Goal: Task Accomplishment & Management: Manage account settings

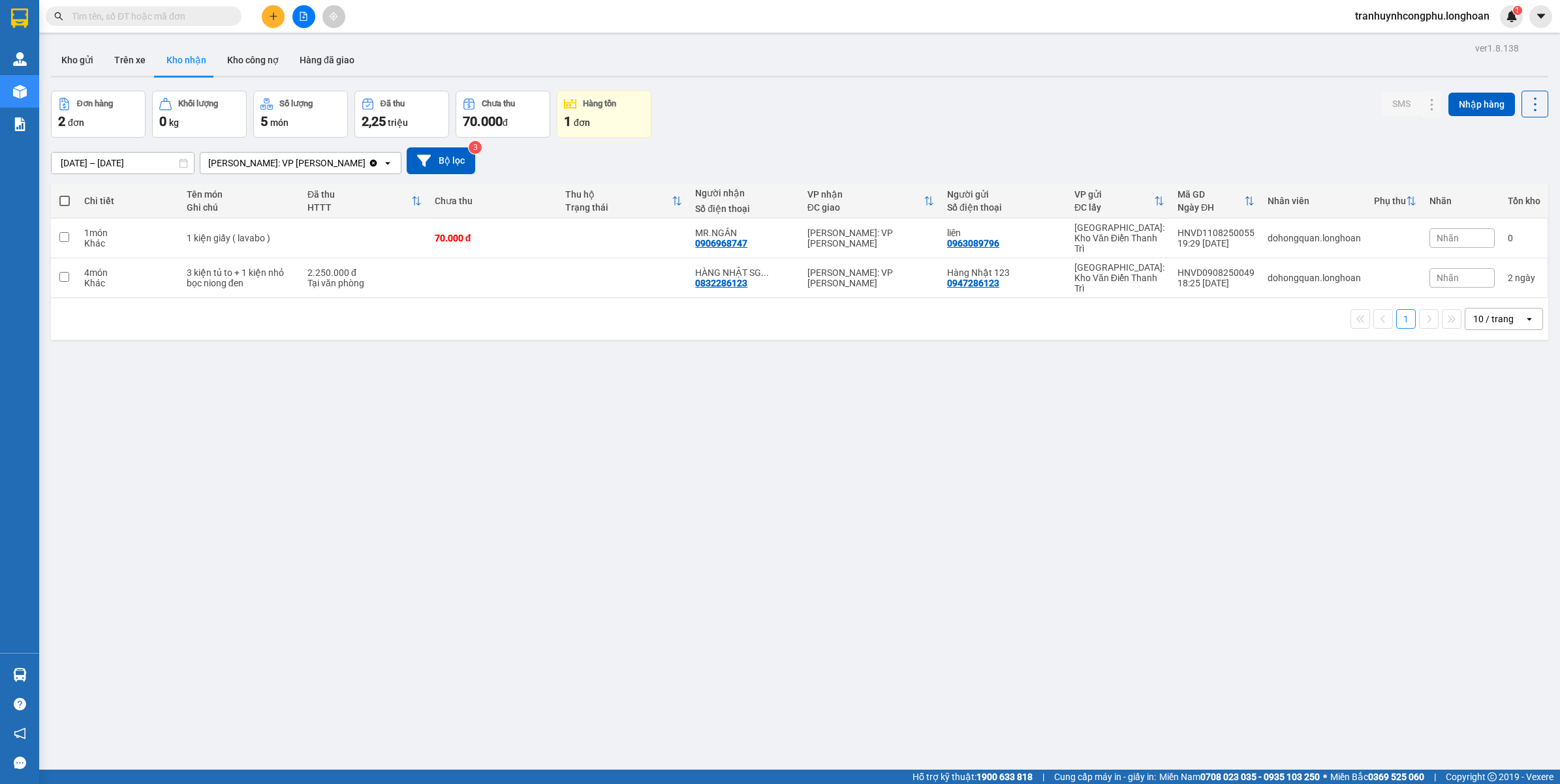
click at [268, 23] on button at bounding box center [272, 16] width 23 height 23
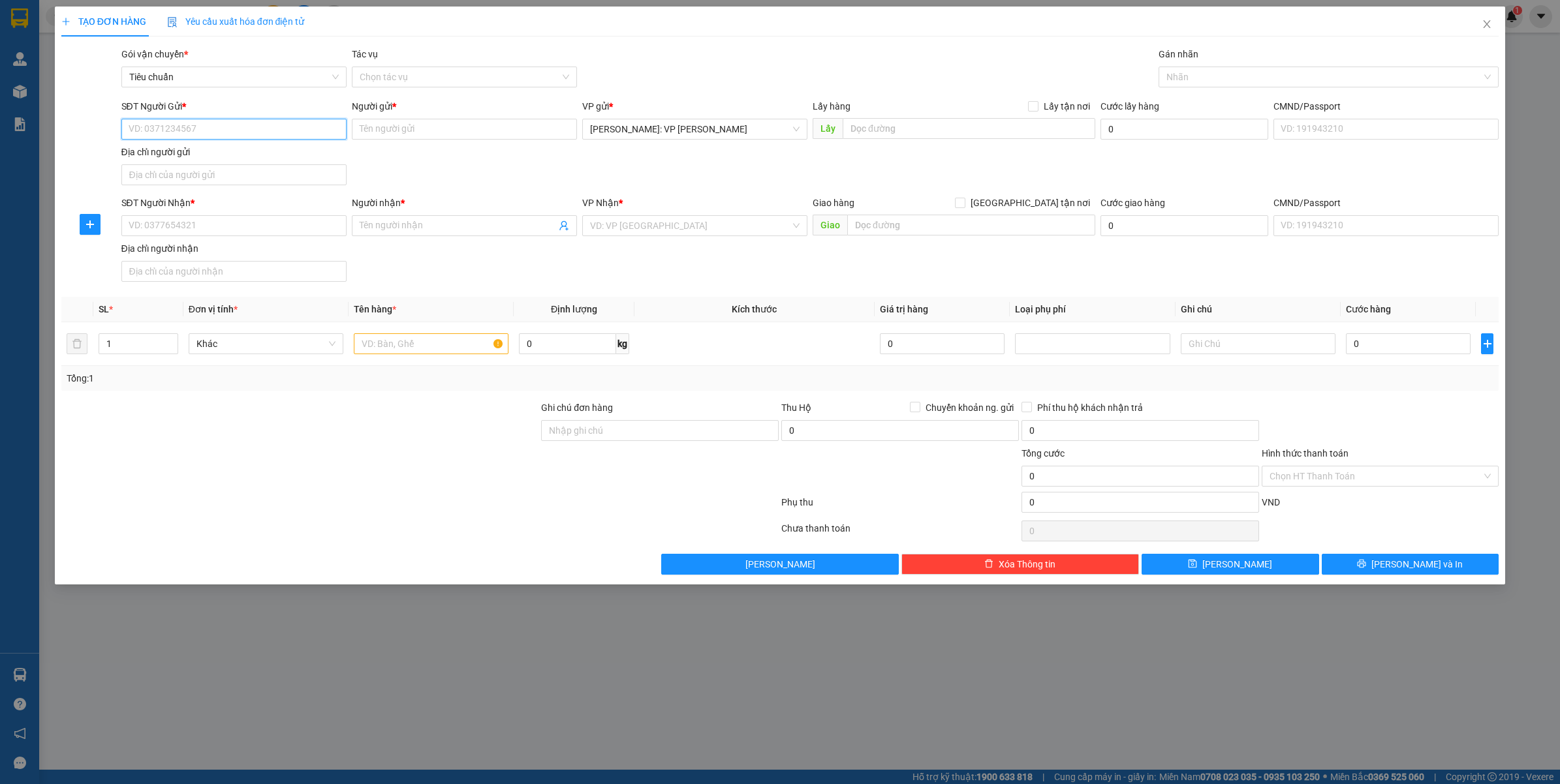
click at [188, 130] on input "SĐT Người Gửi *" at bounding box center [234, 129] width 225 height 21
click at [207, 160] on div "0989619311 - ANH THIỆN" at bounding box center [234, 156] width 209 height 15
type input "0989619311"
type input "ANH THIỆN"
checkbox input "true"
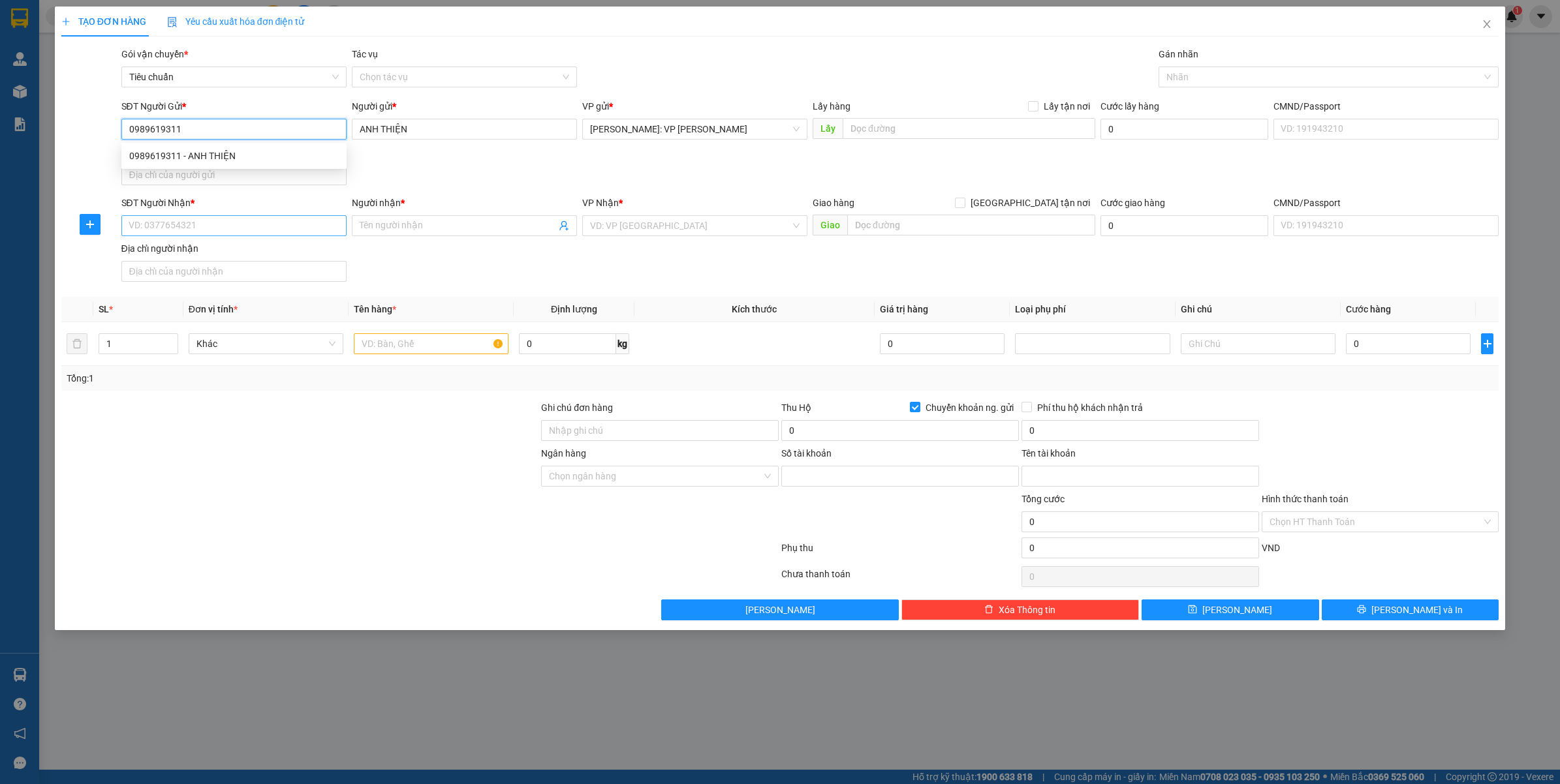
type input "0531002154604"
type input "NGUYỄN VĂN THIỆN"
type input "0989619311"
click at [212, 230] on input "SĐT Người Nhận *" at bounding box center [234, 225] width 225 height 21
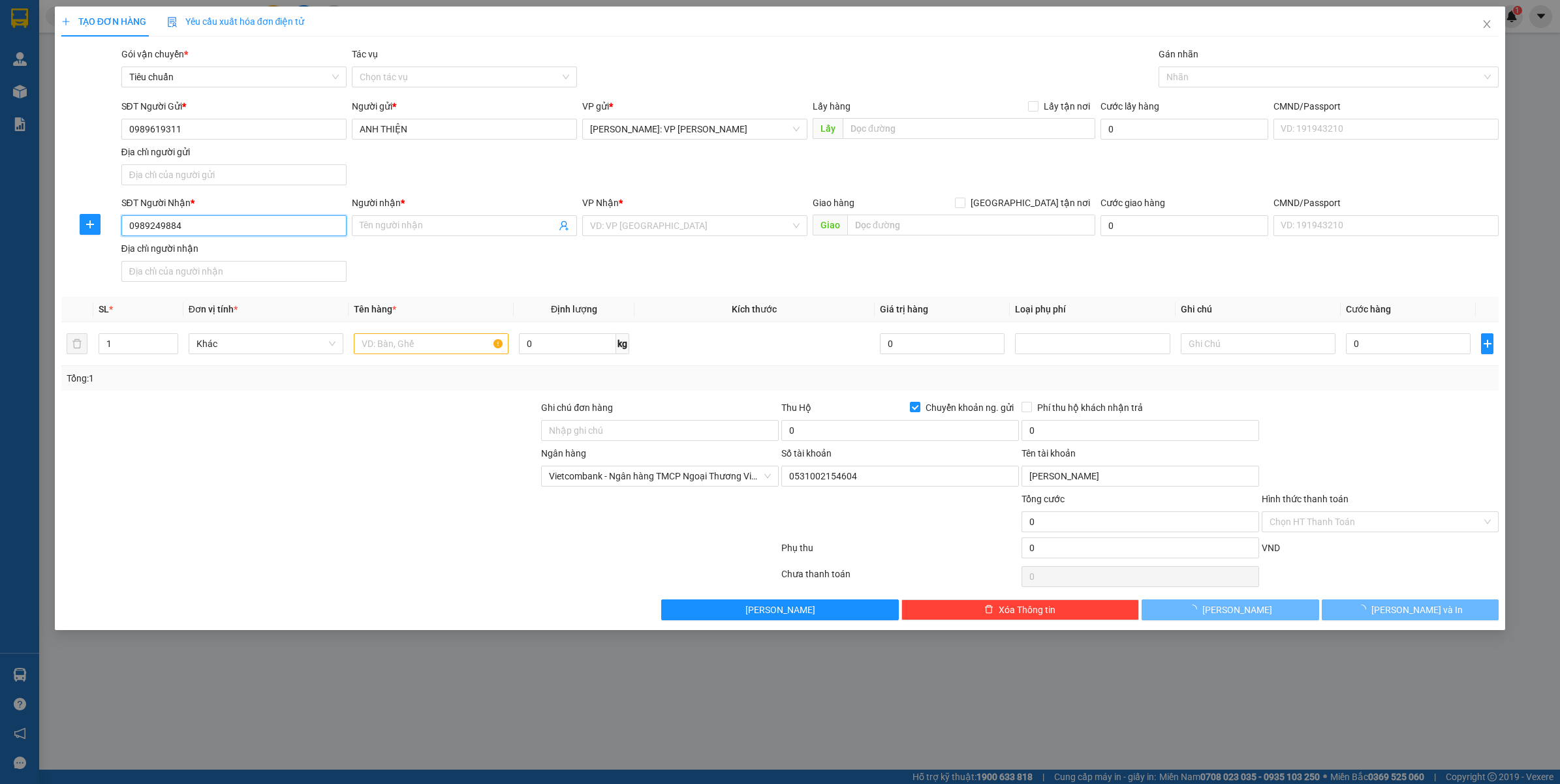
click at [220, 227] on input "0989249884" at bounding box center [234, 225] width 225 height 21
paste input "3"
type input "0989249384"
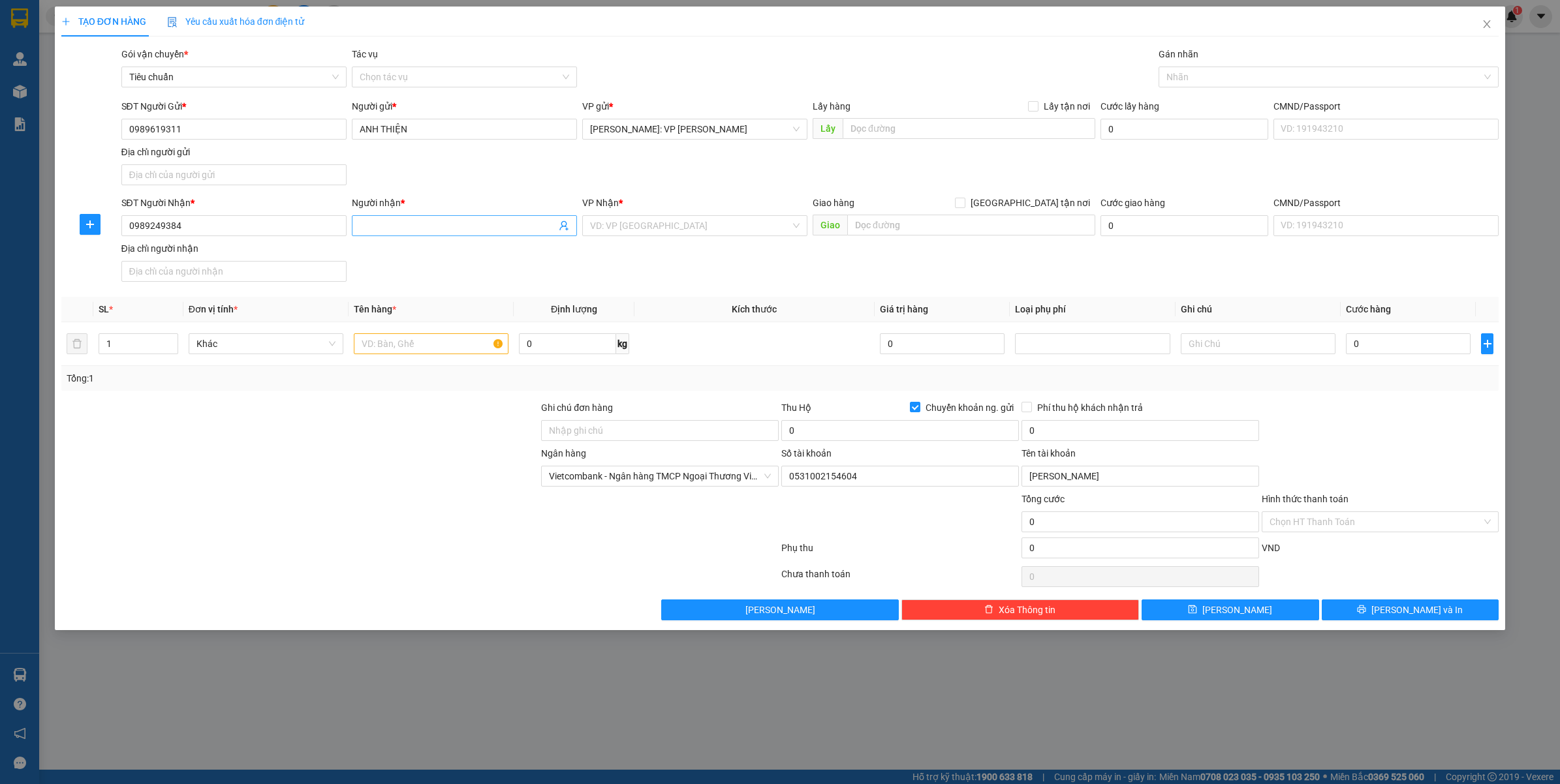
click at [393, 225] on input "Người nhận *" at bounding box center [458, 225] width 196 height 15
type input "a"
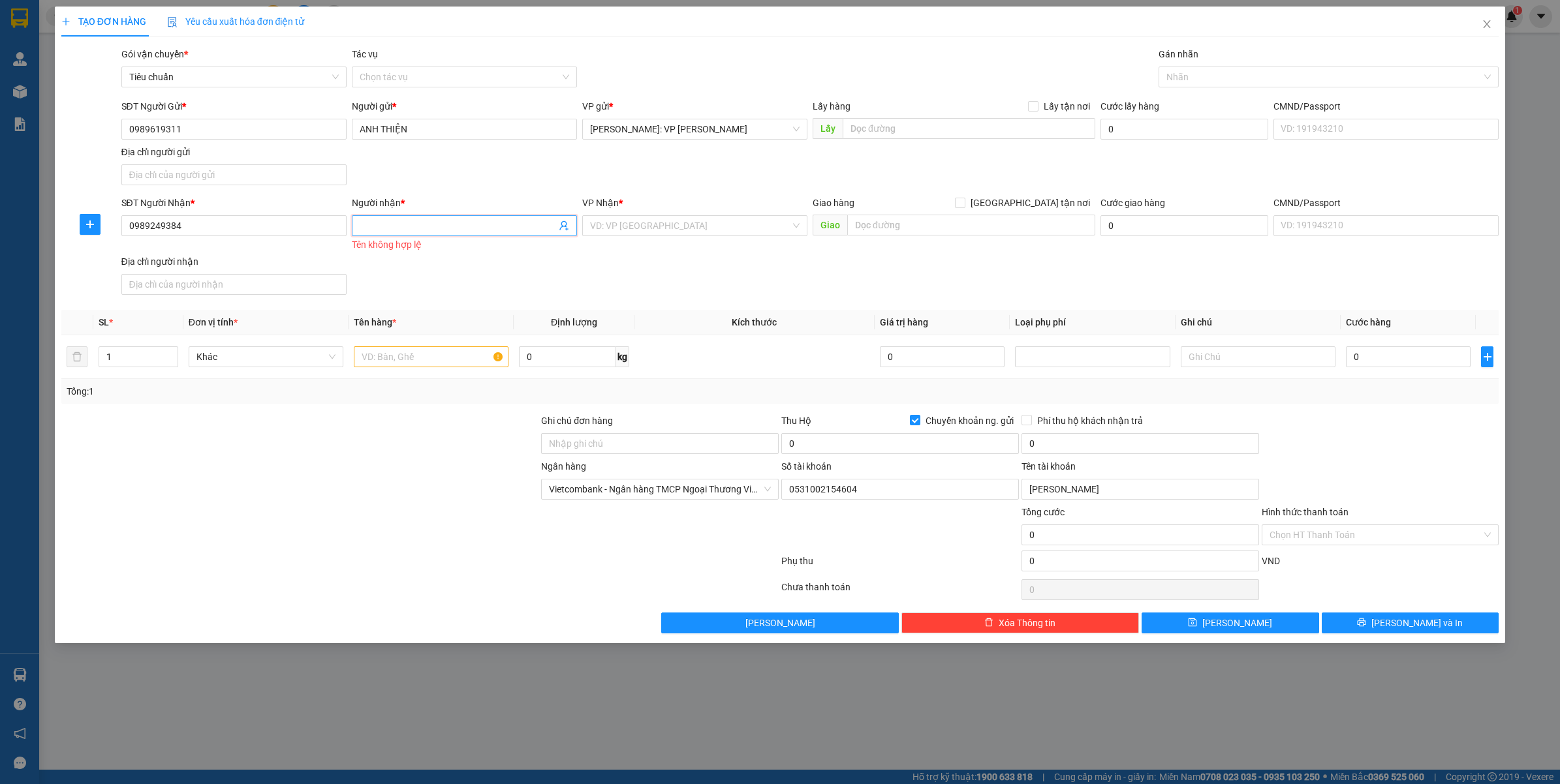
type input "N"
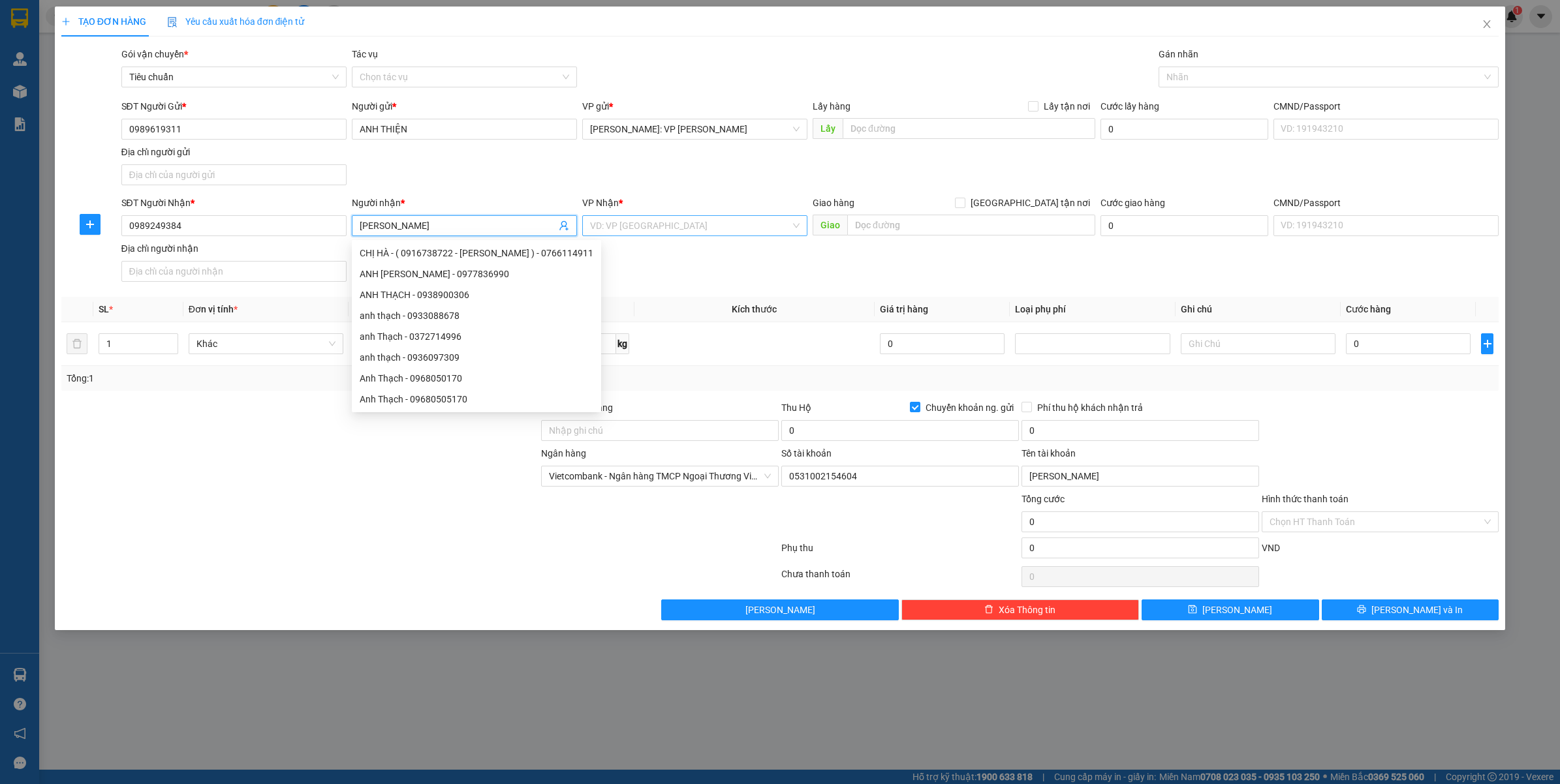
type input "[PERSON_NAME]"
click at [755, 226] on input "search" at bounding box center [690, 225] width 201 height 20
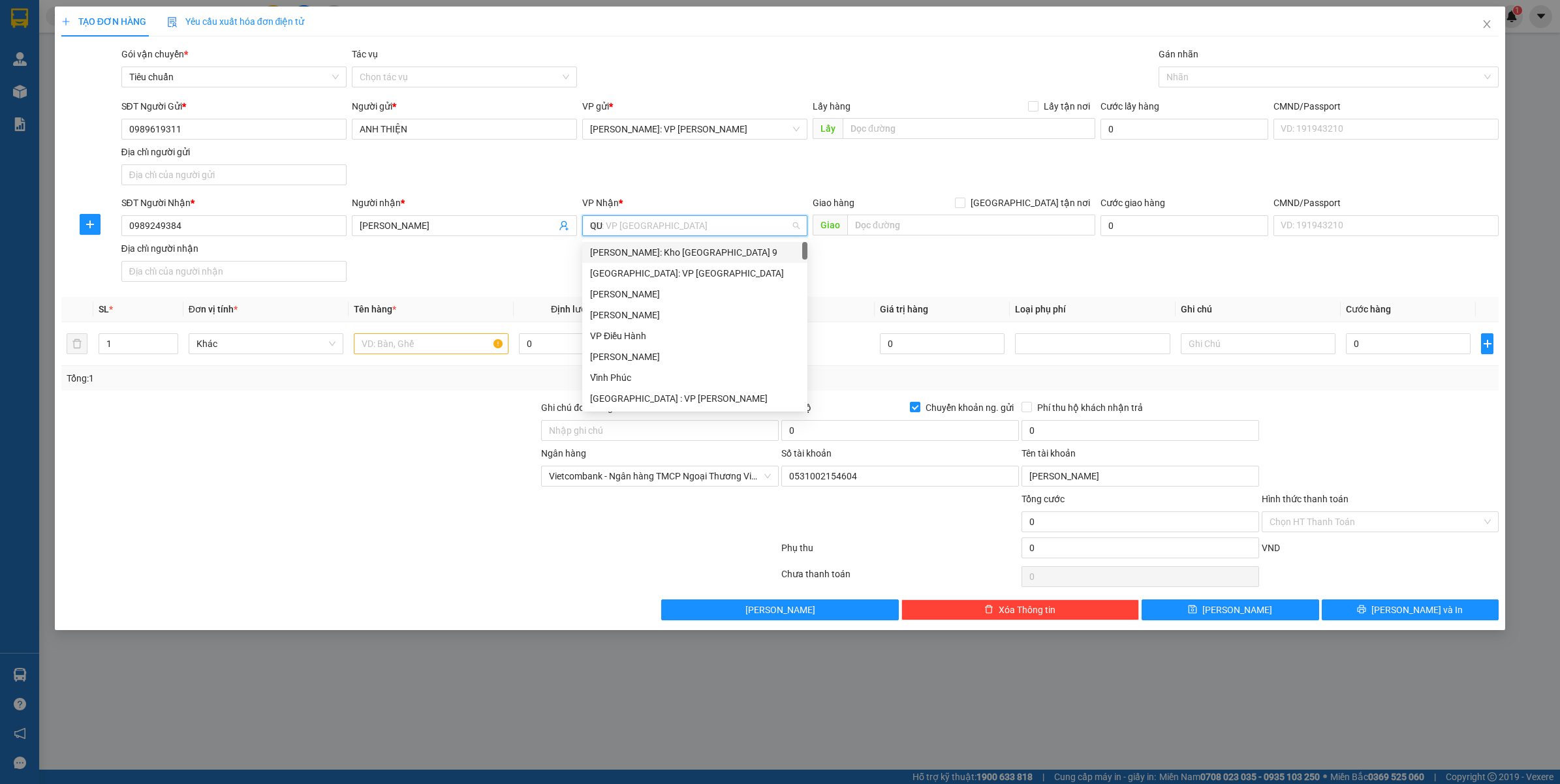
type input "QUY"
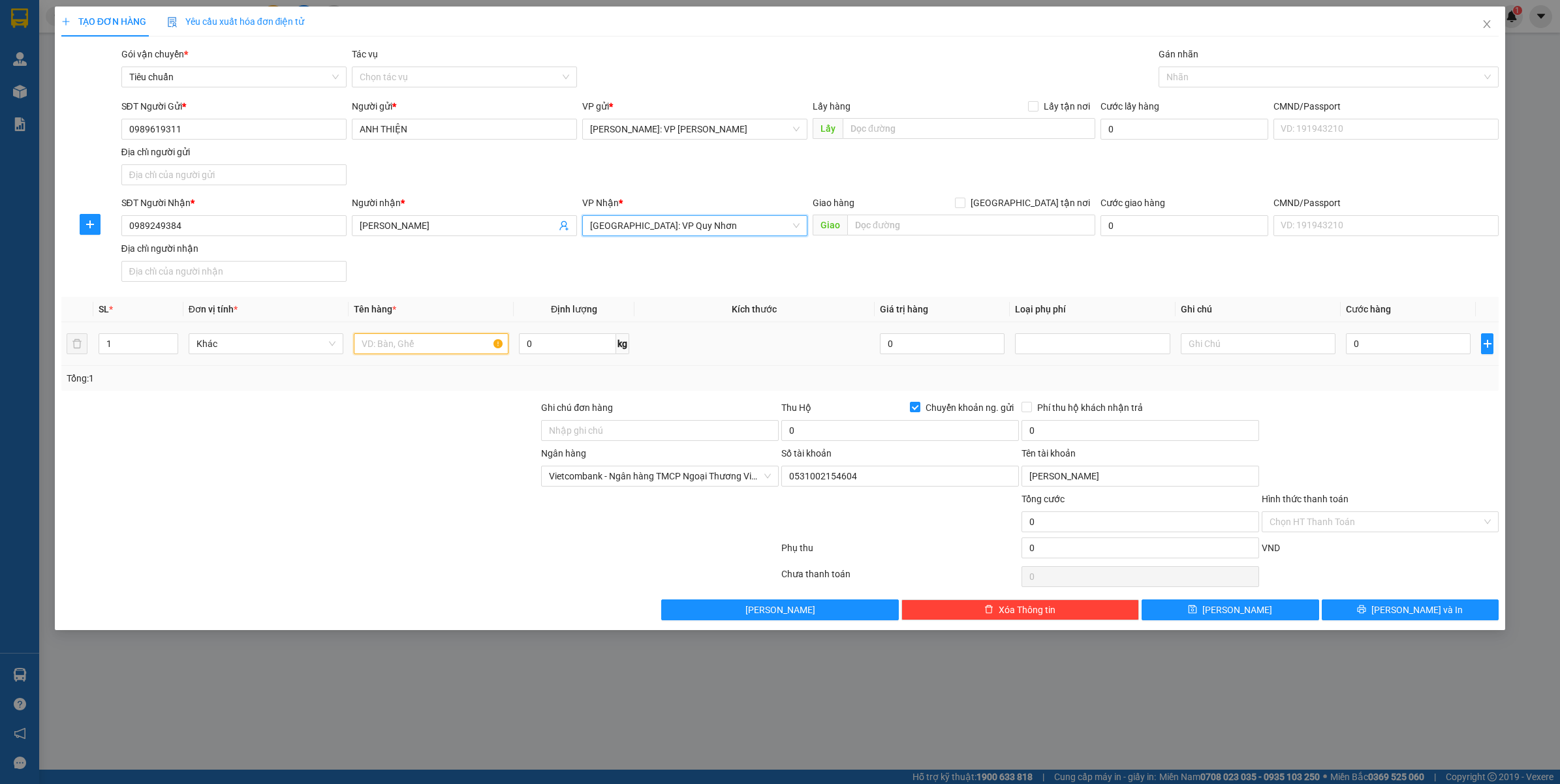
click at [442, 352] on input "text" at bounding box center [431, 343] width 155 height 21
type input "1 XE ĐẠP BỌC XỐP"
click at [1377, 338] on input "0" at bounding box center [1408, 343] width 125 height 21
type input "2"
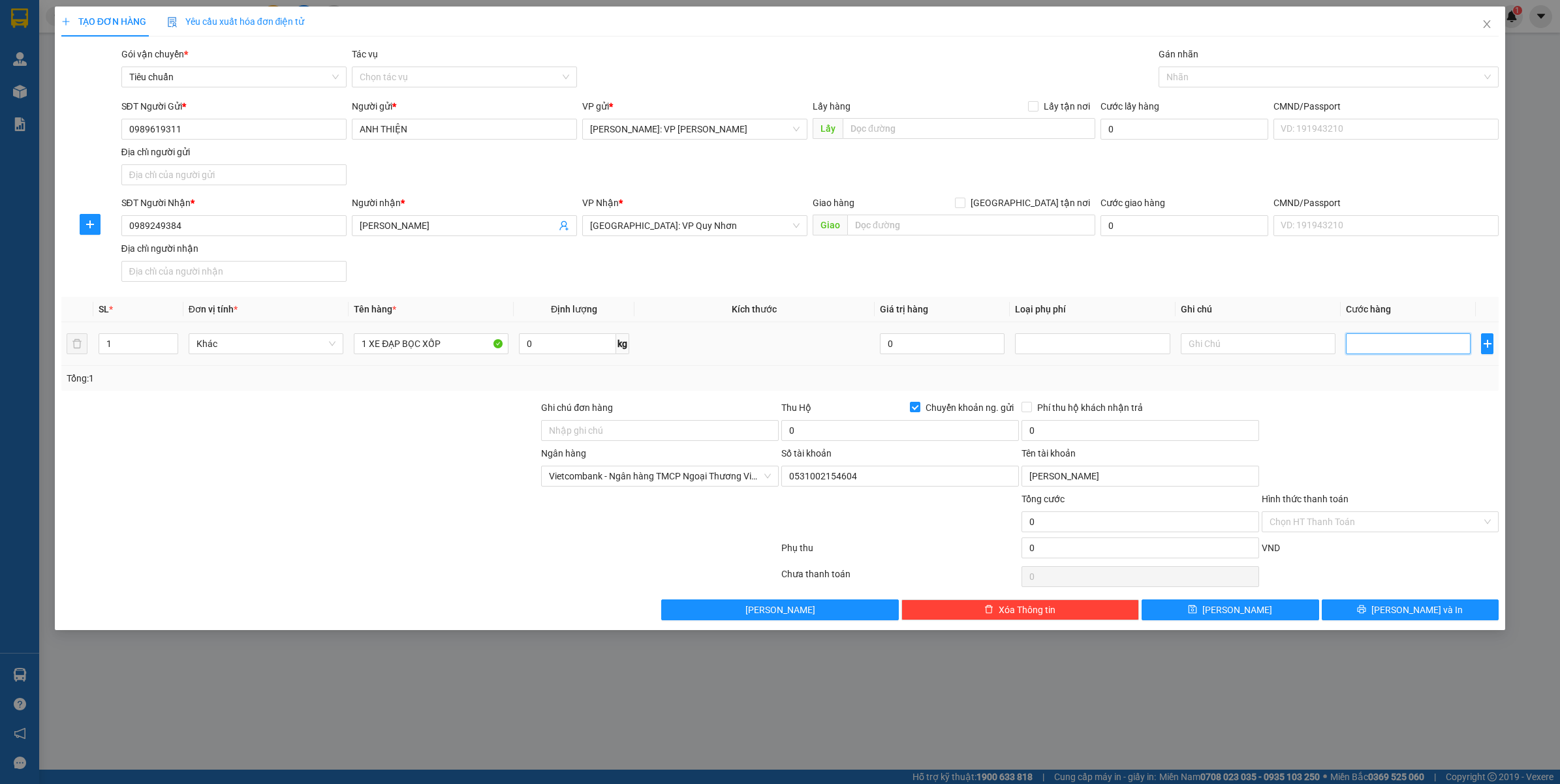
type input "2"
type input "20"
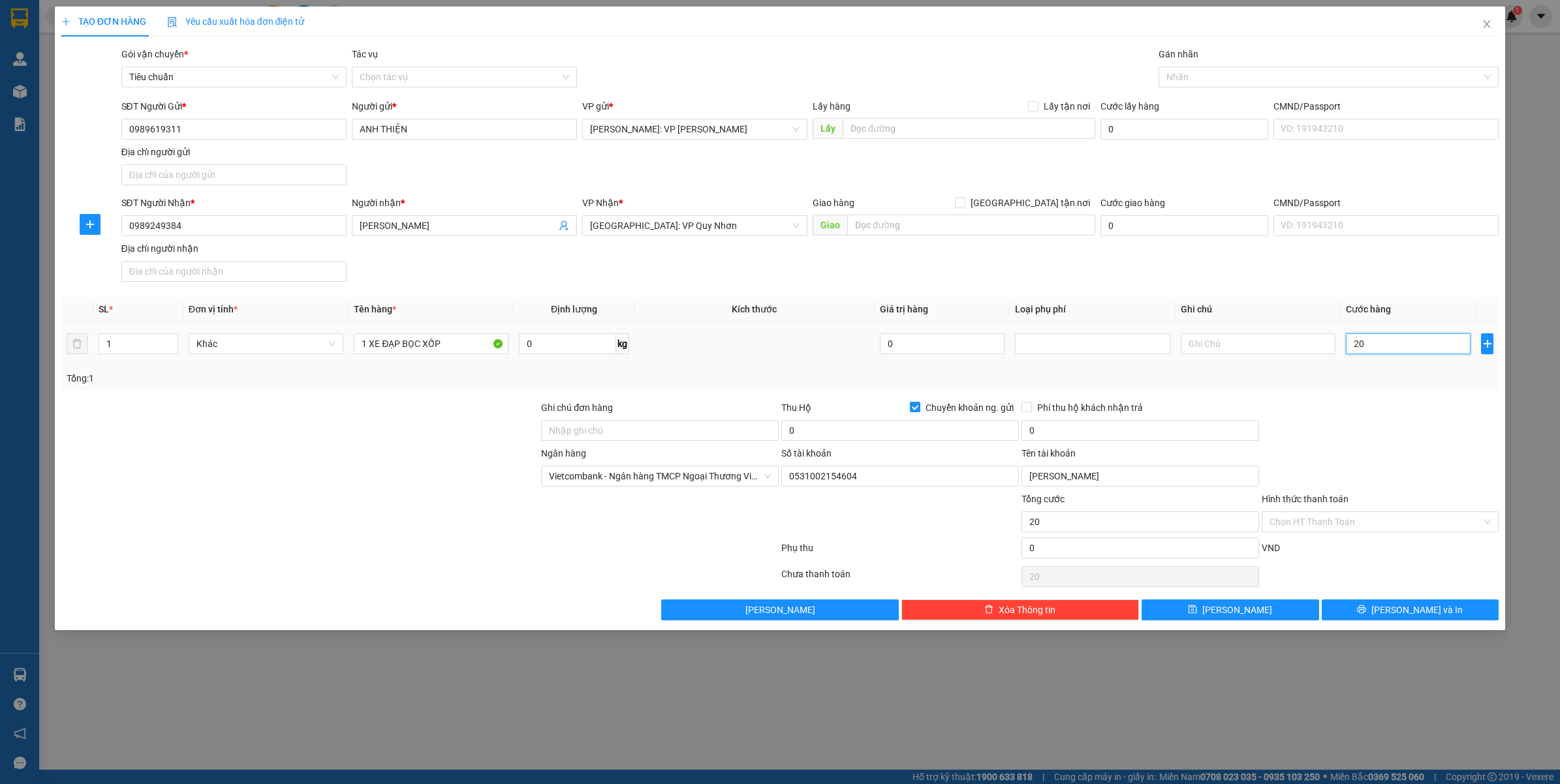
type input "200"
click at [1350, 438] on div at bounding box center [1381, 423] width 240 height 45
type input "200.000"
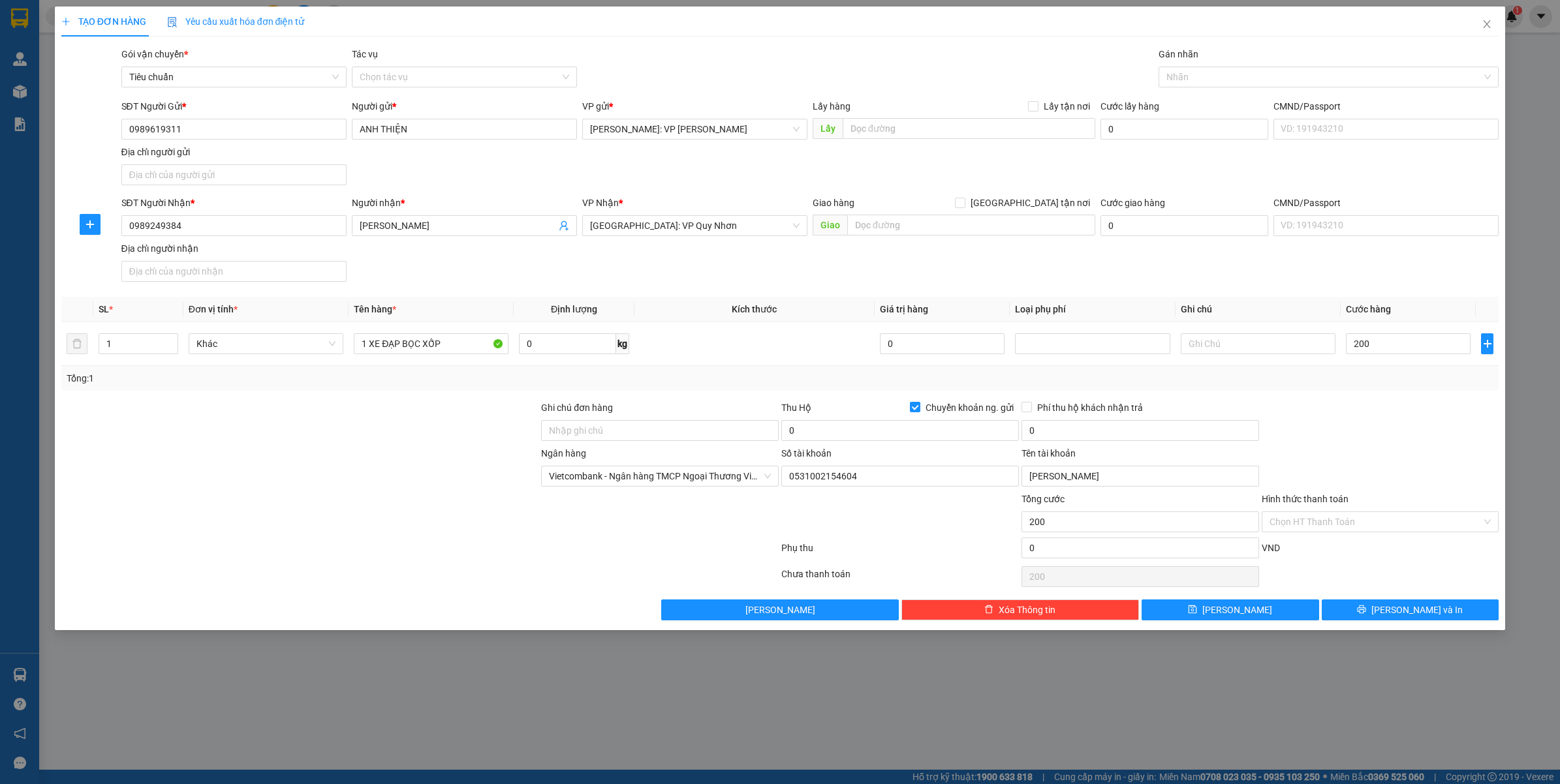
type input "200.000"
click at [822, 426] on input "0" at bounding box center [900, 430] width 237 height 21
paste input "16.800.00"
type input "16.800.000"
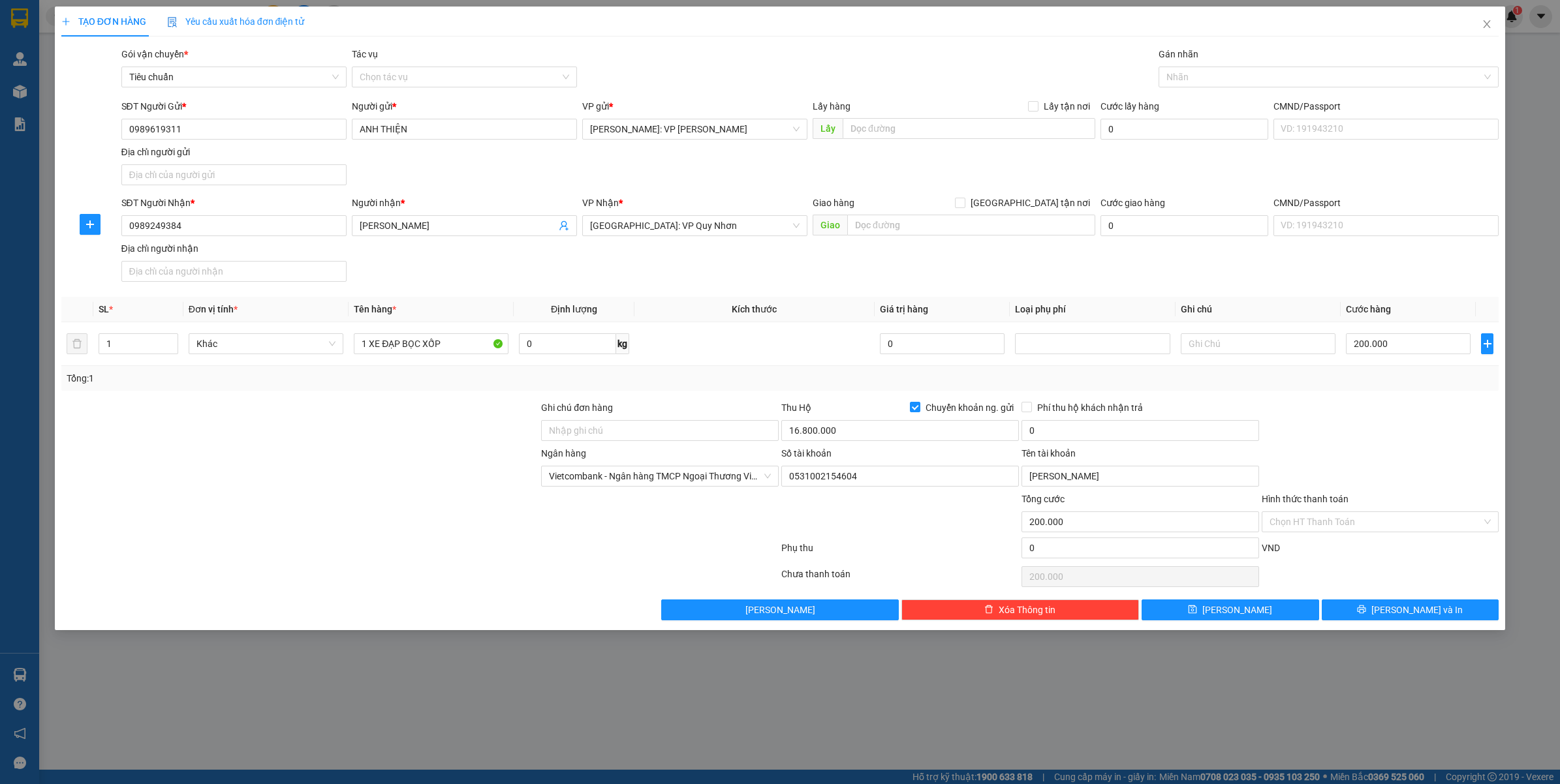
click at [1127, 442] on div "0" at bounding box center [1140, 433] width 237 height 26
click at [1128, 442] on div "0" at bounding box center [1140, 433] width 237 height 26
click at [1051, 430] on input "0" at bounding box center [1140, 430] width 237 height 21
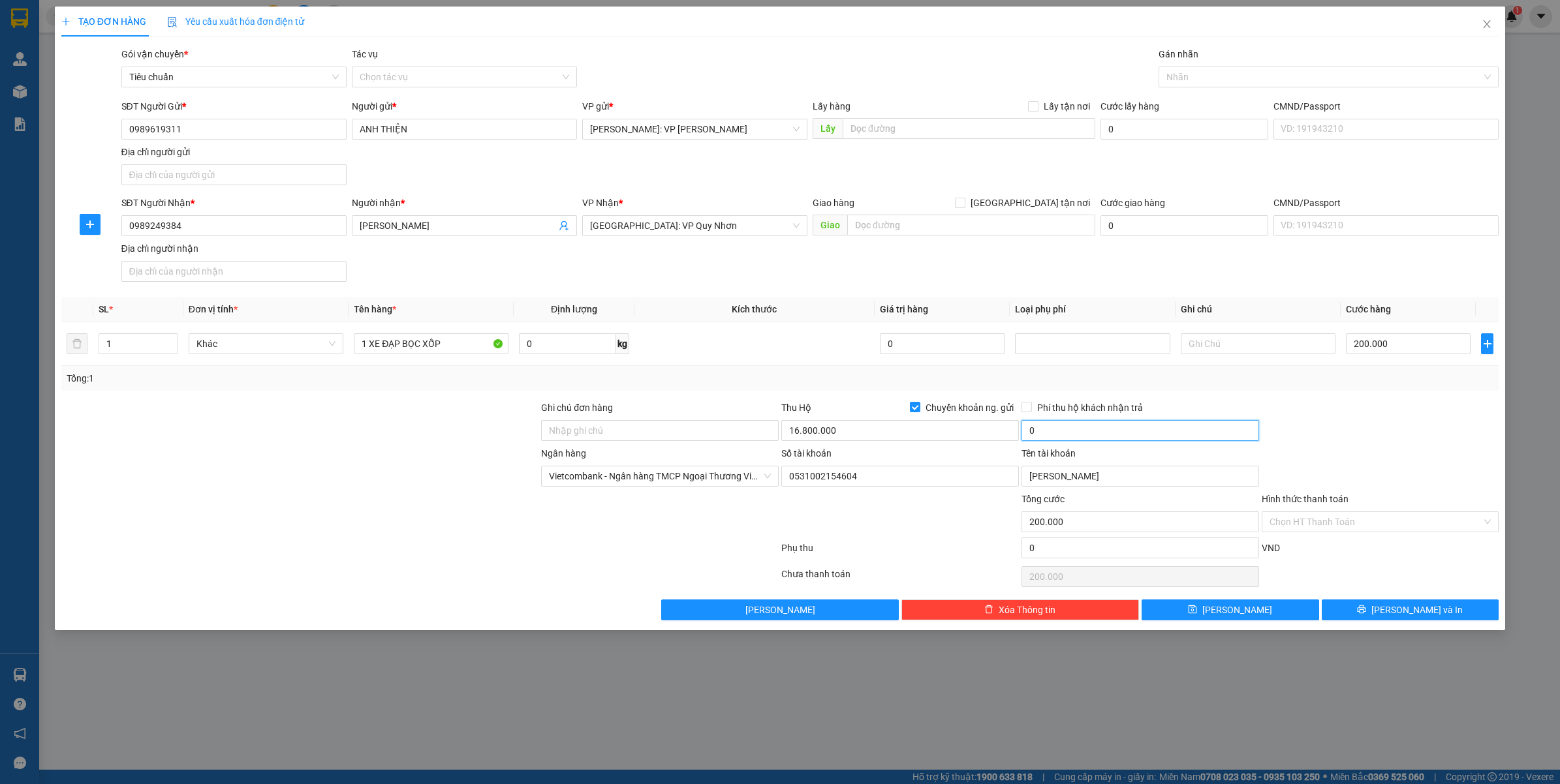
click at [1051, 430] on input "0" at bounding box center [1140, 430] width 237 height 21
click at [1405, 422] on div at bounding box center [1381, 423] width 240 height 45
type input "35.000"
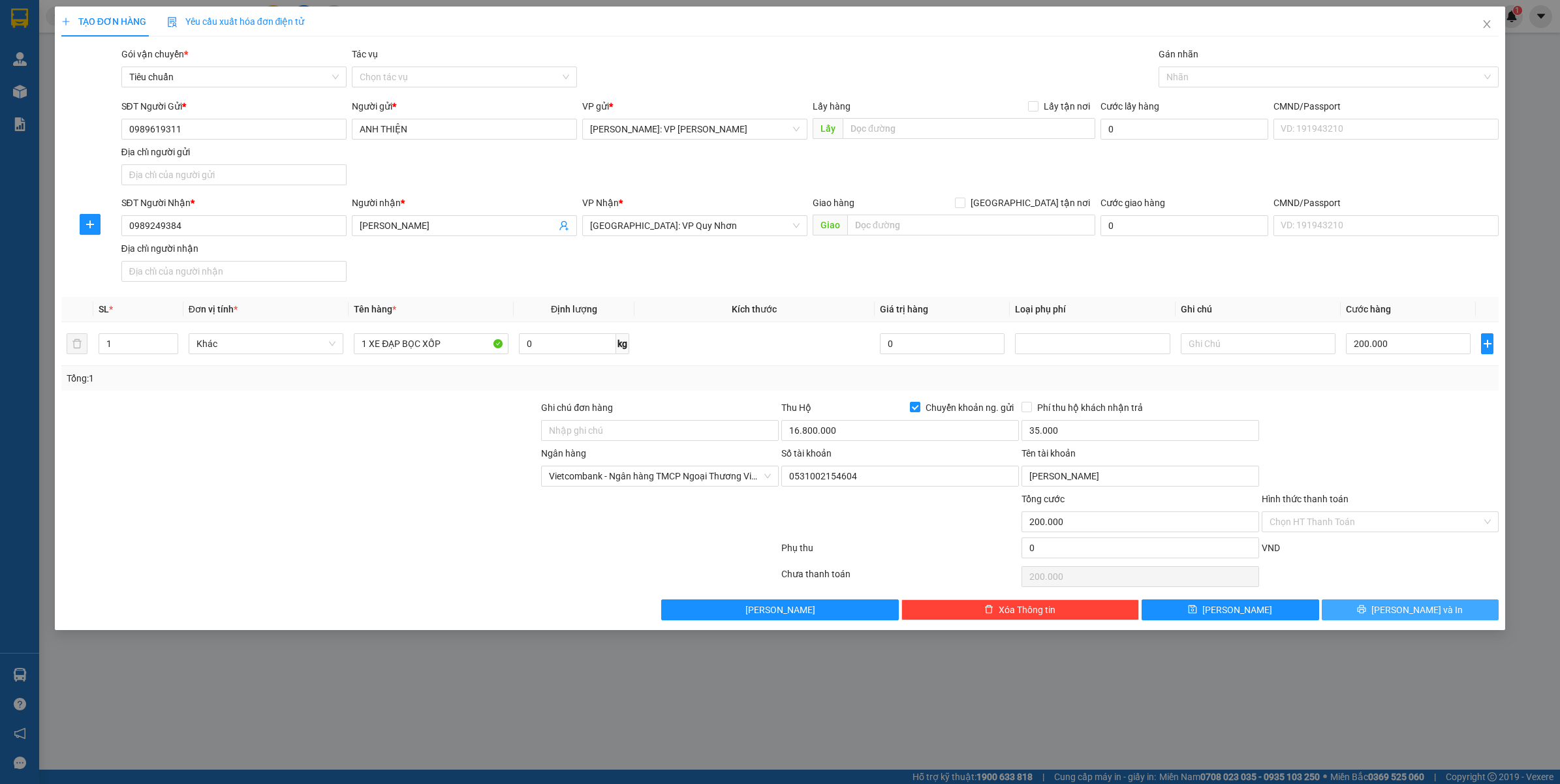
click at [1440, 613] on button "[PERSON_NAME] và In" at bounding box center [1410, 610] width 177 height 21
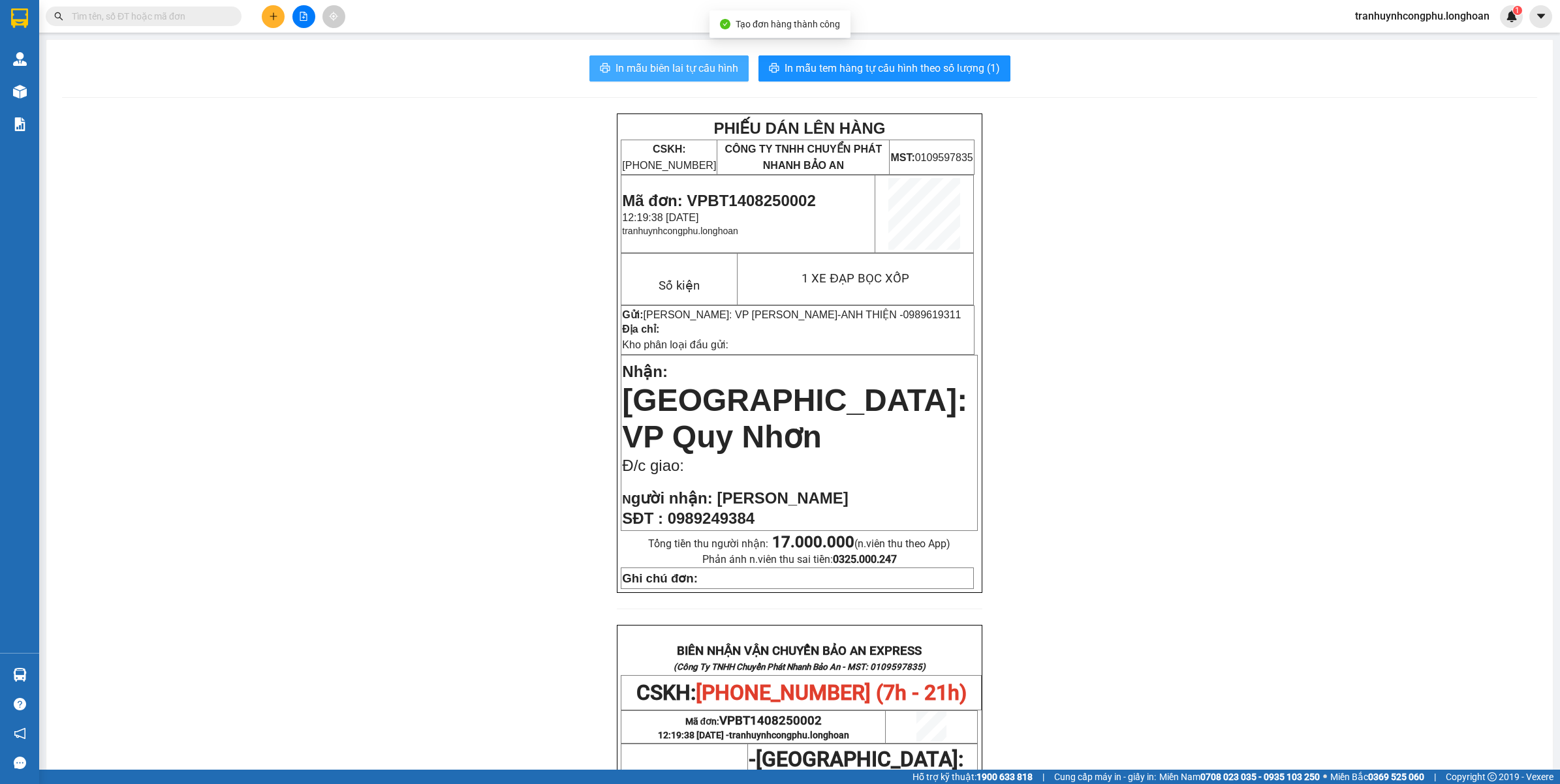
drag, startPoint x: 654, startPoint y: 74, endPoint x: 675, endPoint y: 96, distance: 30.4
click at [654, 73] on span "In mẫu biên lai tự cấu hình" at bounding box center [677, 68] width 123 height 16
click at [182, 198] on div "PHIẾU DÁN LÊN HÀNG CSKH: 1900.06.88.33 CÔNG TY TNHH CHUYỂN PHÁT NHANH BẢO AN MS…" at bounding box center [800, 699] width 1475 height 1172
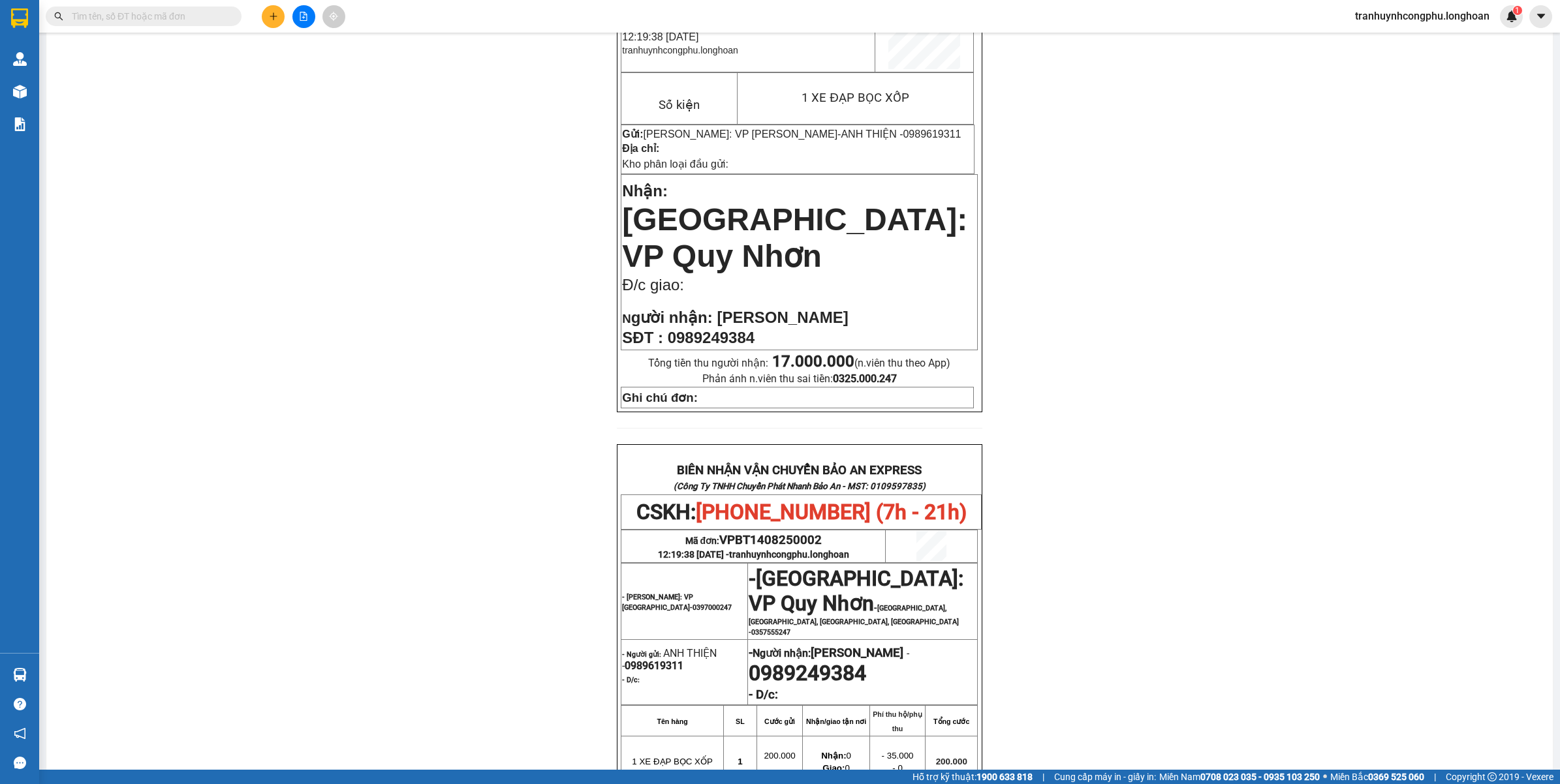
scroll to position [408, 0]
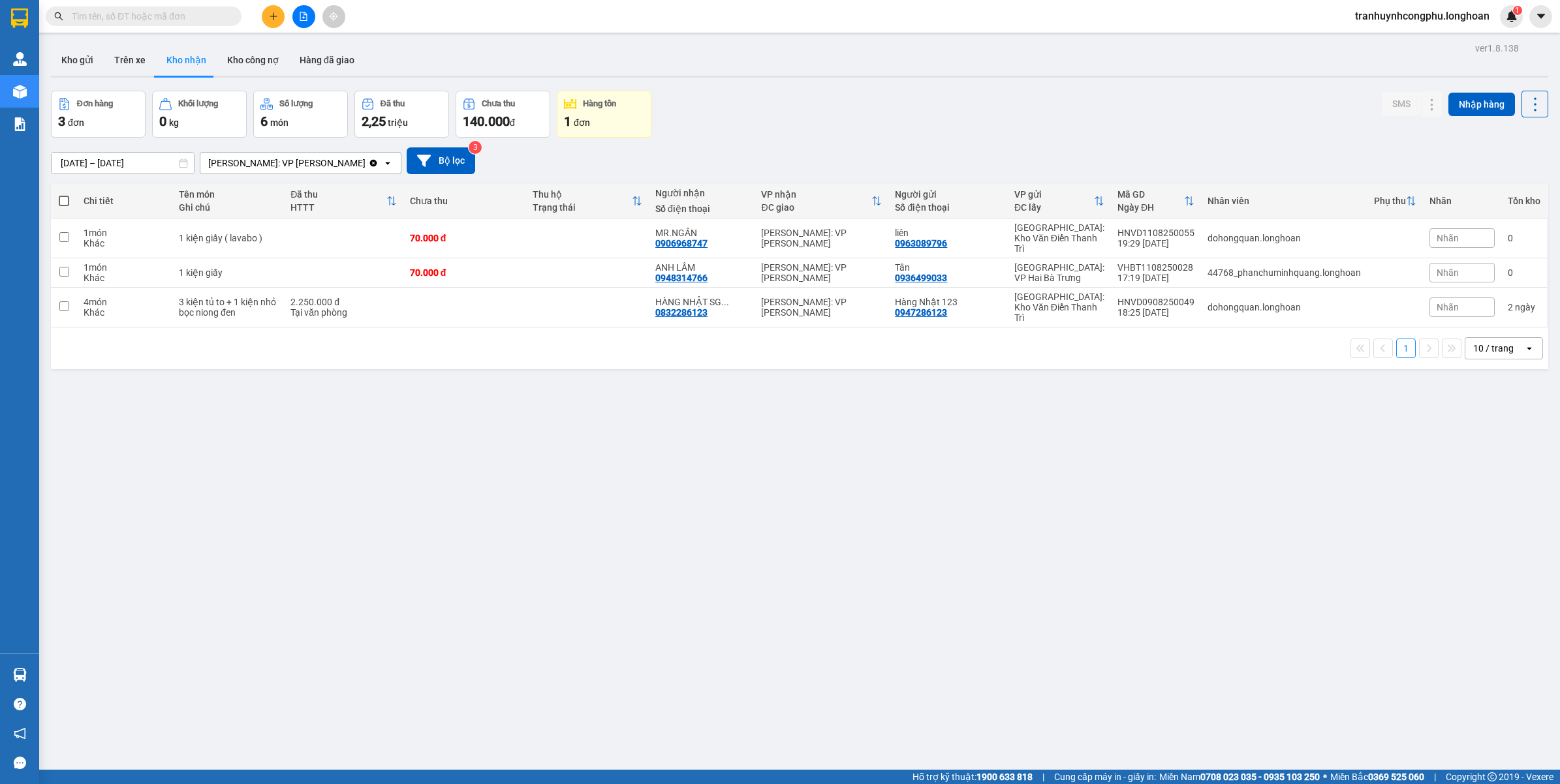
click at [231, 578] on div "ver 1.8.138 Kho gửi Trên xe Kho nhận Kho công nợ Hàng đã giao Đơn hàng 3 đơn Kh…" at bounding box center [799, 430] width 1507 height 784
click at [282, 10] on button at bounding box center [272, 16] width 23 height 23
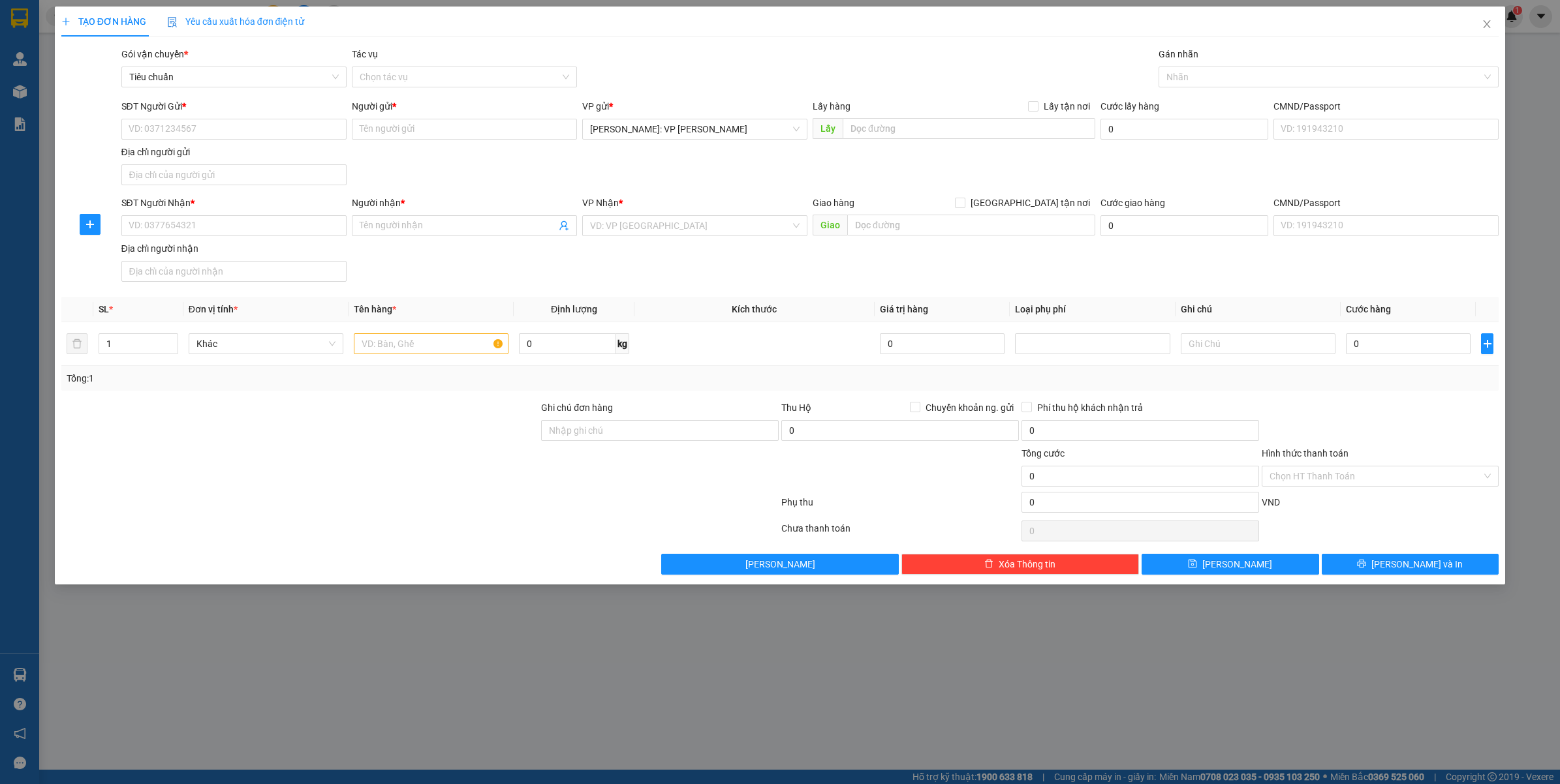
click at [1222, 63] on div "Gán nhãn" at bounding box center [1329, 56] width 341 height 20
click at [1221, 75] on div at bounding box center [1322, 76] width 321 height 15
type input "GTN"
click at [1236, 96] on div "[GEOGRAPHIC_DATA] tận nơi" at bounding box center [1329, 103] width 325 height 15
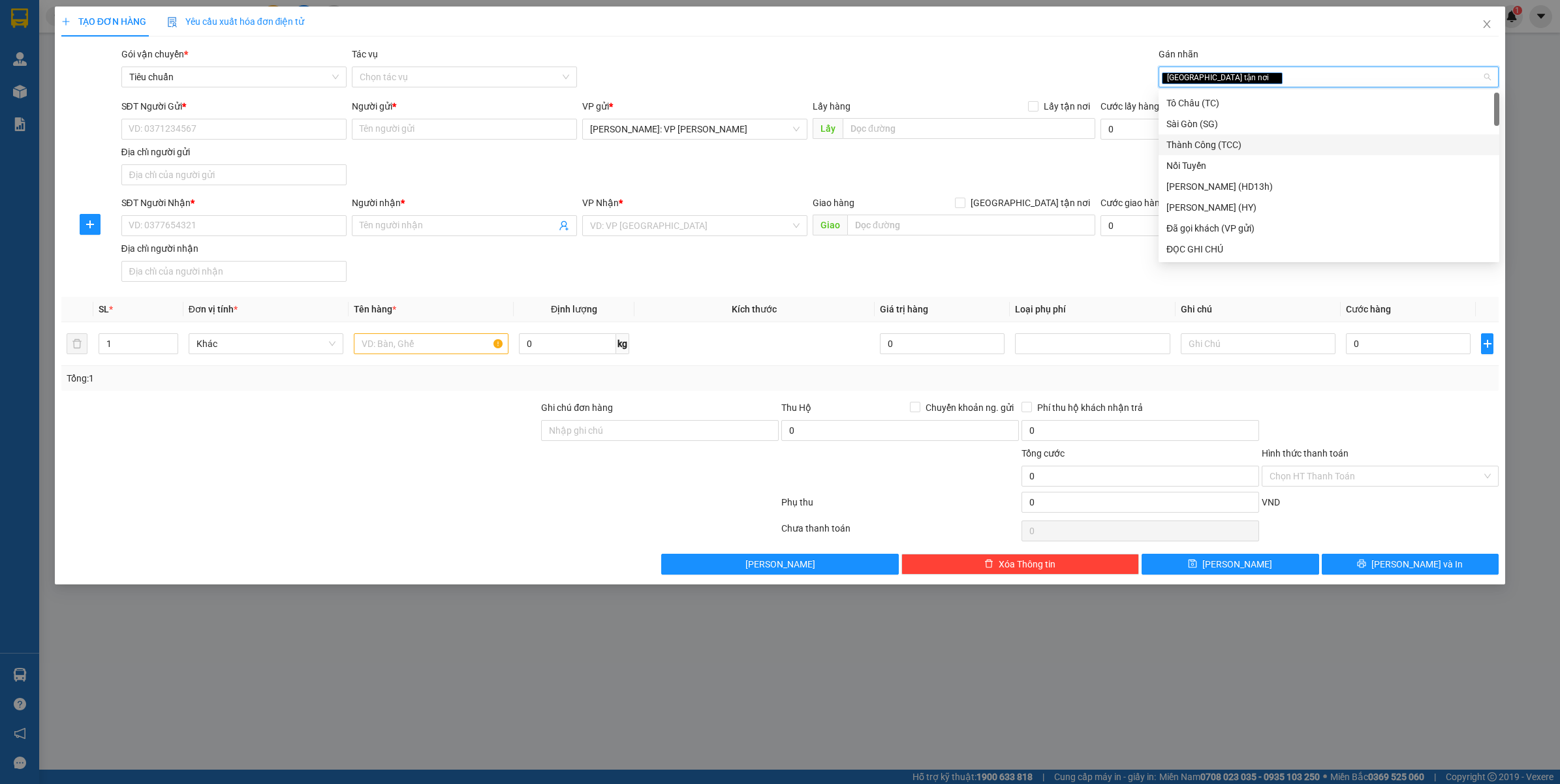
drag, startPoint x: 1050, startPoint y: 194, endPoint x: 1046, endPoint y: 213, distance: 19.4
click at [1049, 196] on form "SĐT Người Gửi * VD: 0371234567 Người gửi * Tên người gửi VP gửi * Hồ Chí Minh: …" at bounding box center [780, 193] width 1438 height 188
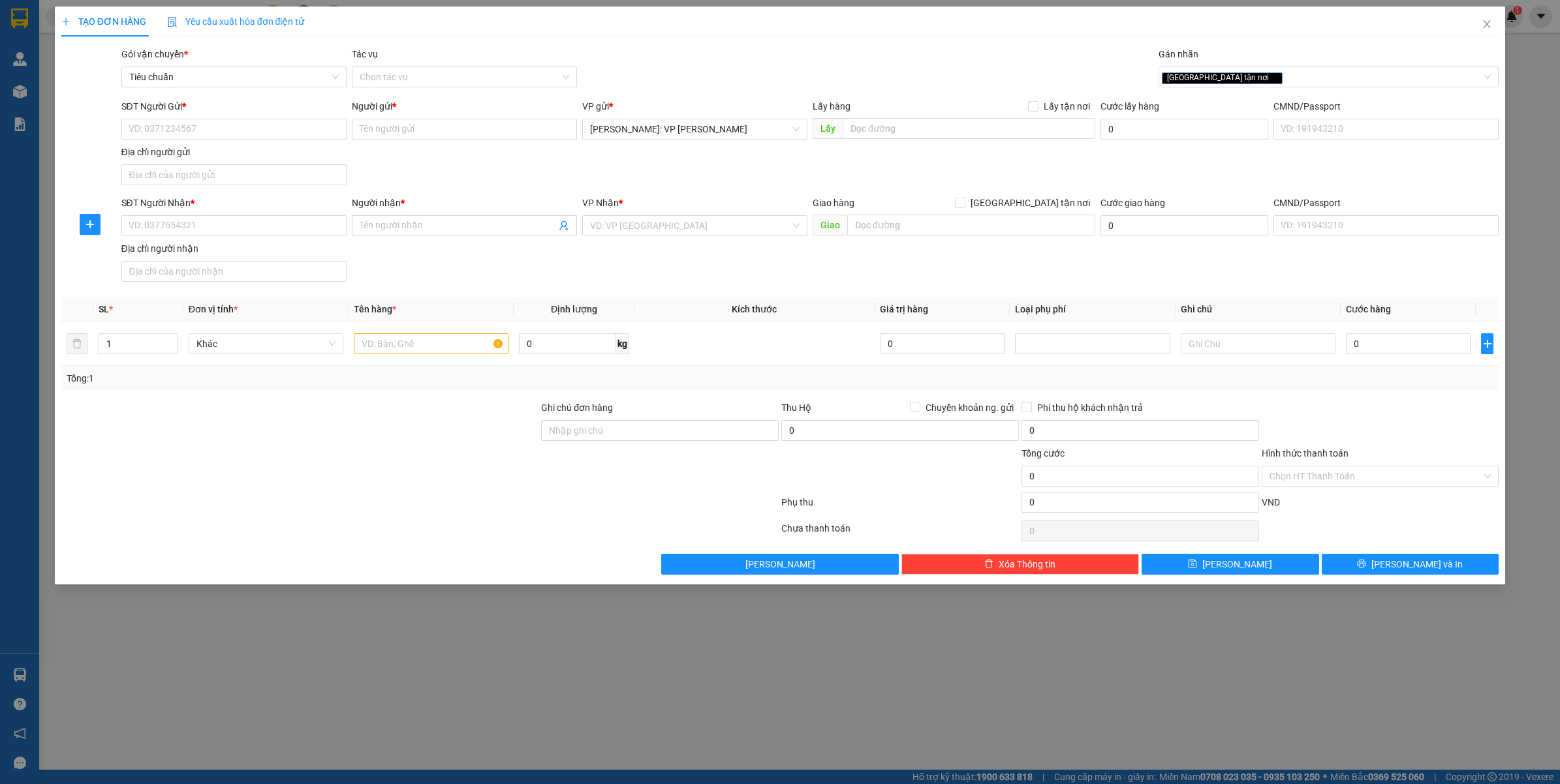
click at [1046, 213] on div "Giao hàng Giao tận nơi" at bounding box center [954, 205] width 283 height 20
click at [1045, 206] on span "Giao tận nơi" at bounding box center [1030, 203] width 130 height 15
click at [964, 206] on input "[GEOGRAPHIC_DATA] tận nơi" at bounding box center [959, 202] width 9 height 9
checkbox input "true"
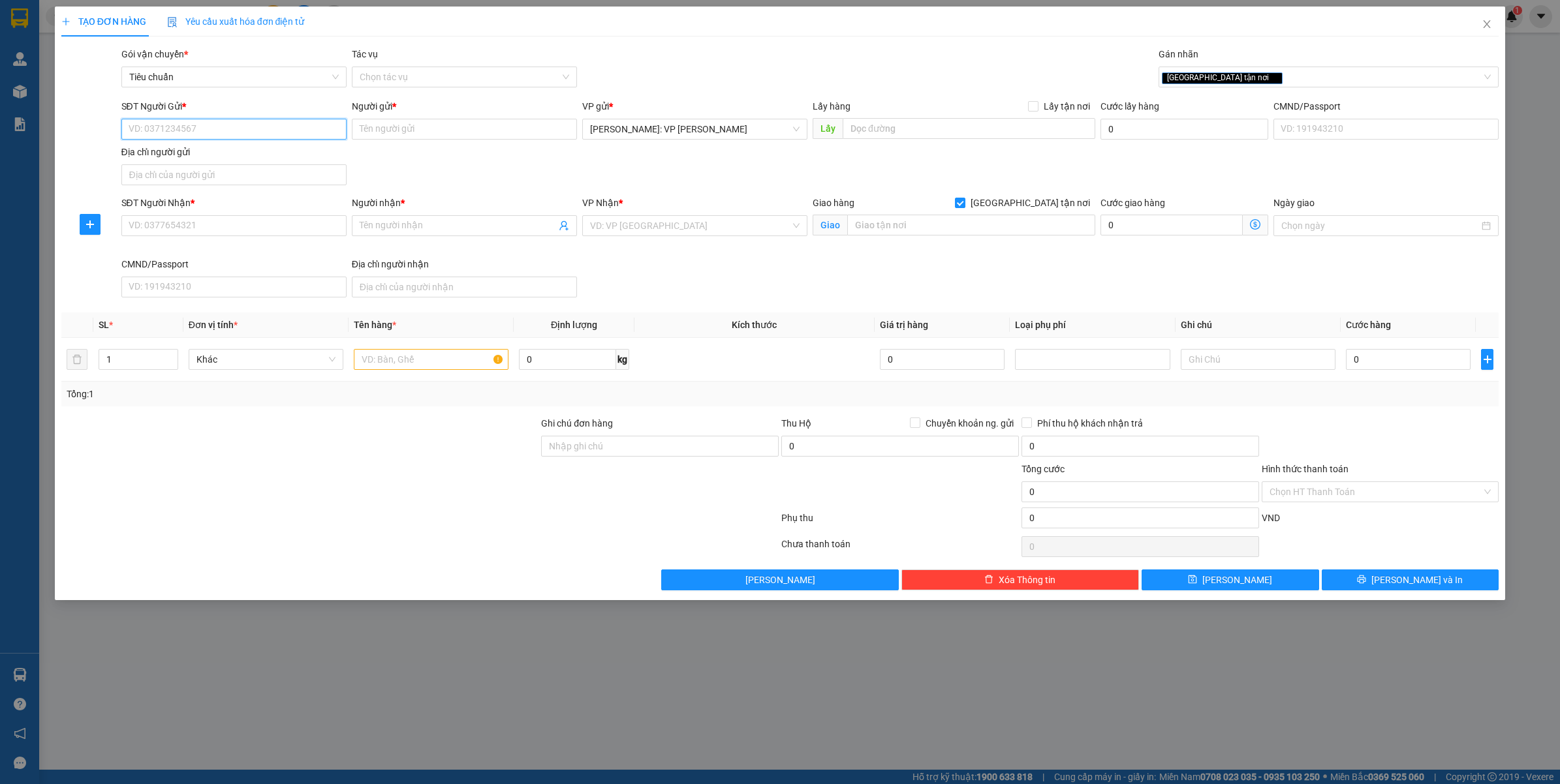
click at [166, 121] on input "SĐT Người Gửi *" at bounding box center [234, 129] width 225 height 21
type input "0"
click at [250, 129] on input "0903059628" at bounding box center [234, 129] width 225 height 21
paste input "1666706"
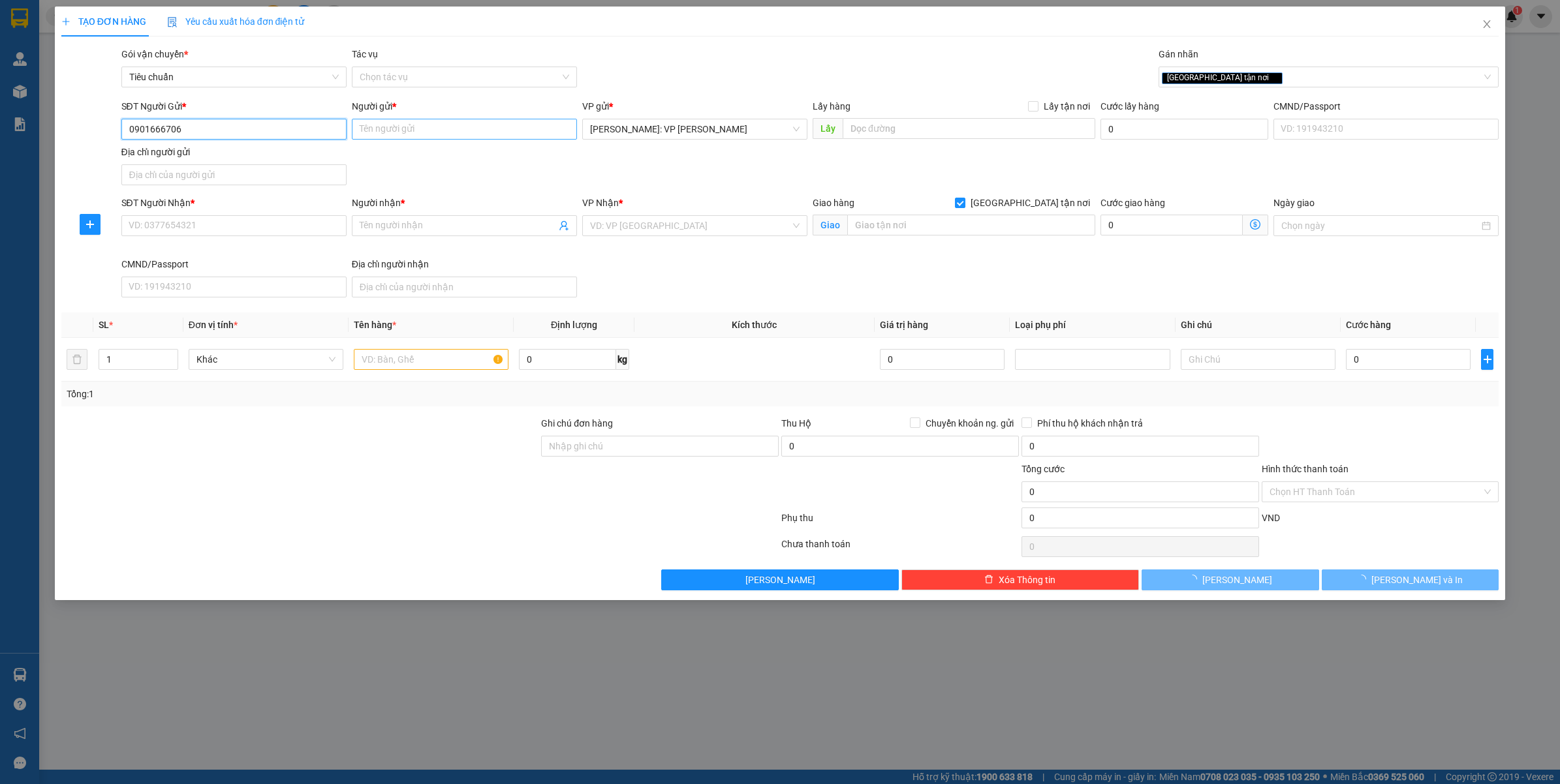
type input "0901666706"
click at [386, 131] on input "Người gửi *" at bounding box center [464, 129] width 225 height 21
type input "ANH NGHĨA"
click at [199, 230] on input "SĐT Người Nhận *" at bounding box center [234, 225] width 225 height 21
click at [199, 230] on input "0904048602" at bounding box center [234, 225] width 225 height 21
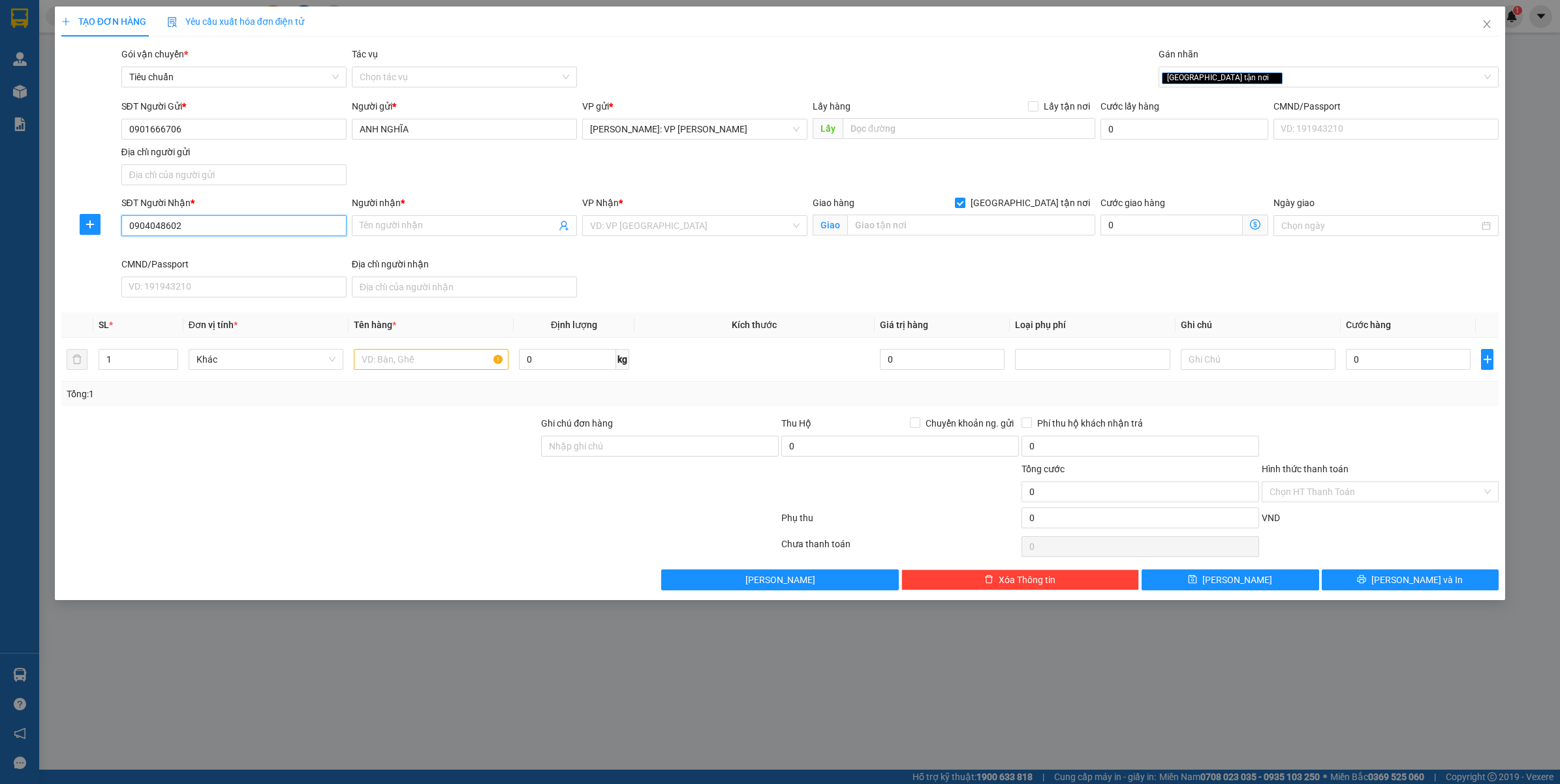
click at [199, 230] on input "0904048602" at bounding box center [234, 225] width 225 height 21
type input "0904048602"
click at [442, 218] on span at bounding box center [464, 225] width 225 height 21
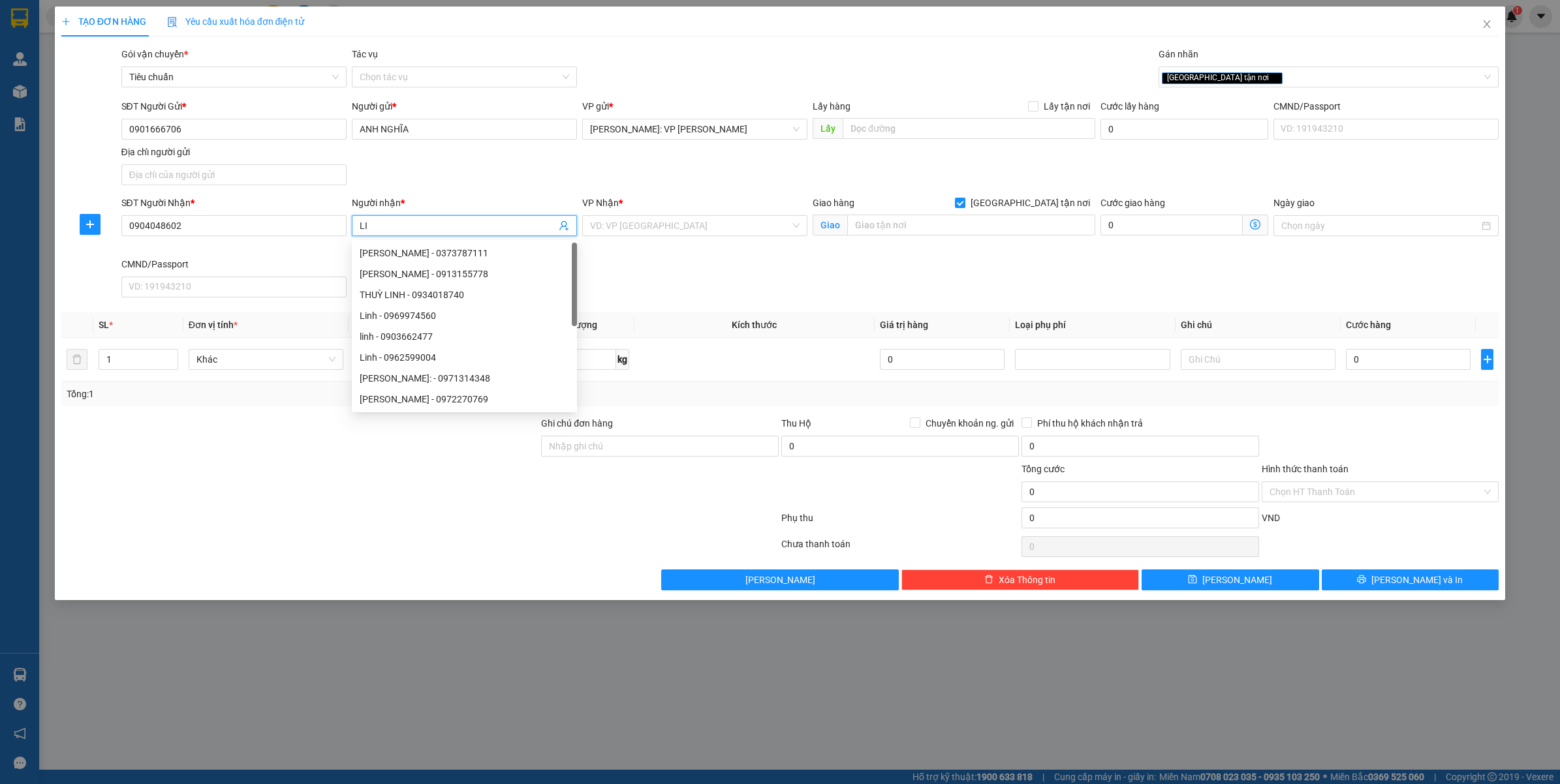
type input "L"
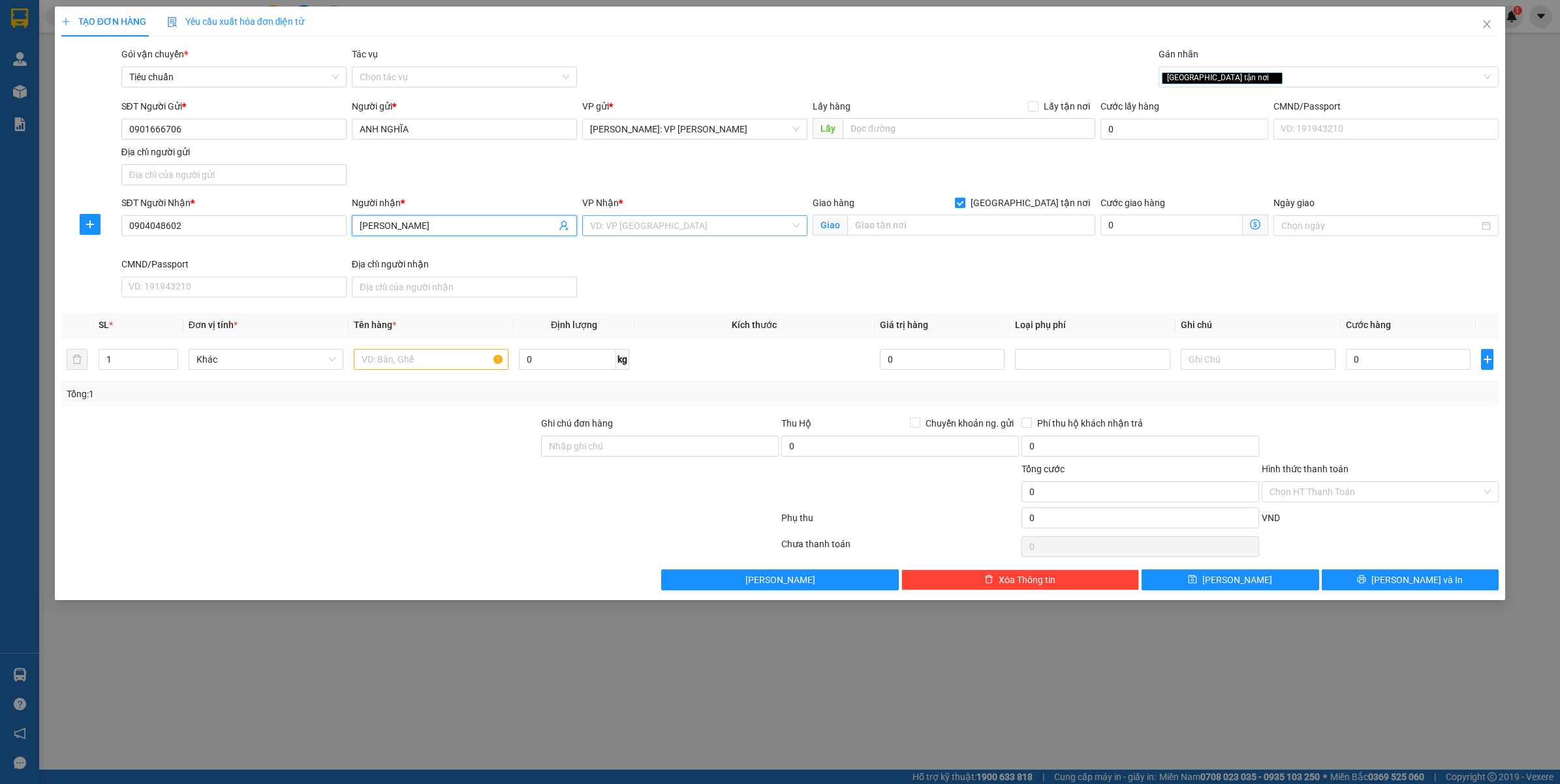
type input "[PERSON_NAME]"
click at [626, 231] on input "search" at bounding box center [690, 225] width 201 height 20
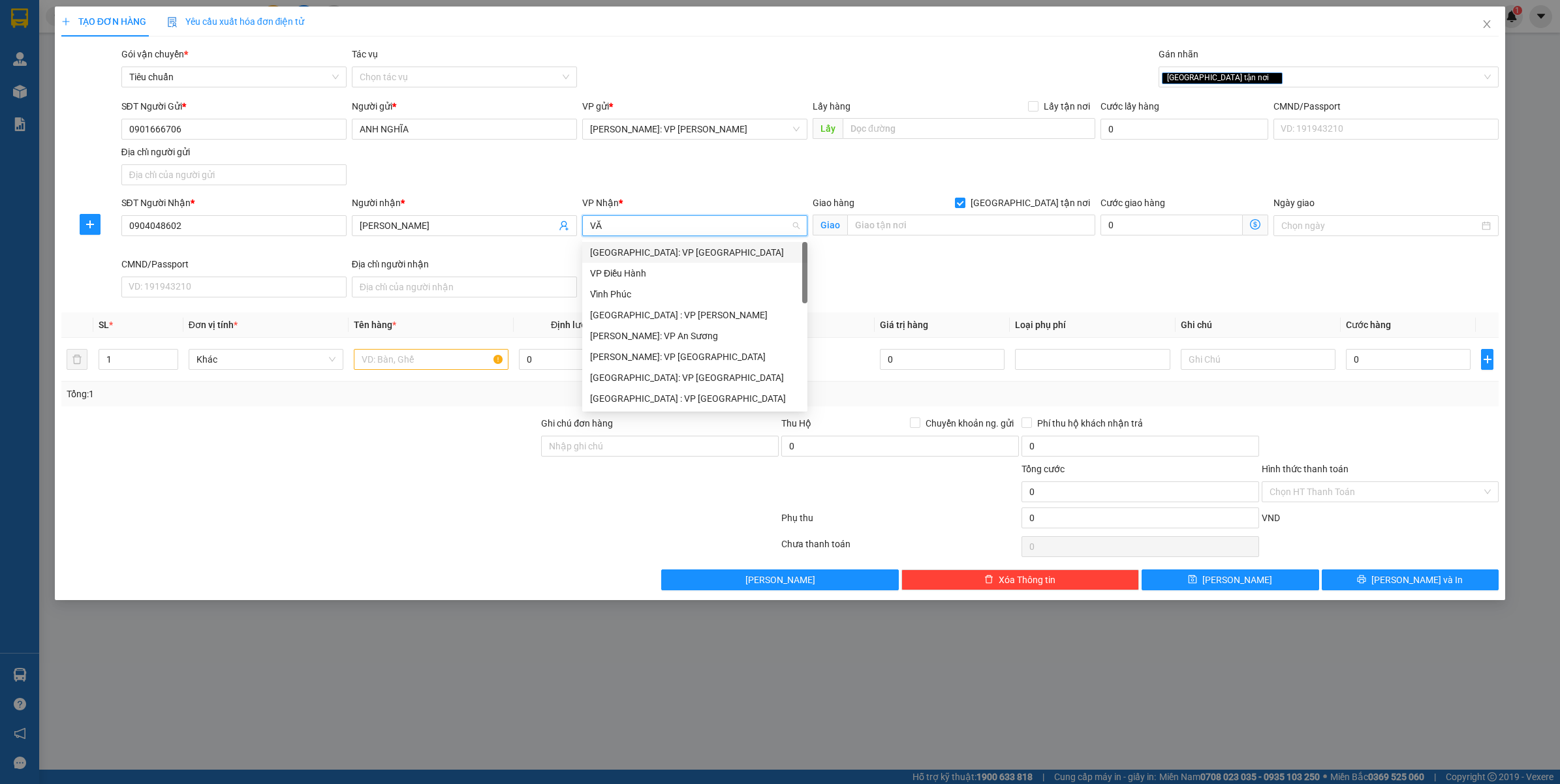
type input "VĂN"
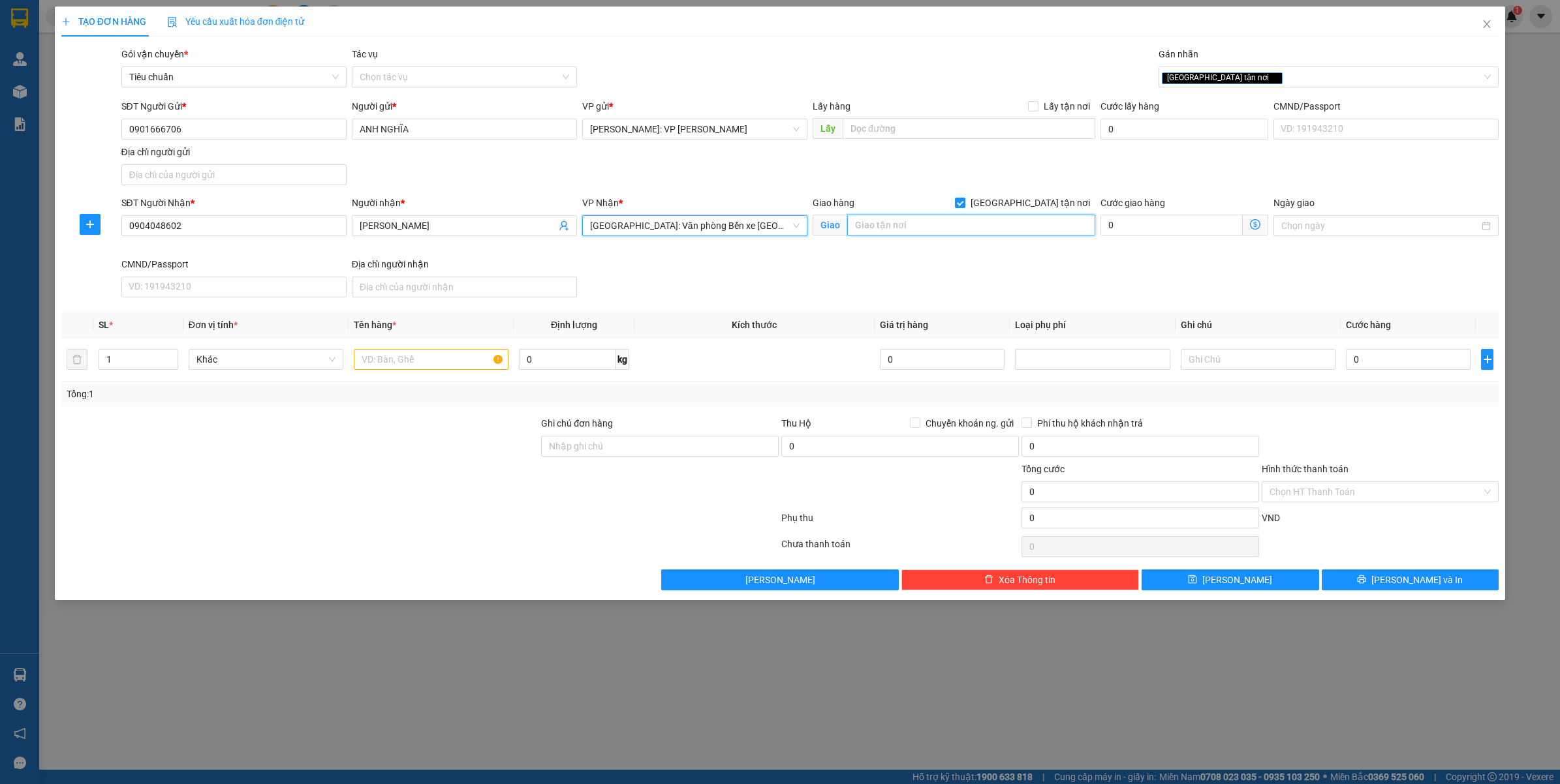
click at [911, 231] on input "text" at bounding box center [971, 225] width 248 height 21
type input "SỐ 46/HOÀNG VĂN THỤ - HỒNG BÀNG - TP.HẢI PHÒNG"
click at [117, 359] on input "1" at bounding box center [138, 359] width 78 height 20
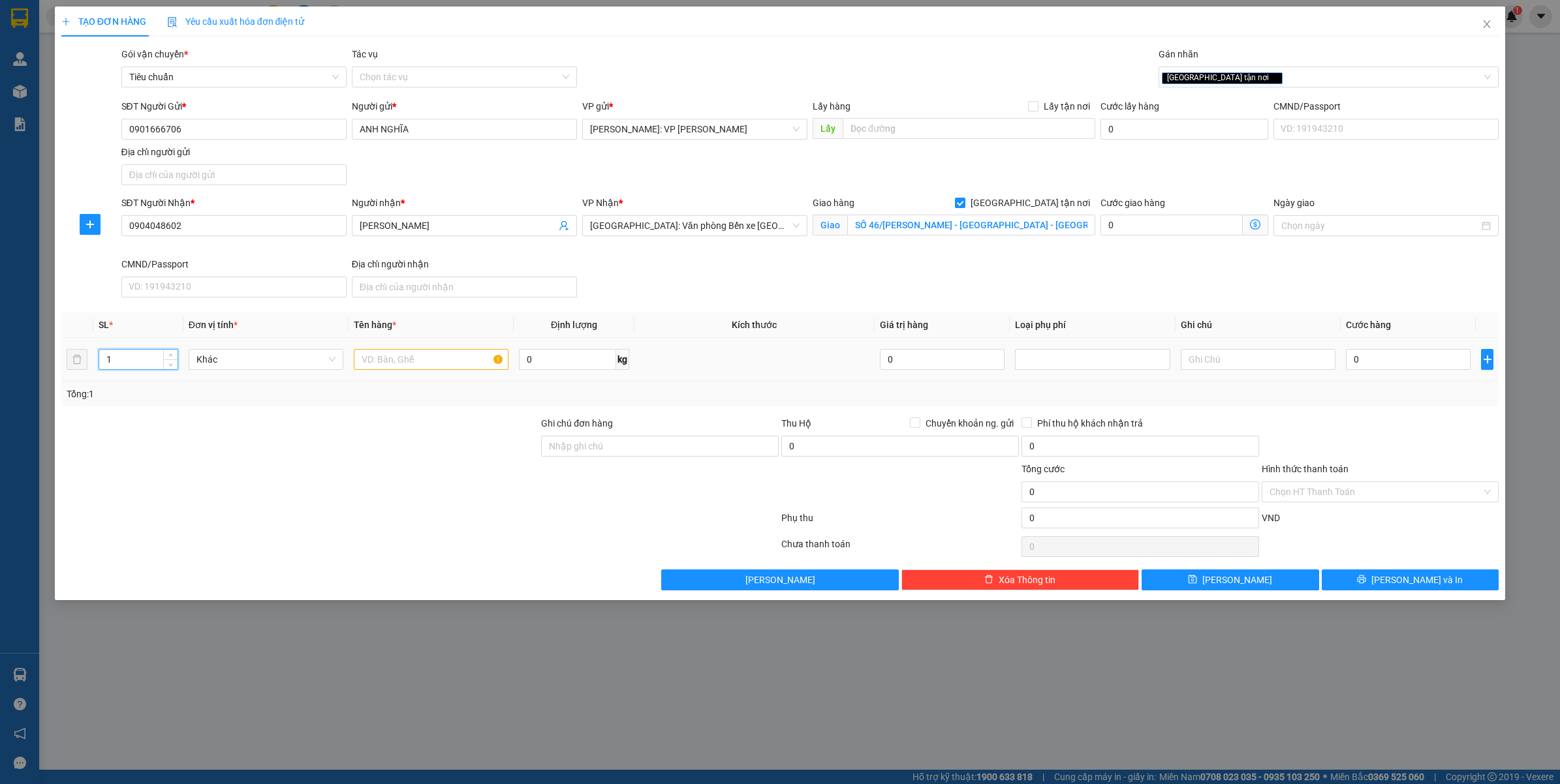
click at [117, 359] on input "1" at bounding box center [138, 359] width 78 height 20
type input "11"
click at [409, 350] on input "text" at bounding box center [431, 359] width 155 height 21
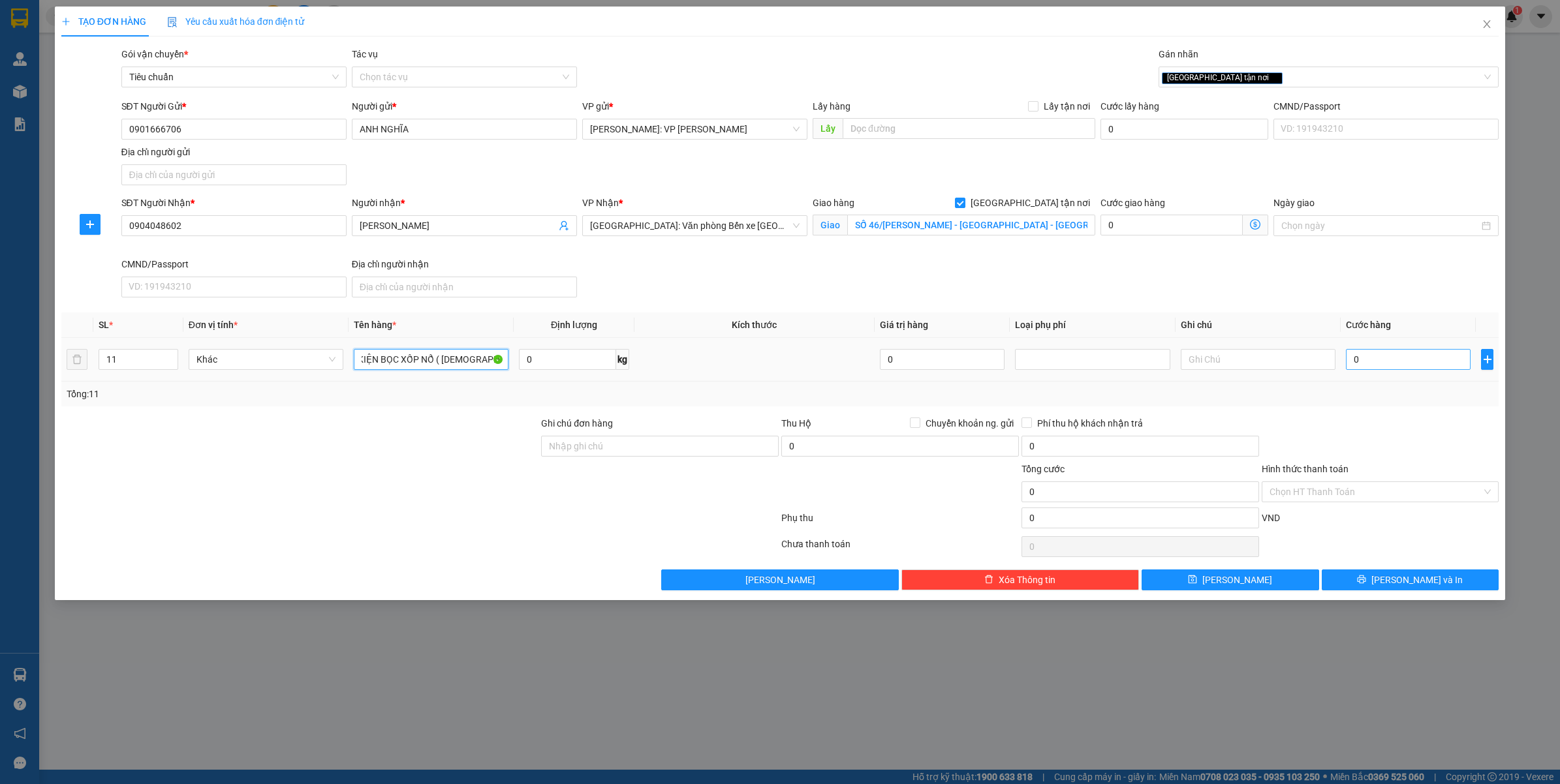
type input "10 KIỆN CARTON BỌC NILONG + 1 KIỆN BỌC XỐP NỔ ( [DEMOGRAPHIC_DATA] )"
click at [1362, 370] on input "0" at bounding box center [1408, 359] width 125 height 21
type input "1"
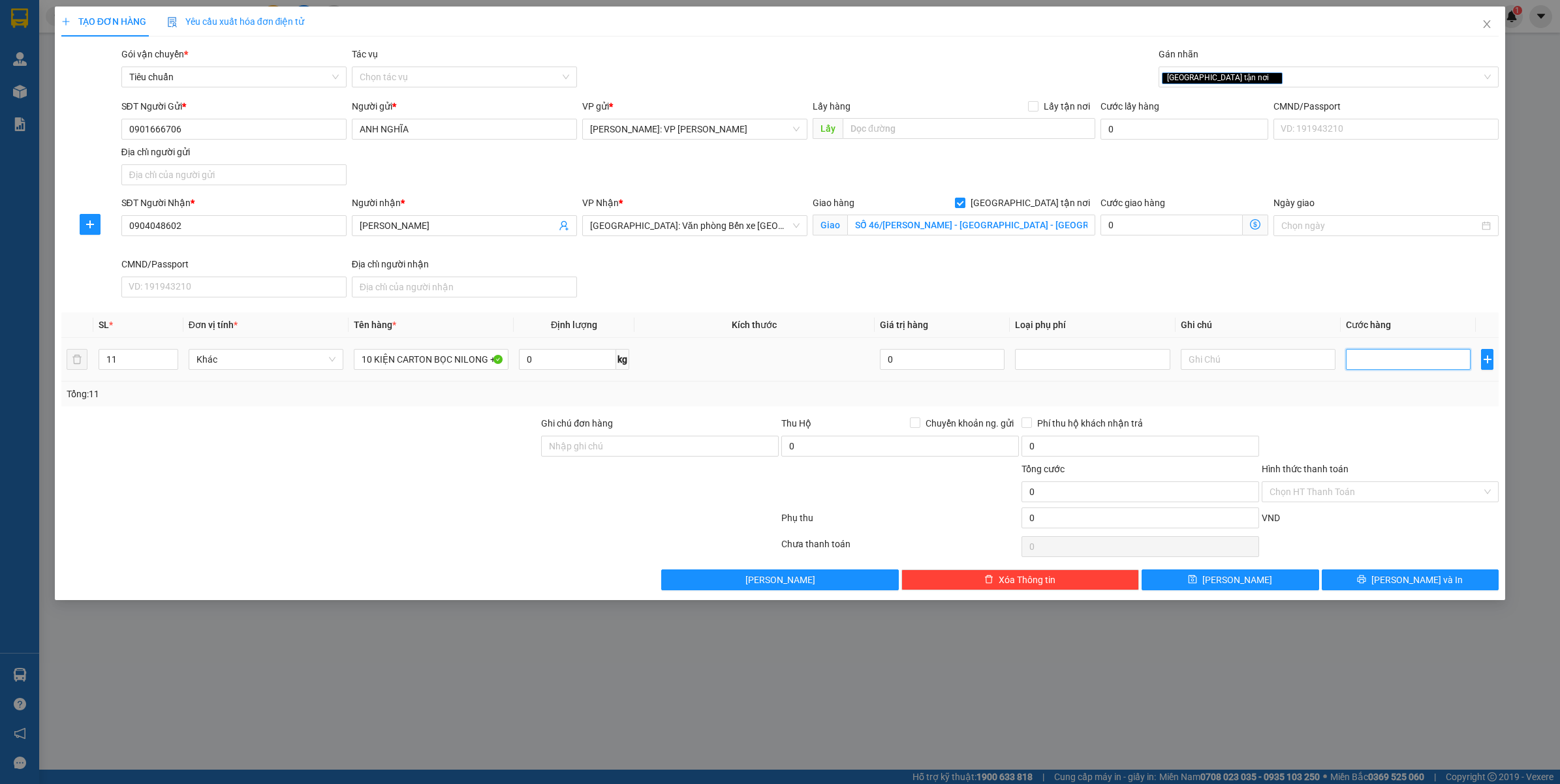
type input "1"
type input "14"
type input "140"
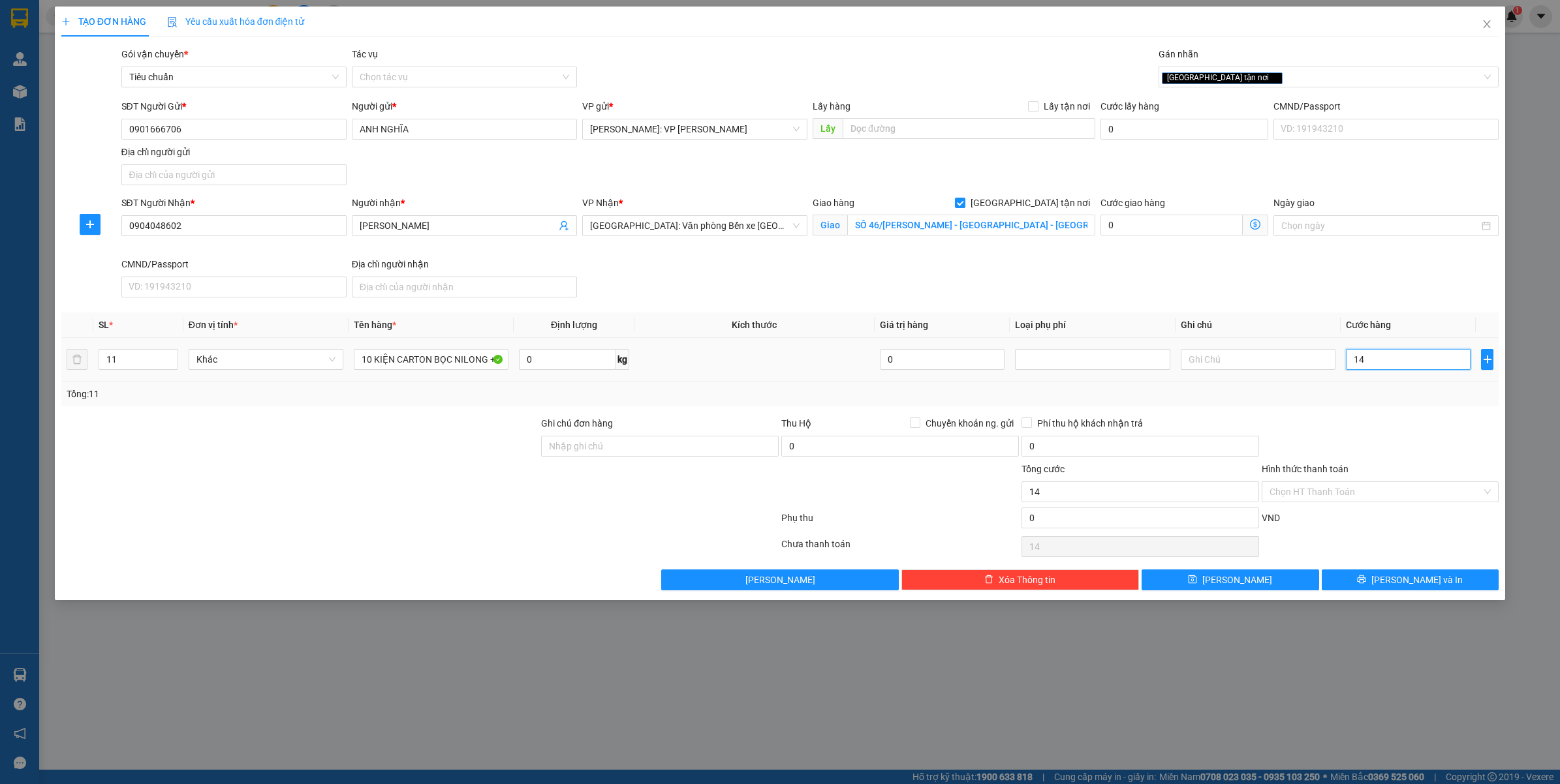
type input "140"
type input "1.400"
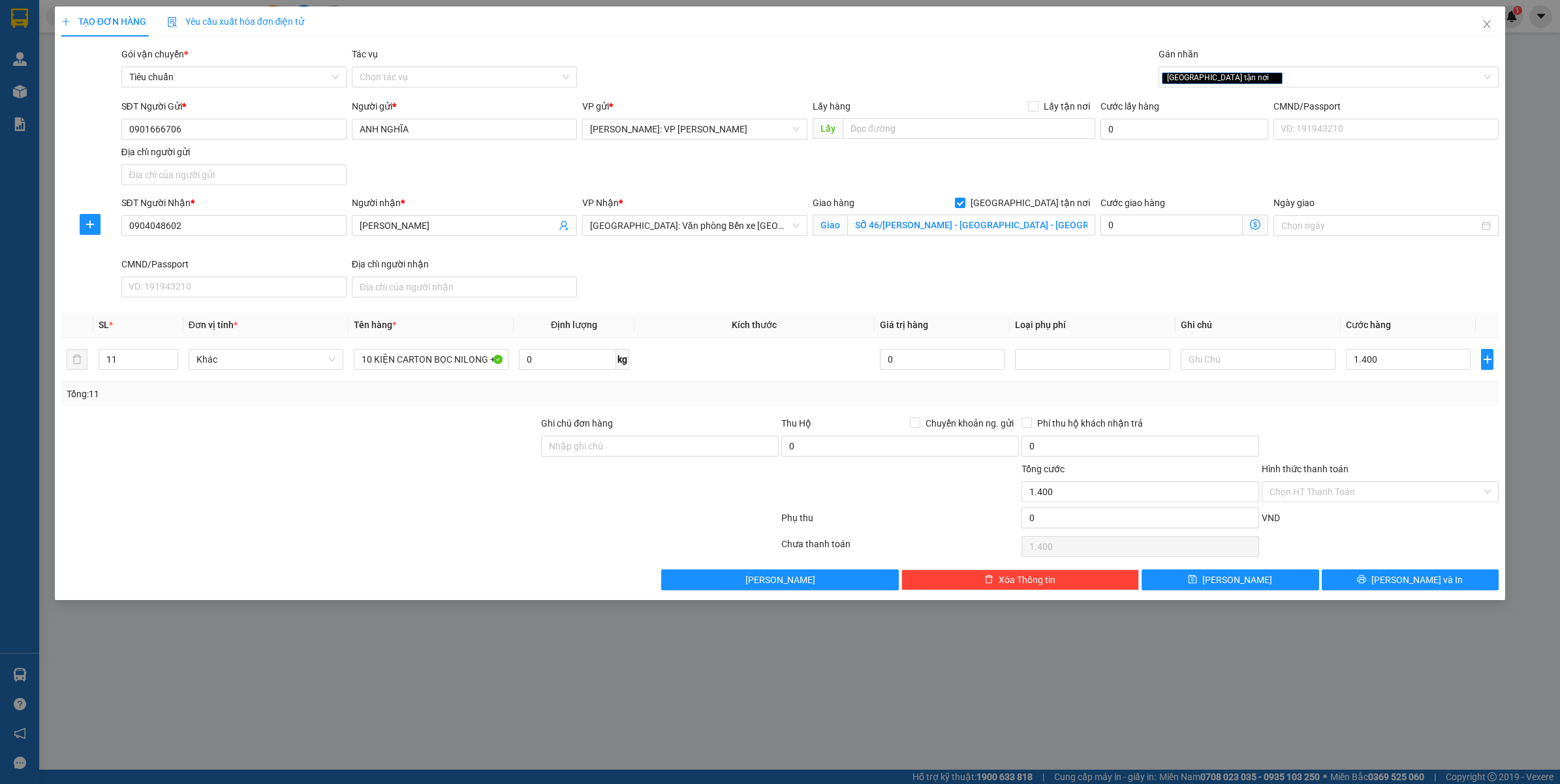
click at [1359, 417] on div at bounding box center [1381, 438] width 240 height 45
type input "1.400.000"
click at [1359, 488] on input "Hình thức thanh toán" at bounding box center [1375, 491] width 212 height 20
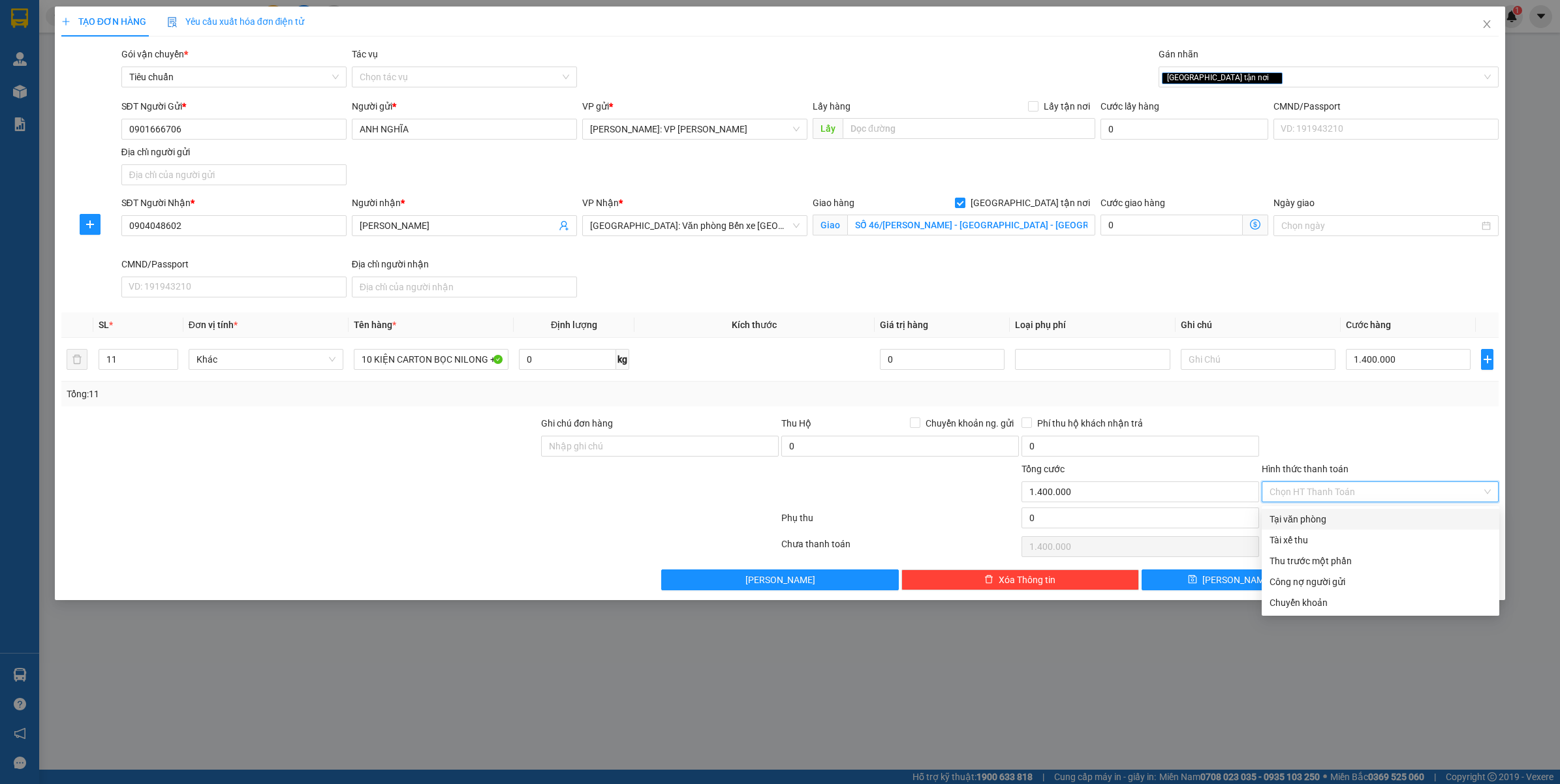
click at [1320, 519] on div "Tại văn phòng" at bounding box center [1380, 519] width 222 height 15
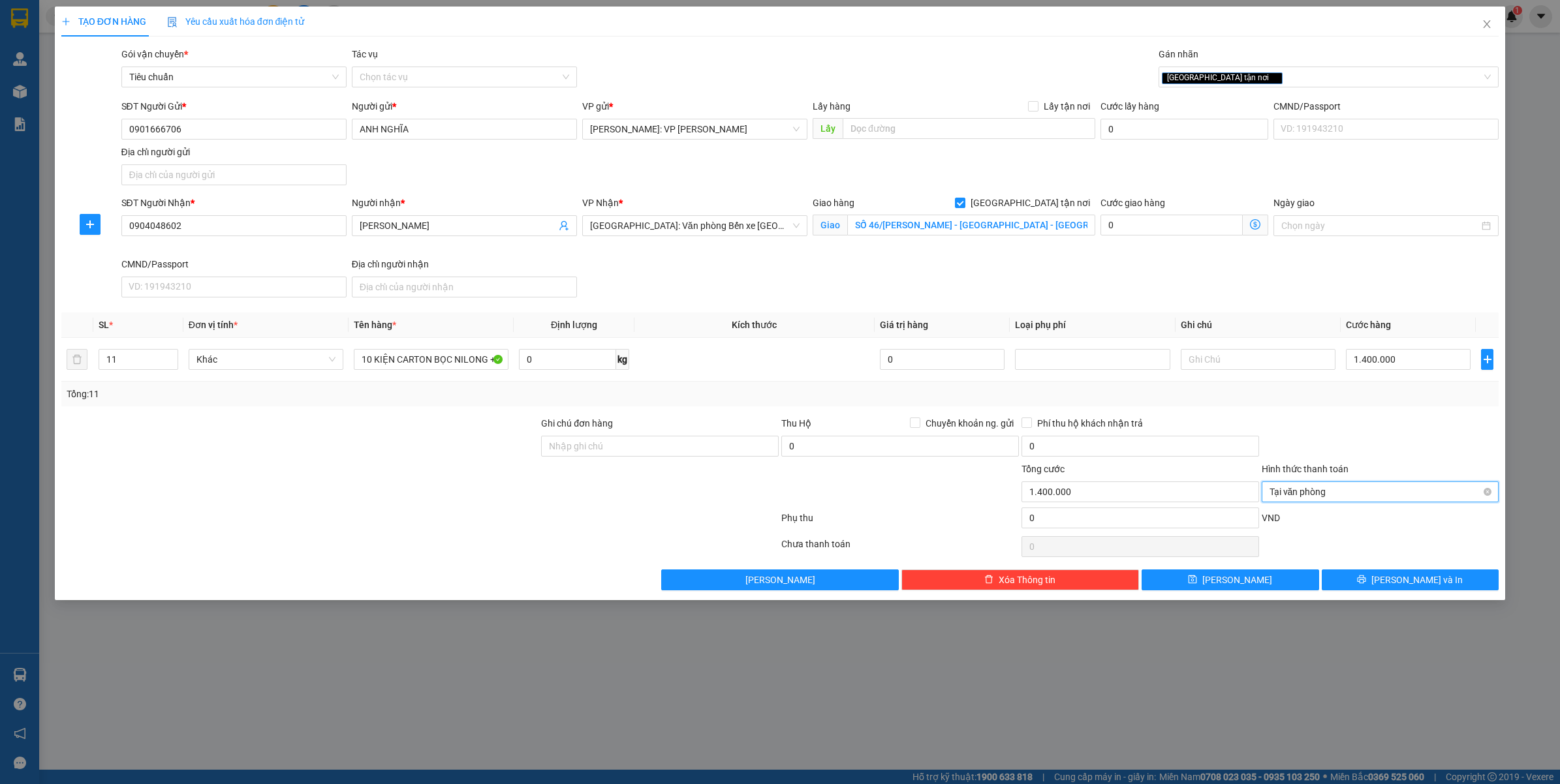
click at [1310, 487] on span "Tại văn phòng" at bounding box center [1380, 491] width 222 height 20
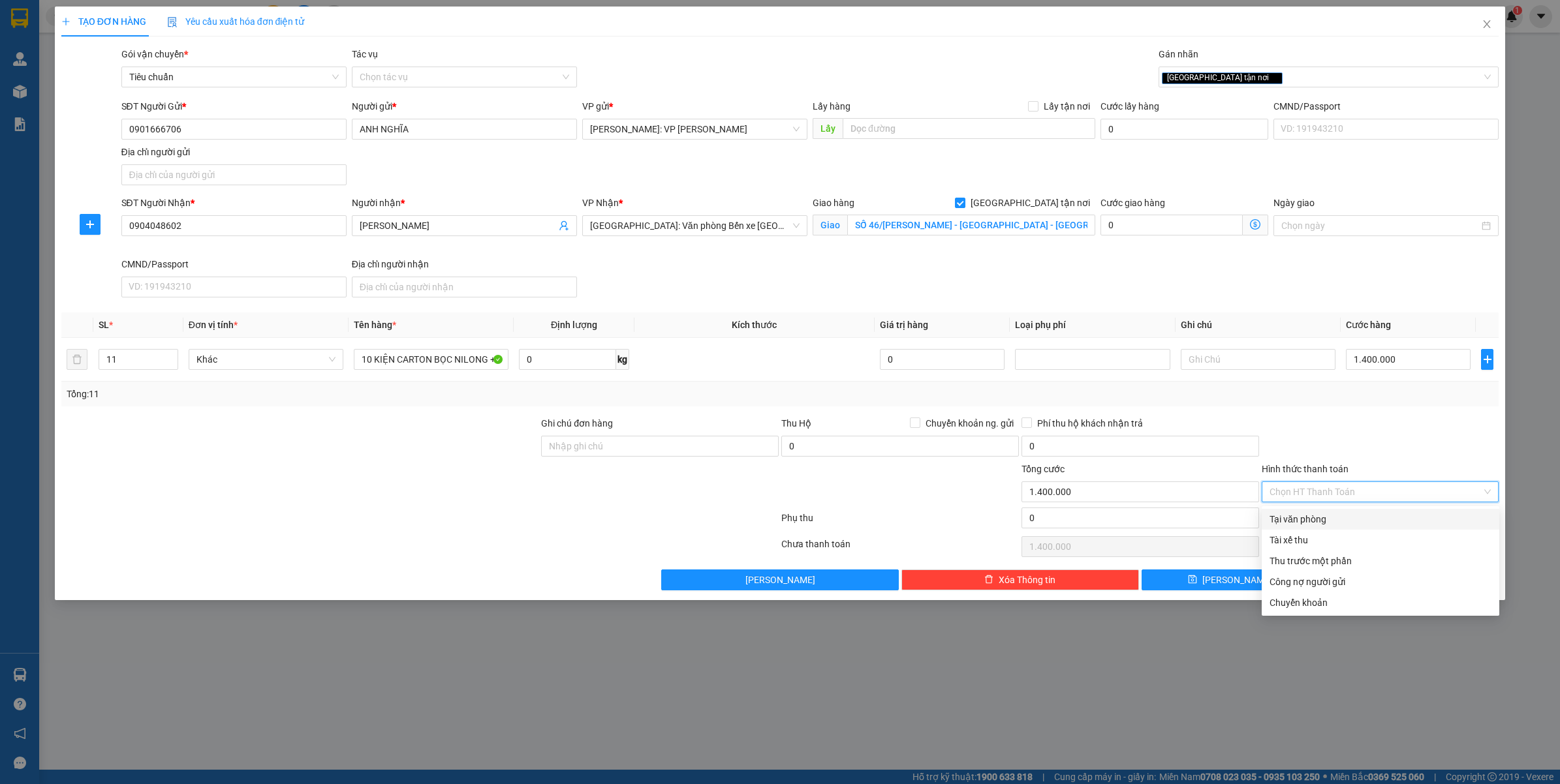
drag, startPoint x: 1401, startPoint y: 429, endPoint x: 1410, endPoint y: 434, distance: 10.3
click at [1402, 429] on div at bounding box center [1381, 438] width 240 height 45
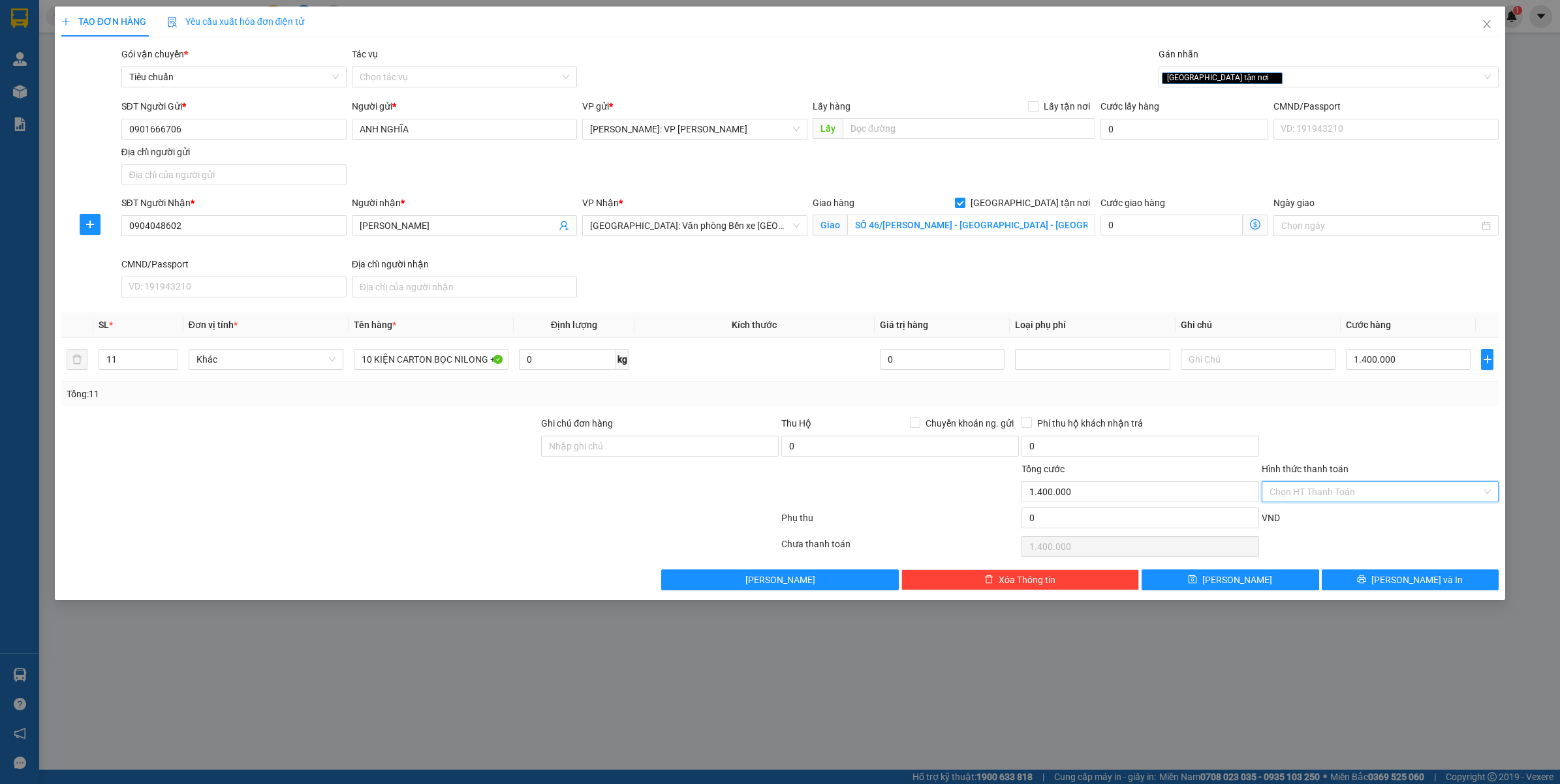
click at [1289, 497] on input "Hình thức thanh toán" at bounding box center [1375, 491] width 212 height 20
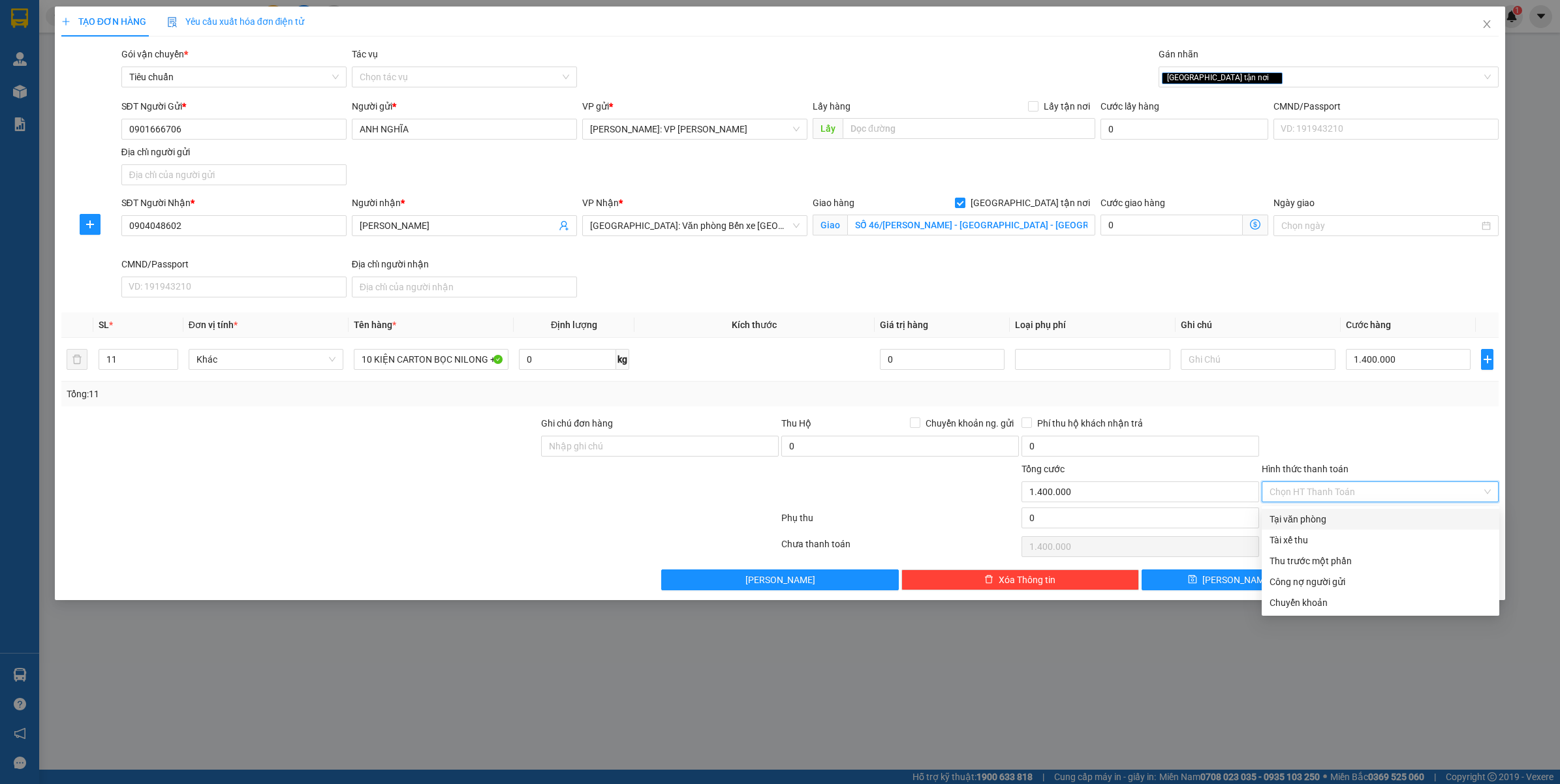
click at [1296, 523] on div "Tại văn phòng" at bounding box center [1380, 519] width 222 height 15
type input "0"
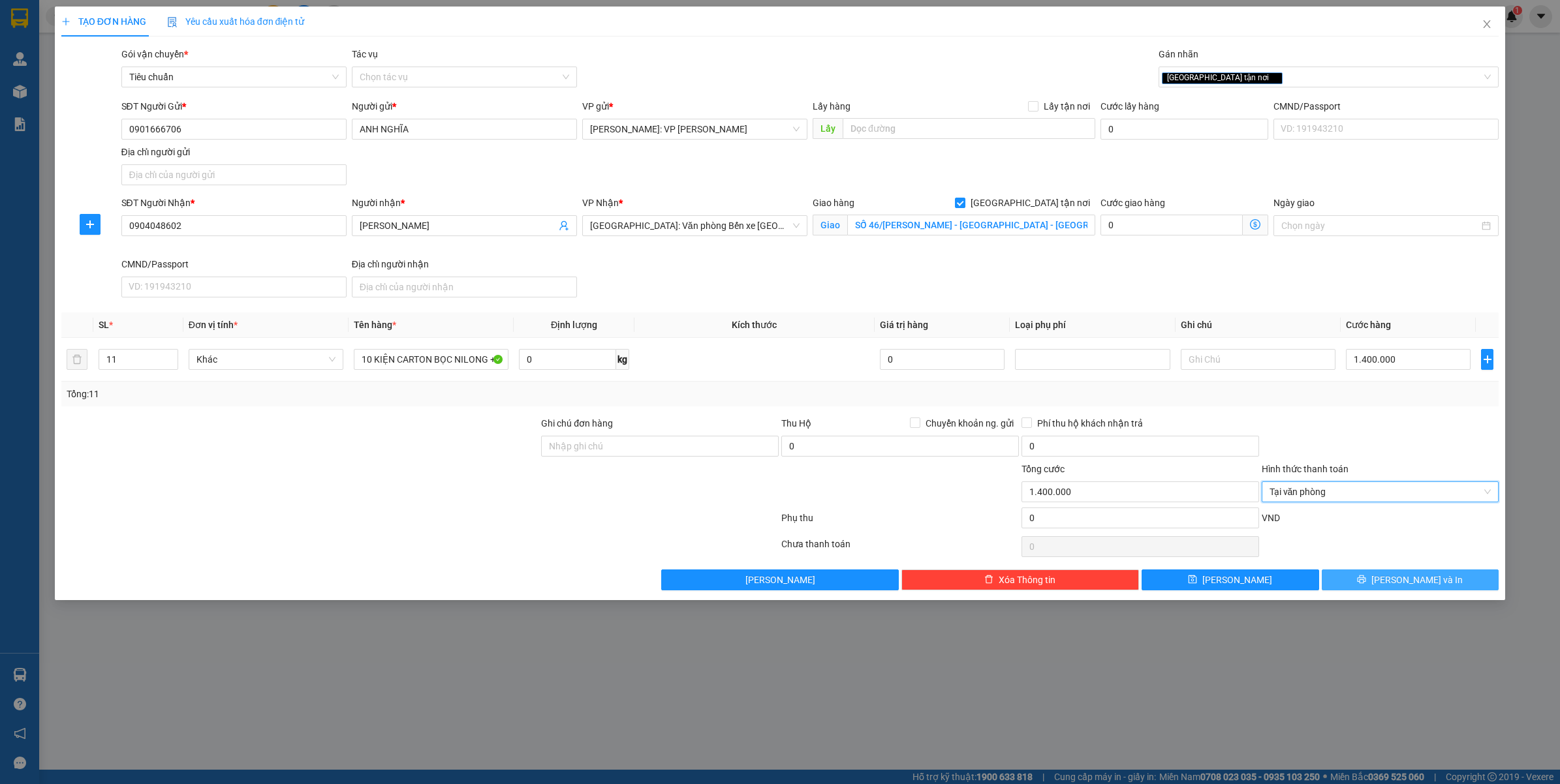
click at [1374, 578] on button "[PERSON_NAME] và In" at bounding box center [1410, 580] width 177 height 21
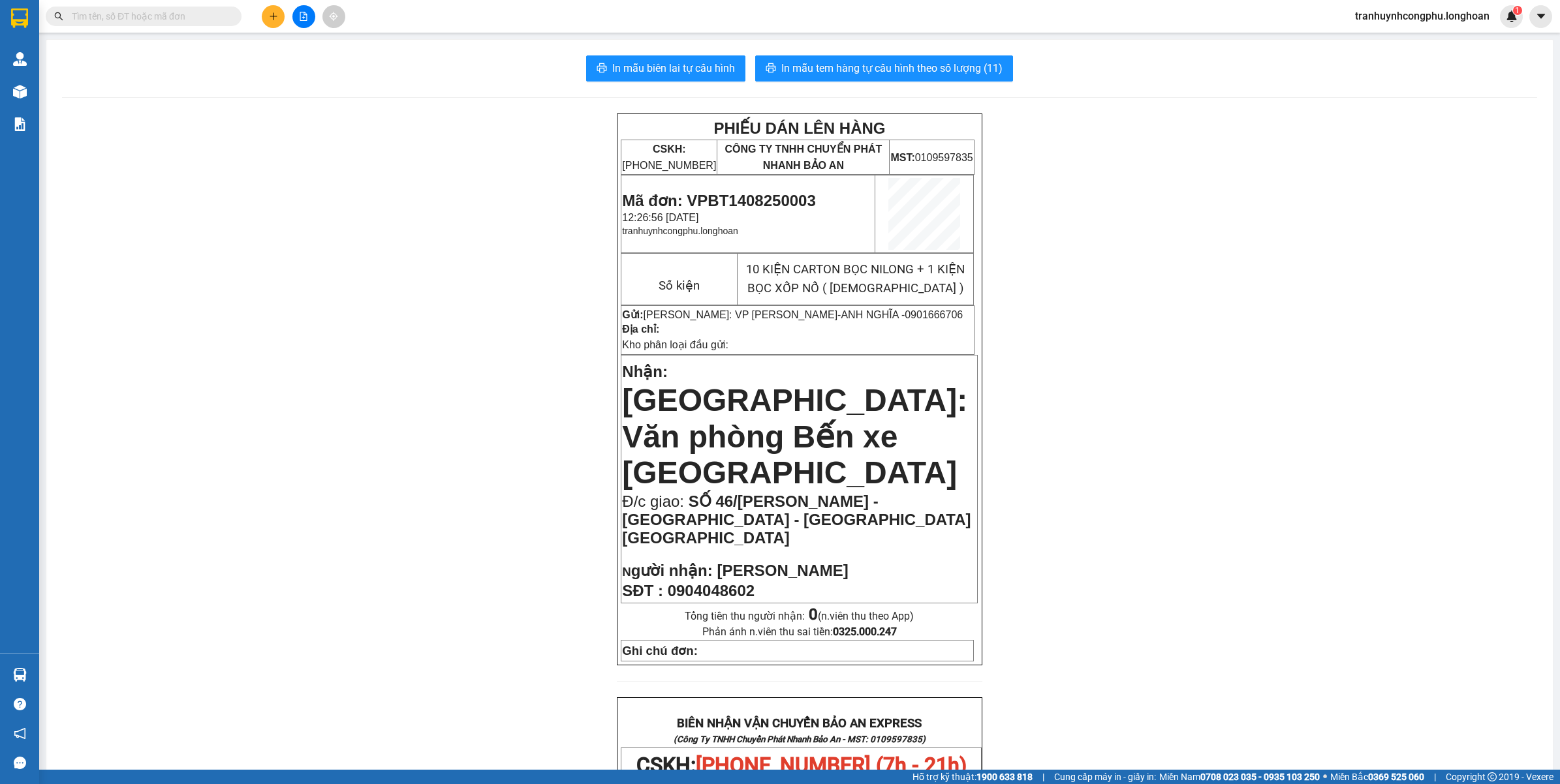
click at [1304, 346] on div "PHIẾU DÁN LÊN HÀNG CSKH: 1900.06.88.33 CÔNG TY TNHH CHUYỂN PHÁT NHANH BẢO AN MS…" at bounding box center [800, 773] width 1475 height 1320
click at [638, 70] on span "In mẫu biên lai tự cấu hình" at bounding box center [674, 68] width 123 height 16
drag, startPoint x: 297, startPoint y: 569, endPoint x: 536, endPoint y: 768, distance: 311.0
click at [302, 572] on div "PHIẾU DÁN LÊN HÀNG CSKH: 1900.06.88.33 CÔNG TY TNHH CHUYỂN PHÁT NHANH BẢO AN MS…" at bounding box center [800, 773] width 1475 height 1320
click at [218, 296] on div "PHIẾU DÁN LÊN HÀNG CSKH: 1900.06.88.33 CÔNG TY TNHH CHUYỂN PHÁT NHANH BẢO AN MS…" at bounding box center [800, 773] width 1475 height 1320
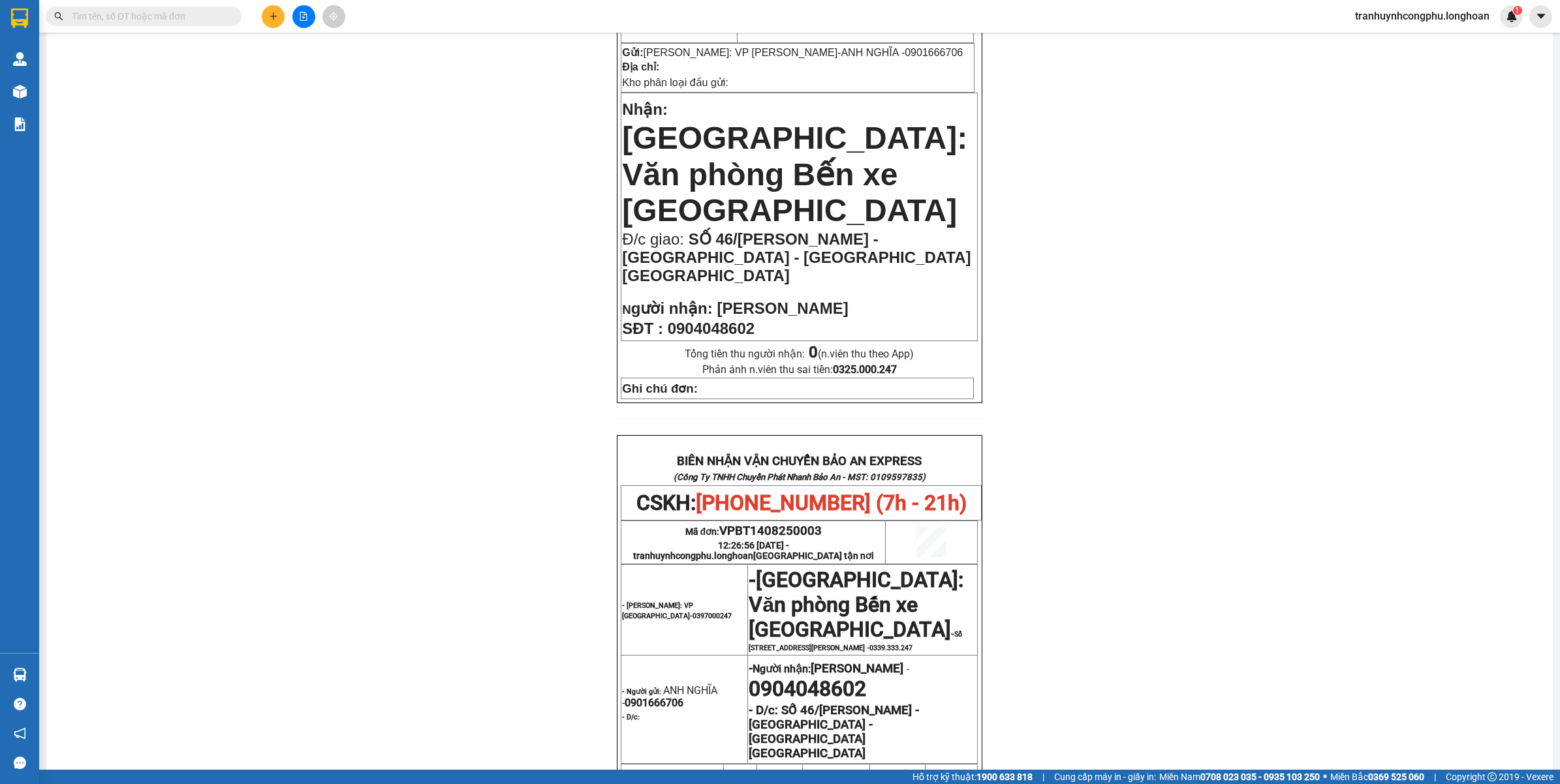
scroll to position [326, 0]
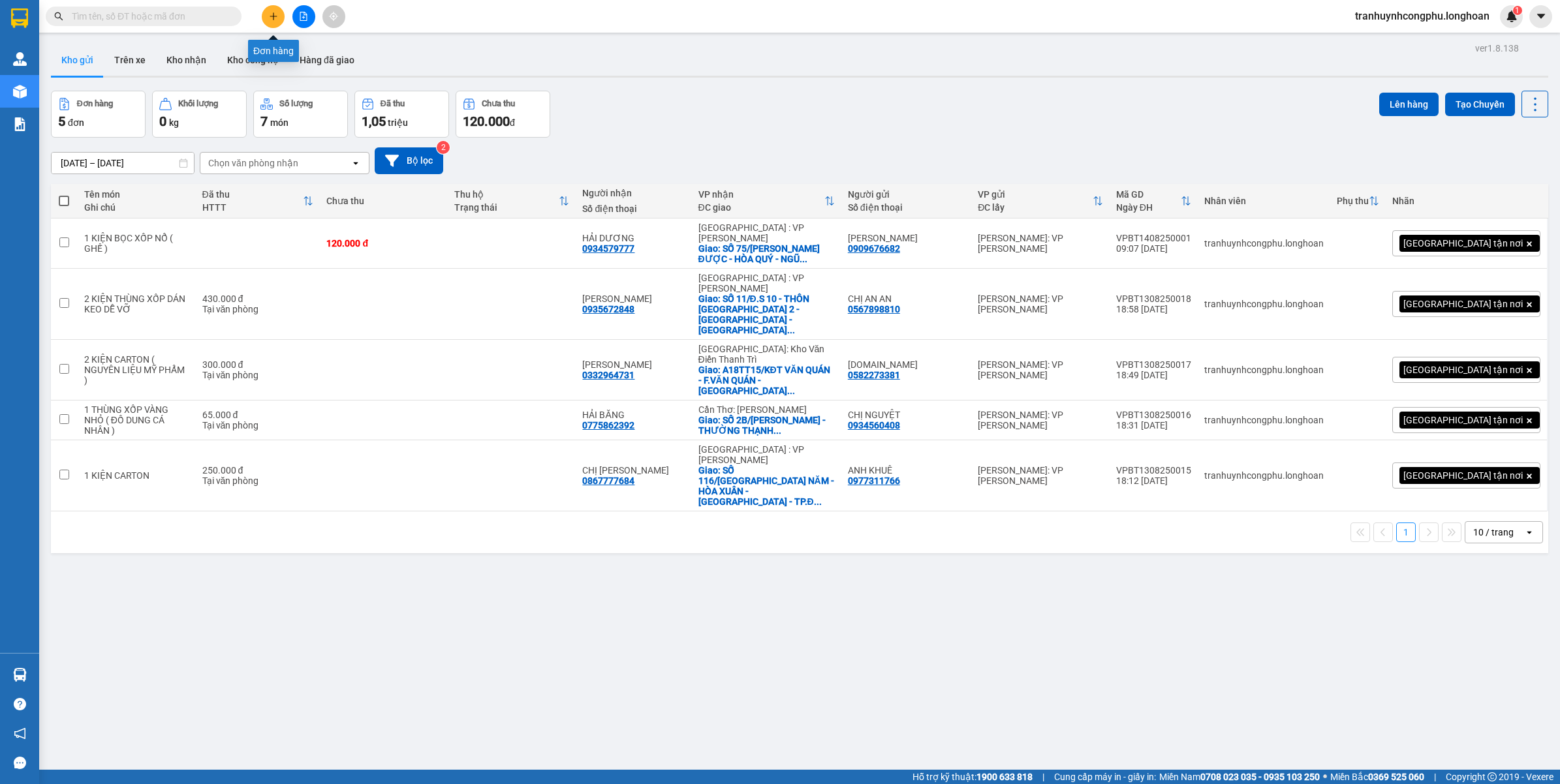
click at [275, 20] on icon "plus" at bounding box center [273, 16] width 9 height 9
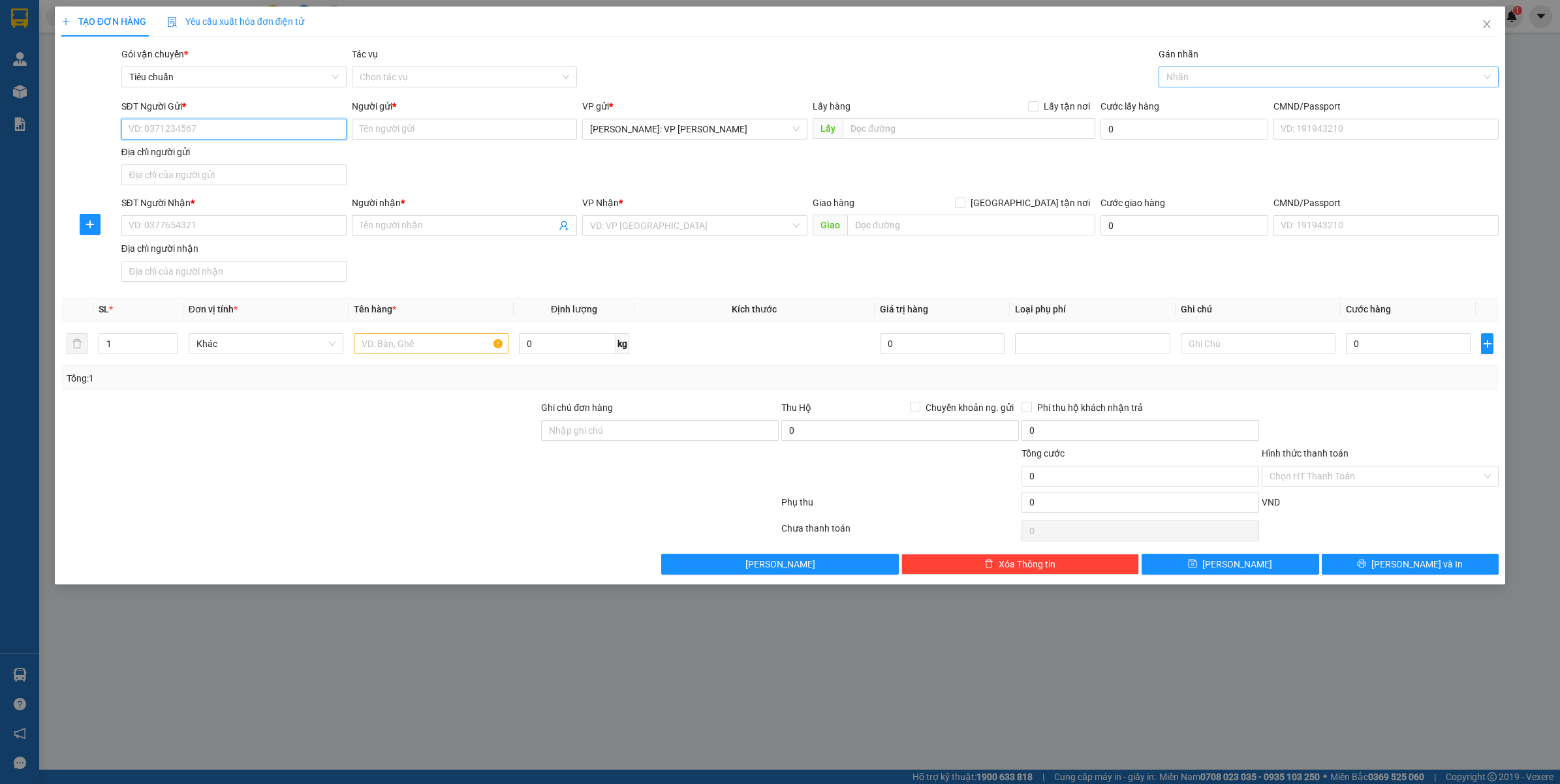
click at [1186, 70] on div at bounding box center [1322, 76] width 321 height 15
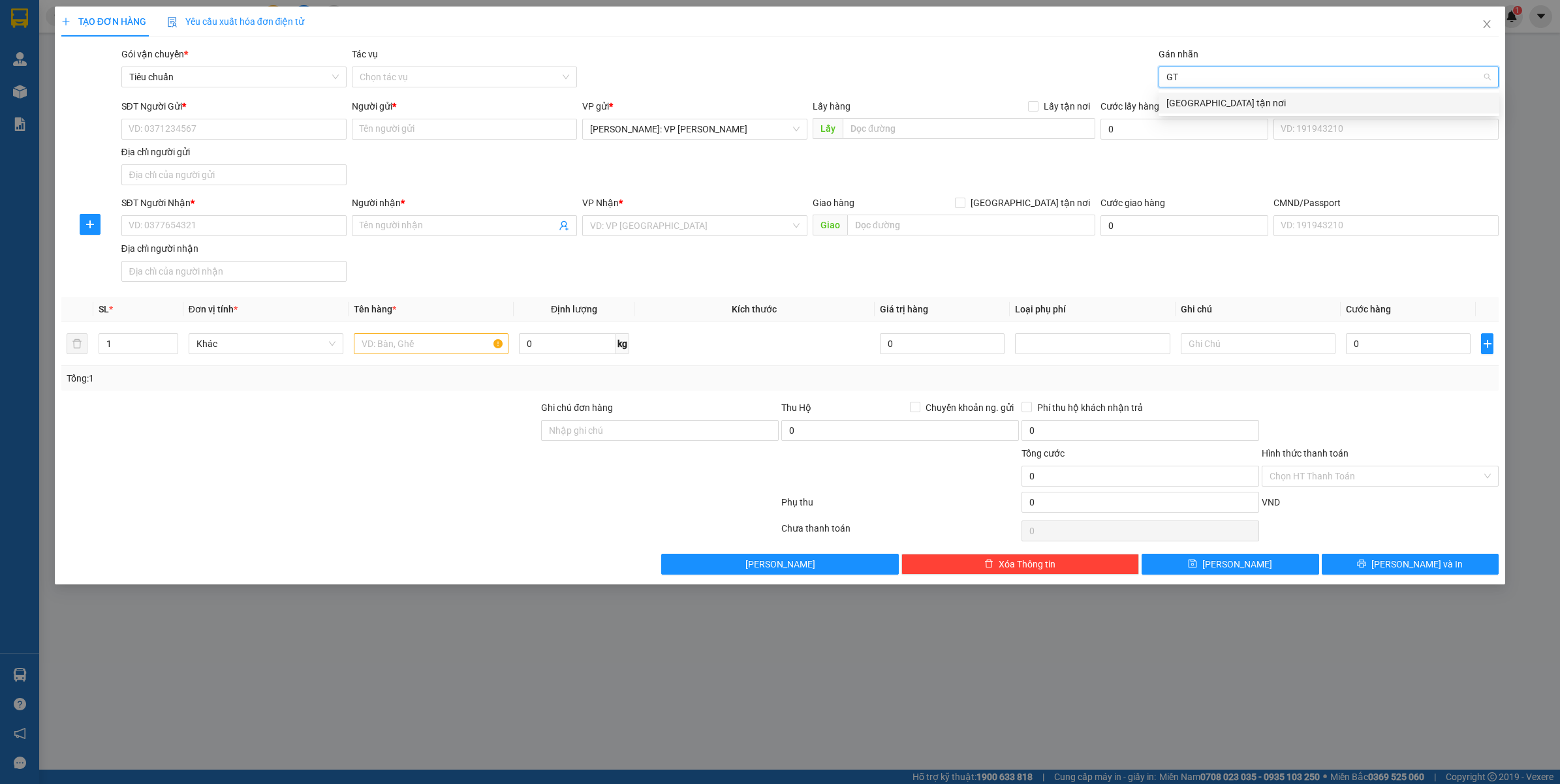
type input "GTN"
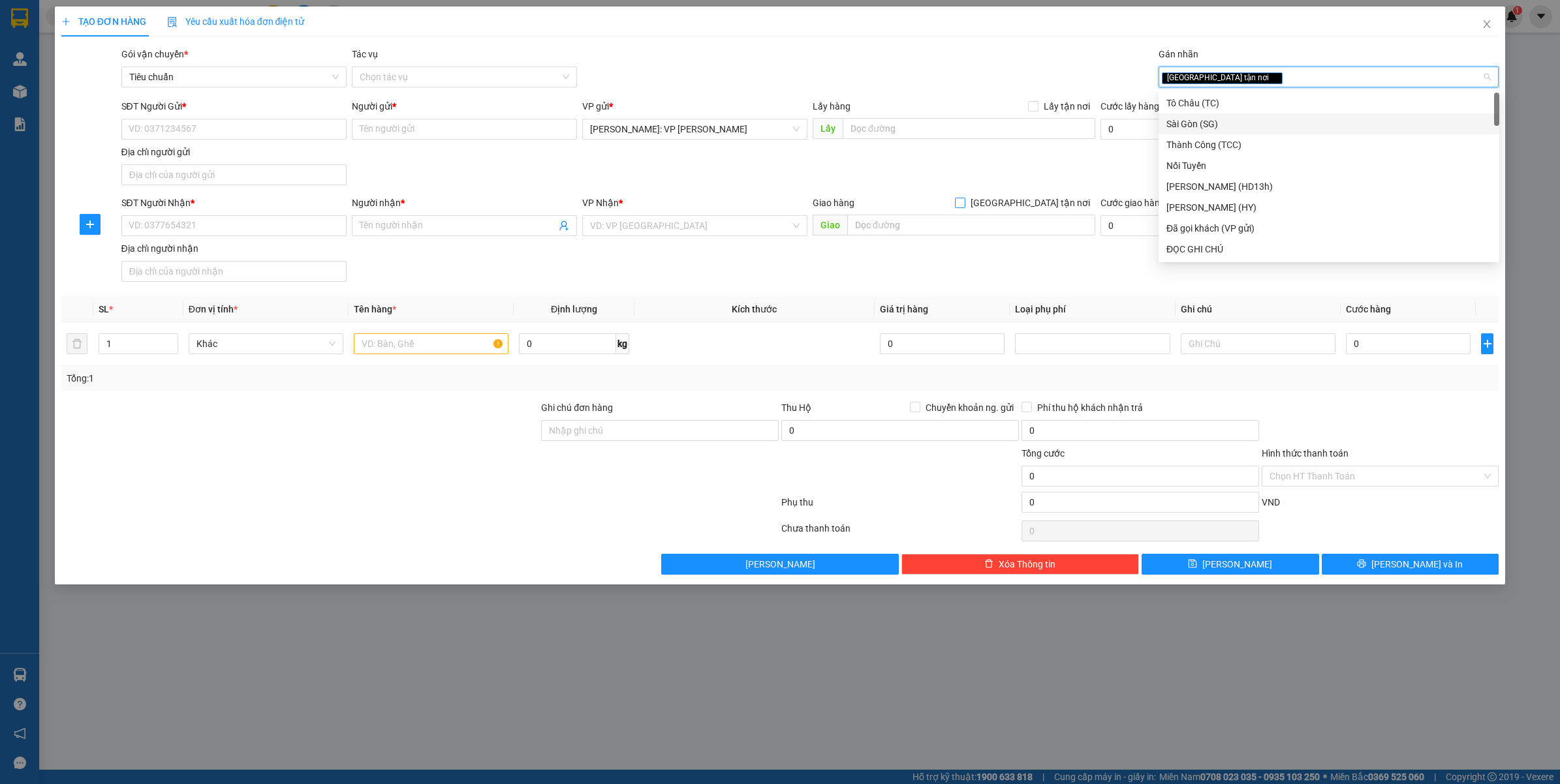
drag, startPoint x: 1026, startPoint y: 201, endPoint x: 922, endPoint y: 201, distance: 104.0
click at [964, 201] on input "[GEOGRAPHIC_DATA] tận nơi" at bounding box center [959, 202] width 9 height 9
checkbox input "true"
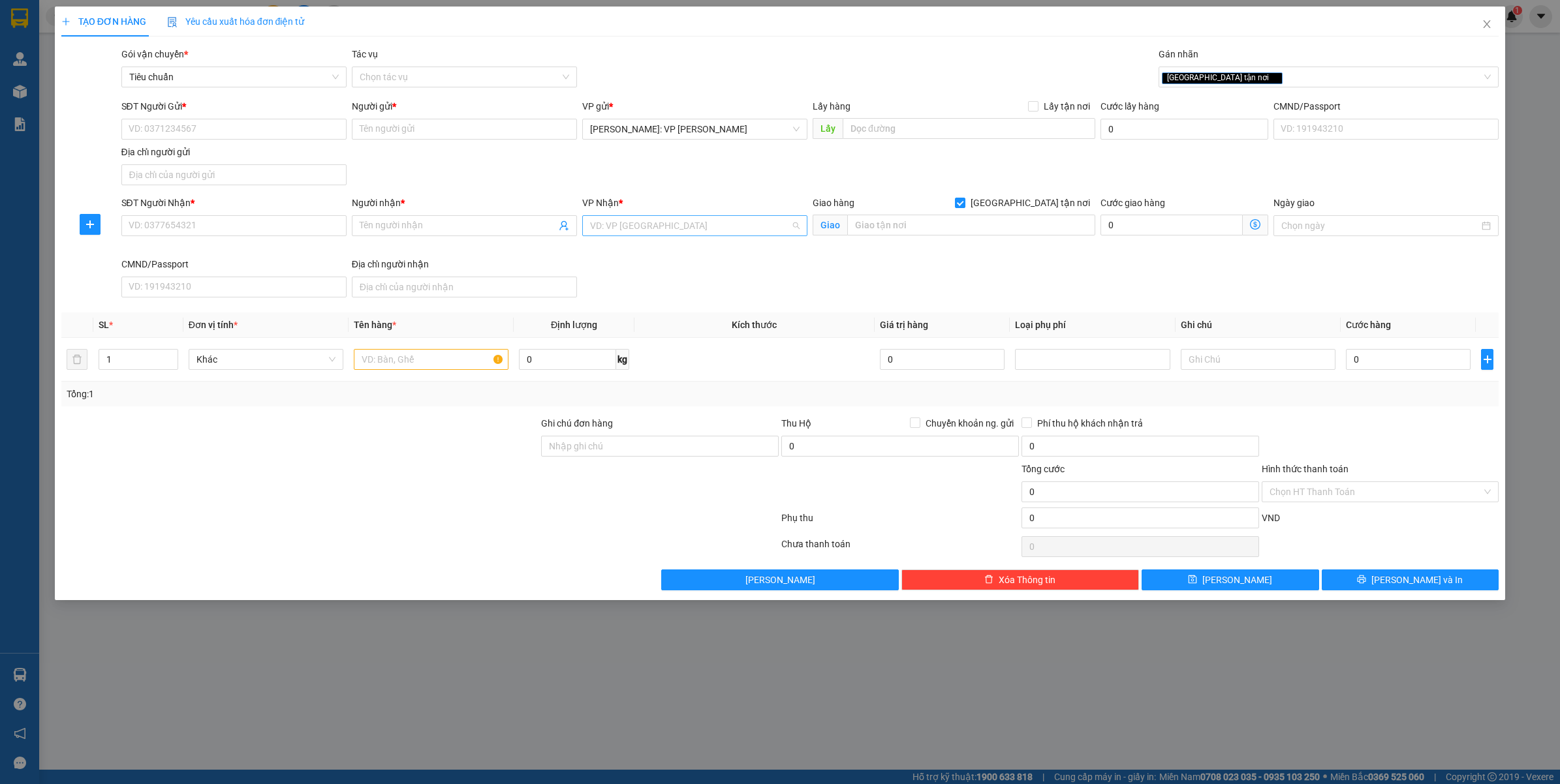
click at [715, 235] on input "search" at bounding box center [690, 225] width 201 height 20
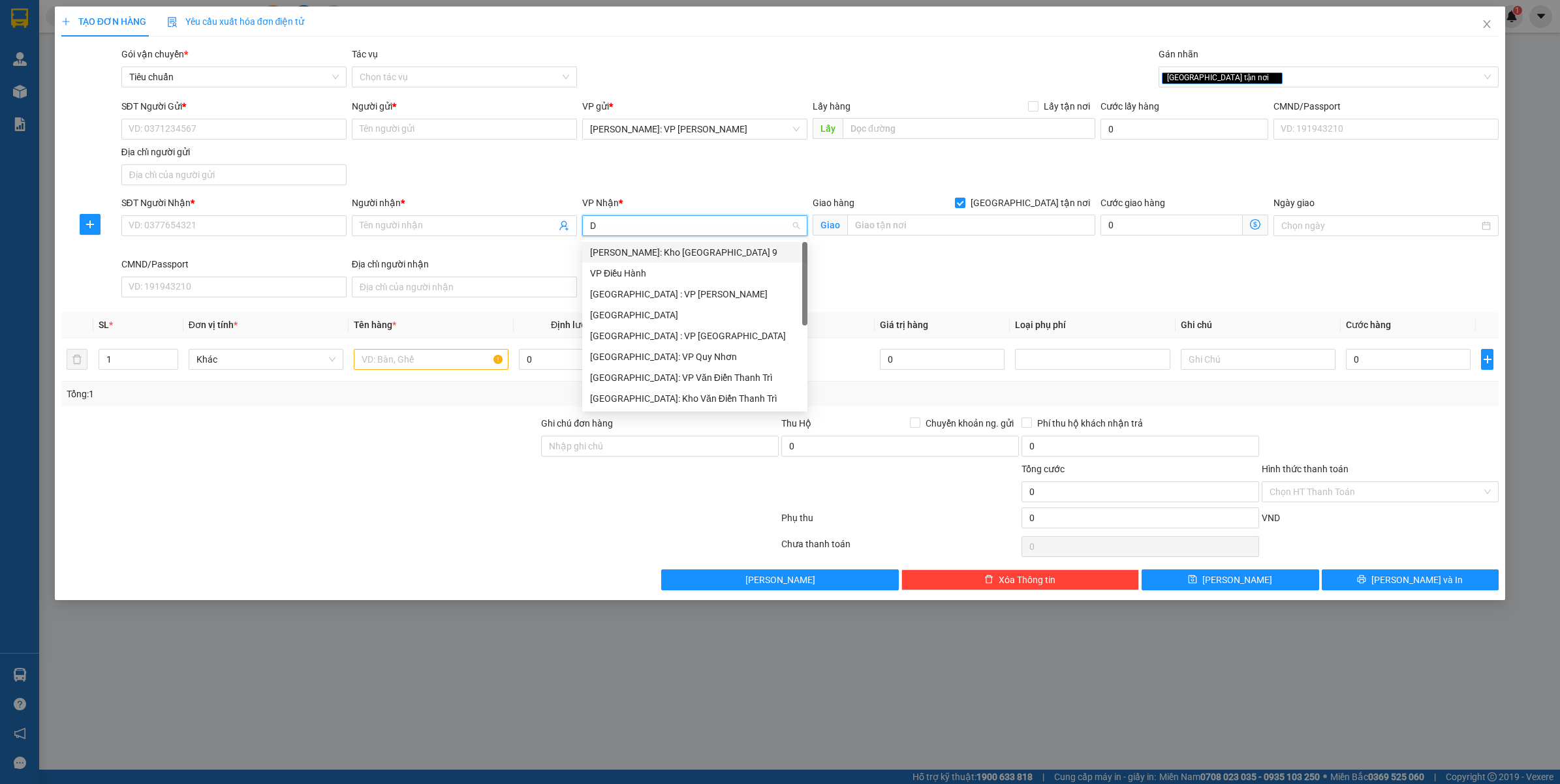
type input "DA"
click at [696, 243] on div "[GEOGRAPHIC_DATA] : VP [PERSON_NAME]" at bounding box center [710, 253] width 256 height 21
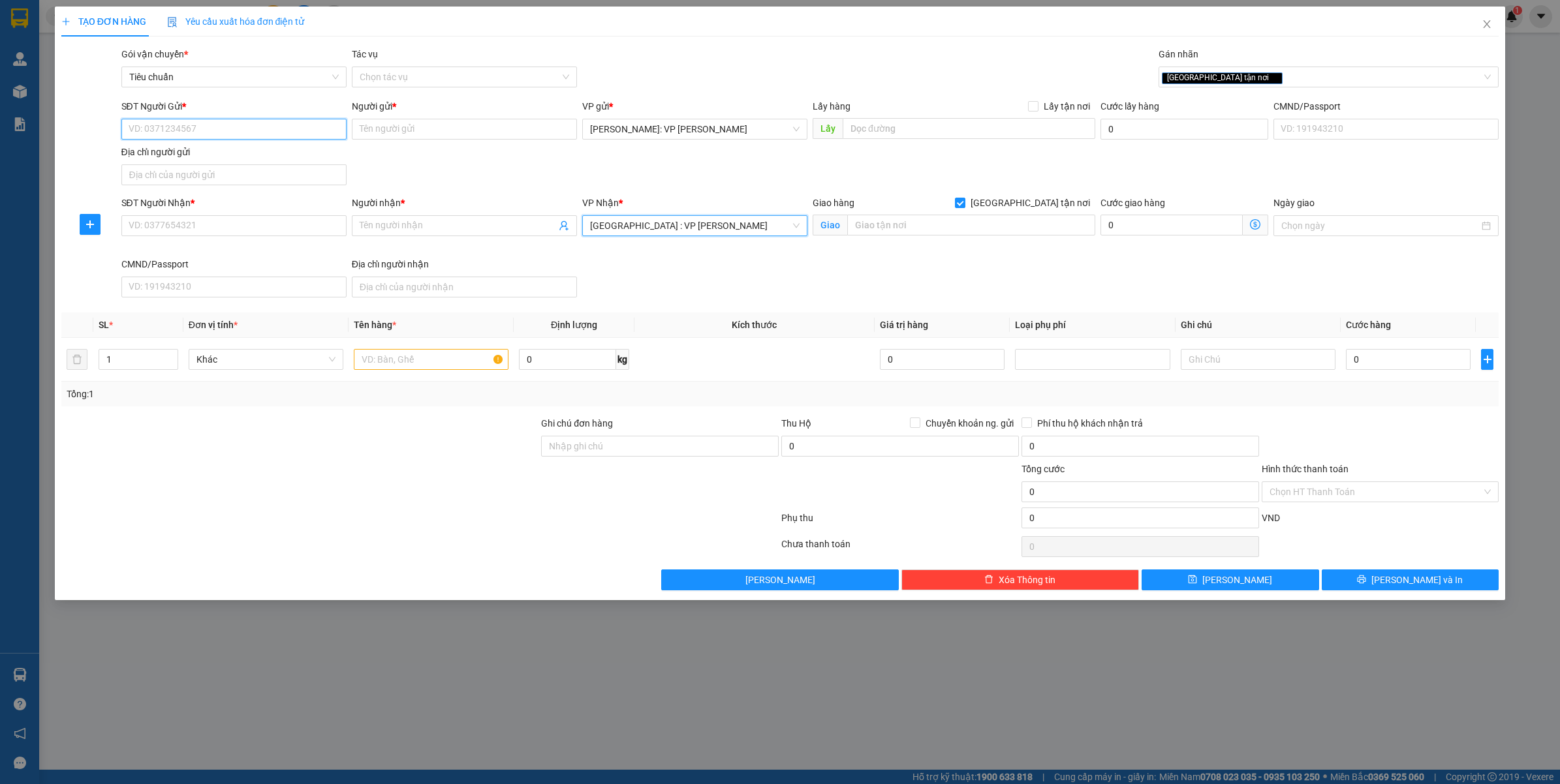
click at [269, 138] on input "SĐT Người Gửi *" at bounding box center [234, 129] width 225 height 21
click at [272, 135] on input "0908697642" at bounding box center [234, 129] width 225 height 21
click at [234, 138] on input "0908697642" at bounding box center [234, 129] width 225 height 21
type input "0908697642"
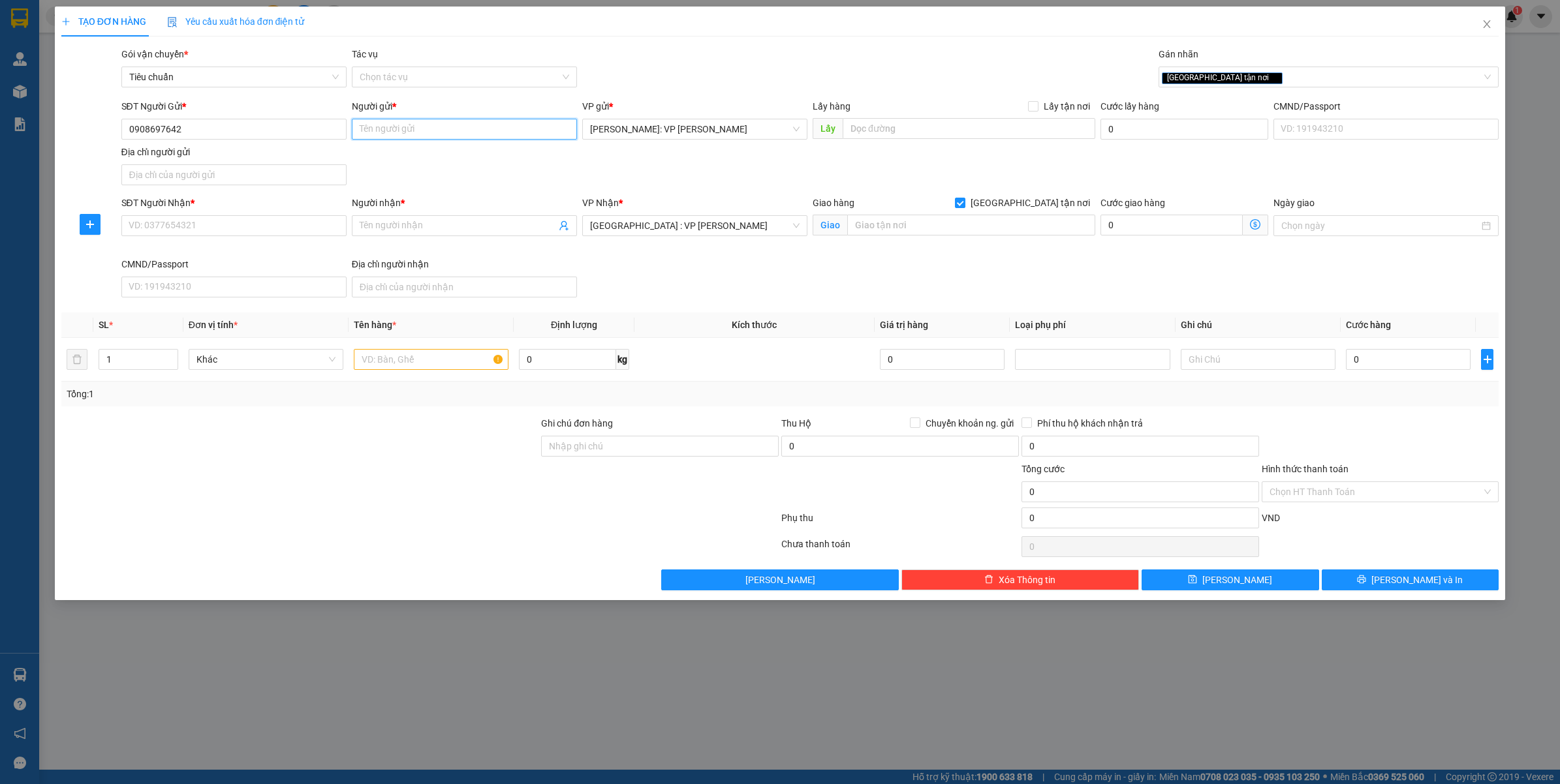
click at [435, 124] on input "Người gửi *" at bounding box center [464, 129] width 225 height 21
type input "L"
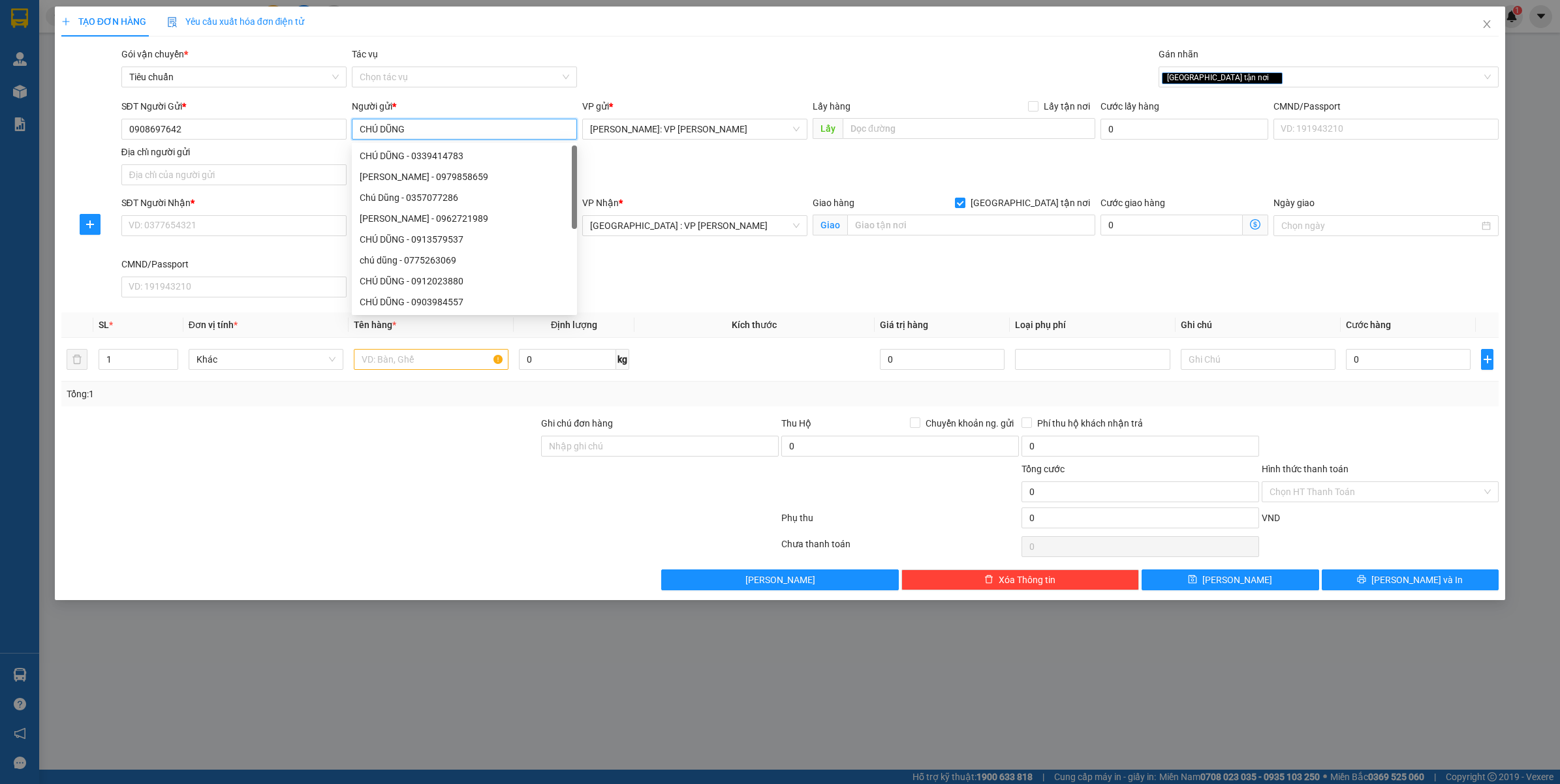
type input "CHÚ DŨNG"
click at [201, 238] on div "SĐT Người Nhận * VD: 0377654321" at bounding box center [234, 218] width 225 height 45
click at [210, 231] on input "SĐT Người Nhận *" at bounding box center [234, 225] width 225 height 21
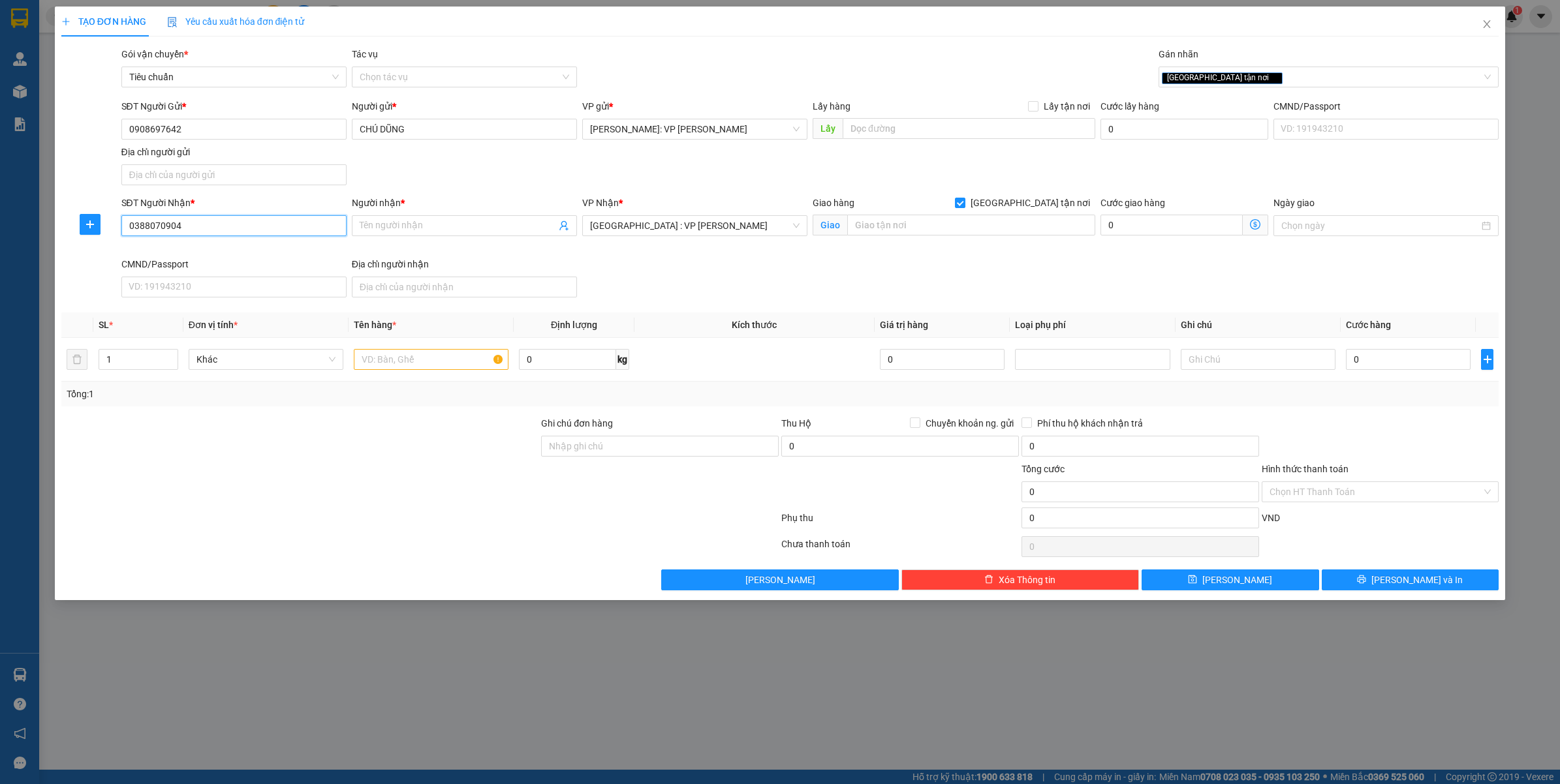
click at [210, 231] on input "0388070904" at bounding box center [234, 225] width 225 height 21
type input "0388070904"
drag, startPoint x: 437, startPoint y: 240, endPoint x: 446, endPoint y: 232, distance: 12.0
click at [439, 240] on div "Người nhận * Tên người nhận" at bounding box center [464, 218] width 225 height 45
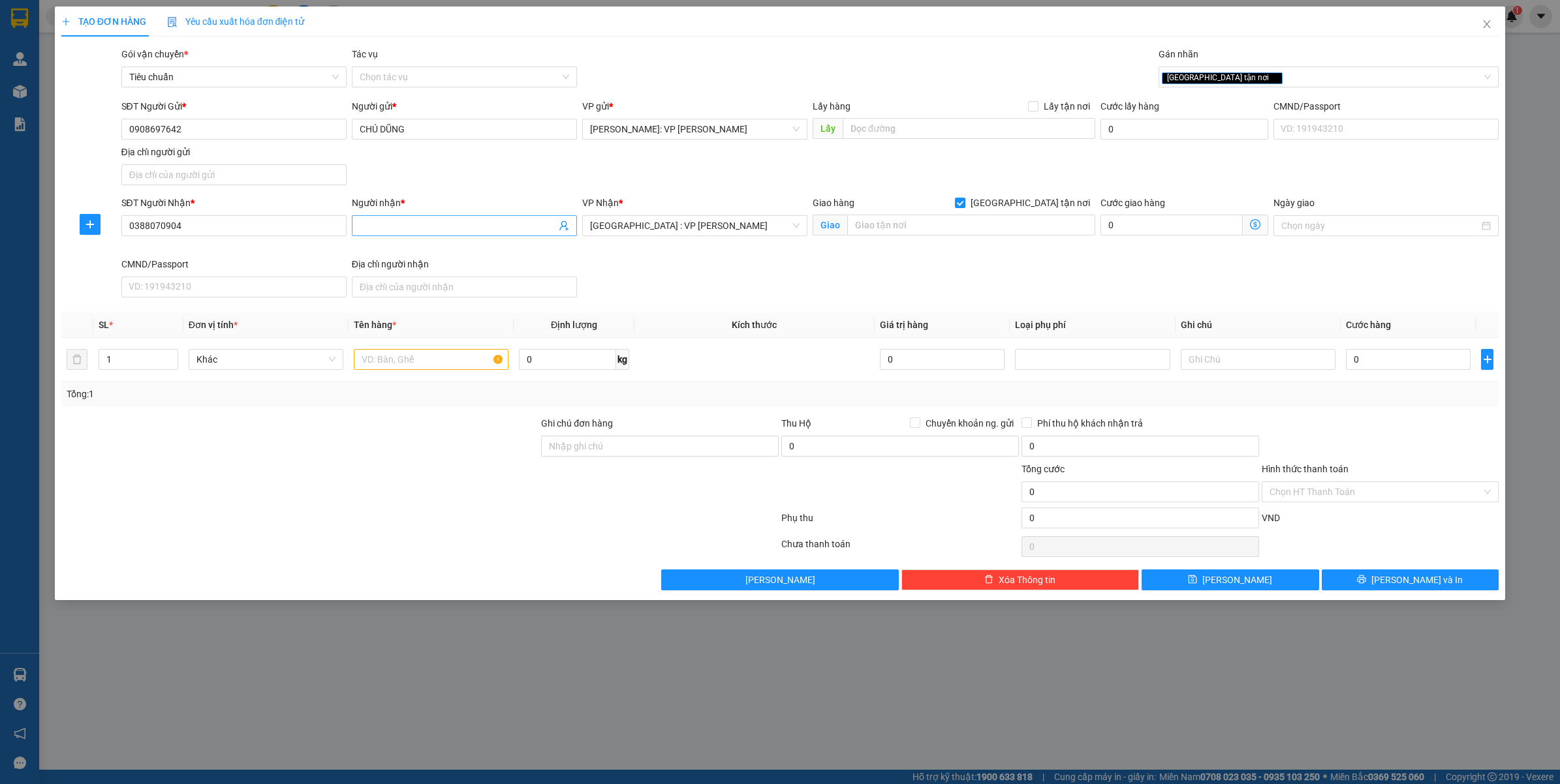
click at [446, 232] on input "Người nhận *" at bounding box center [458, 225] width 196 height 15
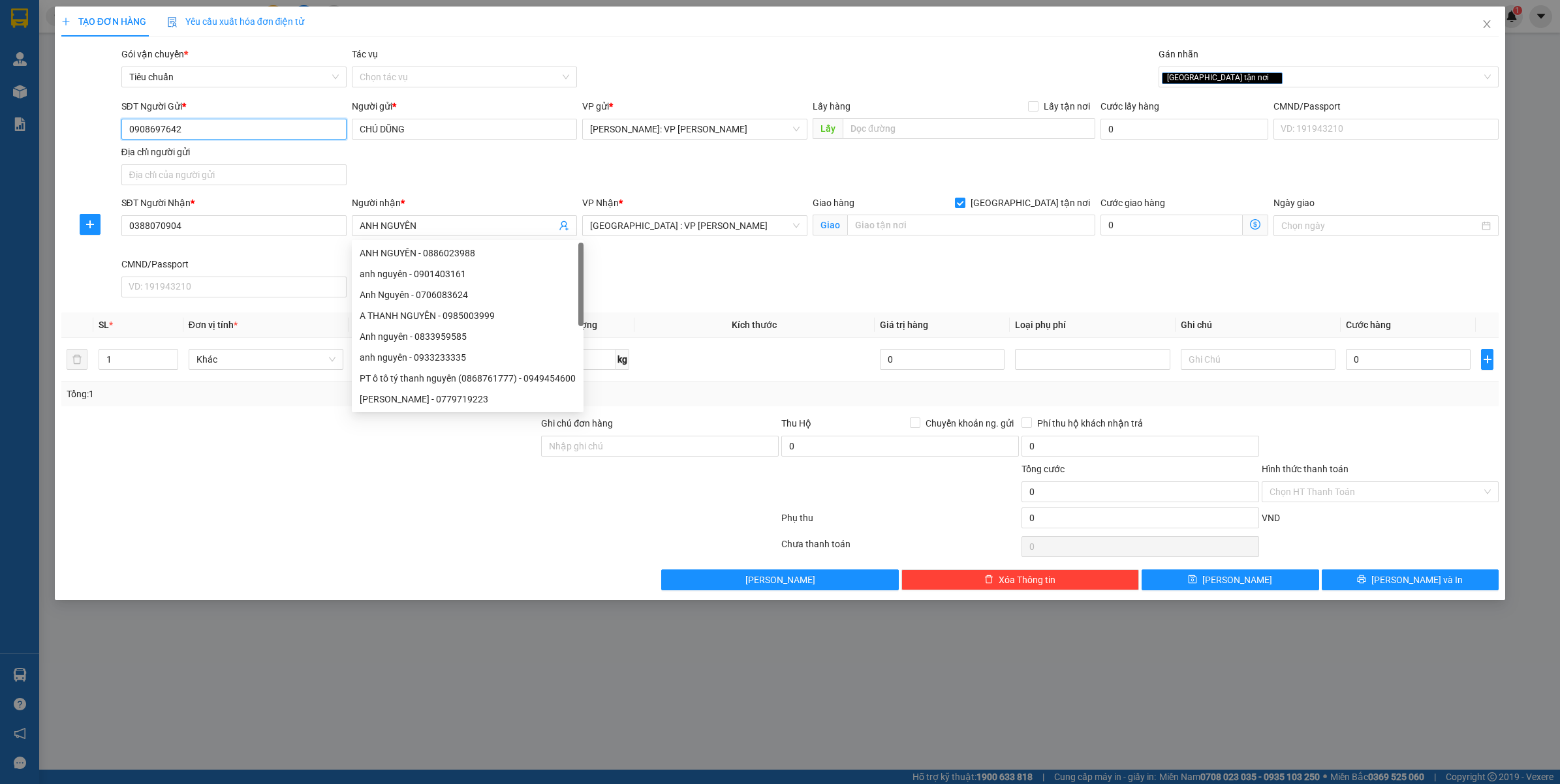
click at [237, 124] on input "0908697642" at bounding box center [234, 129] width 225 height 21
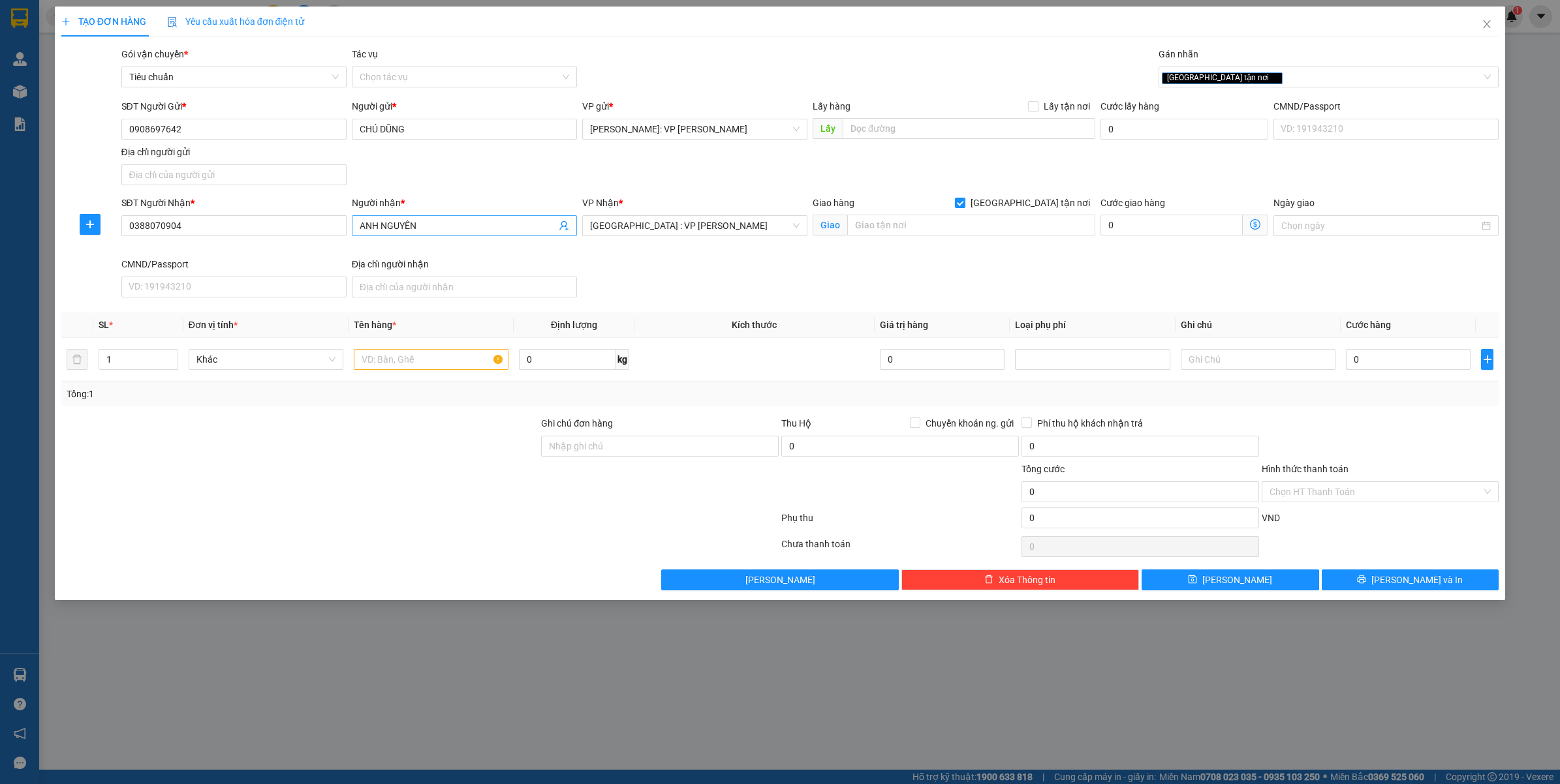
click at [437, 219] on input "ANH NGUYÊN" at bounding box center [458, 225] width 196 height 15
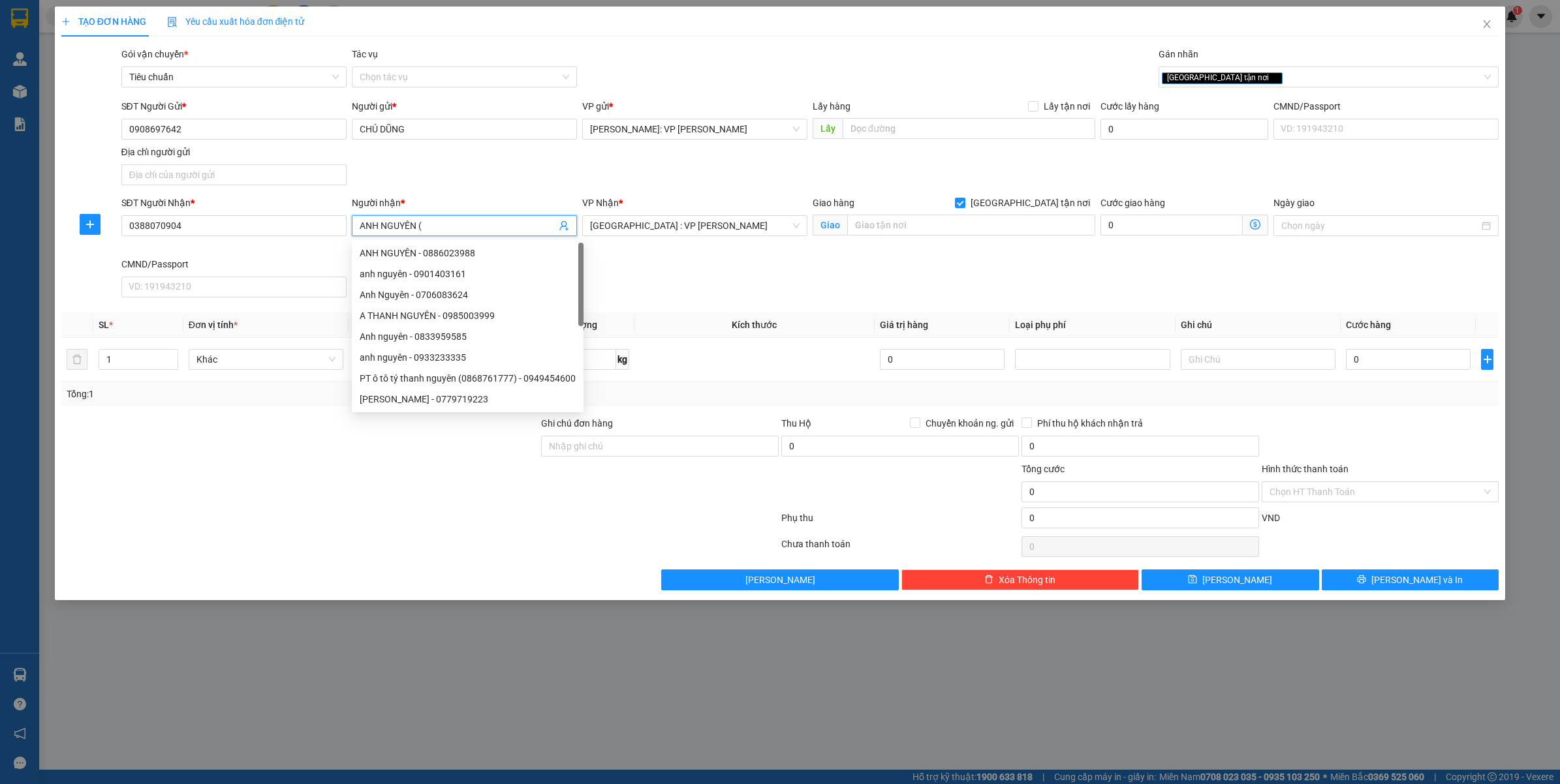
paste input "0908697642"
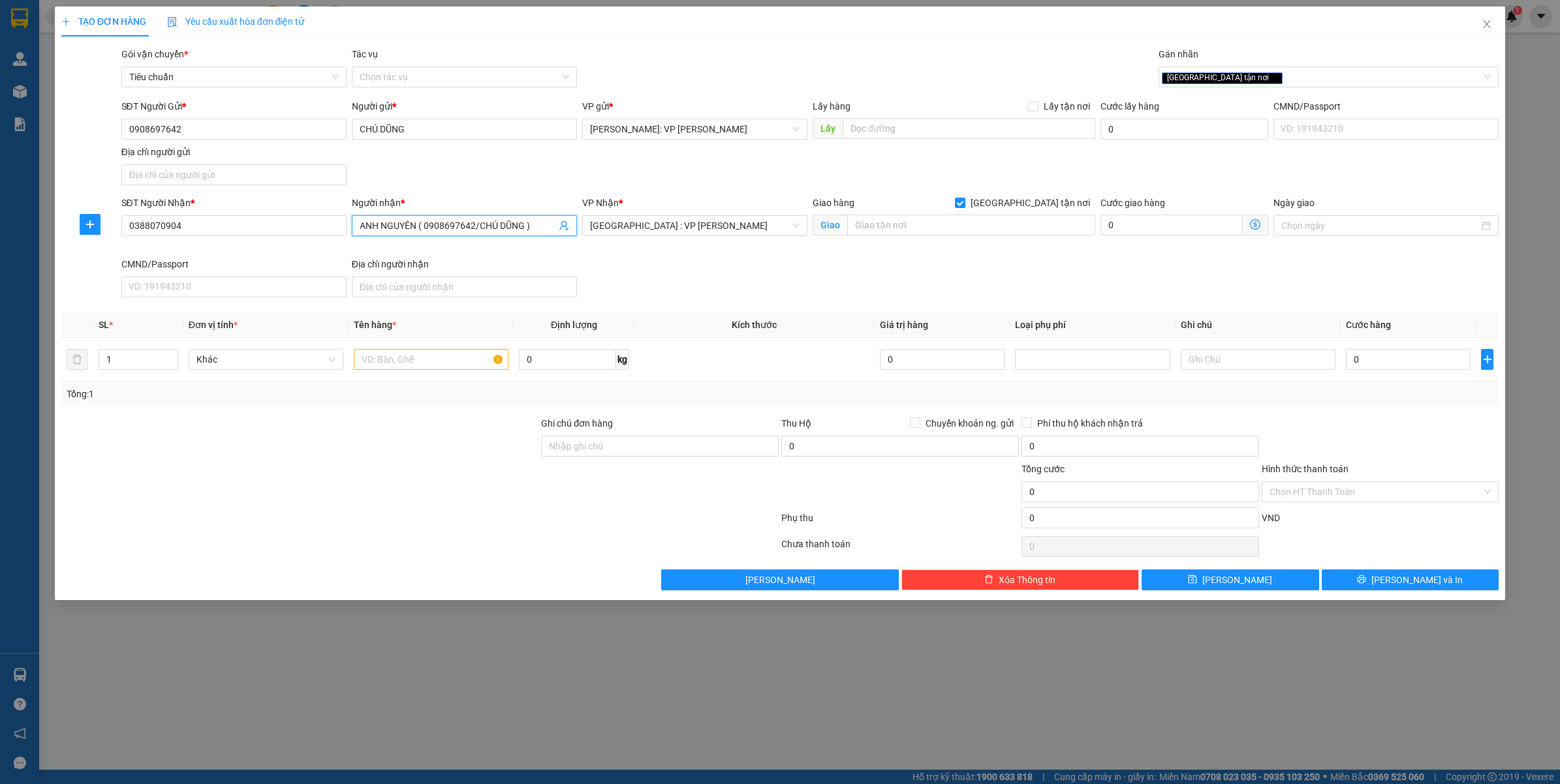
click at [420, 225] on input "ANH NGUYÊN ( 0908697642/CHÚ DŨNG )" at bounding box center [458, 225] width 196 height 15
type input "ANH NGUYÊN - ( 0908697642/CHÚ DŨNG )"
click at [882, 223] on input "text" at bounding box center [971, 225] width 248 height 21
type input "SỐ 196/Đ.ĐINH NHẬT TÂN - CẨM LỆ - TP.ĐÀ NẴNG"
click at [125, 362] on input "1" at bounding box center [138, 359] width 78 height 20
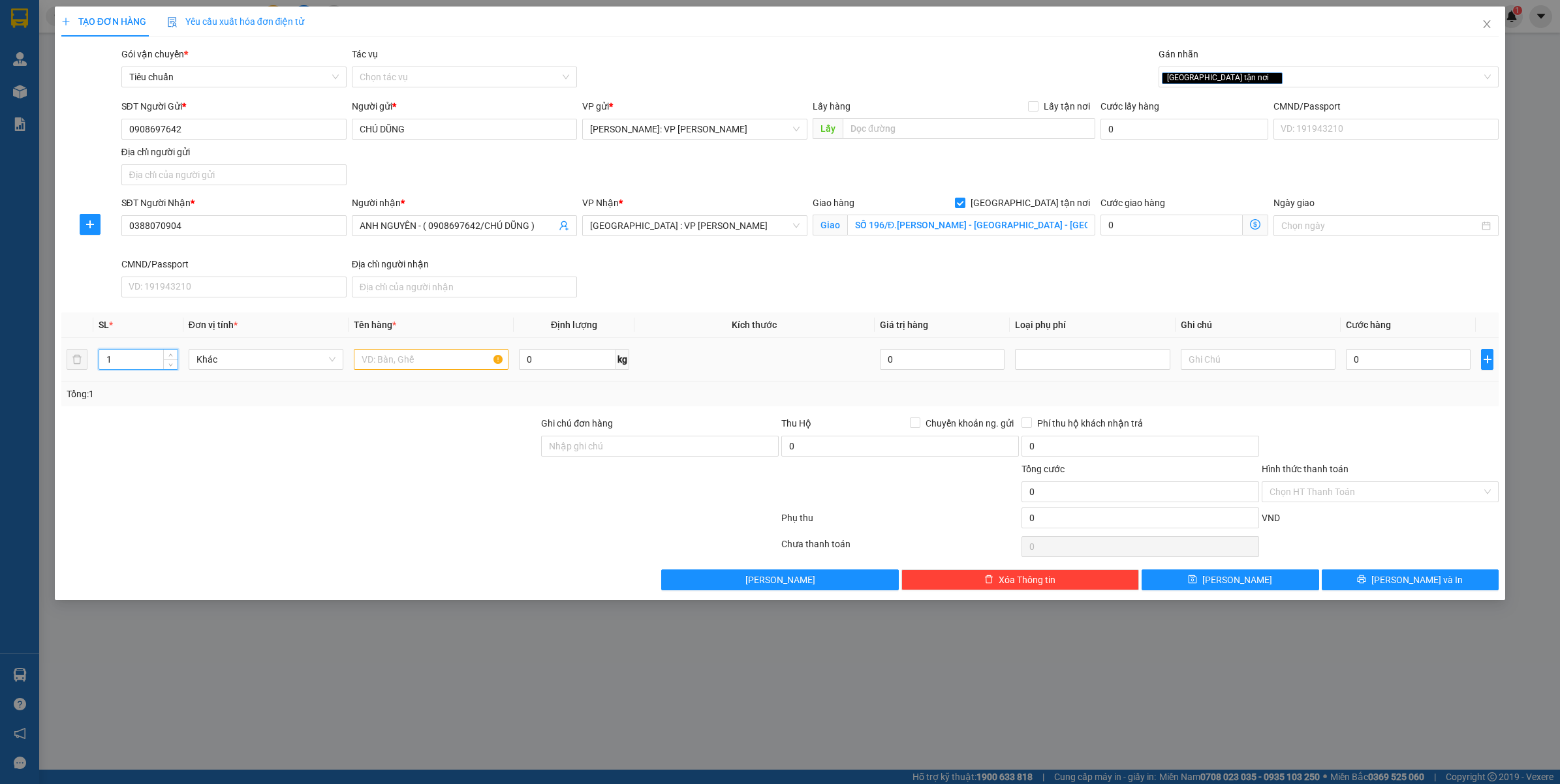
click at [125, 362] on input "1" at bounding box center [138, 359] width 78 height 20
type input "34"
click at [416, 356] on input "text" at bounding box center [431, 359] width 155 height 21
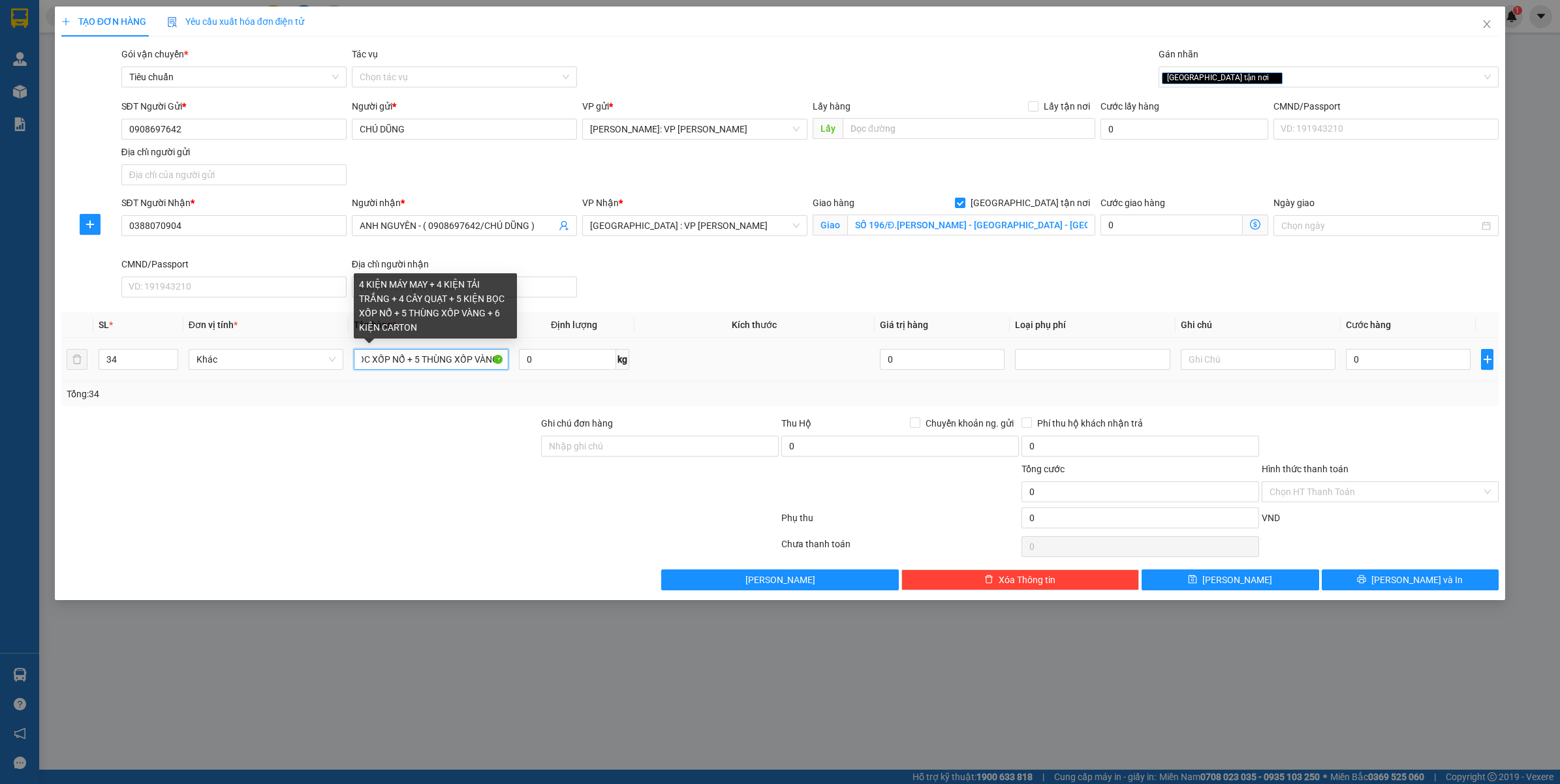
scroll to position [0, 267]
click at [379, 362] on input "4 KIỆN MÁY MAY + 4 KIỆN TẢI TRẮNG + 4 CÂY QUẠT + 5 KIỆN BỌC XỐP NỔ + 5 THÙNG XỐ…" at bounding box center [431, 359] width 155 height 21
type input "4 KIỆN MÁY MAY + 4 KIỆN TẢI TRẮNG + 4 CÂY QUẠT + 5 KIỆN BỌC XỐP NỔ + 5 THÙNG XỐ…"
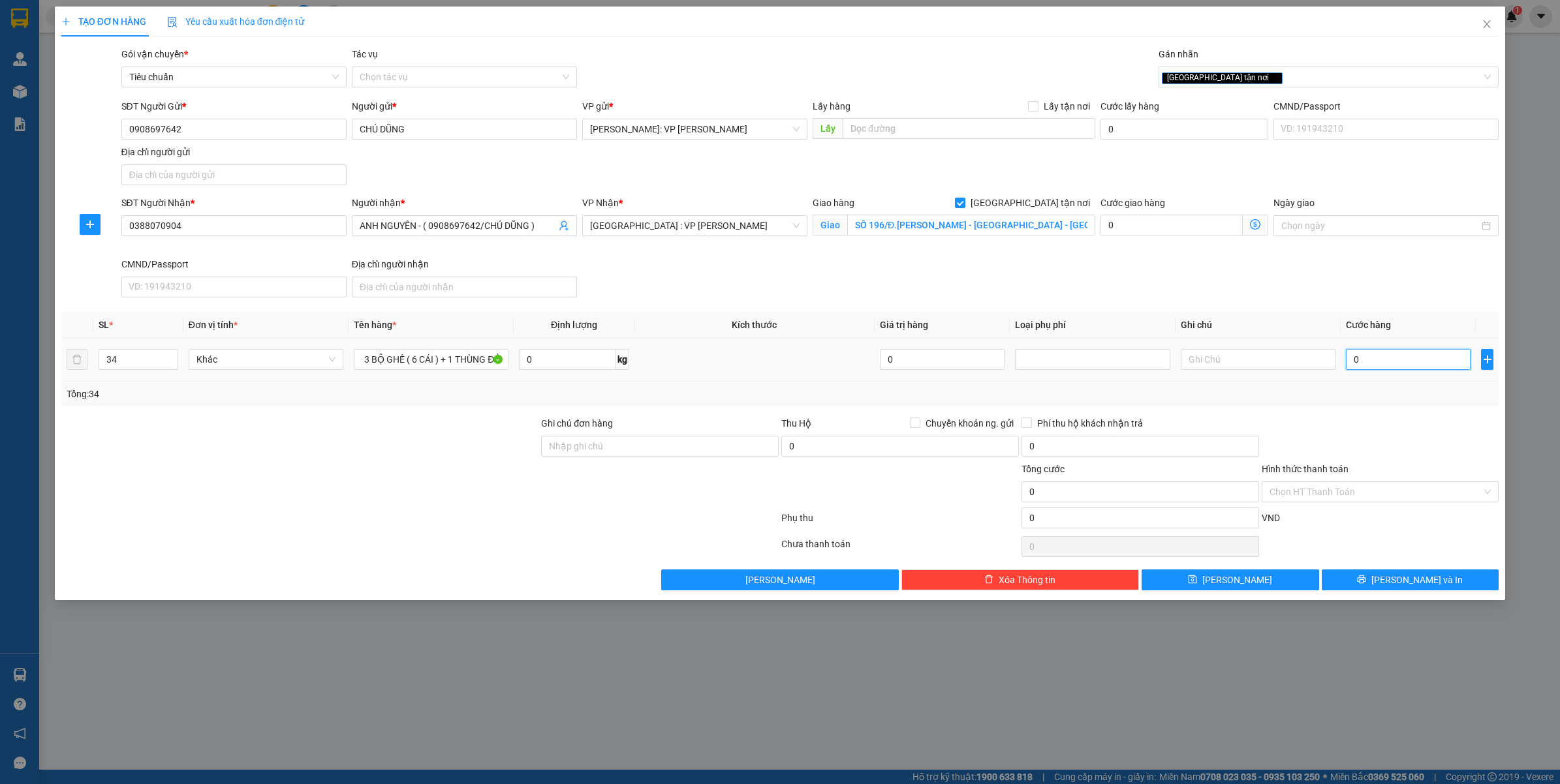
click at [1378, 353] on input "0" at bounding box center [1408, 359] width 125 height 21
click at [1381, 353] on input "0" at bounding box center [1408, 359] width 125 height 21
type input "4"
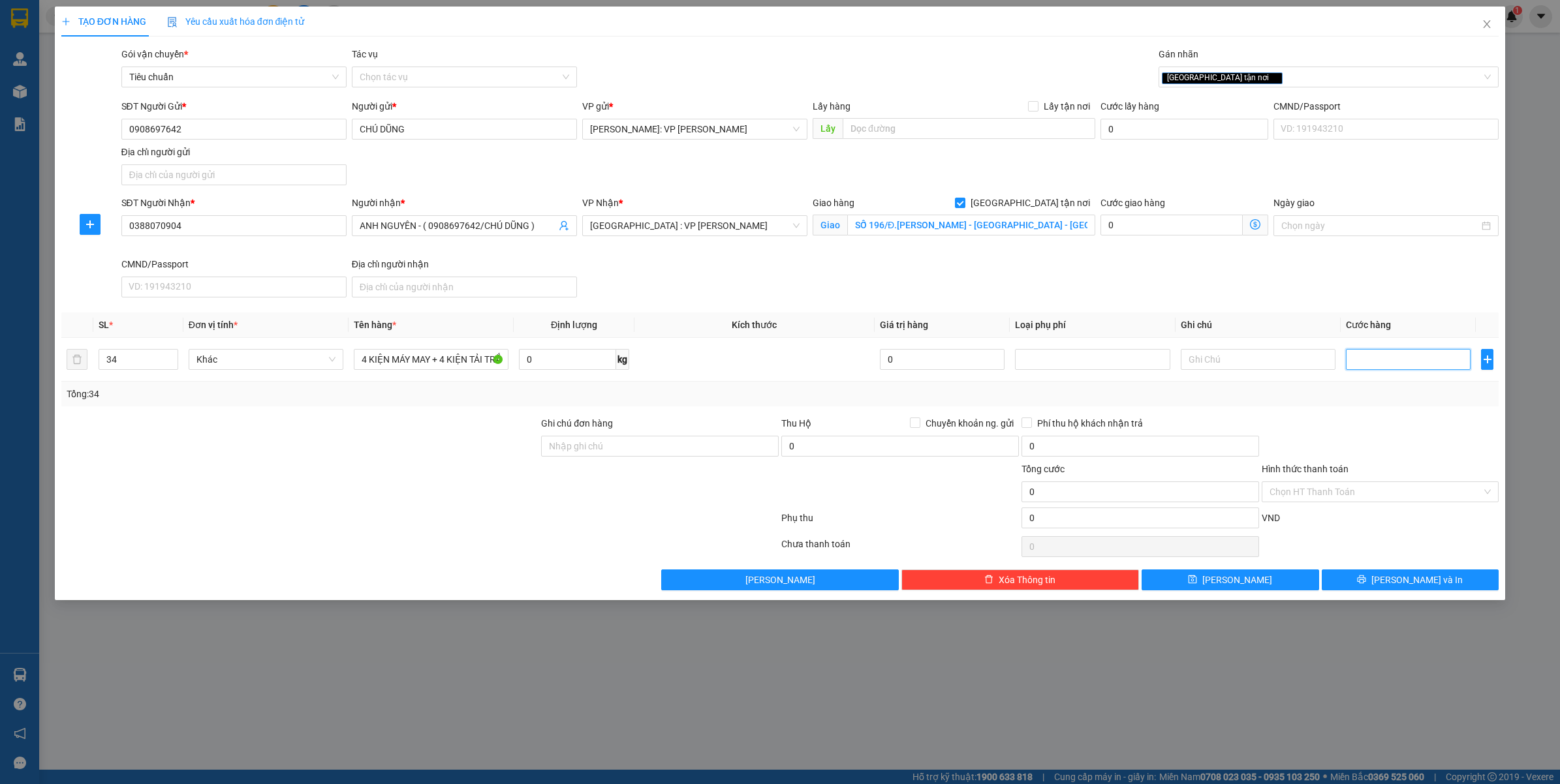
type input "4"
type input "45"
type input "450"
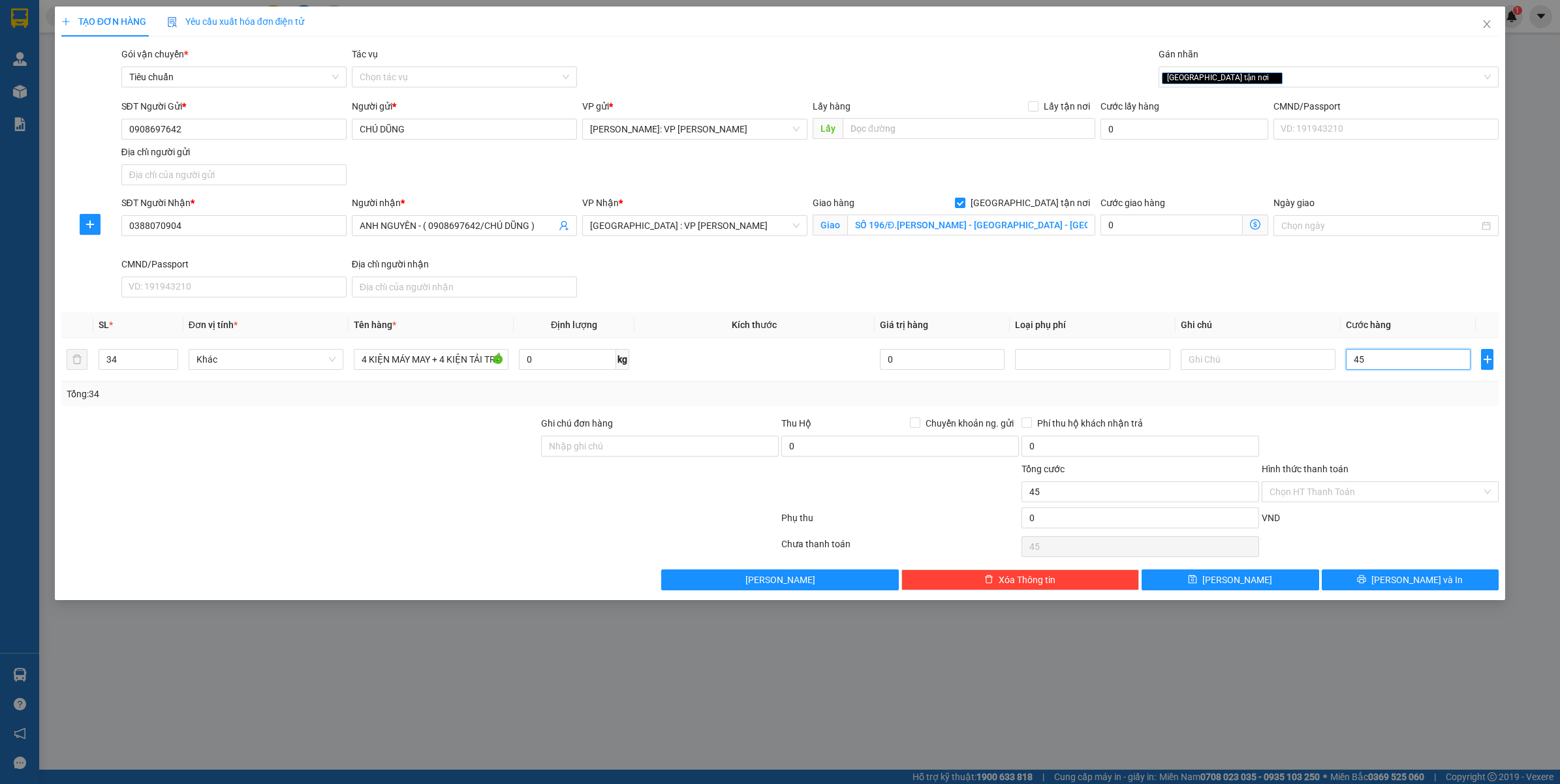
type input "450"
type input "4.500"
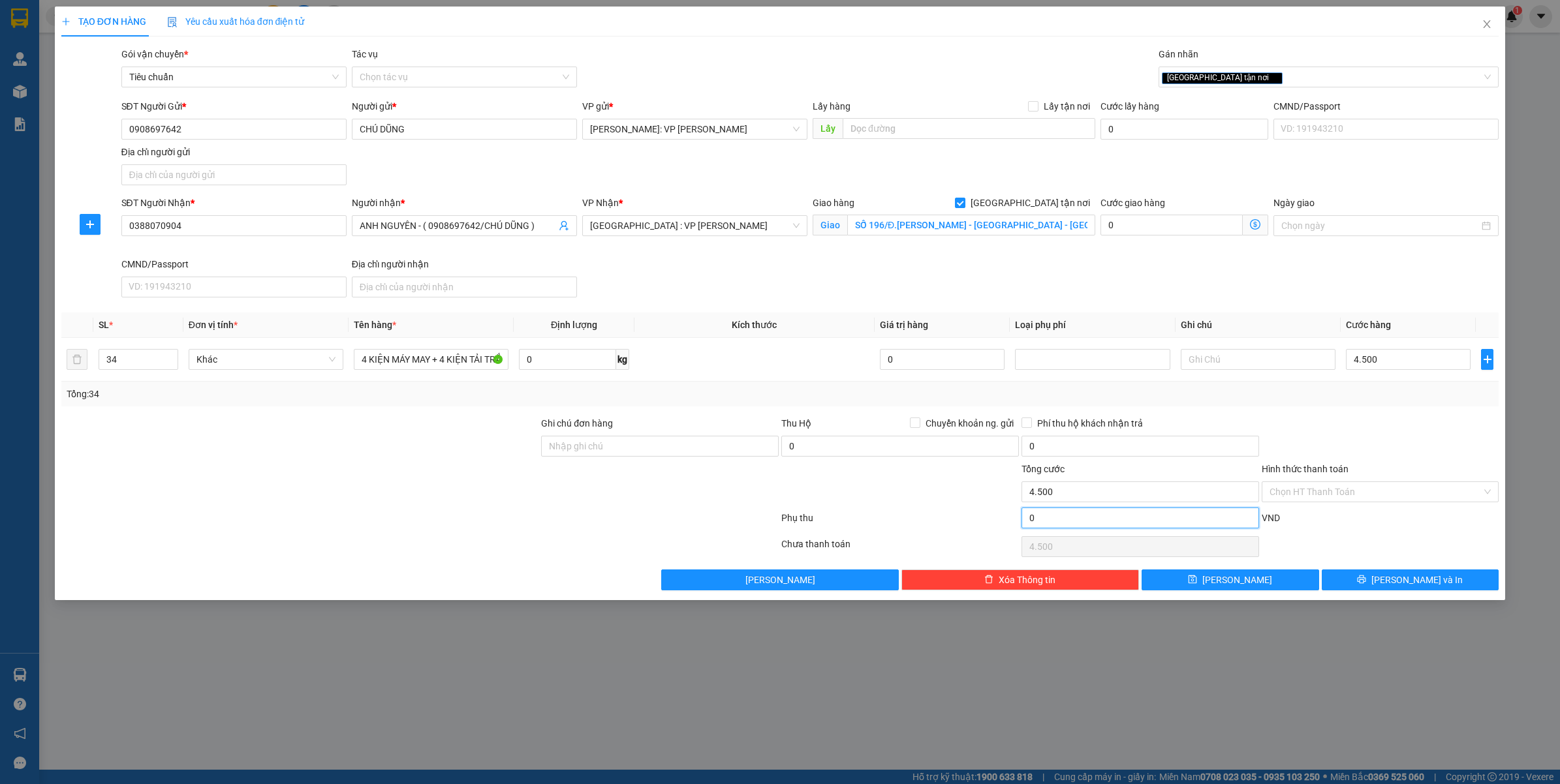
click at [1041, 518] on input "0" at bounding box center [1140, 518] width 237 height 21
type input "4.500.000"
click at [1041, 518] on input "0" at bounding box center [1140, 518] width 237 height 21
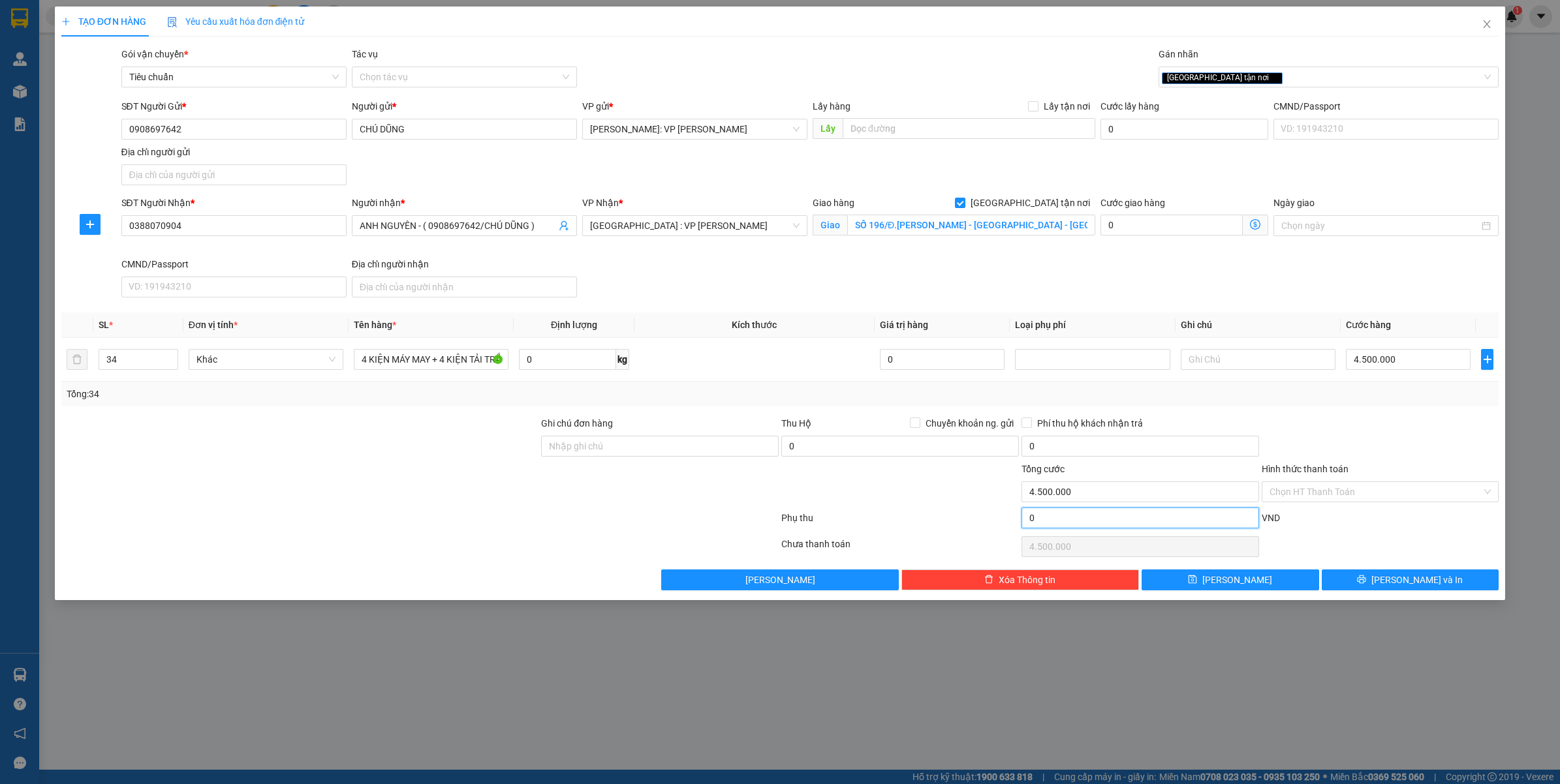
click at [1041, 518] on input "0" at bounding box center [1140, 518] width 237 height 21
click at [1046, 512] on input "0" at bounding box center [1140, 518] width 237 height 21
click at [1049, 523] on input "0" at bounding box center [1140, 518] width 237 height 21
click at [1046, 523] on input "0" at bounding box center [1140, 518] width 237 height 21
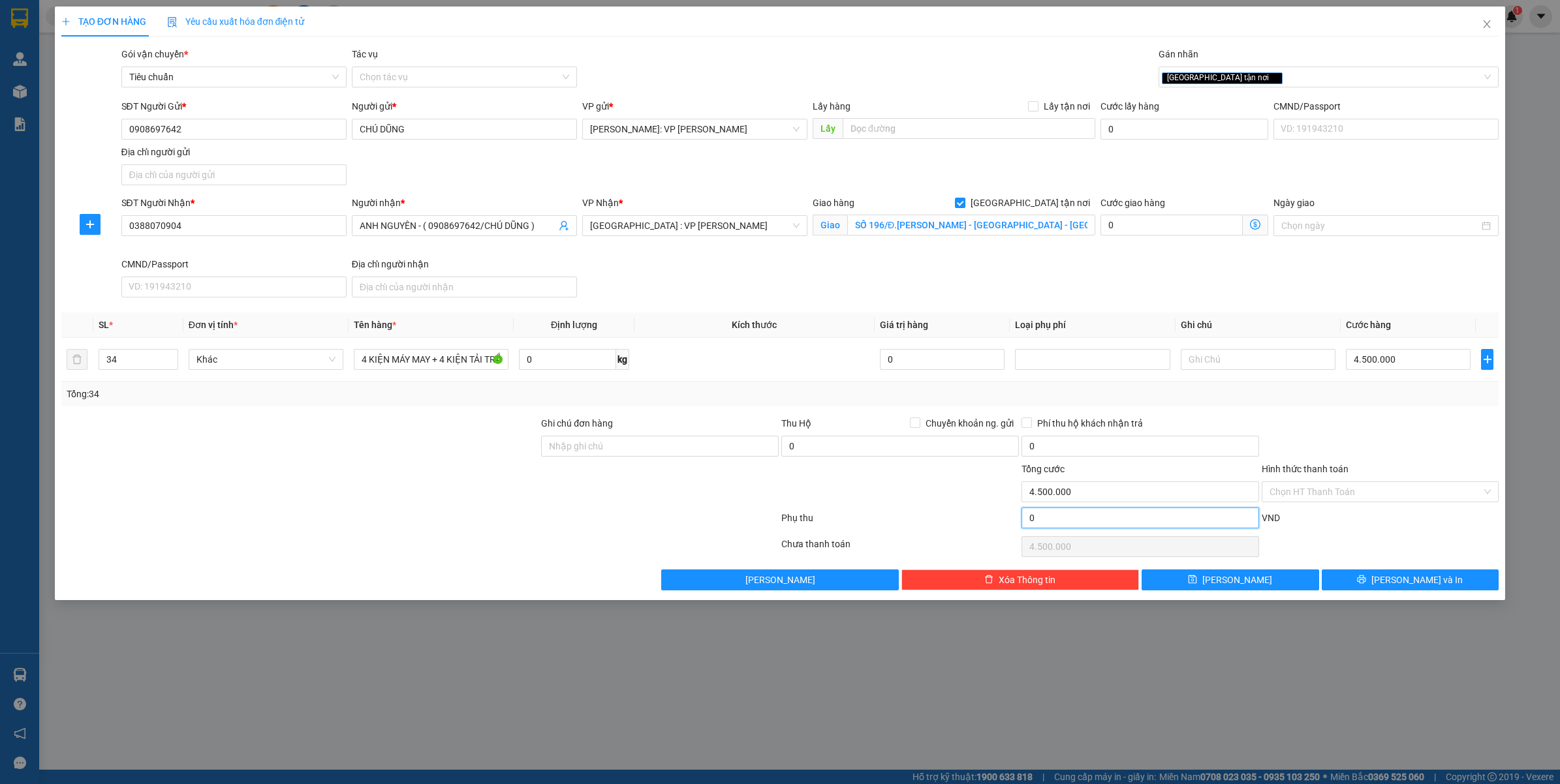
type input "0"
click at [1046, 523] on input "0" at bounding box center [1140, 518] width 237 height 21
type input "4.500.002"
type input "2"
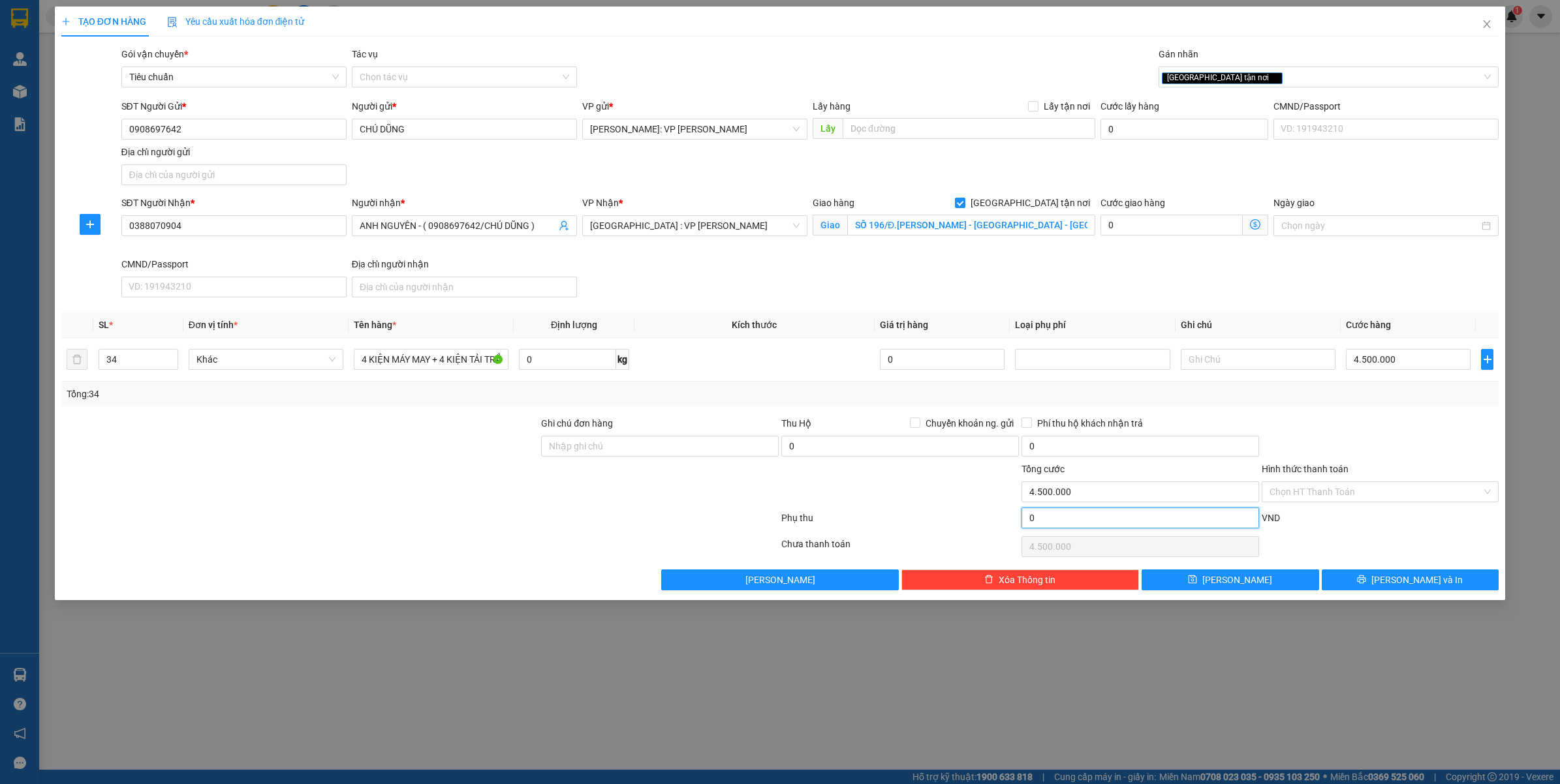
type input "4.500.002"
type input "4.500.020"
type input "20"
type input "4.500.020"
type input "4.500.200"
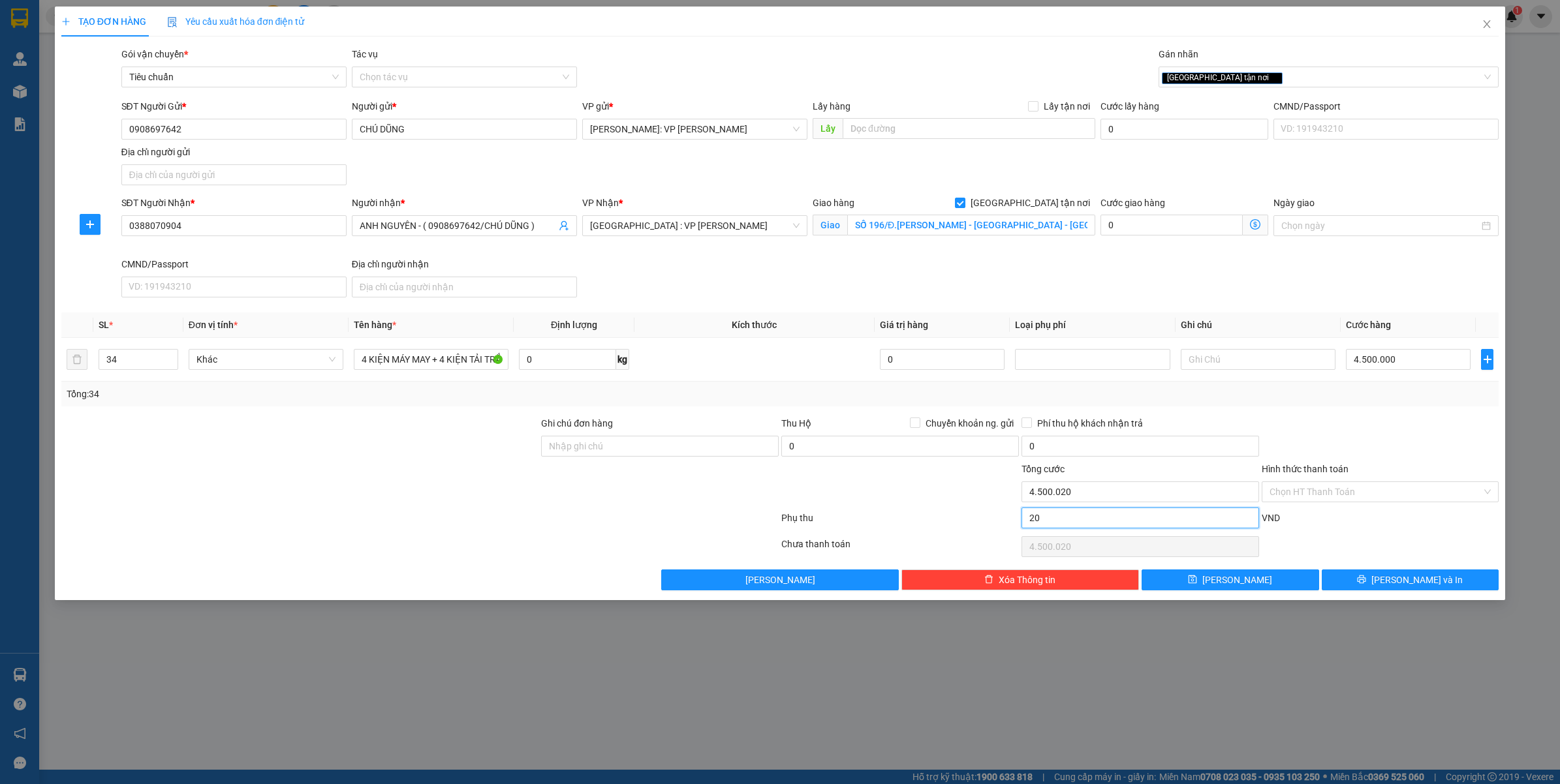
type input "200"
type input "4.500.200"
type input "200"
click at [1320, 434] on div at bounding box center [1381, 438] width 240 height 45
type input "4.700.000"
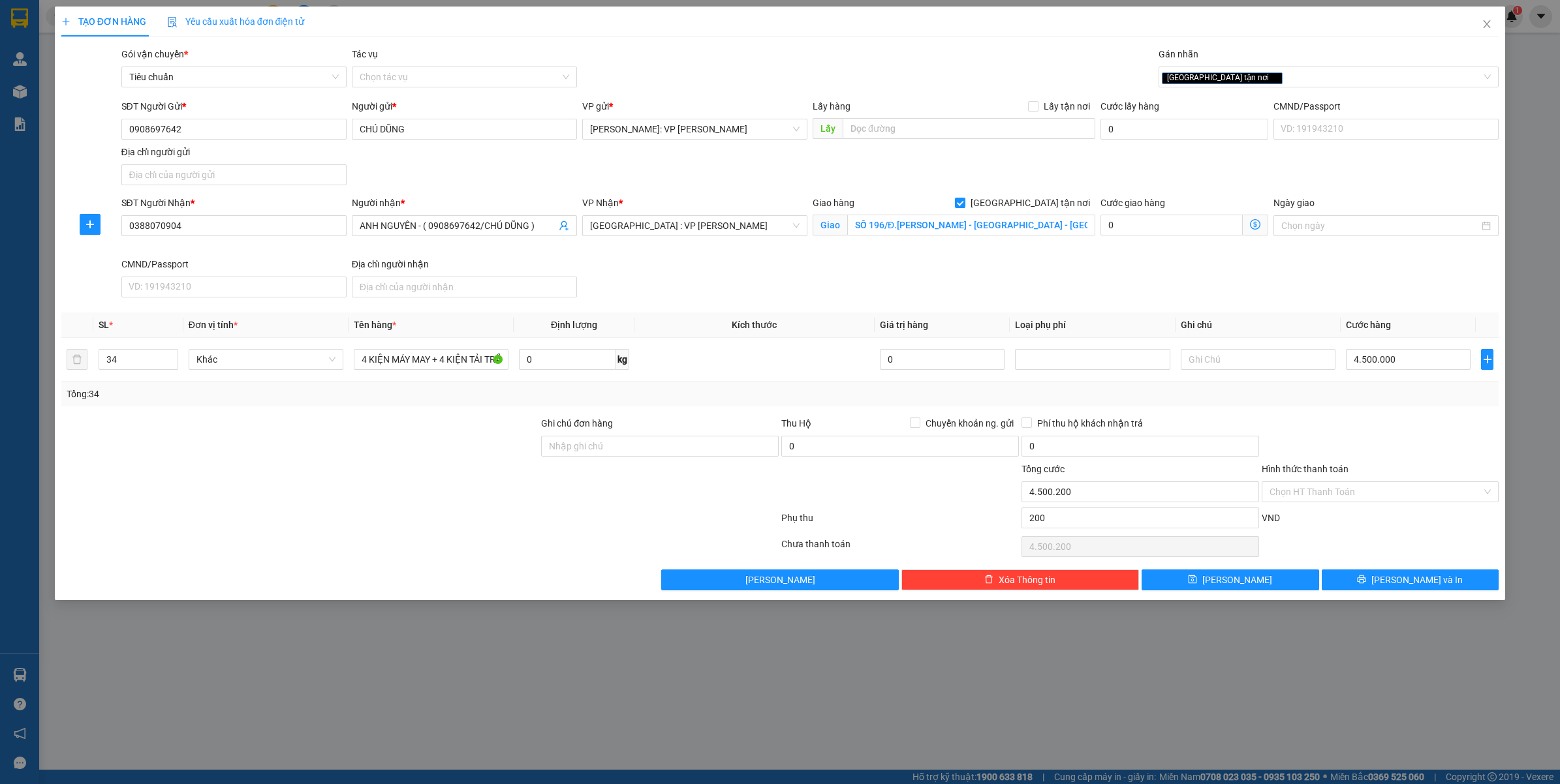
type input "200.000"
type input "4.700.000"
click at [1428, 587] on span "Lưu và In" at bounding box center [1416, 580] width 92 height 15
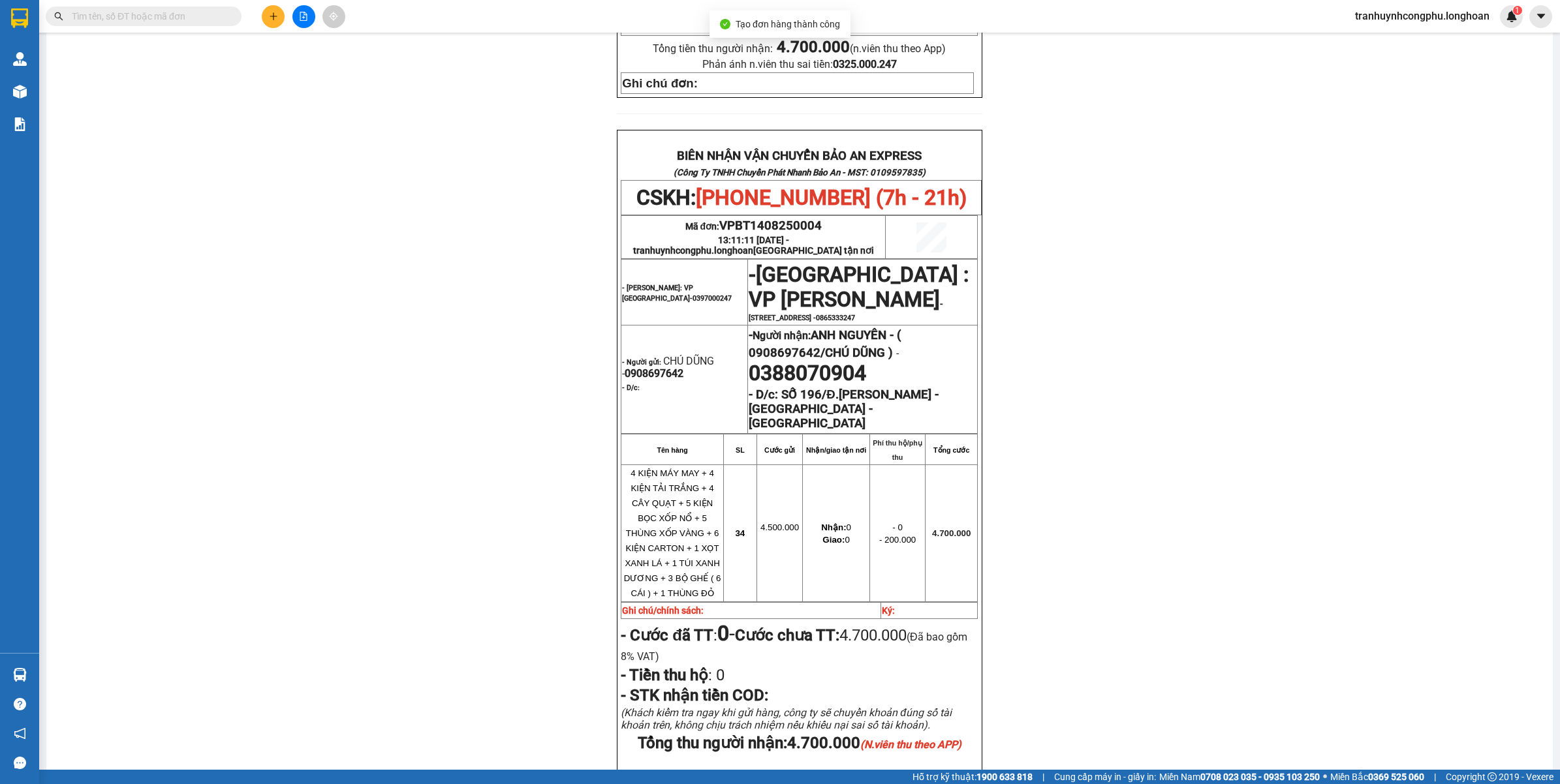
scroll to position [489, 0]
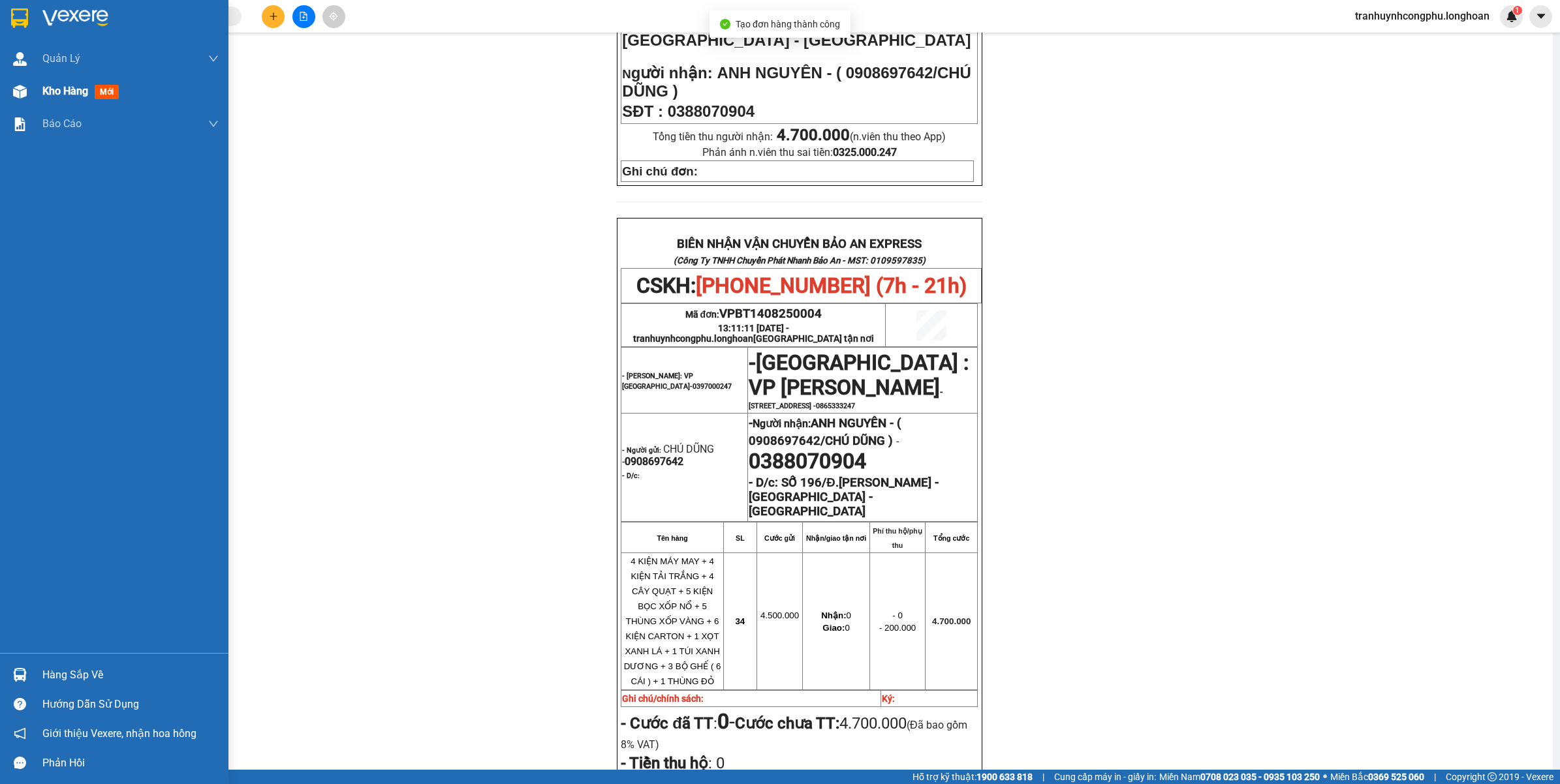
click at [42, 97] on span "Kho hàng" at bounding box center [65, 91] width 45 height 12
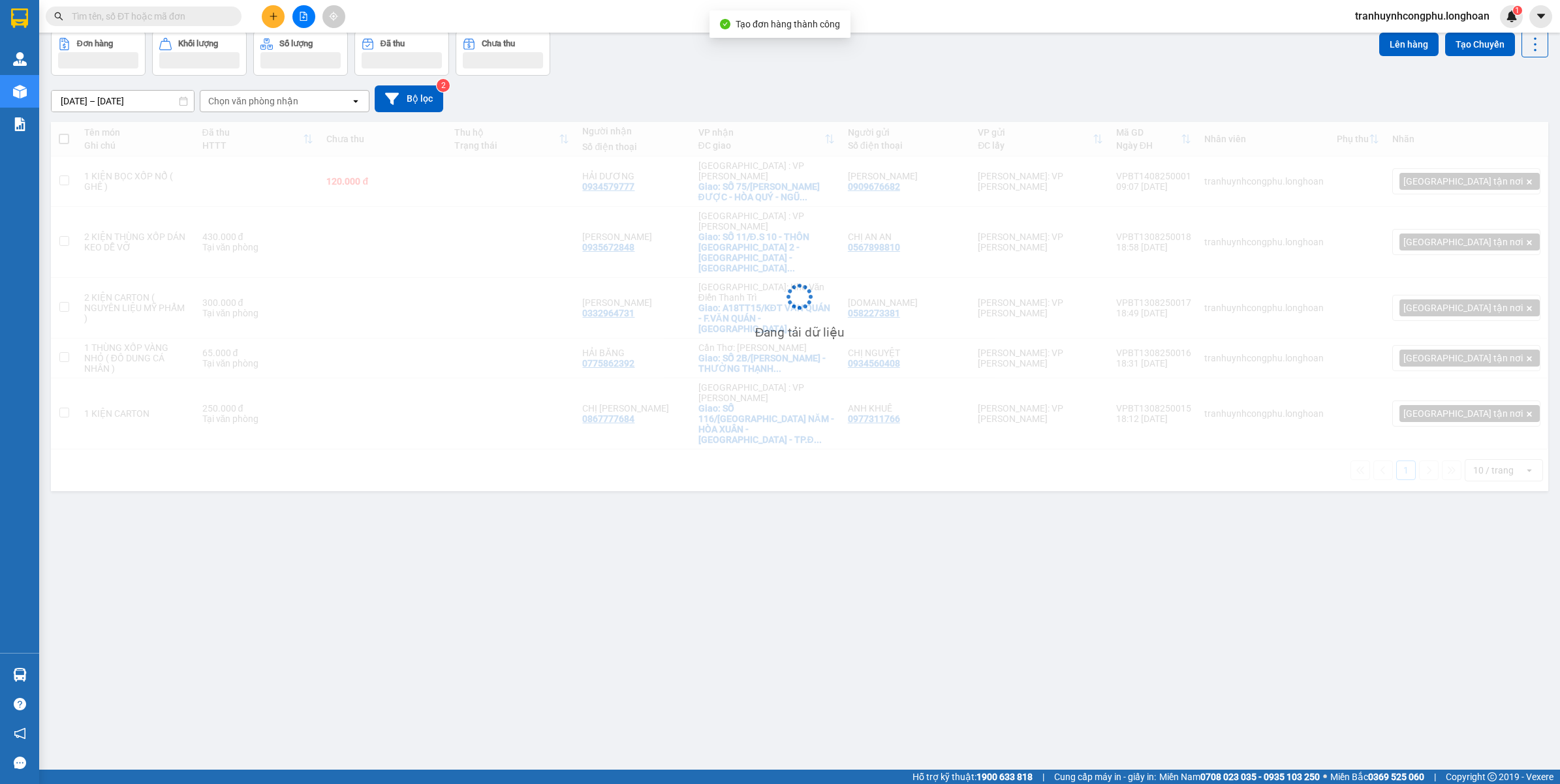
scroll to position [60, 0]
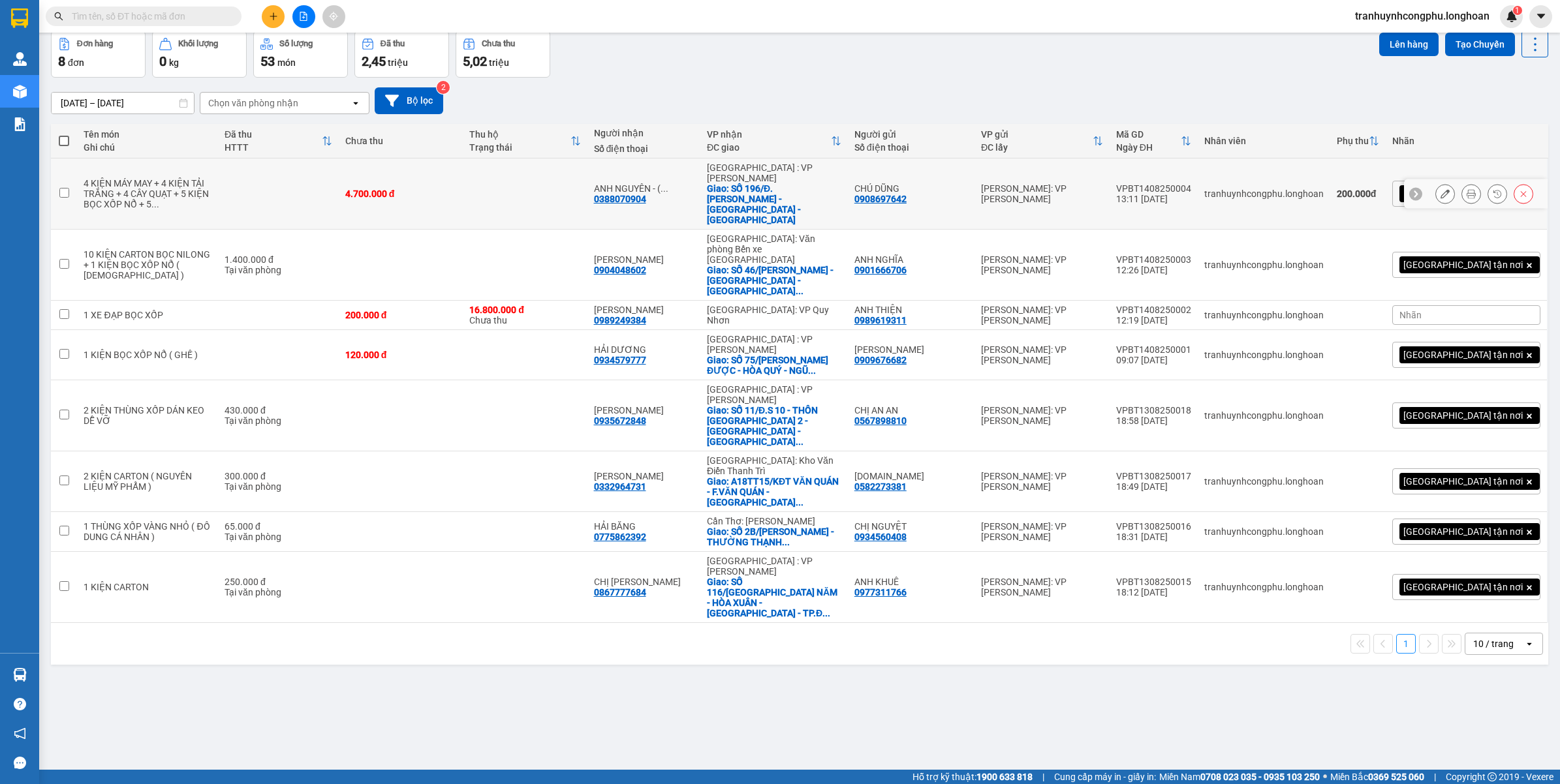
click at [1440, 189] on icon at bounding box center [1444, 193] width 9 height 9
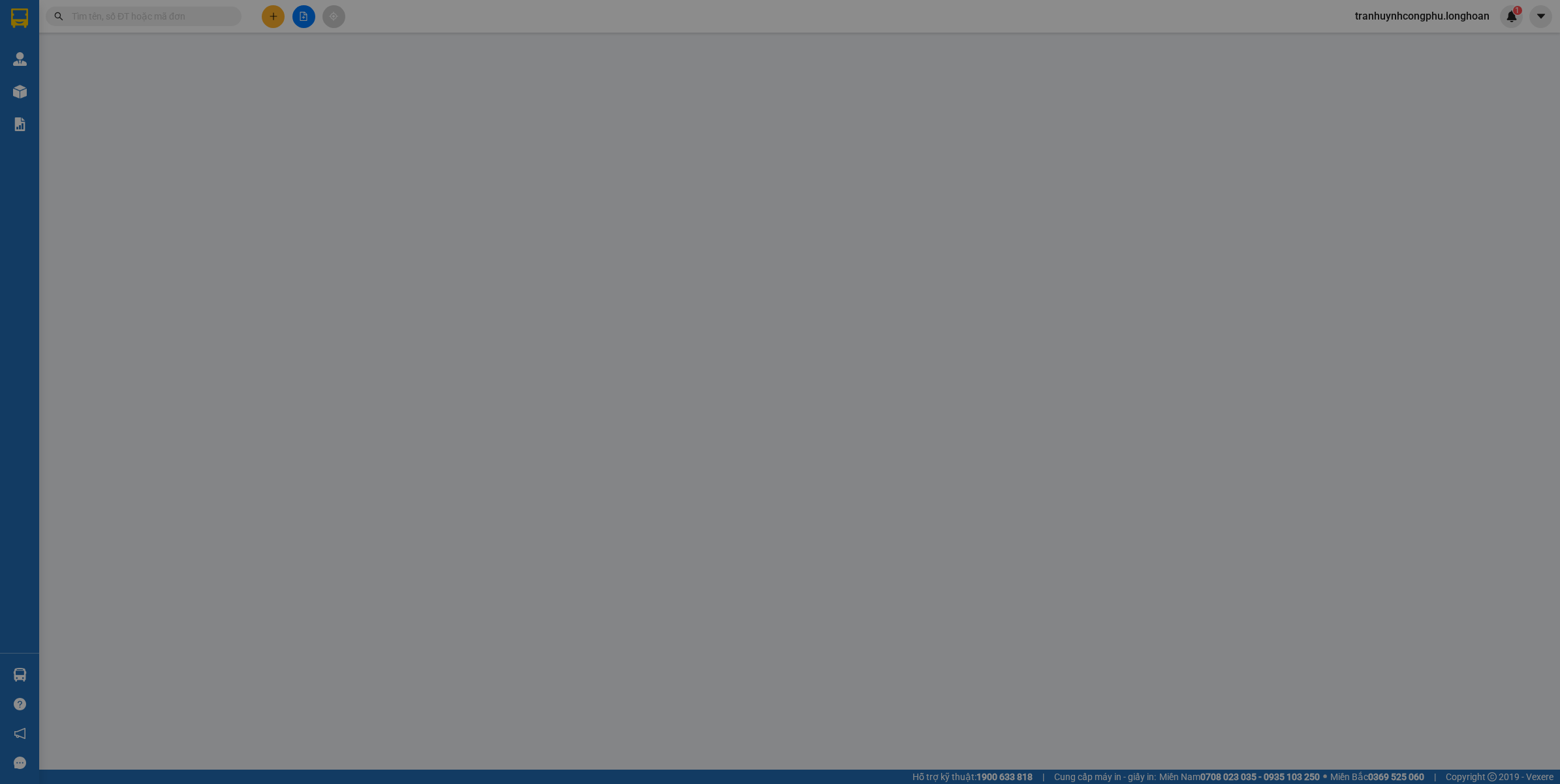
type input "0908697642"
type input "CHÚ DŨNG"
type input "0388070904"
type input "ANH NGUYÊN - ( 0908697642/CHÚ DŨNG )"
checkbox input "true"
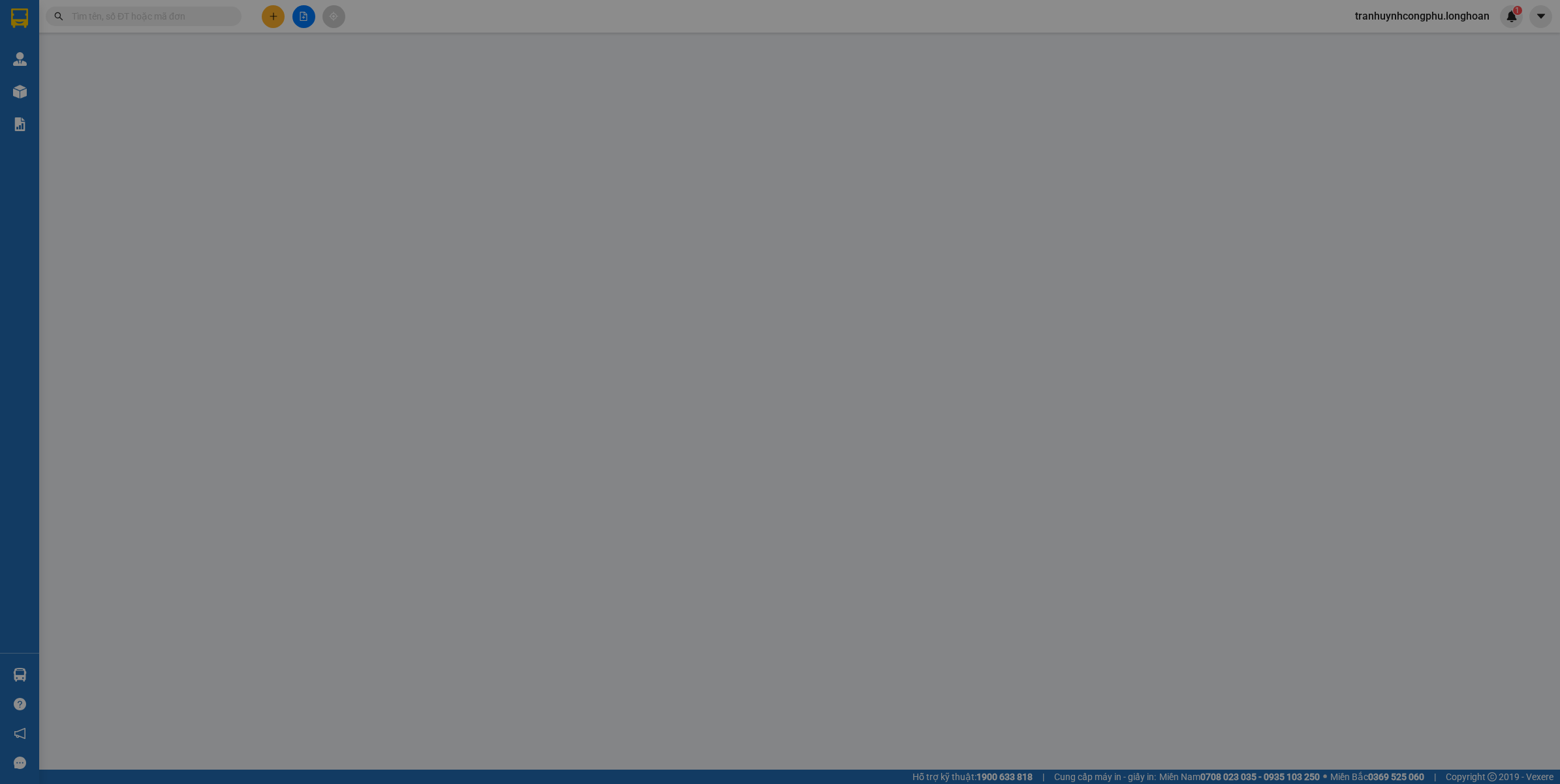
type input "SỐ 196/Đ.ĐINH NHẬT TÂN - CẨM LỆ - TP.ĐÀ NẴNG"
type input "4.700.000"
type input "200.000"
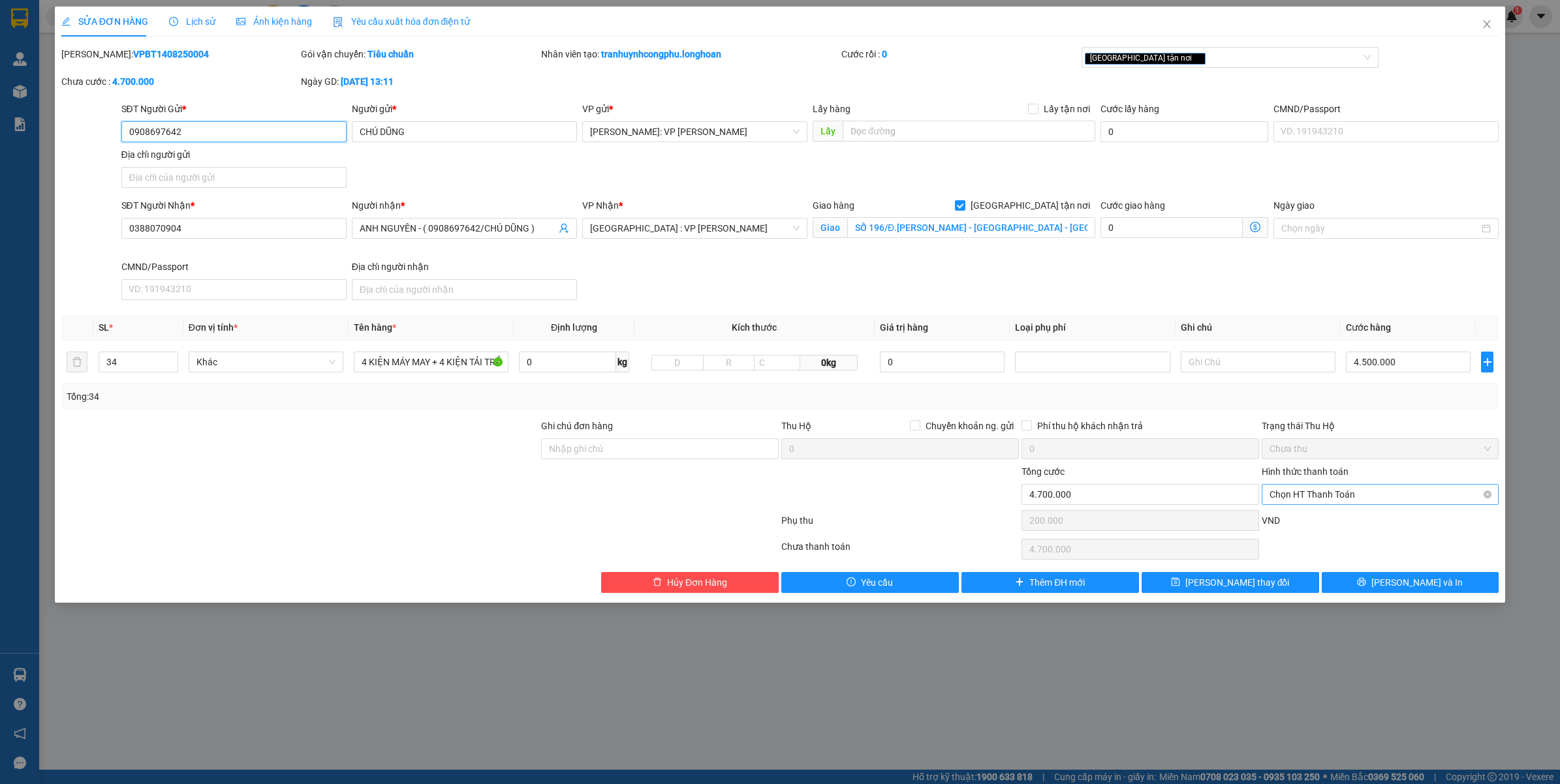
click at [1323, 496] on span "Chọn HT Thanh Toán" at bounding box center [1380, 494] width 222 height 20
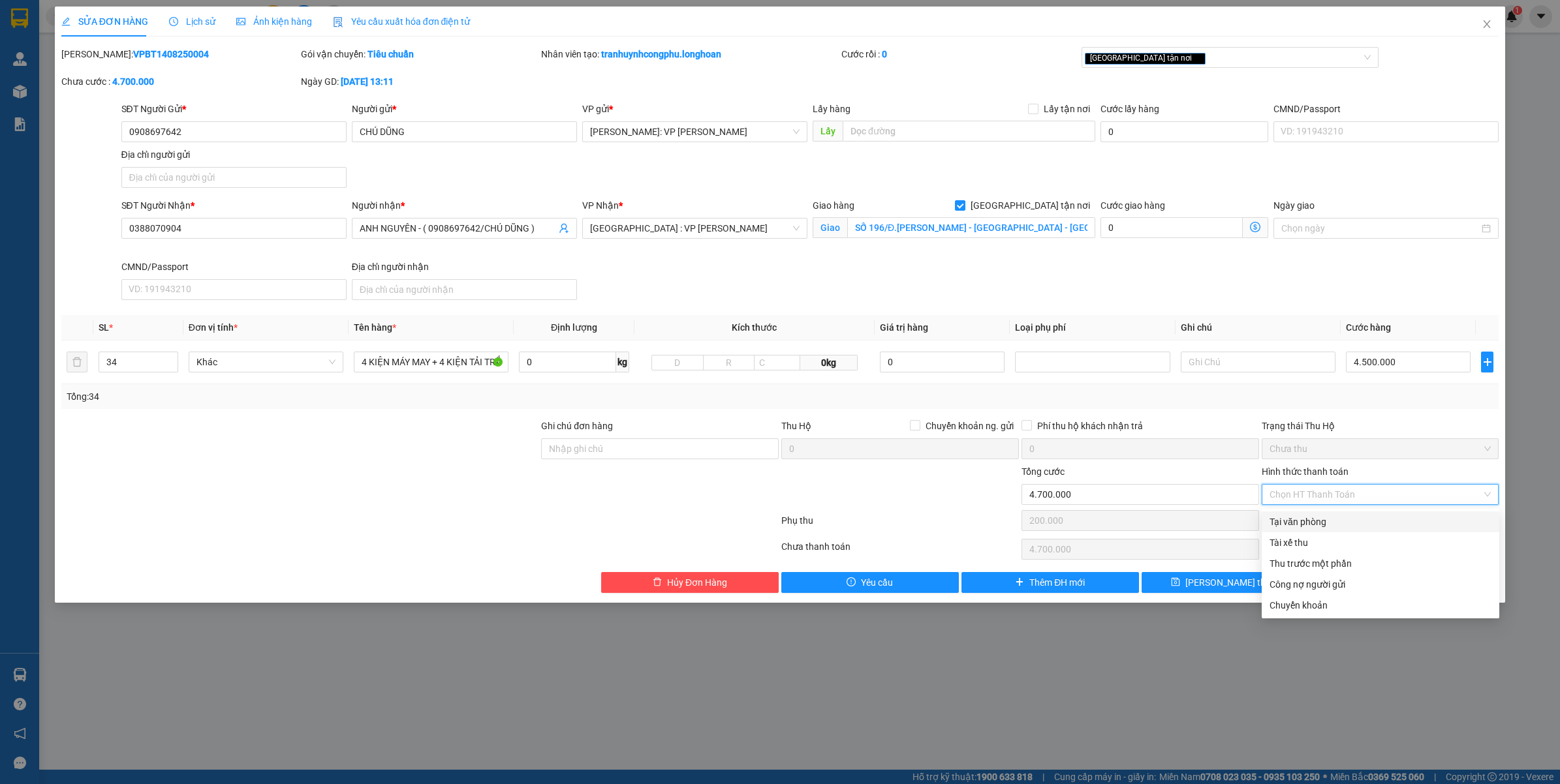
click at [1325, 526] on div "Tại văn phòng" at bounding box center [1380, 522] width 222 height 15
type input "0"
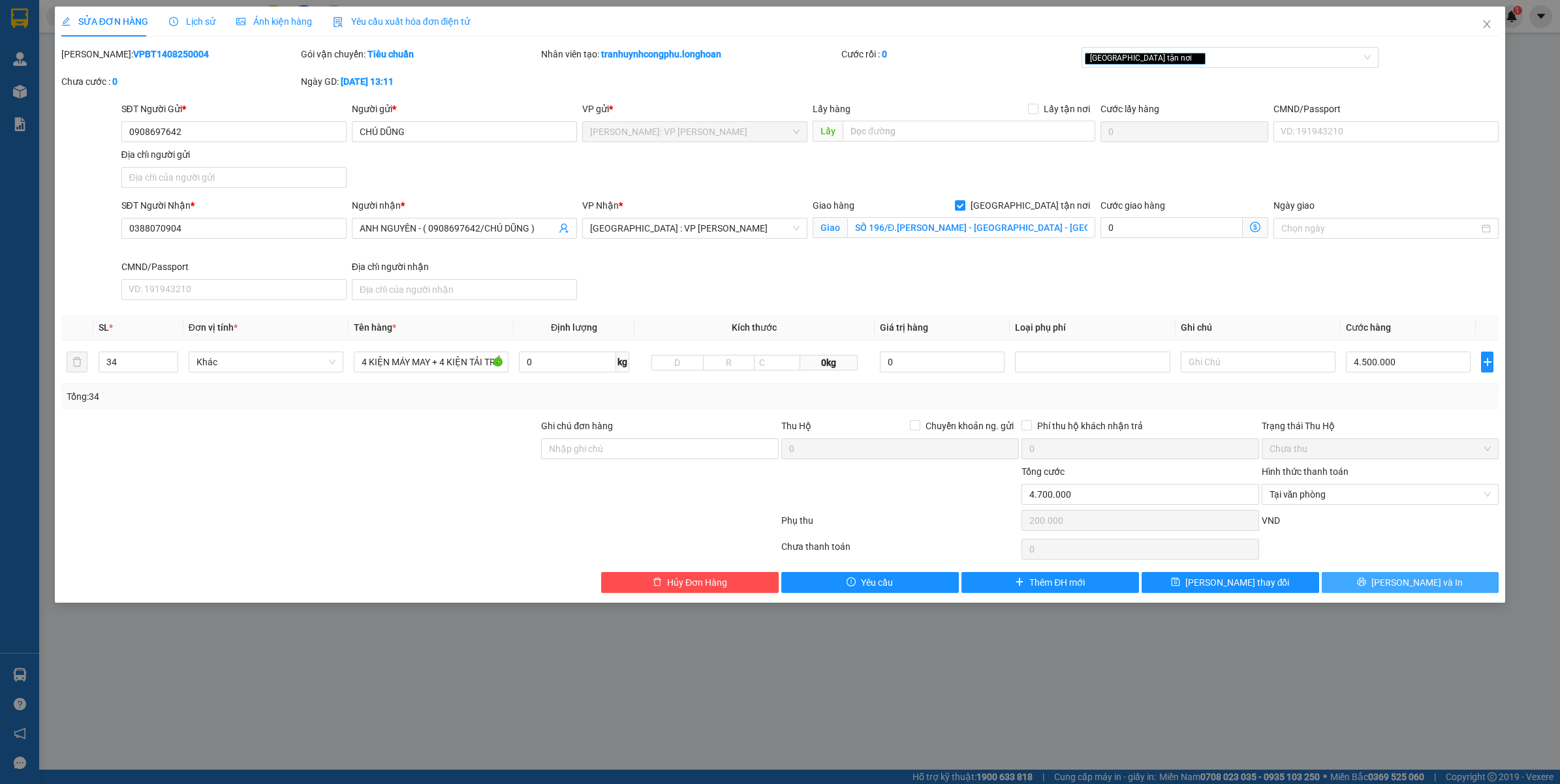
click at [1405, 578] on span "[PERSON_NAME] và In" at bounding box center [1416, 583] width 92 height 15
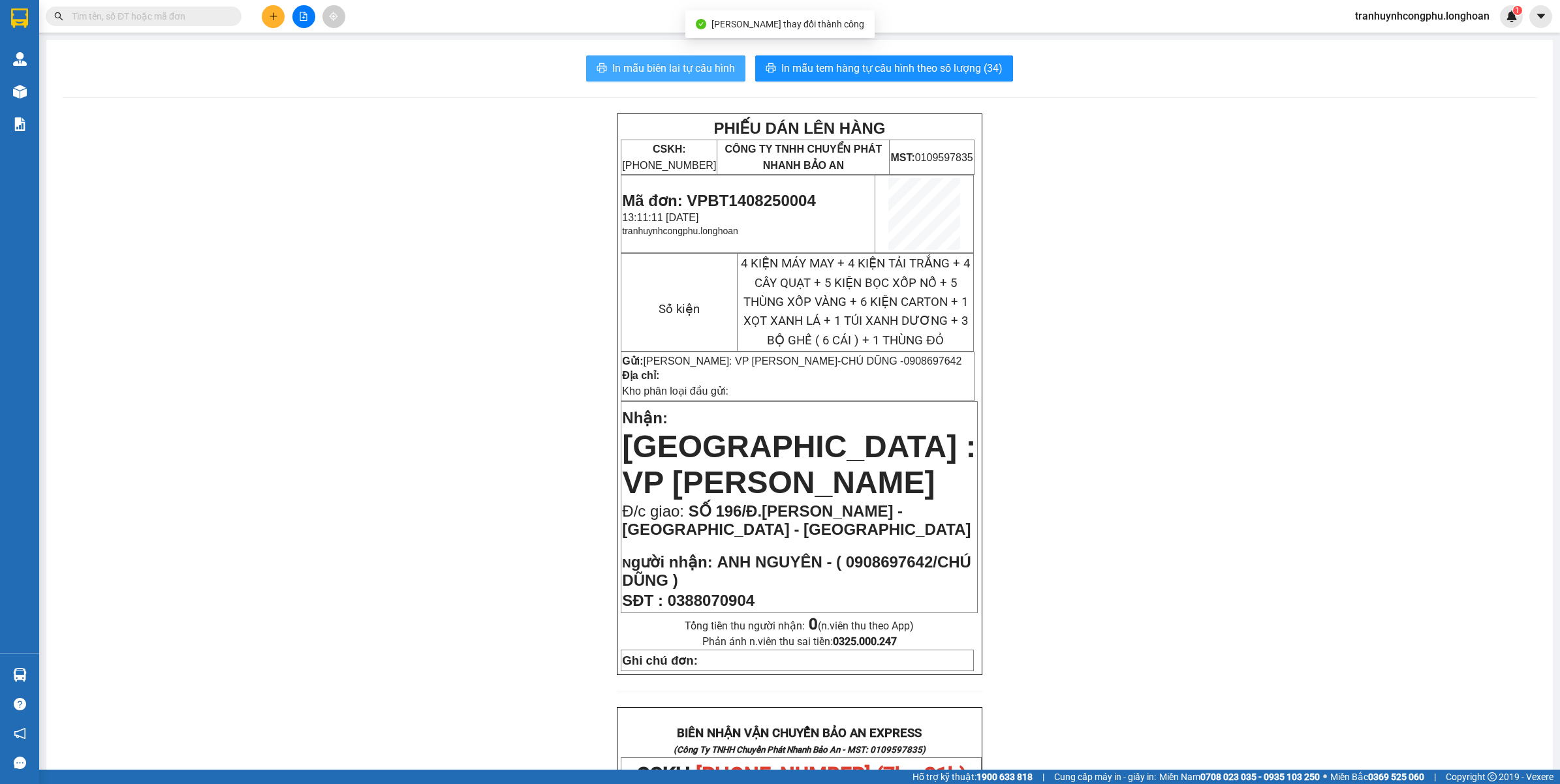
click at [689, 63] on span "In mẫu biên lai tự cấu hình" at bounding box center [674, 68] width 123 height 16
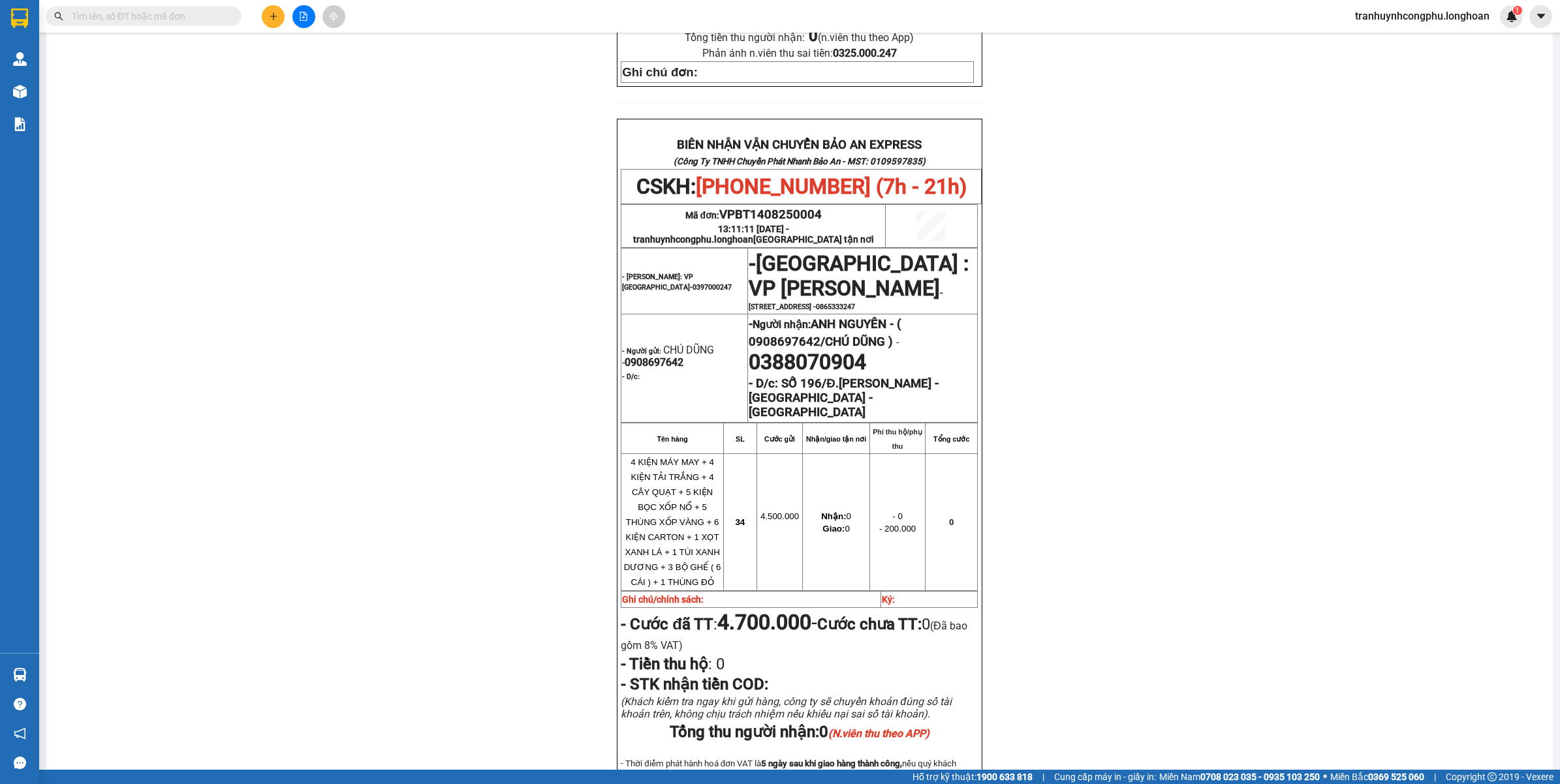
scroll to position [740, 0]
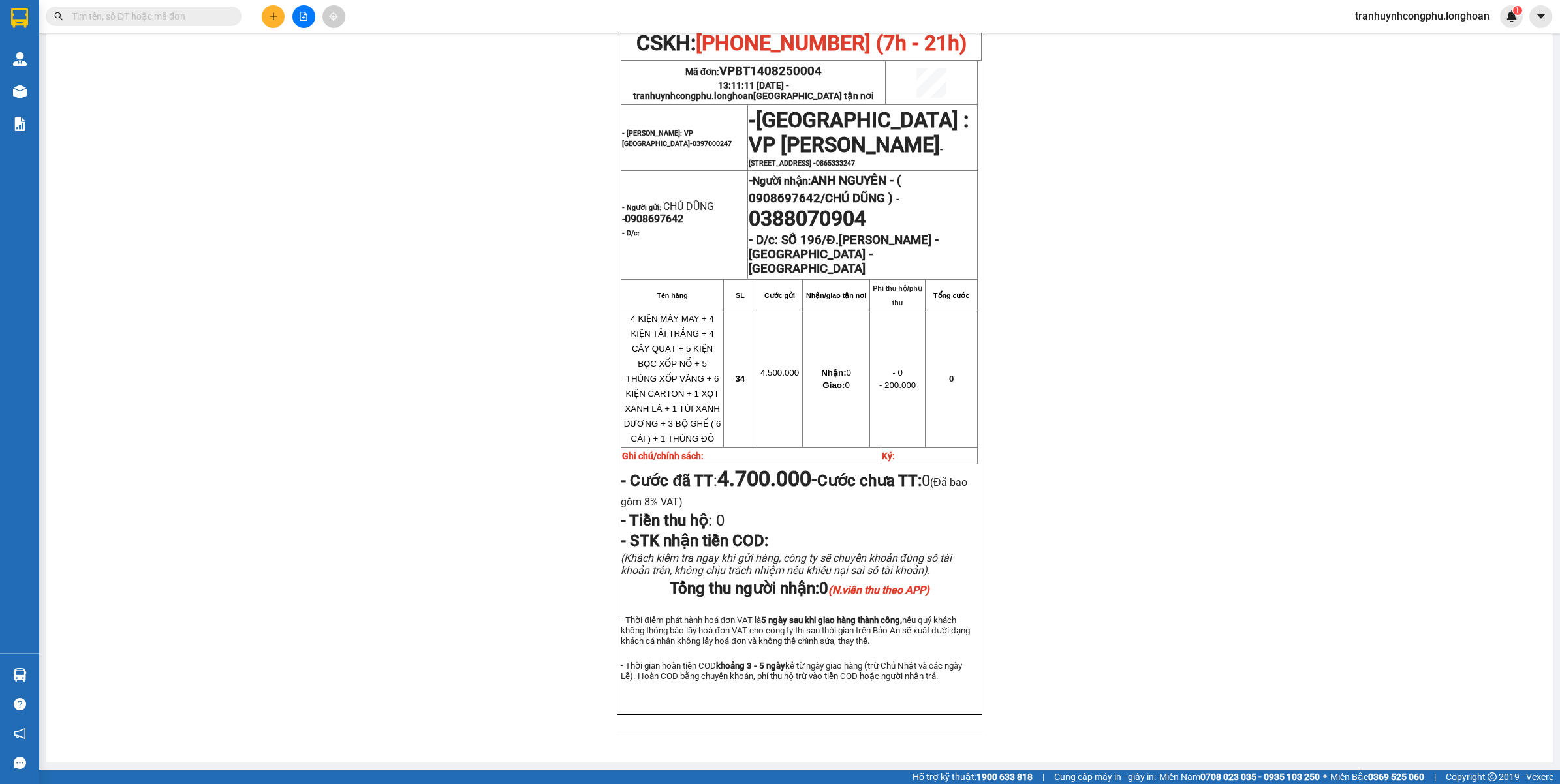
click at [1419, 291] on div "PHIẾU DÁN LÊN HÀNG CSKH: 1900.06.88.33 CÔNG TY TNHH CHUYỂN PHÁT NHANH BẢO AN MS…" at bounding box center [800, 64] width 1475 height 1365
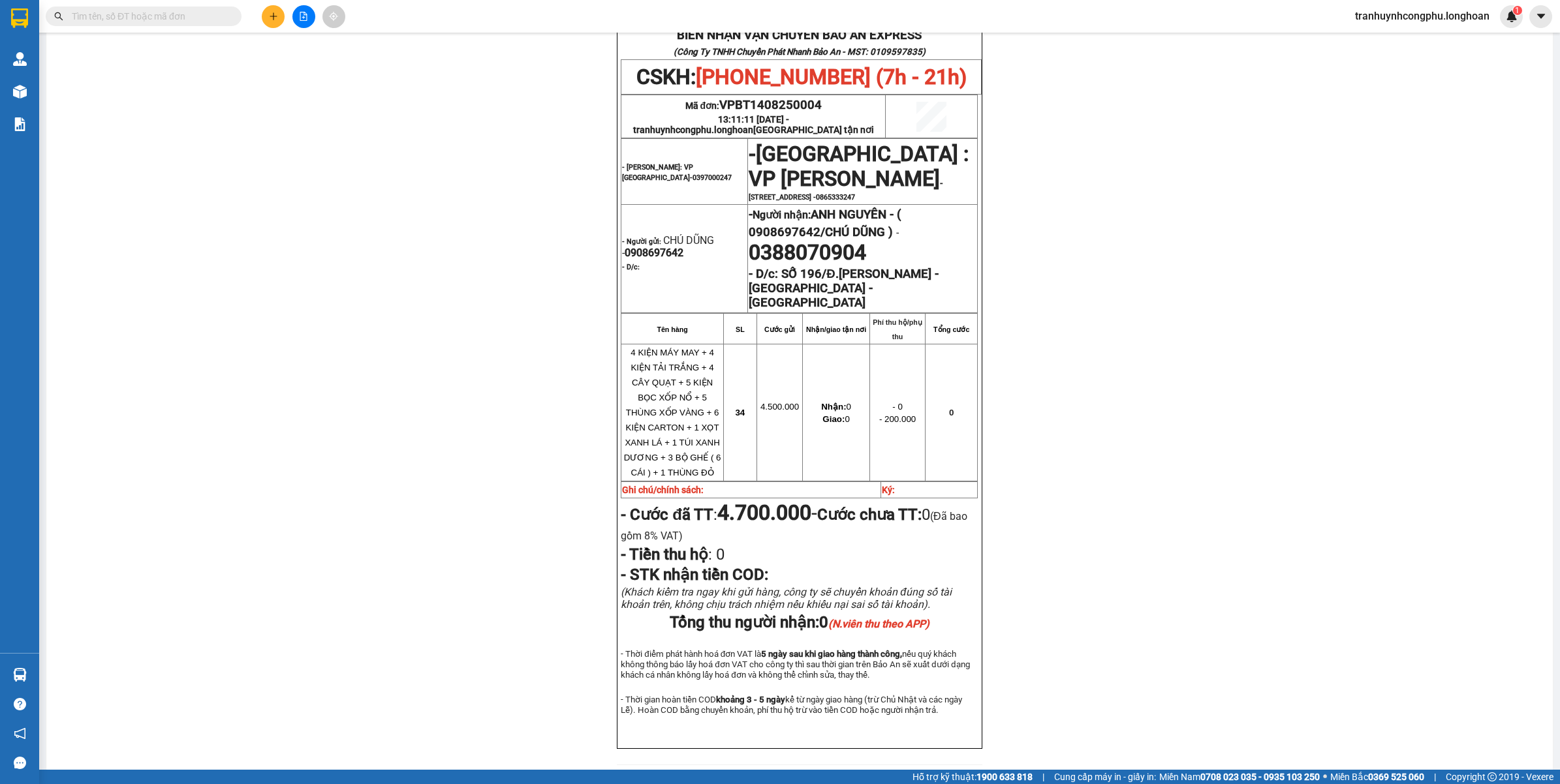
scroll to position [695, 0]
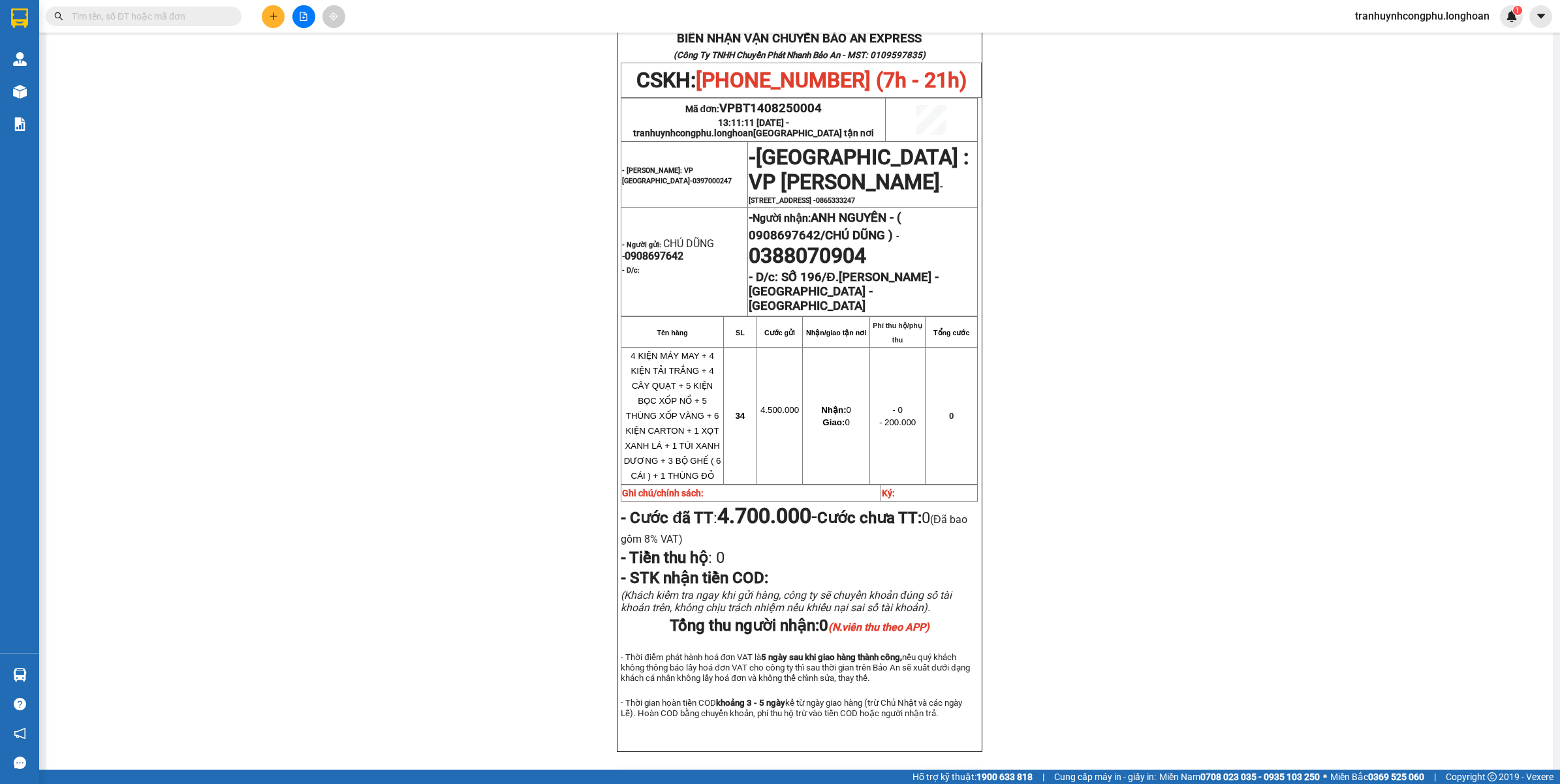
click at [537, 513] on div "PHIẾU DÁN LÊN HÀNG CSKH: 1900.06.88.33 CÔNG TY TNHH CHUYỂN PHÁT NHANH BẢO AN MS…" at bounding box center [800, 101] width 1475 height 1365
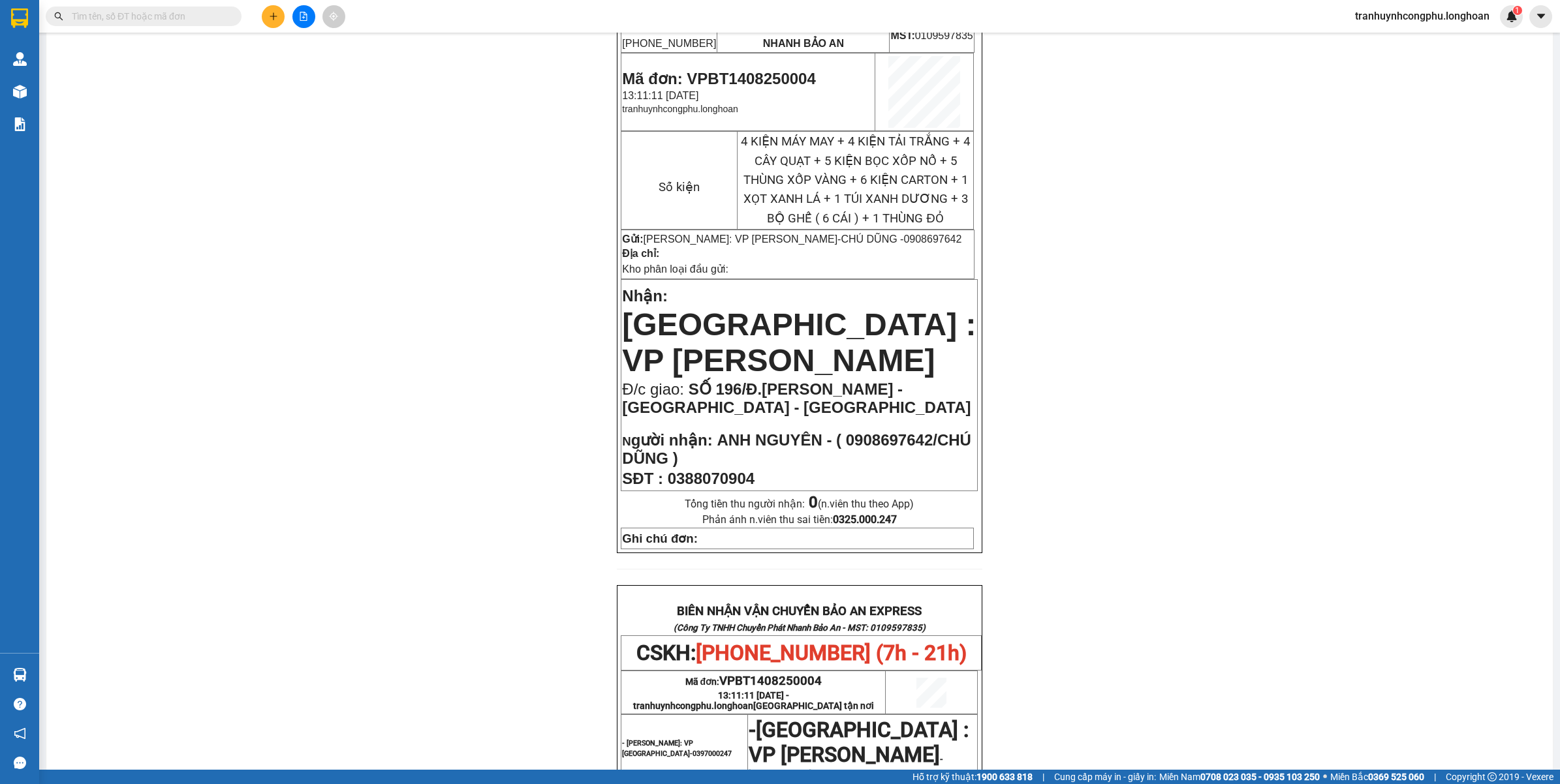
scroll to position [0, 0]
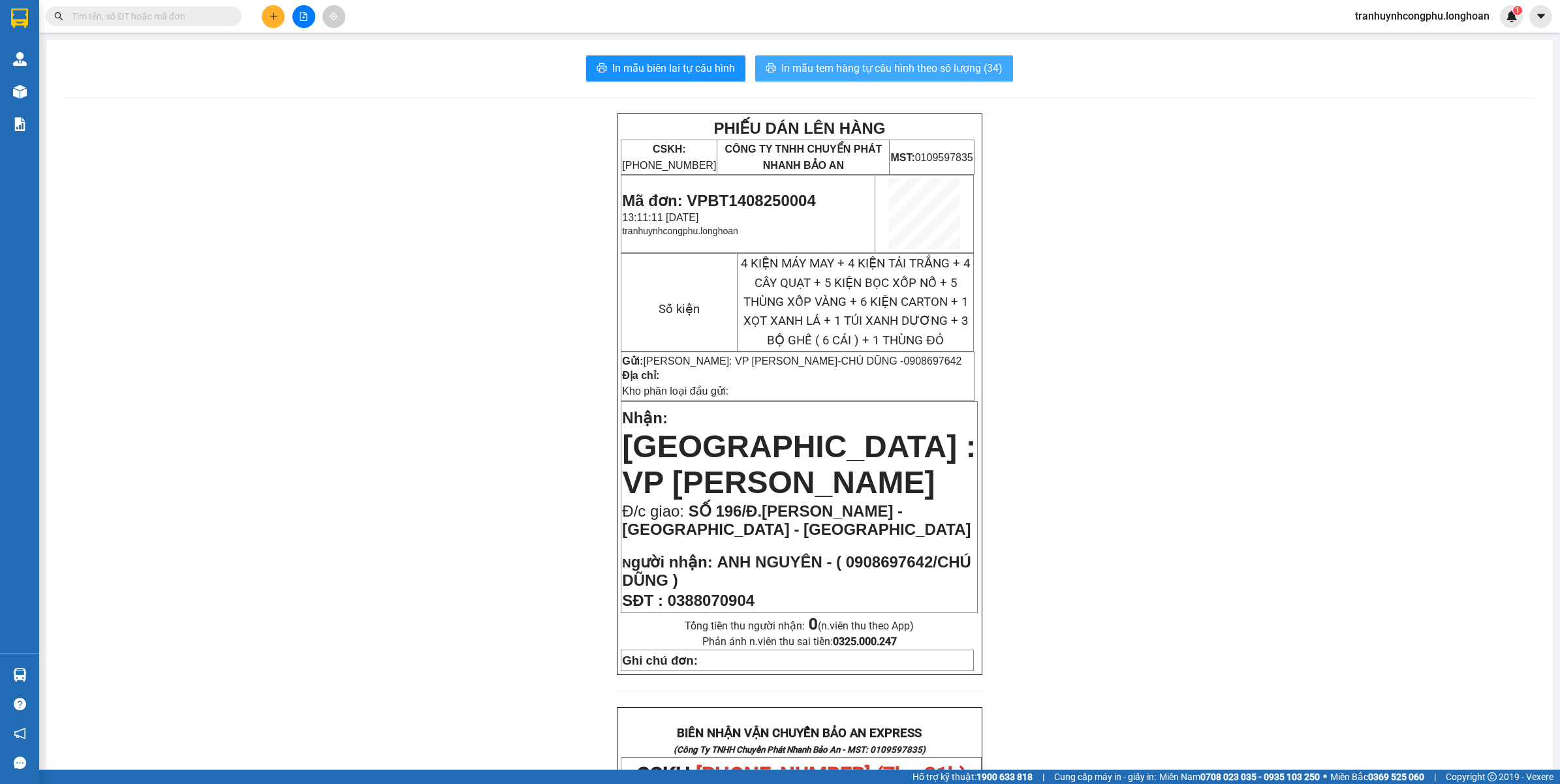
click at [937, 64] on span "In mẫu tem hàng tự cấu hình theo số lượng (34)" at bounding box center [892, 68] width 221 height 16
click at [449, 343] on div "PHIẾU DÁN LÊN HÀNG CSKH: 1900.06.88.33 CÔNG TY TNHH CHUYỂN PHÁT NHANH BẢO AN MS…" at bounding box center [800, 796] width 1475 height 1365
click at [778, 198] on span "Mã đơn: VPBT1408250004" at bounding box center [718, 201] width 193 height 18
copy span "VPBT1408250004"
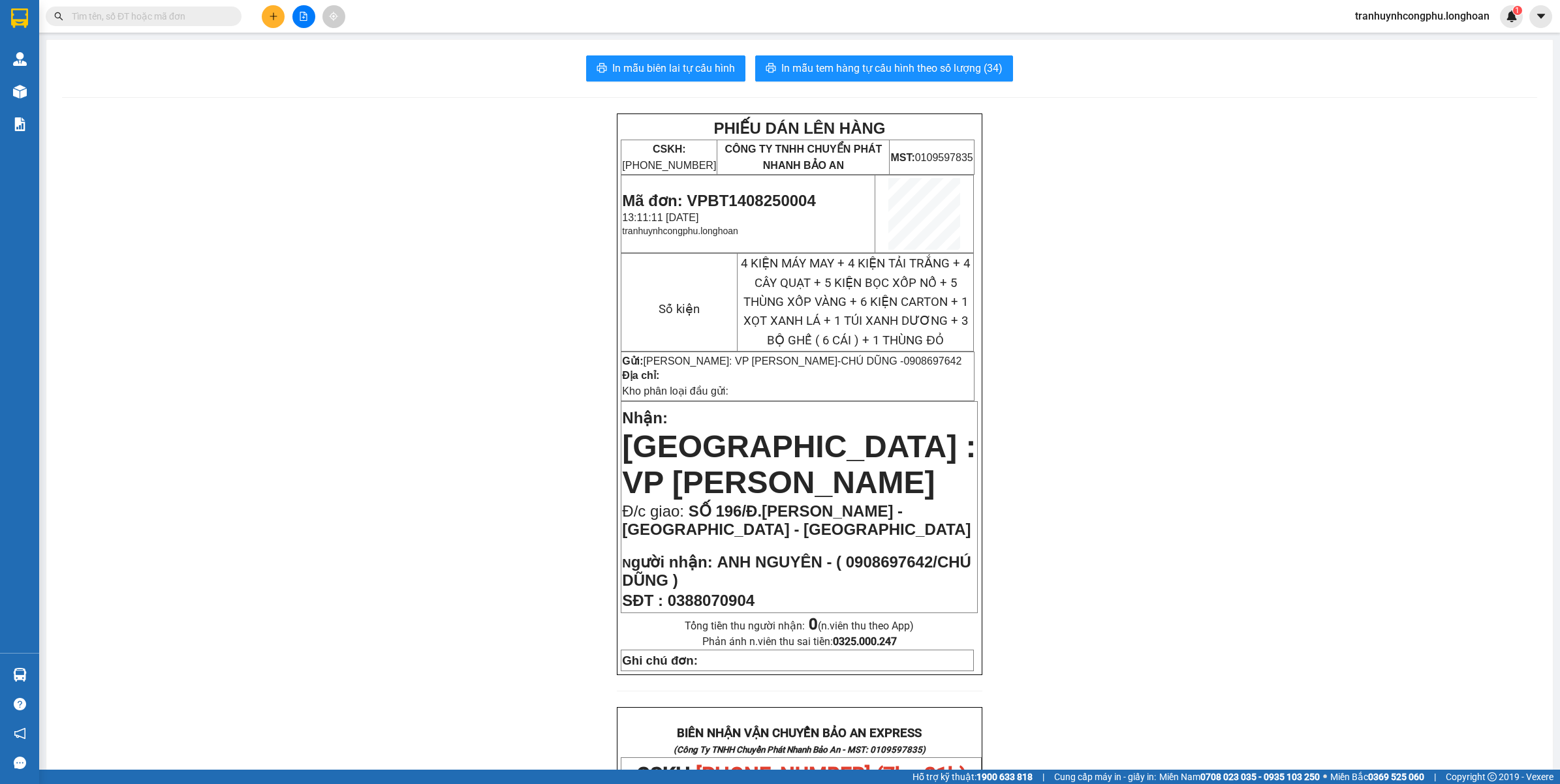
click at [382, 209] on div "PHIẾU DÁN LÊN HÀNG CSKH: 1900.06.88.33 CÔNG TY TNHH CHUYỂN PHÁT NHANH BẢO AN MS…" at bounding box center [800, 796] width 1475 height 1365
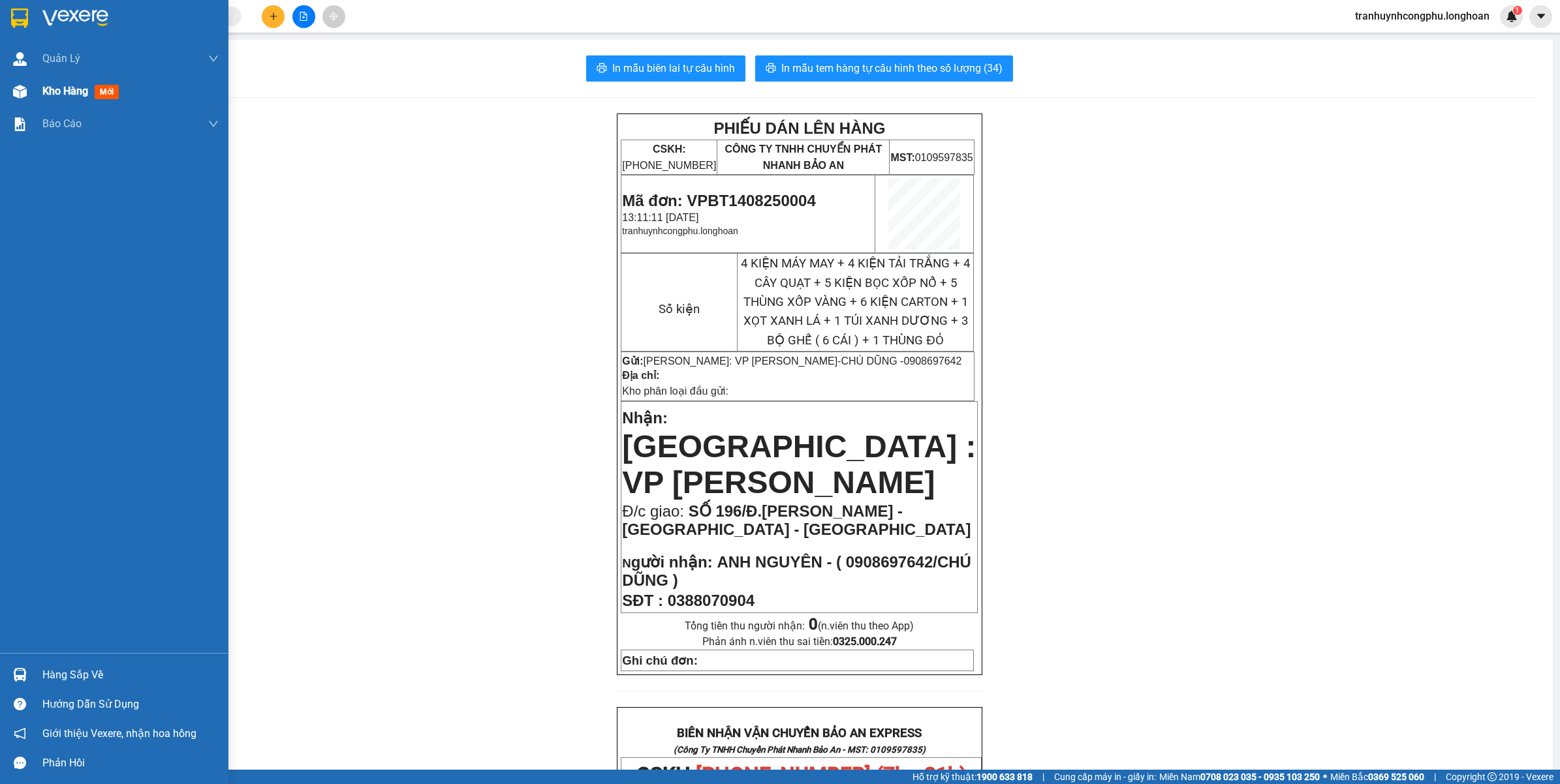
click at [40, 92] on div "Kho hàng mới" at bounding box center [114, 91] width 229 height 33
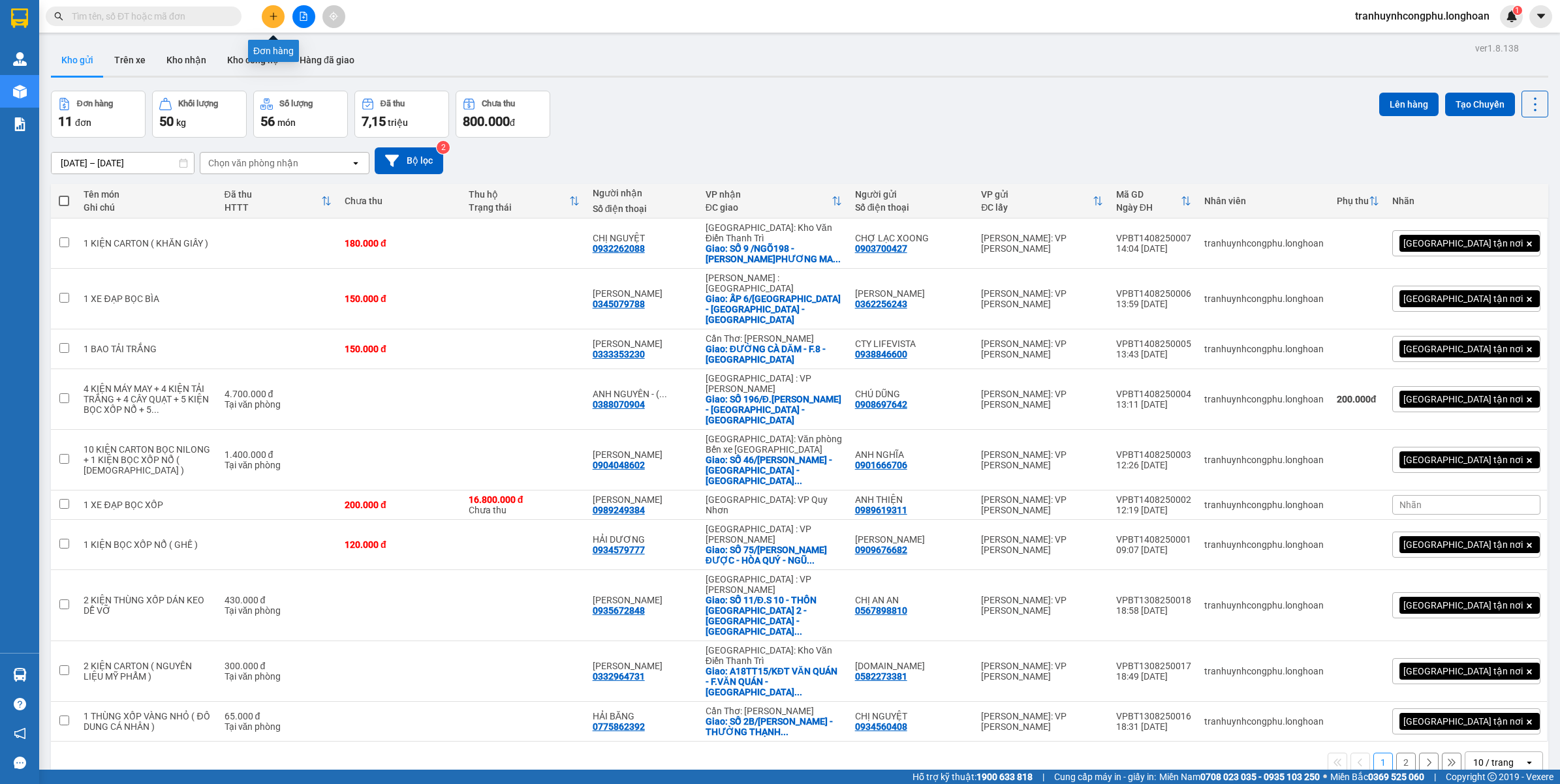
click at [269, 18] on icon "plus" at bounding box center [273, 16] width 9 height 9
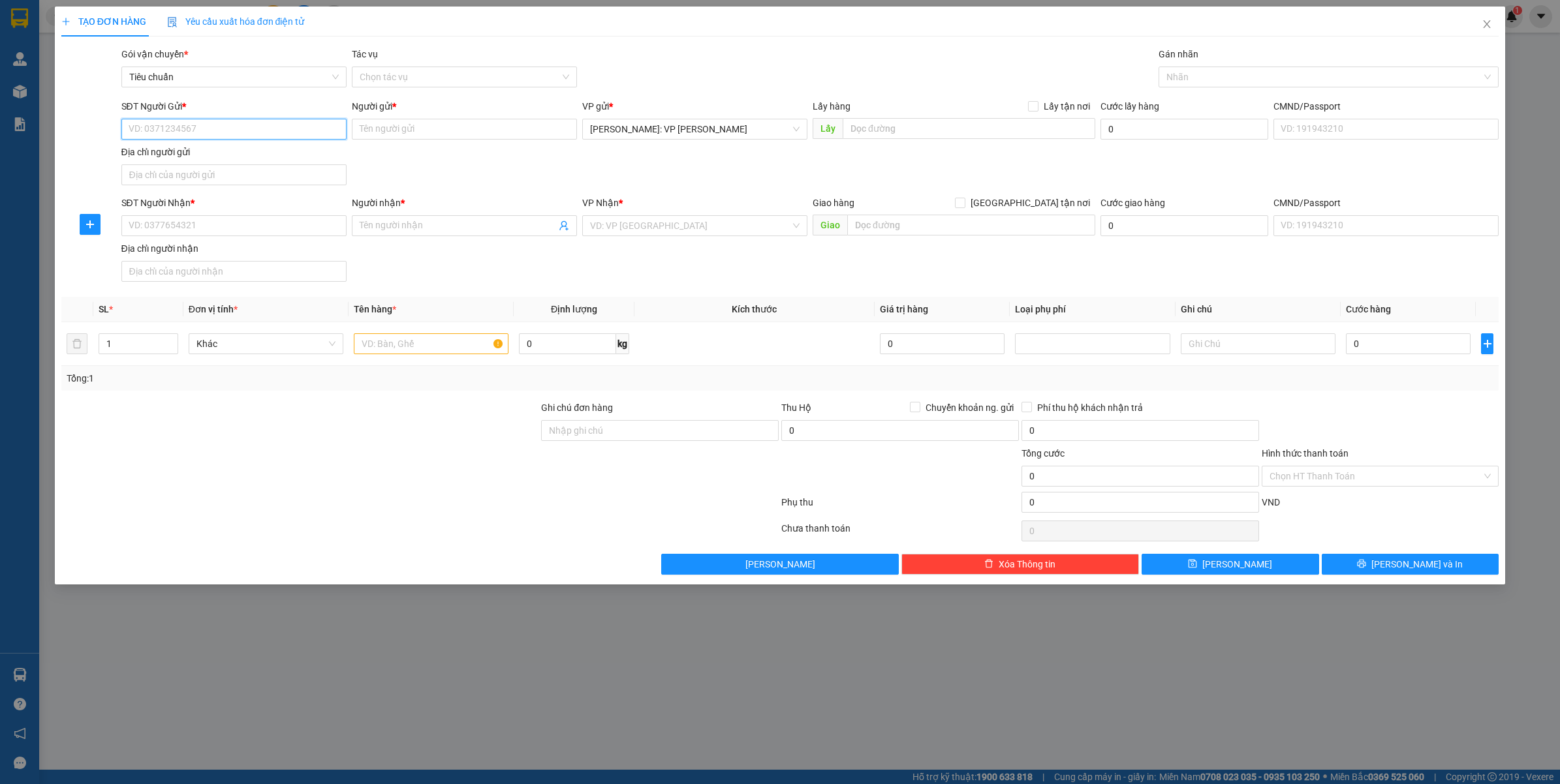
click at [203, 130] on input "SĐT Người Gửi *" at bounding box center [234, 129] width 225 height 21
paste input "0898697796"
type input "0898697796"
click at [225, 161] on div "0898697796 - NGUYỄN HOÀNG ANH" at bounding box center [234, 156] width 209 height 15
type input "NGUYỄN HOÀNG ANH"
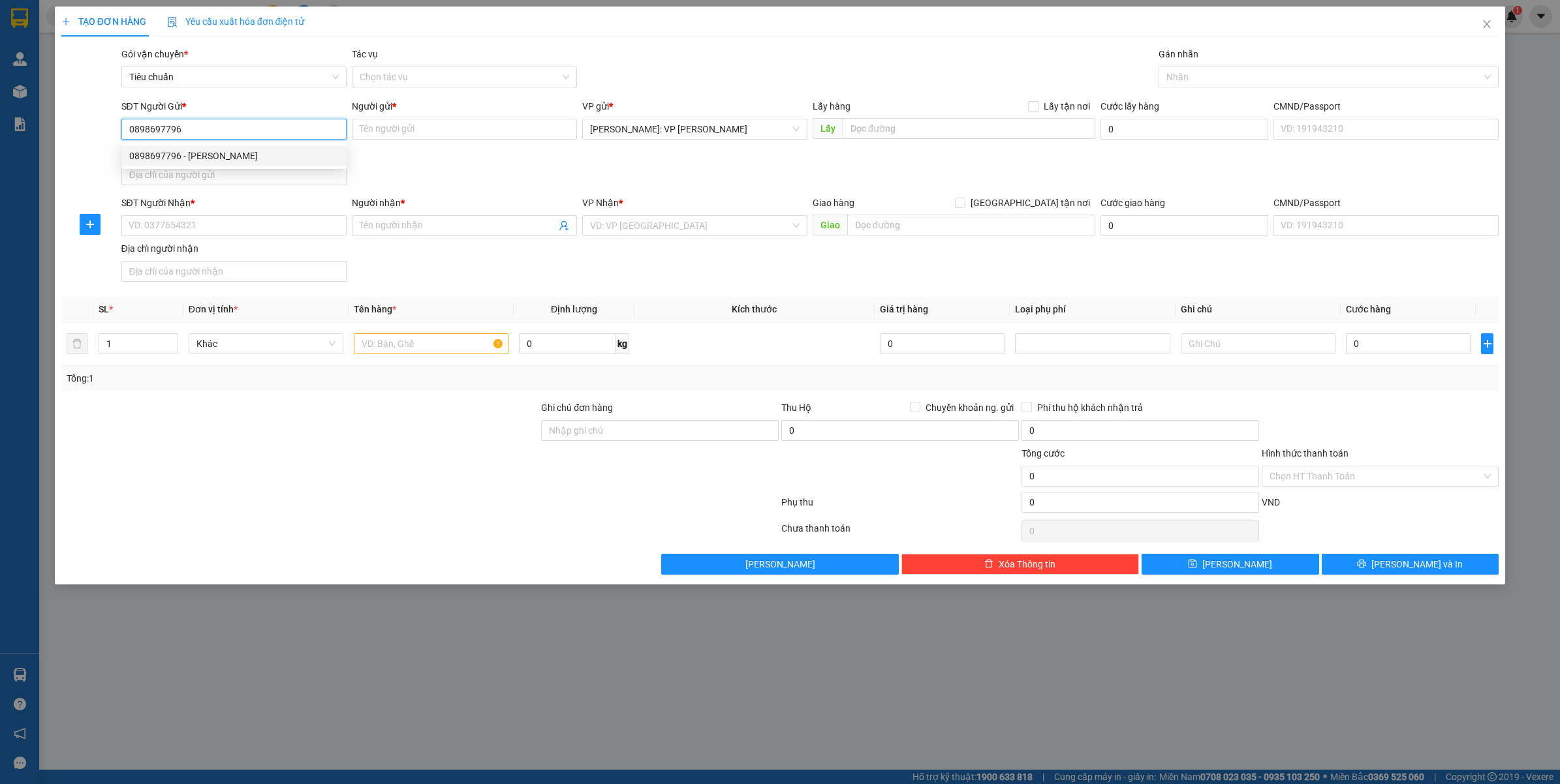
checkbox input "true"
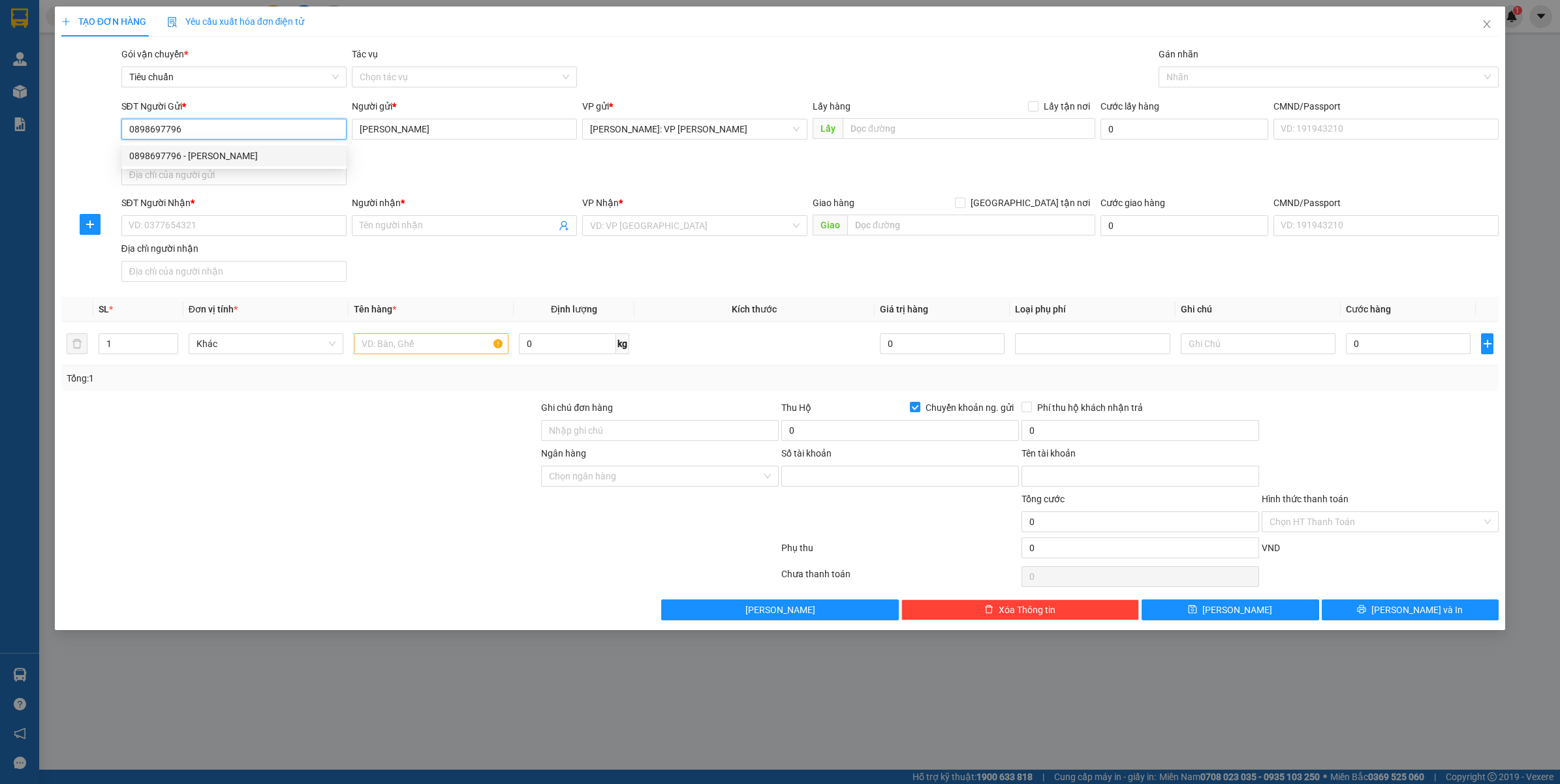
type input "52202568"
type input "NGUYỄN HOÀNG ANH"
click at [1186, 69] on div at bounding box center [1322, 76] width 321 height 15
type input "0898697796"
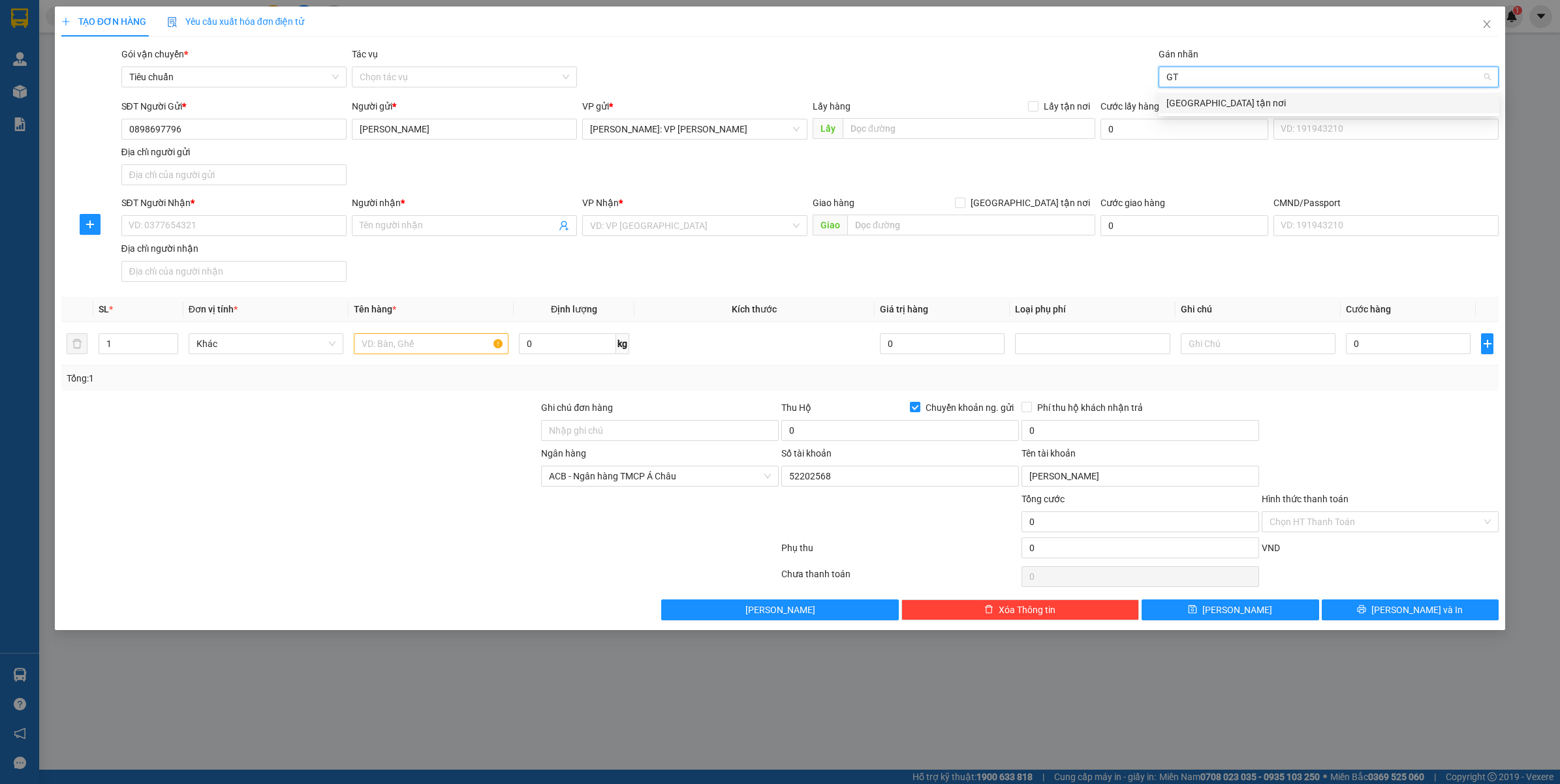
type input "GTN"
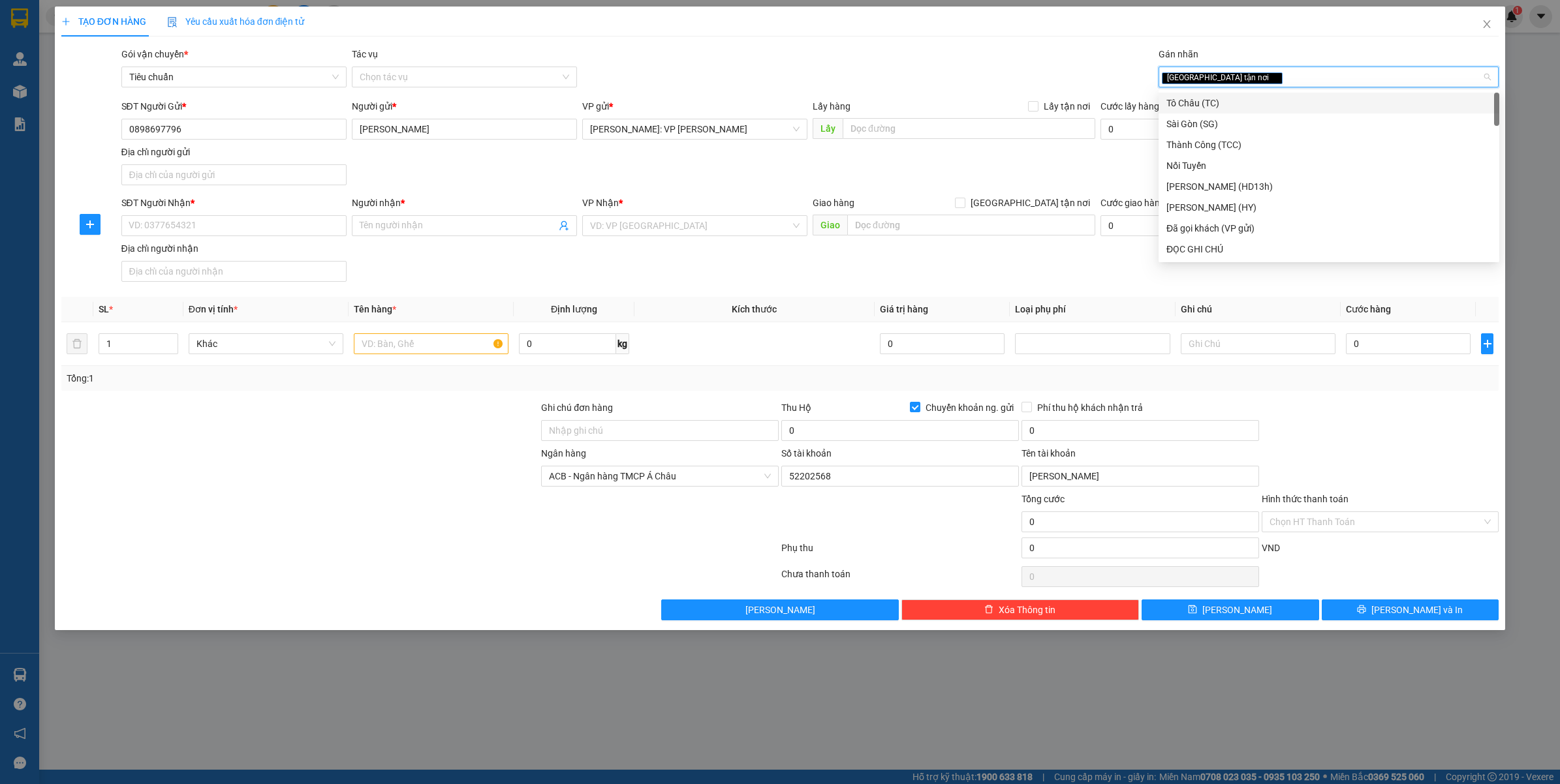
drag, startPoint x: 1054, startPoint y: 211, endPoint x: 806, endPoint y: 160, distance: 253.2
click at [1052, 212] on div "Giao hàng Giao tận nơi" at bounding box center [954, 205] width 283 height 20
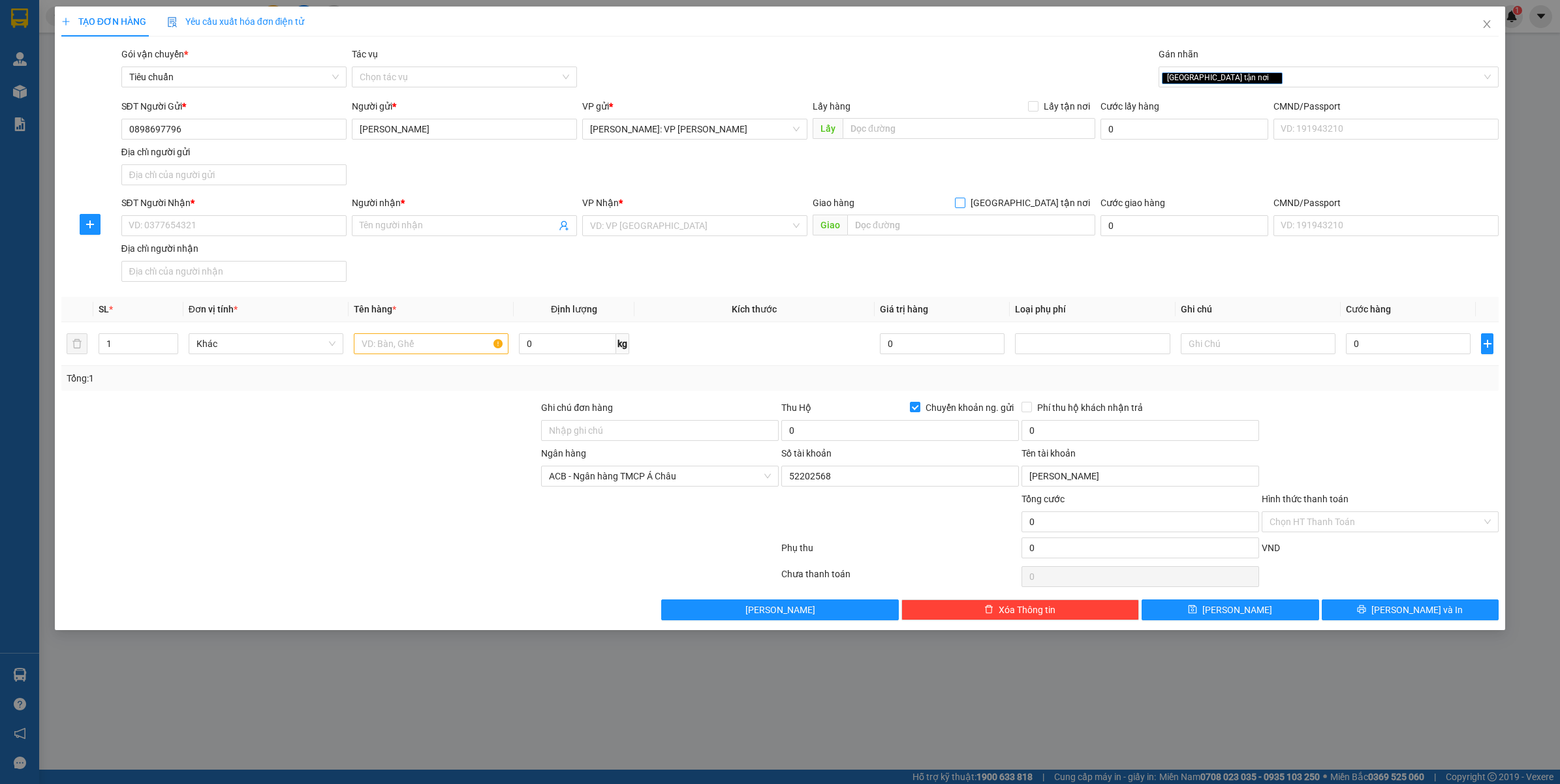
click at [1046, 206] on span "[GEOGRAPHIC_DATA] tận nơi" at bounding box center [1030, 203] width 130 height 15
click at [964, 206] on input "[GEOGRAPHIC_DATA] tận nơi" at bounding box center [959, 202] width 9 height 9
checkbox input "true"
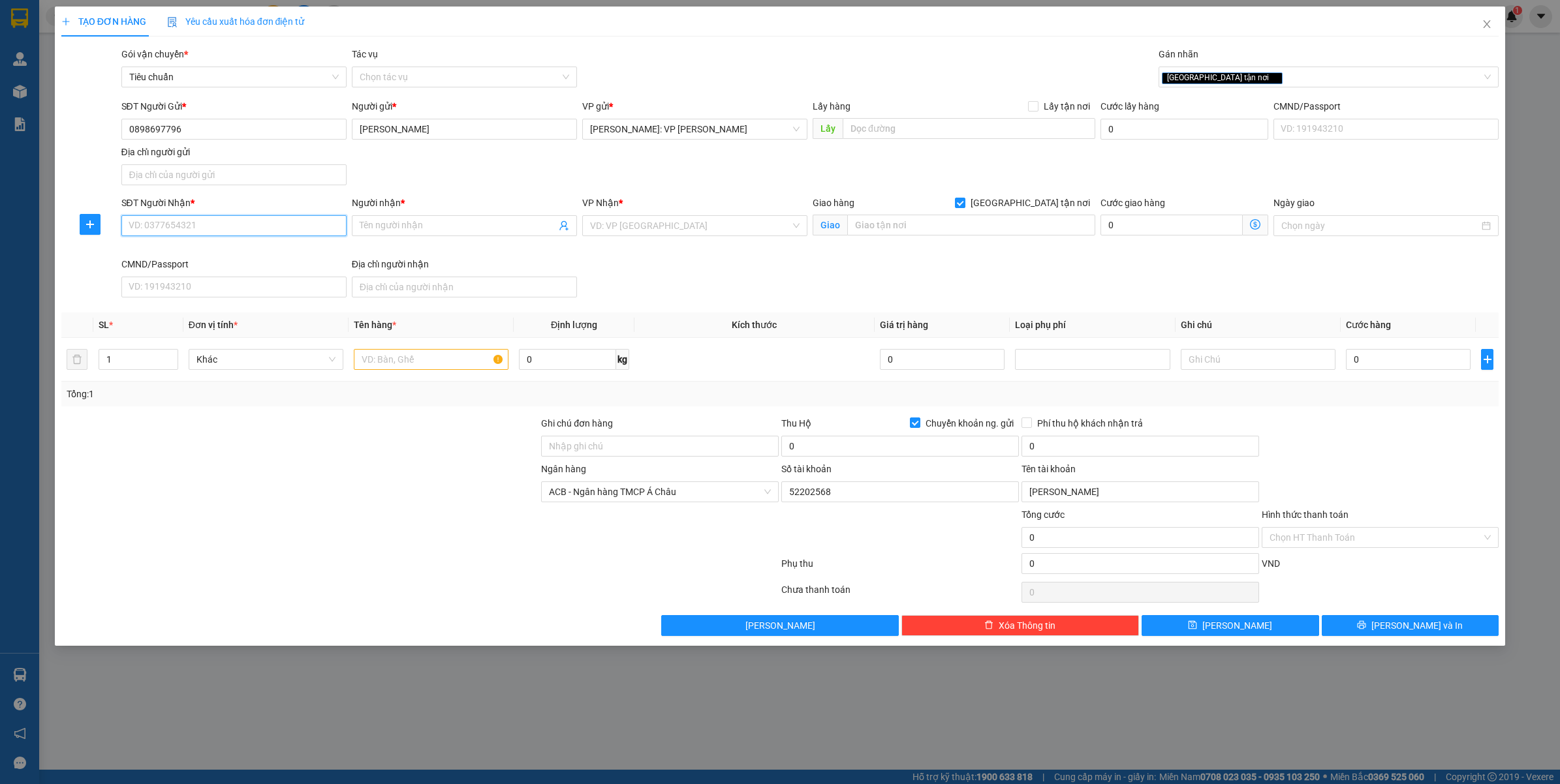
click at [256, 217] on input "SĐT Người Nhận *" at bounding box center [234, 225] width 225 height 21
click at [256, 217] on input "0914789119" at bounding box center [234, 225] width 225 height 21
type input "0914789119"
click at [393, 232] on input "Người nhận *" at bounding box center [458, 225] width 196 height 15
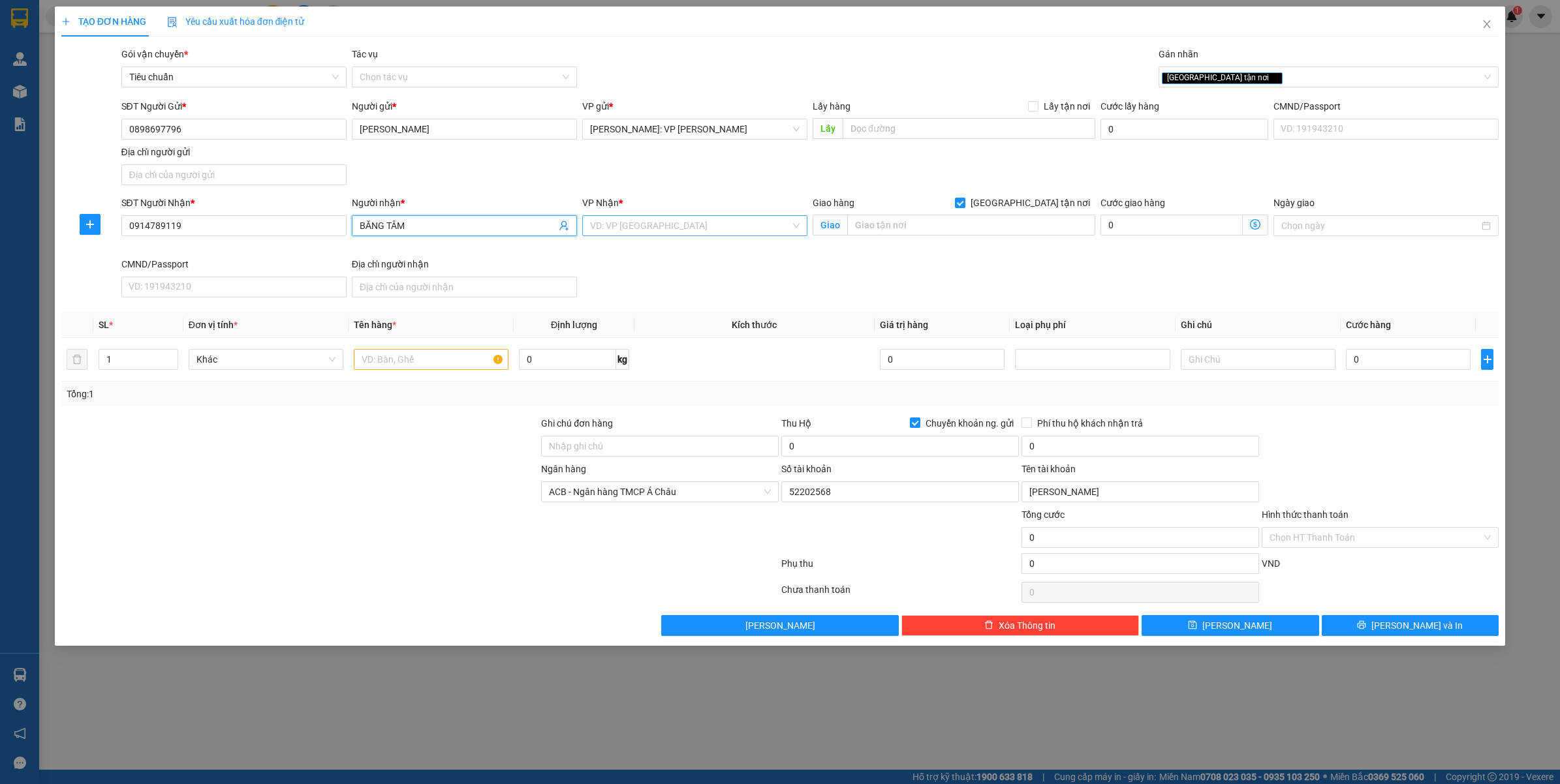
type input "BĂNG TÂM"
click at [608, 229] on input "search" at bounding box center [690, 225] width 201 height 20
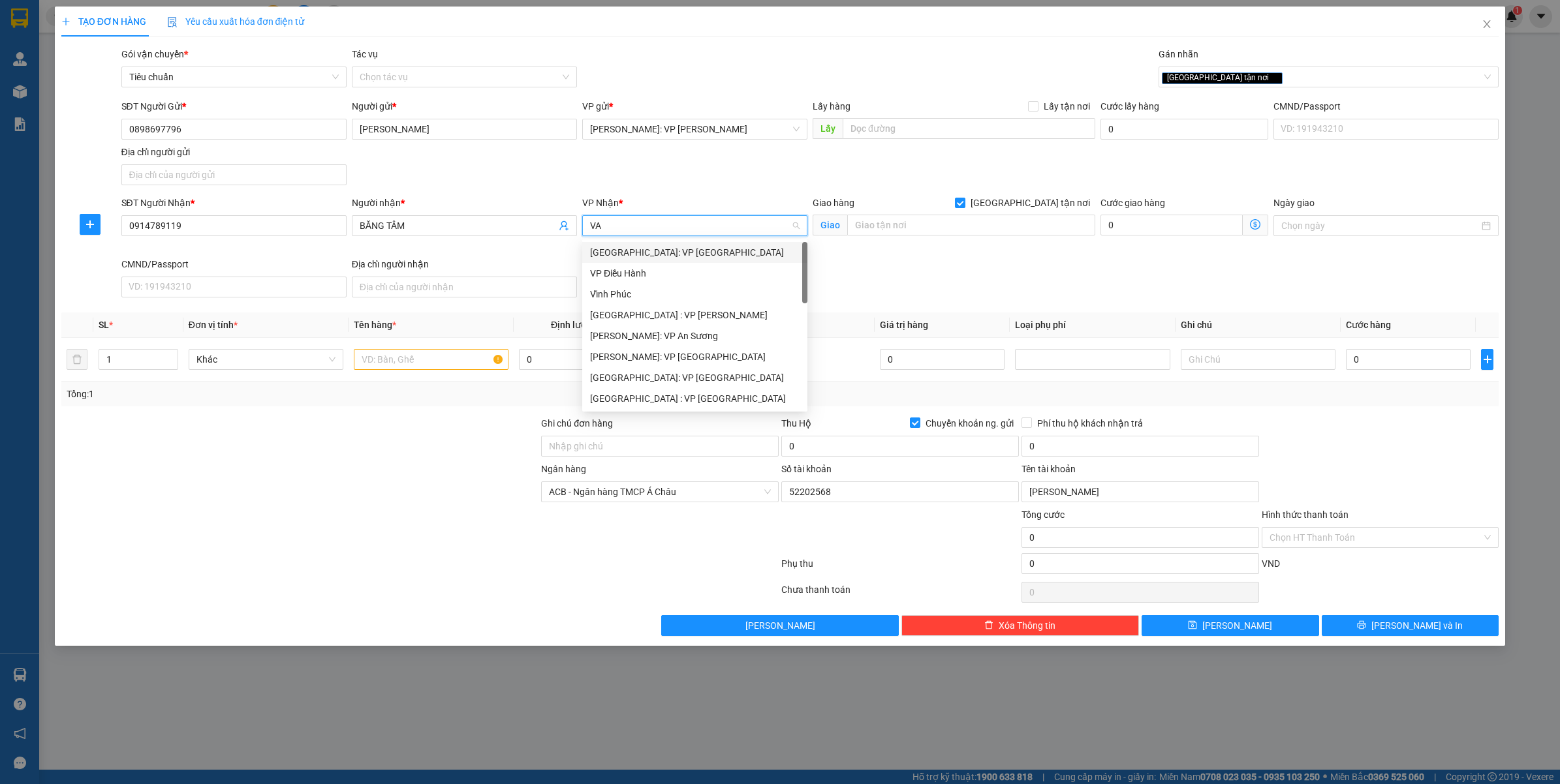
type input "VĂ"
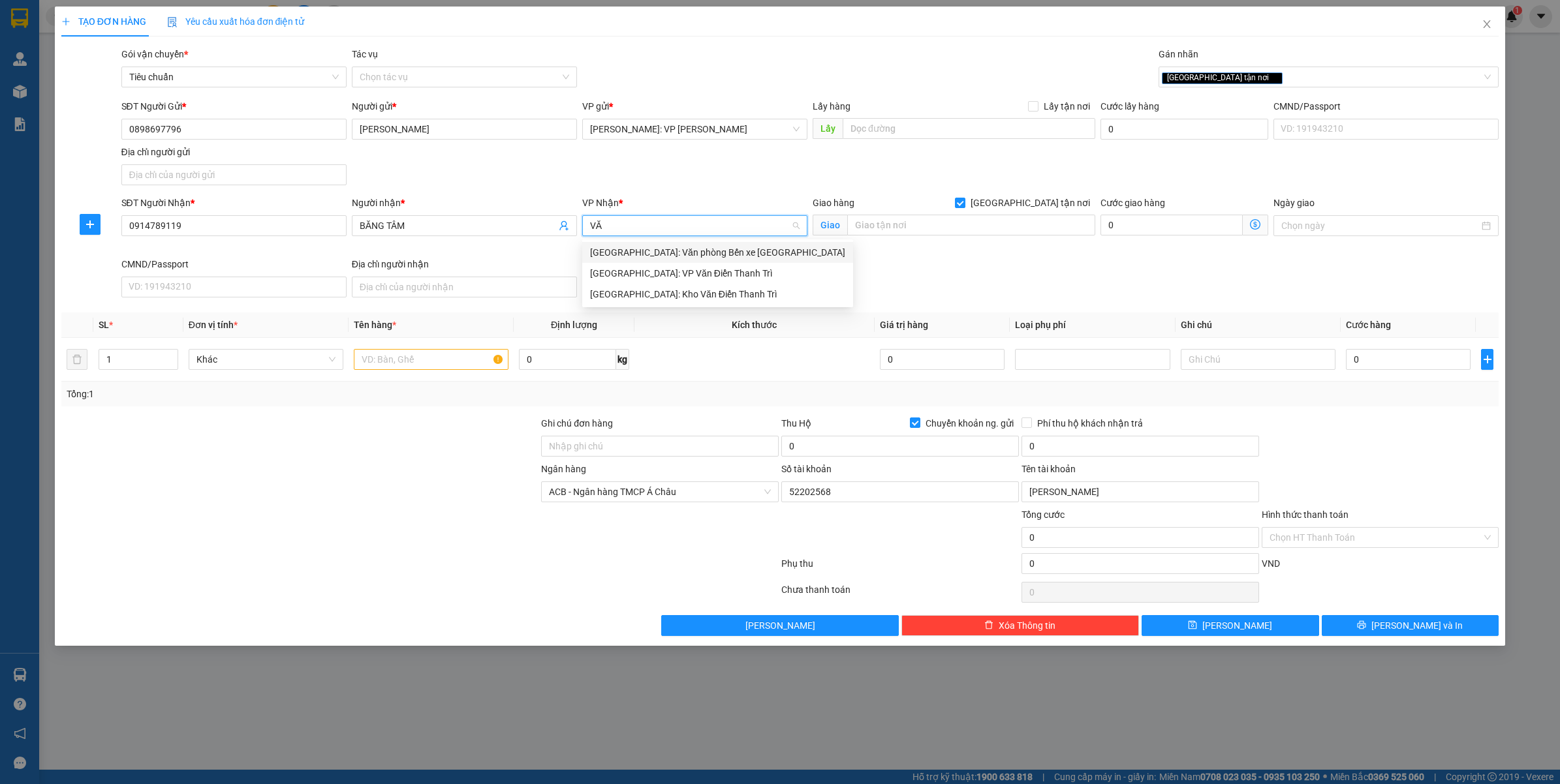
click at [614, 294] on div "[GEOGRAPHIC_DATA]: Kho Văn Điển Thanh Trì" at bounding box center [717, 294] width 255 height 15
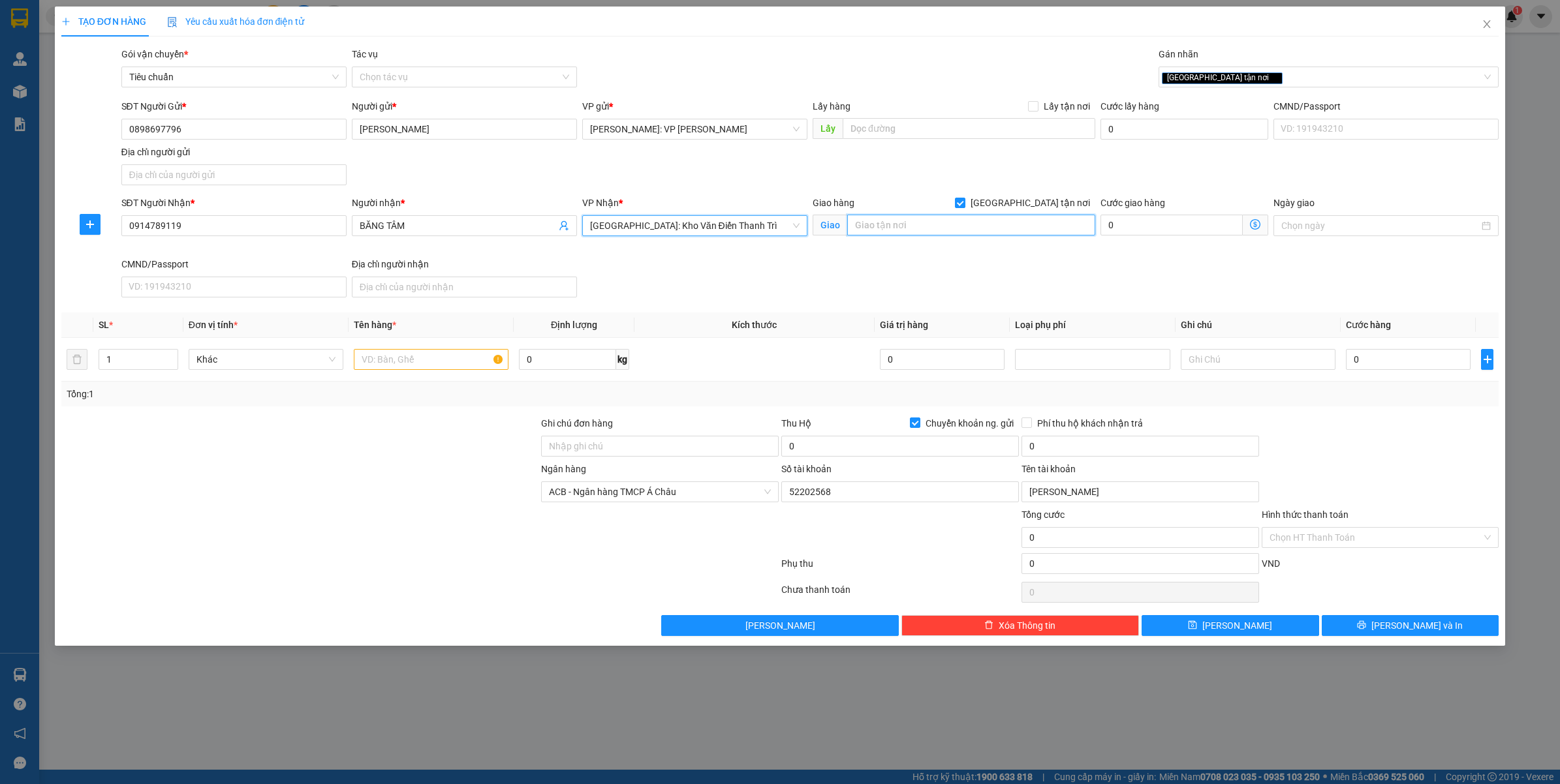
click at [989, 223] on input "text" at bounding box center [971, 225] width 248 height 21
type input "TÒA 2A/CHUNG CƯ HOMELAND - F.THƯỢNG THANH - LONG BIÊN - HÀ NỘI"
click at [434, 372] on div at bounding box center [431, 359] width 155 height 26
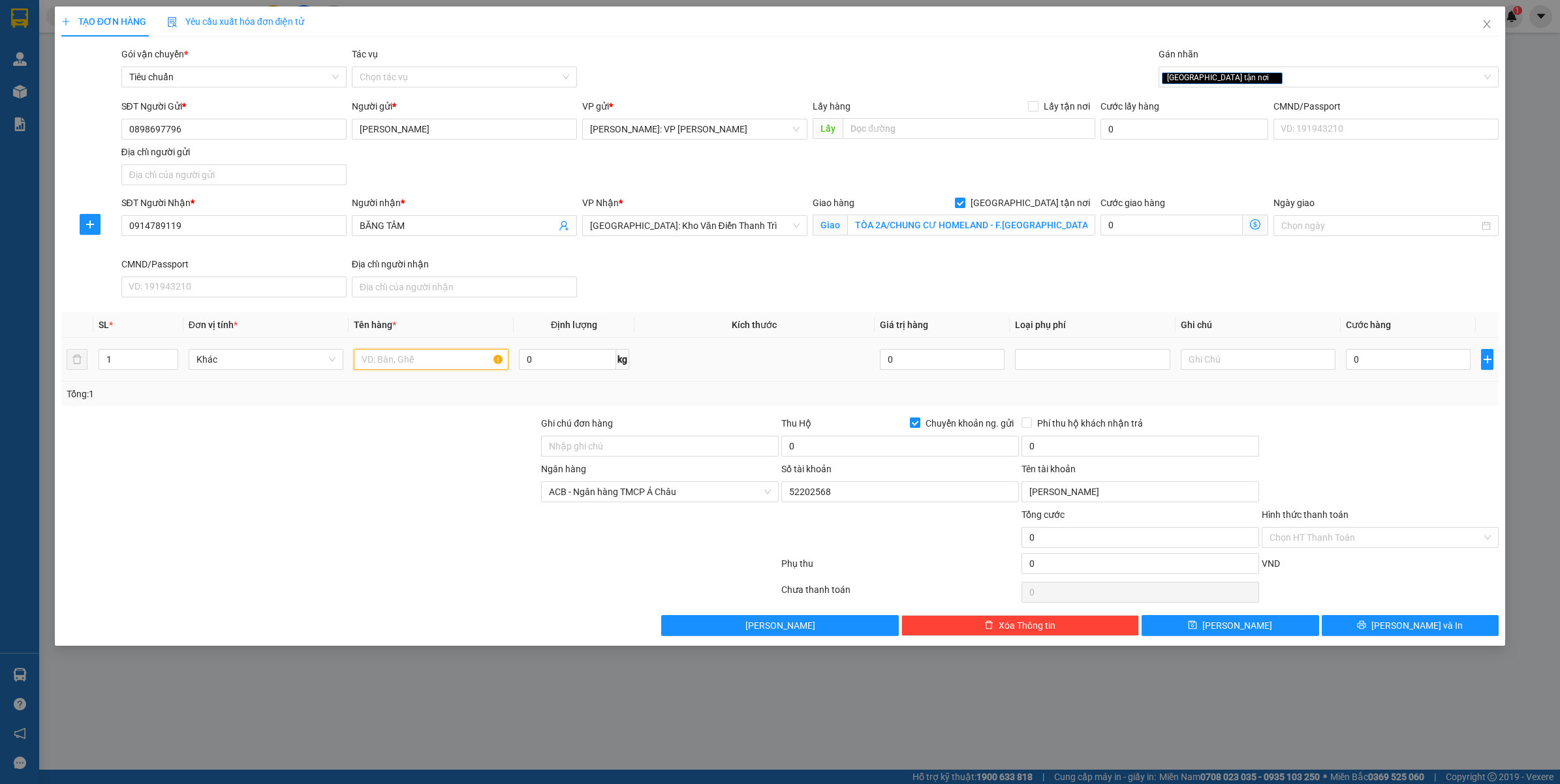
click at [432, 363] on input "text" at bounding box center [431, 359] width 155 height 21
click at [898, 231] on input "TÒA 2A/CHUNG CƯ HOMELAND - F.THƯỢNG THANH - LONG BIÊN - HÀ NỘI" at bounding box center [971, 225] width 248 height 21
click at [420, 360] on input "text" at bounding box center [431, 359] width 155 height 21
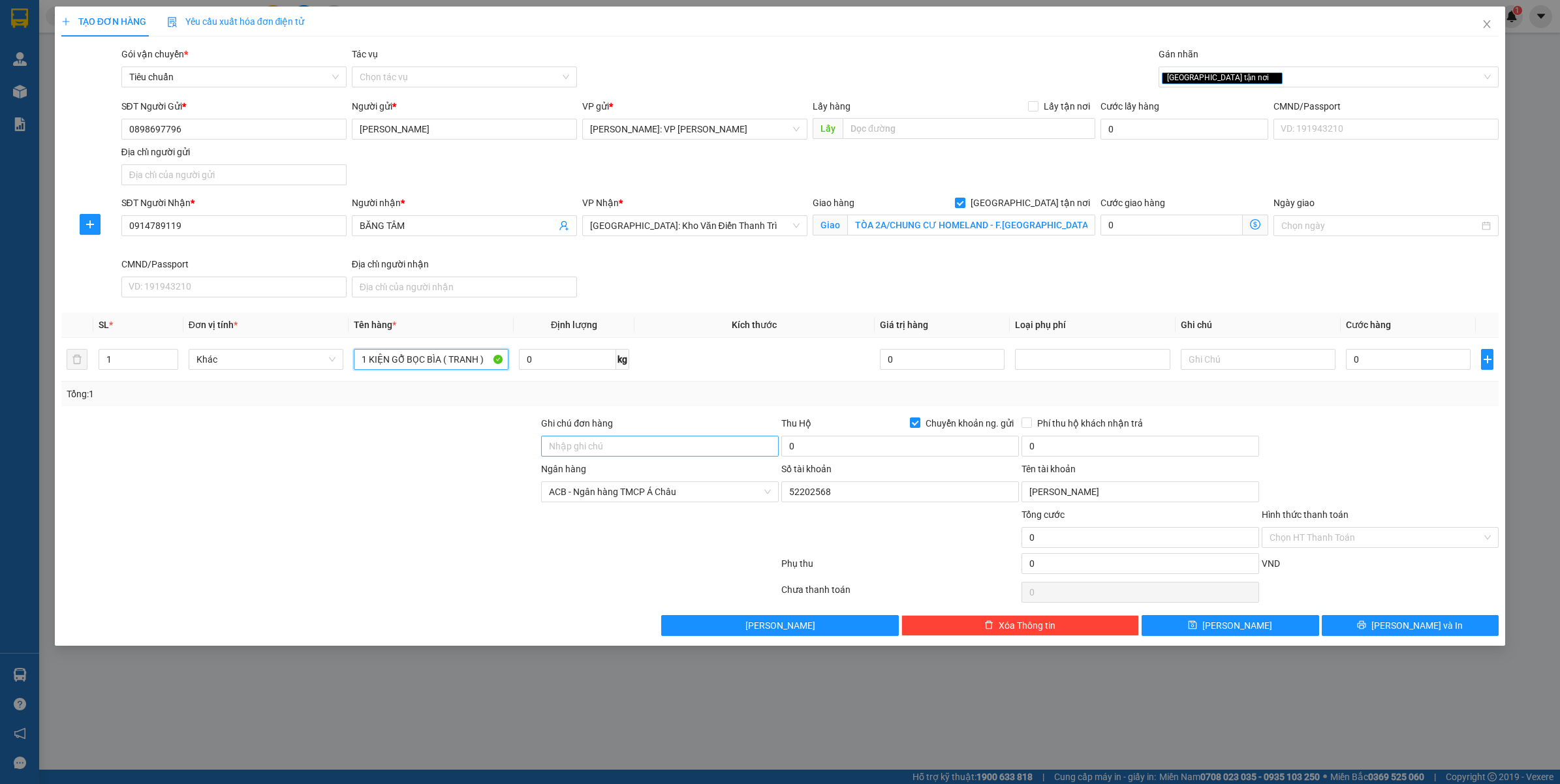
type input "1 KIỆN GỖ BỌC BÌA ( TRANH )"
click at [574, 452] on input "Ghi chú đơn hàng" at bounding box center [660, 446] width 237 height 21
type input "HÀNG DỄ VỠ"
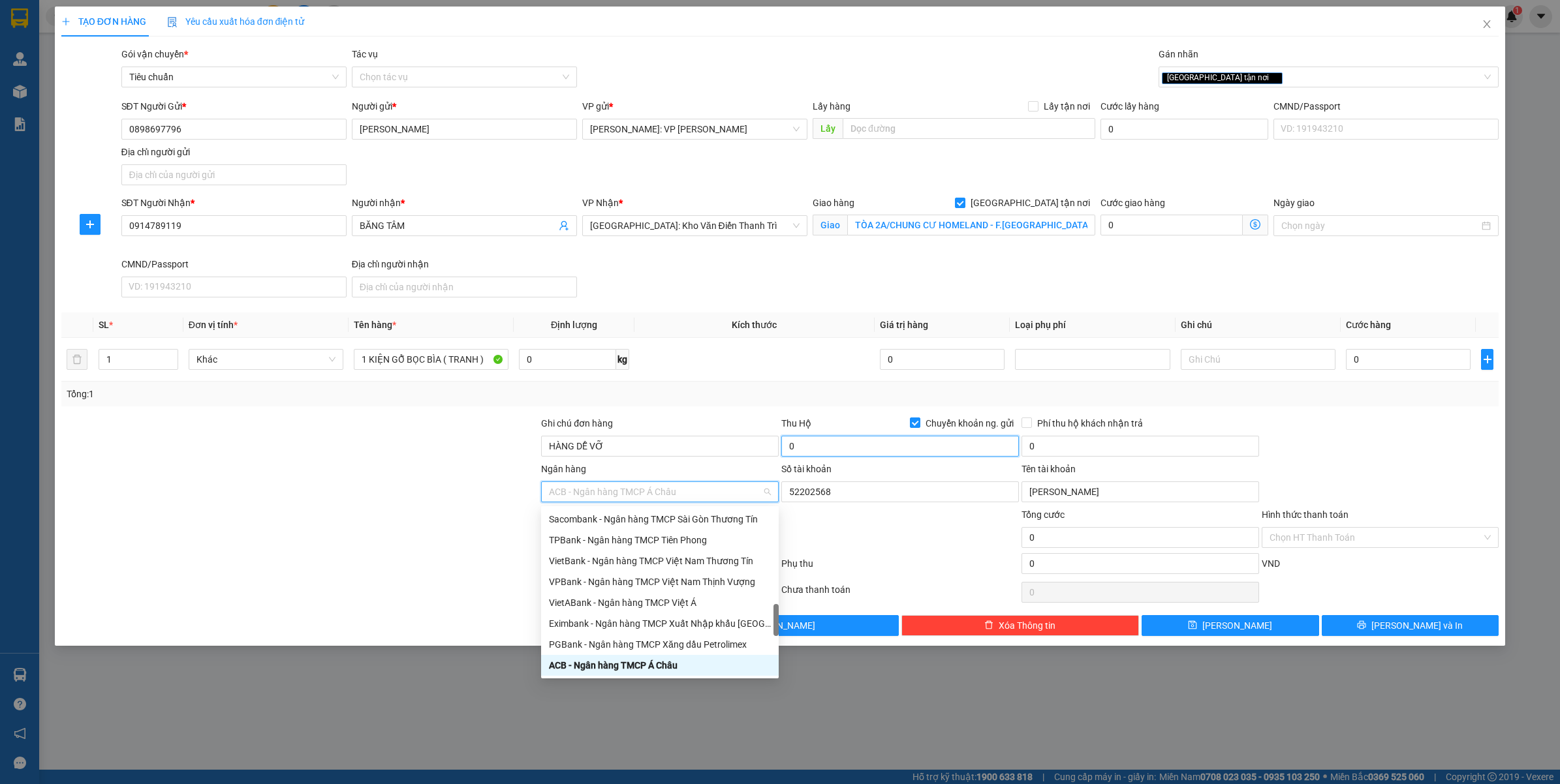
click at [836, 454] on input "0" at bounding box center [900, 446] width 237 height 21
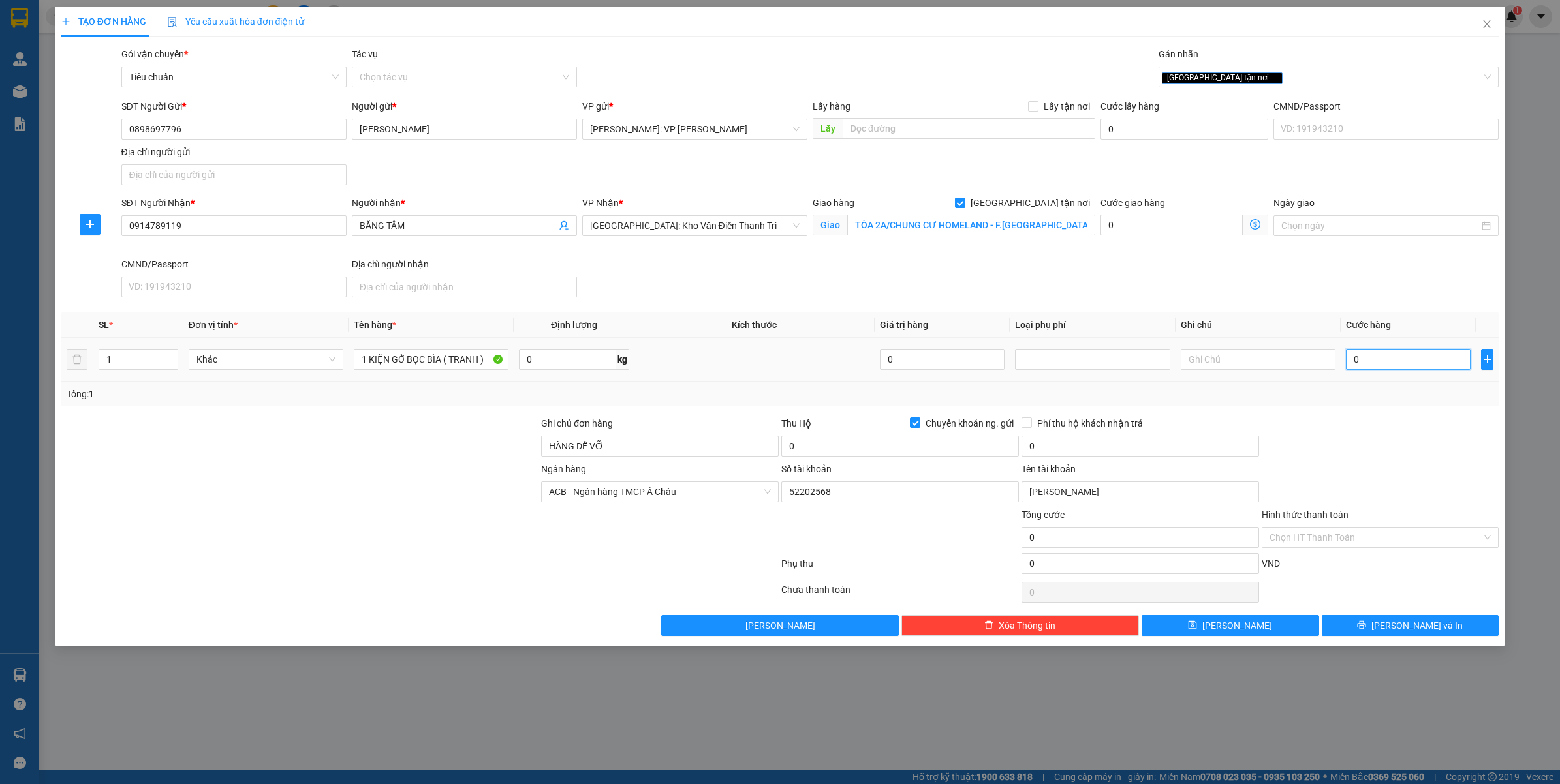
click at [1387, 352] on input "0" at bounding box center [1408, 359] width 125 height 21
type input "1"
type input "15"
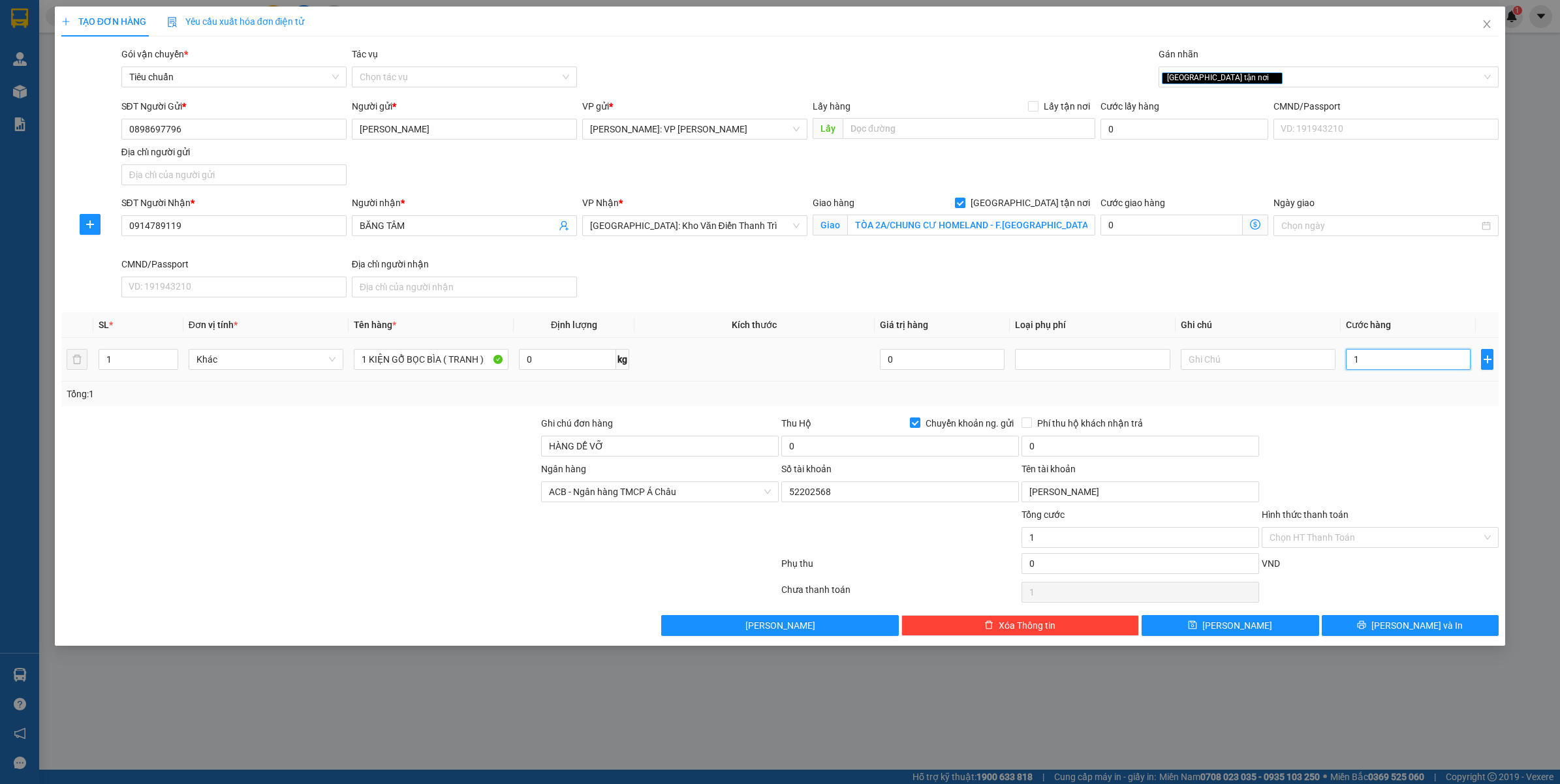
type input "15"
type input "150"
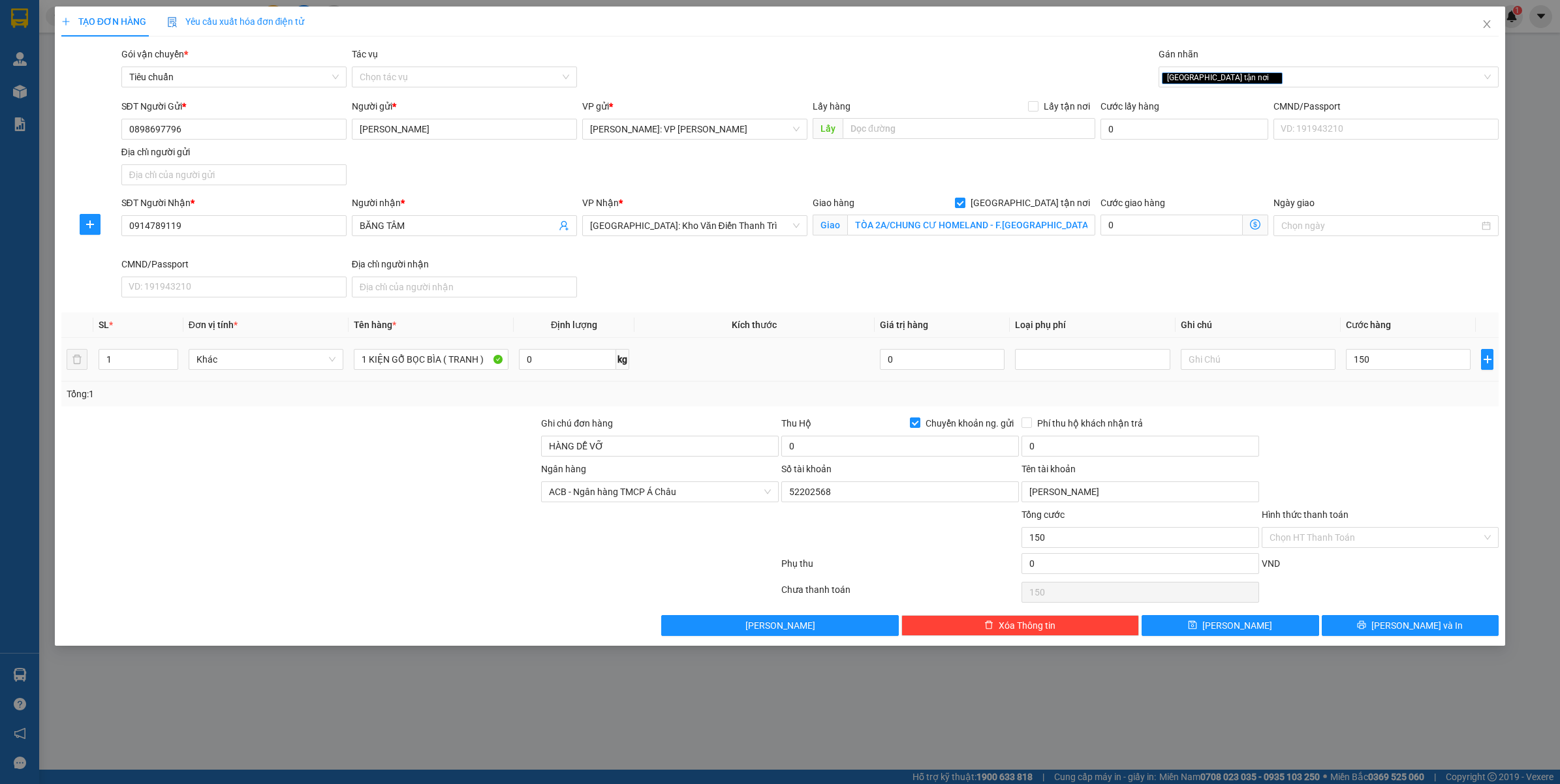
click at [1353, 412] on div "Transit Pickup Surcharge Ids Transit Deliver Surcharge Ids Transit Deliver Surc…" at bounding box center [780, 341] width 1438 height 589
type input "150.000"
click at [863, 447] on input "0" at bounding box center [900, 446] width 237 height 21
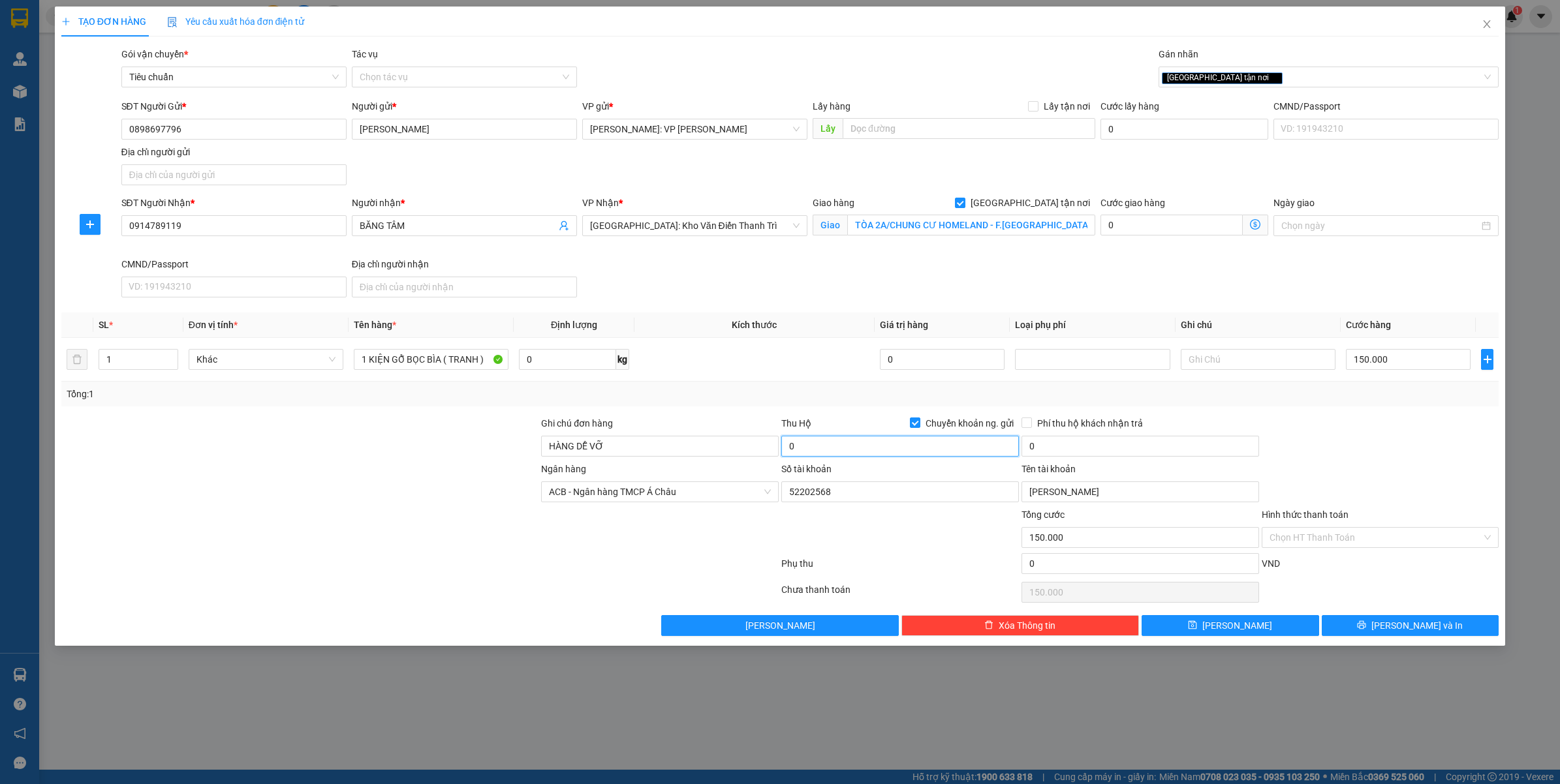
click at [863, 447] on input "0" at bounding box center [900, 446] width 237 height 21
click at [1084, 458] on div "0" at bounding box center [1140, 449] width 237 height 26
type input "2.300.000"
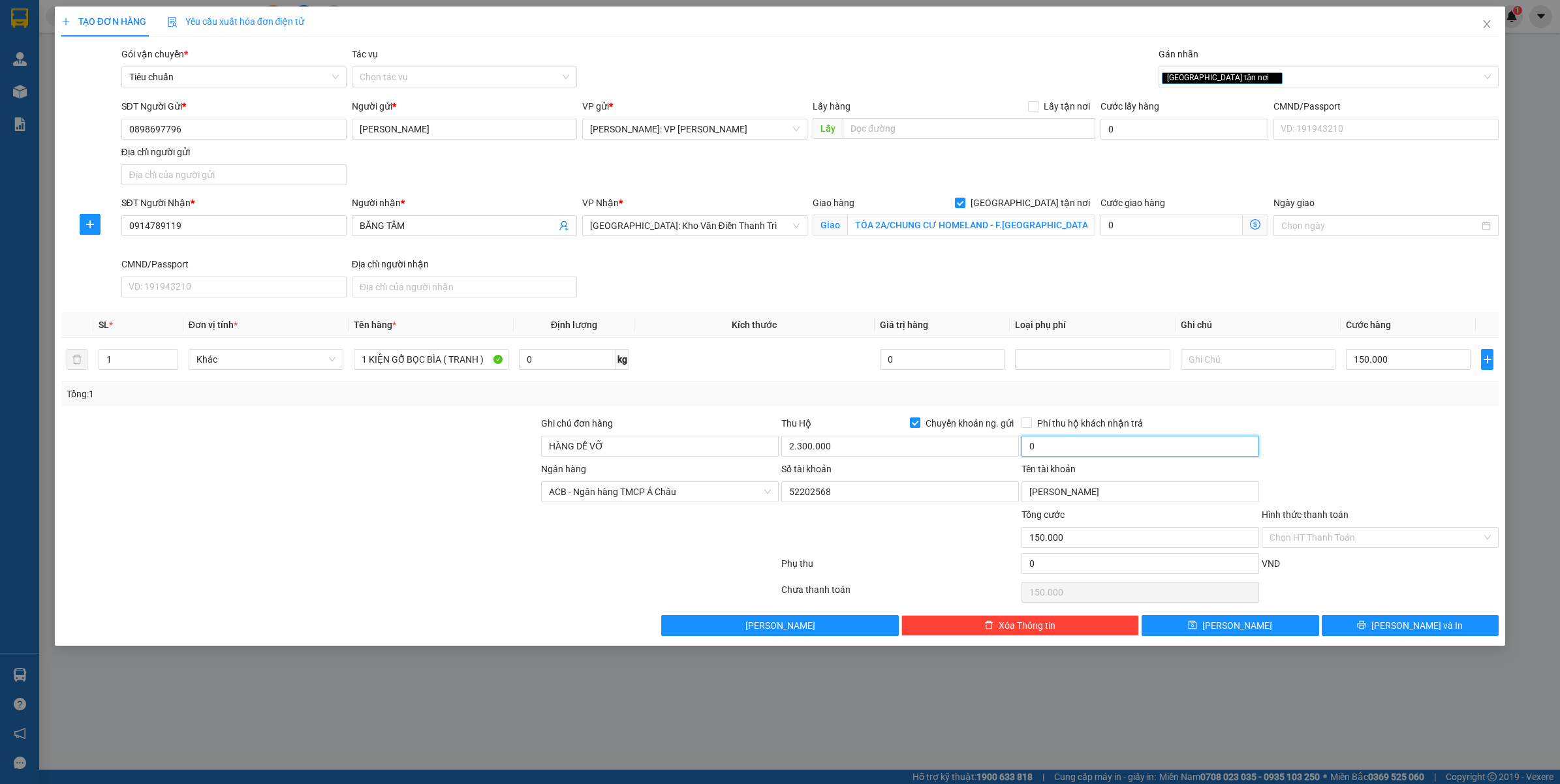
click at [1084, 448] on input "0" at bounding box center [1140, 446] width 237 height 21
click at [1355, 397] on div "Tổng: 1" at bounding box center [780, 394] width 1427 height 15
type input "20.000"
drag, startPoint x: 1378, startPoint y: 626, endPoint x: 1416, endPoint y: 646, distance: 42.9
click at [1381, 627] on button "[PERSON_NAME] và In" at bounding box center [1410, 625] width 177 height 21
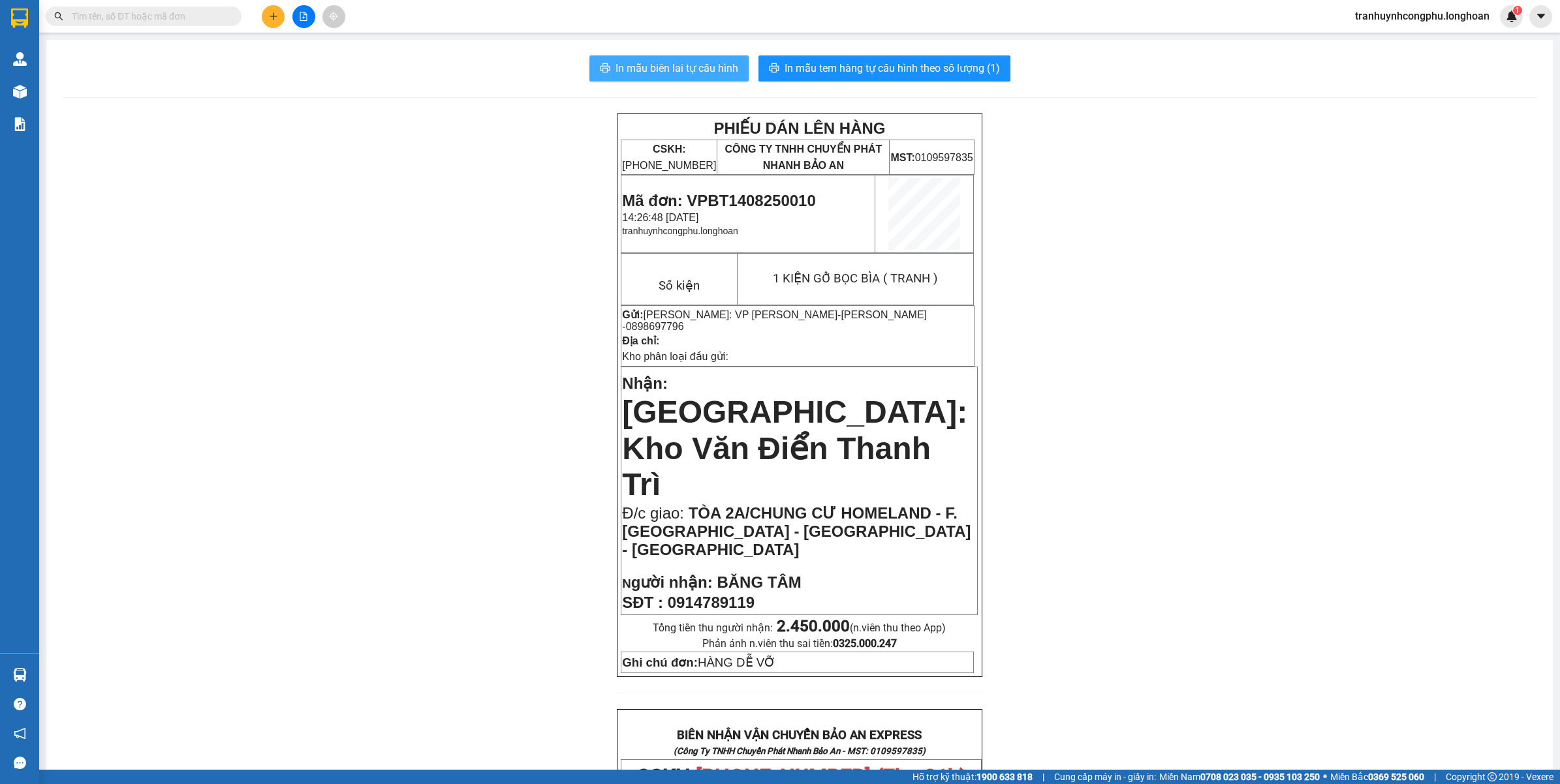
drag, startPoint x: 698, startPoint y: 69, endPoint x: 650, endPoint y: 157, distance: 100.2
click at [697, 69] on span "In mẫu biên lai tự cấu hình" at bounding box center [677, 68] width 123 height 16
click at [895, 72] on span "In mẫu tem hàng tự cấu hình theo số lượng (1)" at bounding box center [892, 68] width 215 height 16
click at [740, 198] on span "Mã đơn: VPBT1408250010" at bounding box center [718, 201] width 193 height 18
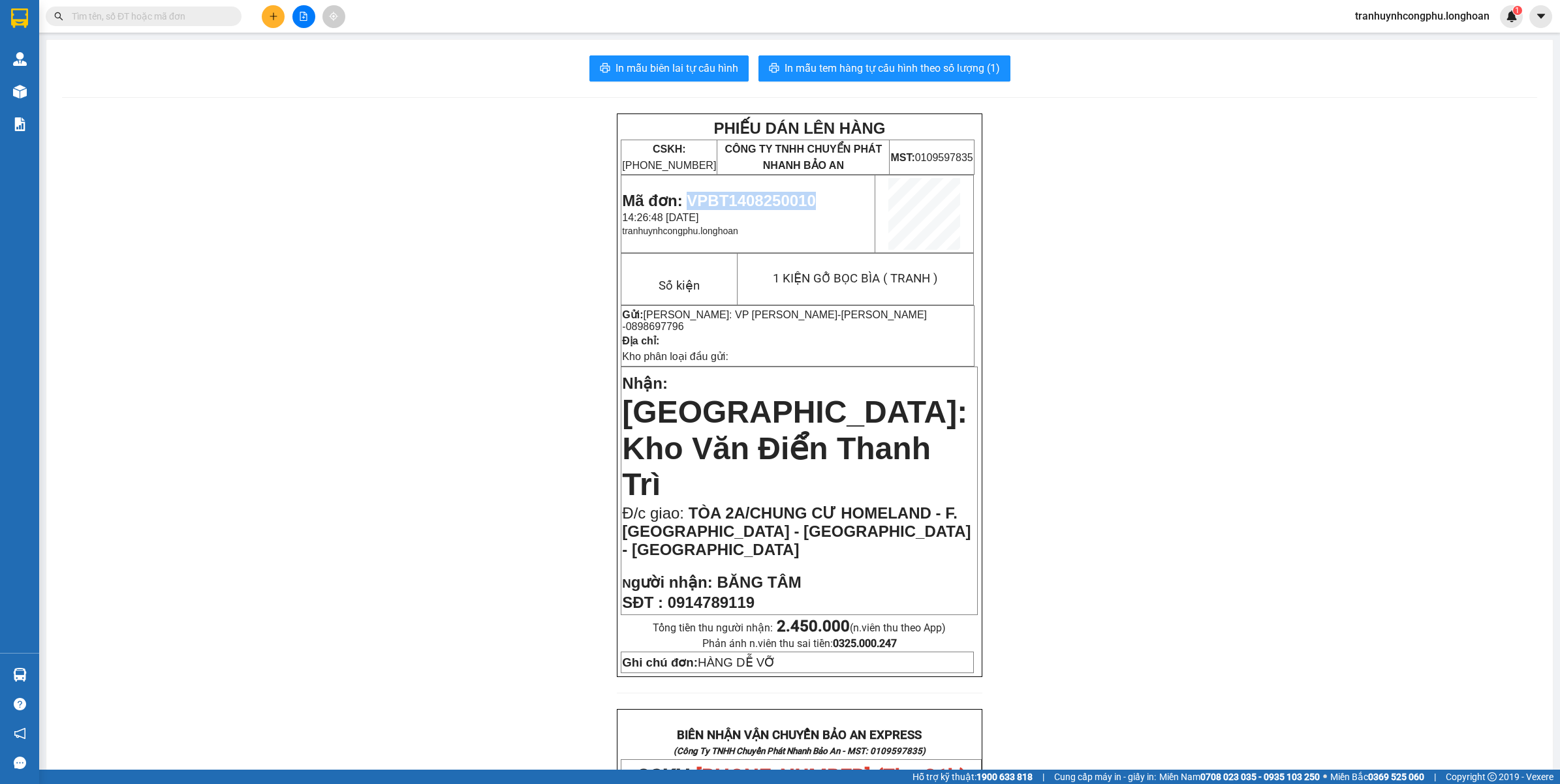
copy span "VPBT1408250010"
click at [177, 277] on div "PHIẾU DÁN LÊN HÀNG CSKH: 1900.06.88.33 CÔNG TY TNHH CHUYỂN PHÁT NHANH BẢO AN MS…" at bounding box center [800, 768] width 1475 height 1310
click at [281, 21] on button at bounding box center [272, 16] width 23 height 23
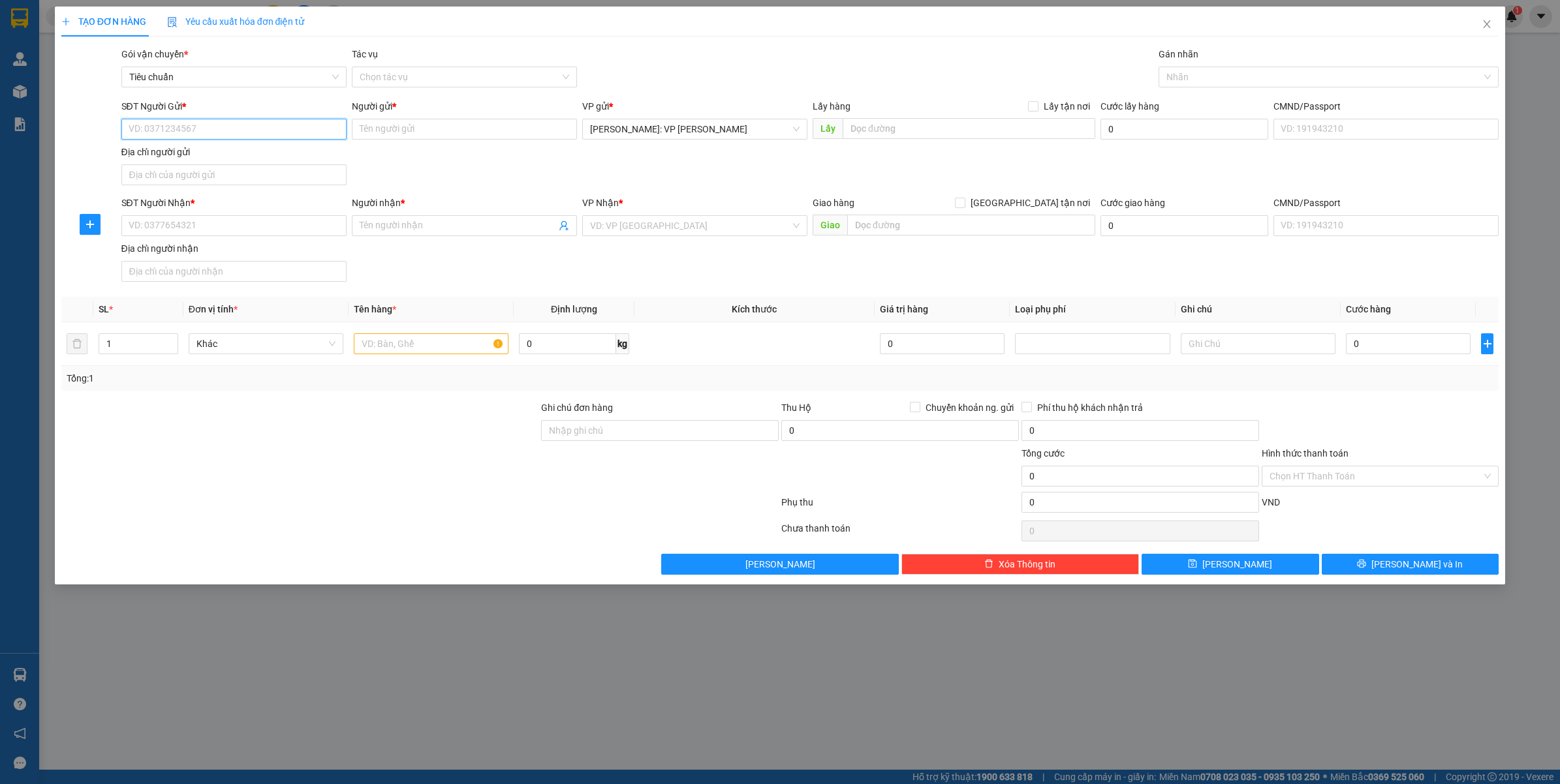
paste input "0358101288"
type input "0358101288"
click at [202, 130] on input "0358101288" at bounding box center [234, 129] width 225 height 21
click at [201, 154] on div "0358101288 - BÍCH DUYÊN" at bounding box center [234, 156] width 209 height 15
type input "BÍCH DUYÊN"
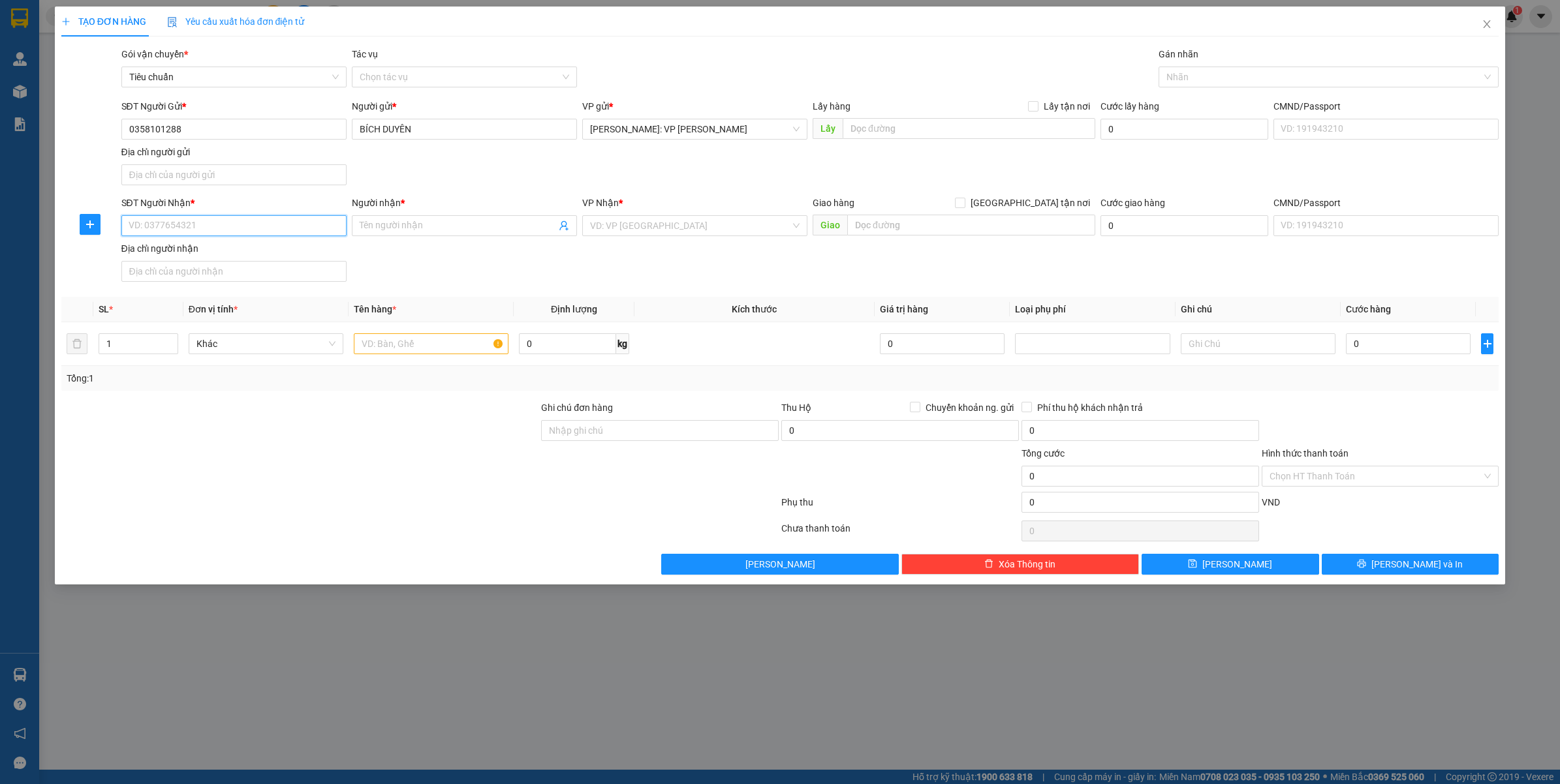
click at [218, 229] on input "SĐT Người Nhận *" at bounding box center [234, 225] width 225 height 21
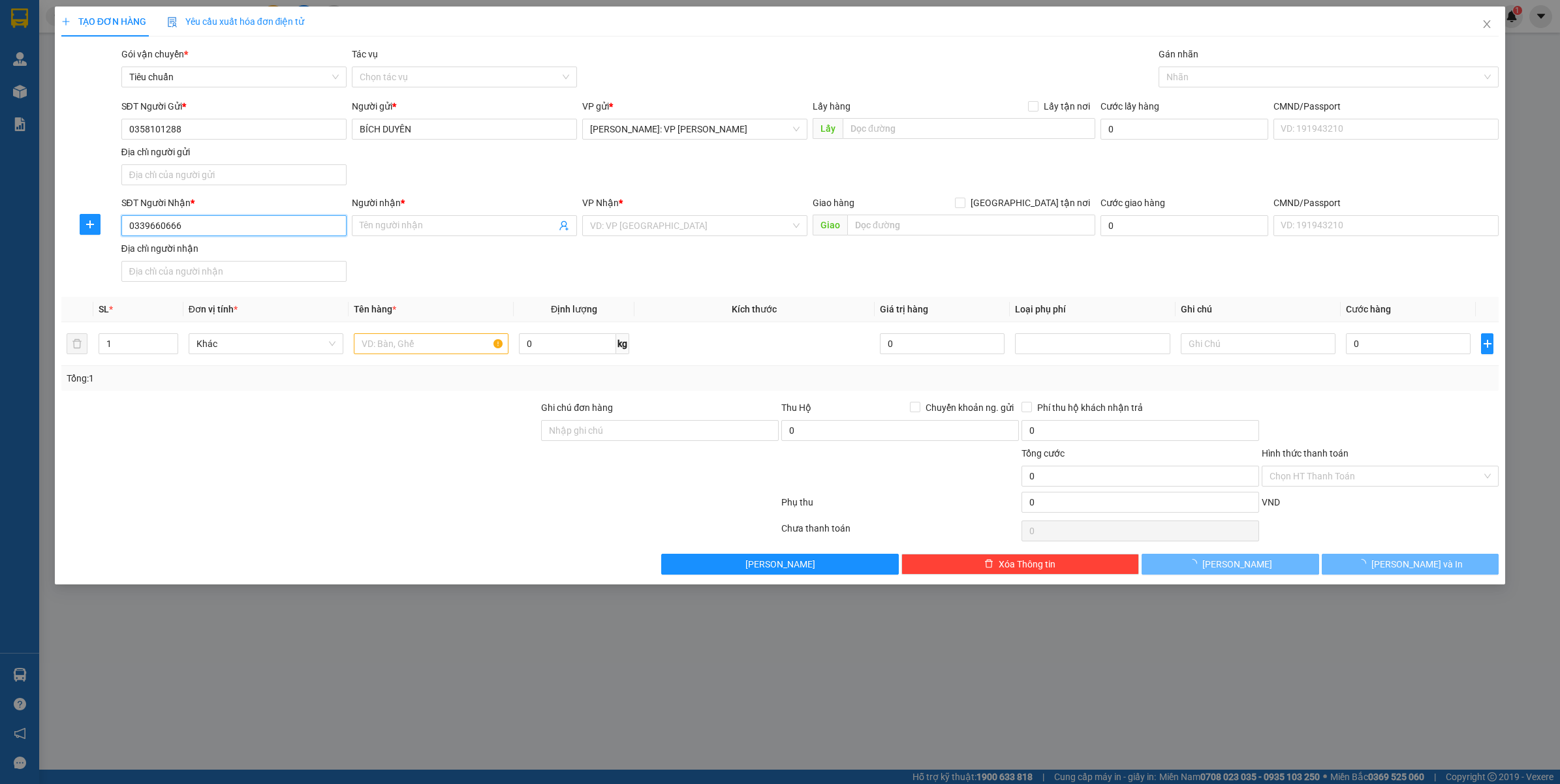
click at [218, 229] on input "0339660666" at bounding box center [234, 225] width 225 height 21
type input "0339660666"
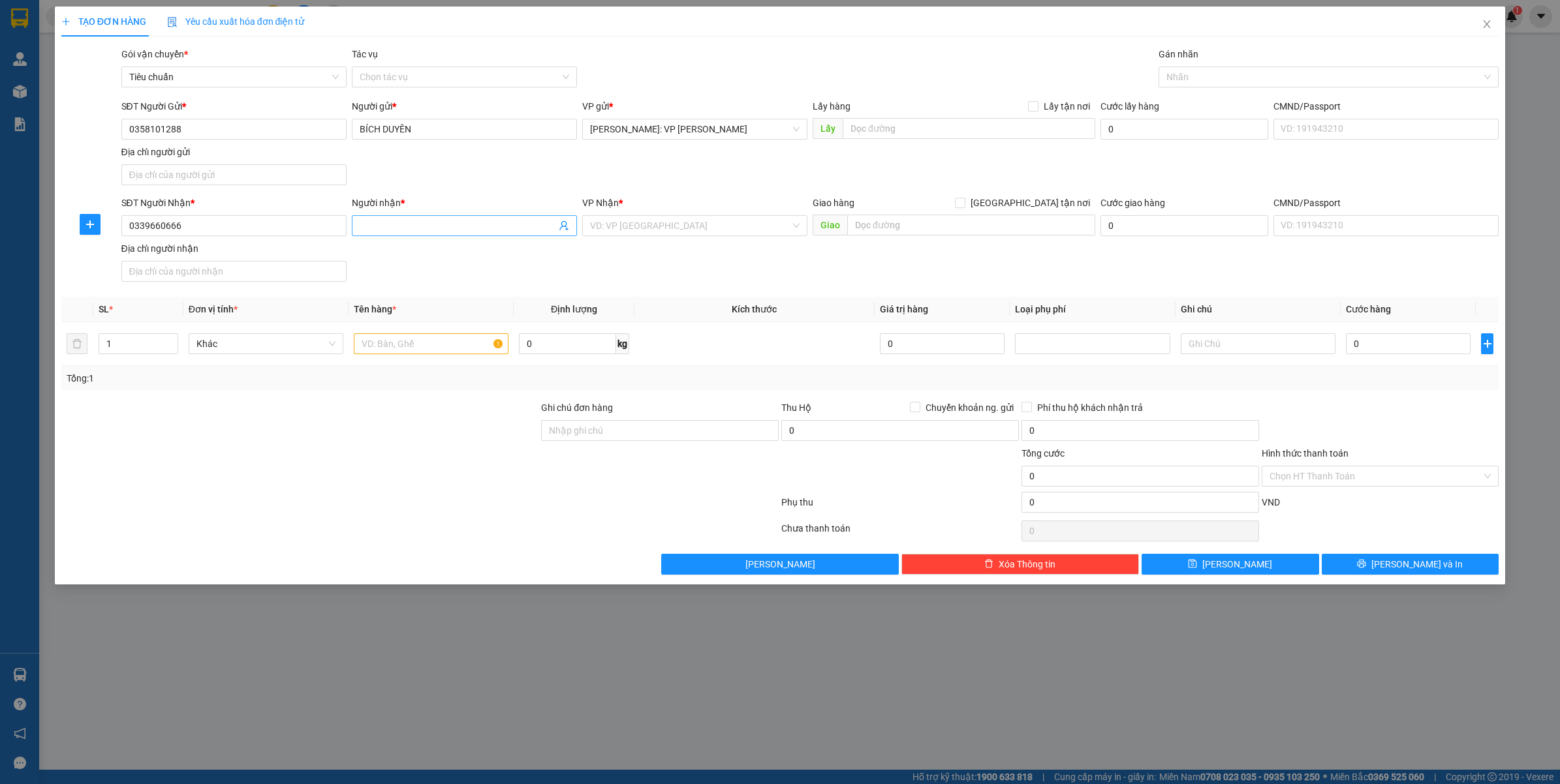
click at [437, 231] on input "Người nhận *" at bounding box center [458, 225] width 196 height 15
type input "a"
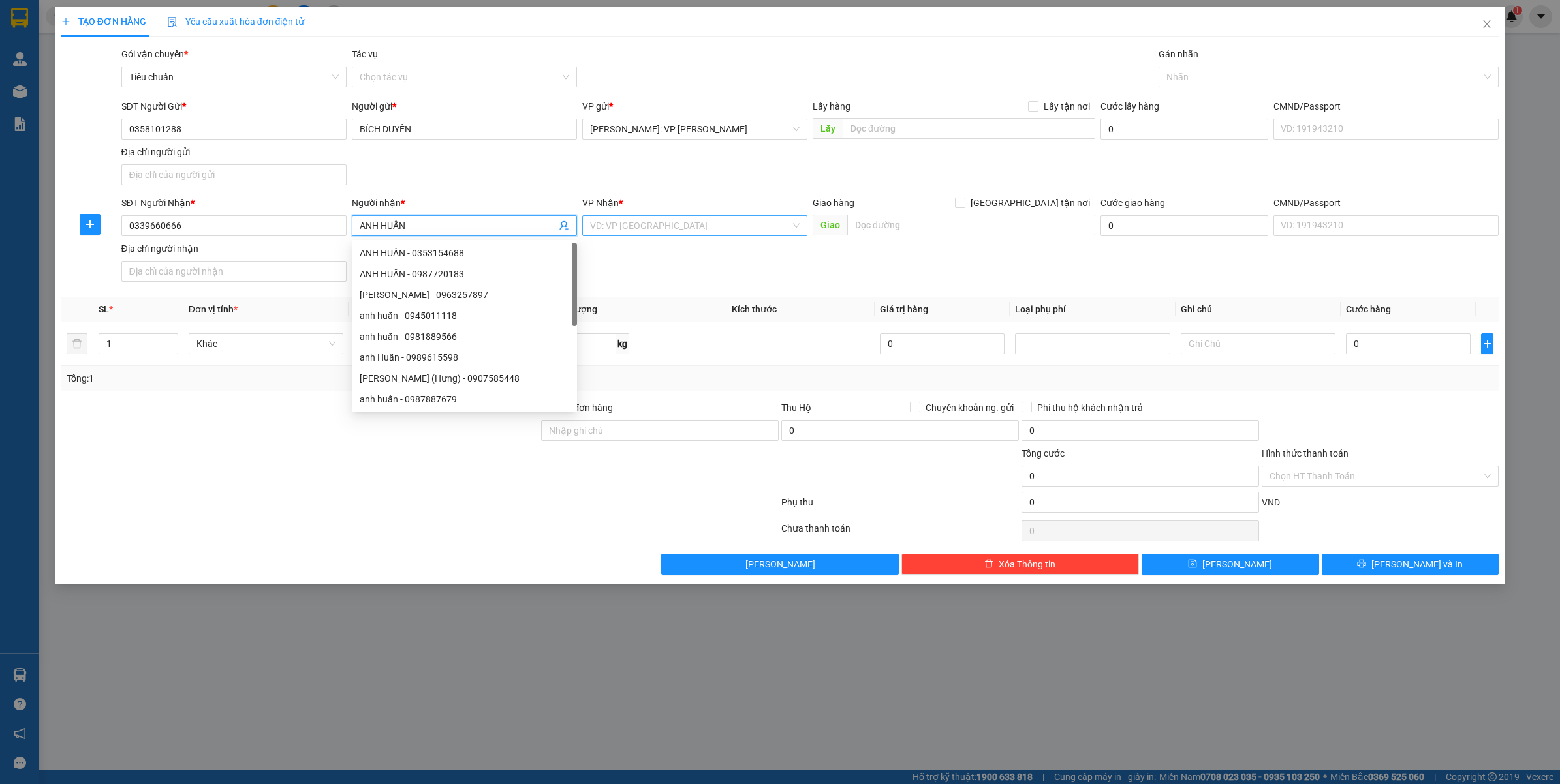
type input "ANH HUẤN"
click at [666, 234] on input "search" at bounding box center [690, 225] width 201 height 20
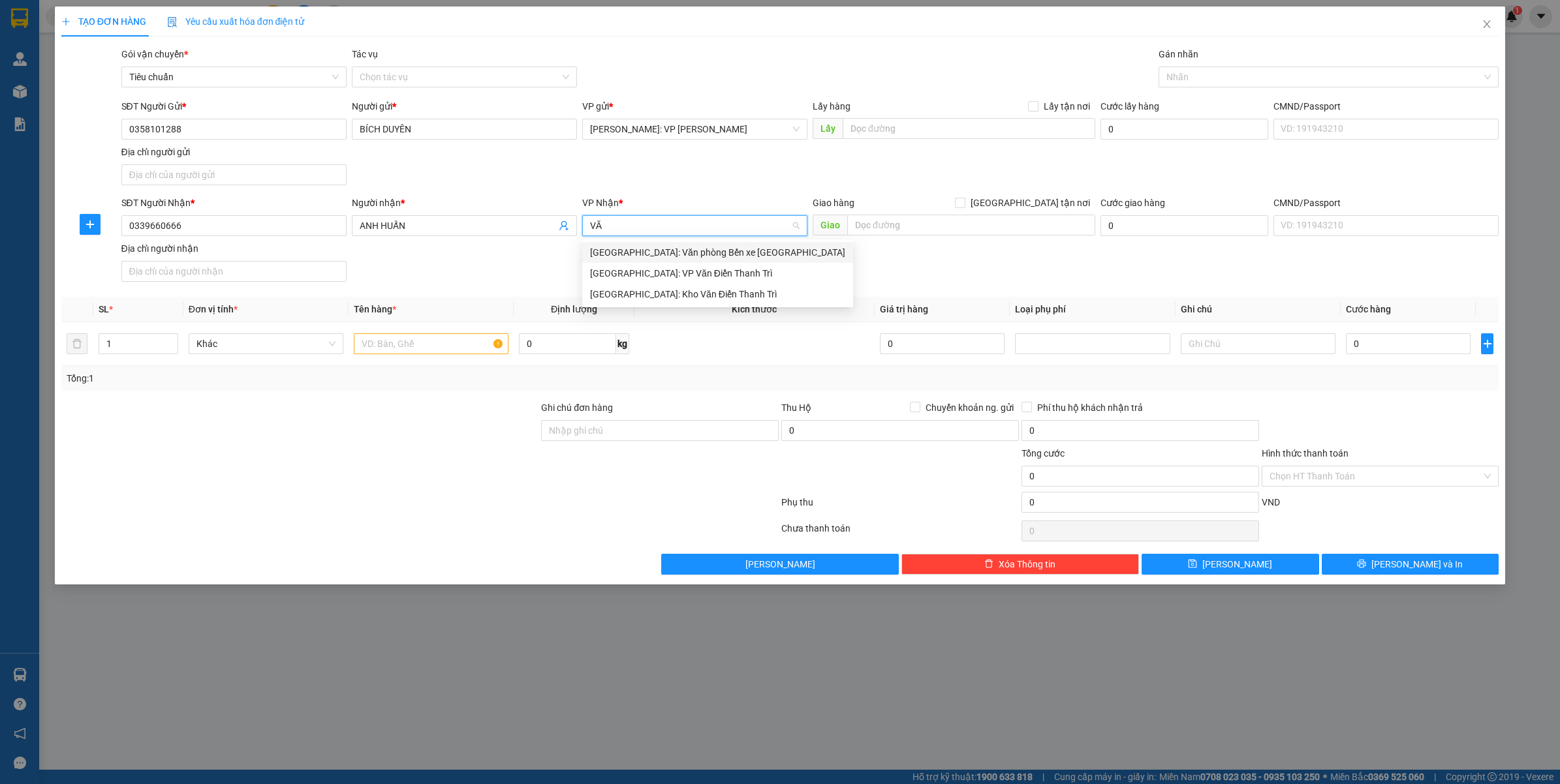
type input "VĂN"
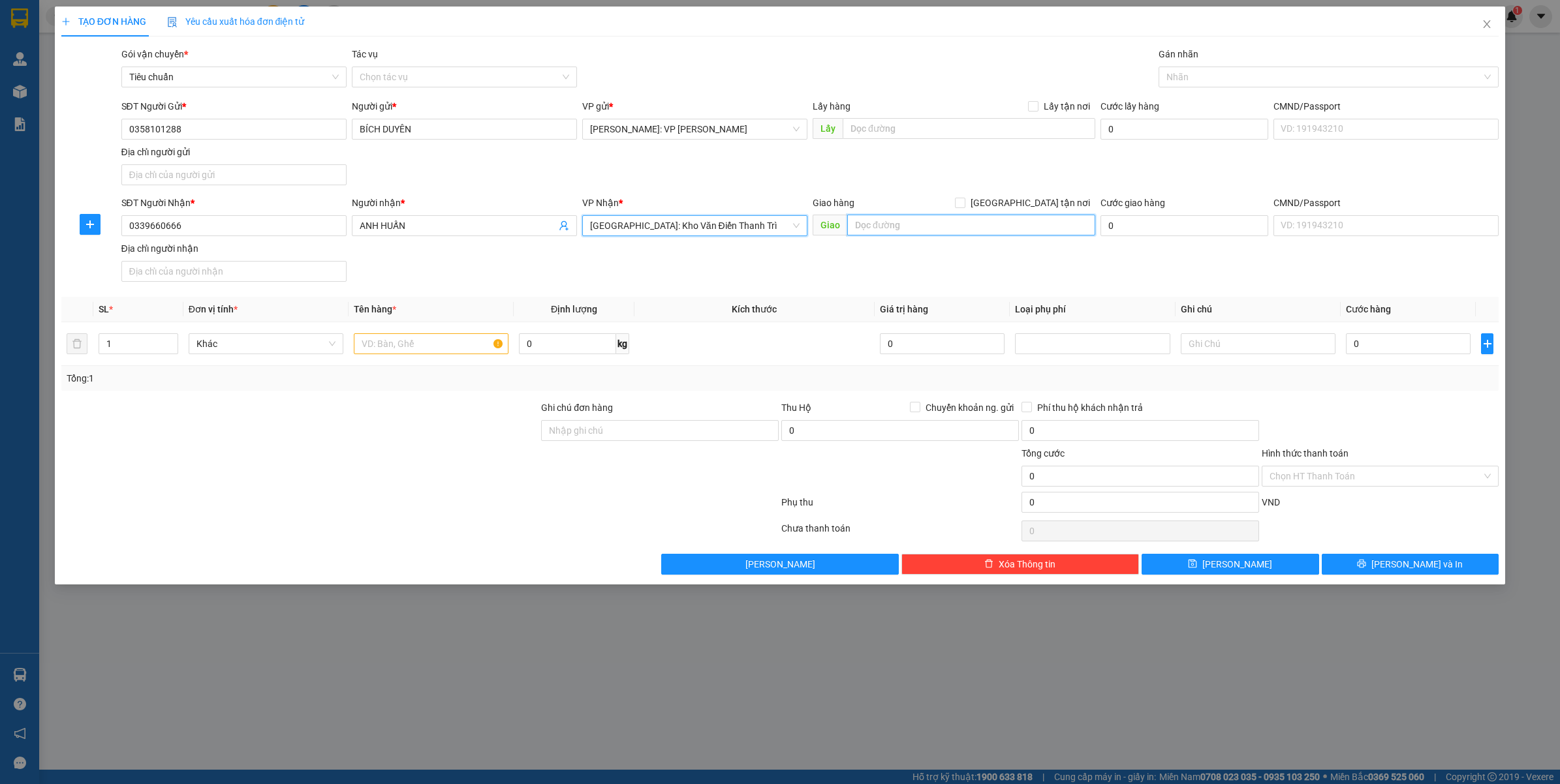
click at [910, 217] on input "text" at bounding box center [971, 225] width 248 height 21
click at [1038, 207] on span "[GEOGRAPHIC_DATA] tận nơi" at bounding box center [1030, 203] width 130 height 15
click at [964, 206] on input "[GEOGRAPHIC_DATA] tận nơi" at bounding box center [959, 202] width 9 height 9
checkbox input "true"
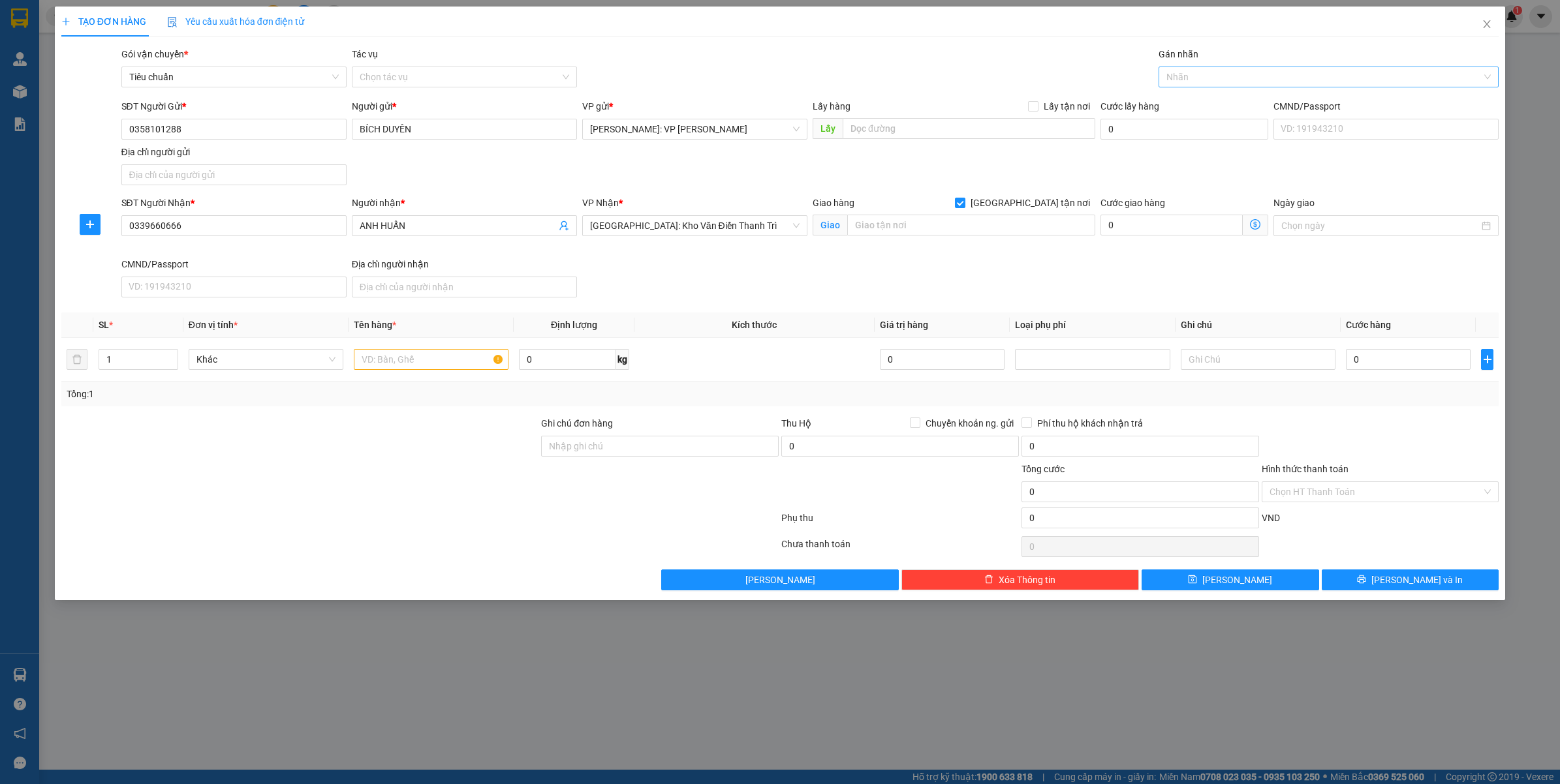
click at [1176, 81] on div at bounding box center [1322, 76] width 321 height 15
type input "GTN"
click at [1166, 102] on div "[GEOGRAPHIC_DATA] tận nơi" at bounding box center [1329, 103] width 325 height 15
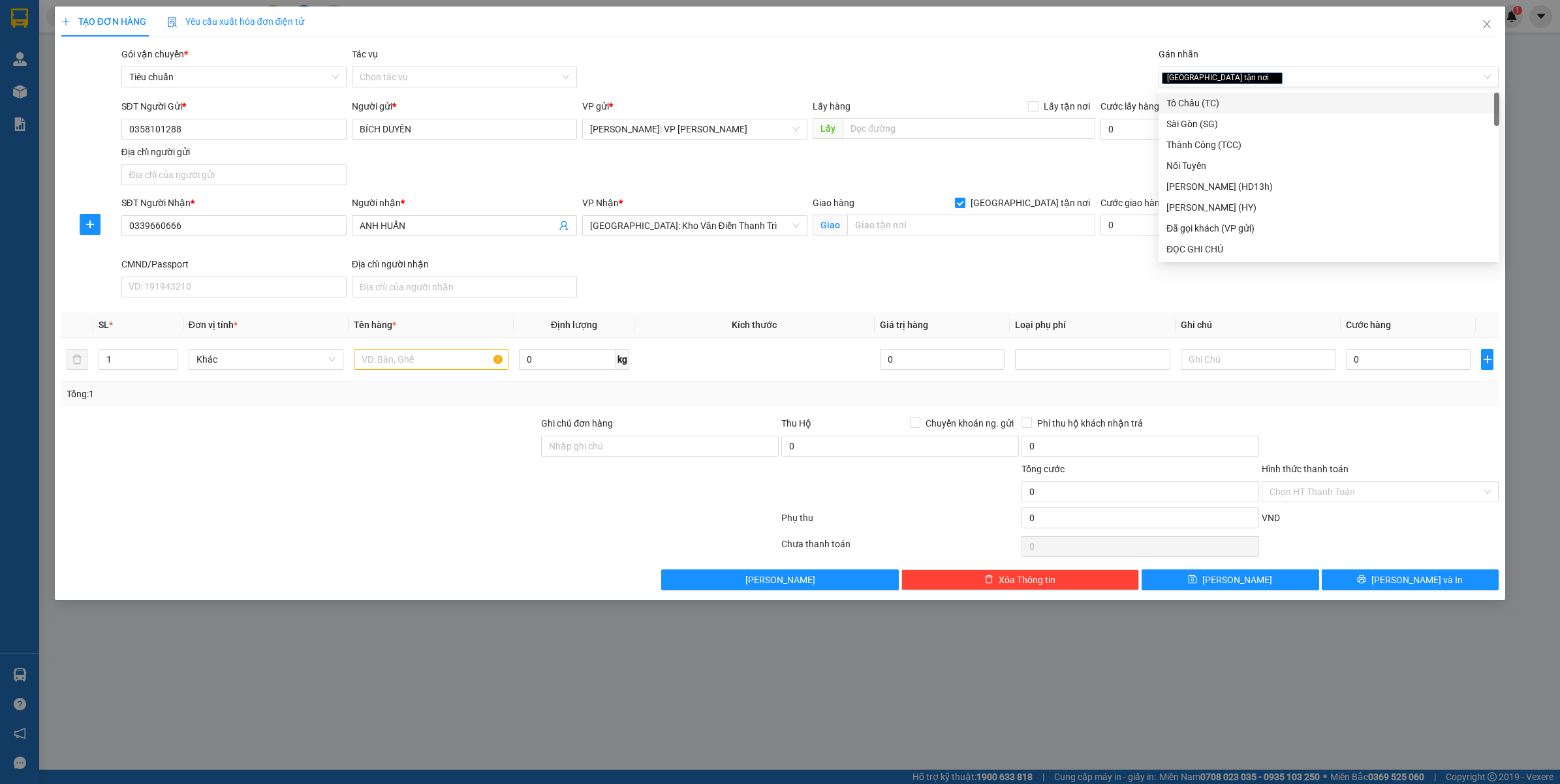
click at [971, 212] on div "Giao hàng Giao tận nơi" at bounding box center [954, 205] width 283 height 20
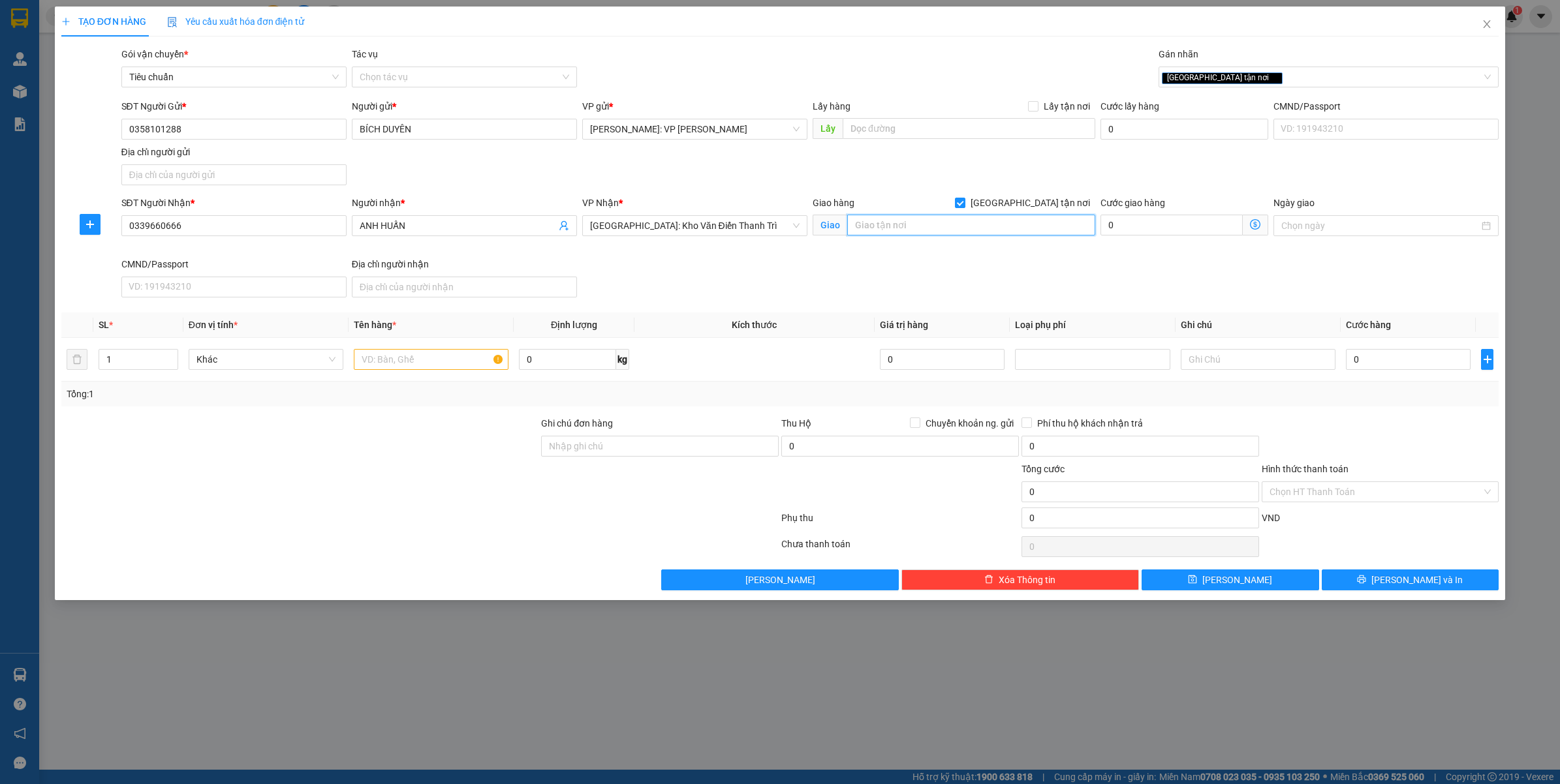
click at [970, 222] on input "text" at bounding box center [971, 225] width 248 height 21
type input "SỐ 859A - KHU MỄ XÁ 3 - F.HƯNG ĐẠO - TX.ĐÔNG TRIỀU - QUẢNG NINH"
click at [417, 359] on input "text" at bounding box center [431, 359] width 155 height 21
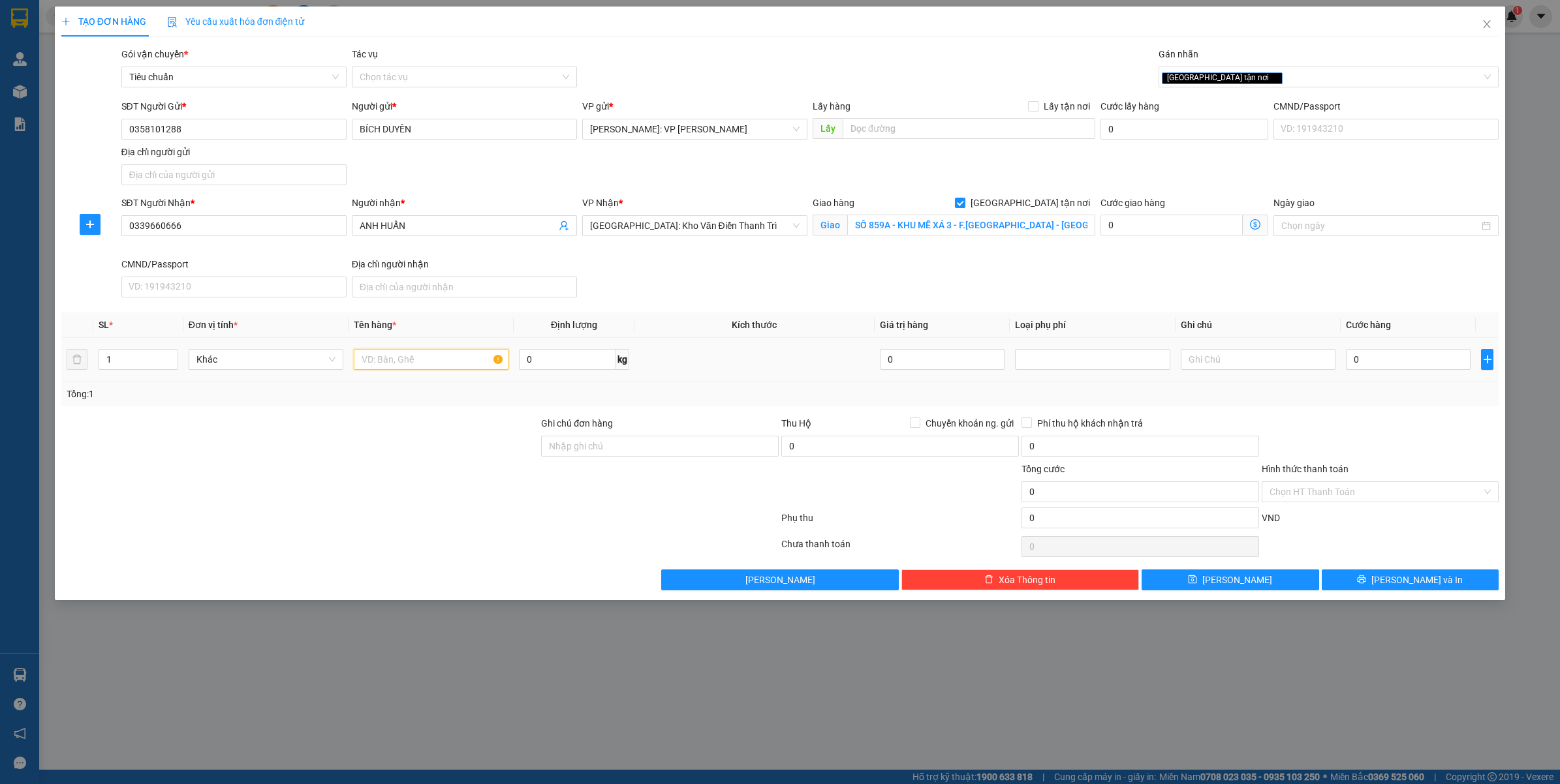
paste input "1 BÓ DÀI BỌC PE ( CANVAS )"
type input "1 BÓ DÀI BỌC PE ( CANVAS )"
click at [1379, 367] on input "0" at bounding box center [1408, 359] width 125 height 21
type input "2"
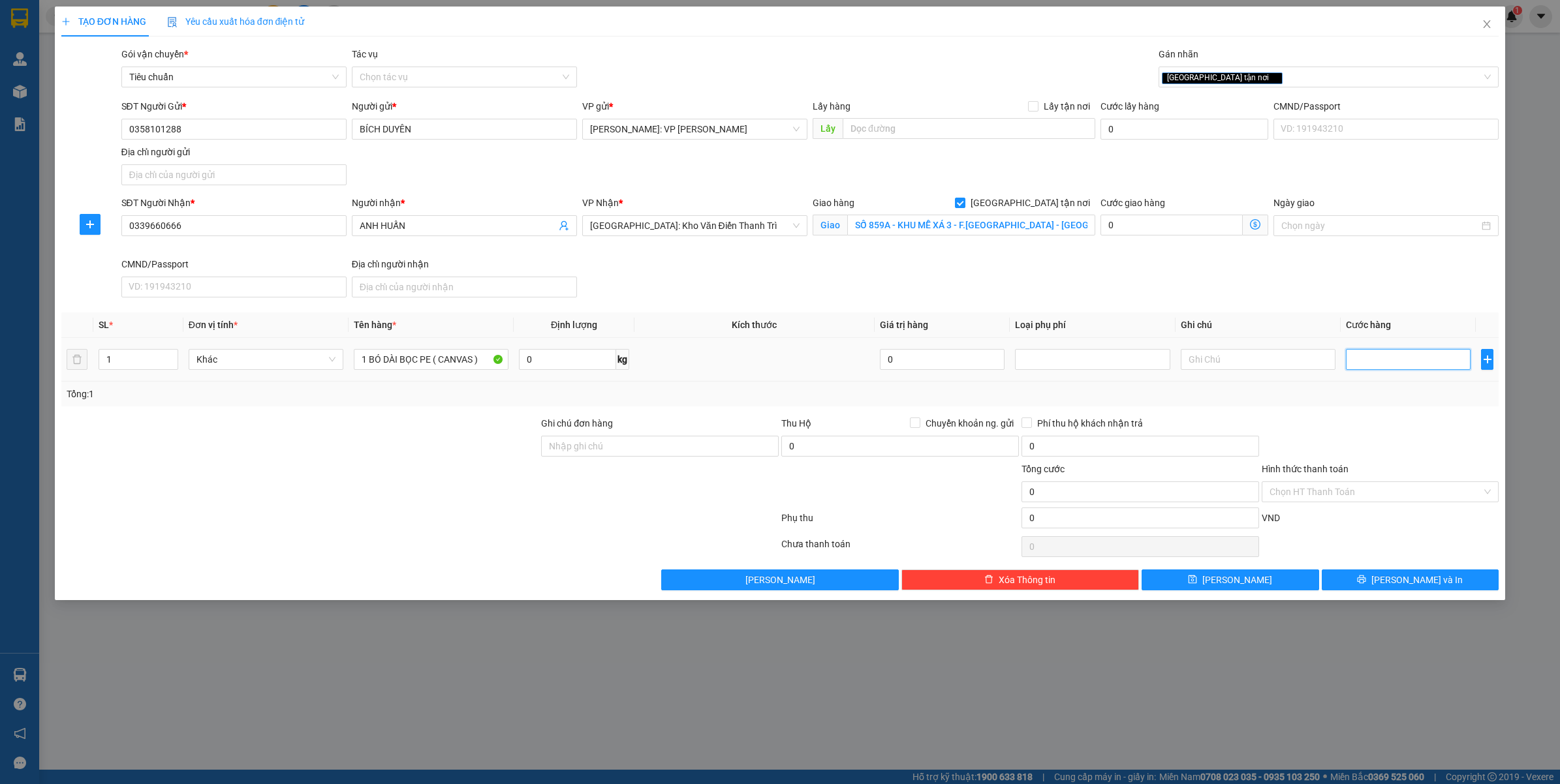
type input "2"
type input "22"
type input "220"
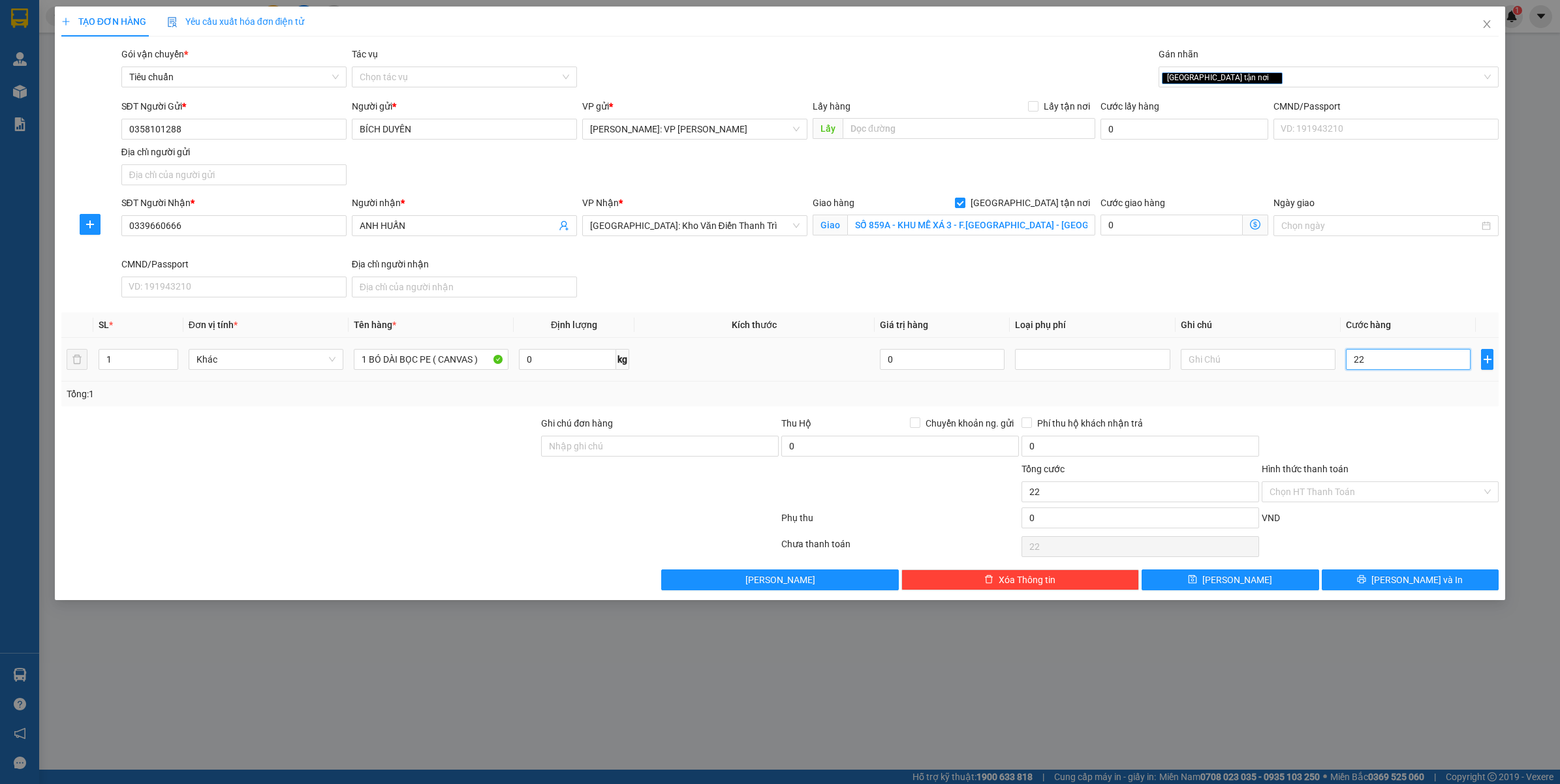
type input "220"
click at [1397, 409] on div "Transit Pickup Surcharge Ids Transit Deliver Surcharge Ids Transit Deliver Surc…" at bounding box center [780, 318] width 1438 height 543
type input "220.000"
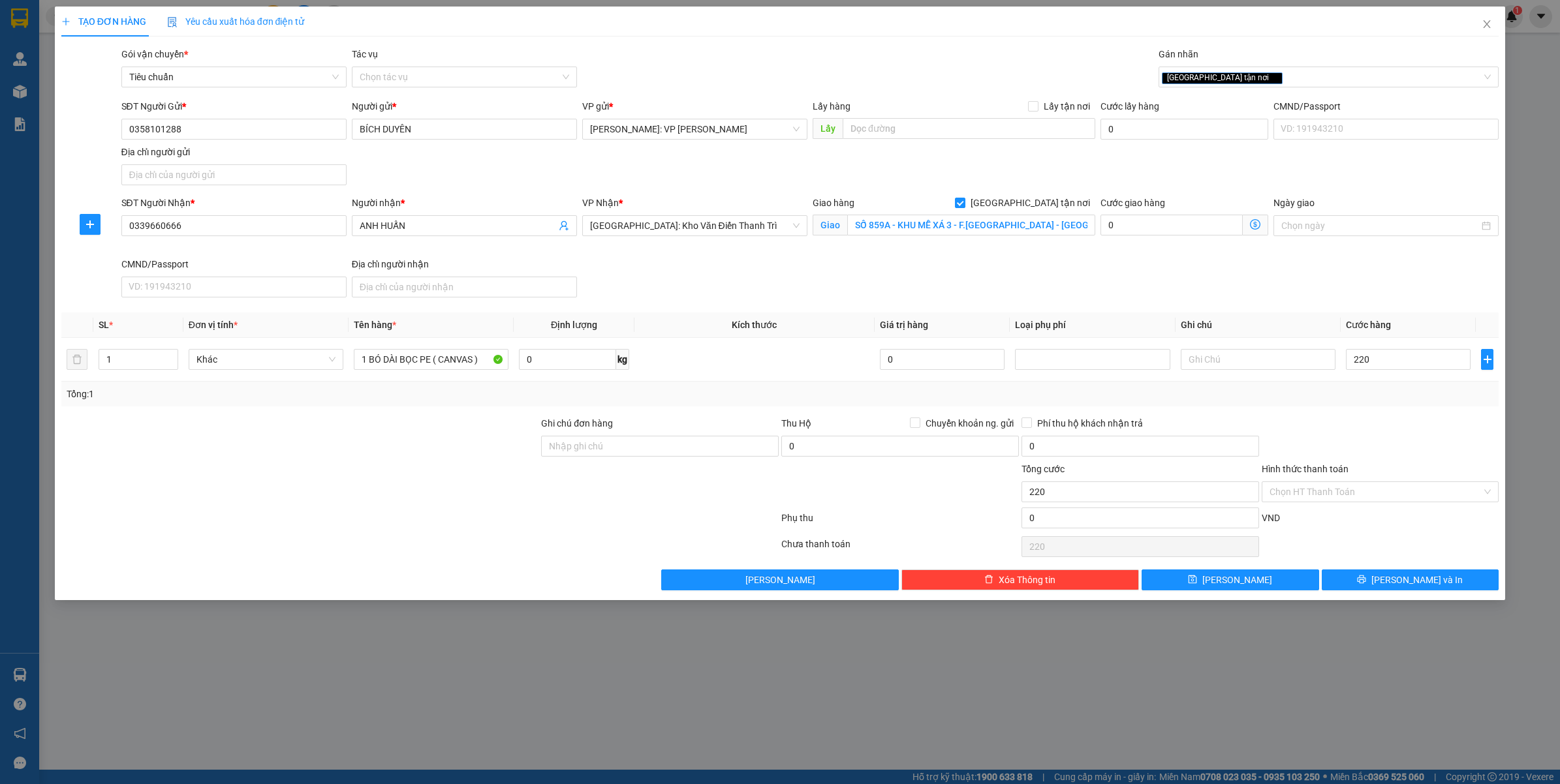
type input "220.000"
click at [1397, 579] on button "Lưu và In" at bounding box center [1410, 580] width 177 height 21
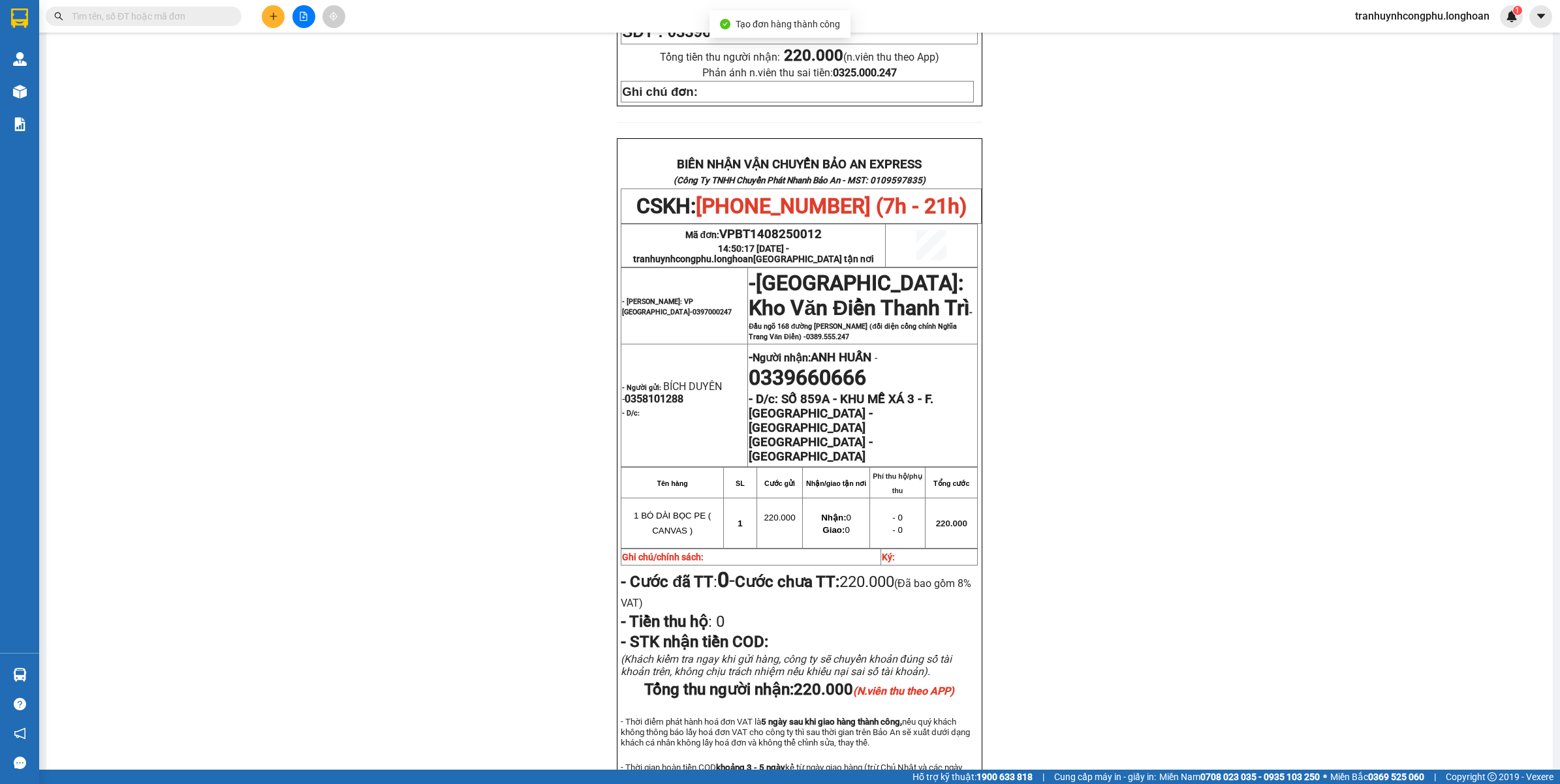
scroll to position [572, 0]
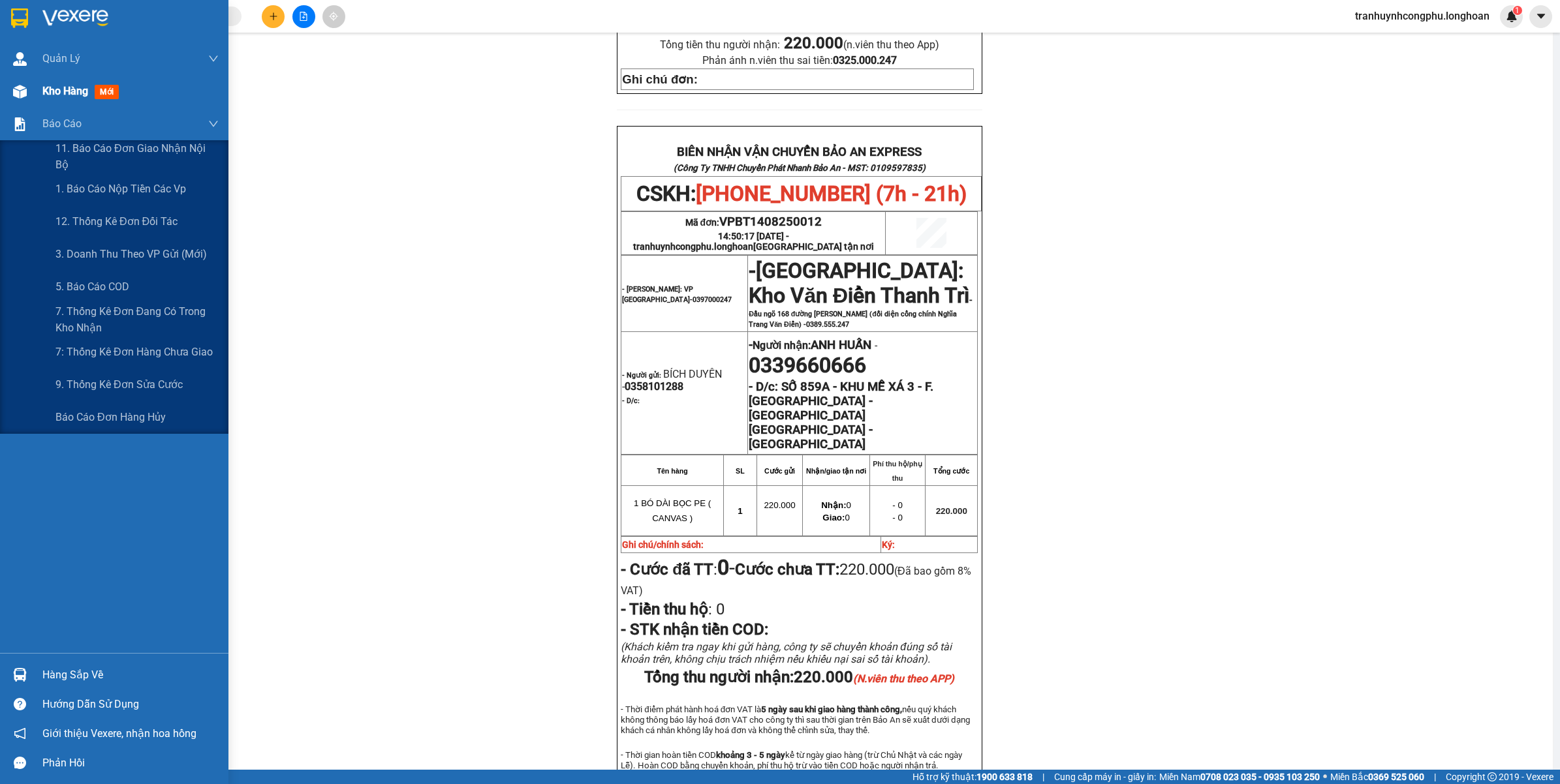
click at [83, 99] on div "Kho hàng mới" at bounding box center [83, 91] width 81 height 16
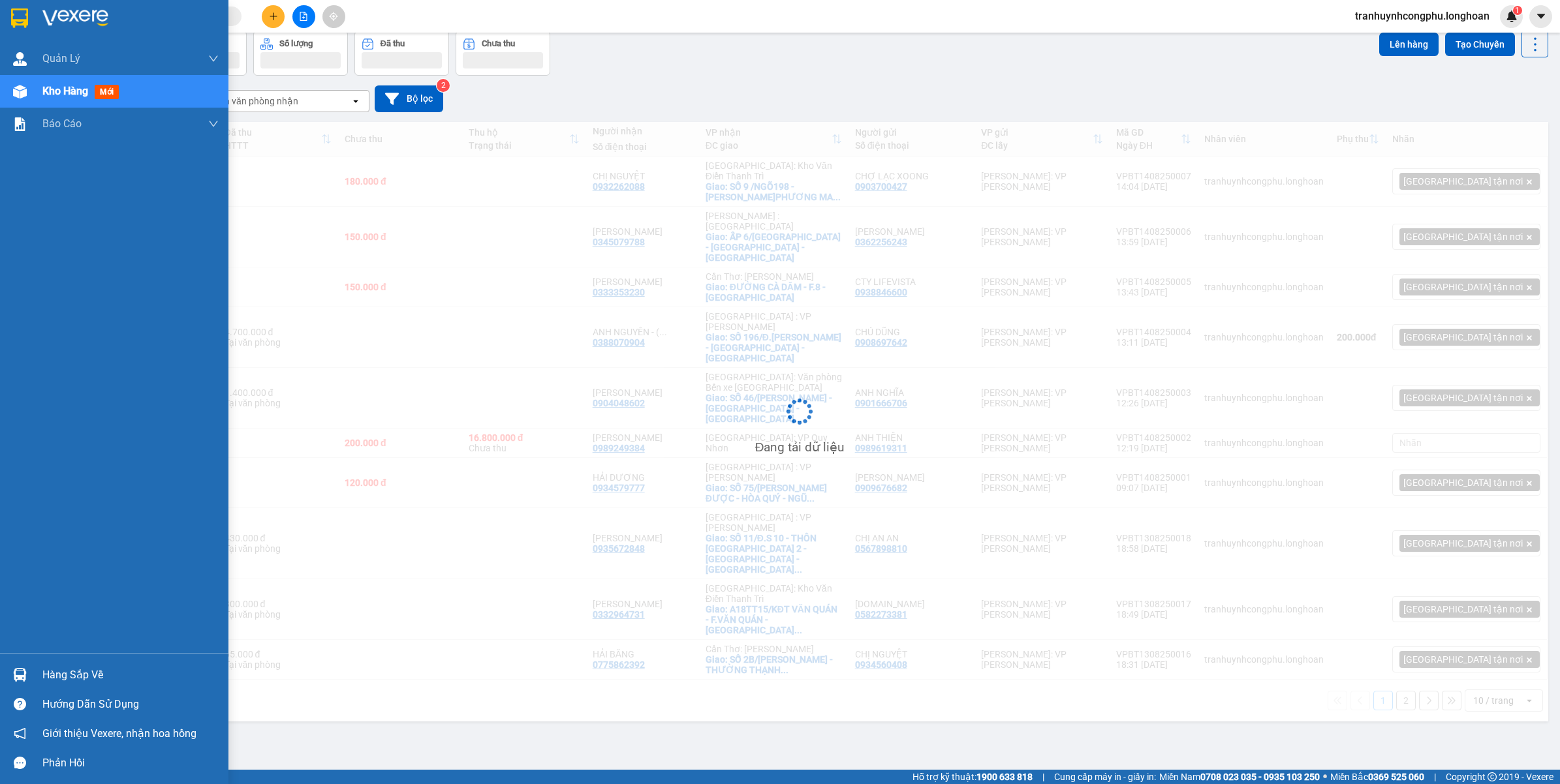
scroll to position [60, 0]
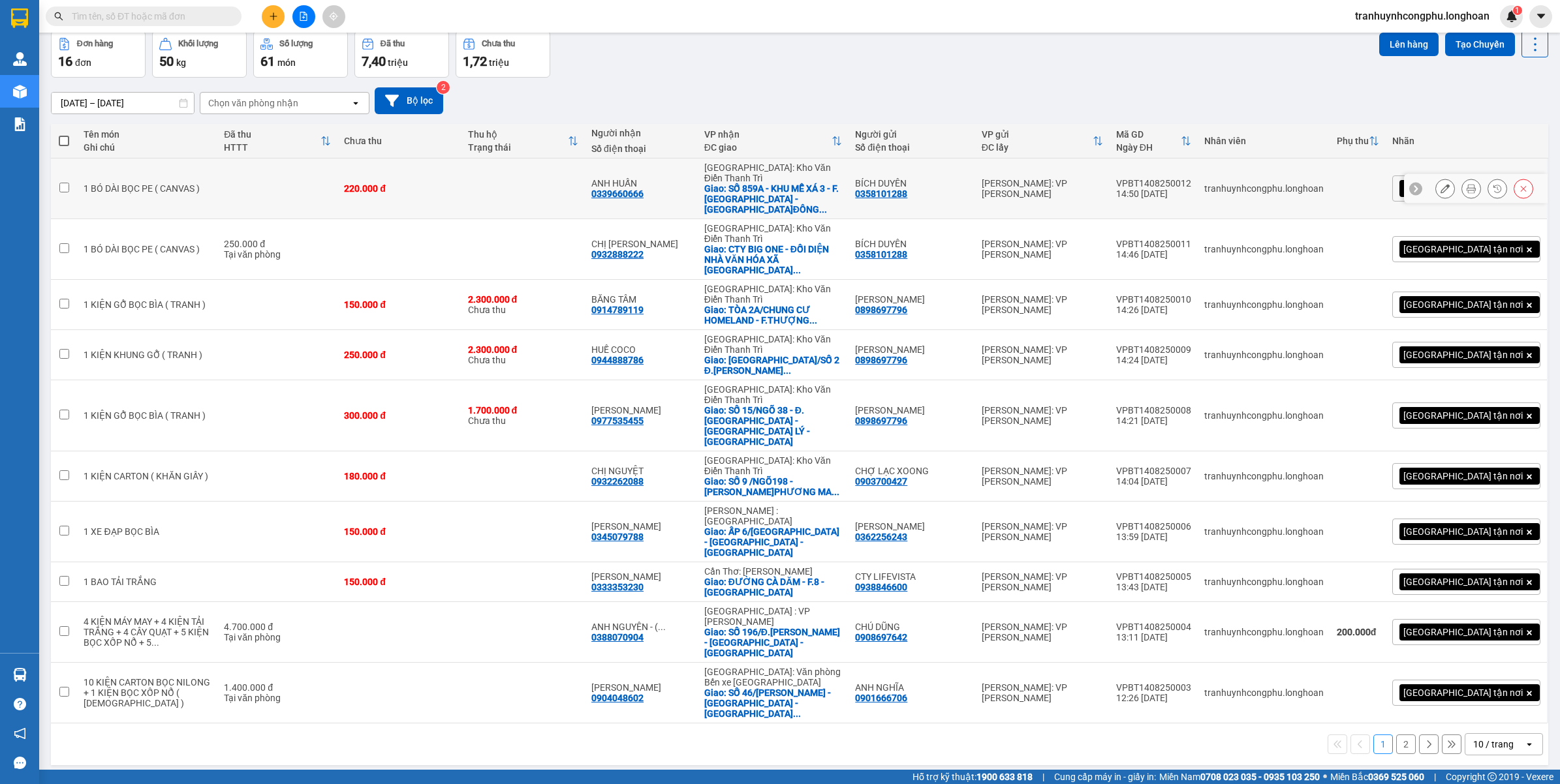
click at [1435, 184] on div at bounding box center [1444, 188] width 20 height 20
click at [1437, 174] on div at bounding box center [1476, 189] width 144 height 29
click at [1435, 174] on div at bounding box center [1476, 189] width 144 height 29
click at [1433, 174] on div at bounding box center [1476, 189] width 144 height 29
click at [1440, 184] on icon at bounding box center [1444, 188] width 9 height 9
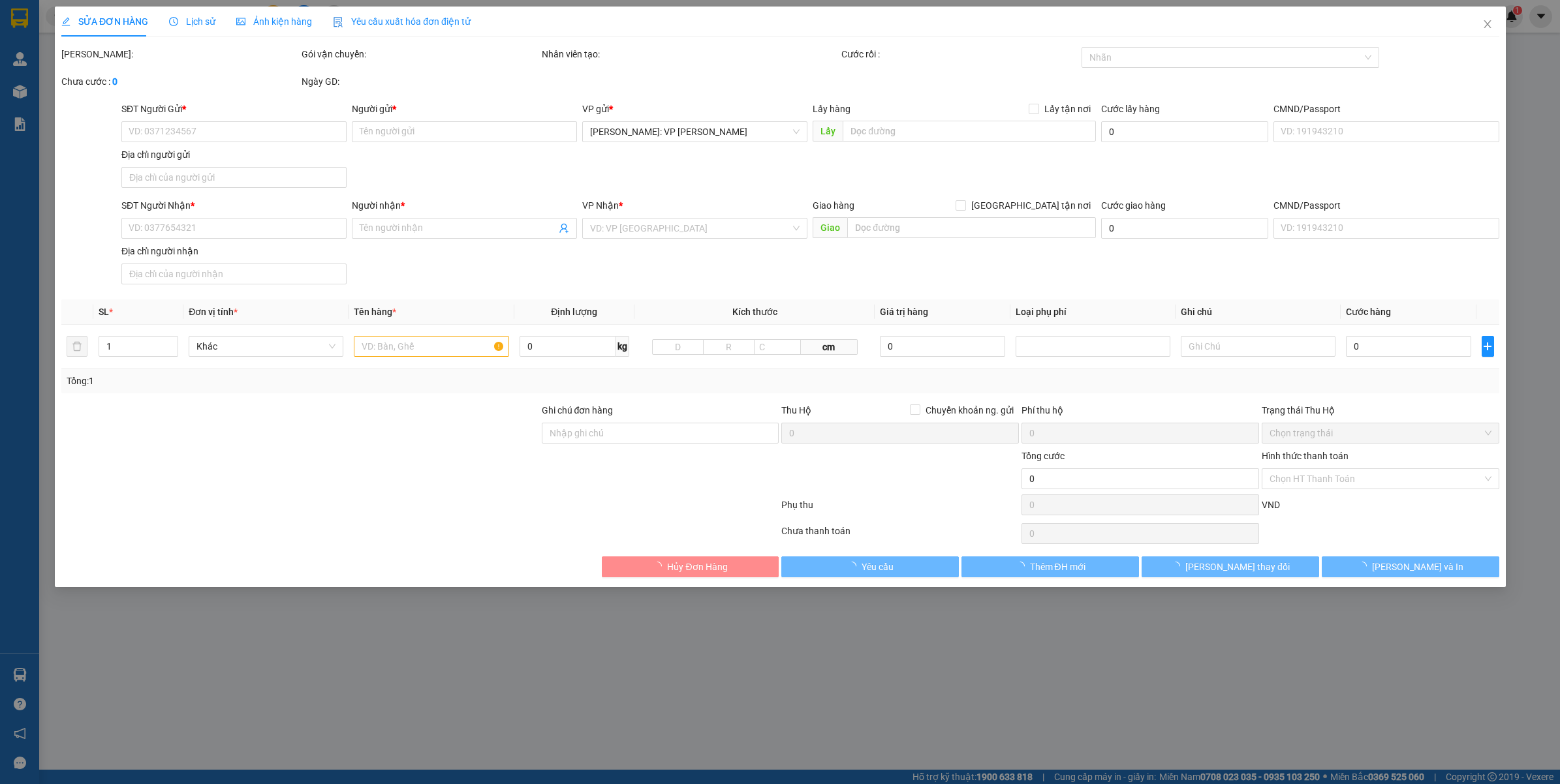
type input "0358101288"
type input "BÍCH DUYÊN"
type input "0339660666"
type input "ANH HUẤN"
checkbox input "true"
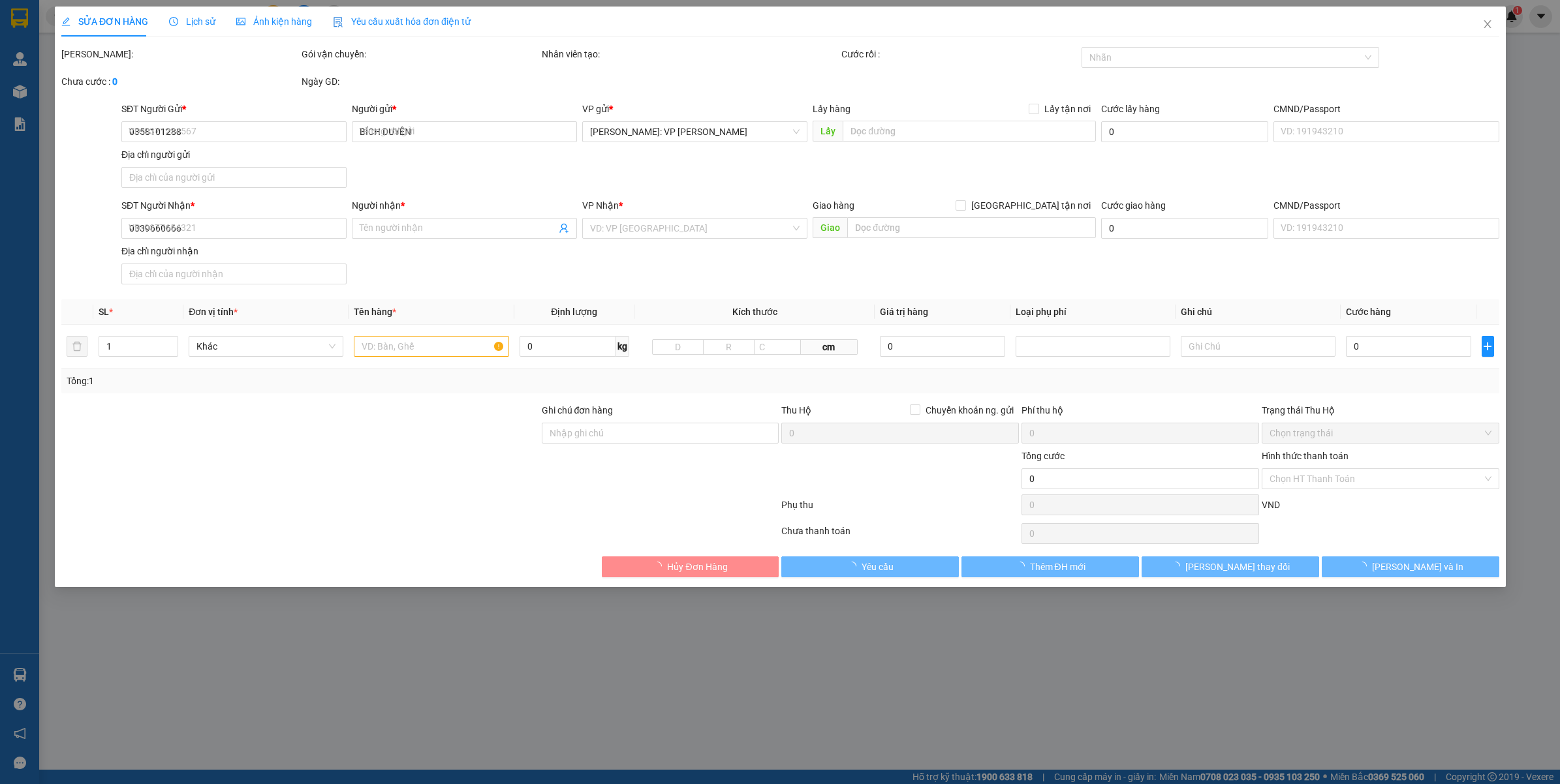
type input "SỐ 859A - KHU MỄ XÁ 3 - F.HƯNG ĐẠO - TX.ĐÔNG TRIỀU - QUẢNG NINH"
type input "220.000"
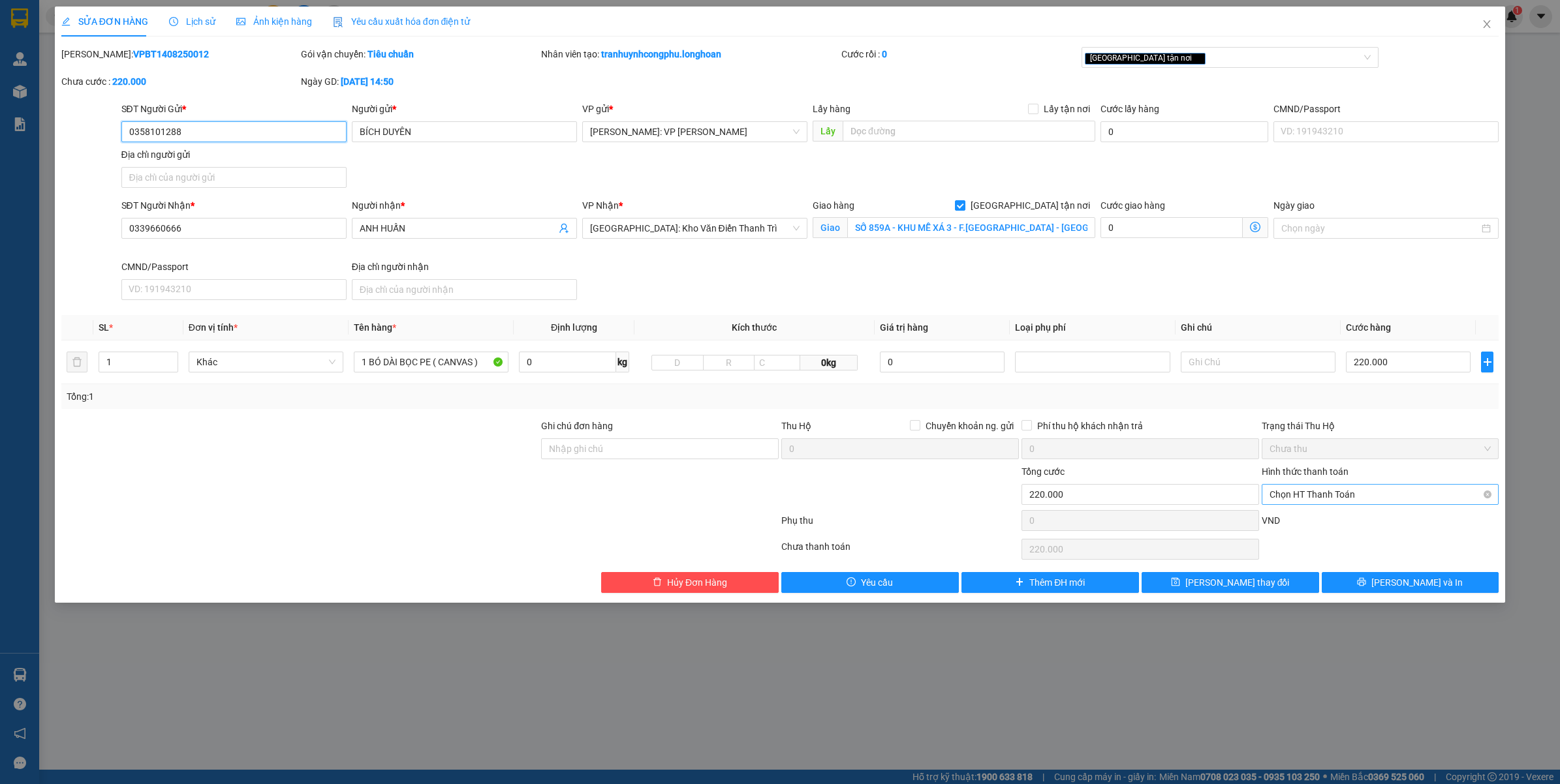
click at [1345, 489] on span "Chọn HT Thanh Toán" at bounding box center [1380, 494] width 222 height 20
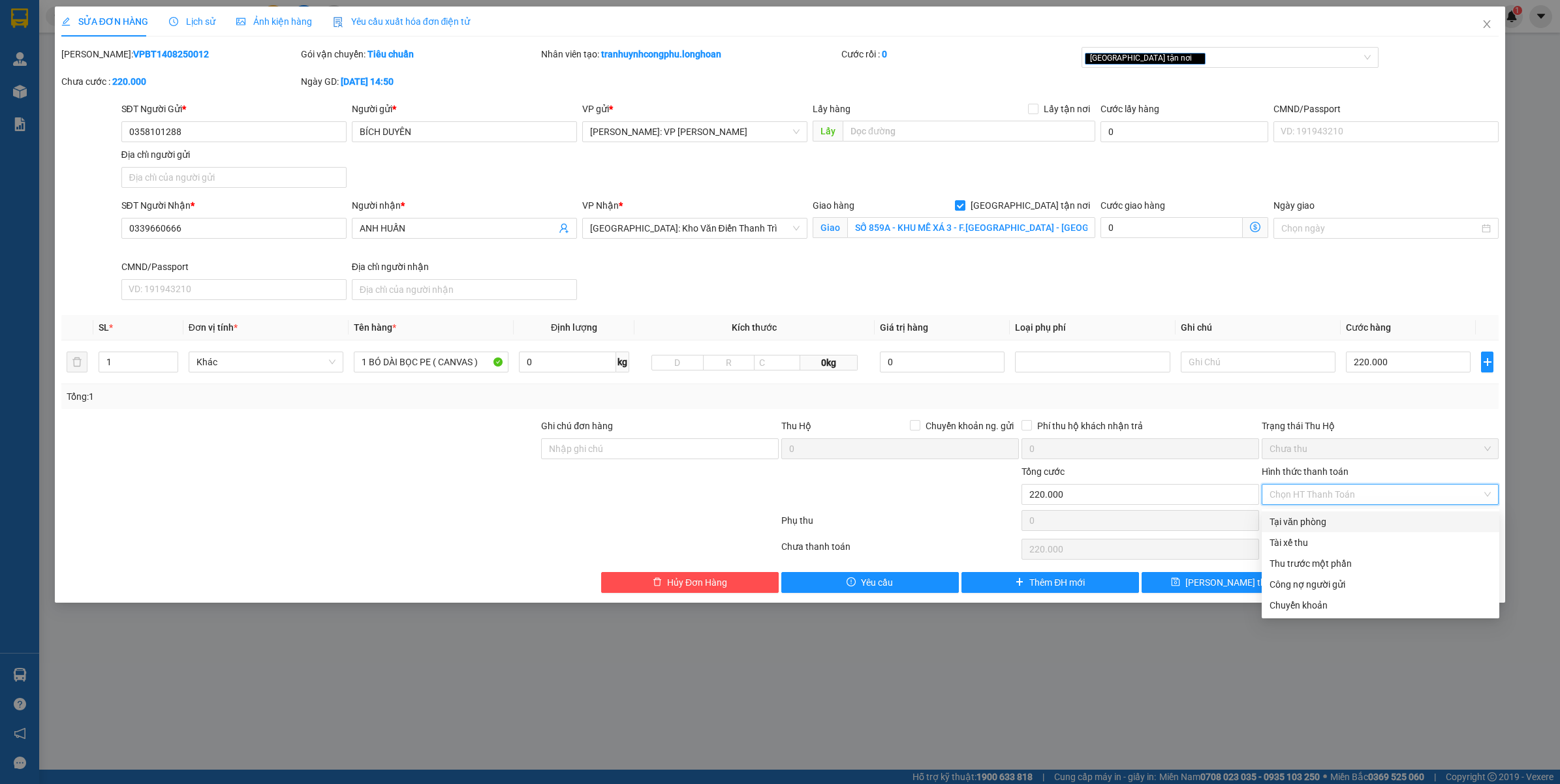
drag, startPoint x: 1328, startPoint y: 516, endPoint x: 1341, endPoint y: 520, distance: 13.6
click at [1329, 516] on div "Tại văn phòng" at bounding box center [1380, 522] width 222 height 15
type input "0"
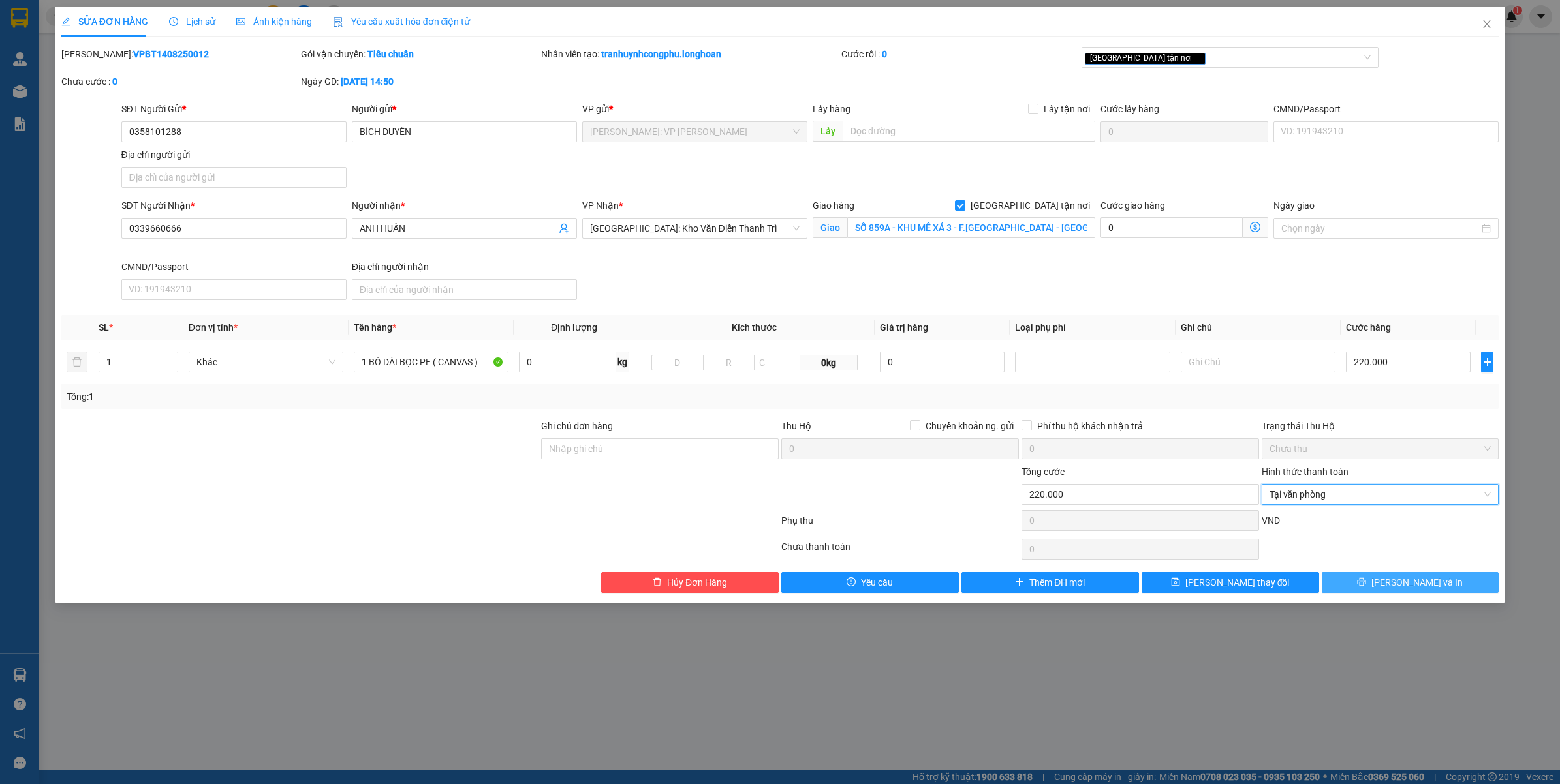
click at [1392, 576] on button "Lưu và In" at bounding box center [1410, 582] width 177 height 21
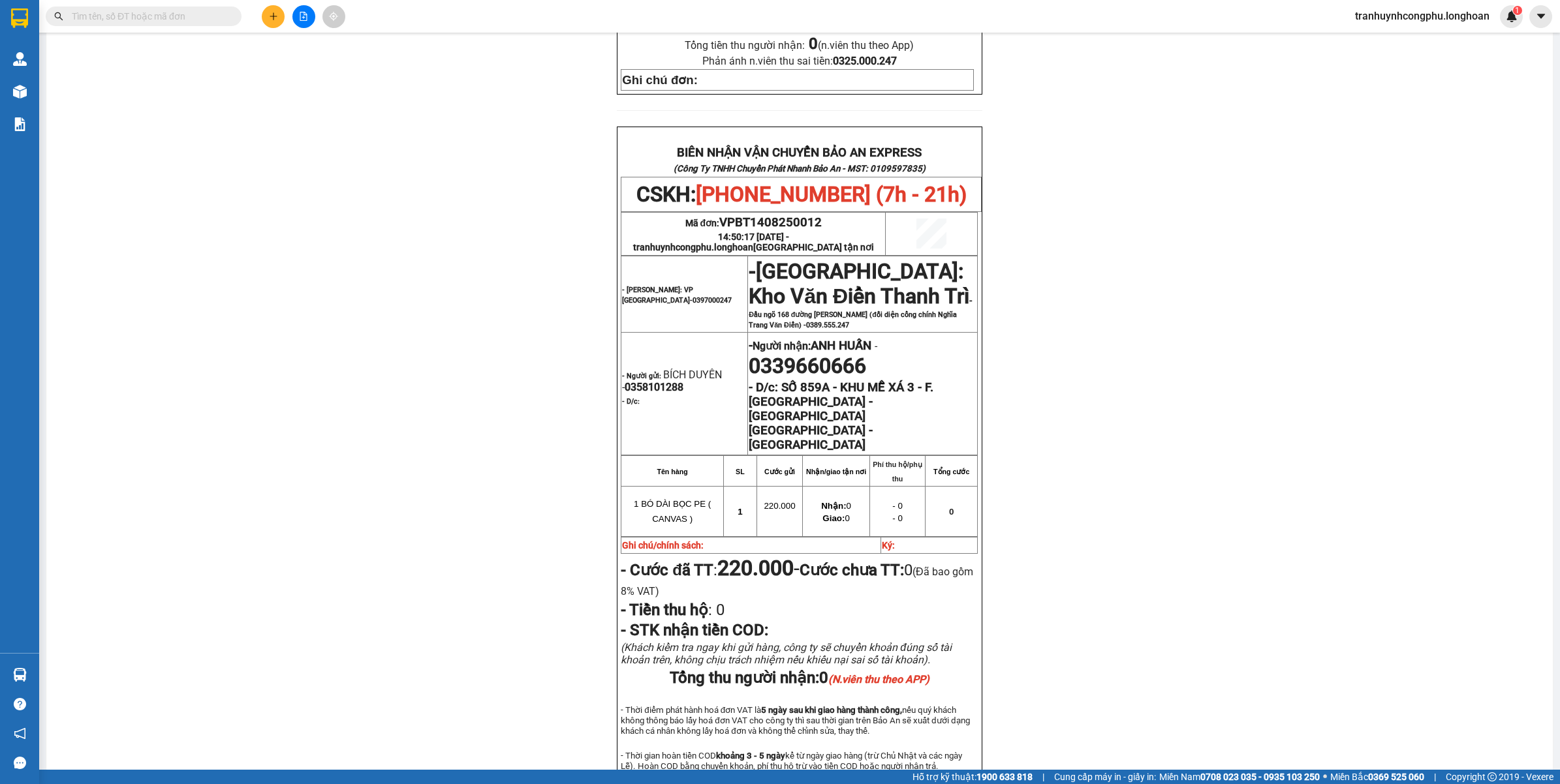
scroll to position [582, 0]
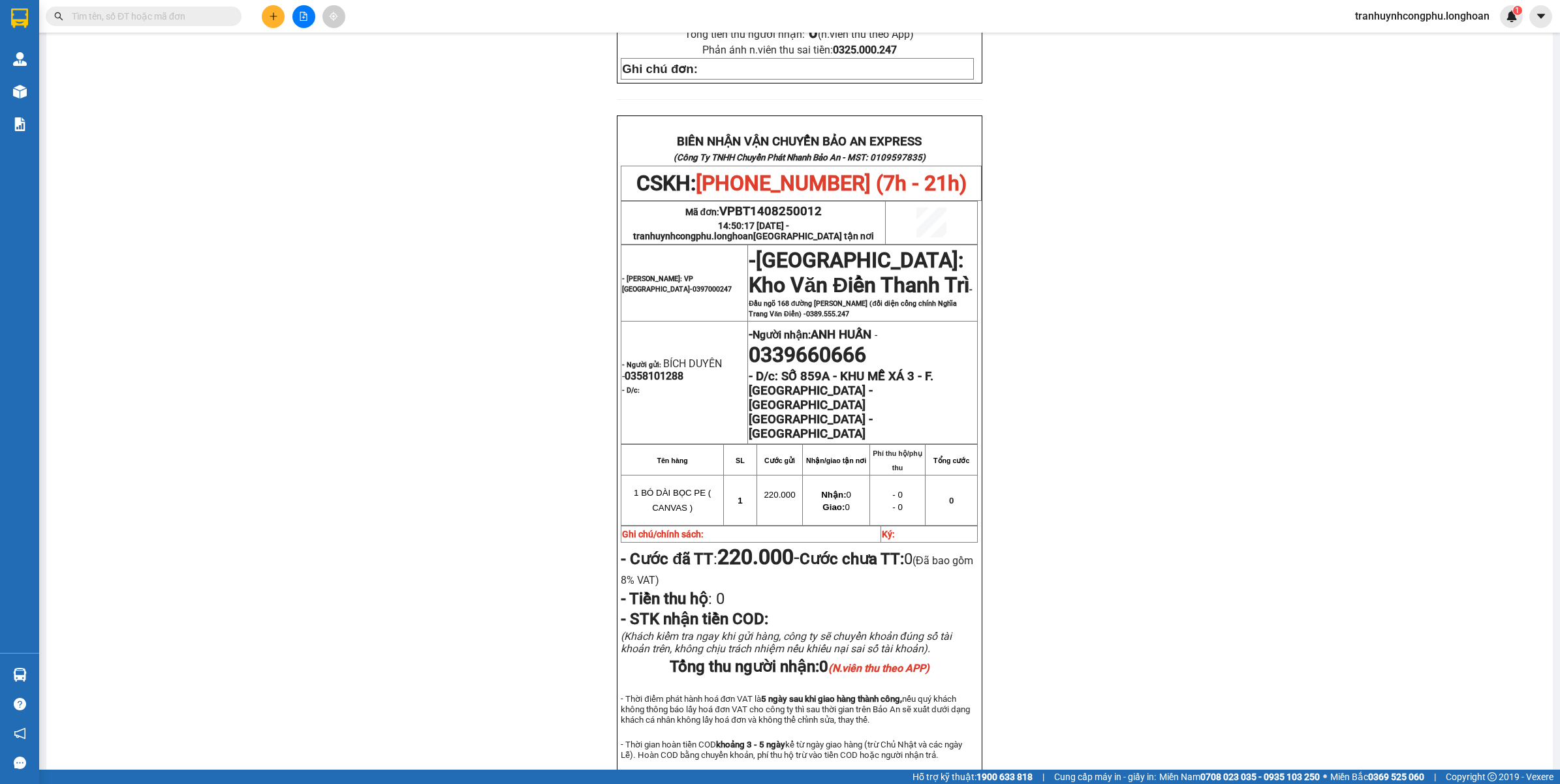
click at [296, 490] on div "PHIẾU DÁN LÊN HÀNG CSKH: 1900.06.88.33 CÔNG TY TNHH CHUYỂN PHÁT NHANH BẢO AN MS…" at bounding box center [800, 179] width 1475 height 1294
click at [661, 488] on span "1 BÓ DÀI BỌC PE ( CANVAS )" at bounding box center [672, 500] width 77 height 25
copy tr "1 BÓ DÀI BỌC PE ( CANVAS )"
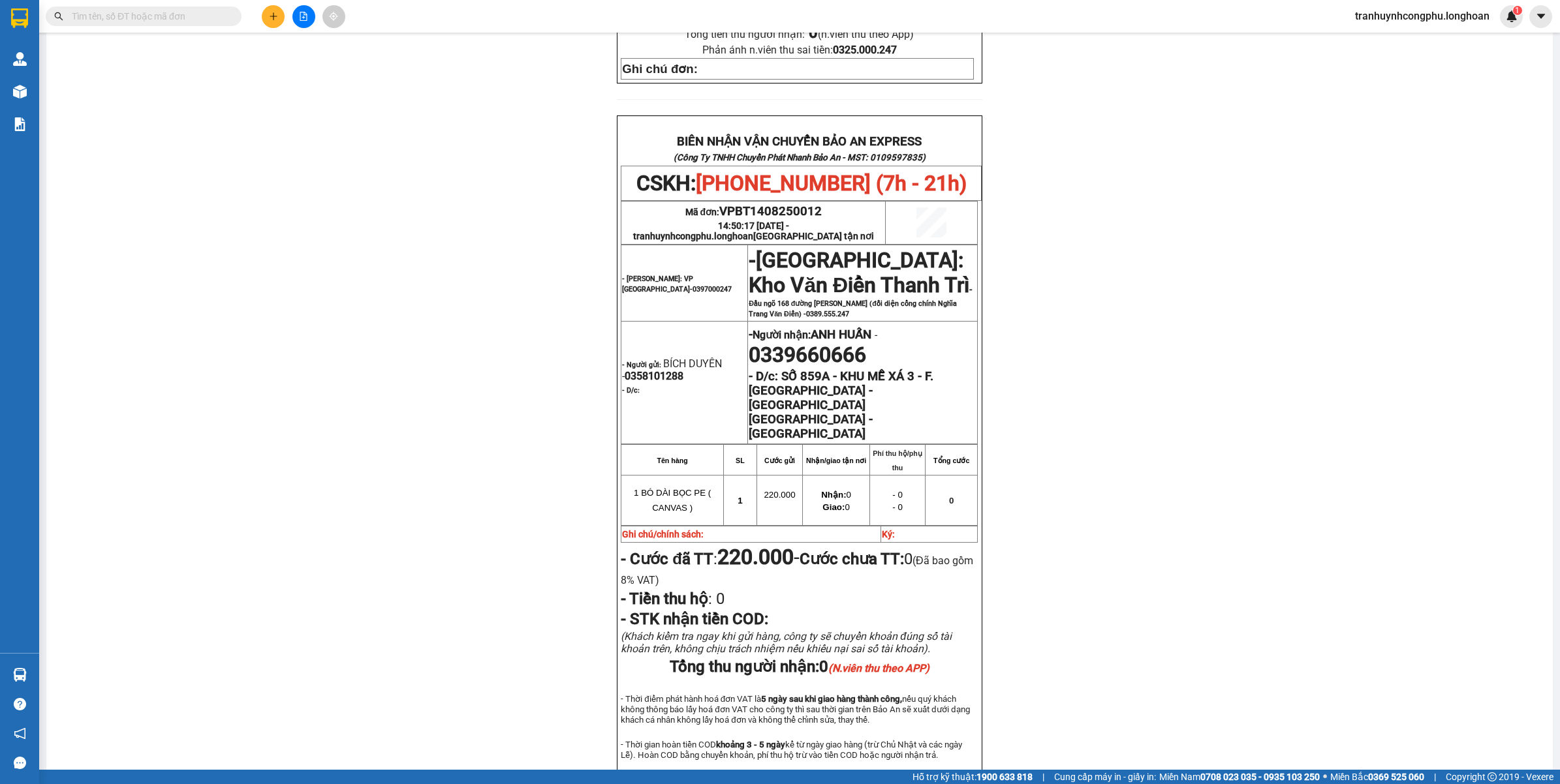
click at [346, 307] on div "PHIẾU DÁN LÊN HÀNG CSKH: 1900.06.88.33 CÔNG TY TNHH CHUYỂN PHÁT NHANH BẢO AN MS…" at bounding box center [800, 179] width 1475 height 1294
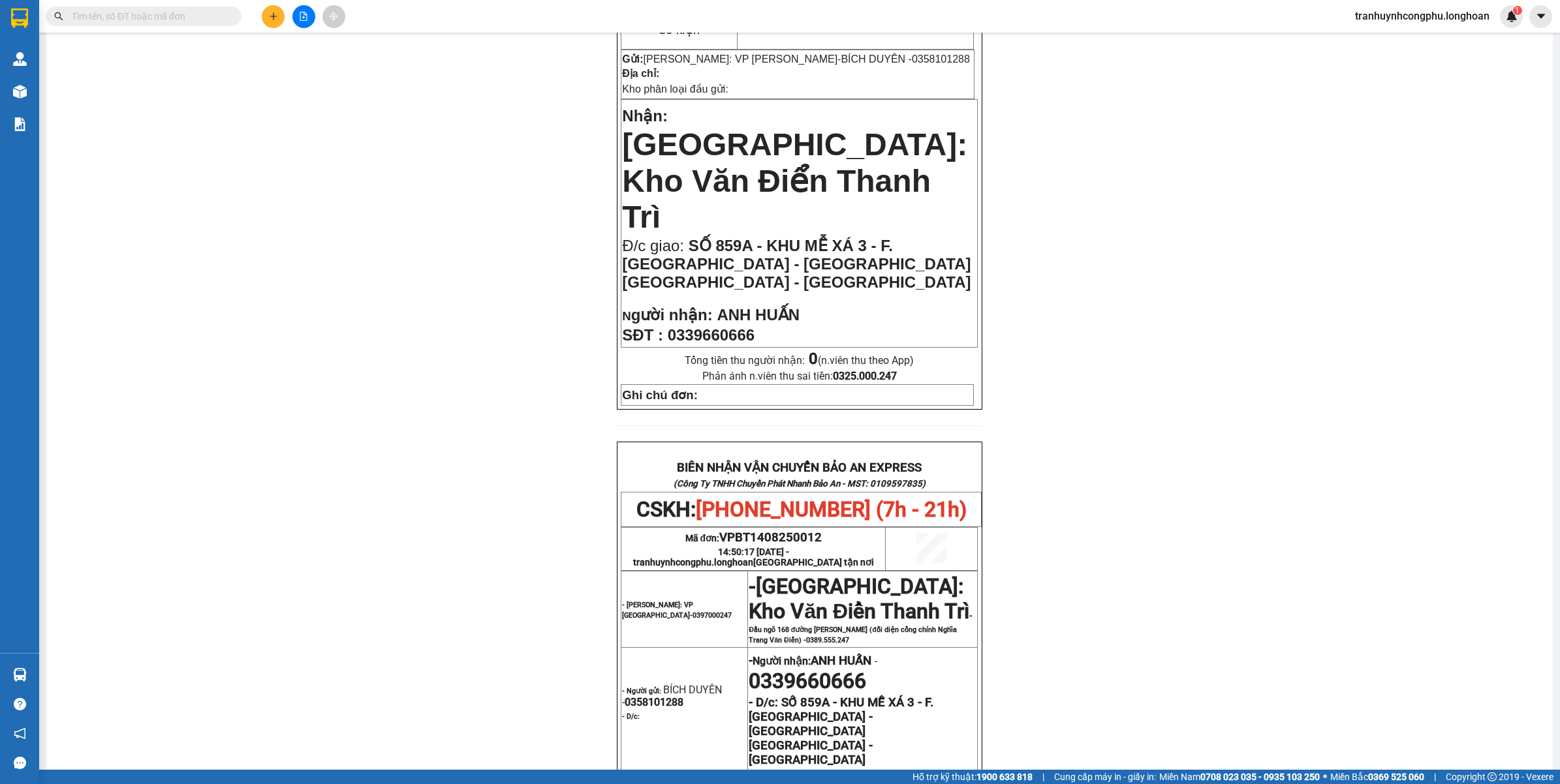
scroll to position [0, 0]
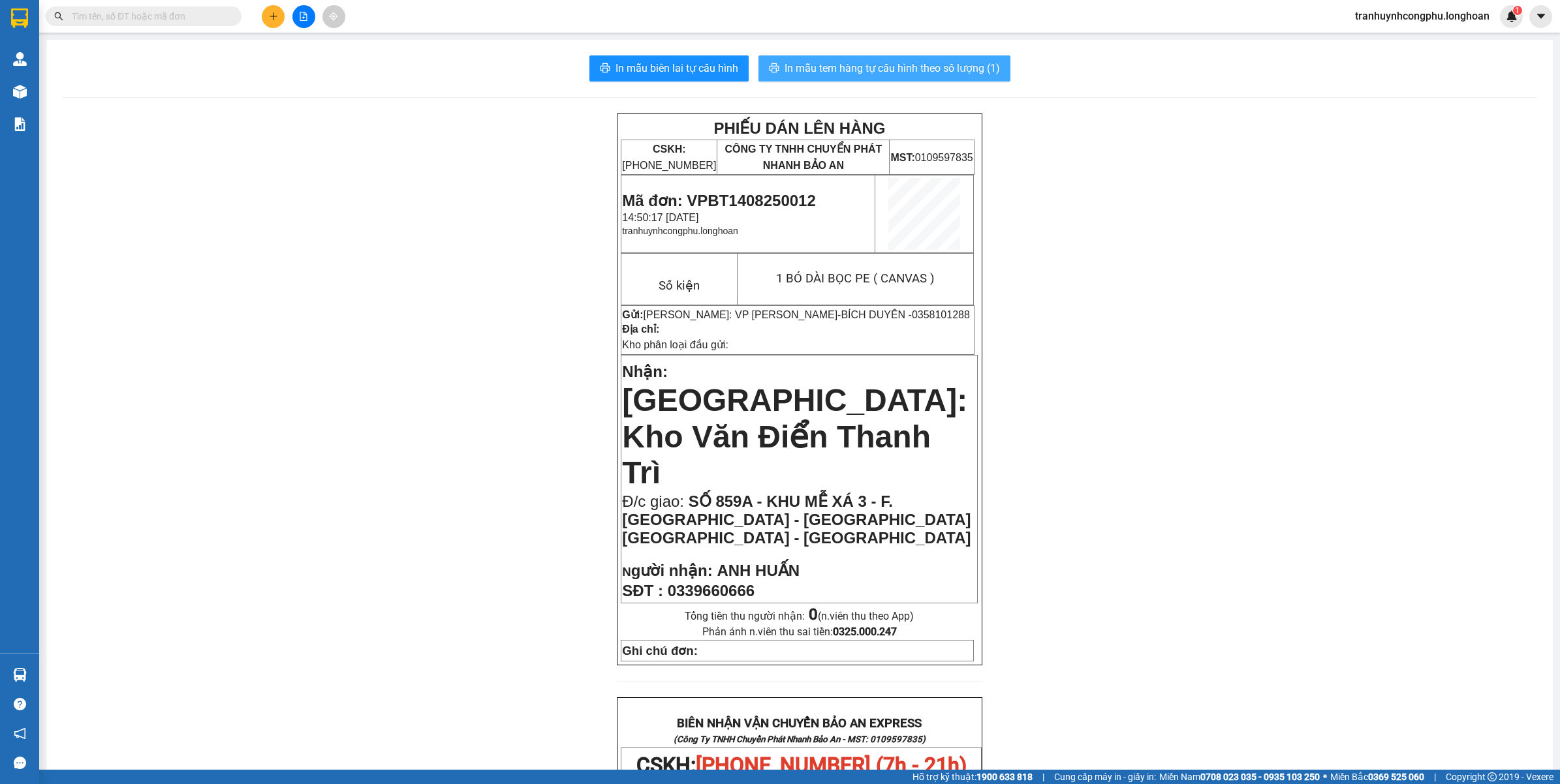
click at [848, 63] on span "In mẫu tem hàng tự cấu hình theo số lượng (1)" at bounding box center [892, 68] width 215 height 16
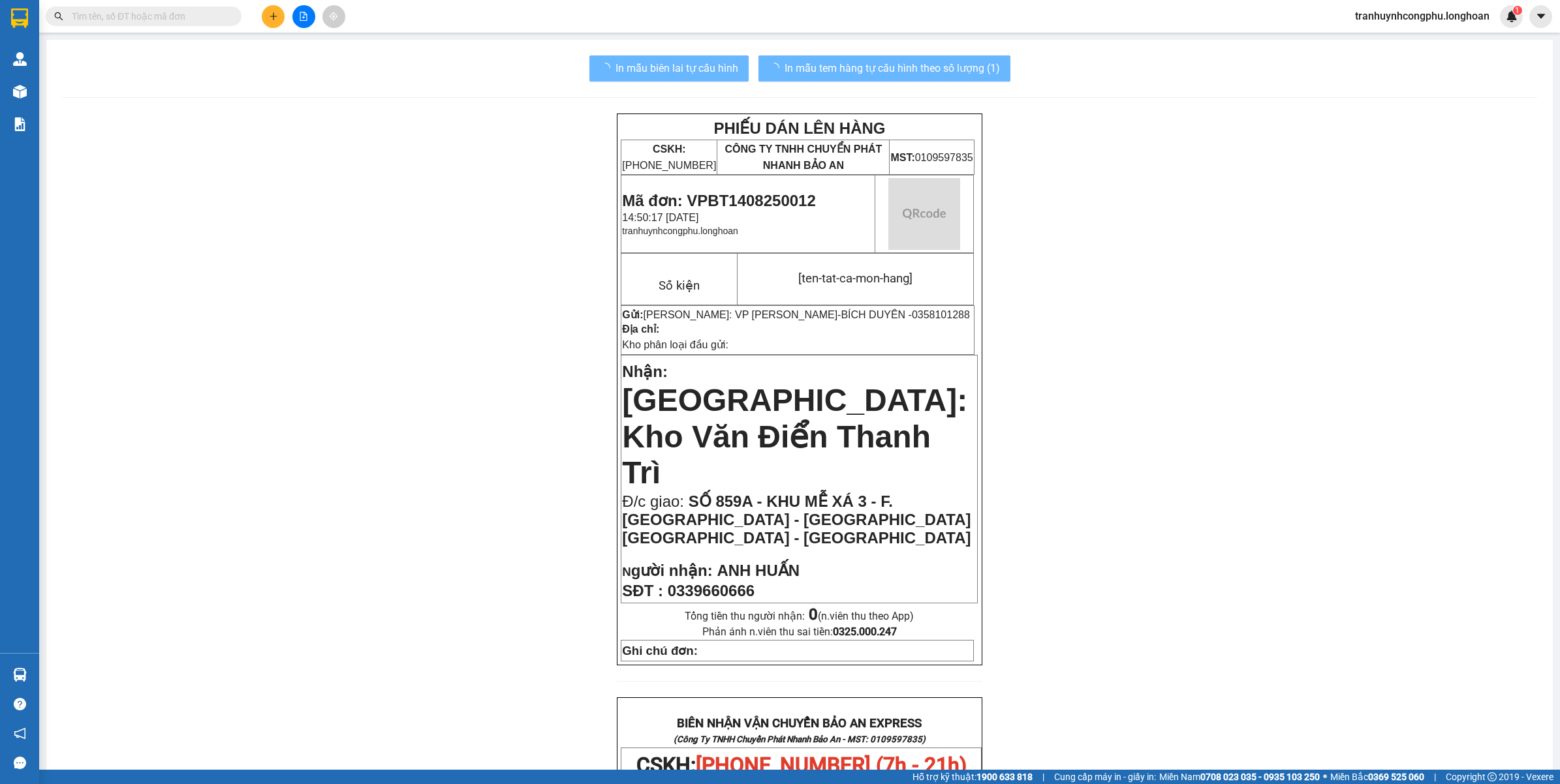
scroll to position [326, 0]
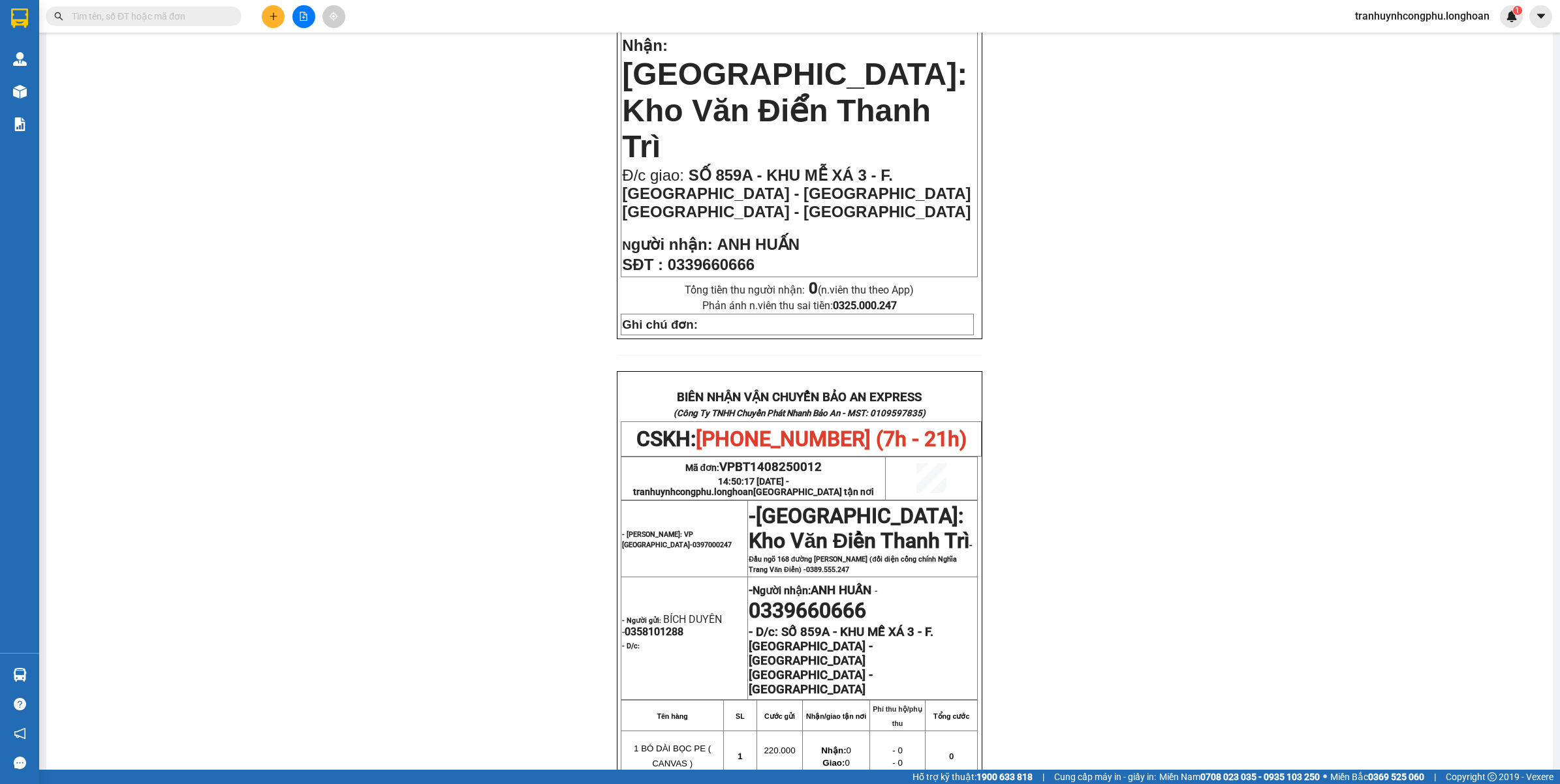
click at [165, 276] on div "PHIẾU DÁN LÊN HÀNG CSKH: 1900.06.88.33 CÔNG TY TNHH CHUYỂN PHÁT NHANH BẢO AN MS…" at bounding box center [800, 435] width 1475 height 1294
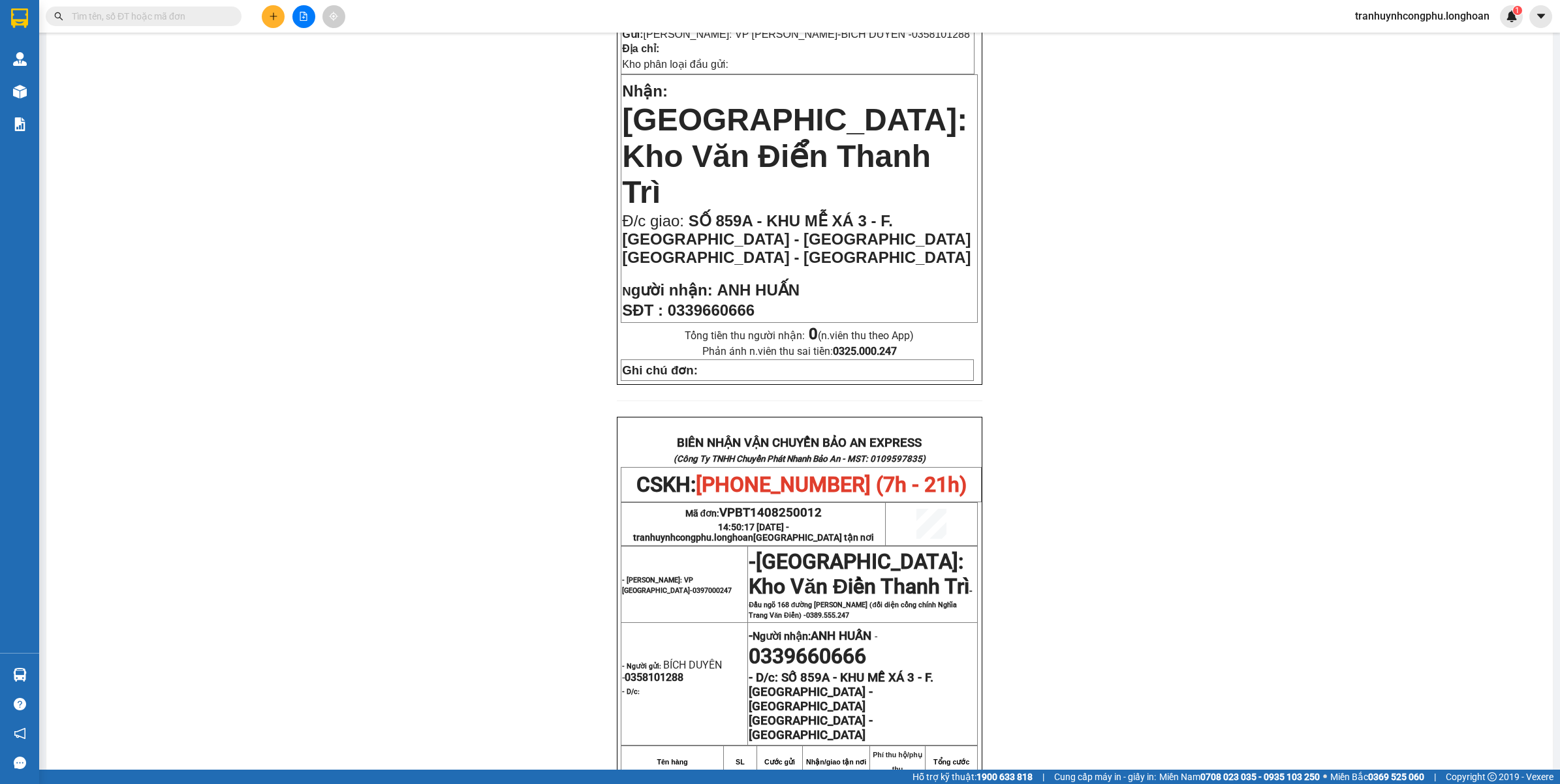
scroll to position [0, 0]
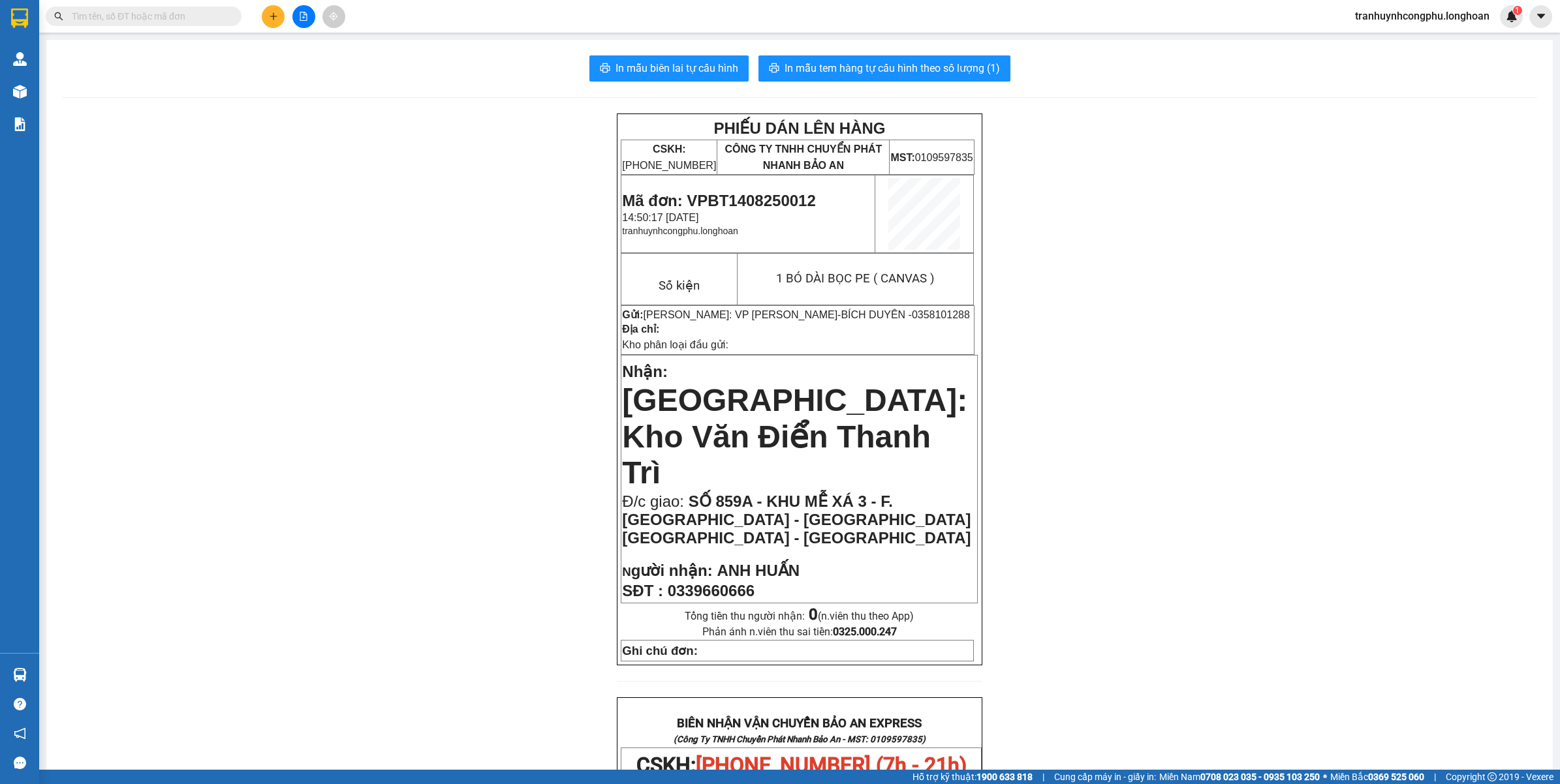
click at [770, 203] on span "Mã đơn: VPBT1408250012" at bounding box center [718, 201] width 193 height 18
copy span "VPBT1408250012"
click at [1071, 384] on div "PHIẾU DÁN LÊN HÀNG CSKH: 1900.06.88.33 CÔNG TY TNHH CHUYỂN PHÁT NHANH BẢO AN MS…" at bounding box center [800, 761] width 1475 height 1294
click at [912, 316] on span "0358101288" at bounding box center [940, 314] width 58 height 11
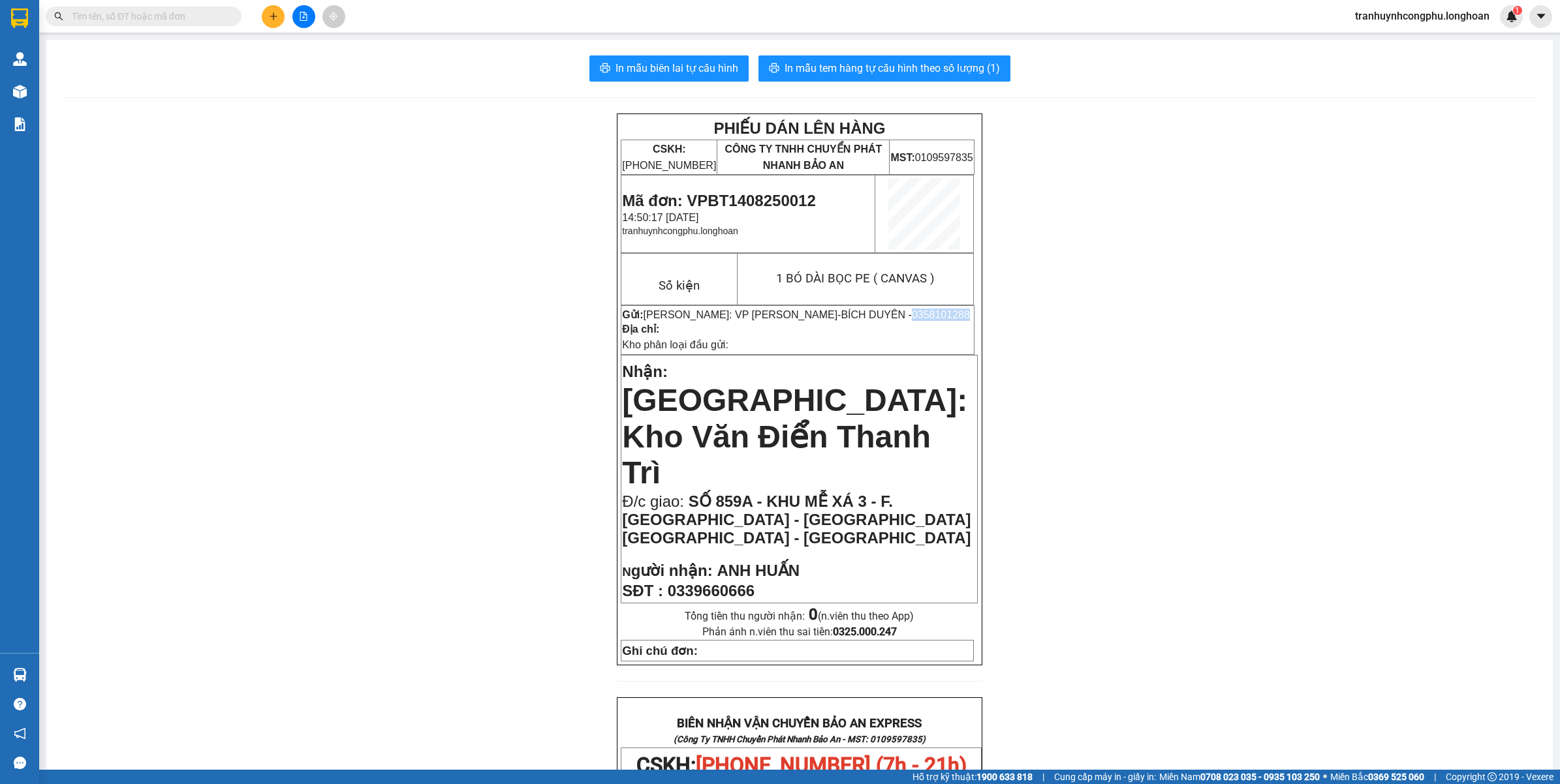
click at [912, 316] on span "0358101288" at bounding box center [940, 314] width 58 height 11
drag, startPoint x: 1260, startPoint y: 422, endPoint x: 912, endPoint y: 359, distance: 353.7
click at [1251, 422] on div "PHIẾU DÁN LÊN HÀNG CSKH: 1900.06.88.33 CÔNG TY TNHH CHUYỂN PHÁT NHANH BẢO AN MS…" at bounding box center [800, 761] width 1475 height 1294
click at [912, 311] on span "0358101288" at bounding box center [940, 314] width 58 height 11
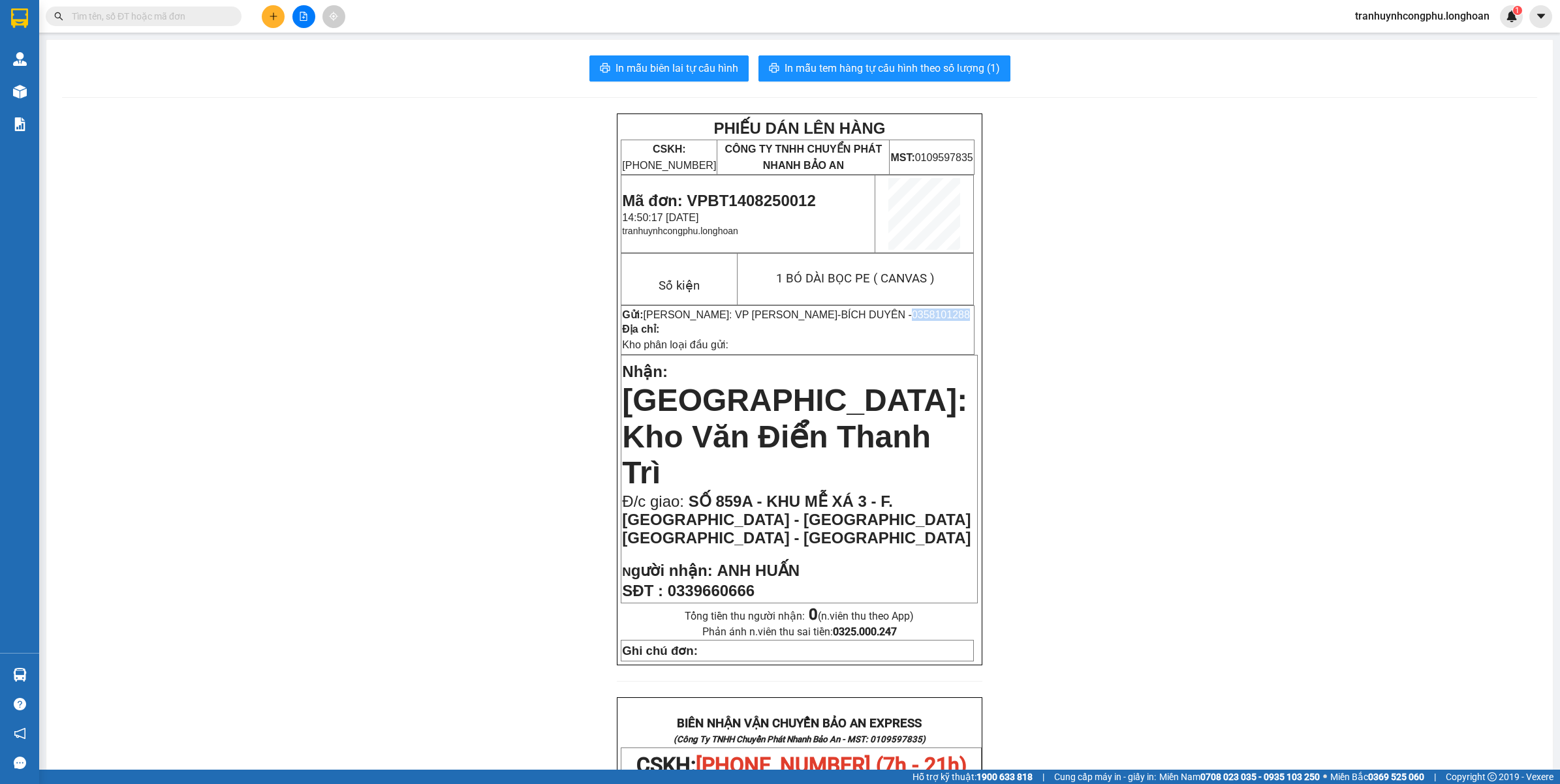
copy span "0358101288"
drag, startPoint x: 248, startPoint y: 314, endPoint x: 0, endPoint y: 4, distance: 397.0
click at [243, 313] on div "PHIẾU DÁN LÊN HÀNG CSKH: 1900.06.88.33 CÔNG TY TNHH CHUYỂN PHÁT NHANH BẢO AN MS…" at bounding box center [800, 761] width 1475 height 1294
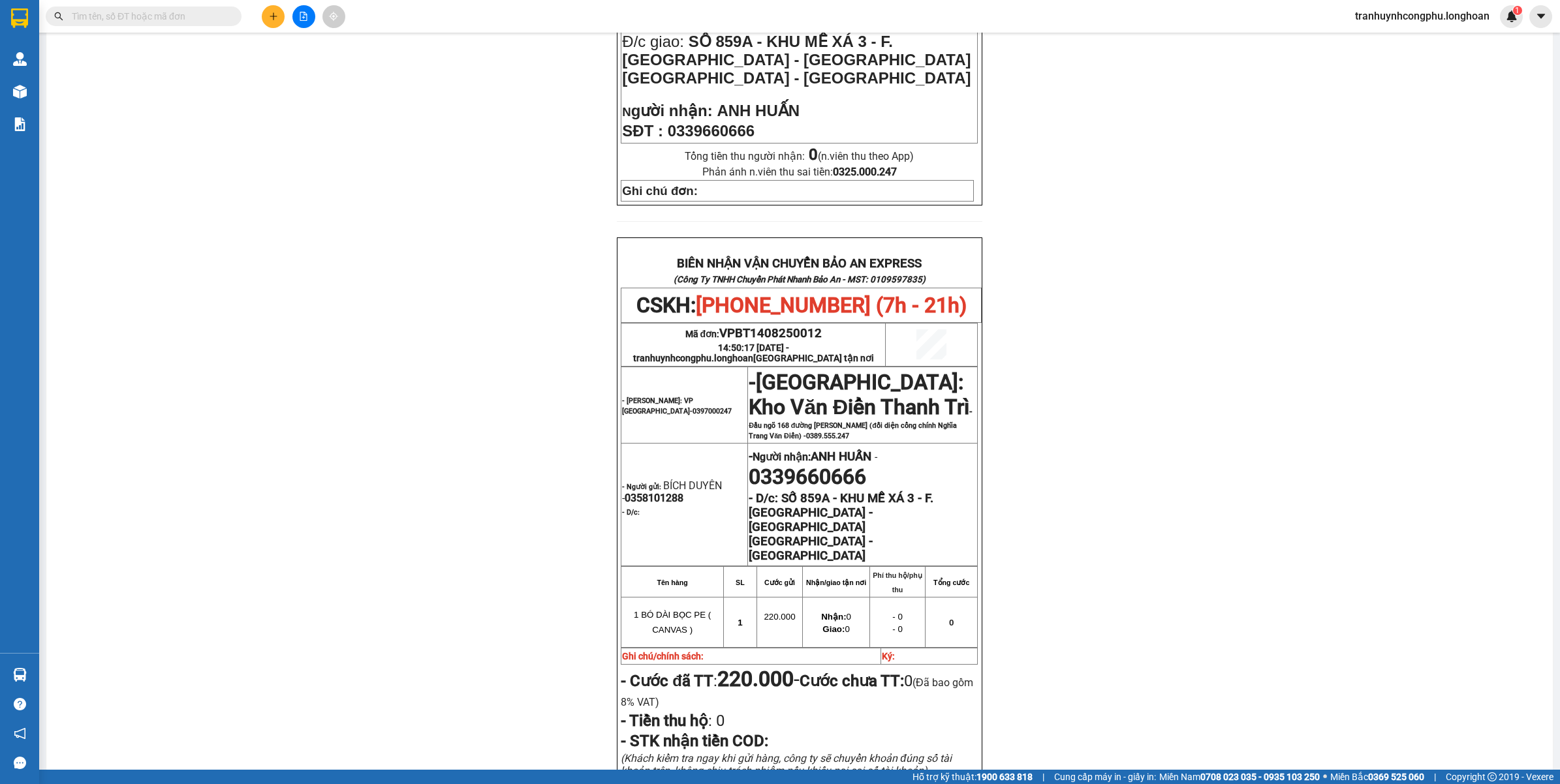
scroll to position [571, 0]
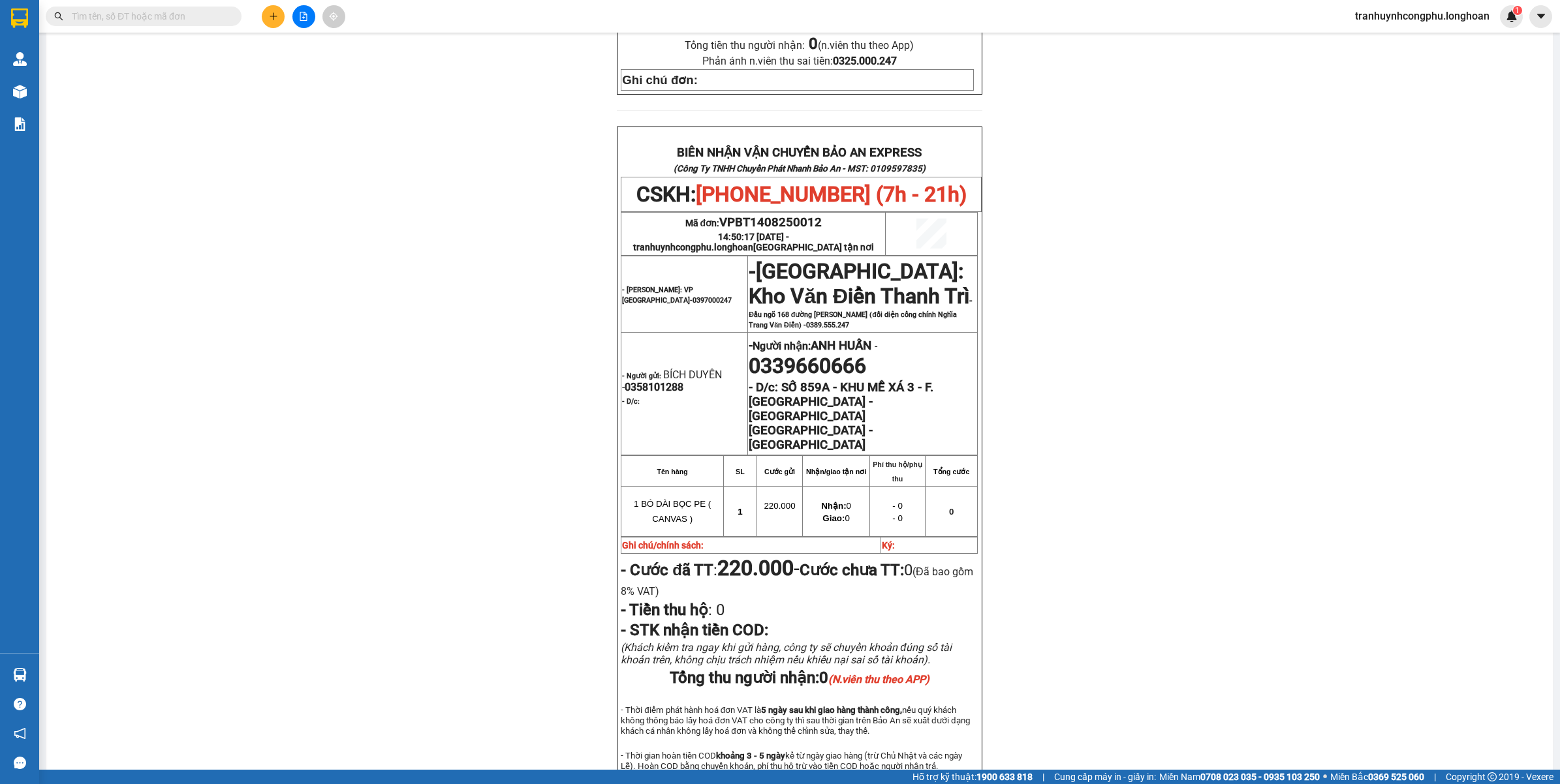
click at [659, 486] on td "1 BÓ DÀI BỌC PE ( CANVAS )" at bounding box center [672, 511] width 103 height 51
copy tr "1 BÓ DÀI BỌC PE ( CANVAS )"
click at [272, 193] on div "PHIẾU DÁN LÊN HÀNG CSKH: 1900.06.88.33 CÔNG TY TNHH CHUYỂN PHÁT NHANH BẢO AN MS…" at bounding box center [800, 190] width 1475 height 1294
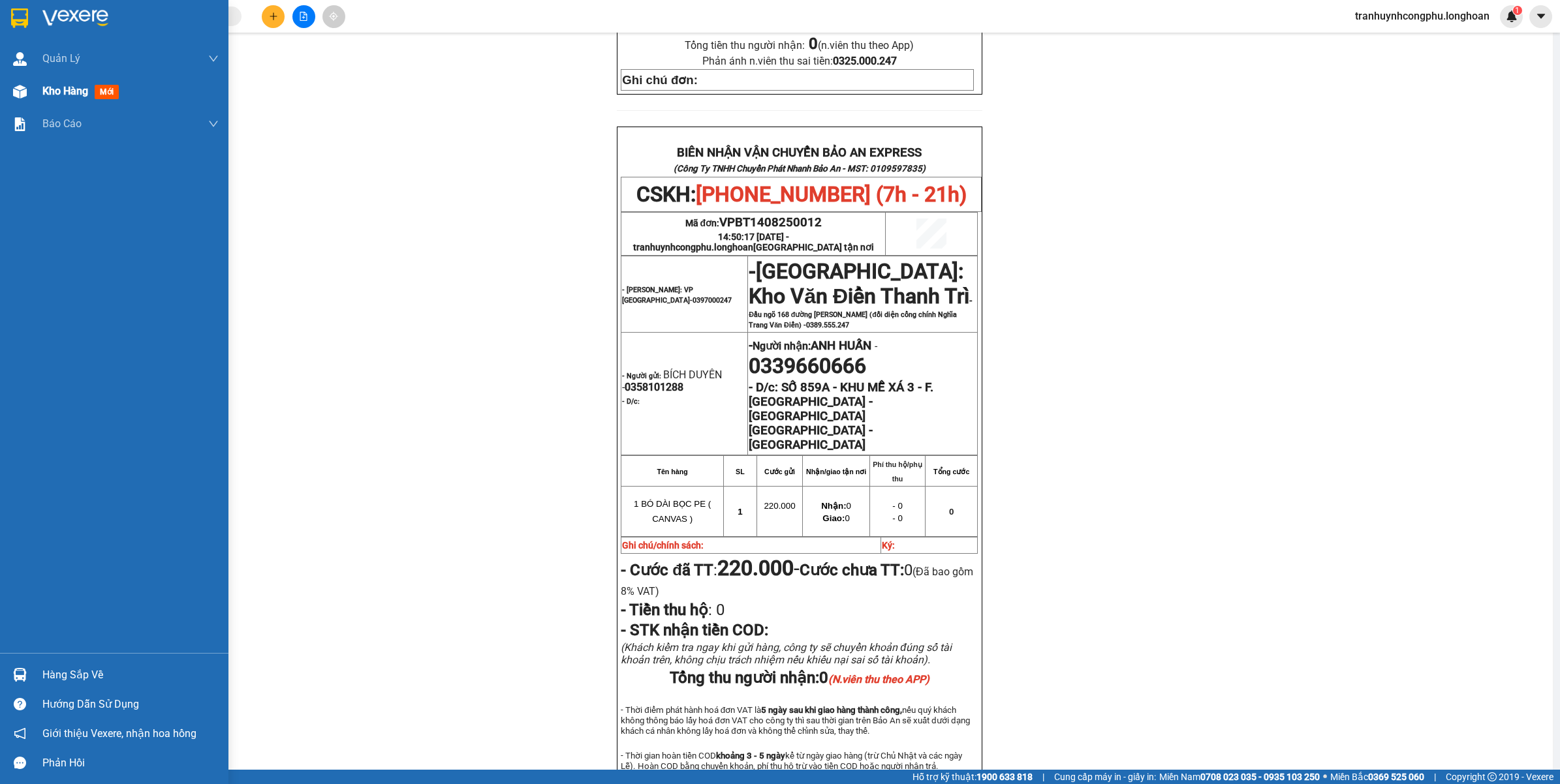
click at [38, 89] on div "Kho hàng mới" at bounding box center [114, 91] width 229 height 33
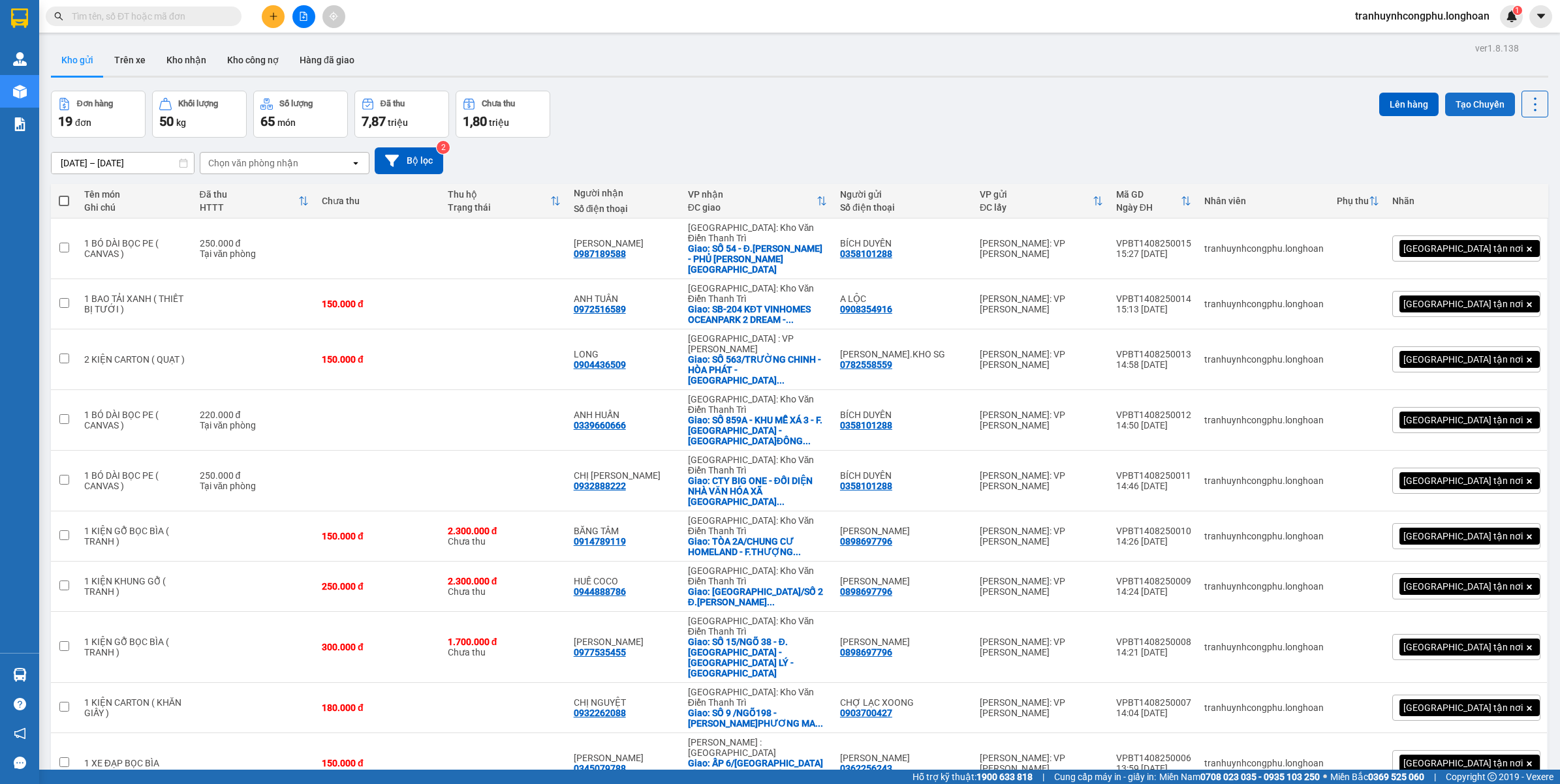
click at [1445, 110] on button "Tạo Chuyến" at bounding box center [1479, 105] width 70 height 23
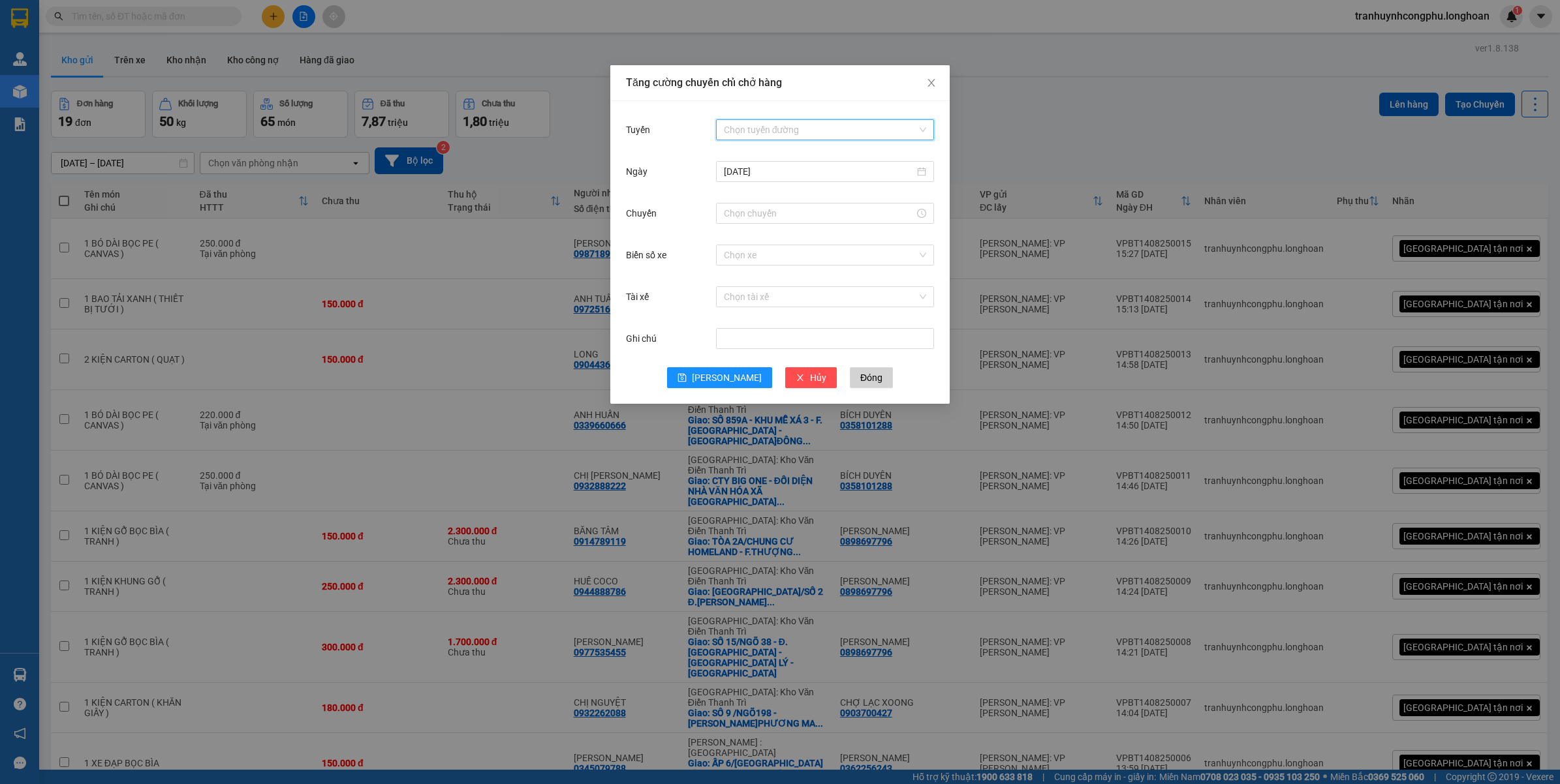
click at [765, 122] on input "Tuyến" at bounding box center [820, 130] width 193 height 20
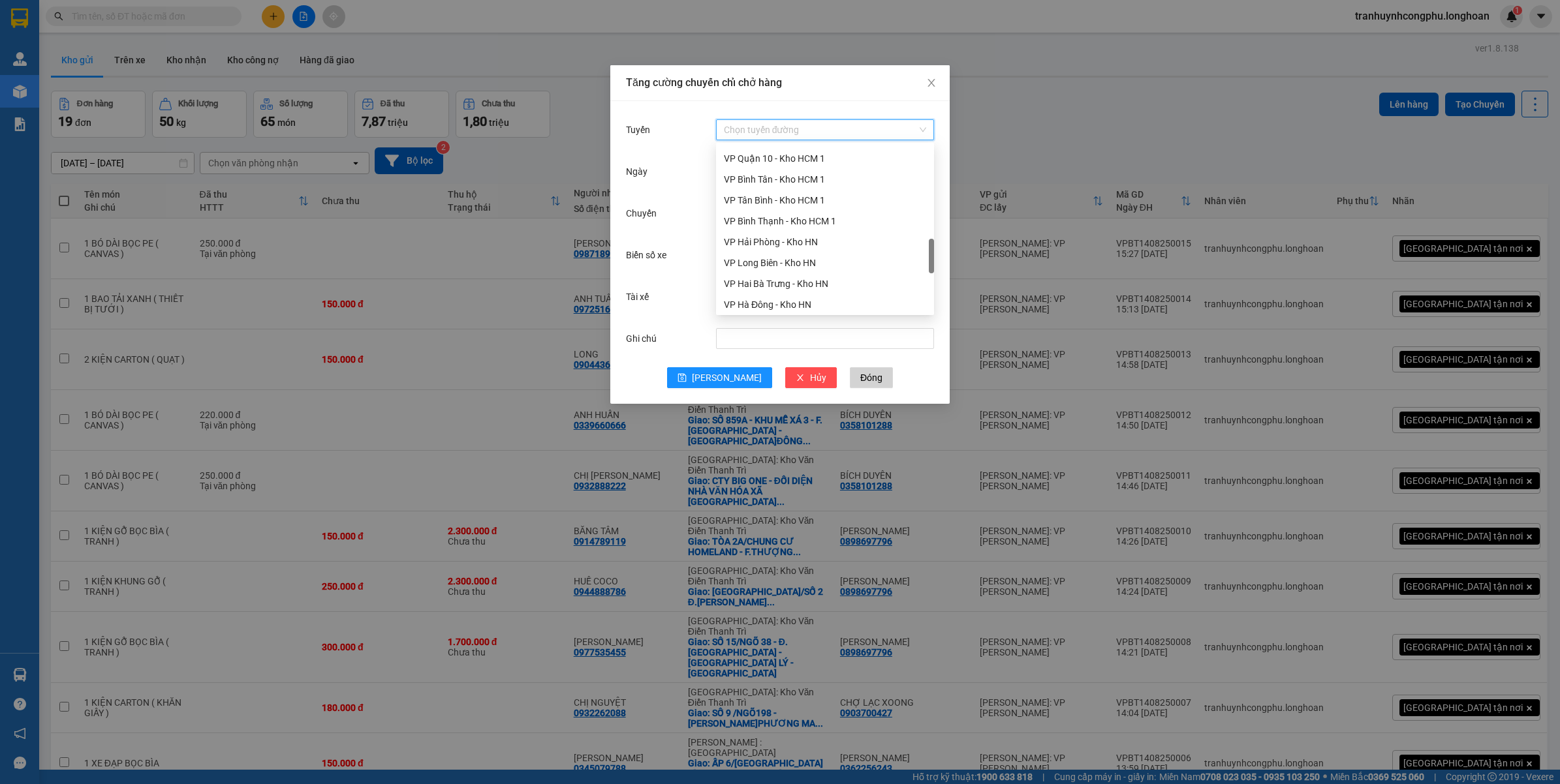
scroll to position [545, 0]
drag, startPoint x: 931, startPoint y: 171, endPoint x: 928, endPoint y: 264, distance: 93.0
click at [930, 265] on div at bounding box center [931, 255] width 5 height 34
click at [814, 217] on div "VP Bình Thạnh - Kho HCM 1" at bounding box center [825, 217] width 202 height 15
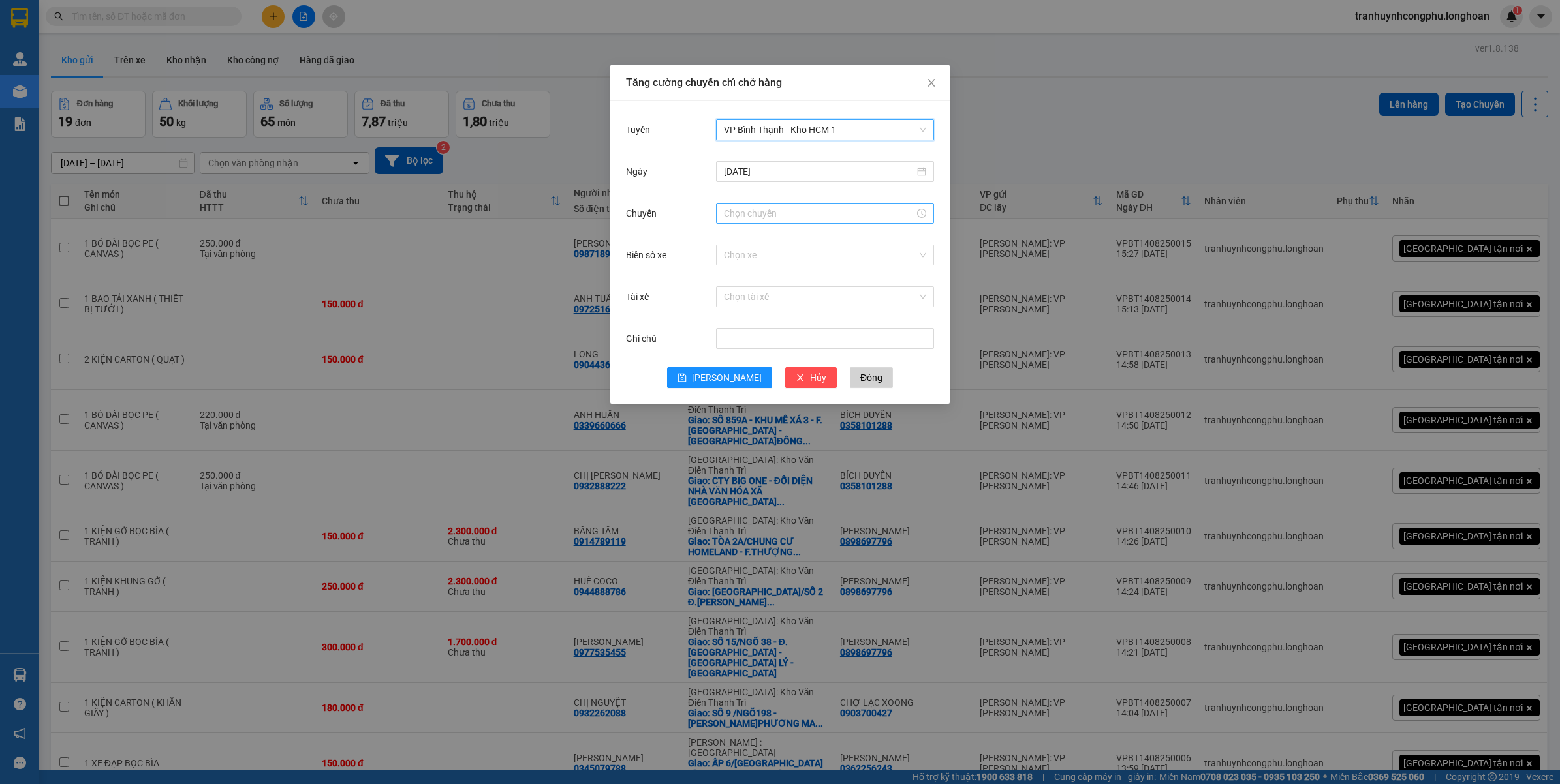
click at [738, 212] on input "Chuyến" at bounding box center [819, 214] width 190 height 15
click at [732, 356] on div "14" at bounding box center [734, 363] width 37 height 18
click at [770, 341] on div "40" at bounding box center [770, 337] width 36 height 18
type input "14:40"
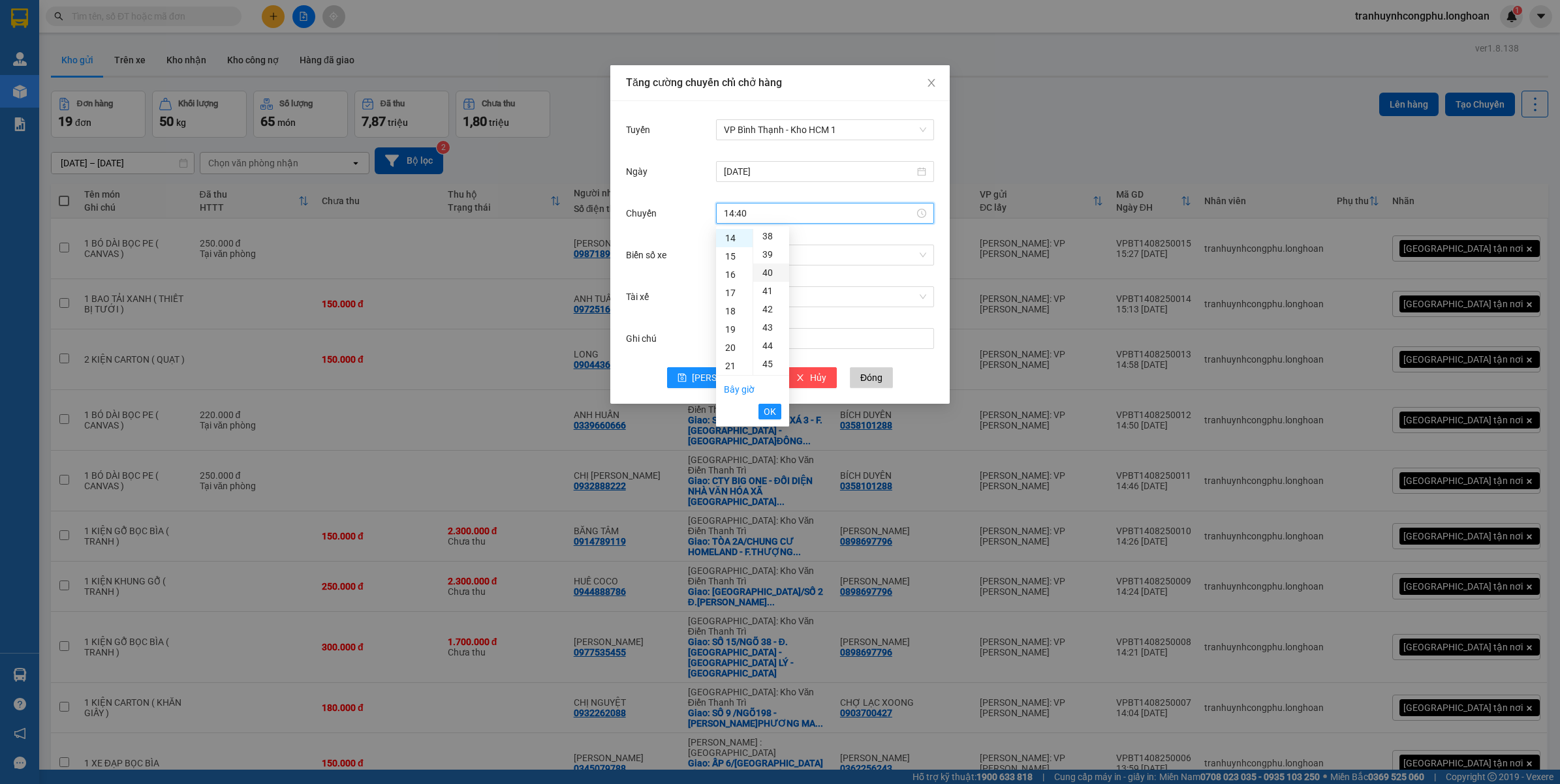
scroll to position [731, 0]
click at [768, 413] on span "OK" at bounding box center [769, 411] width 12 height 15
click at [716, 374] on button "Lưu" at bounding box center [719, 378] width 105 height 21
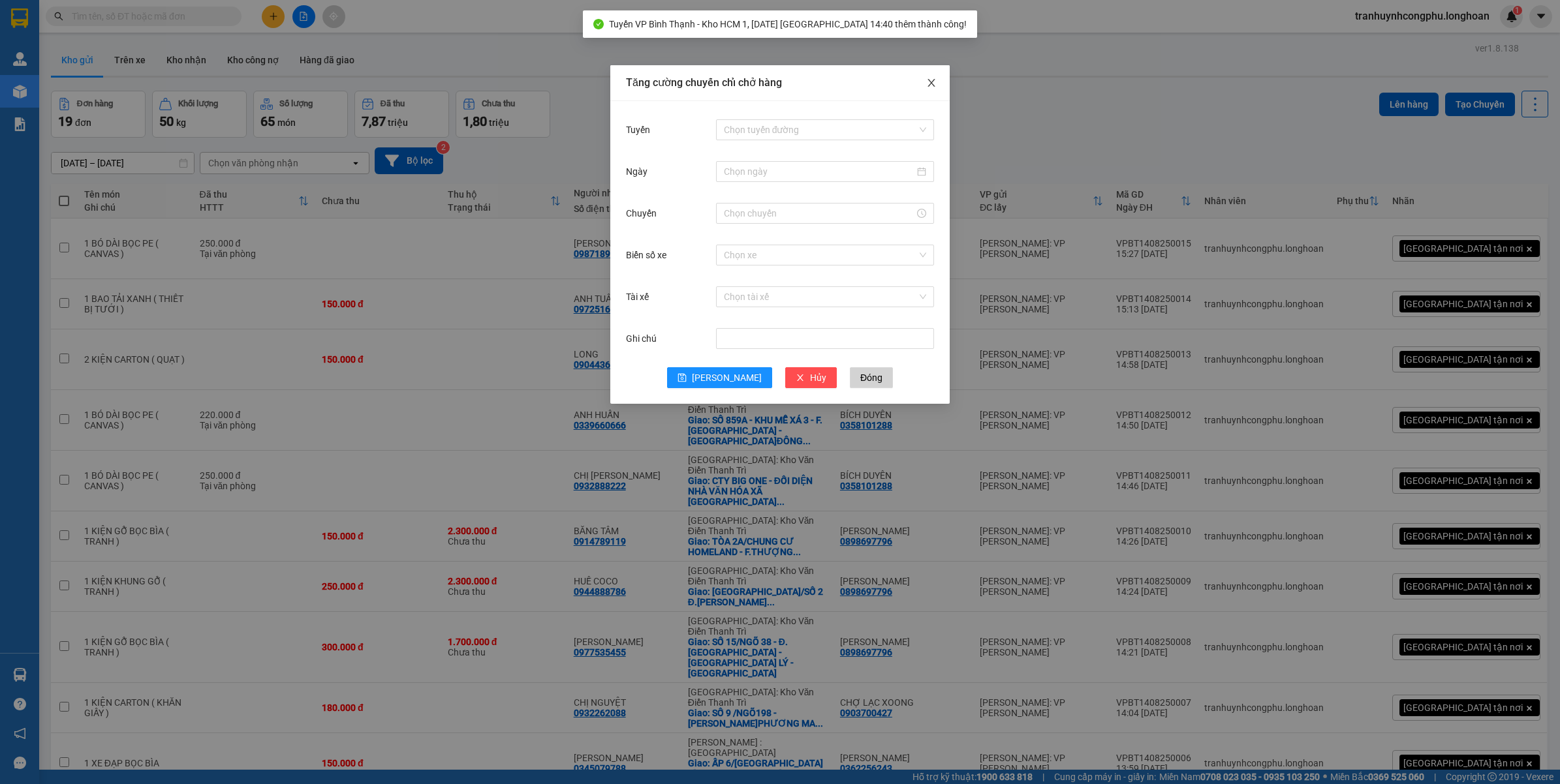
click at [925, 78] on span "Close" at bounding box center [932, 83] width 37 height 37
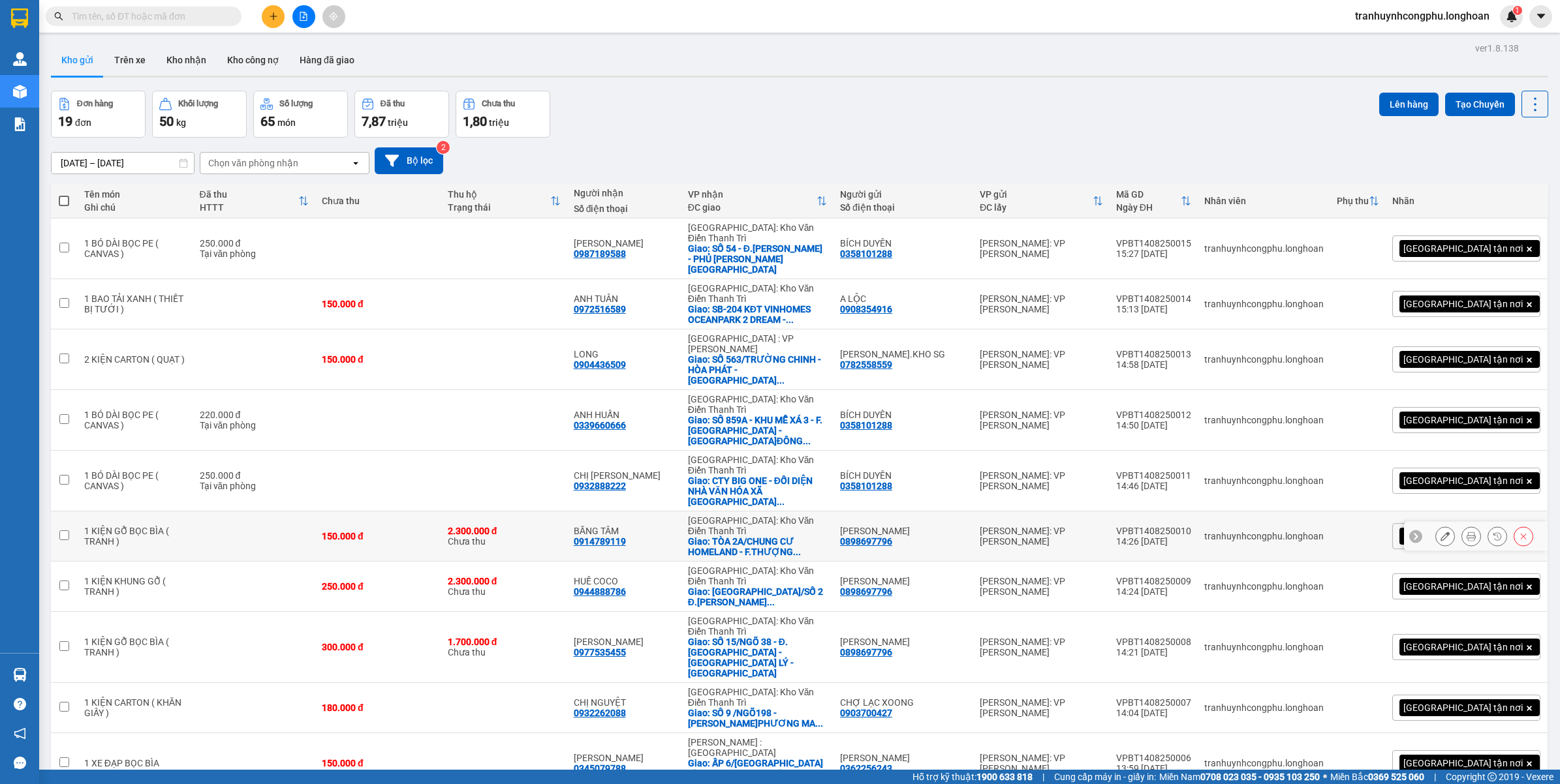
click at [379, 531] on div "150.000 đ" at bounding box center [378, 536] width 113 height 10
checkbox input "true"
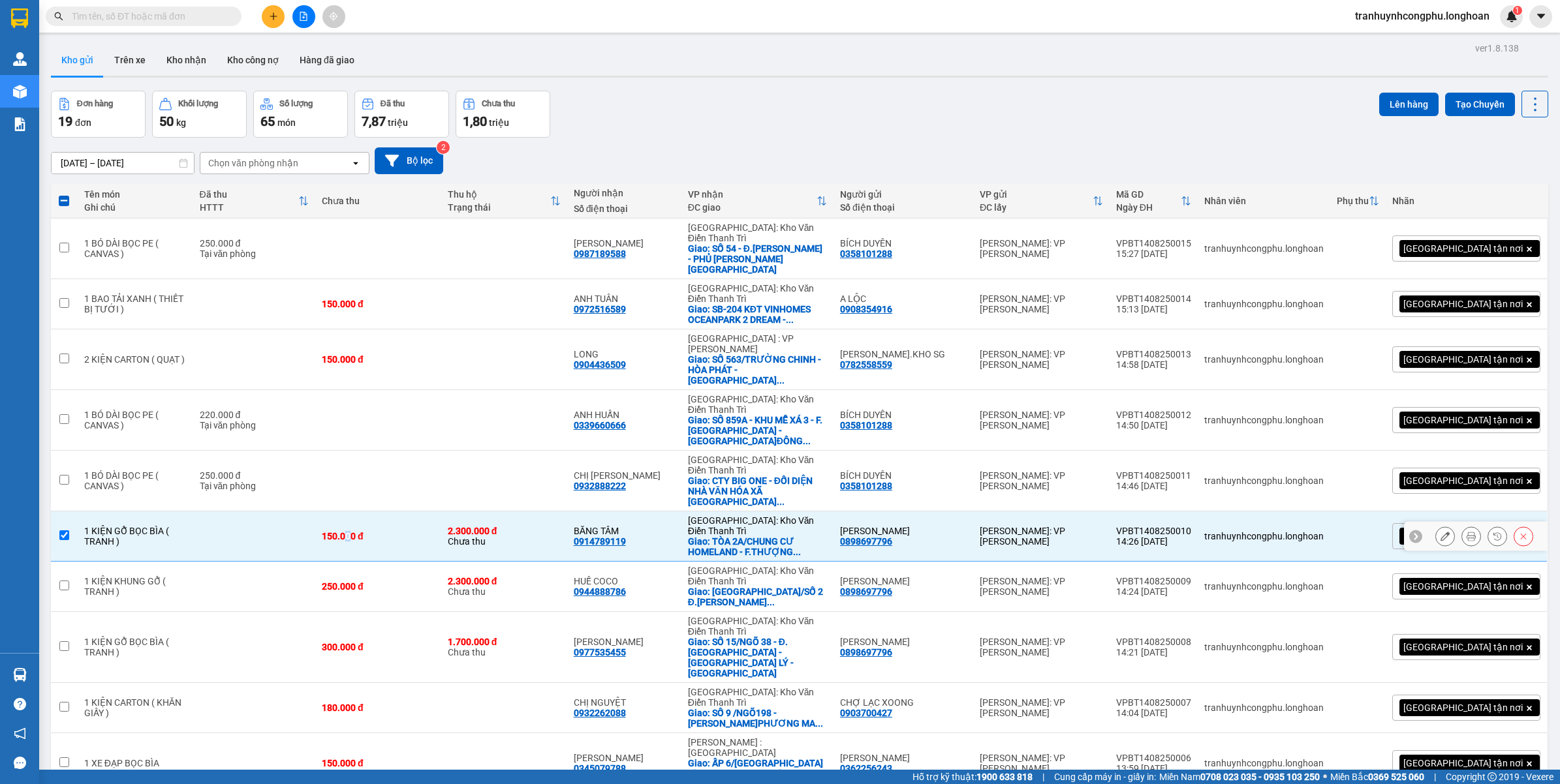
drag, startPoint x: 379, startPoint y: 453, endPoint x: 361, endPoint y: 490, distance: 41.1
click at [361, 581] on div "250.000 đ" at bounding box center [378, 586] width 113 height 10
checkbox input "true"
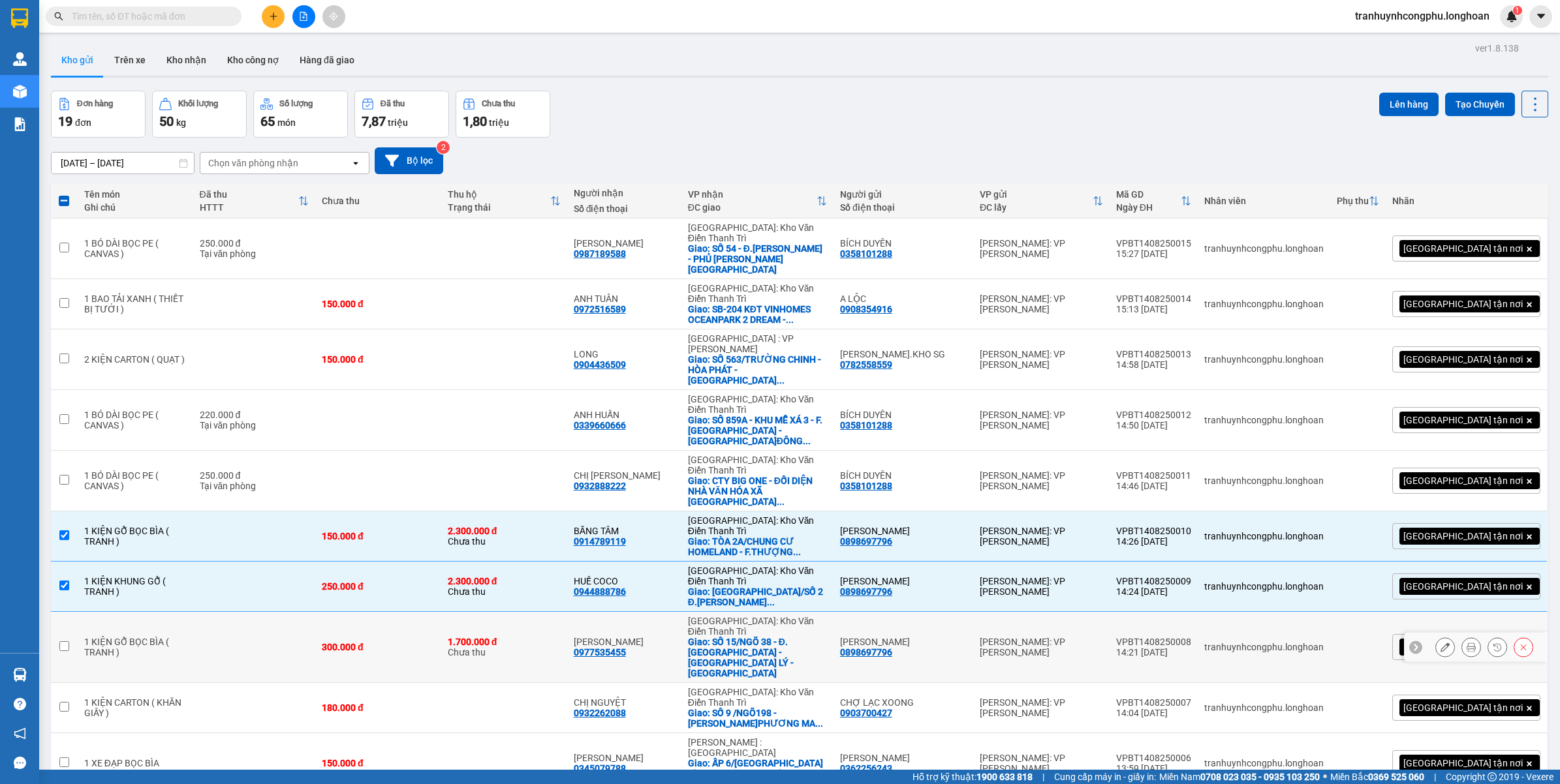
click at [316, 612] on td at bounding box center [255, 647] width 123 height 71
checkbox input "true"
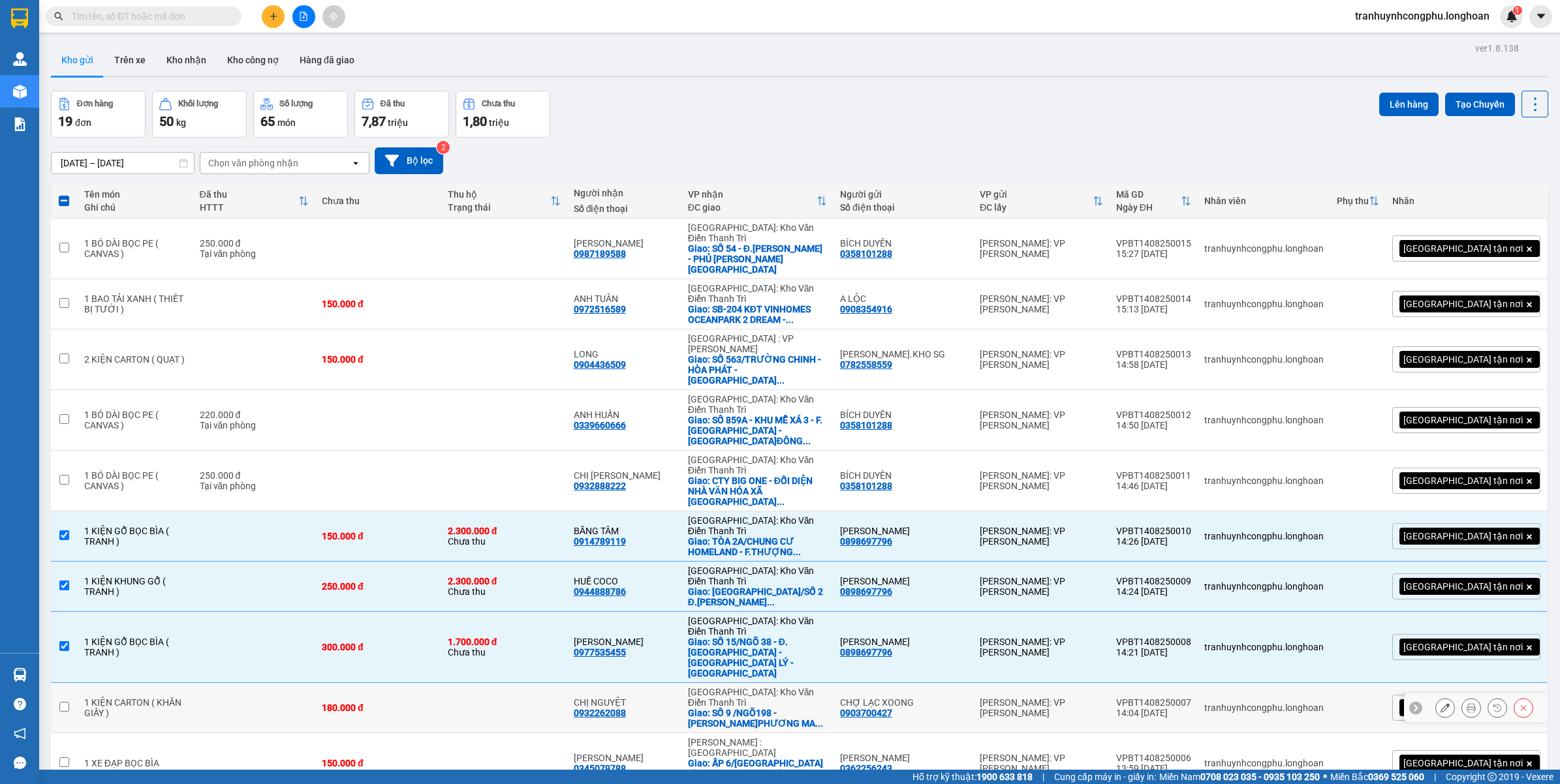
drag, startPoint x: 267, startPoint y: 566, endPoint x: 256, endPoint y: 578, distance: 16.3
click at [265, 683] on td at bounding box center [255, 708] width 123 height 51
checkbox input "true"
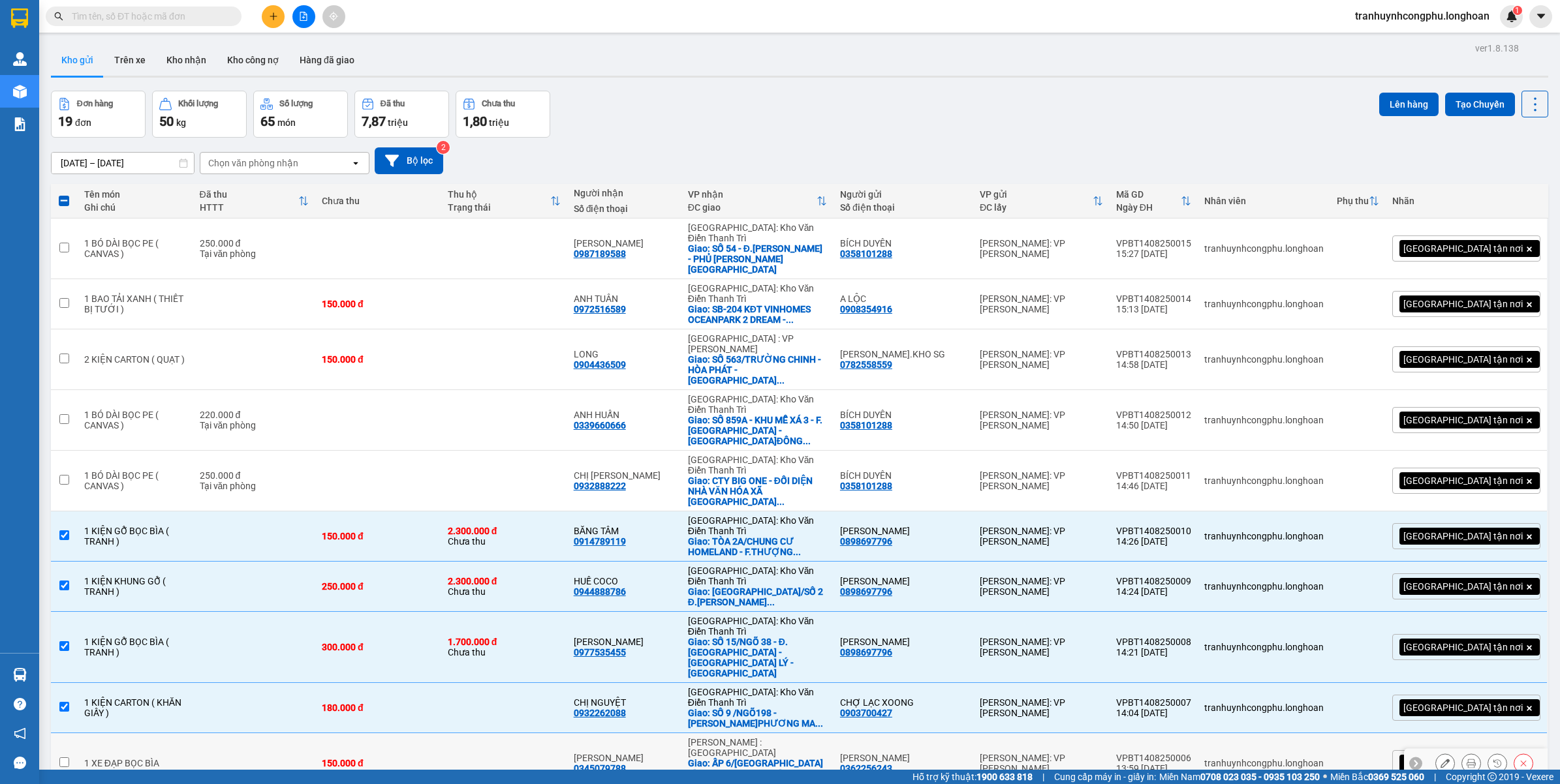
click at [218, 733] on td at bounding box center [255, 764] width 123 height 61
checkbox input "true"
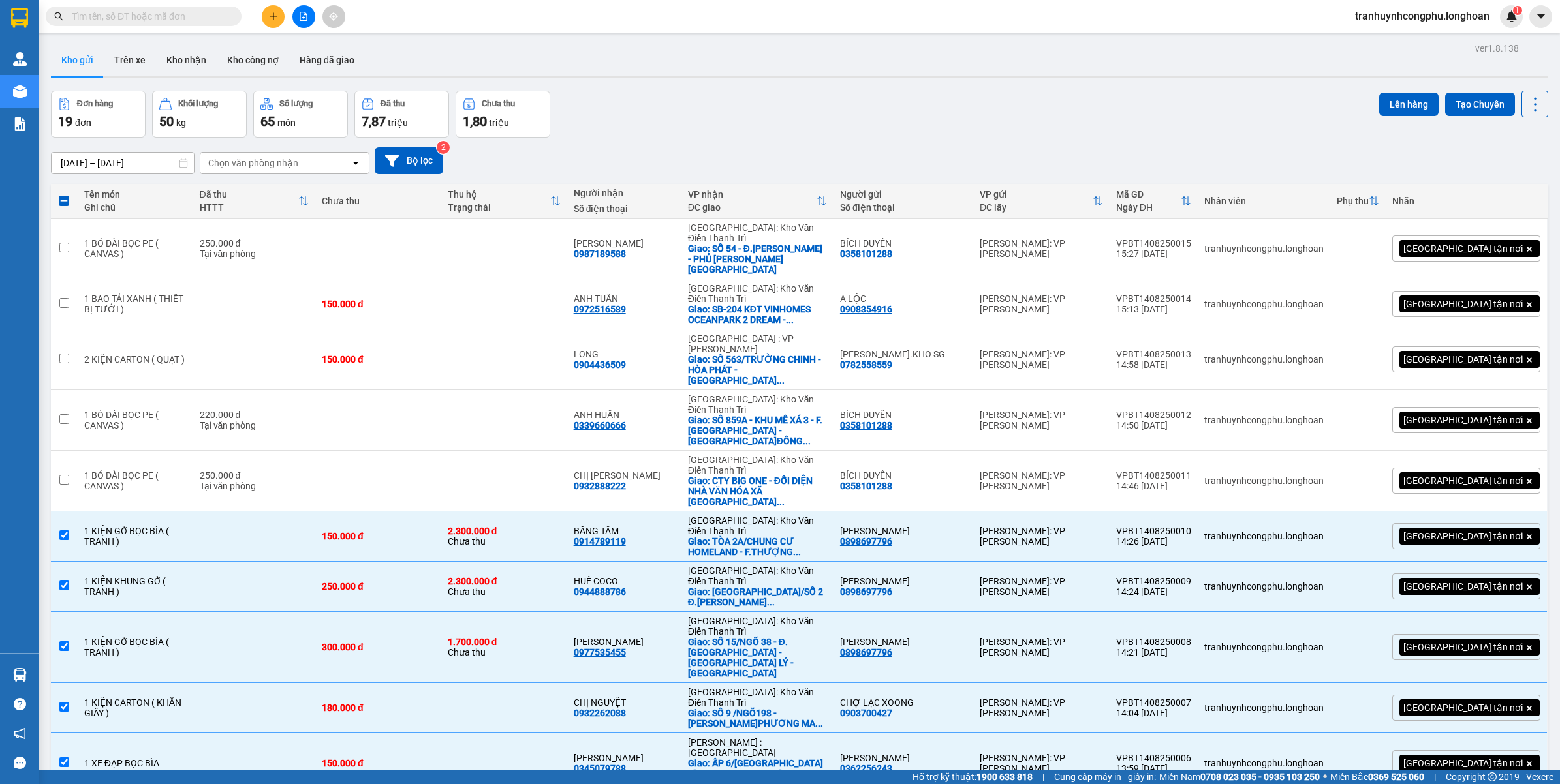
click at [452, 687] on div "ver 1.8.138 Kho gửi Trên xe Kho nhận Kho công nợ Hàng đã giao Đơn hàng 19 đơn K…" at bounding box center [799, 439] width 1507 height 802
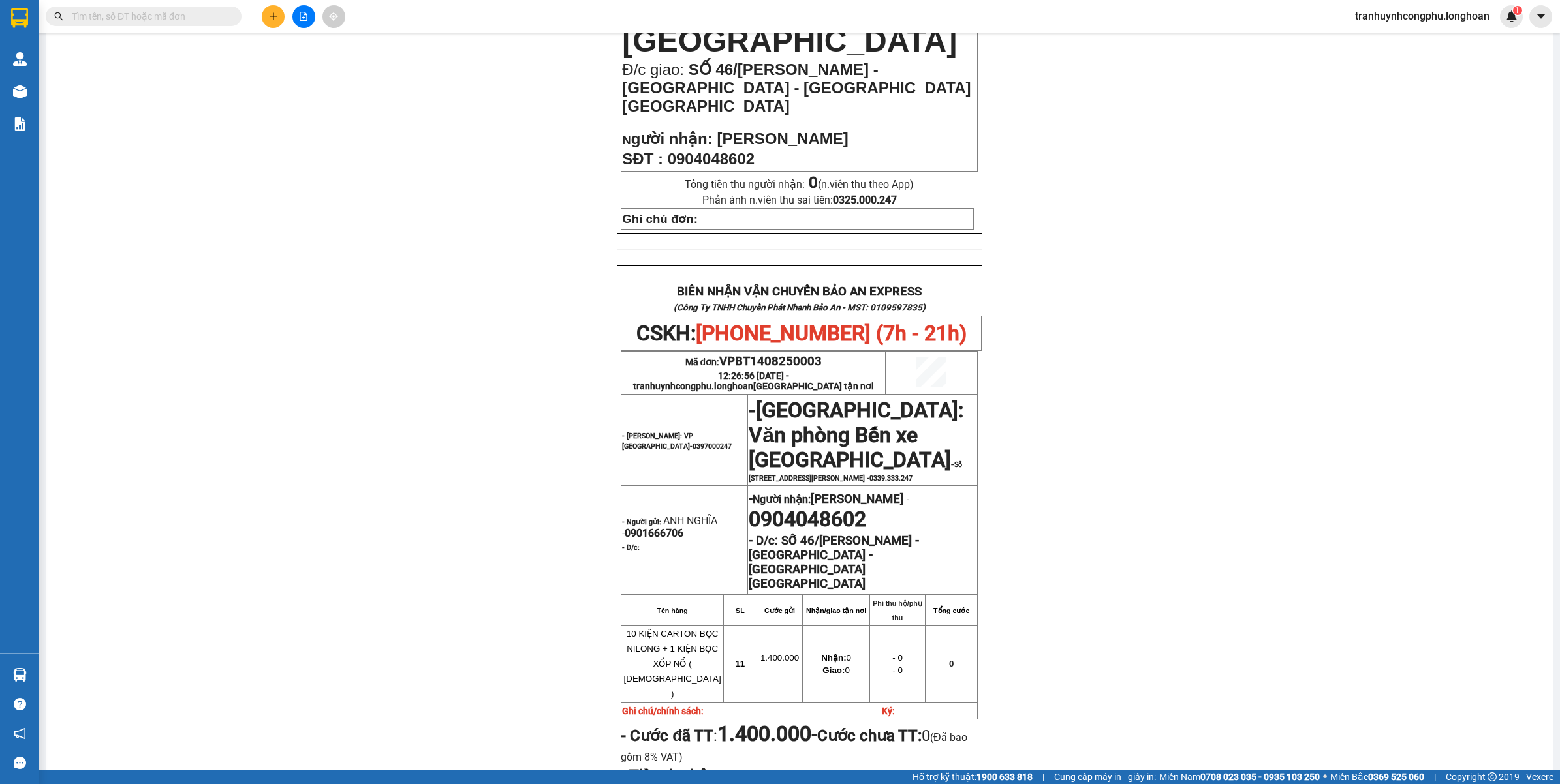
scroll to position [571, 0]
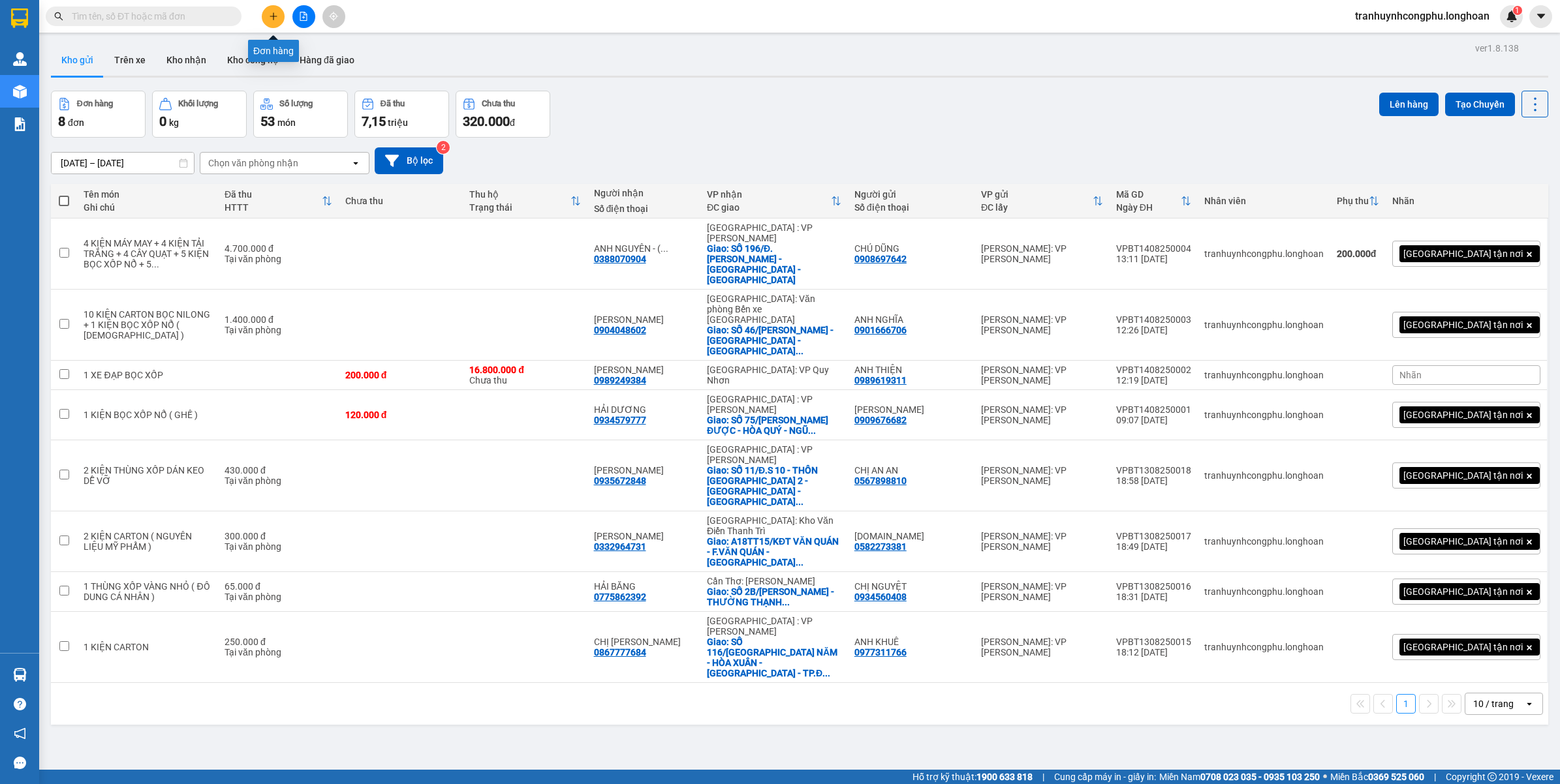
click at [275, 20] on icon "plus" at bounding box center [273, 16] width 9 height 9
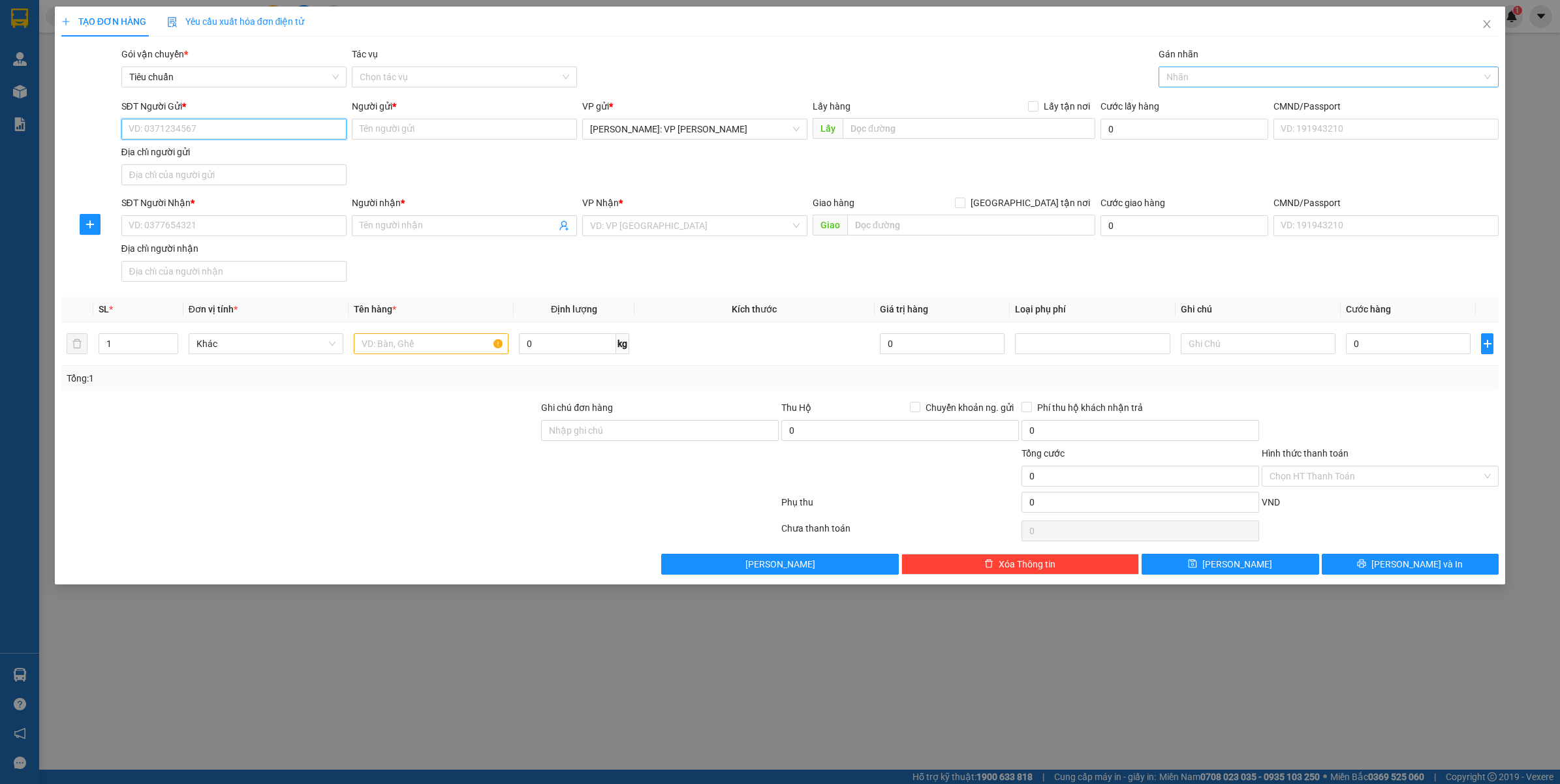
click at [1176, 86] on div "Nhãn" at bounding box center [1329, 77] width 341 height 21
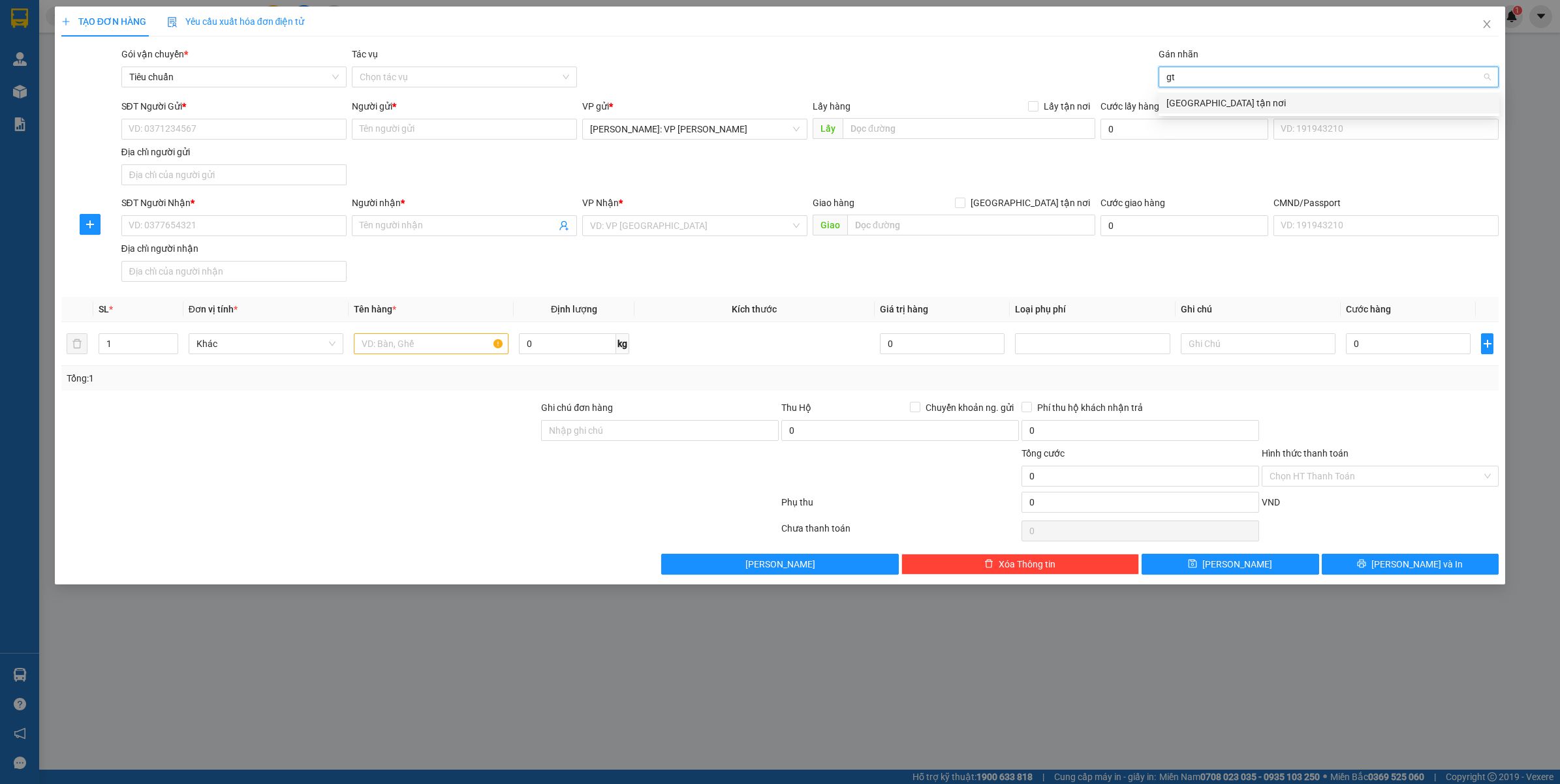
type input "gtn"
click at [1182, 105] on div "[GEOGRAPHIC_DATA] tận nơi" at bounding box center [1329, 103] width 325 height 15
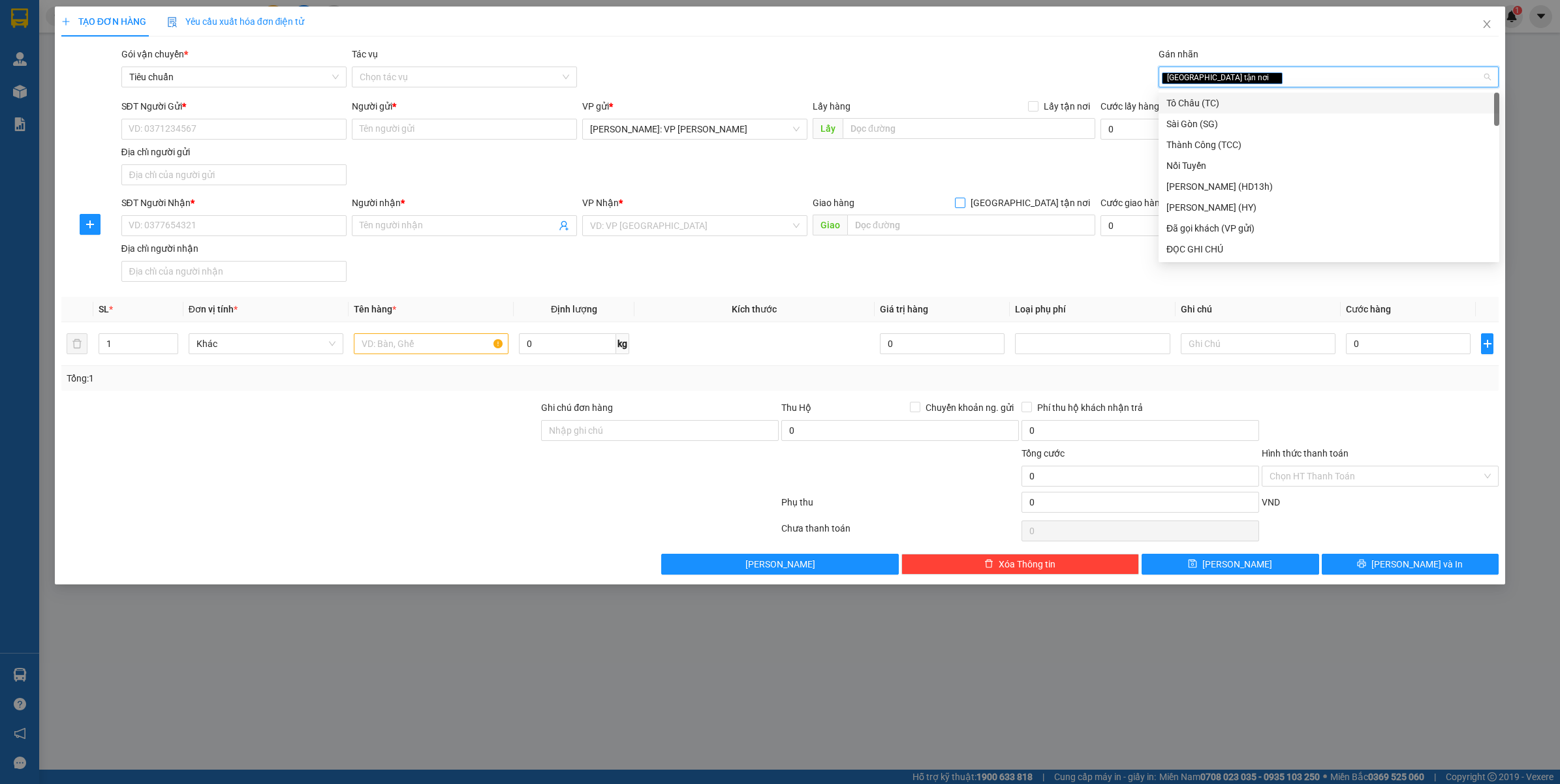
click at [1039, 204] on span "[GEOGRAPHIC_DATA] tận nơi" at bounding box center [1030, 203] width 130 height 15
click at [964, 204] on input "[GEOGRAPHIC_DATA] tận nơi" at bounding box center [959, 202] width 9 height 9
checkbox input "true"
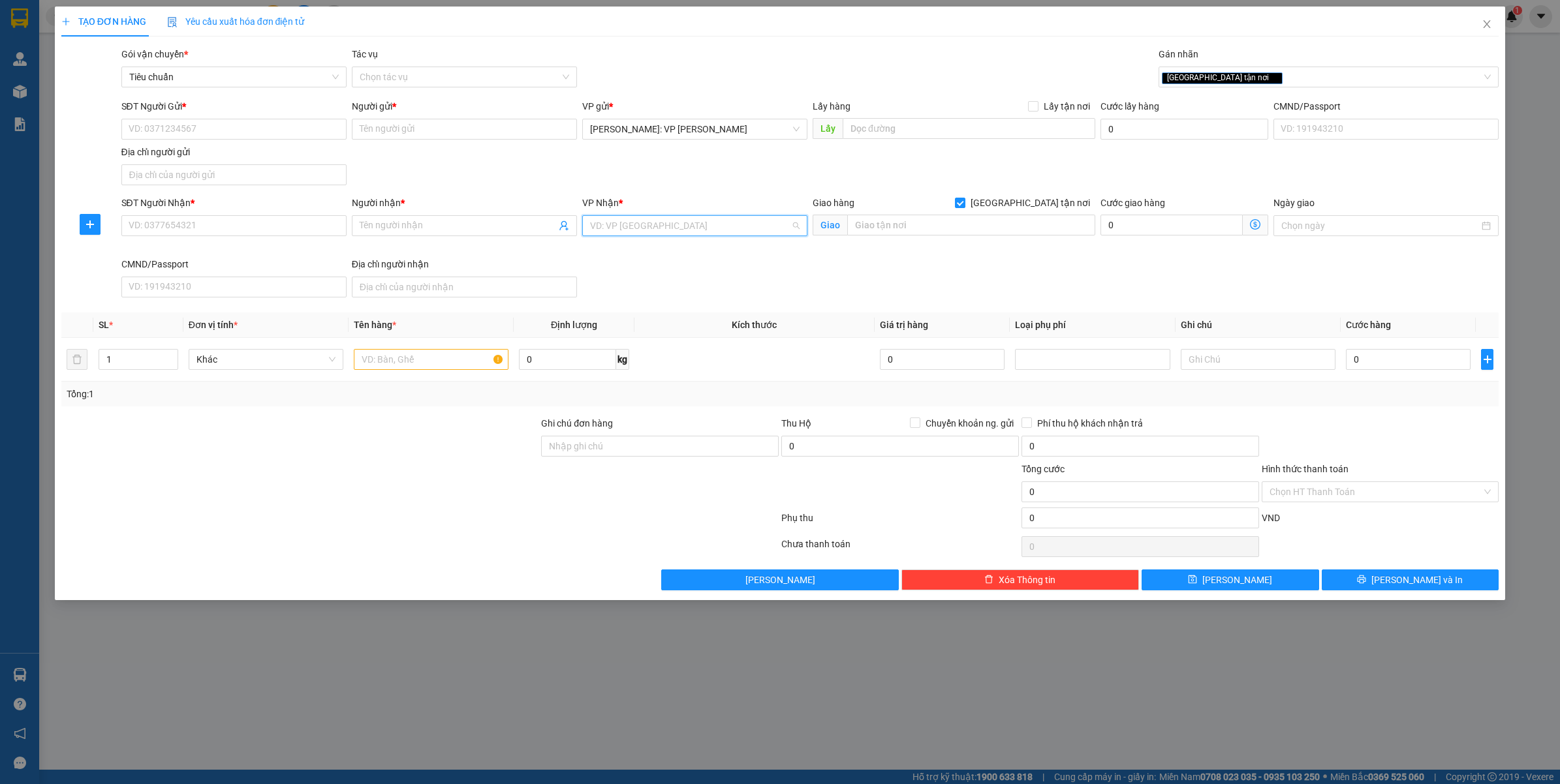
click at [712, 220] on input "search" at bounding box center [690, 225] width 201 height 20
type input "cần"
click at [647, 248] on div "Cần Thơ: [PERSON_NAME]" at bounding box center [694, 253] width 209 height 15
click at [186, 122] on input "SĐT Người Gửi *" at bounding box center [234, 129] width 225 height 21
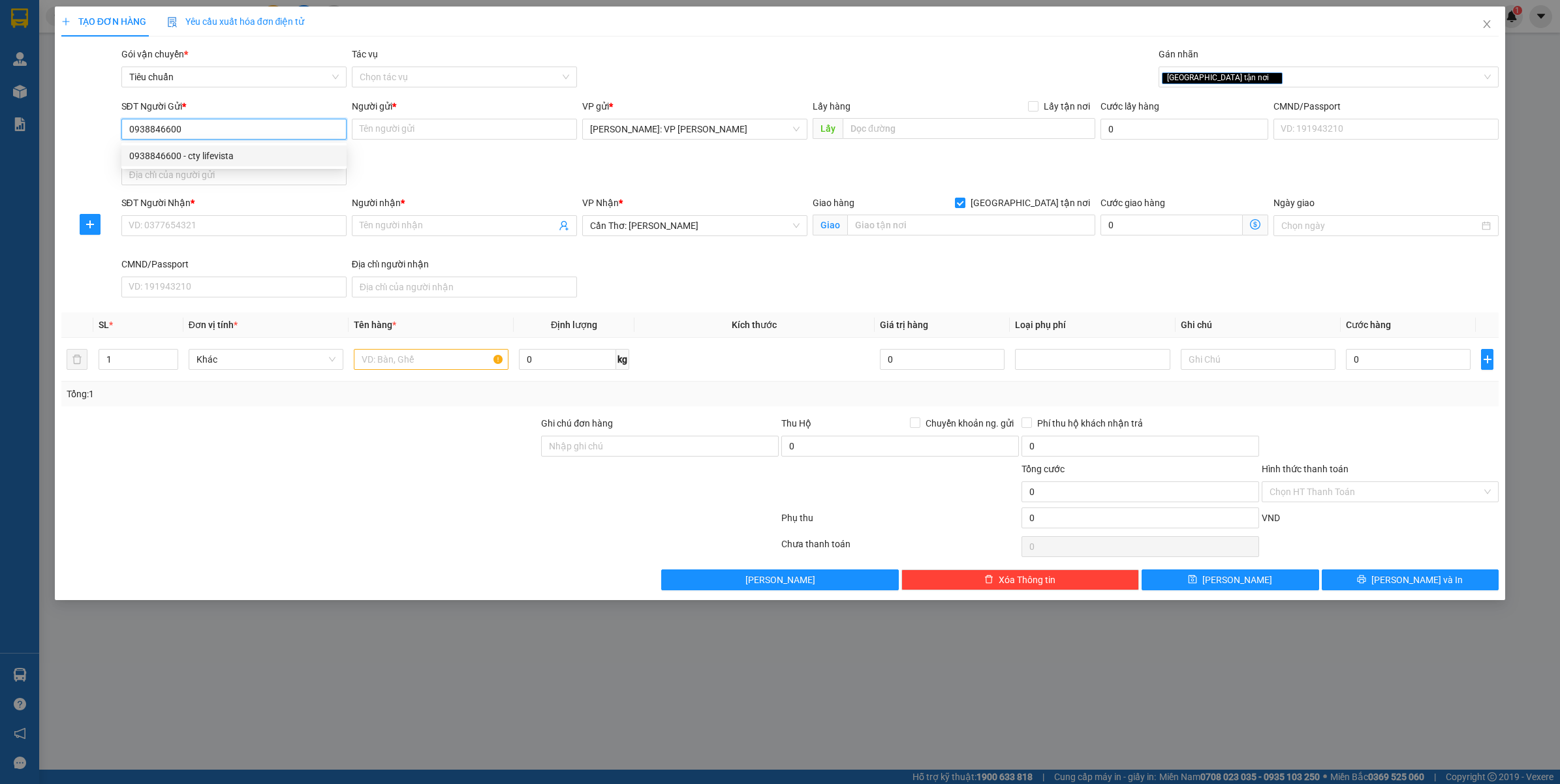
click at [240, 130] on input "0938846600" at bounding box center [234, 129] width 225 height 21
type input "0938846600"
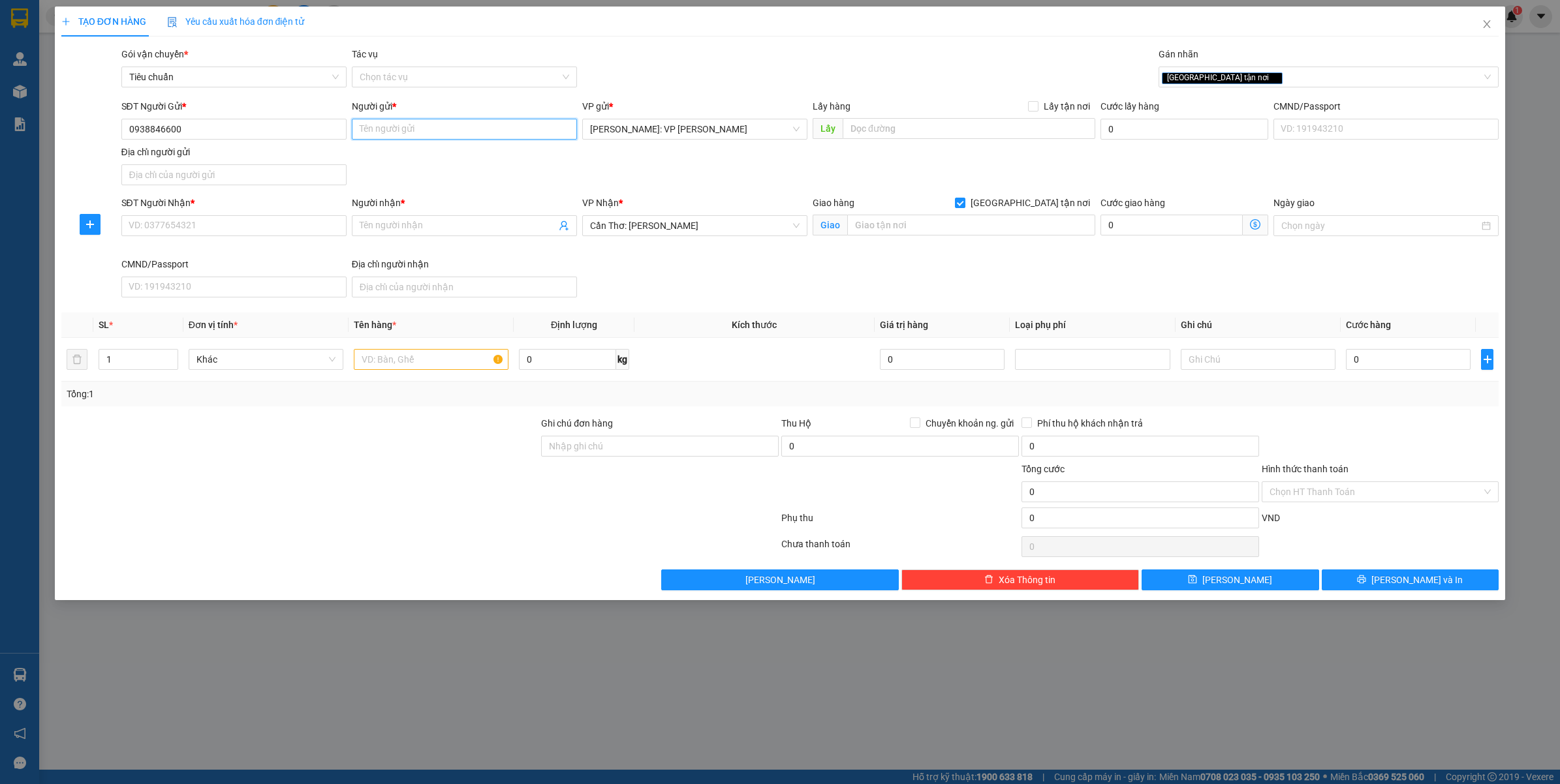
click at [401, 130] on input "Người gửi *" at bounding box center [464, 129] width 225 height 21
paste input "CTY LIFEVISTA"
type input "CTY LIFEVISTA"
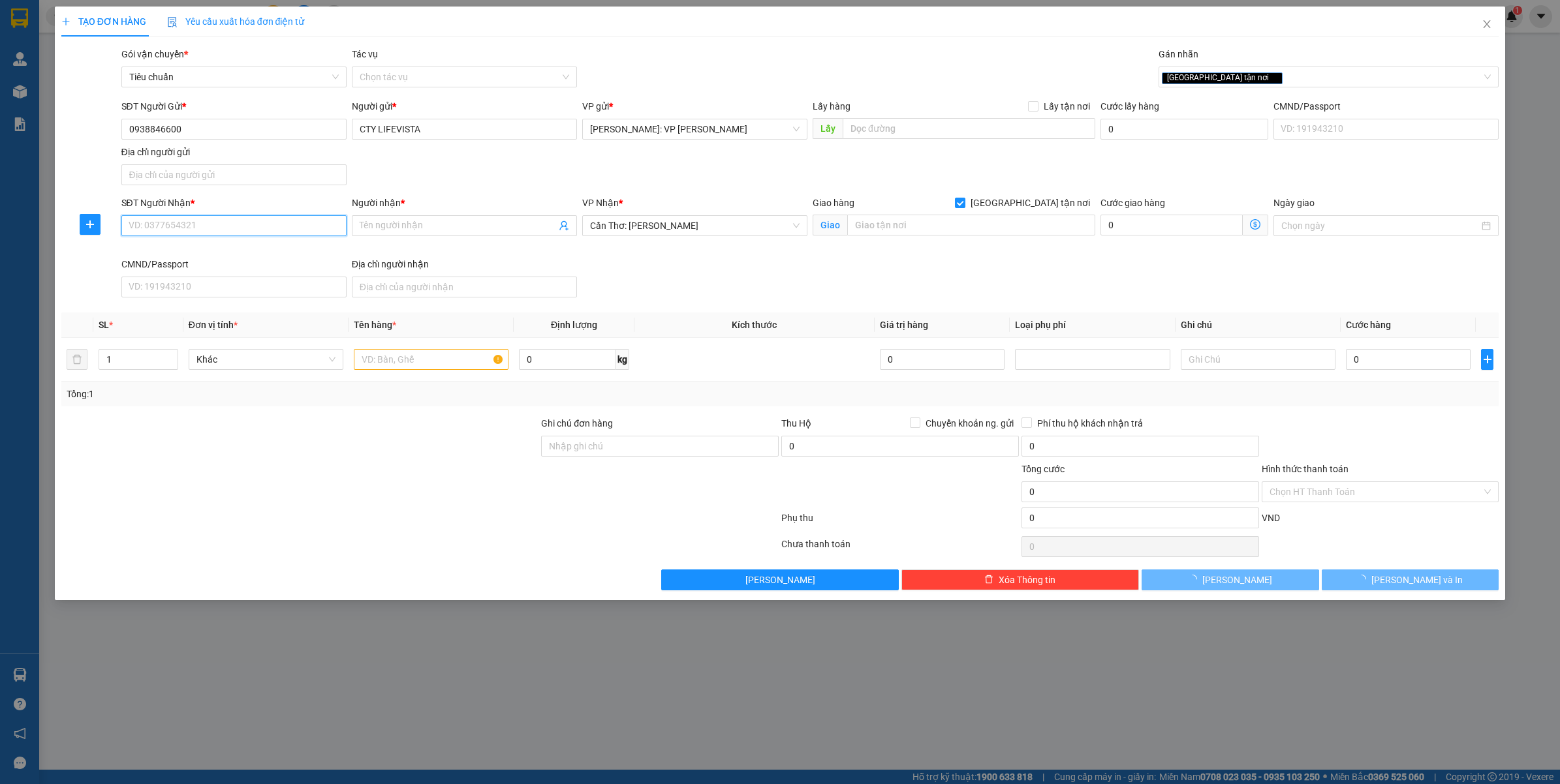
click at [187, 217] on input "SĐT Người Nhận *" at bounding box center [234, 225] width 225 height 21
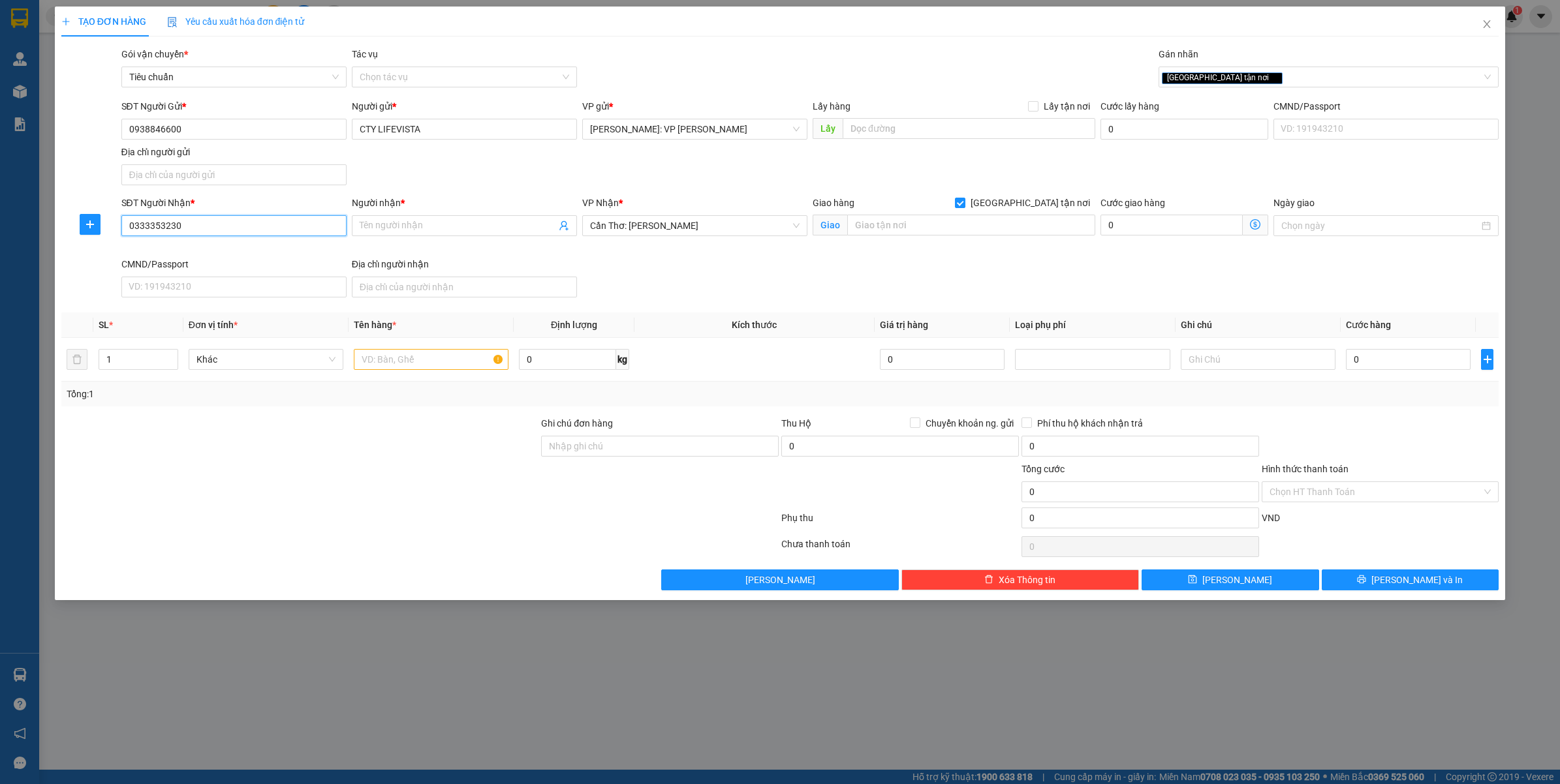
click at [184, 220] on input "0333353230" at bounding box center [234, 225] width 225 height 21
type input "0333353230"
click at [477, 227] on input "Người nhận *" at bounding box center [458, 225] width 196 height 15
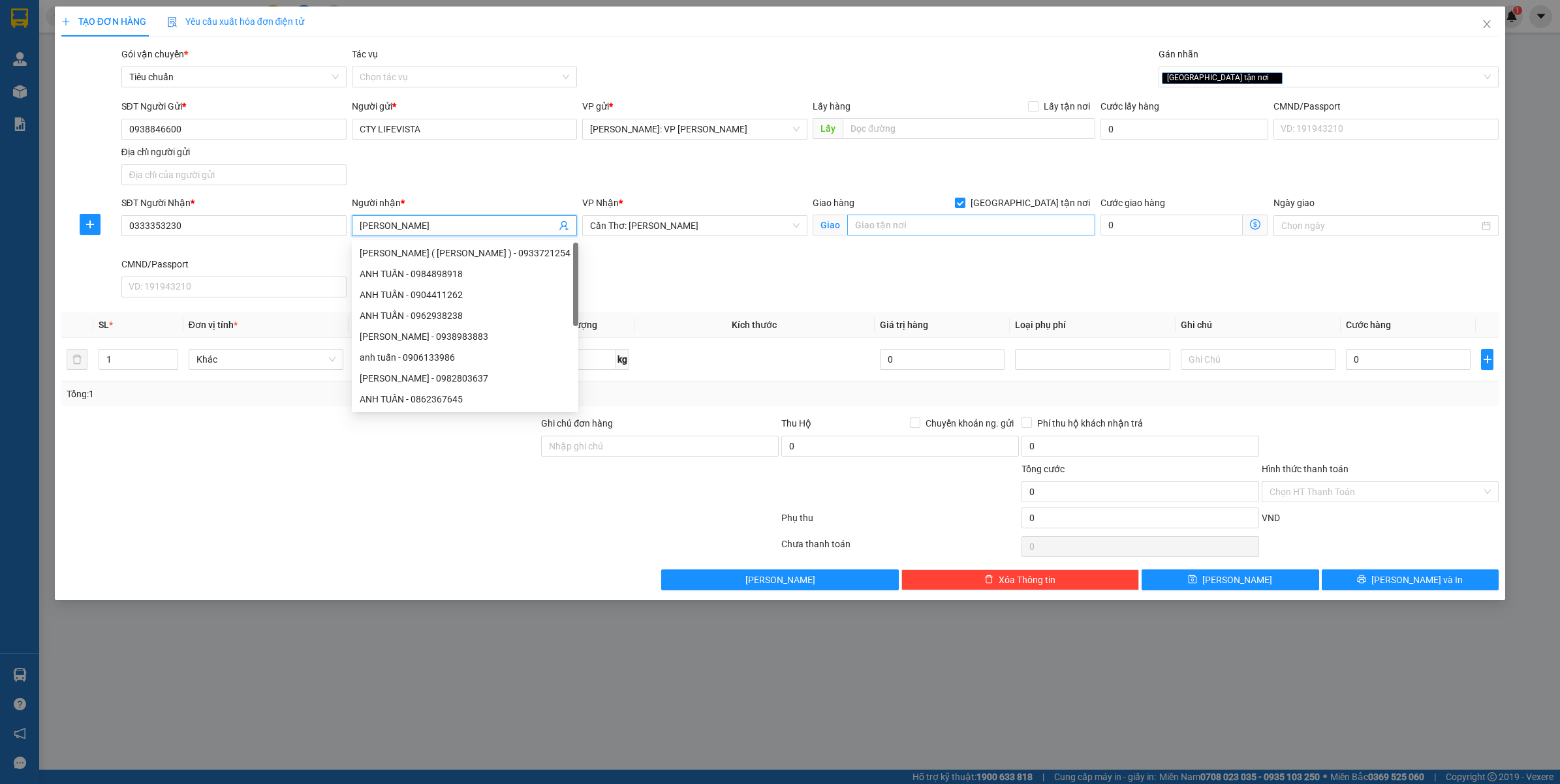
type input "[PERSON_NAME]"
click at [882, 228] on input "text" at bounding box center [971, 225] width 248 height 21
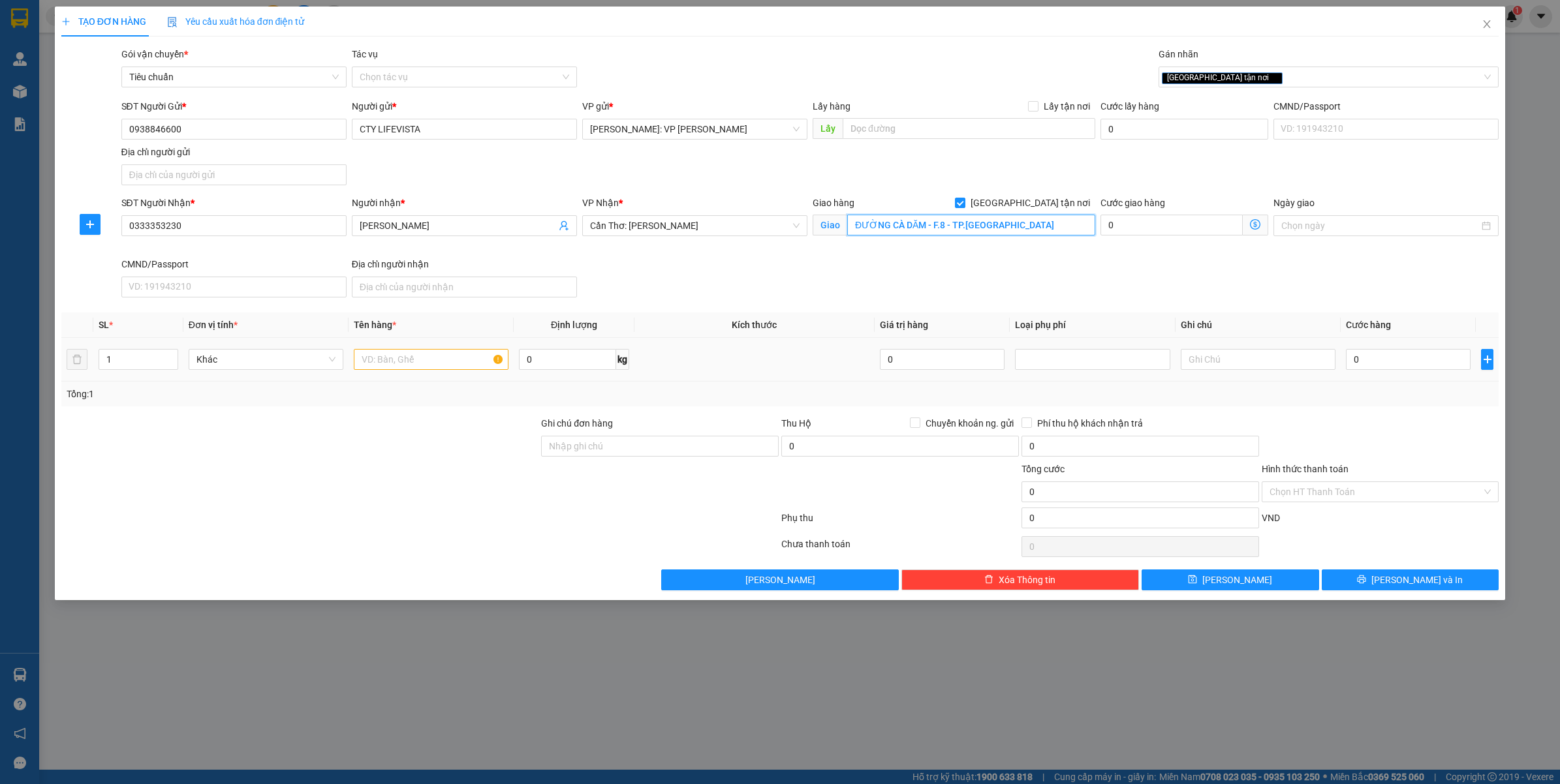
type input "ĐƯỜNG CÀ DĂM - F.8 - TP.[GEOGRAPHIC_DATA]"
click at [375, 359] on input "text" at bounding box center [431, 359] width 155 height 21
type input "1 BAO TẢI TRẮNG"
click at [565, 367] on input "0" at bounding box center [567, 359] width 97 height 21
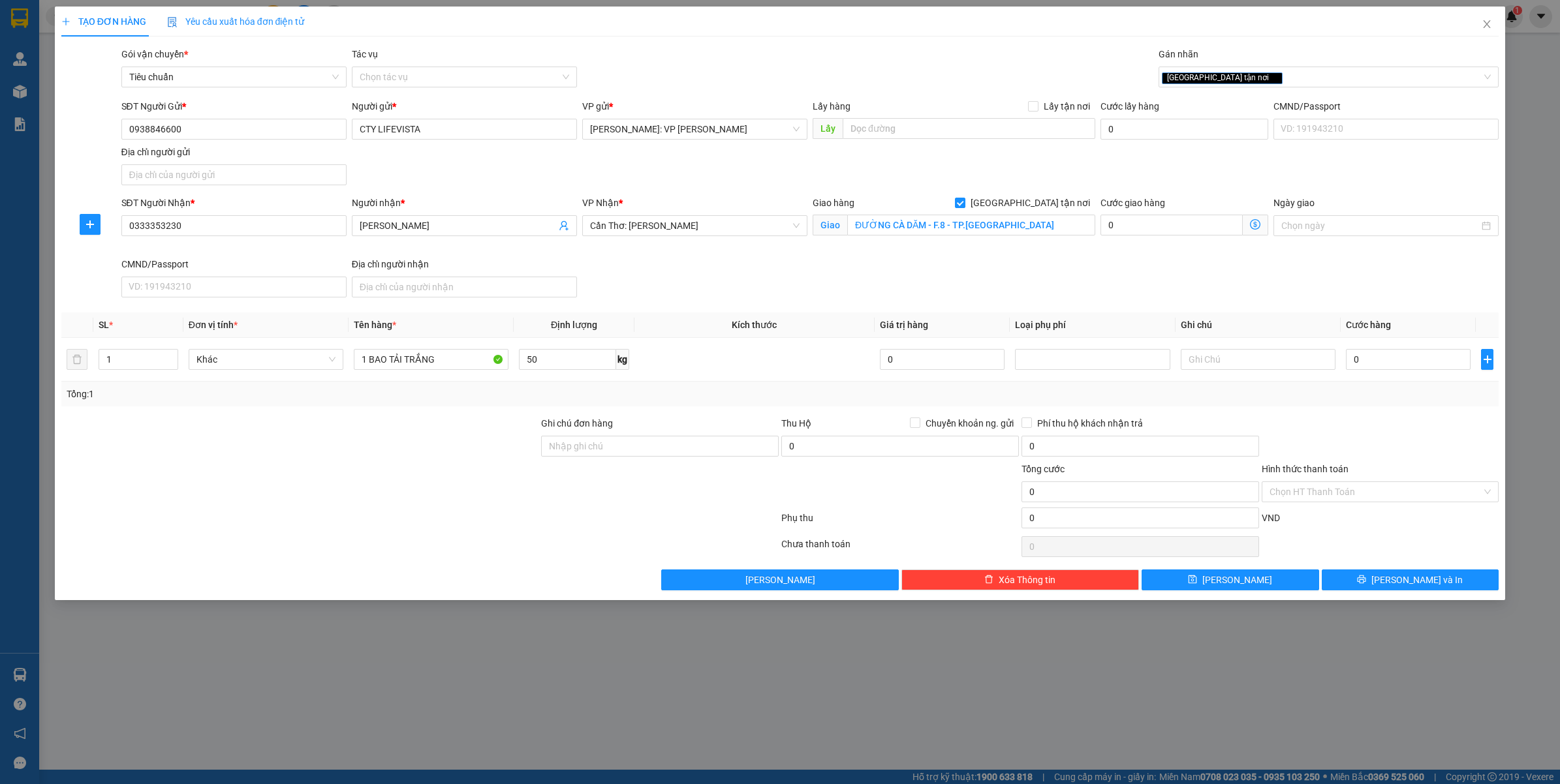
click at [1398, 438] on div at bounding box center [1381, 438] width 240 height 45
type input "50"
click at [1368, 364] on input "0" at bounding box center [1408, 359] width 125 height 21
type input "15"
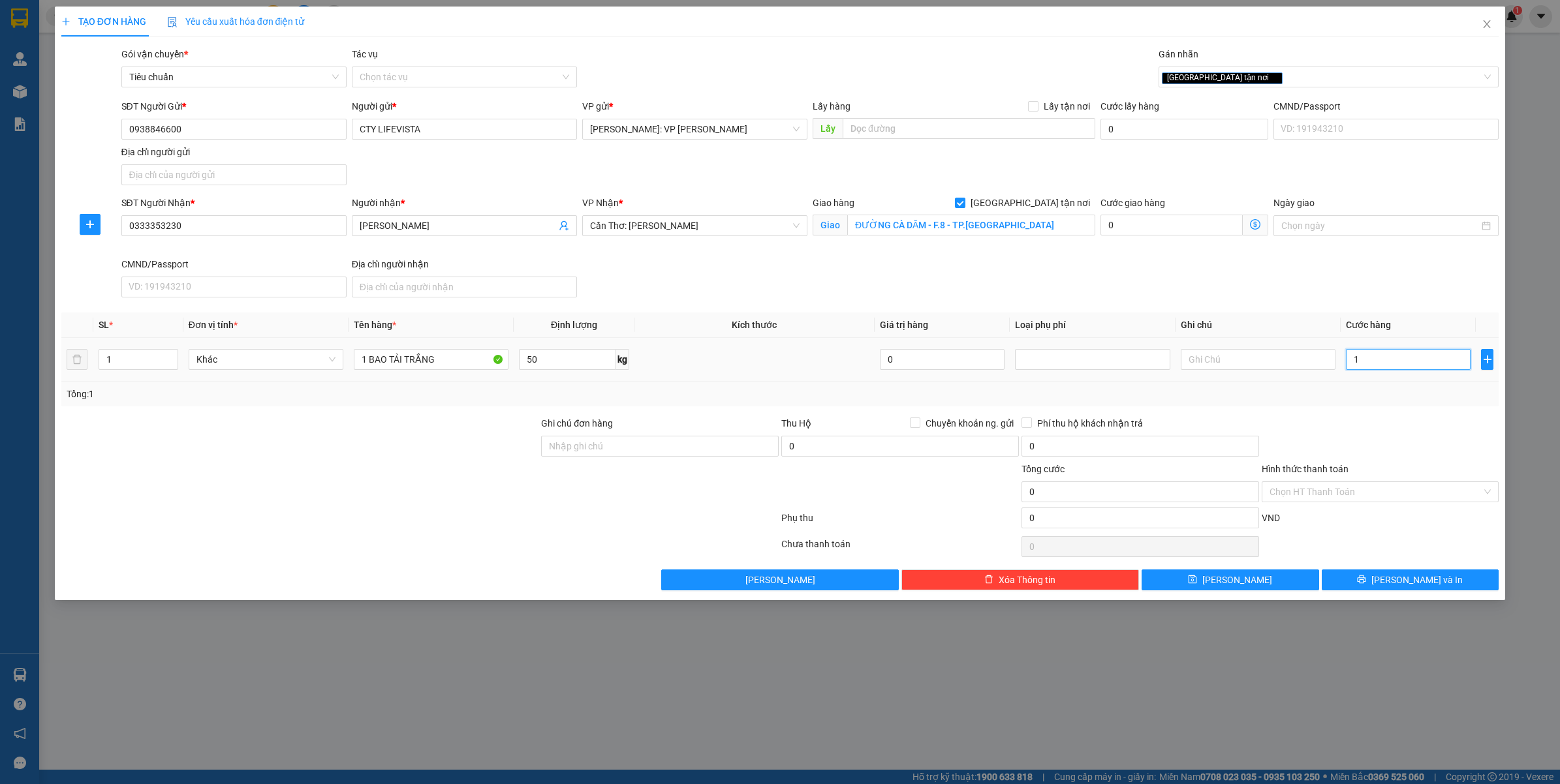
type input "15"
type input "150"
click at [1369, 399] on div "Tổng: 1" at bounding box center [780, 394] width 1427 height 15
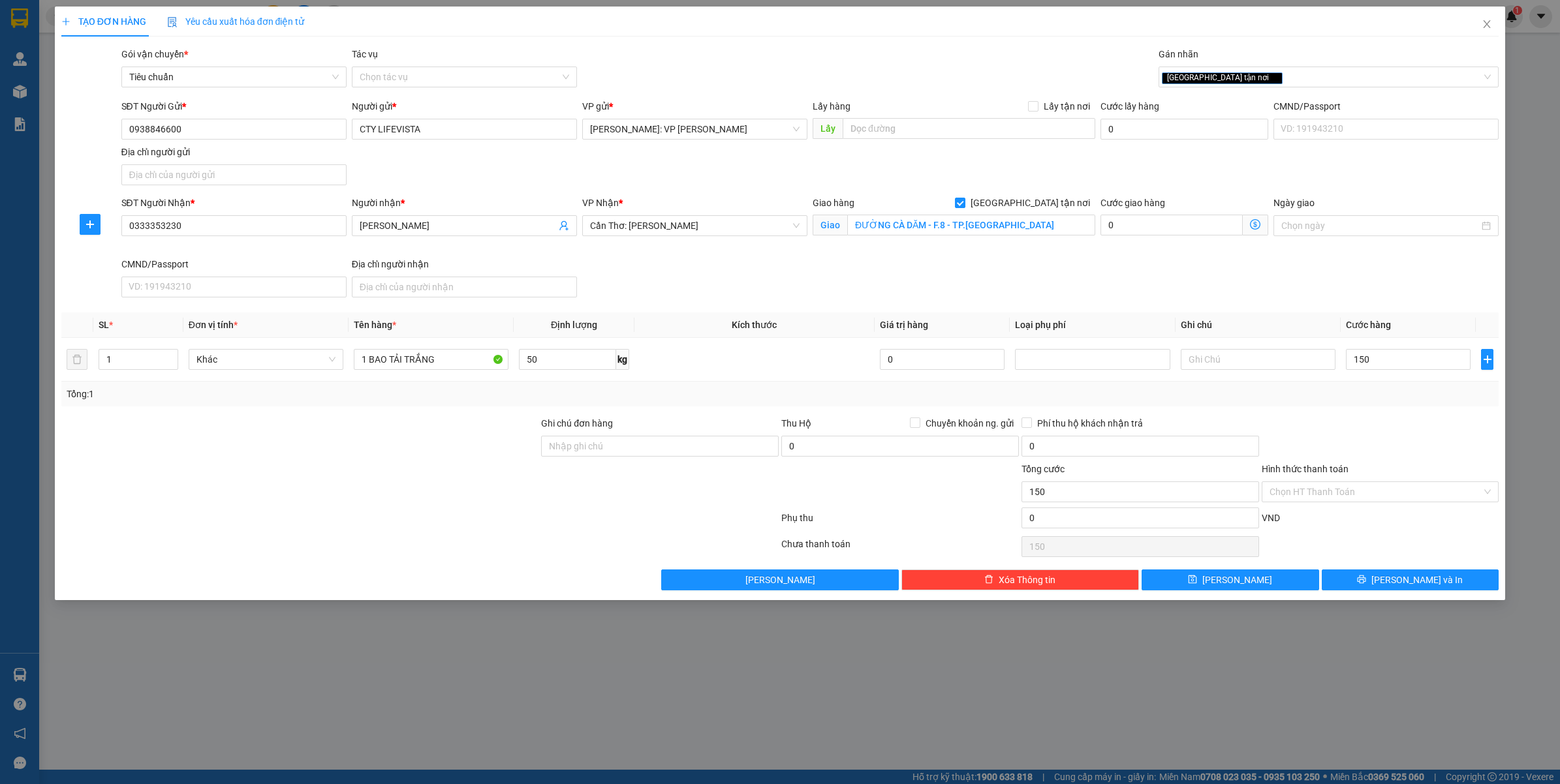
type input "150.000"
click at [1366, 579] on icon "printer" at bounding box center [1362, 580] width 9 height 9
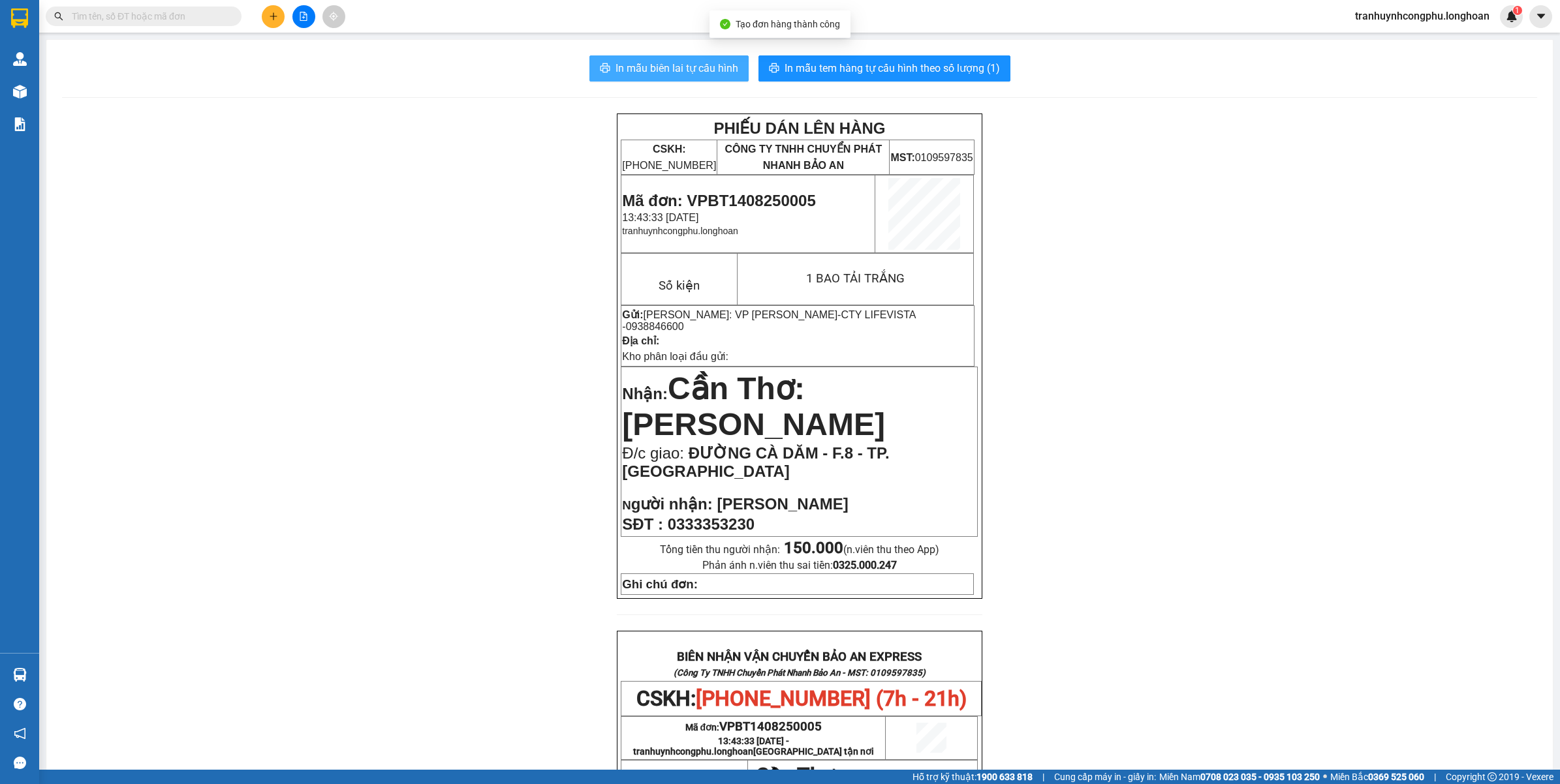
click at [638, 63] on span "In mẫu biên lai tự cấu hình" at bounding box center [677, 68] width 123 height 16
click at [896, 67] on span "In mẫu tem hàng tự cấu hình theo số lượng (1)" at bounding box center [892, 68] width 215 height 16
click at [784, 193] on span "Mã đơn: VPBT1408250005" at bounding box center [718, 201] width 193 height 18
copy span "VPBT1408250005"
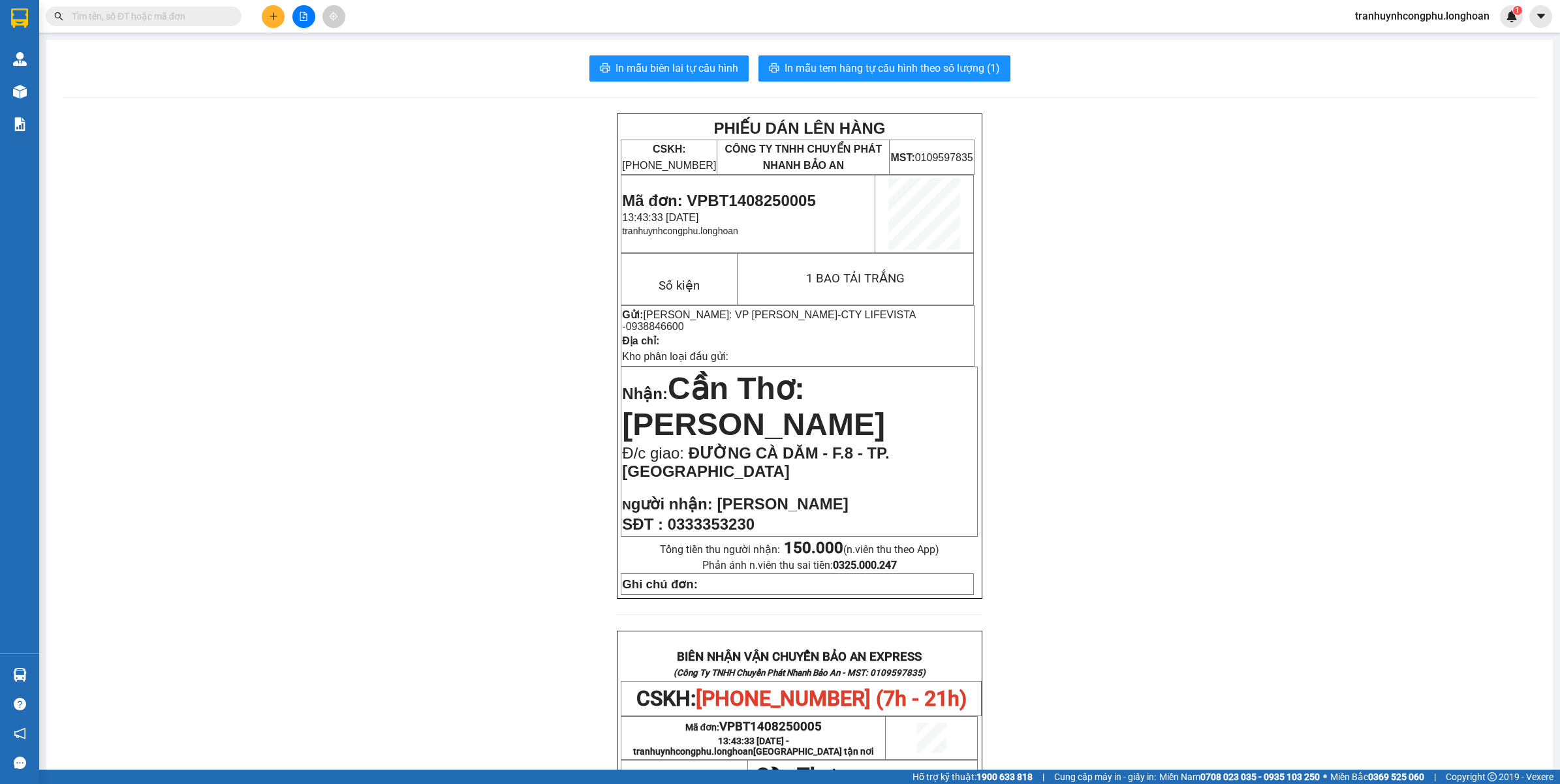
click at [376, 291] on div "PHIẾU DÁN LÊN HÀNG CSKH: [PHONE_NUMBER] CÔNG TY TNHH CHUYỂN PHÁT NHANH BẢO AN M…" at bounding box center [800, 706] width 1475 height 1184
click at [276, 23] on button at bounding box center [272, 16] width 23 height 23
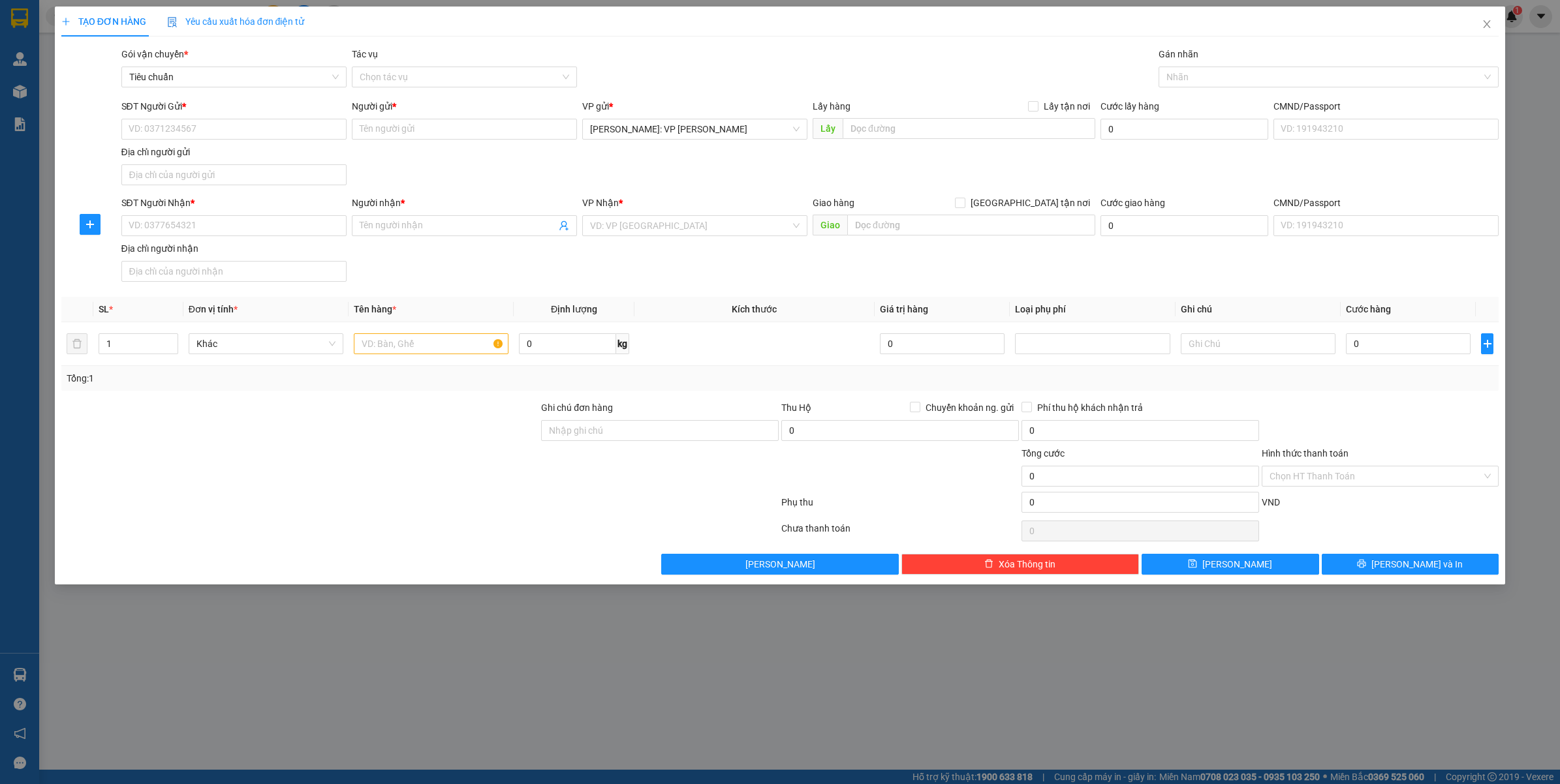
click at [1265, 92] on div "Gán nhãn Nhãn" at bounding box center [1329, 70] width 341 height 45
click at [1261, 88] on div "Gán nhãn Nhãn" at bounding box center [1329, 70] width 341 height 45
click at [1251, 83] on div at bounding box center [1322, 76] width 321 height 15
type input "GTN"
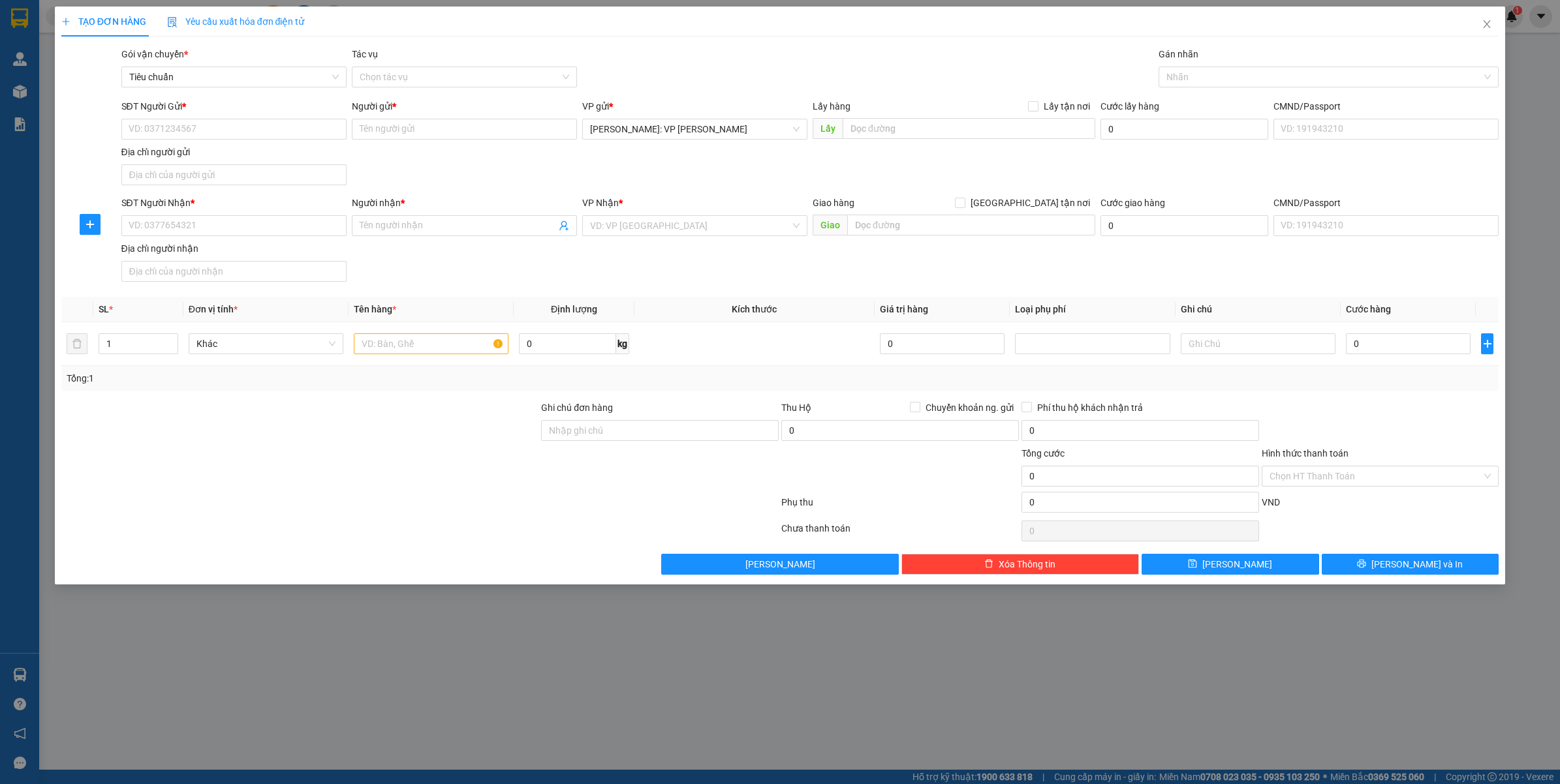
click at [1233, 117] on div "Cước lấy hàng" at bounding box center [1184, 108] width 168 height 20
click at [1178, 67] on div "Nhãn" at bounding box center [1329, 77] width 341 height 21
type input "GTN"
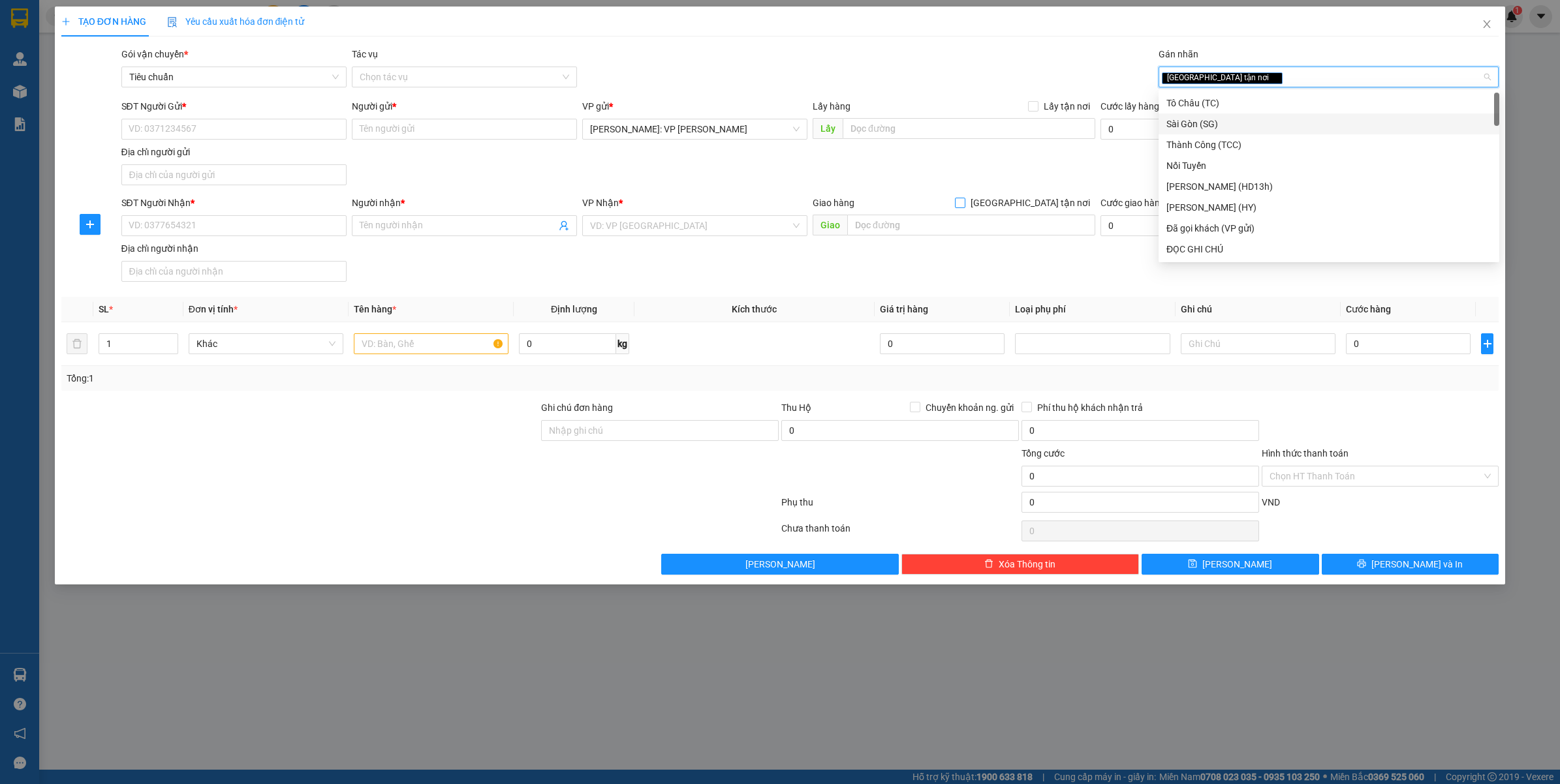
click at [1051, 201] on span "[GEOGRAPHIC_DATA] tận nơi" at bounding box center [1030, 203] width 130 height 15
click at [964, 201] on input "[GEOGRAPHIC_DATA] tận nơi" at bounding box center [959, 202] width 9 height 9
checkbox input "true"
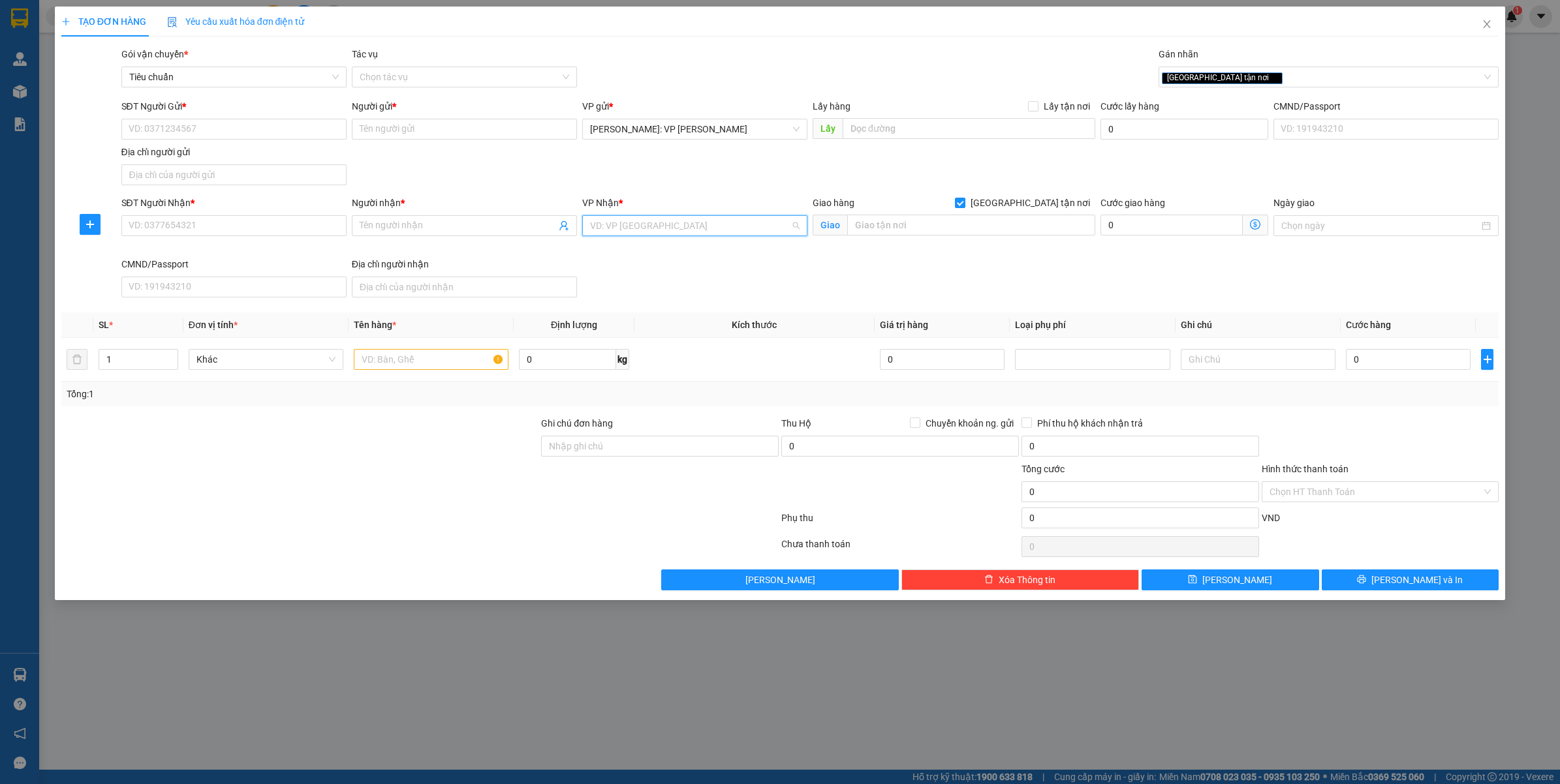
click at [686, 231] on input "search" at bounding box center [690, 225] width 201 height 20
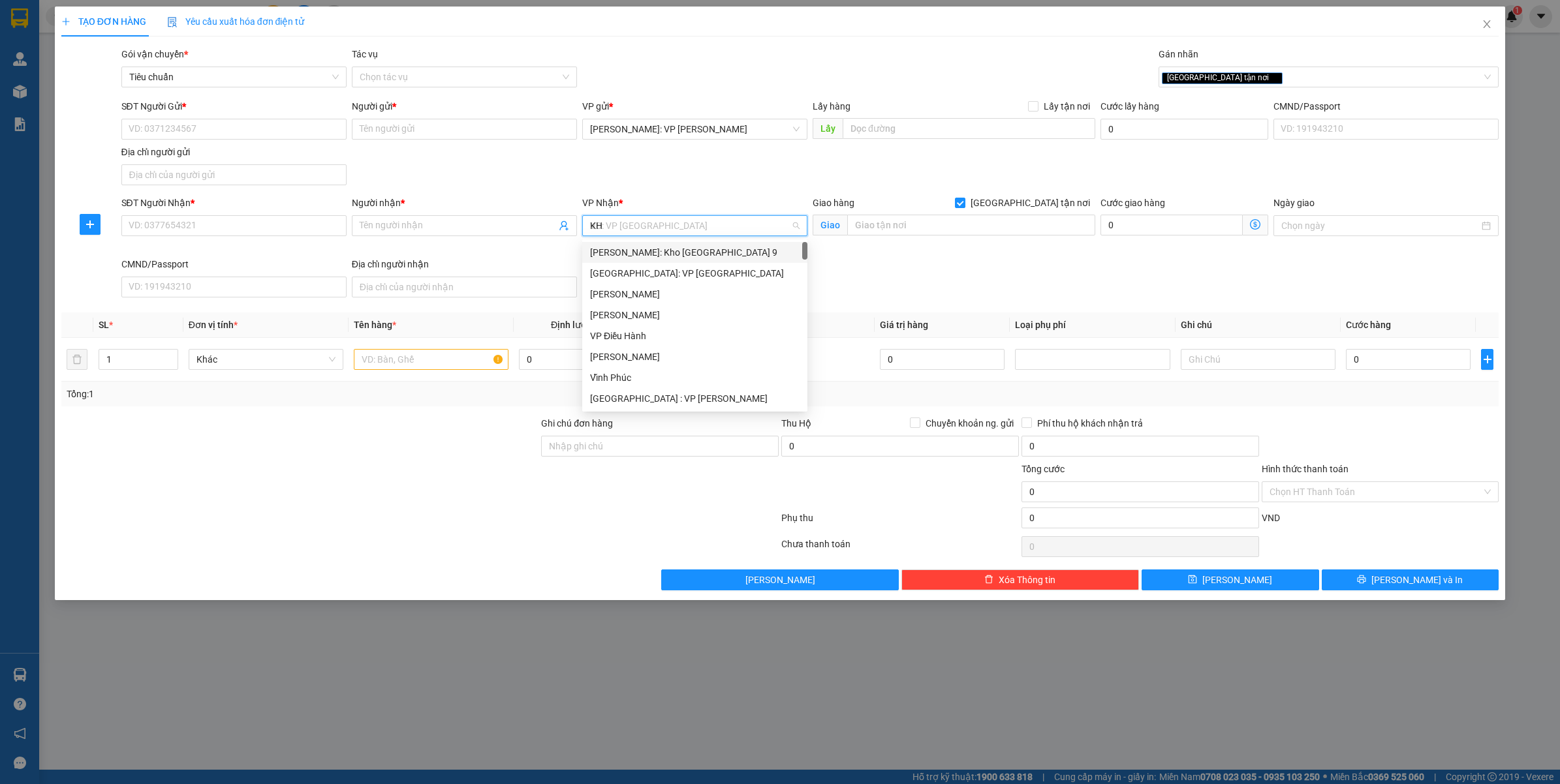
type input "KHO"
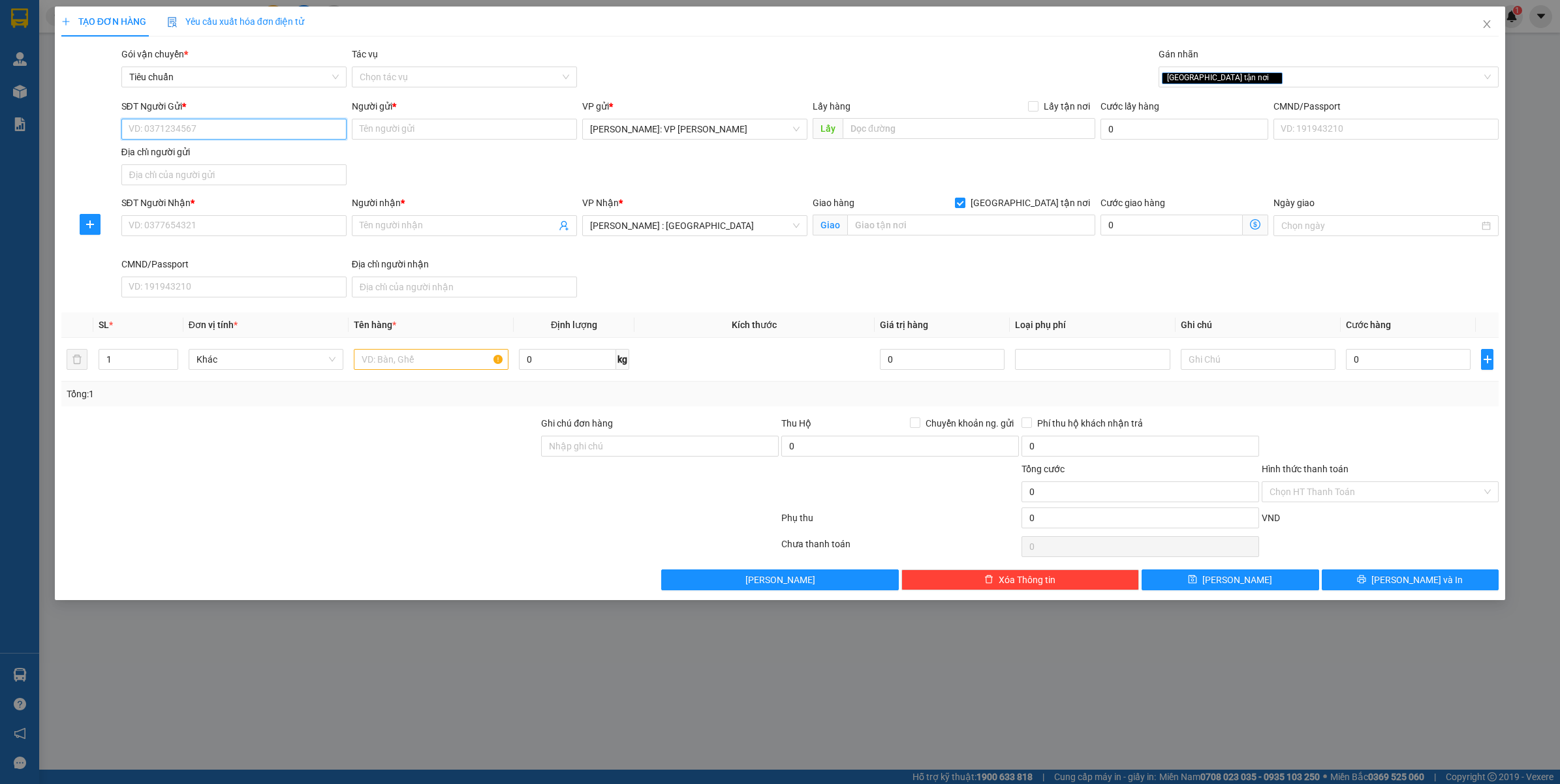
click at [174, 125] on input "SĐT Người Gửi *" at bounding box center [234, 129] width 225 height 21
click at [204, 150] on div "0362256243 - [PERSON_NAME]" at bounding box center [234, 156] width 209 height 15
type input "0362256243"
type input "[PERSON_NAME]"
checkbox input "true"
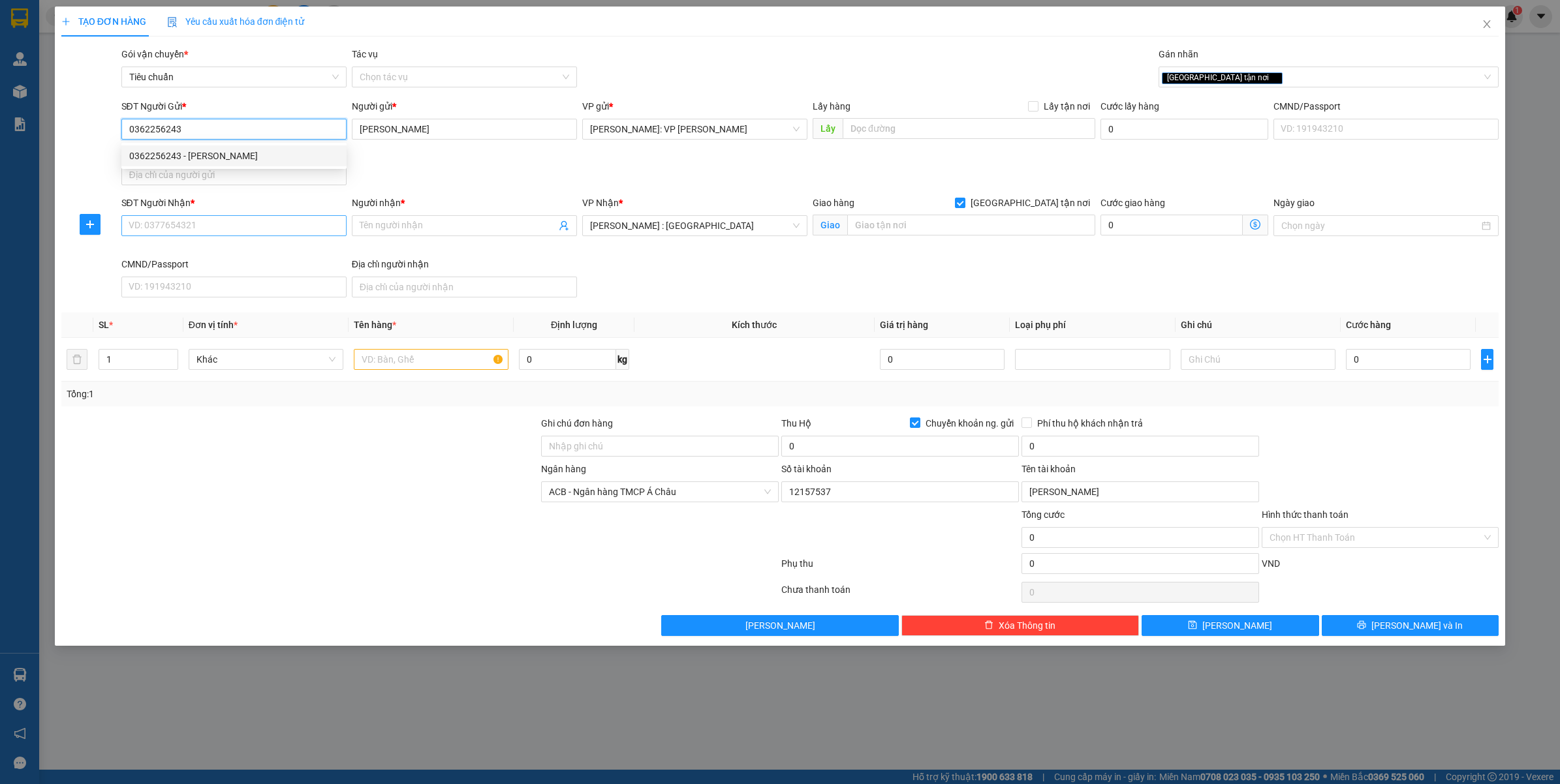
type input "0362256243"
type input "12157537"
type input "[PERSON_NAME]"
click at [180, 218] on input "SĐT Người Nhận *" at bounding box center [234, 225] width 225 height 21
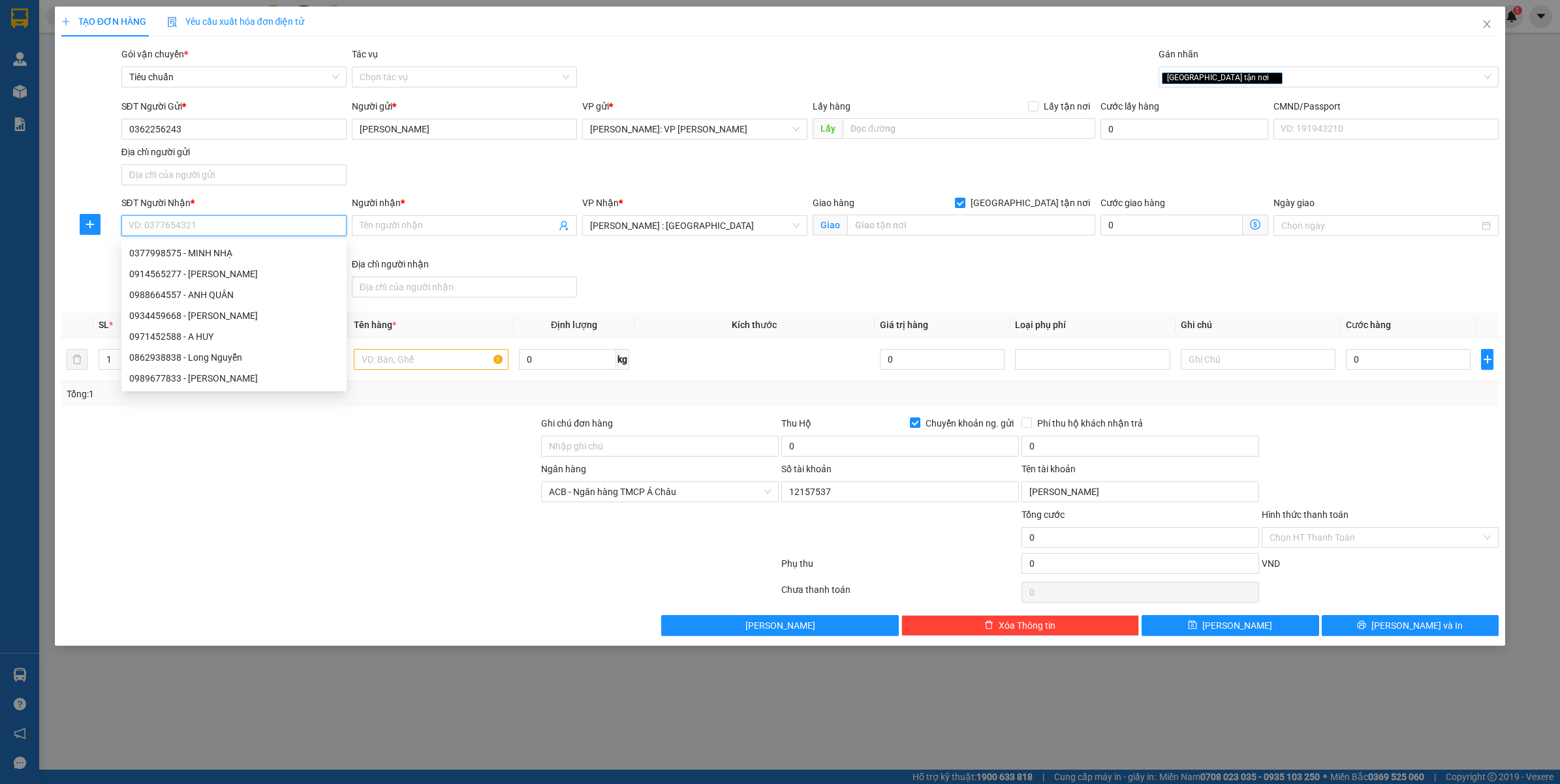
click at [182, 223] on input "SĐT Người Nhận *" at bounding box center [234, 225] width 225 height 21
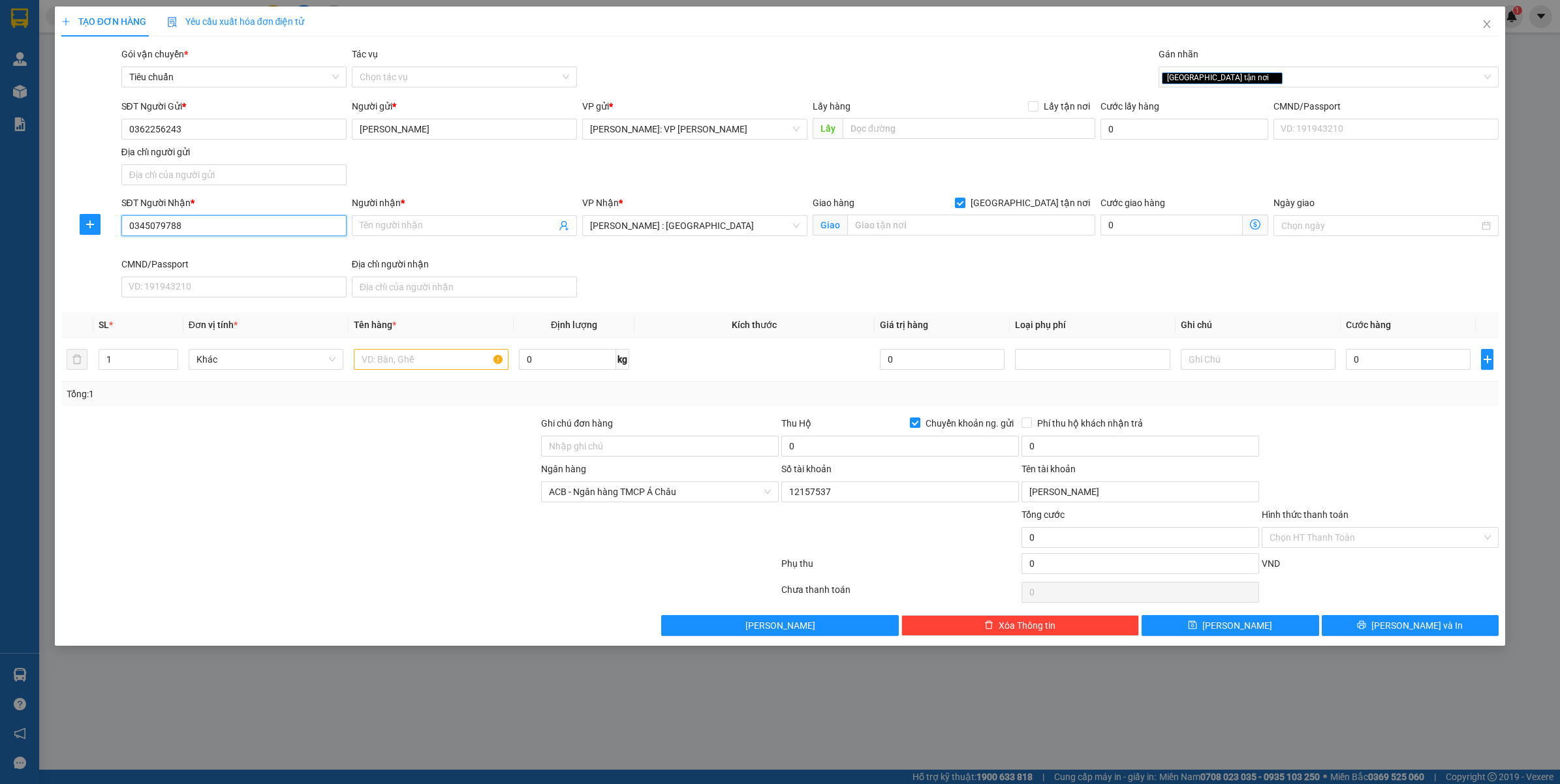
click at [182, 223] on input "0345079788" at bounding box center [234, 225] width 225 height 21
type input "0345079788"
click at [422, 227] on input "Người nhận *" at bounding box center [458, 225] width 196 height 15
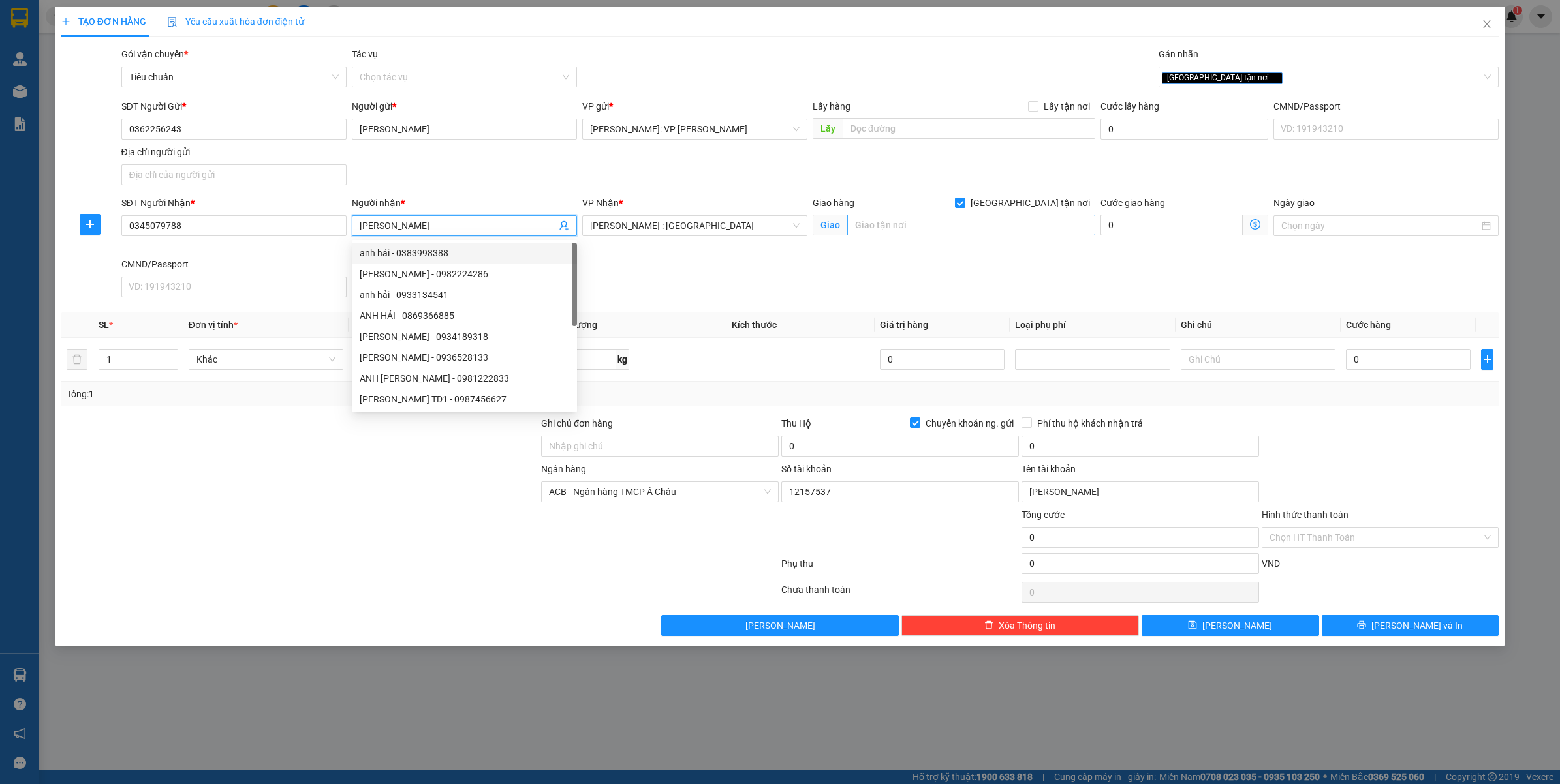
type input "[PERSON_NAME]"
click at [928, 234] on input "text" at bounding box center [971, 225] width 248 height 21
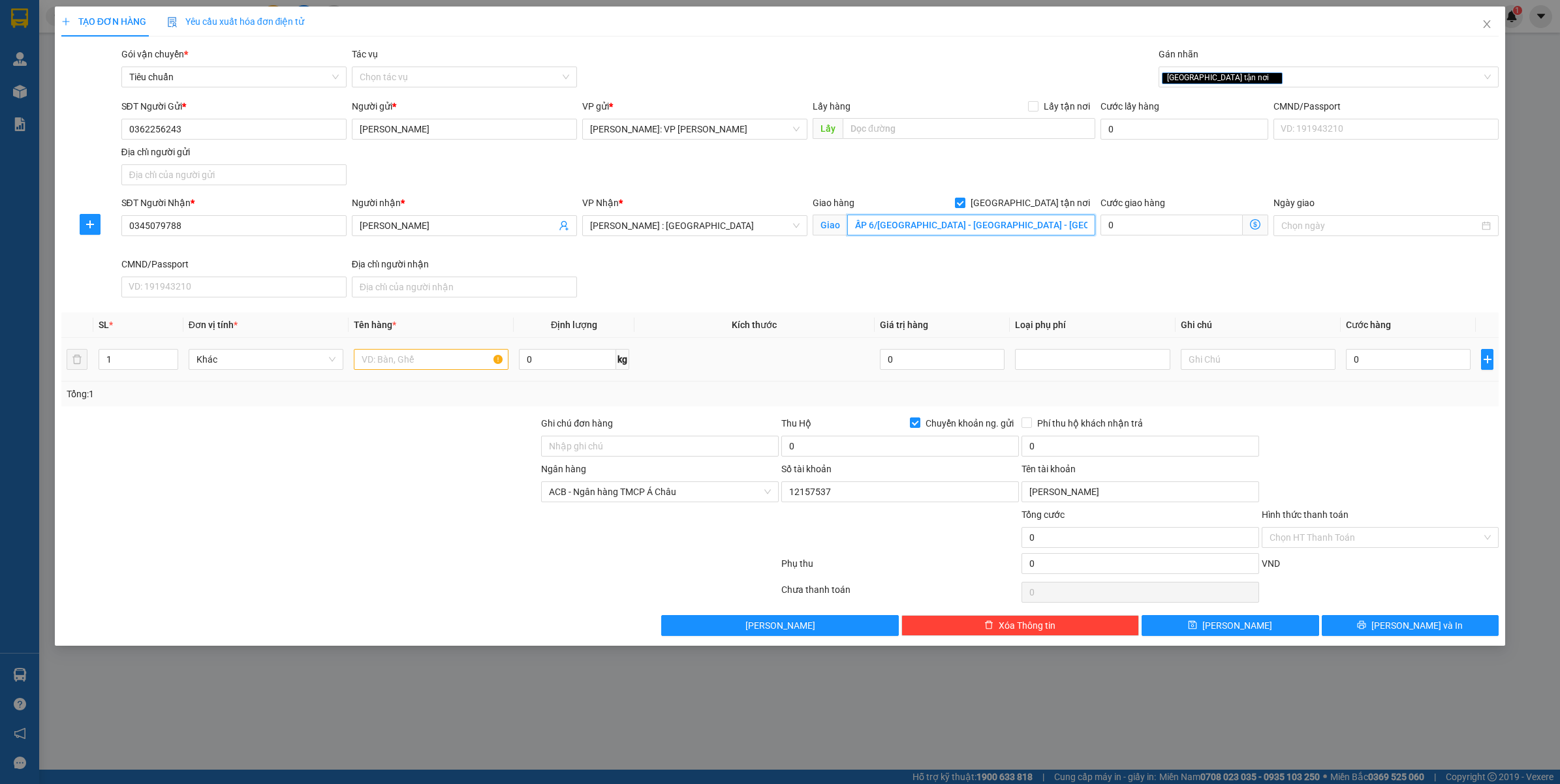
type input "ẤP 6/TÂN LONG - PHÚ GIÁO - BÌNH DƯƠNG"
click at [379, 362] on input "text" at bounding box center [431, 359] width 155 height 21
type input "1 XE ĐẠP BỌC BÌA"
click at [910, 426] on input "Chuyển khoản ng. gửi" at bounding box center [914, 422] width 9 height 9
checkbox input "false"
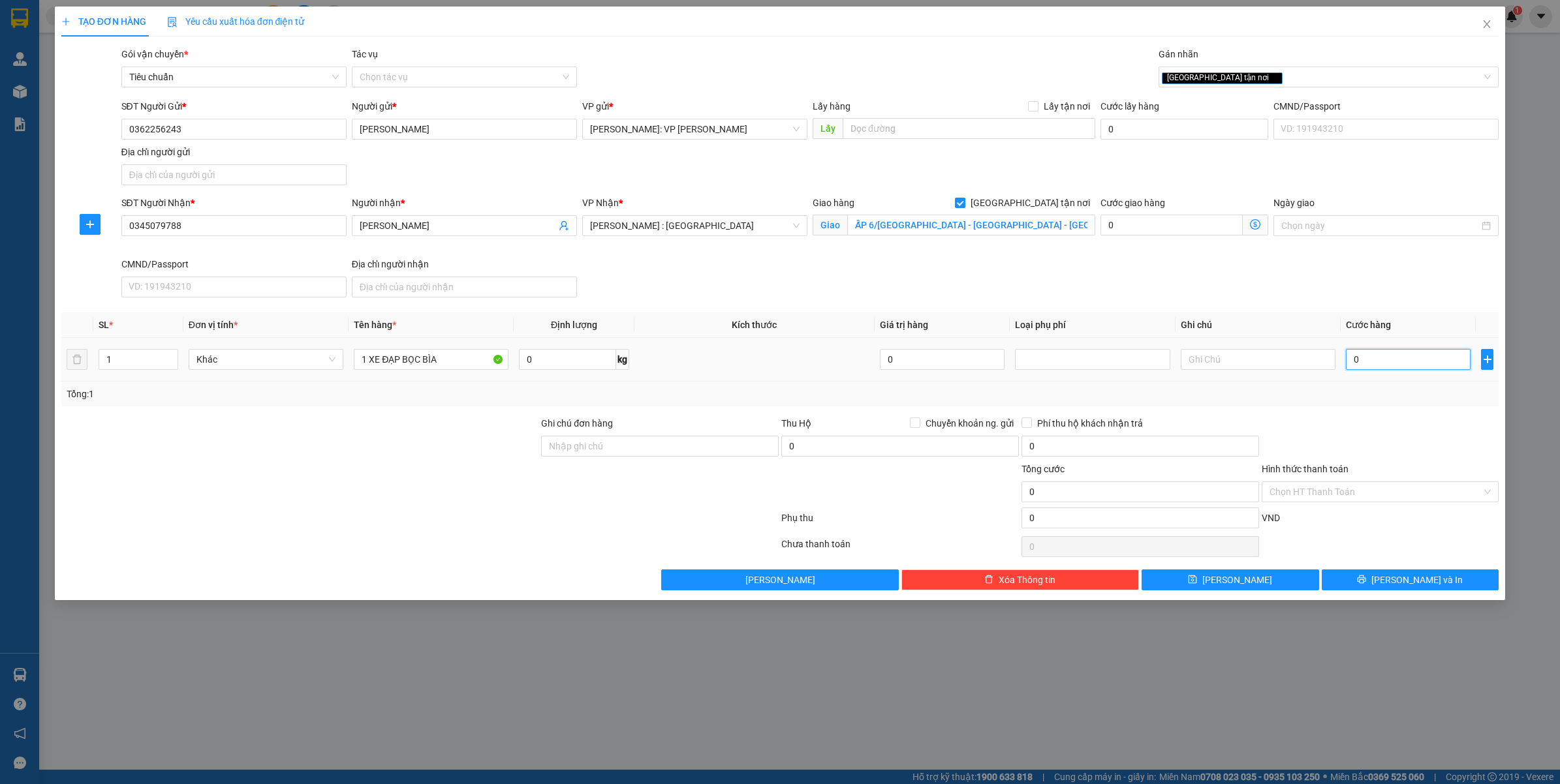
click at [1381, 351] on input "0" at bounding box center [1408, 359] width 125 height 21
type input "15"
type input "150"
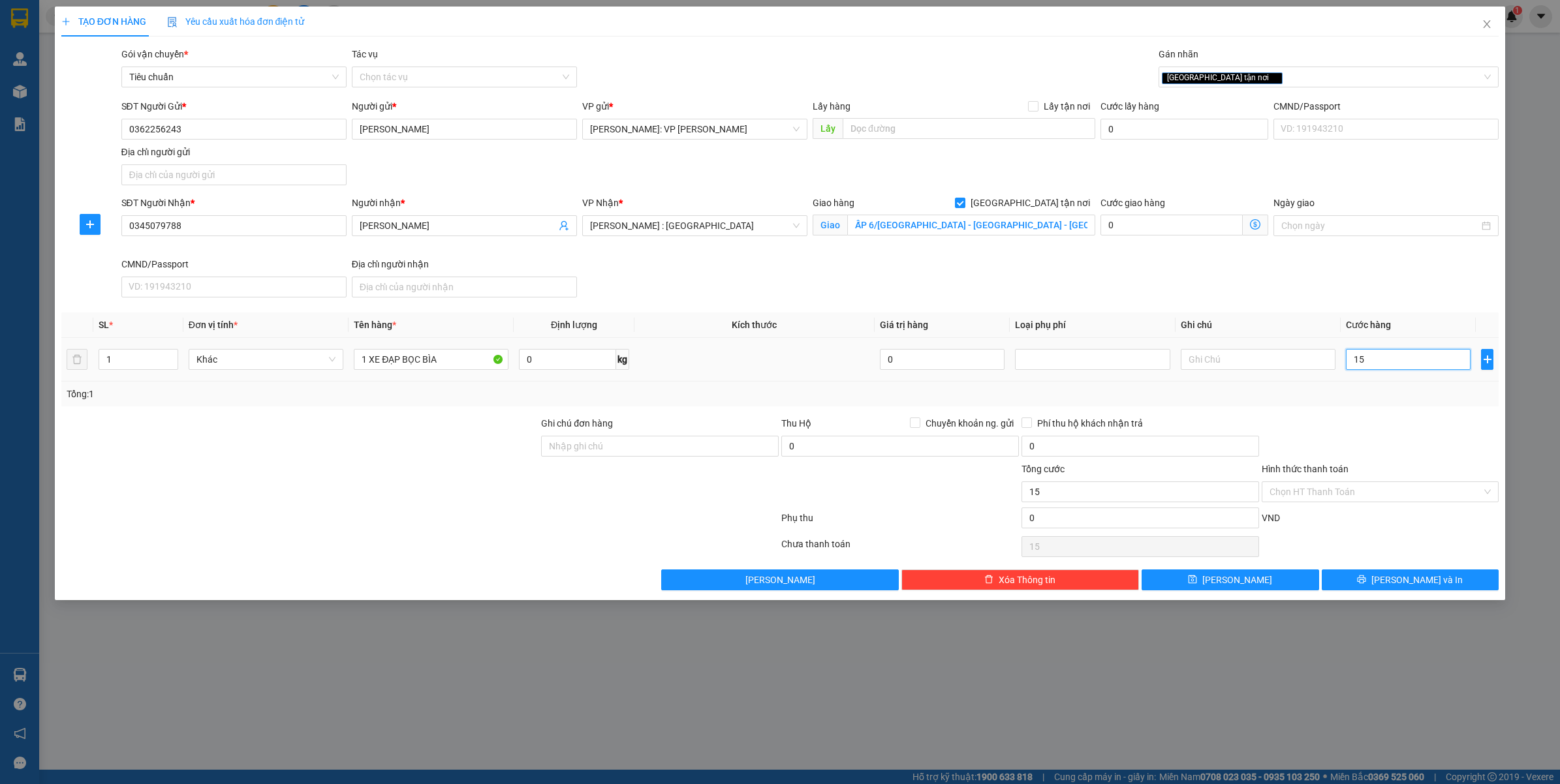
type input "150"
drag, startPoint x: 1362, startPoint y: 422, endPoint x: 1397, endPoint y: 555, distance: 137.5
click at [1362, 422] on div at bounding box center [1381, 438] width 240 height 45
type input "150.000"
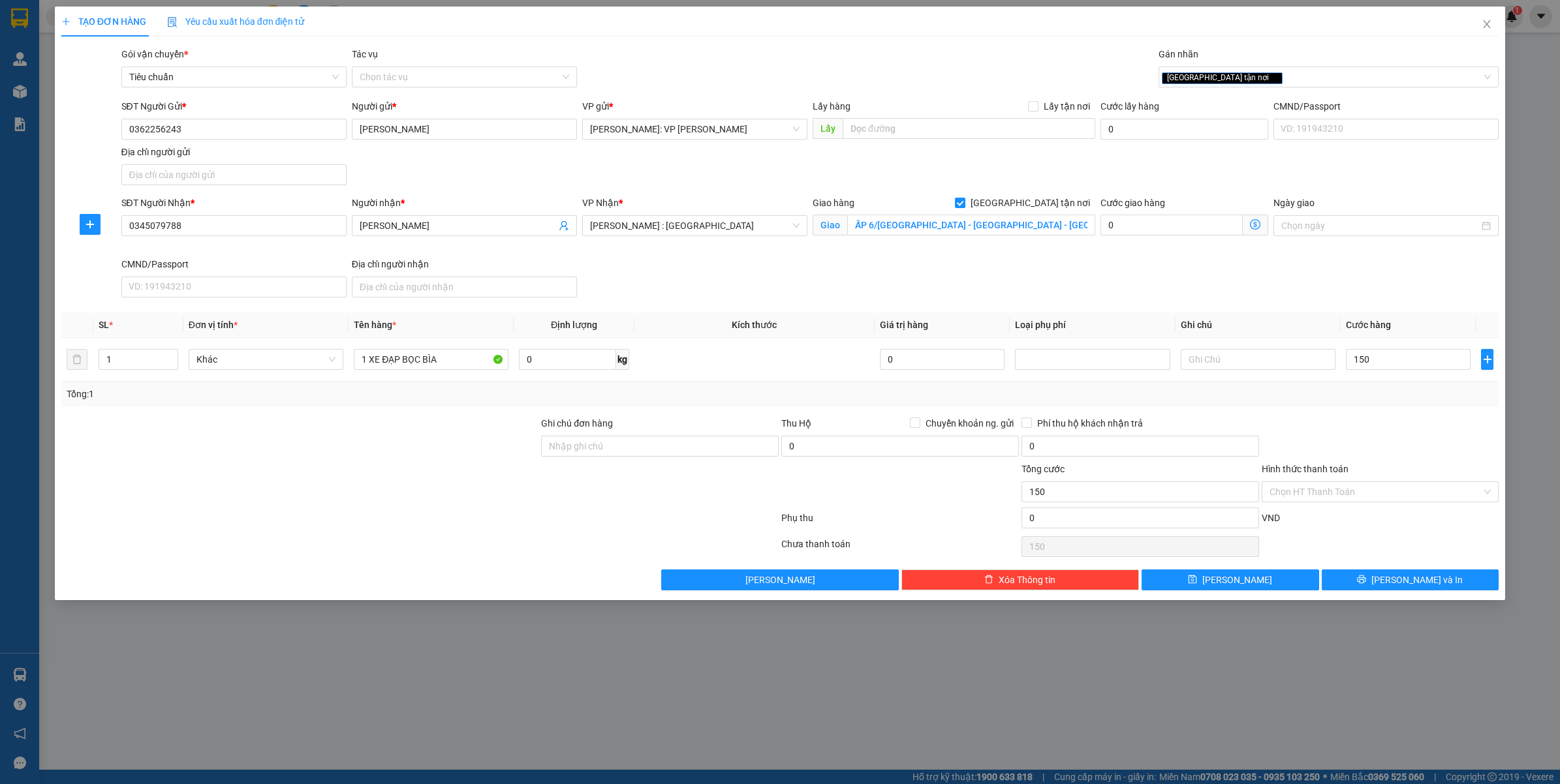
type input "150.000"
click at [1386, 588] on button "[PERSON_NAME] và In" at bounding box center [1410, 580] width 177 height 21
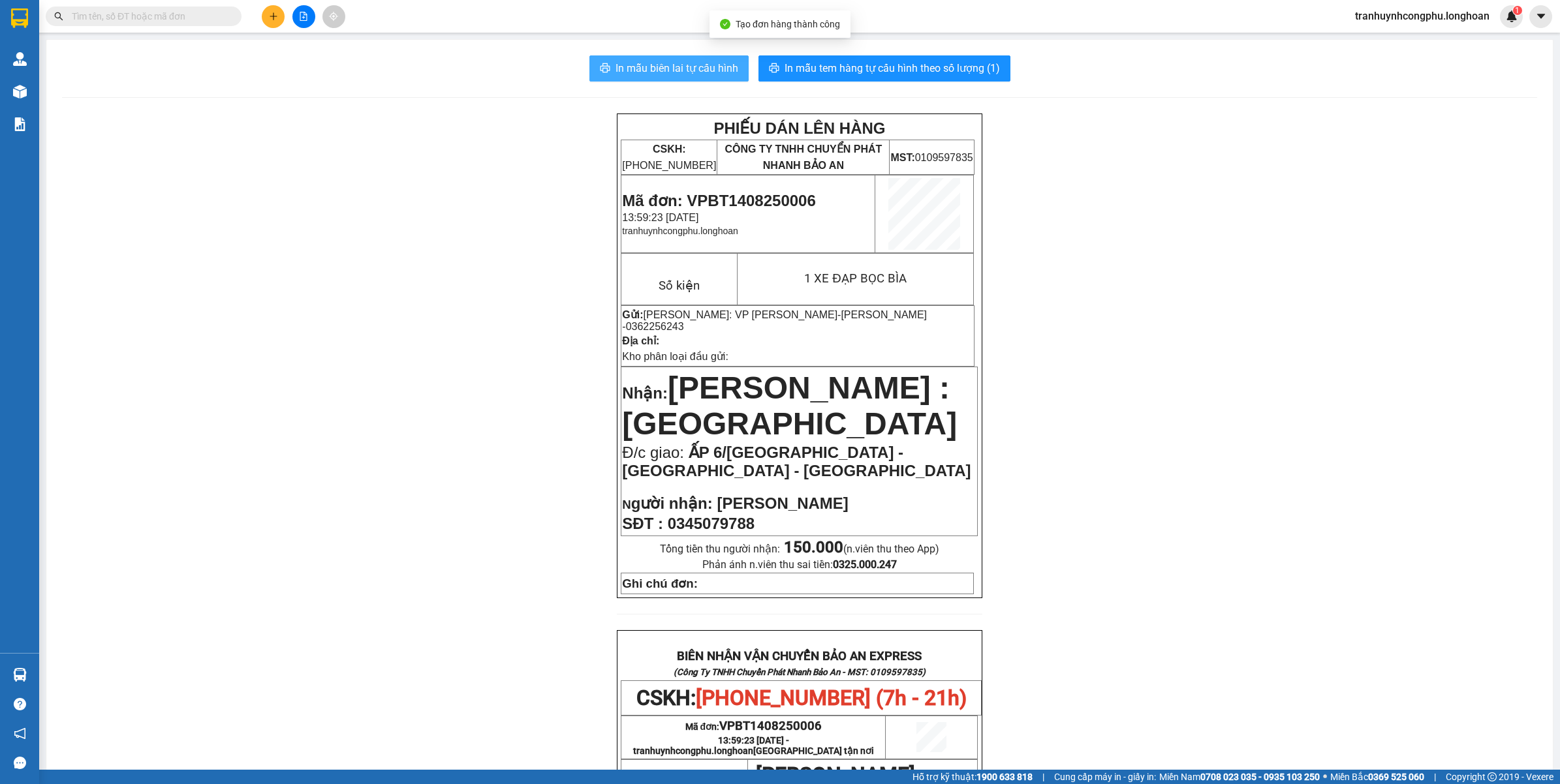
click at [690, 69] on span "In mẫu biên lai tự cấu hình" at bounding box center [677, 68] width 123 height 16
click at [776, 201] on span "Mã đơn: VPBT1408250006" at bounding box center [718, 201] width 193 height 18
copy span "VPBT1408250006"
click at [542, 389] on div "PHIẾU DÁN LÊN HÀNG CSKH: 1900.06.88.33 CÔNG TY TNHH CHUYỂN PHÁT NHANH BẢO AN MS…" at bounding box center [800, 712] width 1475 height 1198
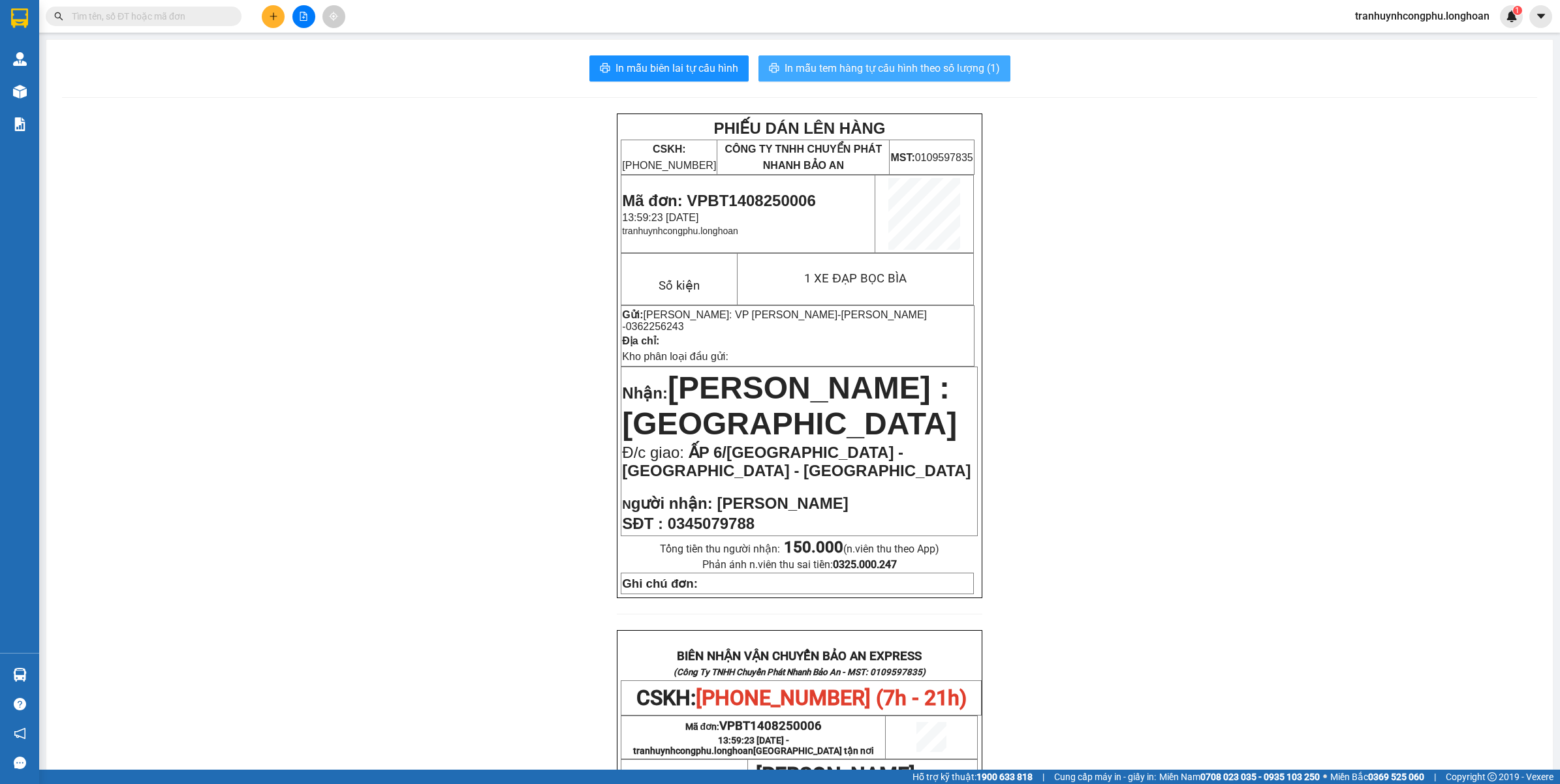
click at [961, 69] on span "In mẫu tem hàng tự cấu hình theo số lượng (1)" at bounding box center [892, 68] width 215 height 16
drag, startPoint x: 1559, startPoint y: 18, endPoint x: 1554, endPoint y: 135, distance: 117.1
click at [1554, 135] on section "Kết quả tìm kiếm ( 0 ) Bộ lọc No Data tranhuynhcongphu.longhoan 1 Quản Lý Quản …" at bounding box center [780, 392] width 1560 height 784
drag, startPoint x: 1208, startPoint y: 253, endPoint x: 1410, endPoint y: 247, distance: 202.1
click at [1212, 253] on div "PHIẾU DÁN LÊN HÀNG CSKH: 1900.06.88.33 CÔNG TY TNHH CHUYỂN PHÁT NHANH BẢO AN MS…" at bounding box center [800, 712] width 1475 height 1198
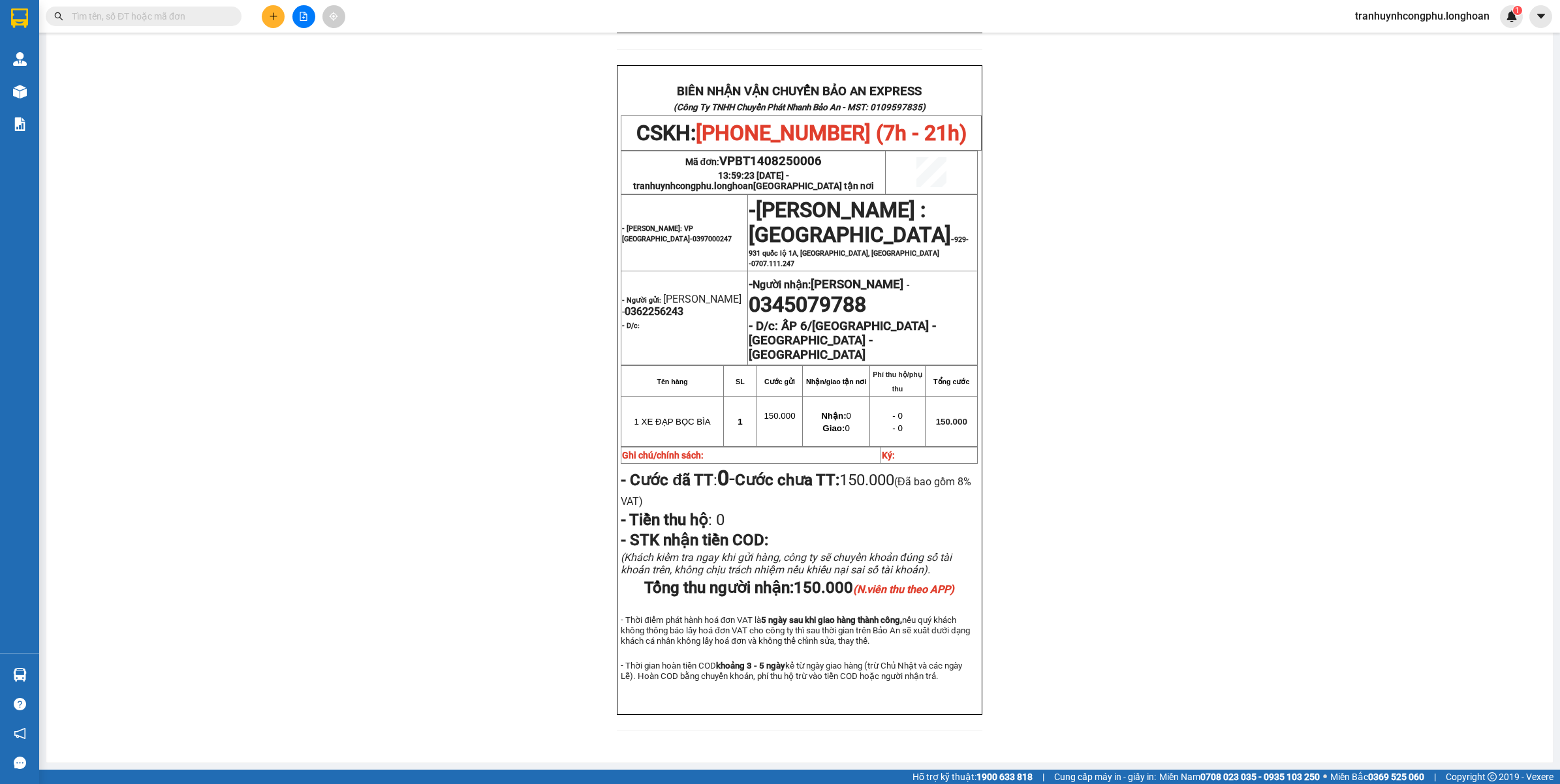
scroll to position [575, 0]
click at [239, 400] on div "PHIẾU DÁN LÊN HÀNG CSKH: 1900.06.88.33 CÔNG TY TNHH CHUYỂN PHÁT NHANH BẢO AN MS…" at bounding box center [800, 147] width 1475 height 1198
click at [274, 15] on icon "plus" at bounding box center [273, 16] width 9 height 9
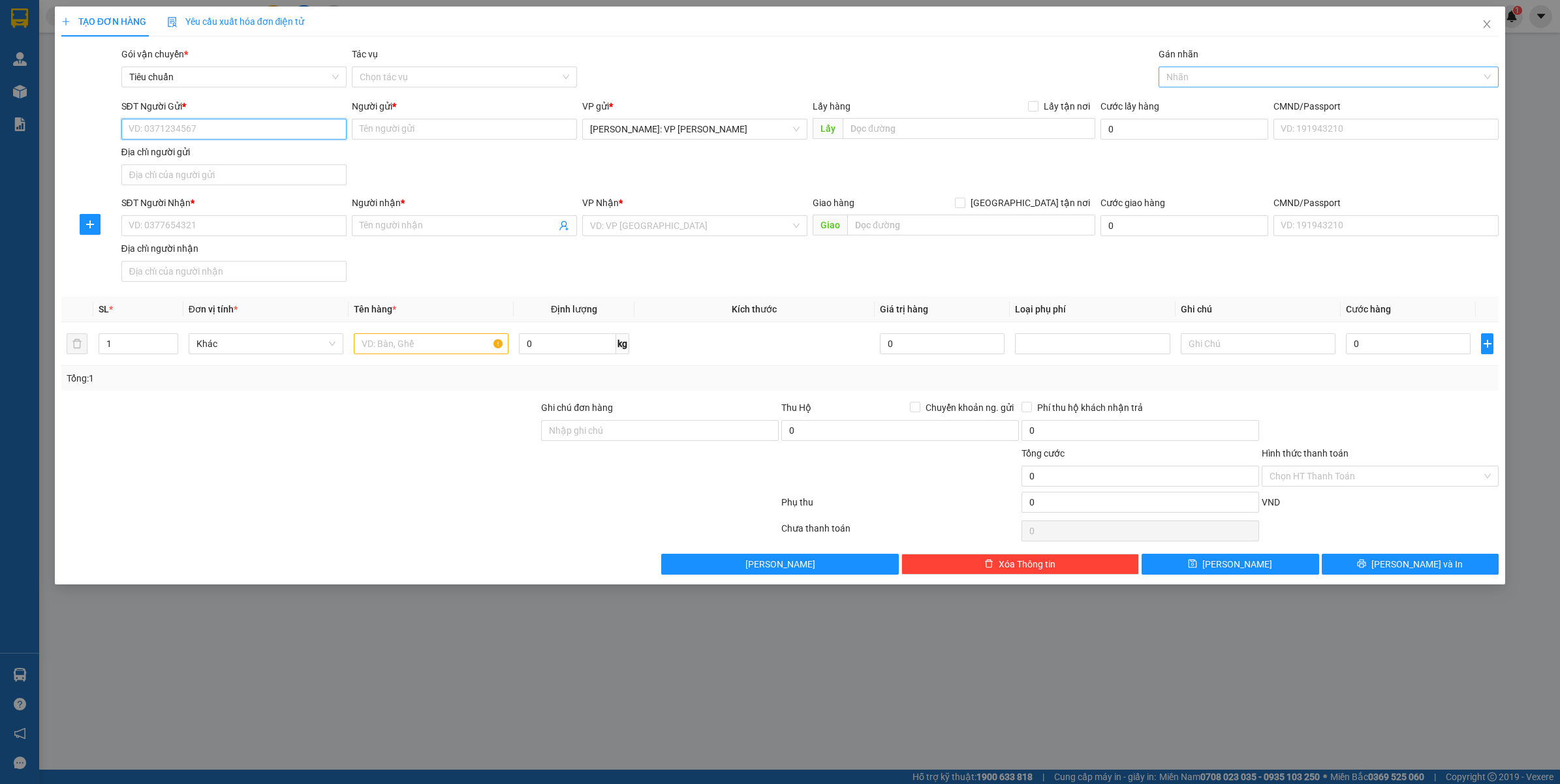
click at [1258, 69] on div at bounding box center [1322, 76] width 321 height 15
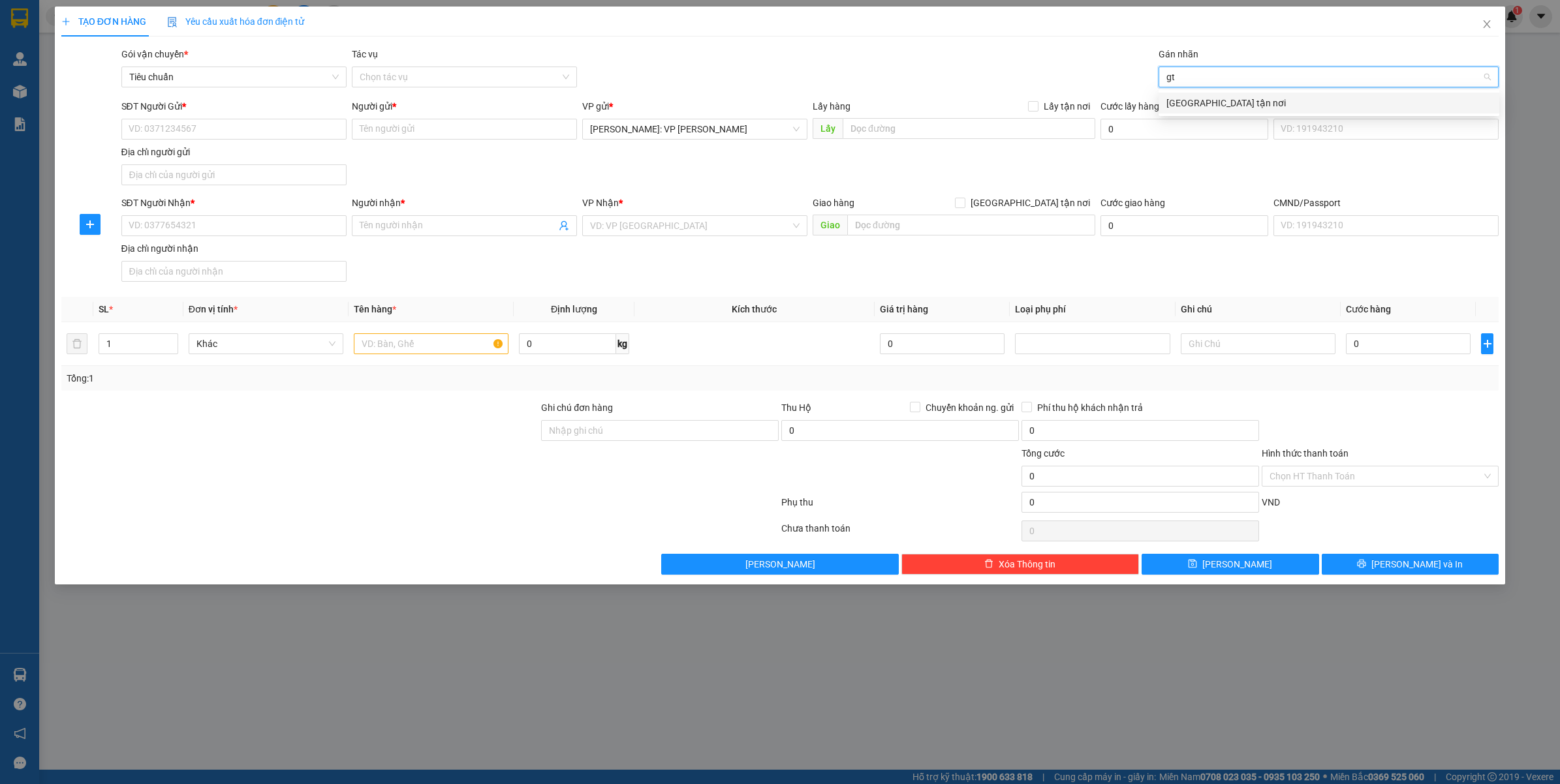
type input "gtn"
click at [1217, 109] on div "[GEOGRAPHIC_DATA] tận nơi" at bounding box center [1329, 103] width 325 height 15
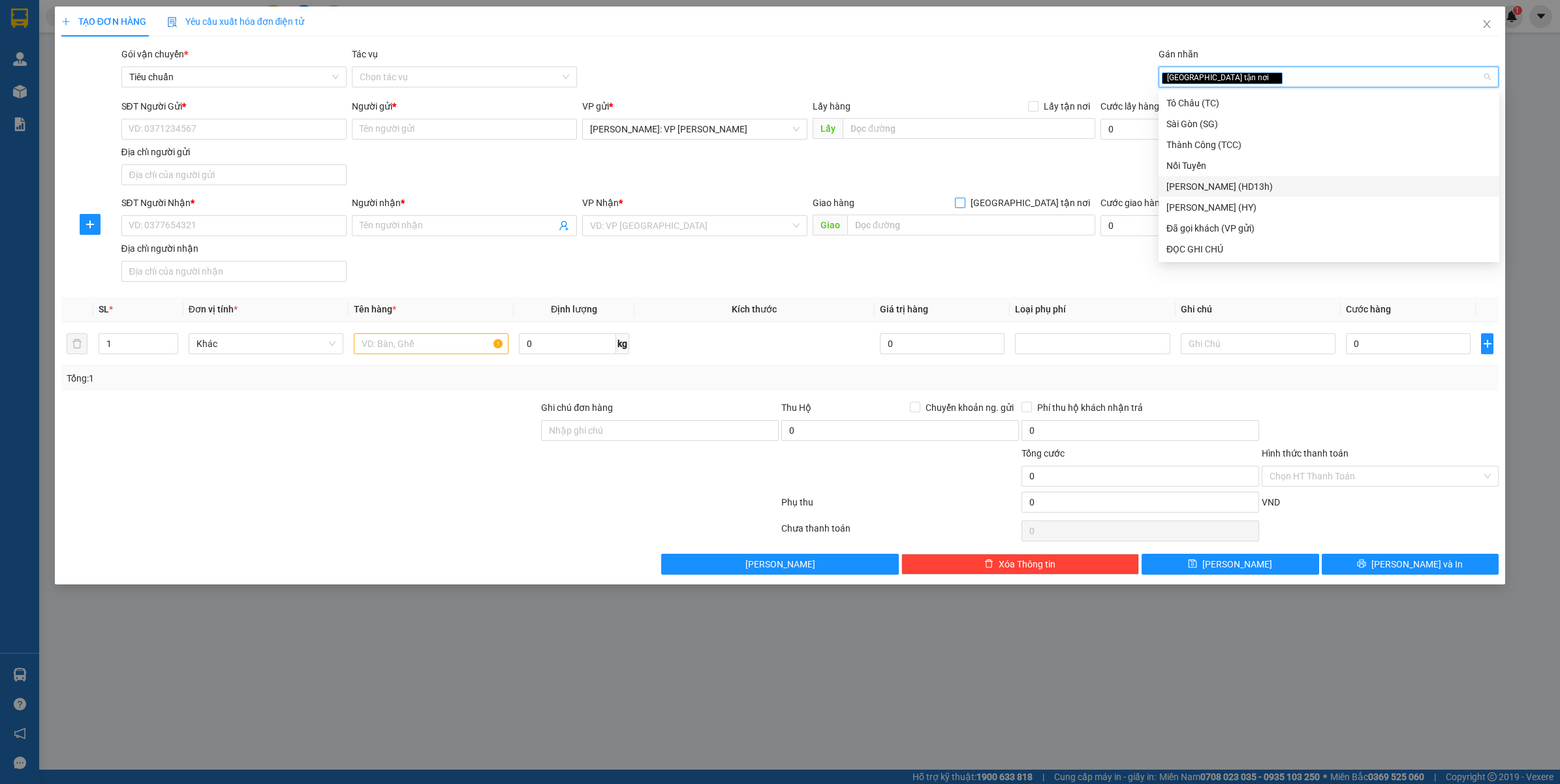
click at [1041, 209] on span "[GEOGRAPHIC_DATA] tận nơi" at bounding box center [1030, 203] width 130 height 15
click at [964, 206] on input "[GEOGRAPHIC_DATA] tận nơi" at bounding box center [959, 202] width 9 height 9
checkbox input "true"
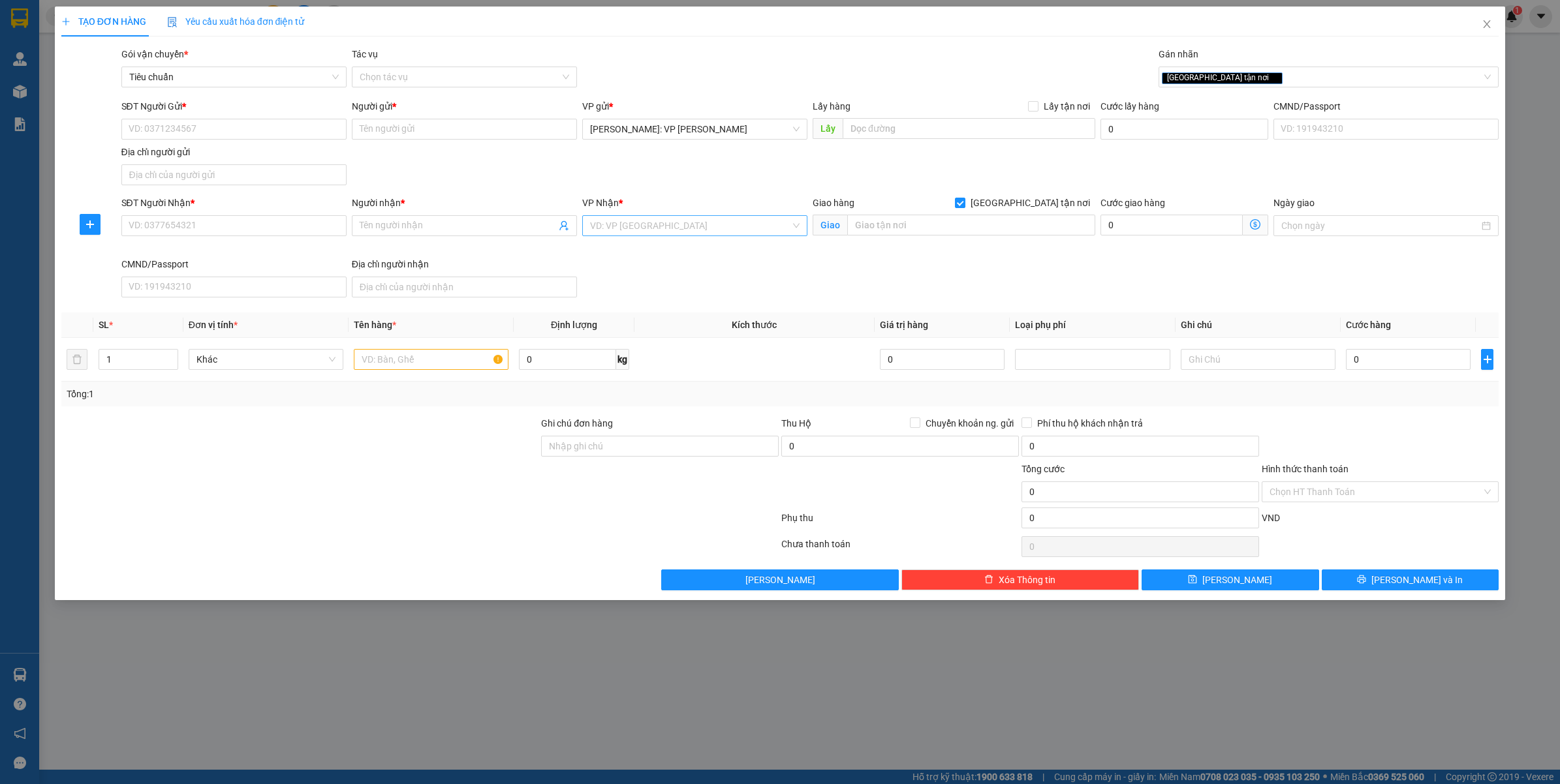
click at [656, 223] on input "search" at bounding box center [690, 225] width 201 height 20
type input "vă"
click at [212, 127] on input "SĐT Người Gửi *" at bounding box center [234, 129] width 225 height 21
type input "0903700427"
click at [261, 160] on div "0903700427 - CHỢ LẠC XOONG" at bounding box center [234, 156] width 209 height 15
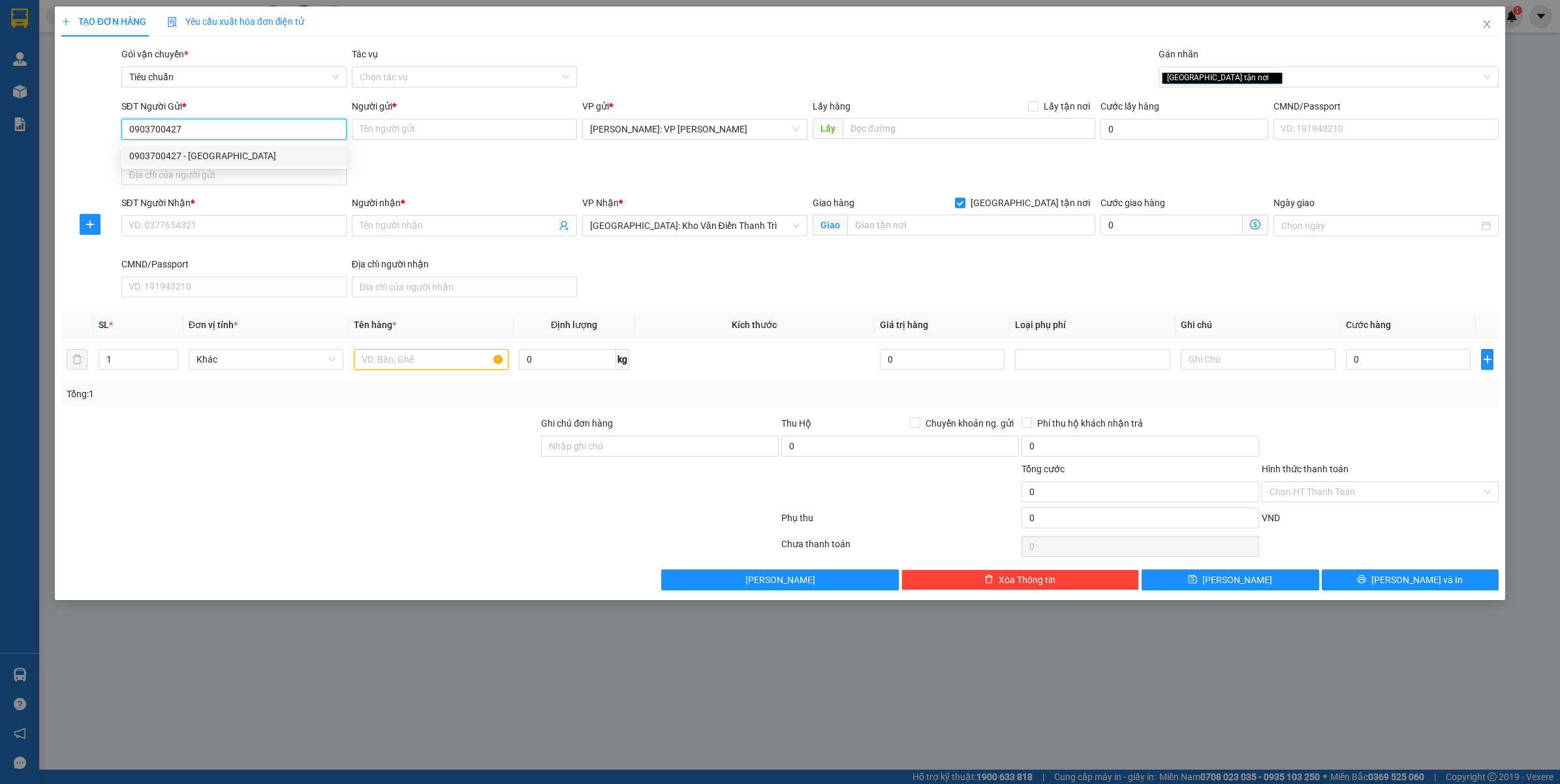
type input "CHỢ LẠC XOONG"
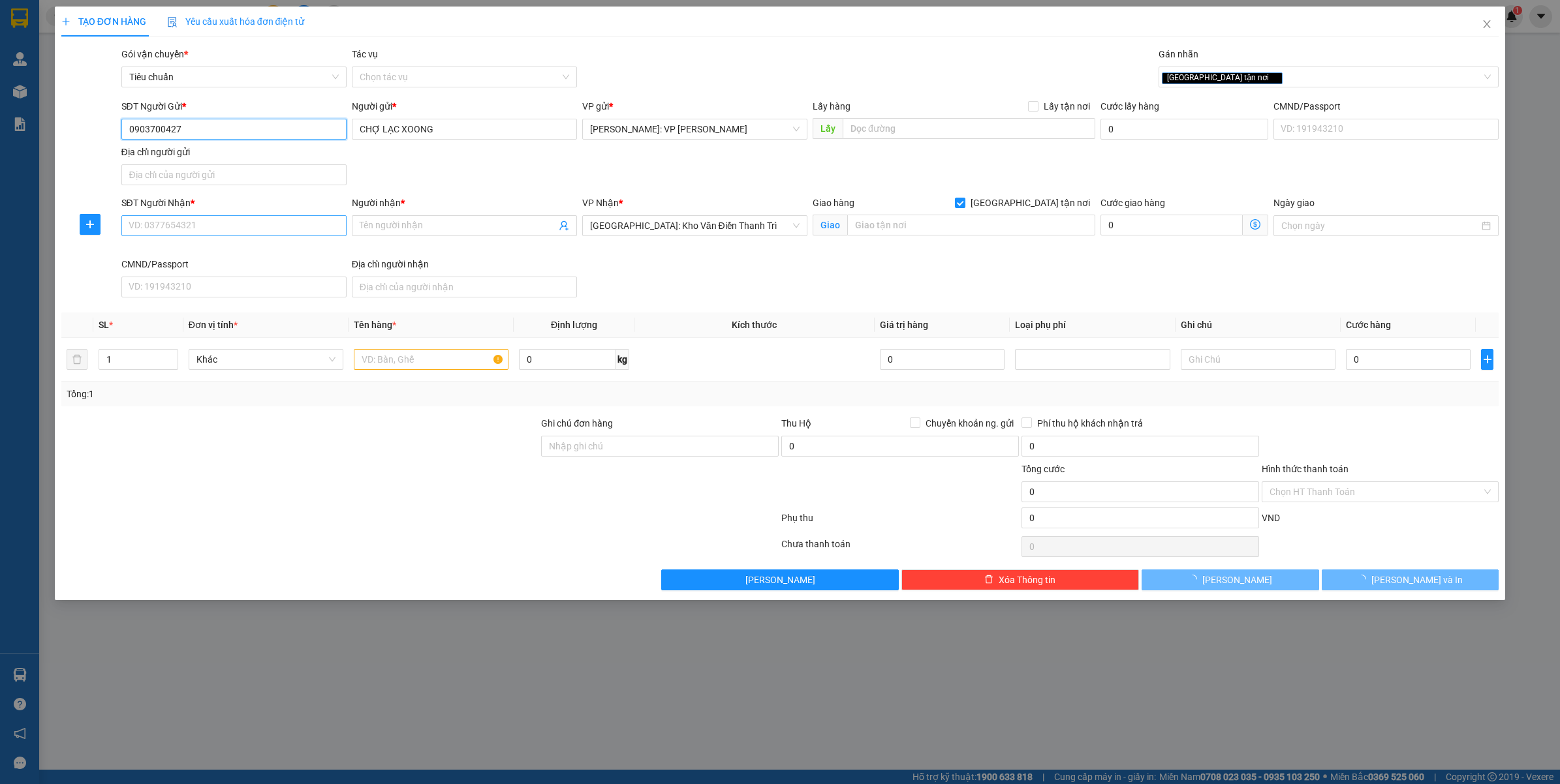
type input "0903700427"
click at [234, 223] on input "SĐT Người Nhận *" at bounding box center [234, 225] width 225 height 21
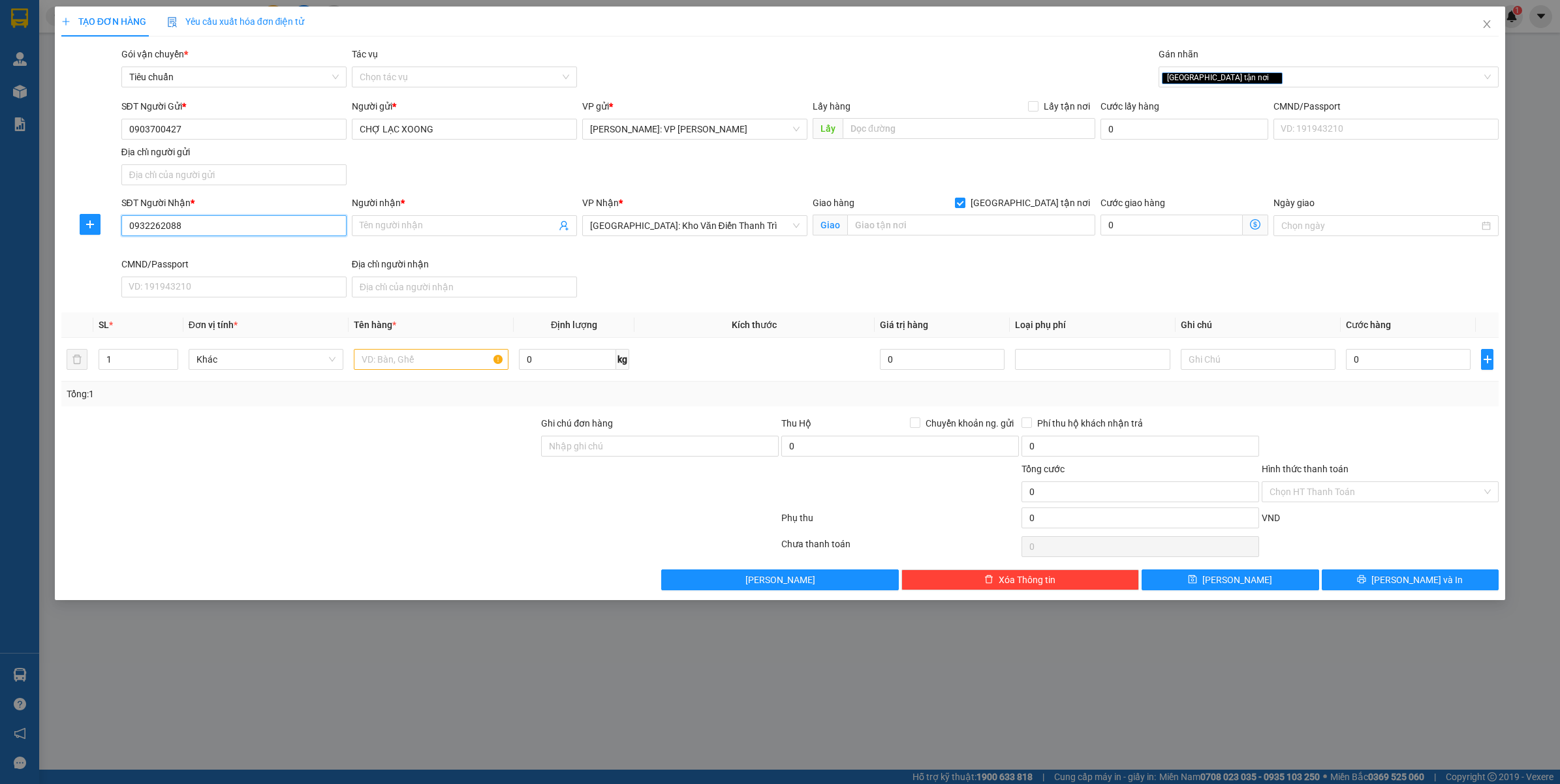
click at [234, 223] on input "0932262088" at bounding box center [234, 225] width 225 height 21
type input "0932262088"
click at [424, 238] on div "Người nhận * Tên người nhận" at bounding box center [464, 218] width 225 height 45
click at [434, 231] on input "Người nhận *" at bounding box center [458, 225] width 196 height 15
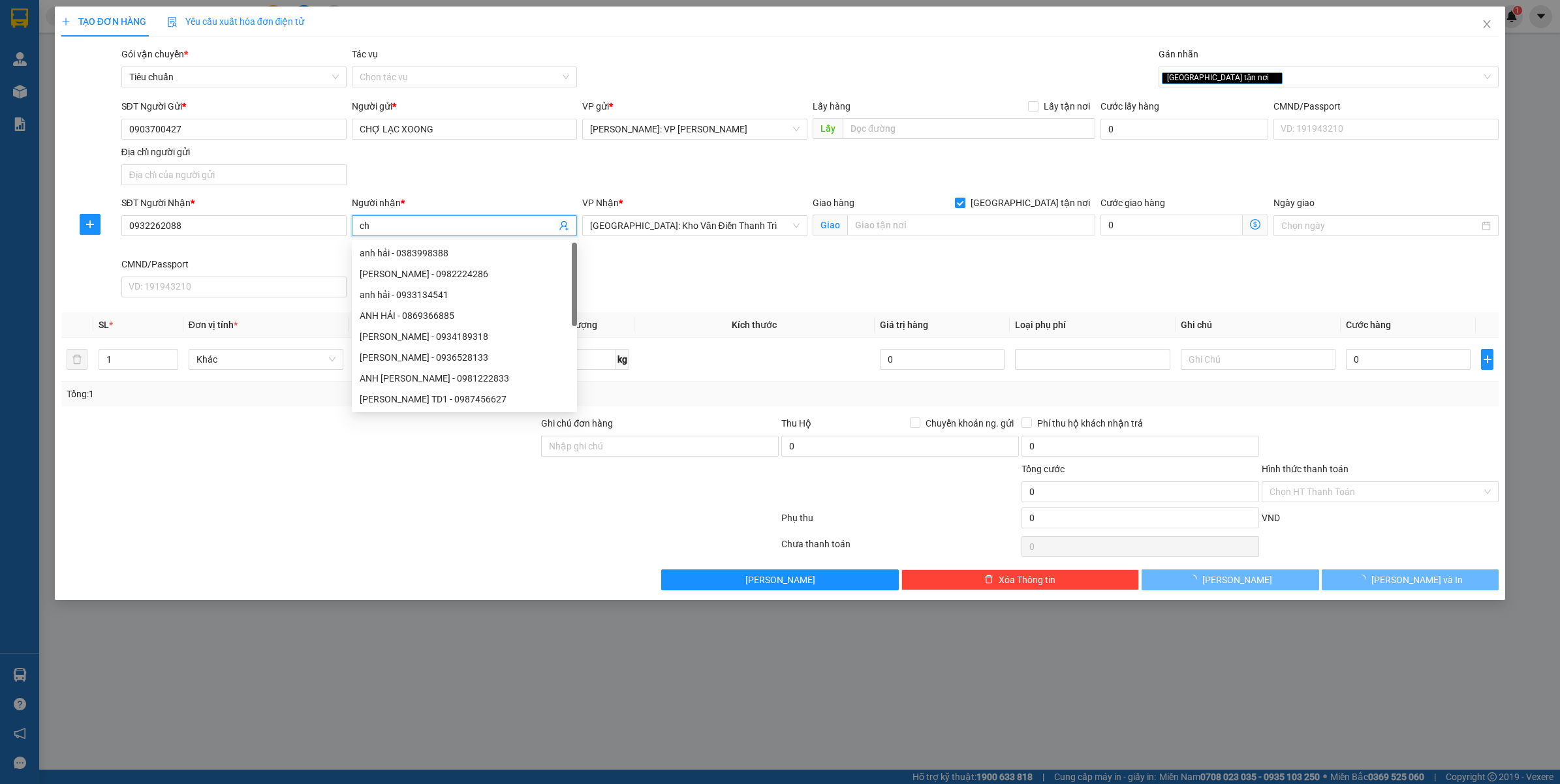
type input "c"
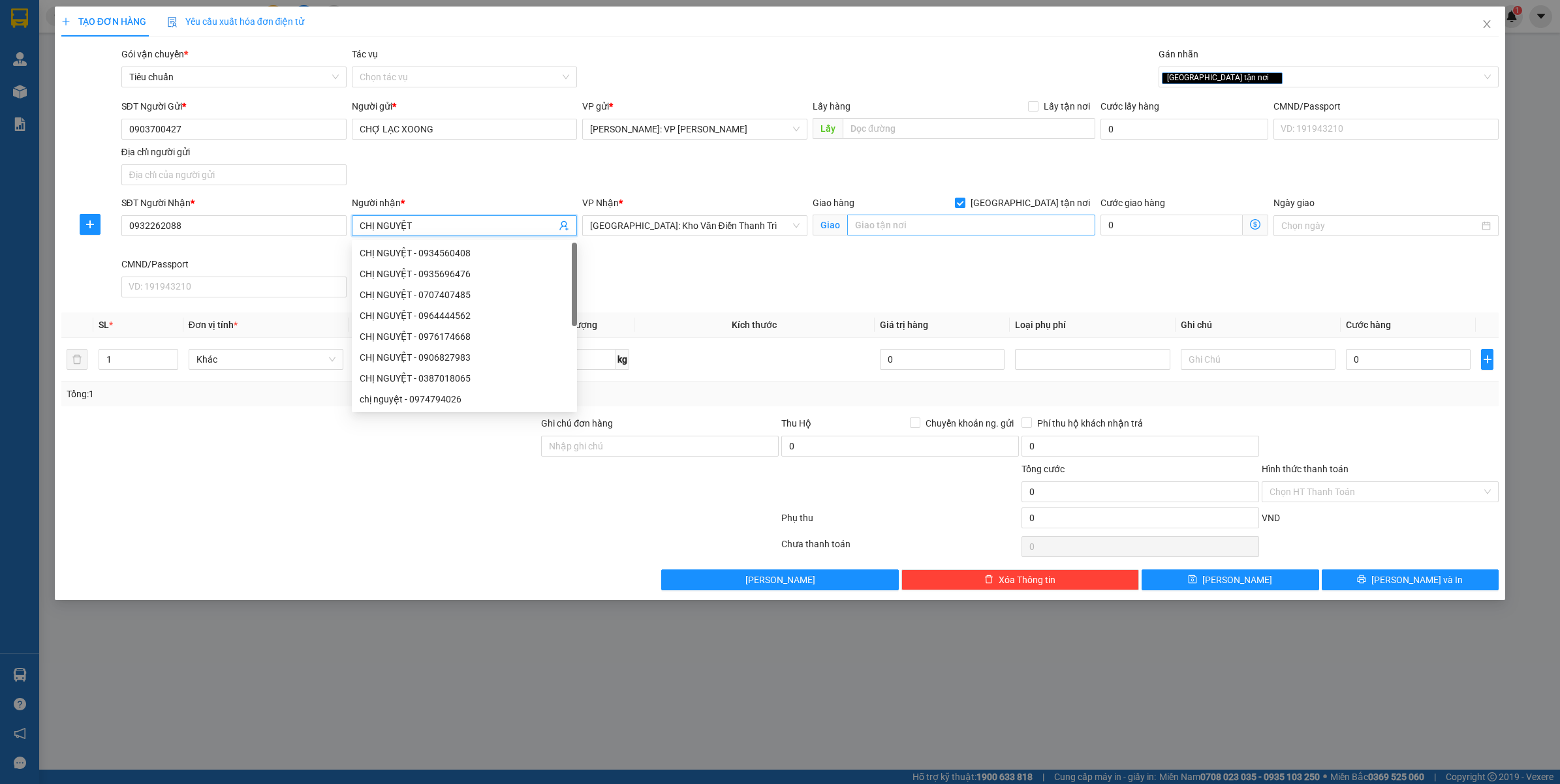
type input "CHỊ NGUYỆT"
click at [894, 219] on input "text" at bounding box center [971, 225] width 248 height 21
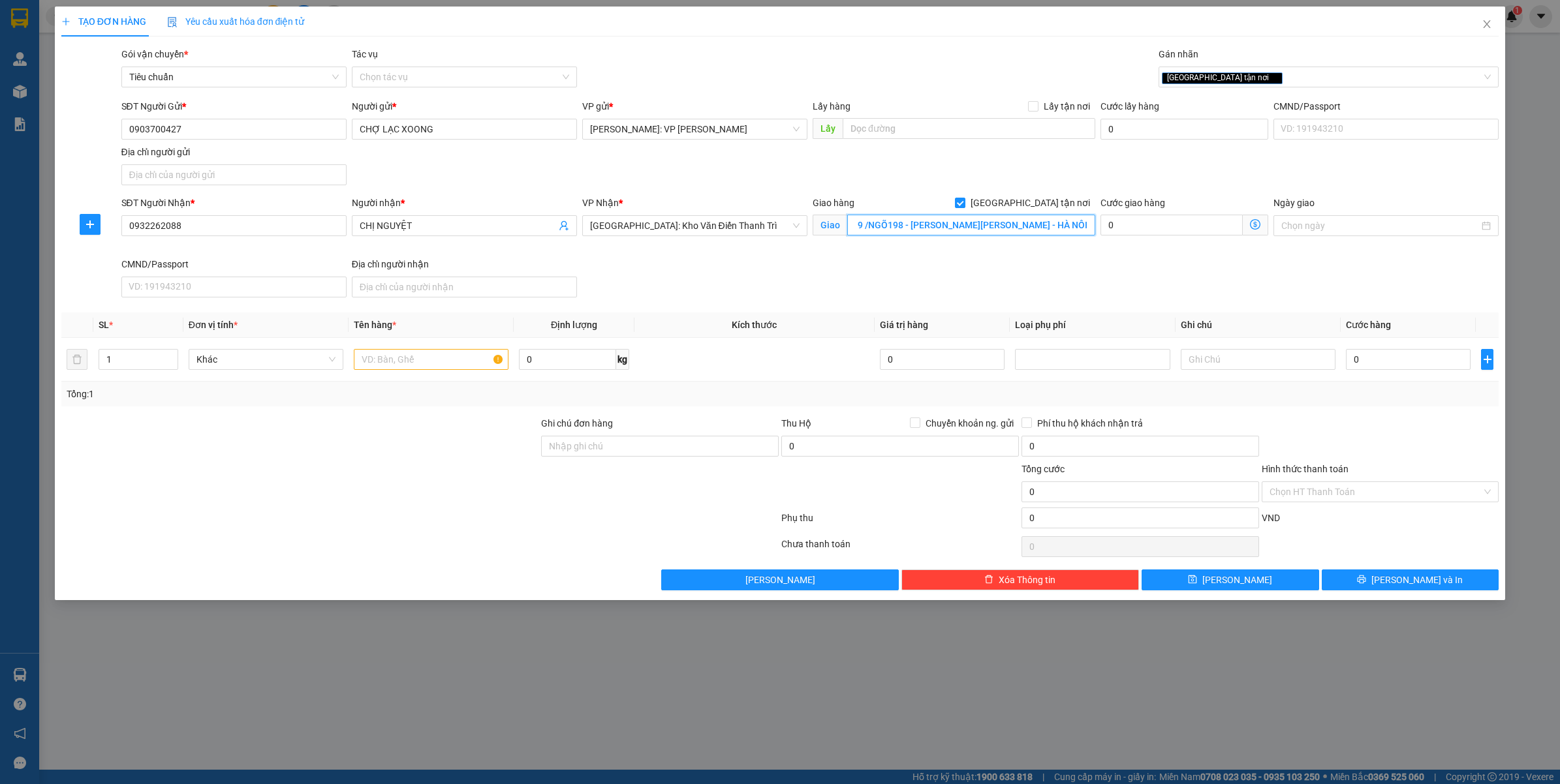
scroll to position [0, 83]
type input "SỐ 9 /NGÕ198 - LÊ TRỌNG TẤN - F.PHƯƠNG MAI - THANH XUÂN - HÀ NỘI"
click at [405, 351] on input "text" at bounding box center [431, 359] width 155 height 21
type input "1 KIỆN CARTON ( KHĂN GIẤY )"
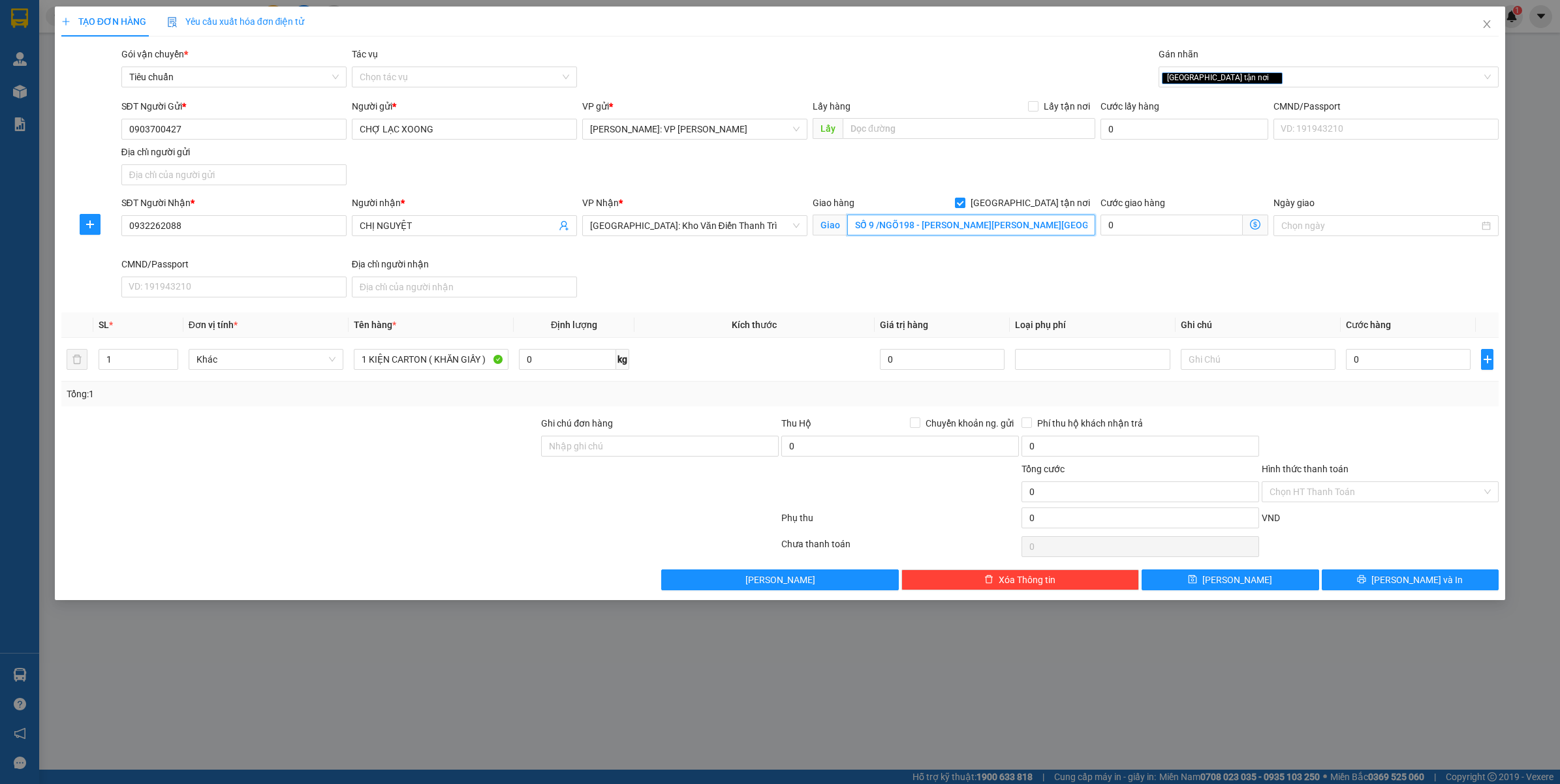
click at [986, 228] on input "SỐ 9 /NGÕ198 - LÊ TRỌNG TẤN - F.PHƯƠNG MAI - THANH XUÂN - HÀ NỘI" at bounding box center [971, 225] width 248 height 21
click at [1389, 364] on input "0" at bounding box center [1408, 359] width 125 height 21
type input "1"
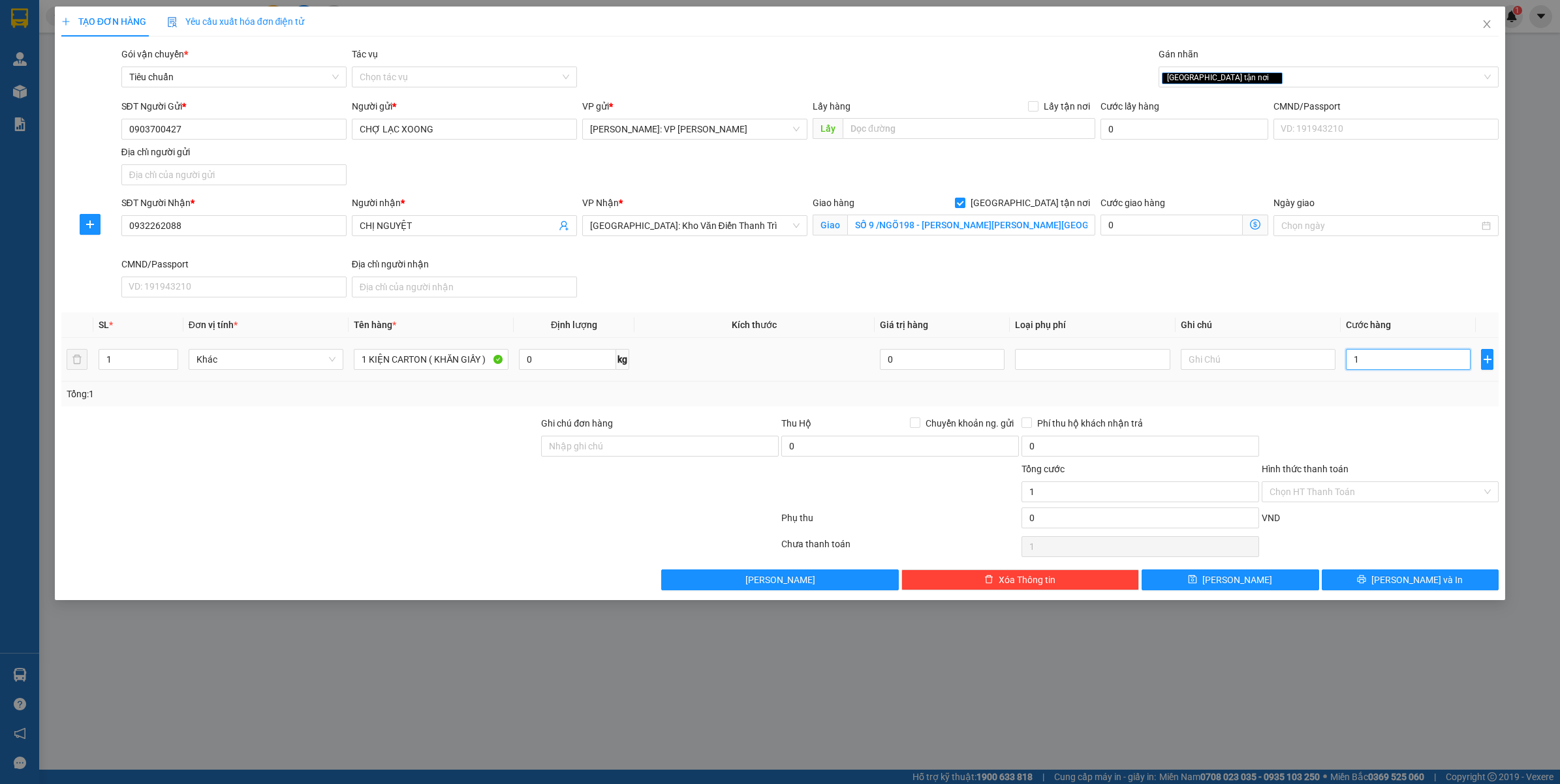
type input "18"
type input "180"
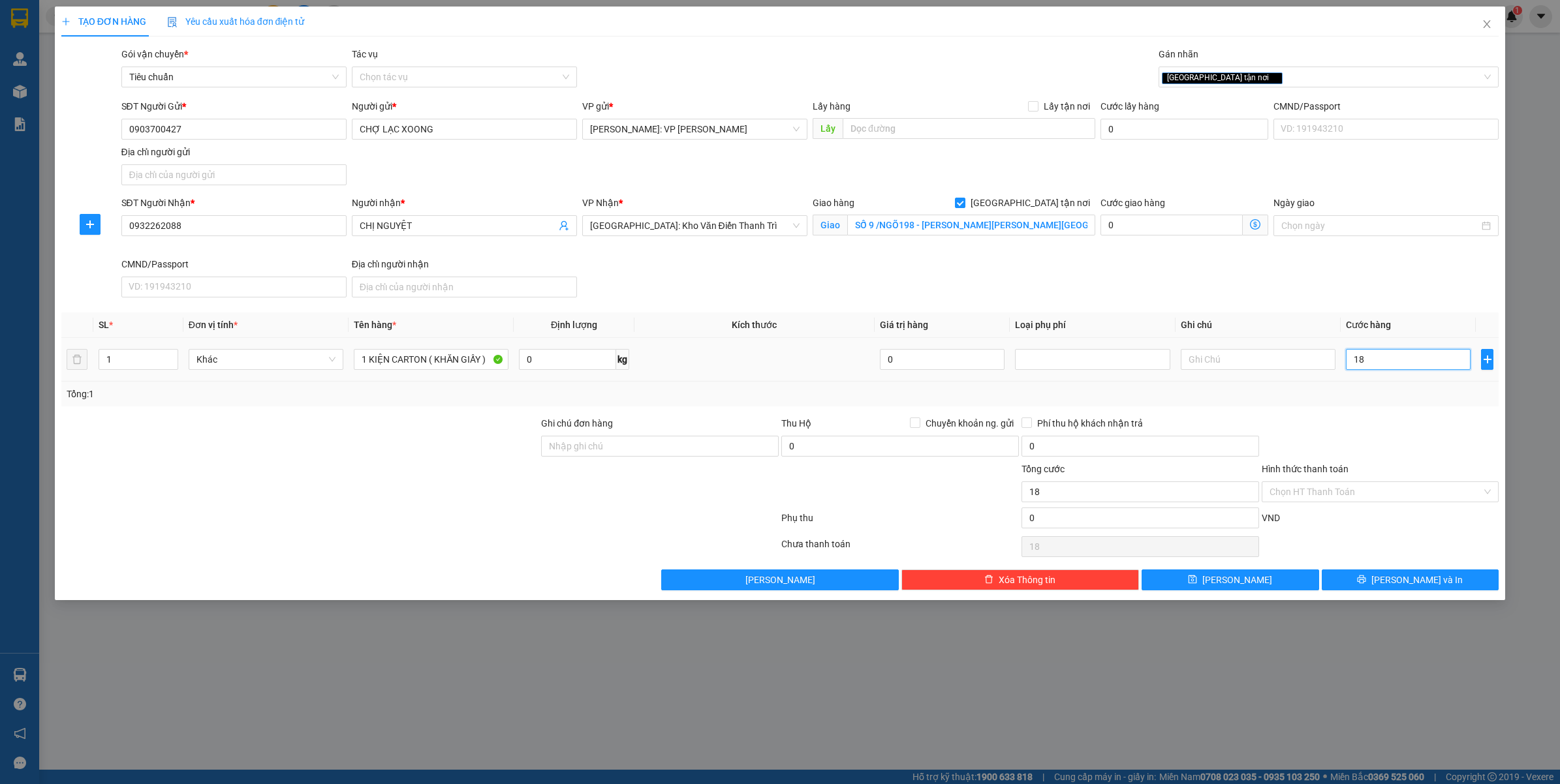
type input "180"
drag, startPoint x: 1266, startPoint y: 399, endPoint x: 1509, endPoint y: 542, distance: 282.0
click at [1266, 399] on div "Tổng: 1" at bounding box center [780, 394] width 1427 height 15
type input "180.000"
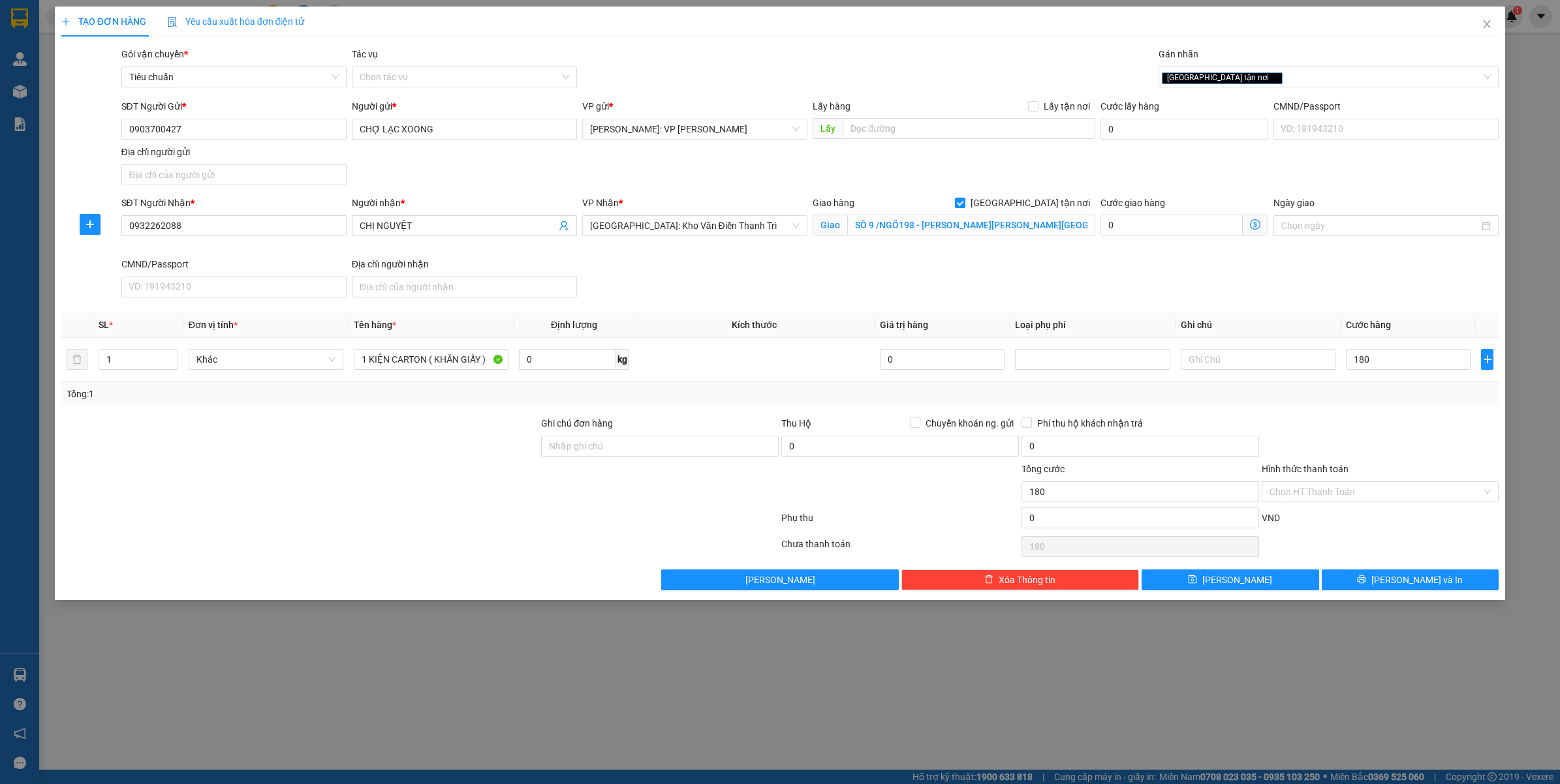
type input "180.000"
click at [1424, 579] on span "[PERSON_NAME] và In" at bounding box center [1416, 580] width 92 height 15
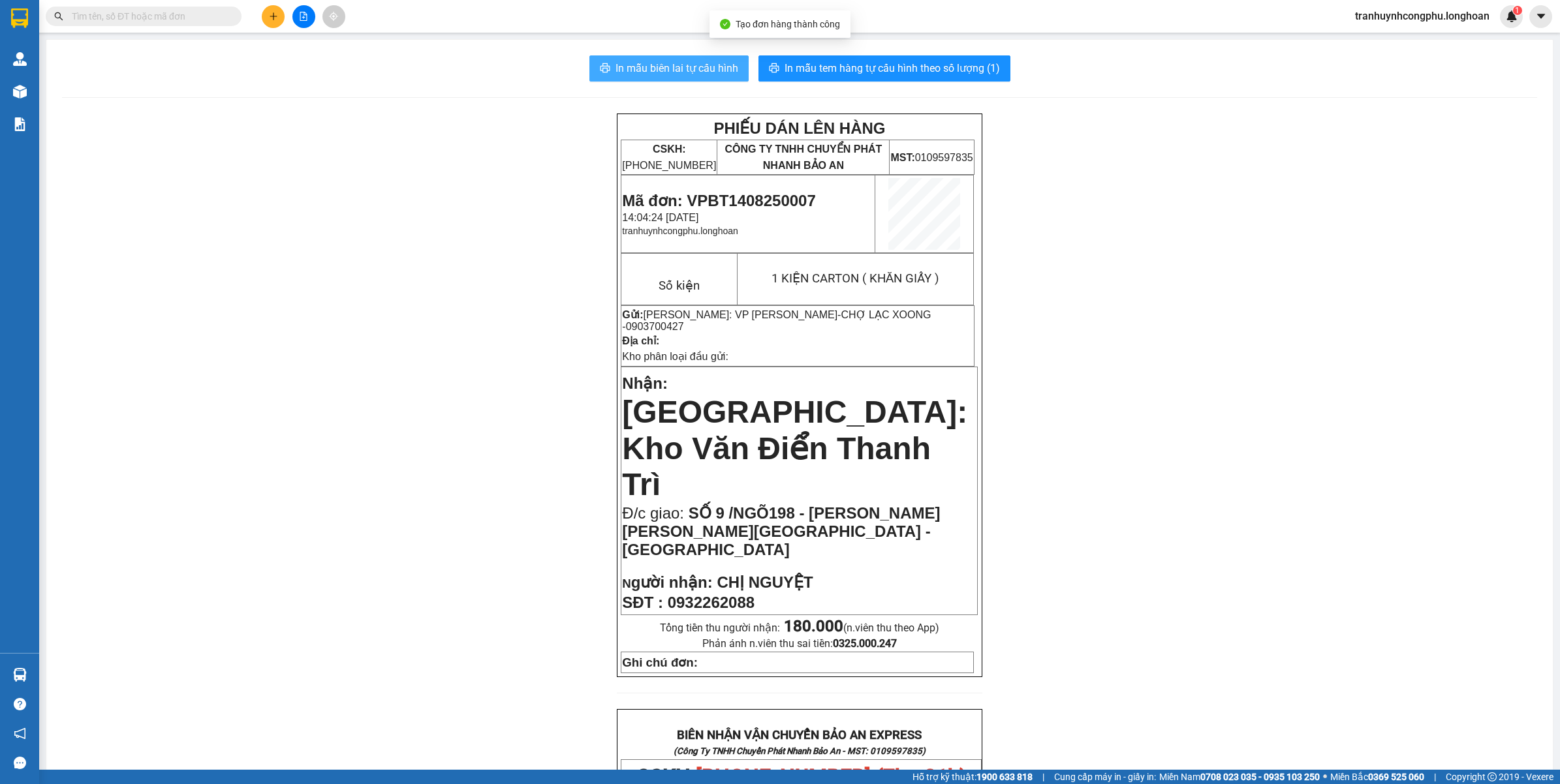
click at [703, 70] on span "In mẫu biên lai tự cấu hình" at bounding box center [677, 68] width 123 height 16
click at [821, 52] on div "In mẫu biên lai tự cấu hình In mẫu tem hàng tự cấu hình theo số lượng (1) PHIẾU…" at bounding box center [799, 723] width 1506 height 1367
click at [807, 66] on span "In mẫu tem hàng tự cấu hình theo số lượng (1)" at bounding box center [892, 68] width 215 height 16
click at [767, 195] on span "Mã đơn: VPBT1408250007" at bounding box center [718, 201] width 193 height 18
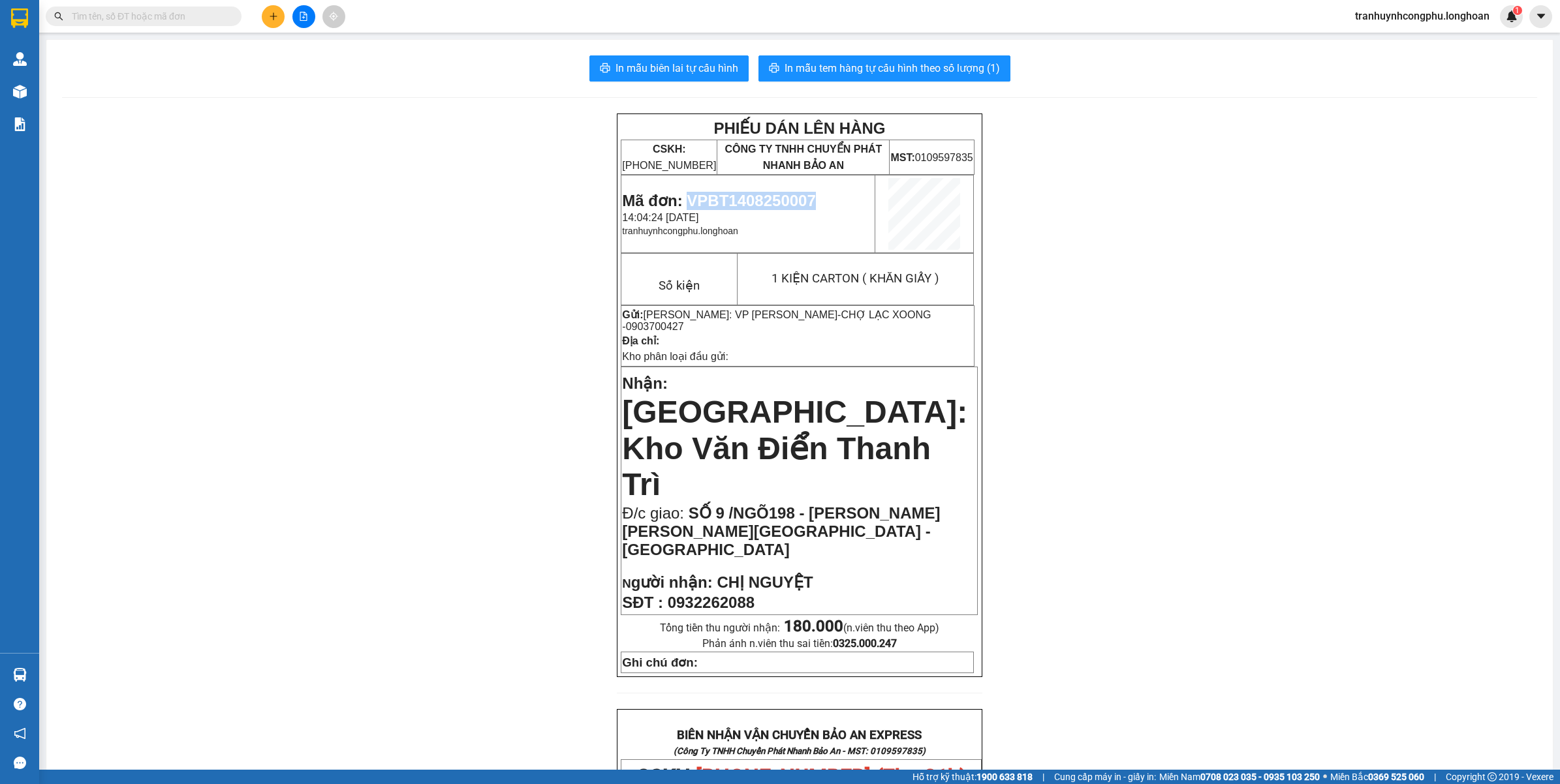
copy span "VPBT1408250007"
click at [350, 534] on div "PHIẾU DÁN LÊN HÀNG CSKH: 1900.06.88.33 CÔNG TY TNHH CHUYỂN PHÁT NHANH BẢO AN MS…" at bounding box center [800, 752] width 1475 height 1277
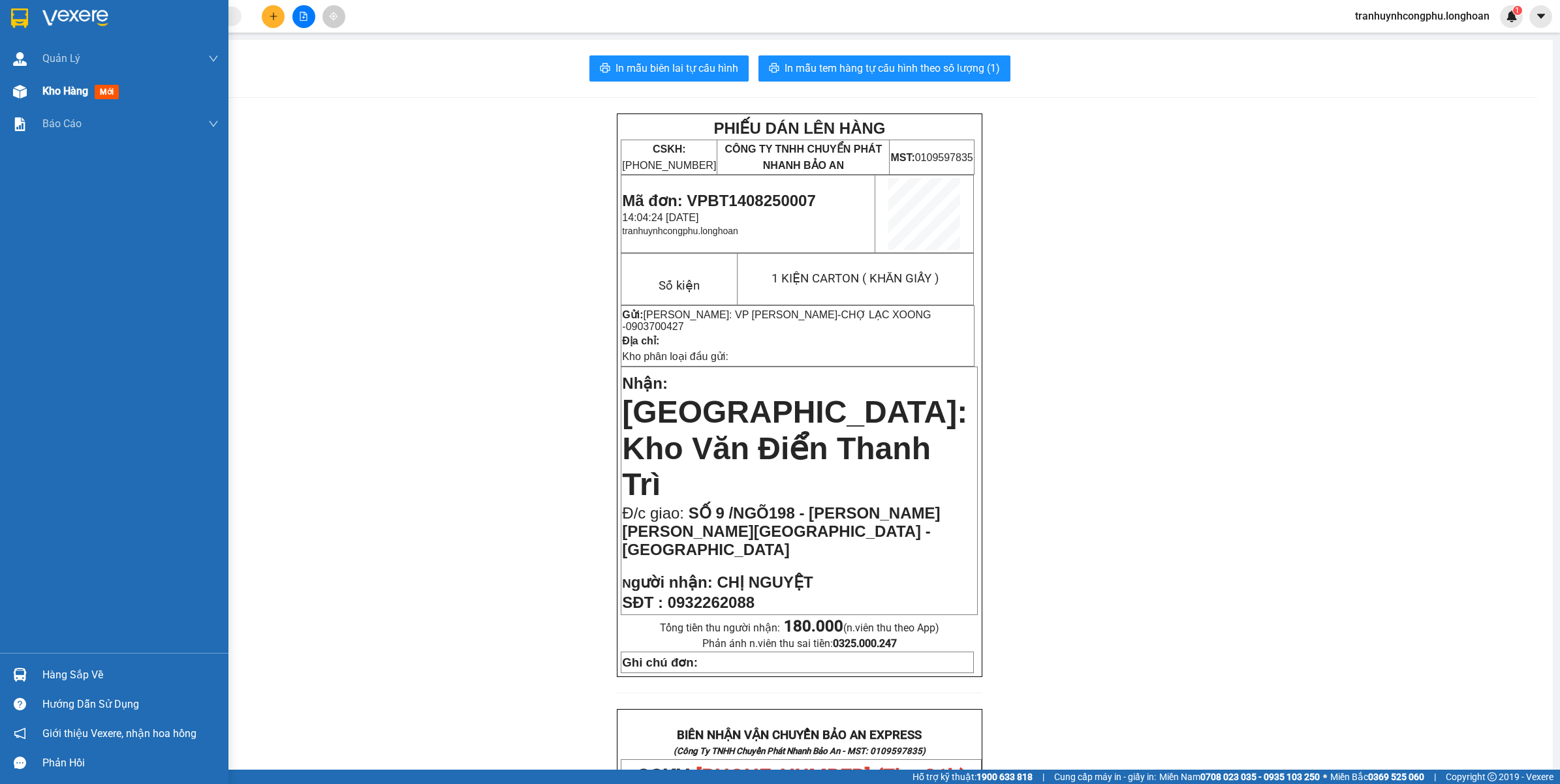
click at [59, 86] on span "Kho hàng" at bounding box center [65, 91] width 45 height 12
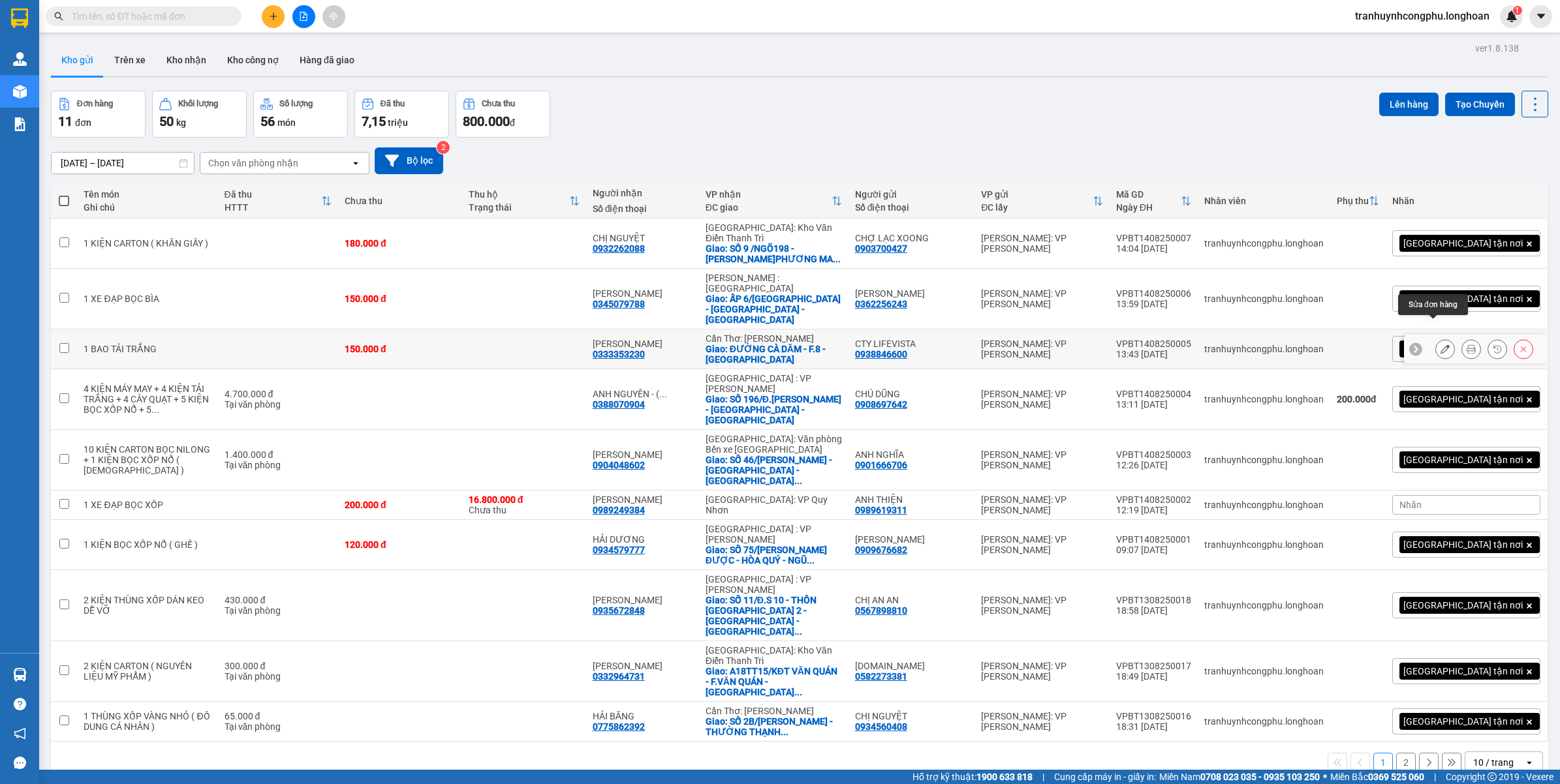
click at [1440, 344] on icon at bounding box center [1444, 348] width 9 height 9
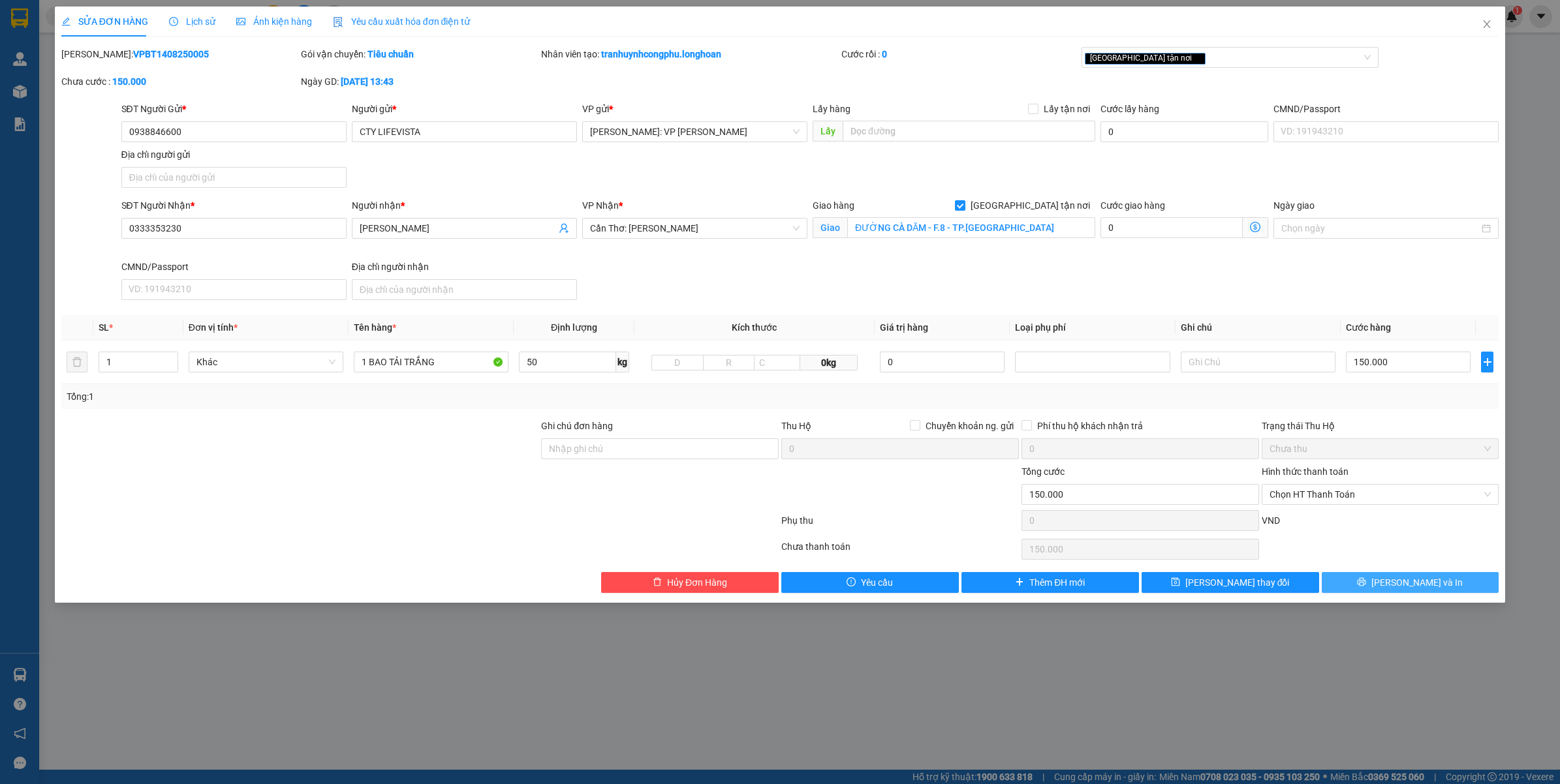
click at [1394, 585] on button "[PERSON_NAME] và In" at bounding box center [1410, 582] width 177 height 21
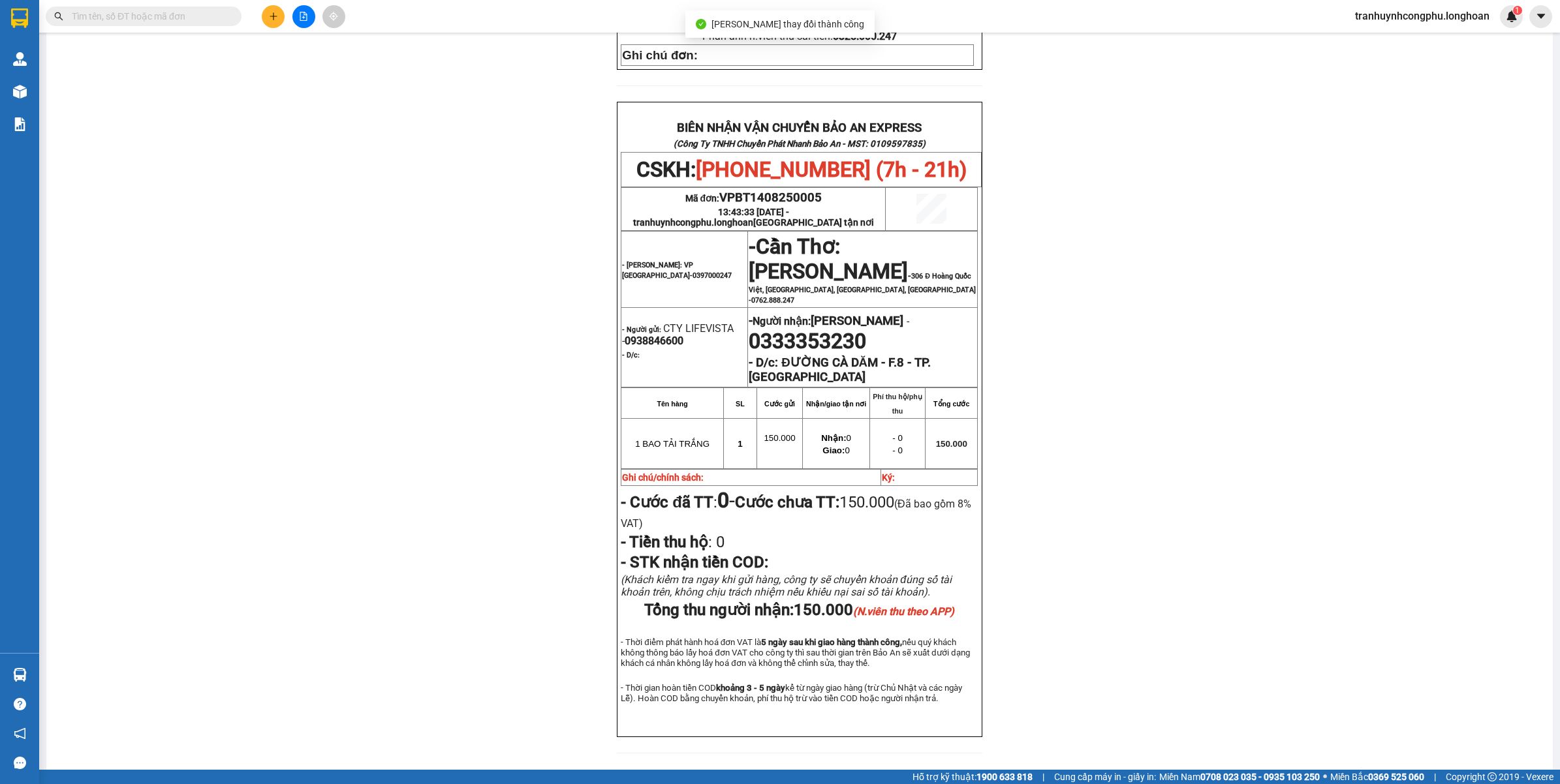
scroll to position [530, 0]
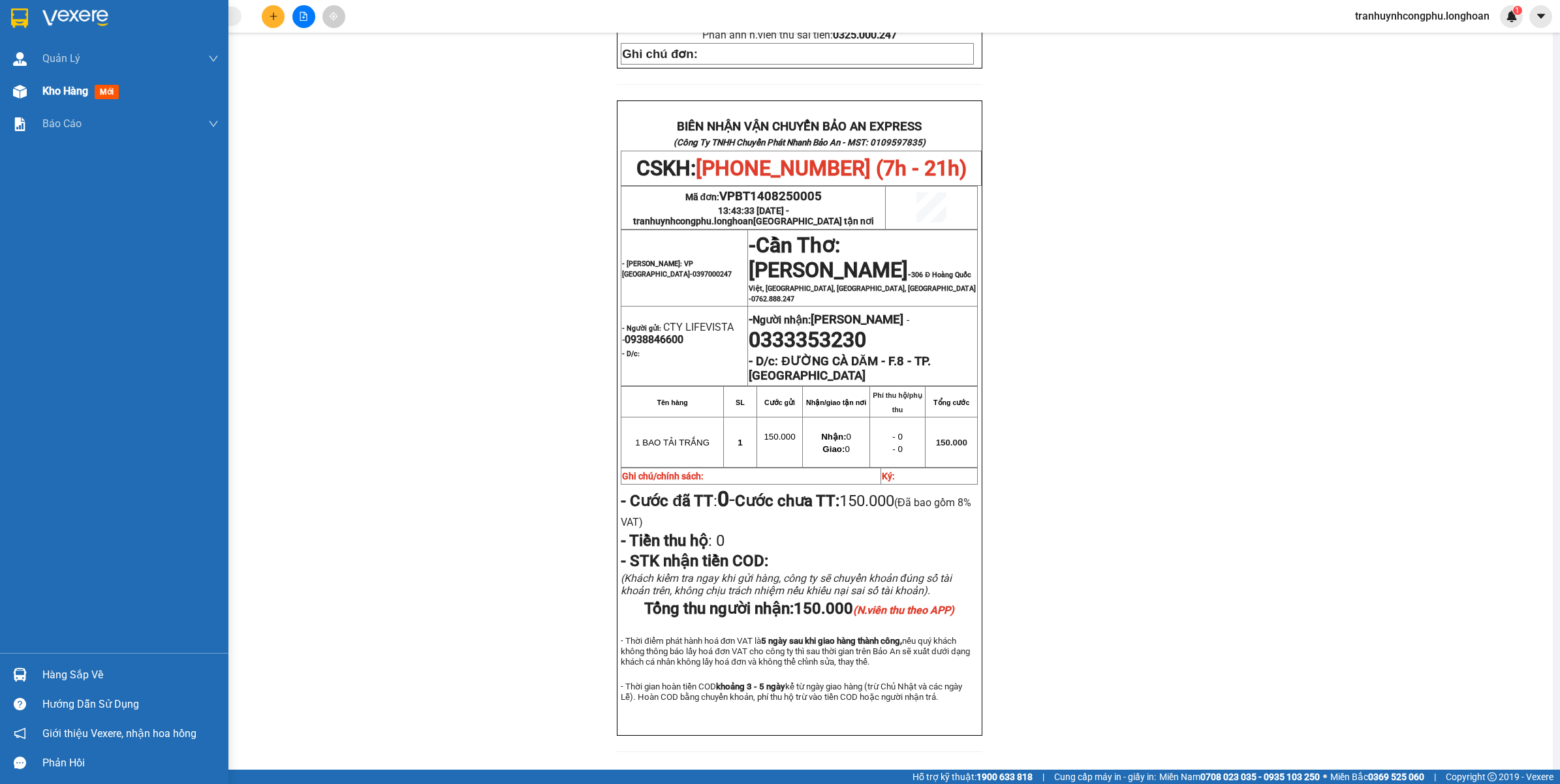
click at [25, 95] on img at bounding box center [20, 92] width 14 height 14
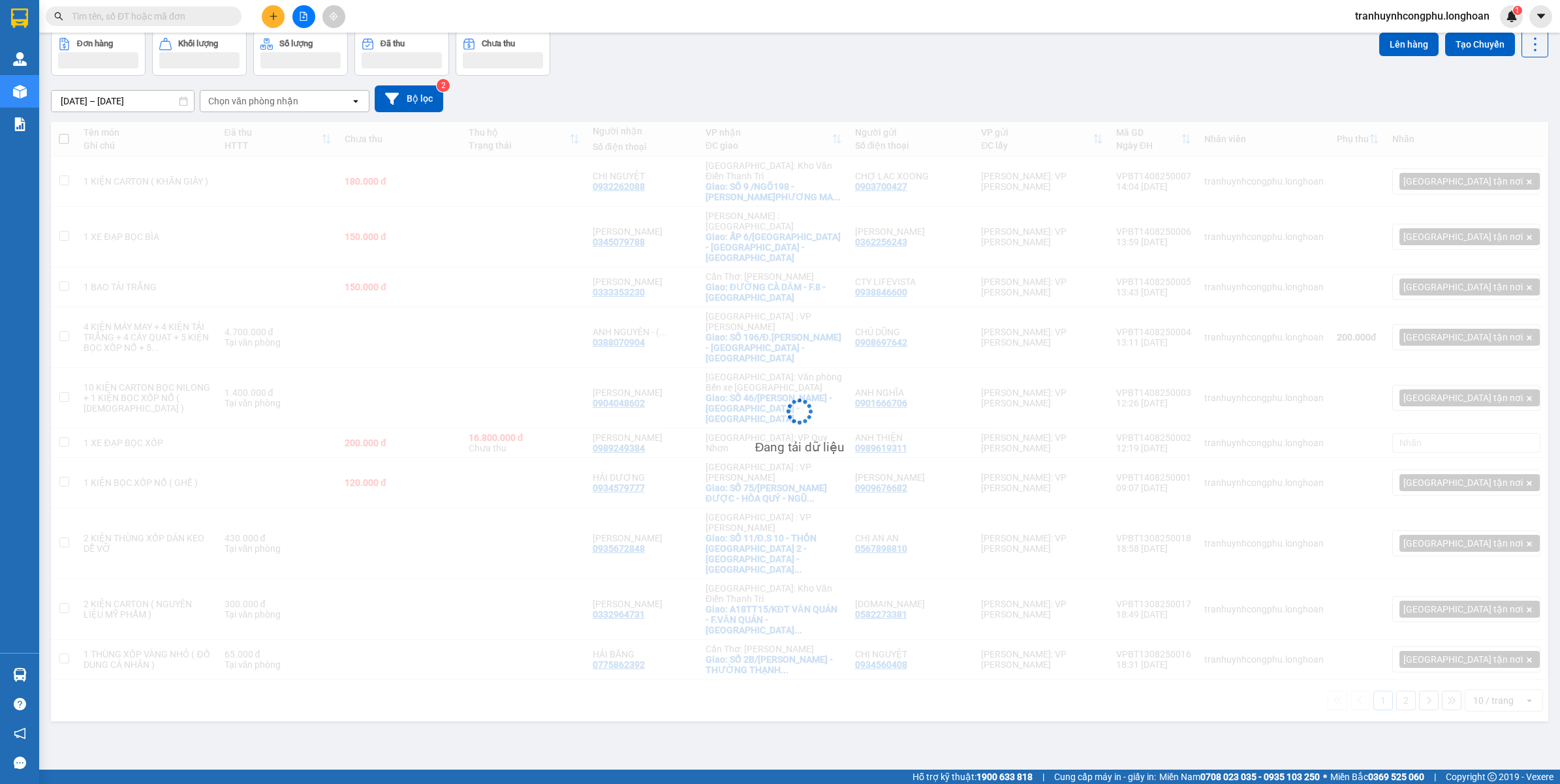
scroll to position [60, 0]
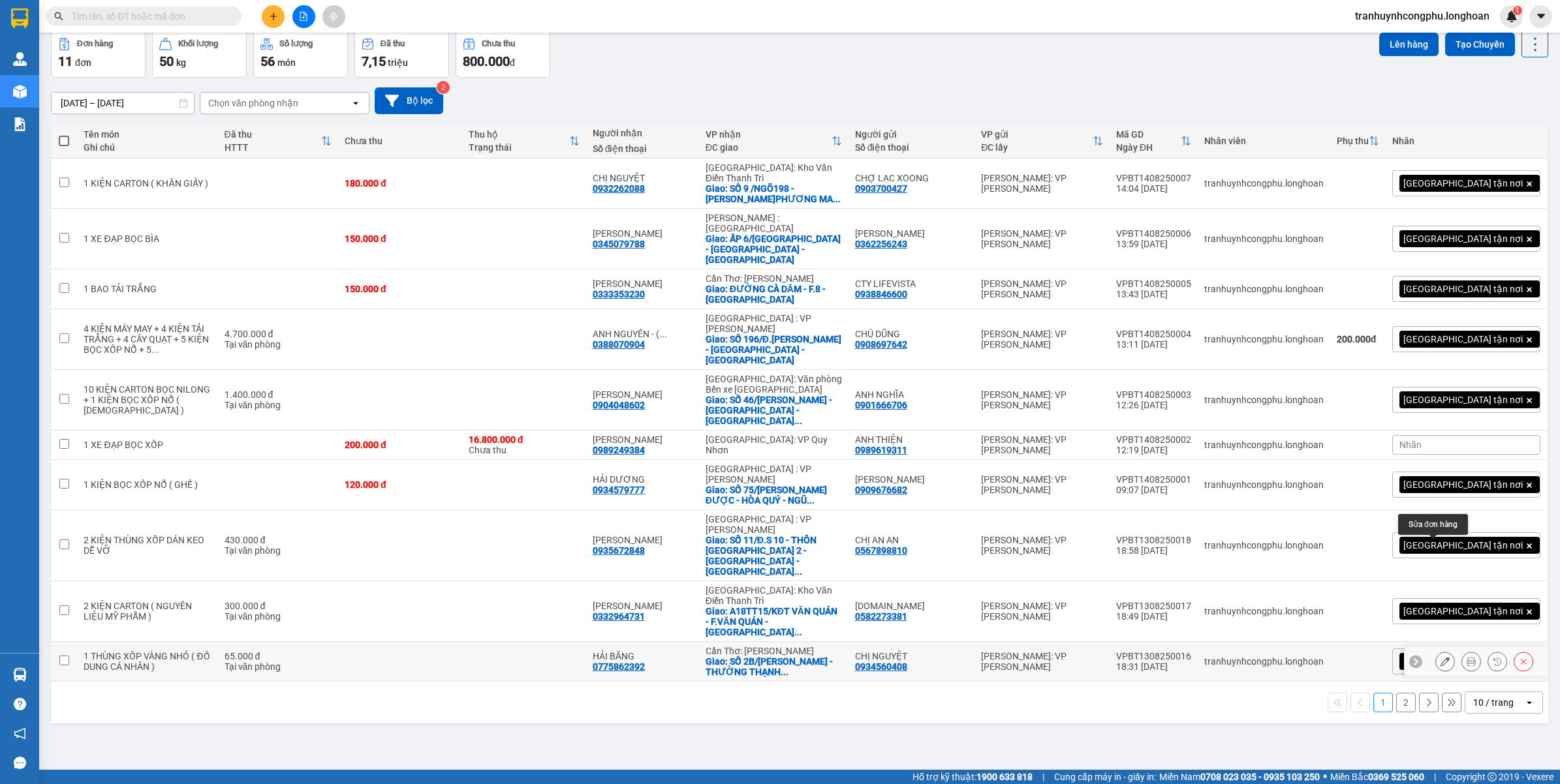
click at [1439, 650] on button at bounding box center [1444, 661] width 18 height 23
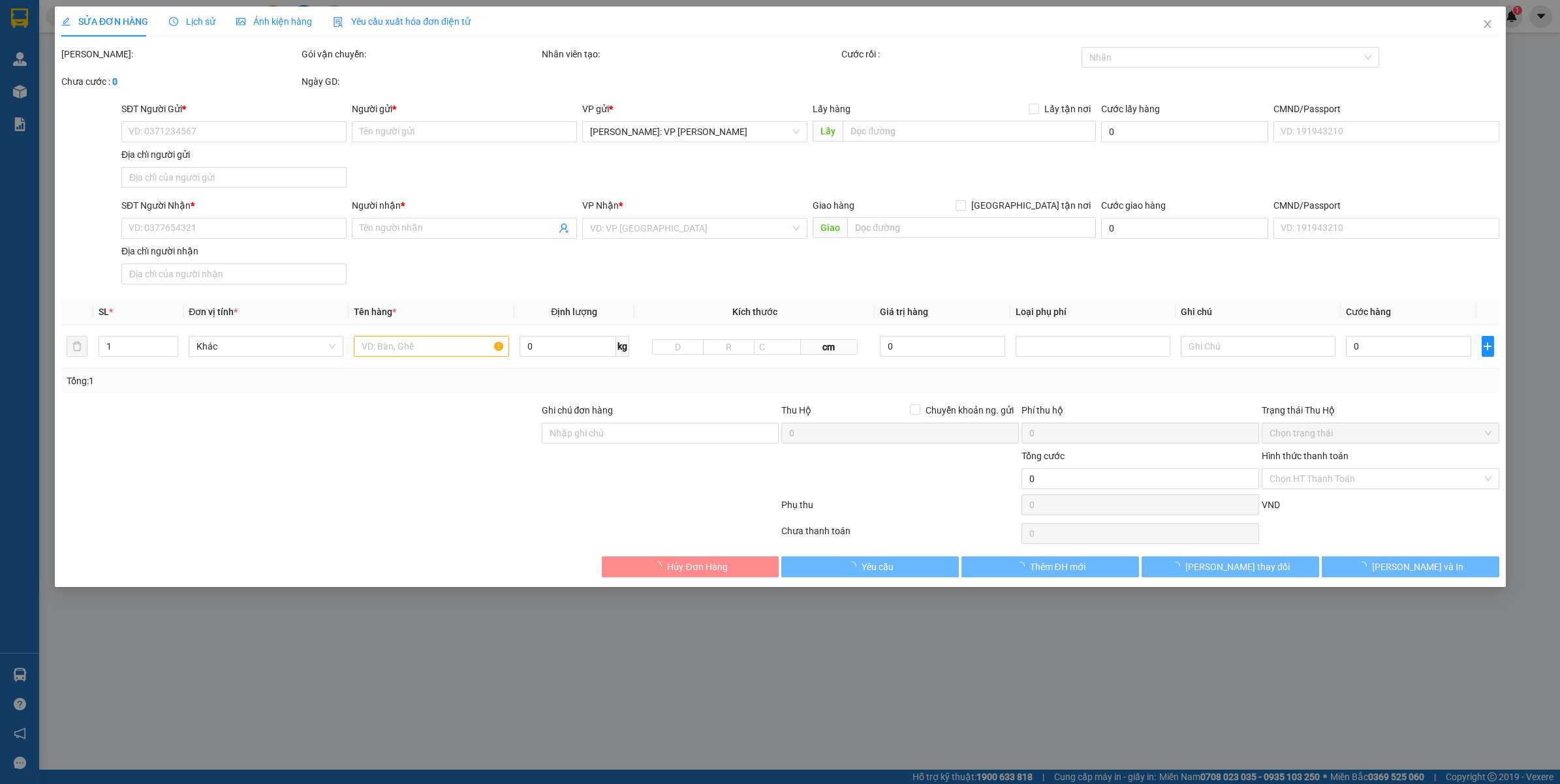
type input "0934560408"
type input "CHỊ NGUYỆT"
type input "0775862392"
type input "HẢI BĂNG"
checkbox input "true"
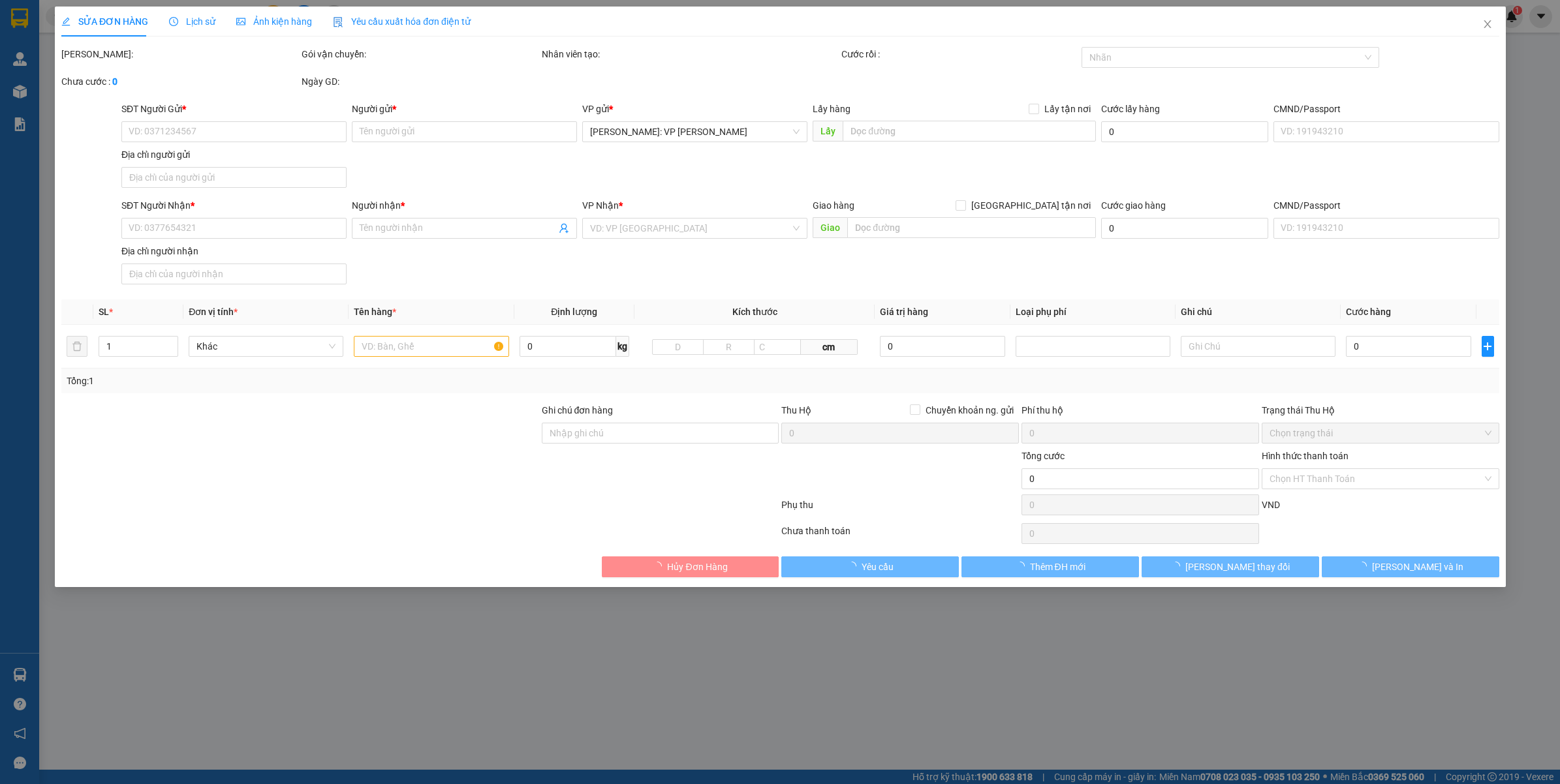
type input "SỐ 2B/TRƯƠNG VĨNH NGUYÊN - THƯỜNG THẠNH - CÁI RĂNG - CẦN THƠ"
type input "65.000"
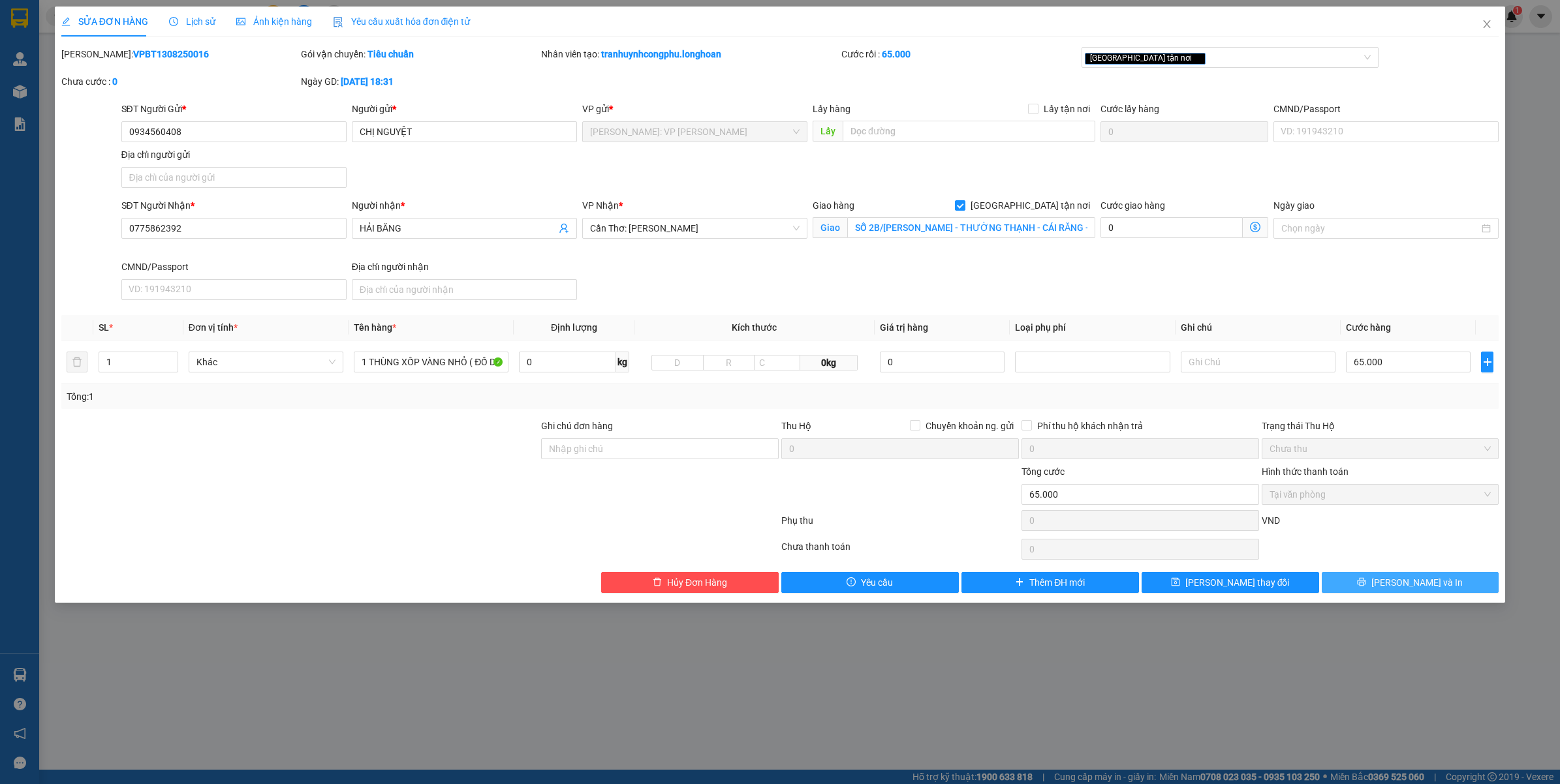
click at [1375, 576] on button "[PERSON_NAME] và In" at bounding box center [1410, 582] width 177 height 21
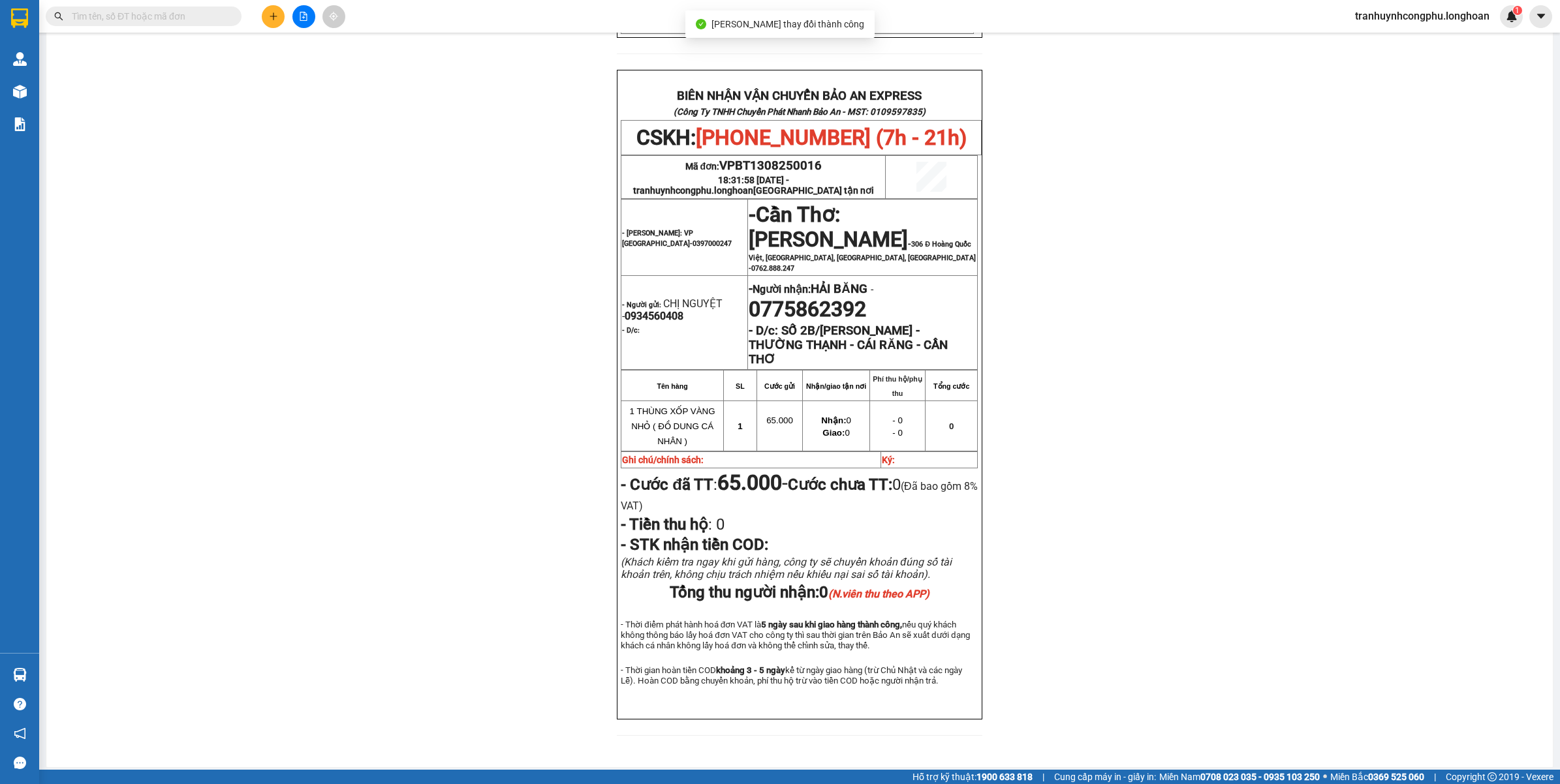
scroll to position [563, 0]
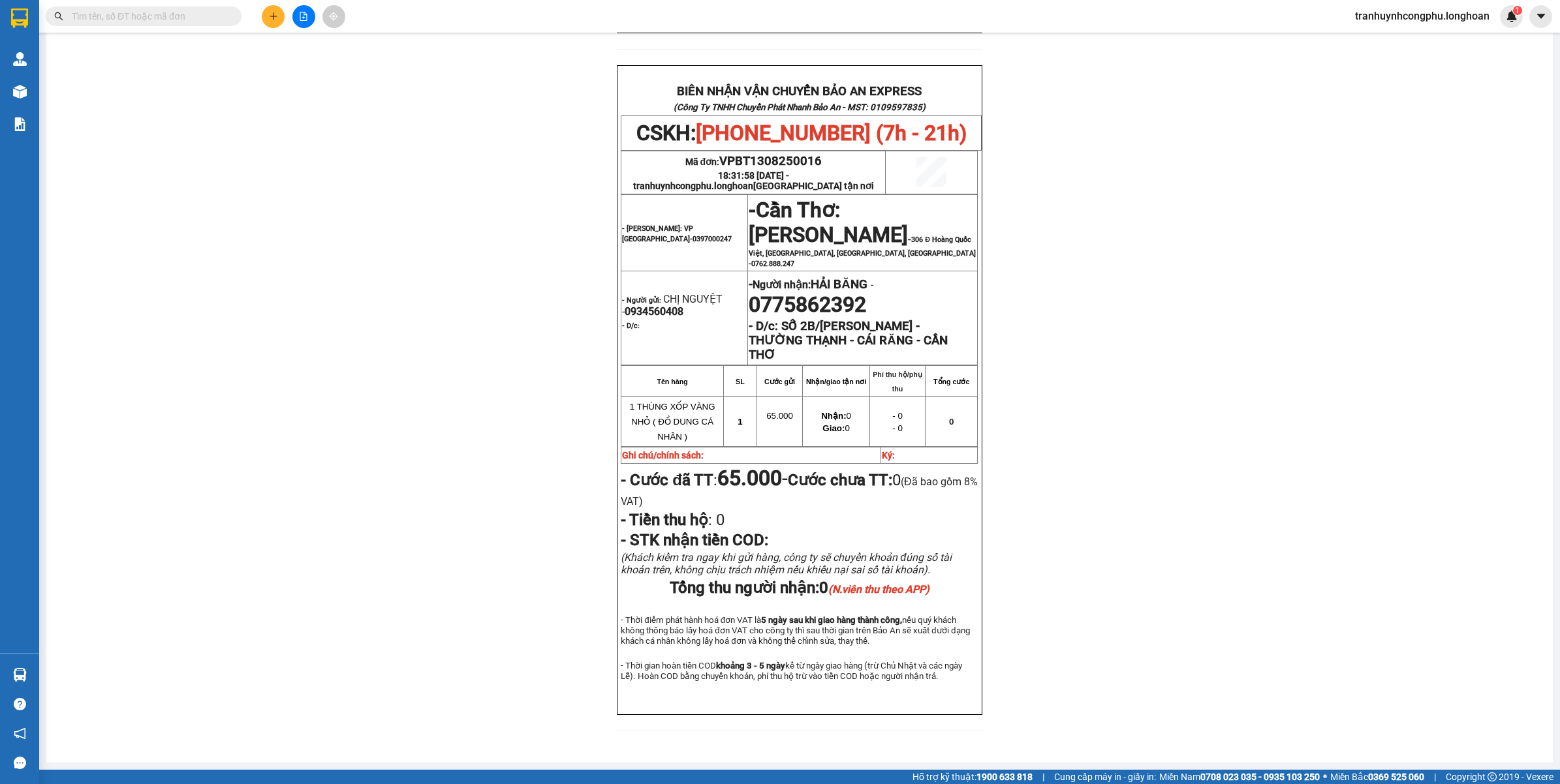
click at [431, 393] on div "PHIẾU DÁN LÊN HÀNG CSKH: 1900.06.88.33 CÔNG TY TNHH CHUYỂN PHÁT NHANH BẢO AN MS…" at bounding box center [800, 154] width 1475 height 1187
click at [354, 253] on div "PHIẾU DÁN LÊN HÀNG CSKH: 1900.06.88.33 CÔNG TY TNHH CHUYỂN PHÁT NHANH BẢO AN MS…" at bounding box center [800, 154] width 1475 height 1187
click at [298, 235] on div "PHIẾU DÁN LÊN HÀNG CSKH: 1900.06.88.33 CÔNG TY TNHH CHUYỂN PHÁT NHANH BẢO AN MS…" at bounding box center [800, 154] width 1475 height 1187
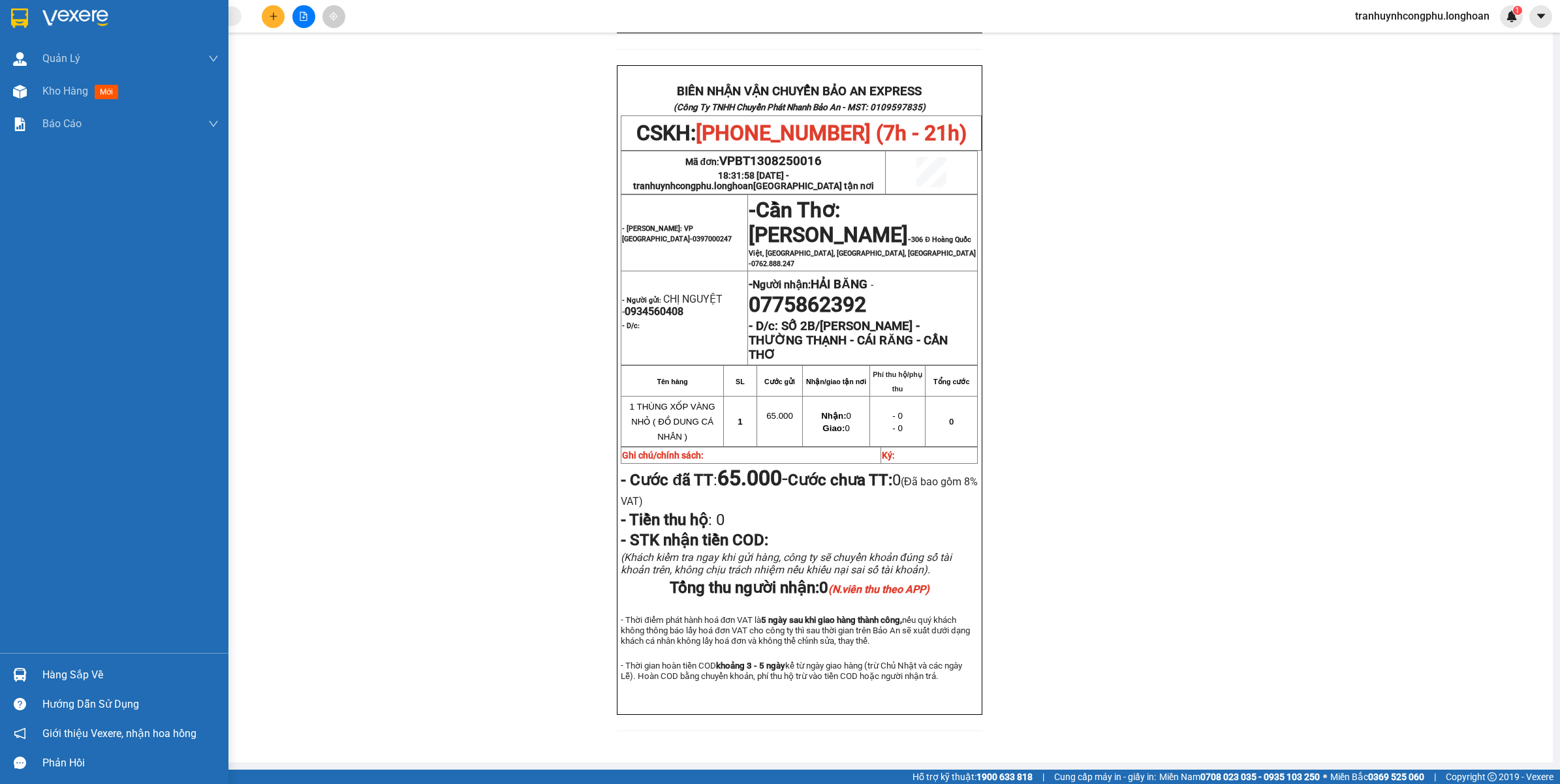
click at [21, 98] on img at bounding box center [20, 92] width 14 height 14
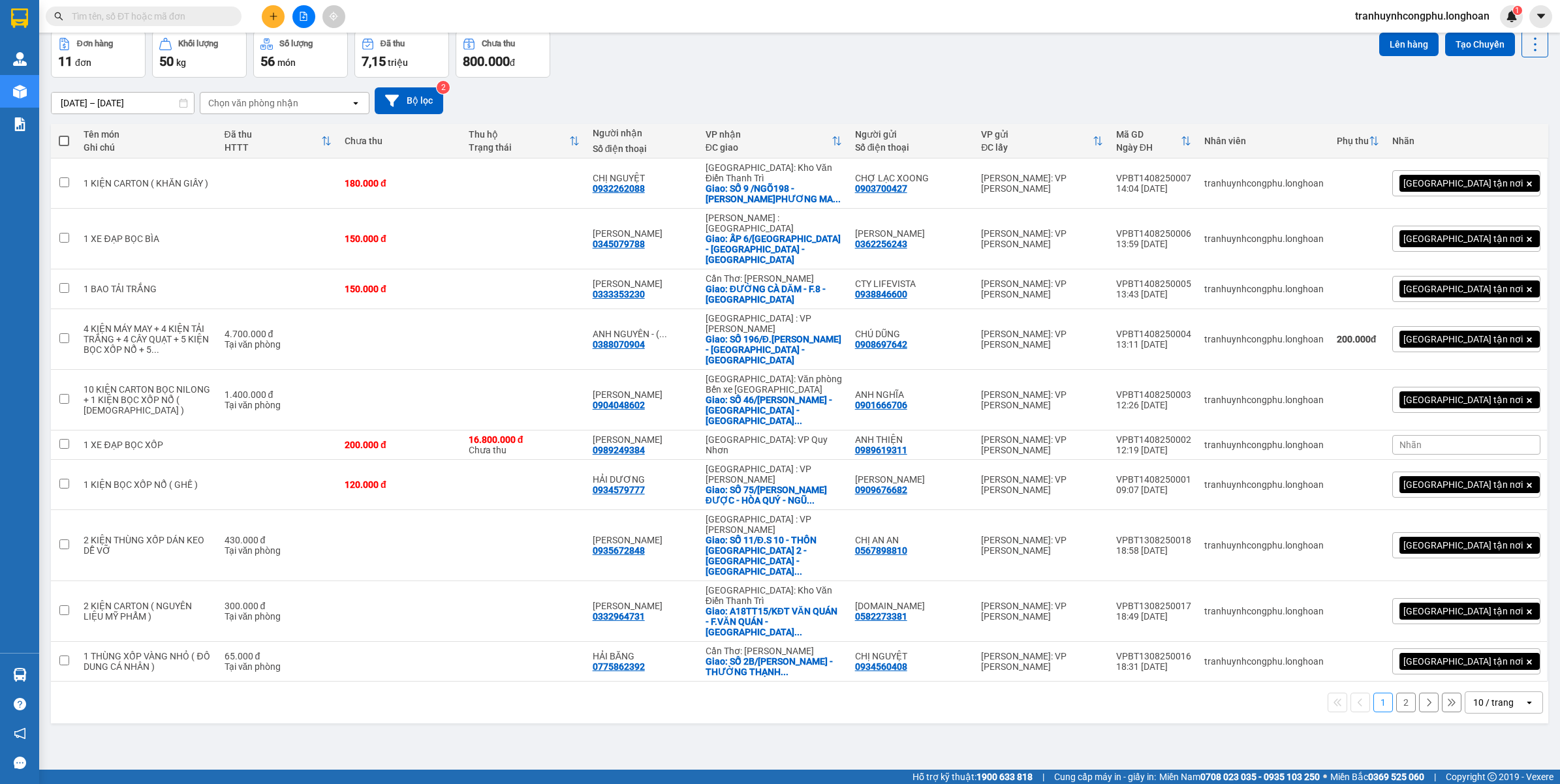
scroll to position [60, 0]
click at [267, 12] on button at bounding box center [272, 16] width 23 height 23
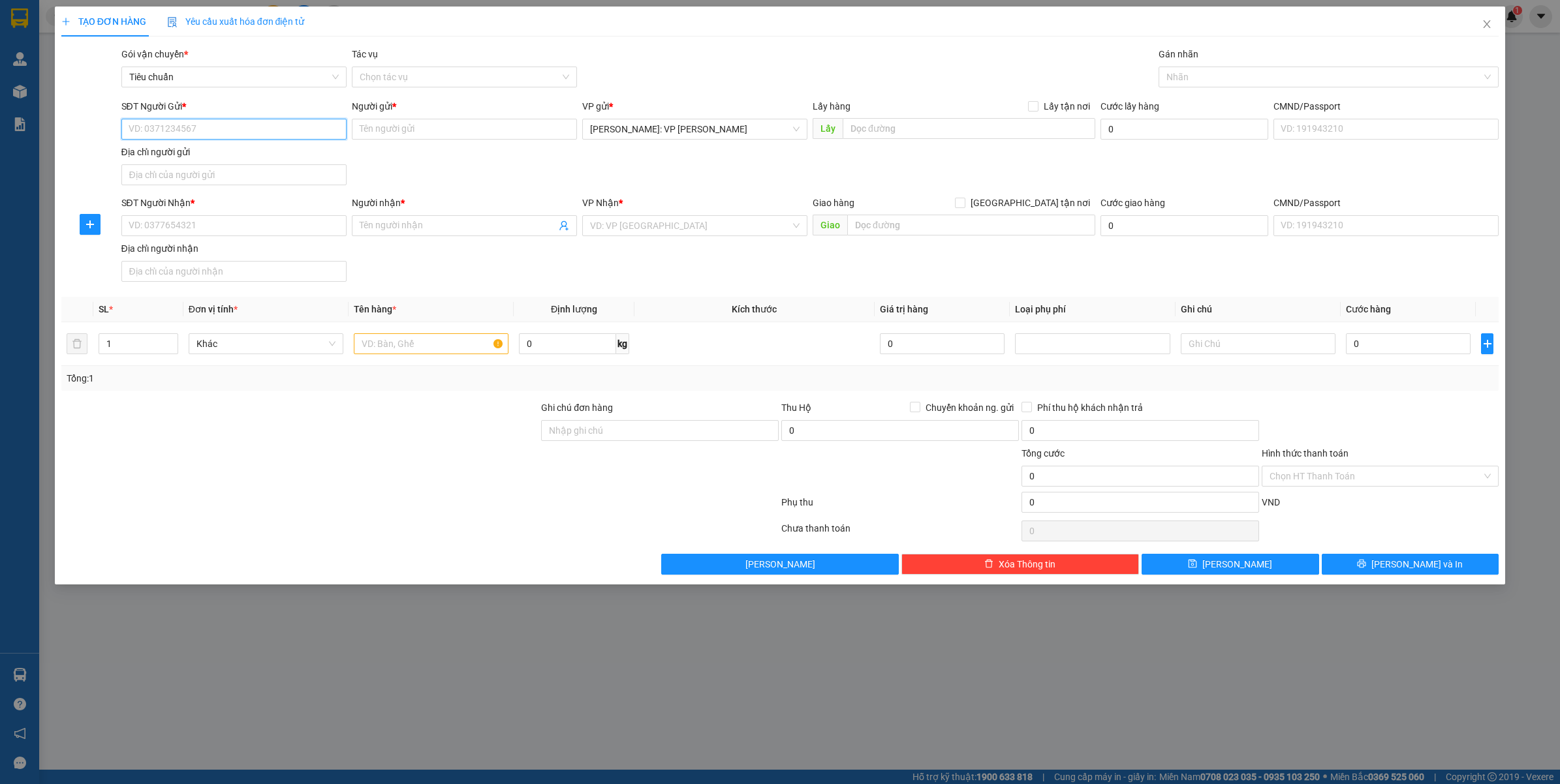
paste input "0358101288"
type input "0358101288"
click at [226, 131] on input "0358101288" at bounding box center [234, 129] width 225 height 21
click at [220, 154] on div "0358101288 - BÍCH DUYÊN" at bounding box center [234, 156] width 209 height 15
type input "BÍCH DUYÊN"
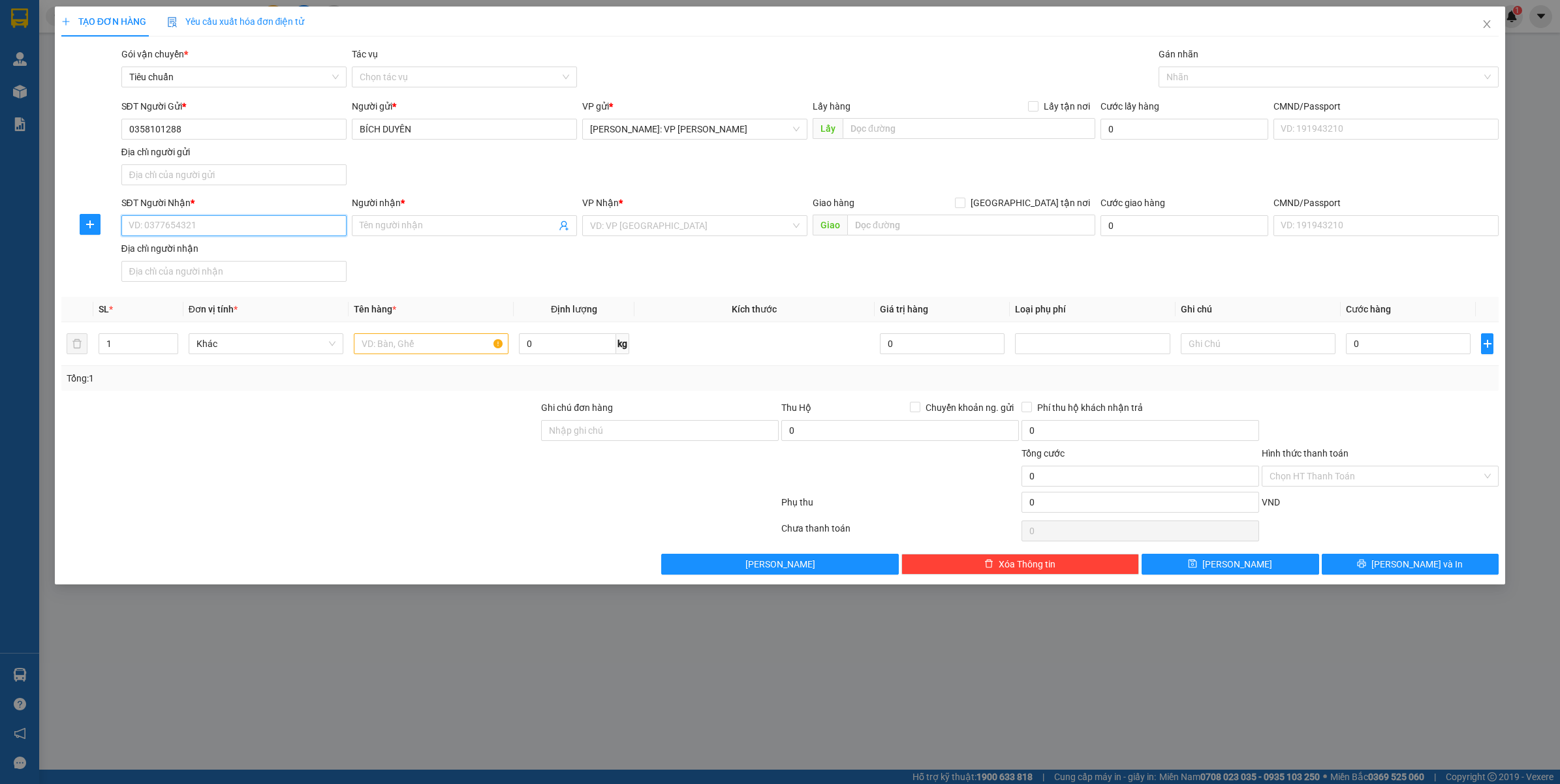
click at [231, 234] on input "SĐT Người Nhận *" at bounding box center [234, 225] width 225 height 21
click at [1214, 81] on div at bounding box center [1322, 76] width 321 height 15
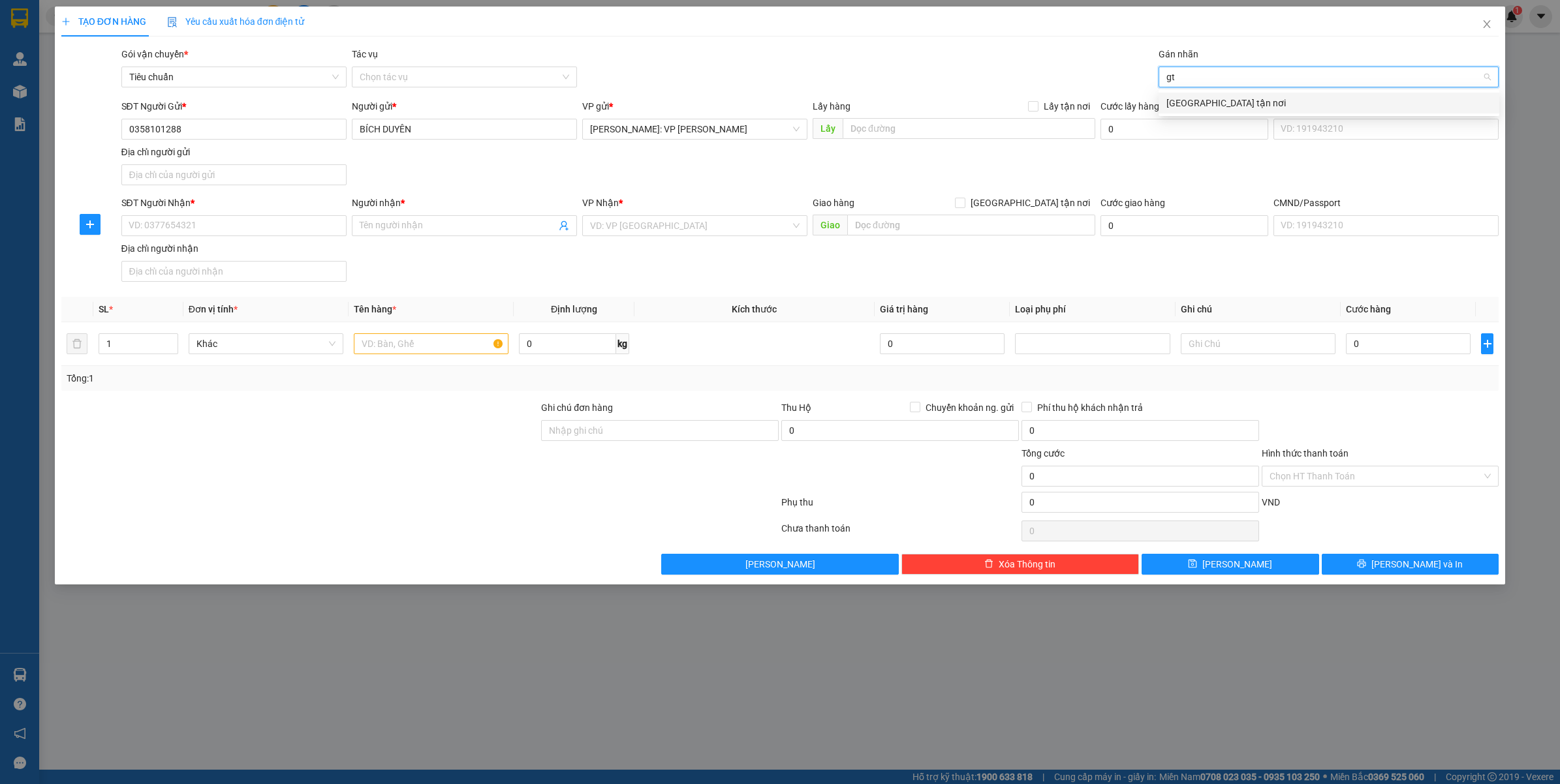
type input "gtn"
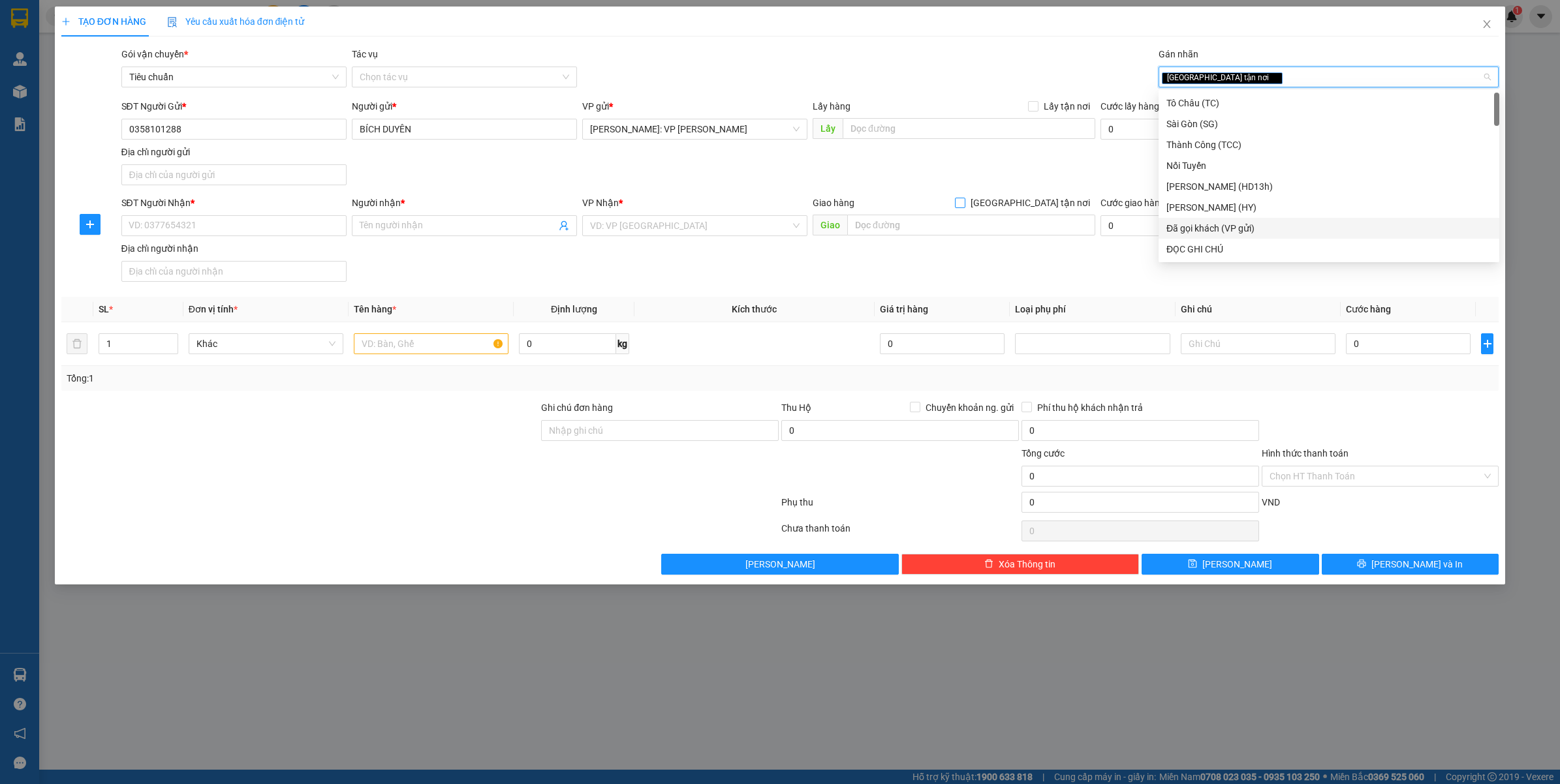
click at [1036, 206] on span "[GEOGRAPHIC_DATA] tận nơi" at bounding box center [1030, 203] width 130 height 15
click at [964, 206] on input "[GEOGRAPHIC_DATA] tận nơi" at bounding box center [959, 202] width 9 height 9
checkbox input "true"
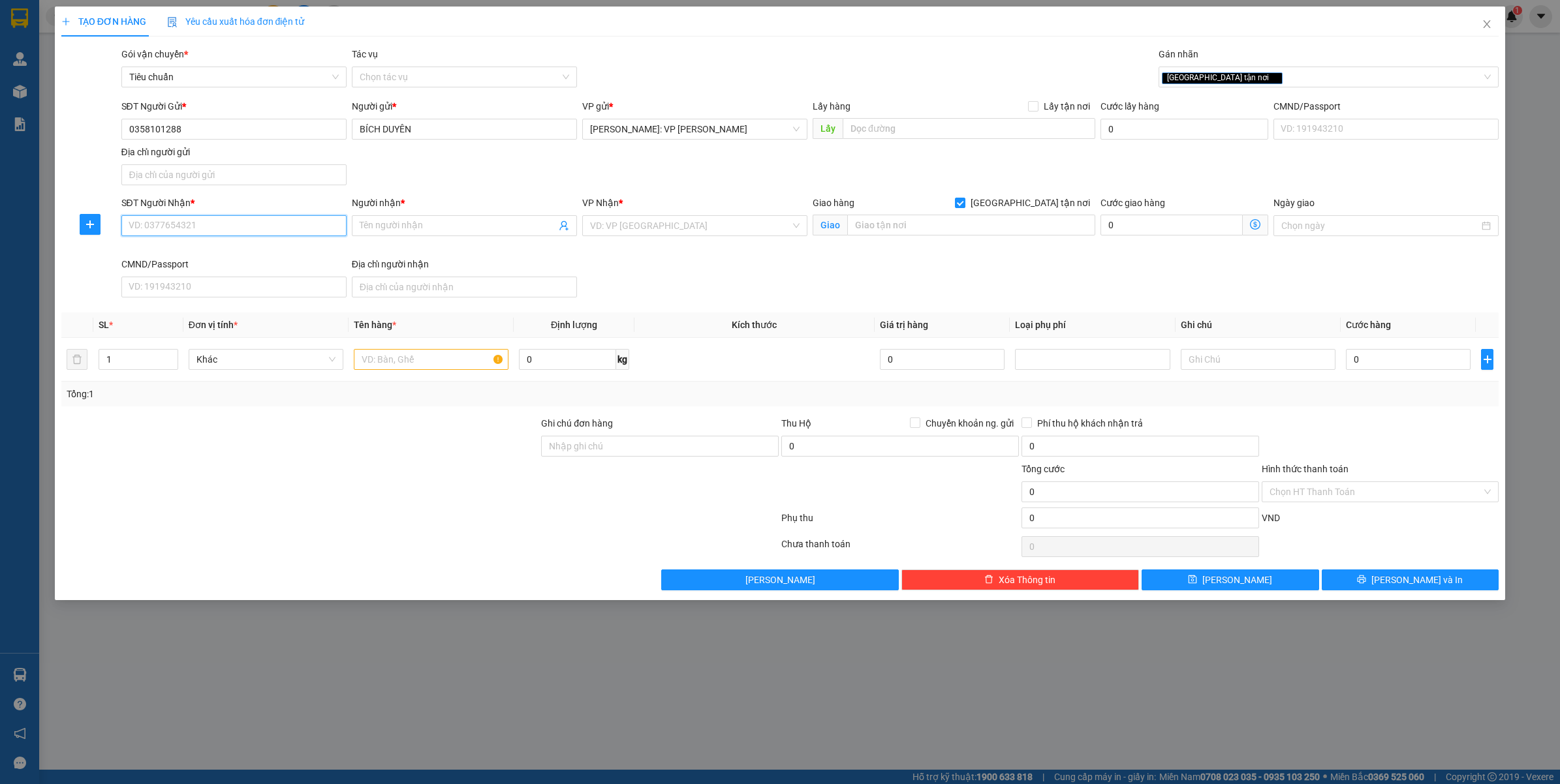
click at [246, 225] on input "SĐT Người Nhận *" at bounding box center [234, 225] width 225 height 21
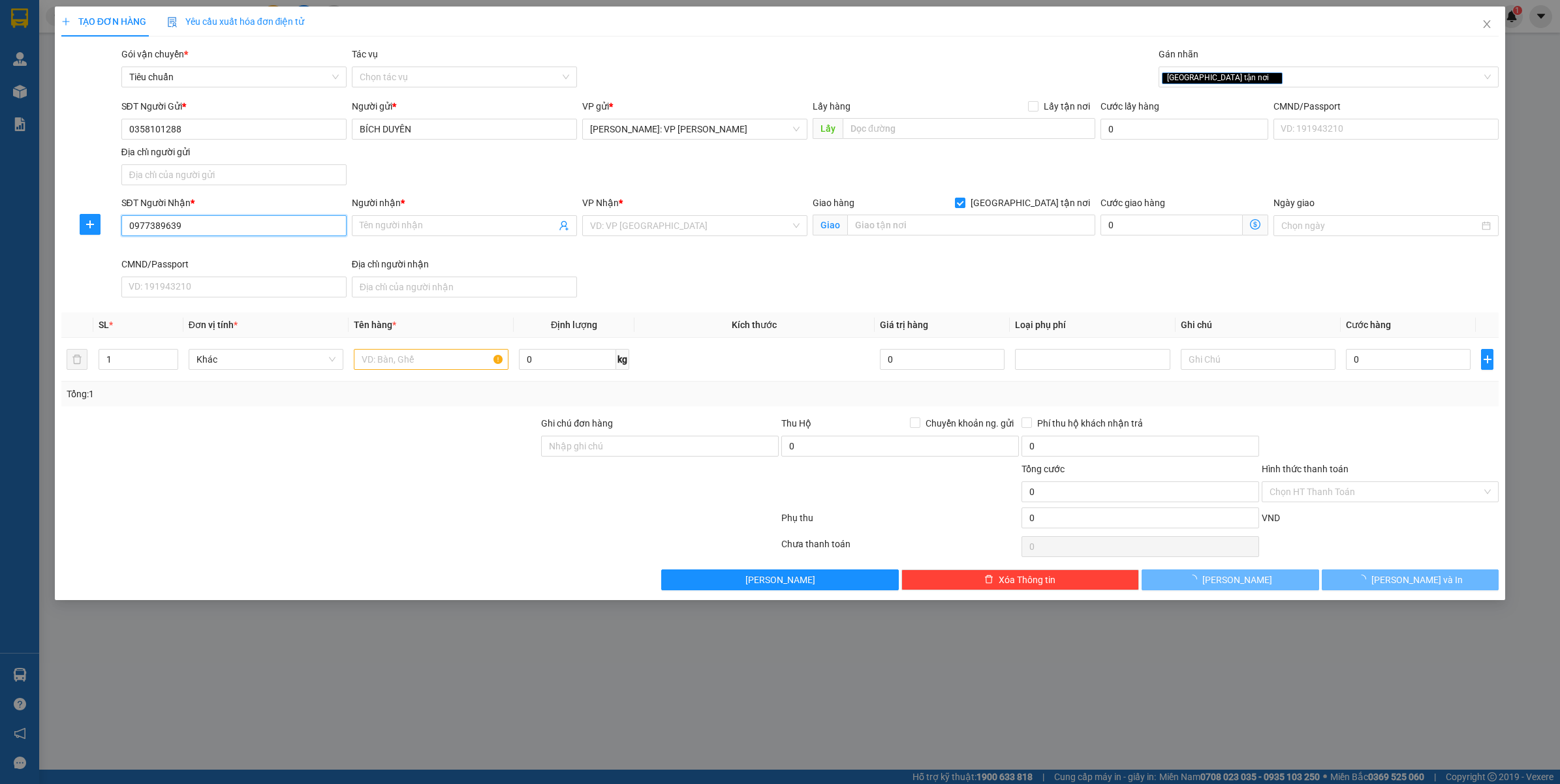
click at [246, 225] on input "0977389639" at bounding box center [234, 225] width 225 height 21
type input "0977389639"
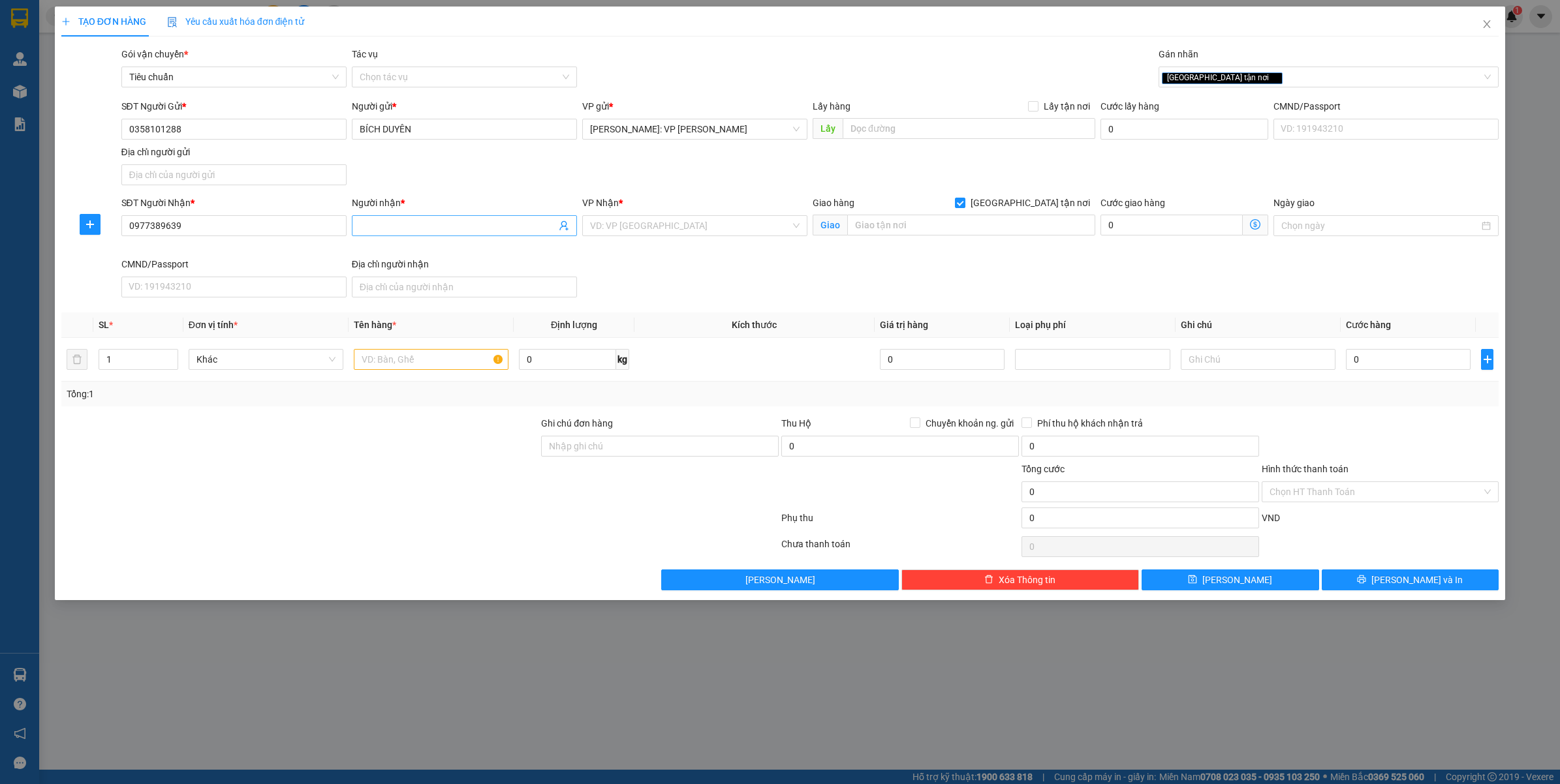
click at [464, 232] on input "Người nhận *" at bounding box center [458, 225] width 196 height 15
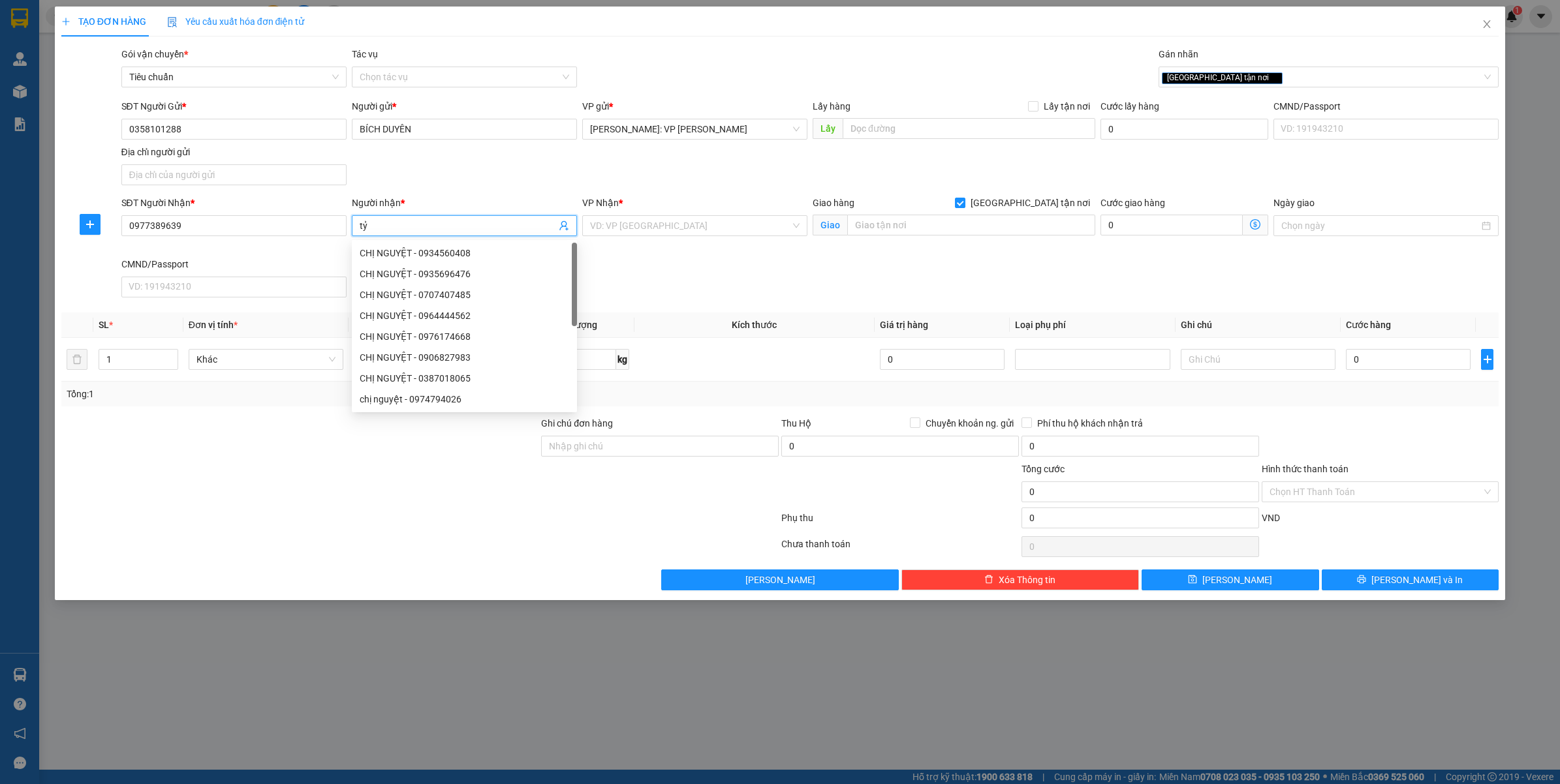
type input "t"
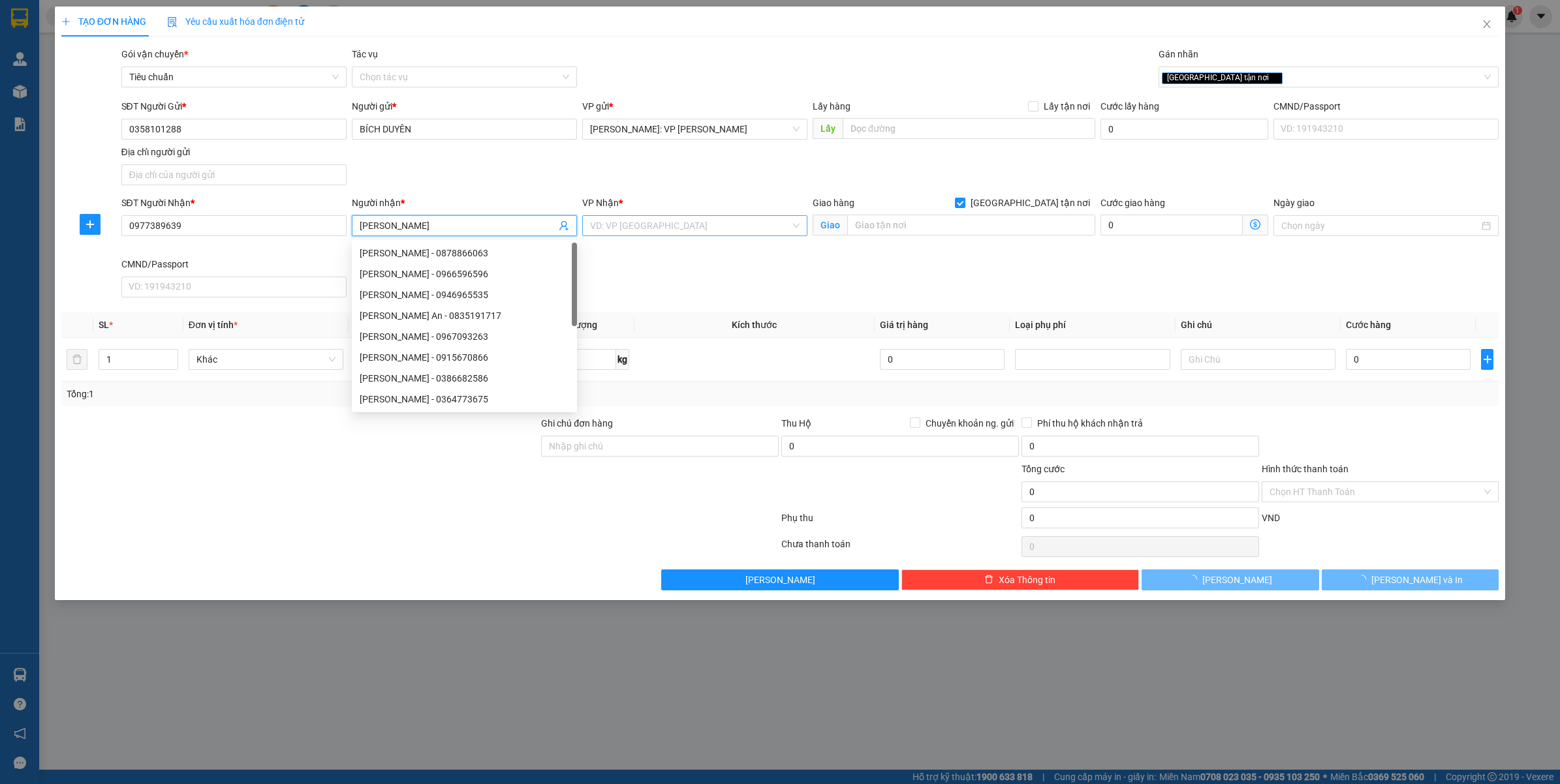
type input "TRẦN THANH ĐẠO"
click at [736, 226] on input "search" at bounding box center [690, 225] width 201 height 20
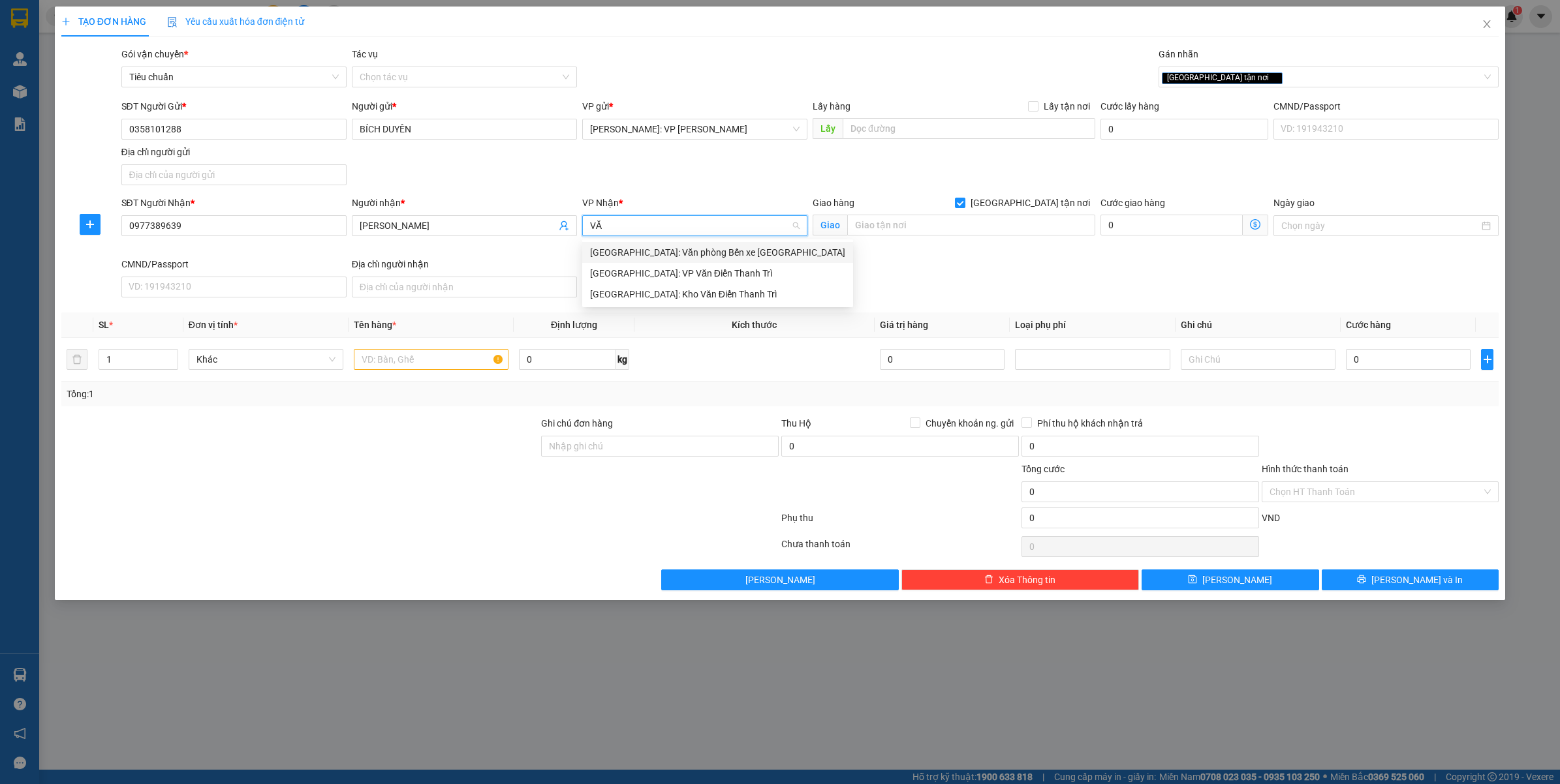
type input "VĂN"
click at [682, 291] on div "[GEOGRAPHIC_DATA]: Kho Văn Điển Thanh Trì" at bounding box center [717, 294] width 255 height 15
click at [954, 240] on div "Giao hàng Giao tận nơi Giao" at bounding box center [954, 218] width 283 height 45
click at [957, 239] on div "Giao hàng Giao tận nơi Giao" at bounding box center [954, 218] width 283 height 45
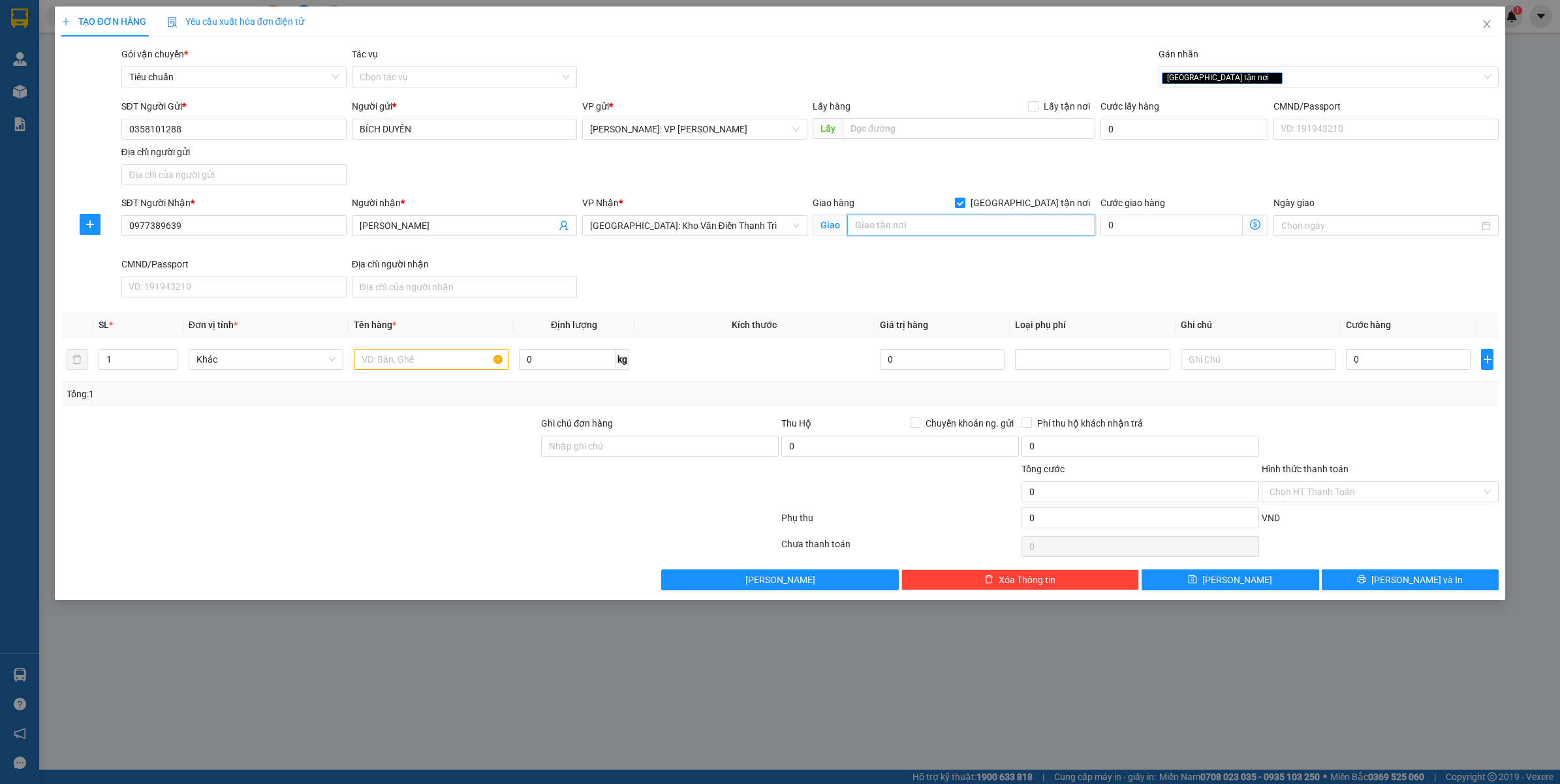
click at [964, 227] on input "text" at bounding box center [971, 225] width 248 height 21
type input "SỐ 937 TDP DỐC ĐỒN - TT.CHŨ LỤC NGẠN - BẮC GIANG"
drag, startPoint x: 382, startPoint y: 363, endPoint x: 388, endPoint y: 366, distance: 6.7
click at [383, 363] on input "text" at bounding box center [431, 359] width 155 height 21
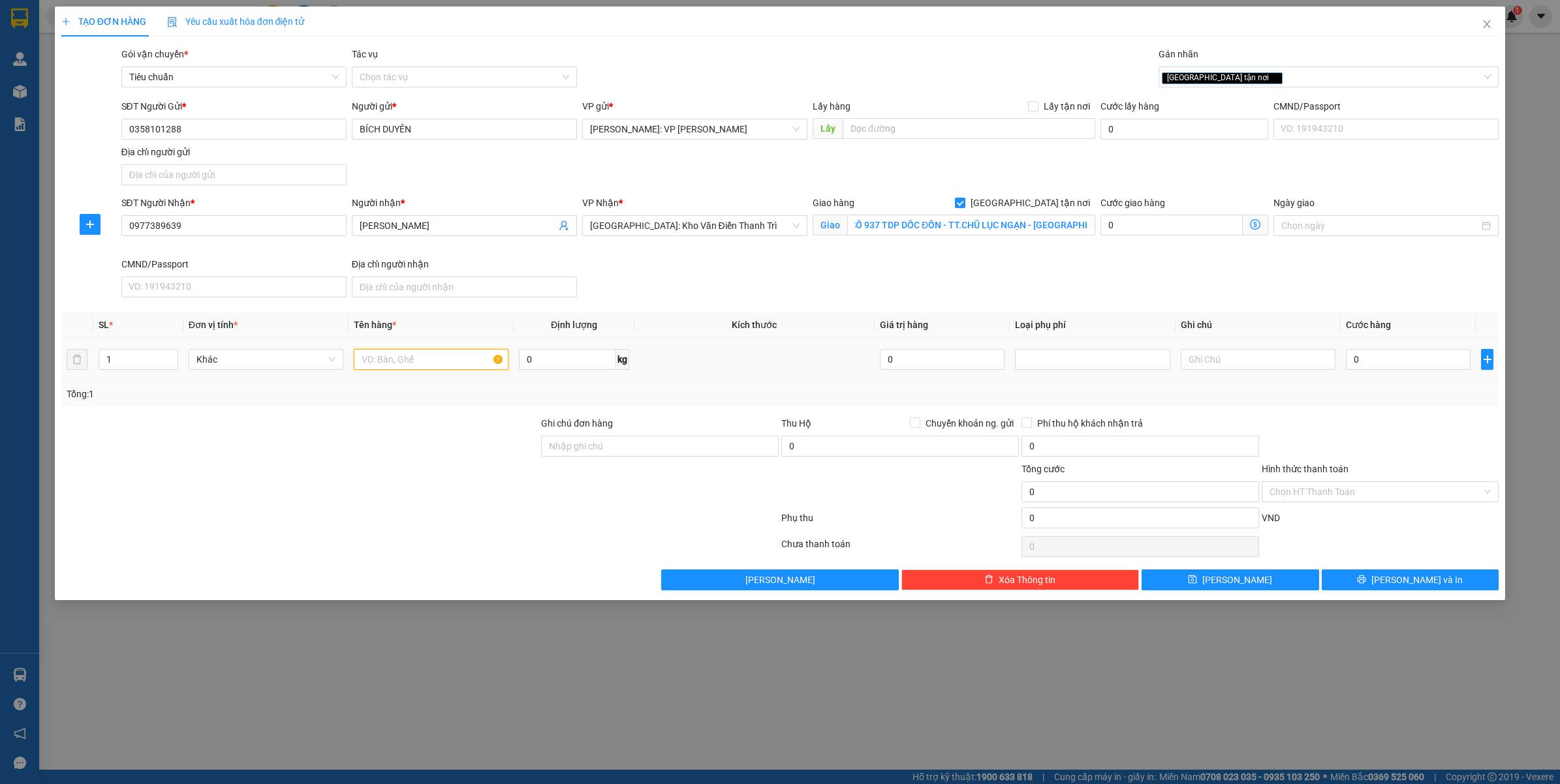
scroll to position [0, 0]
paste input "1 BÓ DÀI BỌC PE ( CANVAS )"
type input "1 BÓ DÀI BỌC PE ( CANVAS )"
click at [1413, 367] on input "0" at bounding box center [1408, 359] width 125 height 21
click at [983, 223] on input "SỐ 937 TDP DỐC ĐỒN - TT.CHŨ LỤC NGẠN - BẮC GIANG" at bounding box center [971, 225] width 248 height 21
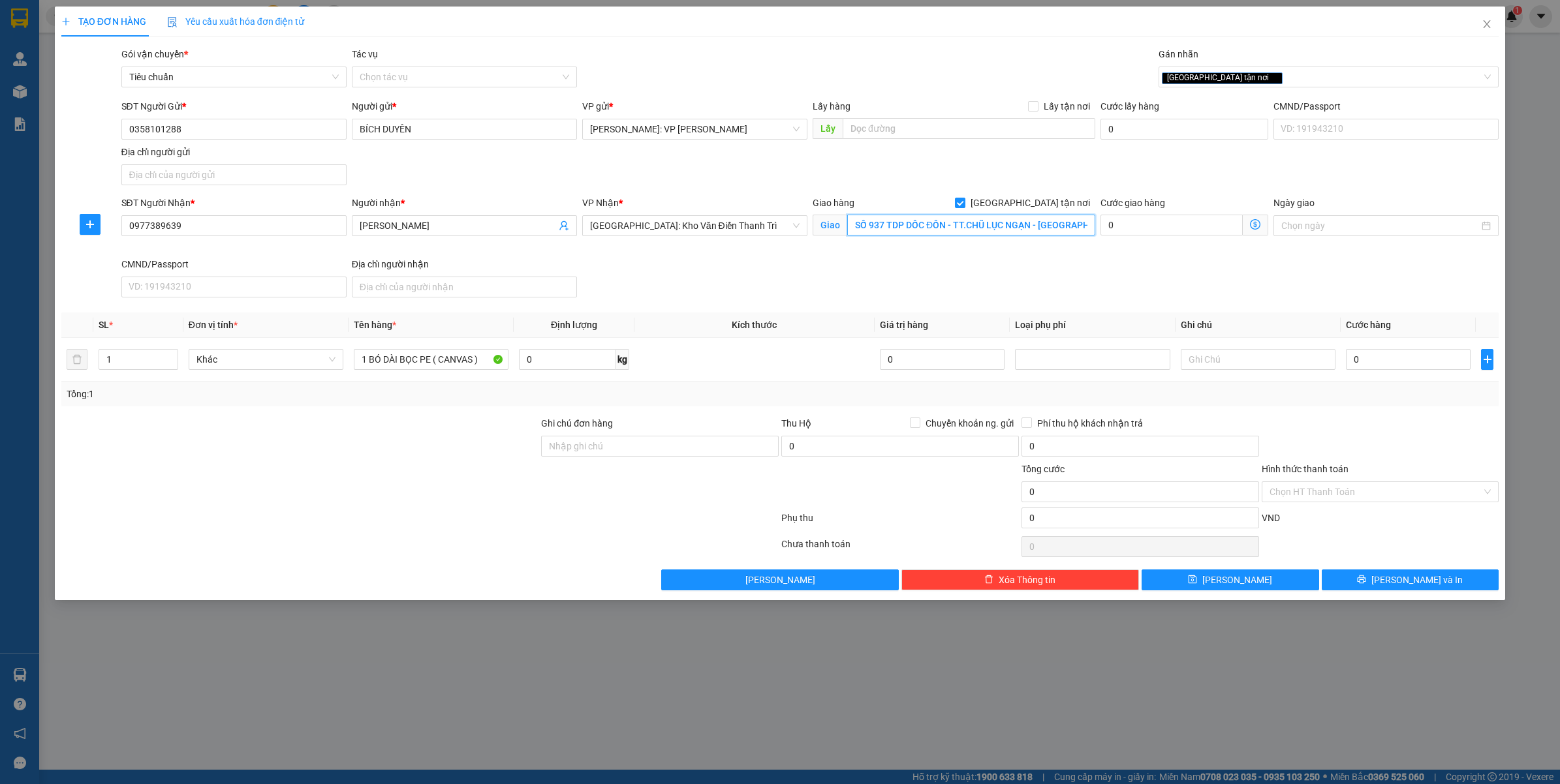
scroll to position [0, 4]
type input "SỐ 937 TDP DỐC ĐỒN - TT.CHŨ - LỤC NGẠN - BẮC GIANG"
click at [941, 758] on div "TẠO ĐƠN HÀNG Yêu cầu xuất hóa đơn điện tử Transit Pickup Surcharge Ids Transit …" at bounding box center [780, 392] width 1560 height 784
click at [997, 224] on input "SỐ 937 TDP DỐC ĐỒN - TT.CHŨ - LỤC NGẠN - BẮC GIANG" at bounding box center [971, 225] width 248 height 21
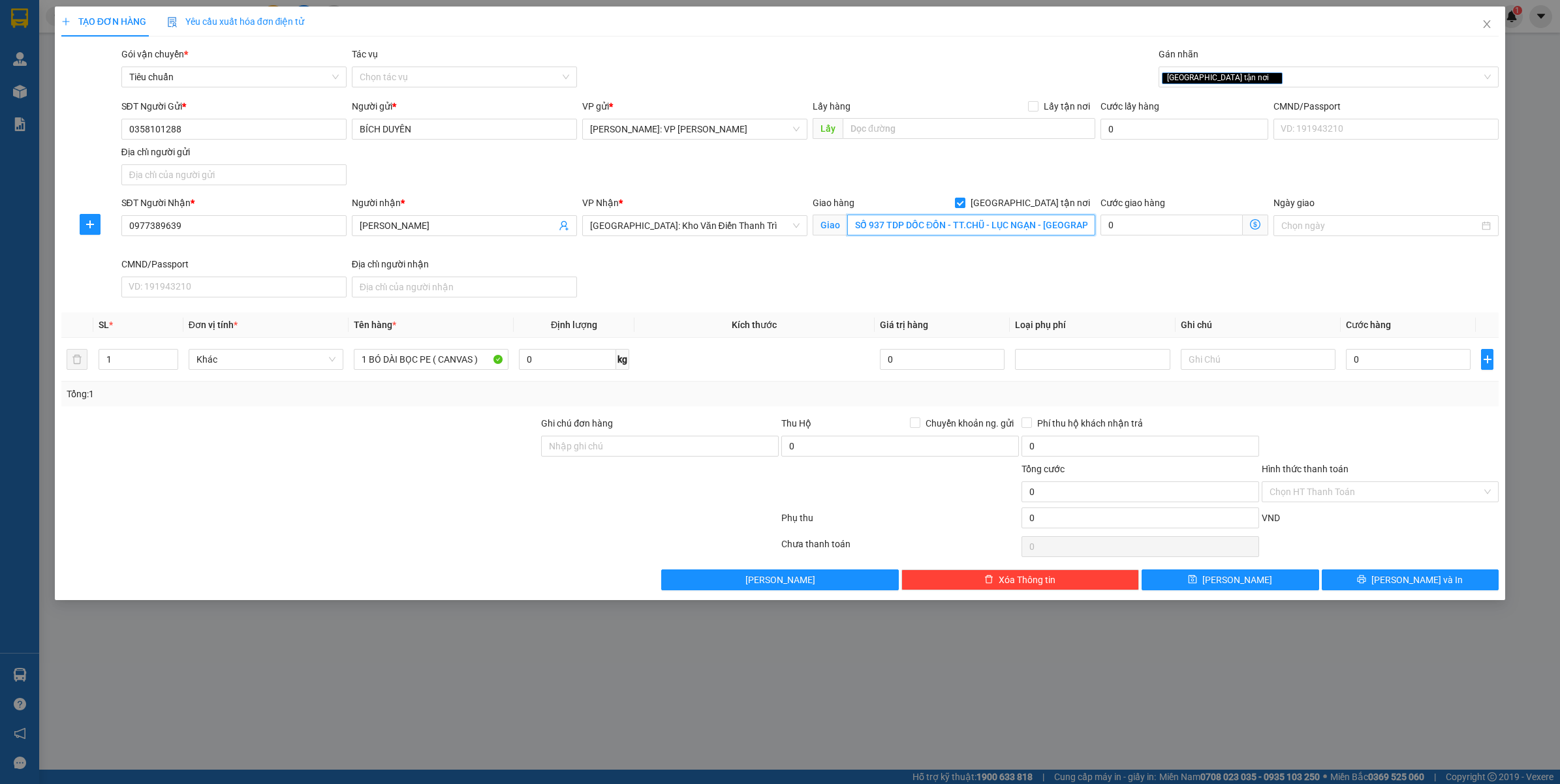
scroll to position [0, 11]
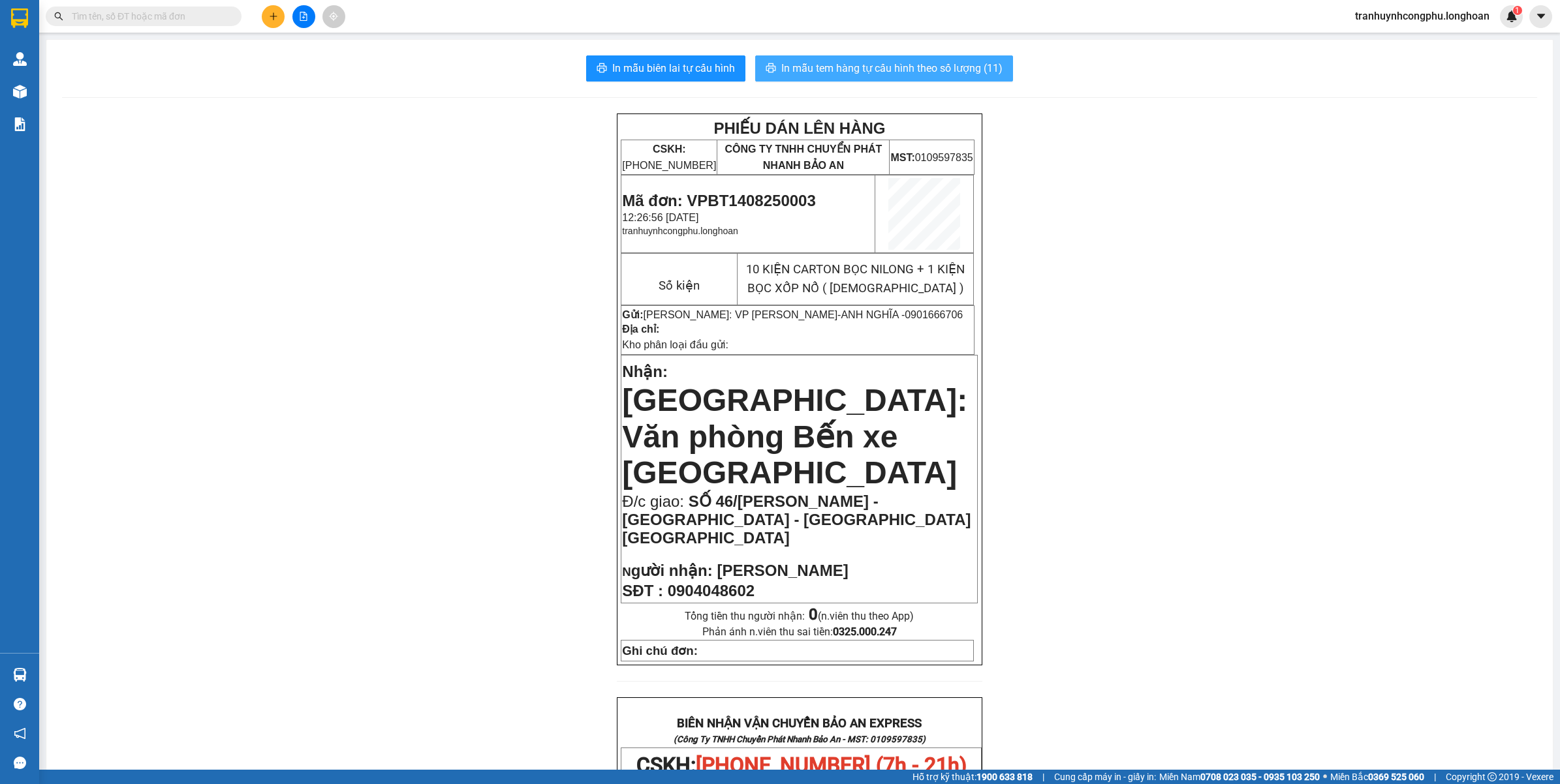
click at [944, 70] on span "In mẫu tem hàng tự cấu hình theo số lượng (11)" at bounding box center [892, 68] width 221 height 16
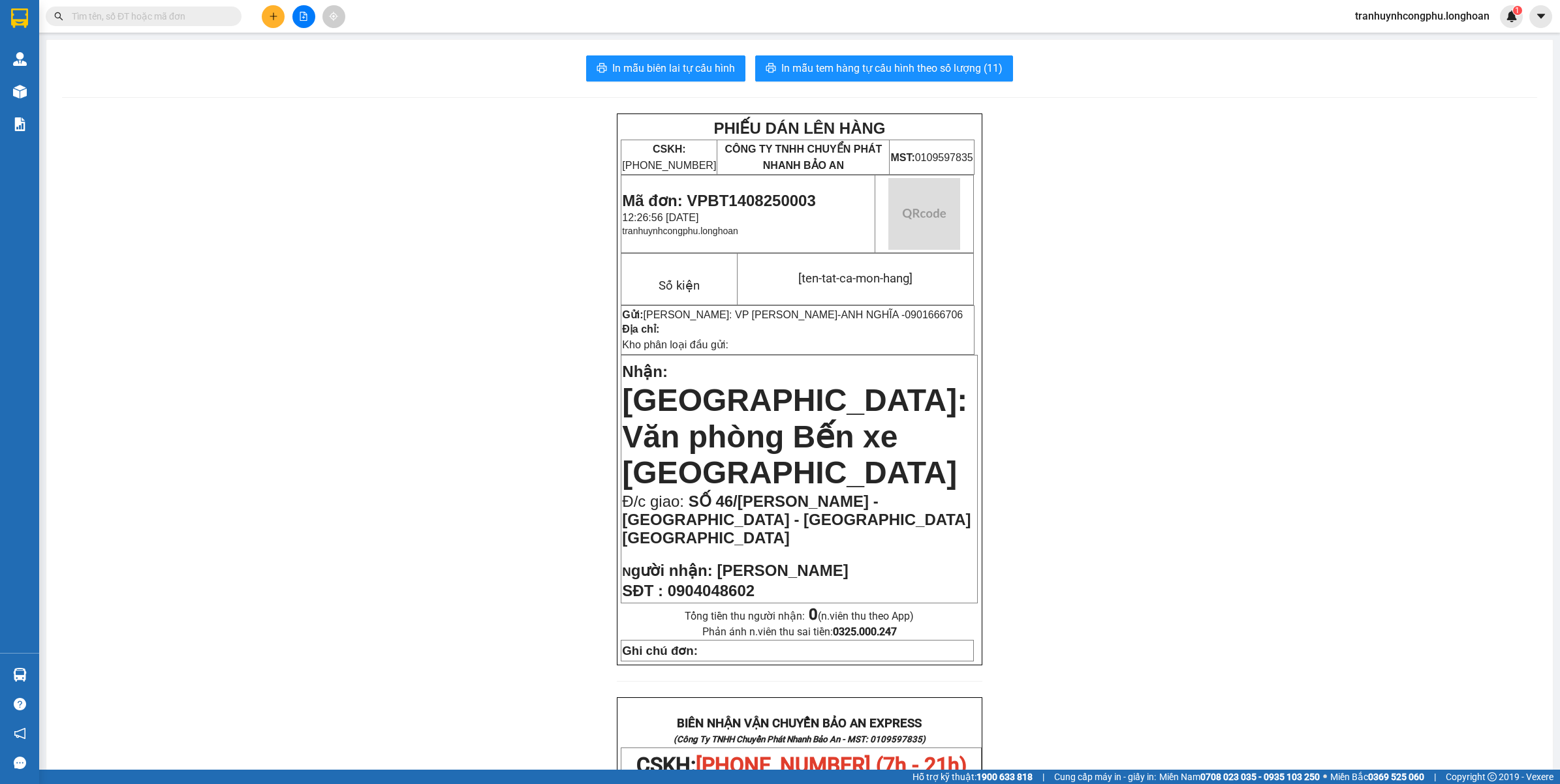
click at [781, 195] on span "Mã đơn: VPBT1408250003" at bounding box center [718, 201] width 193 height 18
copy span "VPBT1408250003"
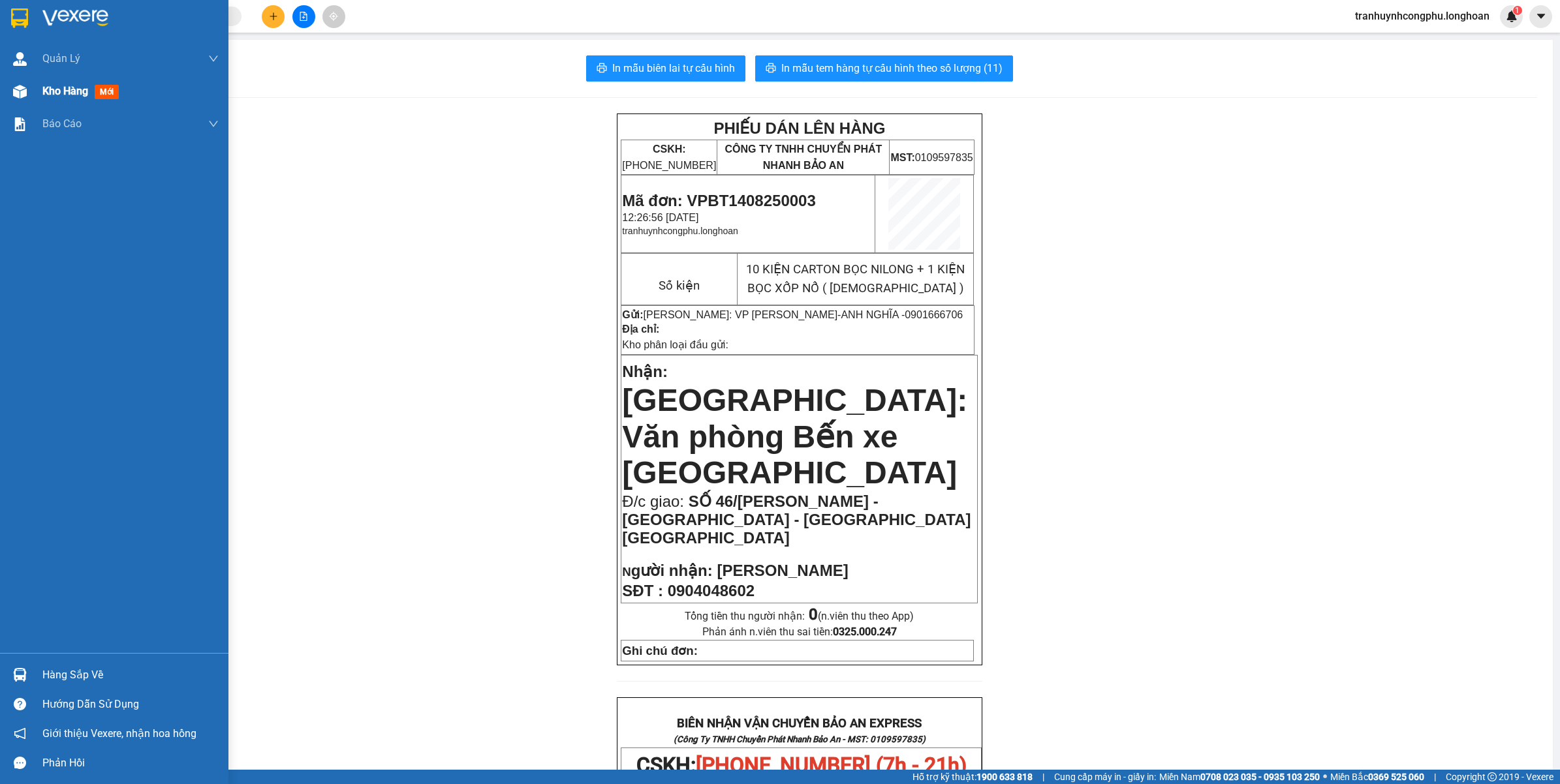
click at [37, 93] on div "Kho hàng mới" at bounding box center [114, 91] width 229 height 33
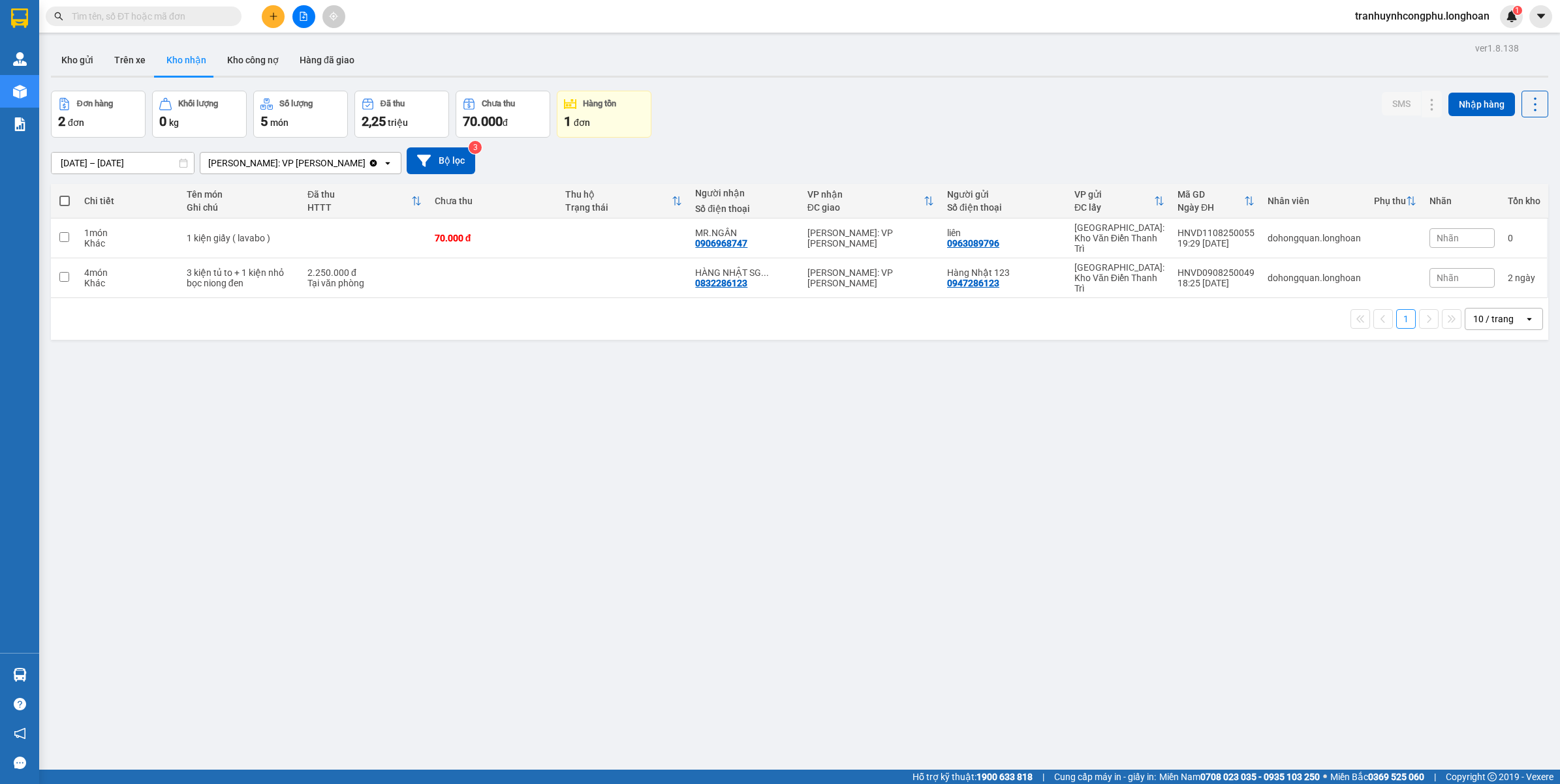
click at [278, 14] on button at bounding box center [272, 16] width 23 height 23
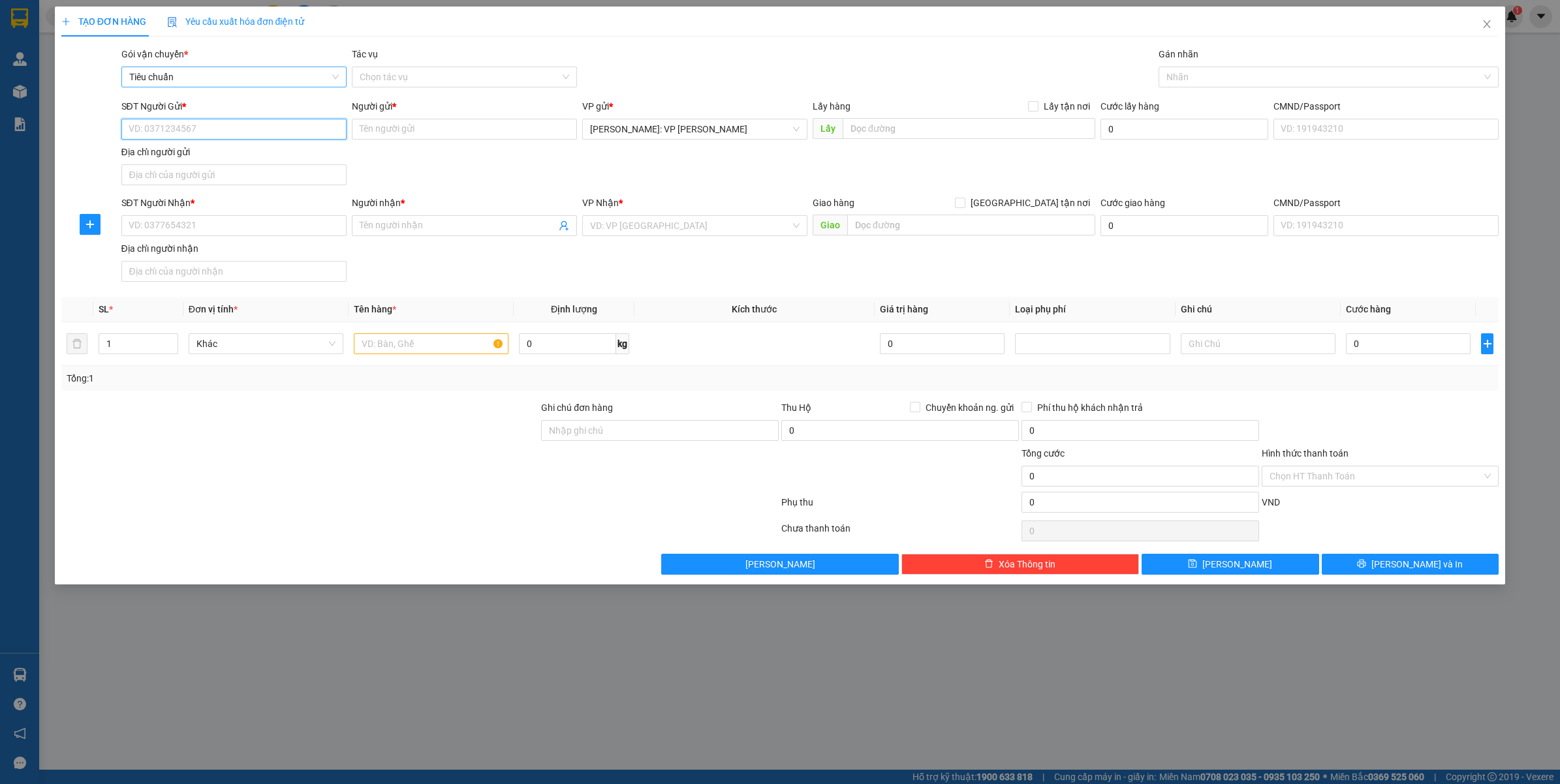
paste input "0898697796"
type input "0898697796"
click at [216, 154] on div "0898697796 - [PERSON_NAME]" at bounding box center [234, 156] width 209 height 15
type input "[PERSON_NAME]"
checkbox input "true"
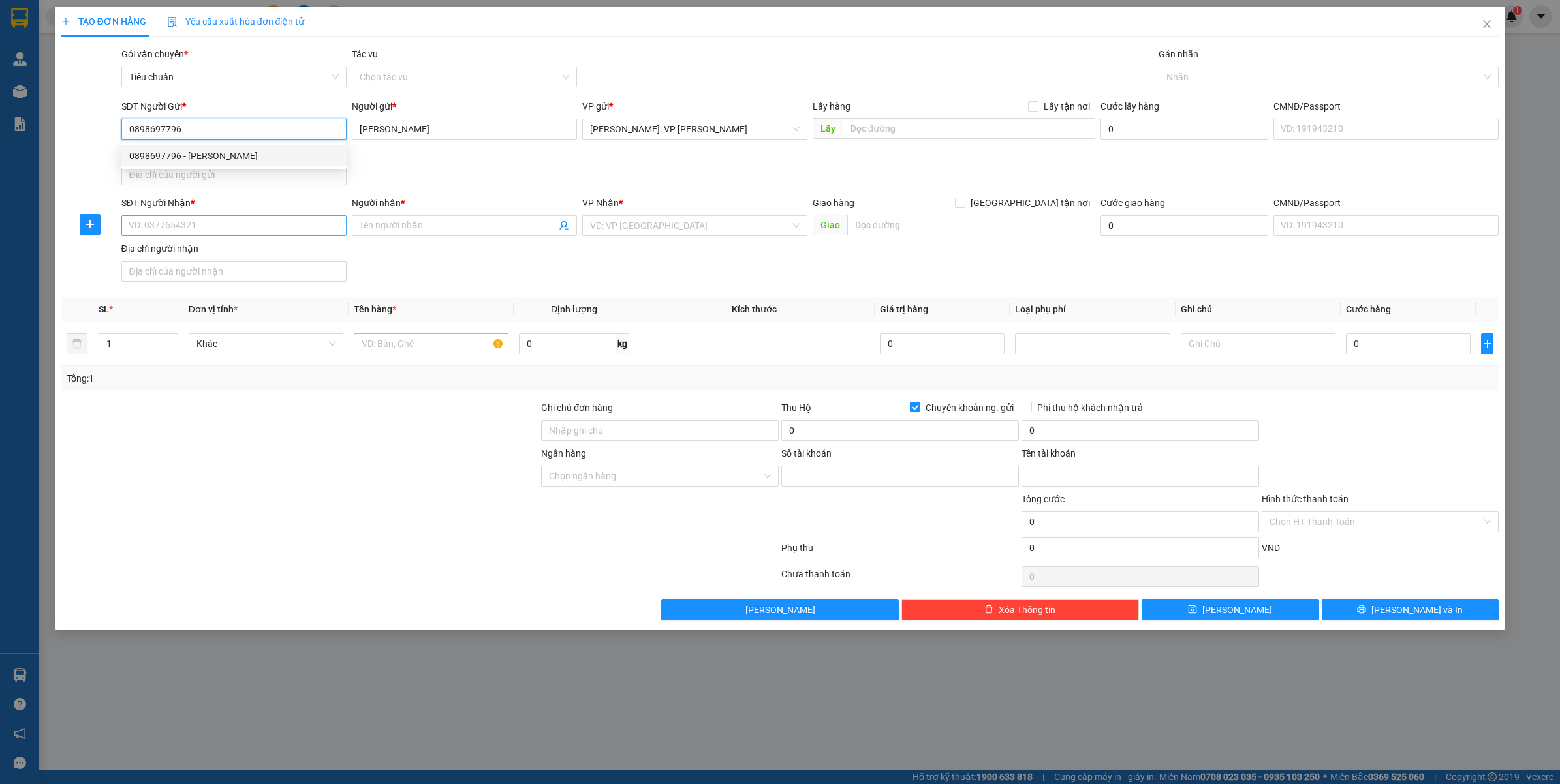
type input "52202568"
type input "[PERSON_NAME]"
click at [201, 123] on input "0898697796" at bounding box center [234, 129] width 225 height 21
click at [200, 123] on input "0898697796" at bounding box center [234, 129] width 225 height 21
type input "0898697796"
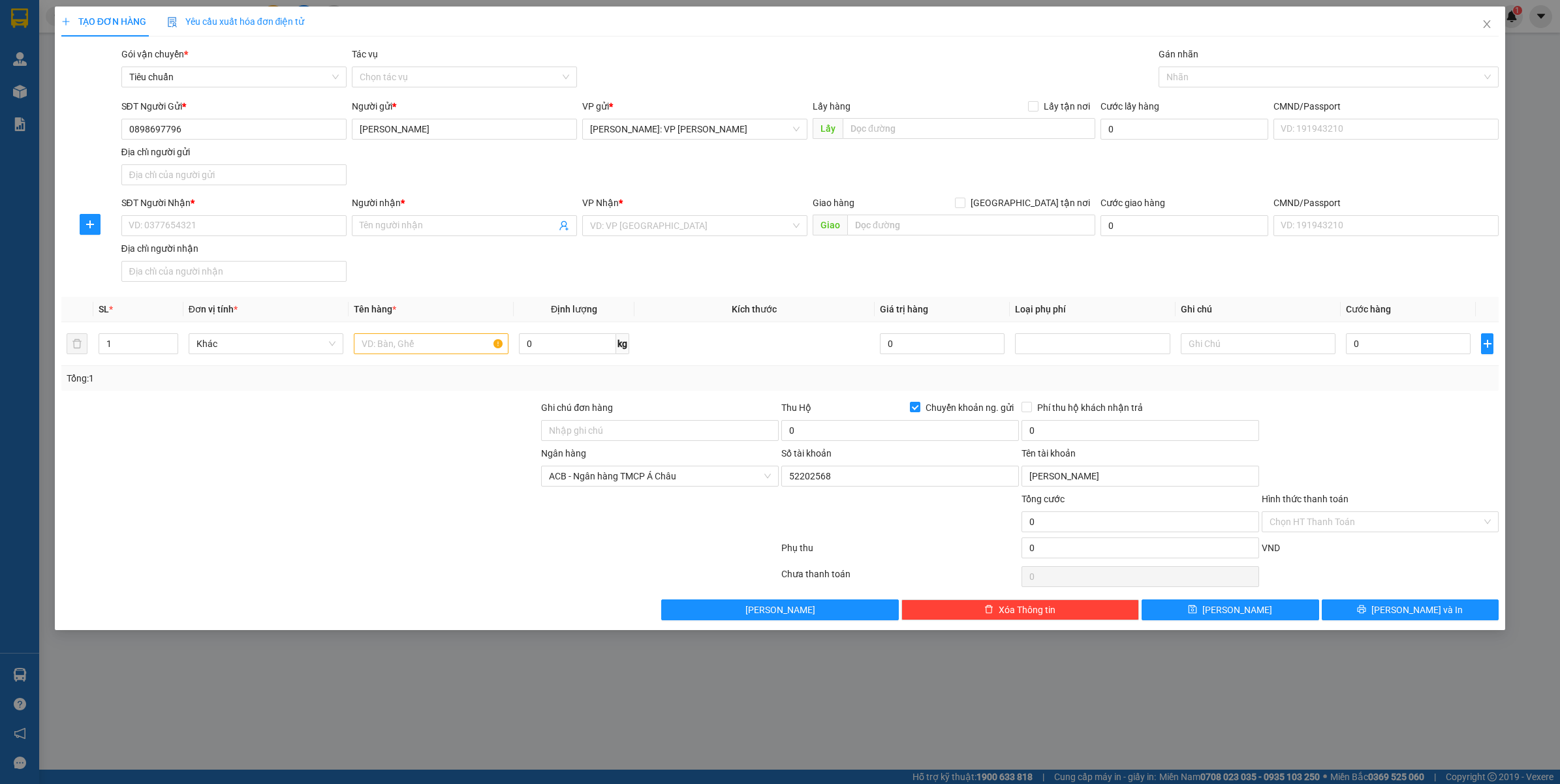
drag, startPoint x: 1039, startPoint y: 199, endPoint x: 1147, endPoint y: 157, distance: 115.9
click at [1039, 199] on span "[GEOGRAPHIC_DATA] tận nơi" at bounding box center [1030, 203] width 130 height 15
click at [964, 199] on input "[GEOGRAPHIC_DATA] tận nơi" at bounding box center [959, 202] width 9 height 9
checkbox input "true"
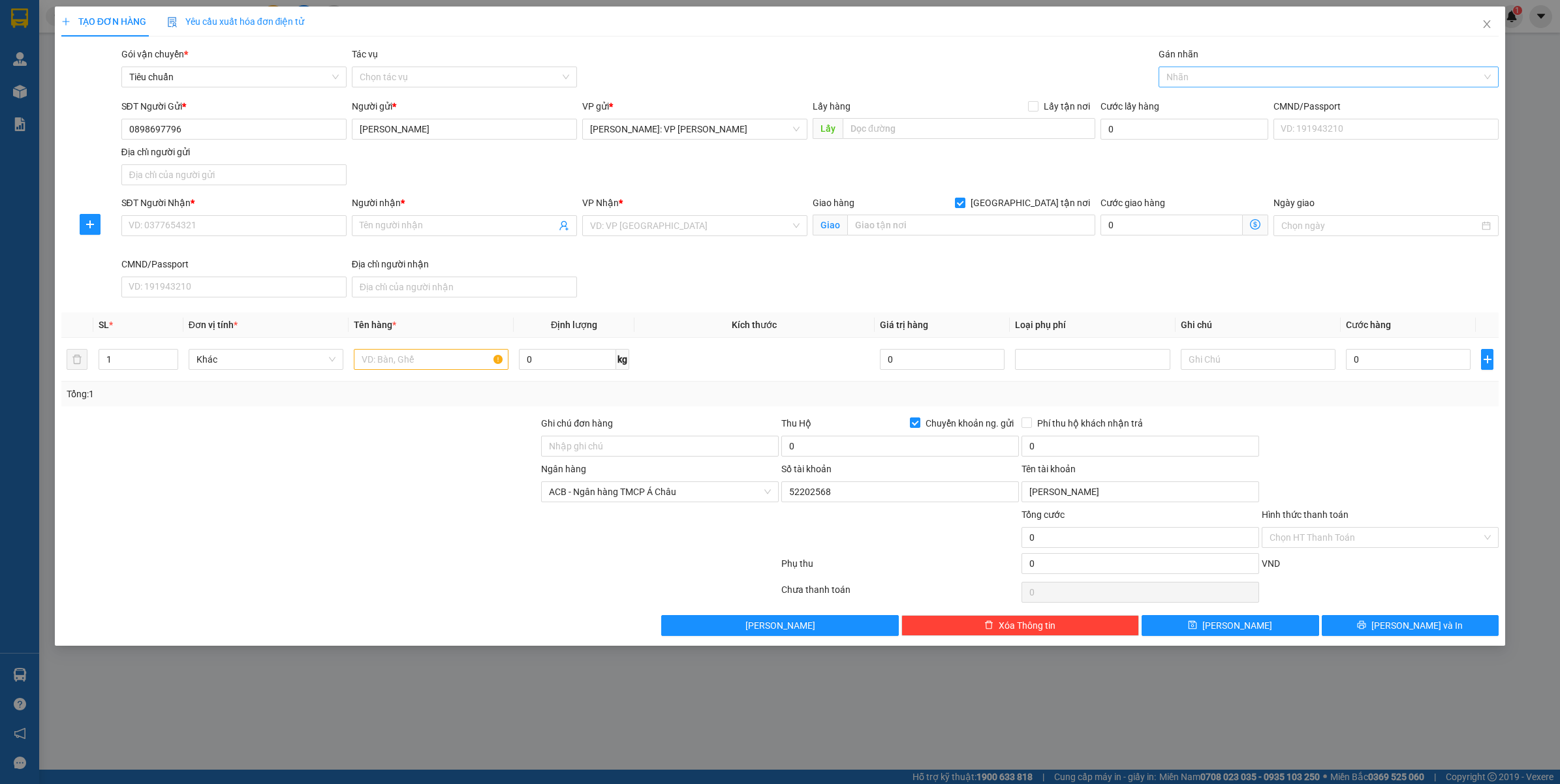
click at [1195, 78] on div at bounding box center [1322, 76] width 321 height 15
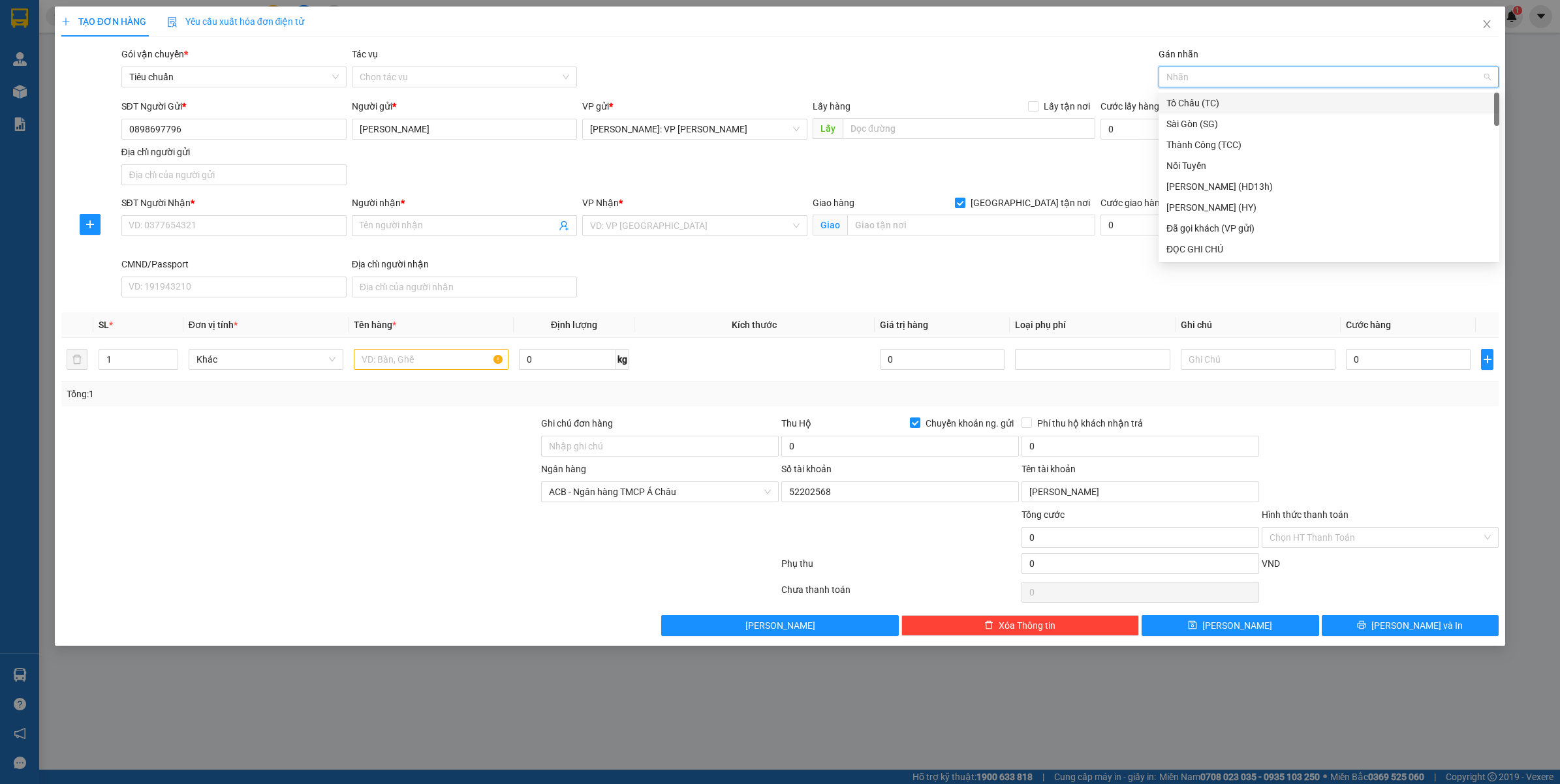
type input "F"
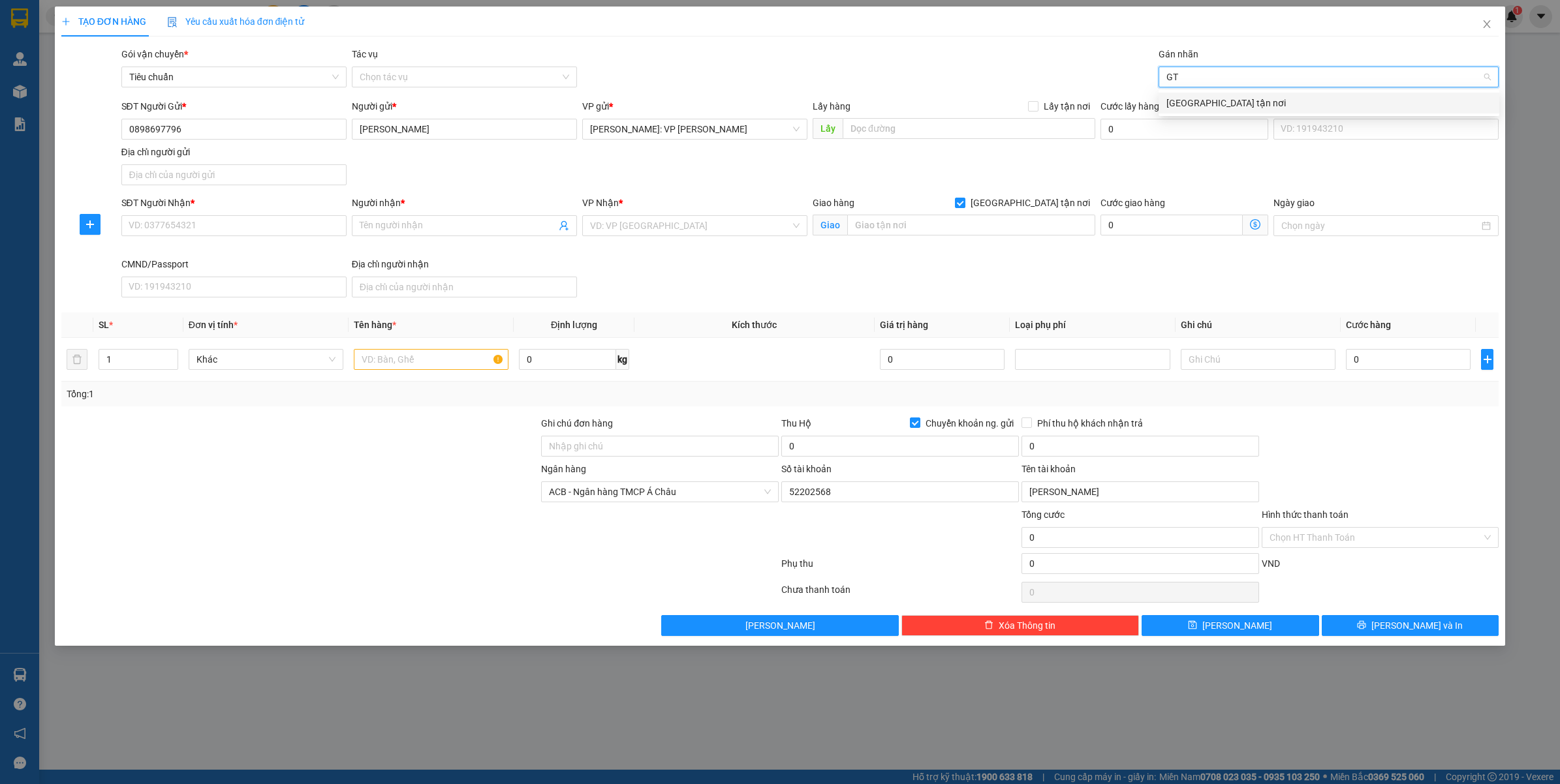
type input "GTN"
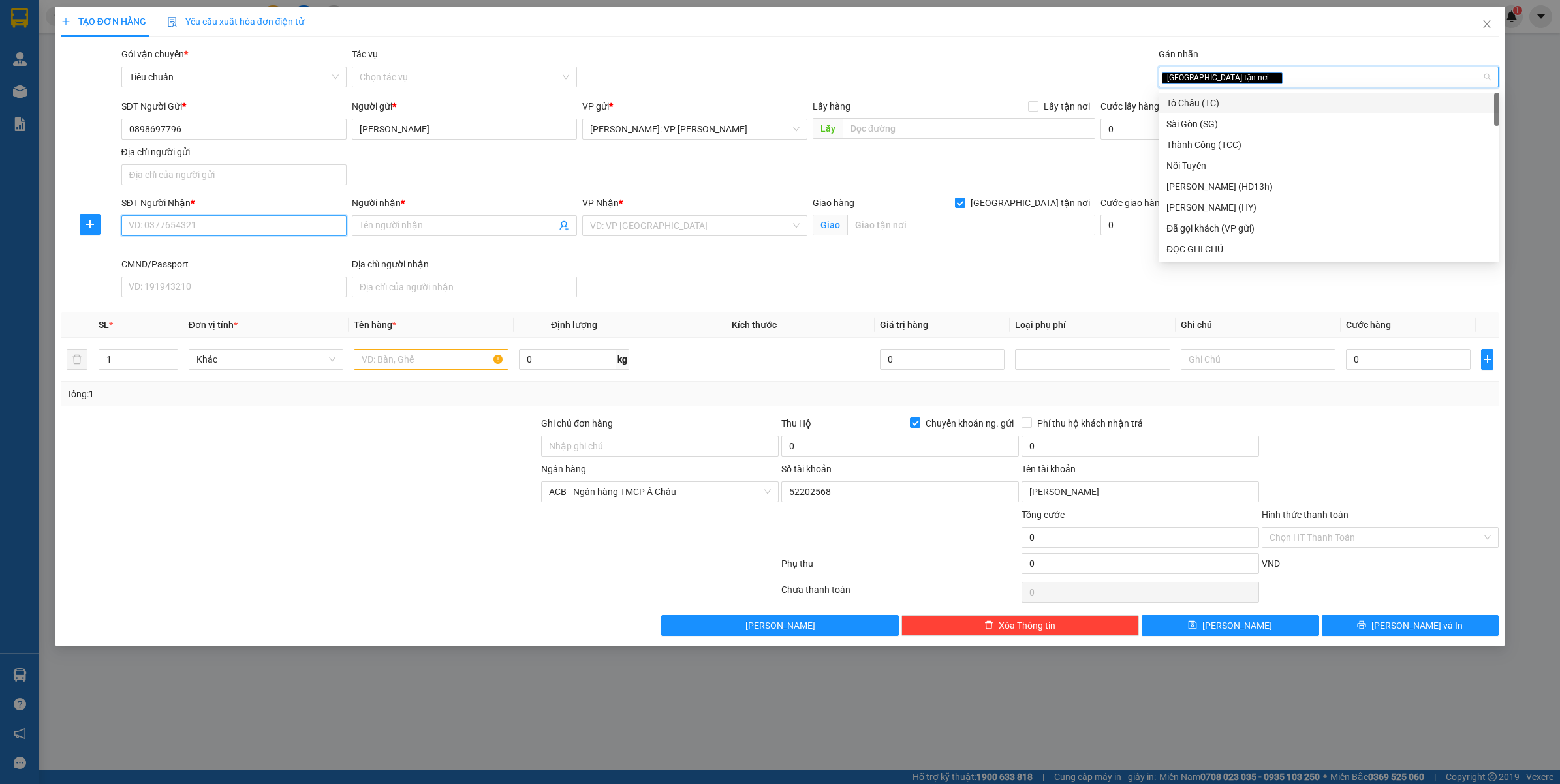
click at [207, 224] on input "SĐT Người Nhận *" at bounding box center [234, 225] width 225 height 21
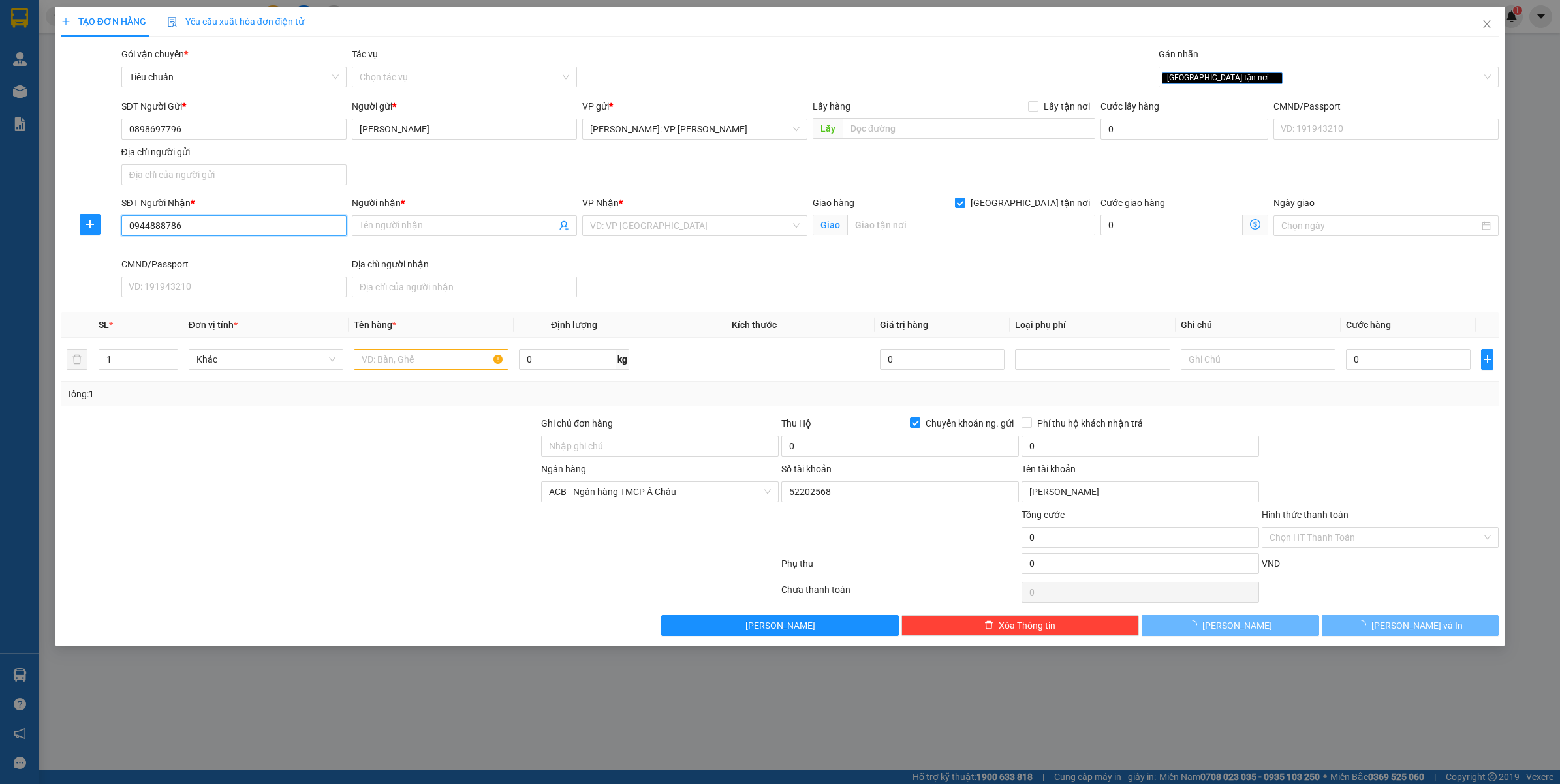
click at [207, 224] on input "0944888786" at bounding box center [234, 225] width 225 height 21
click at [207, 225] on input "0944888786" at bounding box center [234, 225] width 225 height 21
type input "0944888786"
click at [376, 220] on input "Người nhận *" at bounding box center [458, 225] width 196 height 15
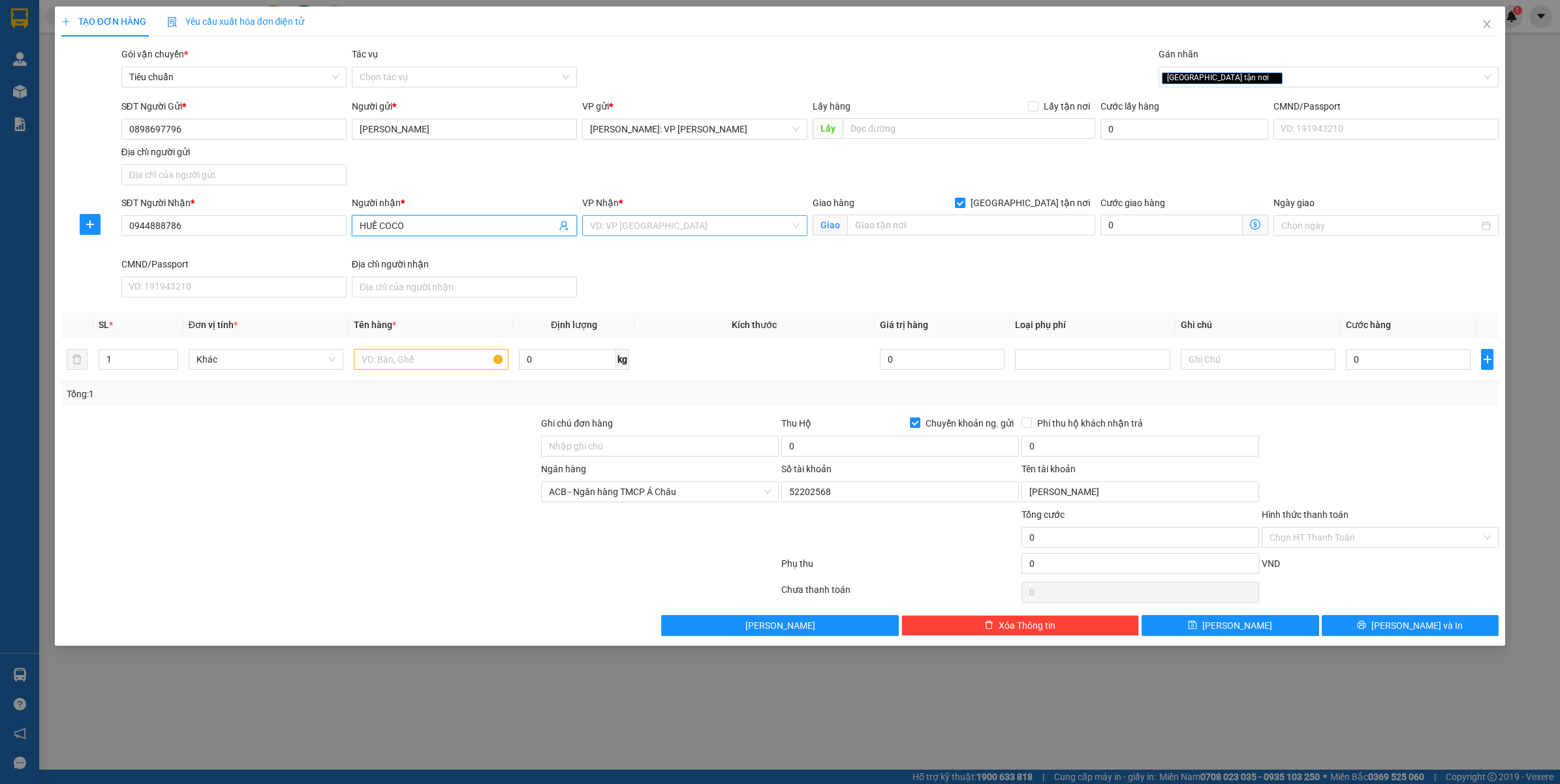
type input "HUẾ COCO"
click at [676, 239] on div "VP Nhận * VD: VP Sài Gòn" at bounding box center [694, 218] width 225 height 45
click at [680, 223] on input "search" at bounding box center [690, 225] width 201 height 20
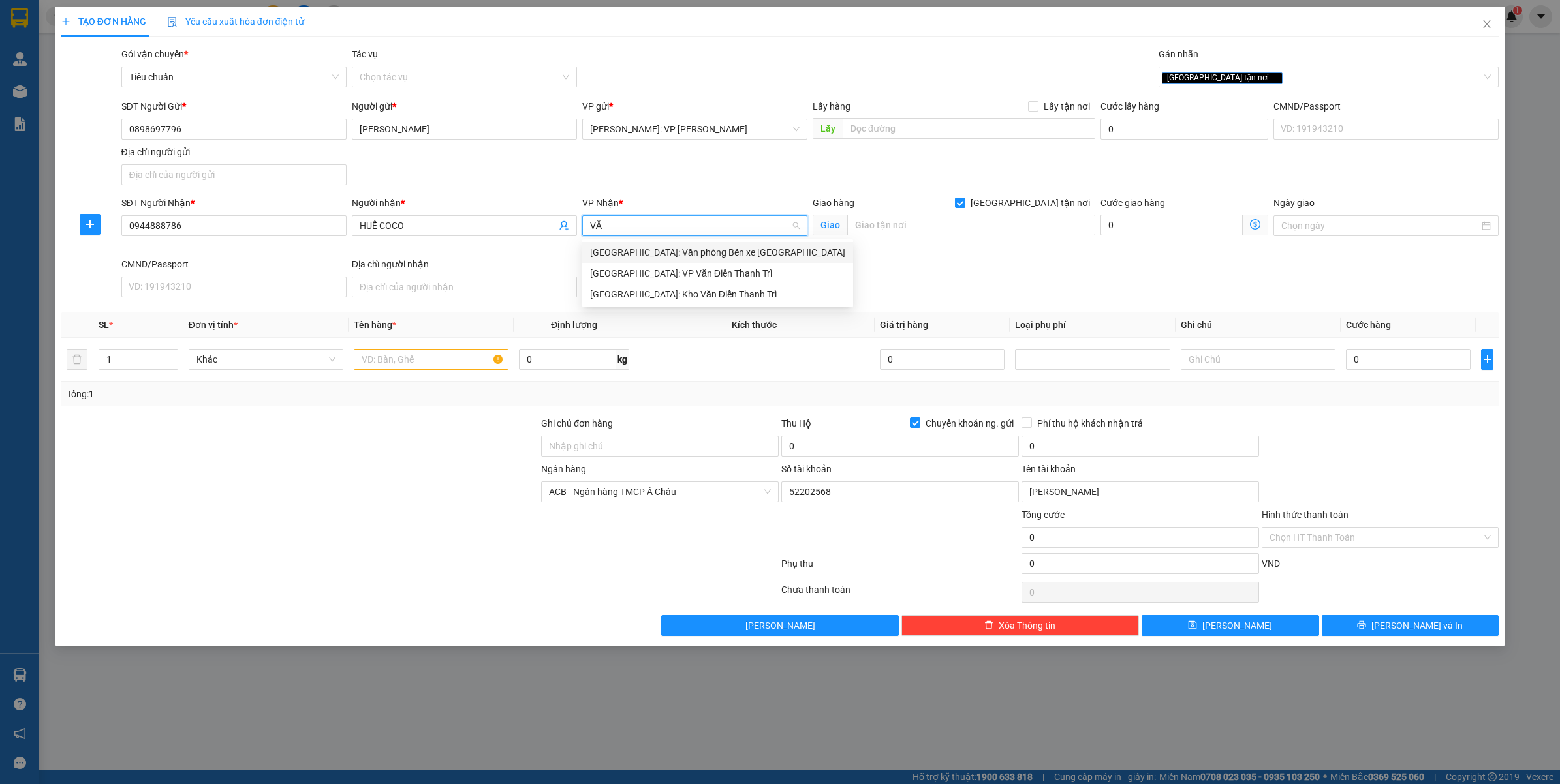
type input "VĂN"
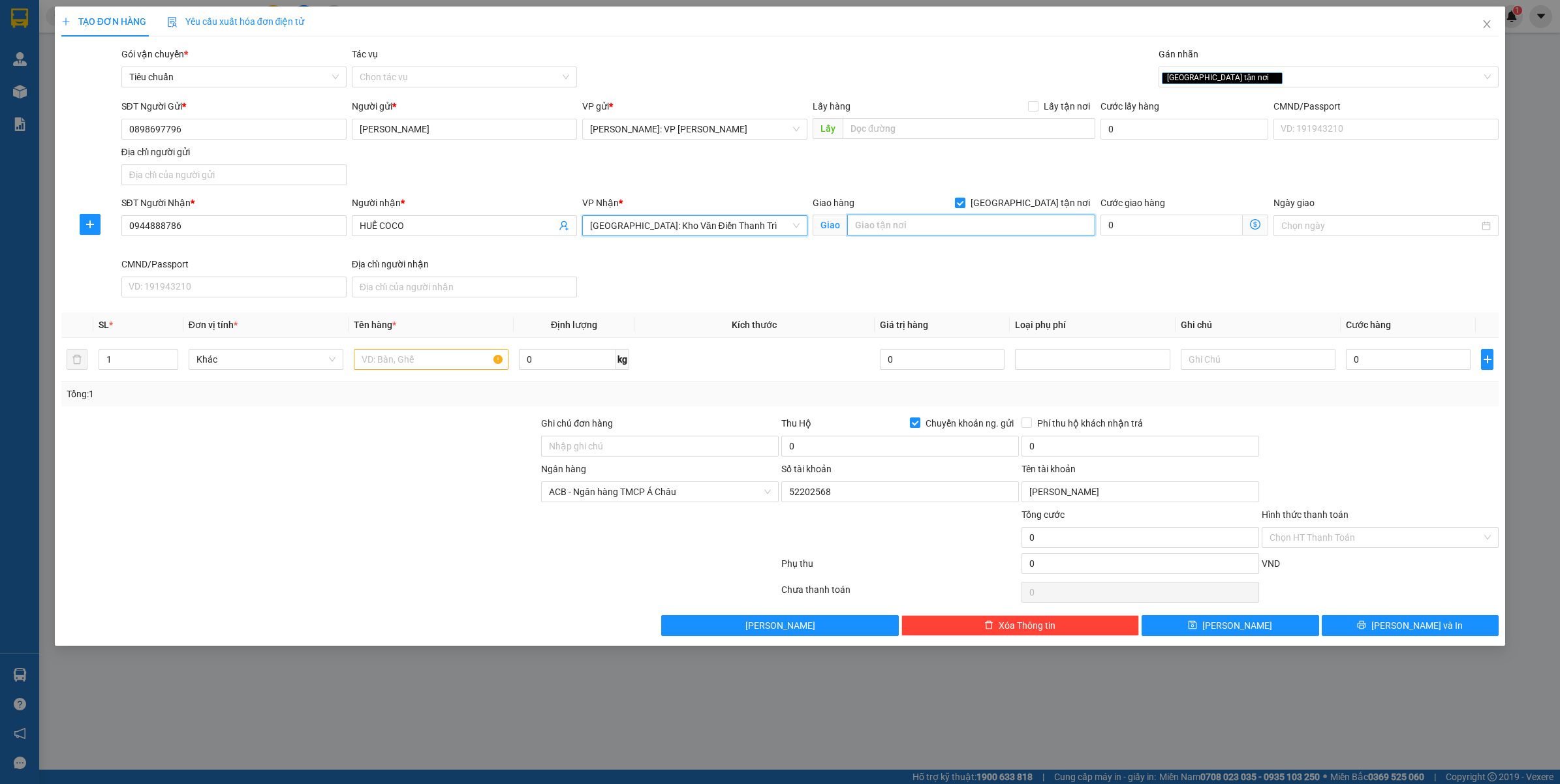
click at [893, 225] on input "text" at bounding box center [971, 225] width 248 height 21
type input "MỸ ĐÌNH PLAZA2/SỐ 2 Đ.NGUYỄN HOÀNG -"
click at [1394, 367] on input "0" at bounding box center [1408, 359] width 125 height 21
type input "2"
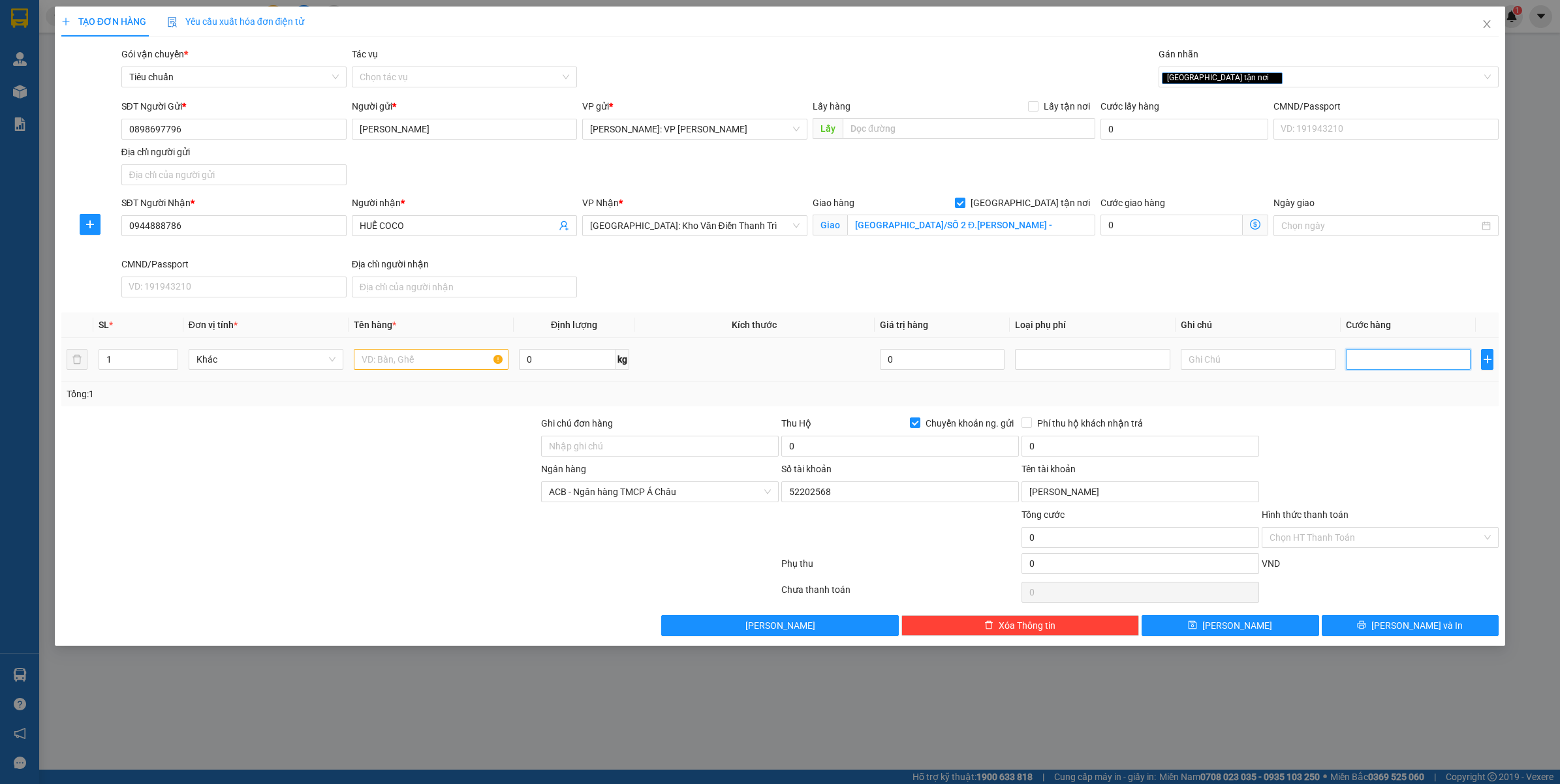
type input "2"
type input "25"
type input "250"
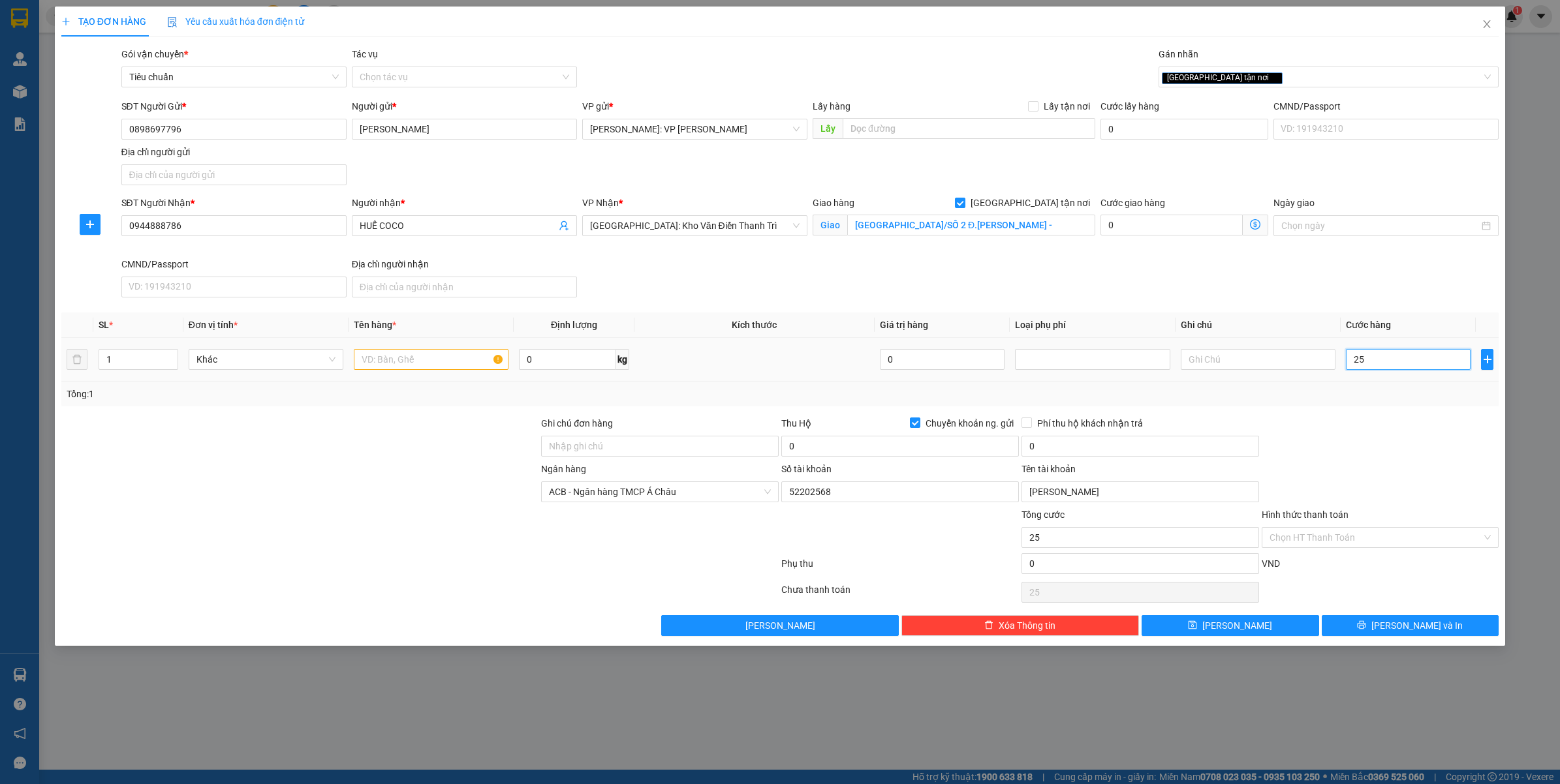
type input "250"
click at [1365, 452] on div at bounding box center [1381, 438] width 240 height 45
type input "250.000"
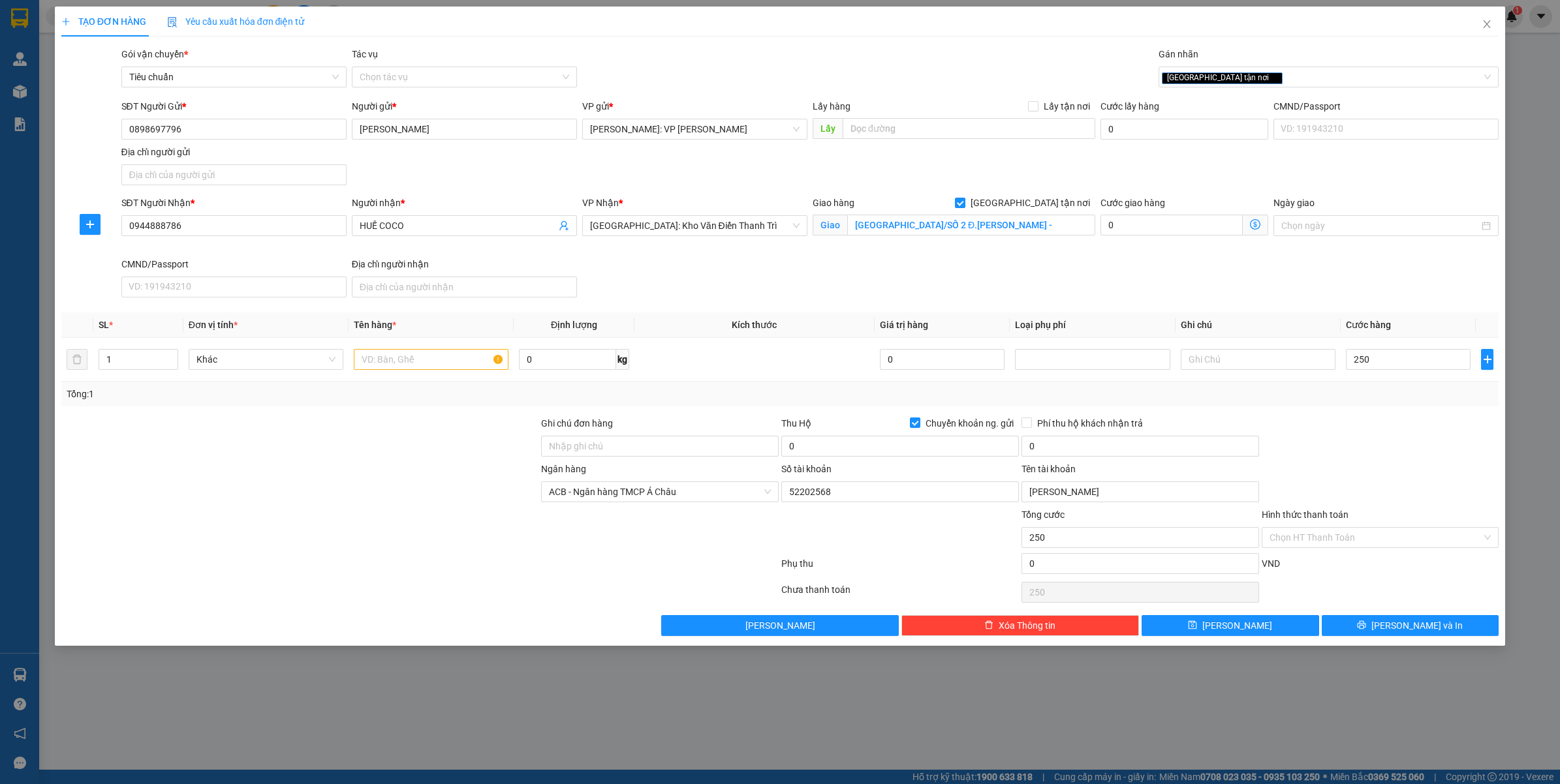
type input "250.000"
click at [861, 455] on input "0" at bounding box center [900, 446] width 237 height 21
click at [561, 447] on input "Ghi chú đơn hàng" at bounding box center [660, 446] width 237 height 21
type input "HÀNG DỄ VỠ"
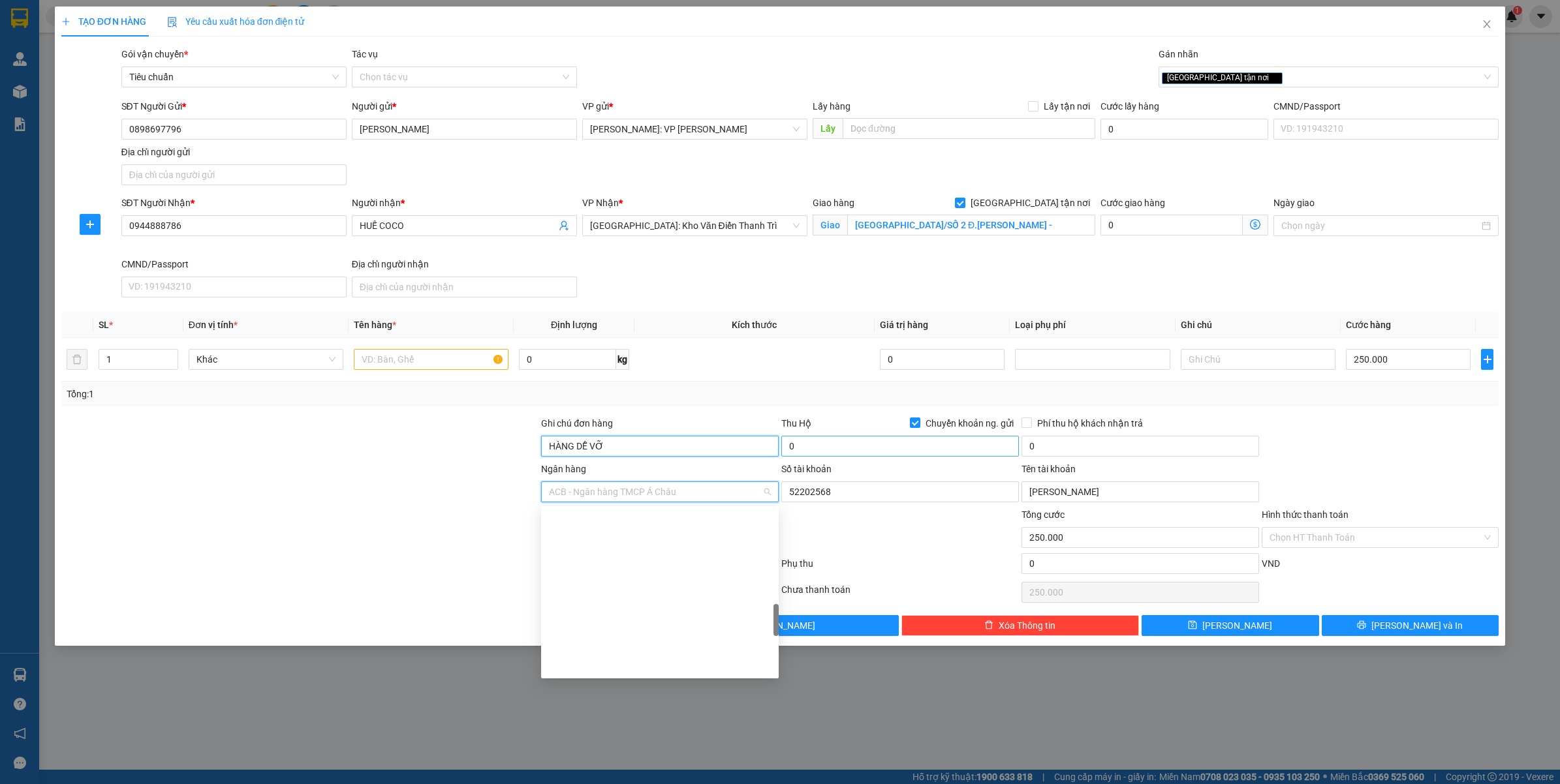
scroll to position [548, 0]
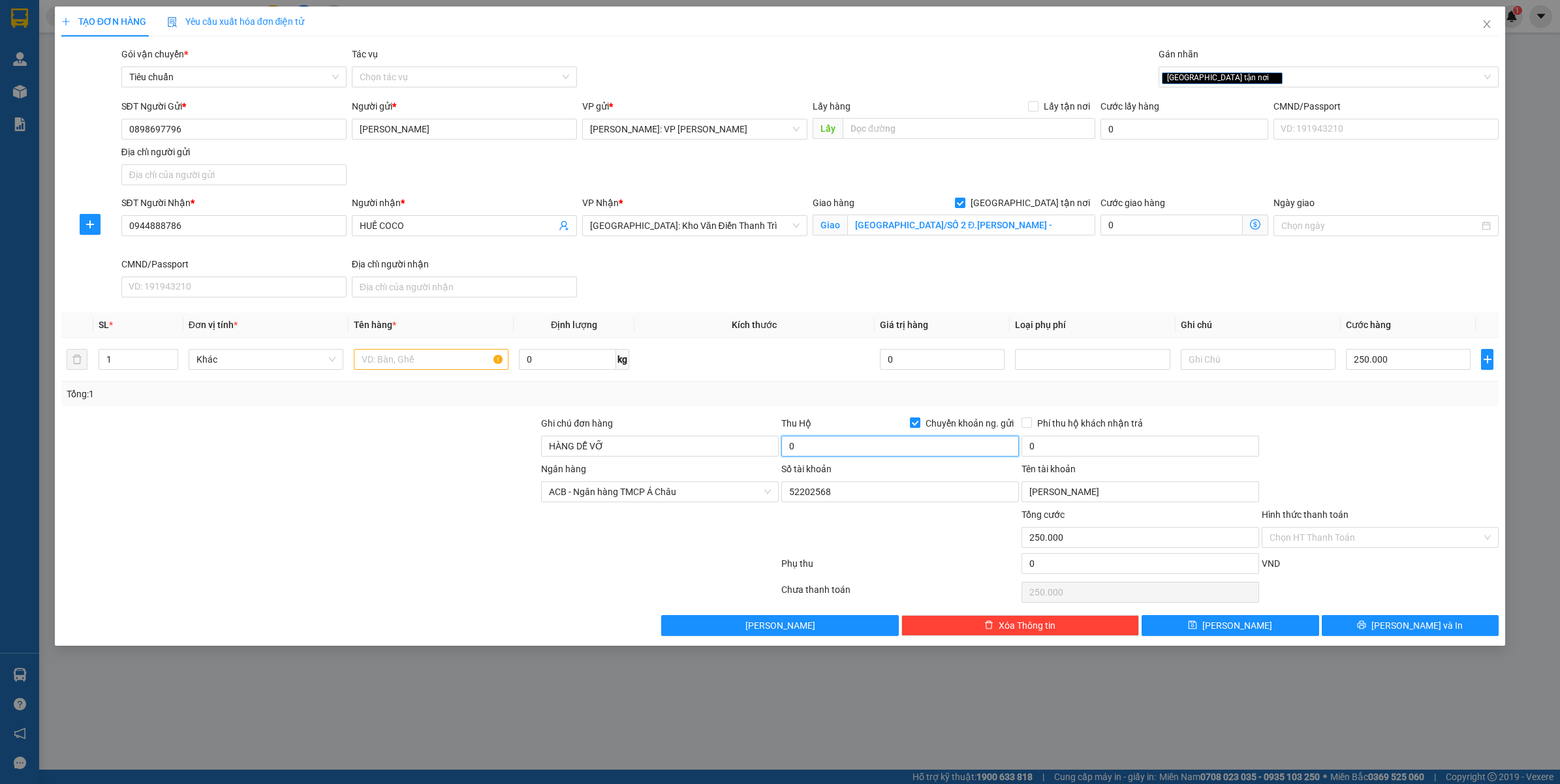
click at [816, 454] on input "0" at bounding box center [900, 446] width 237 height 21
click at [1379, 437] on div at bounding box center [1381, 438] width 240 height 45
type input "2.300.000"
click at [1070, 229] on input "MỸ ĐÌNH PLAZA2/SỐ 2 Đ.NGUYỄN HOÀNG -" at bounding box center [971, 225] width 248 height 21
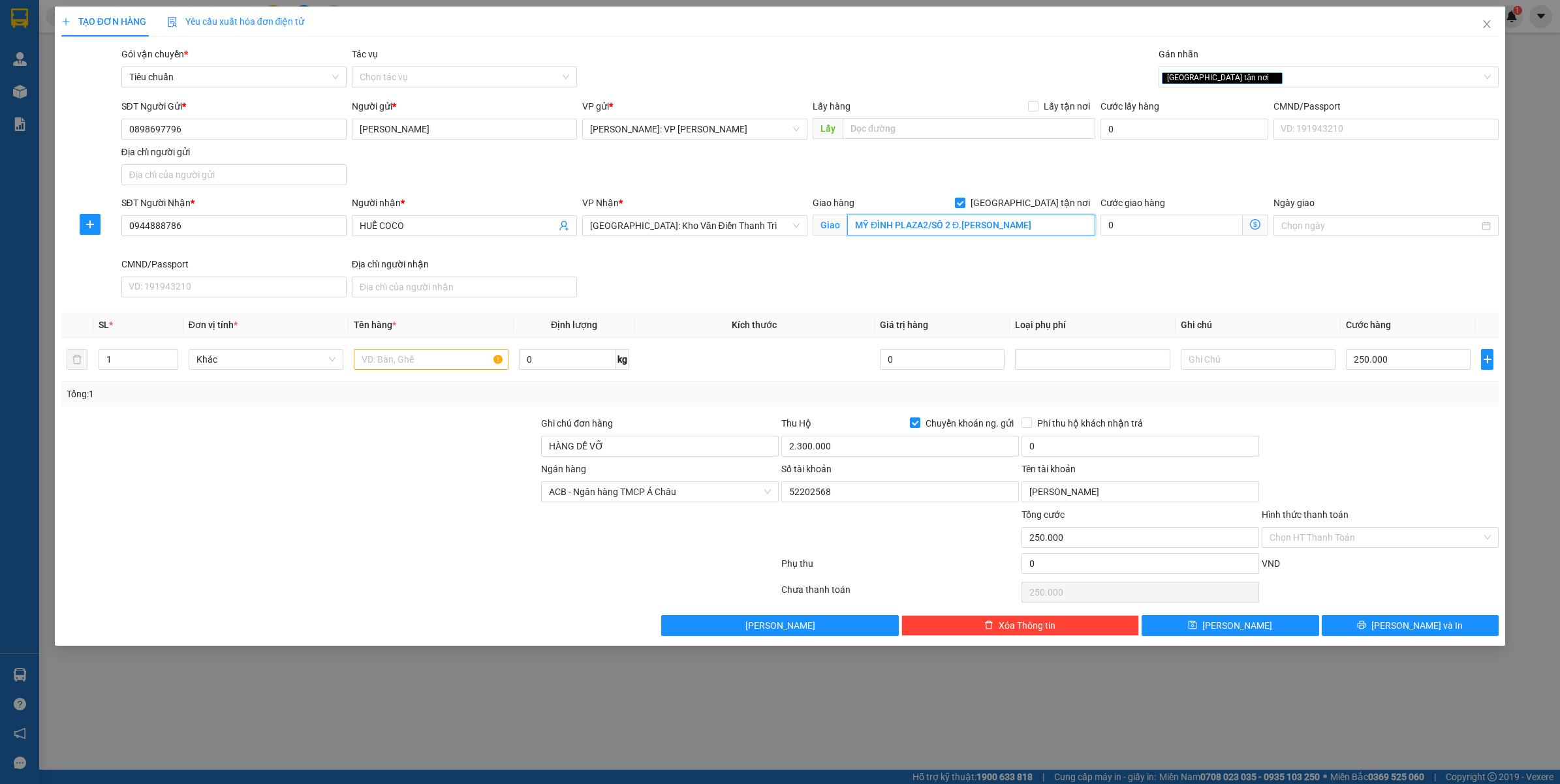
type input "MỸ ĐÌNH PLAZA2/SỐ 2 Đ.NGUYỄN HOÀNG - NAM TỪ LIÊM - HÀ"
click at [1099, 462] on div "0" at bounding box center [1140, 449] width 237 height 26
click at [1096, 457] on input "0" at bounding box center [1140, 446] width 237 height 21
click at [1357, 432] on div at bounding box center [1381, 438] width 240 height 45
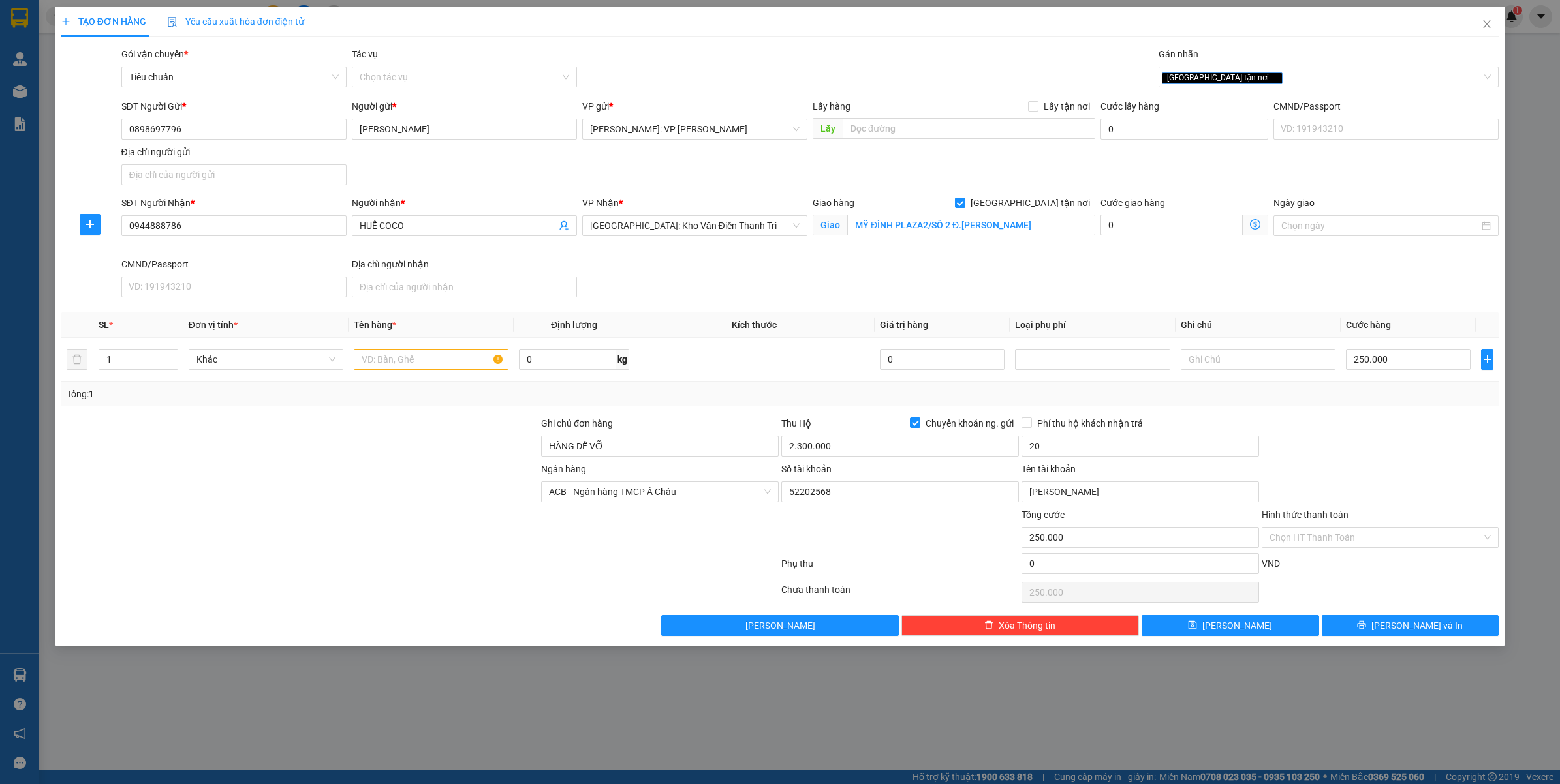
type input "20.000"
click at [406, 356] on input "text" at bounding box center [431, 359] width 155 height 21
click at [1365, 458] on div at bounding box center [1381, 438] width 240 height 45
click at [441, 353] on input "1 KIỆN GỖ BỌC BÌA ( TRANH )" at bounding box center [431, 359] width 155 height 21
type input "1 KIỆN KHUNG GỖ ( TRANH )"
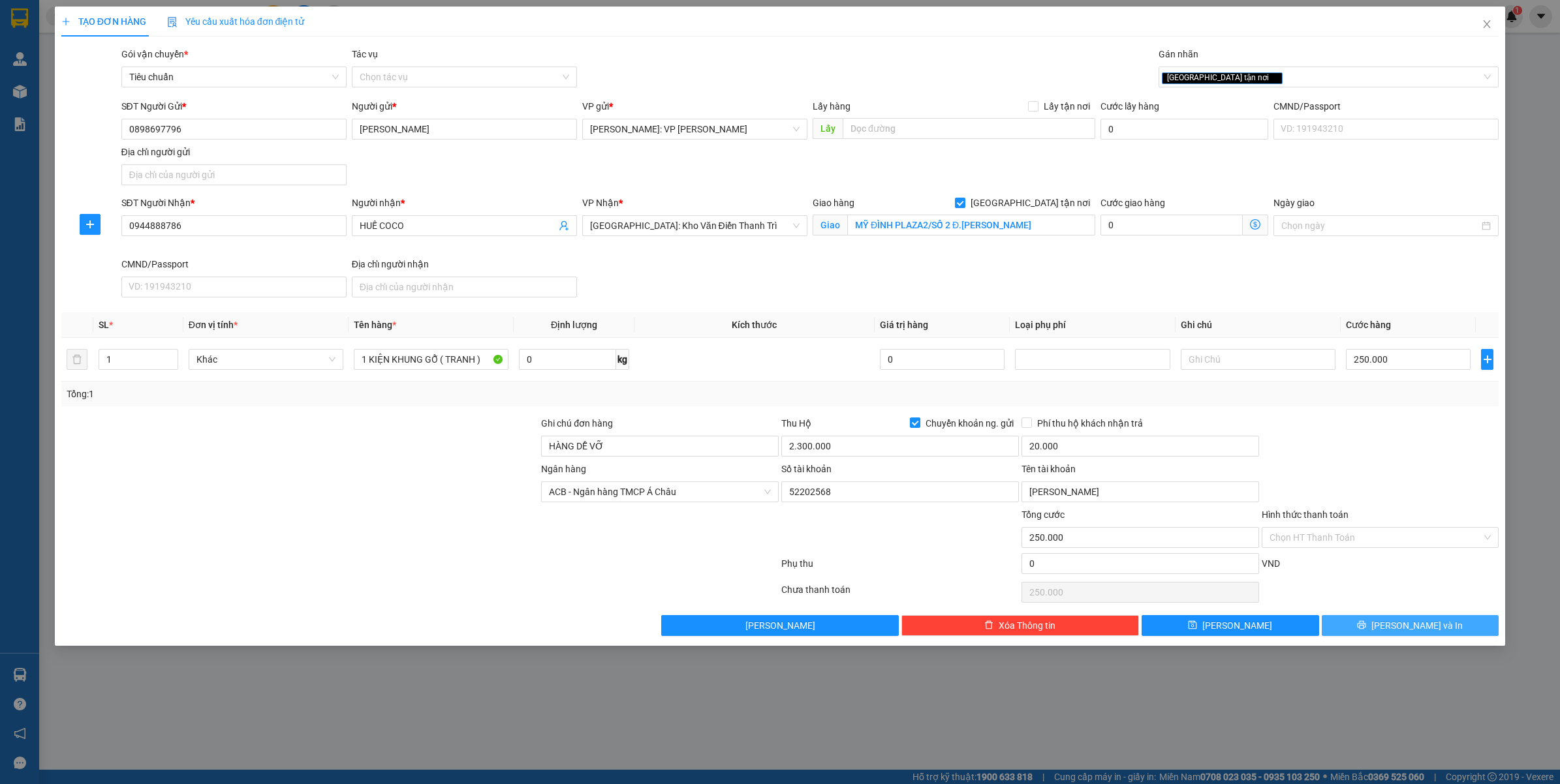
click at [1381, 621] on button "[PERSON_NAME] và In" at bounding box center [1410, 625] width 177 height 21
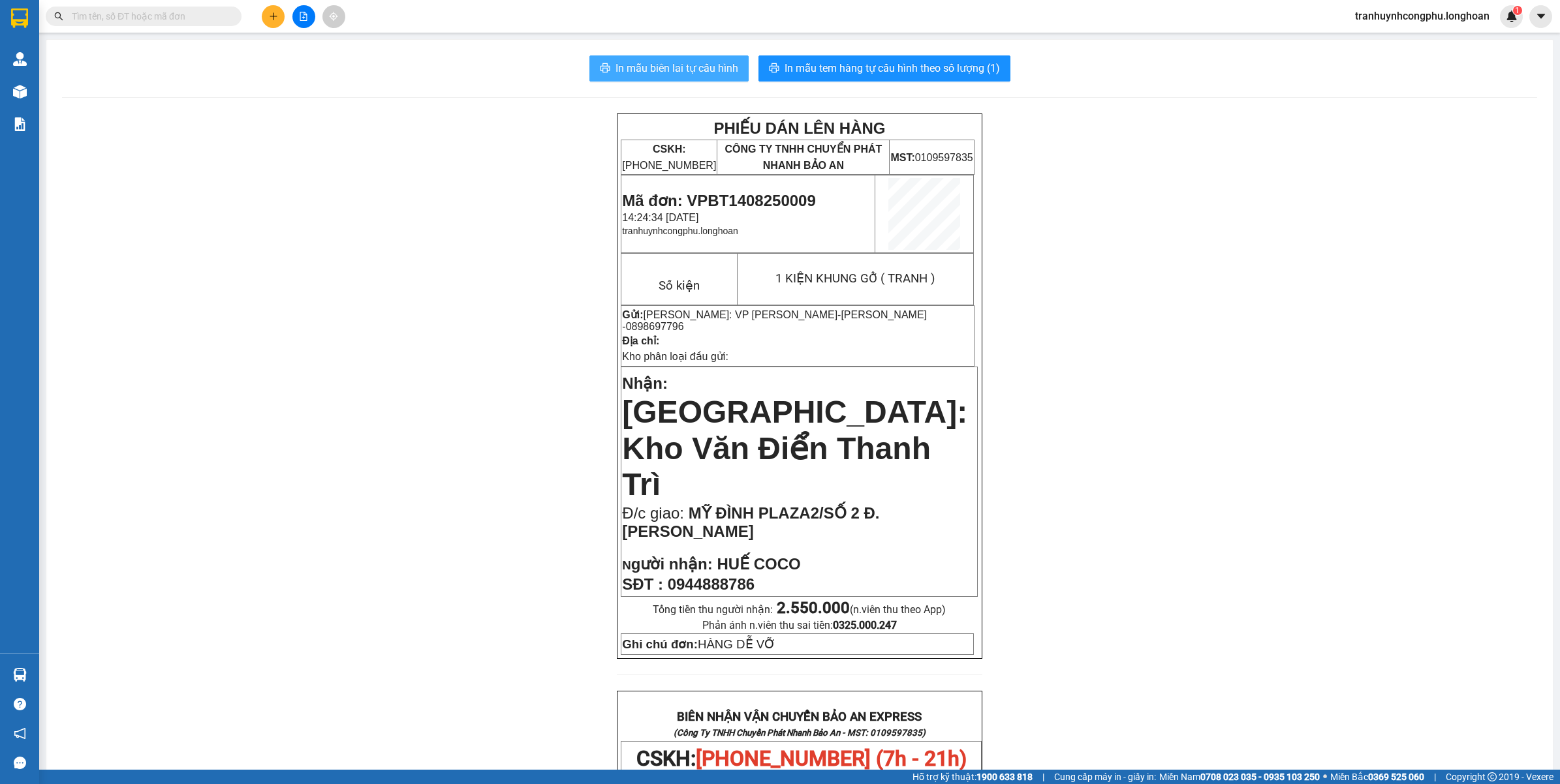
click at [661, 75] on span "In mẫu biên lai tự cấu hình" at bounding box center [677, 68] width 123 height 16
click at [922, 66] on span "In mẫu tem hàng tự cấu hình theo số lượng (1)" at bounding box center [892, 68] width 215 height 16
click at [781, 201] on span "Mã đơn: VPBT1408250009" at bounding box center [718, 201] width 193 height 18
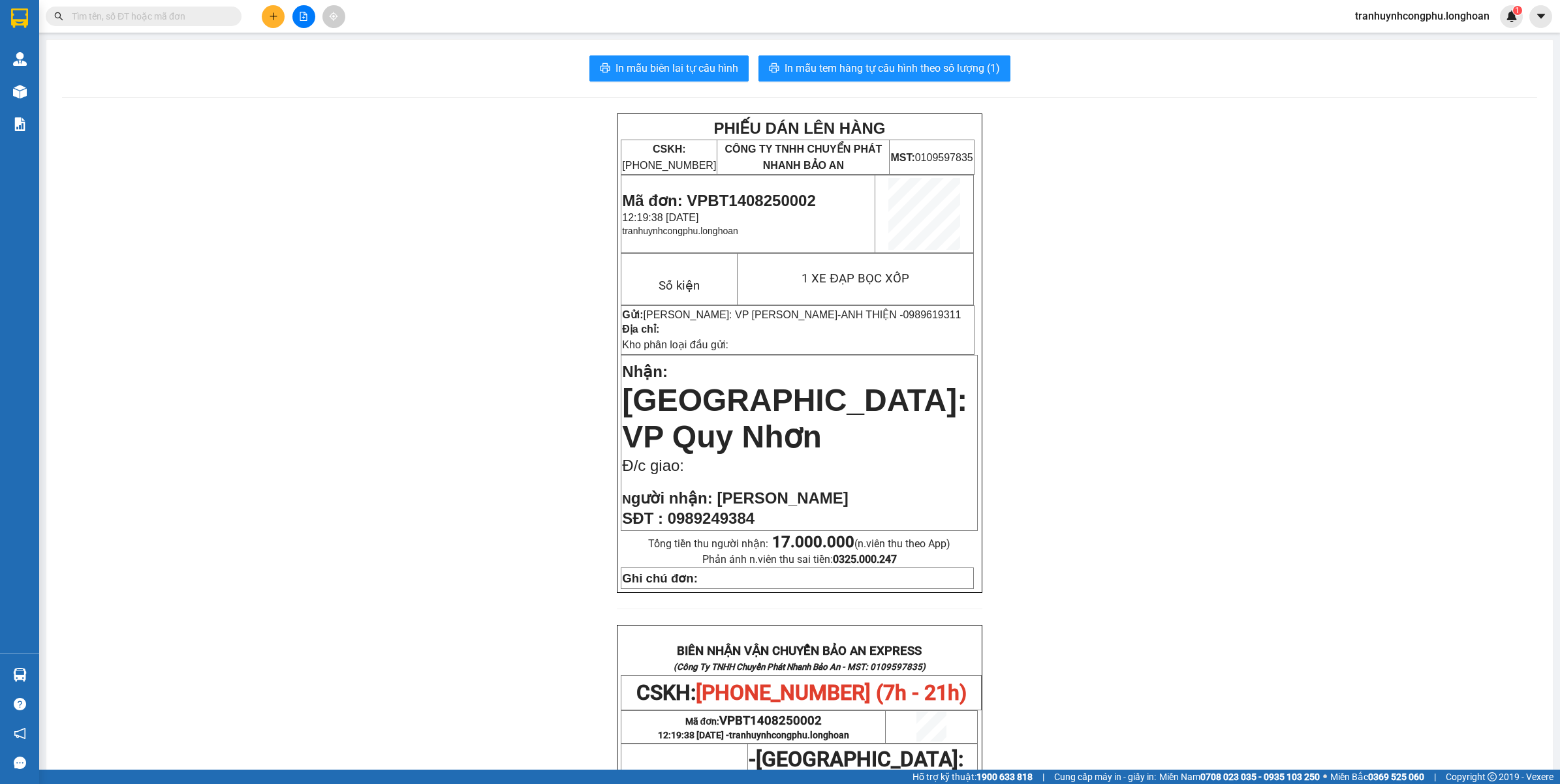
click at [529, 490] on div "PHIẾU DÁN LÊN HÀNG CSKH: [PHONE_NUMBER] CÔNG TY TNHH CHUYỂN PHÁT NHANH BẢO AN M…" at bounding box center [800, 699] width 1475 height 1172
click at [171, 307] on div "PHIẾU DÁN LÊN HÀNG CSKH: [PHONE_NUMBER] CÔNG TY TNHH CHUYỂN PHÁT NHANH BẢO AN M…" at bounding box center [800, 699] width 1475 height 1172
click at [942, 74] on span "In mẫu tem hàng tự cấu hình theo số lượng (1)" at bounding box center [892, 68] width 215 height 16
click at [787, 196] on span "Mã đơn: VPBT1408250002" at bounding box center [718, 201] width 193 height 18
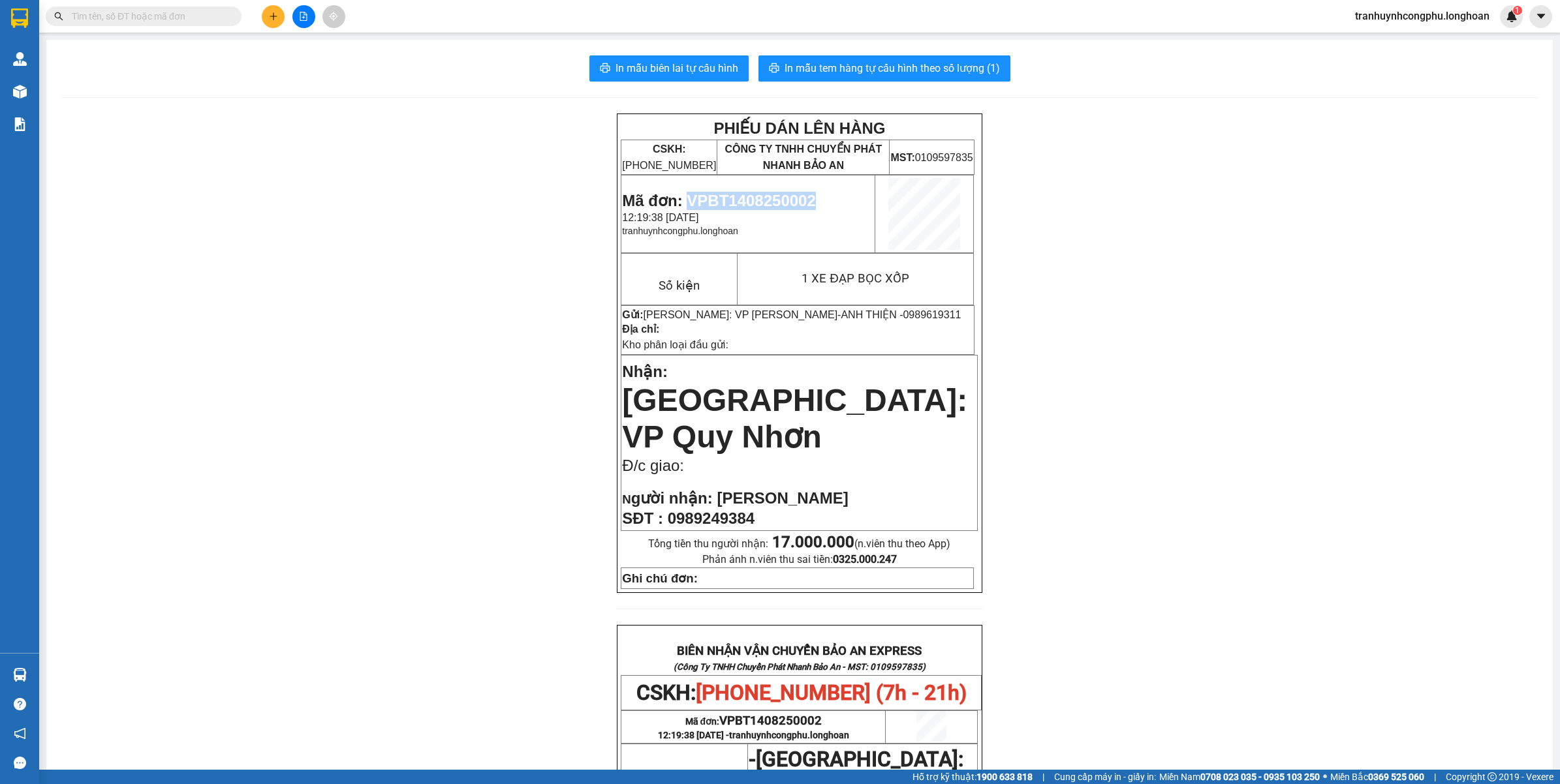
copy span "VPBT1408250002"
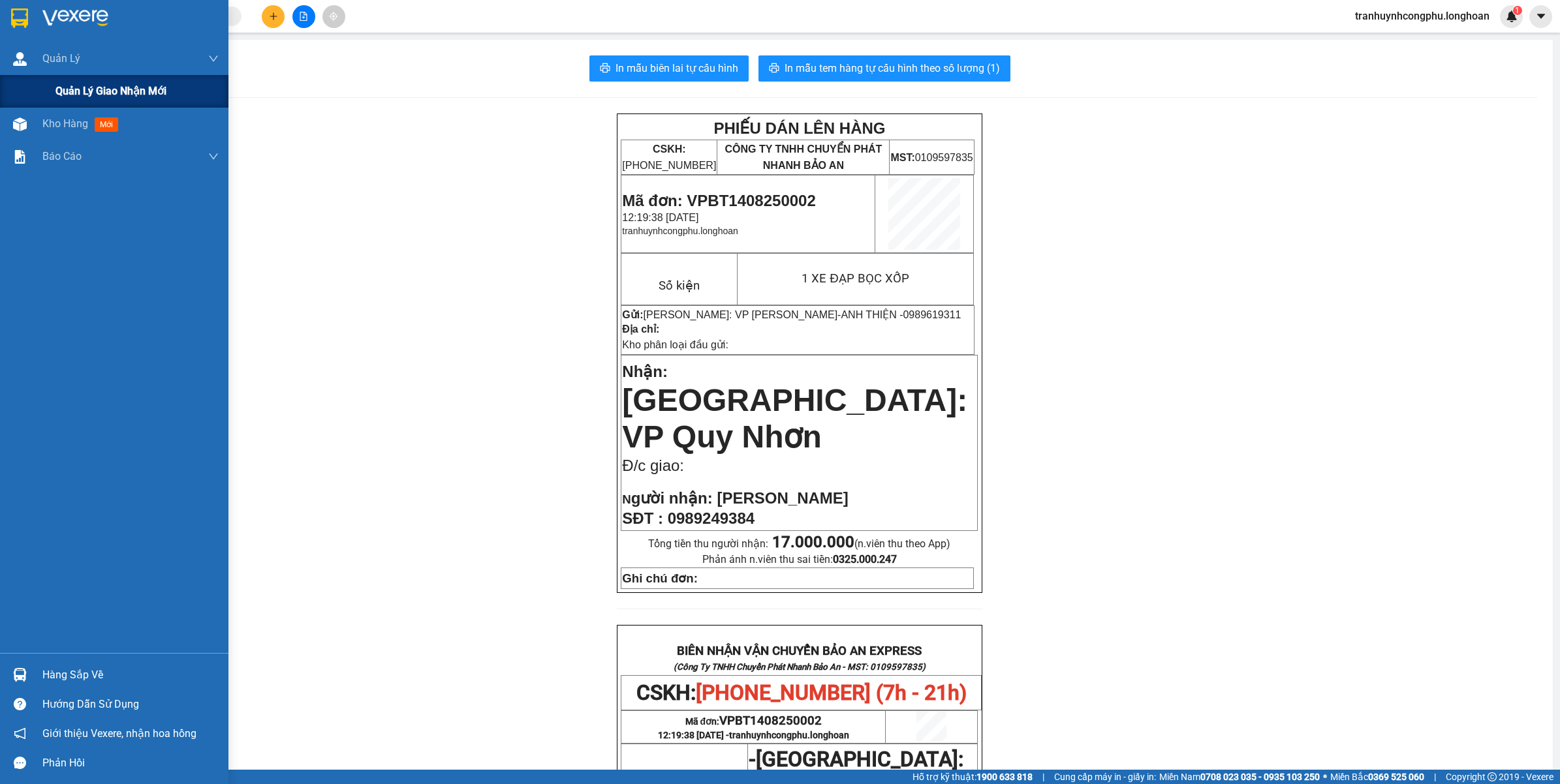
click at [50, 105] on div "Quản lý giao nhận mới" at bounding box center [114, 91] width 229 height 33
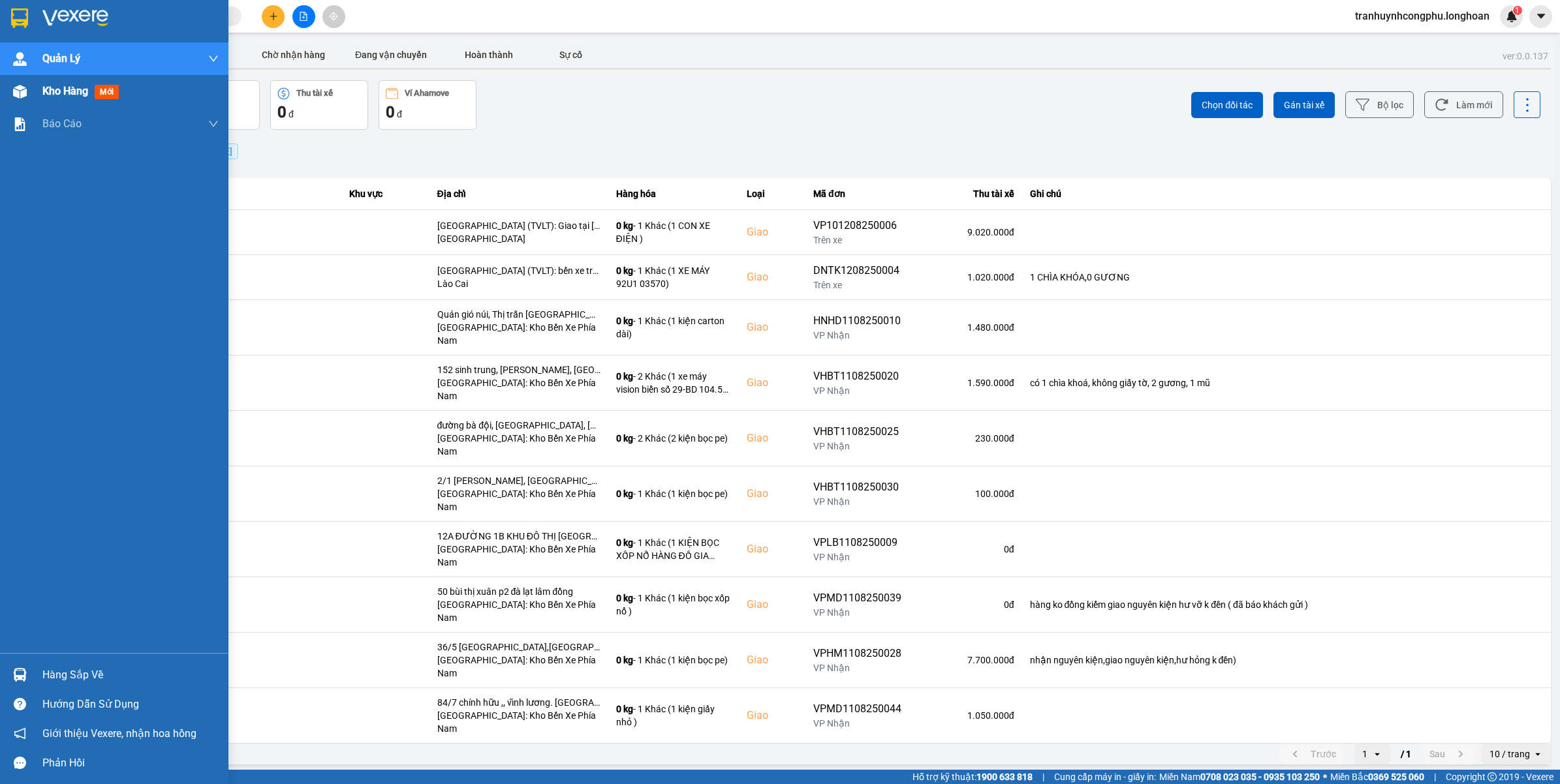
click at [66, 97] on span "Kho hàng" at bounding box center [65, 91] width 45 height 12
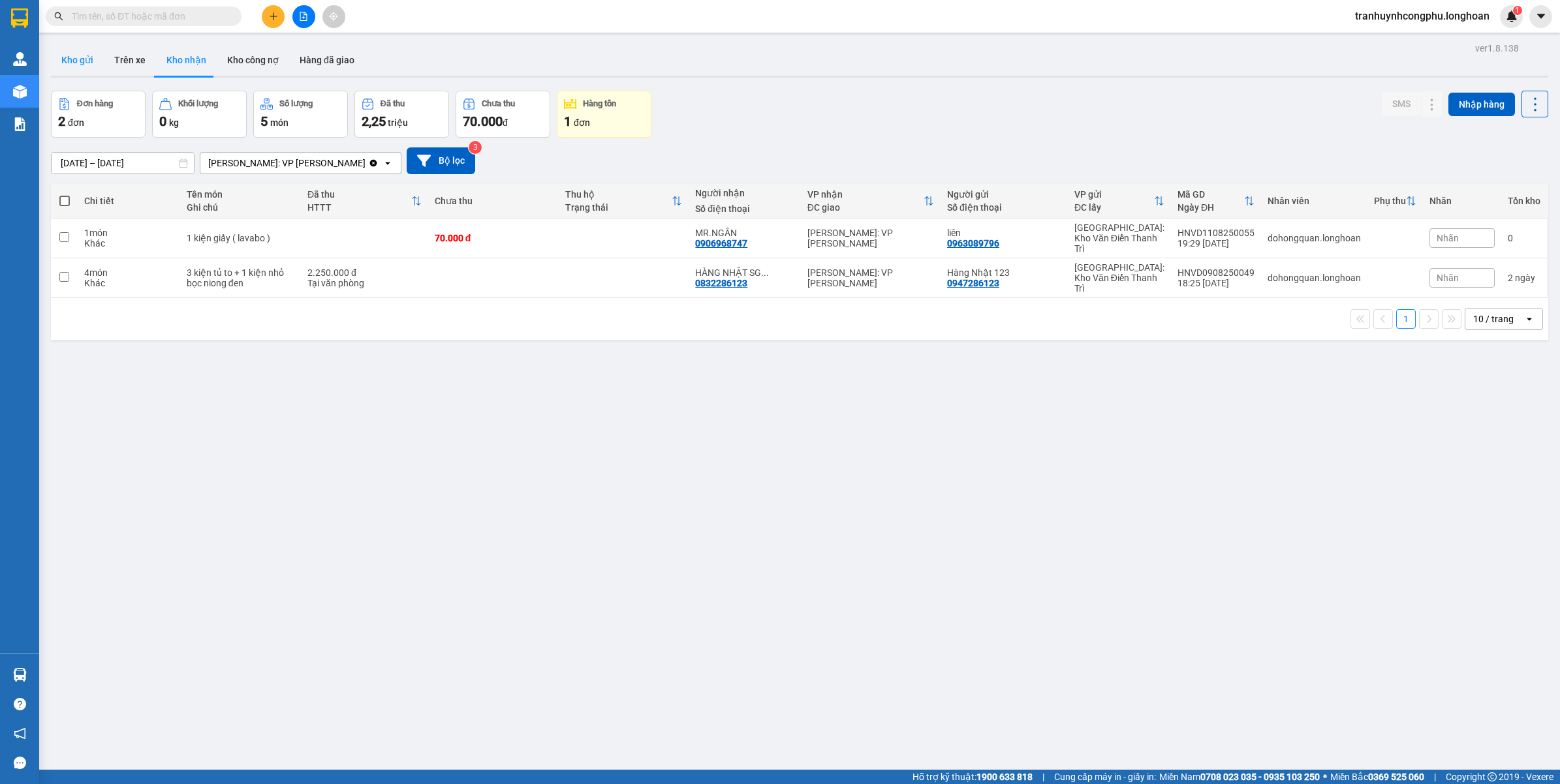
click at [87, 57] on button "Kho gửi" at bounding box center [77, 60] width 53 height 31
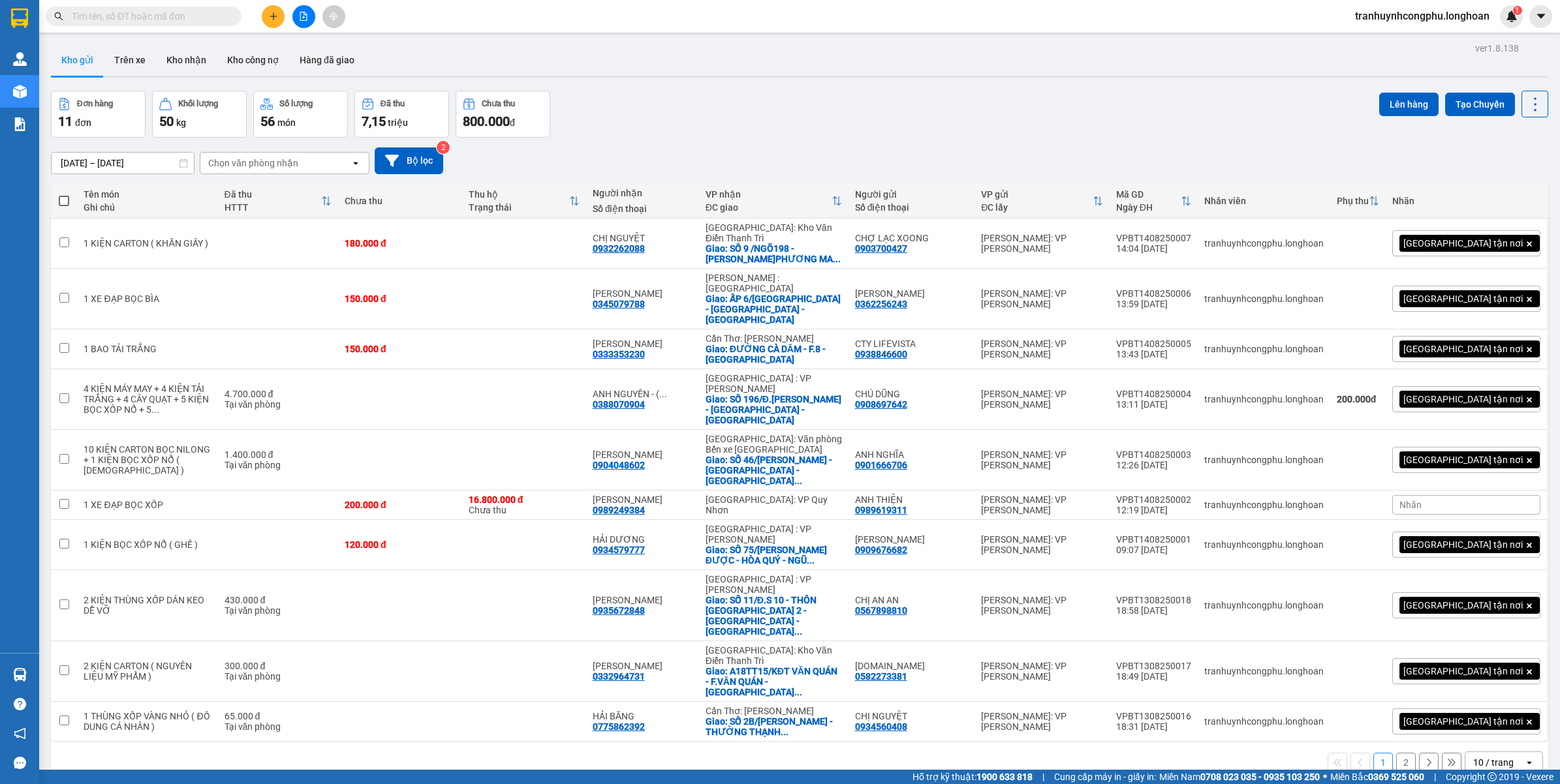
click at [278, 20] on button at bounding box center [272, 16] width 23 height 23
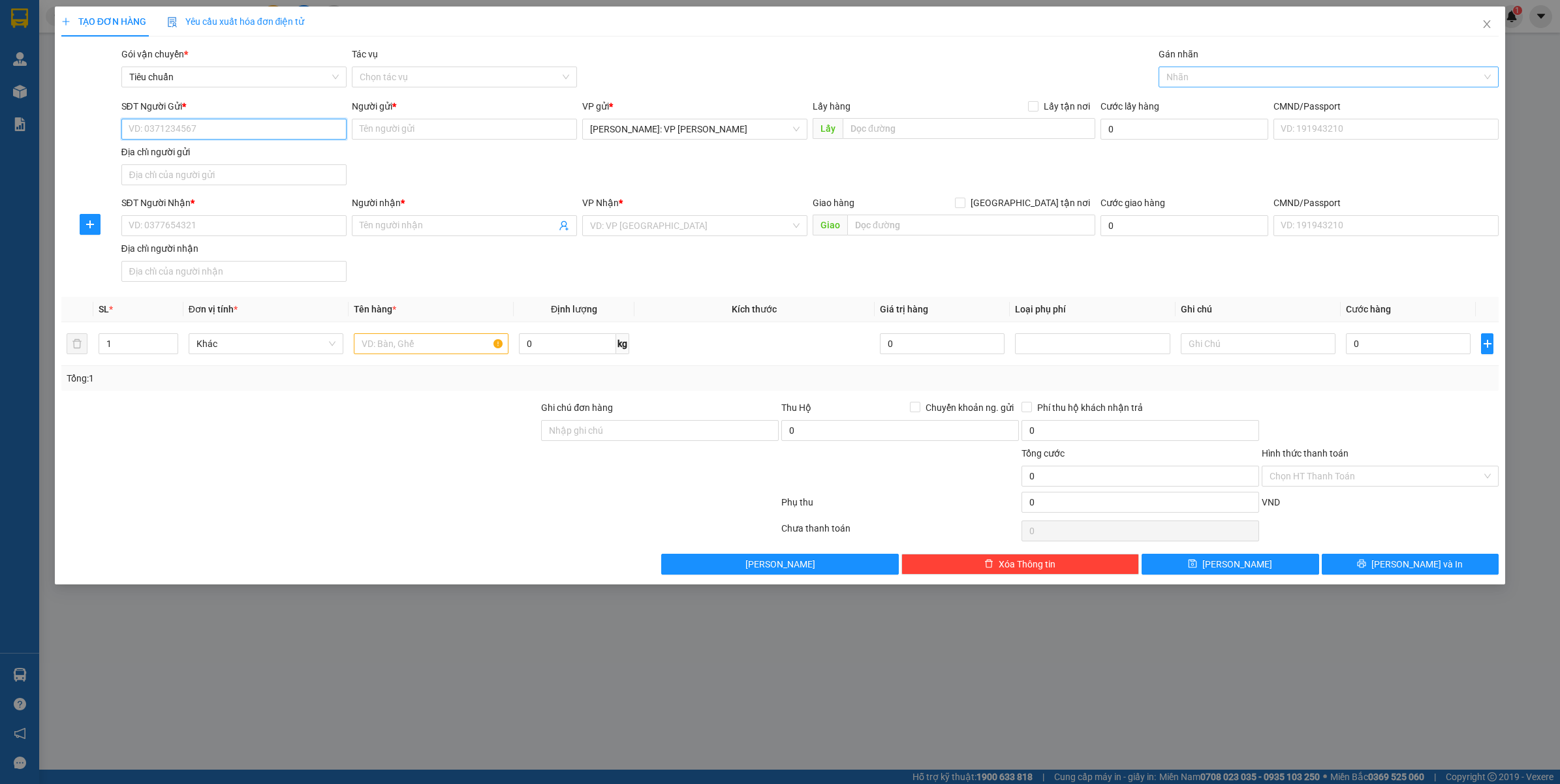
click at [1260, 83] on div at bounding box center [1322, 76] width 321 height 15
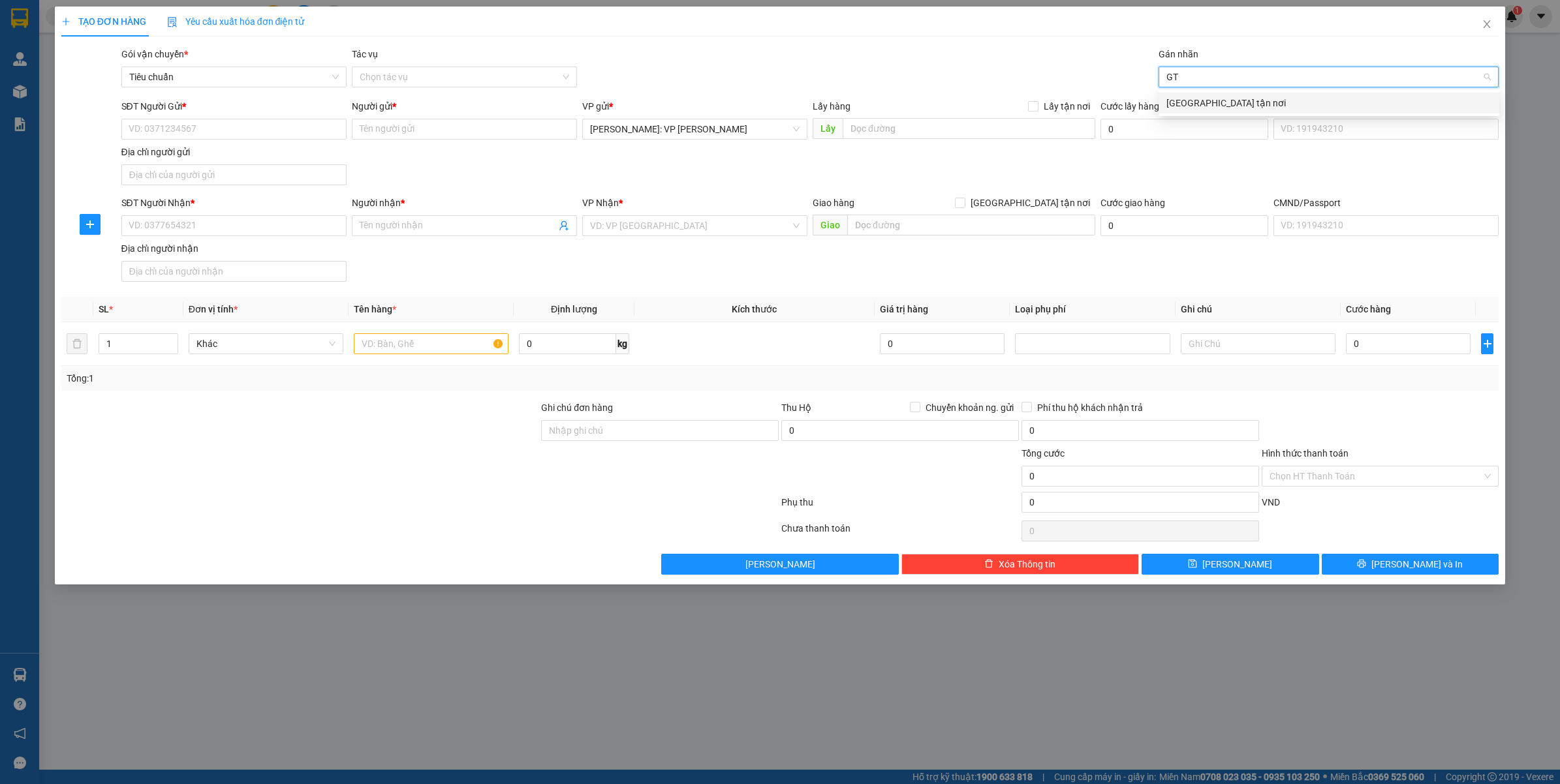
type input "GTN"
click at [1205, 96] on div "[GEOGRAPHIC_DATA] tận nơi" at bounding box center [1329, 103] width 325 height 15
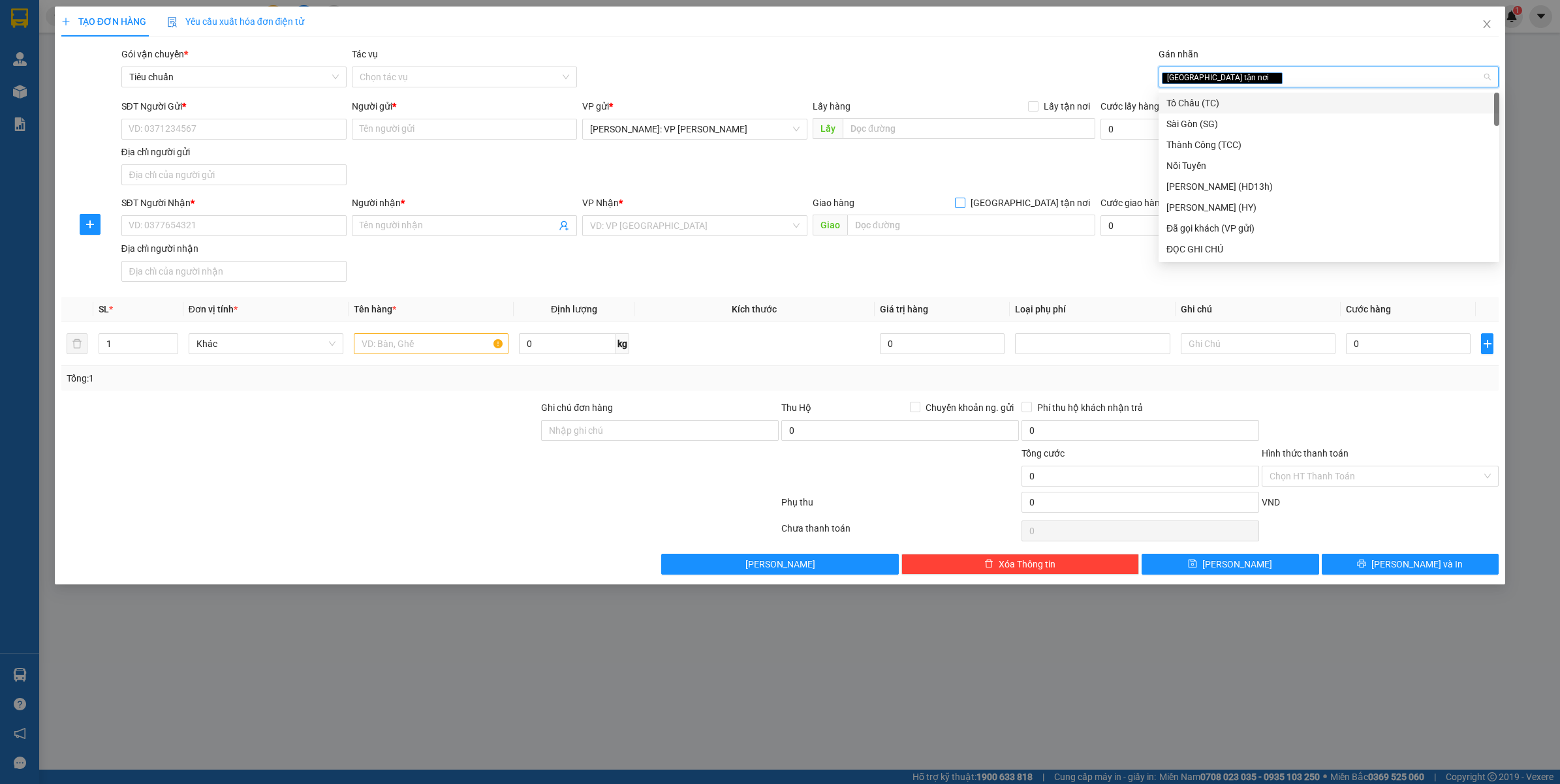
click at [1035, 197] on span "[GEOGRAPHIC_DATA] tận nơi" at bounding box center [1030, 203] width 130 height 15
click at [964, 198] on input "[GEOGRAPHIC_DATA] tận nơi" at bounding box center [959, 202] width 9 height 9
checkbox input "true"
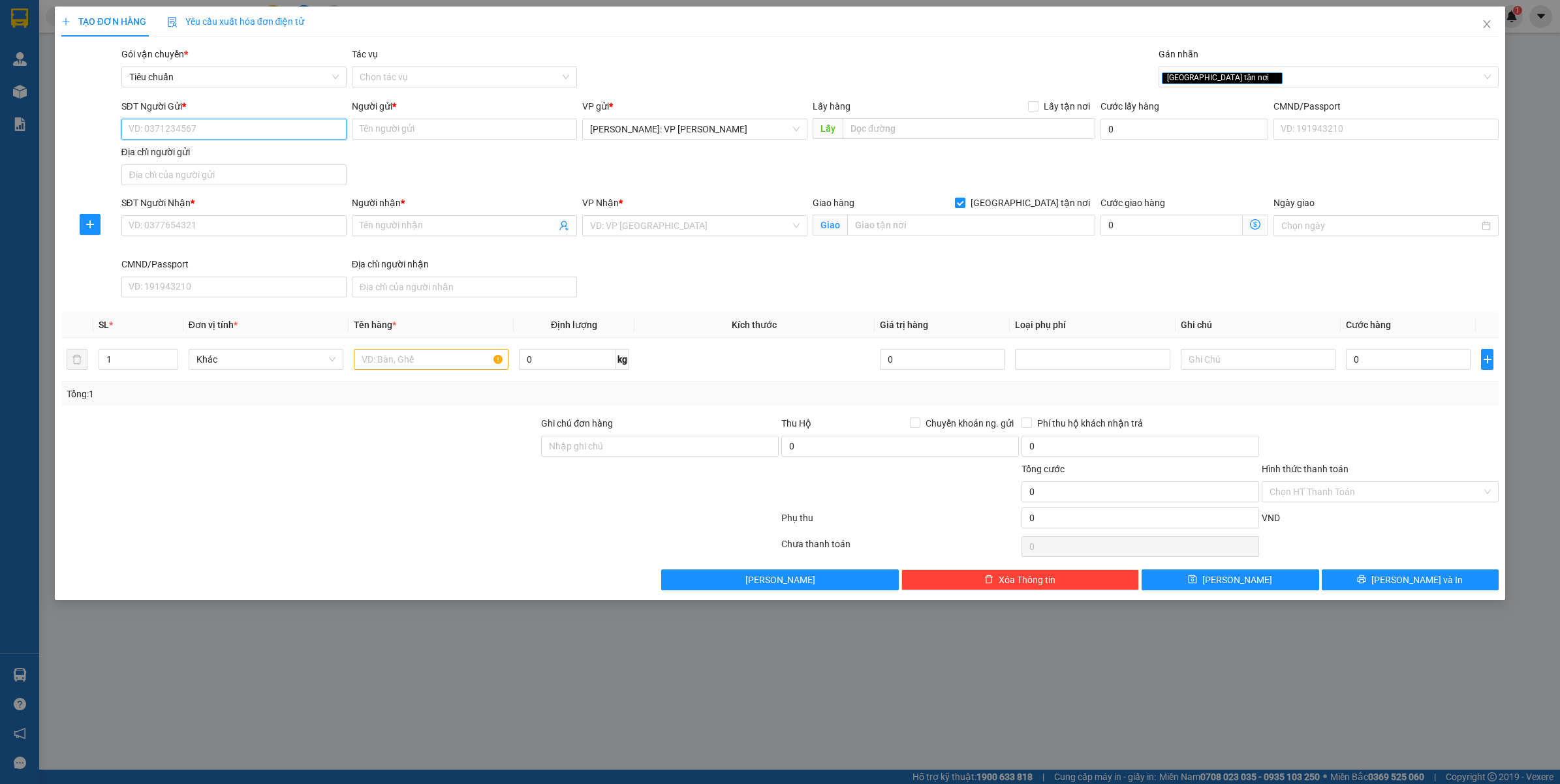
click at [196, 135] on input "SĐT Người Gửi *" at bounding box center [234, 129] width 225 height 21
click at [207, 157] on div "0898697796 - [PERSON_NAME]" at bounding box center [234, 156] width 209 height 15
type input "0898697796"
type input "[PERSON_NAME]"
checkbox input "true"
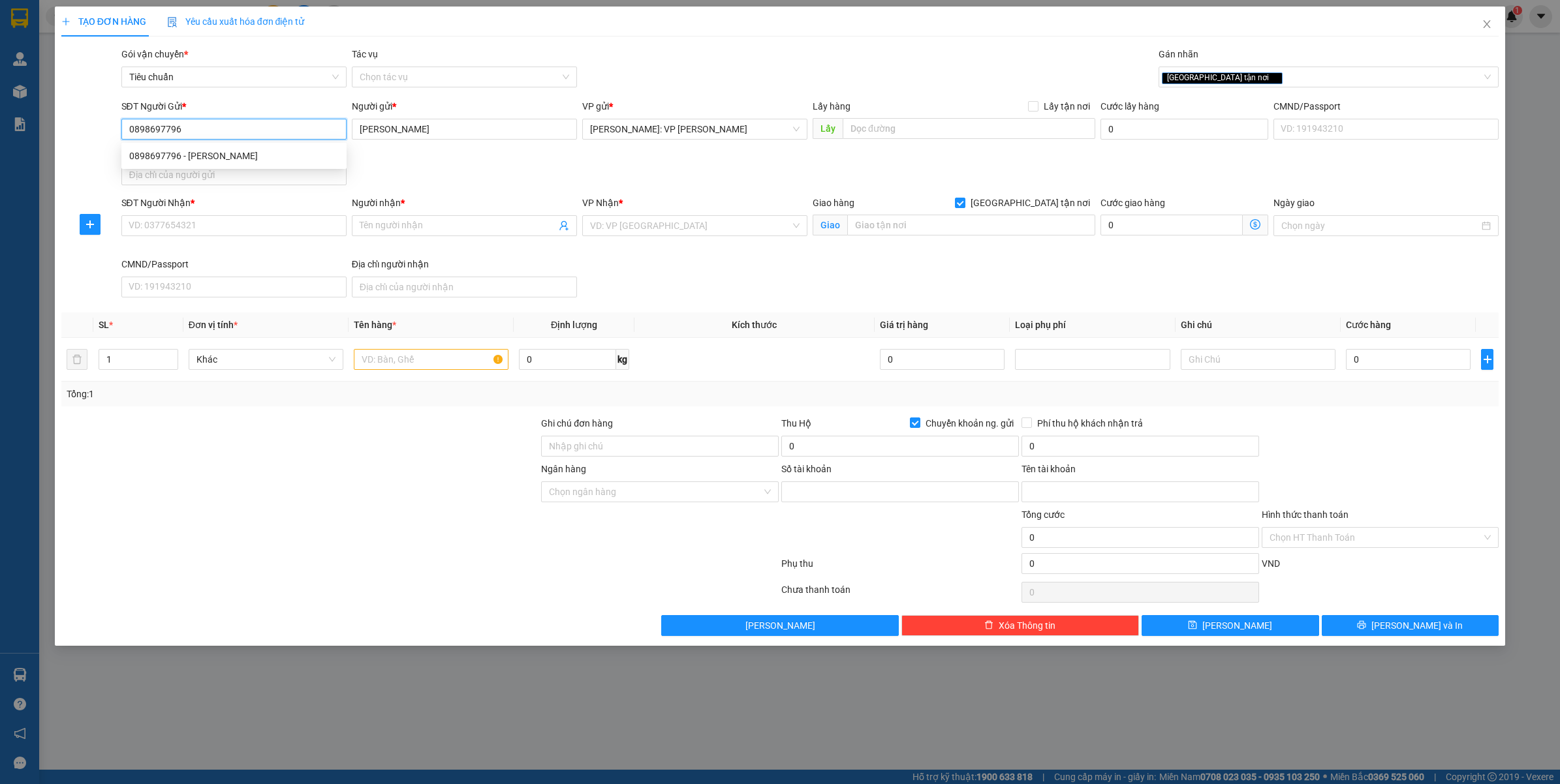
type input "52202568"
type input "[PERSON_NAME]"
type input "0898697796"
click at [193, 236] on div "SĐT Người Nhận * VD: 0377654321" at bounding box center [234, 218] width 225 height 45
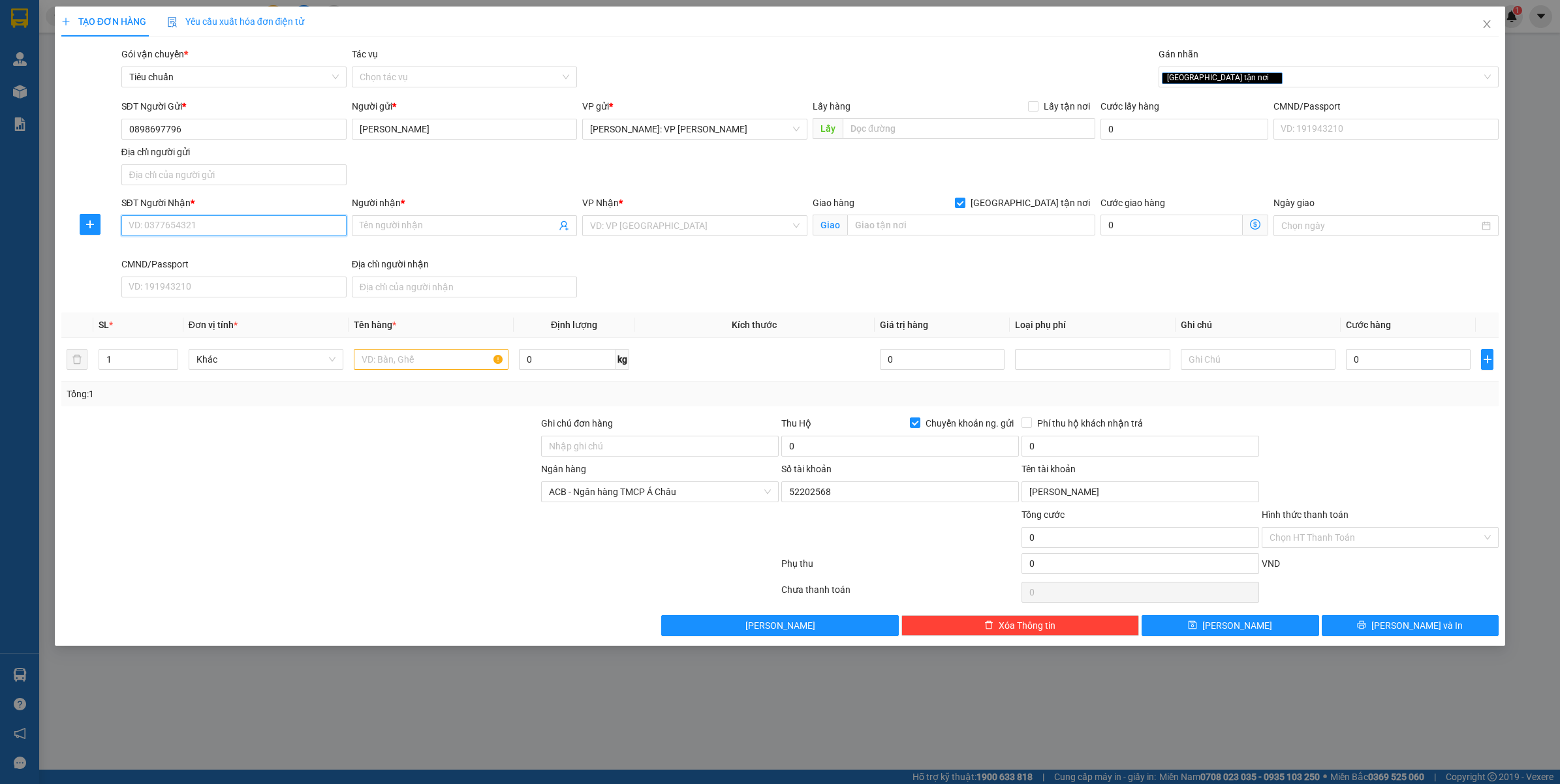
click at [202, 231] on input "SĐT Người Nhận *" at bounding box center [234, 225] width 225 height 21
click at [220, 135] on input "0898697796" at bounding box center [234, 129] width 225 height 21
click at [226, 219] on input "SĐT Người Nhận *" at bounding box center [234, 225] width 225 height 21
click at [226, 219] on input "0977535455" at bounding box center [234, 225] width 225 height 21
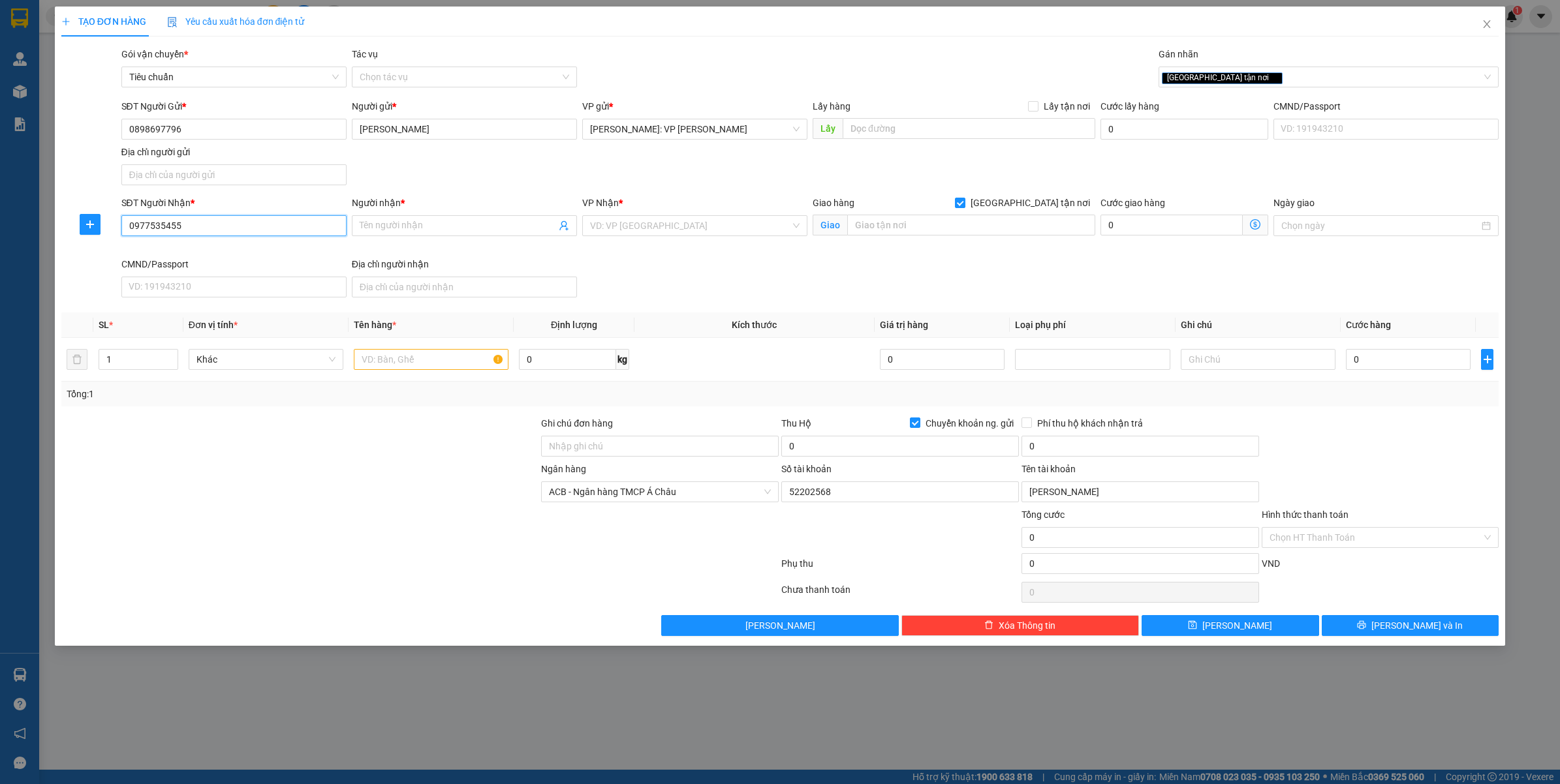
click at [226, 219] on input "0977535455" at bounding box center [234, 225] width 225 height 21
type input "0977535455"
click at [375, 227] on input "Người nhận *" at bounding box center [458, 225] width 196 height 15
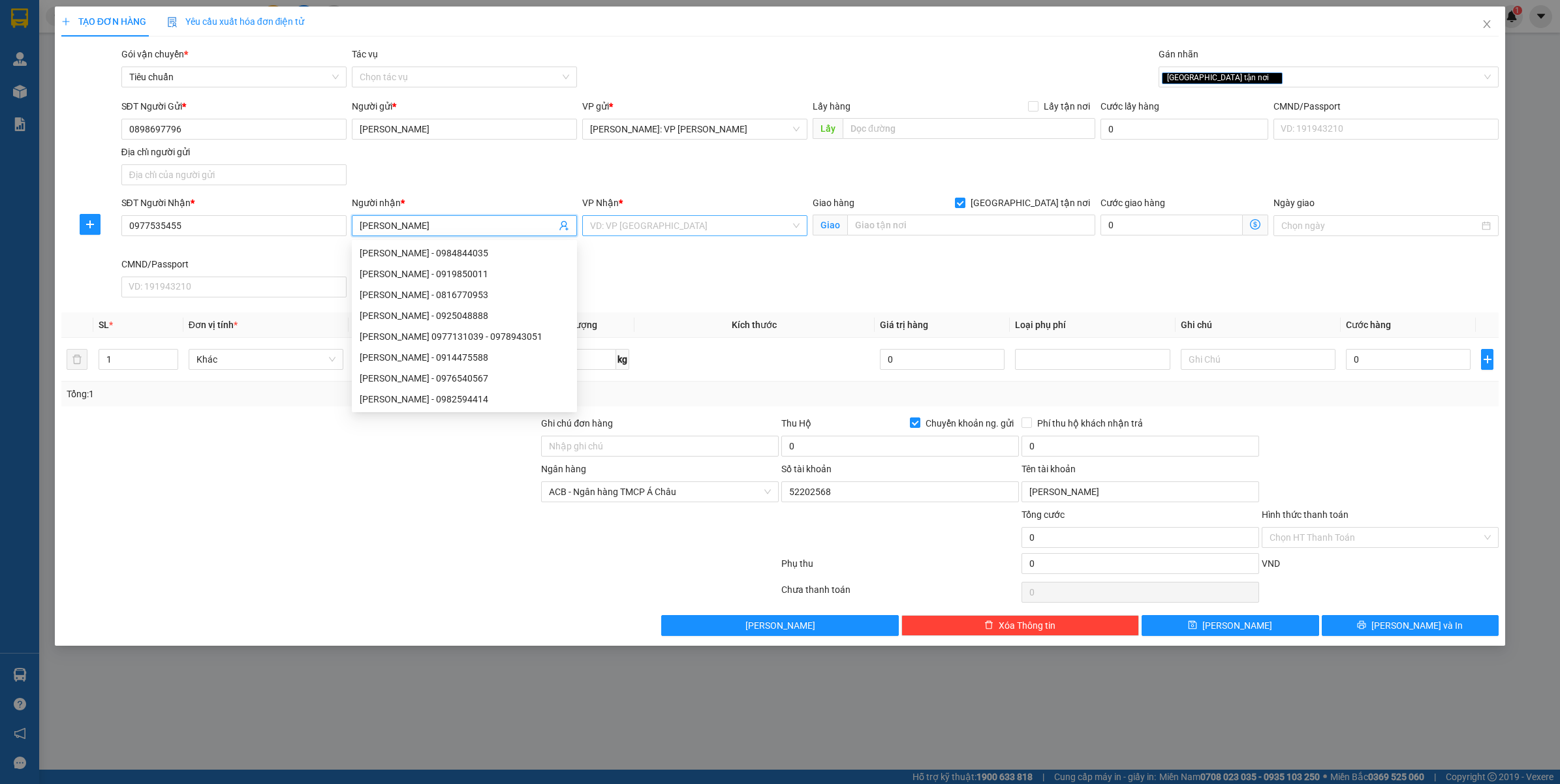
type input "[PERSON_NAME]"
click at [673, 231] on input "search" at bounding box center [690, 225] width 201 height 20
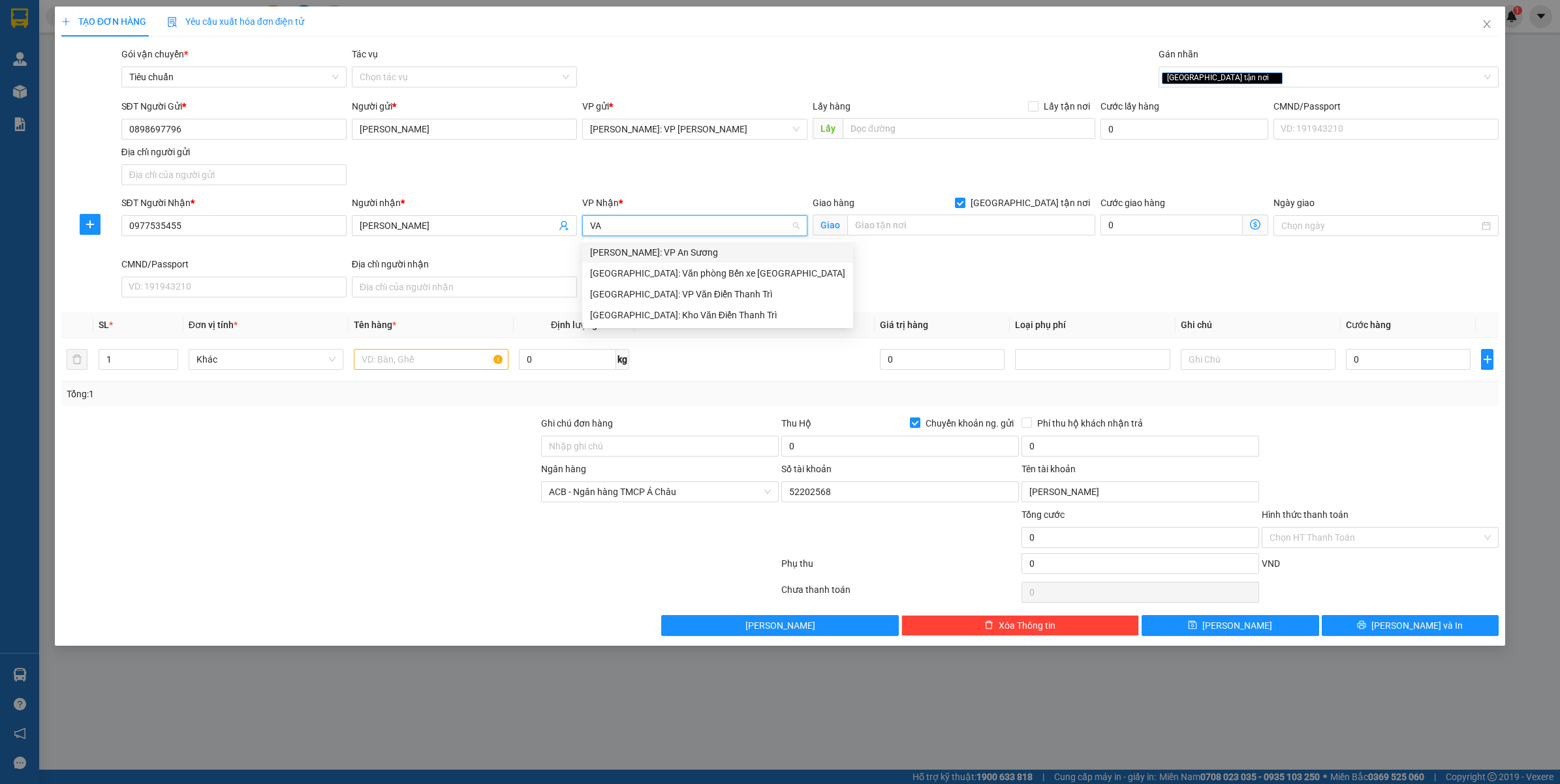
type input "VĂ"
click at [674, 291] on div "[GEOGRAPHIC_DATA]: Kho Văn Điển Thanh Trì" at bounding box center [717, 294] width 255 height 15
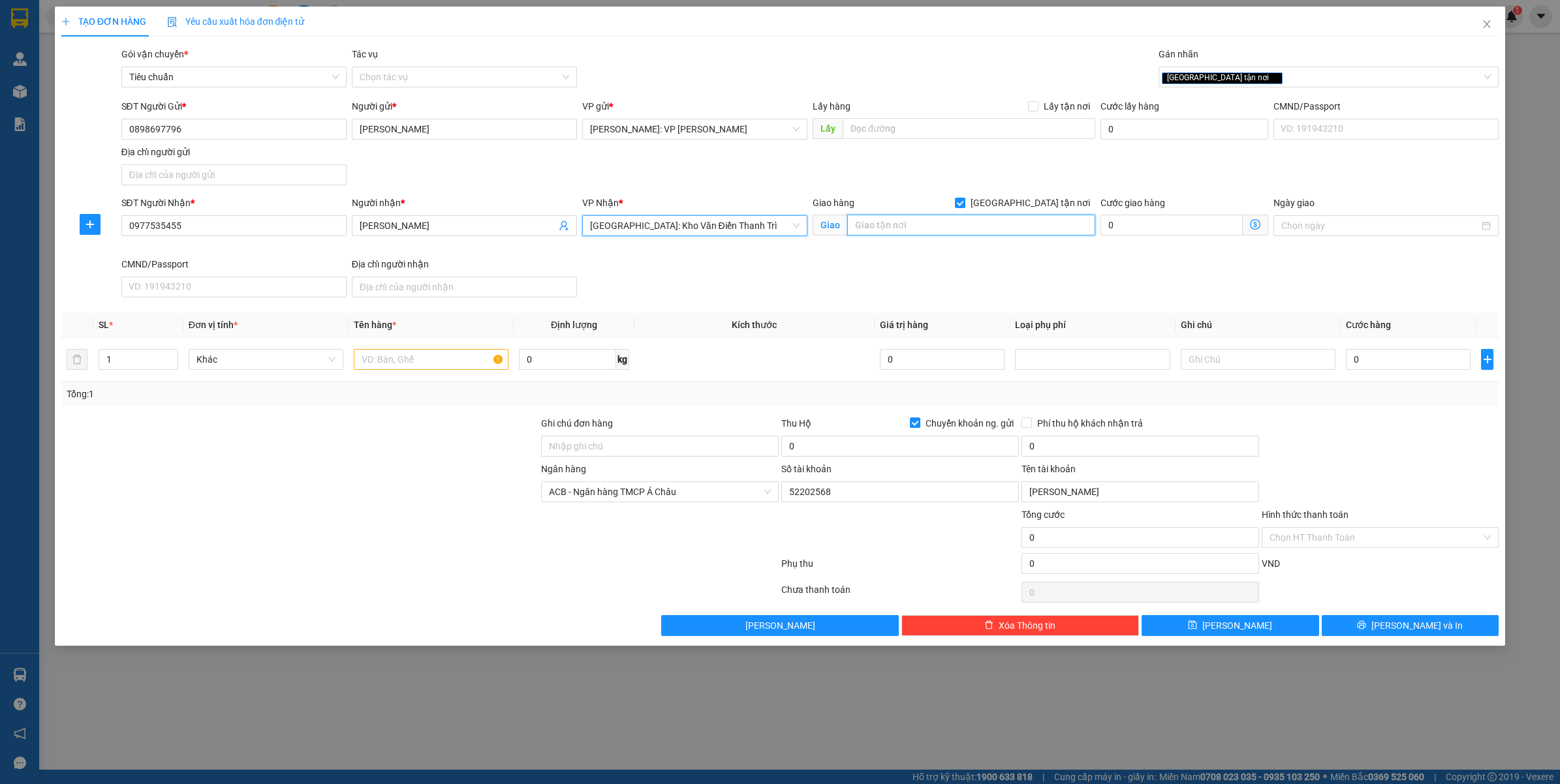
click at [898, 222] on input "text" at bounding box center [971, 225] width 248 height 21
type input "S"
type input "SỐ 15/NGÕ 38 - Đ.[GEOGRAPHIC_DATA] - [GEOGRAPHIC_DATA]PHỦ LÝ - [GEOGRAPHIC_DATA]"
click at [402, 360] on input "text" at bounding box center [431, 359] width 155 height 21
type input "1 KIỆN GỖ BỌC BÌA ( TRANH )"
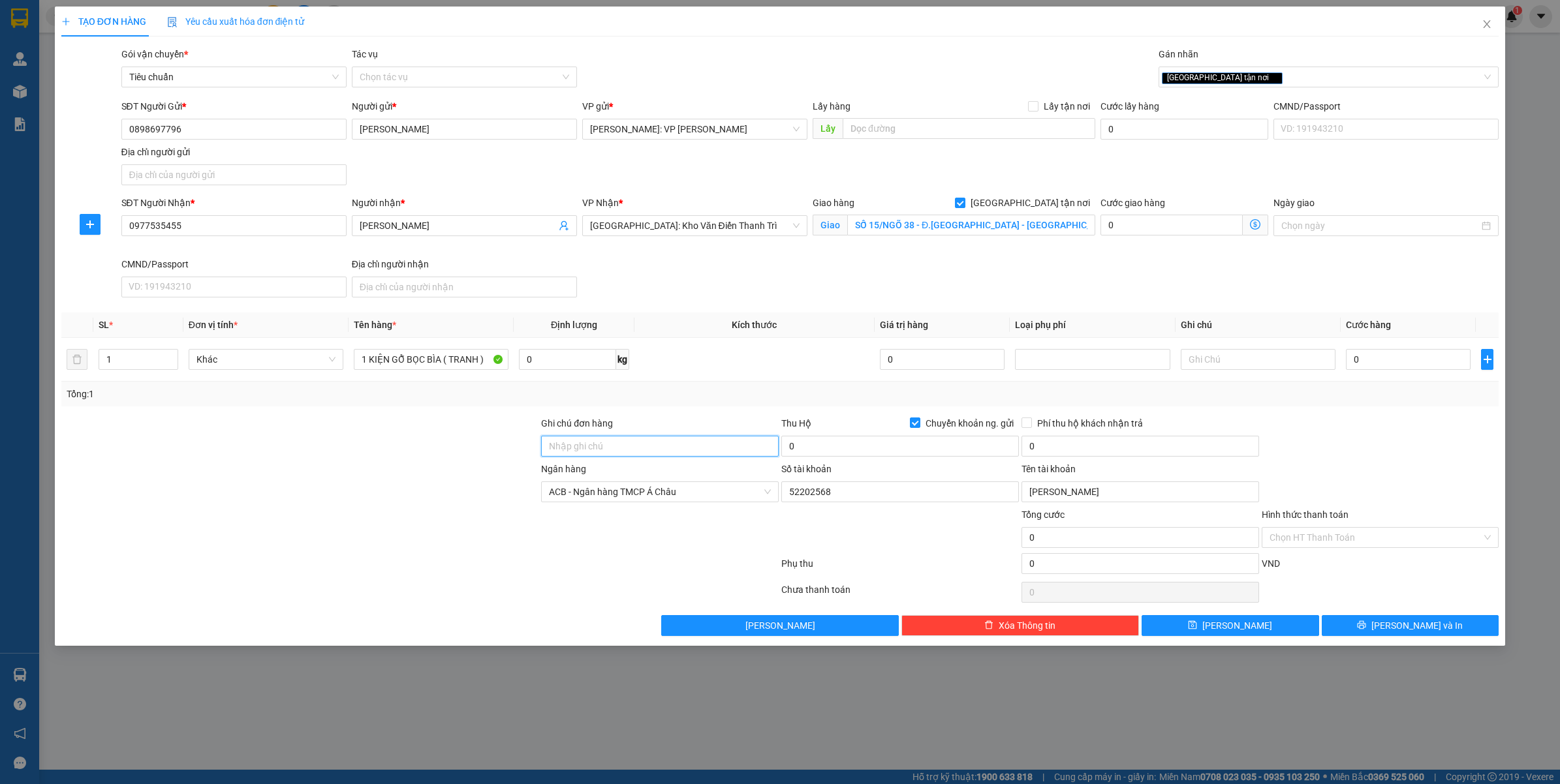
click at [607, 438] on input "Ghi chú đơn hàng" at bounding box center [660, 446] width 237 height 21
type input "HÀNG DỄ VỠ"
click at [843, 454] on input "0" at bounding box center [900, 446] width 237 height 21
click at [1358, 422] on div at bounding box center [1381, 438] width 240 height 45
type input "1.700.000"
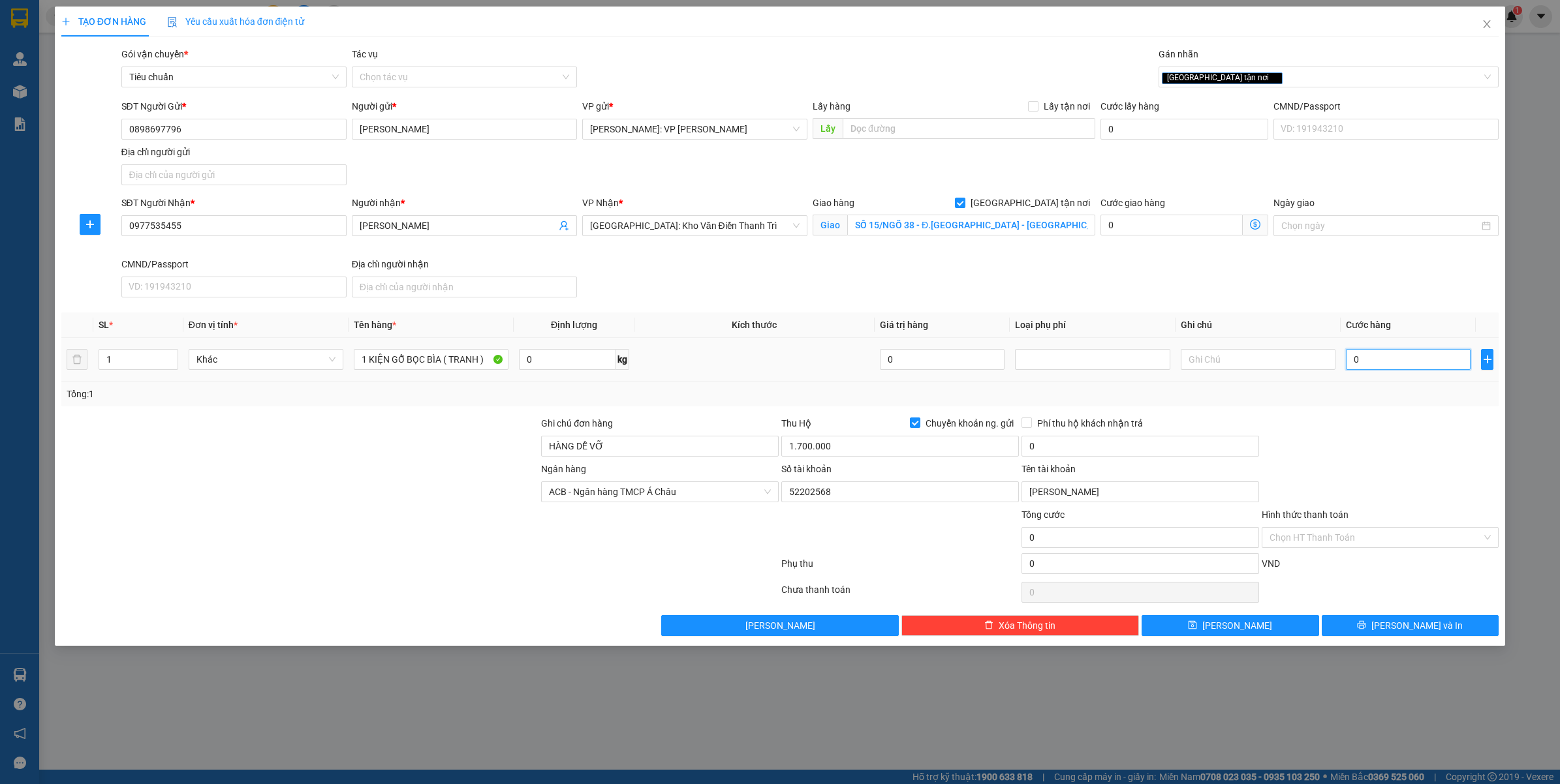
click at [1356, 353] on input "0" at bounding box center [1408, 359] width 125 height 21
type input "3"
type input "30"
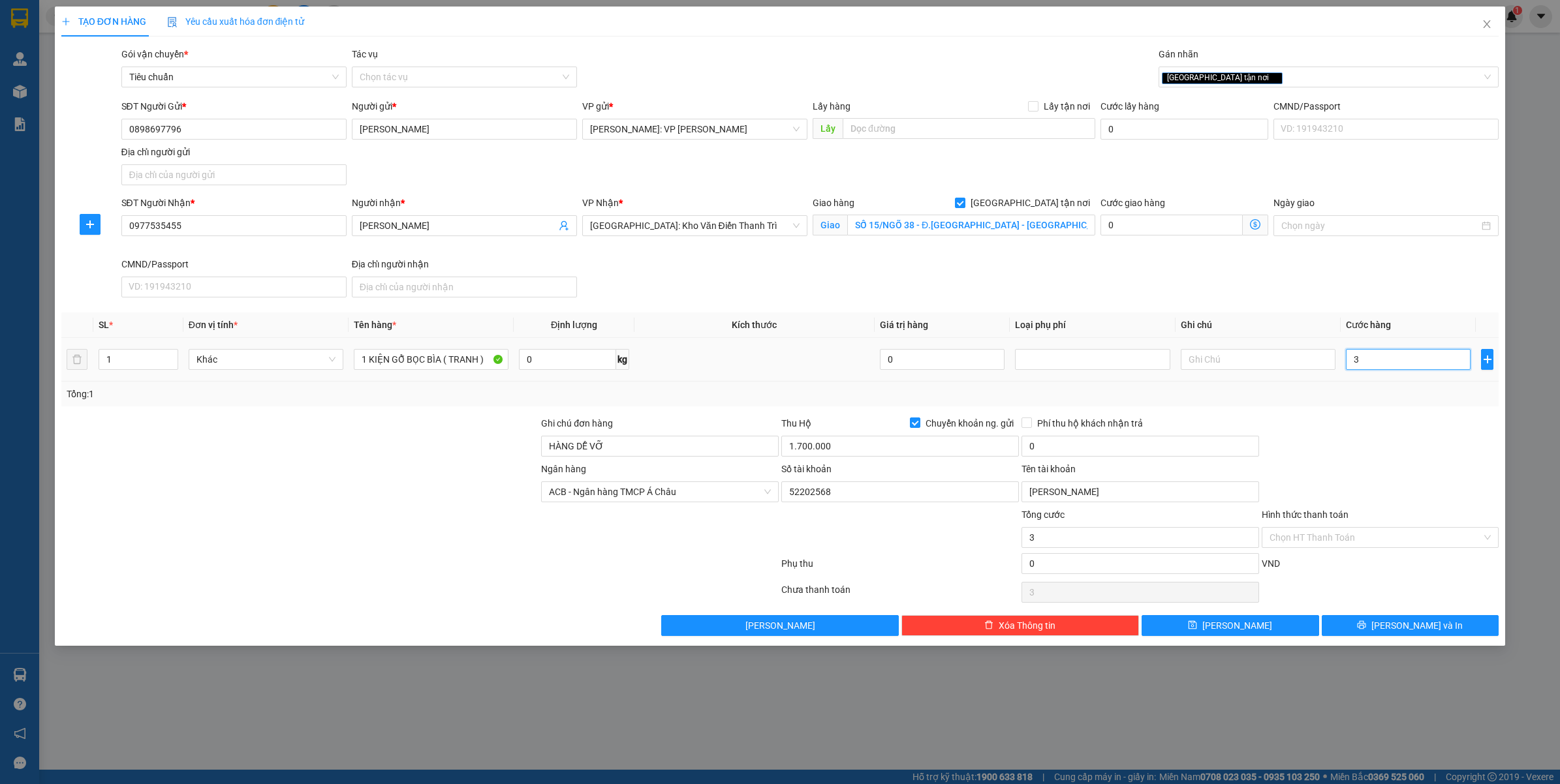
type input "30"
type input "300"
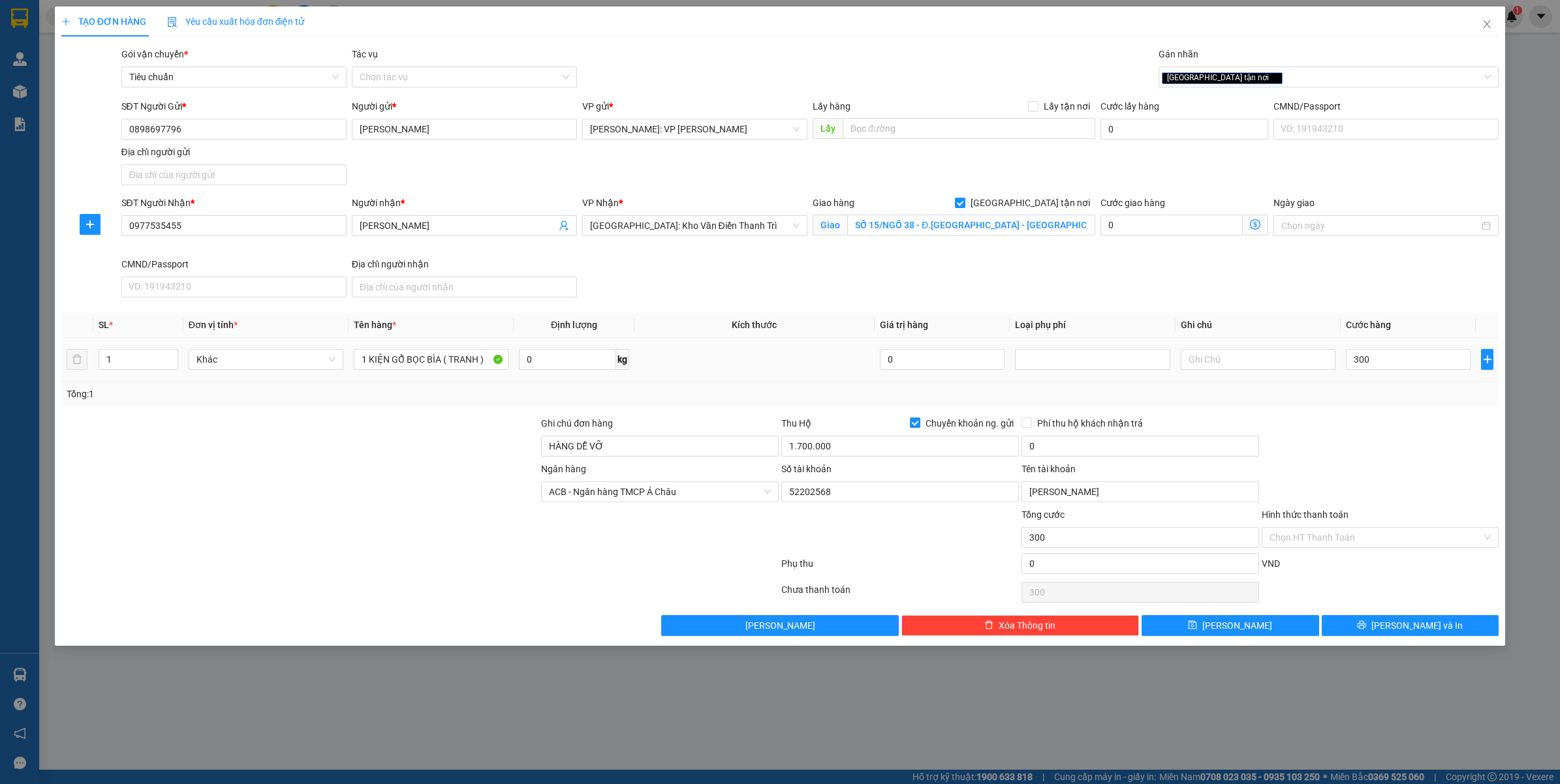
click at [1392, 438] on div at bounding box center [1381, 438] width 240 height 45
type input "300.000"
click at [1441, 438] on div at bounding box center [1381, 438] width 240 height 45
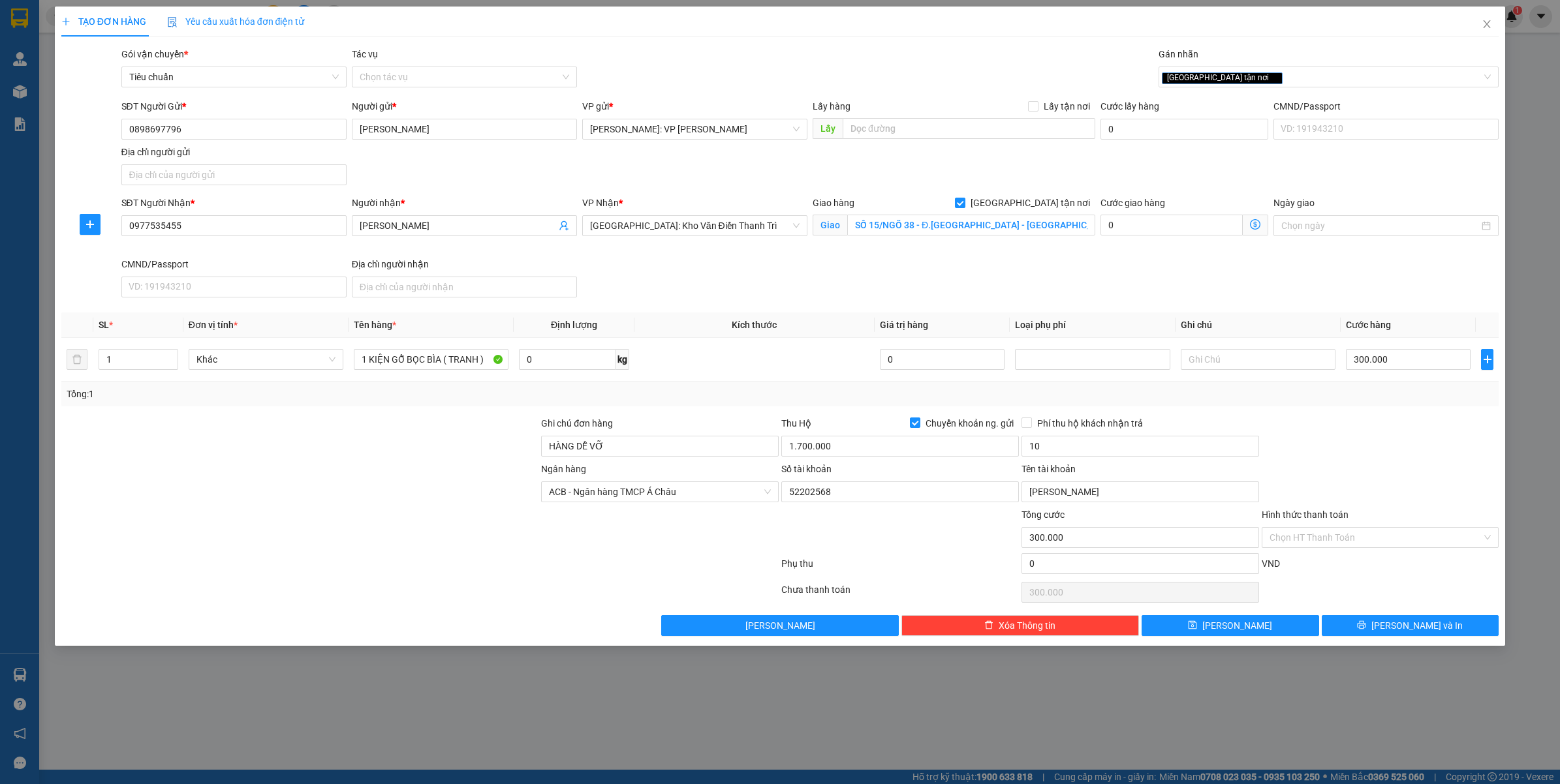
type input "10.000"
click at [1378, 361] on input "300.000" at bounding box center [1408, 359] width 125 height 21
click at [1374, 464] on div "Ngân hàng ACB - Ngân hàng TMCP Á Châu Số tài khoản 52202568 Tên tài khoản [PERS…" at bounding box center [780, 485] width 1440 height 45
click at [1394, 627] on button "[PERSON_NAME] và In" at bounding box center [1410, 625] width 177 height 21
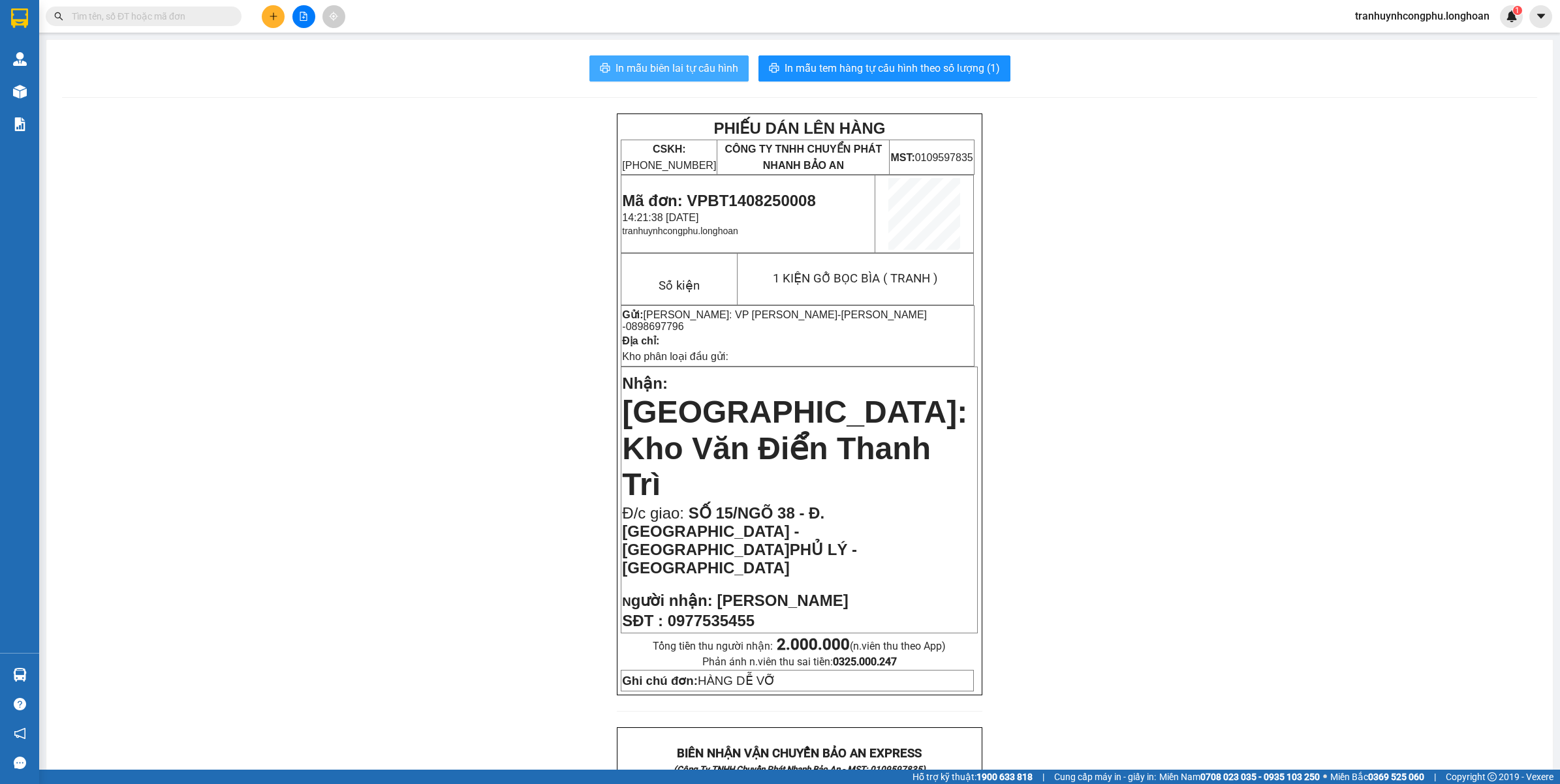
click at [669, 67] on span "In mẫu biên lai tự cấu hình" at bounding box center [677, 68] width 123 height 16
click at [303, 477] on div "PHIẾU DÁN LÊN HÀNG CSKH: [PHONE_NUMBER] CÔNG TY TNHH CHUYỂN PHÁT NHANH BẢO AN M…" at bounding box center [800, 777] width 1475 height 1328
click at [729, 195] on span "Mã đơn: VPBT1408250008" at bounding box center [718, 201] width 193 height 18
copy span "VPBT1408250008"
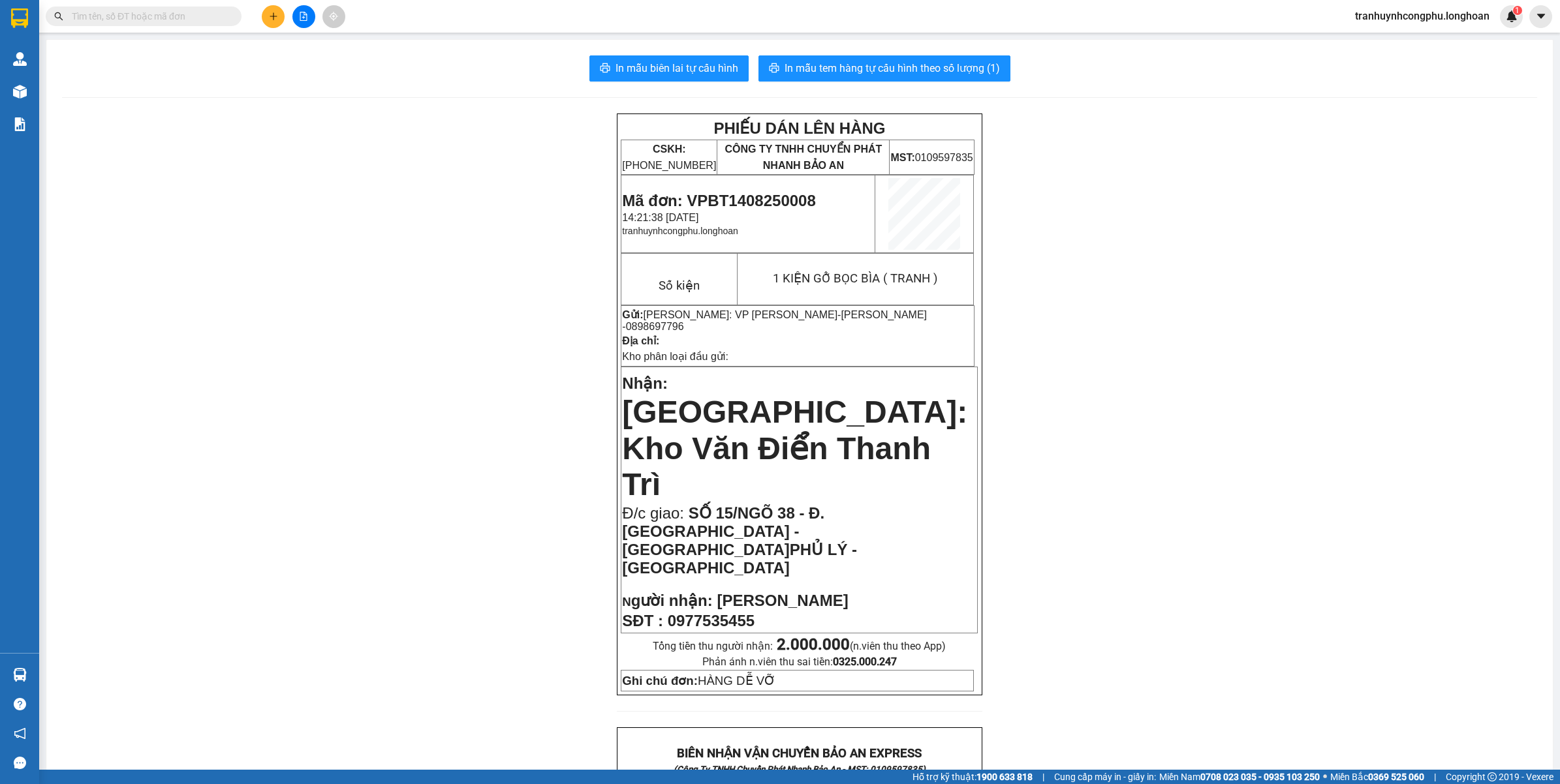
click at [138, 263] on div "PHIẾU DÁN LÊN HÀNG CSKH: [PHONE_NUMBER] CÔNG TY TNHH CHUYỂN PHÁT NHANH BẢO AN M…" at bounding box center [800, 777] width 1475 height 1328
drag, startPoint x: 364, startPoint y: 488, endPoint x: 770, endPoint y: 288, distance: 452.6
click at [368, 484] on div "PHIẾU DÁN LÊN HÀNG CSKH: [PHONE_NUMBER] CÔNG TY TNHH CHUYỂN PHÁT NHANH BẢO AN M…" at bounding box center [800, 777] width 1475 height 1328
click at [925, 73] on span "In mẫu tem hàng tự cấu hình theo số lượng (1)" at bounding box center [892, 68] width 215 height 16
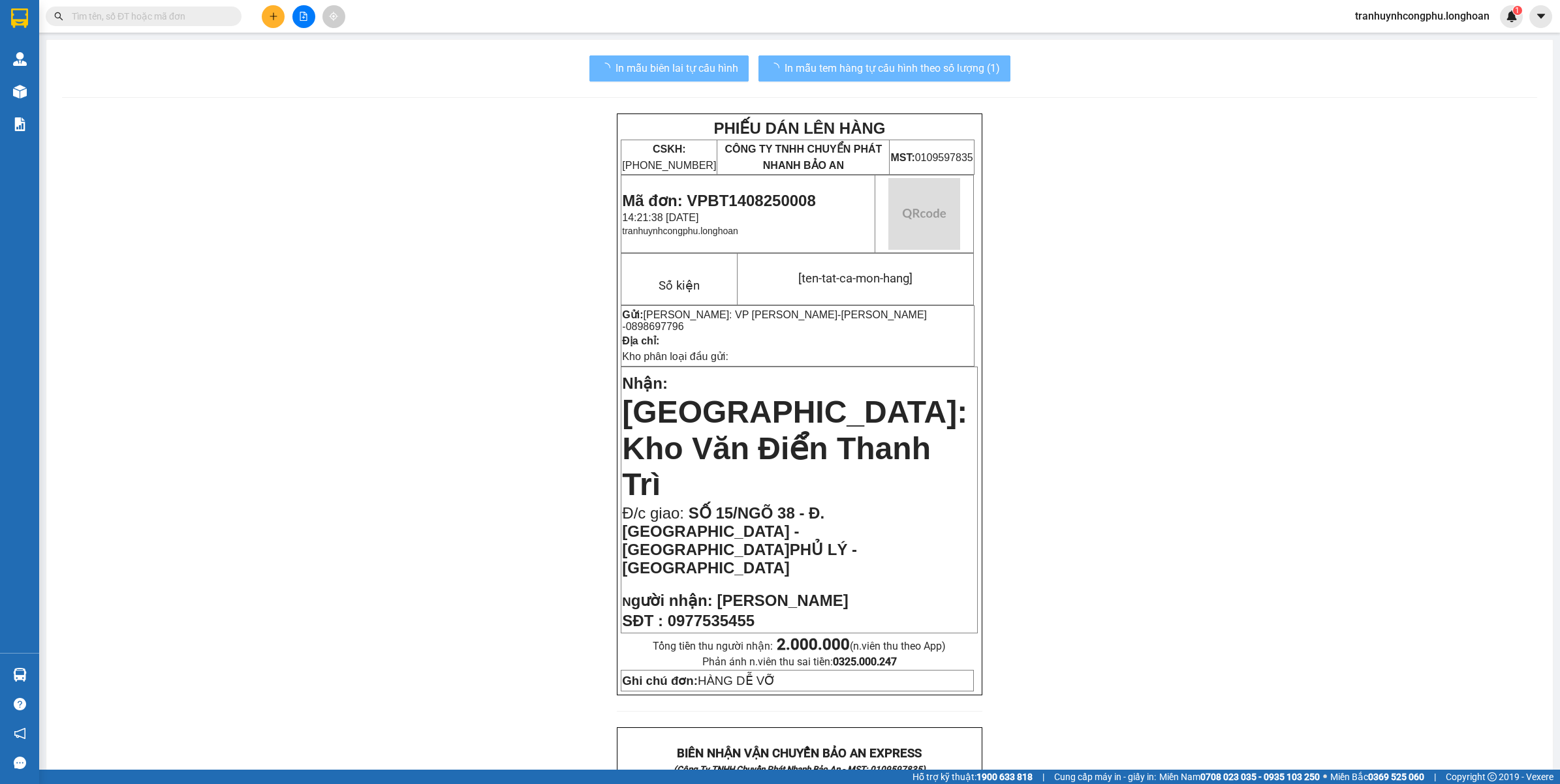
click at [1444, 463] on div "PHIẾU DÁN LÊN HÀNG CSKH: [PHONE_NUMBER] CÔNG TY TNHH CHUYỂN PHÁT NHANH BẢO AN M…" at bounding box center [800, 777] width 1475 height 1328
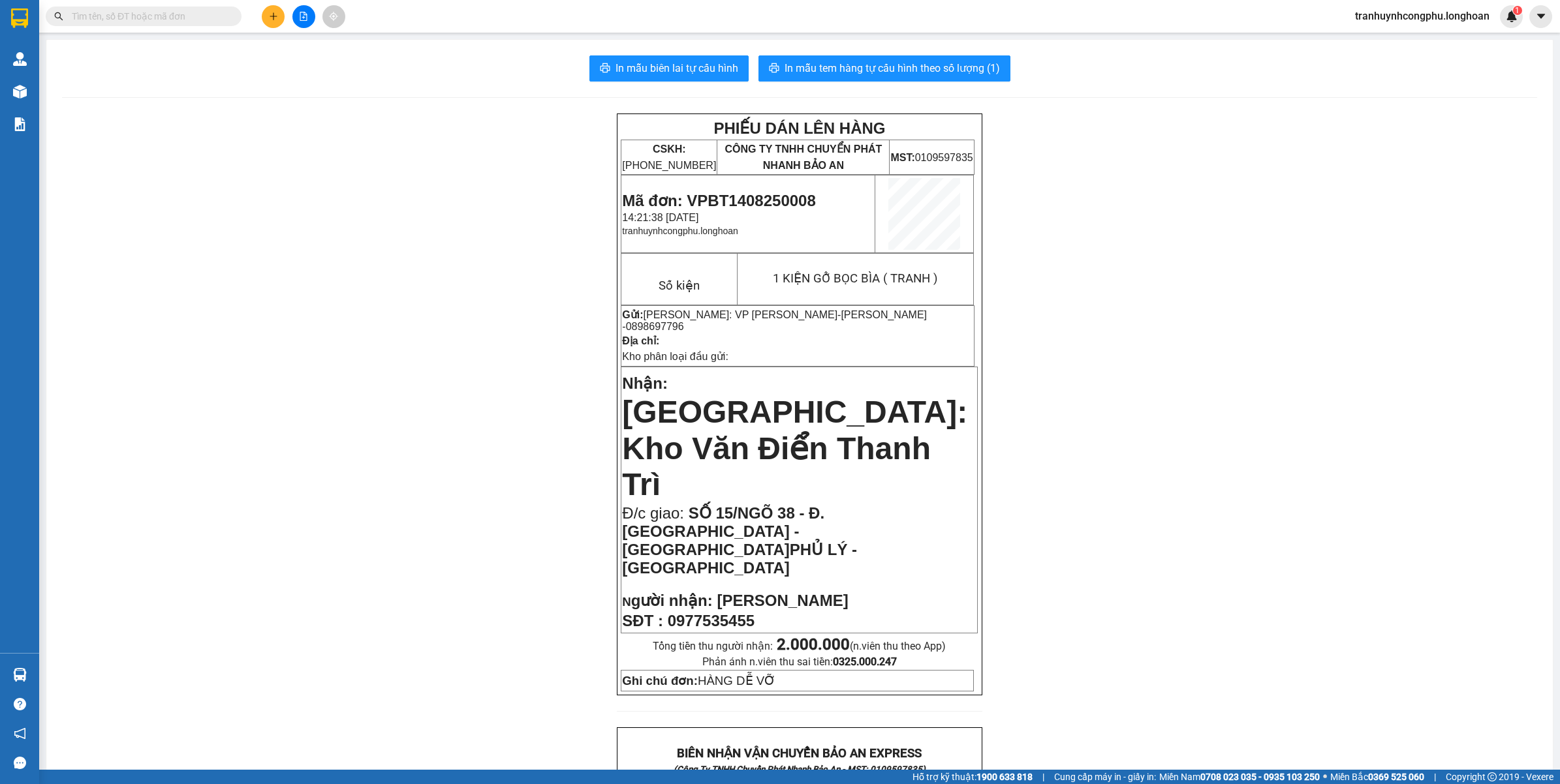
drag, startPoint x: 1547, startPoint y: 186, endPoint x: 1559, endPoint y: 231, distance: 46.6
click at [1559, 231] on main "In mẫu biên lai tự cấu hình In mẫu tem hàng tự cấu hình theo số lượng (1) PHIẾU…" at bounding box center [780, 384] width 1560 height 769
click at [1400, 285] on div "PHIẾU DÁN LÊN HÀNG CSKH: [PHONE_NUMBER] CÔNG TY TNHH CHUYỂN PHÁT NHANH BẢO AN M…" at bounding box center [800, 777] width 1475 height 1328
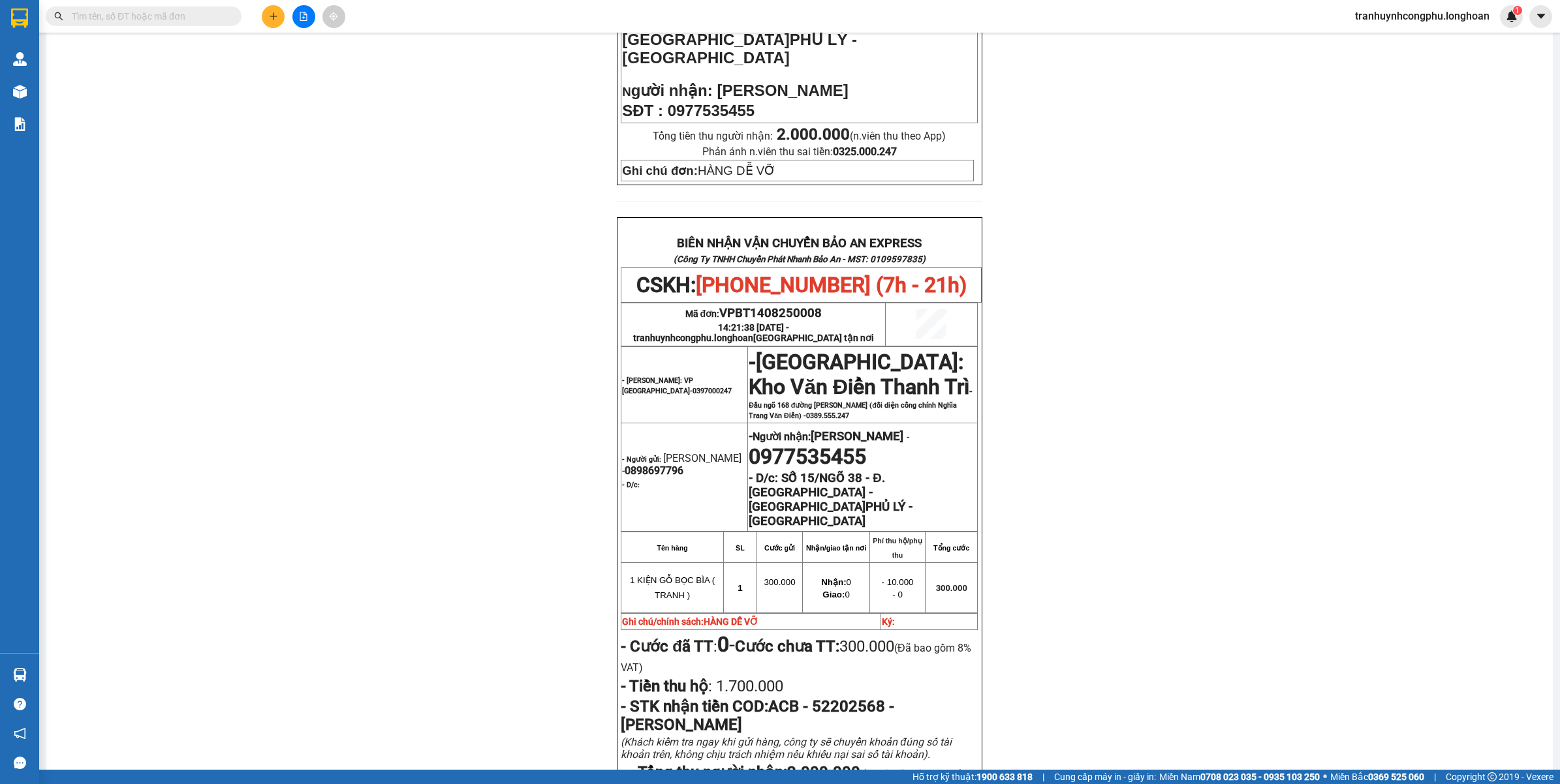
scroll to position [512, 0]
click at [308, 410] on div "PHIẾU DÁN LÊN HÀNG CSKH: [PHONE_NUMBER] CÔNG TY TNHH CHUYỂN PHÁT NHANH BẢO AN M…" at bounding box center [800, 266] width 1475 height 1328
click at [266, 15] on button at bounding box center [272, 16] width 23 height 23
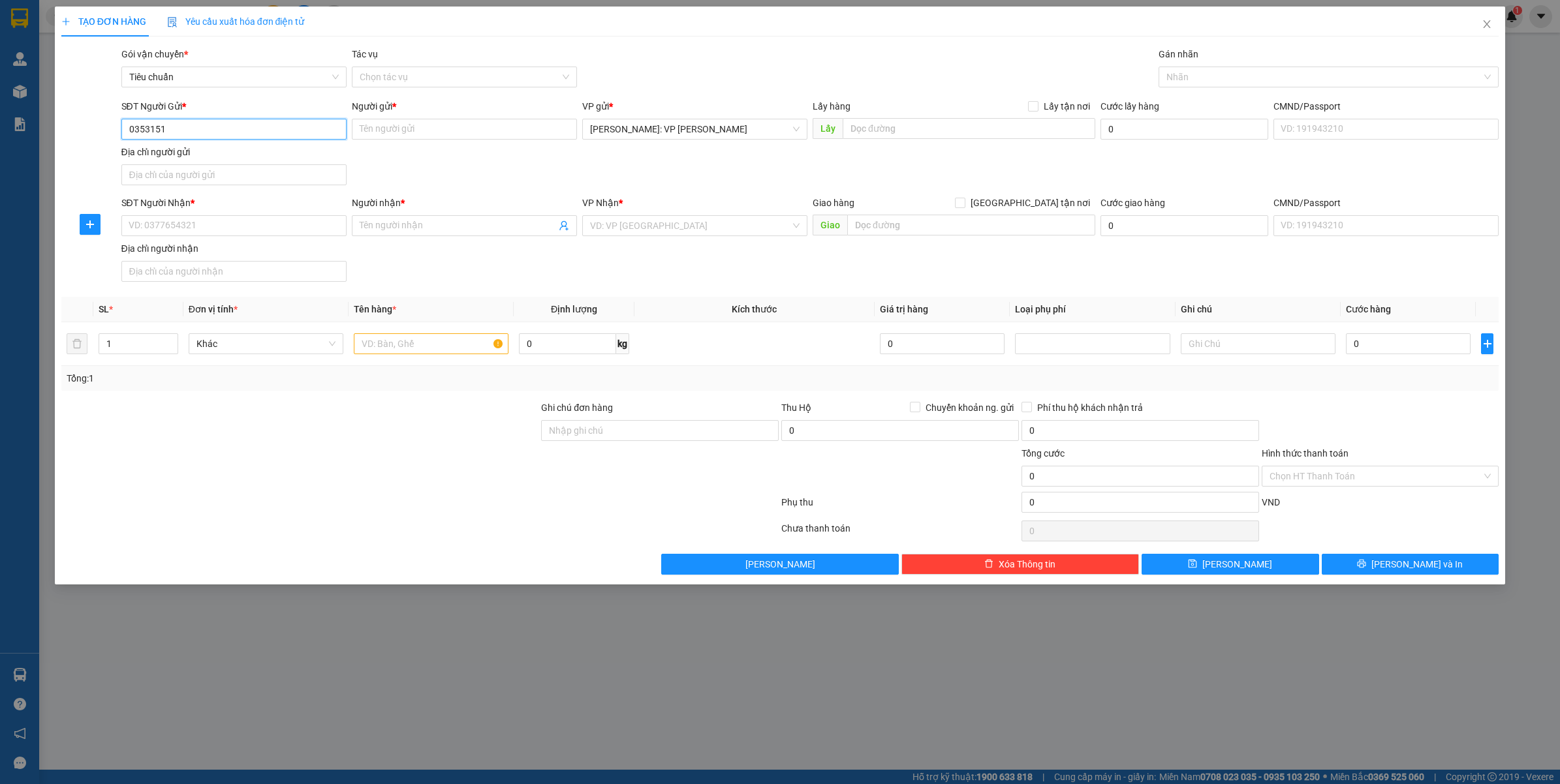
type input "0353151"
click at [230, 154] on div "0358101288 - BÍCH DUYÊN" at bounding box center [234, 156] width 209 height 15
type input "0358101288"
type input "BÍCH DUYÊN"
type input "0358101288"
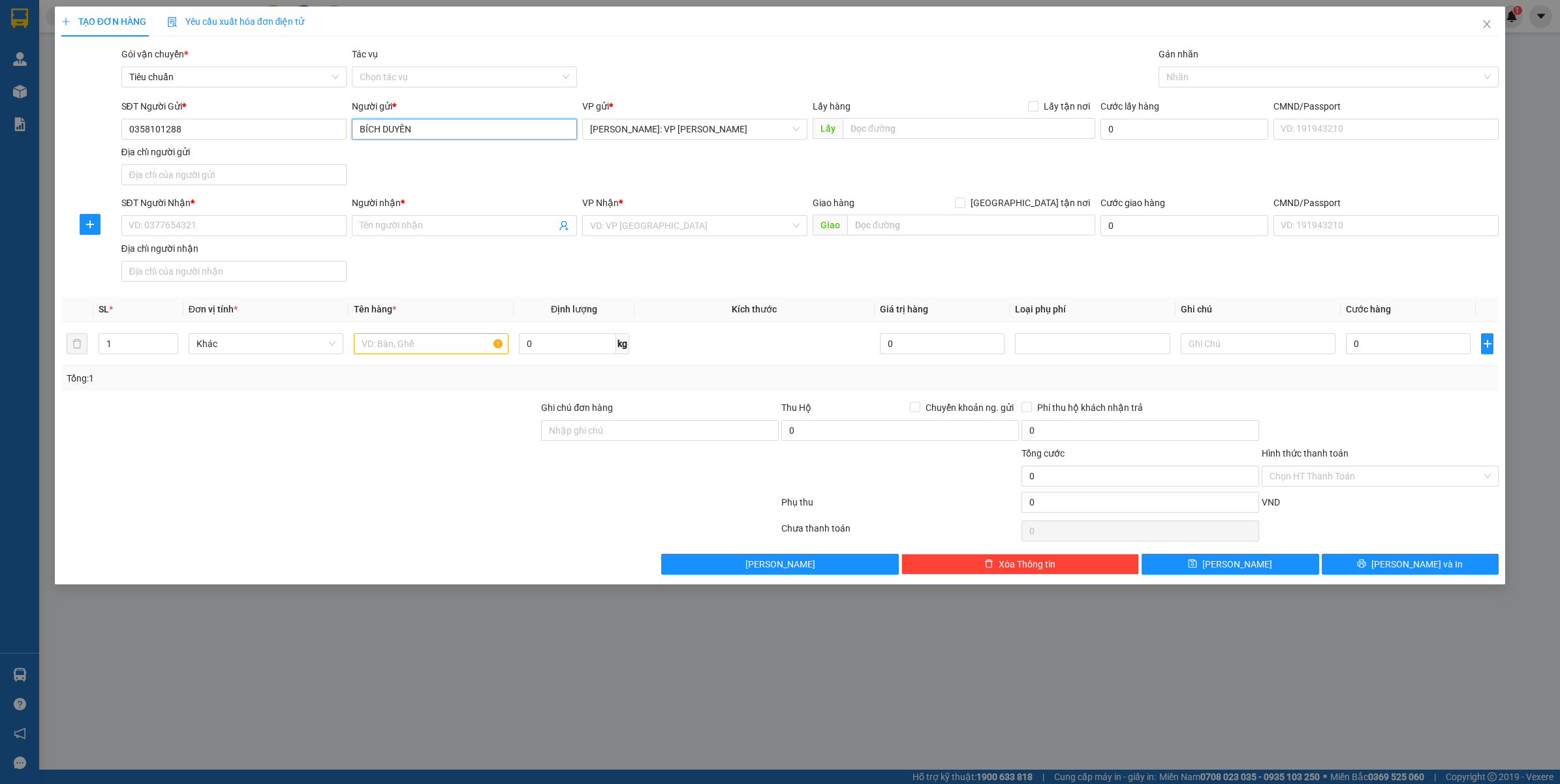
click at [434, 130] on input "BÍCH DUYÊN" at bounding box center [464, 129] width 225 height 21
click at [239, 124] on input "0358101288" at bounding box center [234, 129] width 225 height 21
click at [204, 127] on input "0358101288" at bounding box center [234, 129] width 225 height 21
click at [178, 272] on input "Địa chỉ người nhận" at bounding box center [234, 271] width 225 height 21
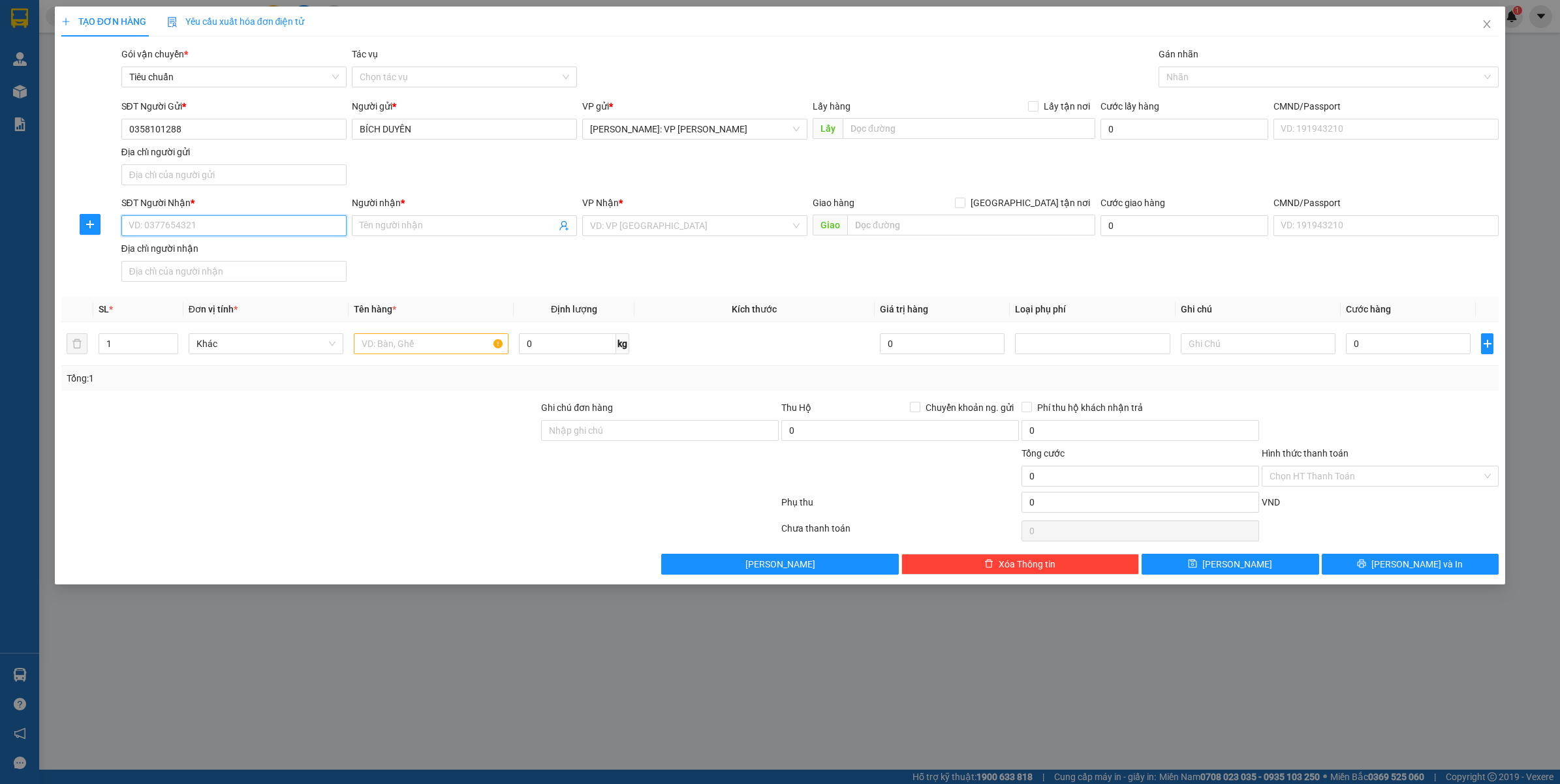
click at [195, 226] on input "SĐT Người Nhận *" at bounding box center [234, 225] width 225 height 21
click at [207, 220] on input "0932888222" at bounding box center [234, 225] width 225 height 21
type input "0932888222"
click at [425, 223] on input "Người nhận *" at bounding box center [458, 225] width 196 height 15
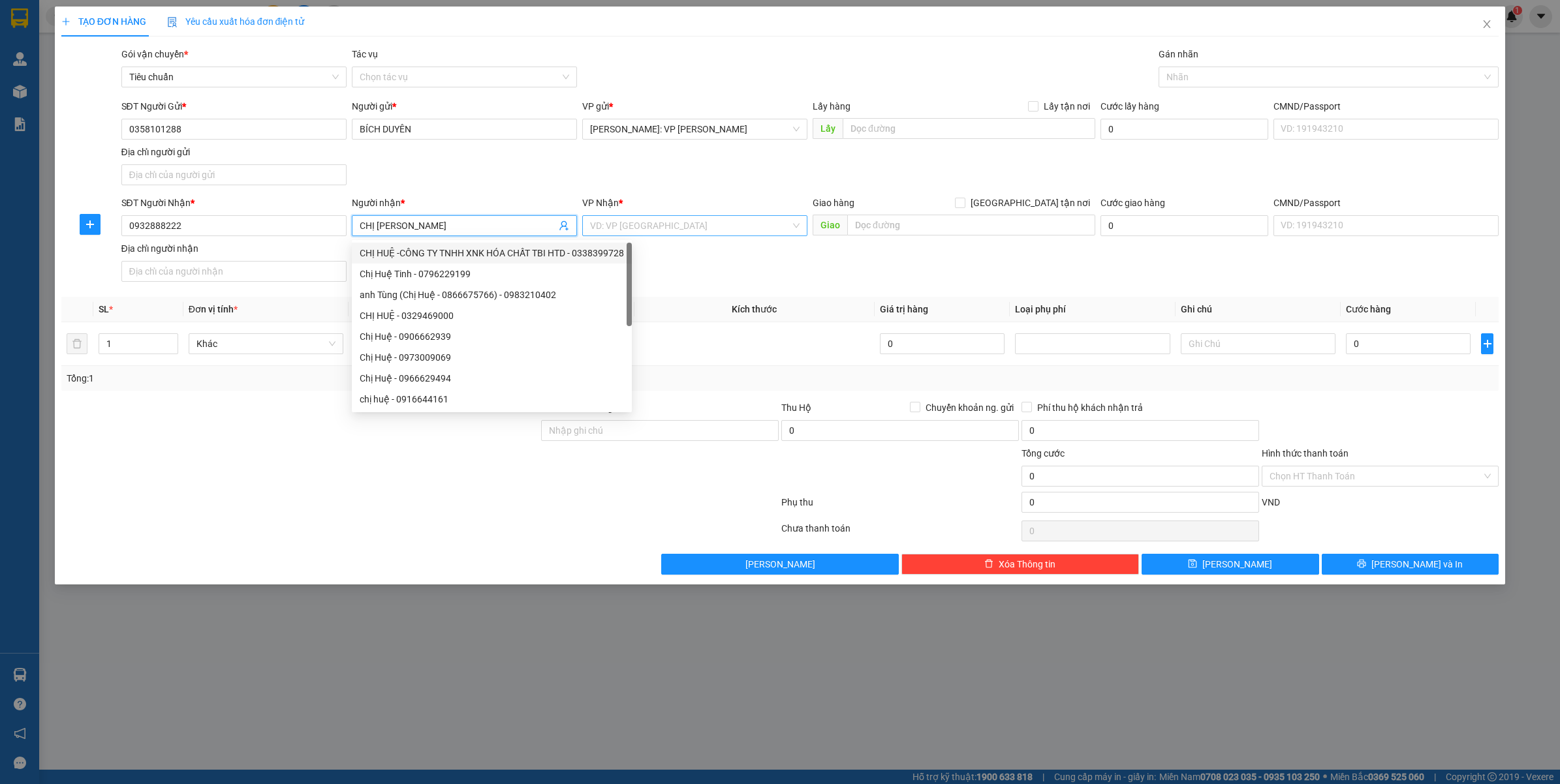
type input "CHỊ [PERSON_NAME]"
click at [727, 223] on input "search" at bounding box center [690, 225] width 201 height 20
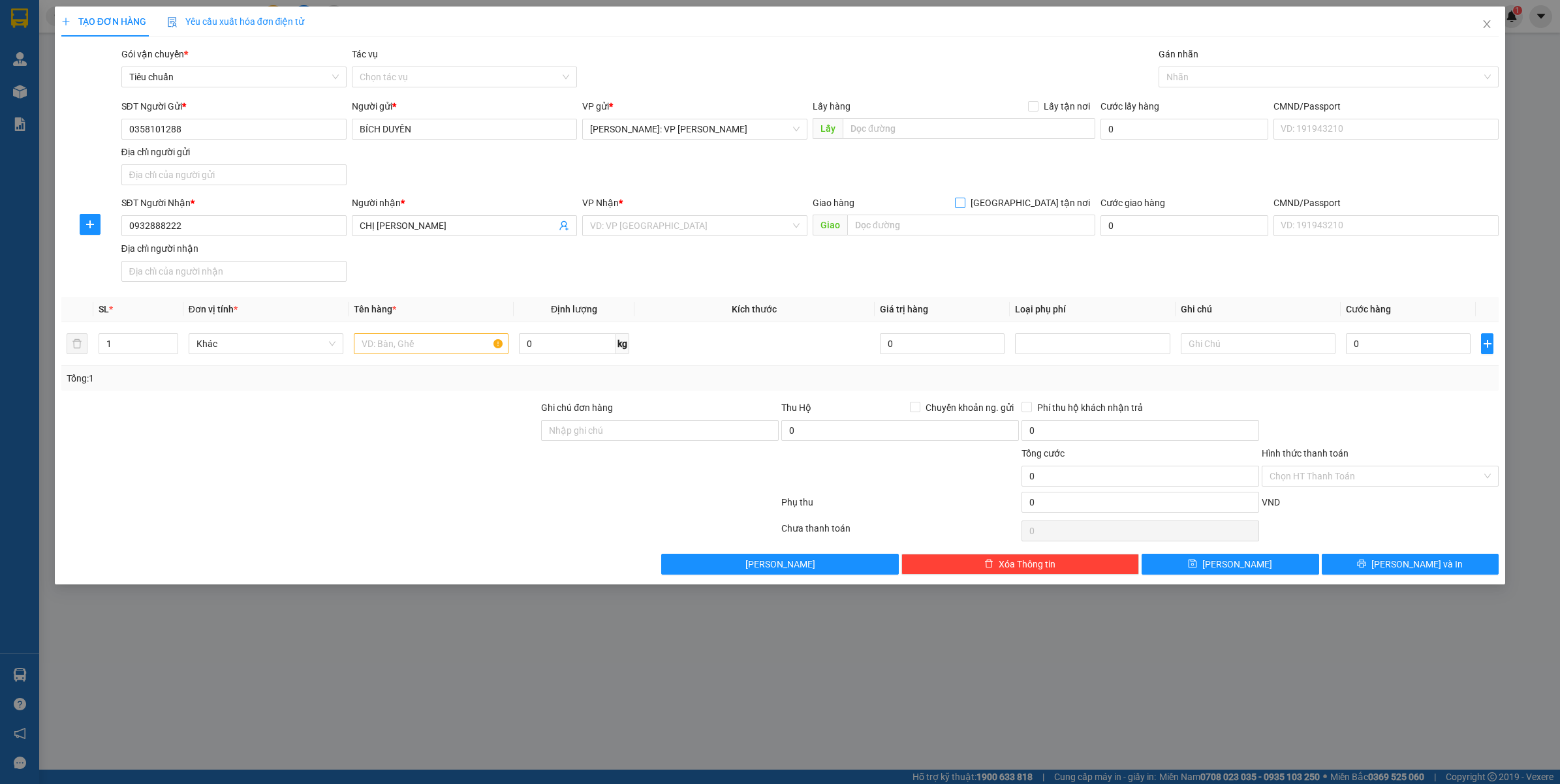
click at [1046, 200] on span "[GEOGRAPHIC_DATA] tận nơi" at bounding box center [1030, 203] width 130 height 15
click at [964, 200] on input "[GEOGRAPHIC_DATA] tận nơi" at bounding box center [959, 202] width 9 height 9
checkbox input "true"
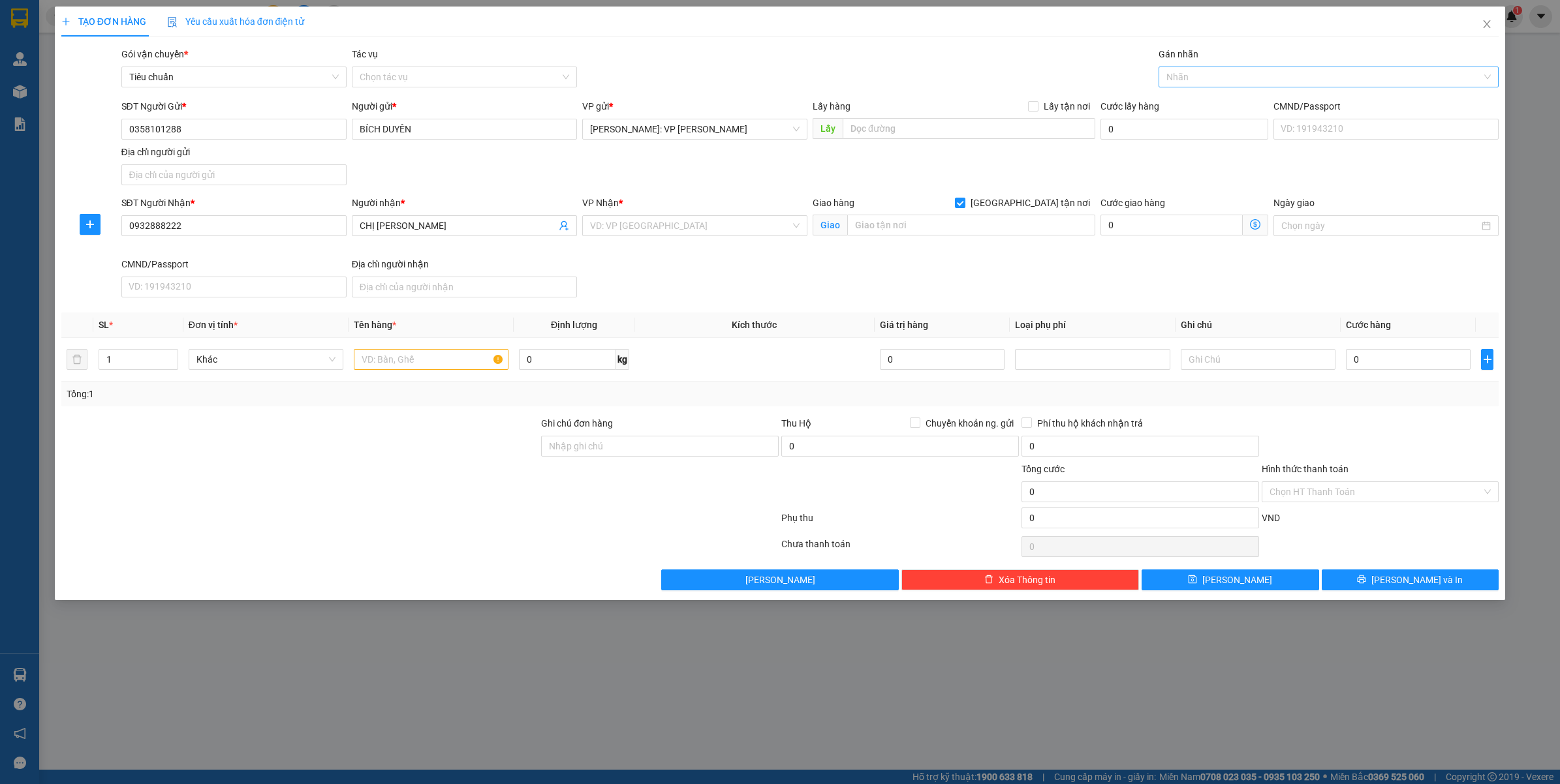
click at [1206, 83] on div at bounding box center [1322, 76] width 321 height 15
type input "GTN"
click at [1193, 106] on div "[GEOGRAPHIC_DATA] tận nơi" at bounding box center [1329, 103] width 325 height 15
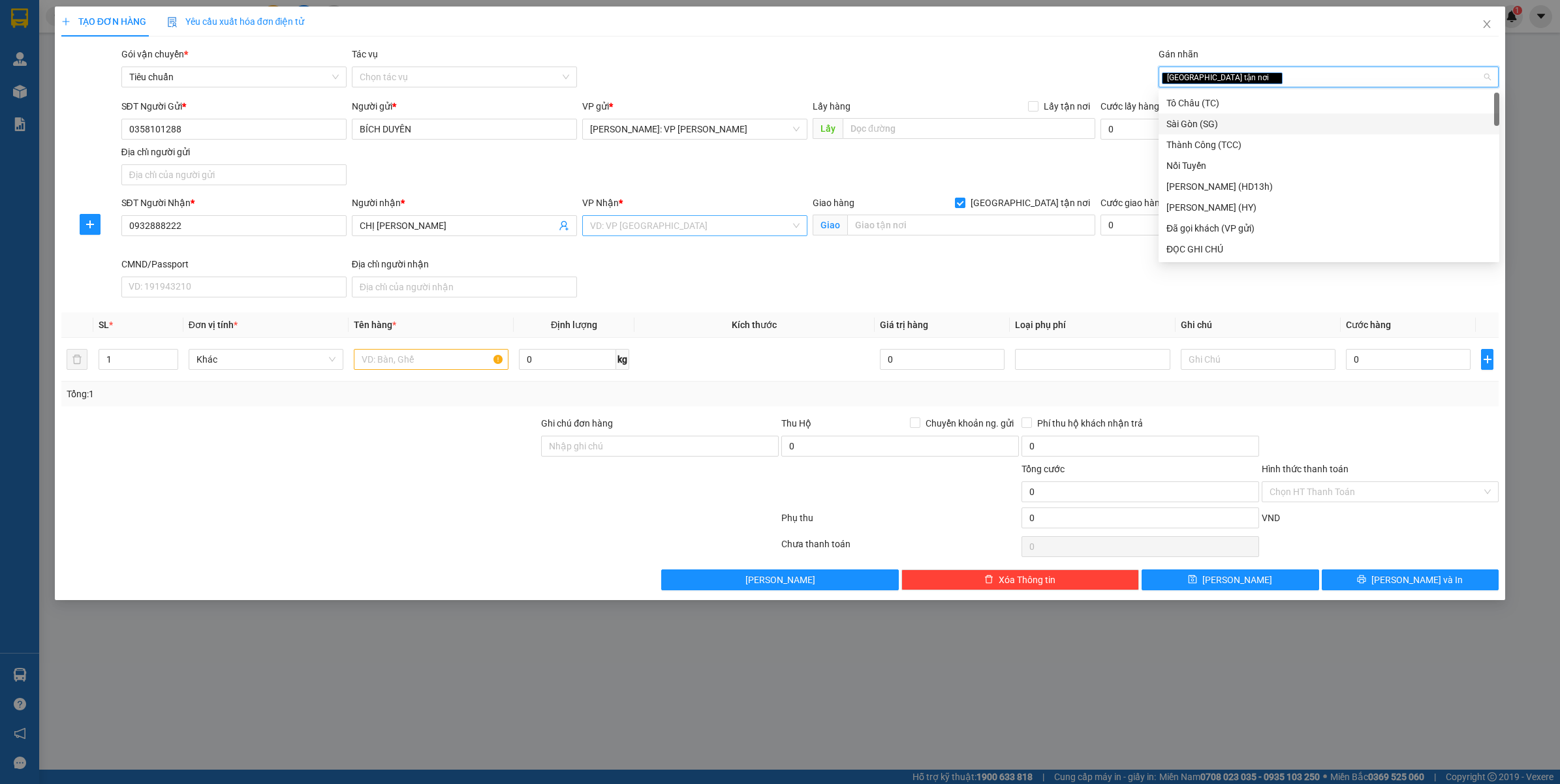
click at [650, 236] on div "VD: VP [GEOGRAPHIC_DATA]" at bounding box center [694, 225] width 225 height 21
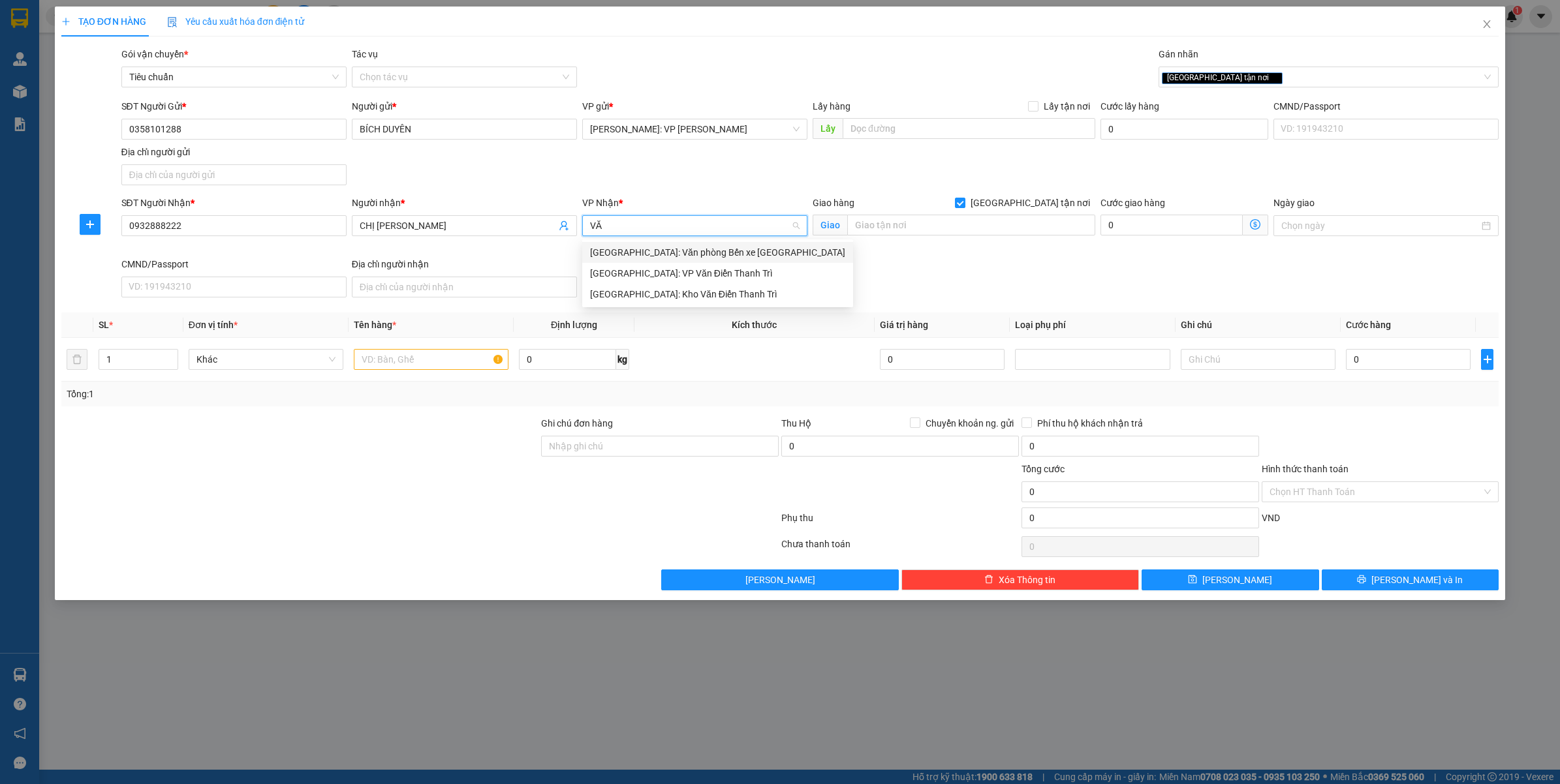
type input "VĂN"
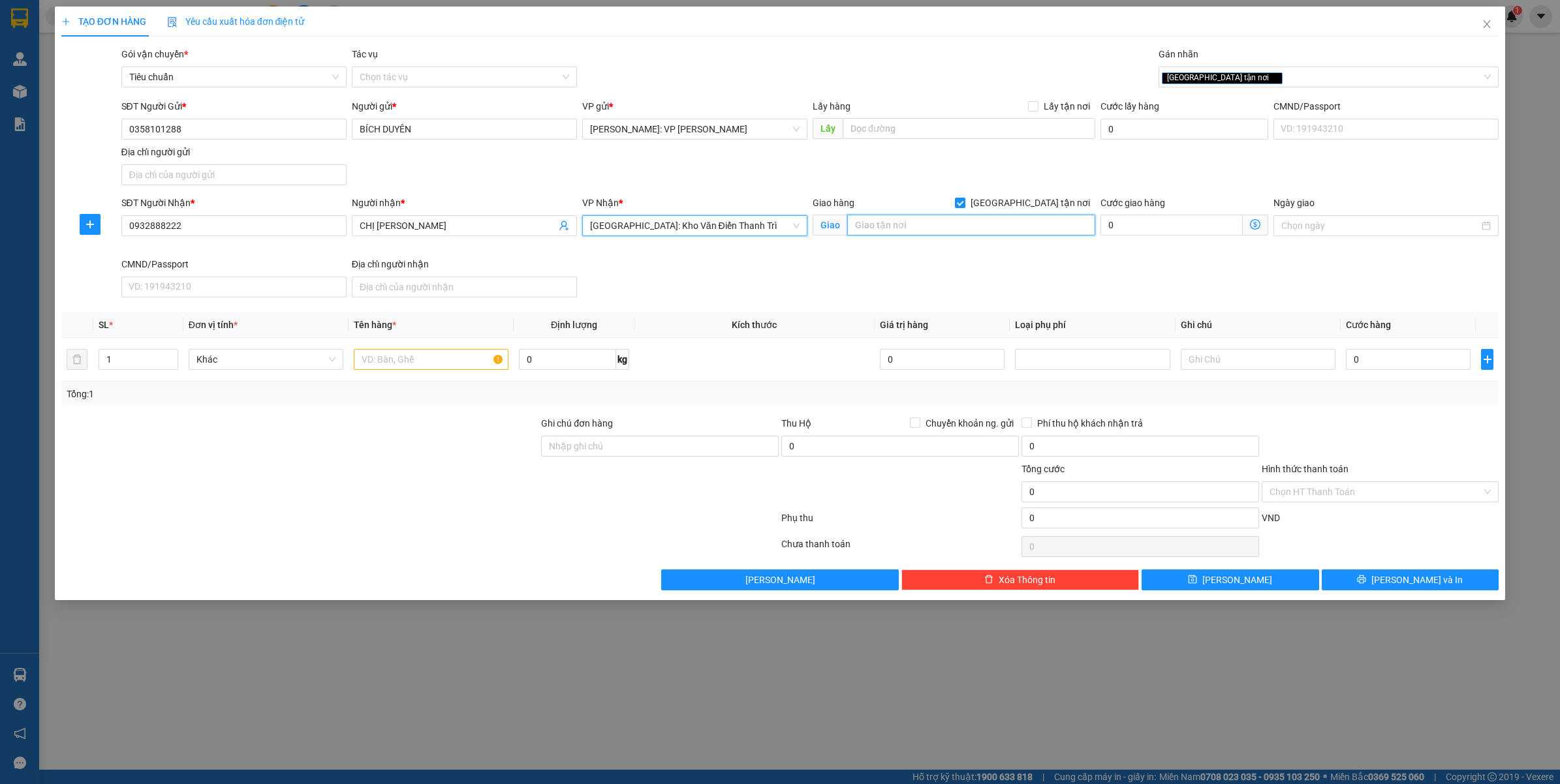
click at [899, 226] on input "text" at bounding box center [971, 225] width 248 height 21
type input "CTY BIG ONE - ĐỐI DIỆN NHÀ VĂN HÓA XÃ [GEOGRAPHIC_DATA] - [GEOGRAPHIC_DATA] - […"
click at [380, 361] on input "text" at bounding box center [431, 359] width 155 height 21
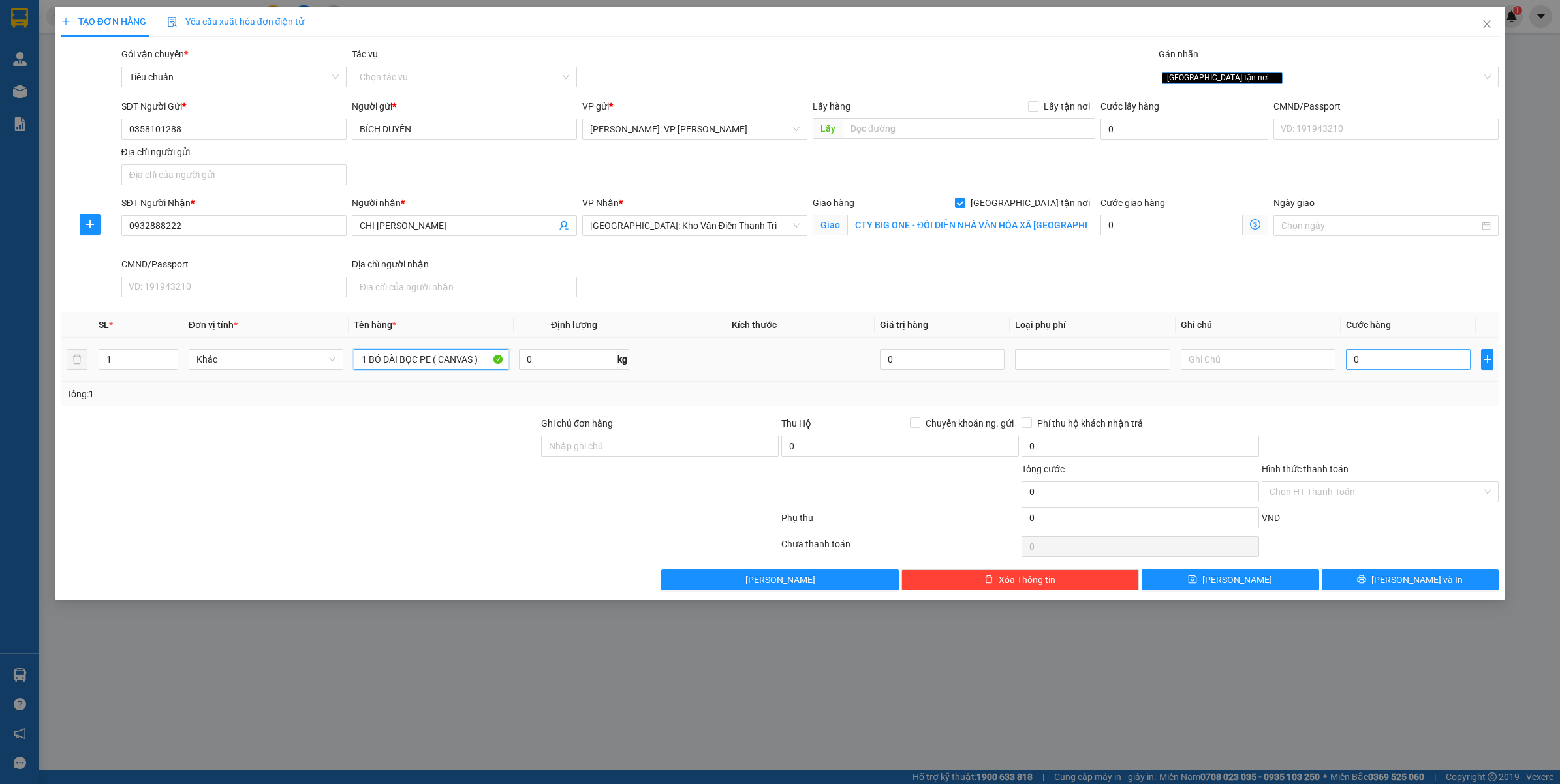
type input "1 BÓ DÀI BỌC PE ( CANVAS )"
click at [1374, 363] on input "0" at bounding box center [1408, 359] width 125 height 21
type input "2"
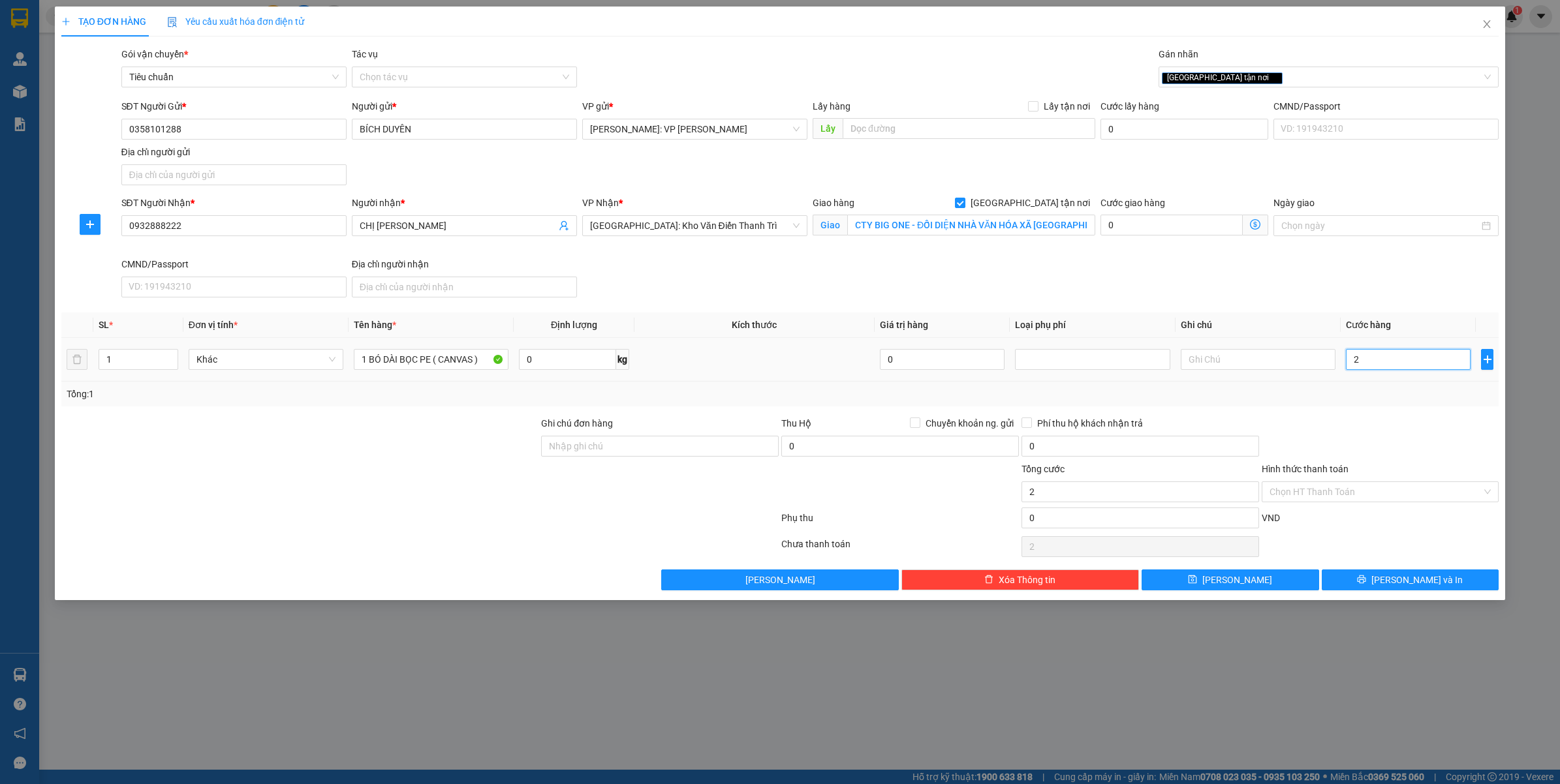
type input "25"
type input "250"
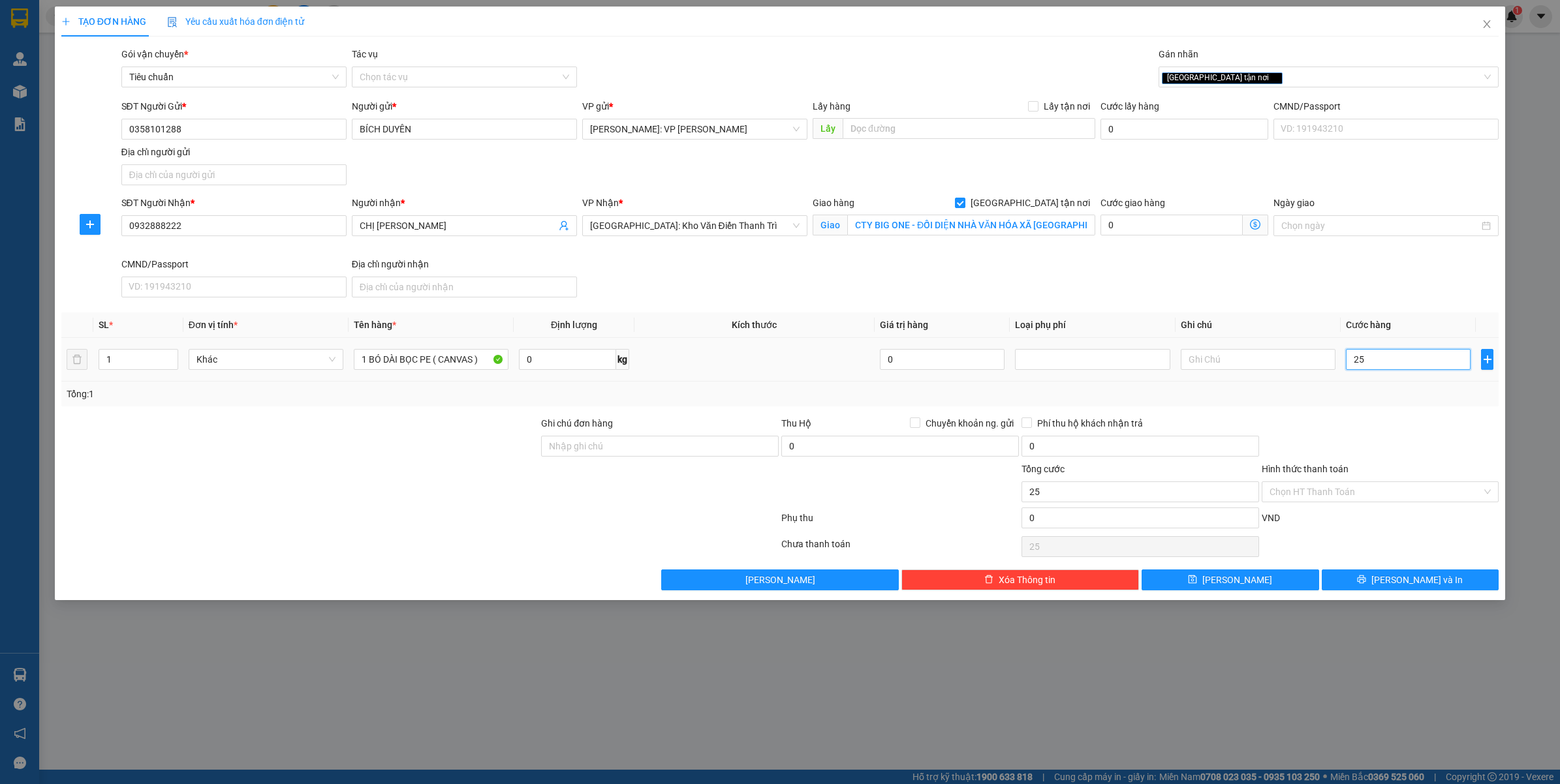
type input "250"
click at [1362, 419] on div at bounding box center [1381, 438] width 240 height 45
type input "250.000"
click at [1330, 494] on input "Hình thức thanh toán" at bounding box center [1375, 491] width 212 height 20
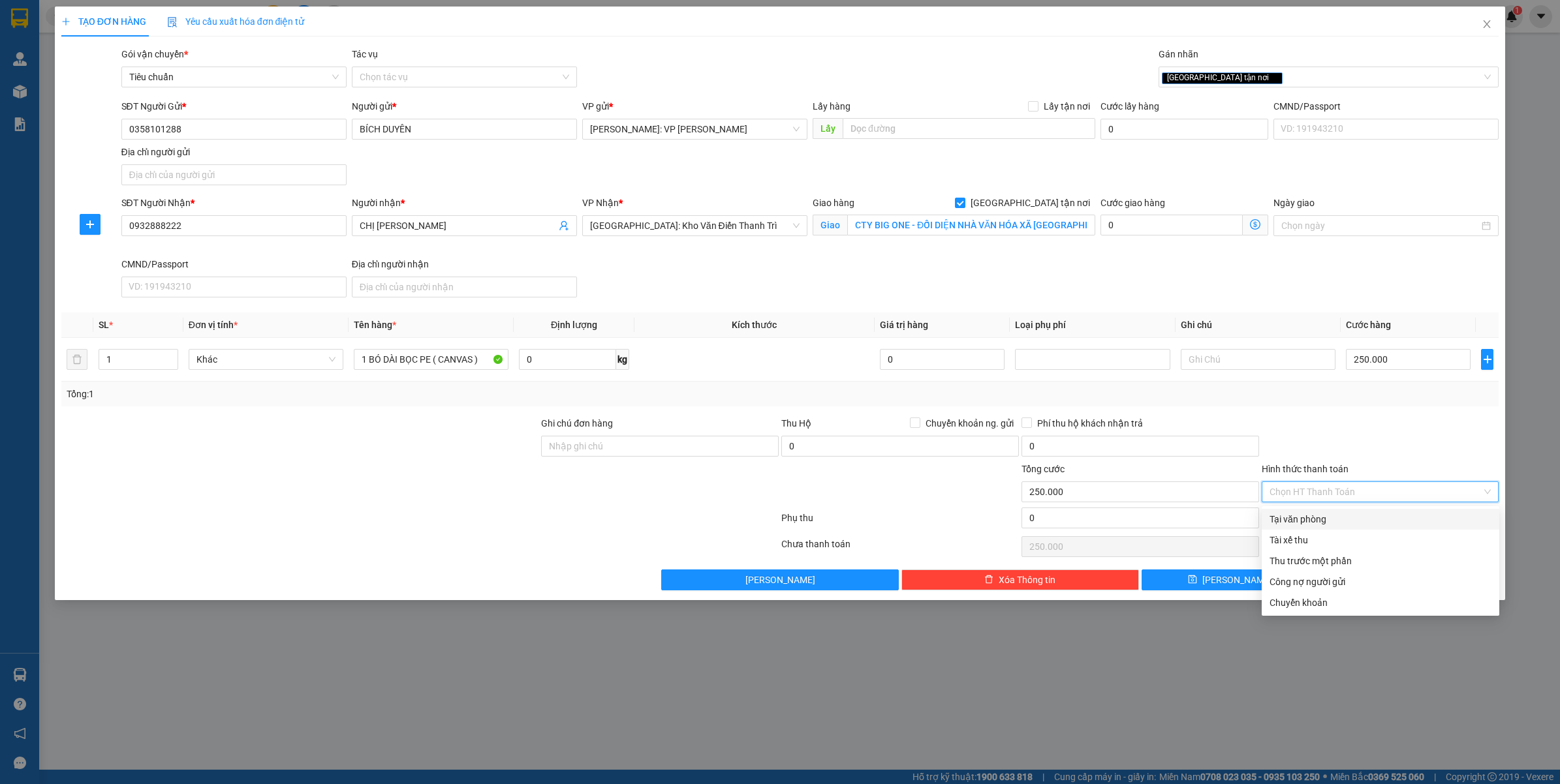
click at [1321, 522] on div "Tại văn phòng" at bounding box center [1380, 519] width 222 height 15
type input "0"
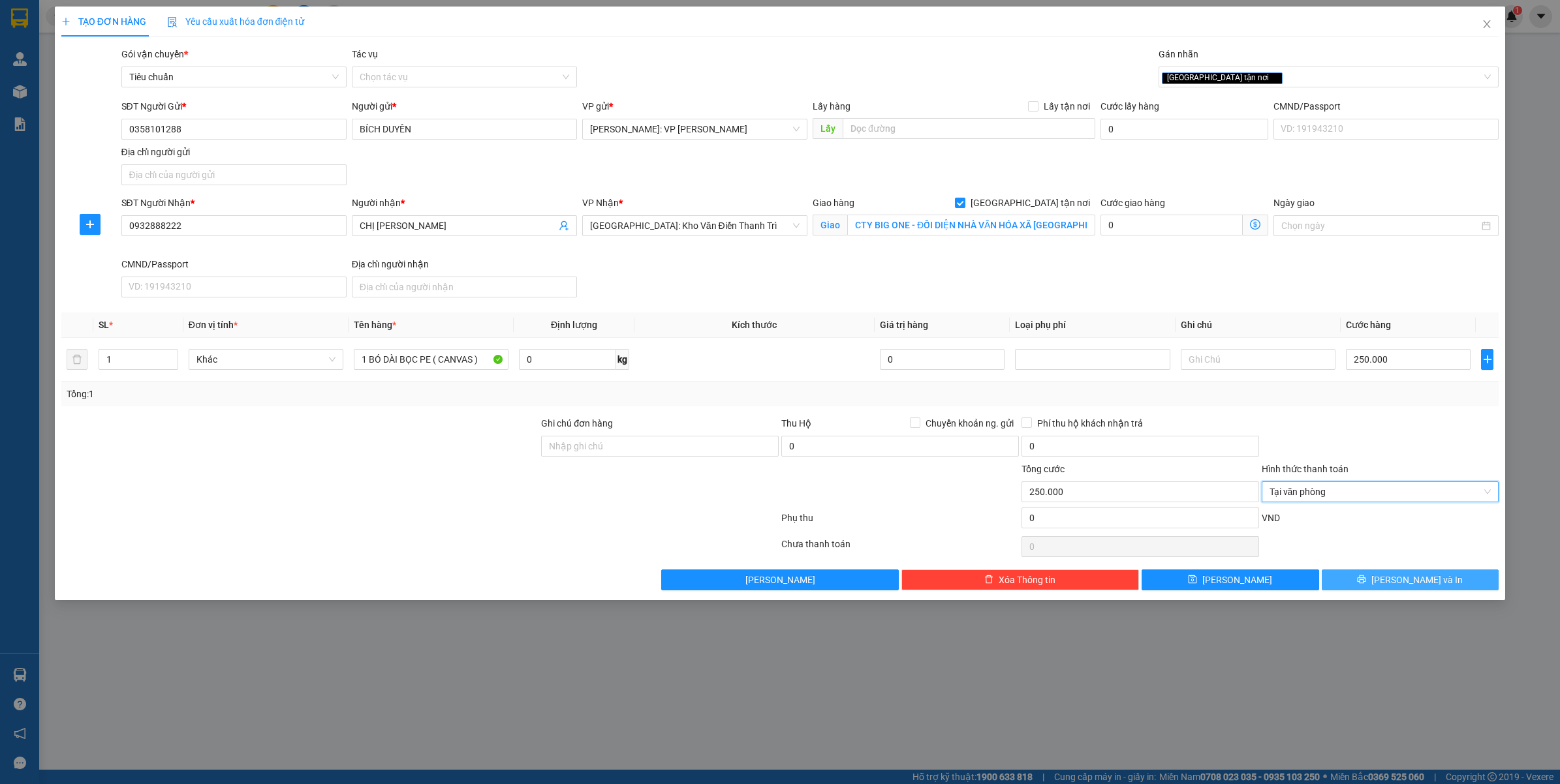
click at [1366, 583] on icon "printer" at bounding box center [1361, 579] width 9 height 9
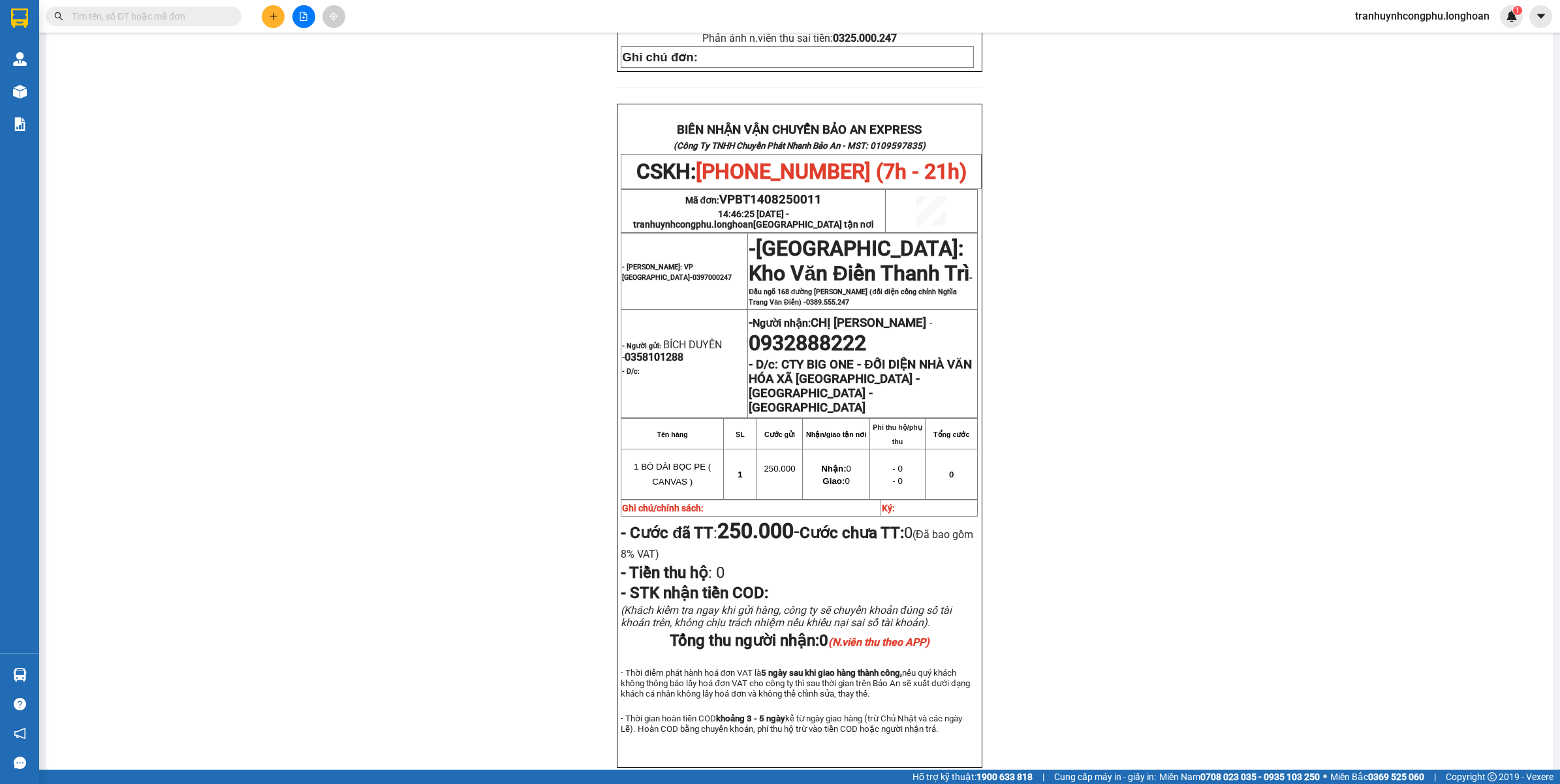
scroll to position [591, 0]
click at [467, 451] on div "PHIẾU DÁN LÊN HÀNG CSKH: [PHONE_NUMBER] CÔNG TY TNHH CHUYỂN PHÁT NHANH BẢO AN M…" at bounding box center [800, 162] width 1475 height 1280
click at [648, 464] on span "1 BÓ DÀI BỌC PE ( CANVAS )" at bounding box center [672, 477] width 77 height 25
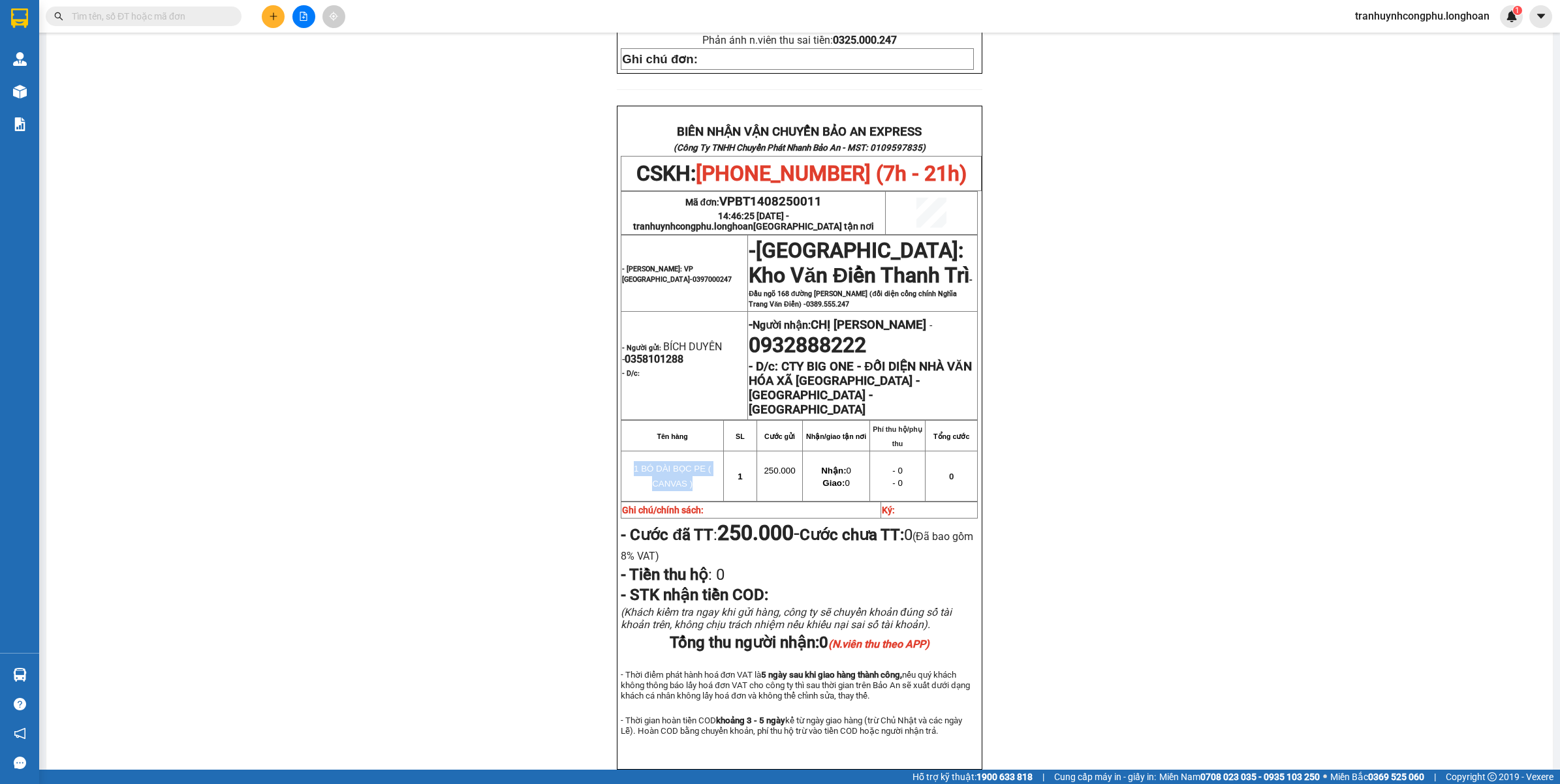
copy tr "1 BÓ DÀI BỌC PE ( CANVAS )"
click at [363, 354] on div "PHIẾU DÁN LÊN HÀNG CSKH: [PHONE_NUMBER] CÔNG TY TNHH CHUYỂN PHÁT NHANH BẢO AN M…" at bounding box center [800, 162] width 1475 height 1280
drag, startPoint x: 266, startPoint y: 297, endPoint x: 412, endPoint y: 346, distance: 154.0
click at [286, 301] on div "PHIẾU DÁN LÊN HÀNG CSKH: [PHONE_NUMBER] CÔNG TY TNHH CHUYỂN PHÁT NHANH BẢO AN M…" at bounding box center [800, 162] width 1475 height 1280
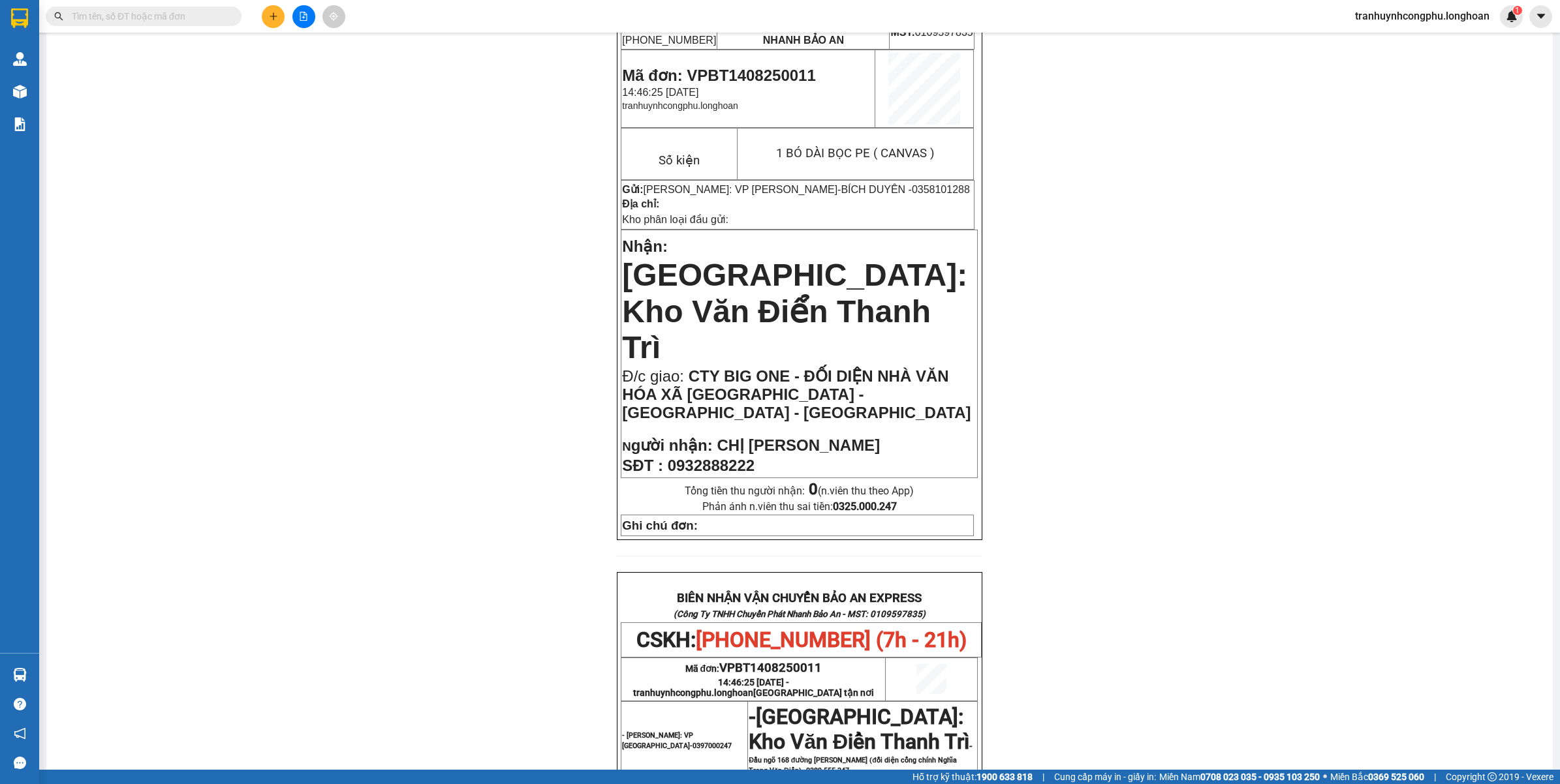
scroll to position [0, 0]
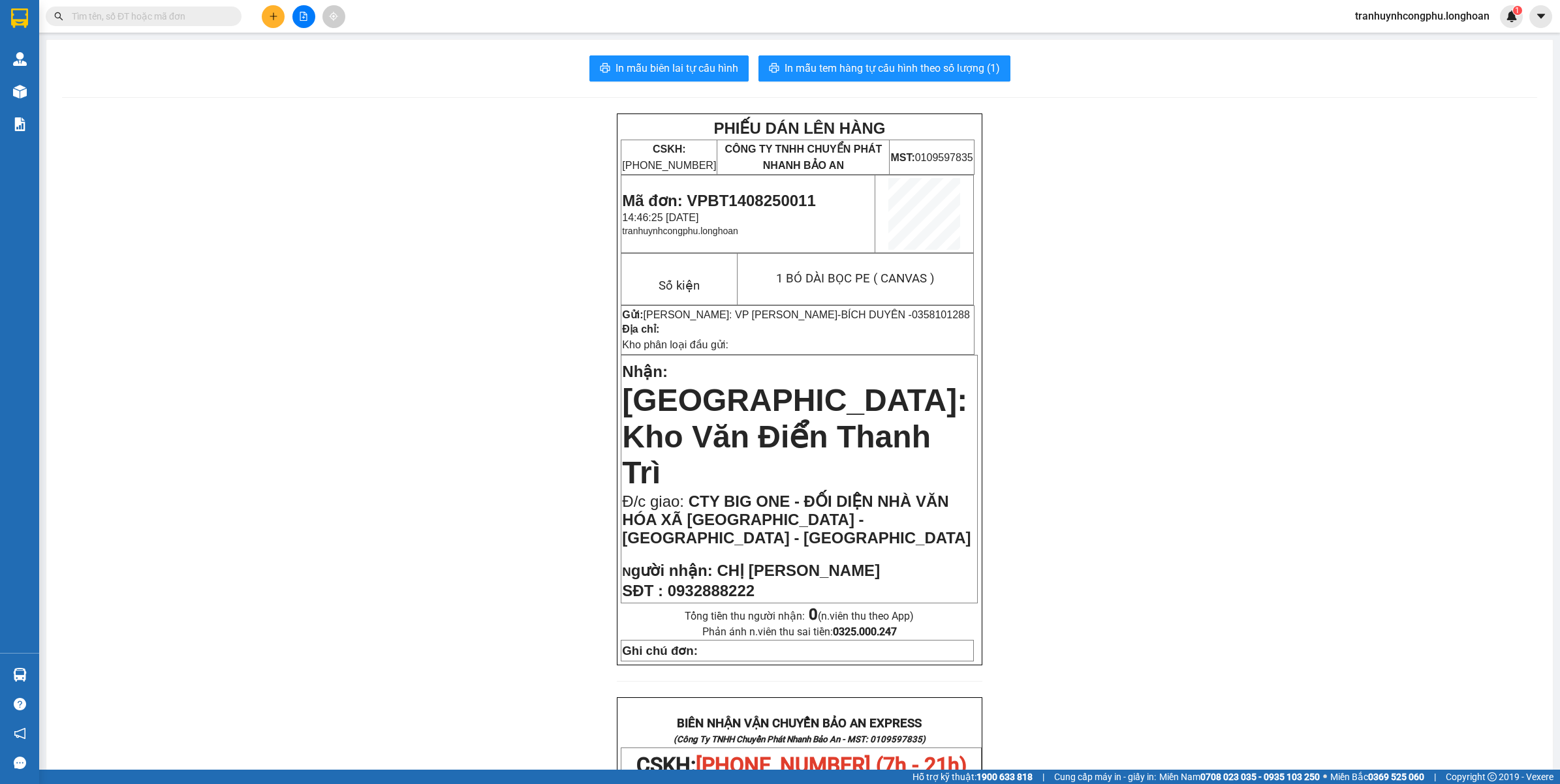
click at [418, 488] on div "PHIẾU DÁN LÊN HÀNG CSKH: [PHONE_NUMBER] CÔNG TY TNHH CHUYỂN PHÁT NHANH BẢO AN M…" at bounding box center [800, 753] width 1475 height 1280
click at [857, 72] on span "In mẫu tem hàng tự cấu hình theo số lượng (1)" at bounding box center [892, 68] width 215 height 16
click at [189, 373] on div "PHIẾU DÁN LÊN HÀNG CSKH: [PHONE_NUMBER] CÔNG TY TNHH CHUYỂN PHÁT NHANH BẢO AN M…" at bounding box center [800, 753] width 1475 height 1280
click at [770, 194] on span "Mã đơn: VPBT1408250011" at bounding box center [718, 201] width 193 height 18
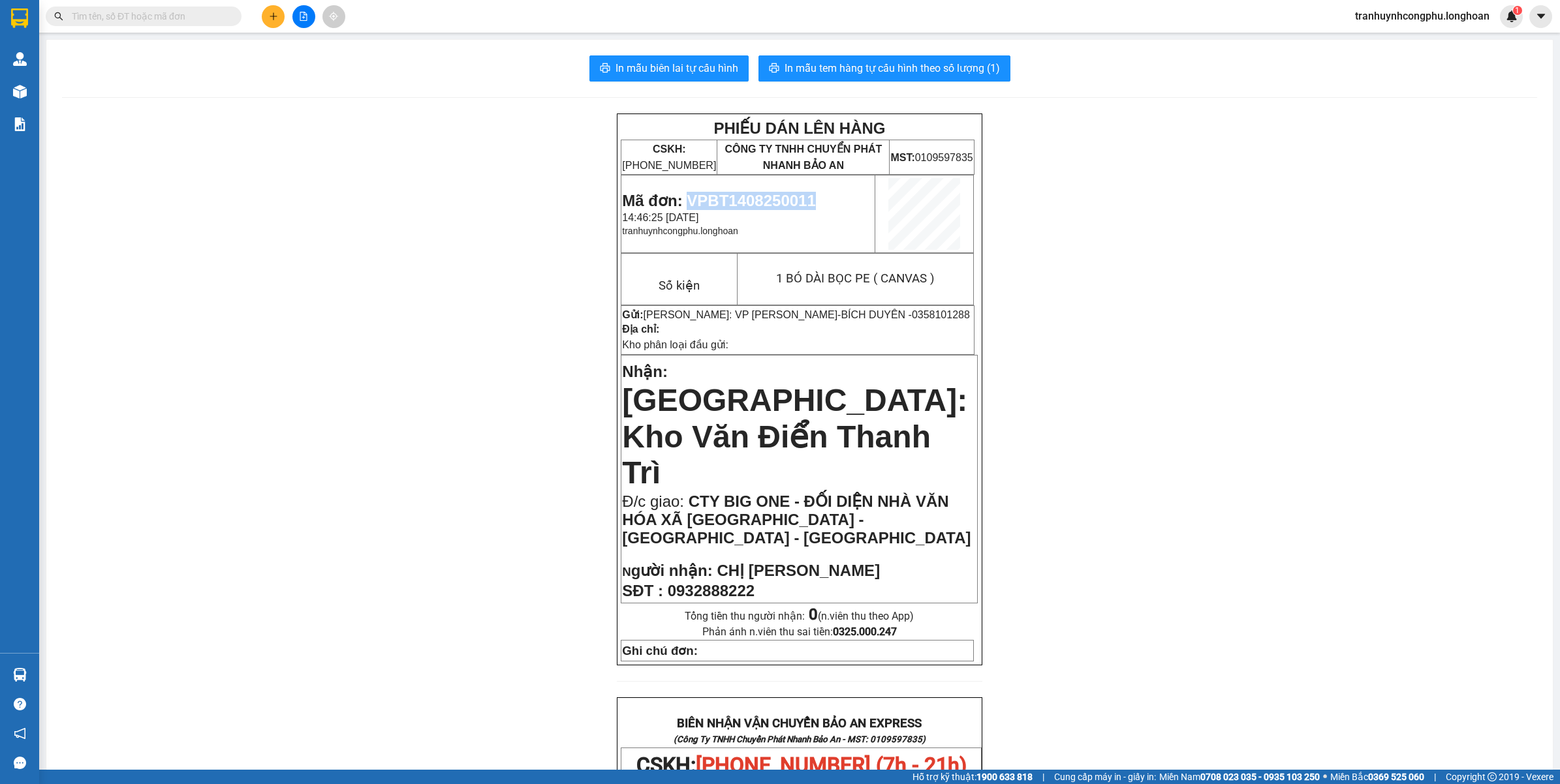
copy span "VPBT1408250011"
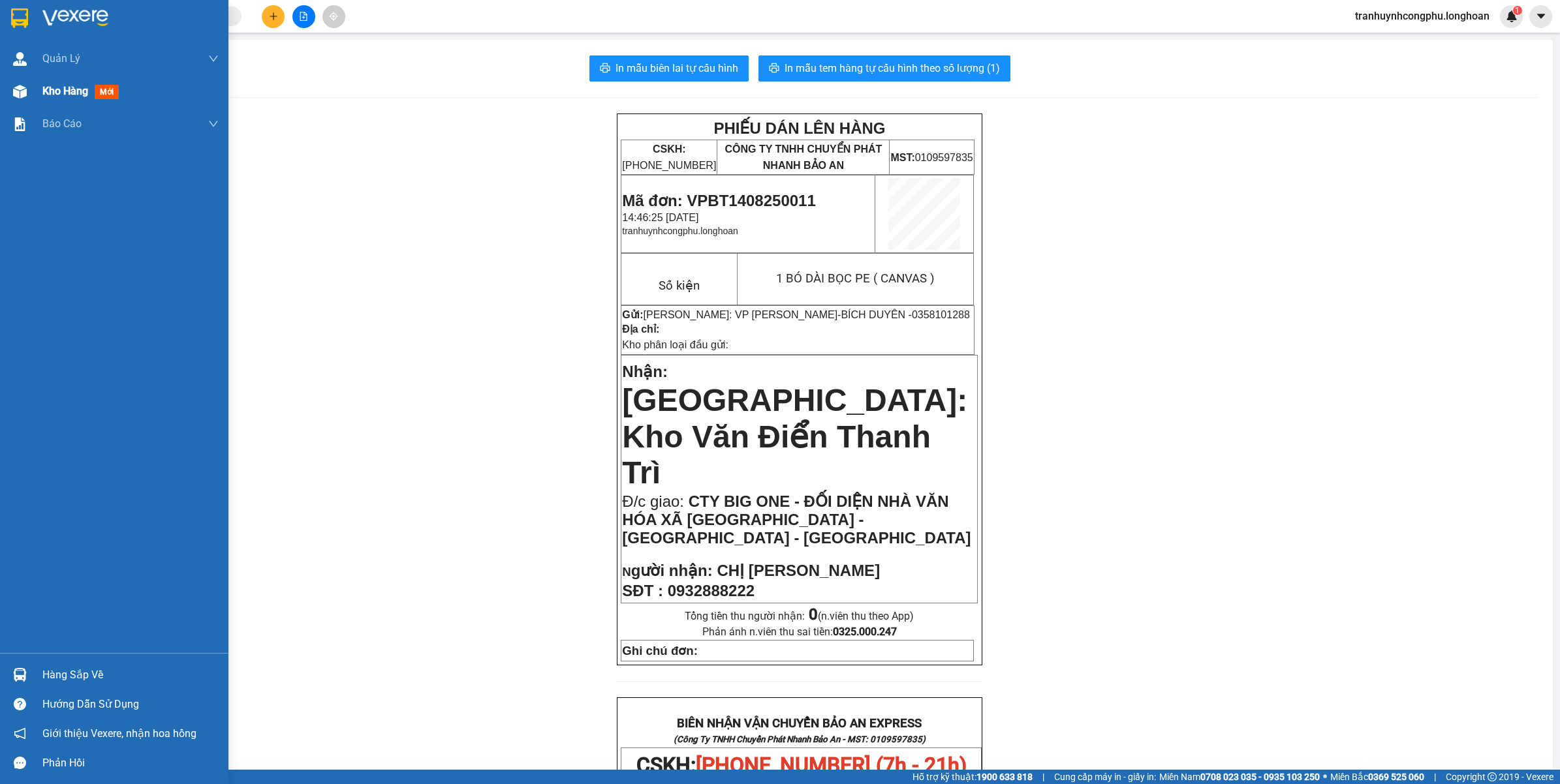
click at [21, 81] on div at bounding box center [20, 92] width 23 height 23
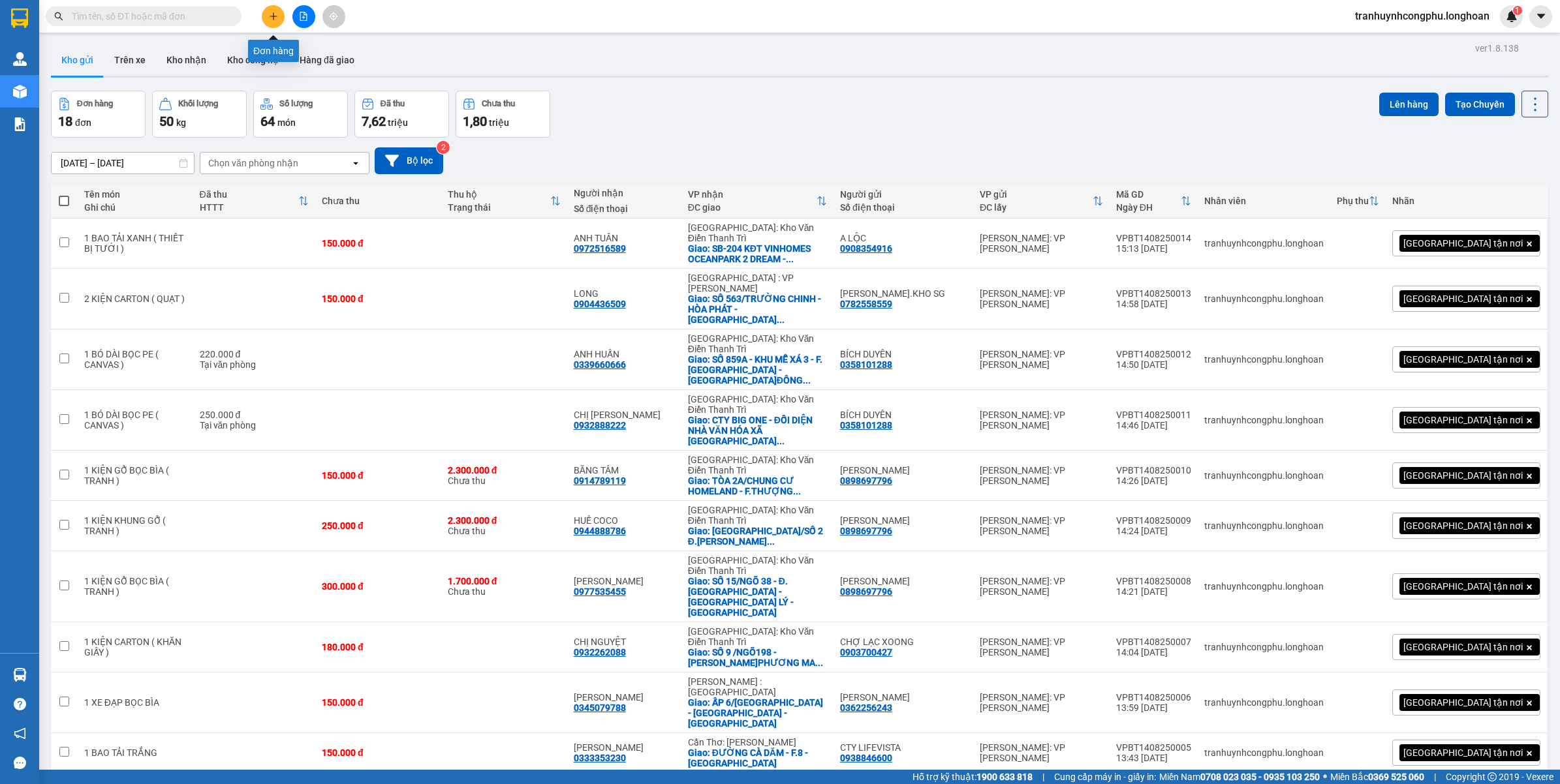
click at [281, 16] on button at bounding box center [272, 16] width 23 height 23
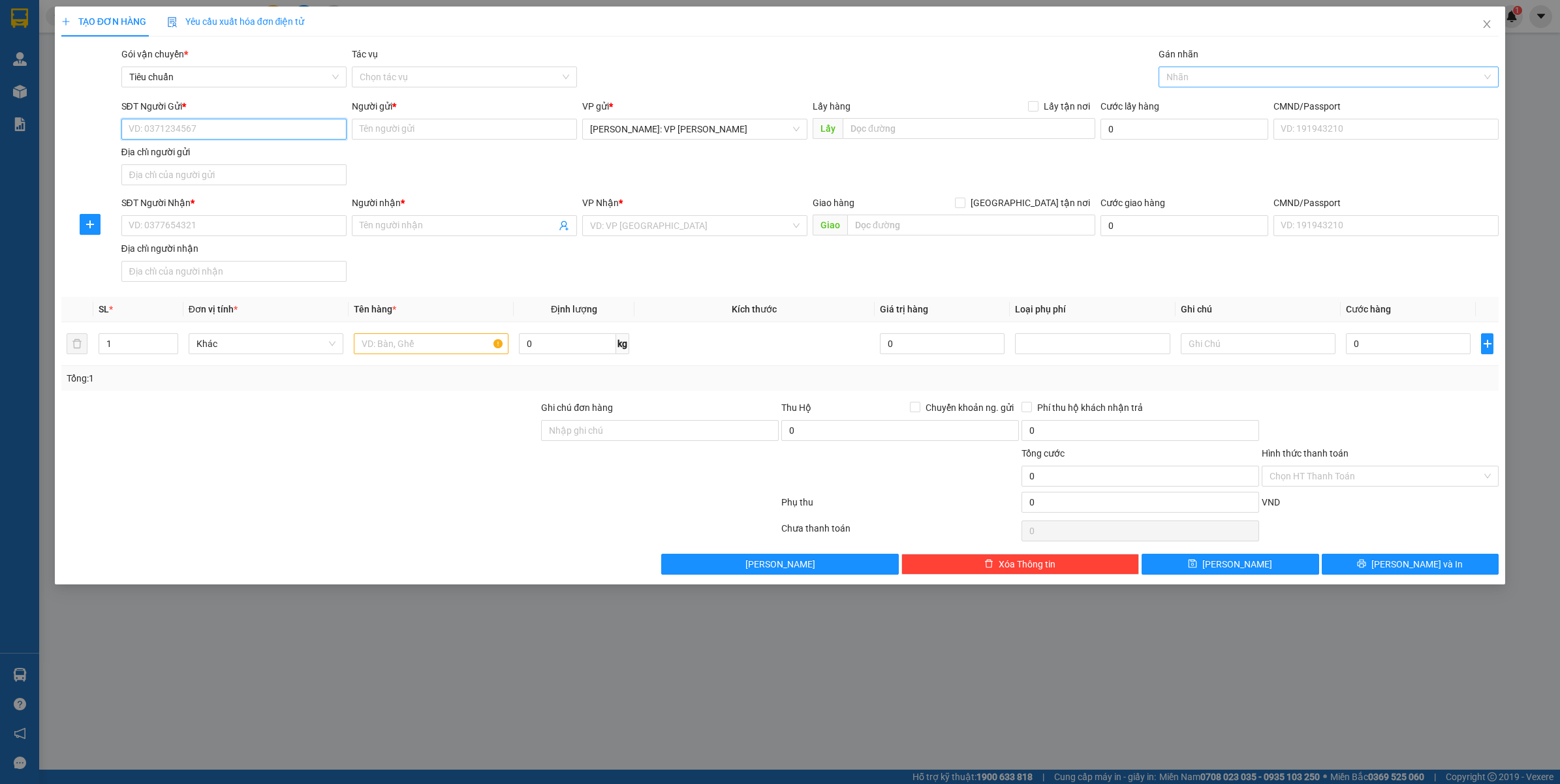
click at [1206, 72] on div at bounding box center [1322, 76] width 321 height 15
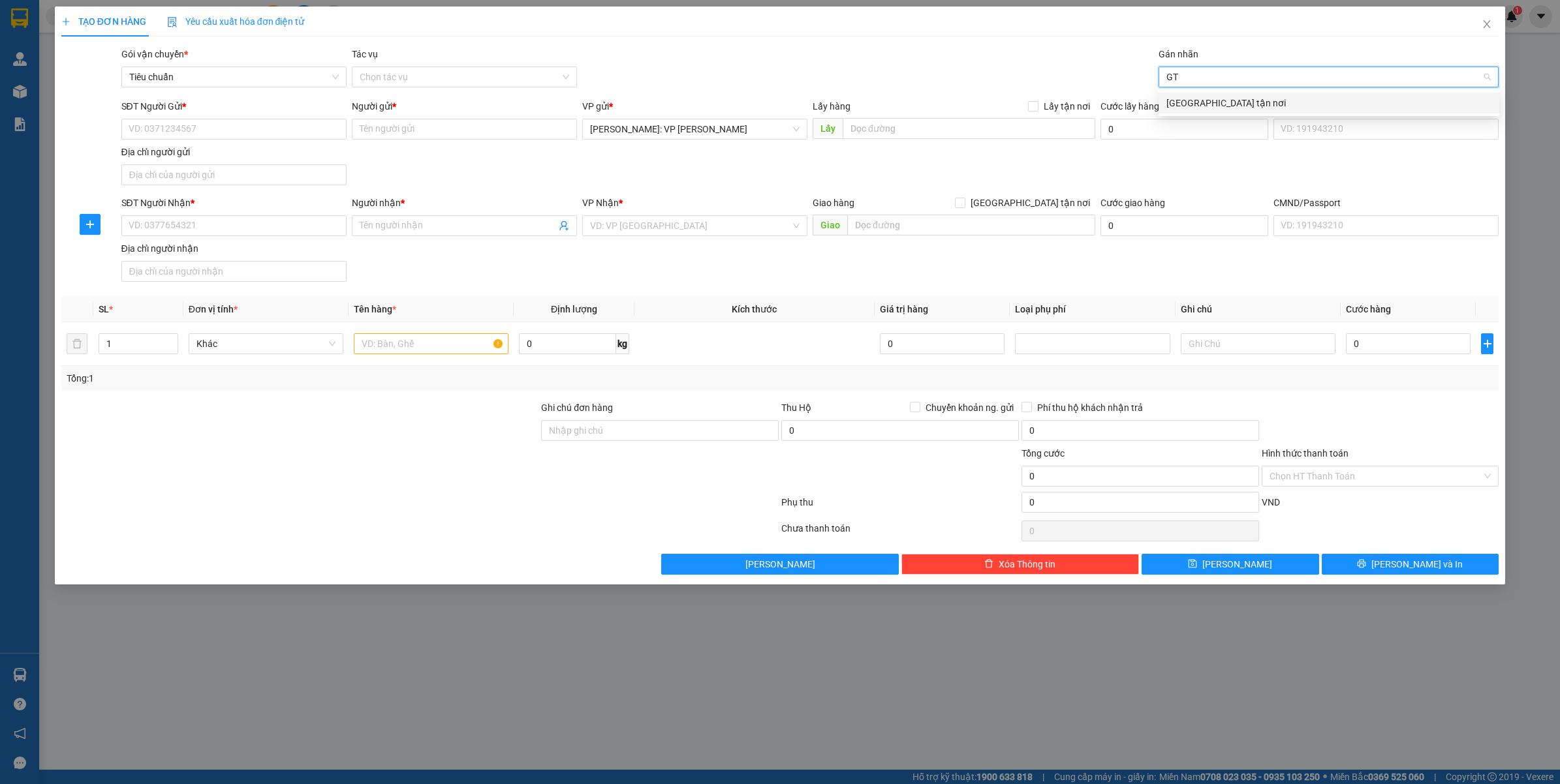
type input "GTN"
click at [1183, 103] on div "[GEOGRAPHIC_DATA] tận nơi" at bounding box center [1329, 103] width 325 height 15
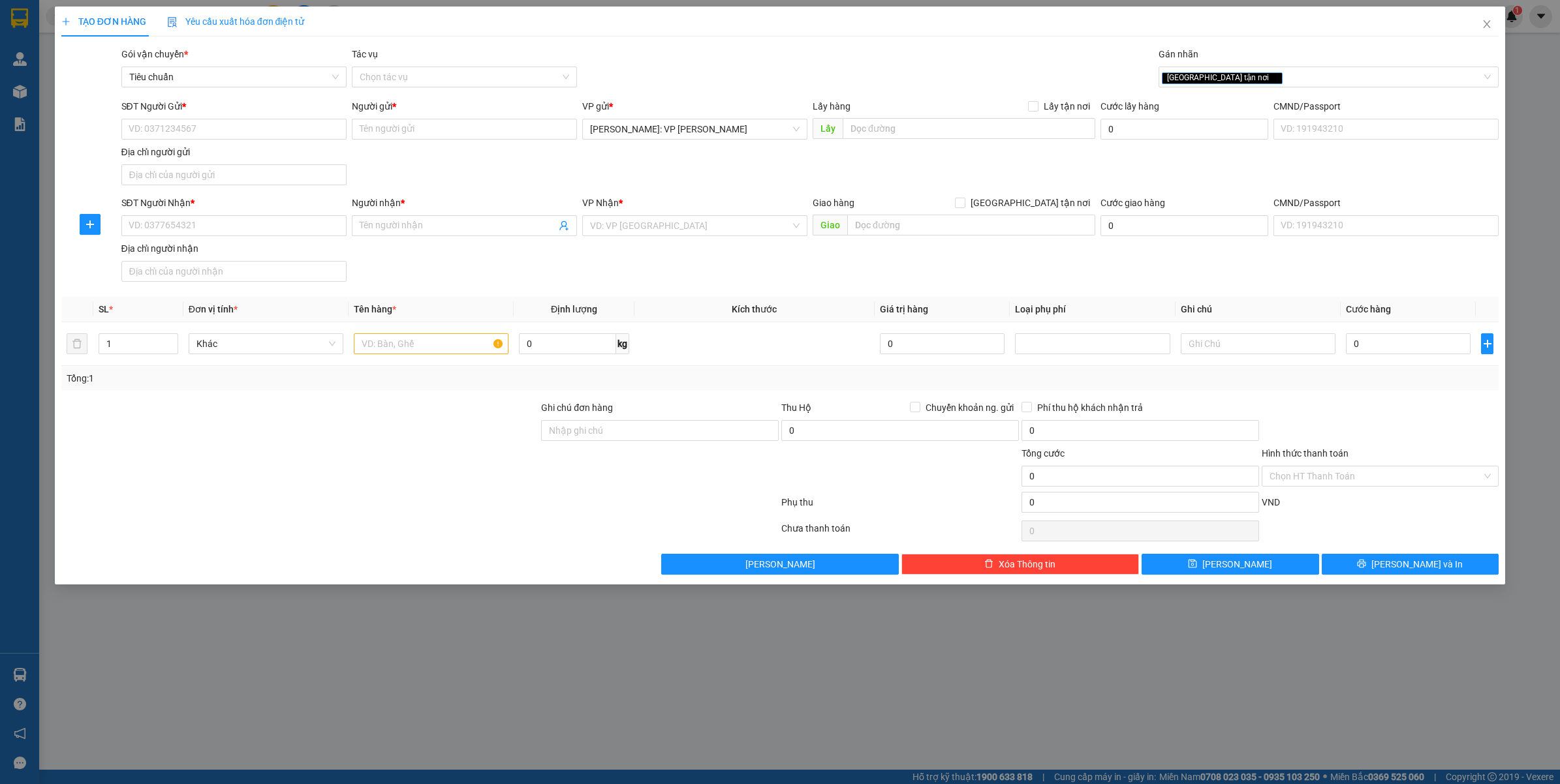
click at [1054, 213] on div "Giao hàng [GEOGRAPHIC_DATA] tận nơi" at bounding box center [954, 205] width 283 height 20
click at [1039, 206] on span "[GEOGRAPHIC_DATA] tận nơi" at bounding box center [1030, 203] width 130 height 15
click at [964, 206] on input "[GEOGRAPHIC_DATA] tận nơi" at bounding box center [959, 202] width 9 height 9
checkbox input "true"
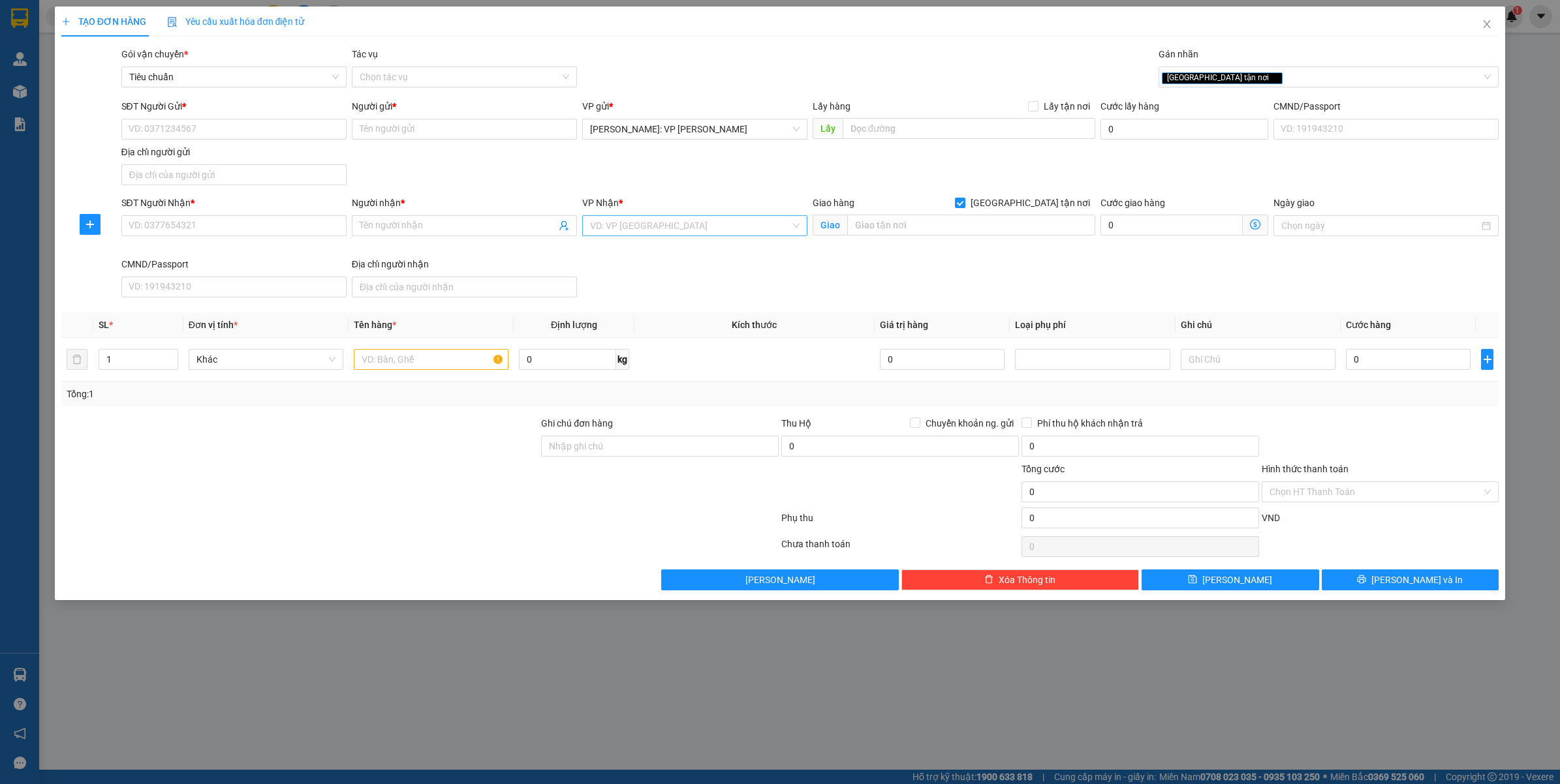
click at [683, 228] on input "search" at bounding box center [690, 225] width 201 height 20
type input "VĂ"
click at [670, 288] on div "[GEOGRAPHIC_DATA]: Kho Văn Điển Thanh Trì" at bounding box center [717, 294] width 255 height 15
click at [279, 132] on input "SĐT Người Gửi *" at bounding box center [234, 129] width 225 height 21
paste input "0358101288"
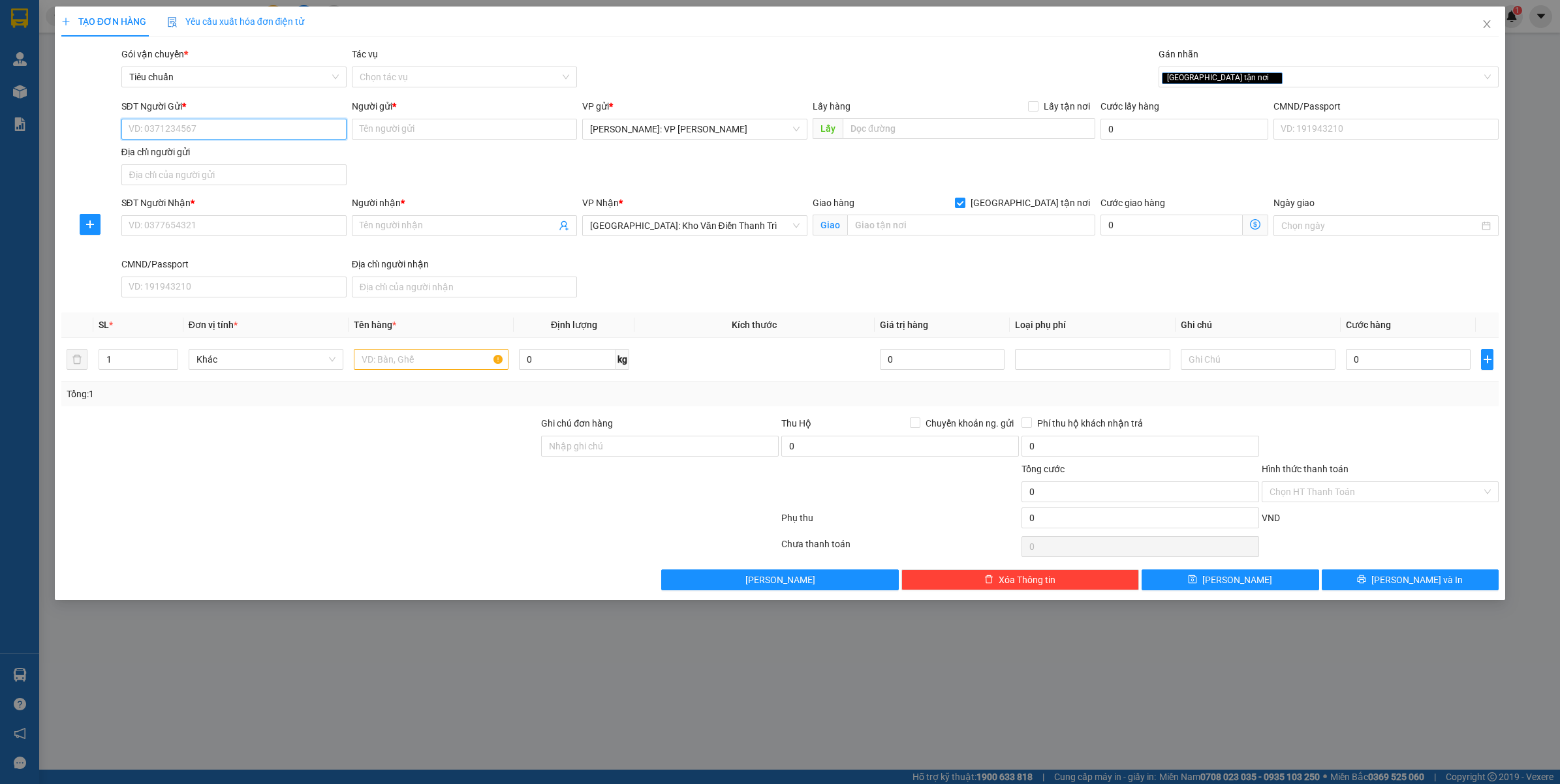
type input "0358101288"
click at [220, 150] on div "0358101288 - BÍCH DUYÊN" at bounding box center [234, 156] width 209 height 15
type input "BÍCH DUYÊN"
type input "0358101288"
click at [234, 219] on input "SĐT Người Nhận *" at bounding box center [234, 225] width 225 height 21
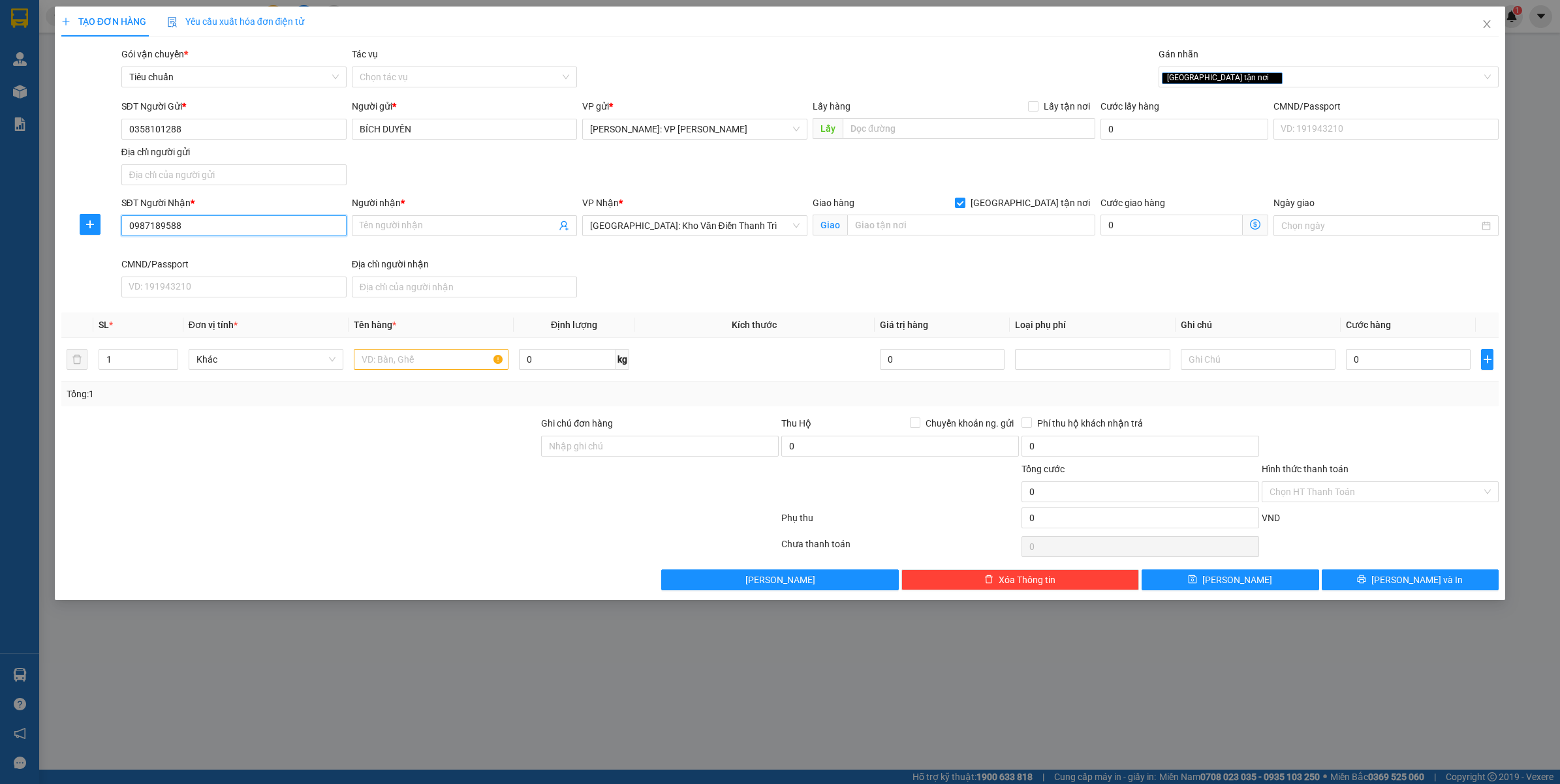
click at [234, 219] on input "0987189588" at bounding box center [234, 225] width 225 height 21
type input "0987189588"
click at [425, 227] on input "Người nhận *" at bounding box center [458, 225] width 196 height 15
type input "LÊ QUỲNH LƯƠNG"
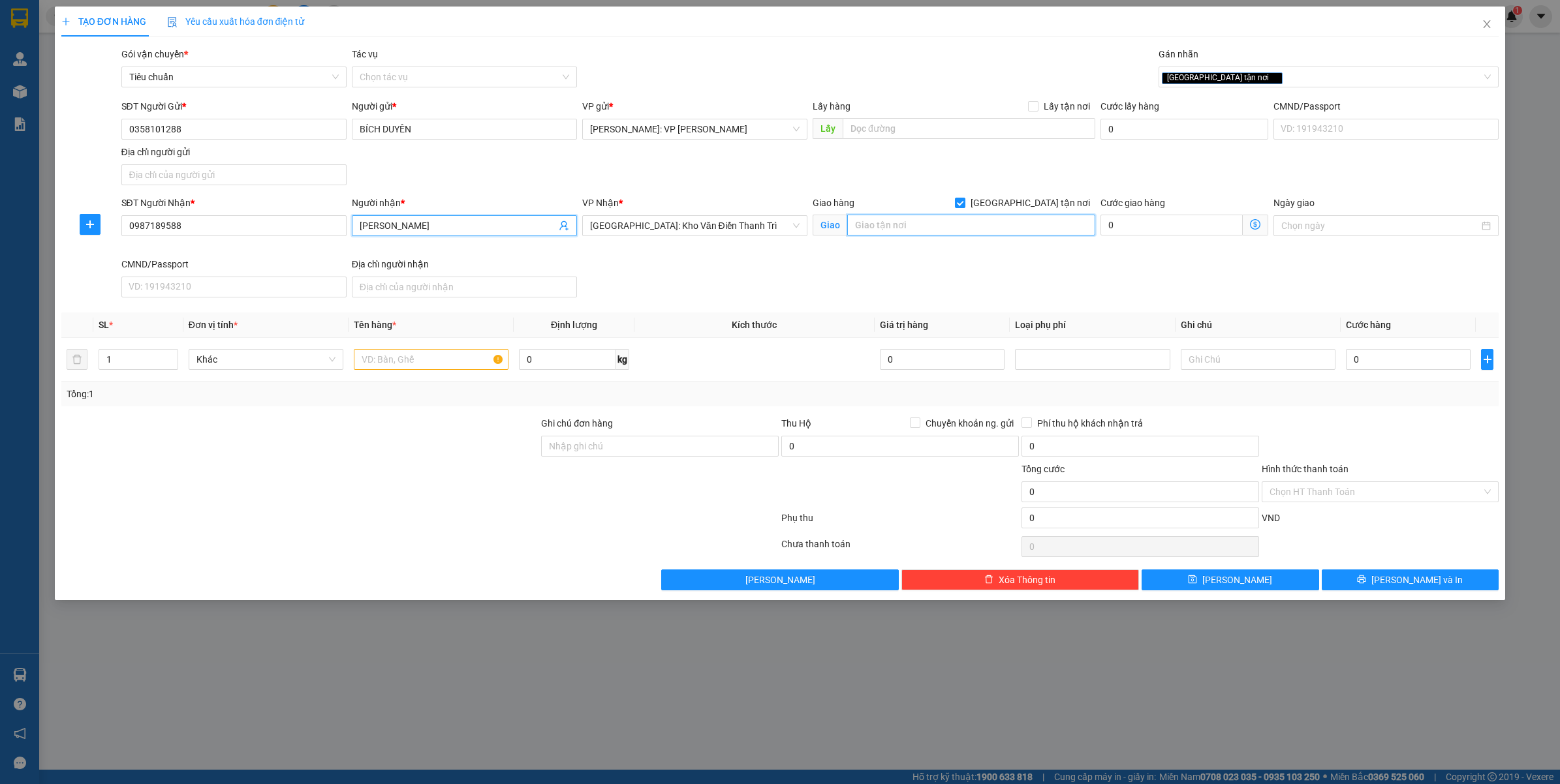
click at [969, 215] on input "text" at bounding box center [971, 225] width 248 height 21
paste input "SỐ 54 - Đ.TRẦN HƯNG ĐẠO - PHỦ LÝ - HÀ NAM"
type input "SỐ 54 - Đ.TRẦN HƯNG ĐẠO - PHỦ LÝ - HÀ NAM"
click at [456, 368] on input "text" at bounding box center [431, 359] width 155 height 21
paste input "1 BÓ DÀI BỌC PE ( CANVAS )"
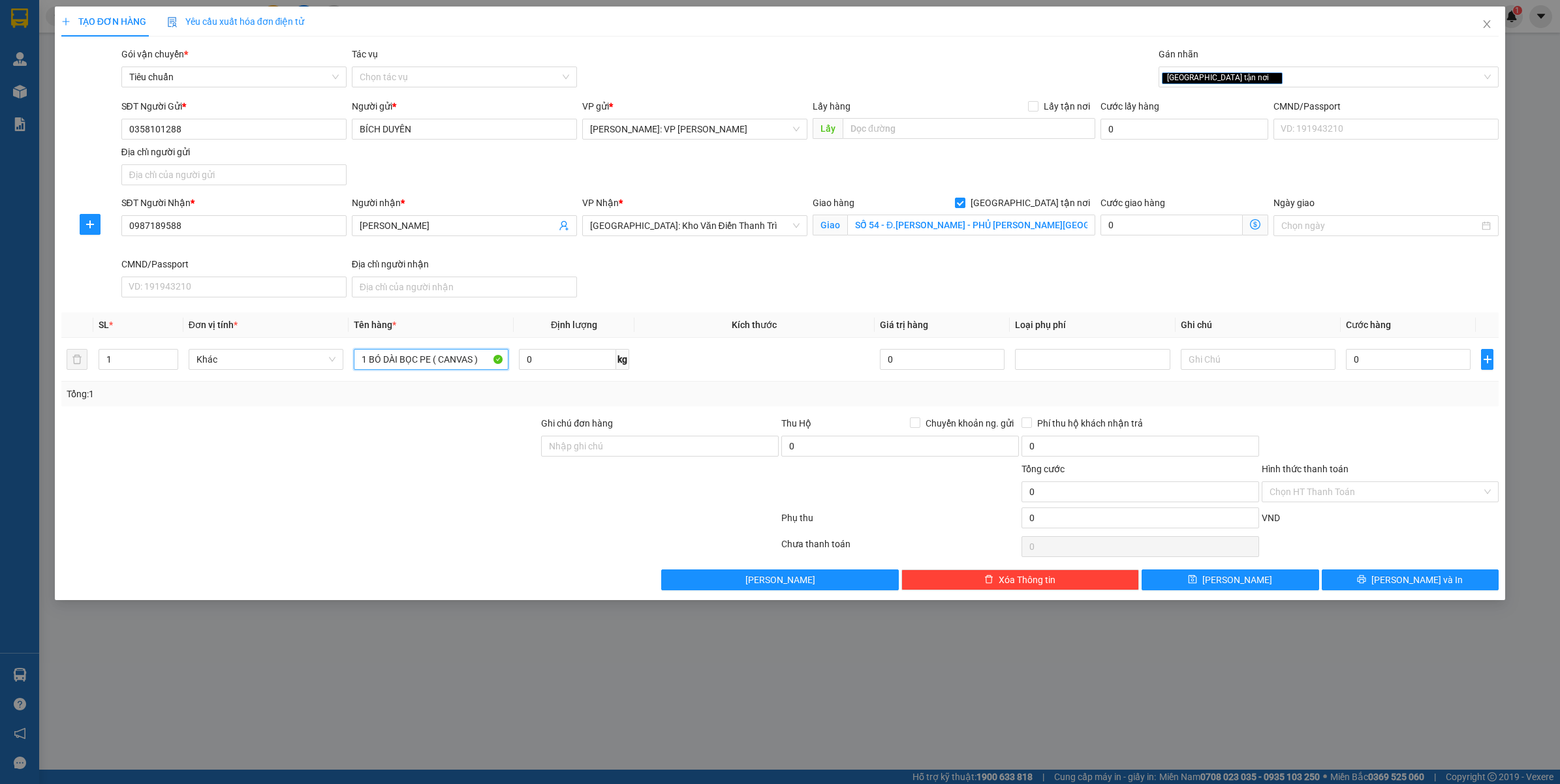
type input "1 BÓ DÀI BỌC PE ( CANVAS )"
click at [1133, 738] on div "TẠO ĐƠN HÀNG Yêu cầu xuất hóa đơn điện tử Transit Pickup Surcharge Ids Transit …" at bounding box center [780, 392] width 1560 height 784
click at [1417, 362] on input "0" at bounding box center [1408, 359] width 125 height 21
type input "2"
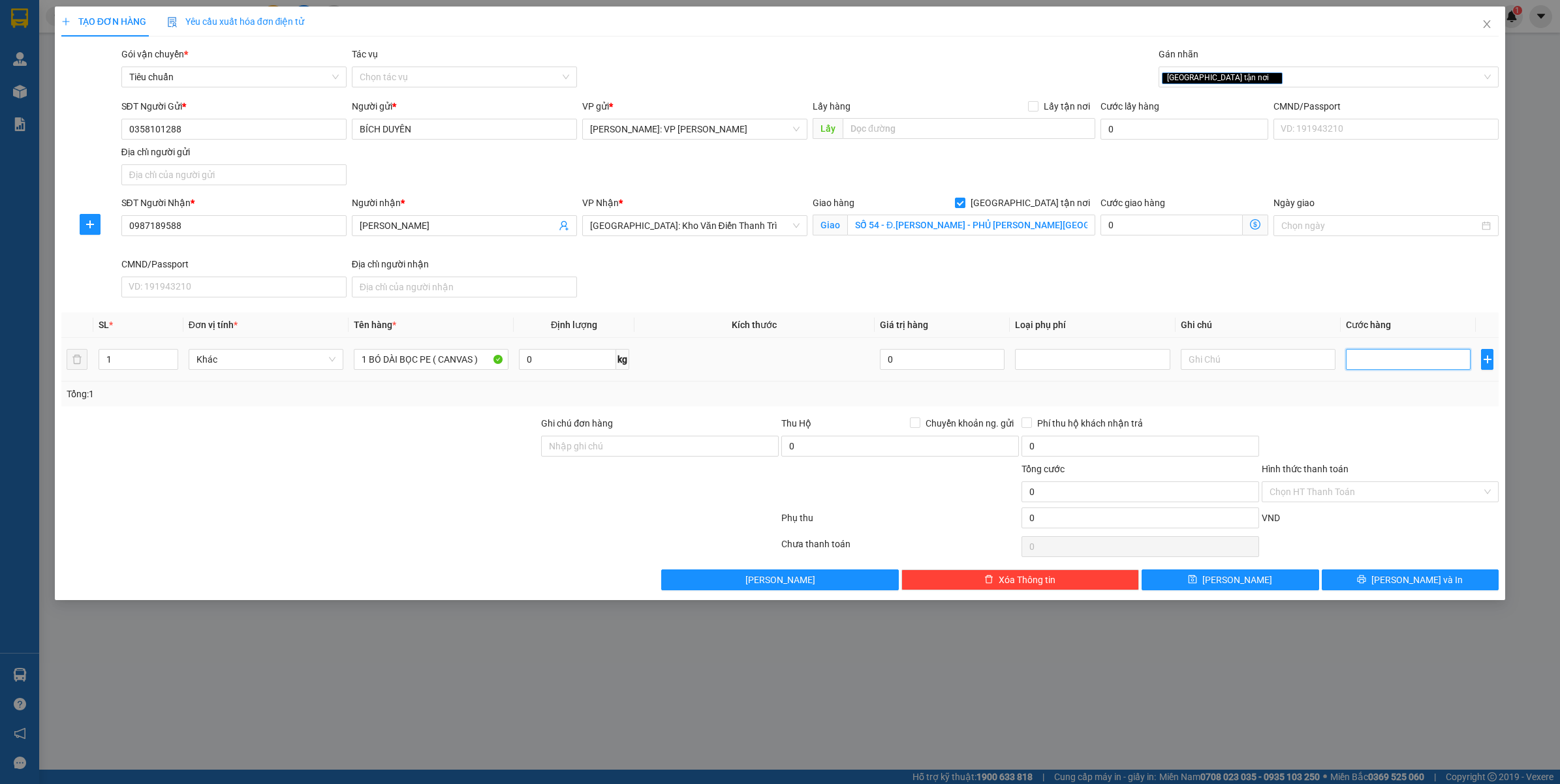
type input "2"
type input "25"
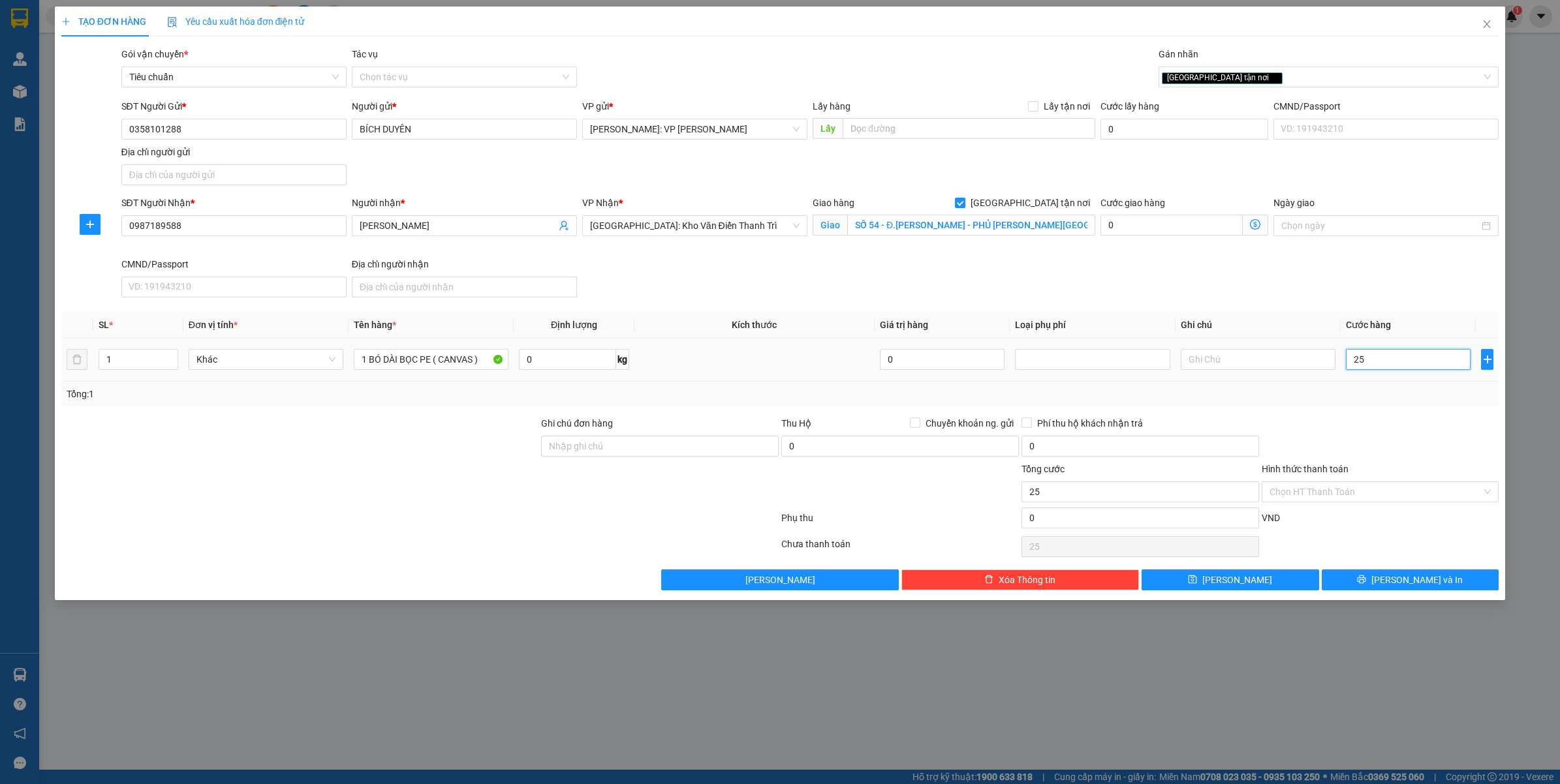
type input "250"
click at [1429, 439] on div at bounding box center [1381, 438] width 240 height 45
type input "250.000"
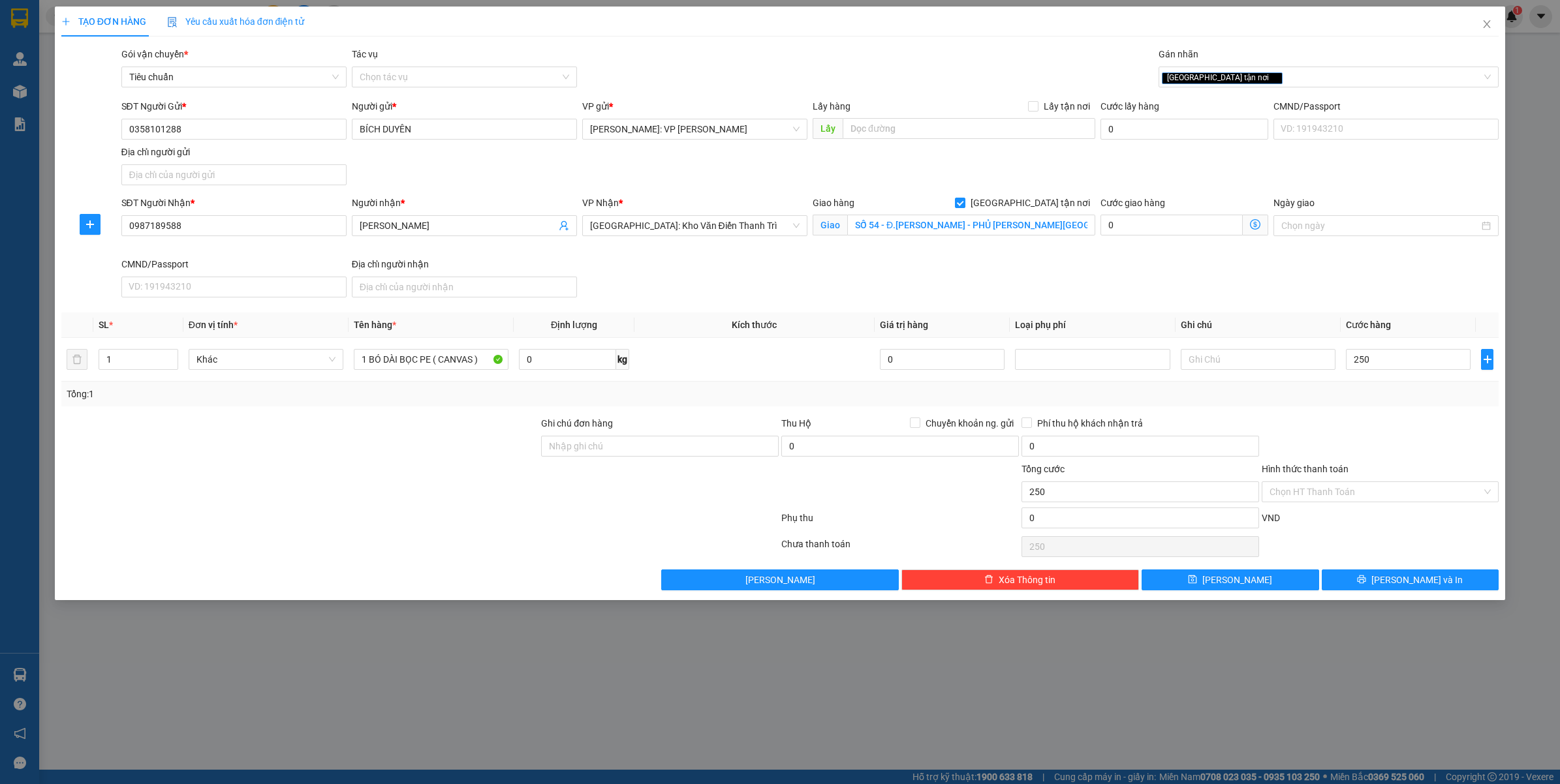
type input "250.000"
click at [1326, 496] on input "Hình thức thanh toán" at bounding box center [1375, 491] width 212 height 20
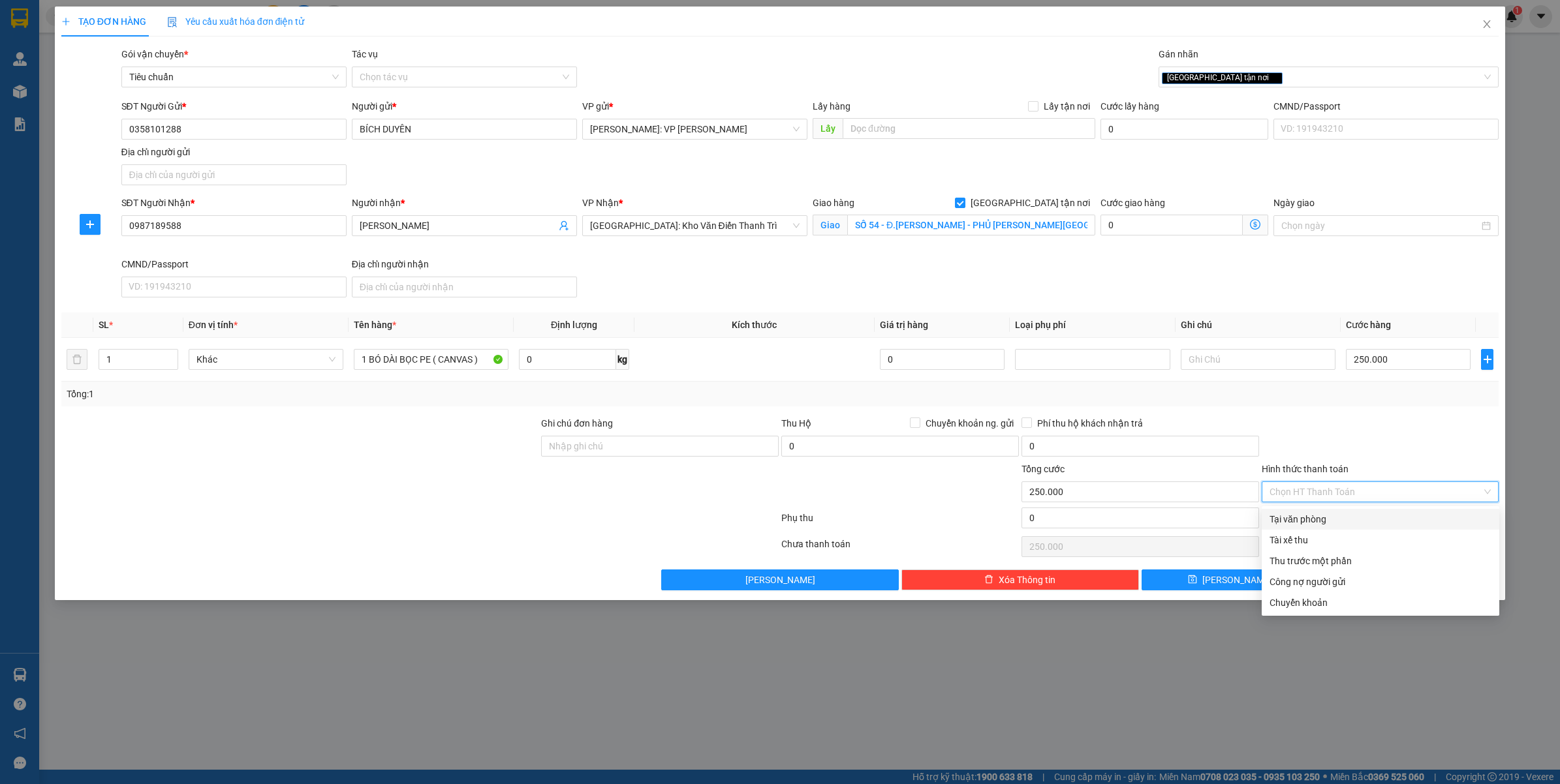
click at [1315, 517] on div "Tại văn phòng" at bounding box center [1380, 519] width 222 height 15
type input "0"
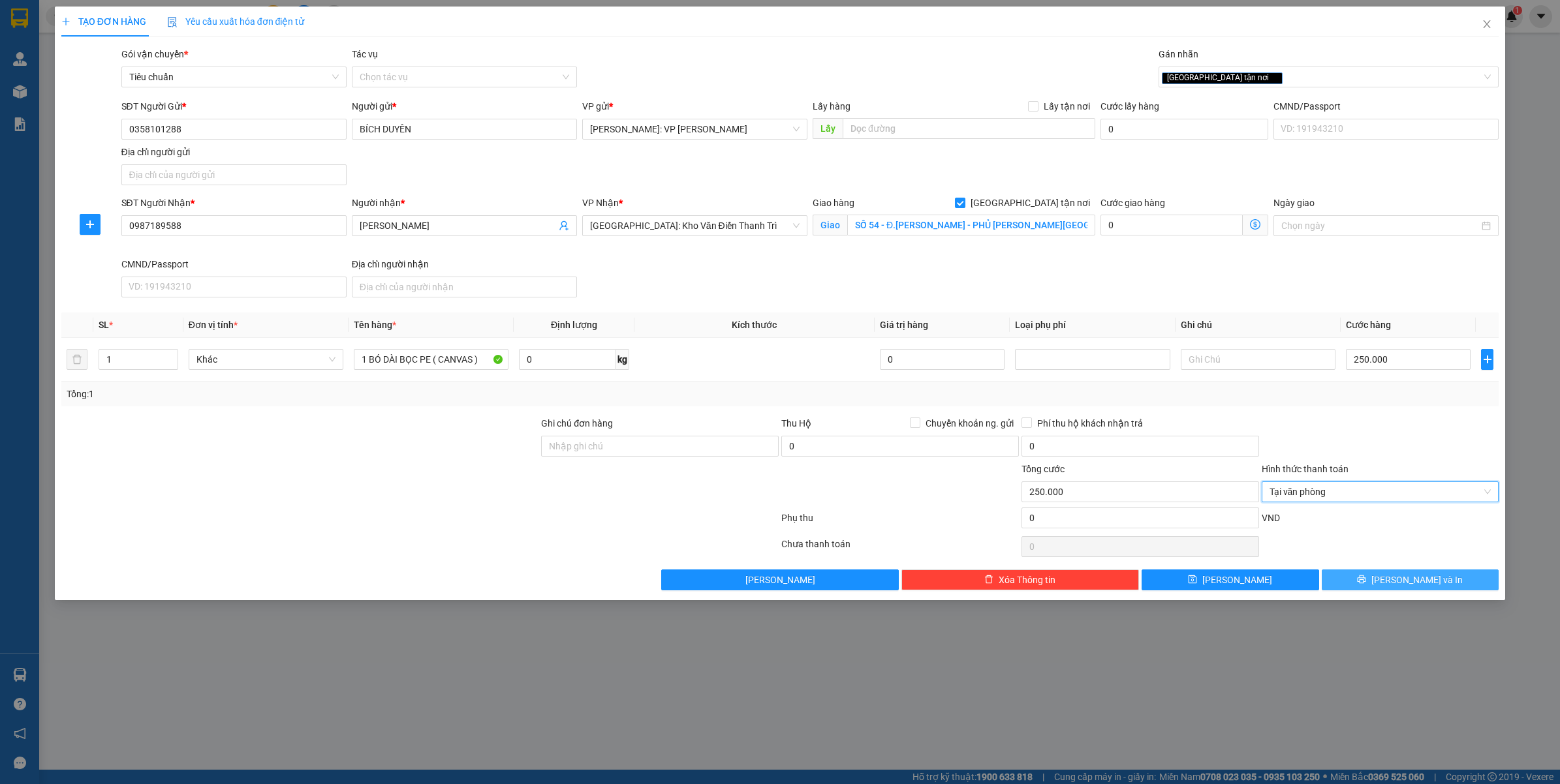
click at [1394, 590] on button "[PERSON_NAME] và In" at bounding box center [1410, 580] width 177 height 21
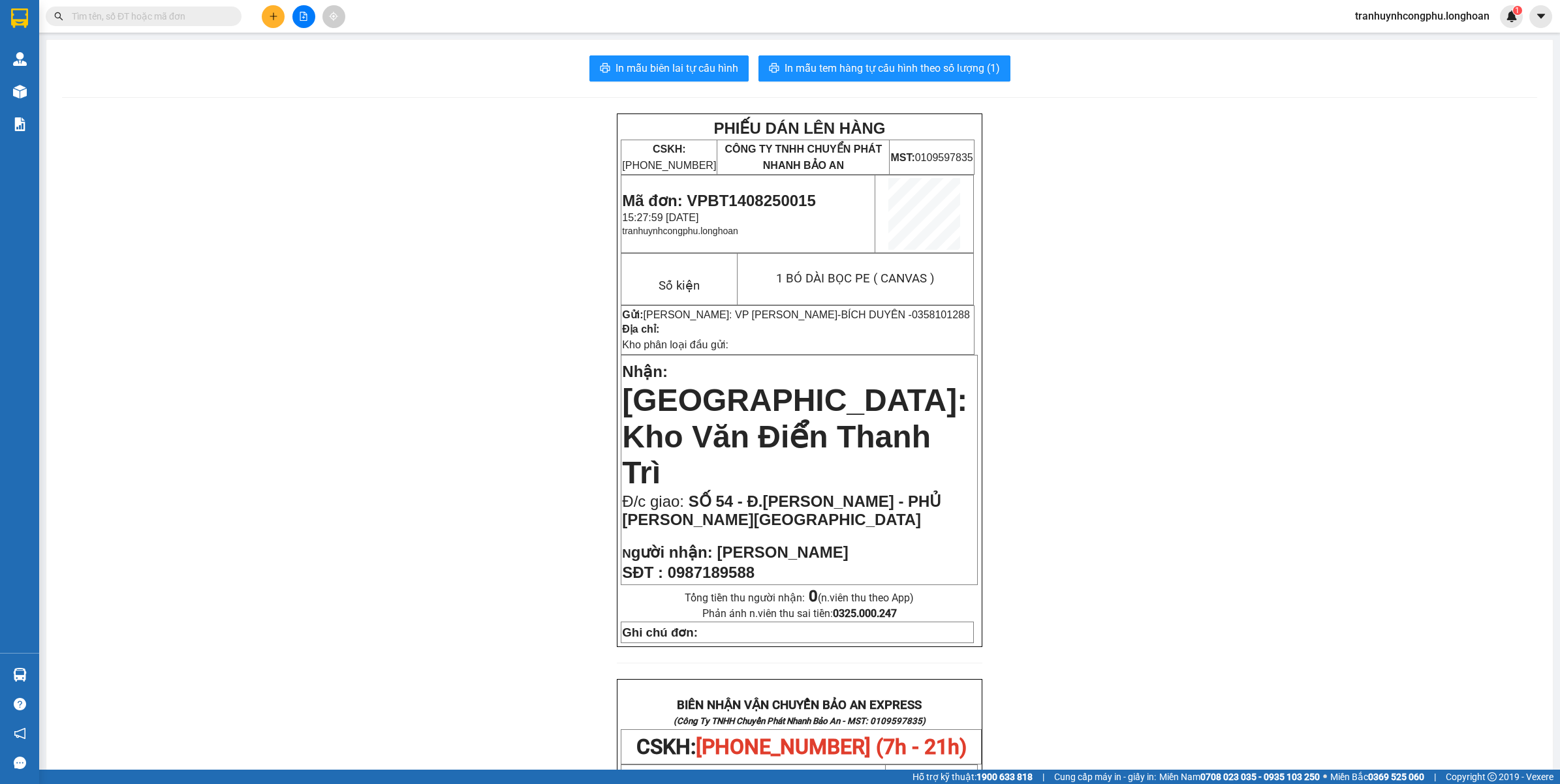
click at [271, 259] on div "PHIẾU DÁN LÊN HÀNG CSKH: 1900.06.88.33 CÔNG TY TNHH CHUYỂN PHÁT NHANH BẢO AN MS…" at bounding box center [800, 730] width 1475 height 1233
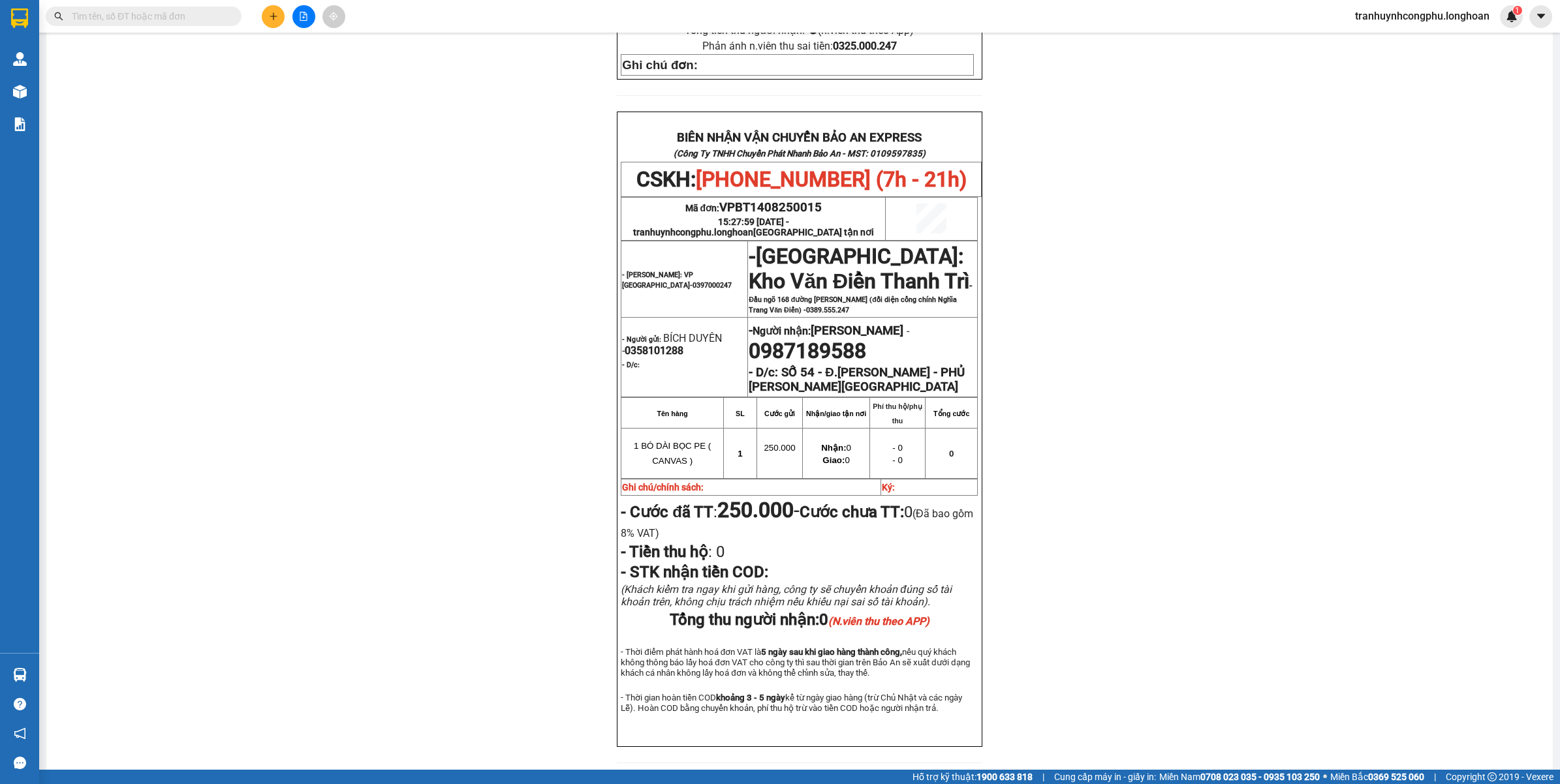
scroll to position [574, 0]
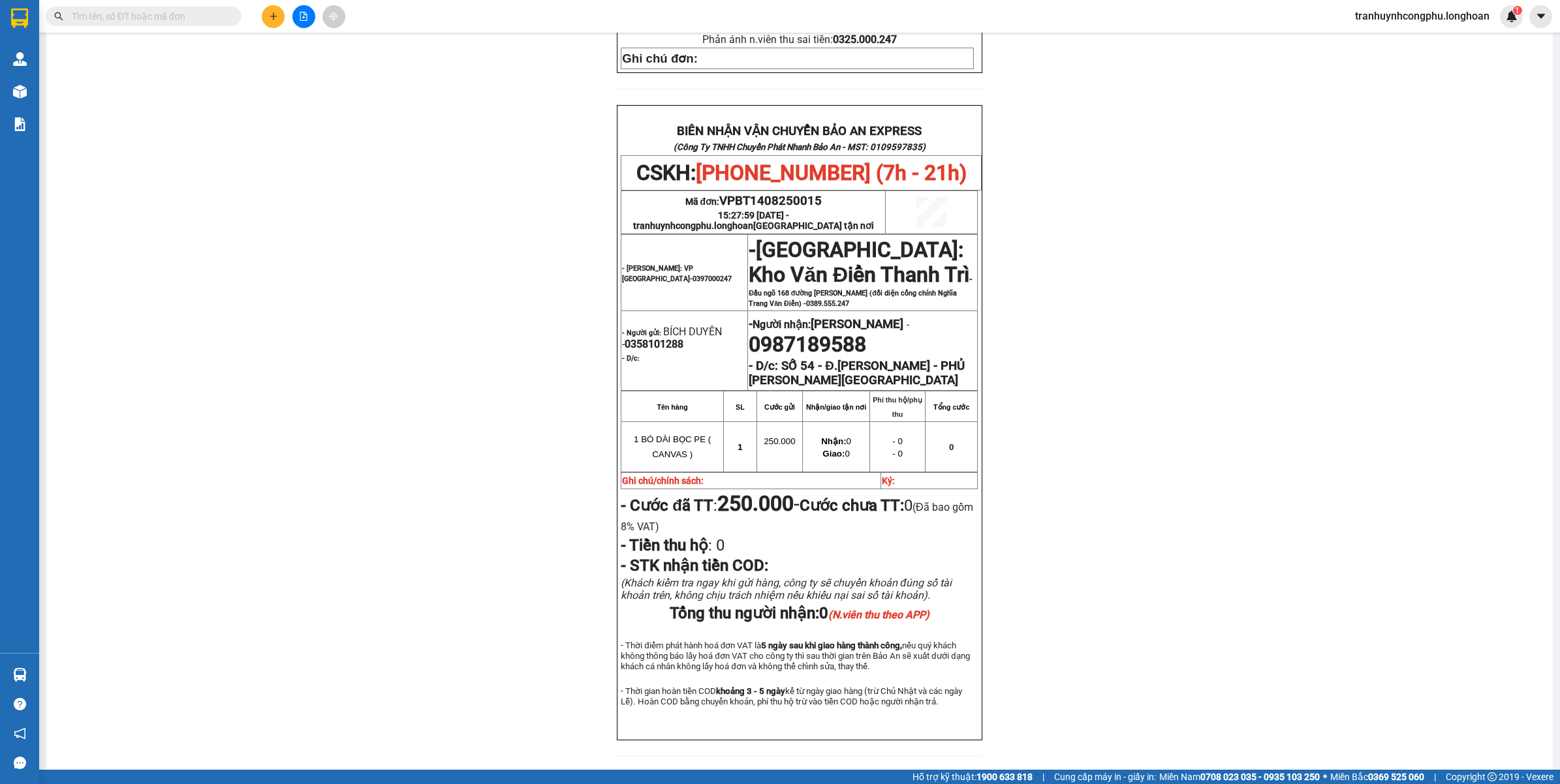
click at [312, 428] on div "PHIẾU DÁN LÊN HÀNG CSKH: 1900.06.88.33 CÔNG TY TNHH CHUYỂN PHÁT NHANH BẢO AN MS…" at bounding box center [800, 156] width 1475 height 1233
click at [784, 194] on span "VPBT1408250015" at bounding box center [770, 201] width 103 height 15
copy span "VPBT1408250015"
click at [267, 346] on div "PHIẾU DÁN LÊN HÀNG CSKH: 1900.06.88.33 CÔNG TY TNHH CHUYỂN PHÁT NHANH BẢO AN MS…" at bounding box center [800, 156] width 1475 height 1233
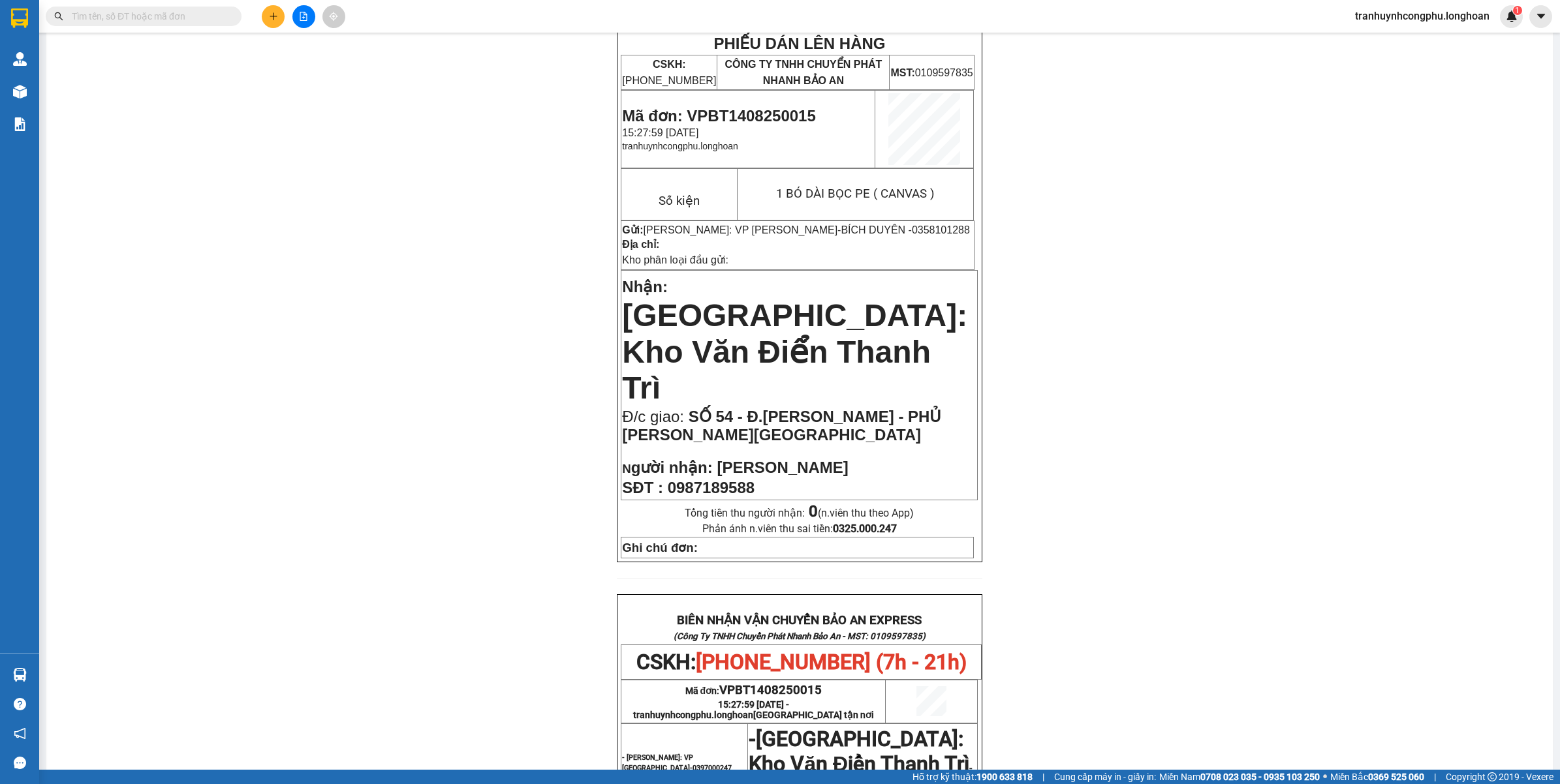
scroll to position [0, 0]
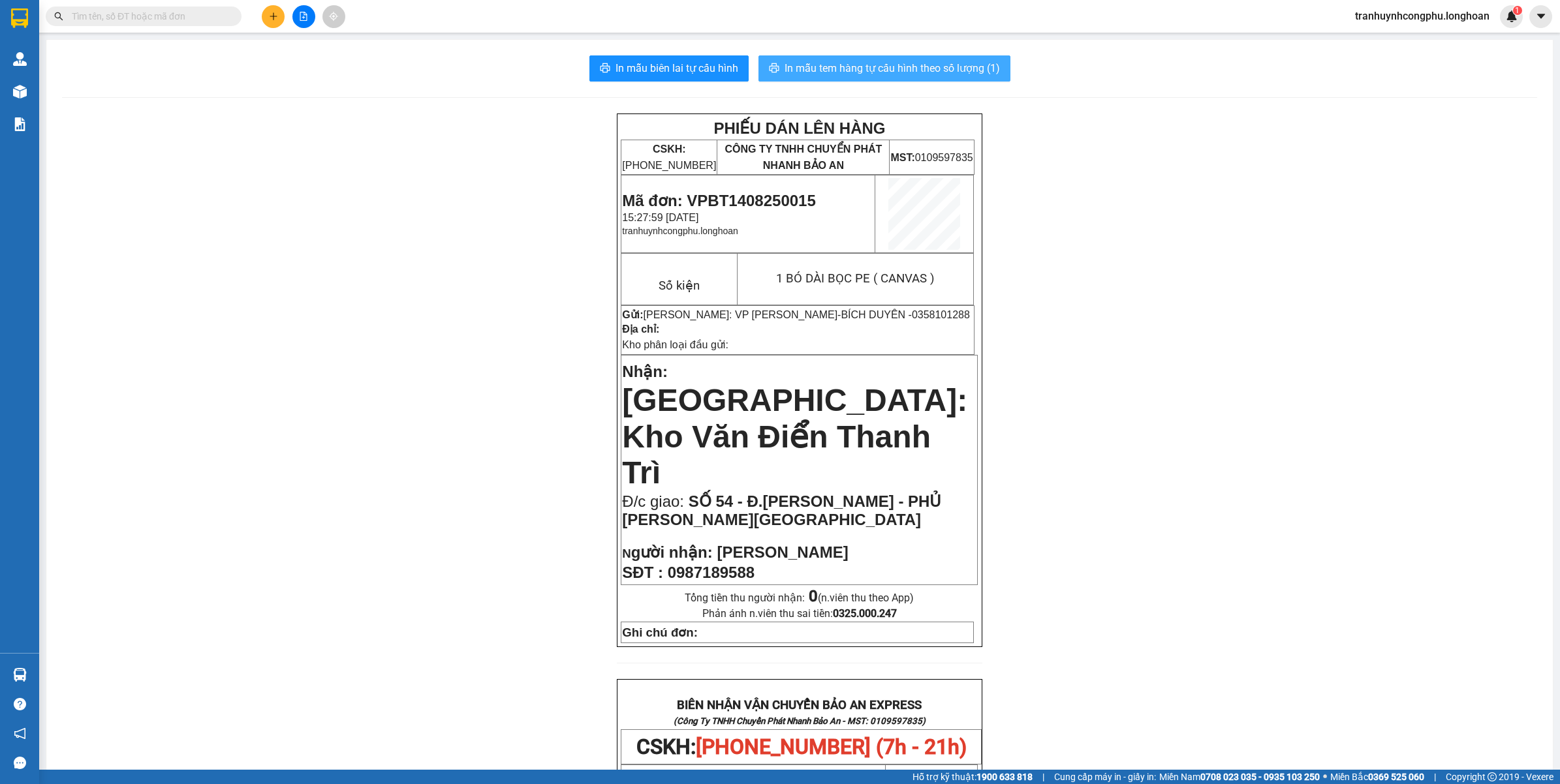
click at [899, 69] on span "In mẫu tem hàng tự cấu hình theo số lượng (1)" at bounding box center [892, 68] width 215 height 16
click at [190, 314] on div "PHIẾU DÁN LÊN HÀNG CSKH: 1900.06.88.33 CÔNG TY TNHH CHUYỂN PHÁT NHANH BẢO AN MS…" at bounding box center [800, 730] width 1475 height 1233
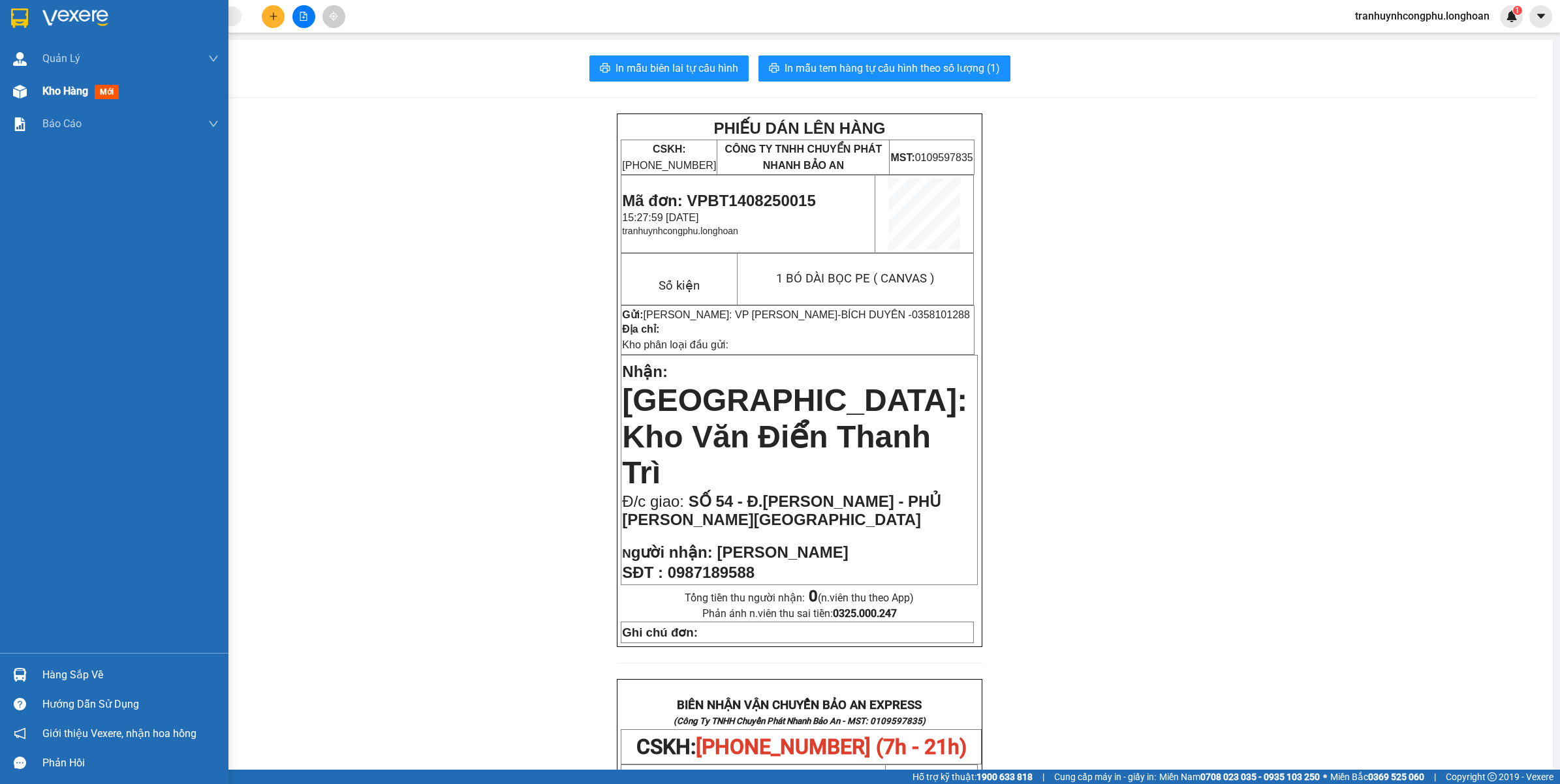
click at [29, 101] on div at bounding box center [20, 92] width 23 height 23
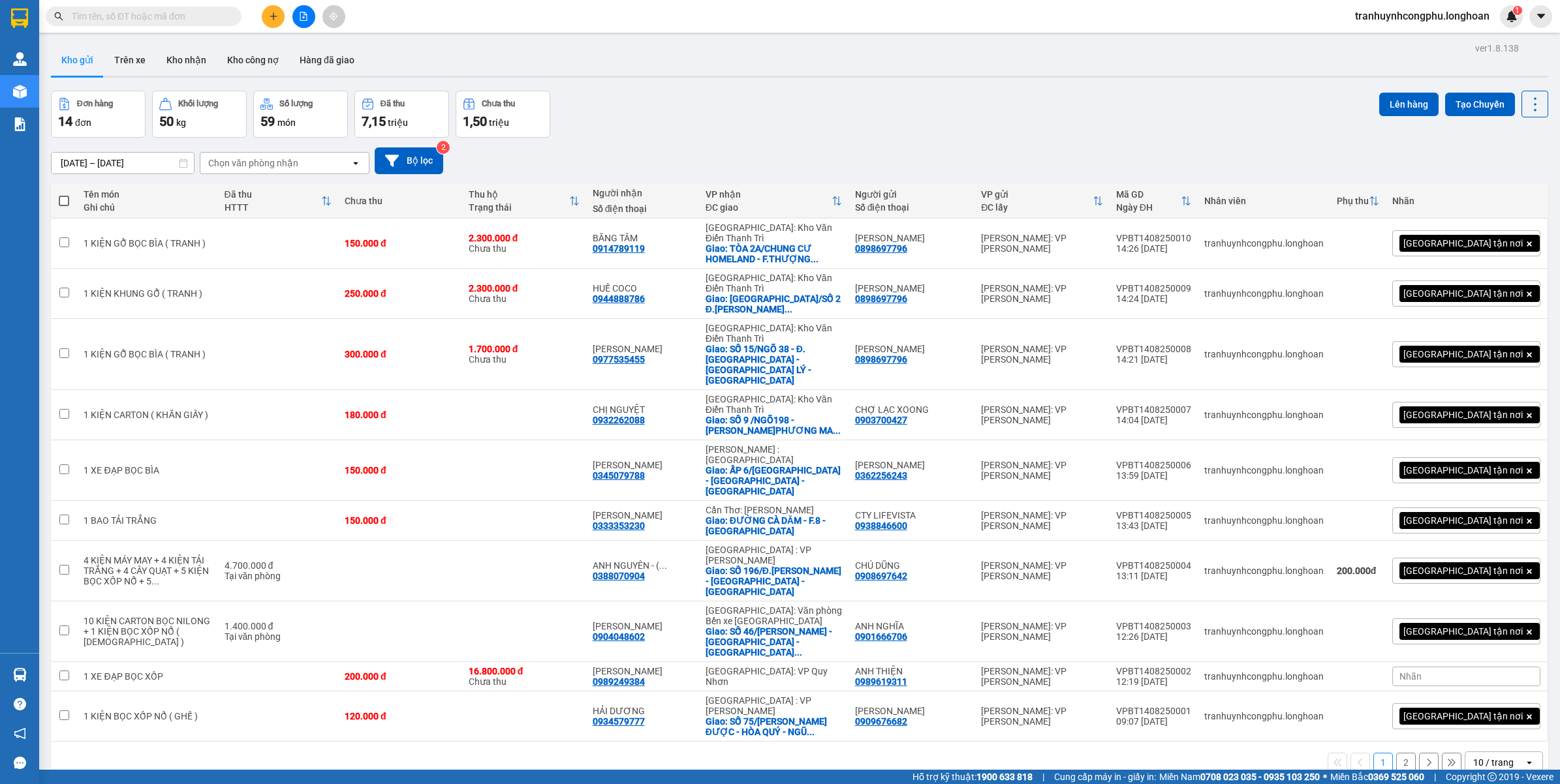
click at [265, 15] on button at bounding box center [272, 16] width 23 height 23
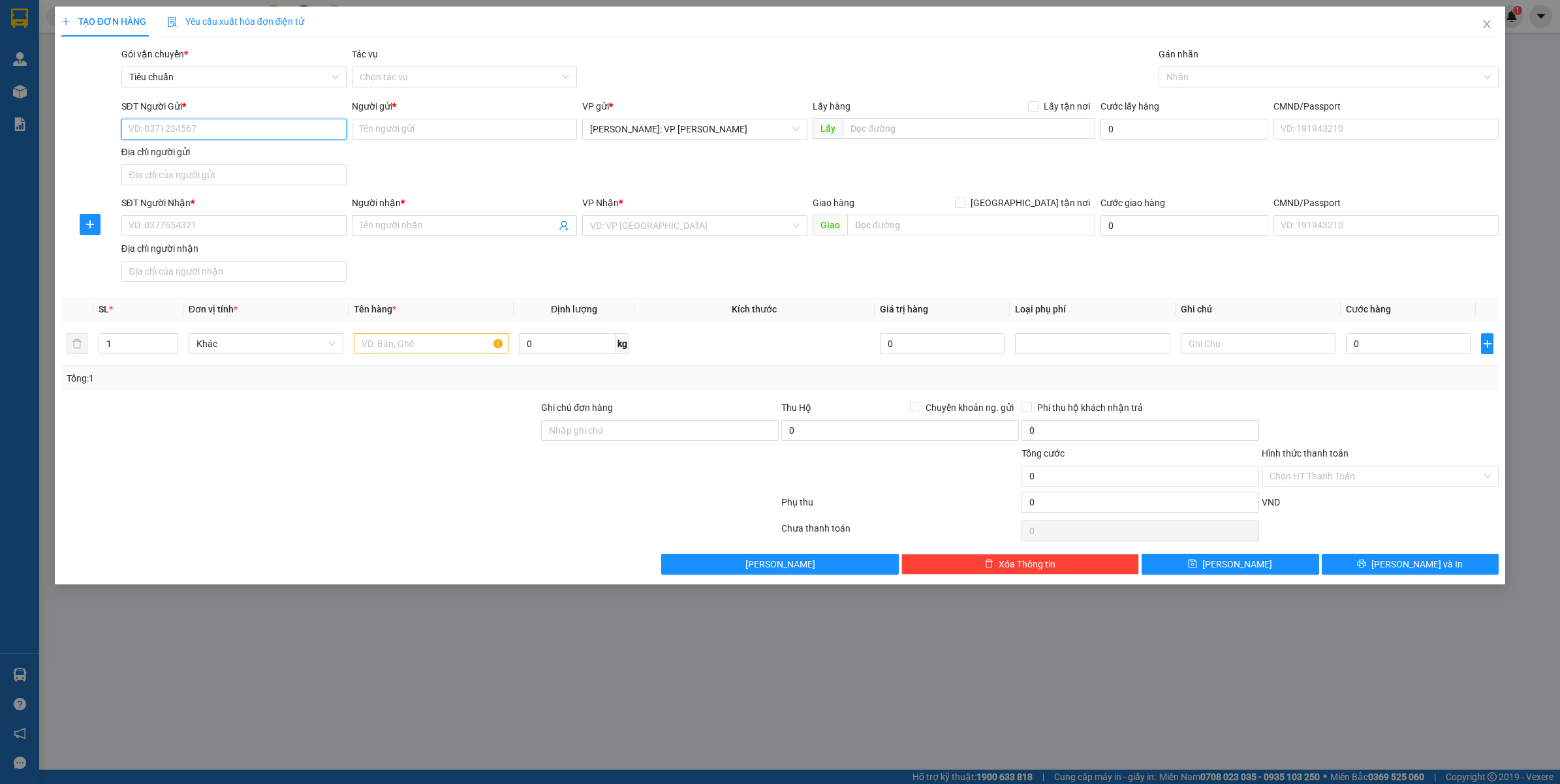
click at [193, 123] on input "SĐT Người Gửi *" at bounding box center [234, 129] width 225 height 21
paste input "0358101288"
type input "0358101288"
click at [254, 154] on div "0358101288 - BÍCH DUYÊN" at bounding box center [234, 156] width 209 height 15
type input "BÍCH DUYÊN"
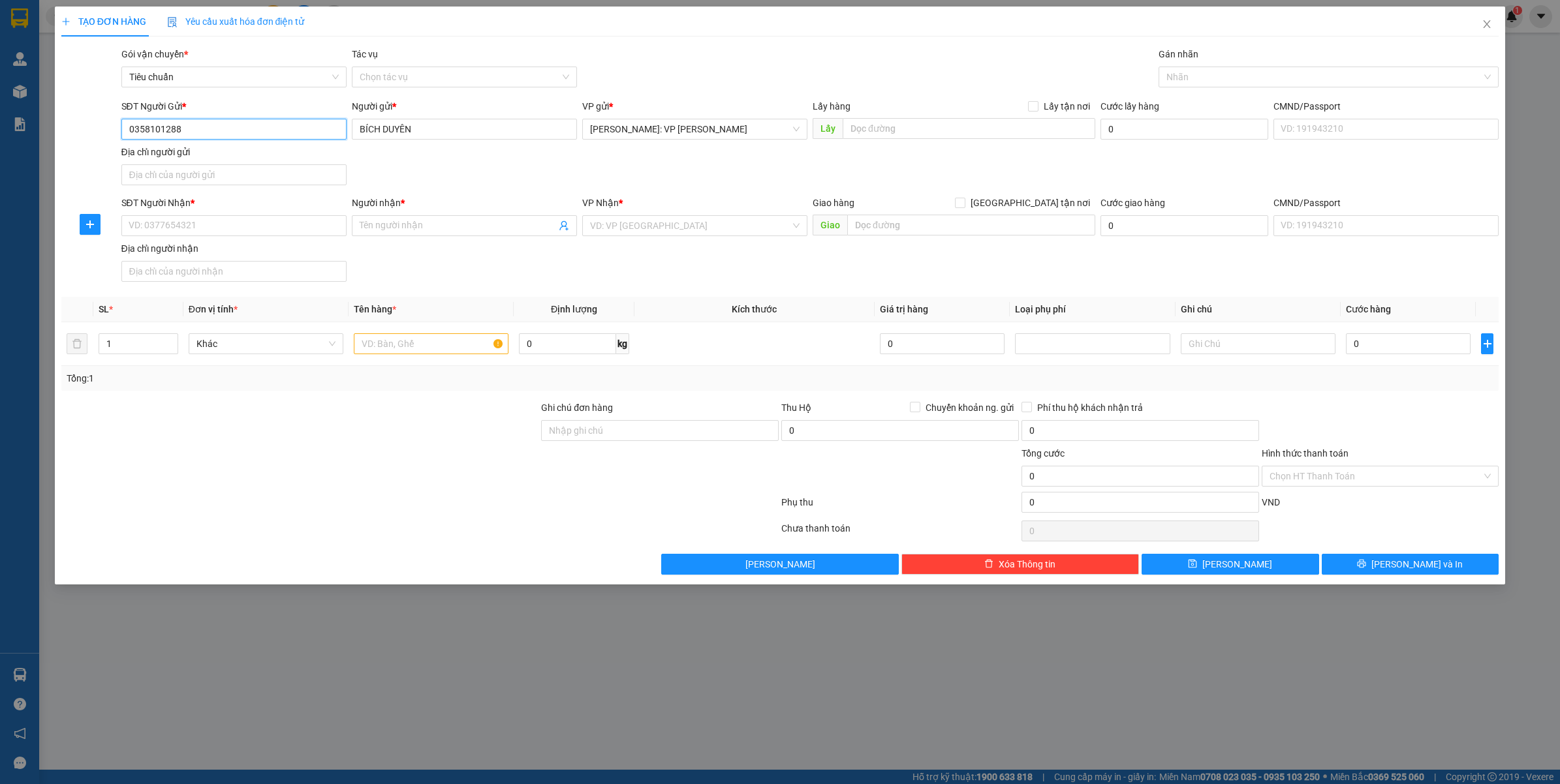
type input "0358101288"
click at [349, 662] on div "TẠO ĐƠN HÀNG Yêu cầu xuất hóa đơn điện tử Transit Pickup Surcharge Ids Transit …" at bounding box center [780, 392] width 1560 height 784
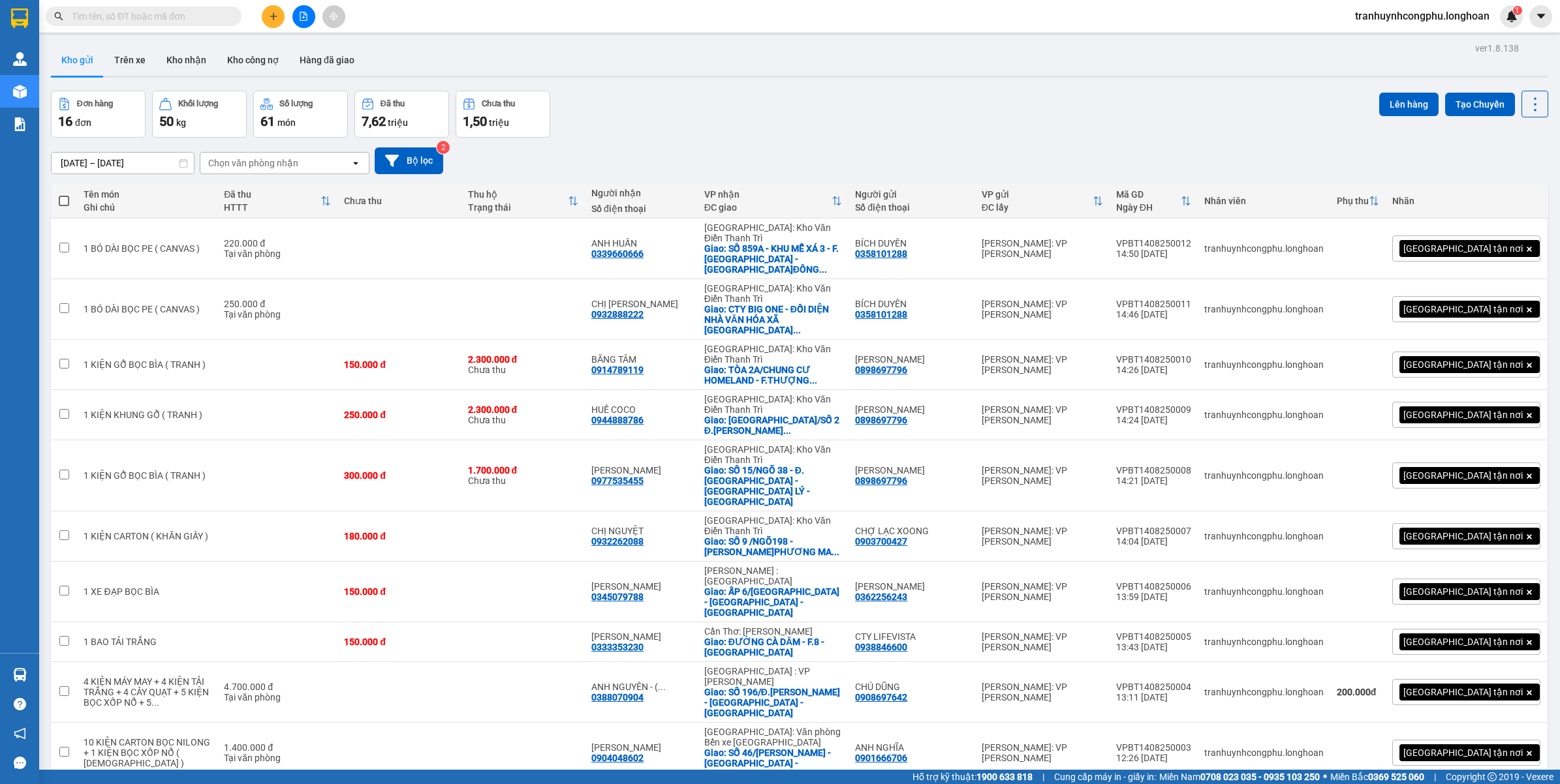
click at [275, 23] on button at bounding box center [272, 16] width 23 height 23
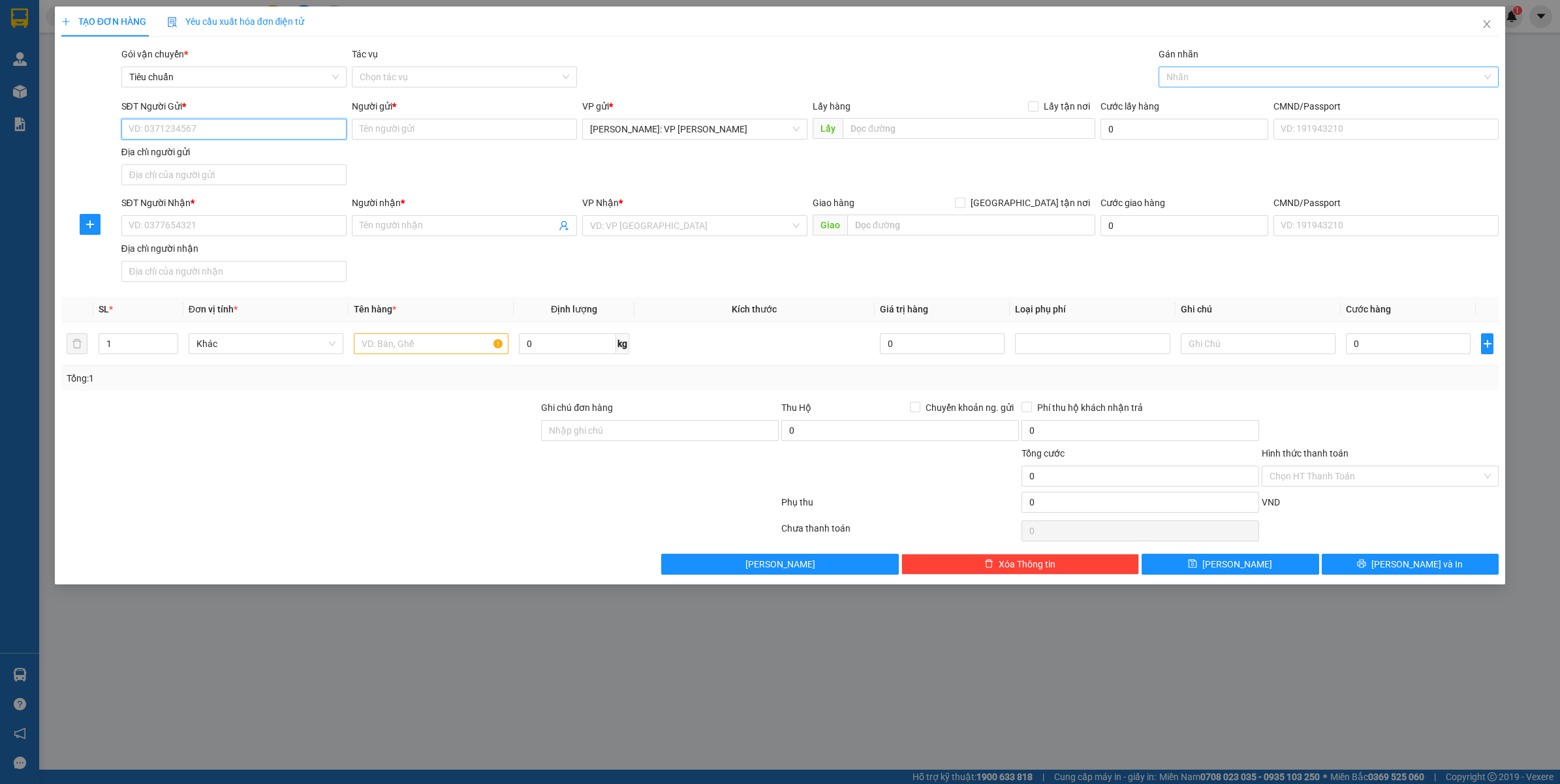
click at [1271, 74] on div at bounding box center [1322, 76] width 321 height 15
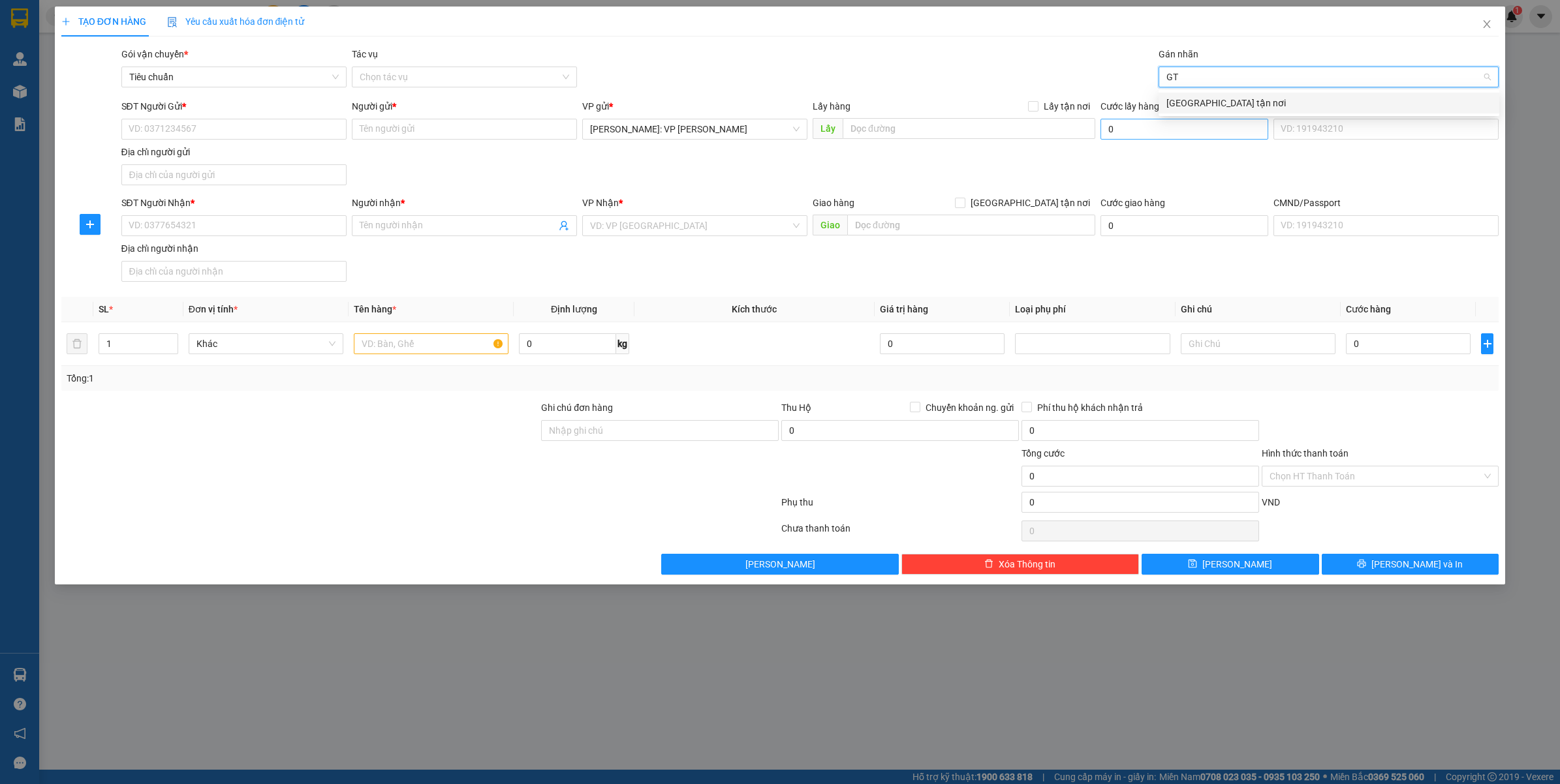
type input "GTN"
click at [1222, 105] on div "[GEOGRAPHIC_DATA] tận nơi" at bounding box center [1329, 103] width 325 height 15
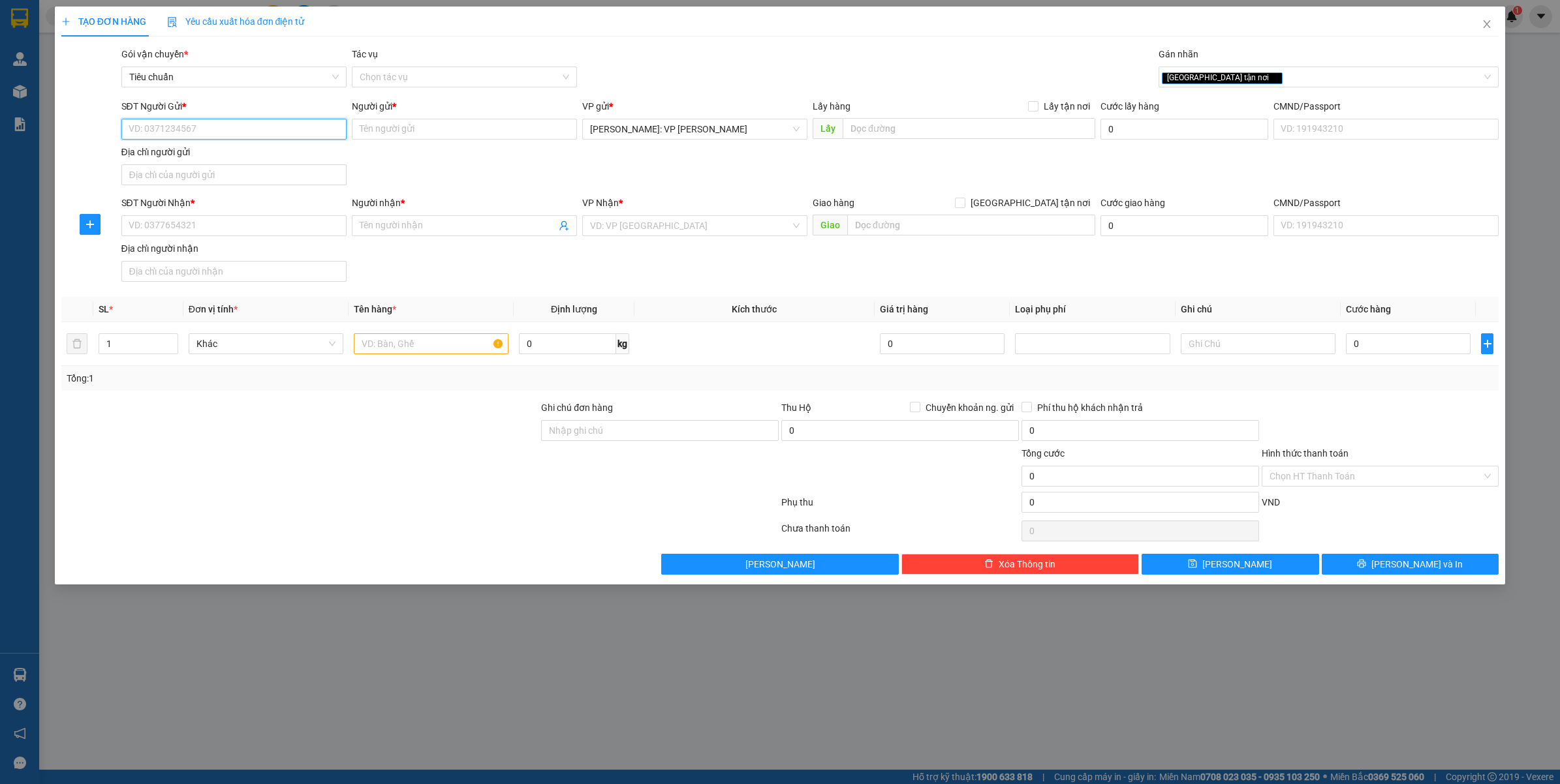
click at [190, 122] on input "SĐT Người Gửi *" at bounding box center [234, 129] width 225 height 21
type input "0782558559"
click at [209, 149] on div "0782558559 - Minh Nguyệt" at bounding box center [234, 156] width 209 height 15
type input "Minh Nguyệt"
type input "0782558559"
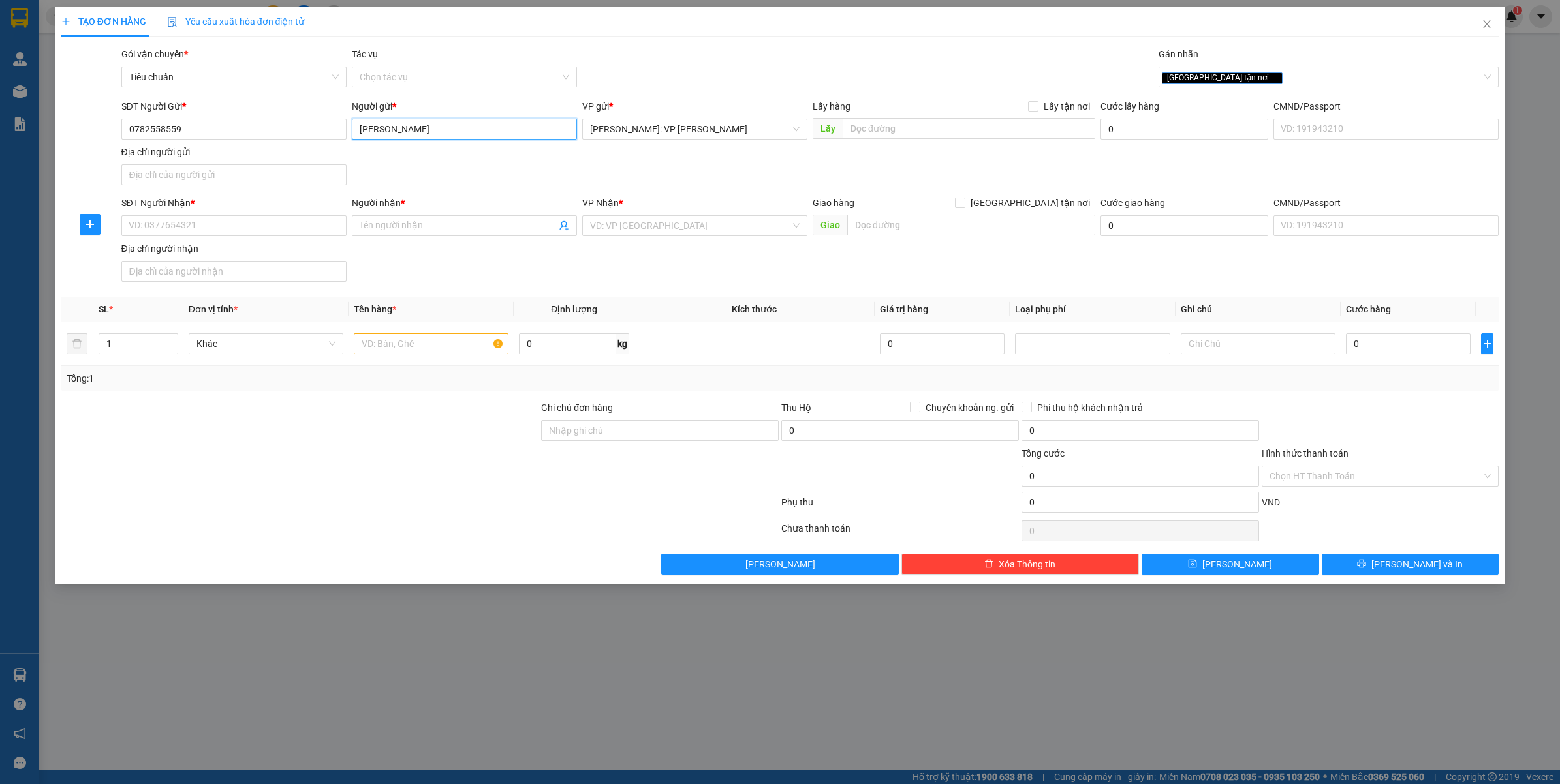
click at [441, 132] on input "Minh Nguyệt" at bounding box center [464, 129] width 225 height 21
type input "[PERSON_NAME].KHO SG"
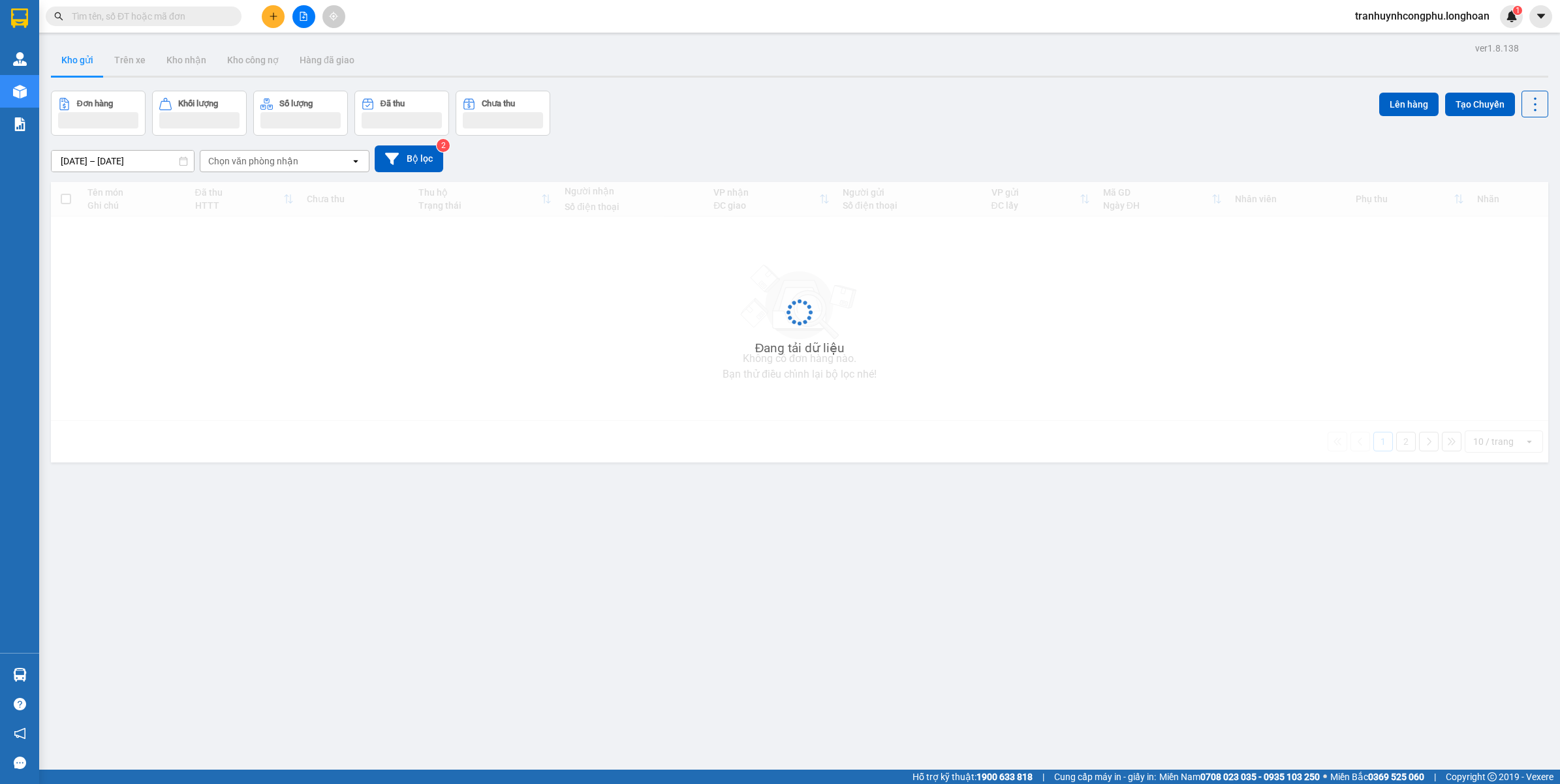
click at [311, 344] on div "Đang tải dữ liệu" at bounding box center [799, 322] width 1497 height 280
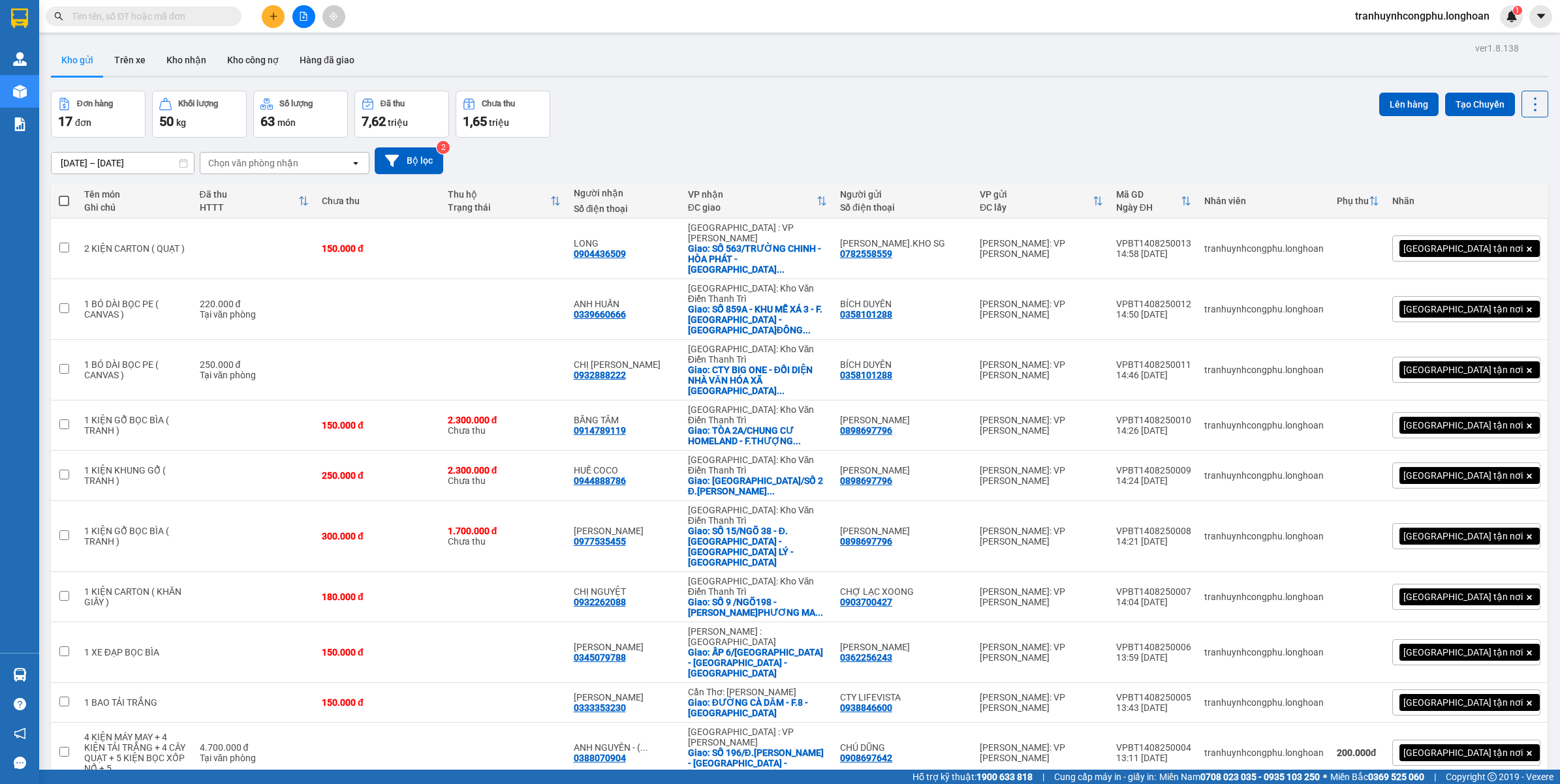
click at [278, 15] on icon "plus" at bounding box center [273, 16] width 9 height 9
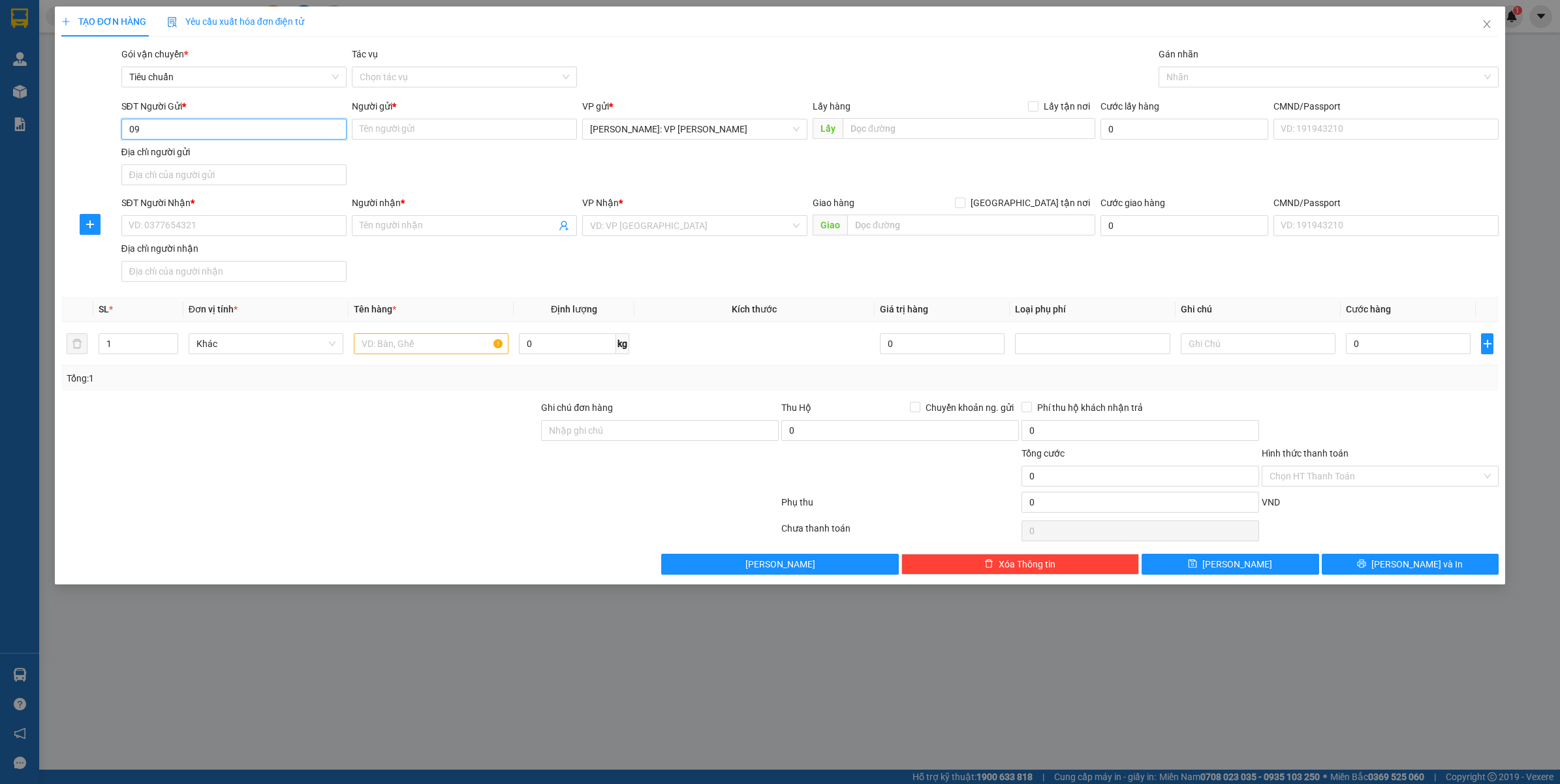
type input "09"
click at [212, 153] on div "0908354916 - A LỘC" at bounding box center [234, 156] width 209 height 15
type input "0908354916"
type input "A LỘC"
type input "0908354916"
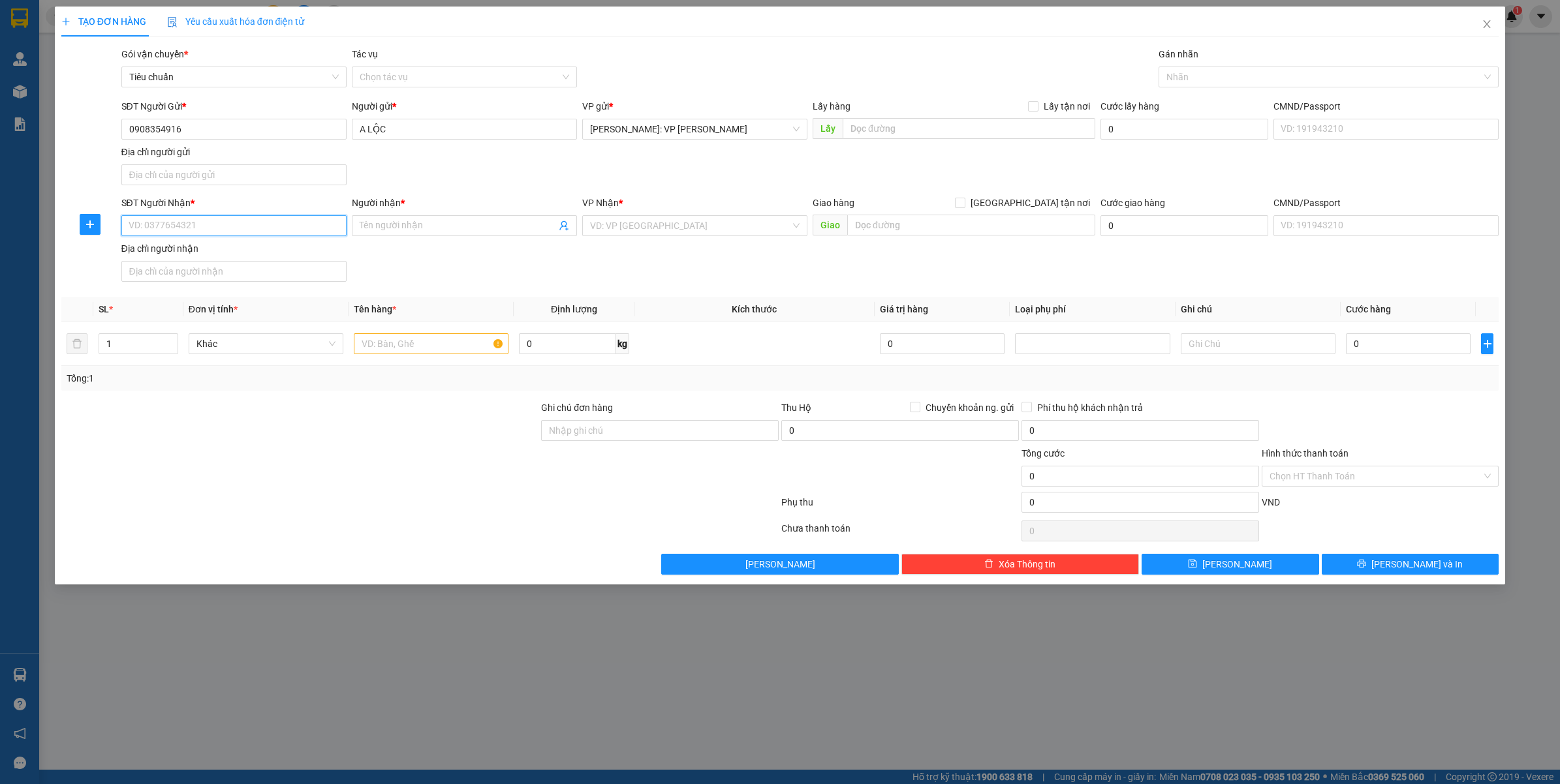
click at [186, 231] on input "SĐT Người Nhận *" at bounding box center [234, 225] width 225 height 21
type input "0972516589"
click at [187, 258] on div "0972516589 - ANH TUÂN" at bounding box center [234, 253] width 209 height 15
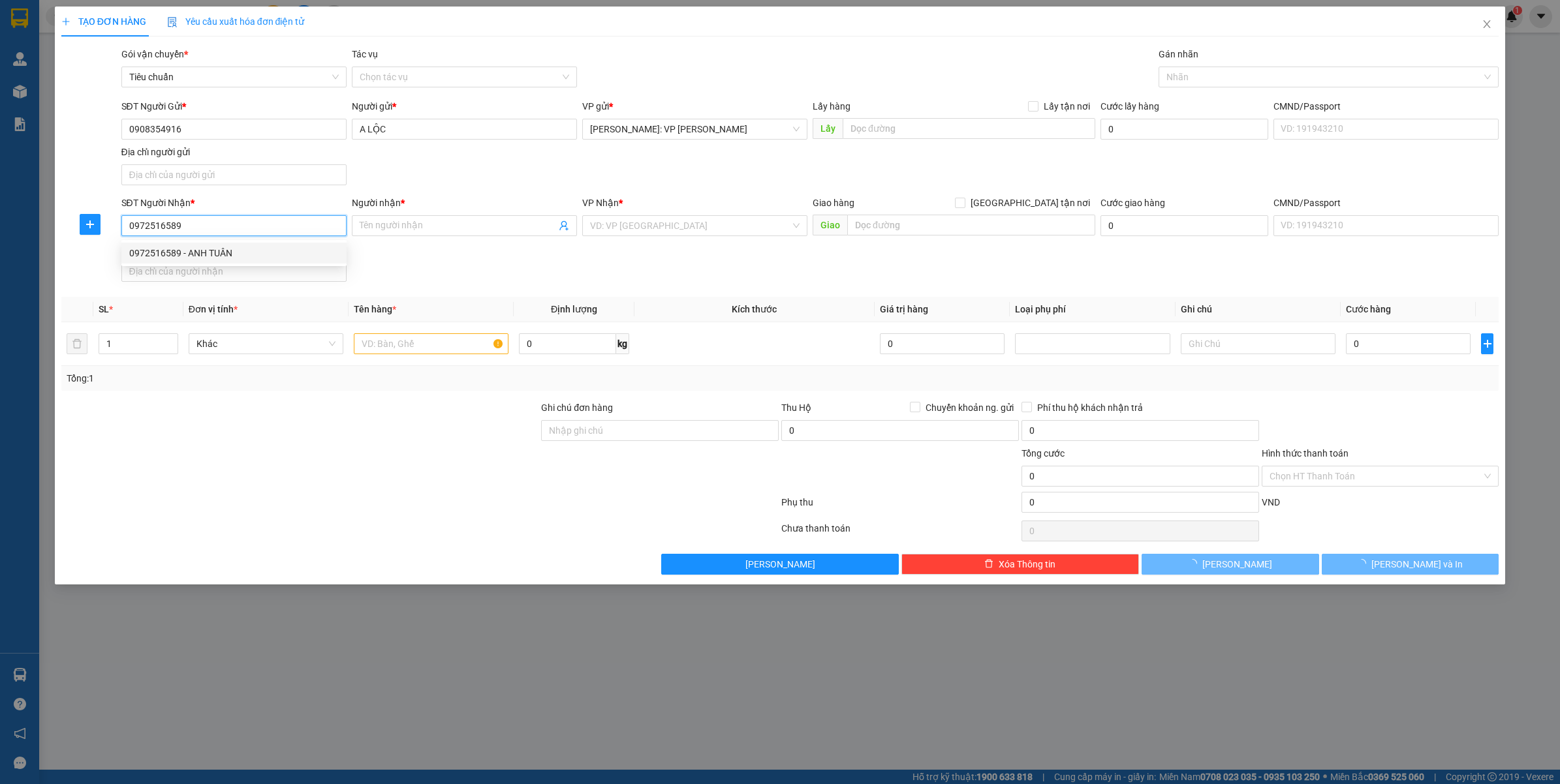
type input "ANH TUÂN"
checkbox input "true"
type input "SB-37 KĐT VINHOMES OCEANPARK 2 DREAM - NGHĨA TRỤ - VĂN GIANG - HƯNG YÊN"
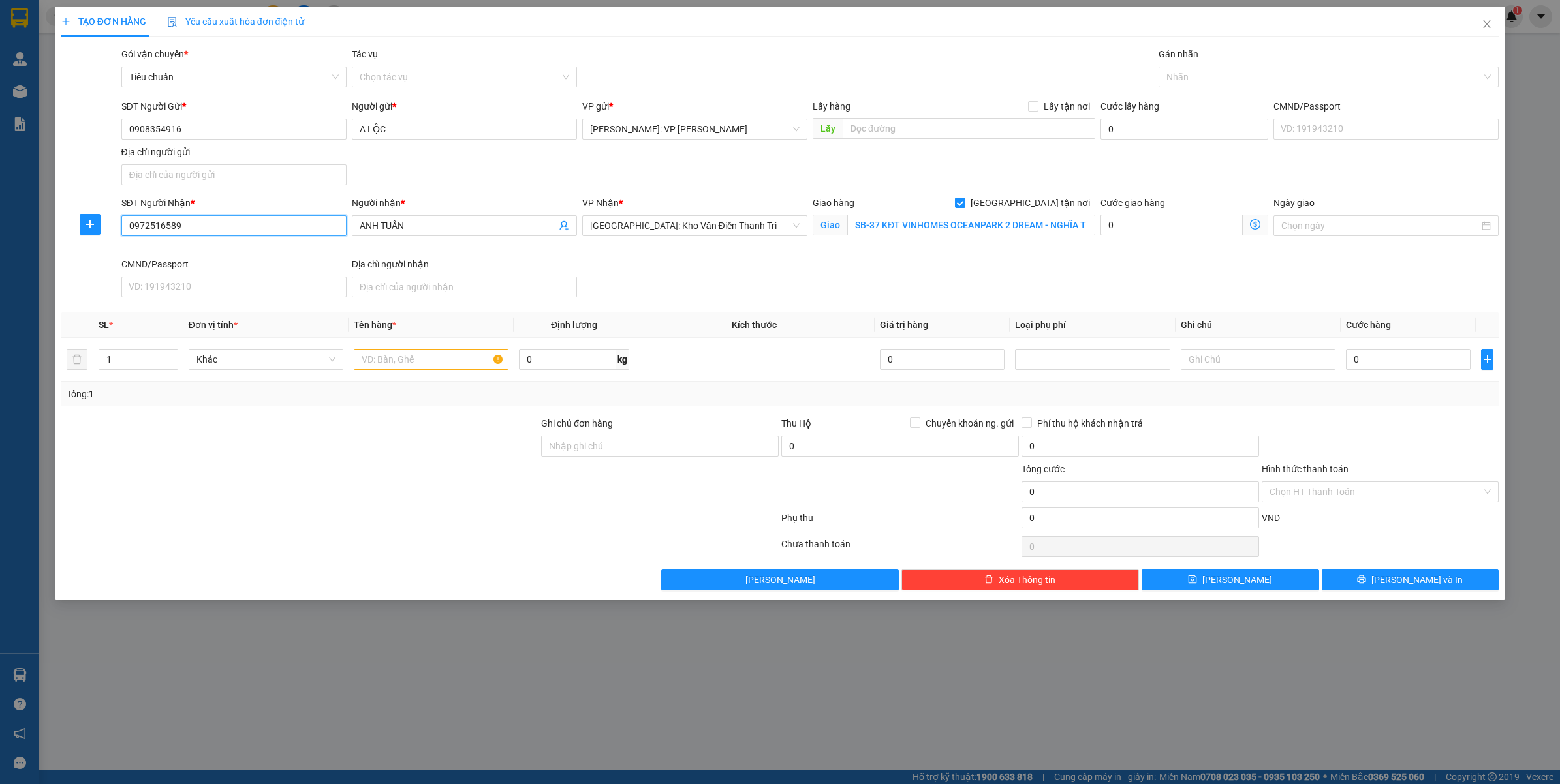
type input "0972516589"
click at [1009, 225] on input "SB-37 KĐT VINHOMES OCEANPARK 2 DREAM - NGHĨA TRỤ - VĂN GIANG - HƯNG YÊN" at bounding box center [971, 225] width 248 height 21
type input "SB-204 KĐT VINHOMES OCEANPARK 2 DREAM - NGHĨA TRỤ - VĂN GIANG - [GEOGRAPHIC_DAT…"
click at [376, 373] on div at bounding box center [431, 359] width 155 height 26
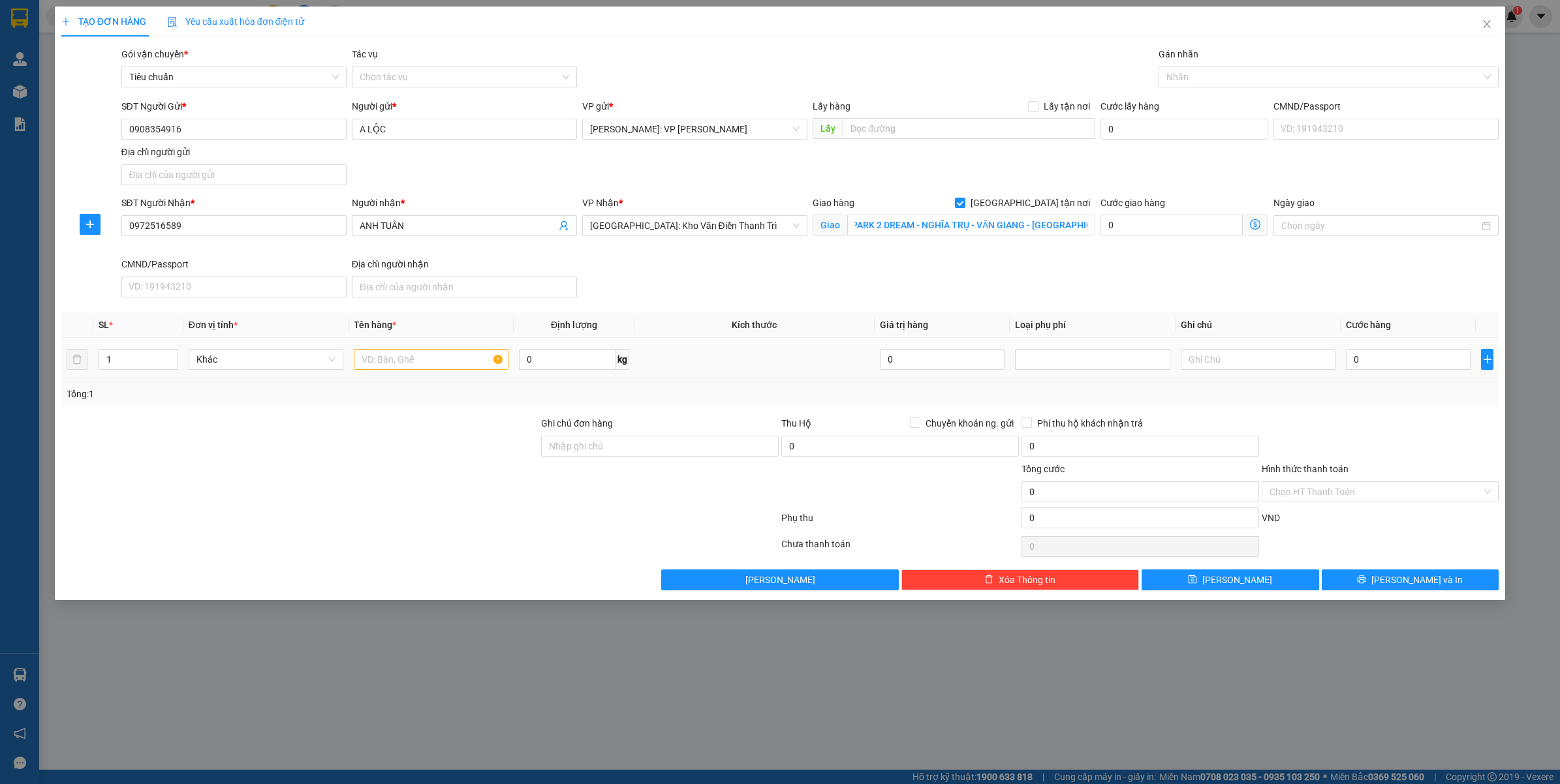
scroll to position [0, 0]
click at [383, 364] on input "text" at bounding box center [431, 359] width 155 height 21
type input "1 BAO TẢI XANH ( THIẾT BỊ TƯỚI )"
click at [1416, 363] on input "0" at bounding box center [1408, 359] width 125 height 21
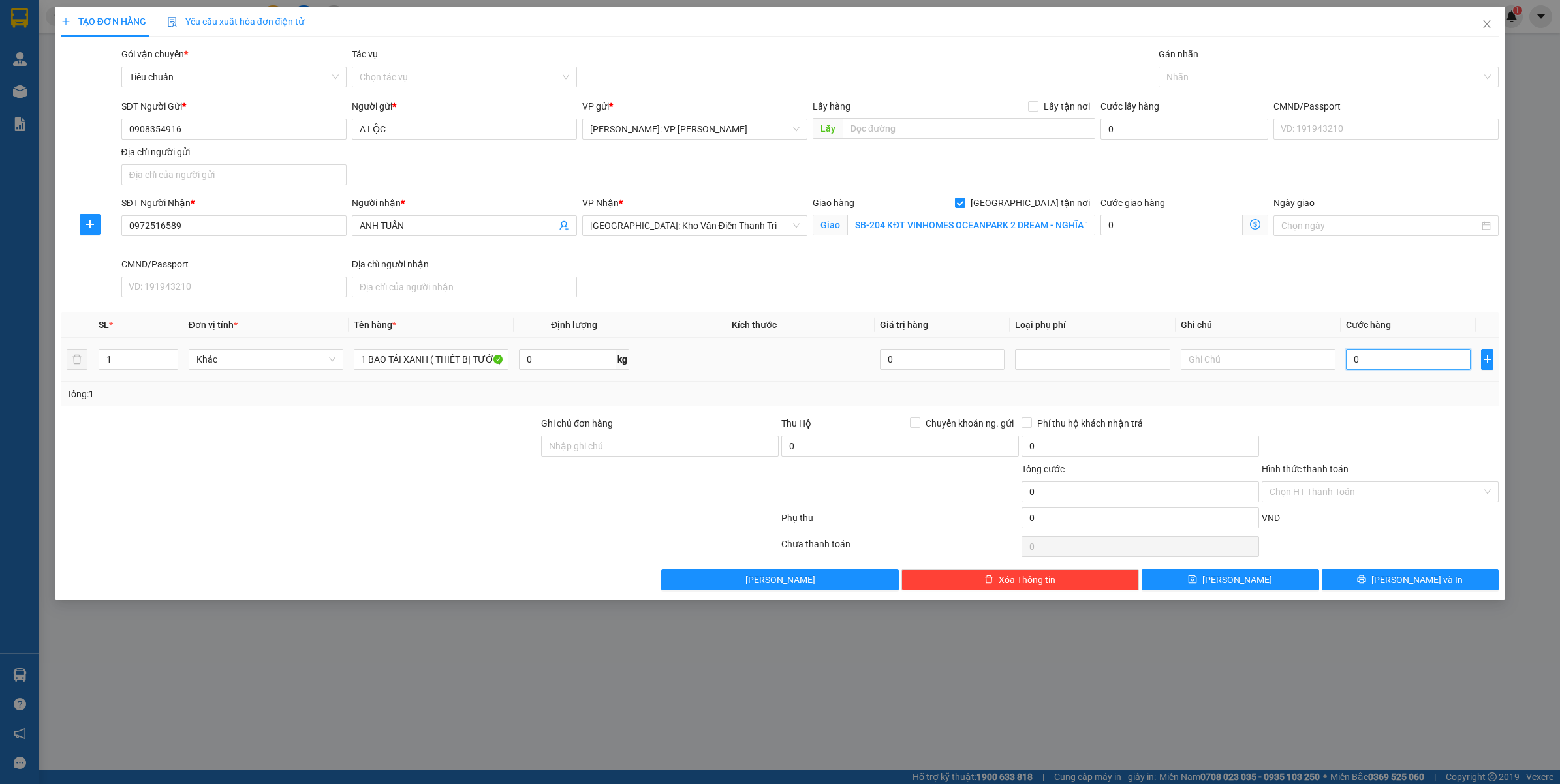
scroll to position [0, 0]
type input "1"
type input "15"
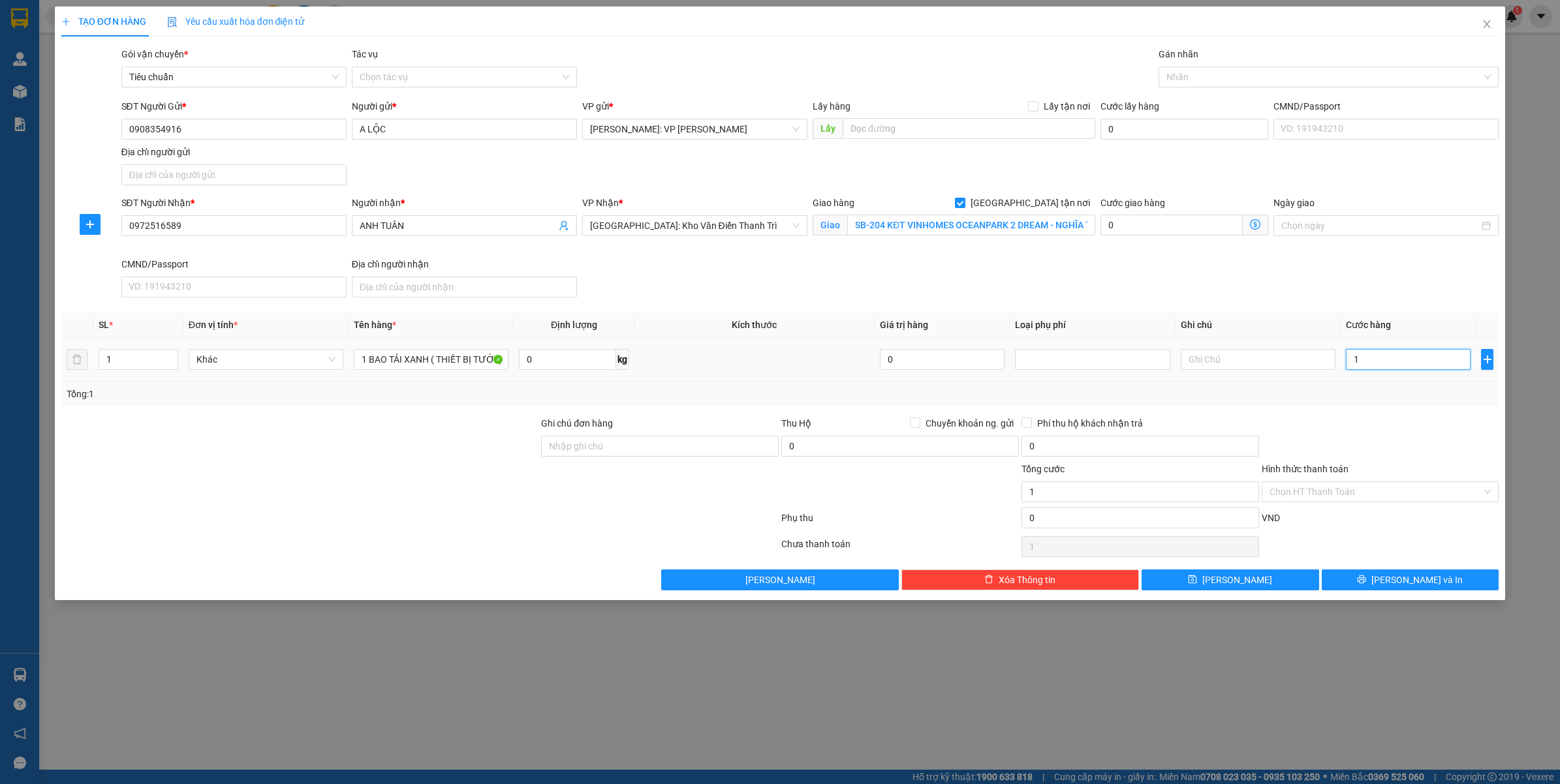
type input "15"
type input "150"
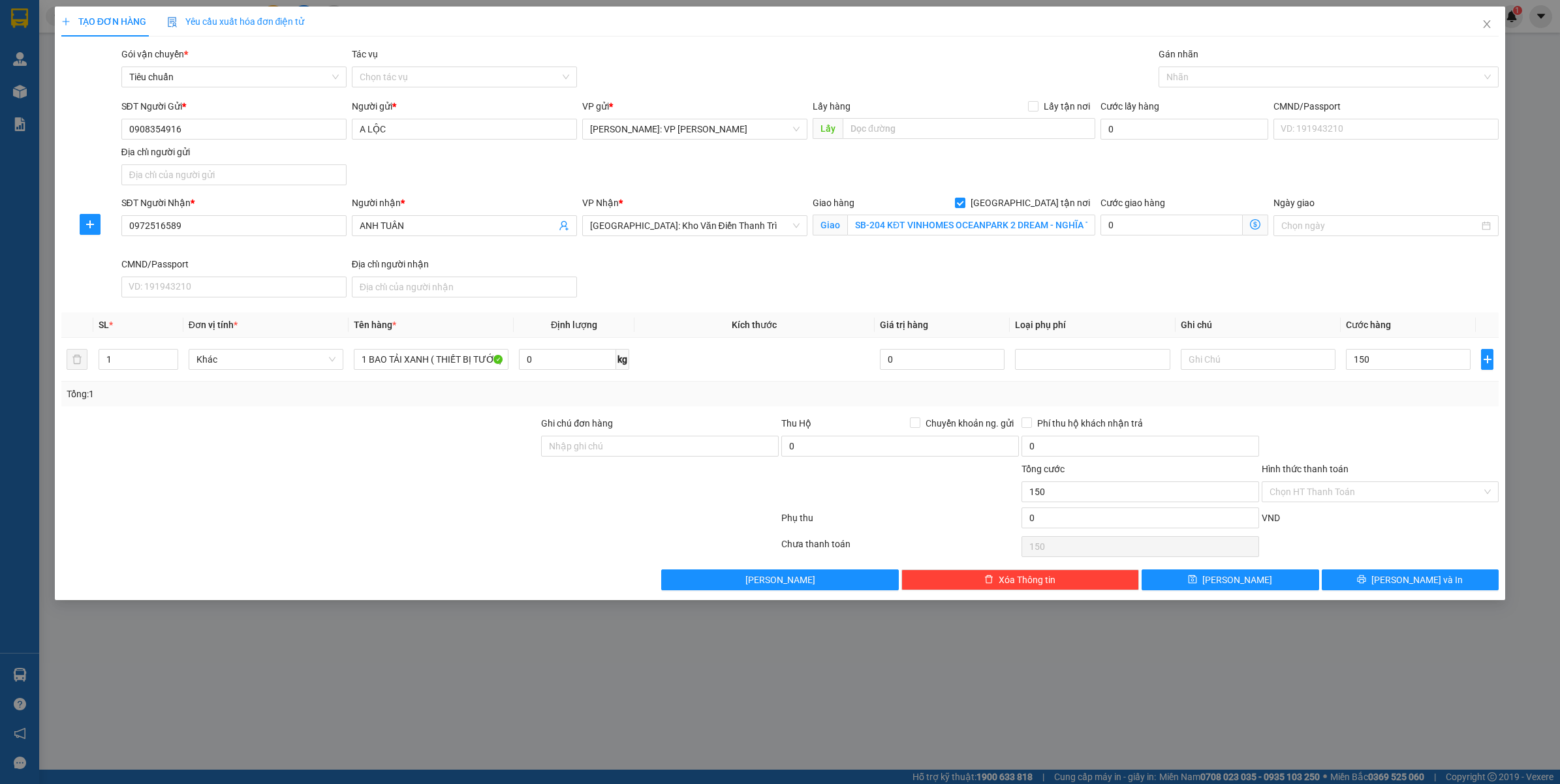
click at [1356, 405] on div "Tổng: 1" at bounding box center [780, 394] width 1438 height 25
type input "150.000"
click at [1206, 57] on div "Gán nhãn" at bounding box center [1329, 56] width 341 height 20
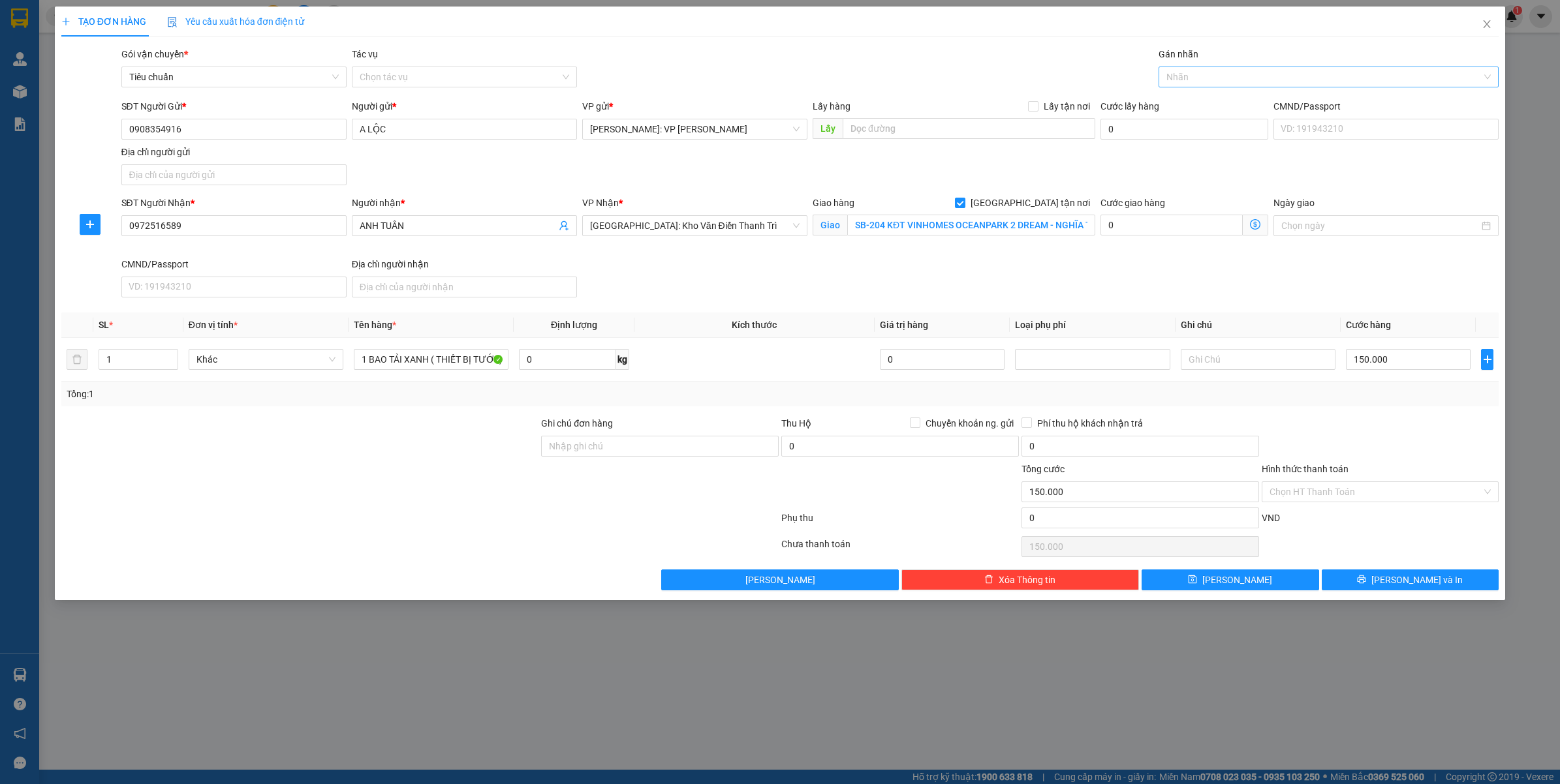
click at [1197, 67] on div "Nhãn" at bounding box center [1329, 77] width 341 height 21
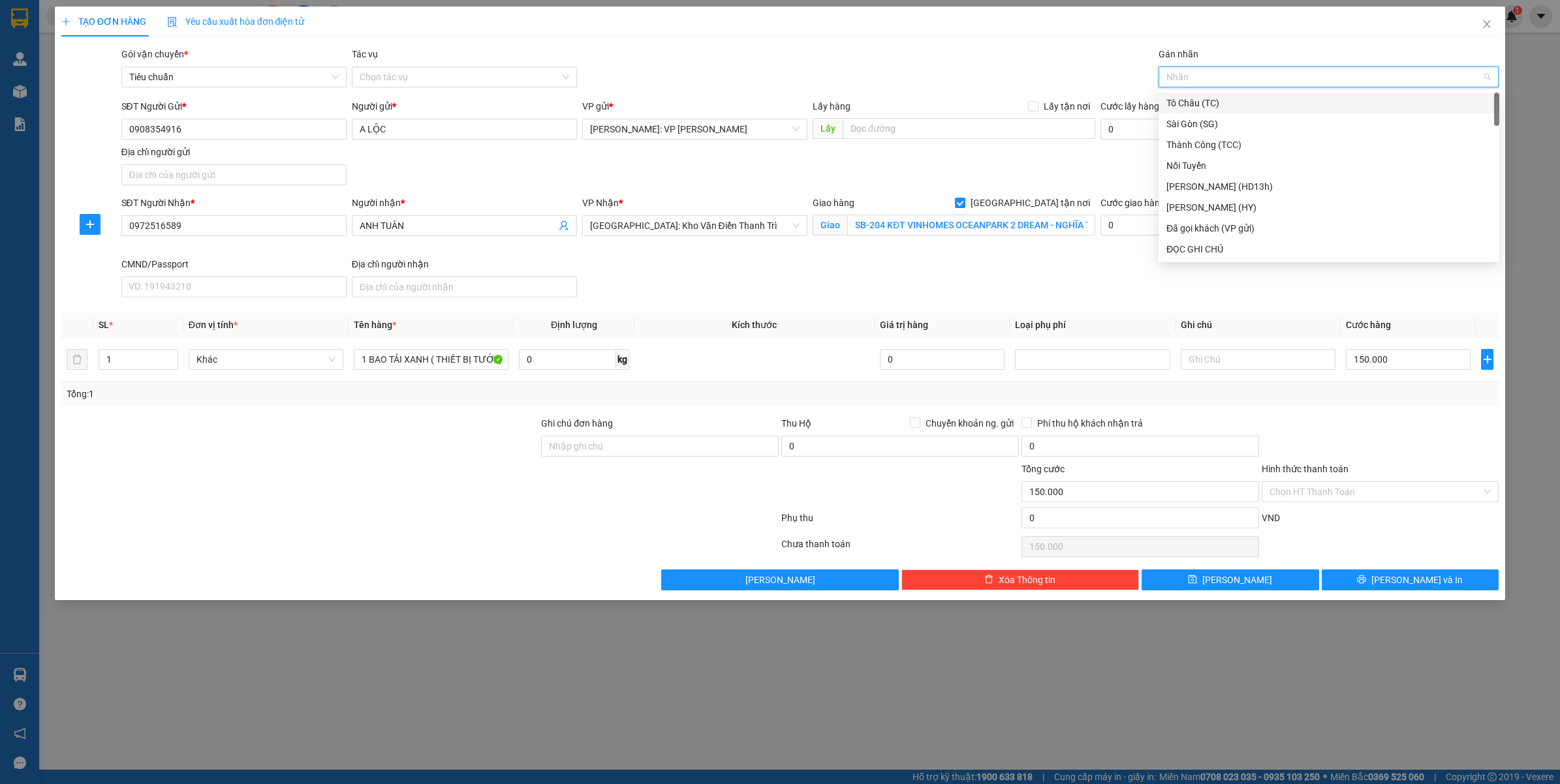
type input "F"
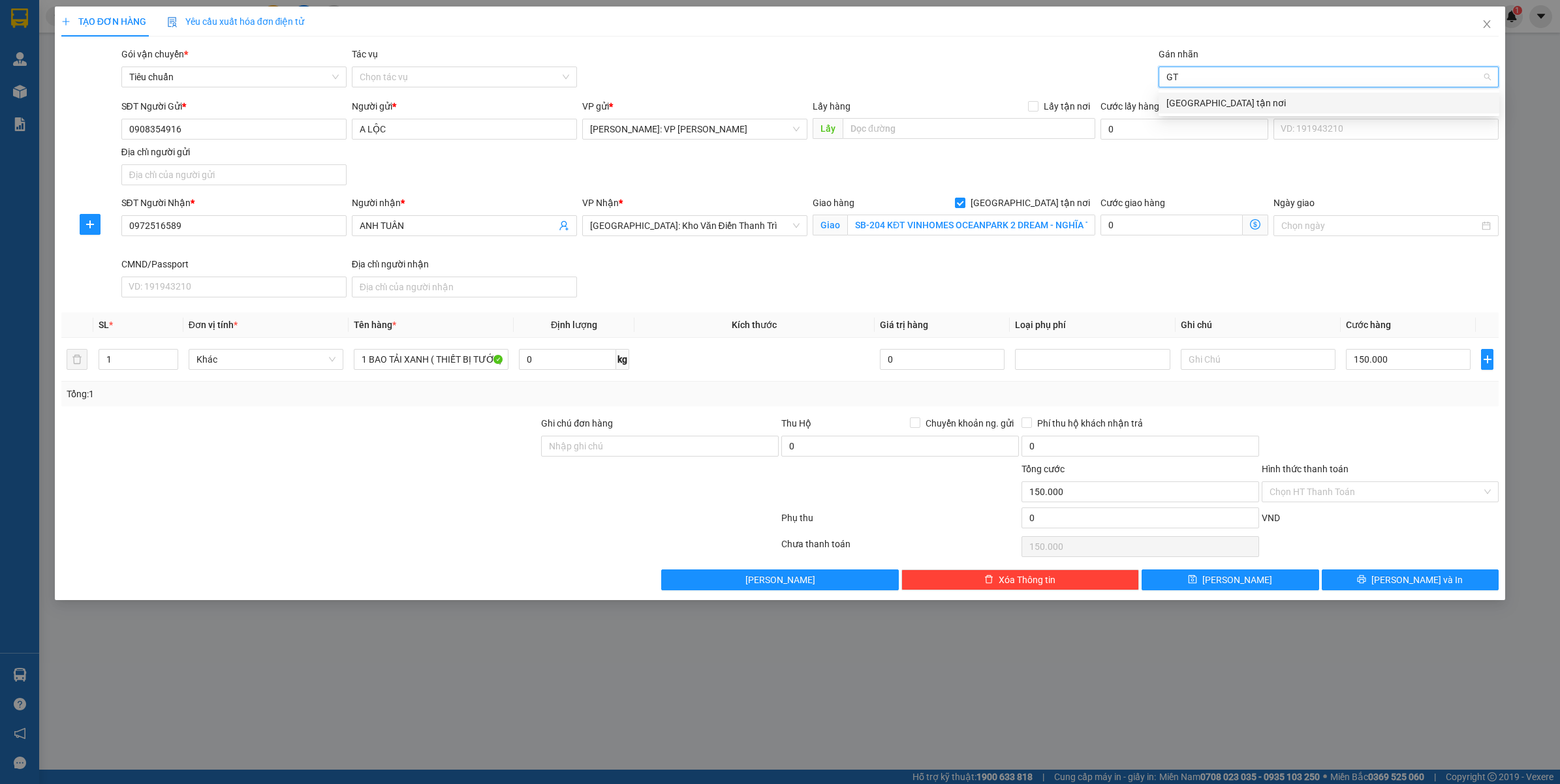
type input "GTN"
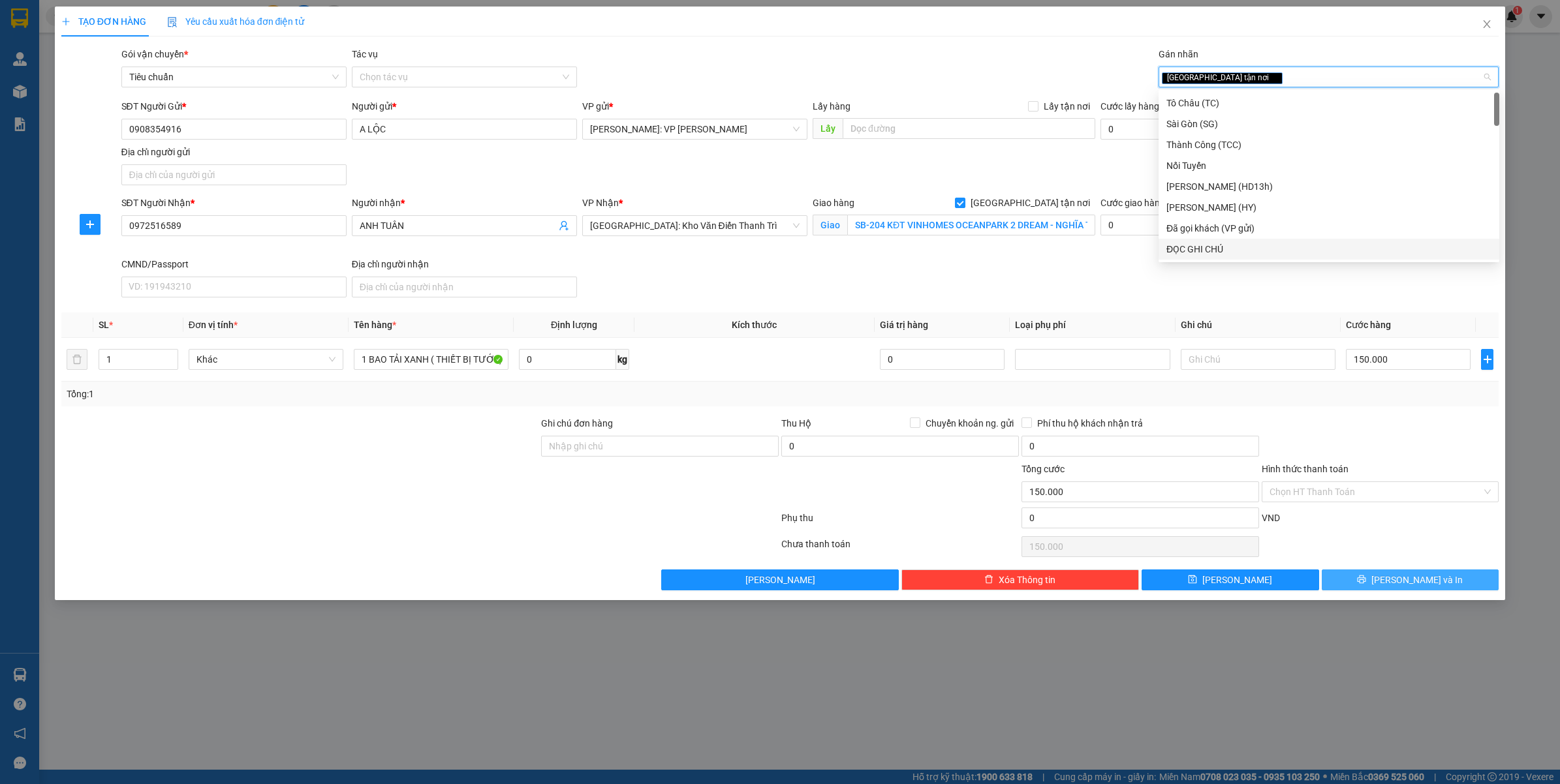
click at [1400, 582] on span "[PERSON_NAME] và In" at bounding box center [1416, 580] width 92 height 15
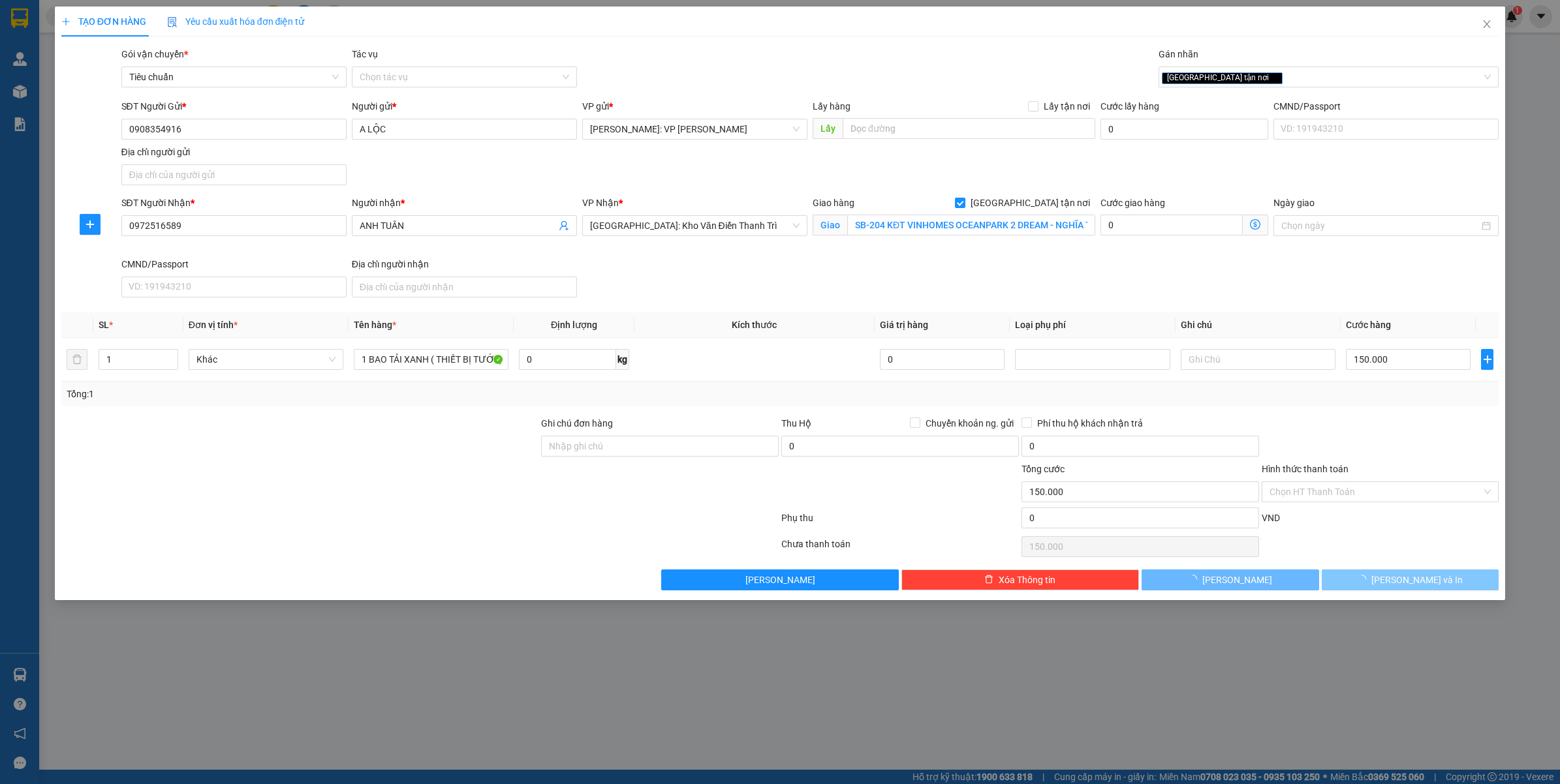
click at [1400, 582] on span "[PERSON_NAME] và In" at bounding box center [1416, 580] width 92 height 15
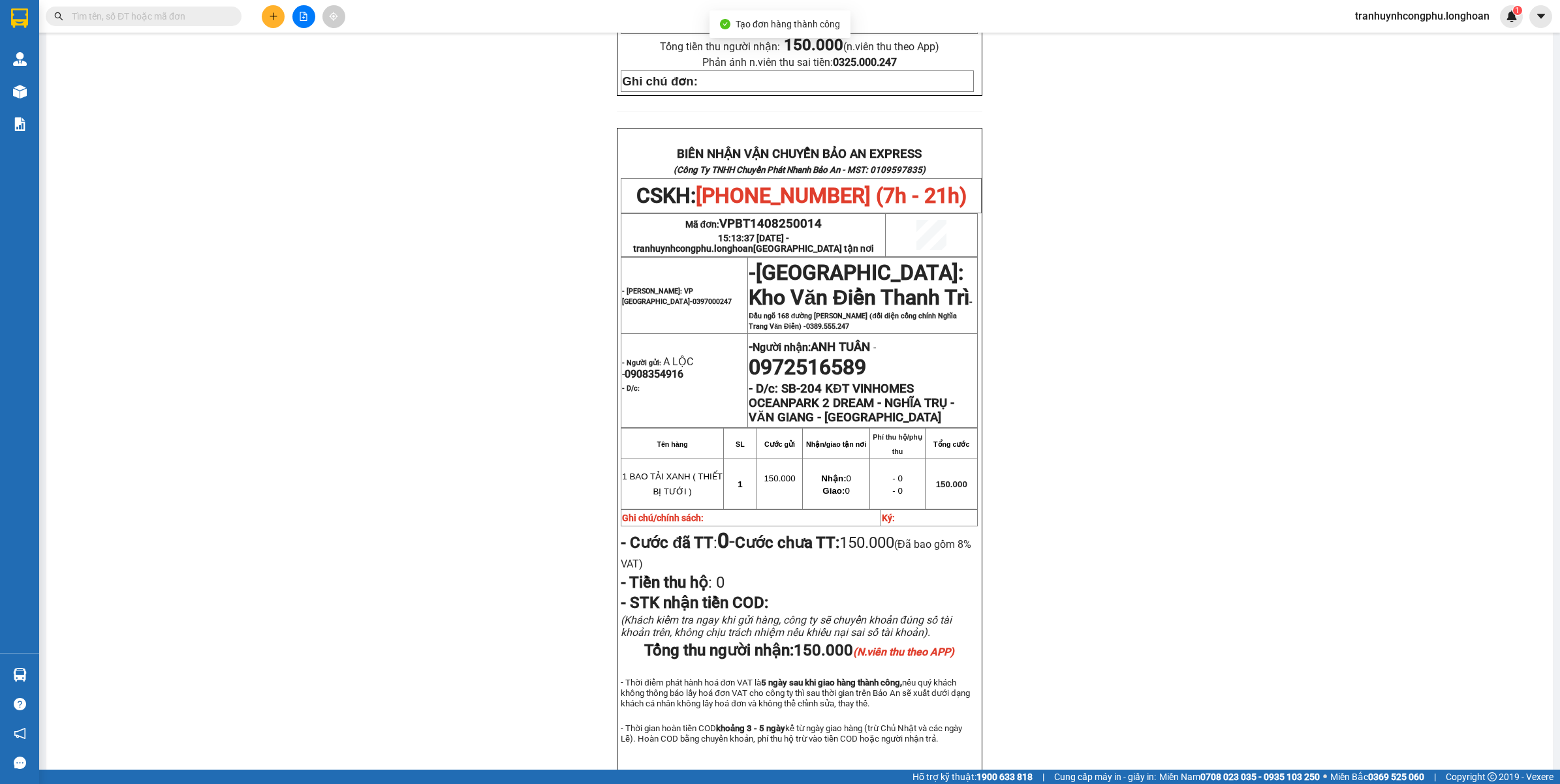
scroll to position [587, 0]
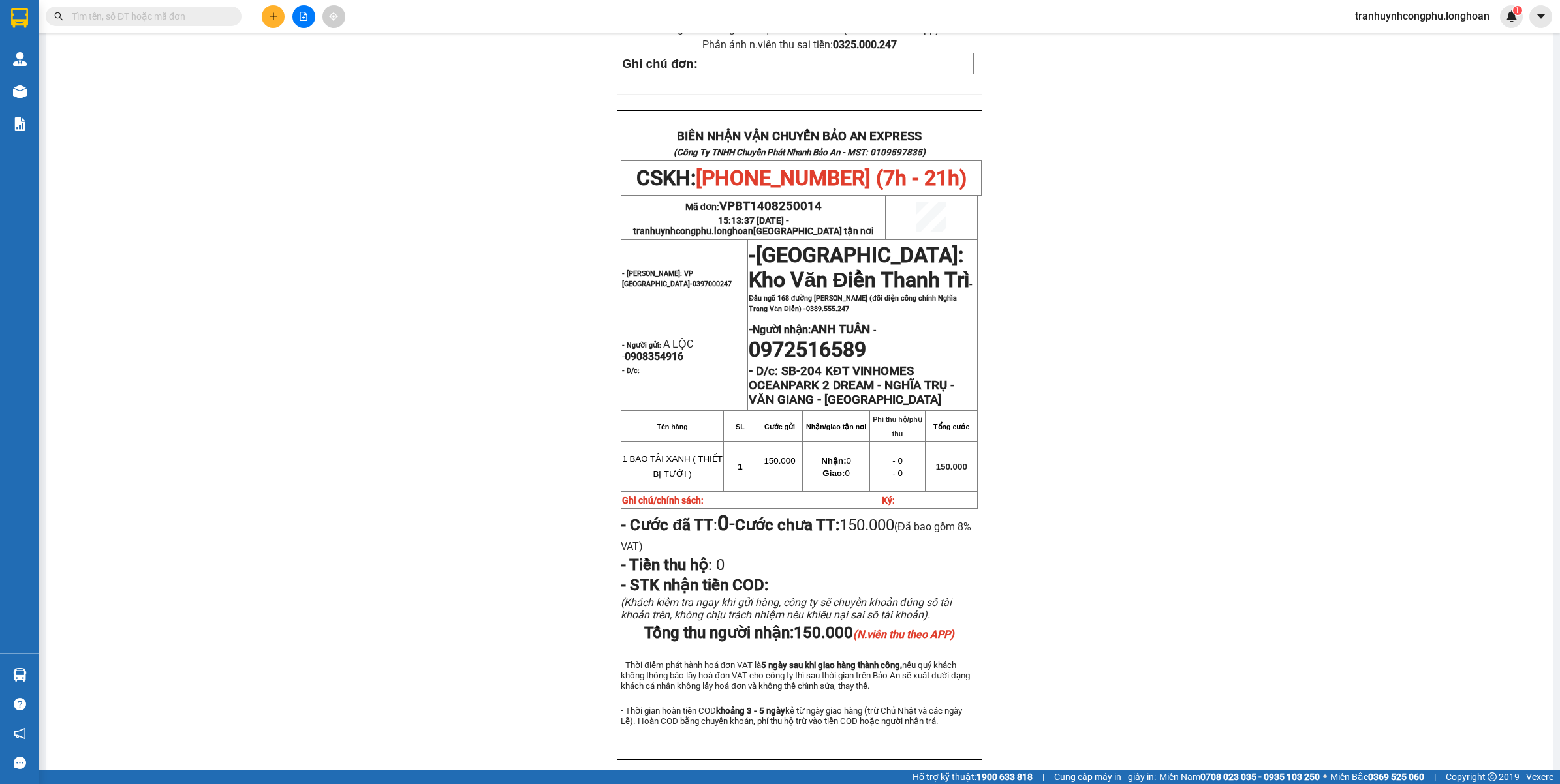
click at [769, 199] on span "VPBT1408250014" at bounding box center [770, 206] width 103 height 15
copy span "VPBT1408250014"
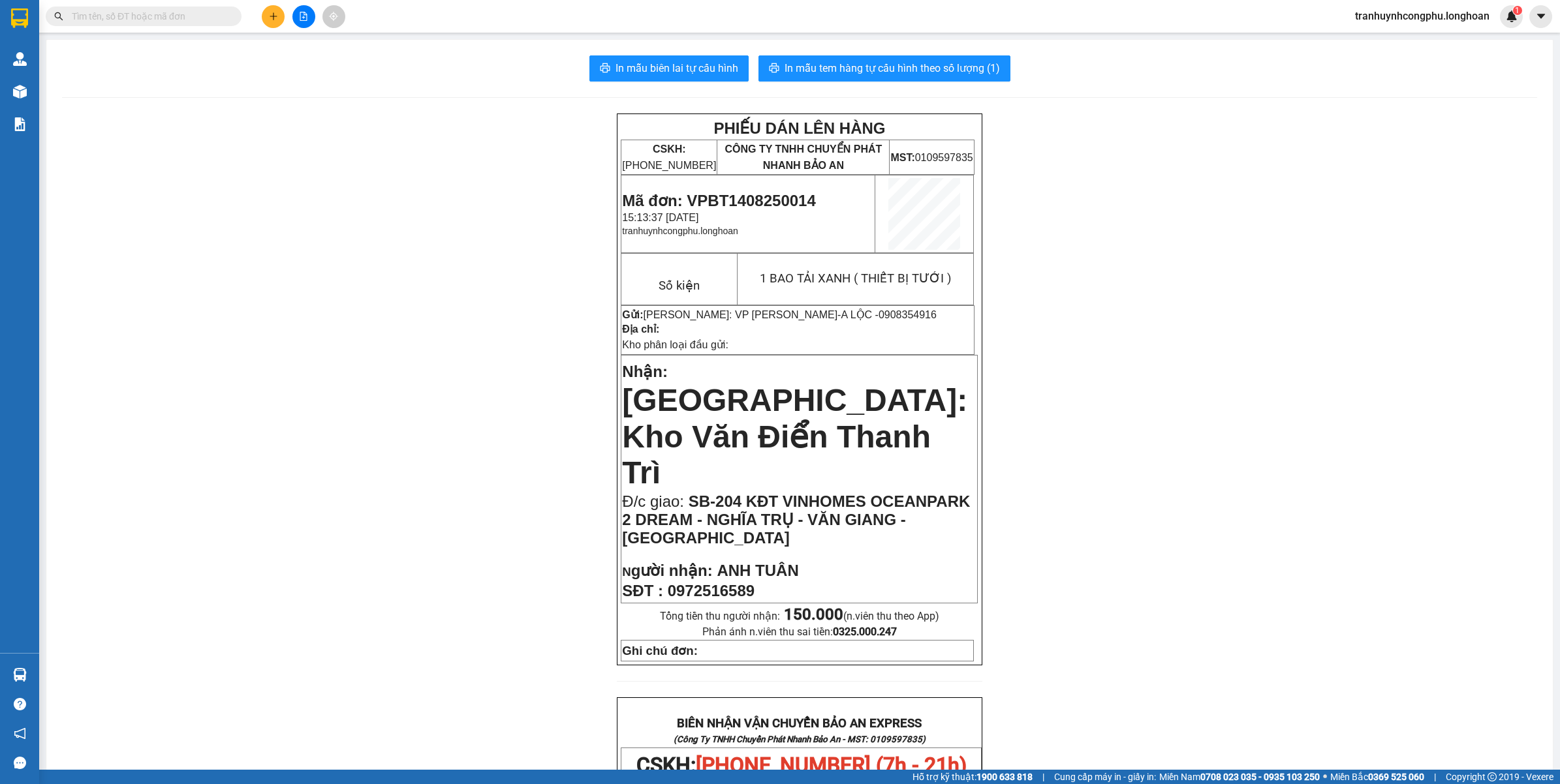
click at [721, 194] on span "Mã đơn: VPBT1408250014" at bounding box center [718, 201] width 193 height 18
copy span "VPBT1408250014"
click at [416, 209] on div "PHIẾU DÁN LÊN HÀNG CSKH: [PHONE_NUMBER] CÔNG TY TNHH CHUYỂN PHÁT NHANH BẢO AN M…" at bounding box center [800, 746] width 1475 height 1266
click at [959, 70] on span "In mẫu tem hàng tự cấu hình theo số lượng (1)" at bounding box center [892, 68] width 215 height 16
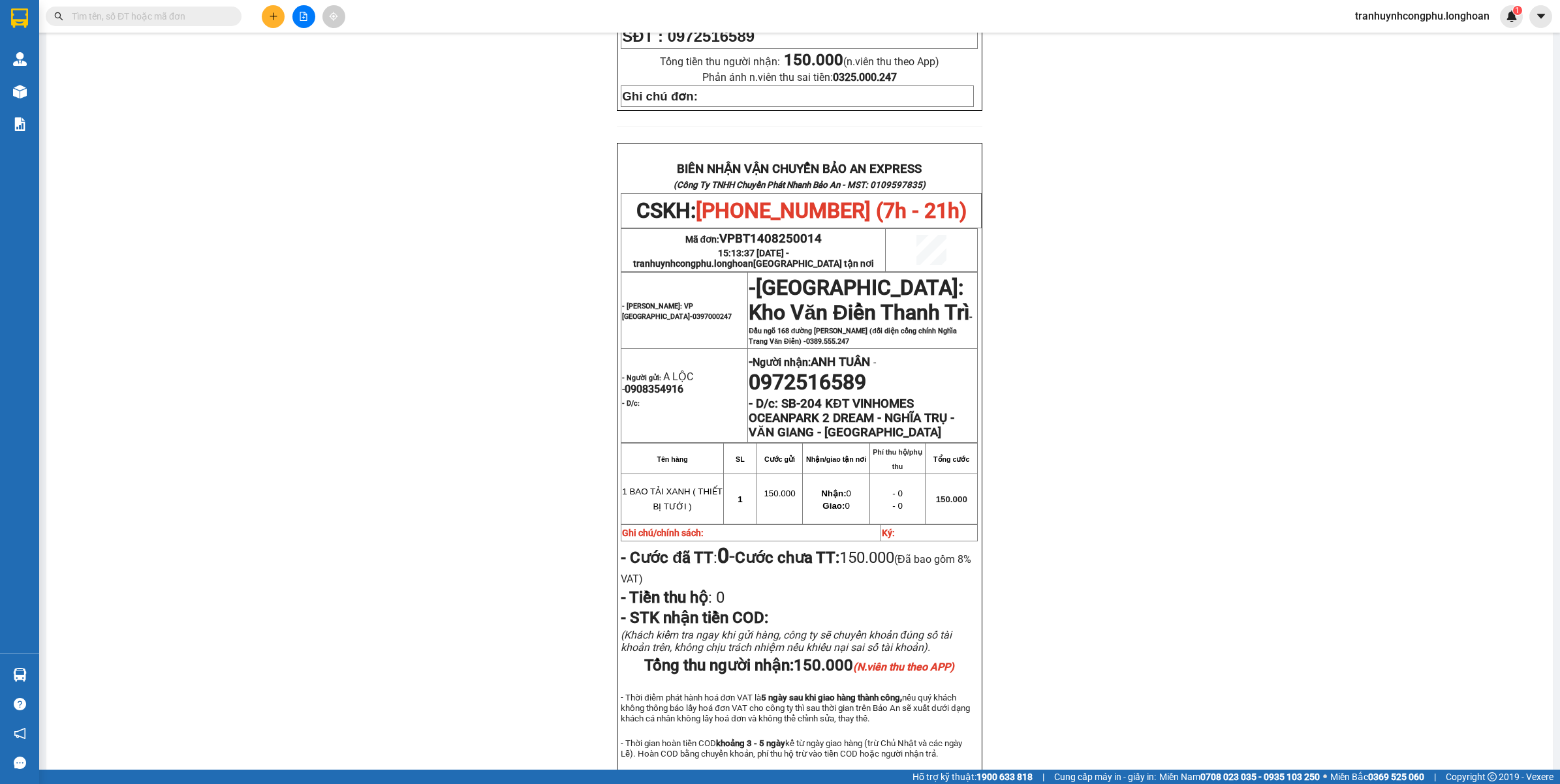
scroll to position [566, 0]
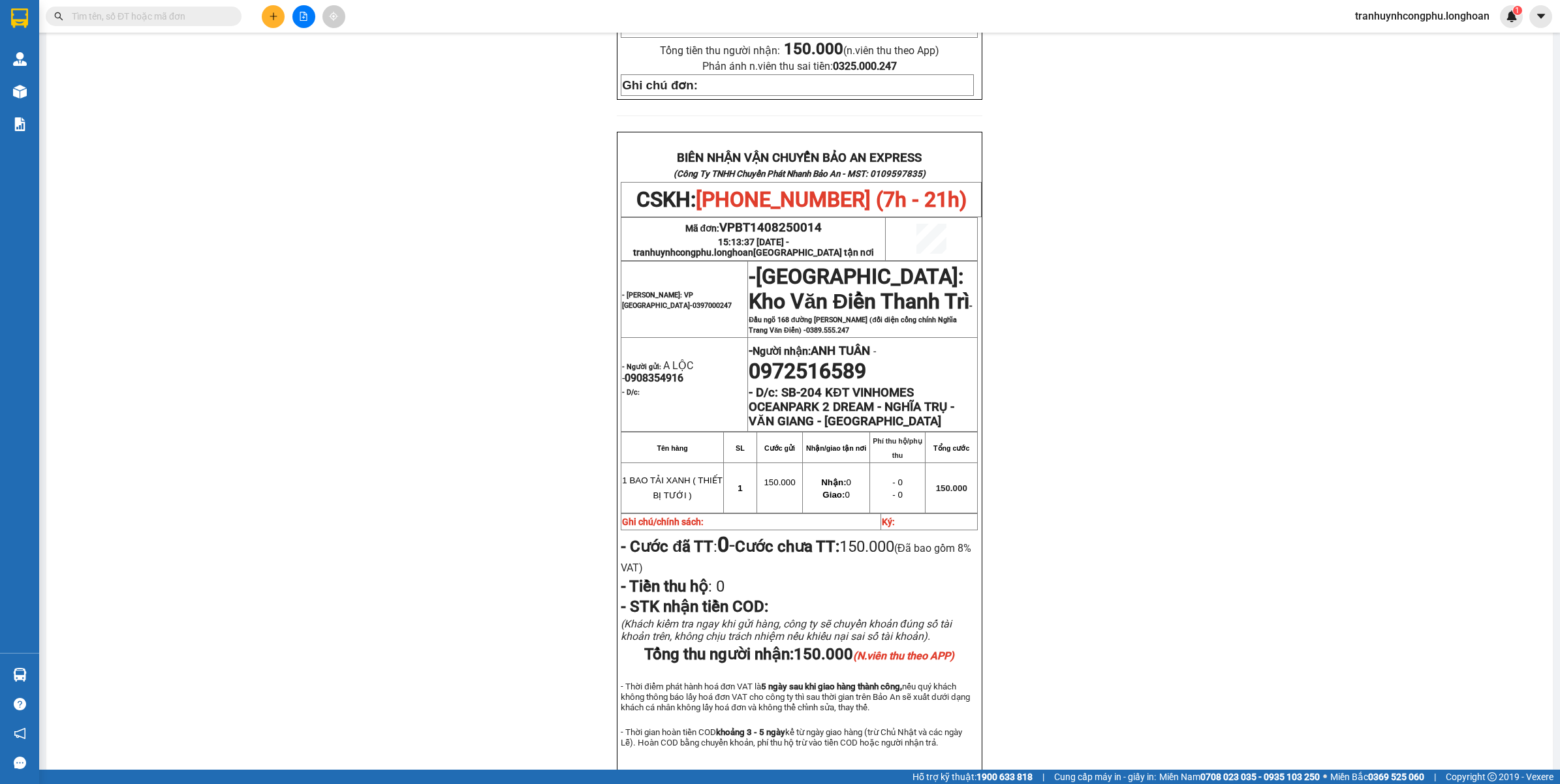
click at [135, 21] on input "text" at bounding box center [149, 16] width 154 height 15
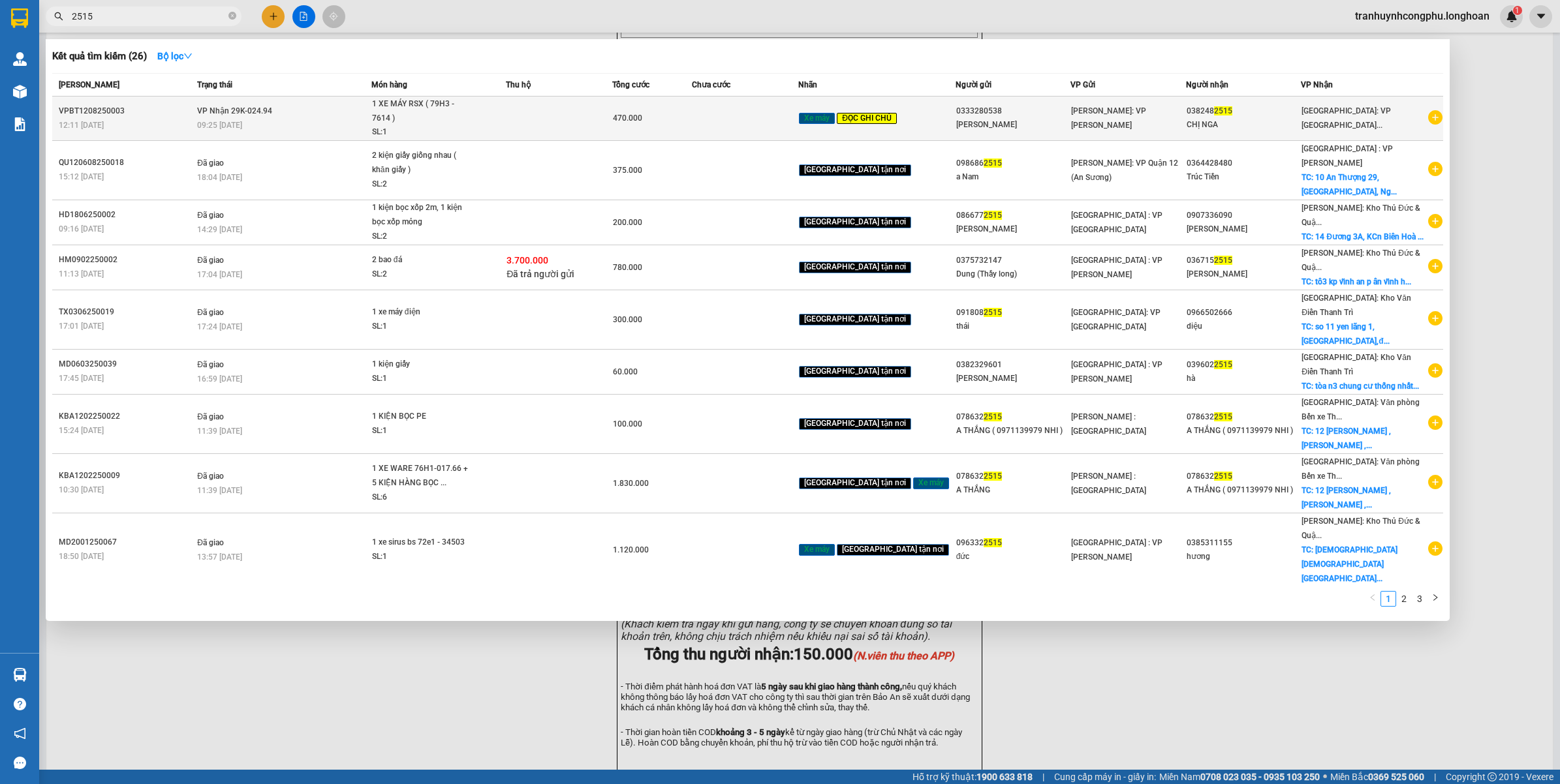
type input "2515"
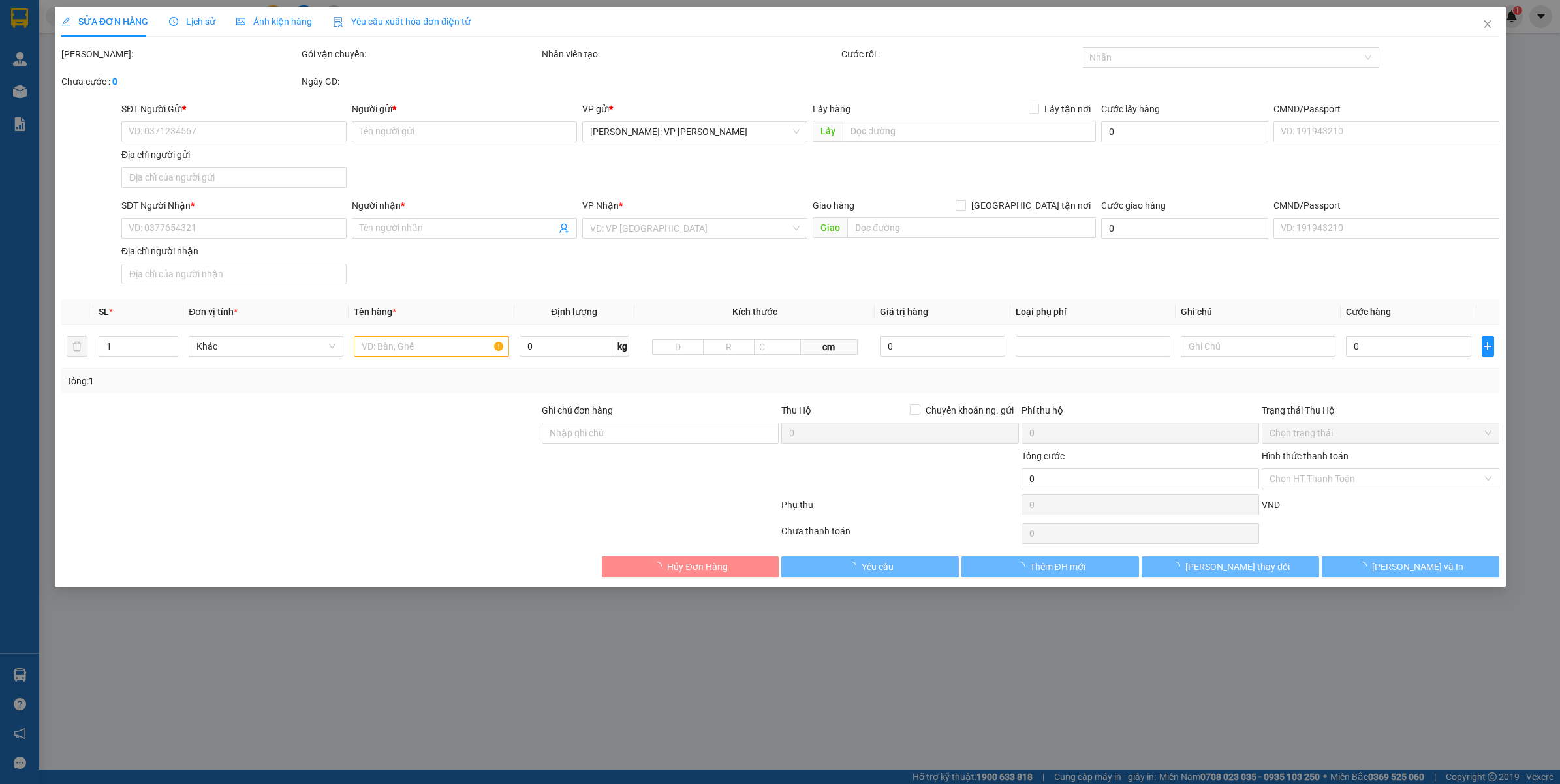
type input "0333280538"
type input "[PERSON_NAME]"
type input "0382482515"
type input "CHỊ NGA"
type input "CHÌA KHÓA + GIẤY TỜ XE QUẤN TAY LÁI"
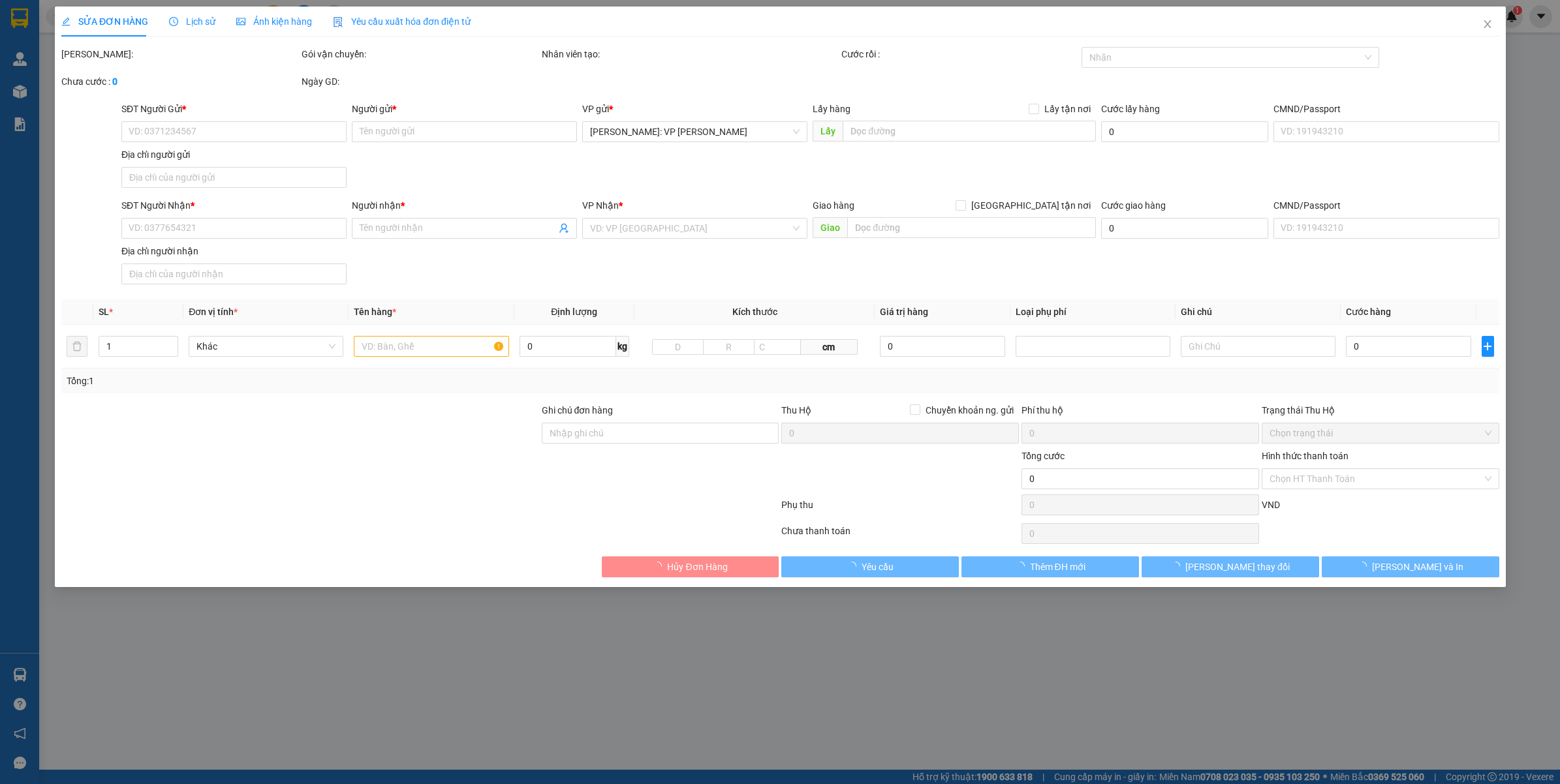
type input "470.000"
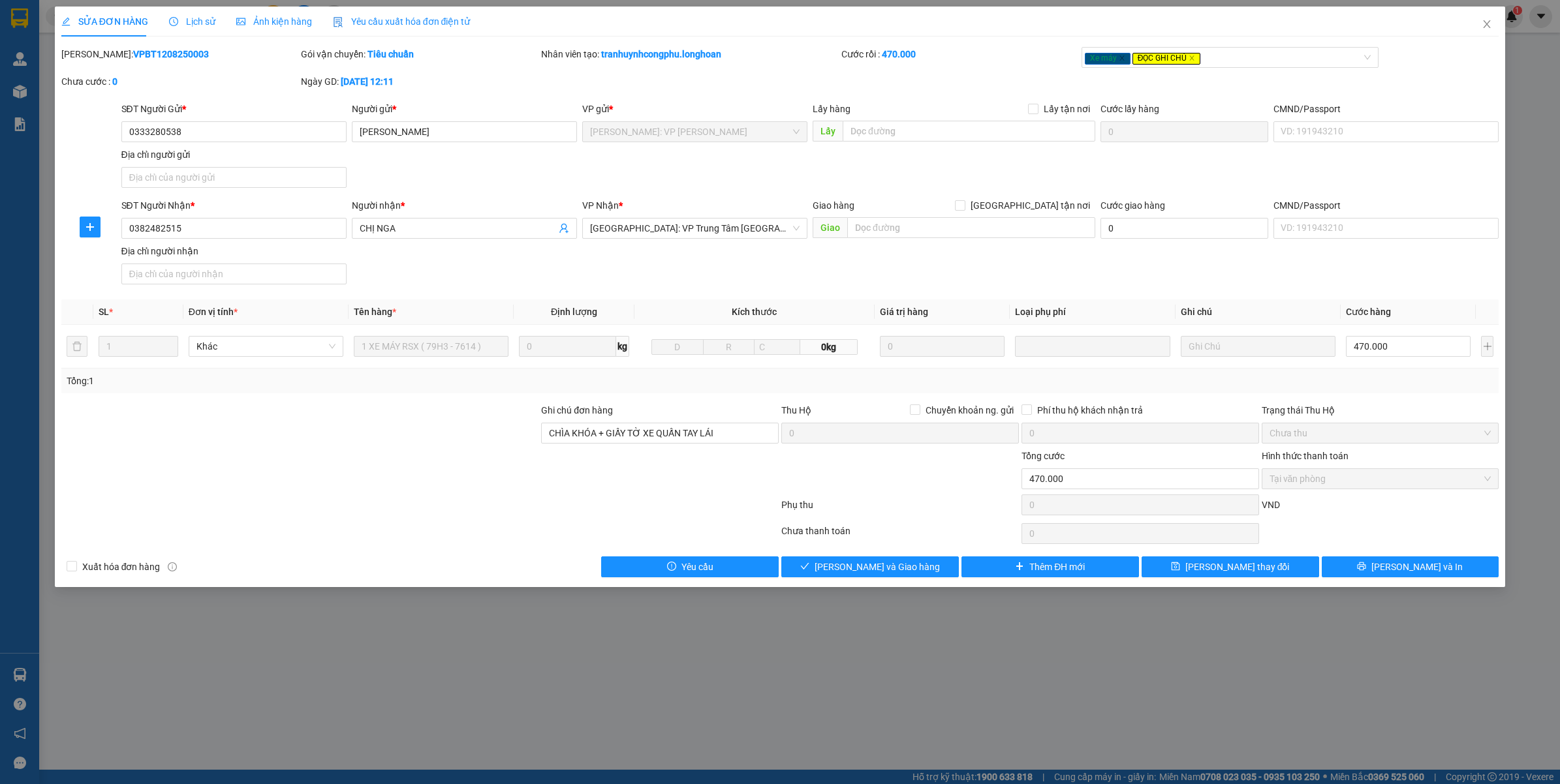
click at [141, 54] on b "VPBT1208250003" at bounding box center [171, 54] width 75 height 10
copy b "VPBT1208250003"
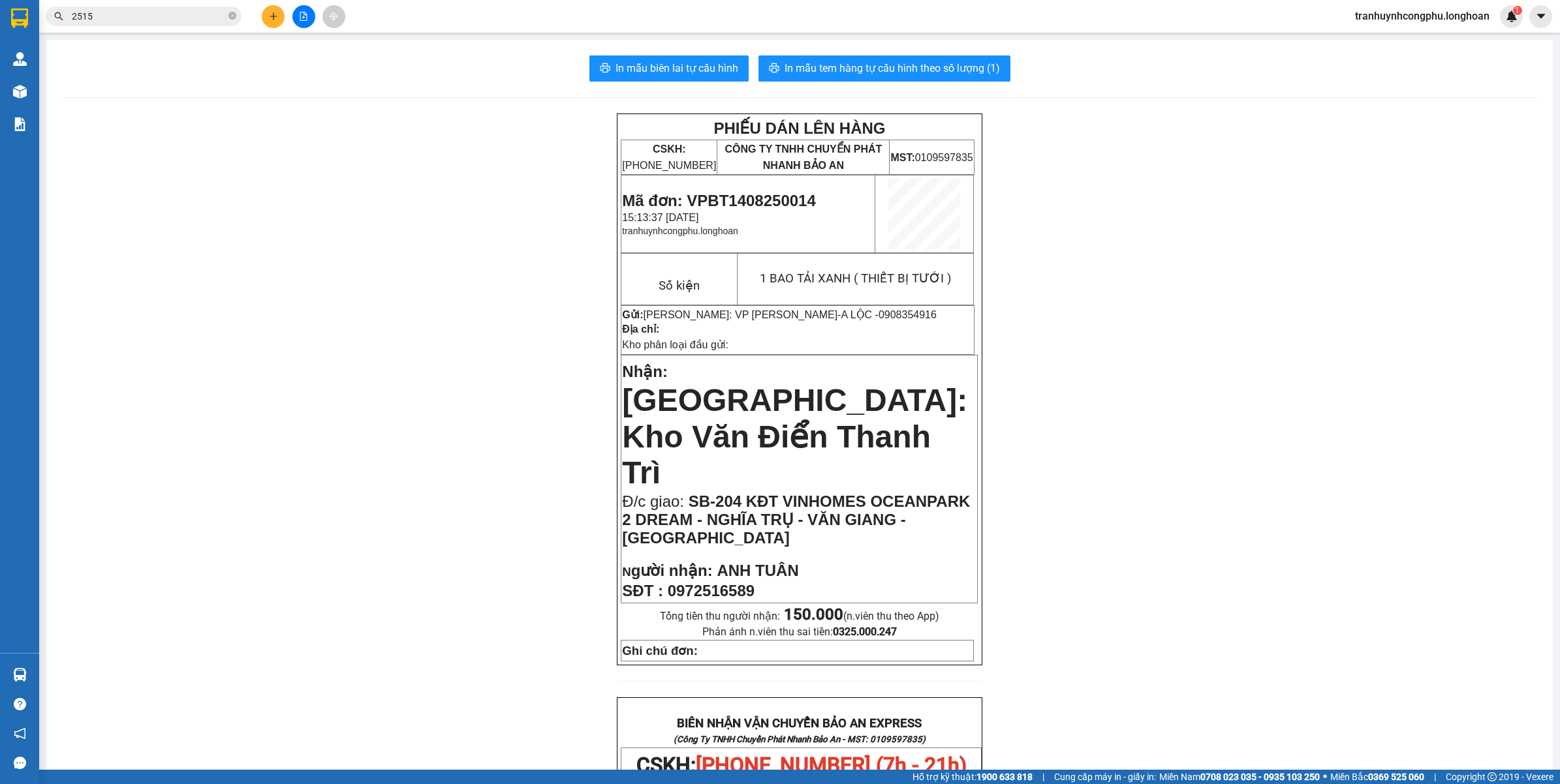
click at [438, 442] on div "PHIẾU DÁN LÊN HÀNG CSKH: [PHONE_NUMBER] CÔNG TY TNHH CHUYỂN PHÁT NHANH BẢO AN M…" at bounding box center [800, 746] width 1475 height 1266
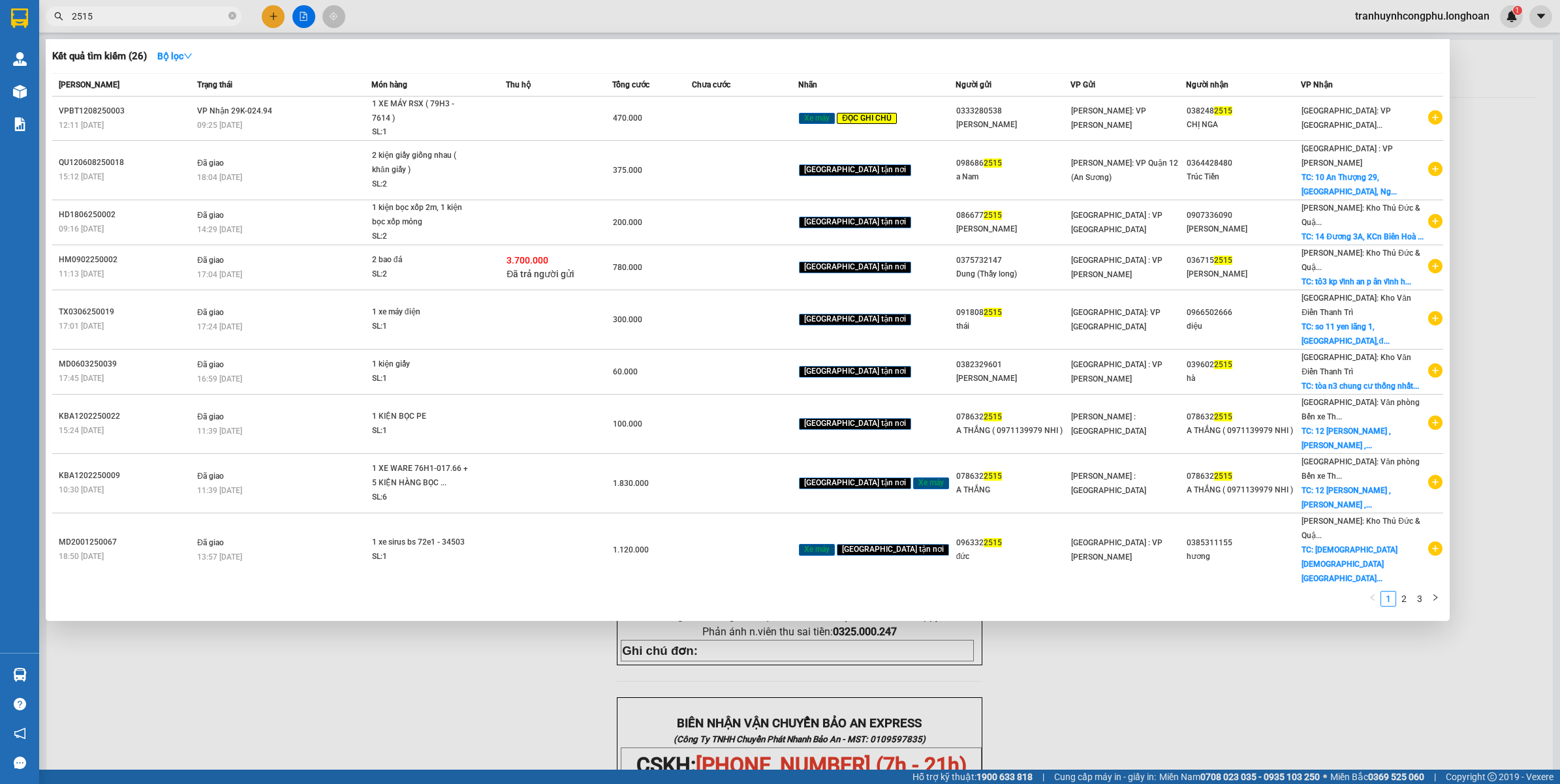
click at [129, 7] on span "2515" at bounding box center [143, 16] width 196 height 20
click at [124, 21] on input "2515" at bounding box center [149, 16] width 154 height 15
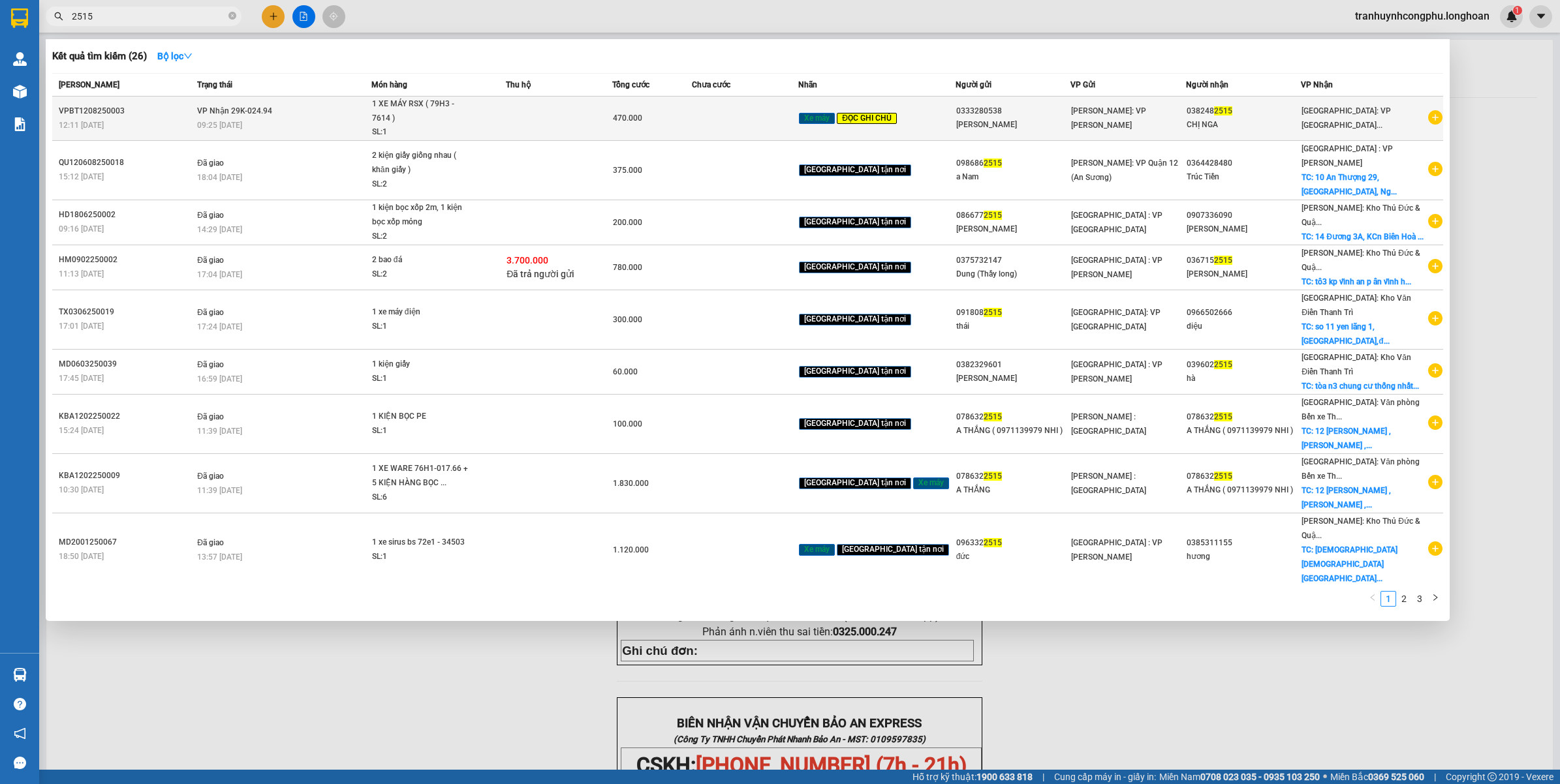
click at [338, 119] on div "09:25 [DATE]" at bounding box center [283, 125] width 174 height 15
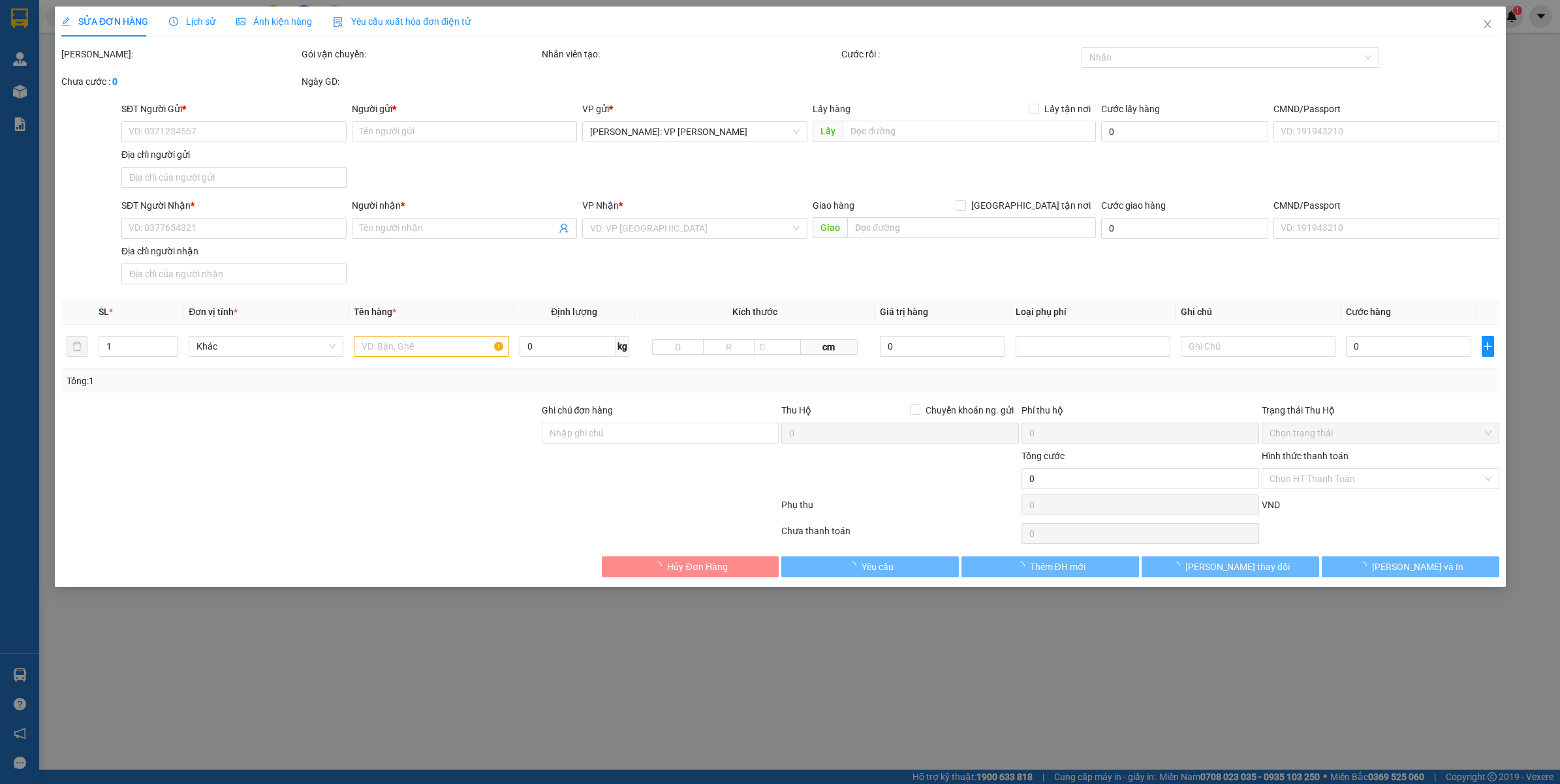
type input "0333280538"
type input "[PERSON_NAME]"
type input "0382482515"
type input "CHỊ NGA"
type input "CHÌA KHÓA + GIẤY TỜ XE QUẤN TAY LÁI"
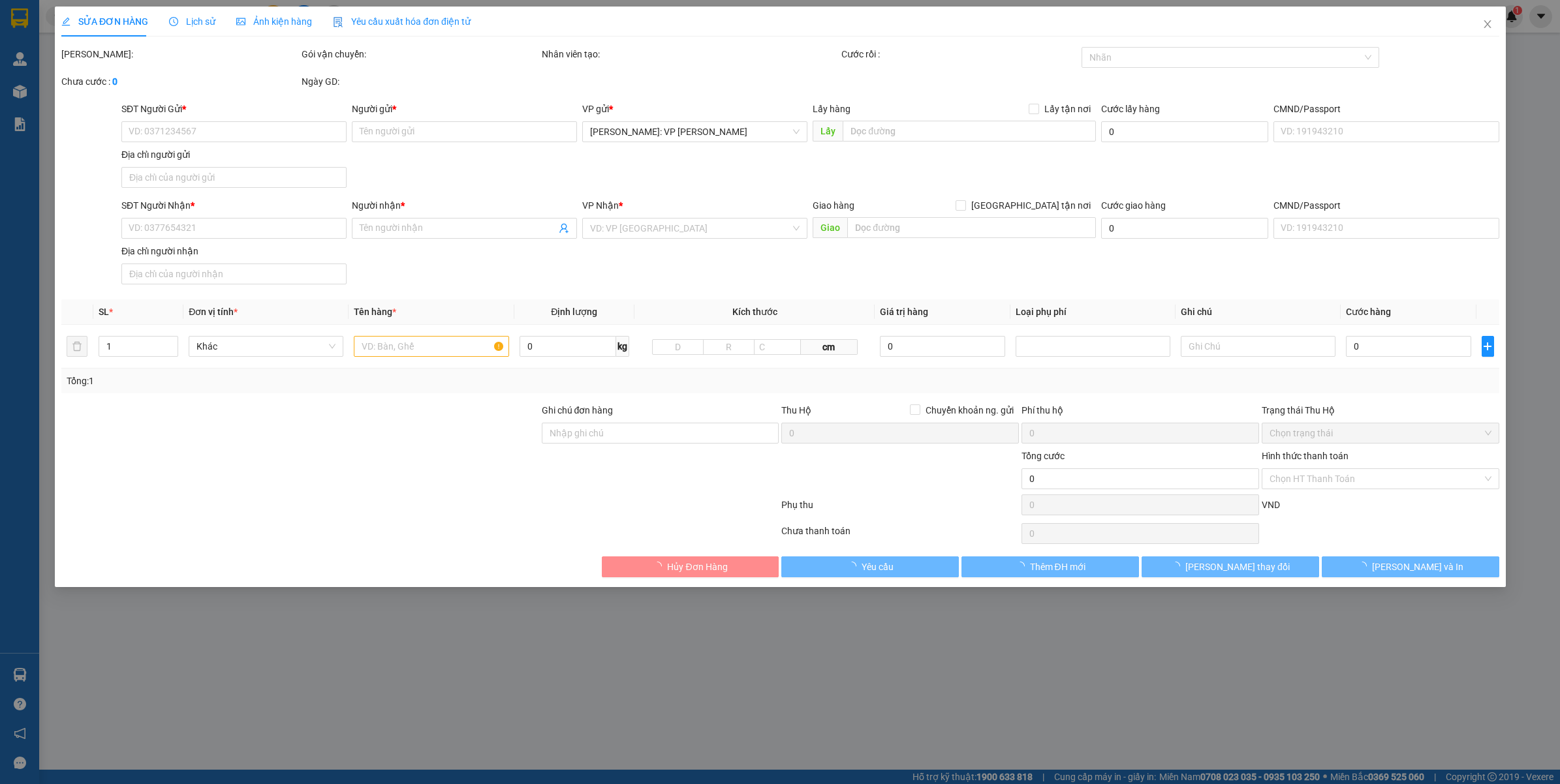
type input "470.000"
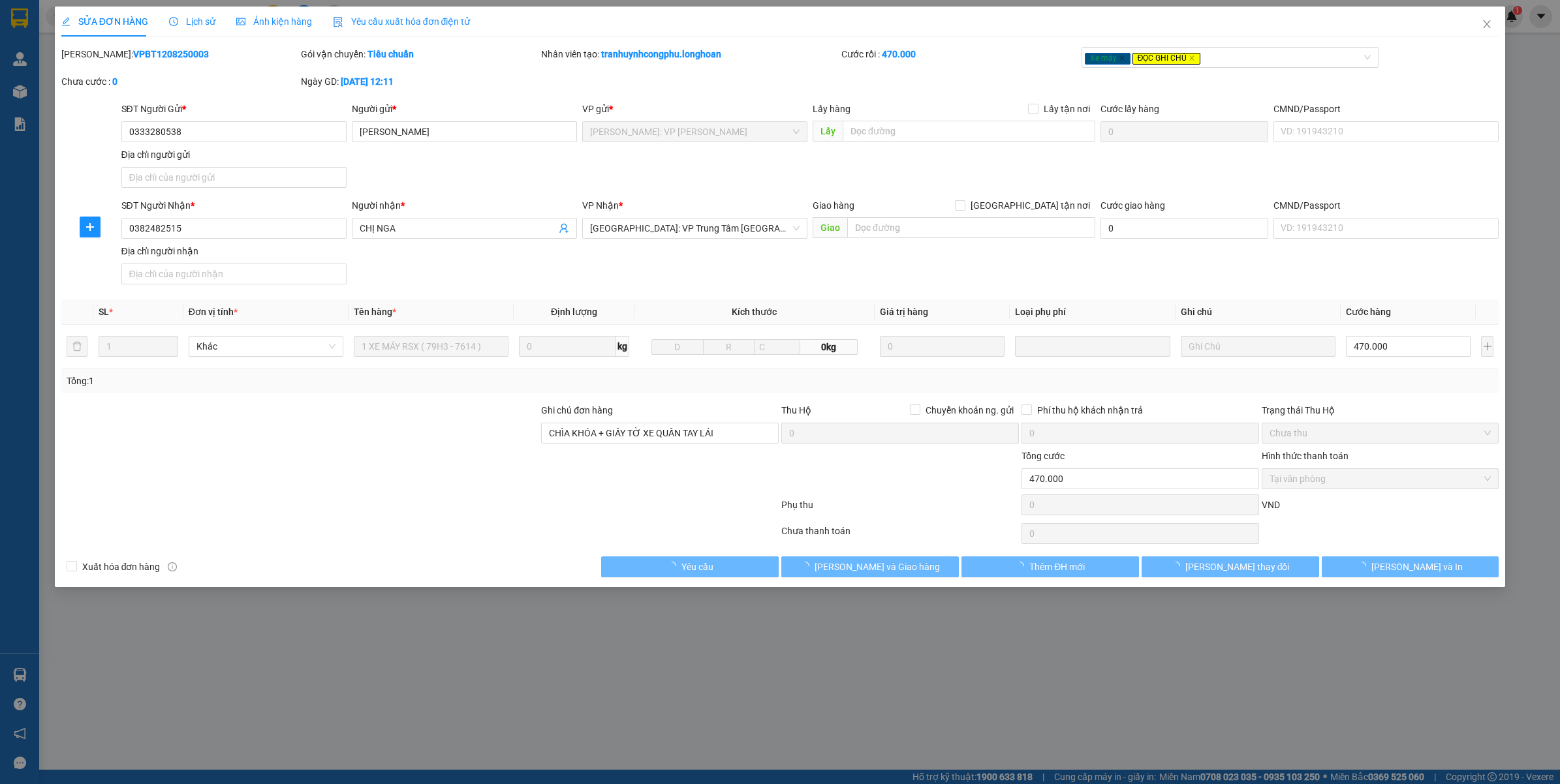
click at [134, 56] on b "VPBT1208250003" at bounding box center [171, 54] width 75 height 10
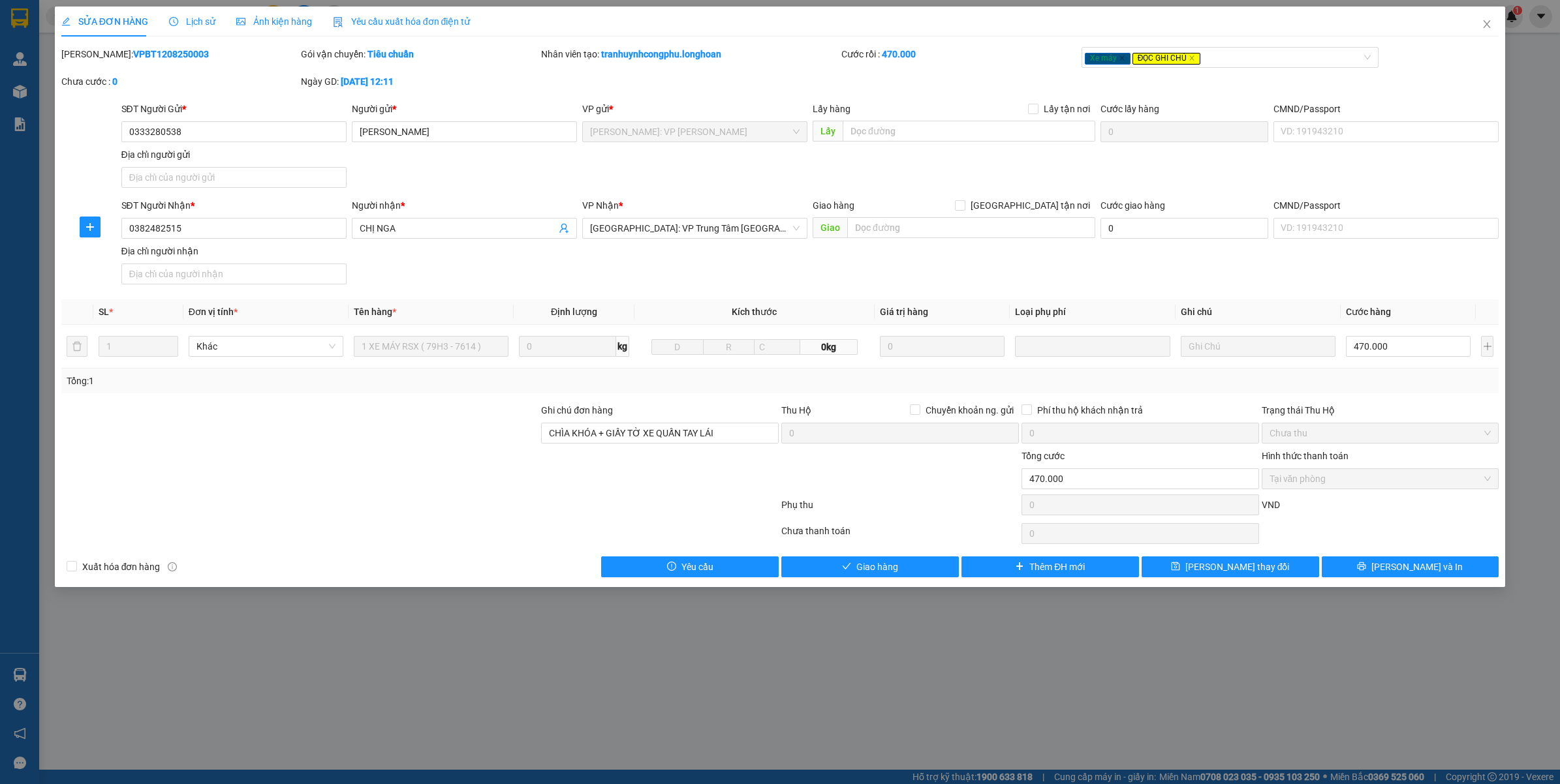
click at [134, 56] on b "VPBT1208250003" at bounding box center [171, 54] width 75 height 10
copy b "VPBT1208250003"
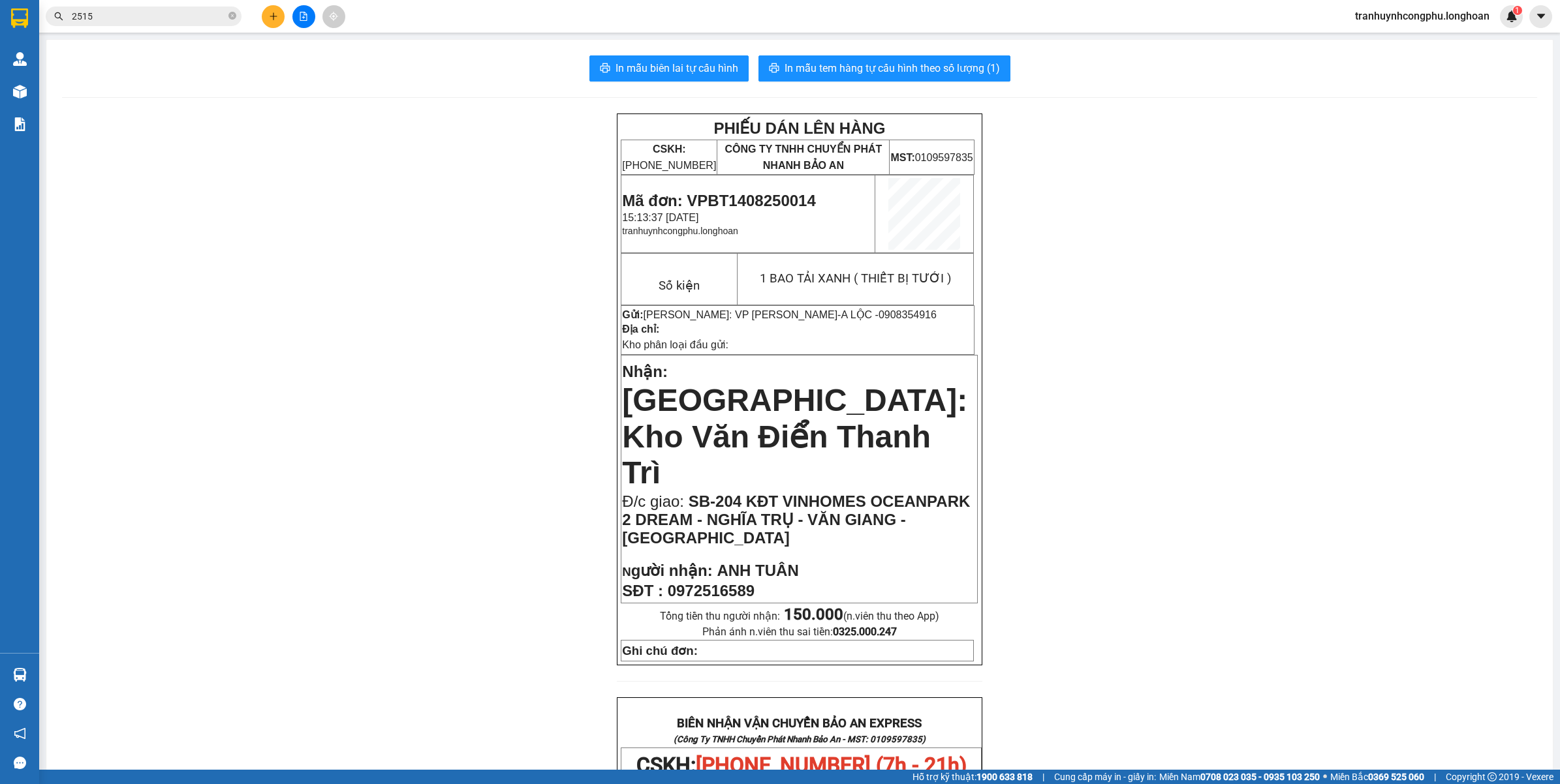
click at [113, 11] on input "2515" at bounding box center [149, 16] width 154 height 15
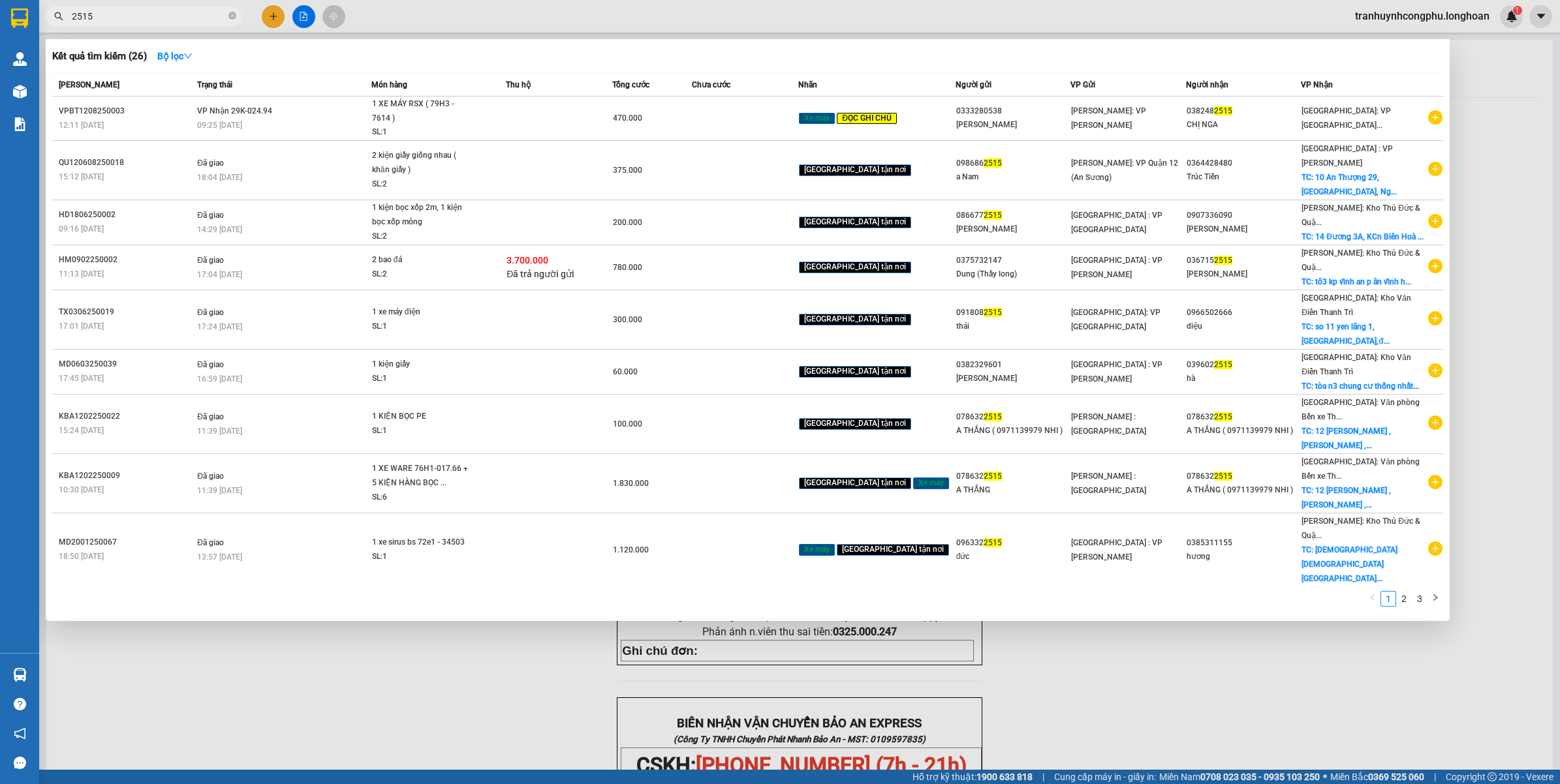
drag, startPoint x: 442, startPoint y: 643, endPoint x: 422, endPoint y: 643, distance: 20.0
click at [442, 643] on div at bounding box center [780, 392] width 1560 height 784
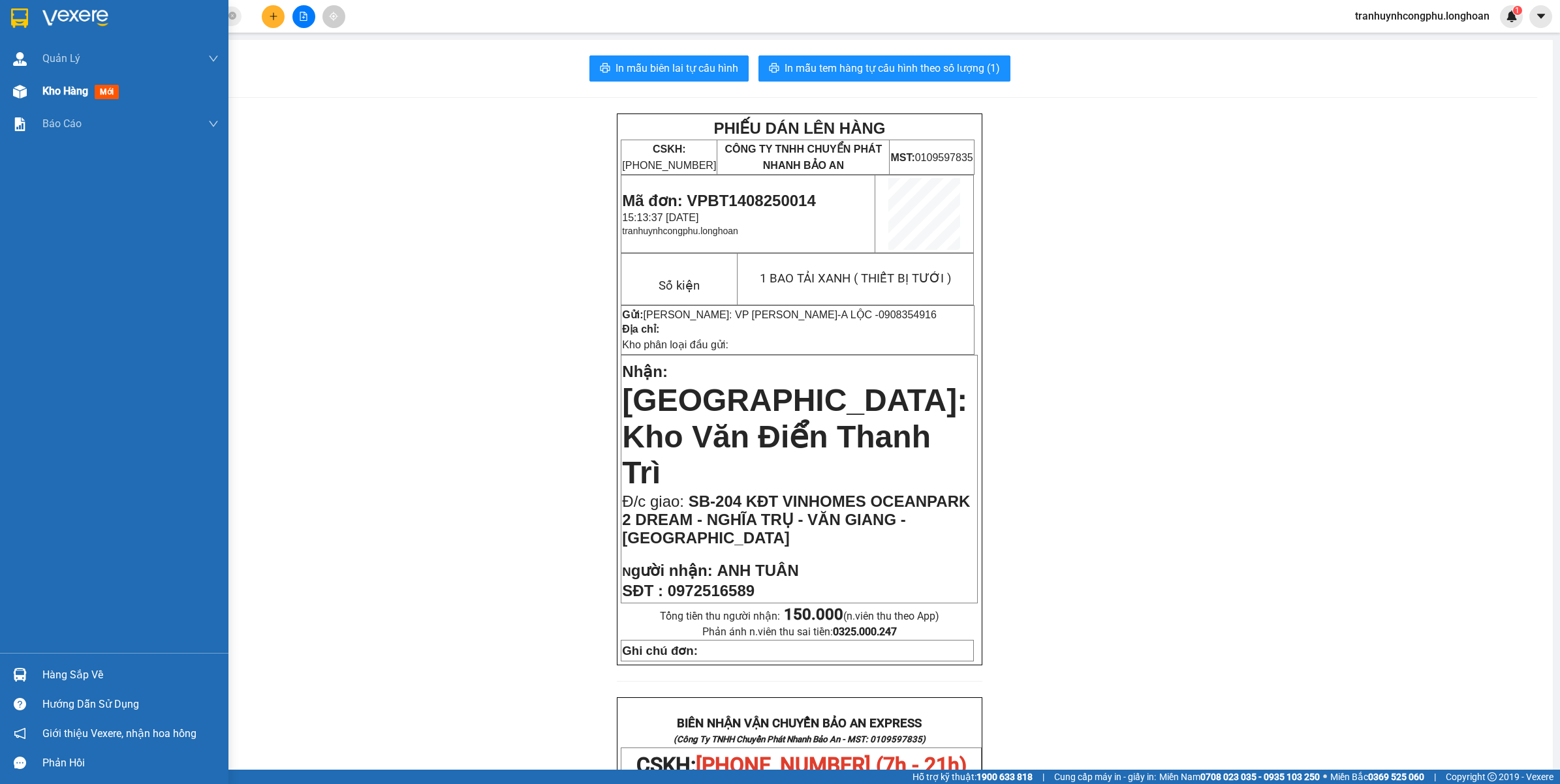
click at [45, 93] on span "Kho hàng" at bounding box center [65, 91] width 45 height 12
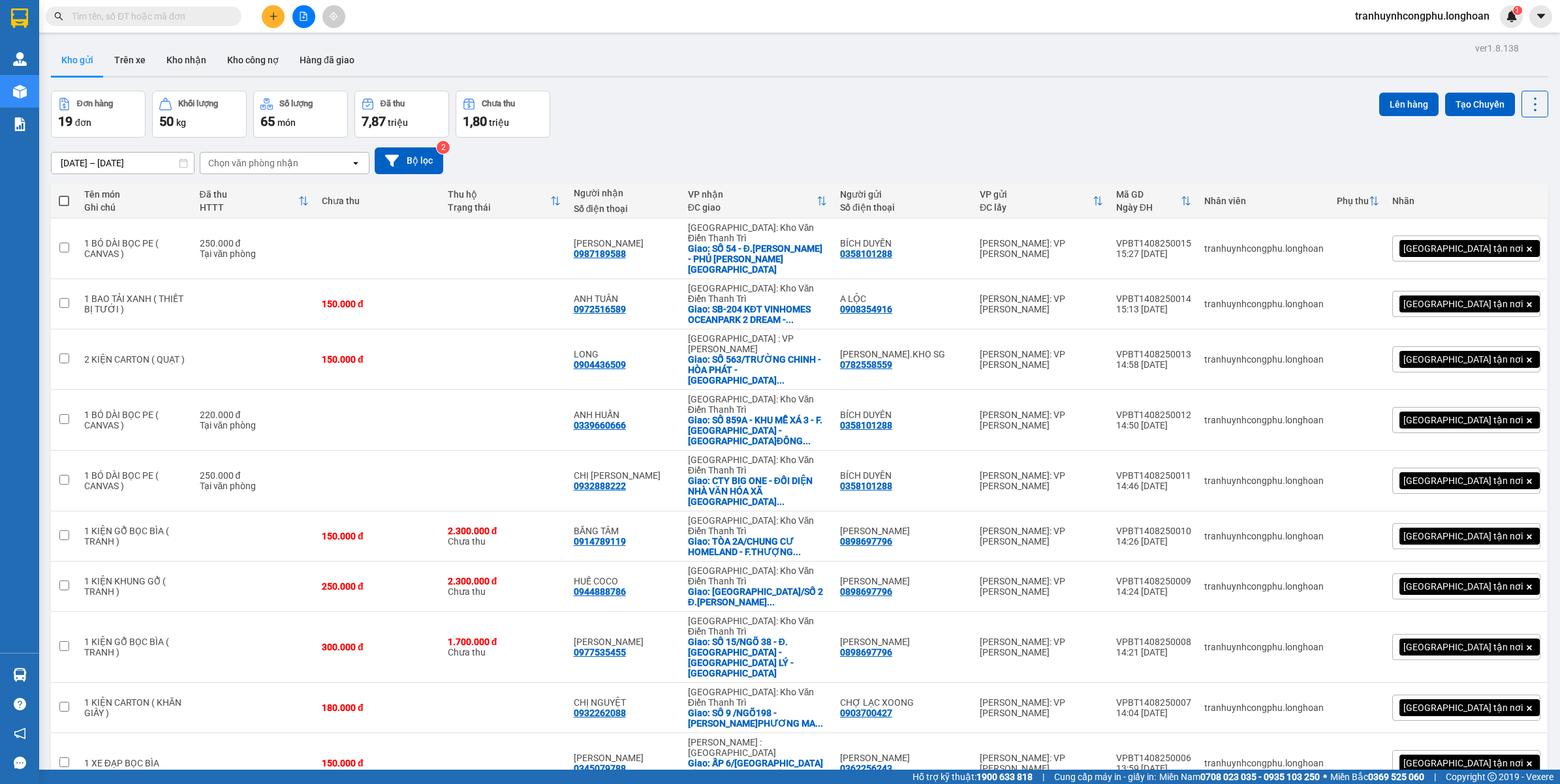
click at [636, 138] on div "[DATE] – [DATE] Press the down arrow key to interact with the calendar and sele…" at bounding box center [799, 160] width 1497 height 46
click at [626, 129] on div "Đơn hàng 19 đơn Khối lượng 50 kg Số lượng 65 món Đã thu 7,87 triệu Chưa thu 1,8…" at bounding box center [799, 114] width 1497 height 47
click at [732, 128] on div "Đơn hàng 19 đơn Khối lượng 50 kg Số lượng 65 món Đã thu 7,87 triệu Chưa thu 1,8…" at bounding box center [799, 114] width 1497 height 47
click at [710, 131] on div "Đơn hàng 19 đơn Khối lượng 50 kg Số lượng 65 món Đã thu 7,87 triệu Chưa thu 1,8…" at bounding box center [799, 114] width 1497 height 47
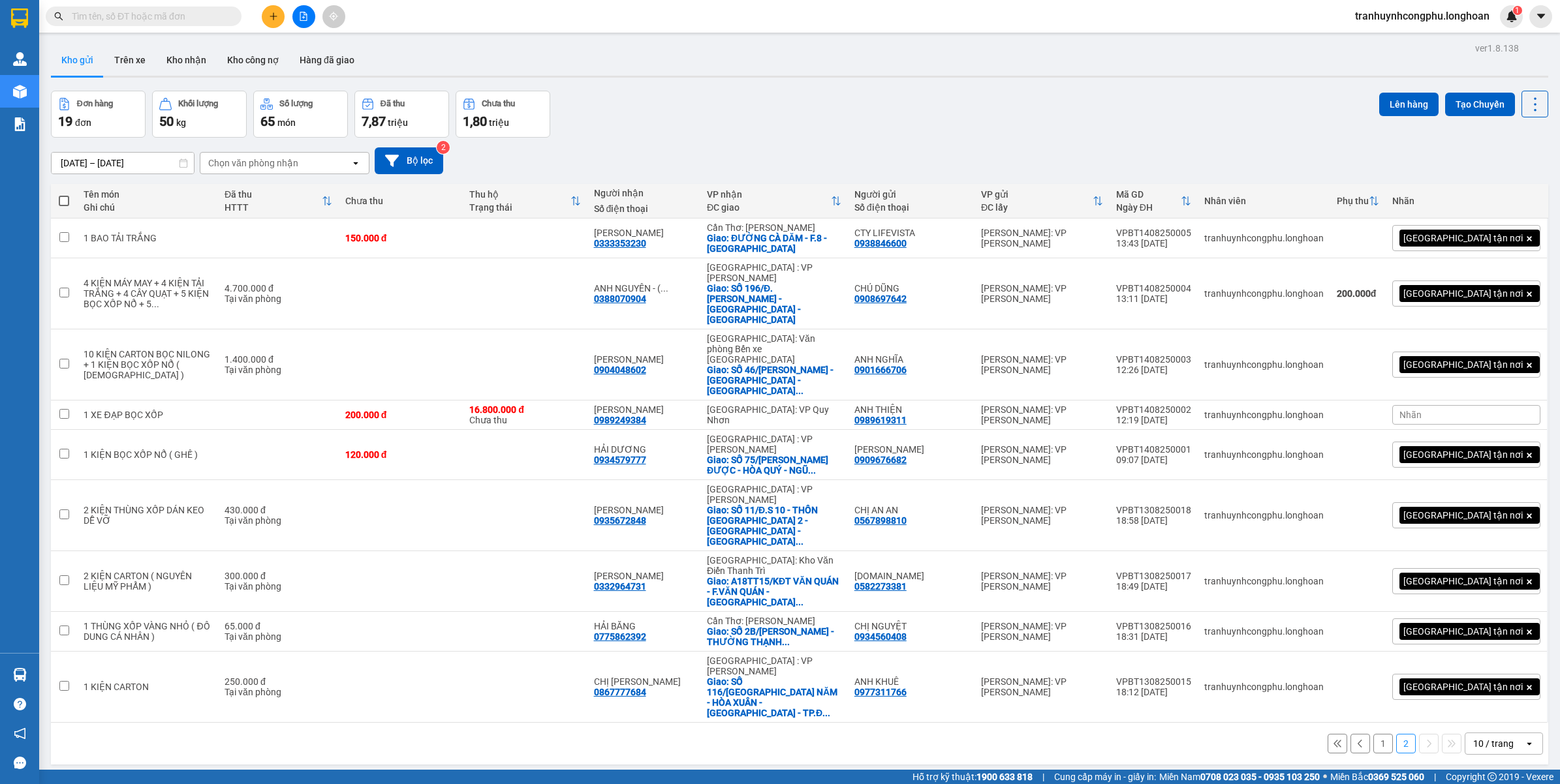
click at [1375, 733] on button "1" at bounding box center [1383, 743] width 20 height 20
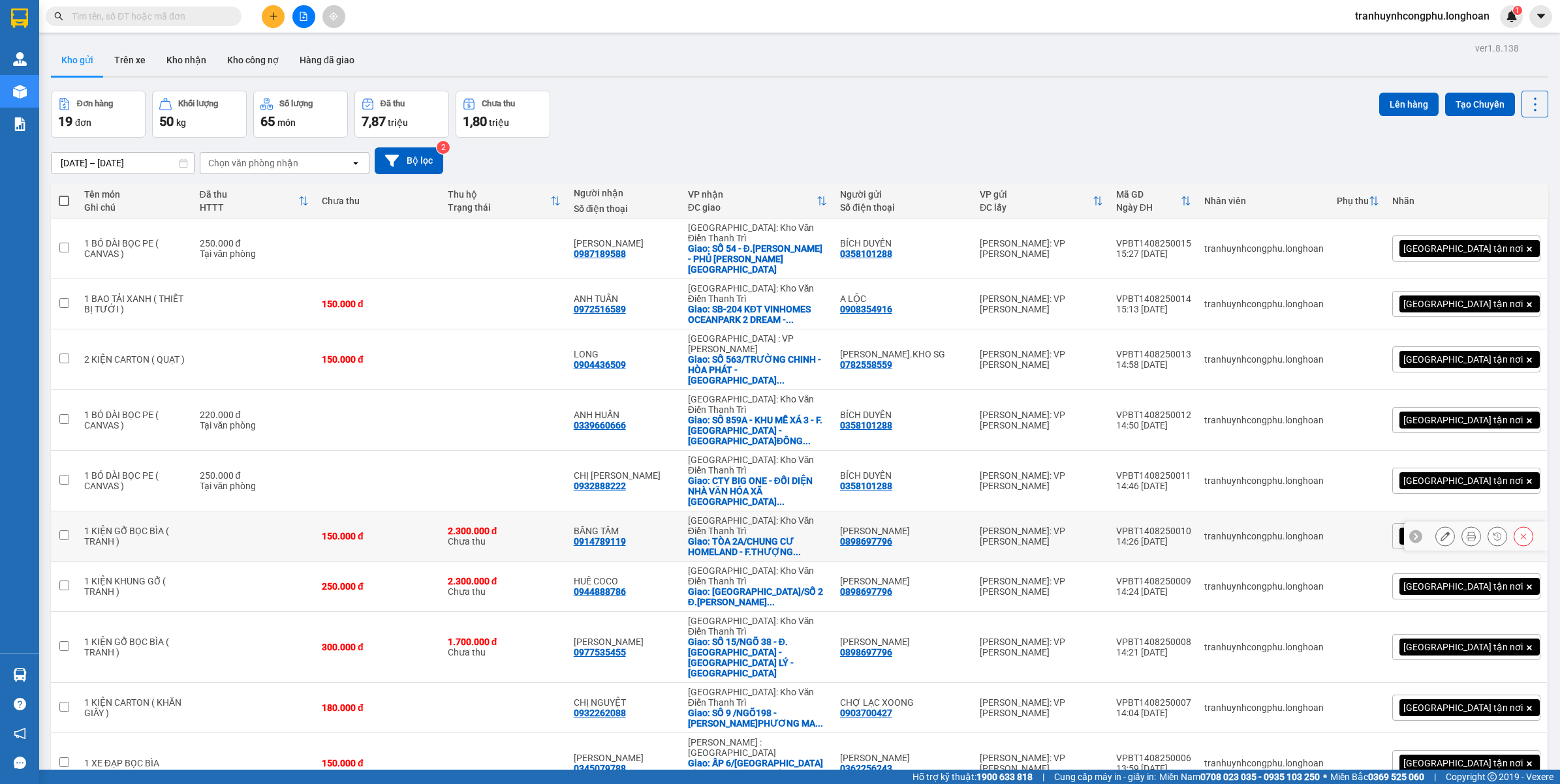
click at [316, 512] on td at bounding box center [255, 537] width 123 height 51
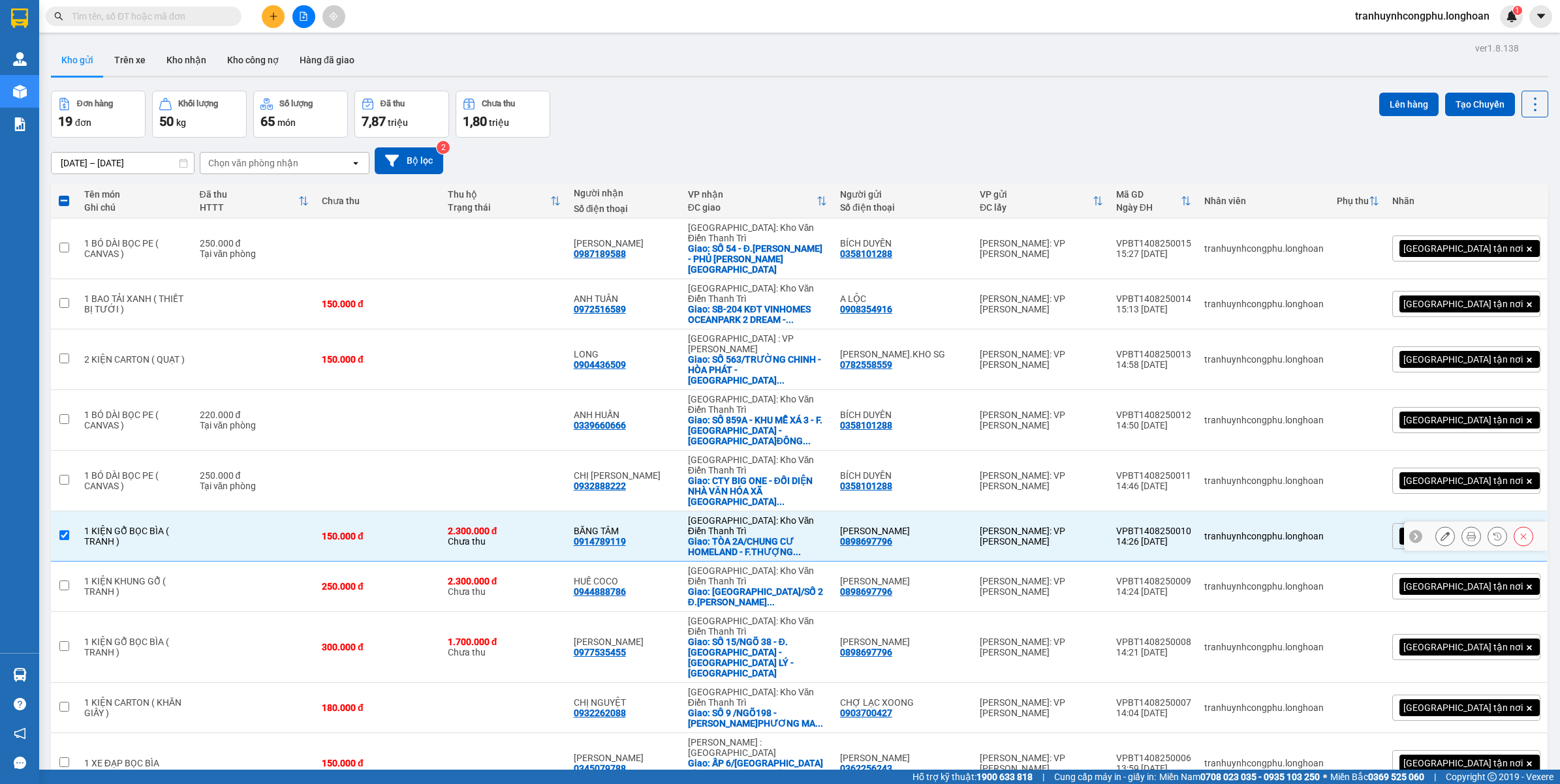
click at [316, 512] on td at bounding box center [255, 537] width 123 height 51
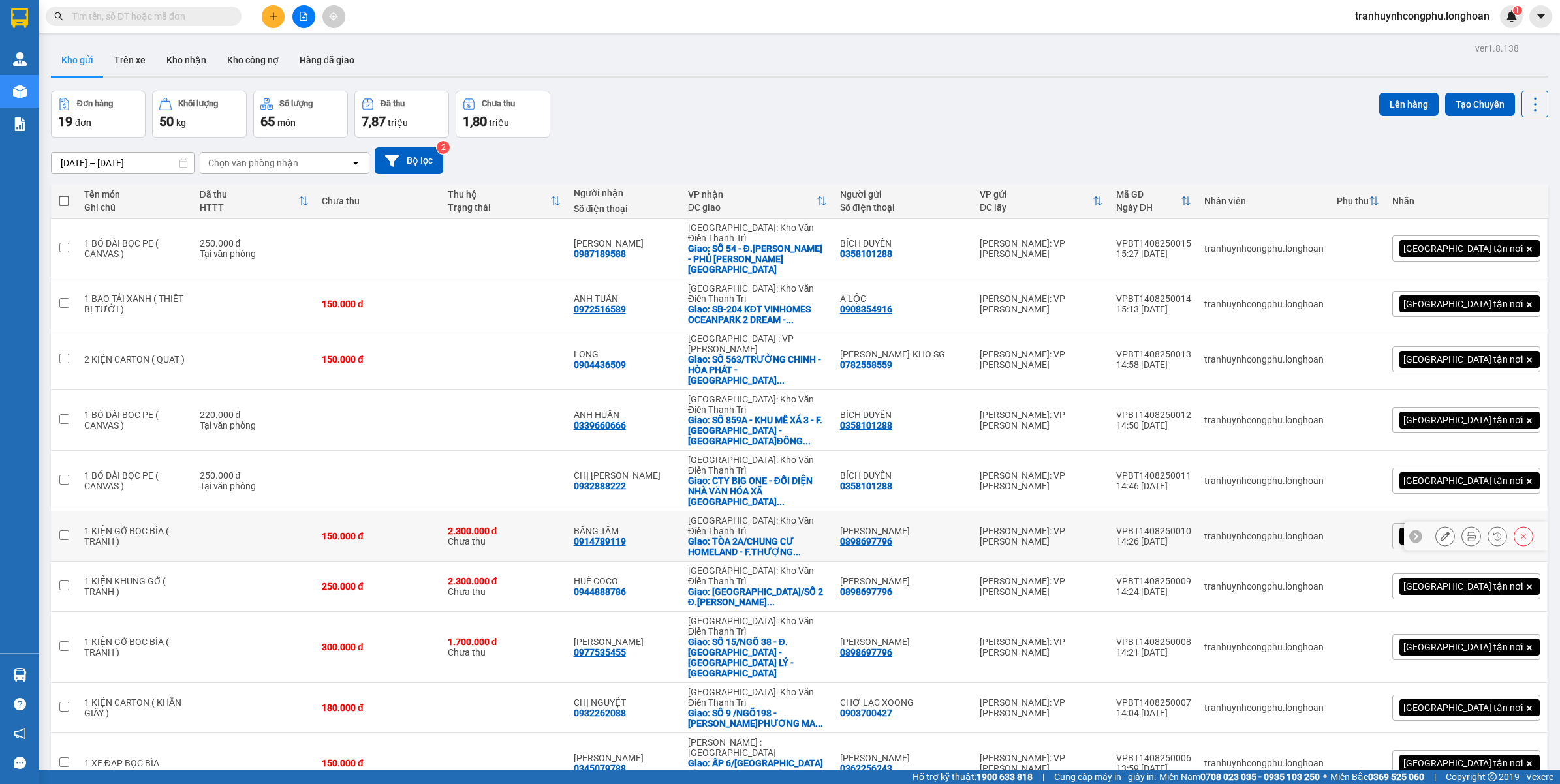
click at [316, 512] on td at bounding box center [255, 537] width 123 height 51
checkbox input "true"
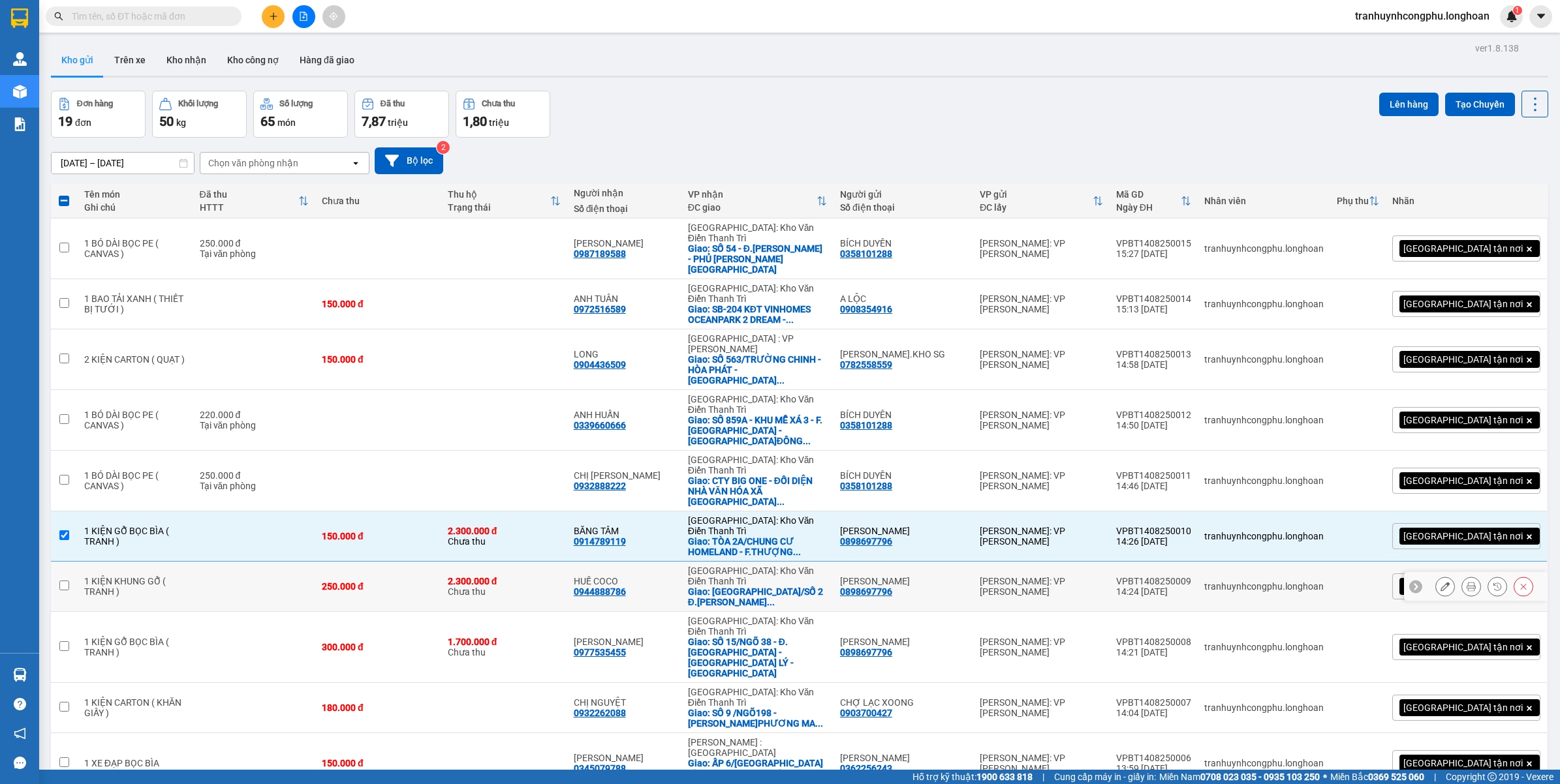
drag, startPoint x: 327, startPoint y: 481, endPoint x: 288, endPoint y: 530, distance: 62.6
click at [316, 561] on td at bounding box center [255, 586] width 123 height 51
checkbox input "true"
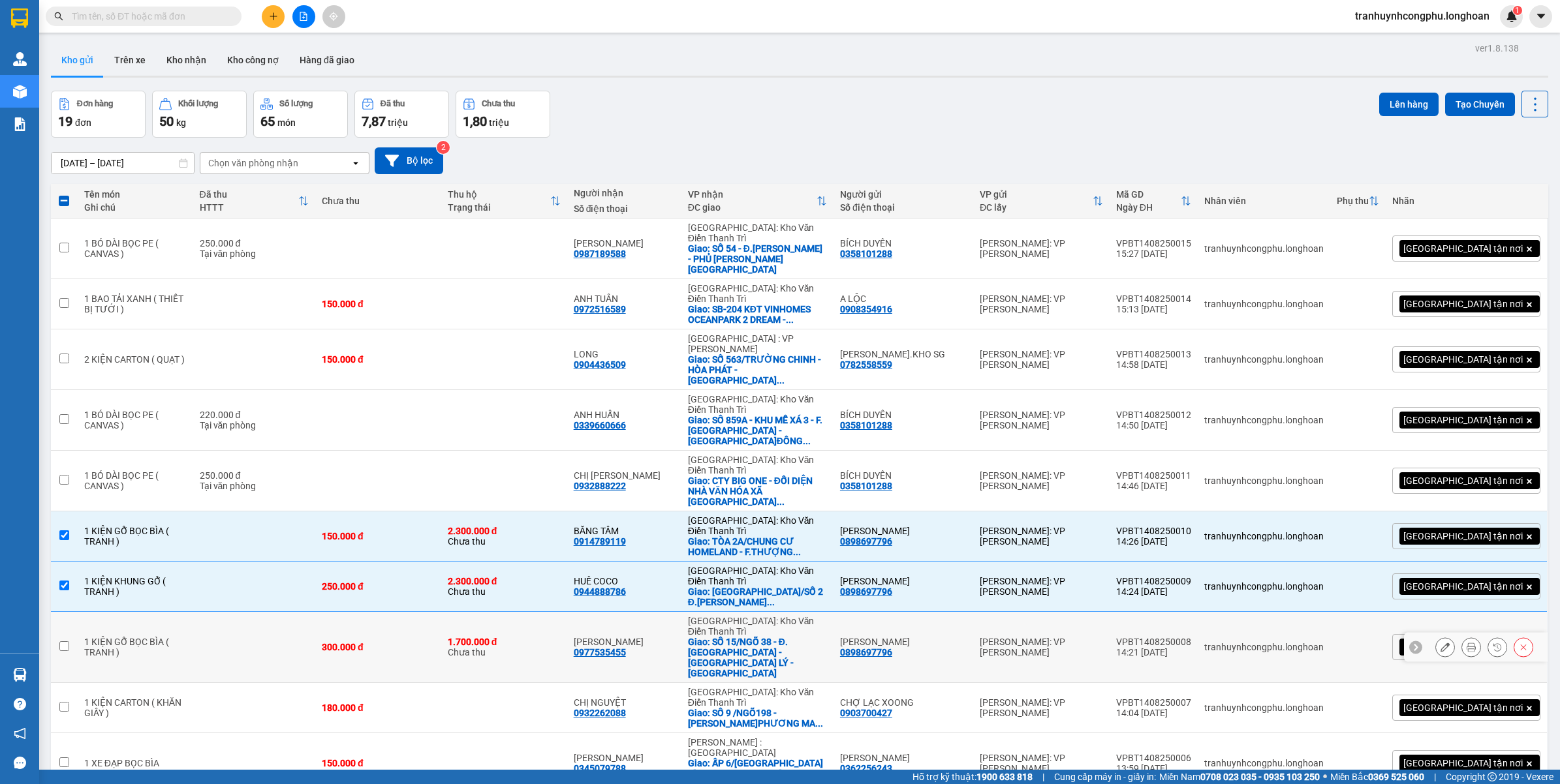
click at [272, 612] on td at bounding box center [255, 647] width 123 height 71
checkbox input "true"
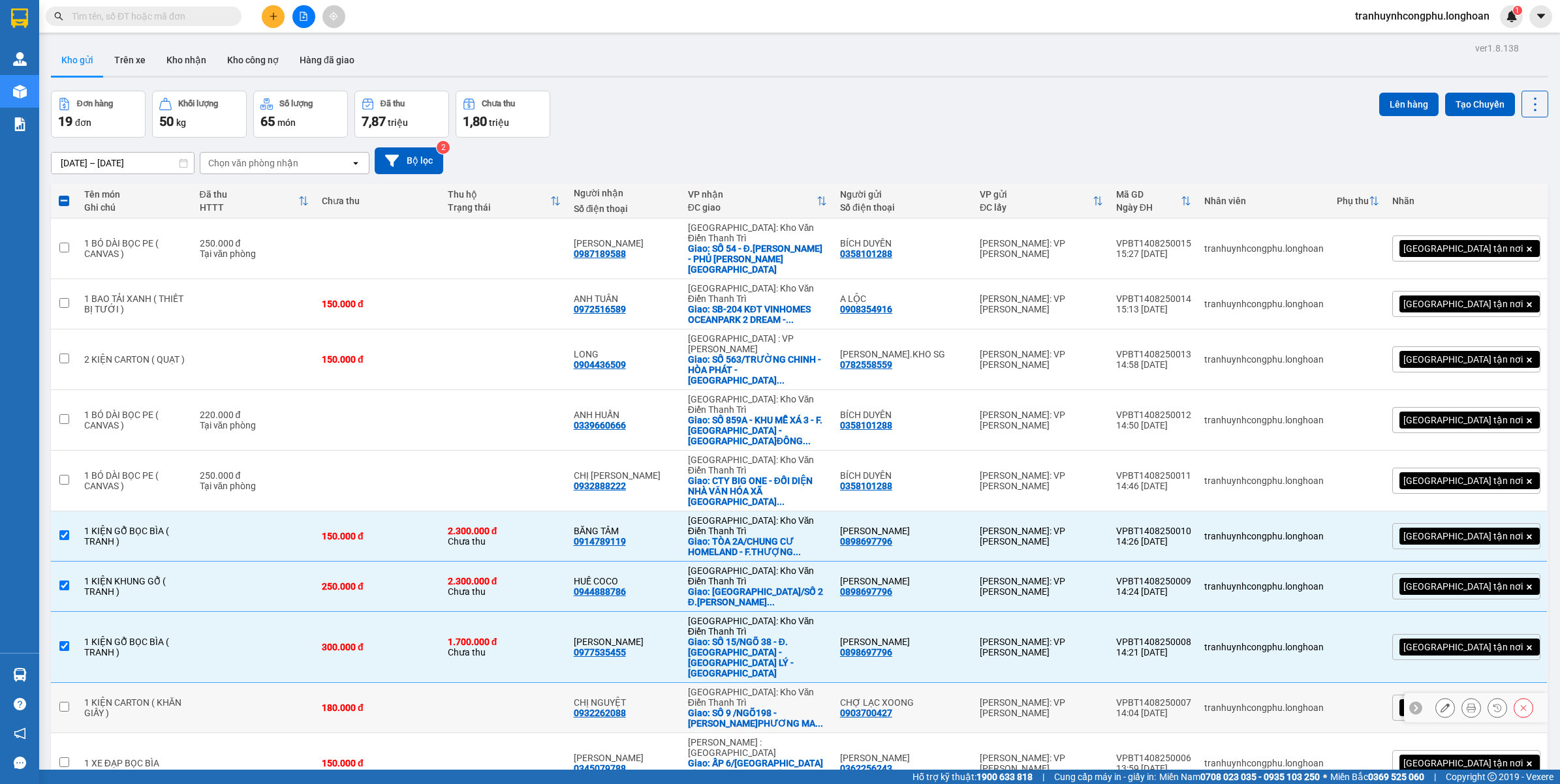
drag, startPoint x: 240, startPoint y: 575, endPoint x: 210, endPoint y: 628, distance: 60.9
click at [239, 683] on td at bounding box center [255, 708] width 123 height 51
checkbox input "true"
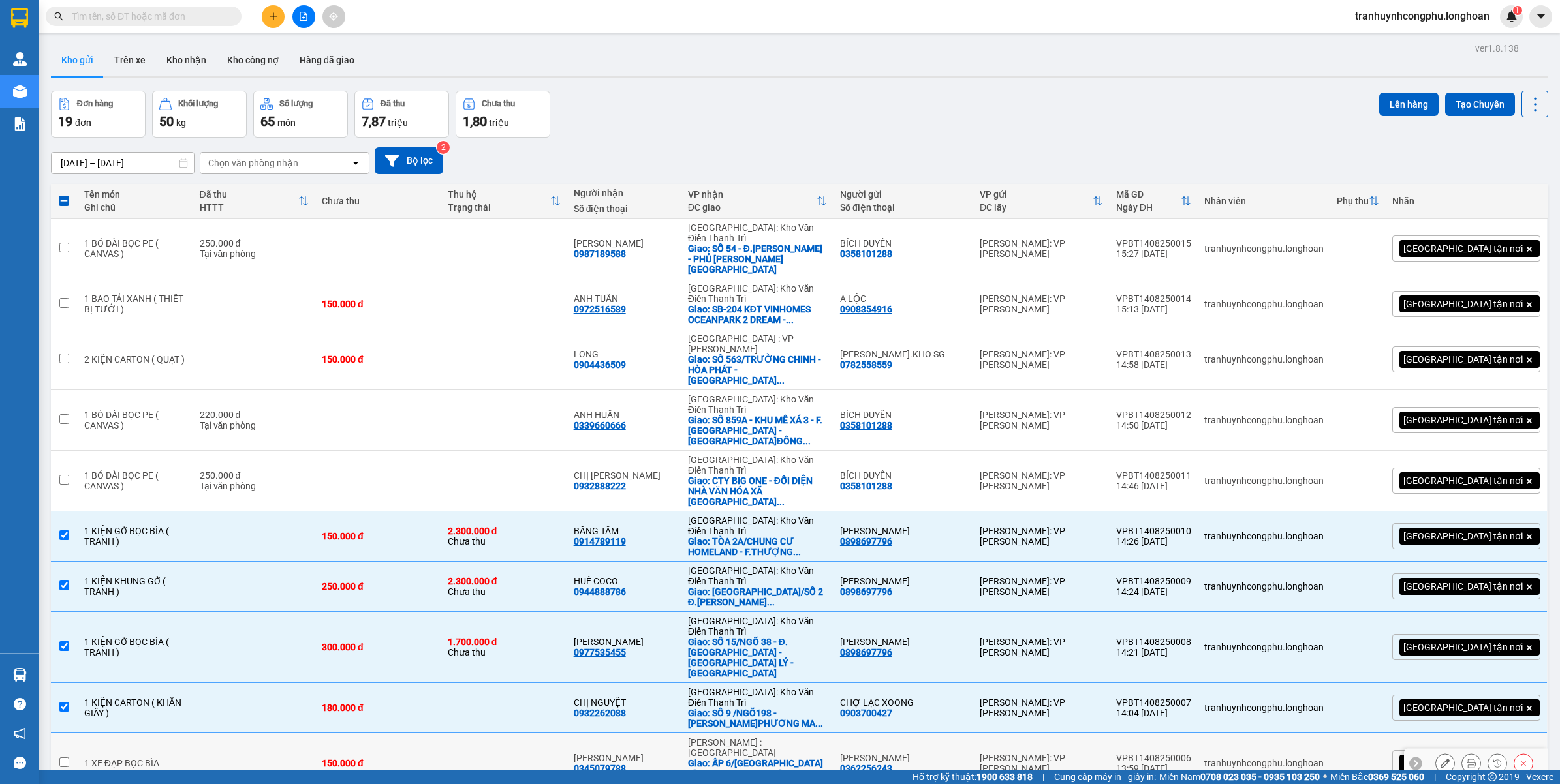
click at [193, 733] on td "1 XE ĐẠP BỌC BÌA" at bounding box center [135, 764] width 116 height 61
checkbox input "true"
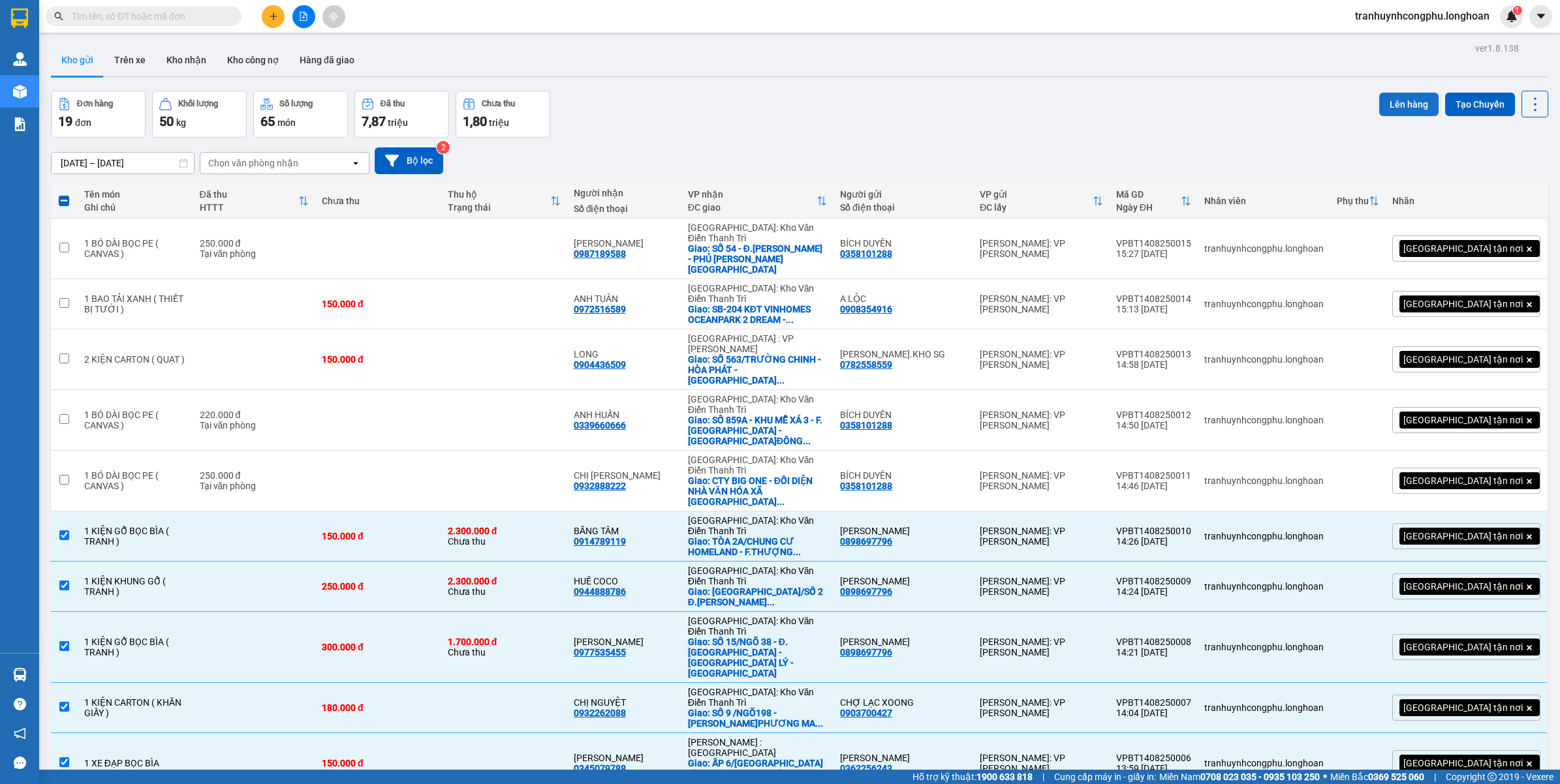
click at [1398, 103] on button "Lên hàng" at bounding box center [1408, 105] width 59 height 23
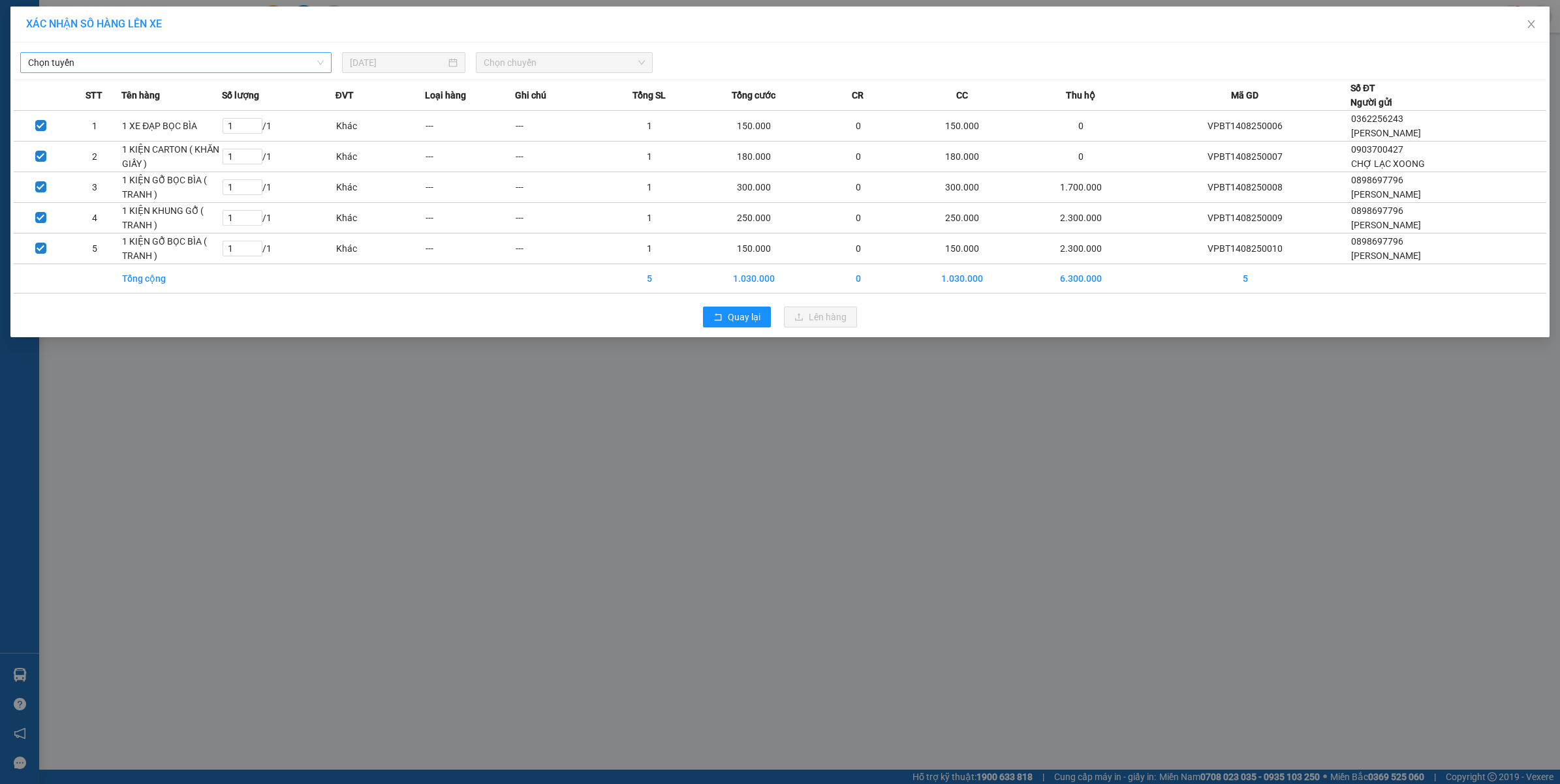
click at [62, 56] on span "Chọn tuyến" at bounding box center [176, 62] width 296 height 20
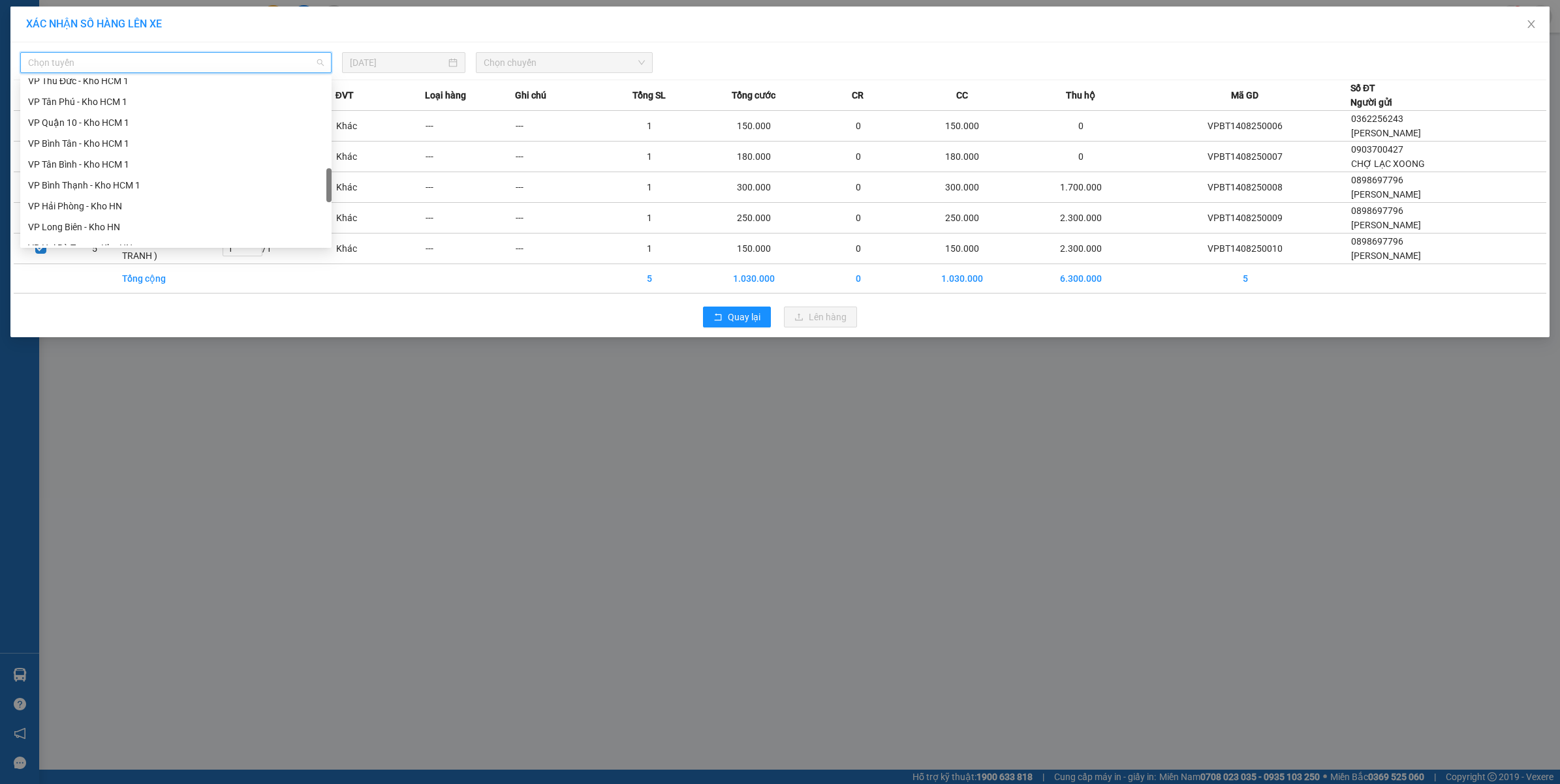
drag, startPoint x: 331, startPoint y: 99, endPoint x: 316, endPoint y: 189, distance: 91.2
click at [317, 189] on div "VP Thủ Đức - Kho HCM 1 VP Tân Phú - Kho HCM 1 VP Quận 10 - Kho HCM 1 VP Bình Tâ…" at bounding box center [176, 162] width 311 height 167
click at [105, 187] on div "VP Bình Thạnh - Kho HCM 1" at bounding box center [176, 182] width 296 height 15
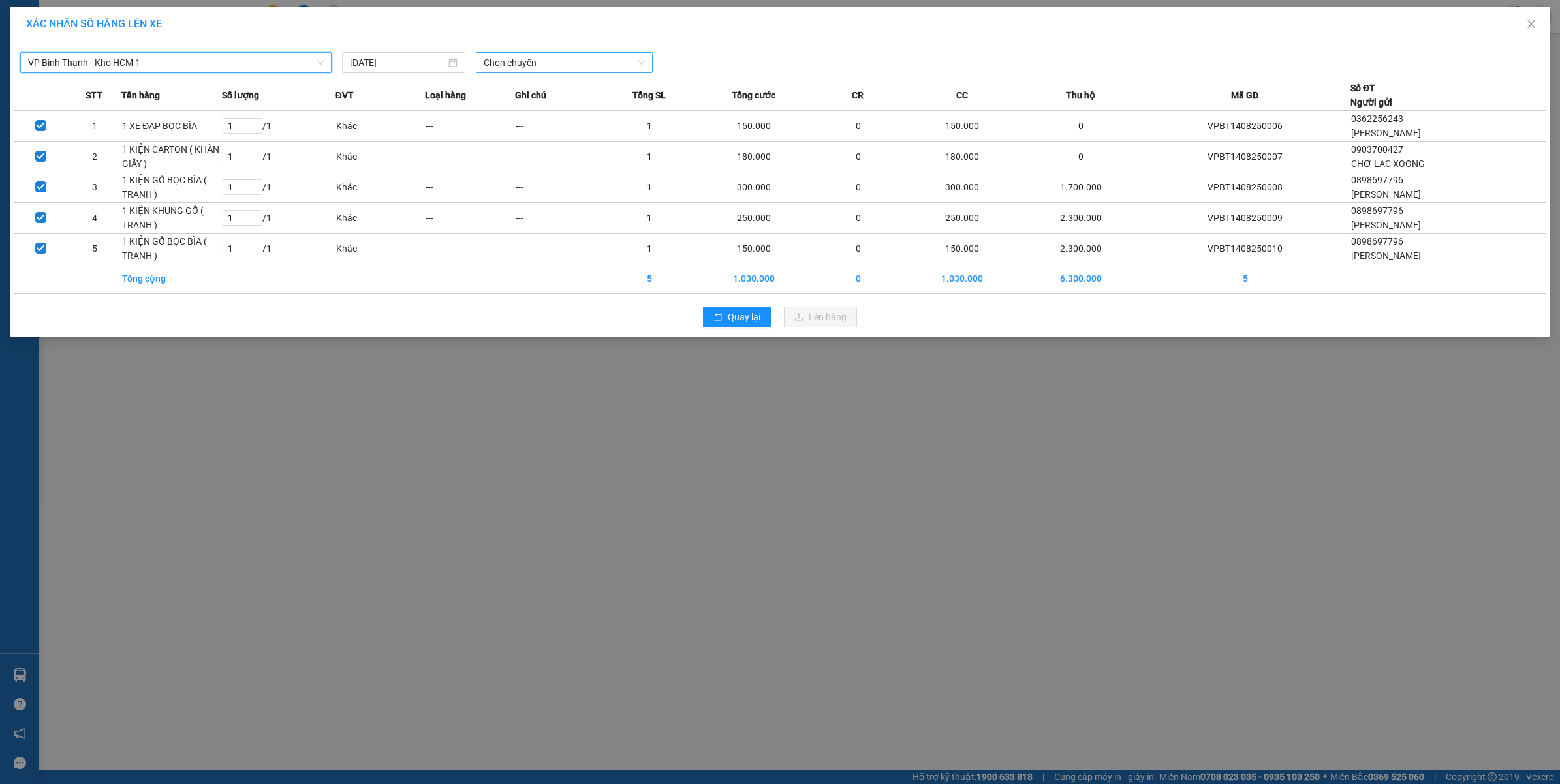
click at [532, 59] on span "Chọn chuyến" at bounding box center [564, 62] width 161 height 20
click at [500, 116] on div "14:40 (TC)" at bounding box center [534, 110] width 102 height 15
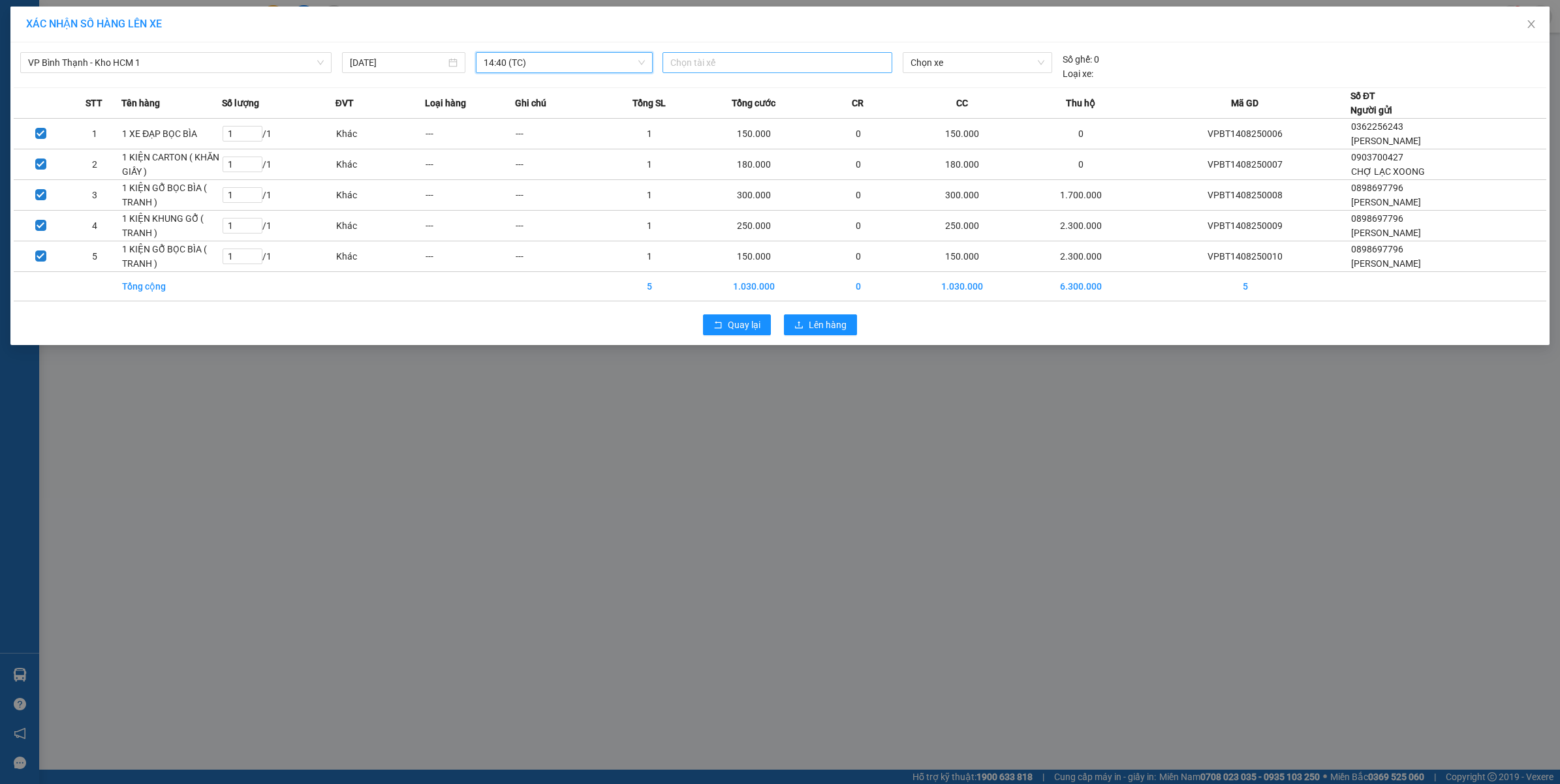
click at [794, 56] on div at bounding box center [777, 62] width 223 height 15
type input "kiểm"
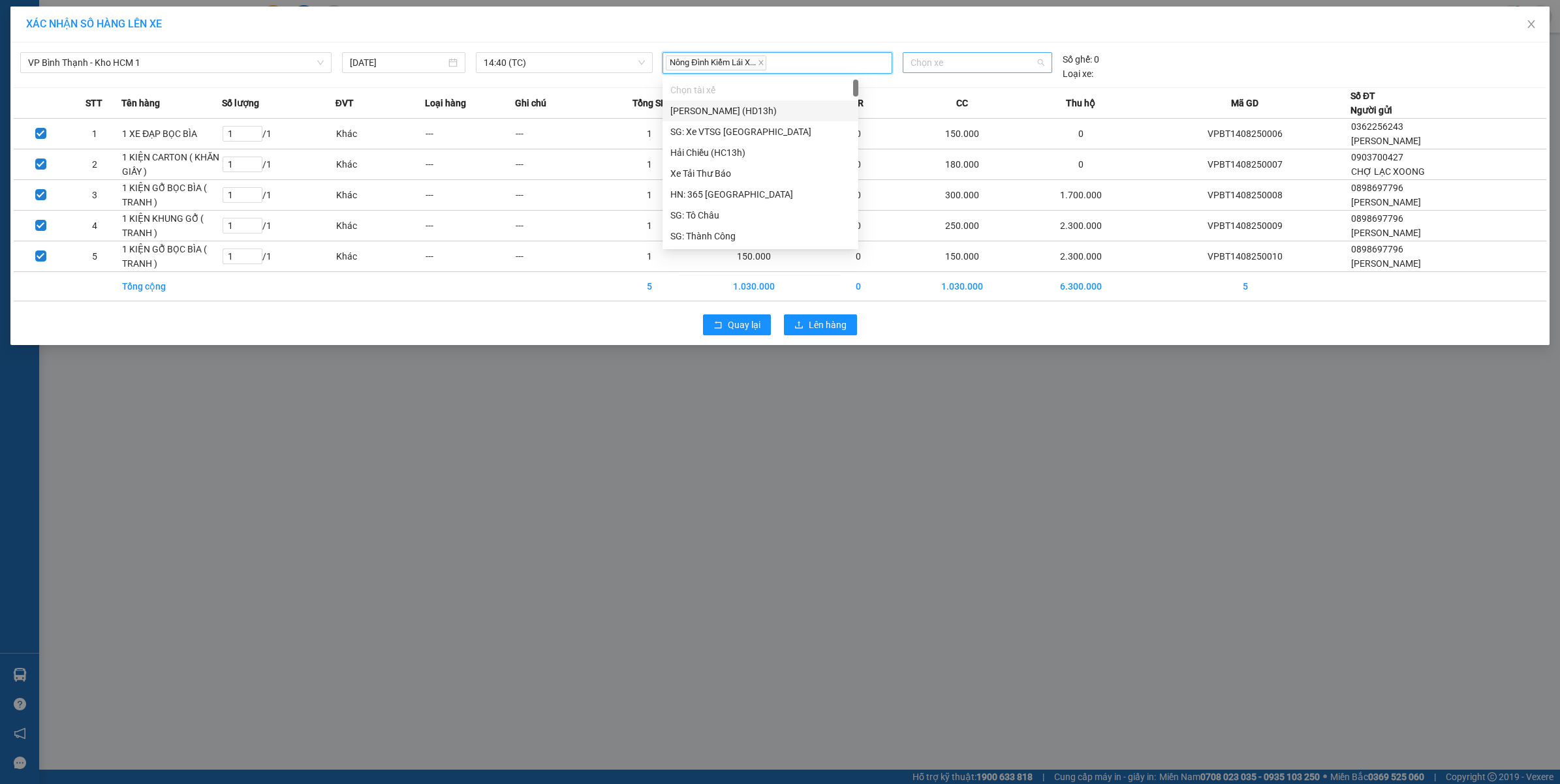
click at [934, 67] on span "Chọn xe" at bounding box center [977, 62] width 134 height 20
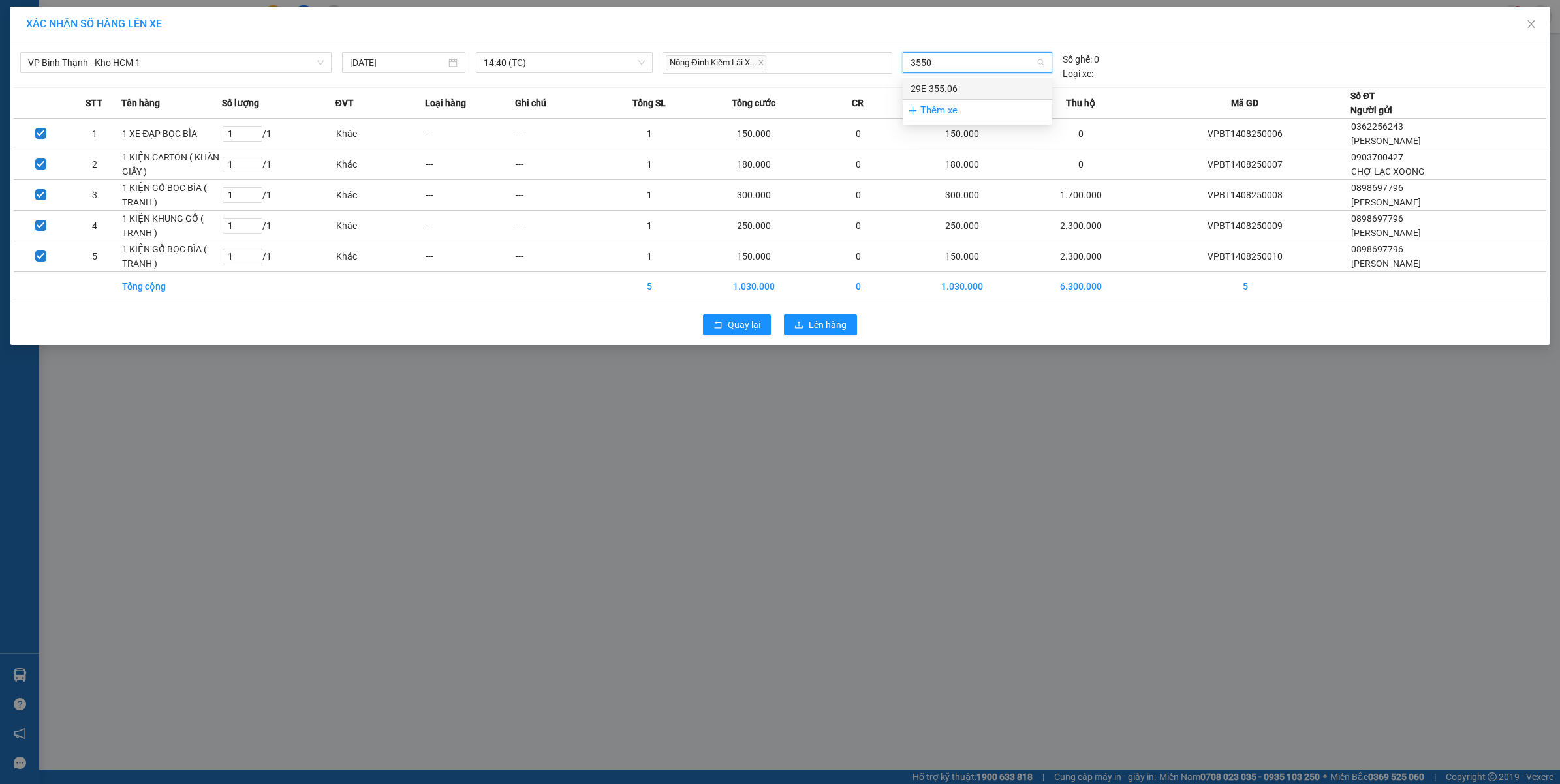
type input "35506"
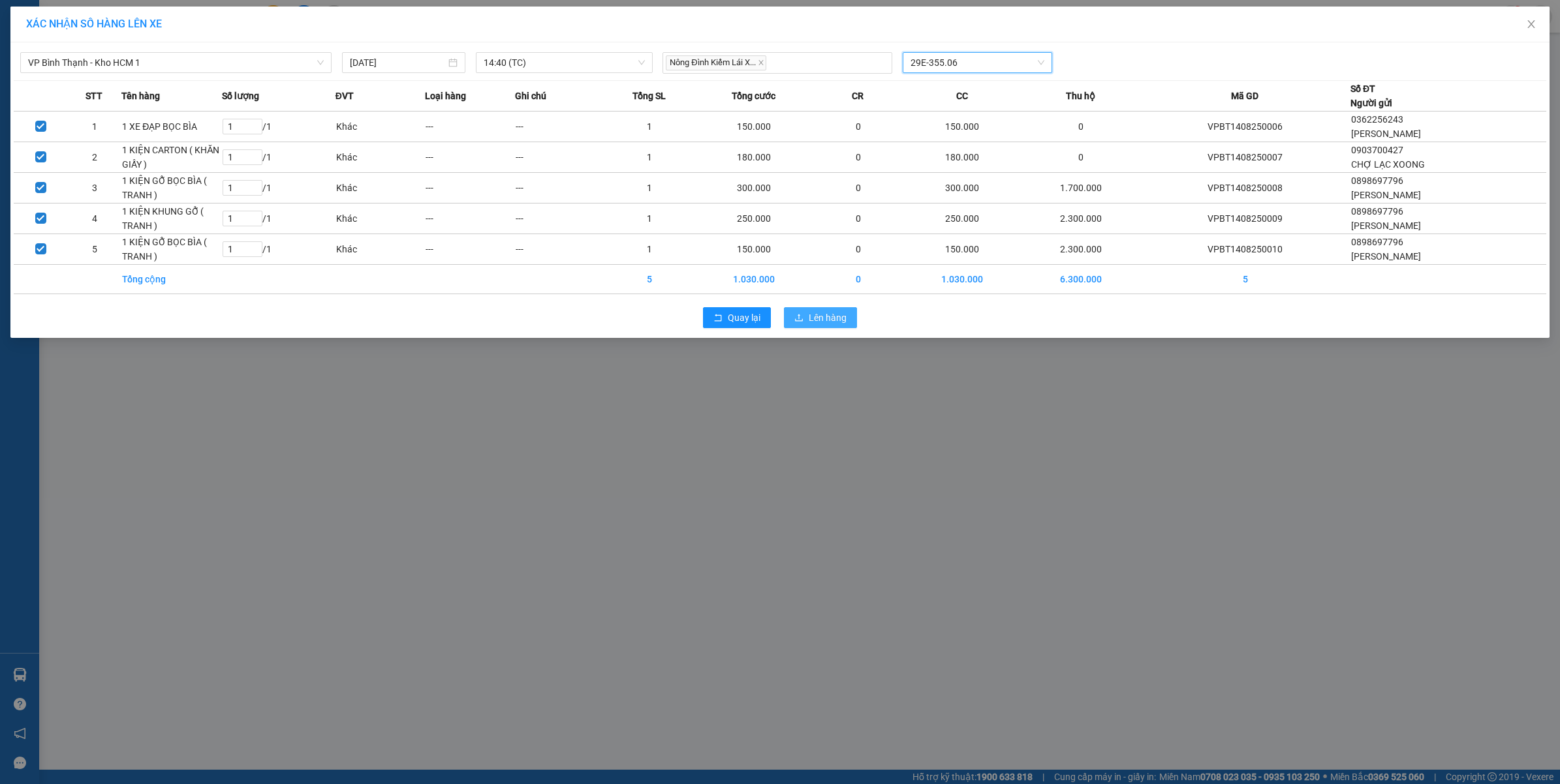
click at [814, 321] on span "Lên hàng" at bounding box center [828, 318] width 38 height 15
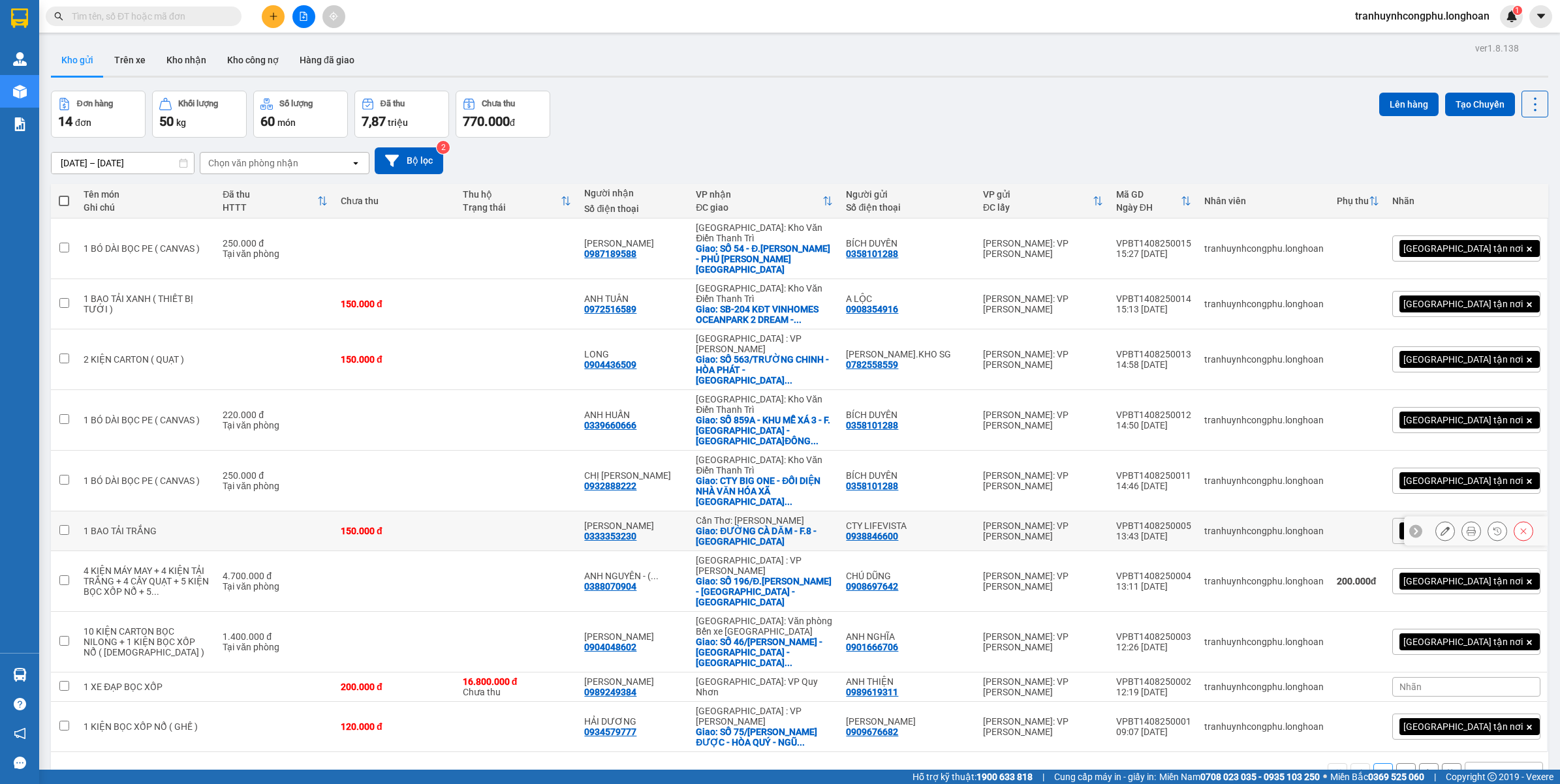
click at [402, 512] on td "150.000 đ" at bounding box center [395, 531] width 122 height 40
checkbox input "true"
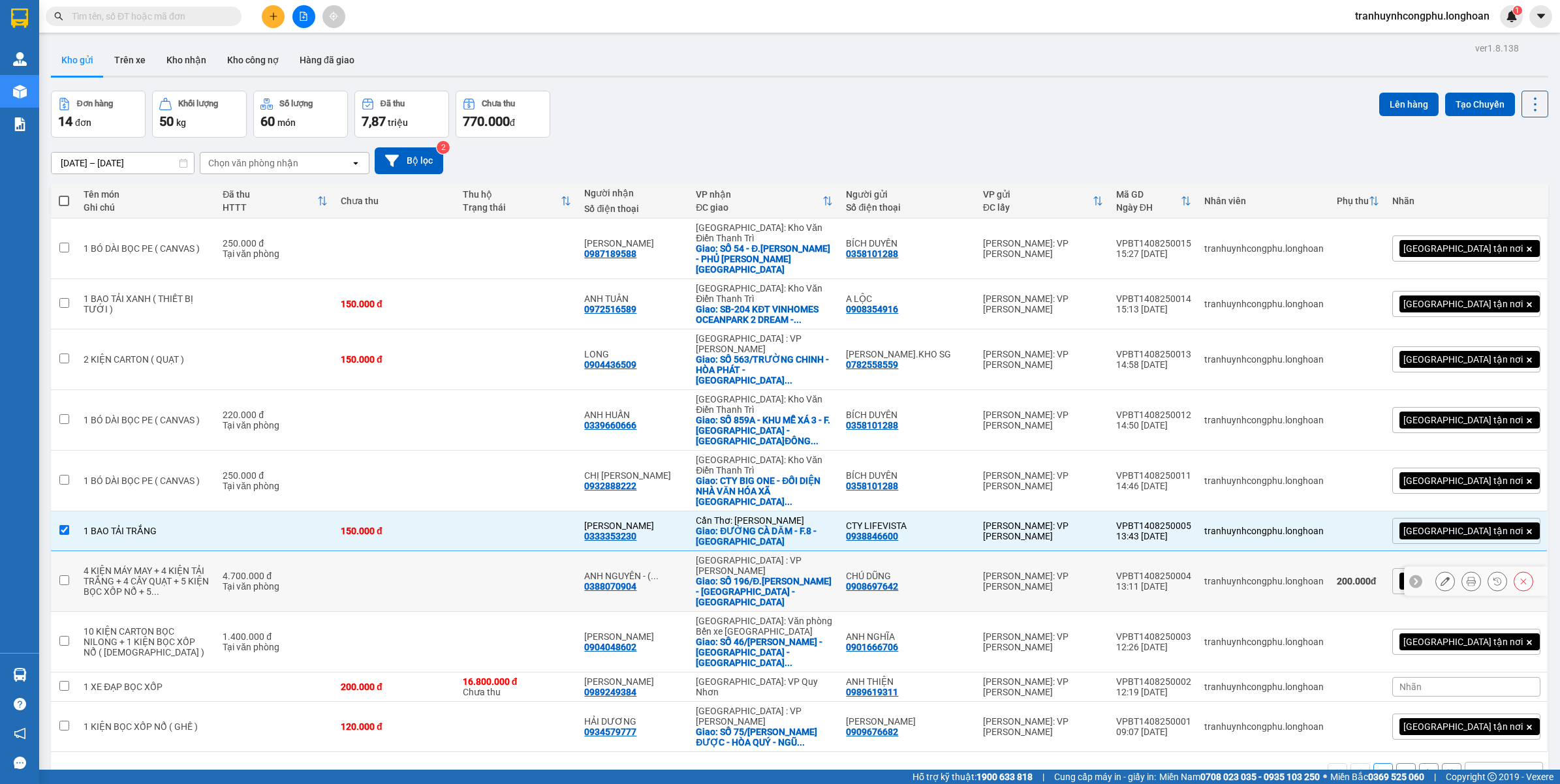
click at [382, 551] on td at bounding box center [395, 581] width 122 height 61
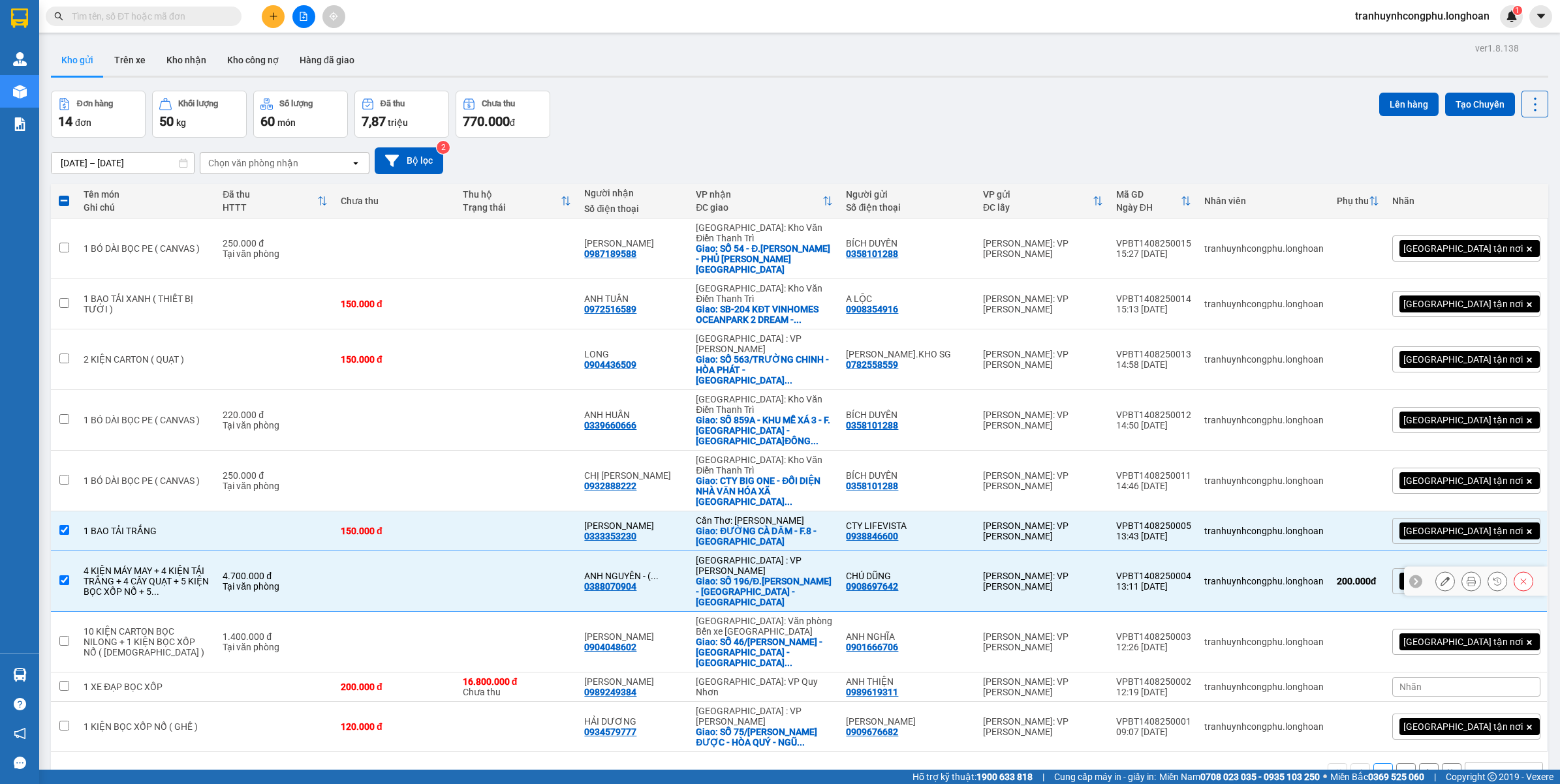
checkbox input "true"
click at [327, 642] on div "Tại văn phòng" at bounding box center [275, 647] width 105 height 10
checkbox input "true"
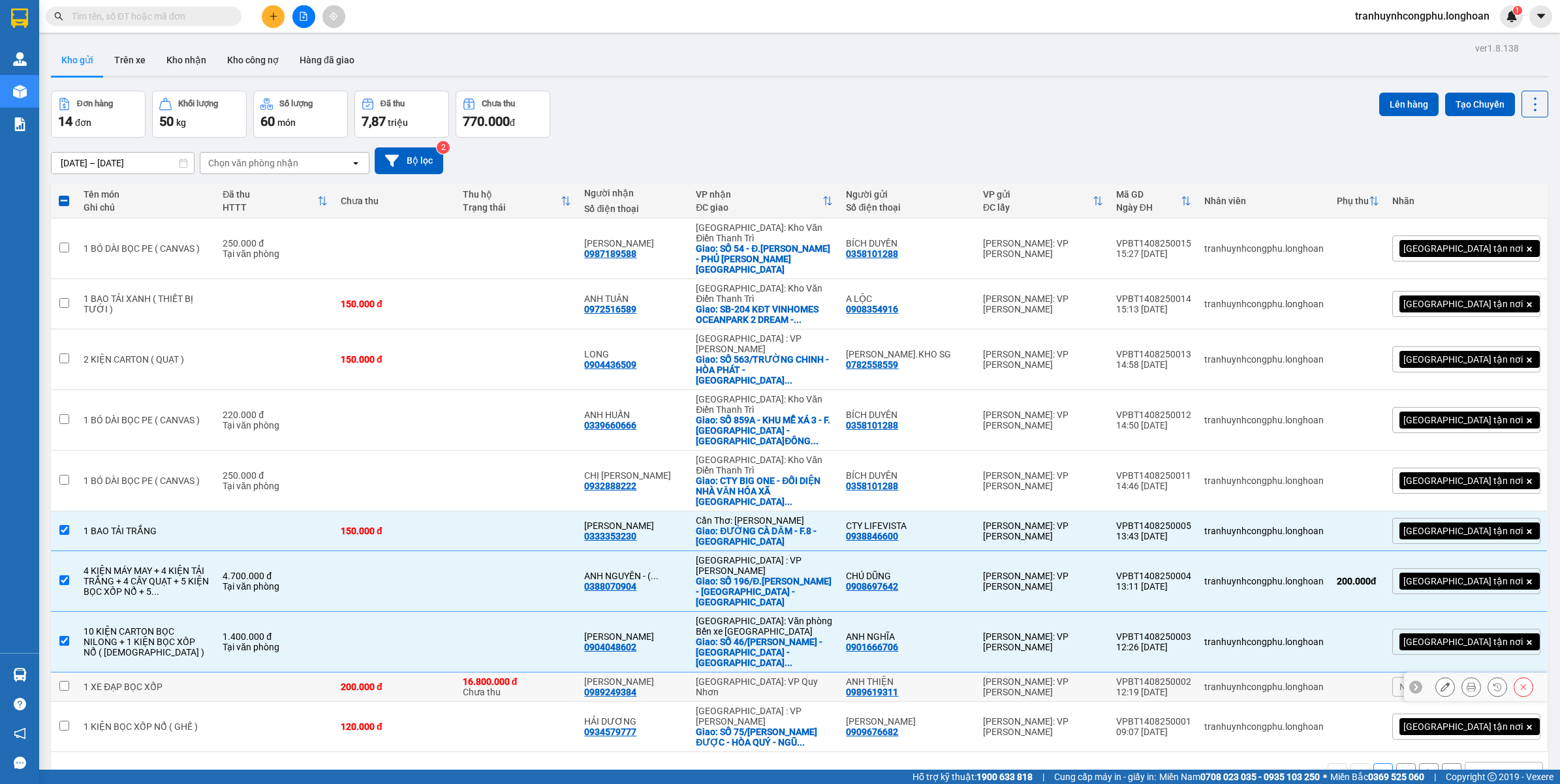
click at [323, 673] on td at bounding box center [275, 687] width 118 height 29
checkbox input "true"
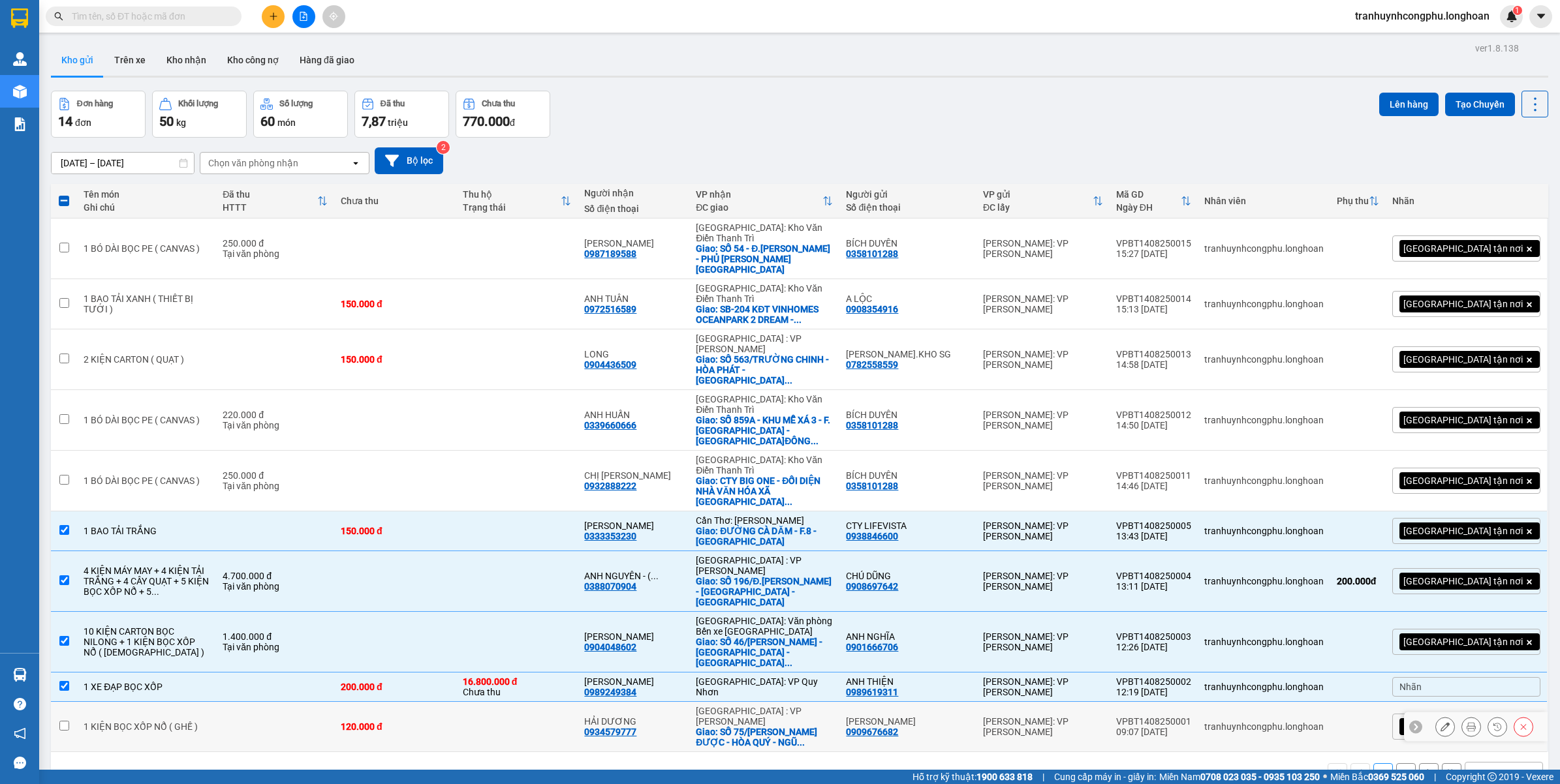
click at [308, 702] on td at bounding box center [275, 727] width 118 height 51
checkbox input "true"
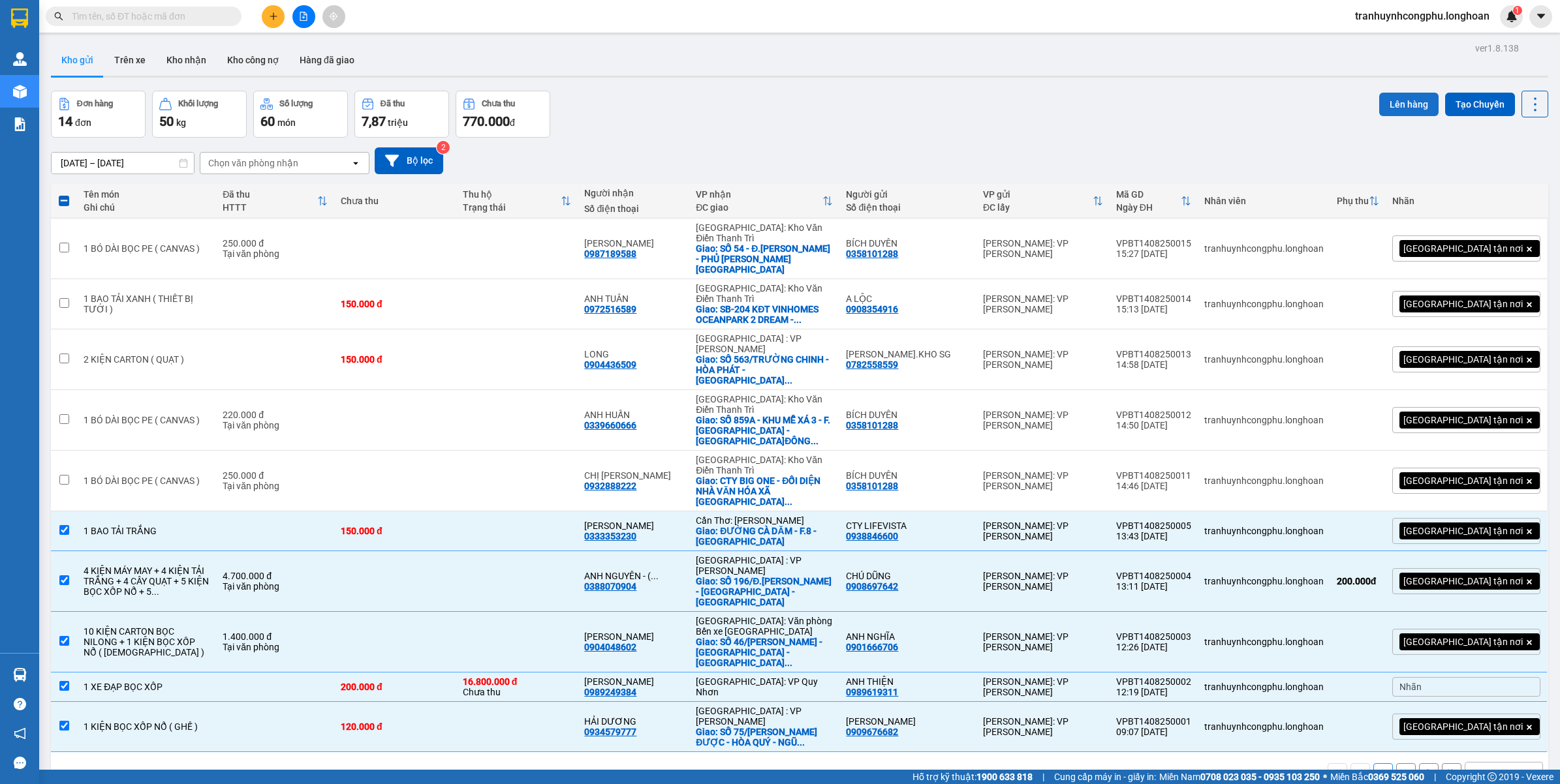
click at [1393, 102] on button "Lên hàng" at bounding box center [1408, 105] width 59 height 23
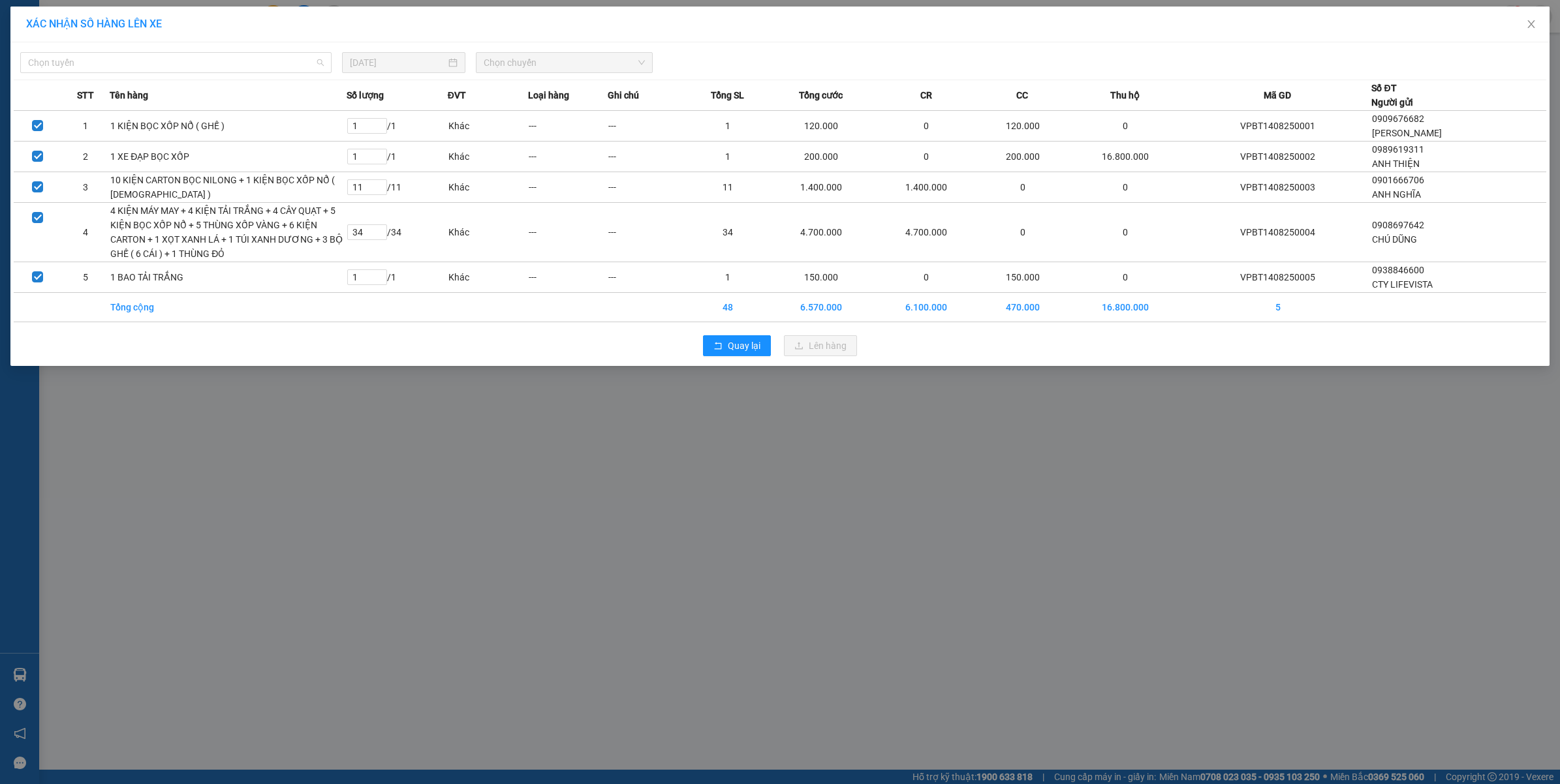
drag, startPoint x: 267, startPoint y: 64, endPoint x: 248, endPoint y: 99, distance: 39.8
click at [266, 65] on span "Chọn tuyến" at bounding box center [176, 62] width 296 height 20
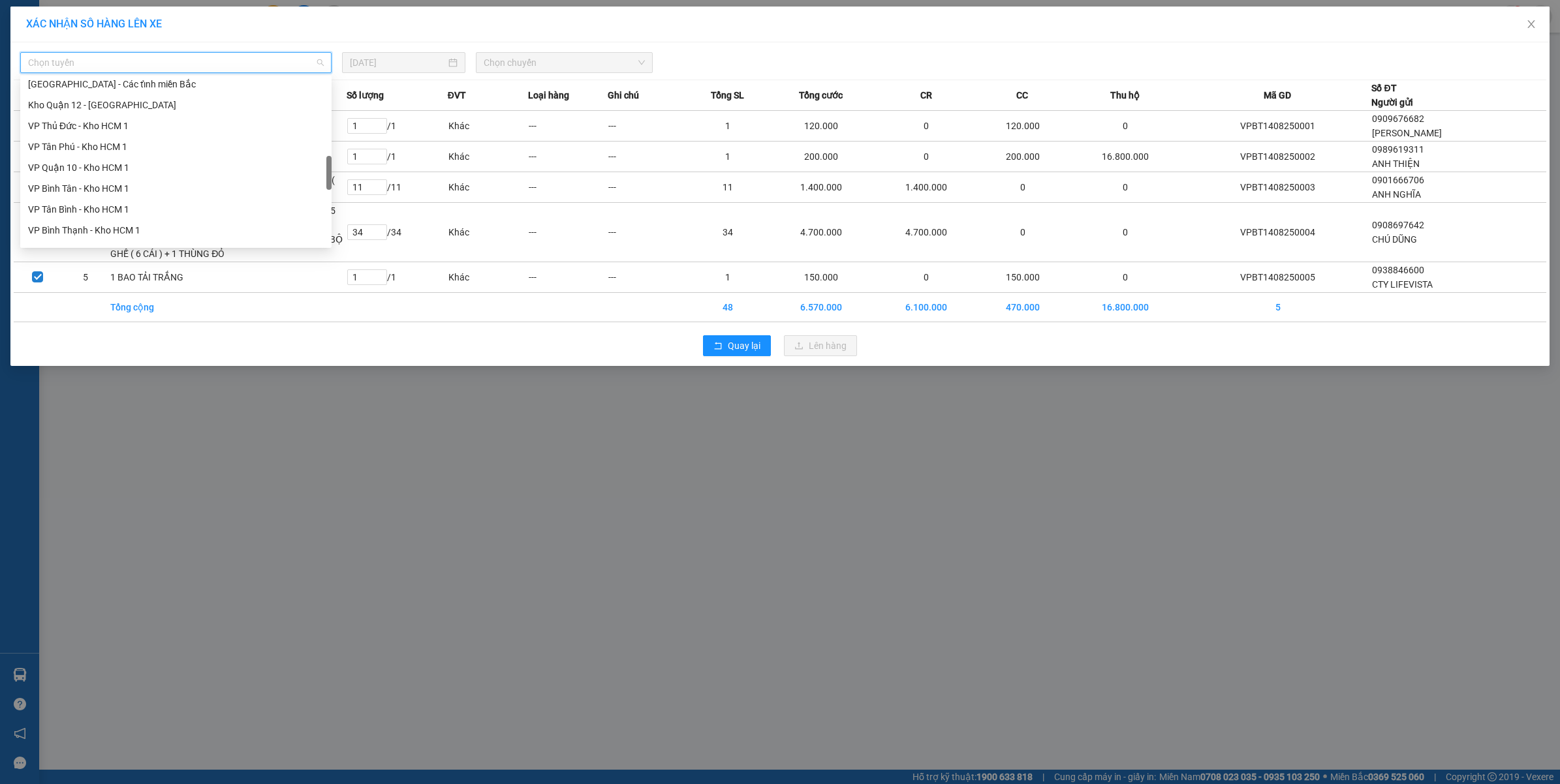
scroll to position [523, 0]
drag, startPoint x: 330, startPoint y: 106, endPoint x: 330, endPoint y: 186, distance: 80.0
click at [330, 186] on div at bounding box center [329, 184] width 5 height 34
click at [123, 191] on div "VP Bình Thạnh - Kho HCM 1" at bounding box center [176, 193] width 296 height 15
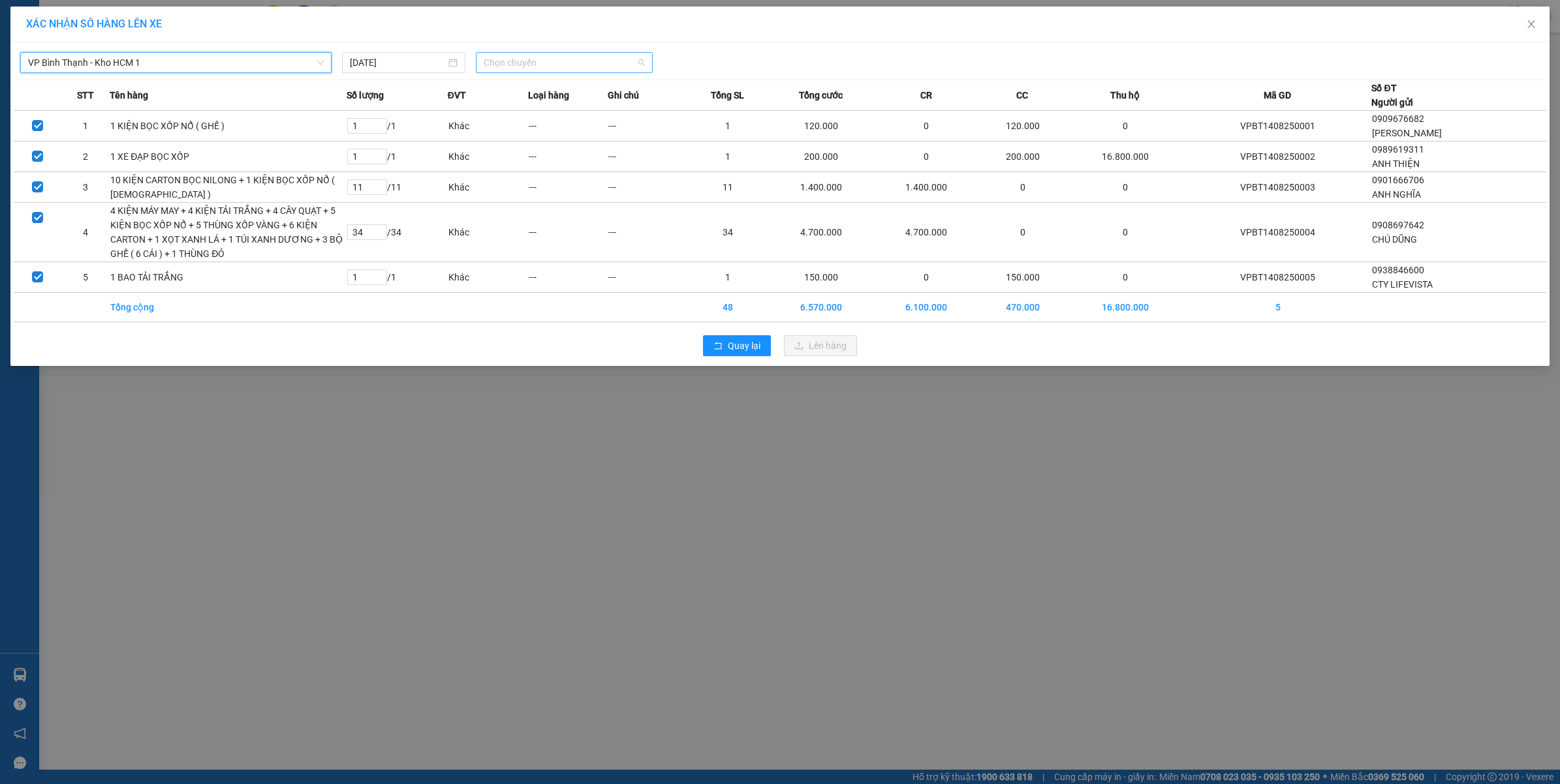
click at [500, 66] on span "Chọn chuyến" at bounding box center [564, 62] width 161 height 20
click at [522, 112] on div "14:40 (TC) - 29E-355.06" at bounding box center [534, 110] width 102 height 15
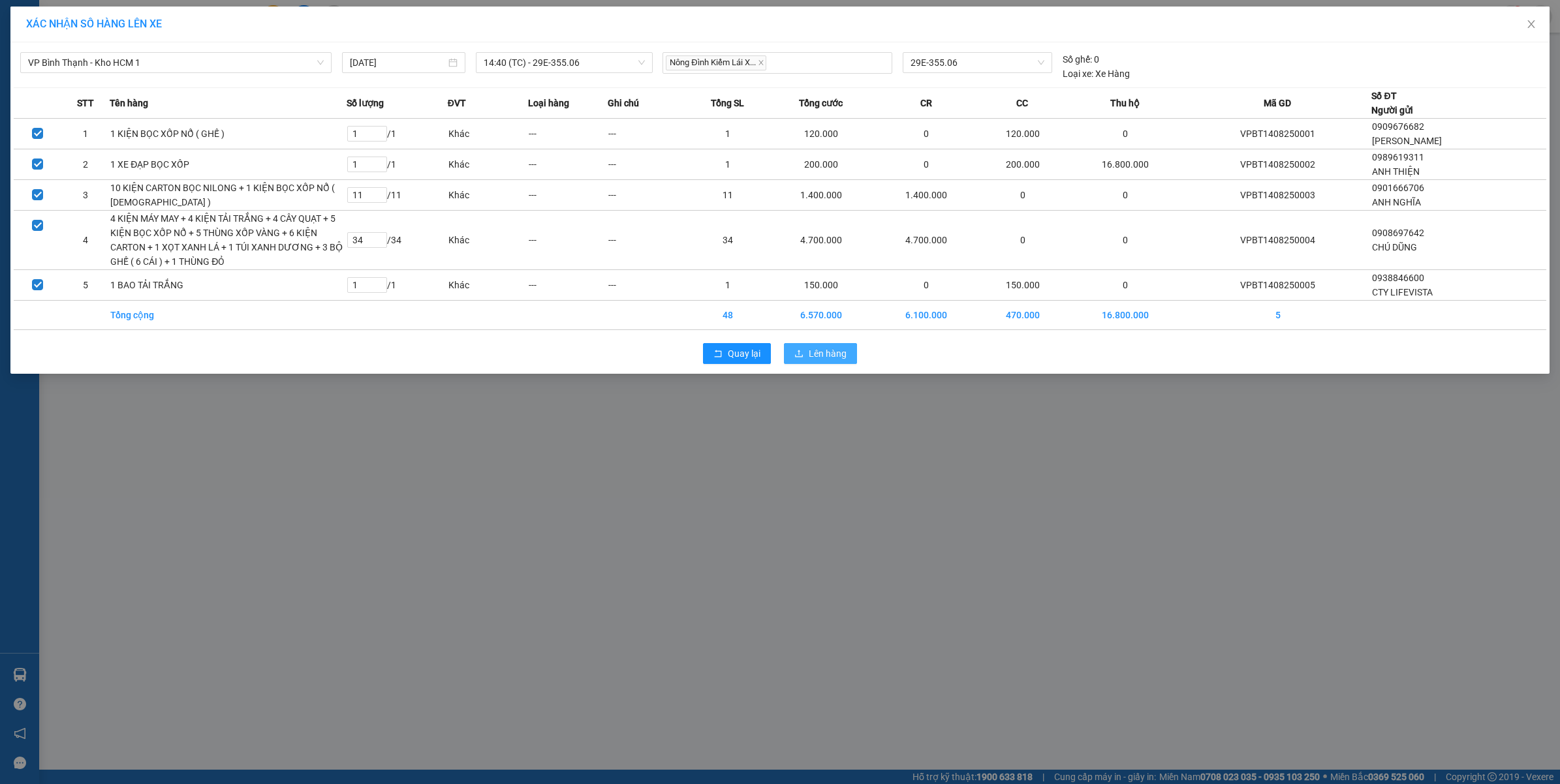
click at [819, 361] on span "Lên hàng" at bounding box center [828, 354] width 38 height 15
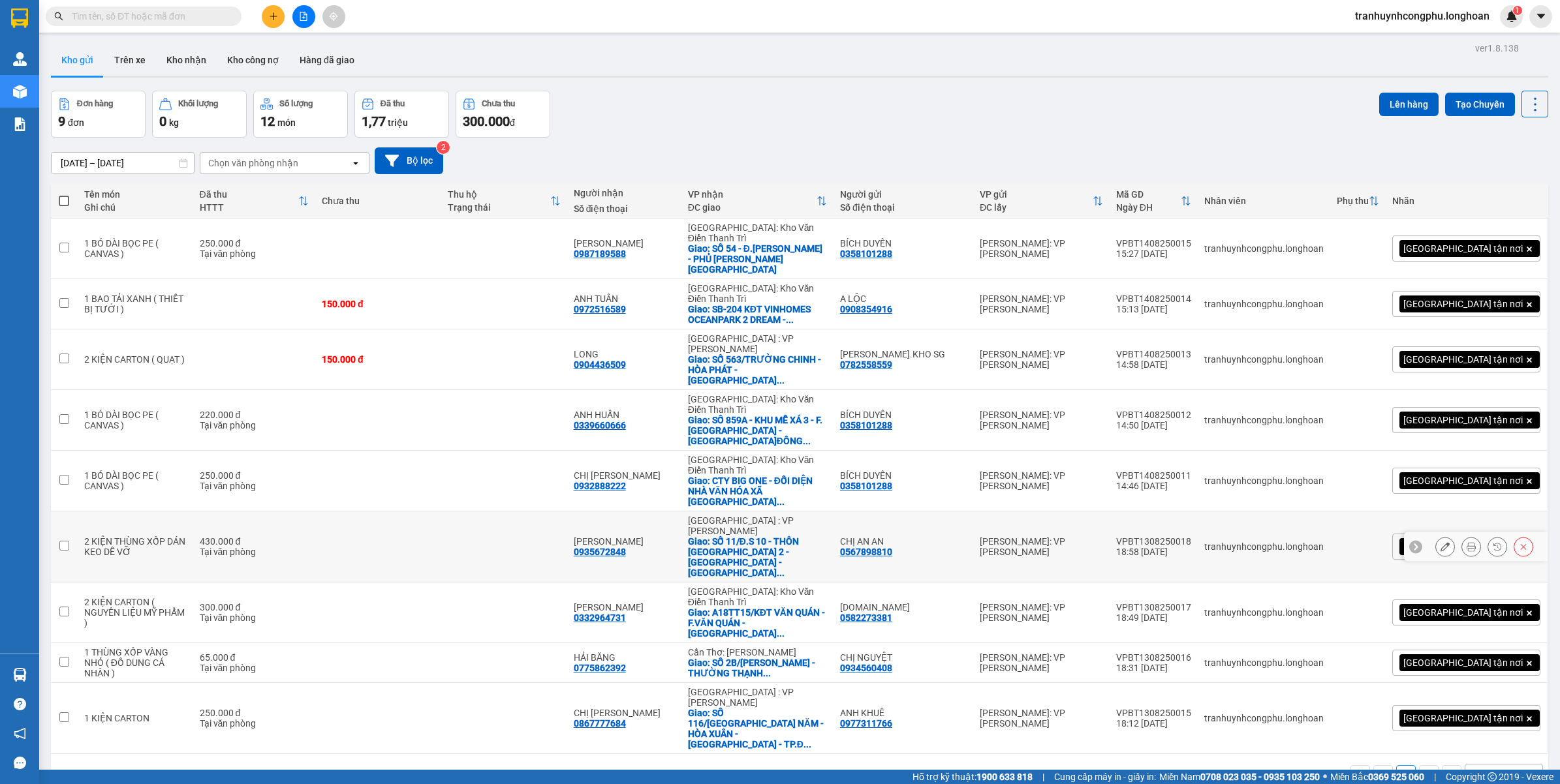
click at [240, 547] on div "Tại văn phòng" at bounding box center [255, 552] width 110 height 10
checkbox input "true"
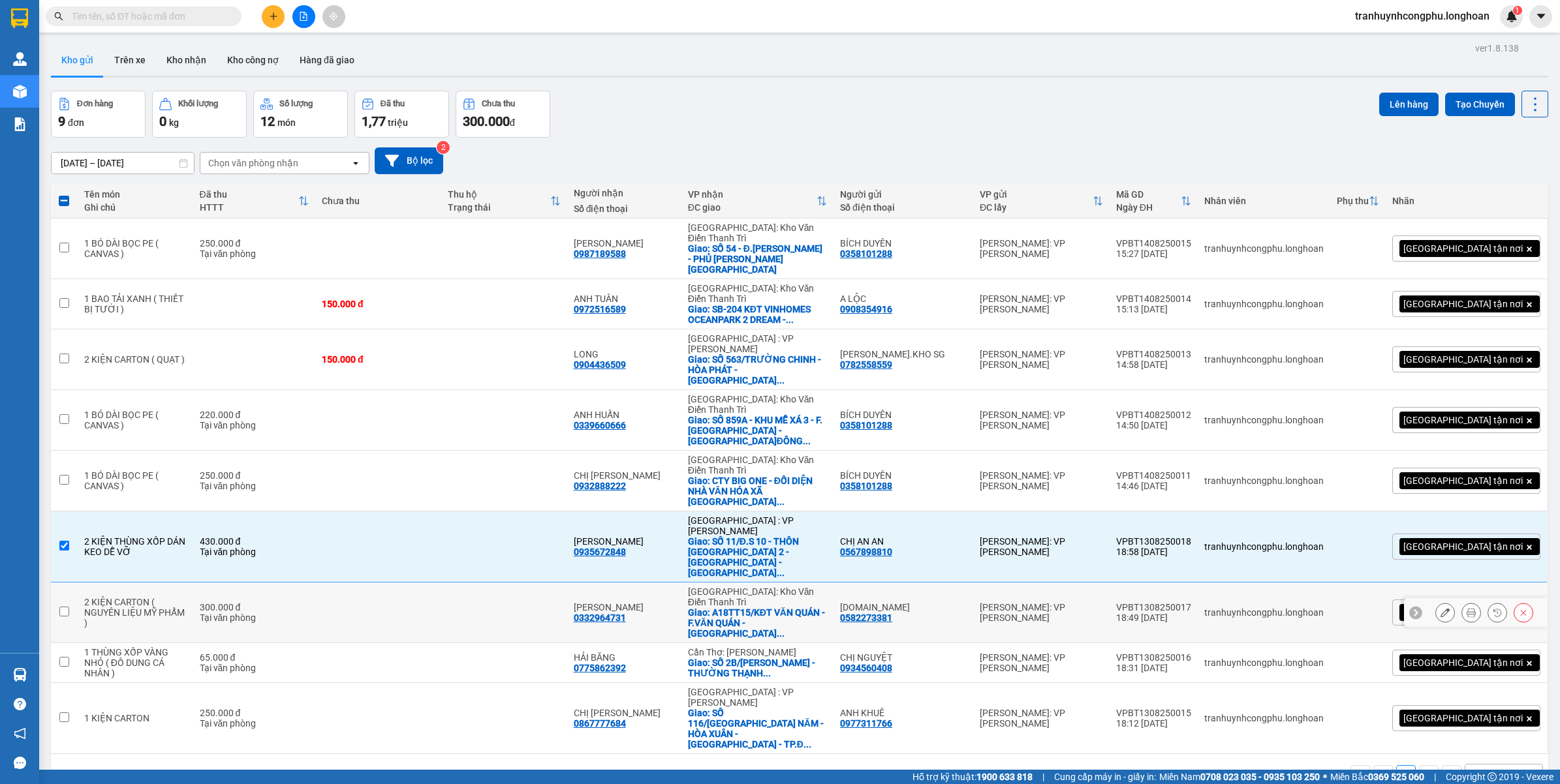
click at [230, 613] on div "Tại văn phòng" at bounding box center [255, 618] width 110 height 10
checkbox input "true"
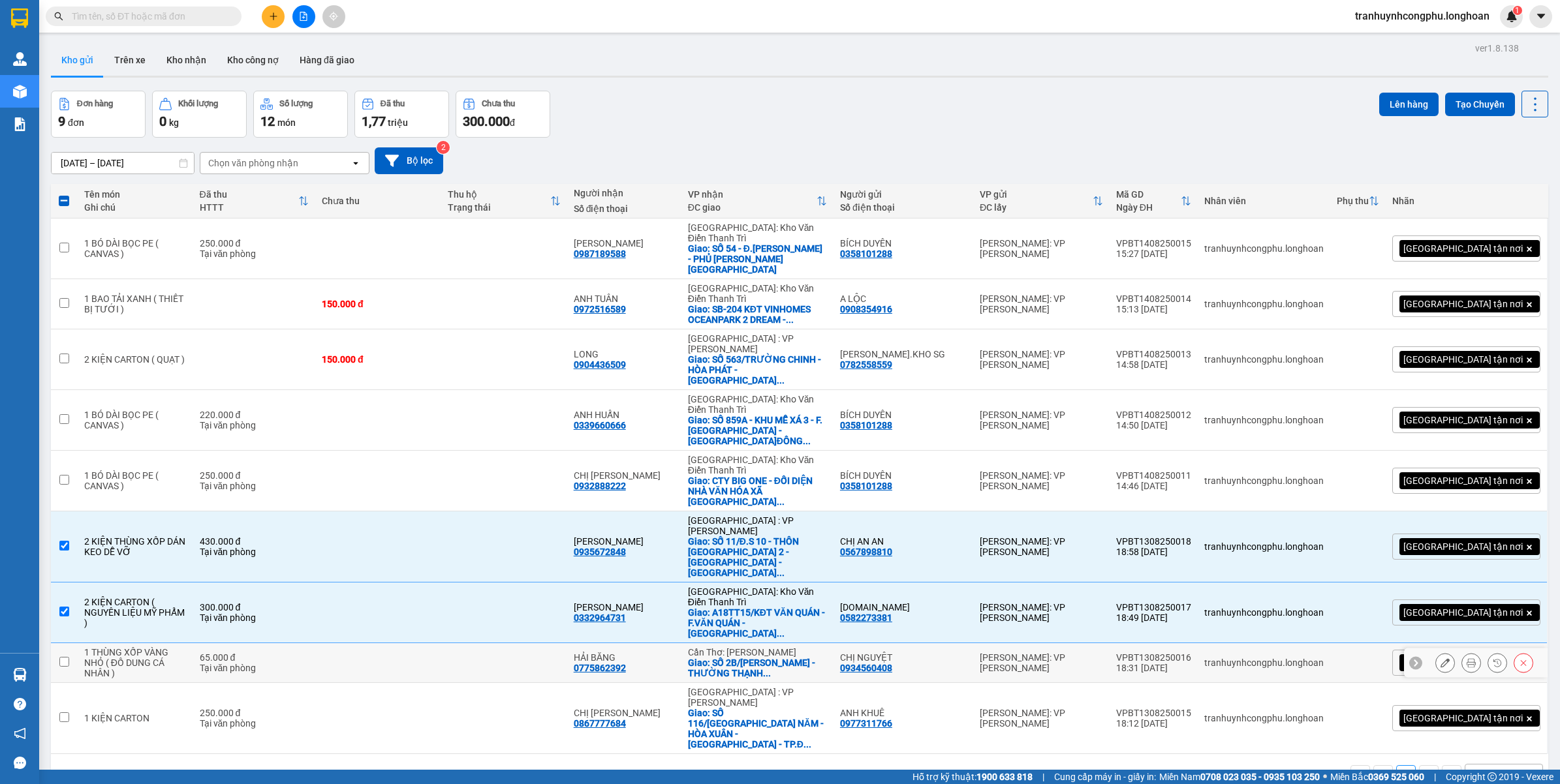
click at [216, 662] on div "Tại văn phòng" at bounding box center [255, 668] width 110 height 10
checkbox input "true"
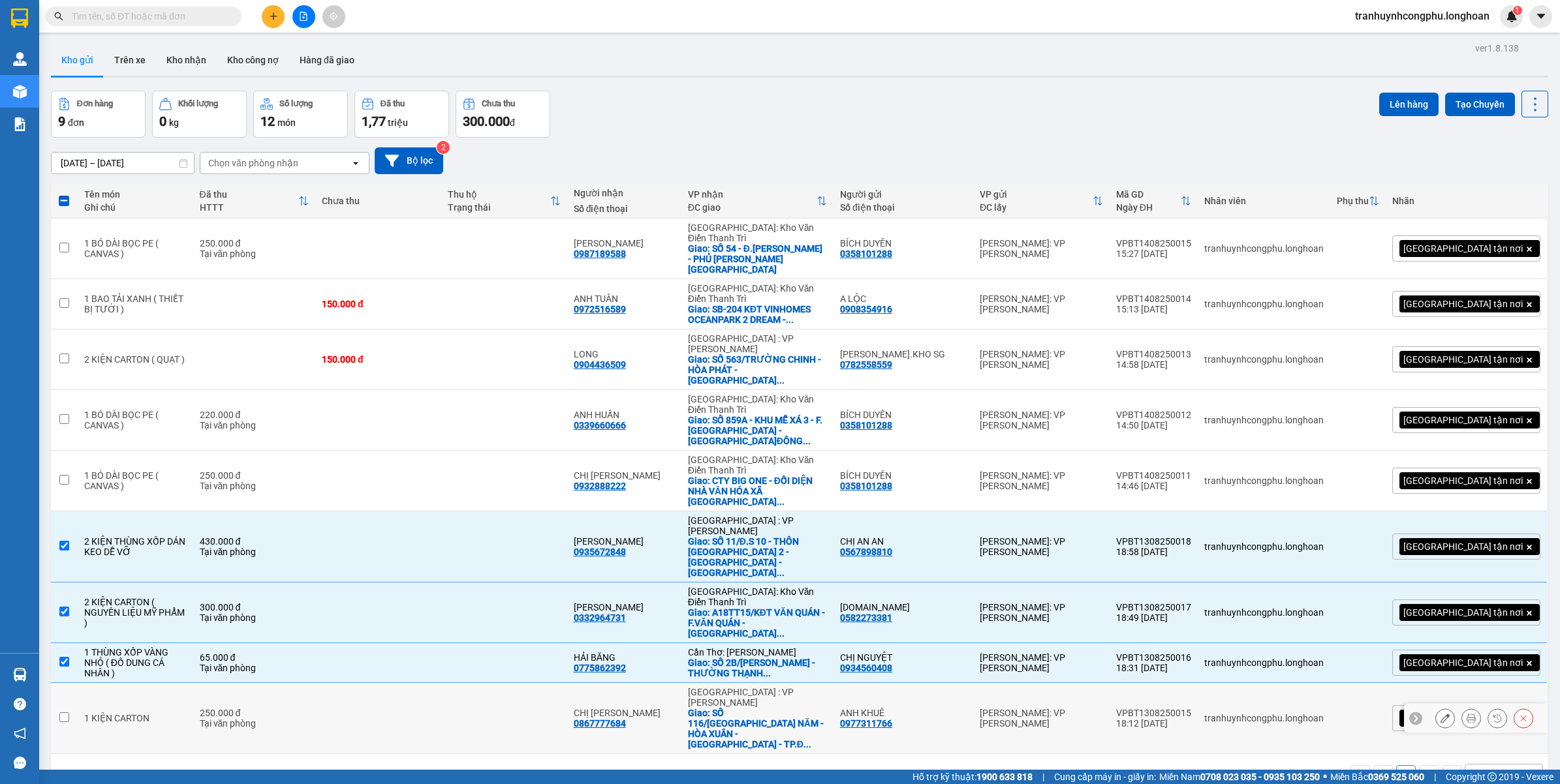
click at [193, 683] on td "1 KIỆN CARTON" at bounding box center [135, 718] width 116 height 71
checkbox input "true"
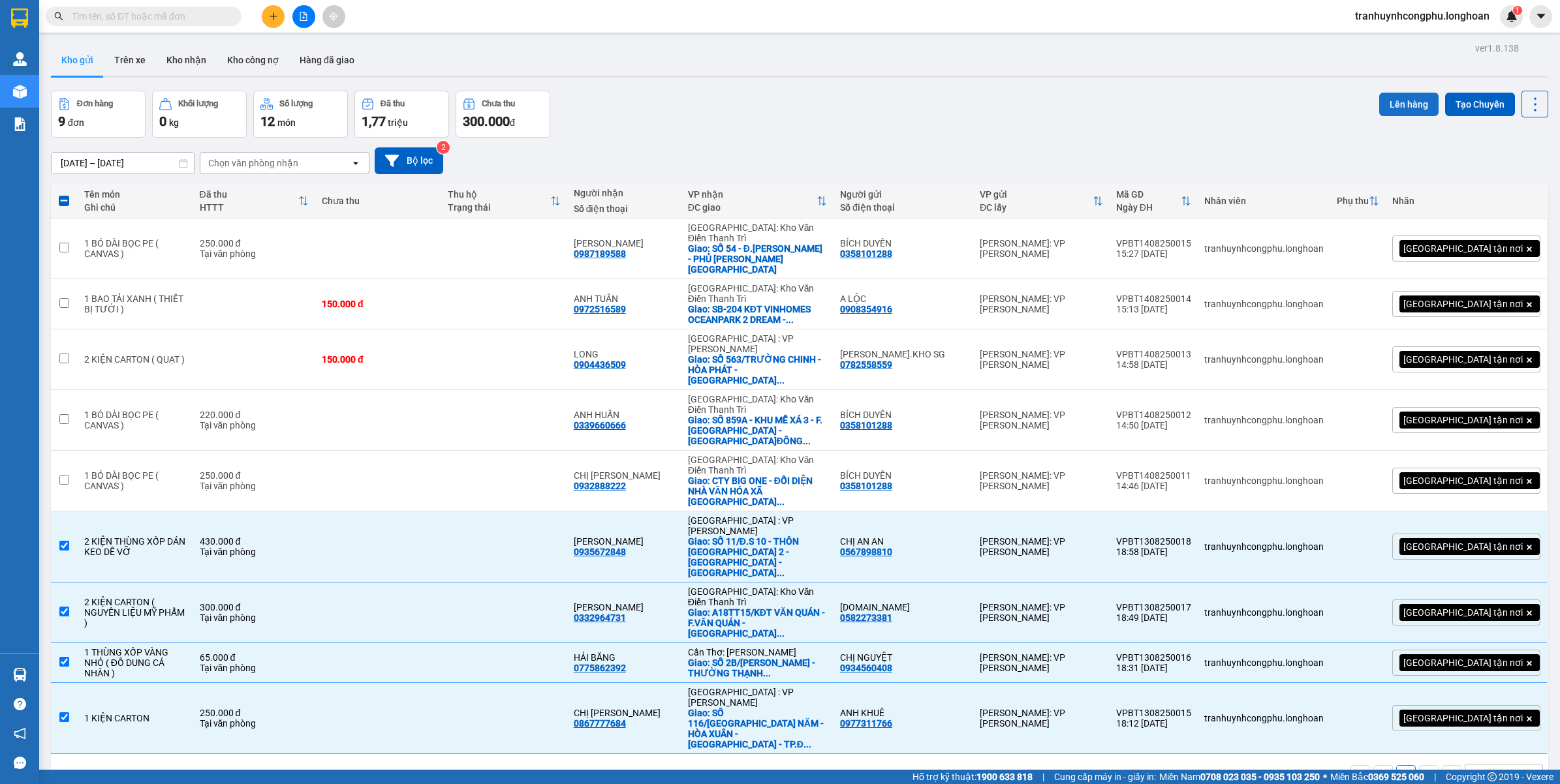
click at [1394, 102] on button "Lên hàng" at bounding box center [1408, 105] width 59 height 23
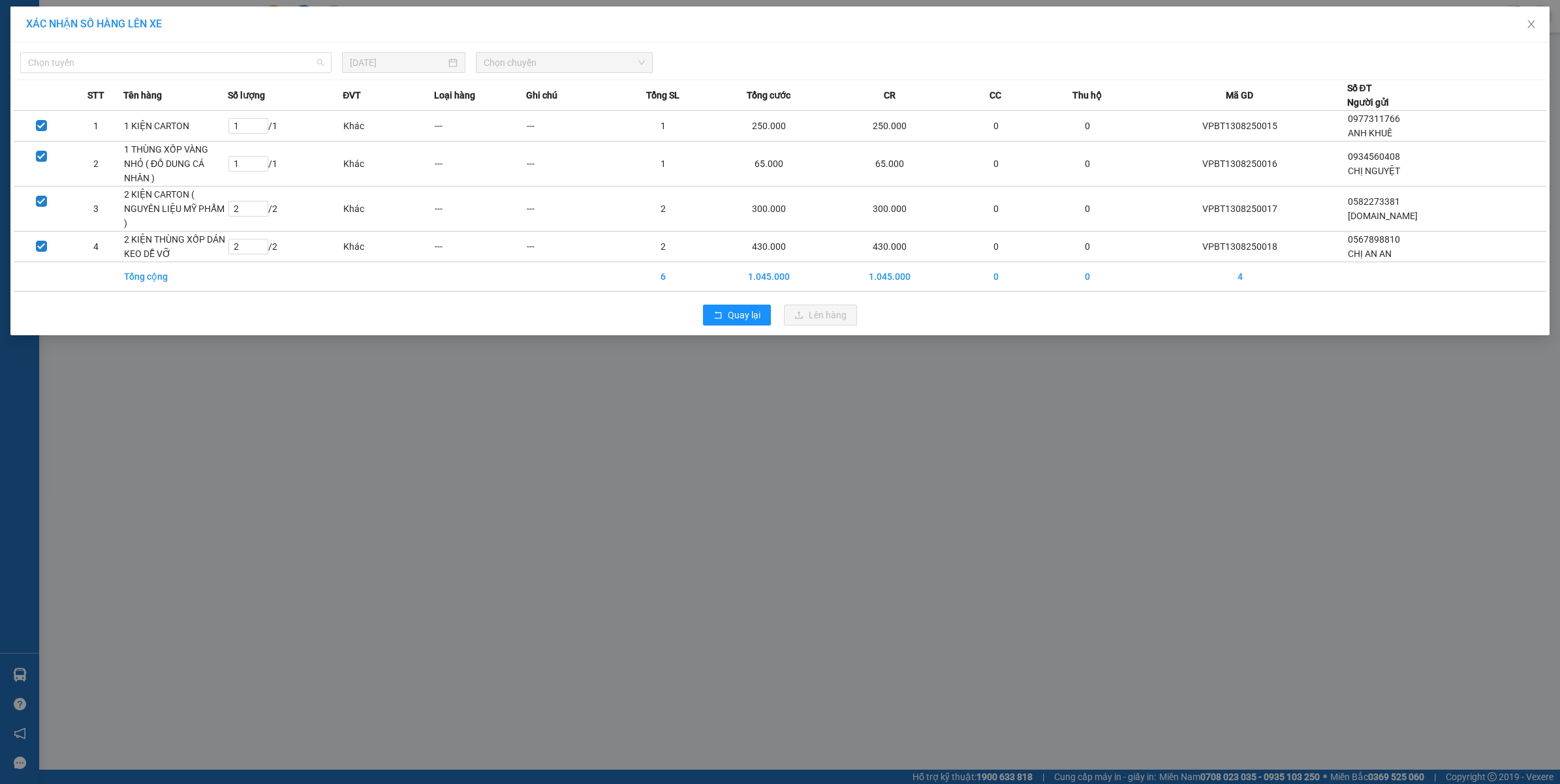
drag, startPoint x: 160, startPoint y: 61, endPoint x: 287, endPoint y: 86, distance: 129.4
click at [160, 62] on span "Chọn tuyến" at bounding box center [176, 62] width 296 height 20
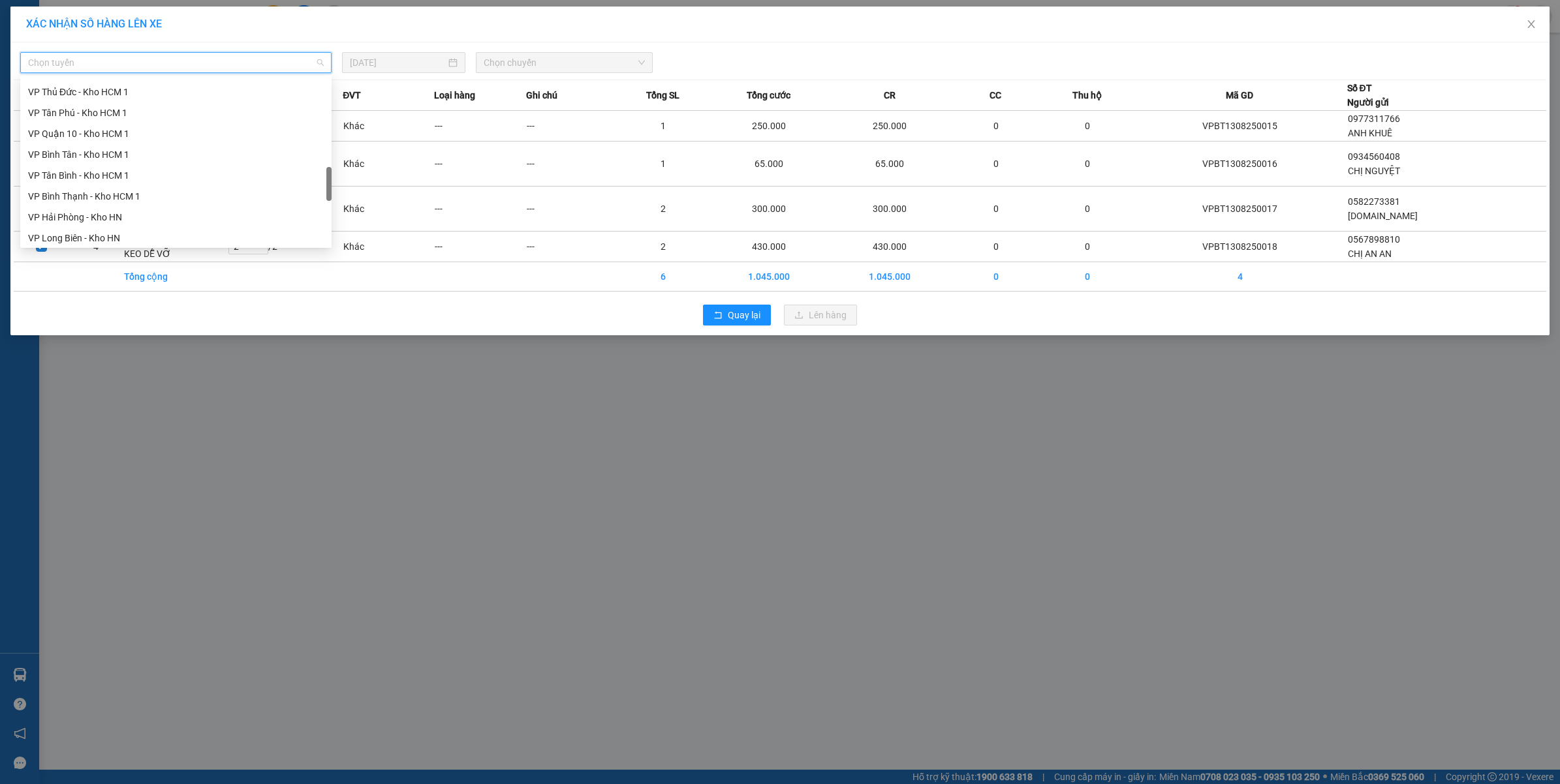
drag, startPoint x: 330, startPoint y: 89, endPoint x: 267, endPoint y: 178, distance: 109.0
click at [327, 179] on div at bounding box center [329, 184] width 5 height 34
click at [112, 196] on div "VP Bình Thạnh - Kho HCM 1" at bounding box center [176, 188] width 311 height 21
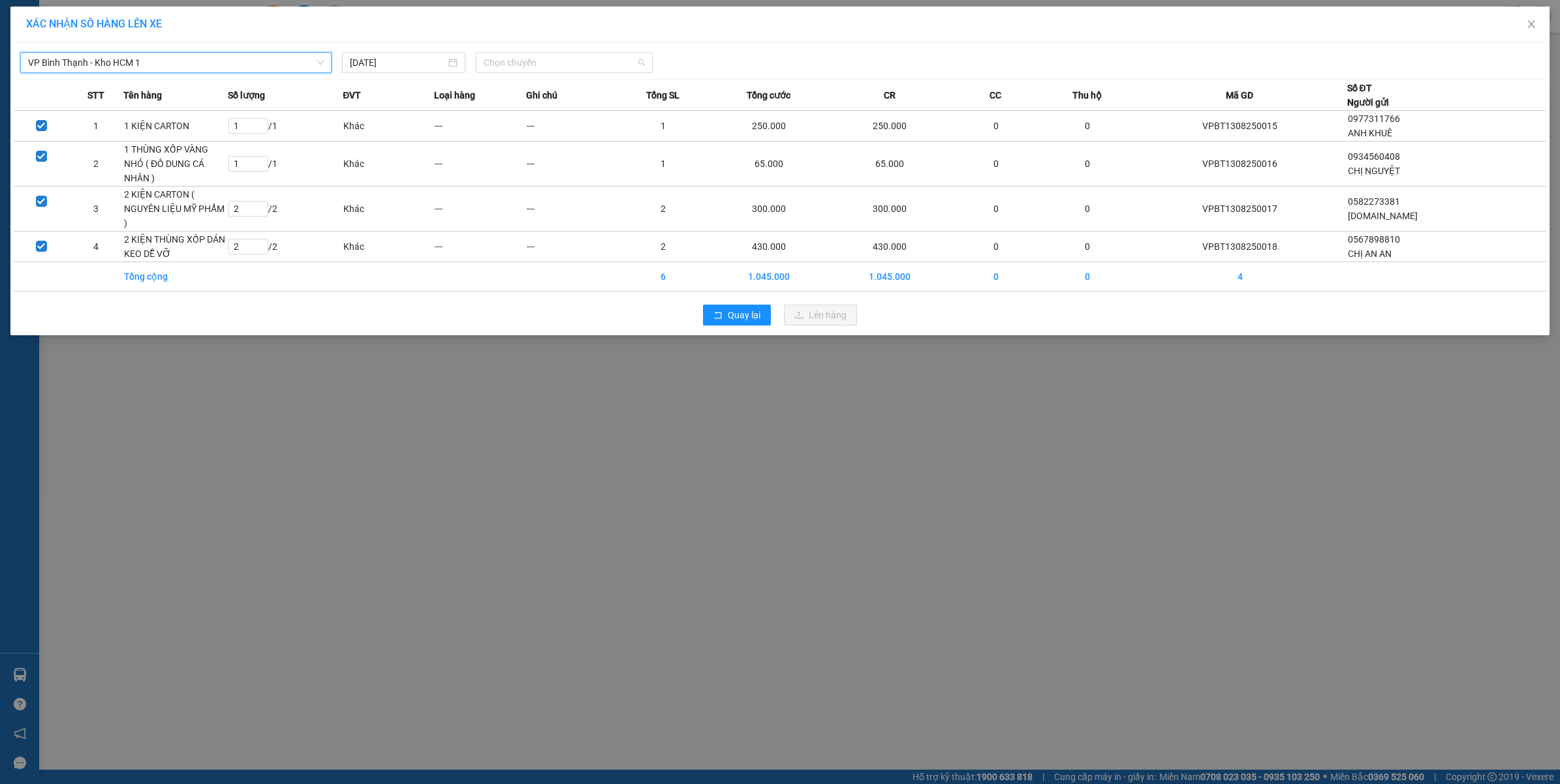
drag, startPoint x: 513, startPoint y: 66, endPoint x: 542, endPoint y: 99, distance: 43.9
click at [518, 64] on span "Chọn chuyến" at bounding box center [564, 62] width 161 height 20
click at [533, 111] on div "14:40 (TC) - 29E-355.06" at bounding box center [534, 110] width 102 height 15
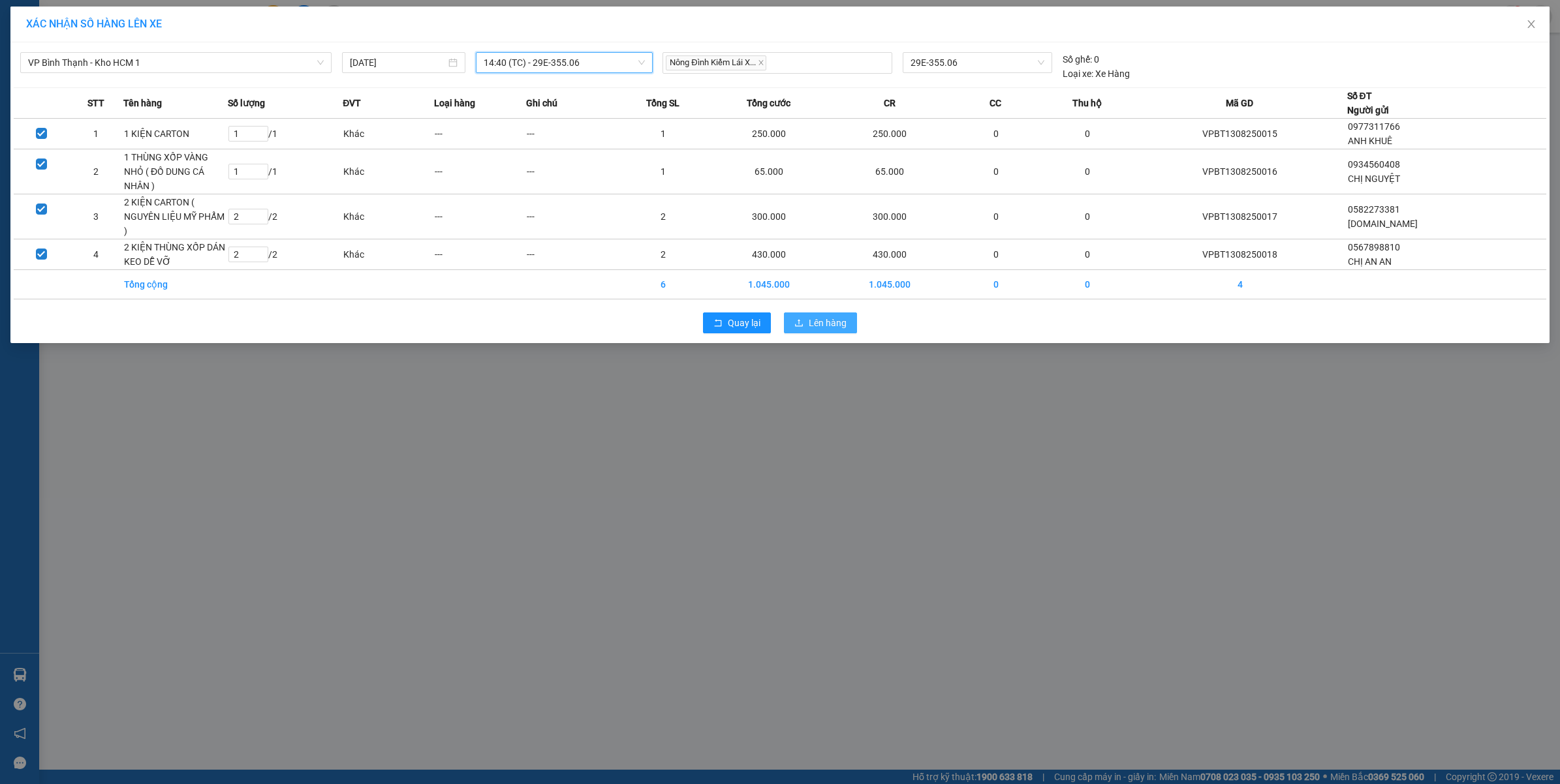
click at [847, 313] on button "Lên hàng" at bounding box center [820, 323] width 73 height 21
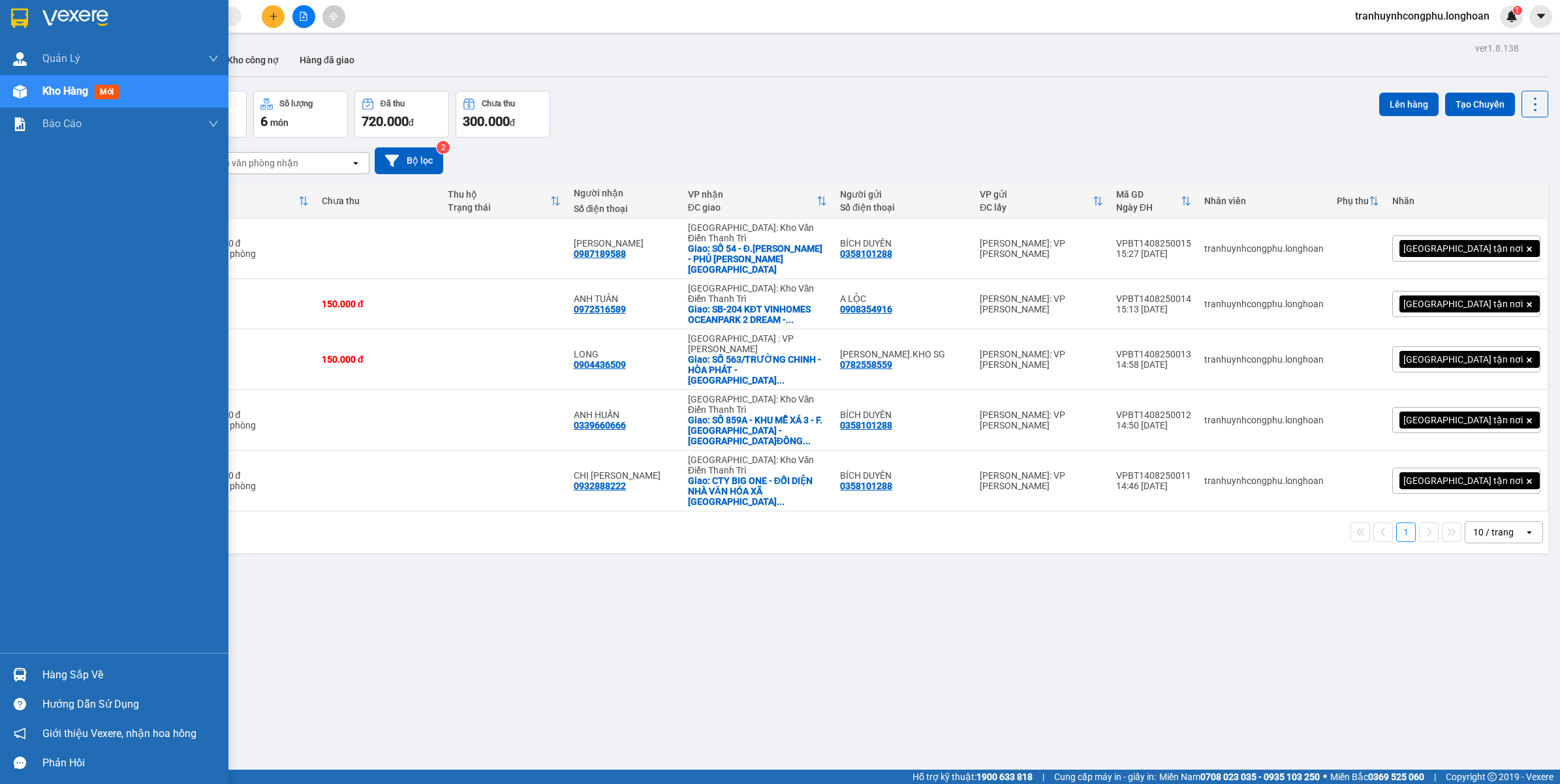
click at [41, 685] on div "Hàng sắp về" at bounding box center [114, 675] width 229 height 29
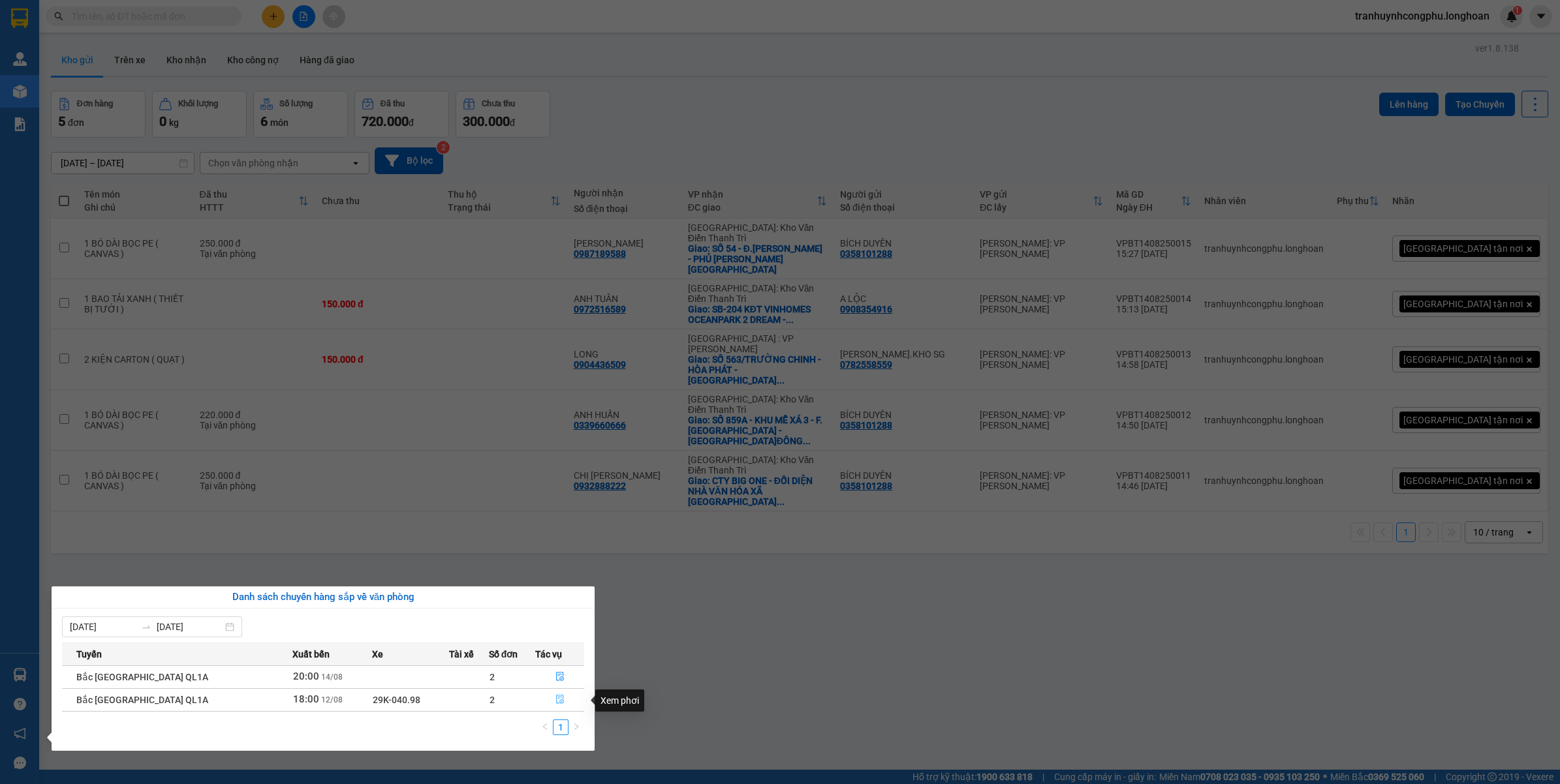
click at [560, 703] on icon "file-done" at bounding box center [560, 699] width 9 height 9
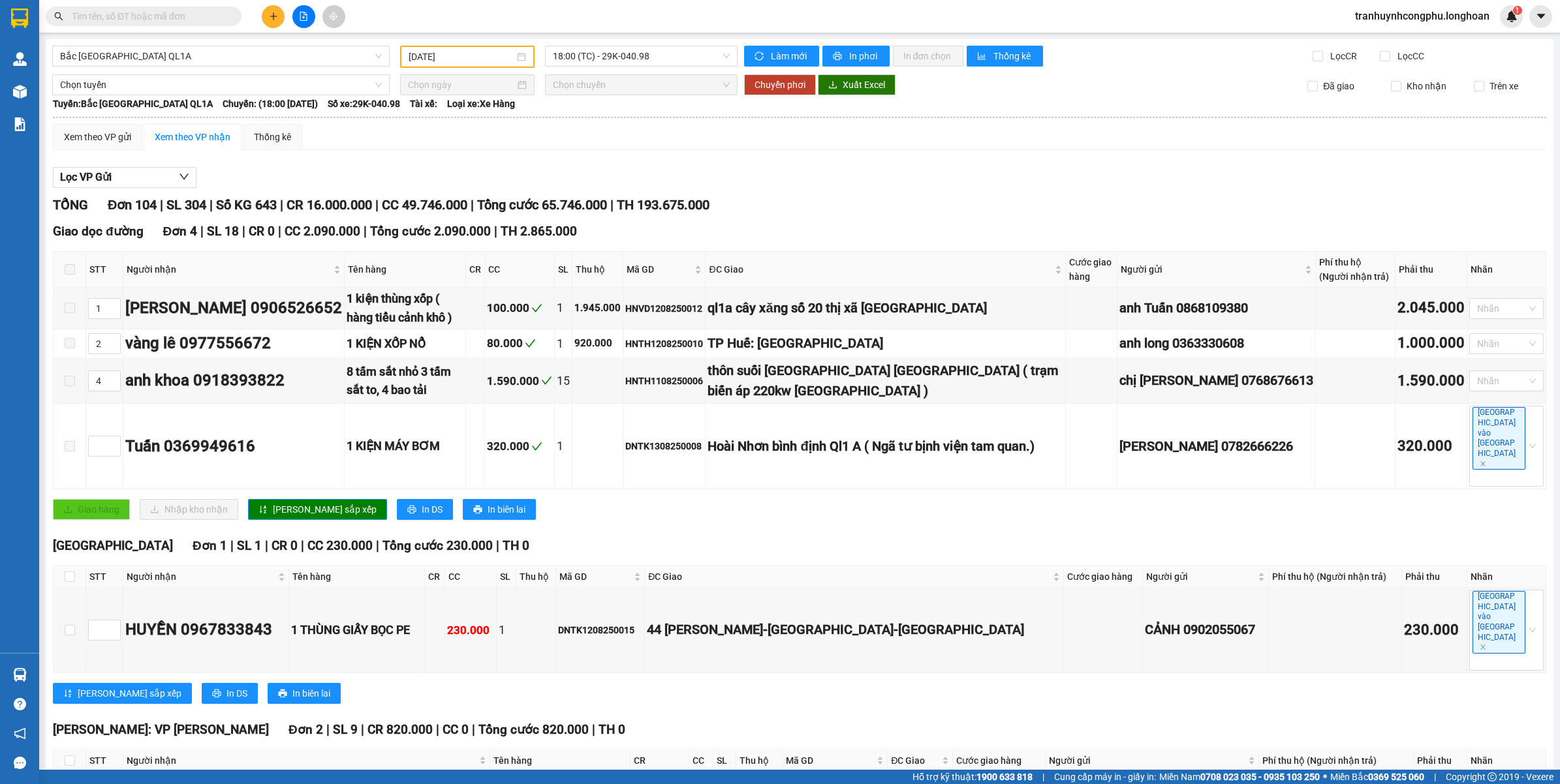
type input "[DATE]"
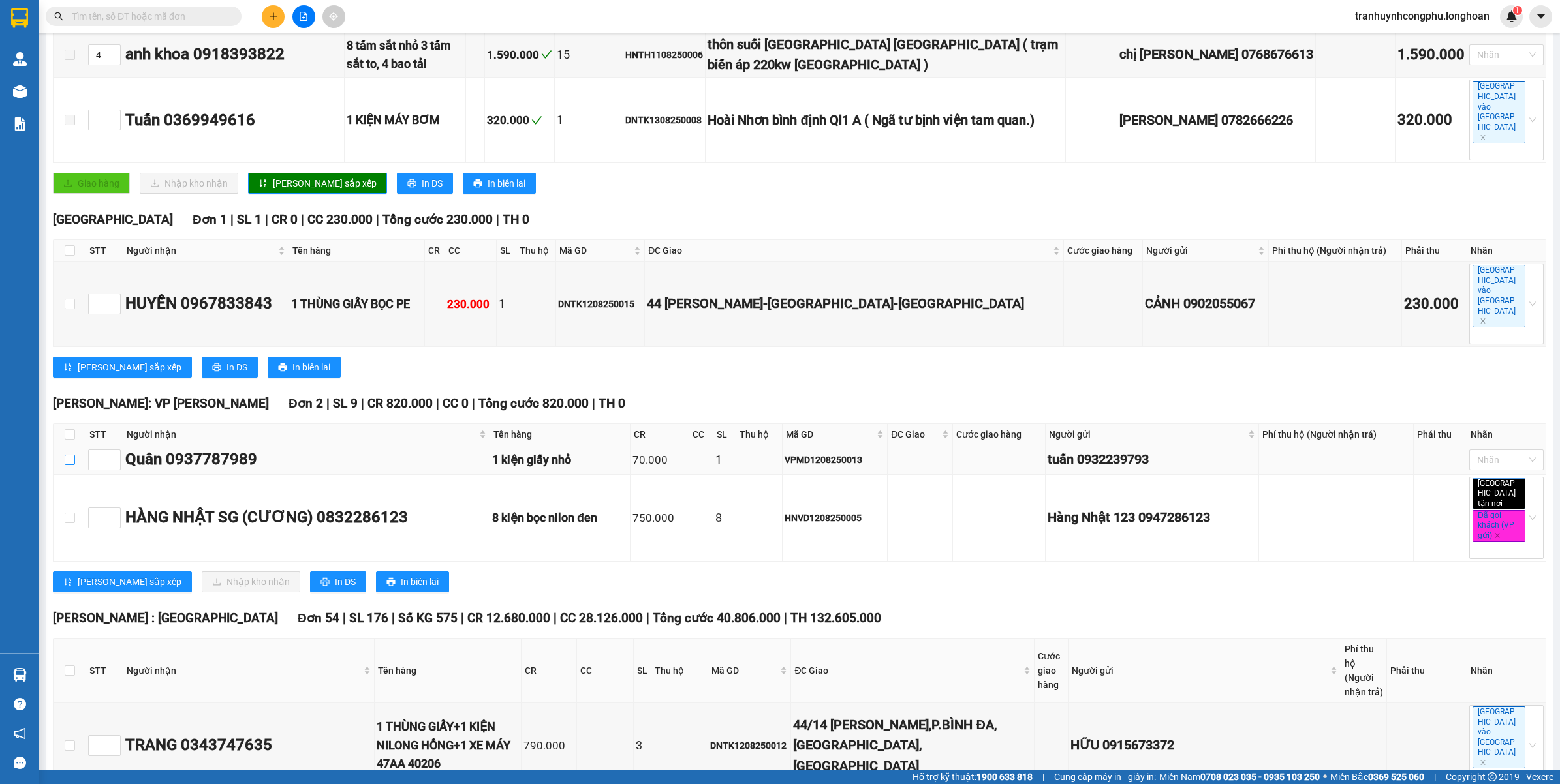
drag, startPoint x: 70, startPoint y: 383, endPoint x: 74, endPoint y: 428, distance: 45.2
click at [72, 455] on input "checkbox" at bounding box center [70, 460] width 10 height 10
checkbox input "true"
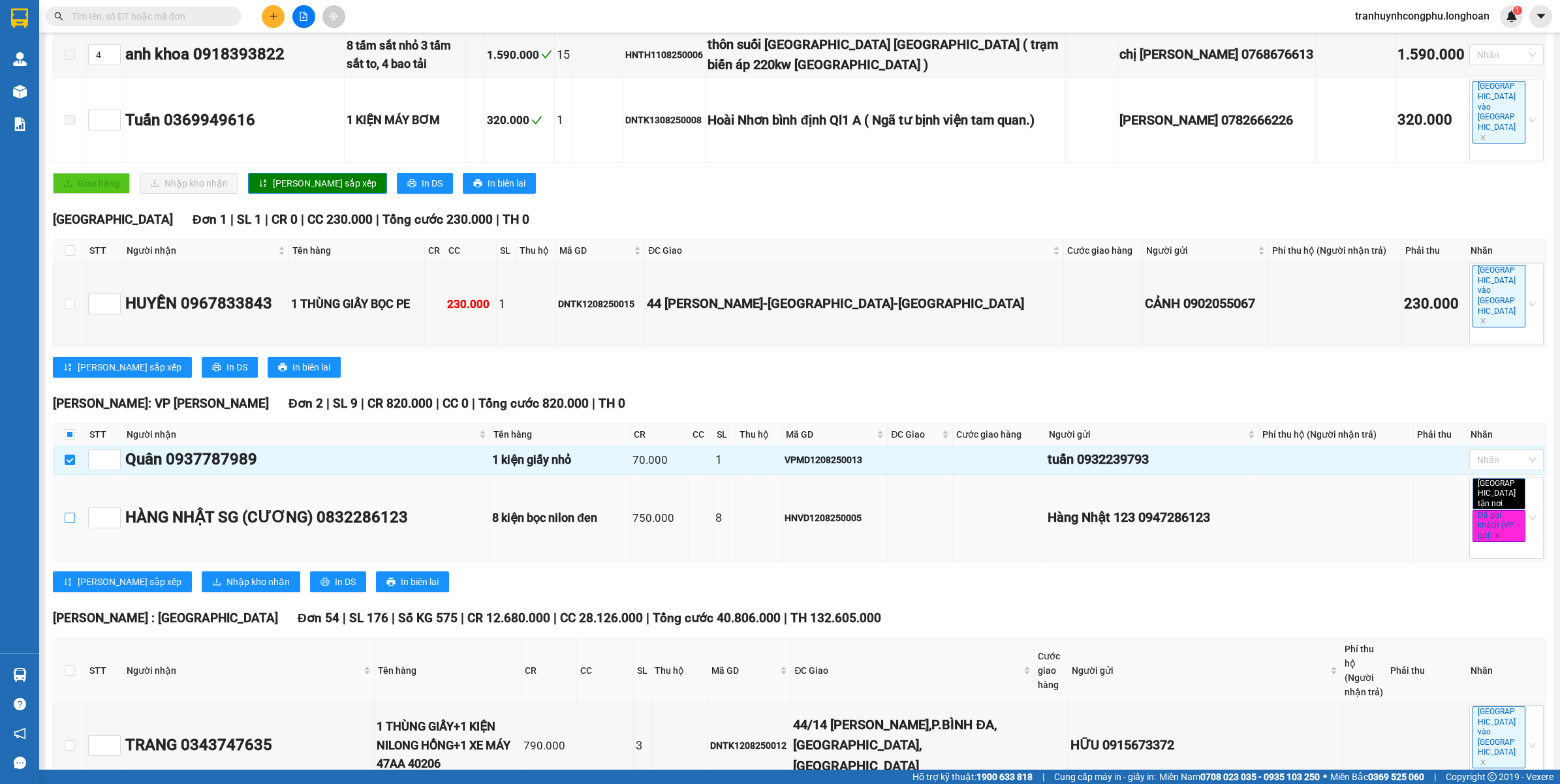
click at [74, 512] on input "checkbox" at bounding box center [70, 518] width 10 height 10
checkbox input "true"
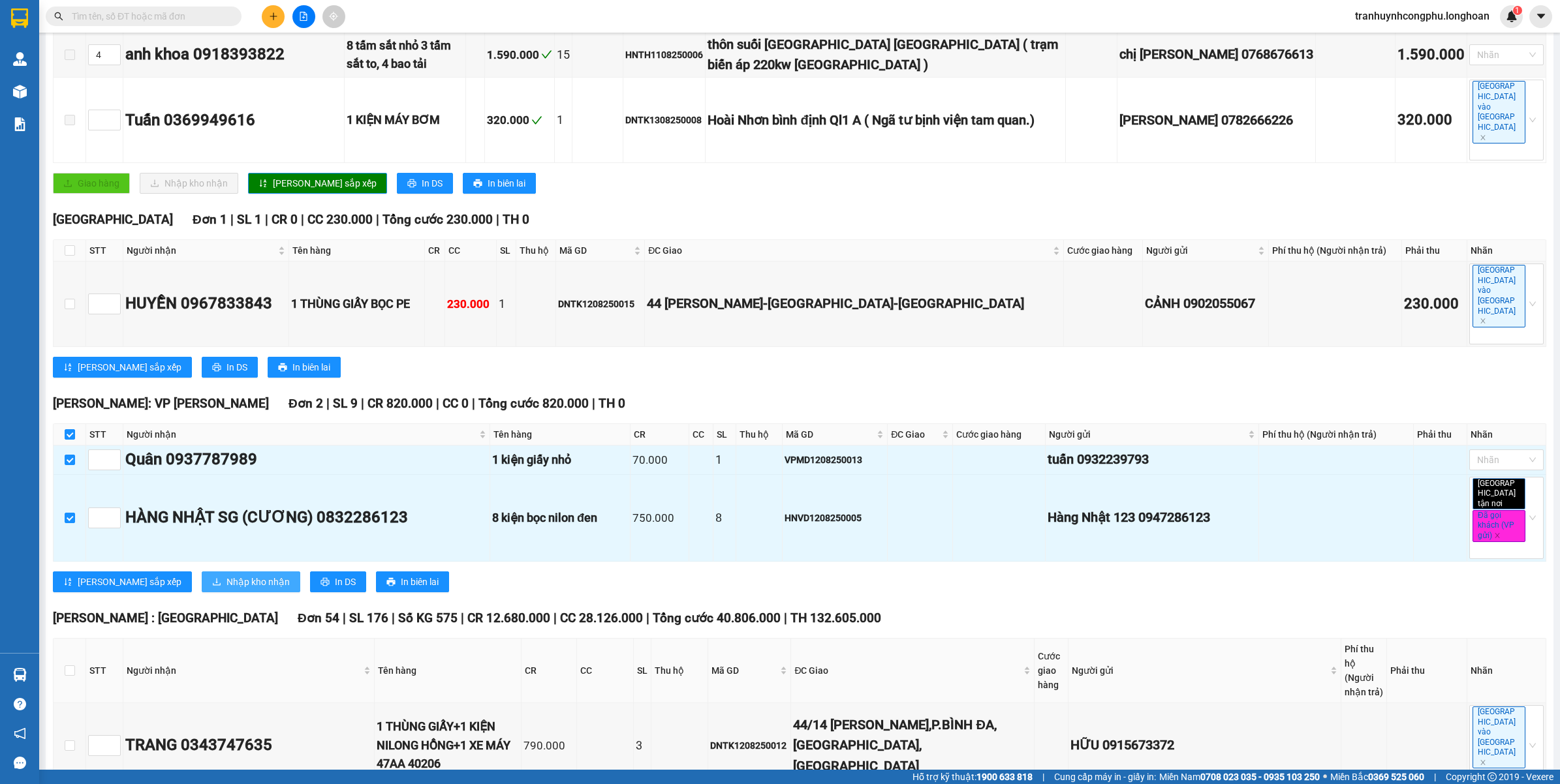
click at [226, 575] on span "Nhập kho nhận" at bounding box center [258, 582] width 63 height 15
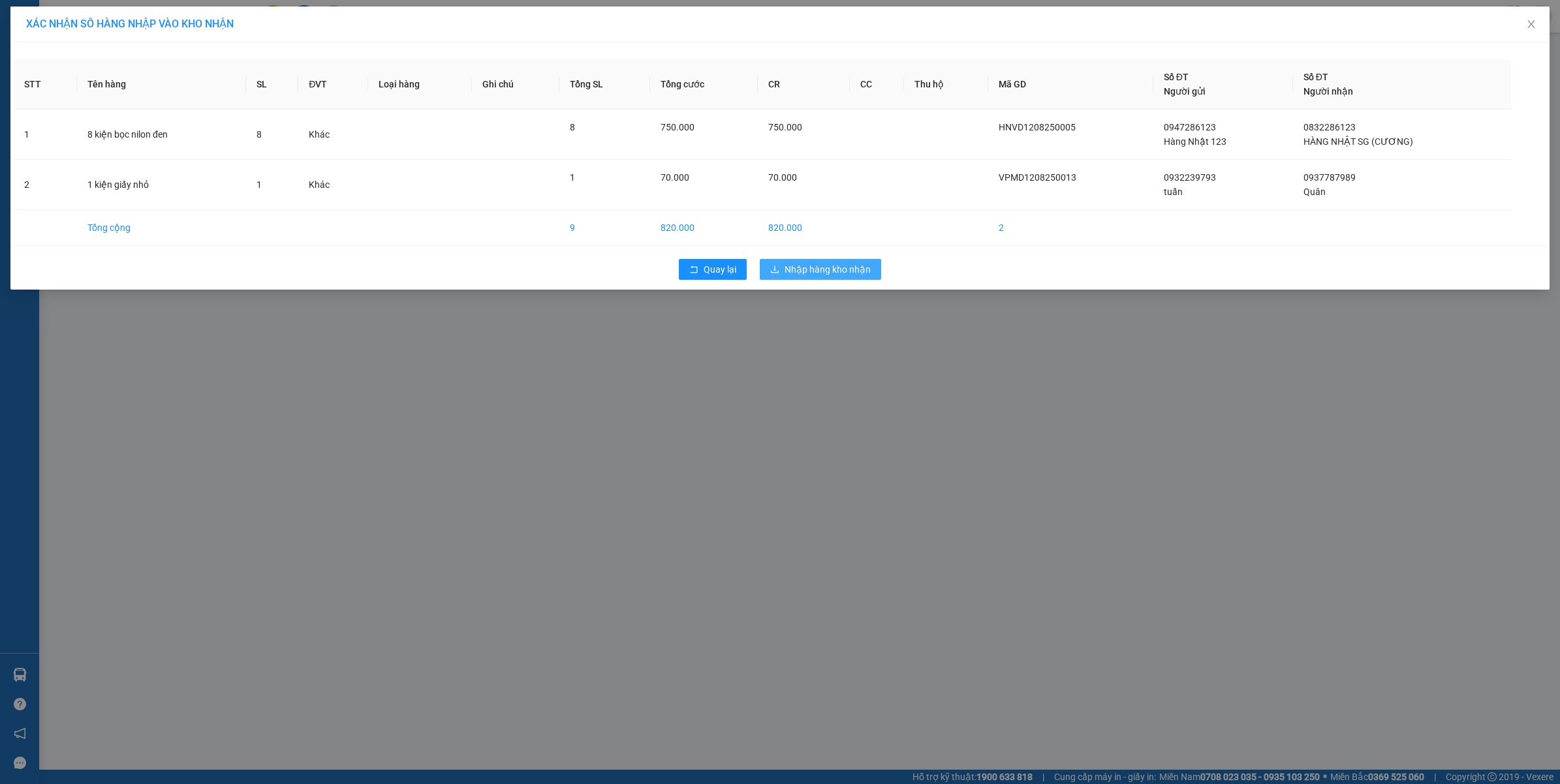
click at [814, 278] on button "Nhập hàng kho nhận" at bounding box center [820, 269] width 122 height 21
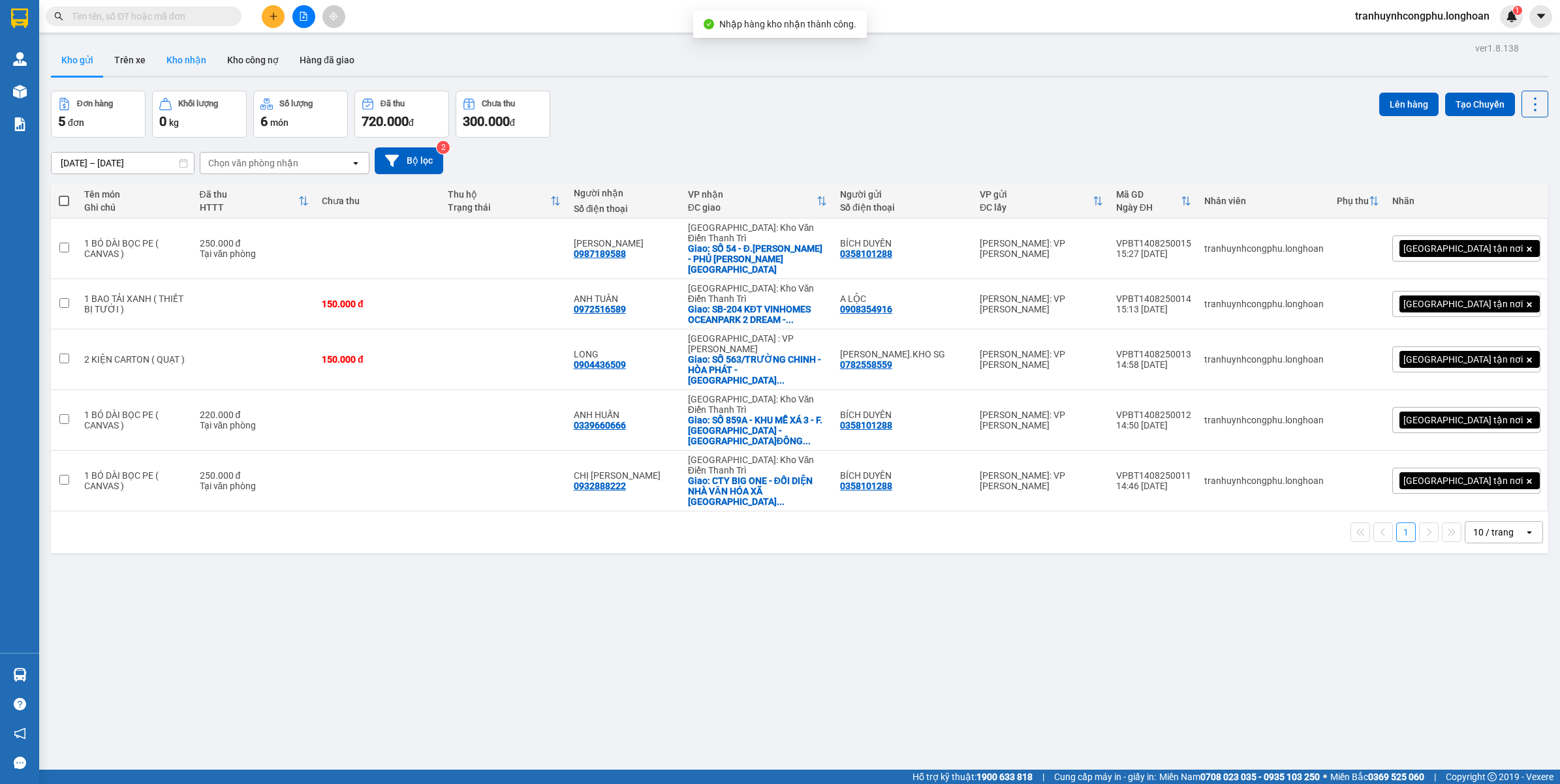
drag, startPoint x: 190, startPoint y: 63, endPoint x: 502, endPoint y: 464, distance: 508.1
click at [191, 63] on button "Kho nhận" at bounding box center [186, 60] width 61 height 31
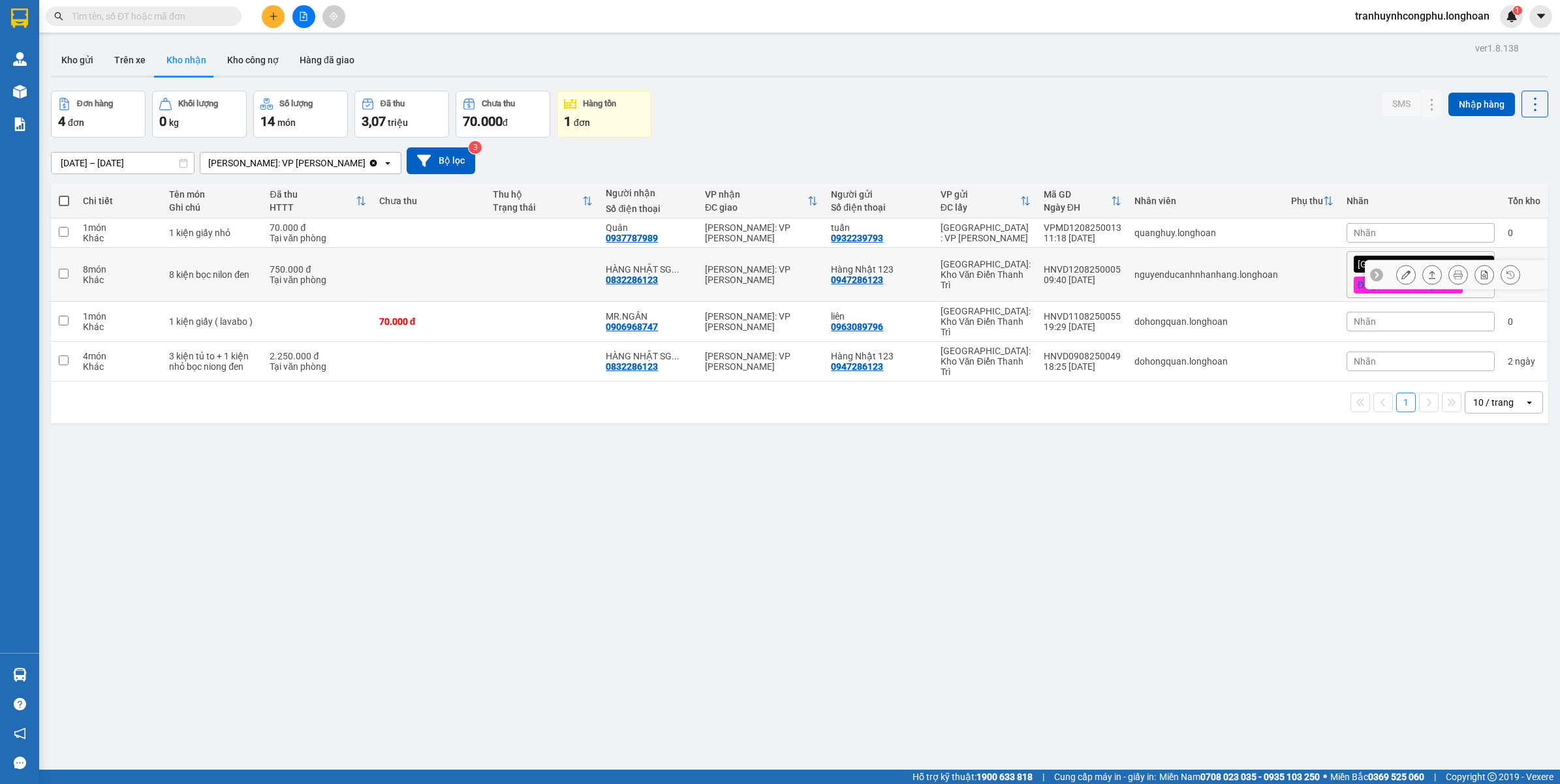
drag, startPoint x: 1393, startPoint y: 277, endPoint x: 1385, endPoint y: 281, distance: 8.9
click at [1401, 276] on icon at bounding box center [1405, 275] width 9 height 9
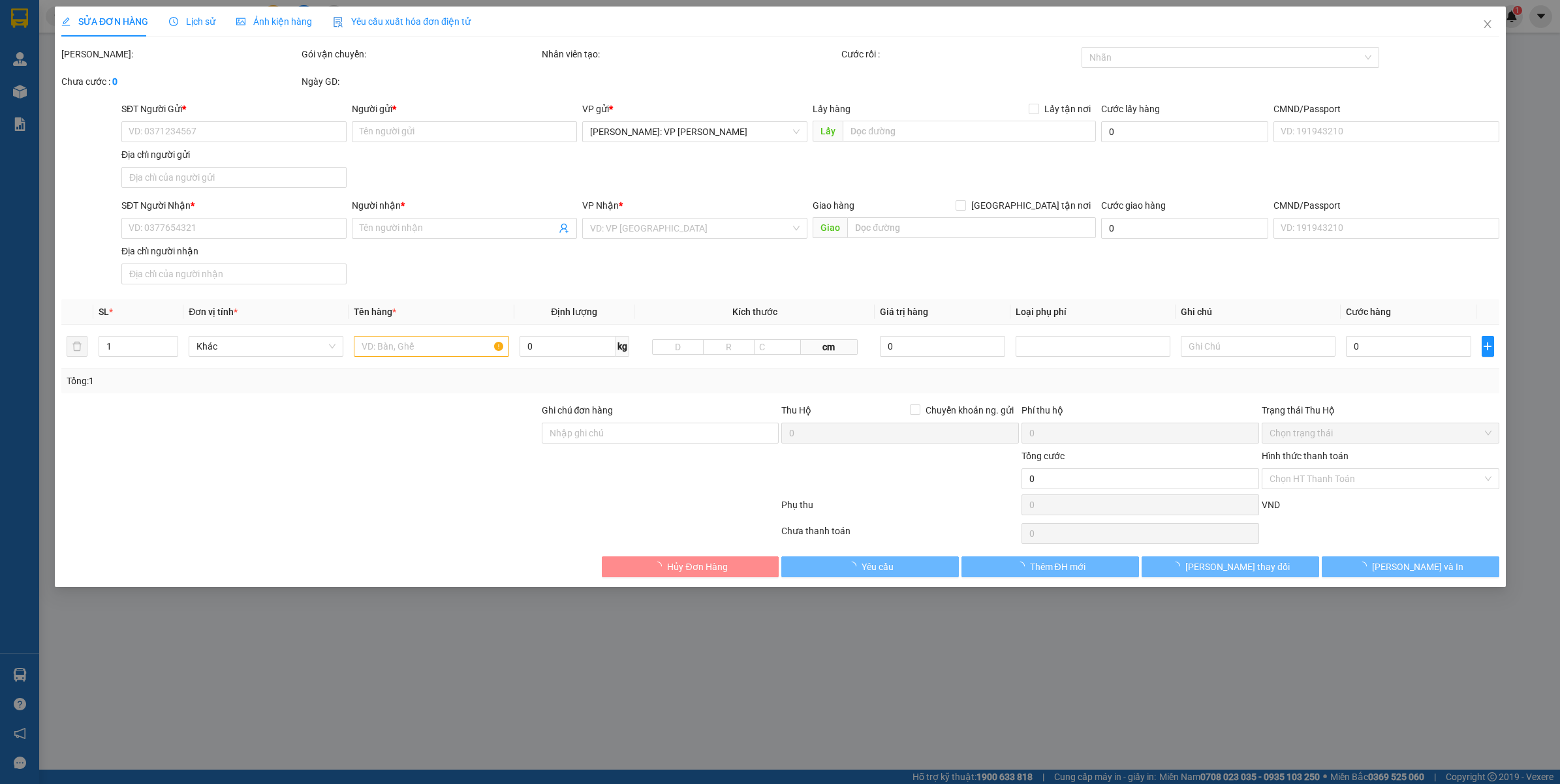
type input "0947286123"
type input "Hàng Nhật 123"
type input "0832286123"
type input "HÀNG NHẬT SG (CƯƠNG)"
type input "hàng giao nguyên kiện, hư vỡ ko đền"
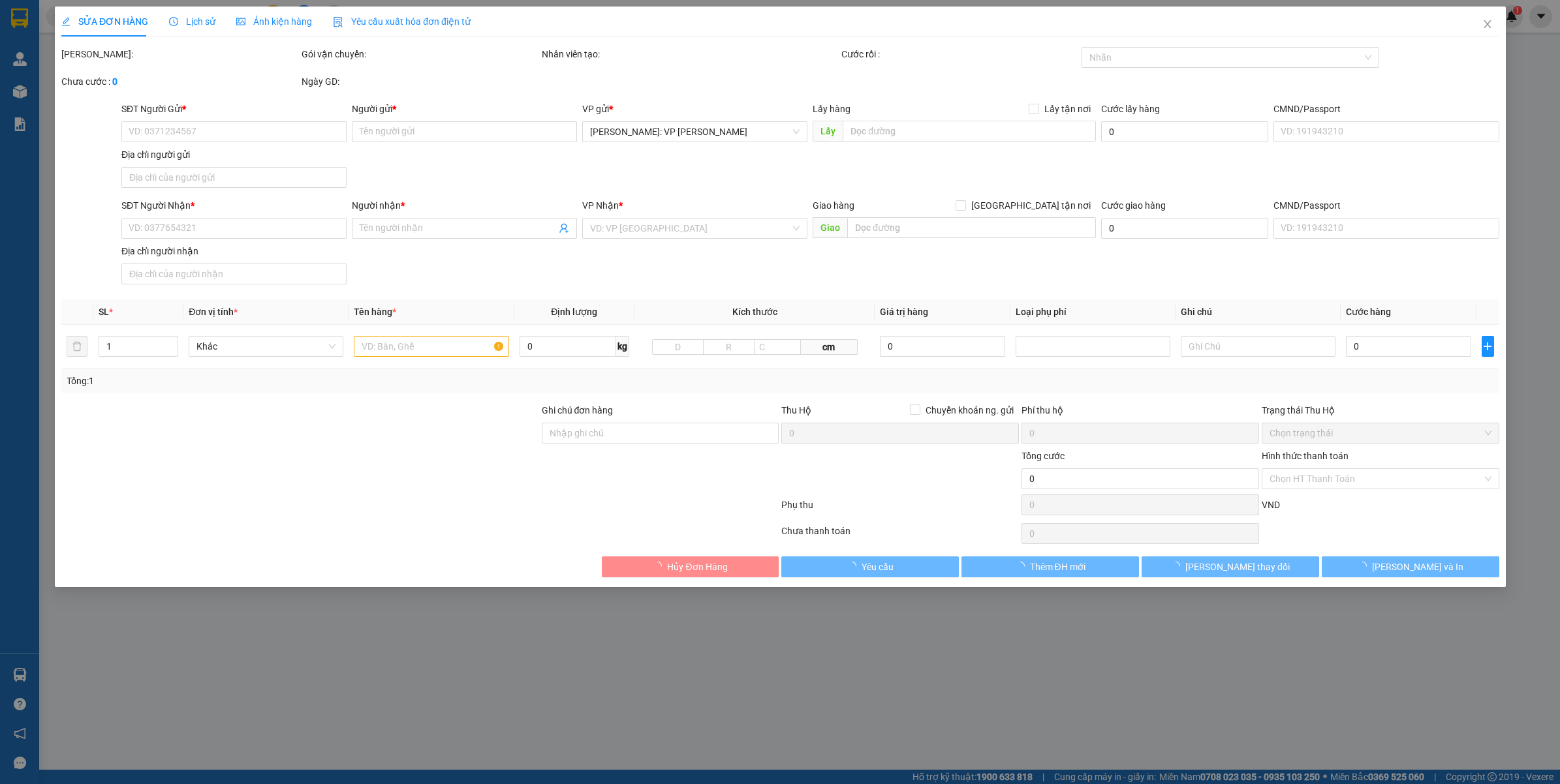
type input "750.000"
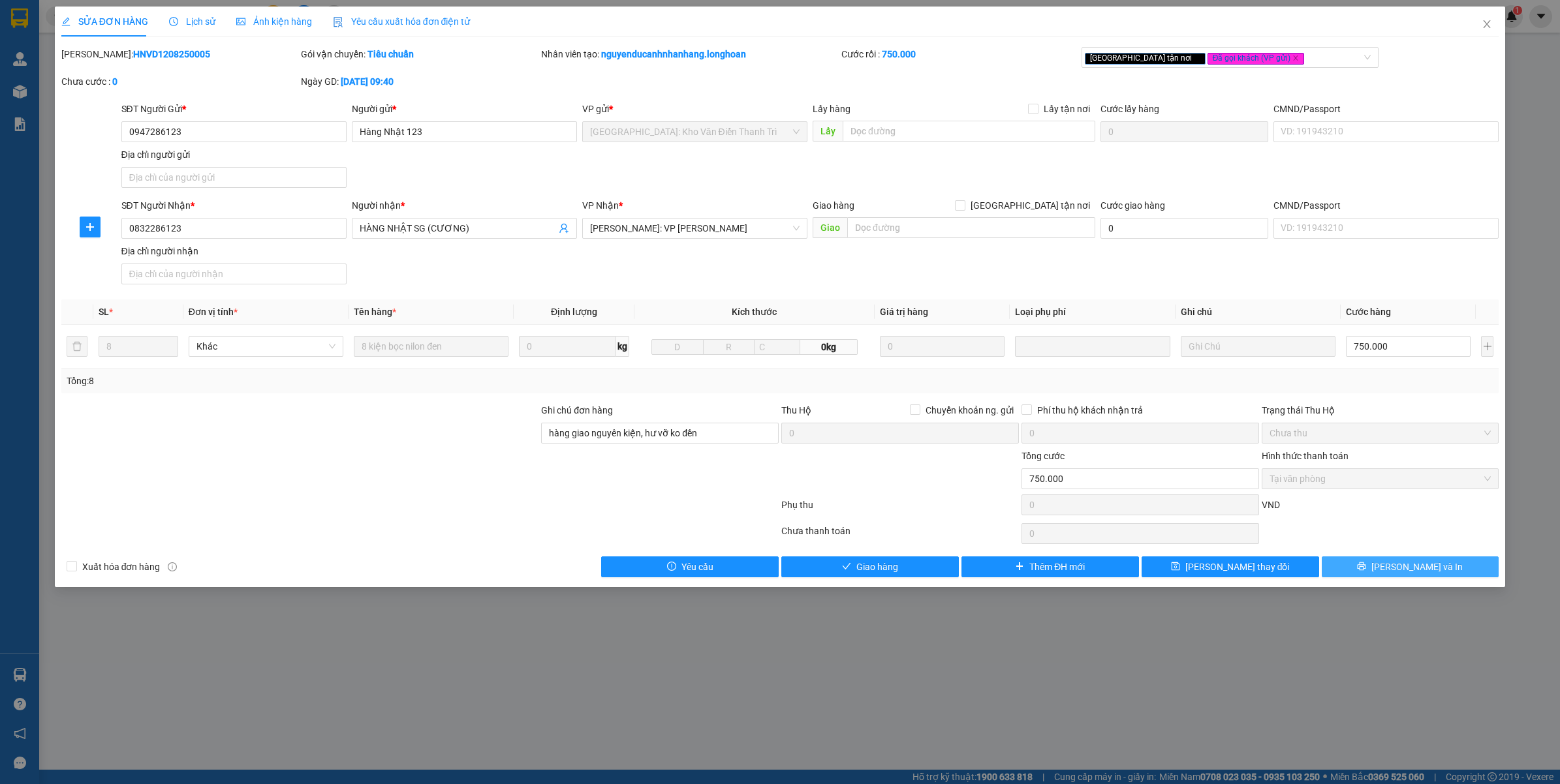
click at [1408, 566] on span "Lưu và In" at bounding box center [1416, 567] width 92 height 15
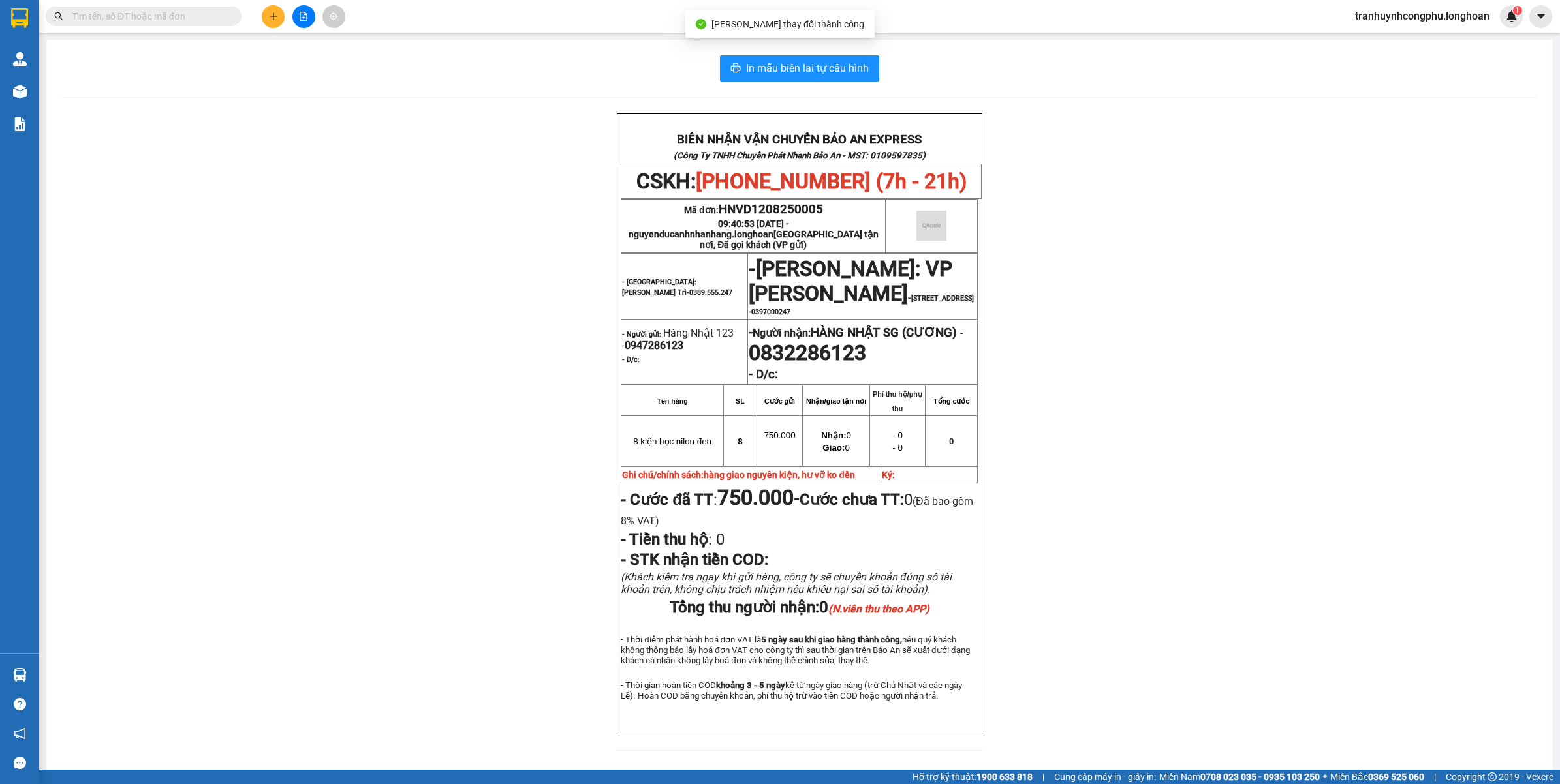
scroll to position [57, 0]
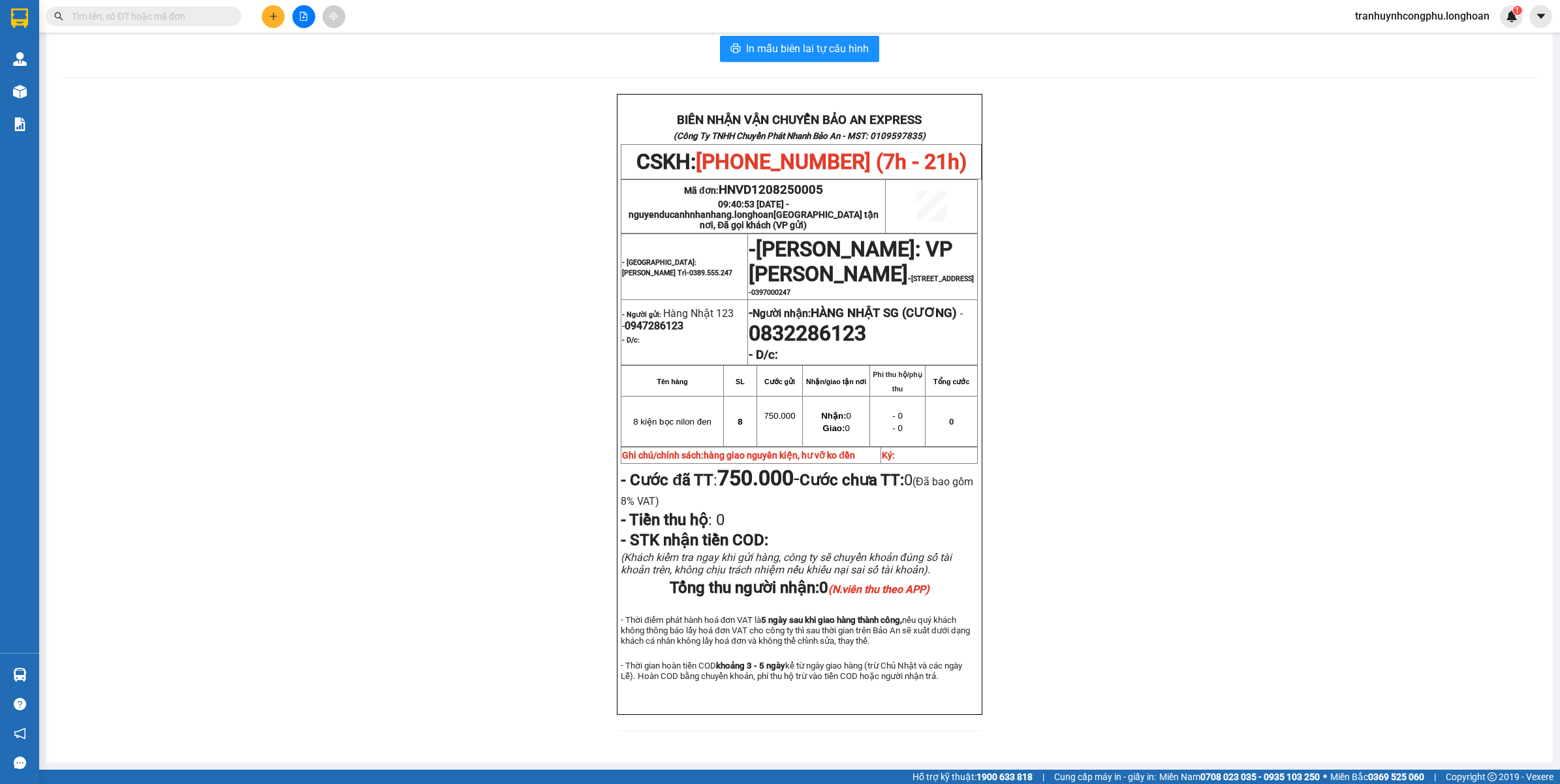
click at [475, 513] on div "BIÊN NHẬN VẬN CHUYỂN BẢO AN EXPRESS (Công Ty TNHH Chuyển Phát Nhanh Bảo An - MS…" at bounding box center [800, 420] width 1475 height 653
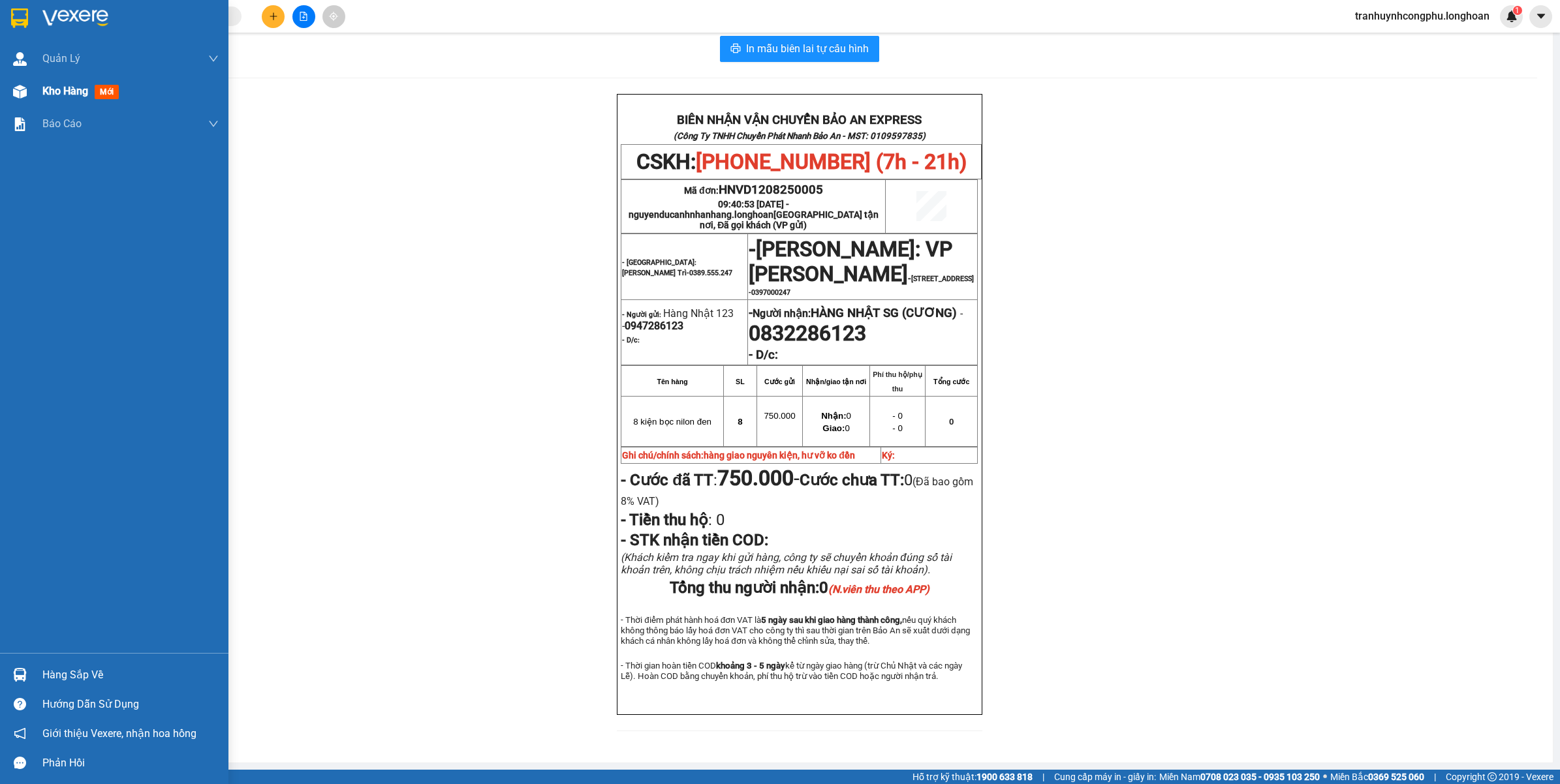
click at [18, 93] on img at bounding box center [20, 92] width 14 height 14
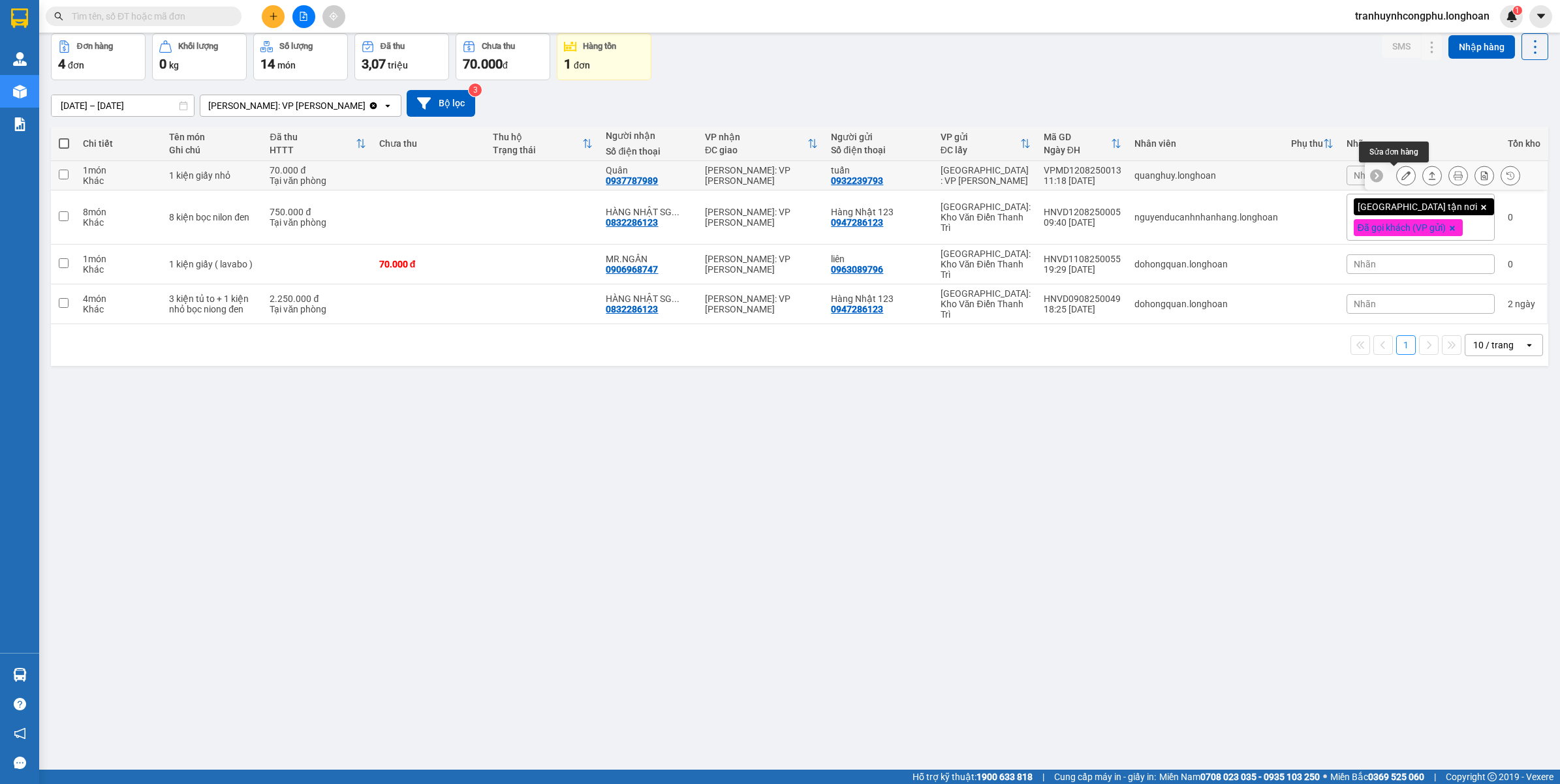
click at [1401, 173] on icon at bounding box center [1405, 175] width 9 height 9
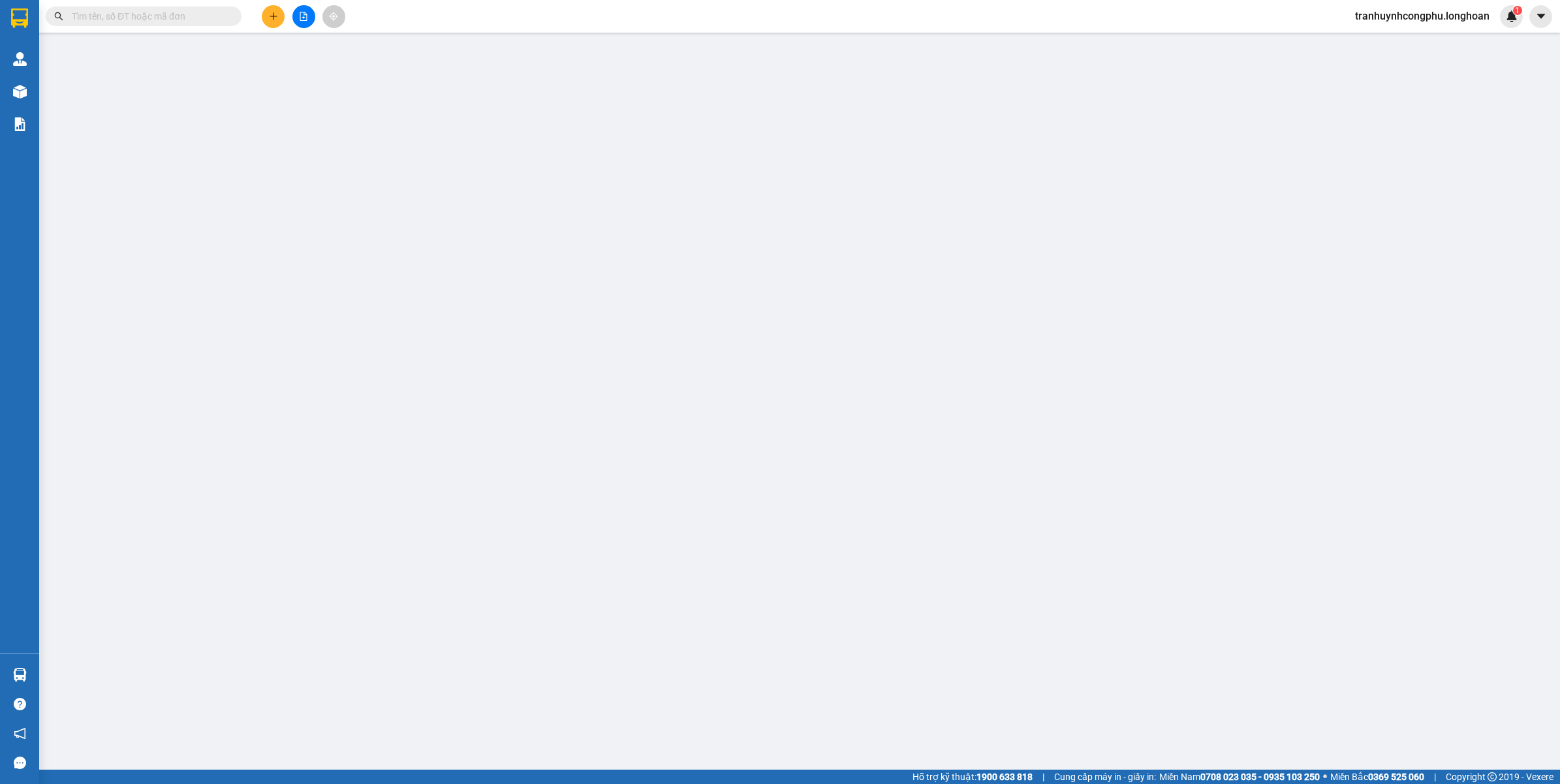
type input "0932239793"
type input "tuấn"
type input "0937787989"
type input "Quân"
type input "hư hỏng ko đền đã báo người gửi"
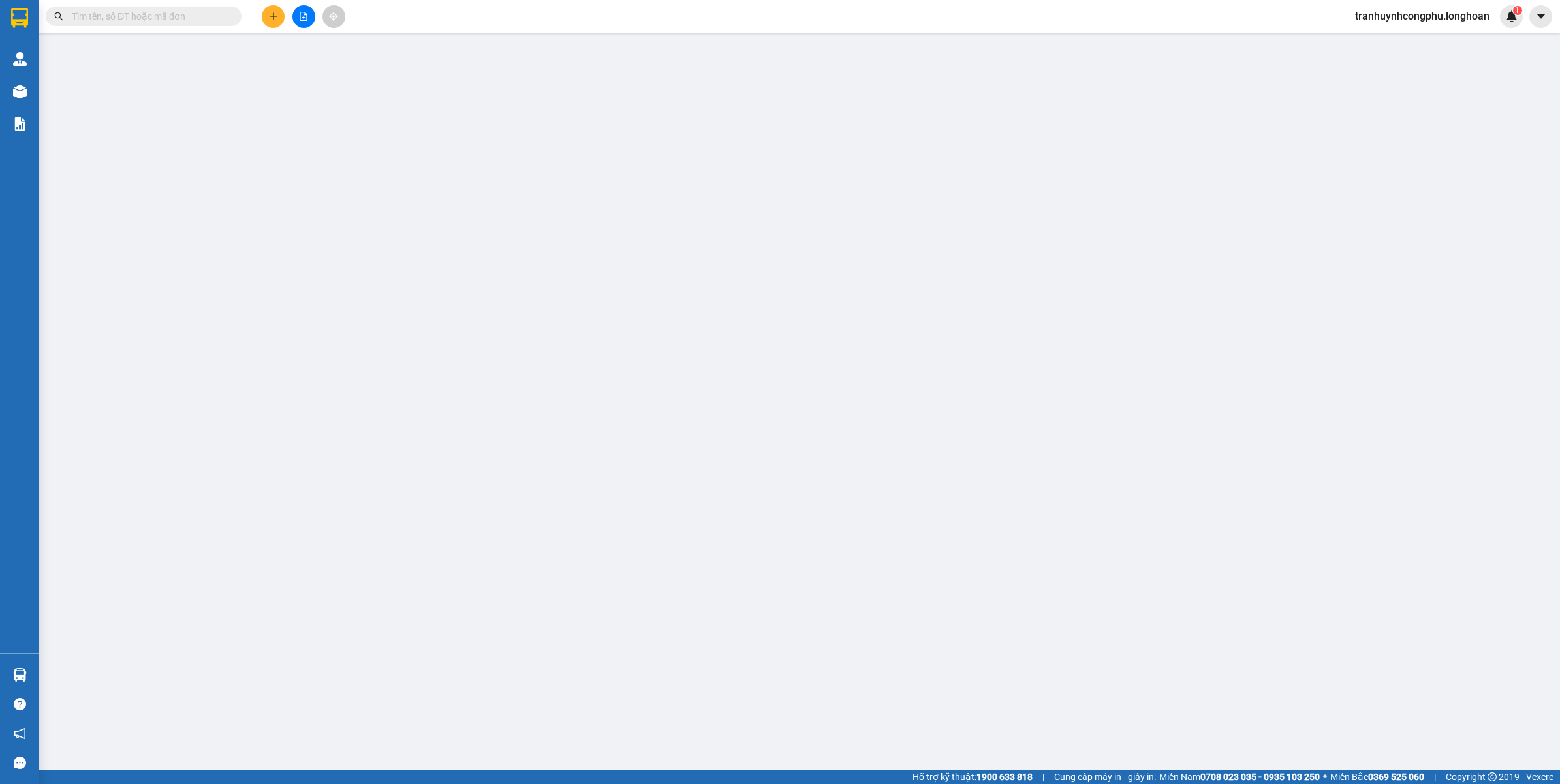
type input "70.000"
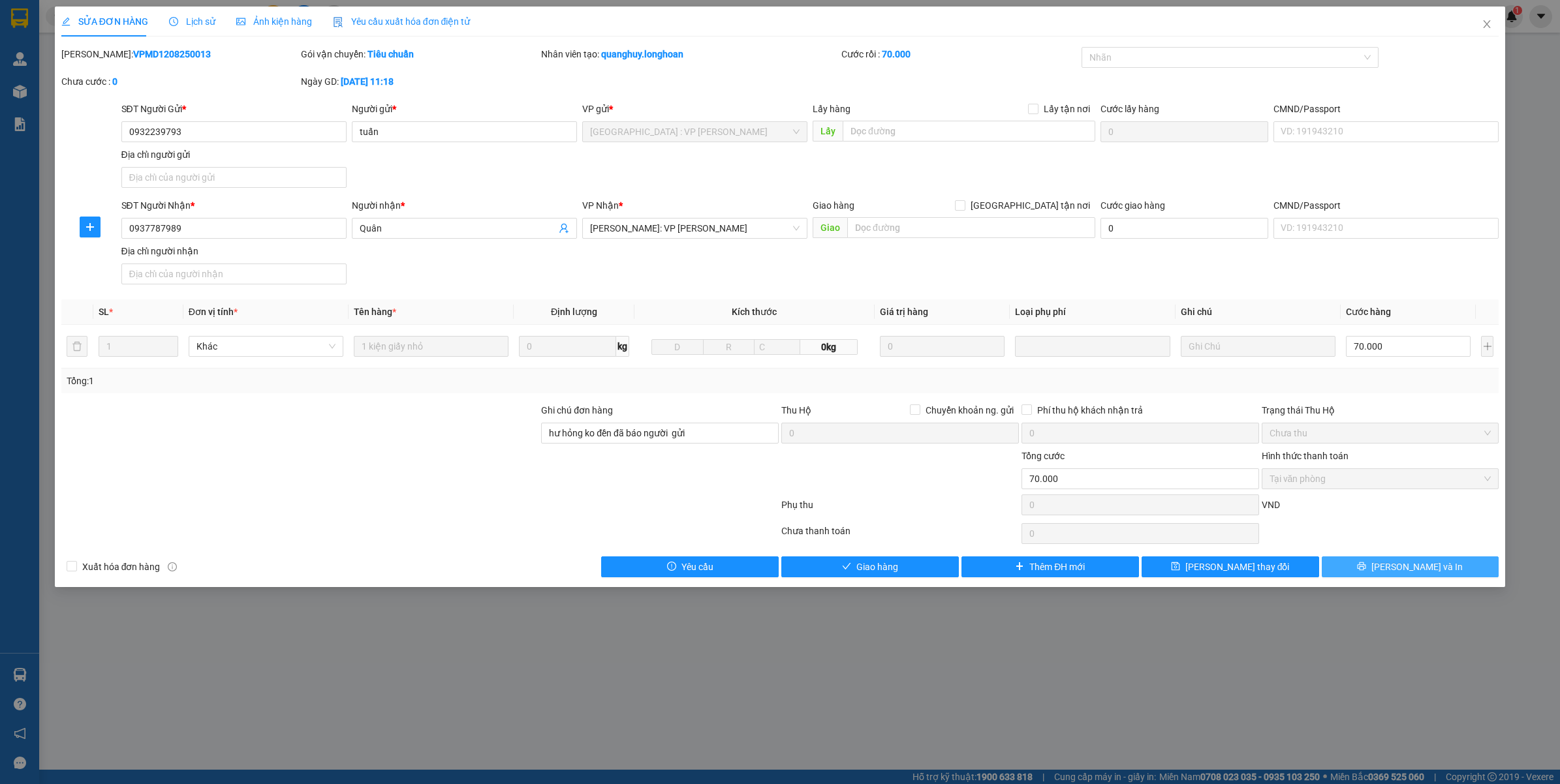
click at [1354, 568] on button "Lưu và In" at bounding box center [1410, 567] width 177 height 21
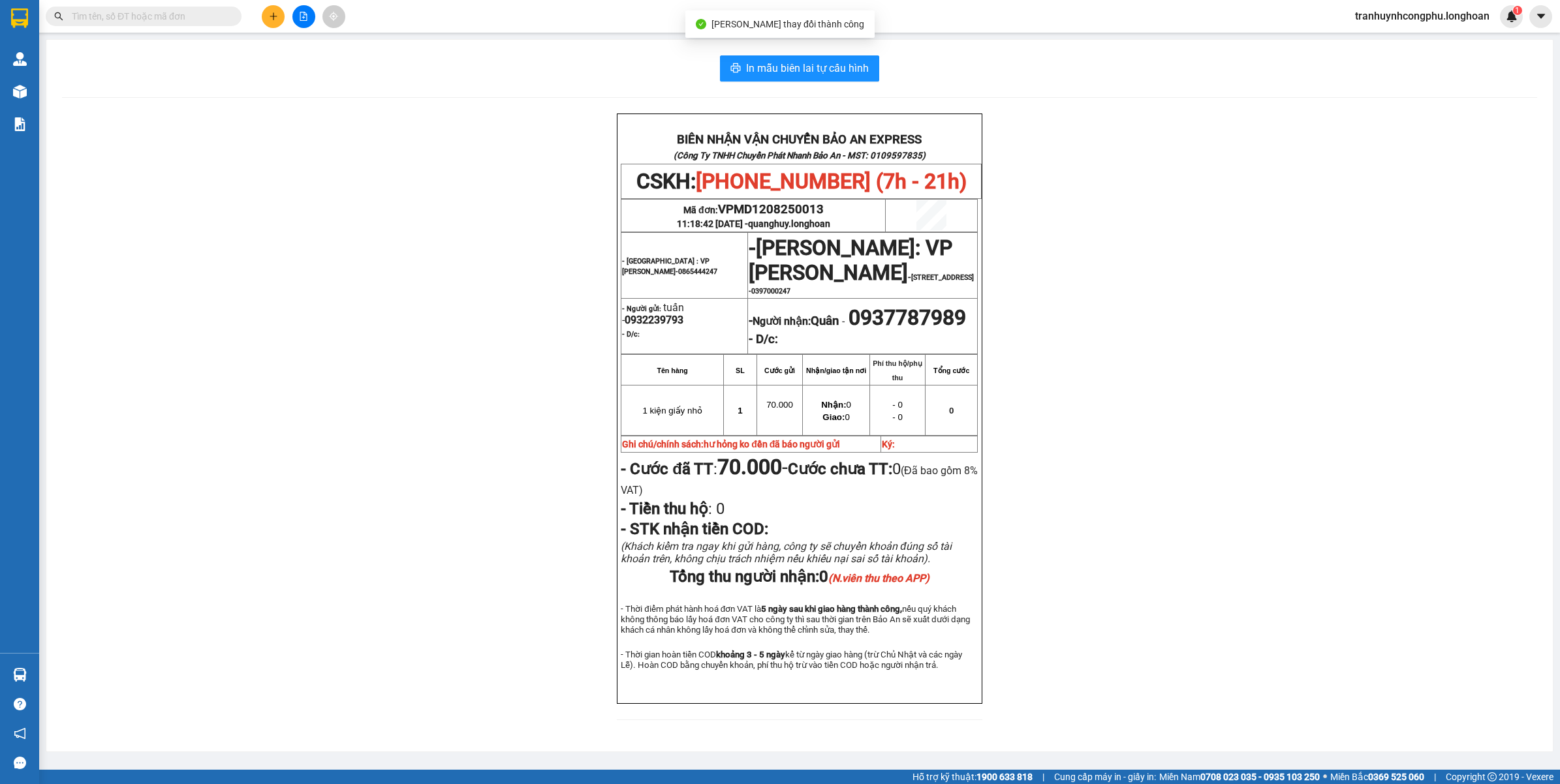
click at [848, 330] on span "0937787989" at bounding box center [907, 318] width 117 height 25
copy span "0937787989"
click at [1293, 332] on div "BIÊN NHẬN VẬN CHUYỂN BẢO AN EXPRESS (Công Ty TNHH Chuyển Phát Nhanh Bảo An - MS…" at bounding box center [800, 425] width 1475 height 622
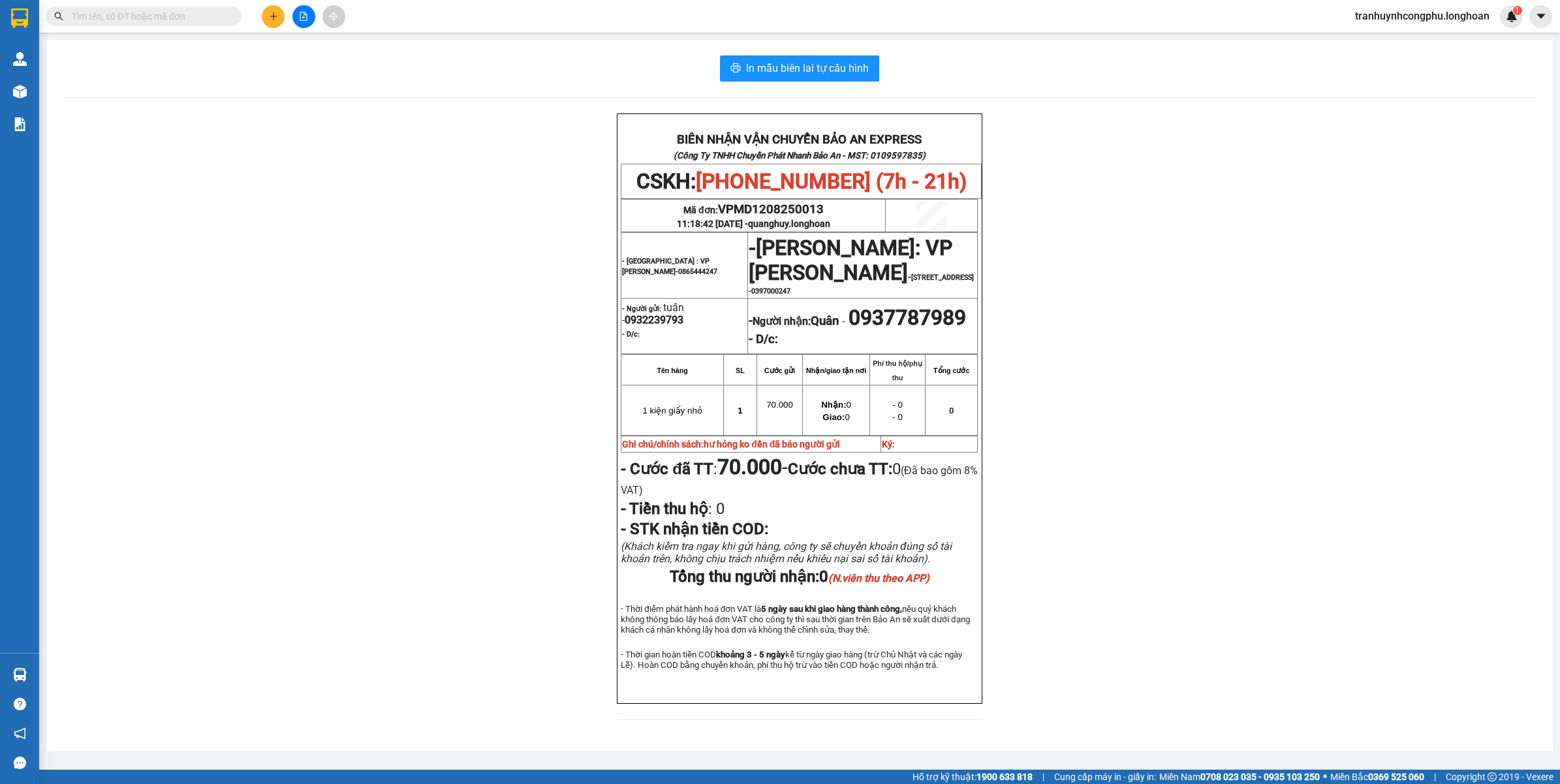
scroll to position [50, 0]
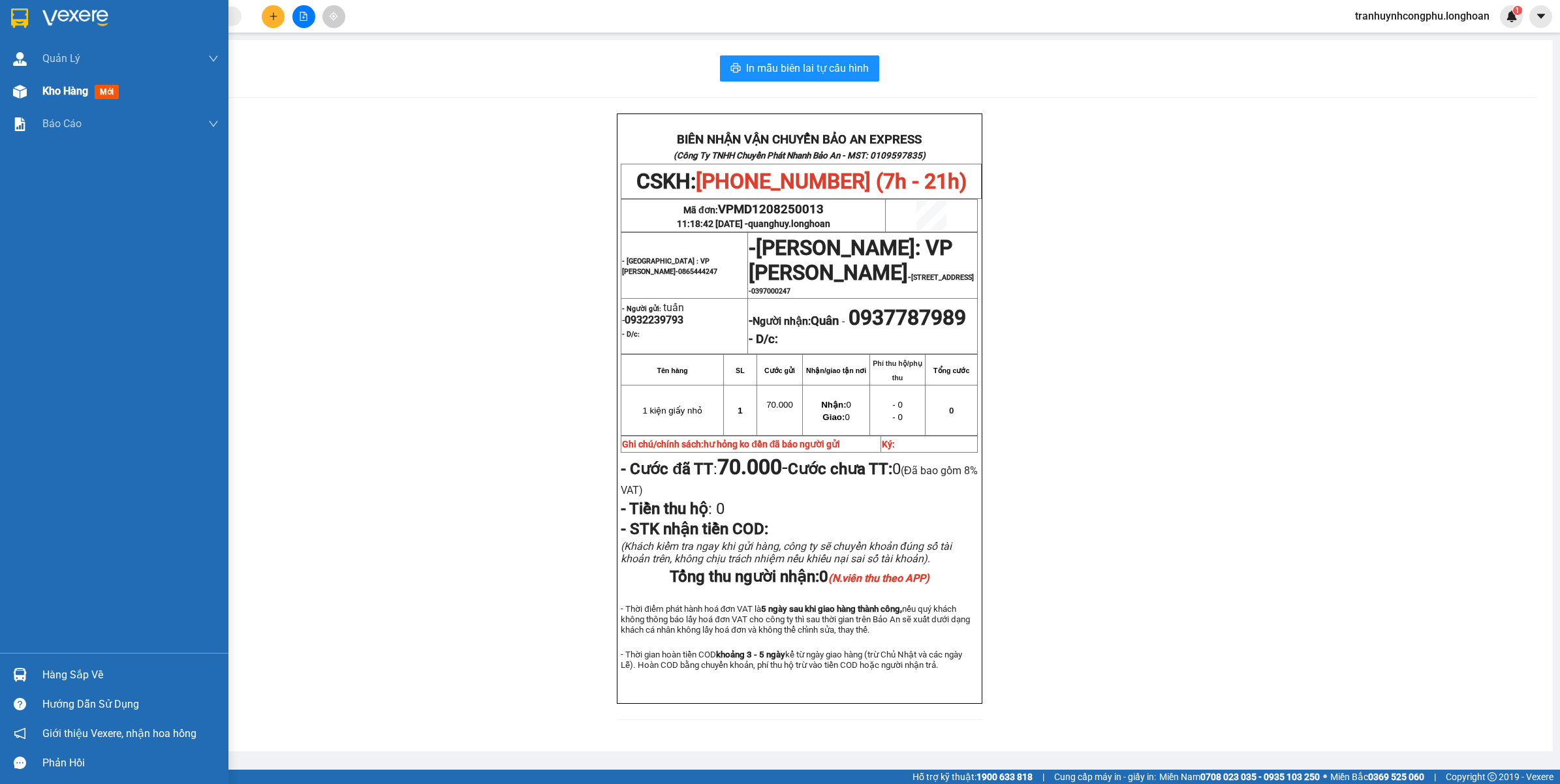
click at [21, 90] on img at bounding box center [20, 92] width 14 height 14
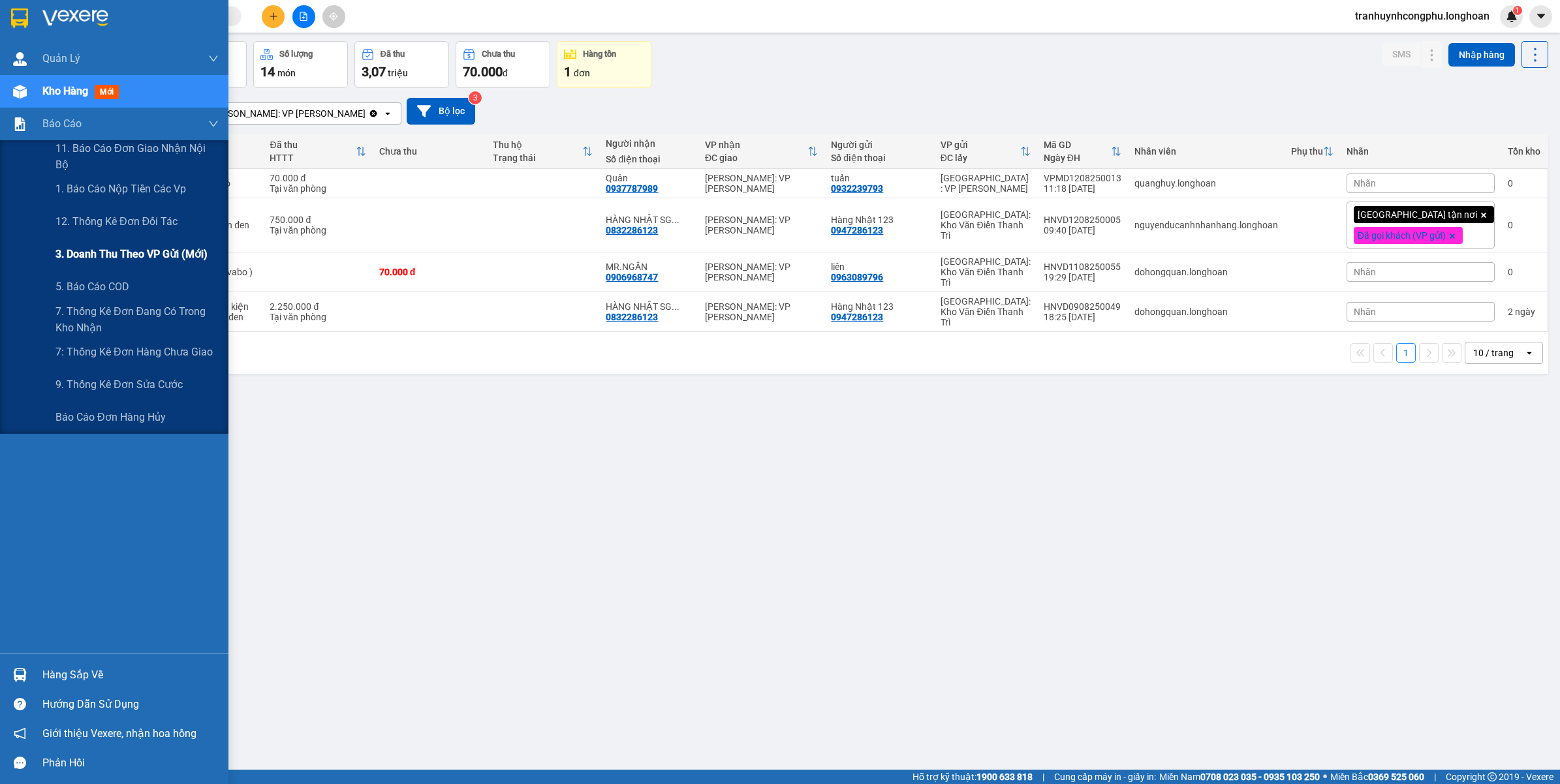
click at [99, 247] on span "3. Doanh Thu theo VP Gửi (mới)" at bounding box center [132, 254] width 152 height 16
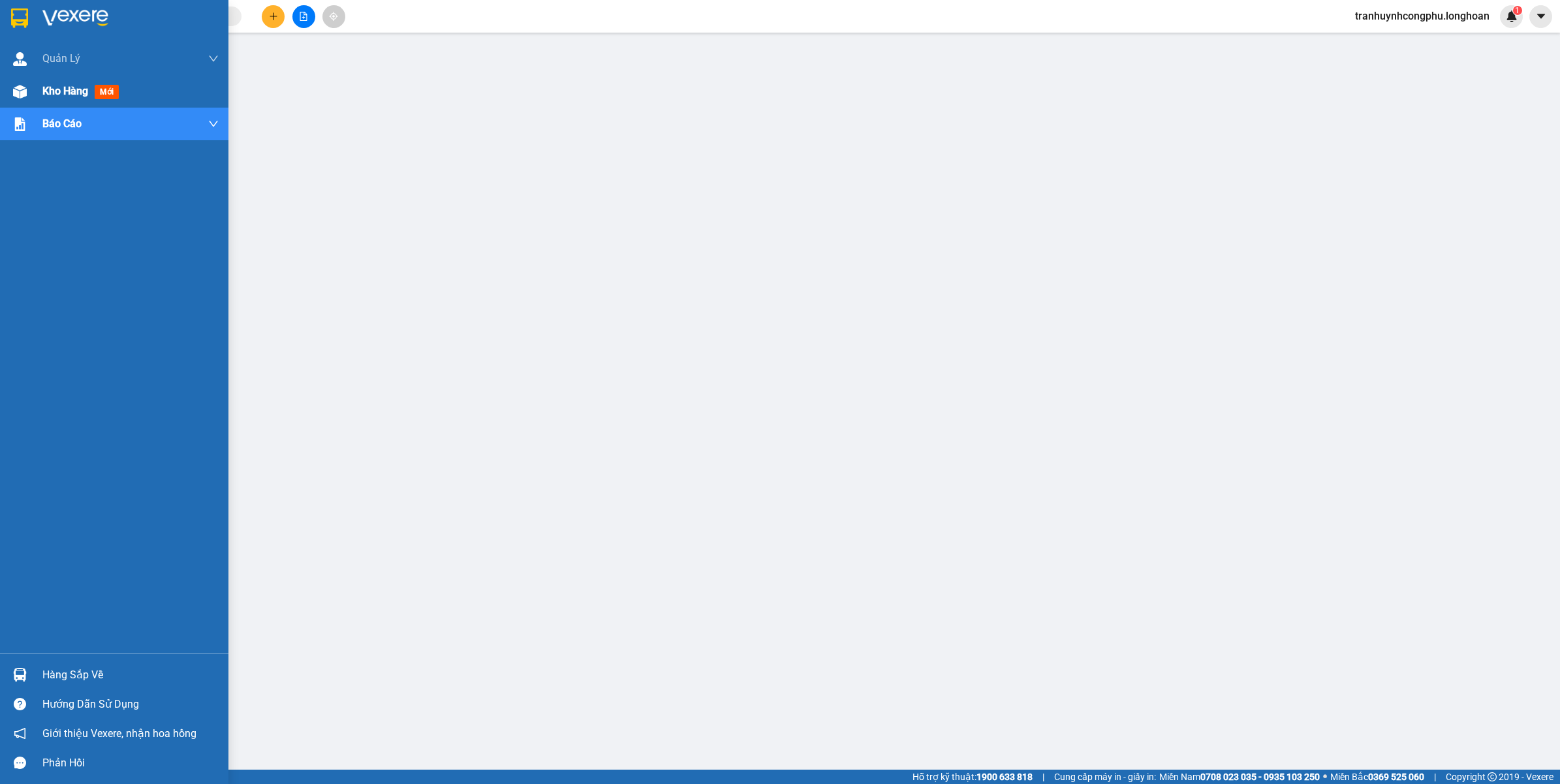
click at [37, 99] on div "Kho hàng mới" at bounding box center [114, 91] width 229 height 33
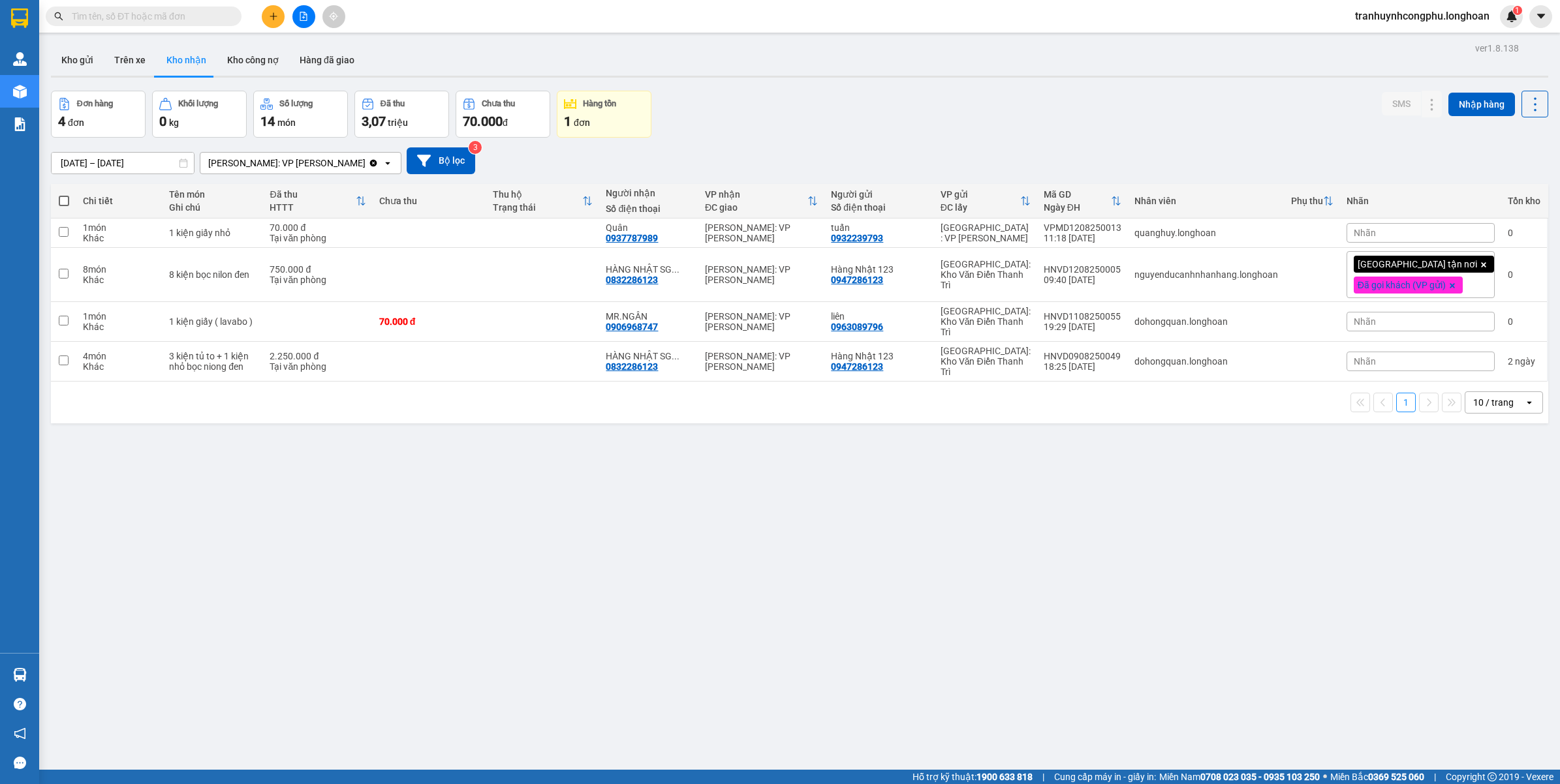
click at [612, 608] on div "ver 1.8.138 Kho gửi Trên xe Kho nhận Kho công nợ Hàng đã giao Đơn hàng 4 đơn Kh…" at bounding box center [799, 430] width 1507 height 784
click at [77, 69] on button "Kho gửi" at bounding box center [77, 60] width 53 height 31
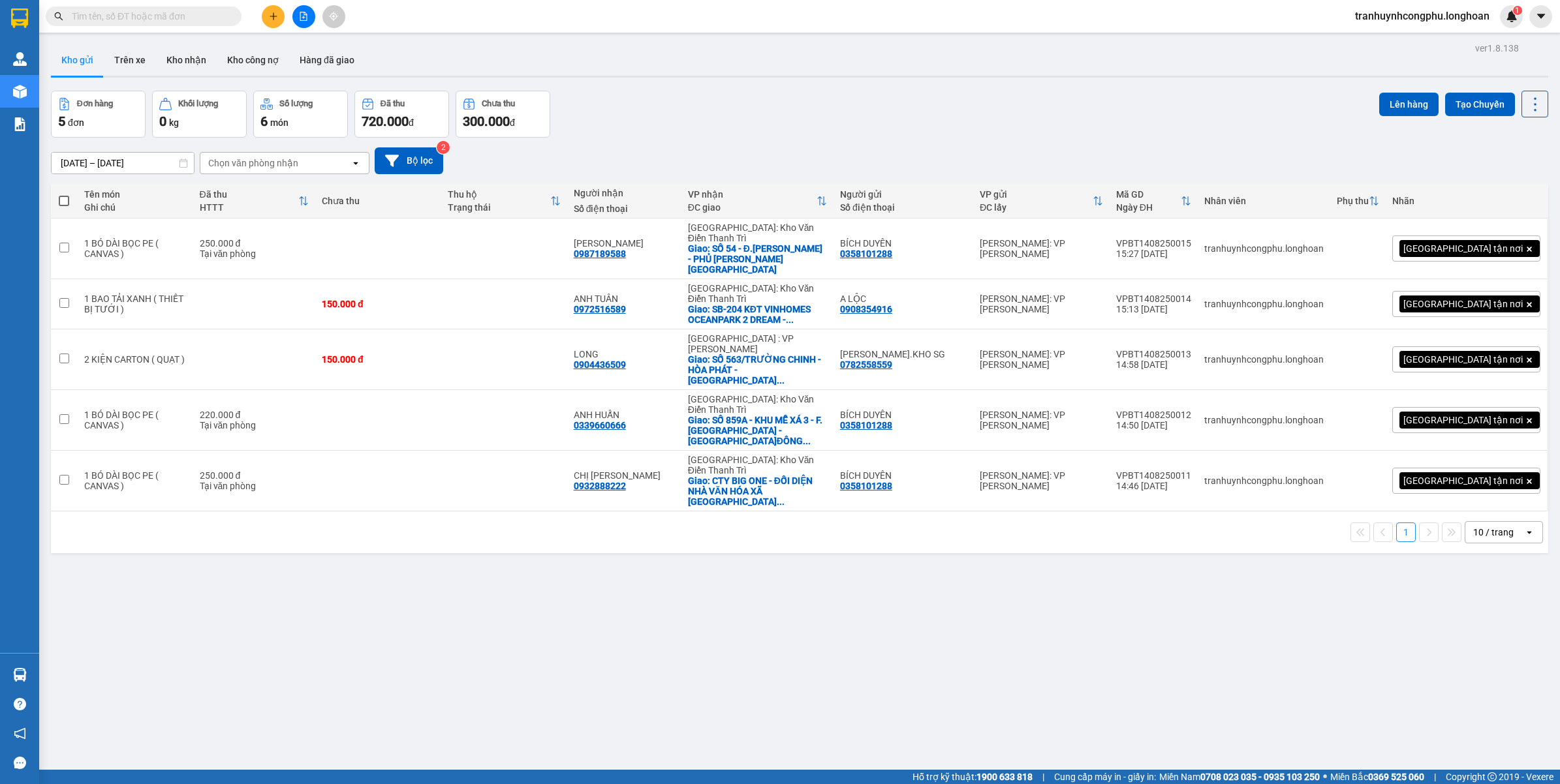
click at [914, 680] on div "ver 1.8.138 Kho gửi Trên xe Kho nhận Kho công nợ Hàng đã giao Đơn hàng 5 đơn Kh…" at bounding box center [799, 430] width 1507 height 784
click at [1362, 10] on span "tranhuynhcongphu.longhoan" at bounding box center [1422, 16] width 155 height 16
click at [1381, 44] on span "Đăng xuất" at bounding box center [1427, 40] width 130 height 15
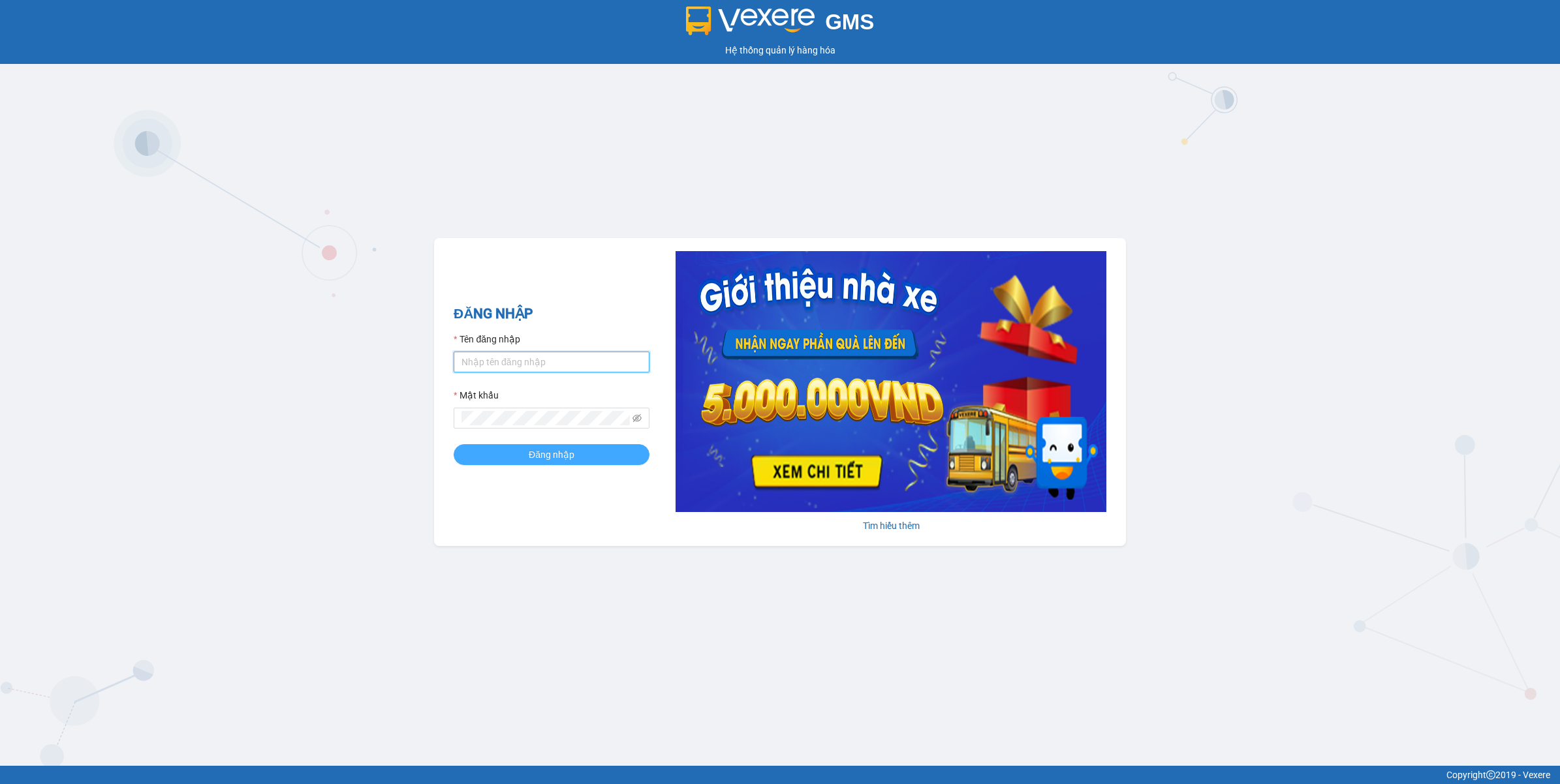
type input "tranhuynhcongphu.longhoan"
click at [566, 457] on span "Đăng nhập" at bounding box center [551, 455] width 45 height 15
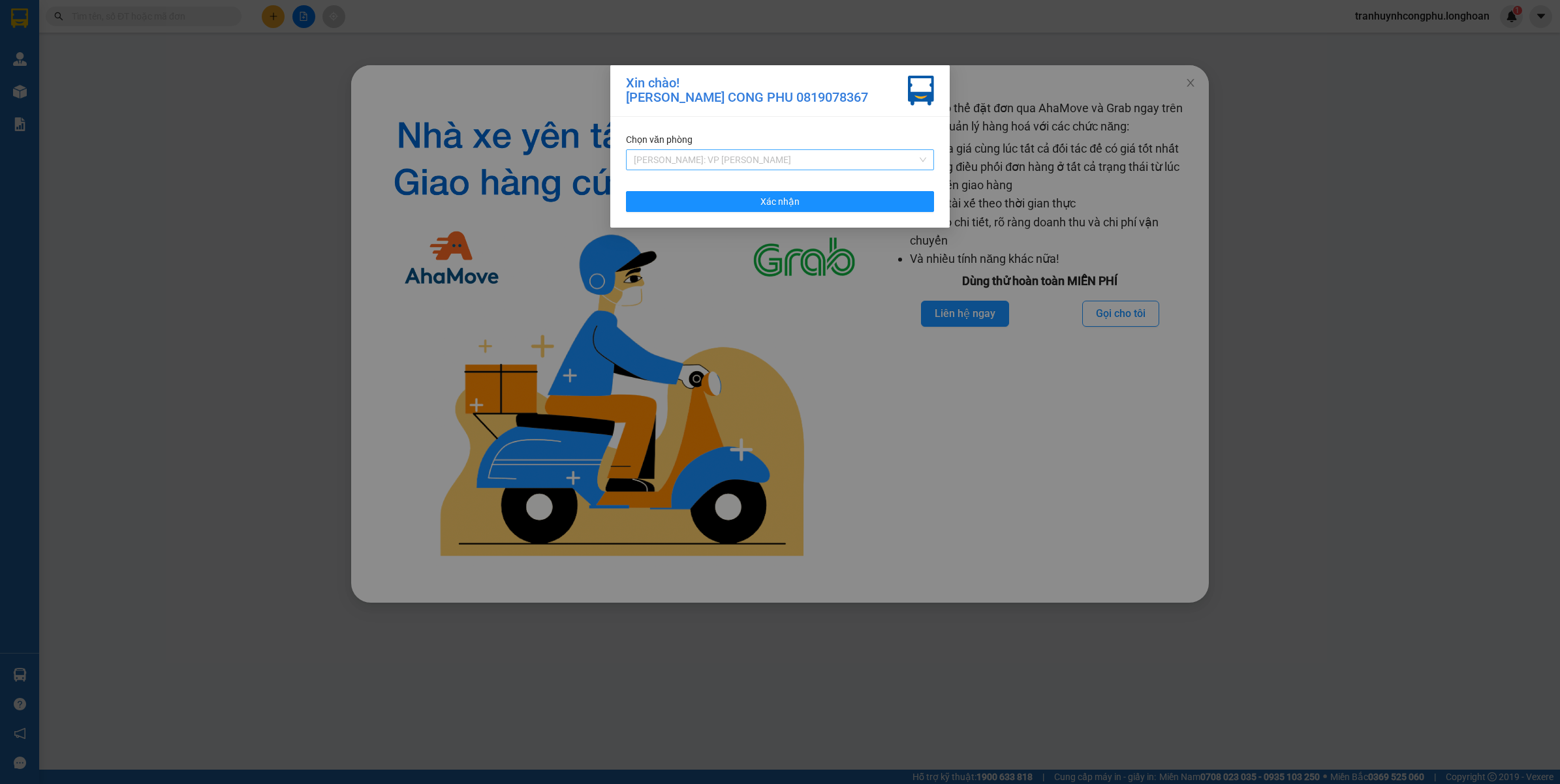
click at [729, 160] on span "[PERSON_NAME]: VP [PERSON_NAME]" at bounding box center [779, 160] width 292 height 20
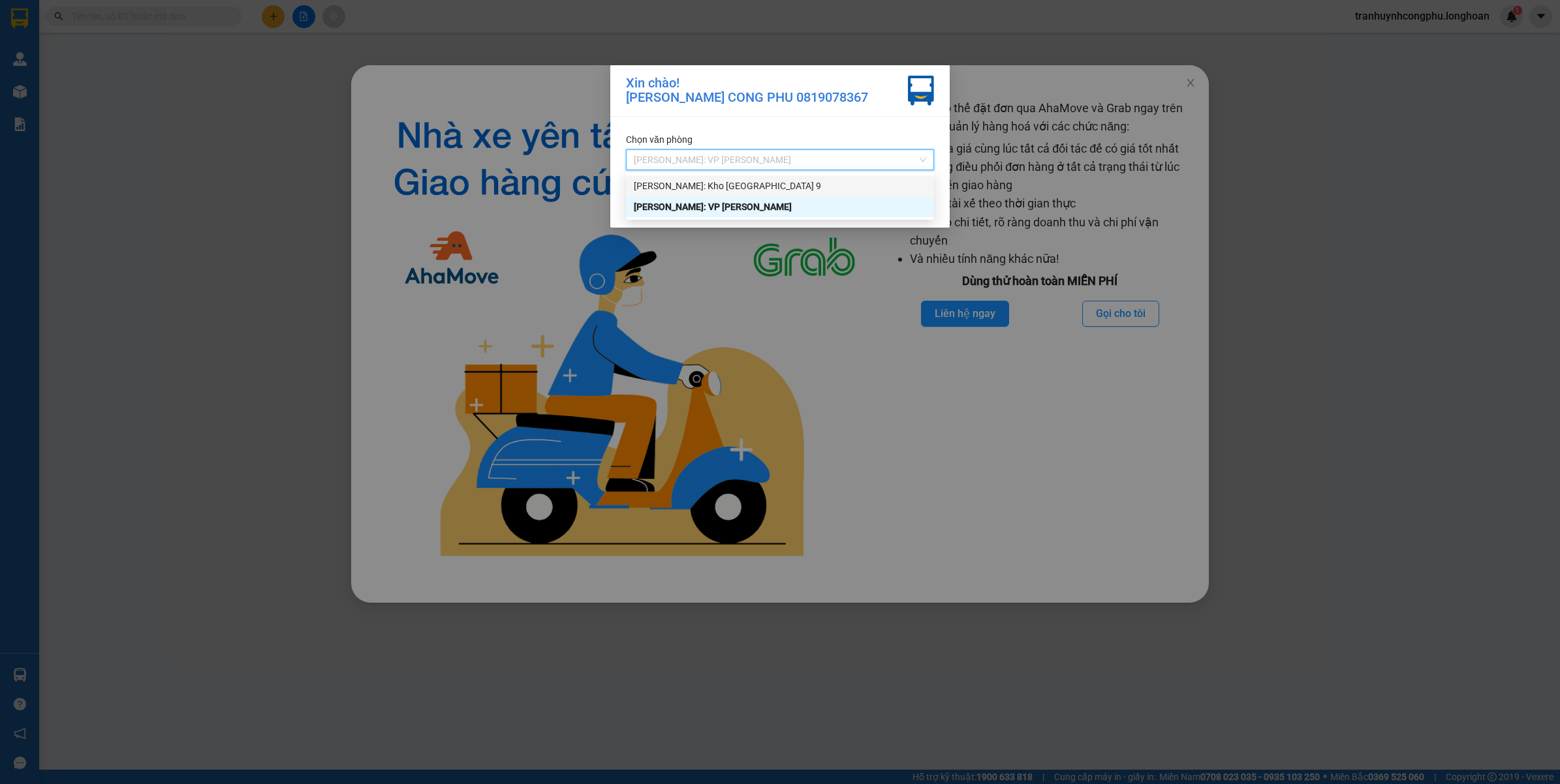
click at [741, 188] on div "[PERSON_NAME]: Kho [GEOGRAPHIC_DATA] 9" at bounding box center [779, 186] width 292 height 15
drag, startPoint x: 741, startPoint y: 203, endPoint x: 820, endPoint y: 190, distance: 80.1
click at [741, 204] on button "Xác nhận" at bounding box center [779, 201] width 308 height 21
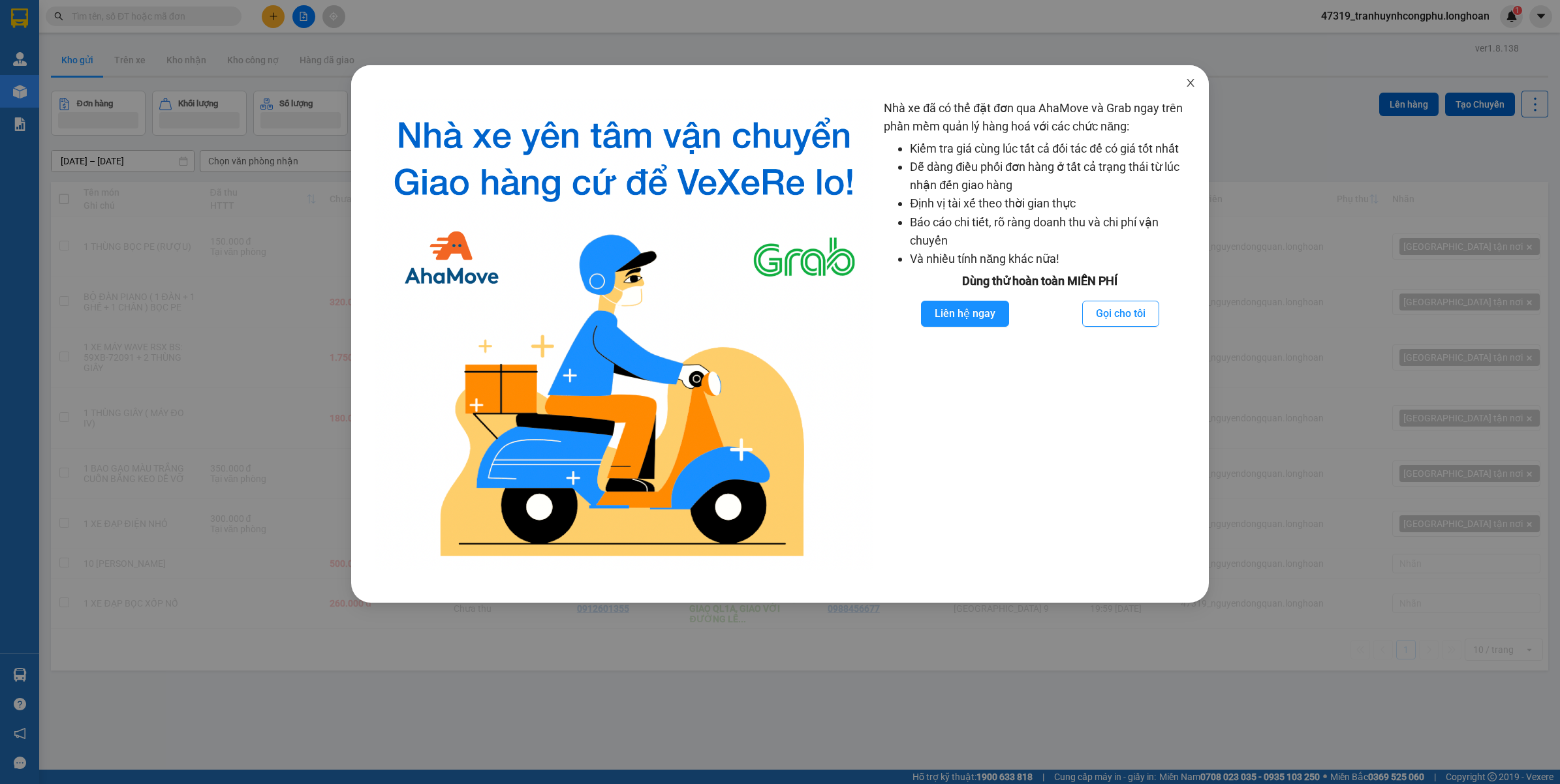
click at [1192, 82] on icon "close" at bounding box center [1191, 83] width 7 height 8
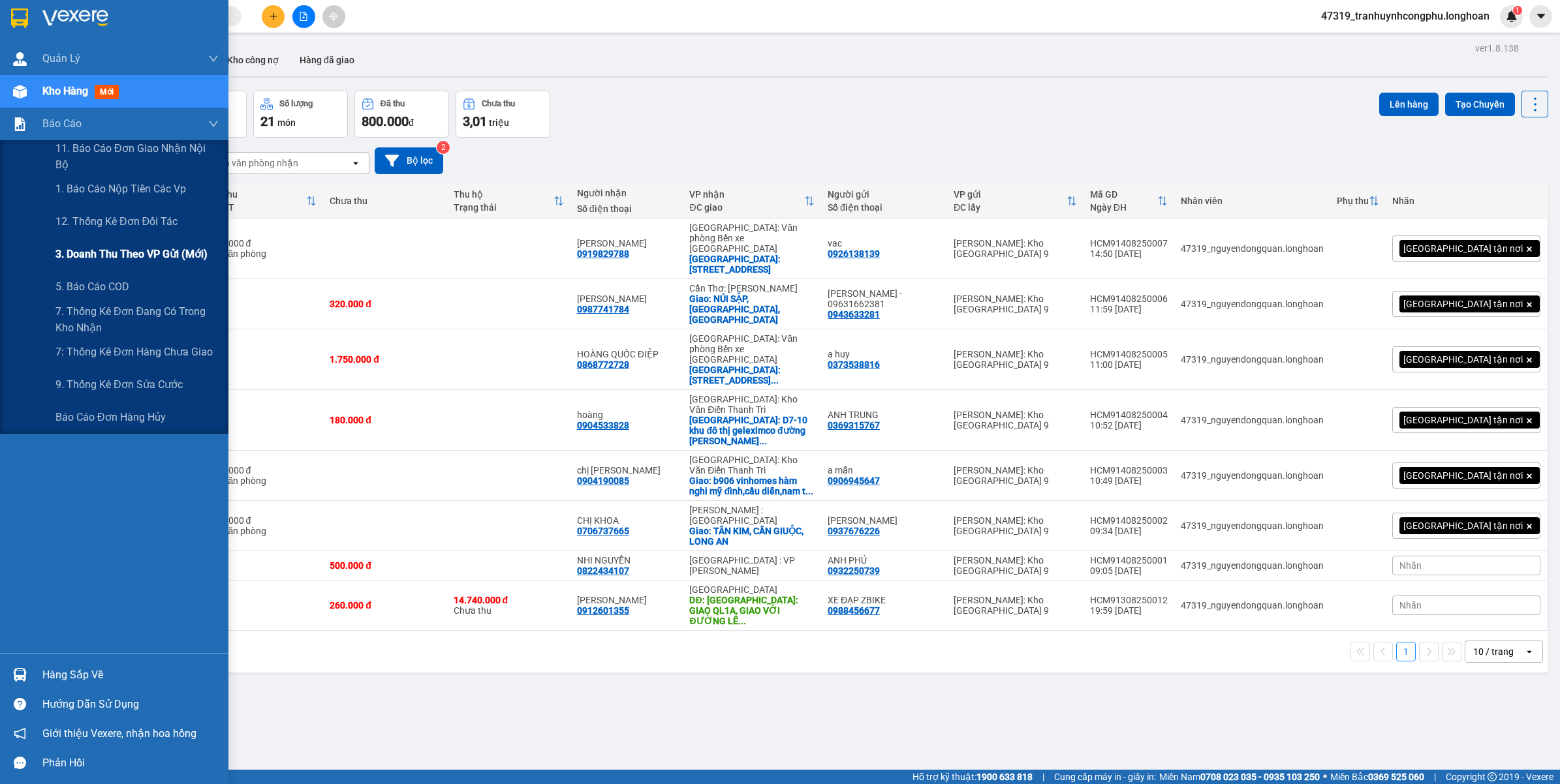
click at [117, 256] on span "3. Doanh Thu theo VP Gửi (mới)" at bounding box center [132, 254] width 152 height 16
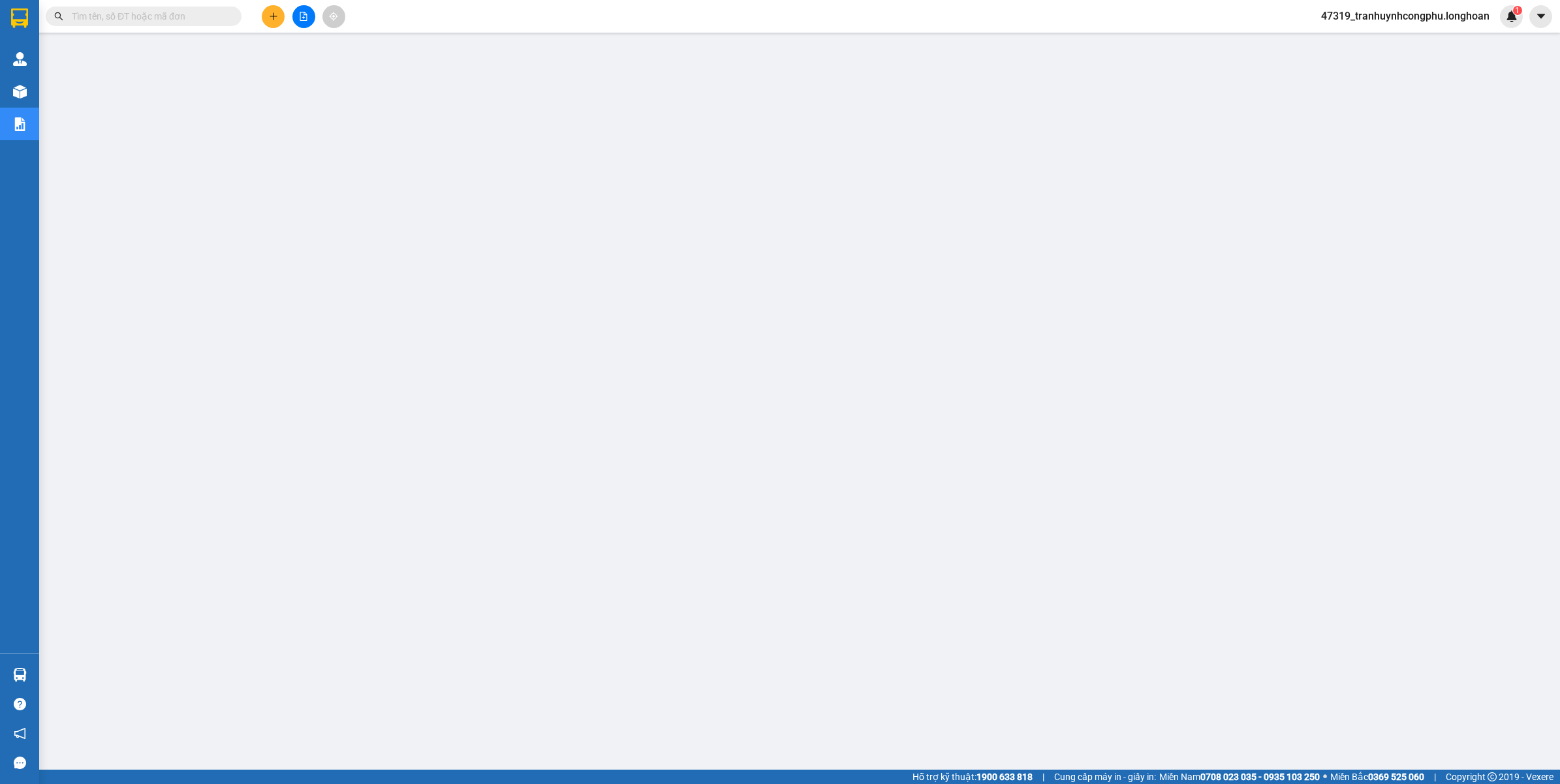
click at [1405, 21] on span "47319_tranhuynhcongphu.longhoan" at bounding box center [1405, 16] width 189 height 16
click at [1378, 39] on span "Đăng xuất" at bounding box center [1410, 40] width 164 height 15
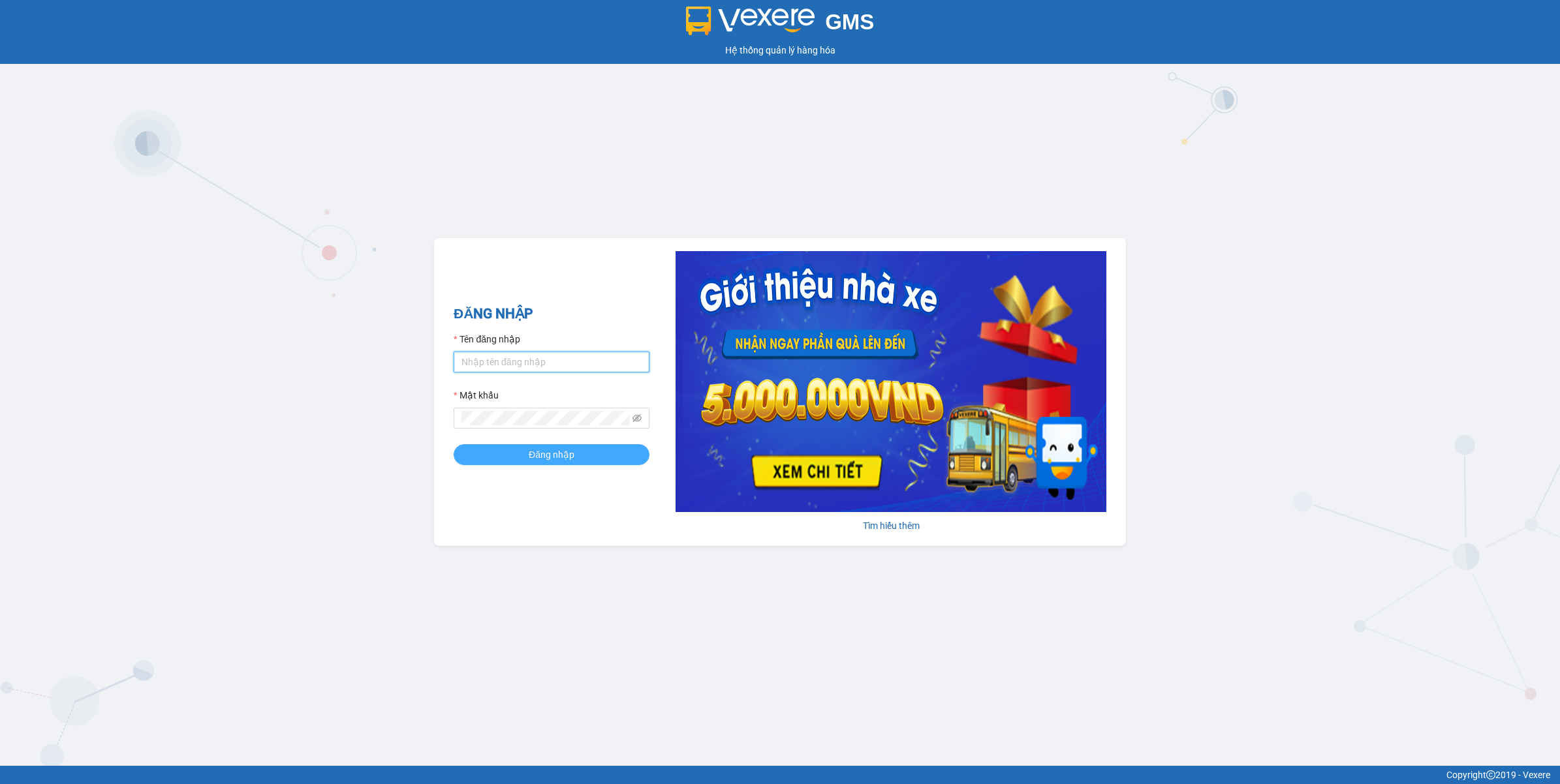
type input "tranhuynhcongphu.longhoan"
click at [603, 448] on button "Đăng nhập" at bounding box center [551, 455] width 196 height 21
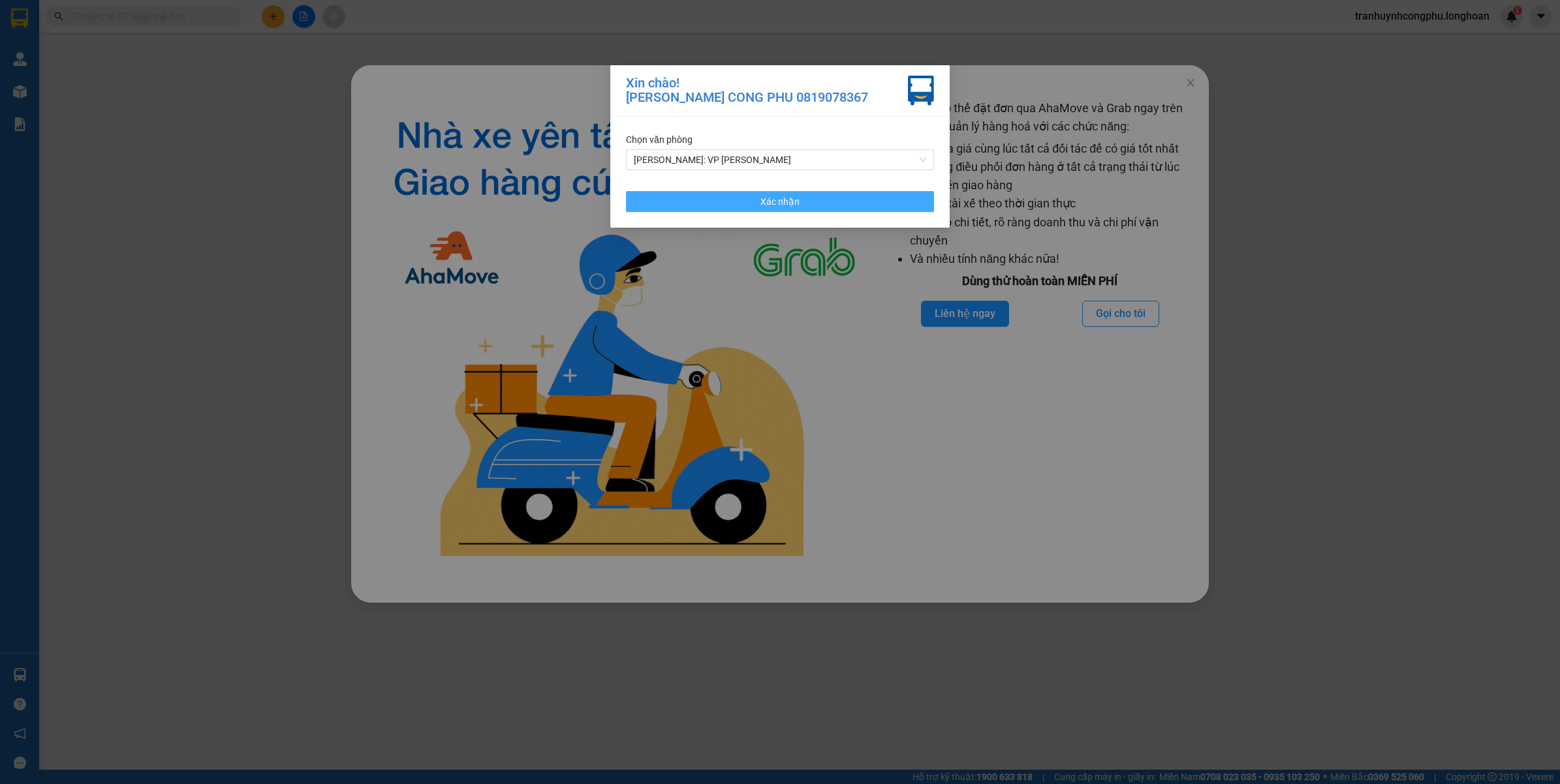
click at [674, 195] on button "Xác nhận" at bounding box center [779, 201] width 308 height 21
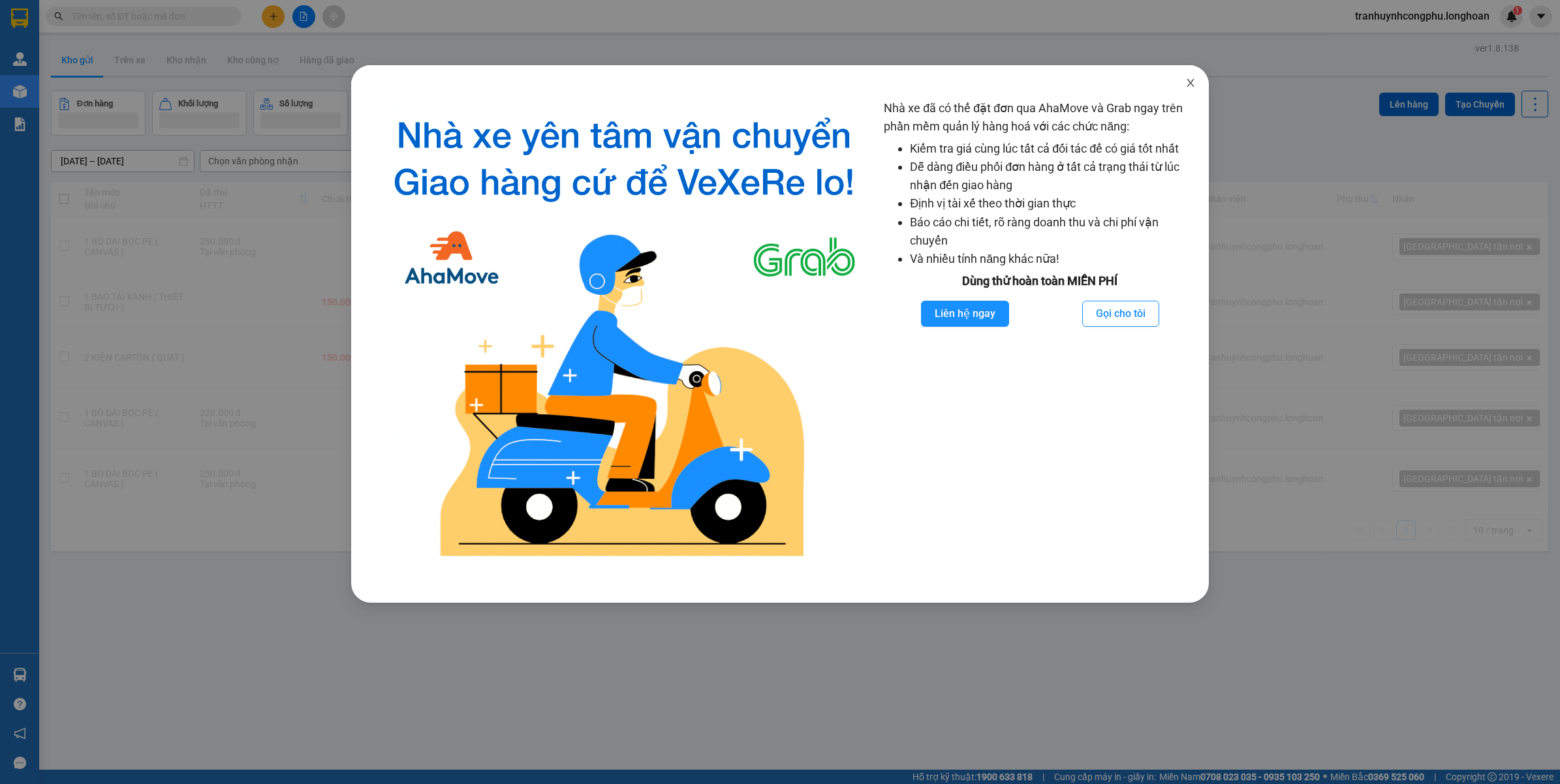
click at [1183, 78] on span "Close" at bounding box center [1190, 83] width 37 height 37
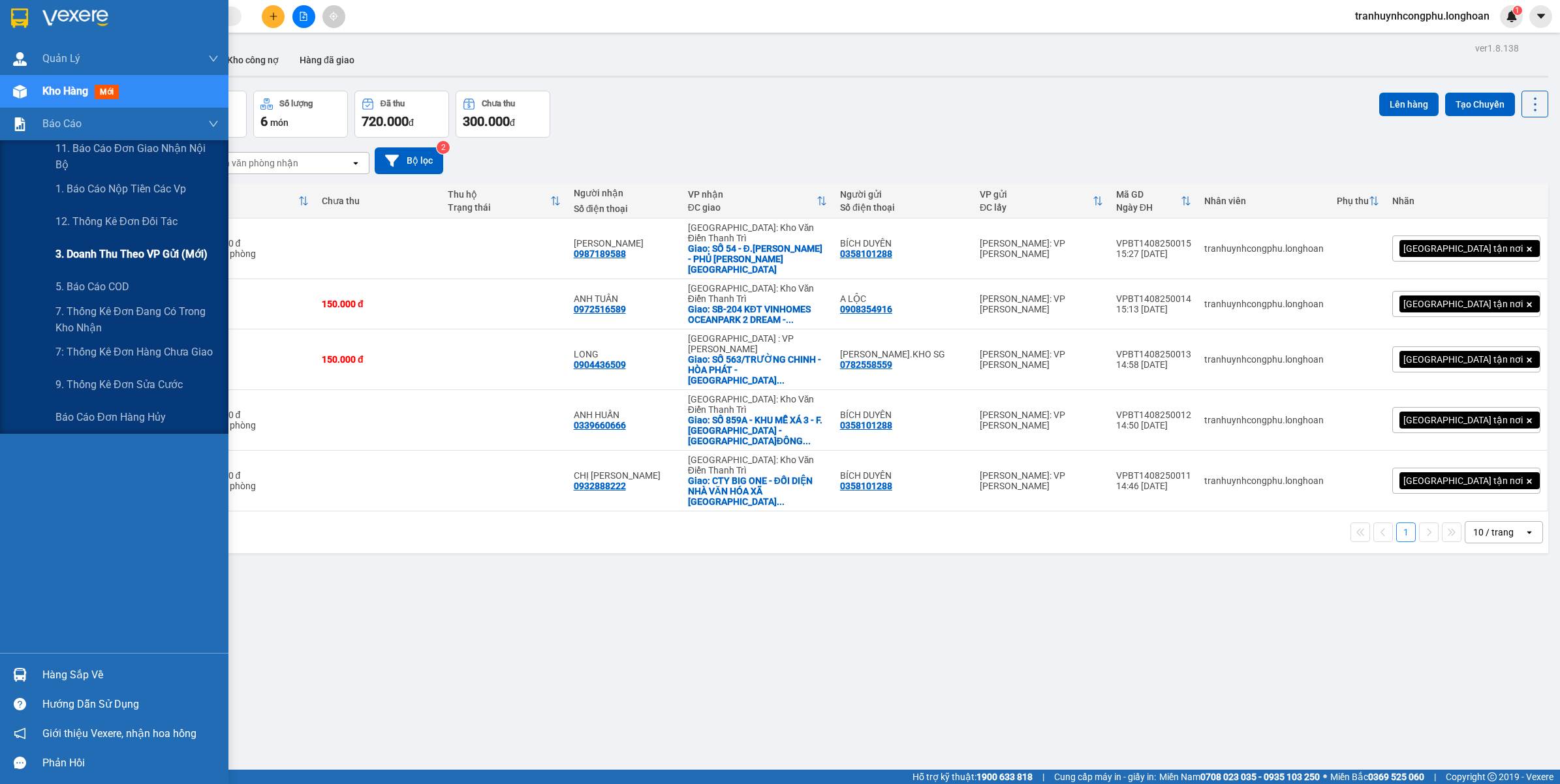
click at [113, 261] on span "3. Doanh Thu theo VP Gửi (mới)" at bounding box center [132, 254] width 152 height 16
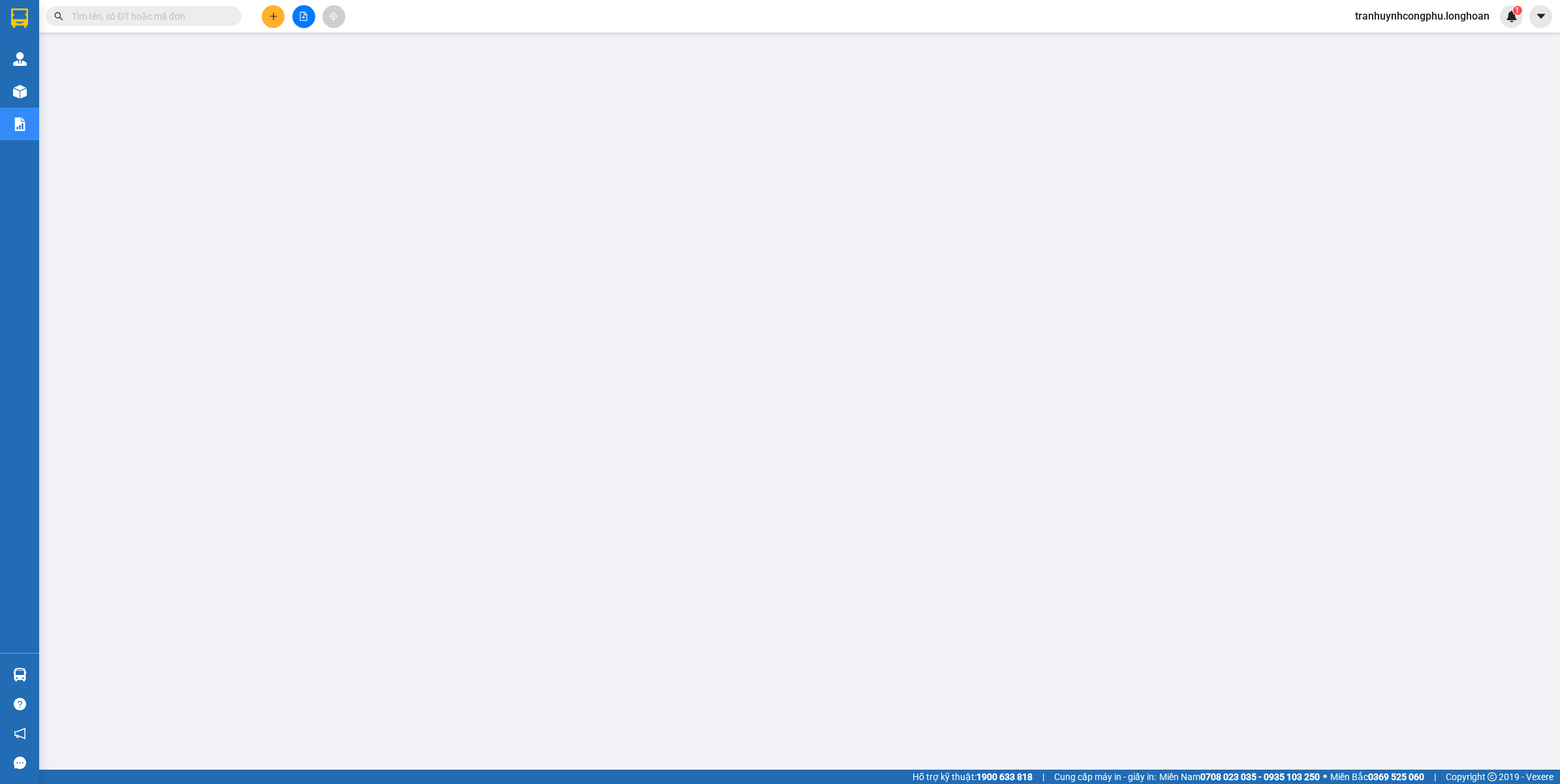
click at [1404, 18] on span "tranhuynhcongphu.longhoan" at bounding box center [1422, 16] width 155 height 16
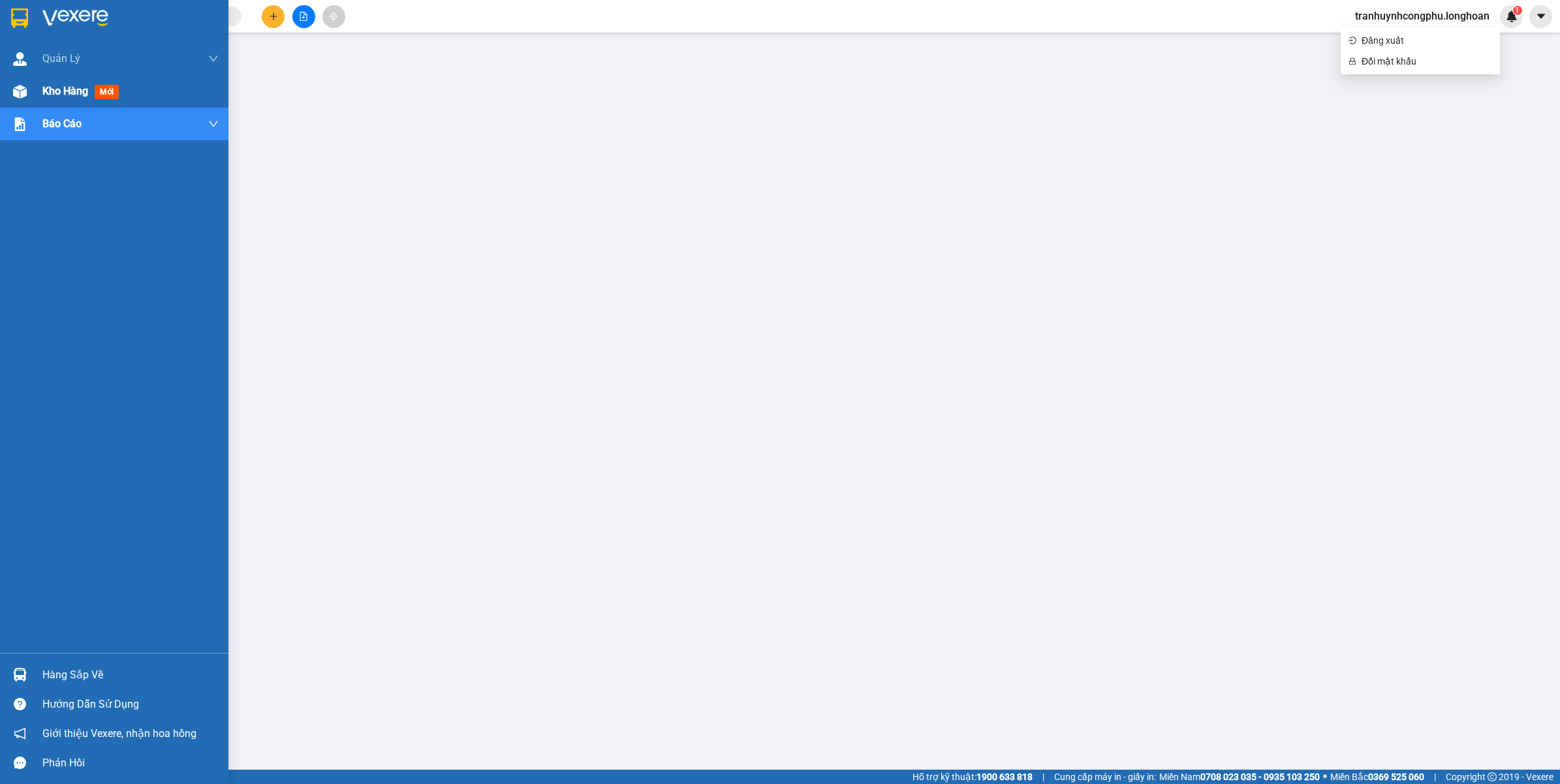
click at [40, 99] on div "Kho hàng mới" at bounding box center [114, 91] width 229 height 33
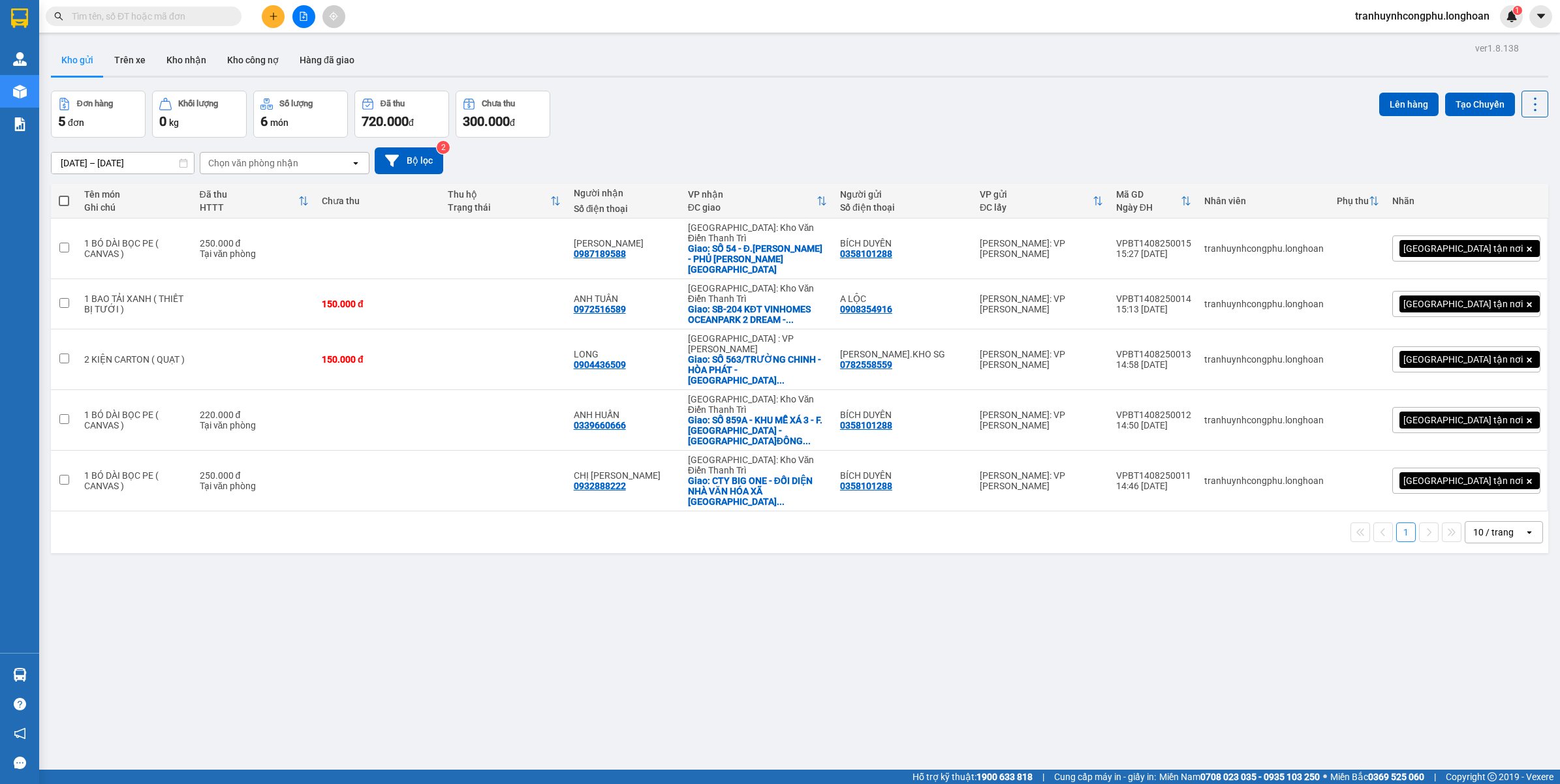
click at [602, 648] on div "ver 1.8.138 Kho gửi Trên xe Kho nhận Kho công nợ Hàng đã giao Đơn hàng 5 đơn Kh…" at bounding box center [799, 430] width 1507 height 784
click at [153, 21] on input "text" at bounding box center [149, 16] width 154 height 15
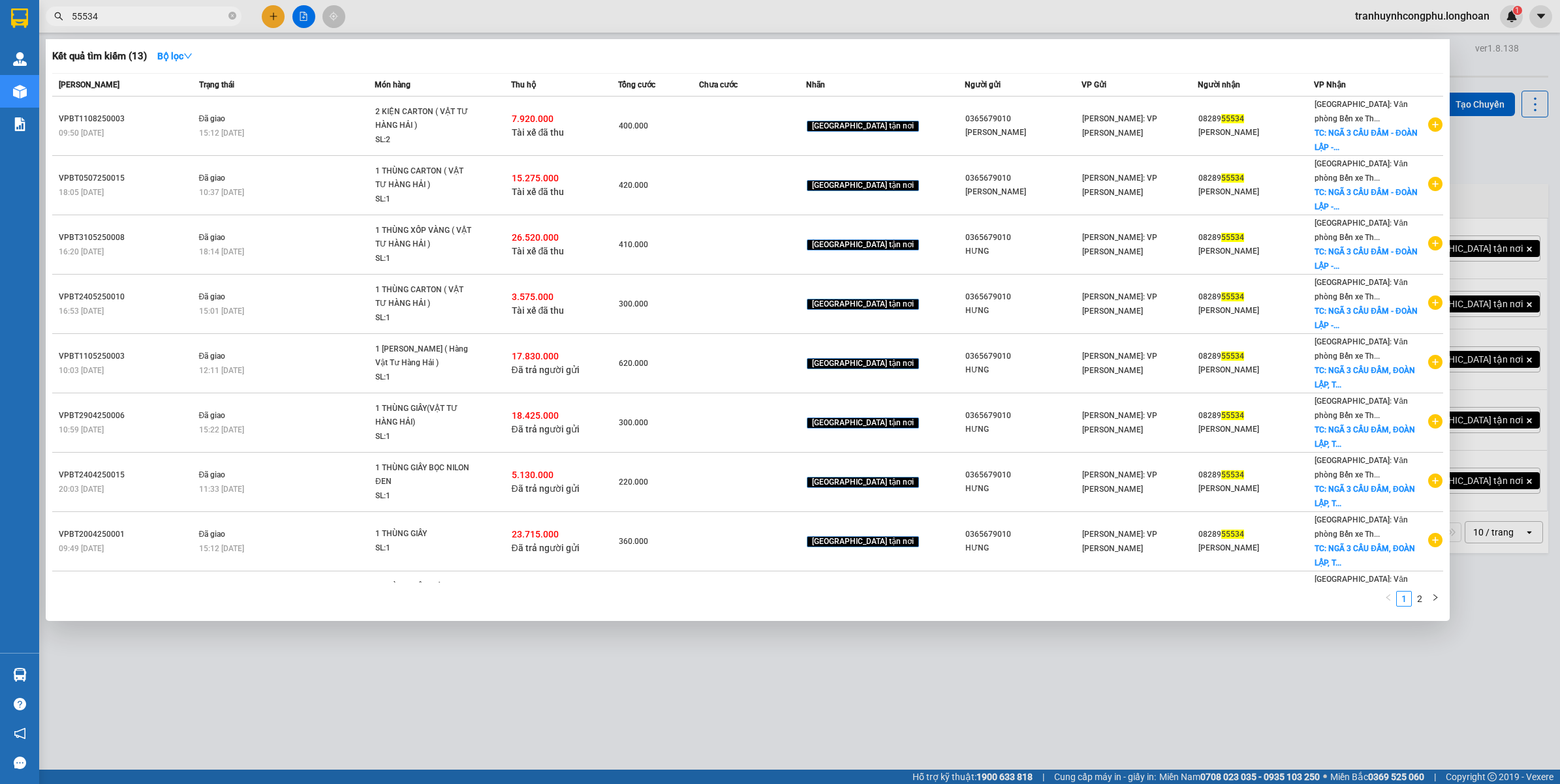
type input "55534"
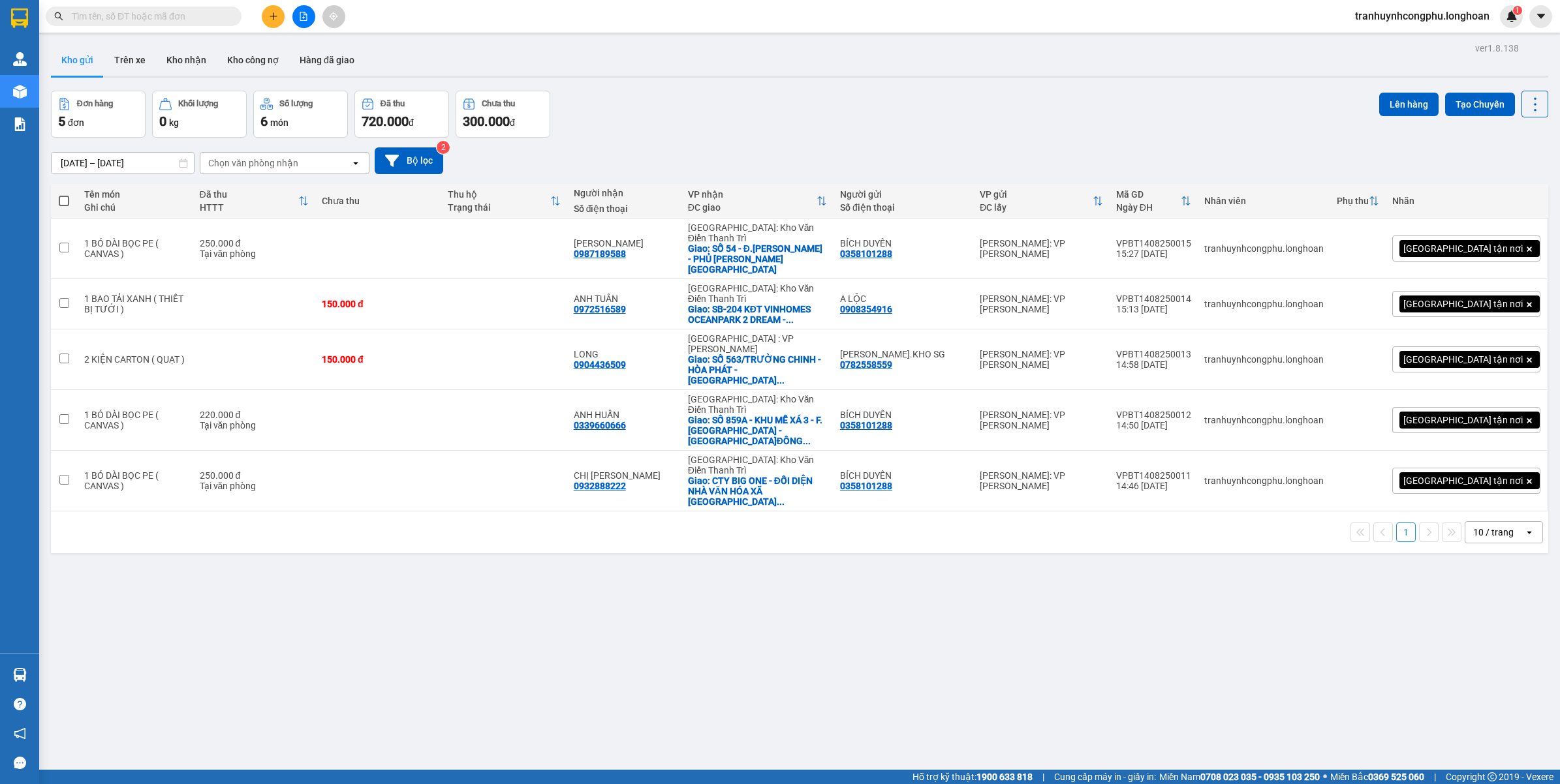
click at [1021, 703] on div "ver 1.8.138 Kho gửi Trên xe Kho nhận Kho công nợ Hàng đã giao Đơn hàng 5 đơn Kh…" at bounding box center [799, 430] width 1507 height 784
click at [137, 11] on input "text" at bounding box center [149, 16] width 154 height 15
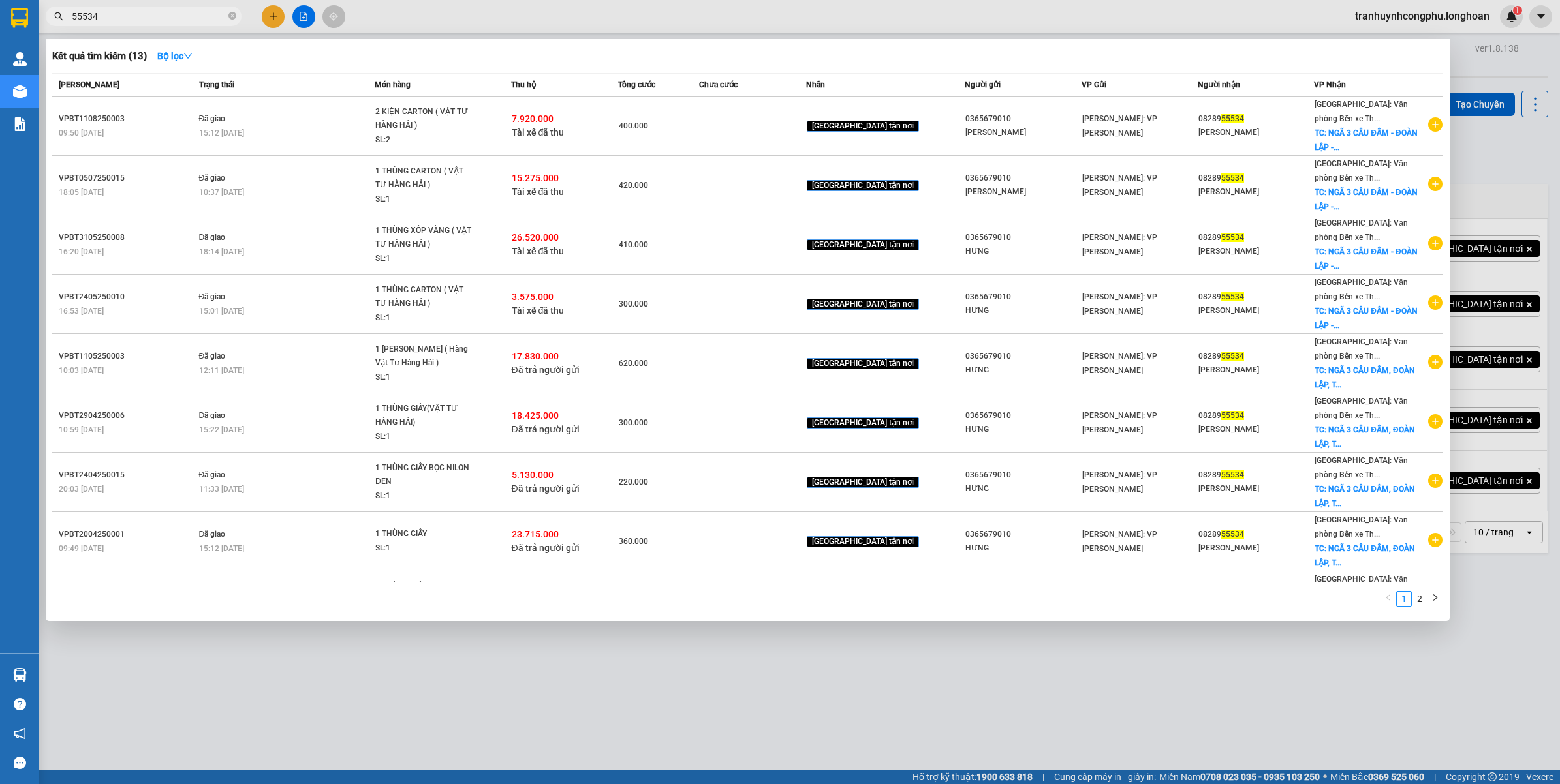
type input "55534"
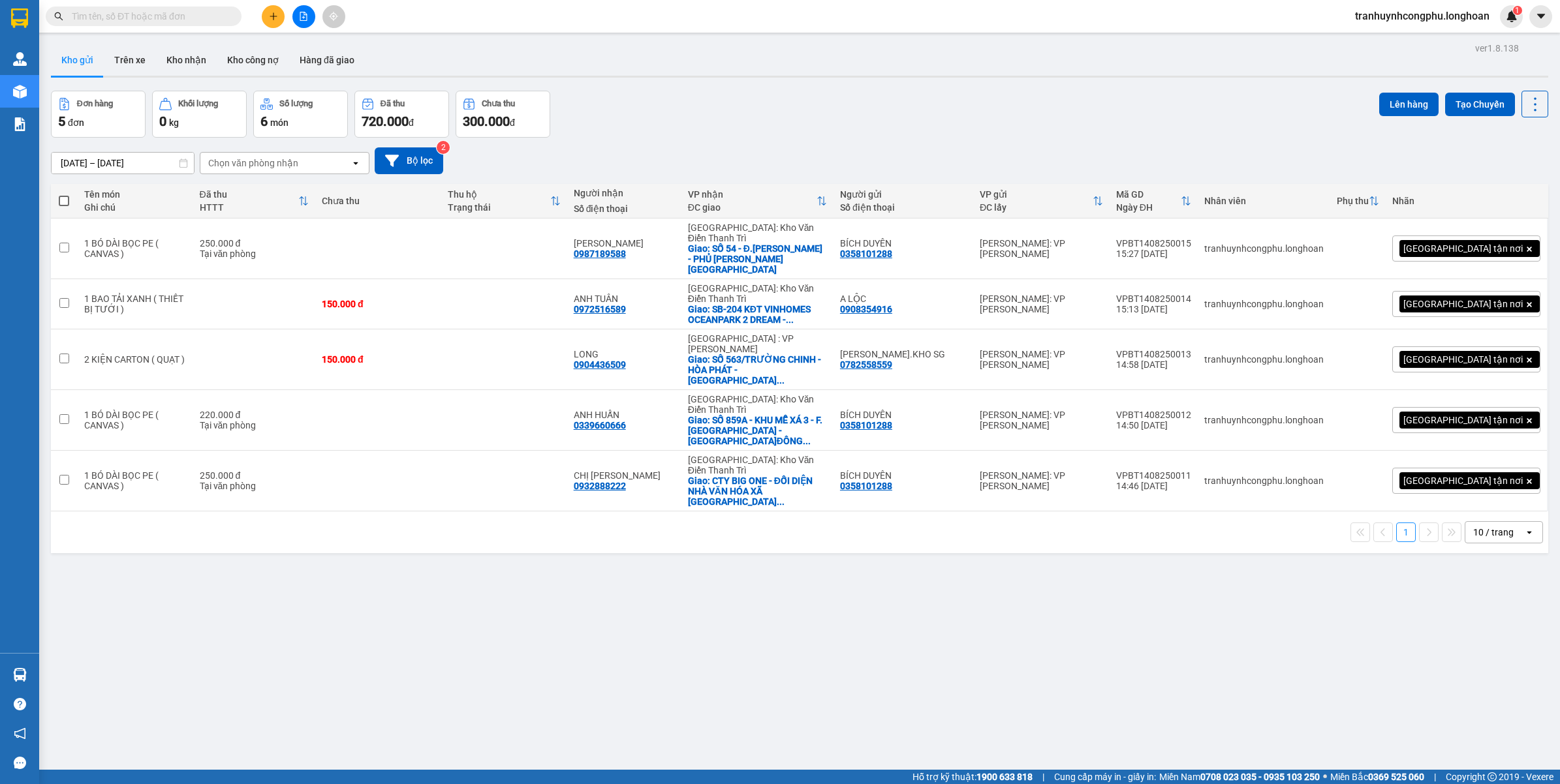
click at [282, 20] on button at bounding box center [272, 16] width 23 height 23
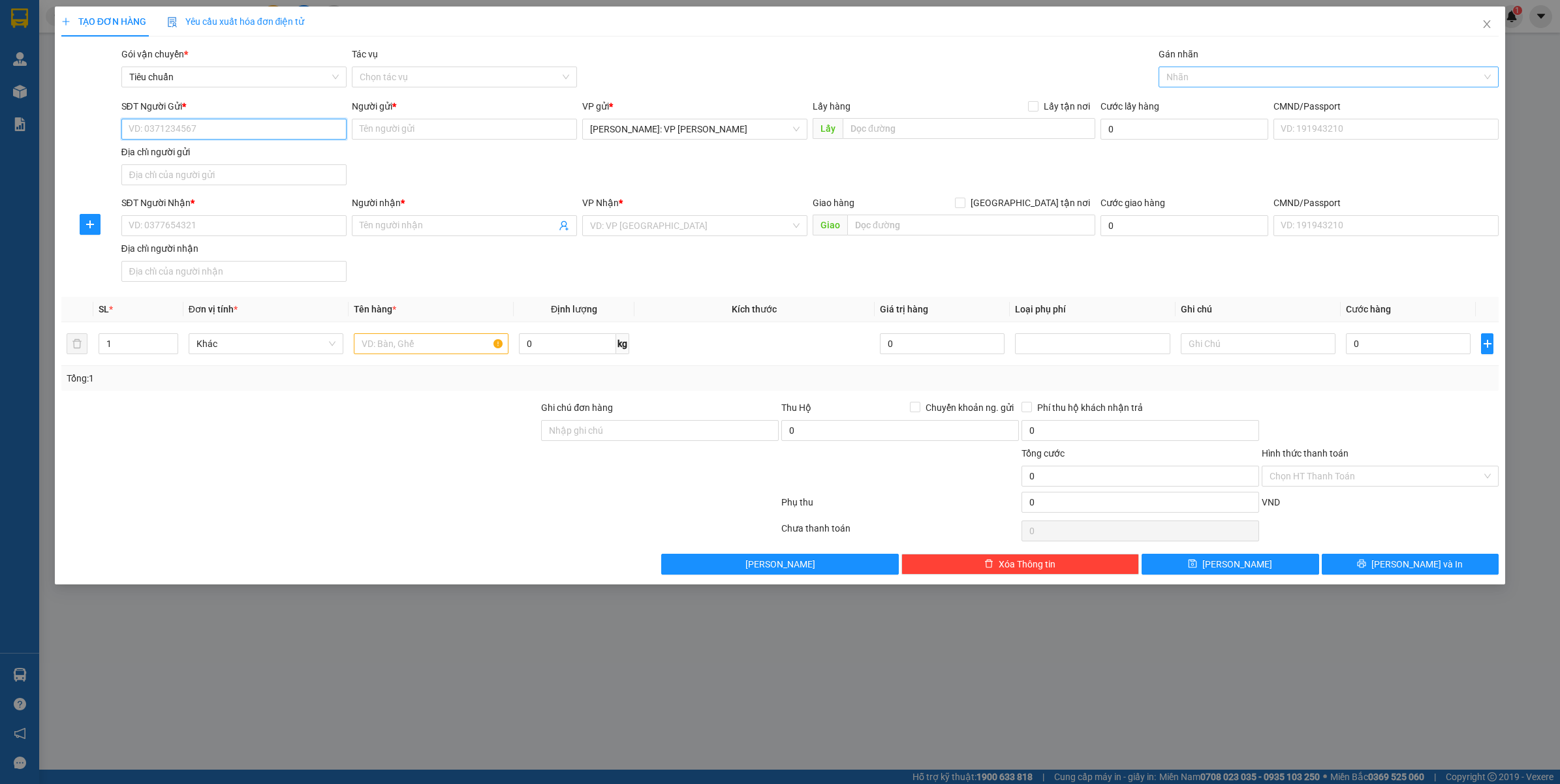
click at [1279, 77] on div at bounding box center [1322, 76] width 321 height 15
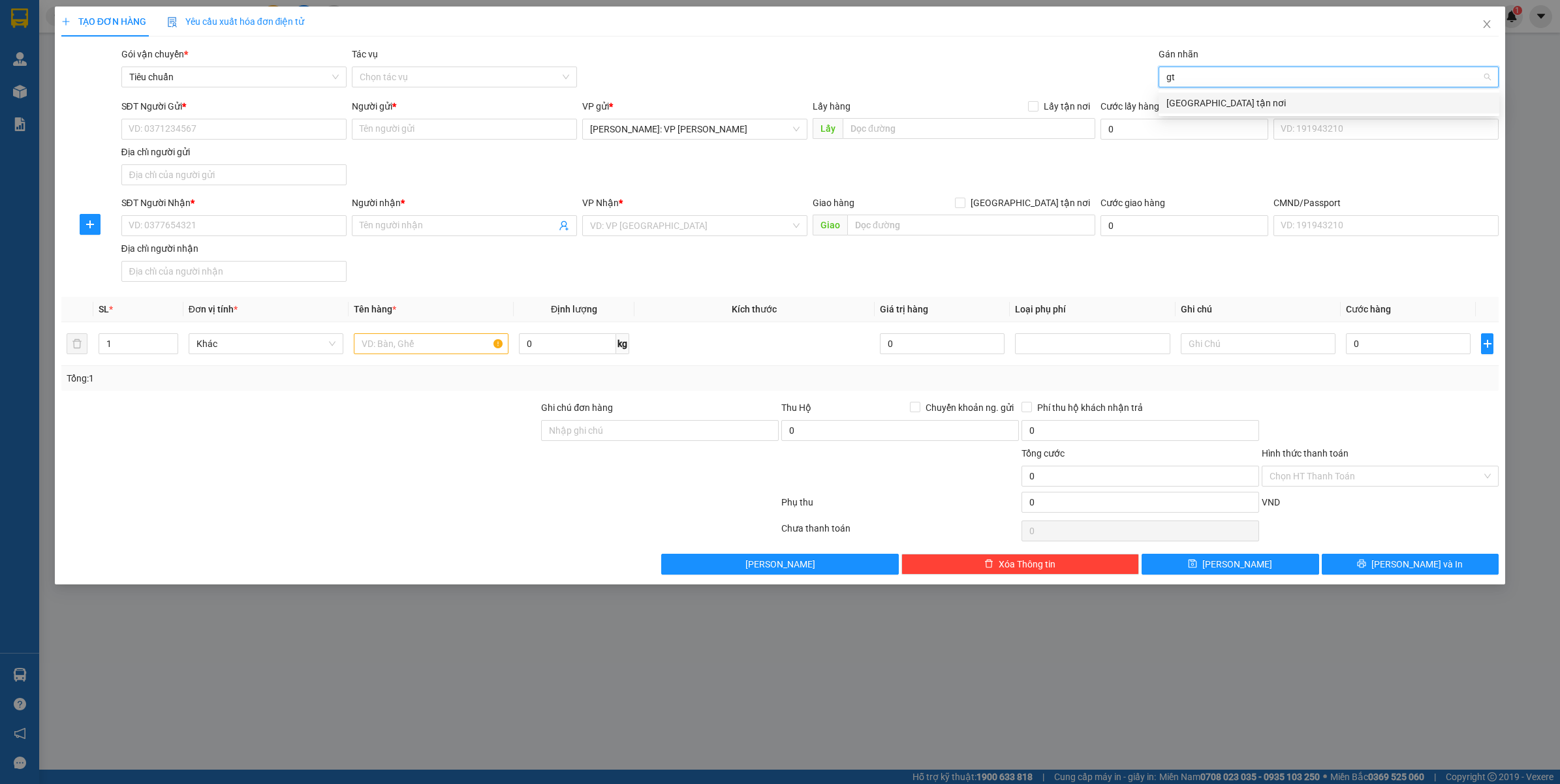
type input "gtn"
click at [1221, 99] on div "[GEOGRAPHIC_DATA] tận nơi" at bounding box center [1329, 103] width 325 height 15
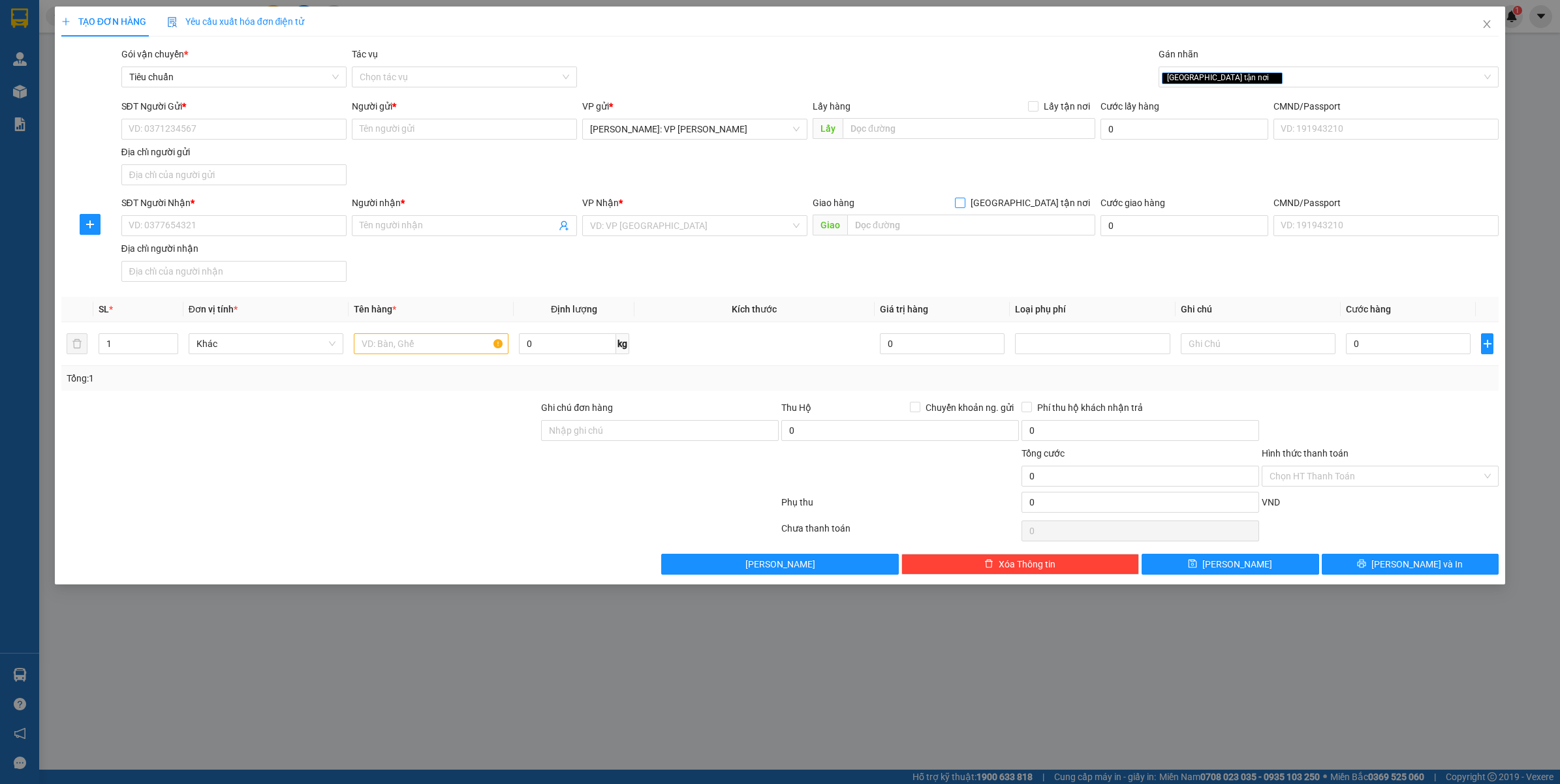
click at [1039, 207] on span "[GEOGRAPHIC_DATA] tận nơi" at bounding box center [1030, 203] width 130 height 15
click at [964, 206] on input "[GEOGRAPHIC_DATA] tận nơi" at bounding box center [959, 202] width 9 height 9
checkbox input "true"
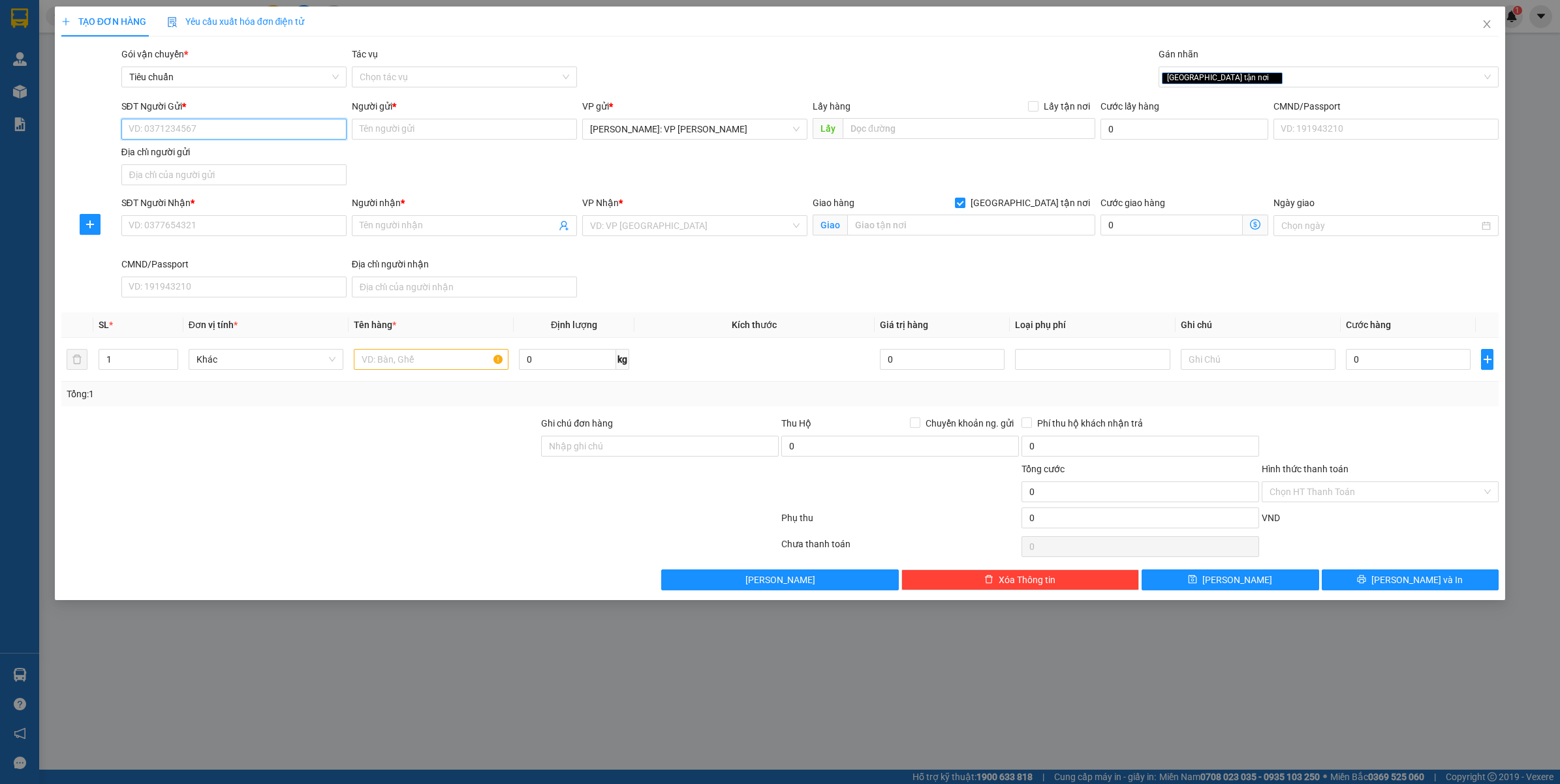
click at [235, 129] on input "SĐT Người Gửi *" at bounding box center [234, 129] width 225 height 21
click at [248, 135] on input "0945511566" at bounding box center [234, 129] width 225 height 21
type input "0945511566"
click at [428, 127] on input "Người gửi *" at bounding box center [464, 129] width 225 height 21
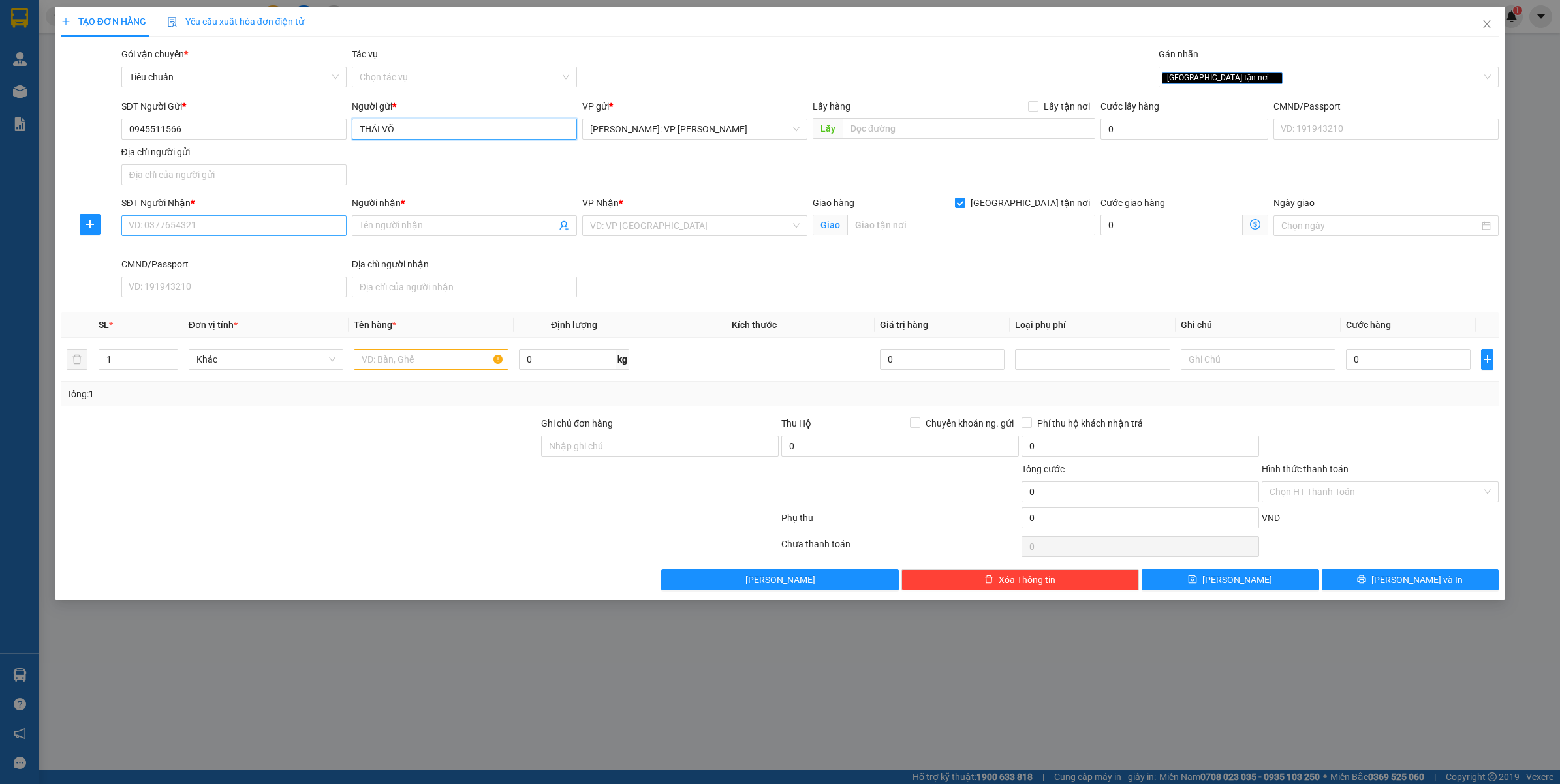
type input "THÁI VÕ"
click at [207, 225] on input "SĐT Người Nhận *" at bounding box center [234, 225] width 225 height 21
click at [207, 225] on input "0338117353" at bounding box center [234, 225] width 225 height 21
type input "0338117353"
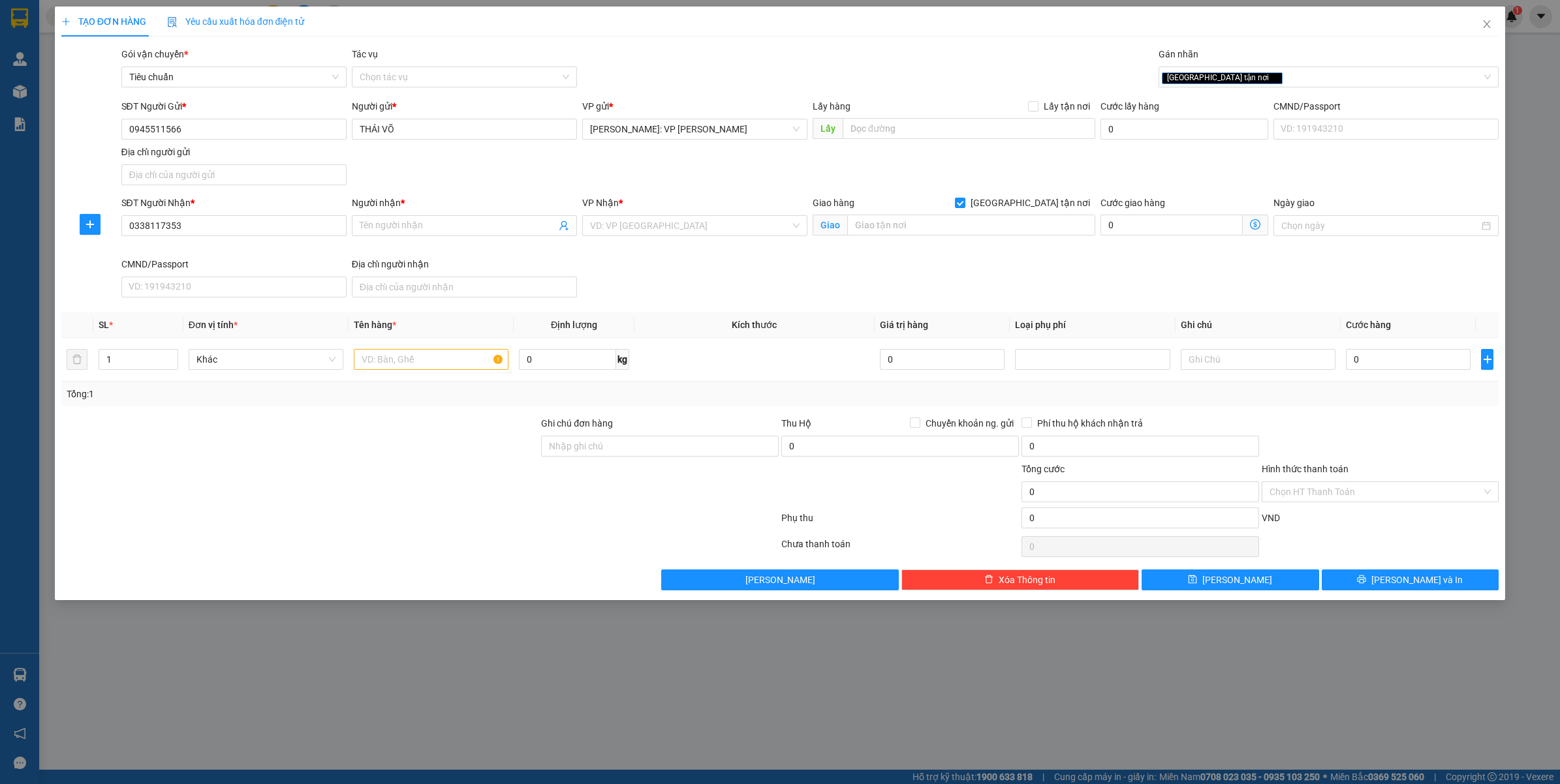
click at [447, 240] on div "Người nhận * Tên người nhận" at bounding box center [464, 218] width 225 height 45
click at [461, 223] on input "Người nhận *" at bounding box center [458, 225] width 196 height 15
type input "KÍCH ĐIỆN HUY TRẦN"
click at [621, 224] on input "search" at bounding box center [690, 225] width 201 height 20
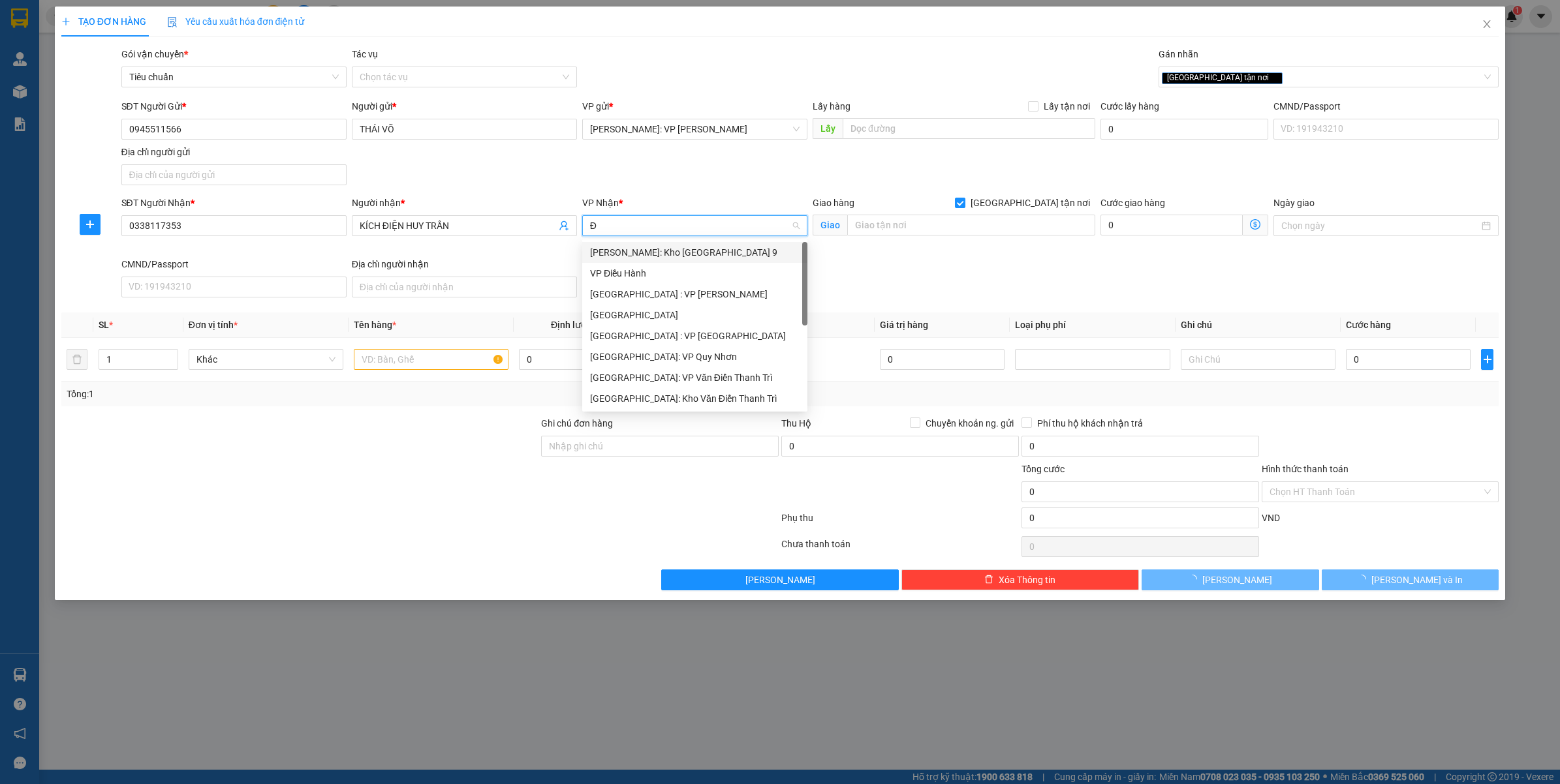
type input "ĐA"
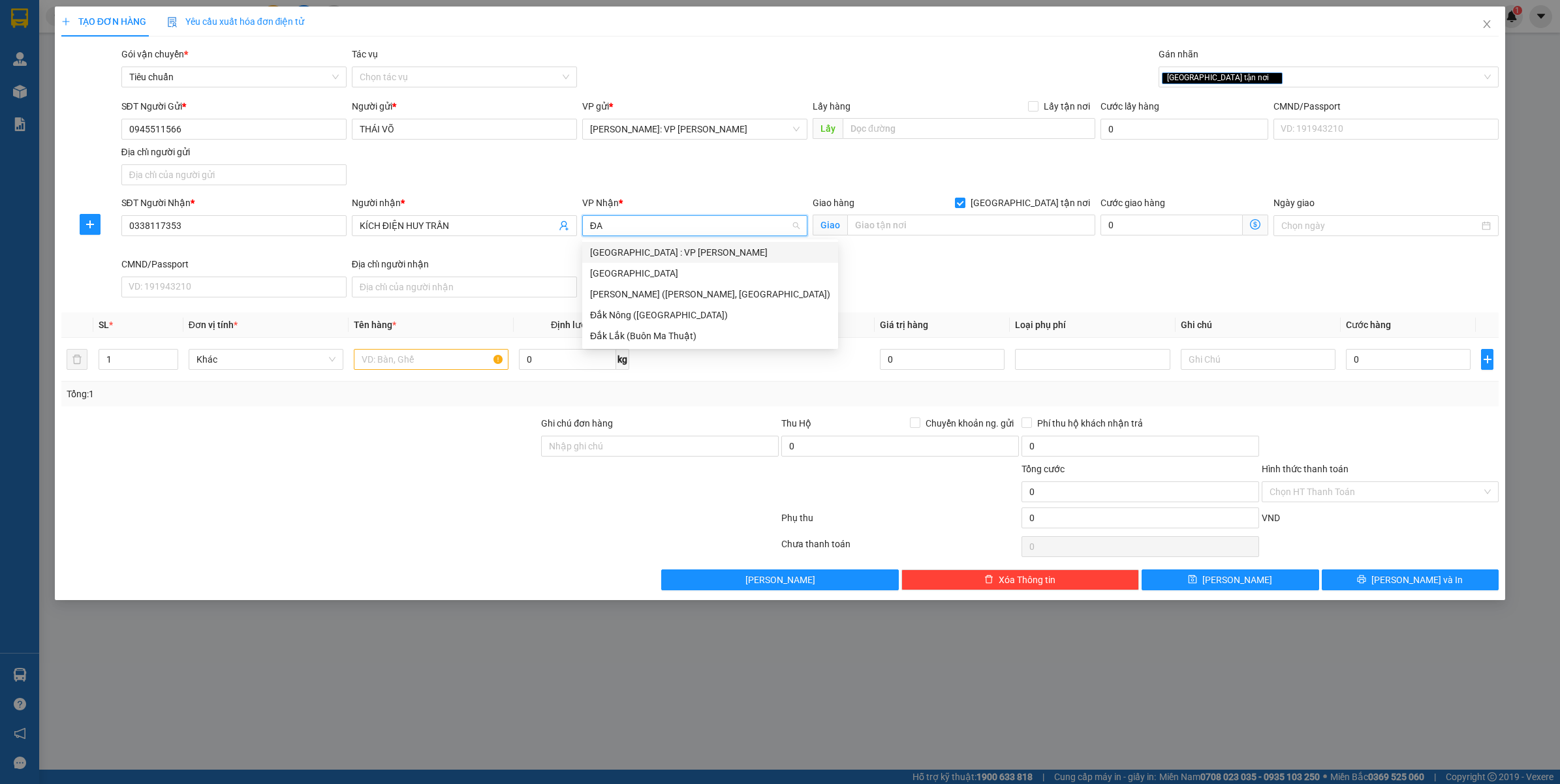
click at [644, 255] on div "[GEOGRAPHIC_DATA] : VP [PERSON_NAME]" at bounding box center [710, 253] width 240 height 15
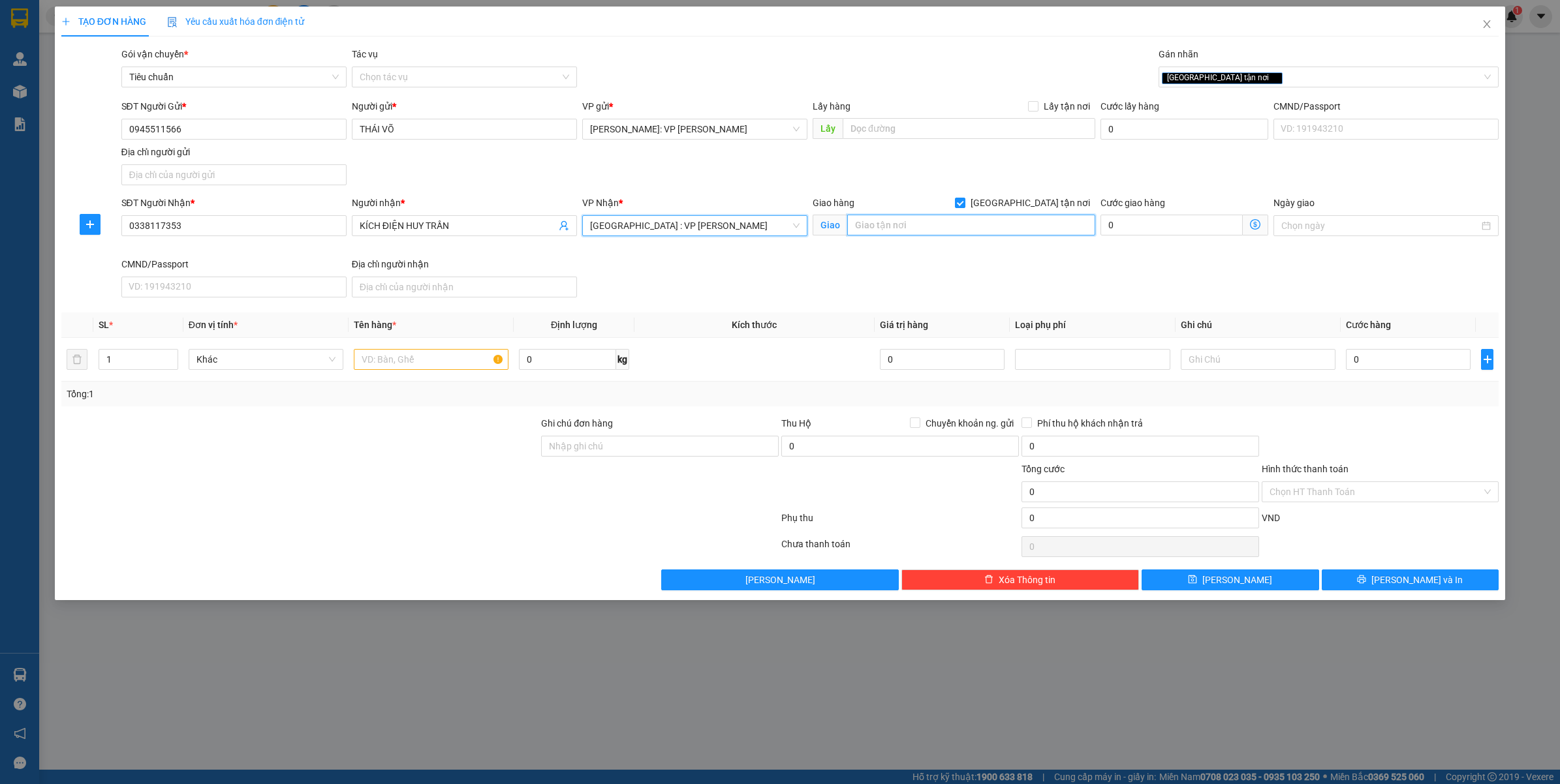
click at [945, 229] on input "text" at bounding box center [971, 225] width 248 height 21
type input "NGÃ 5 [GEOGRAPHIC_DATA] - [GEOGRAPHIC_DATA] - [GEOGRAPHIC_DATA]"
drag, startPoint x: 379, startPoint y: 362, endPoint x: 388, endPoint y: 365, distance: 9.5
click at [388, 365] on input "text" at bounding box center [431, 359] width 155 height 21
click at [671, 712] on div "TẠO ĐƠN HÀNG Yêu cầu xuất hóa đơn điện tử Transit Pickup Surcharge Ids Transit …" at bounding box center [780, 392] width 1560 height 784
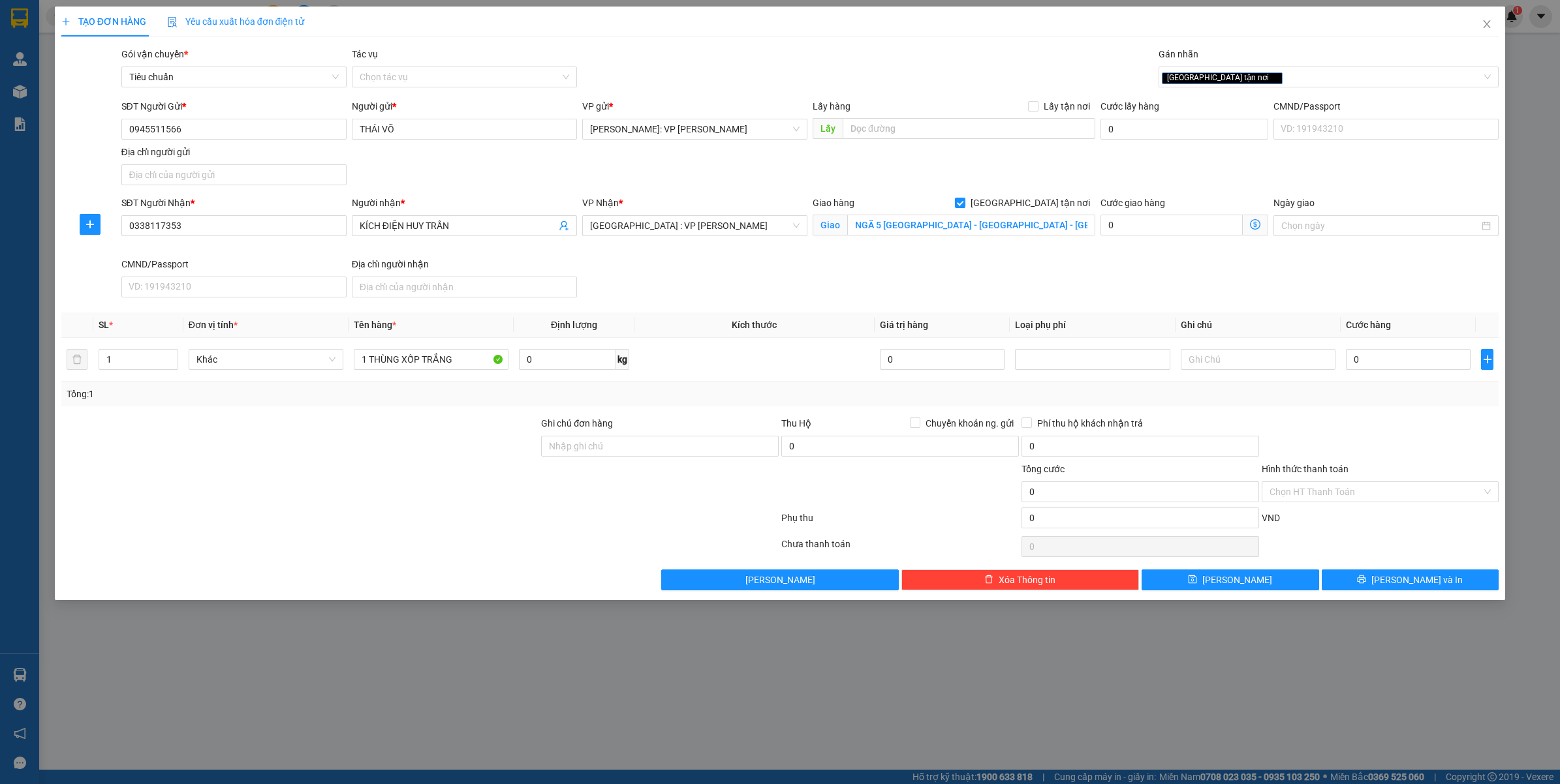
click at [1421, 269] on div "SĐT Người Nhận * 0338117353 Người nhận * KÍCH ĐIỆN HUY [PERSON_NAME] * [GEOGRAP…" at bounding box center [810, 249] width 1383 height 107
click at [470, 354] on input "1 THÙNG XỐP TRẮNG" at bounding box center [431, 359] width 155 height 21
type input "1 THÙNG XỐP TRẮNG ( MÁY HÀN )"
click at [1386, 364] on input "0" at bounding box center [1408, 359] width 125 height 21
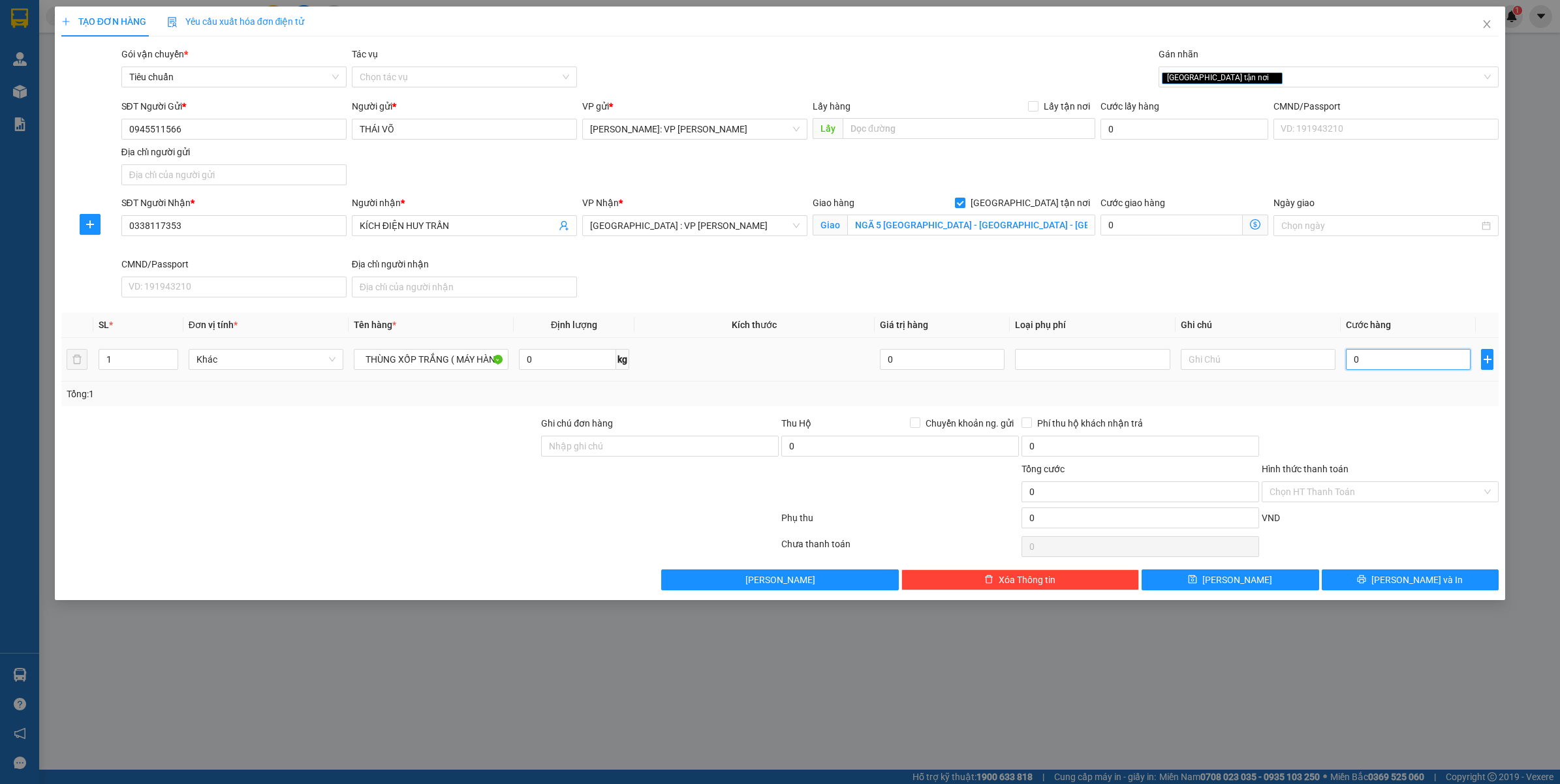
scroll to position [0, 0]
type input "3"
type input "35"
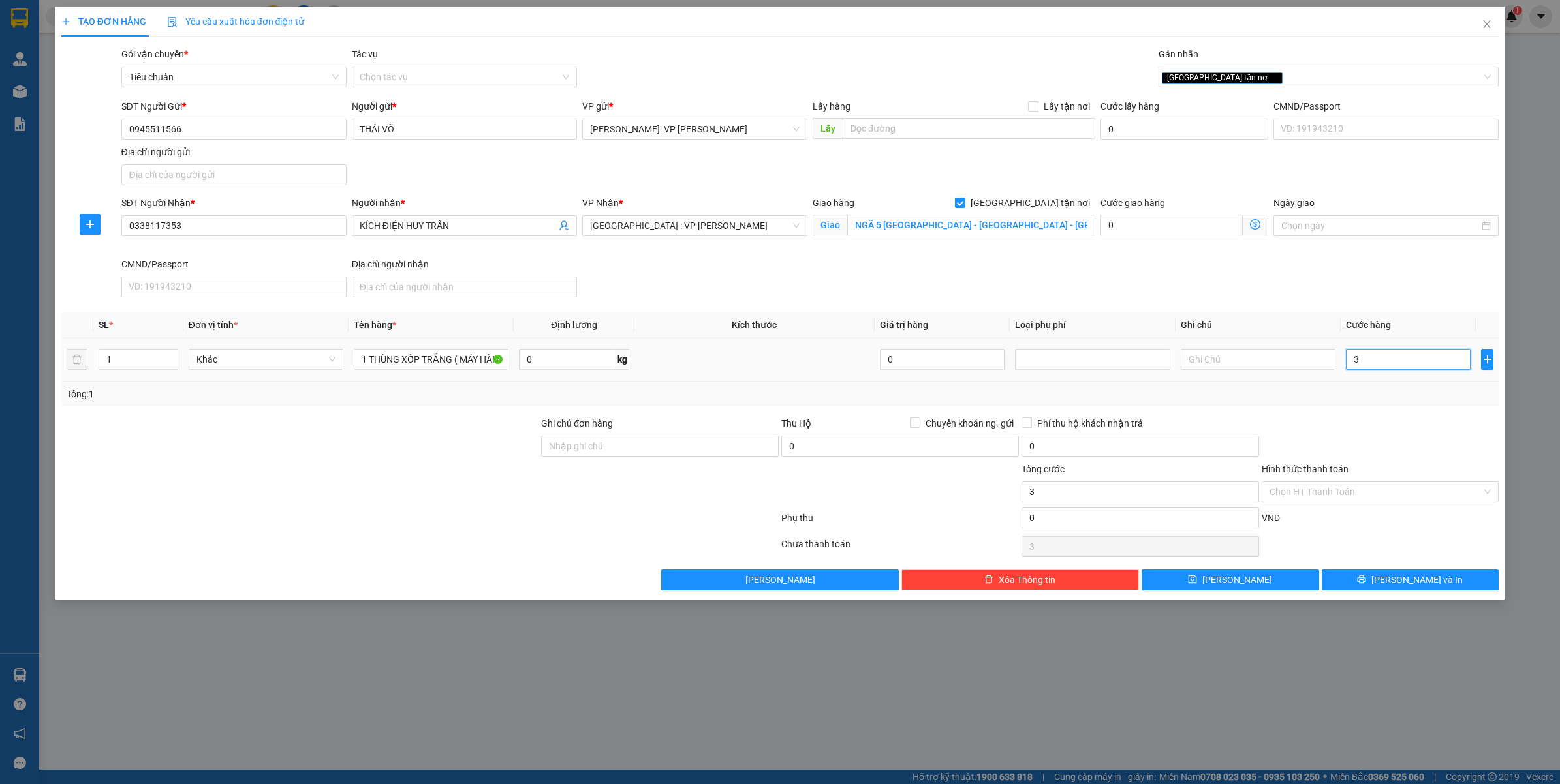
type input "35"
type input "350"
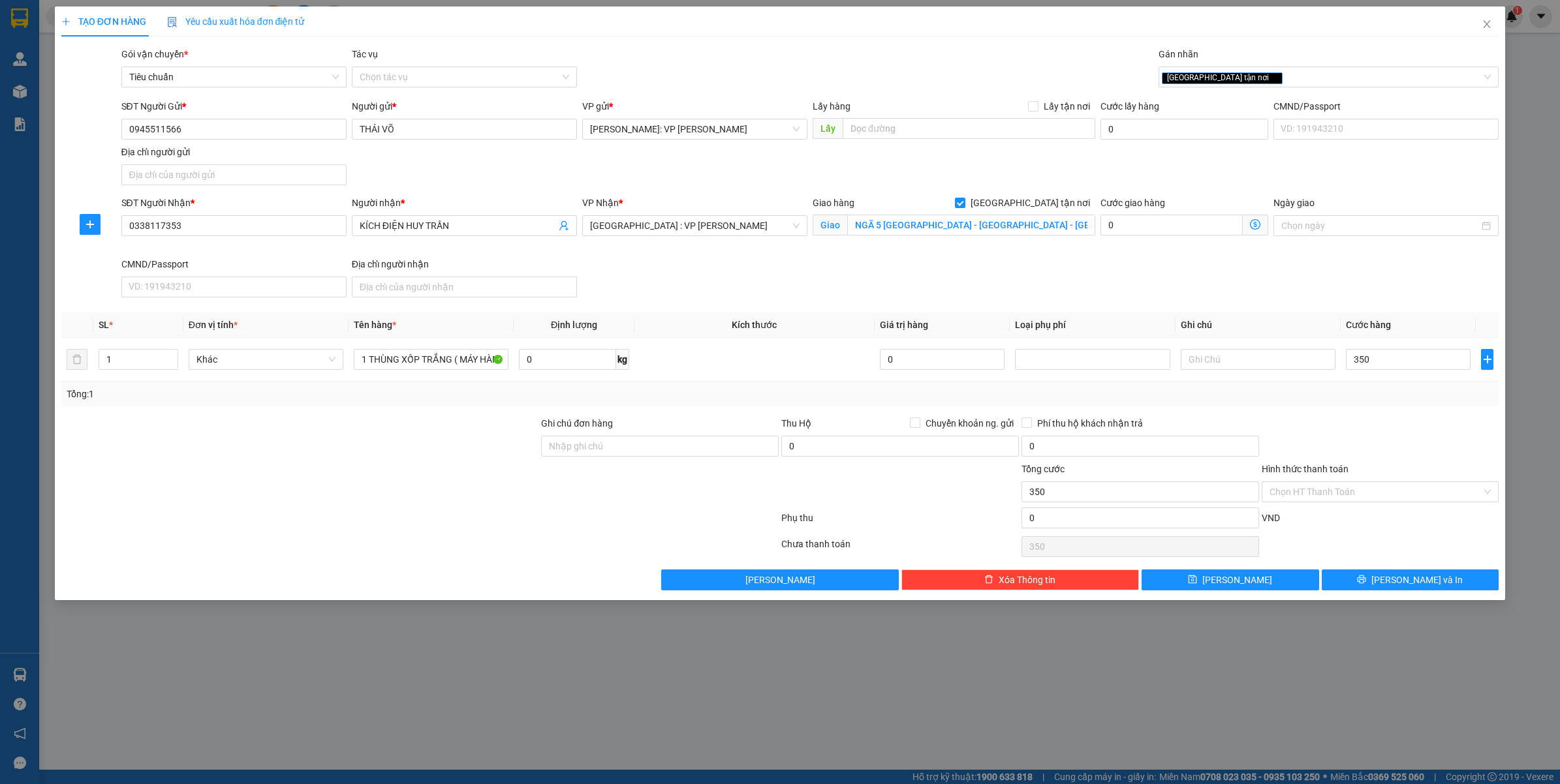
click at [1353, 424] on div at bounding box center [1381, 438] width 240 height 45
type input "350.000"
click at [925, 227] on input "NGÃ 5 [GEOGRAPHIC_DATA] - [GEOGRAPHIC_DATA] - [GEOGRAPHIC_DATA]" at bounding box center [971, 225] width 248 height 21
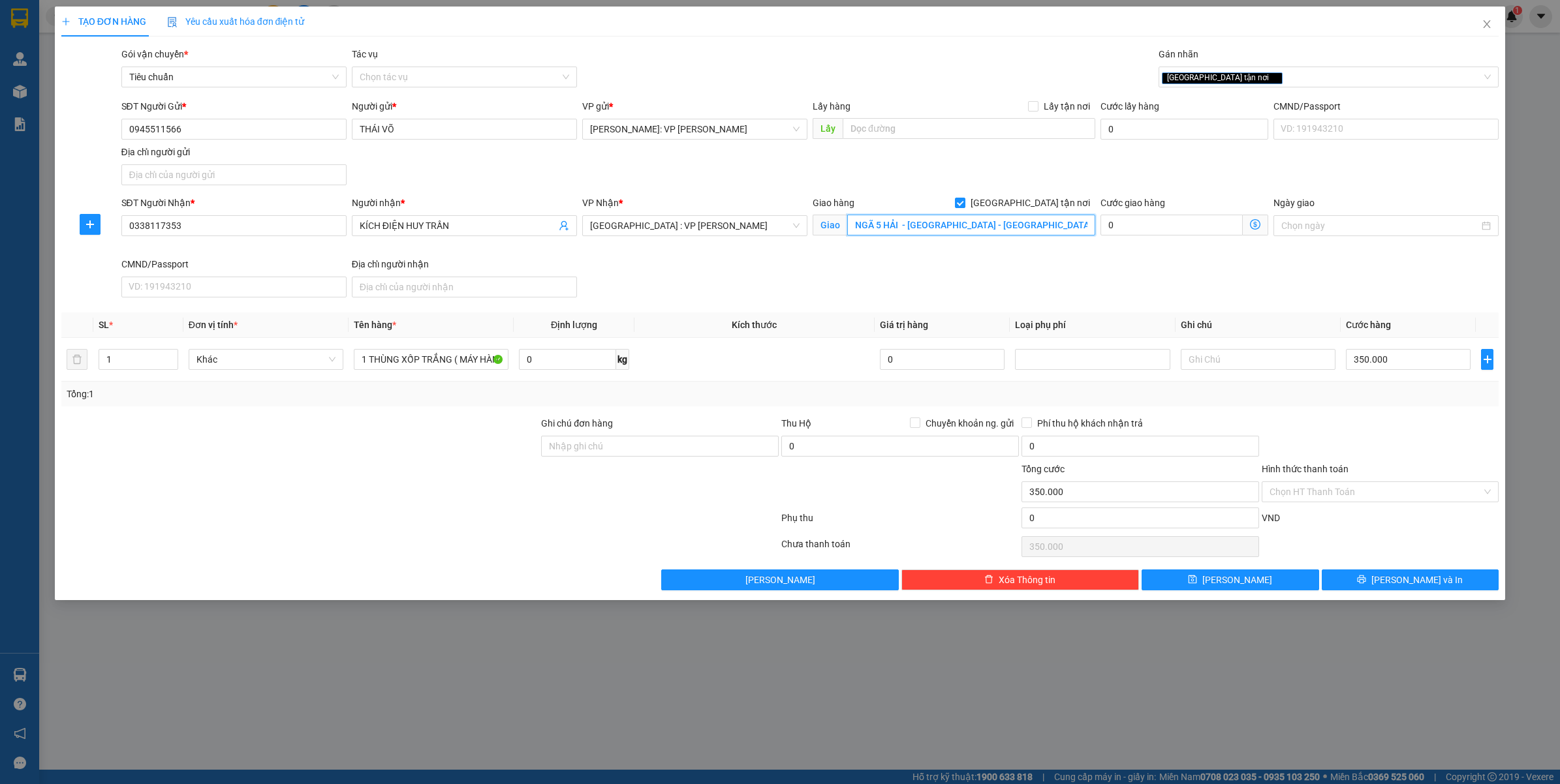
click at [898, 225] on input "NGÃ 5 HẢI - [GEOGRAPHIC_DATA] - [GEOGRAPHIC_DATA]" at bounding box center [971, 225] width 248 height 21
click at [691, 226] on span "[GEOGRAPHIC_DATA] : VP [PERSON_NAME]" at bounding box center [694, 225] width 209 height 20
type input "NGÃ 5 HẢI CHÂU - [GEOGRAPHIC_DATA] - [GEOGRAPHIC_DATA]"
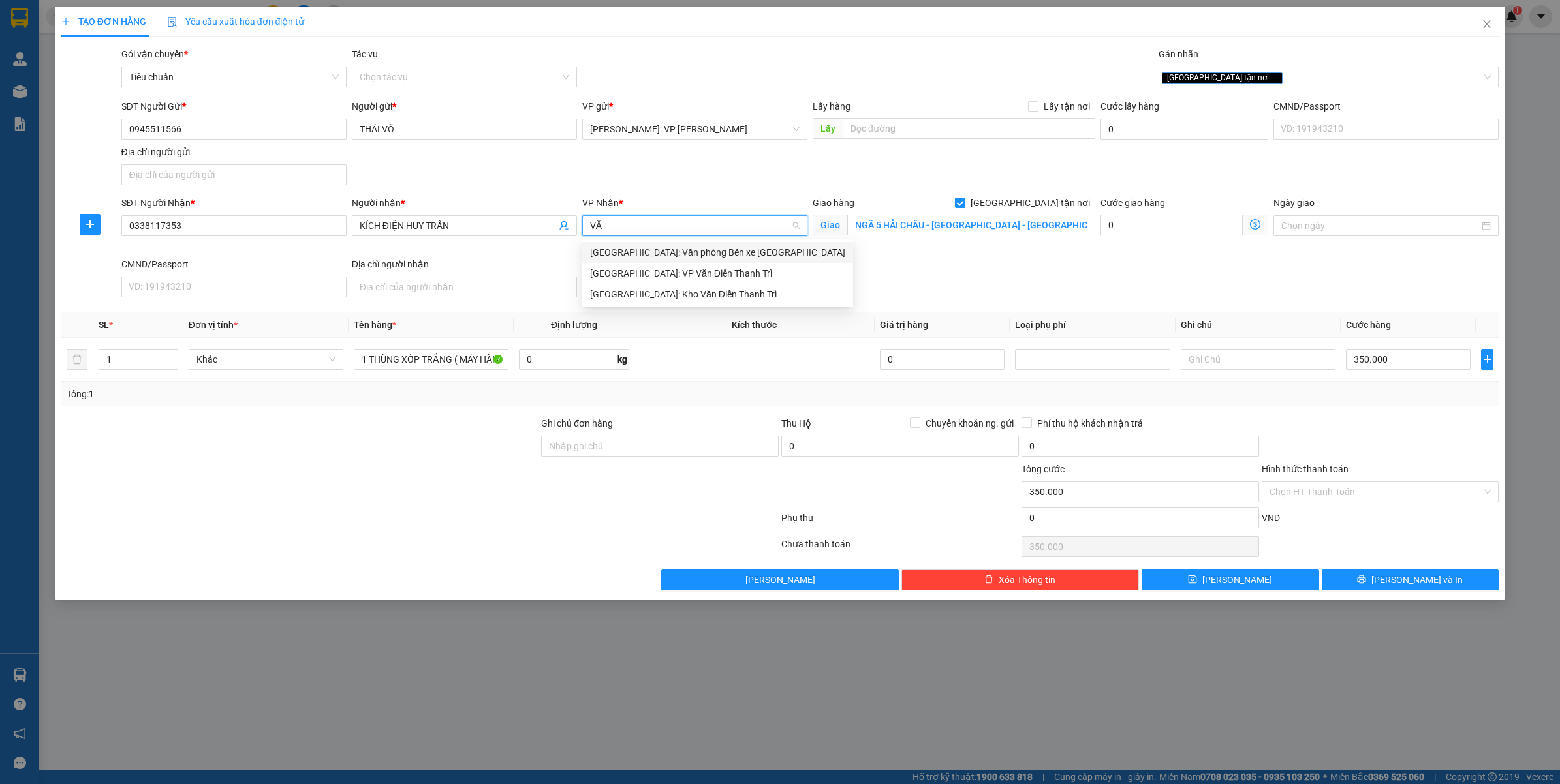
type input "VĂN"
click at [499, 696] on div "TẠO ĐƠN HÀNG Yêu cầu xuất hóa đơn điện tử Transit Pickup Surcharge Ids Transit …" at bounding box center [780, 392] width 1560 height 784
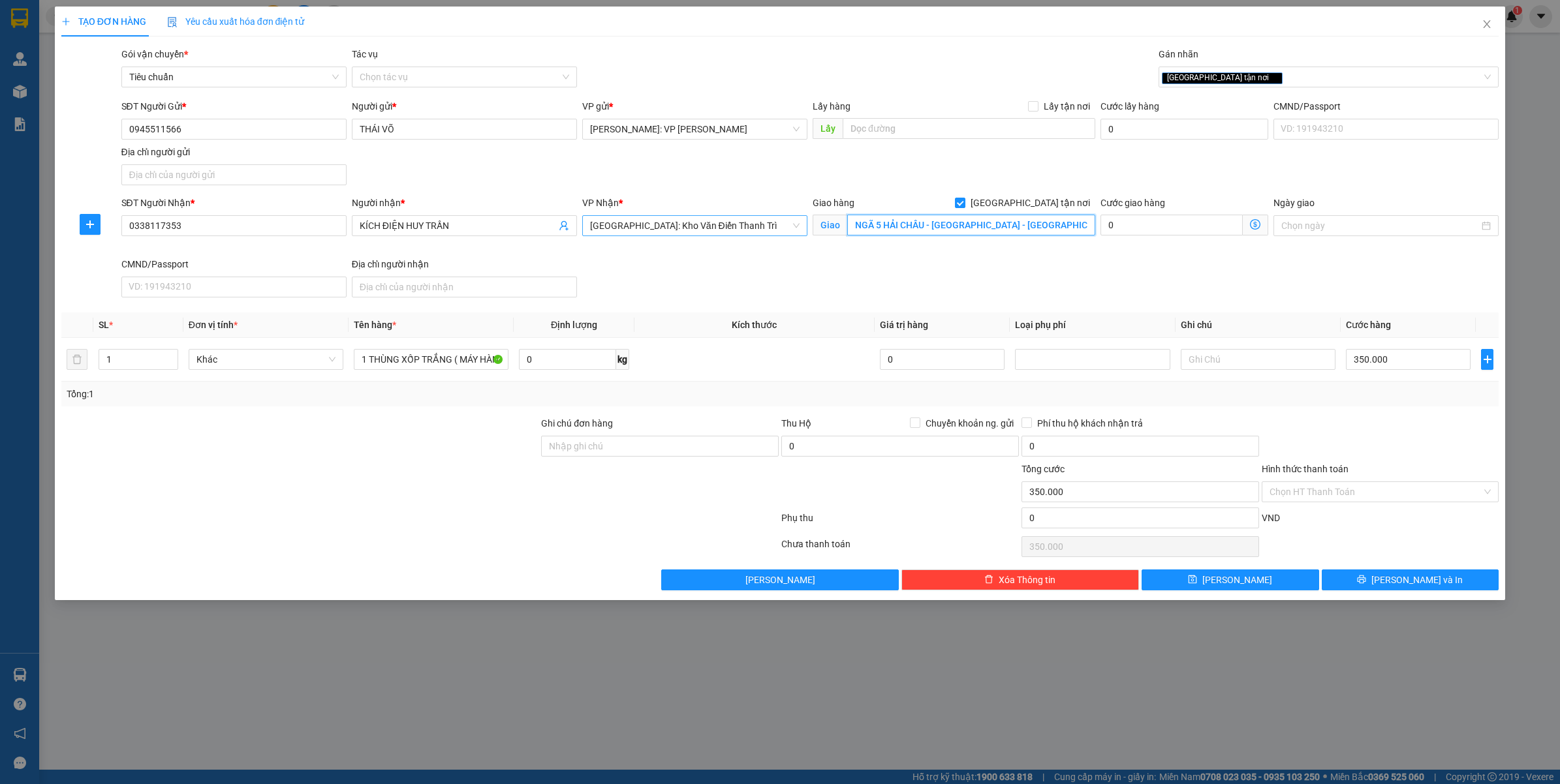
click at [976, 222] on input "NGÃ 5 HẢI CHÂU - [GEOGRAPHIC_DATA] - [GEOGRAPHIC_DATA]" at bounding box center [971, 225] width 248 height 21
type input "NGÃ 5 HẢI CHÂU - HẢI HẬU - [GEOGRAPHIC_DATA]"
click at [532, 687] on div "TẠO ĐƠN HÀNG Yêu cầu xuất hóa đơn điện tử Transit Pickup Surcharge Ids Transit …" at bounding box center [780, 392] width 1560 height 784
click at [1382, 351] on input "350.000" at bounding box center [1408, 359] width 125 height 21
type input "0"
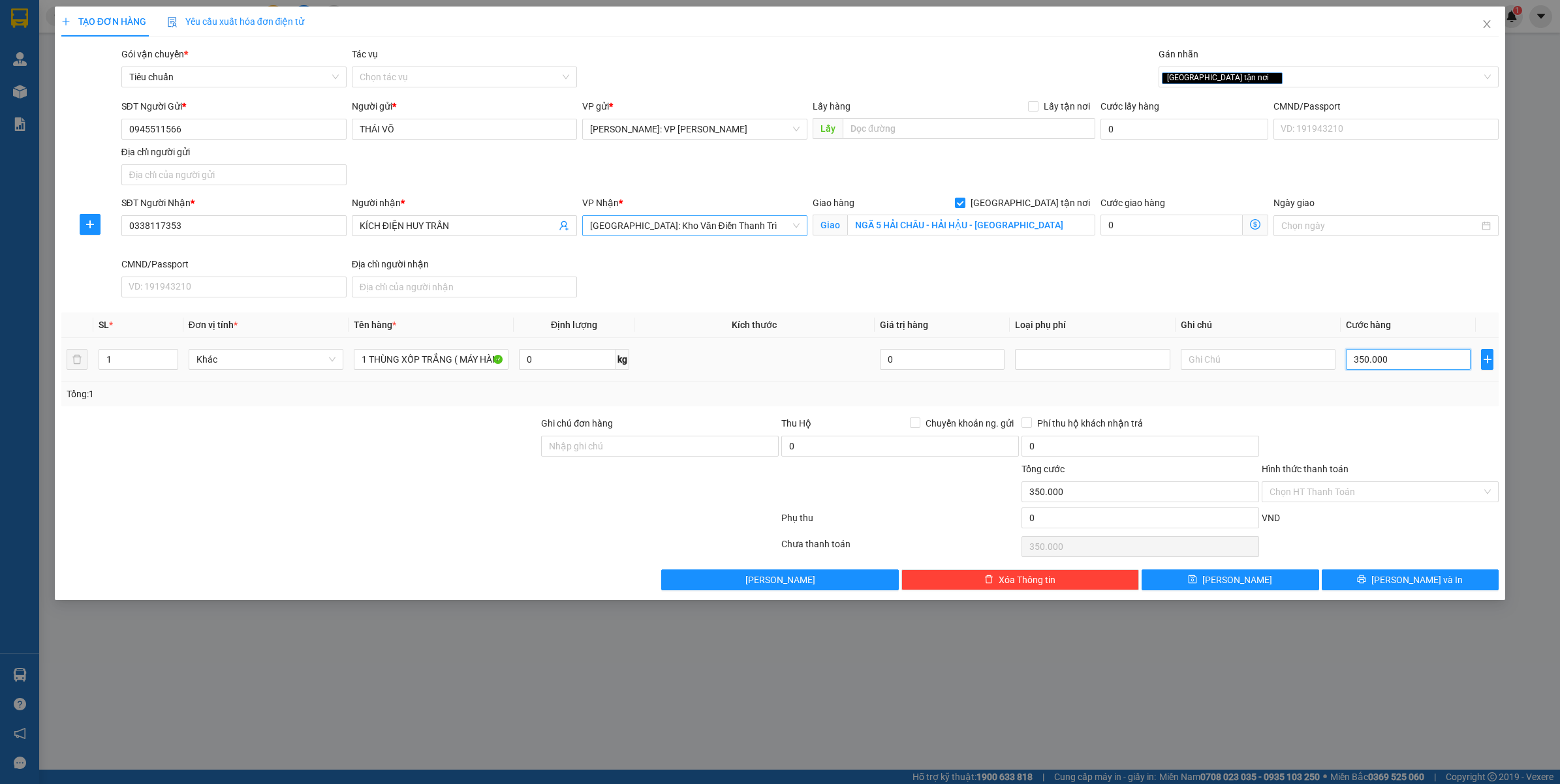
type input "0"
type input "4"
type input "48"
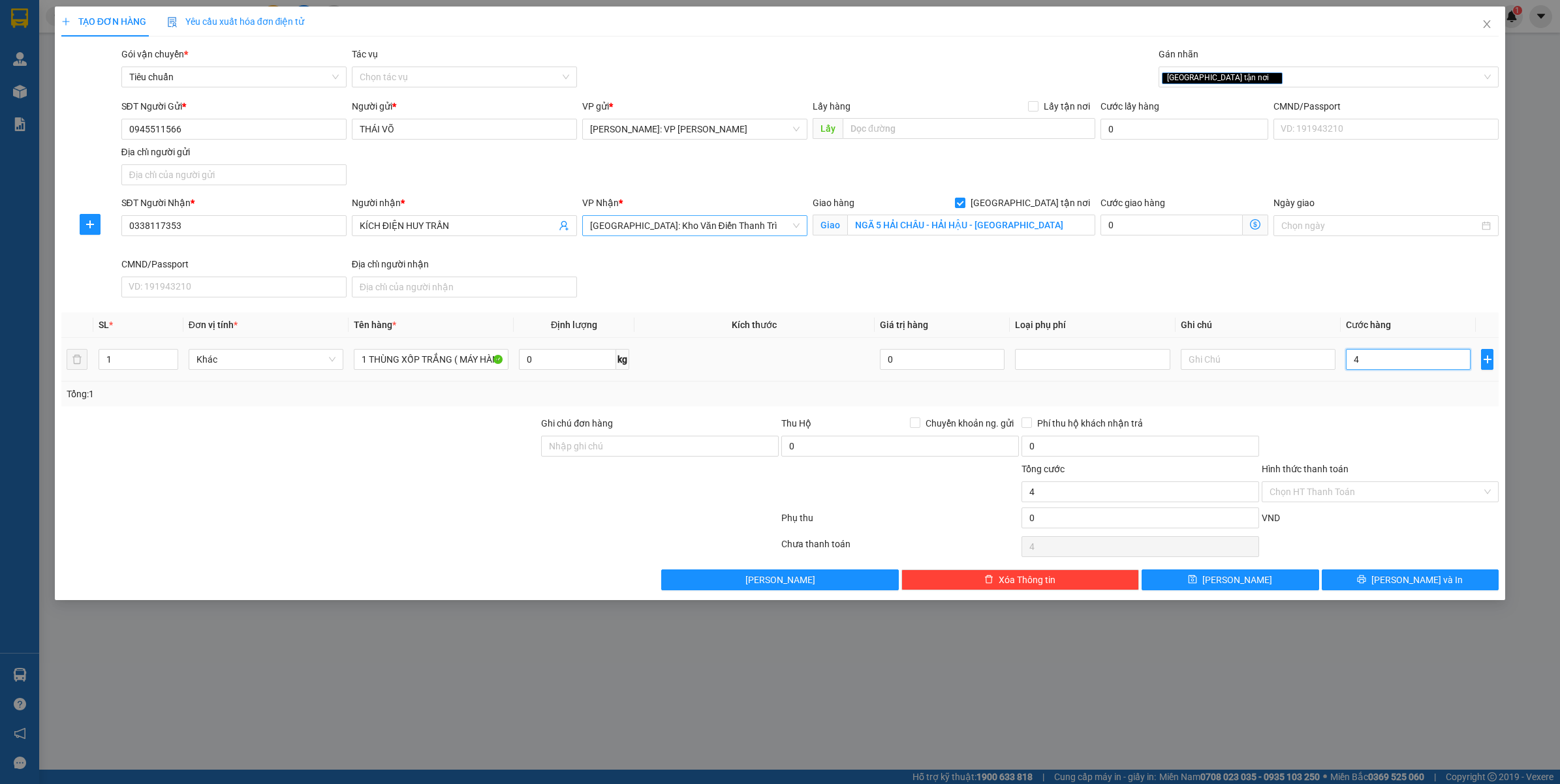
type input "48"
type input "480"
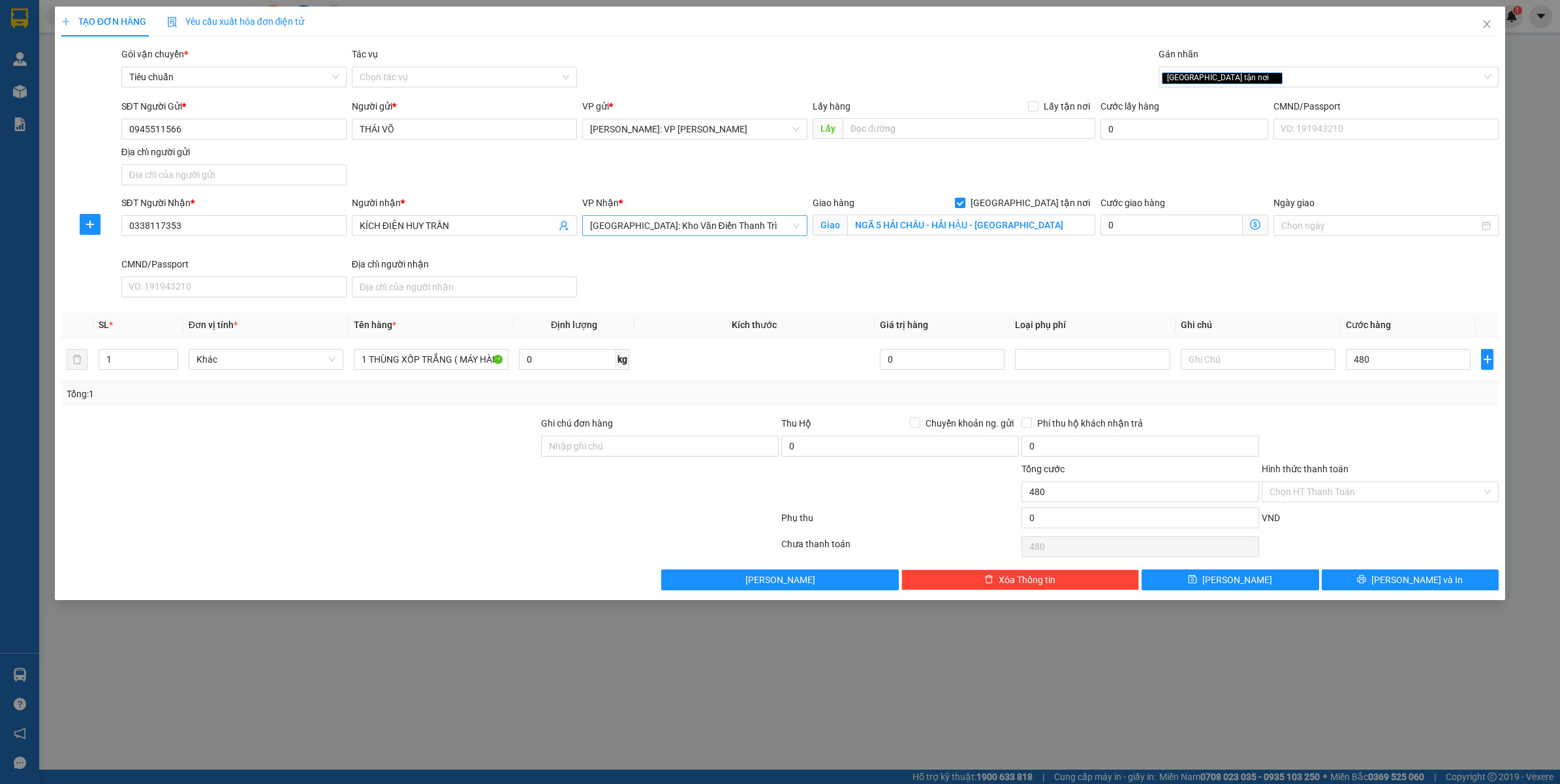
click at [1361, 422] on div at bounding box center [1381, 438] width 240 height 45
type input "480.000"
click at [1227, 657] on div "TẠO ĐƠN HÀNG Yêu cầu xuất hóa đơn điện tử Transit Pickup Surcharge Ids Transit …" at bounding box center [780, 392] width 1560 height 784
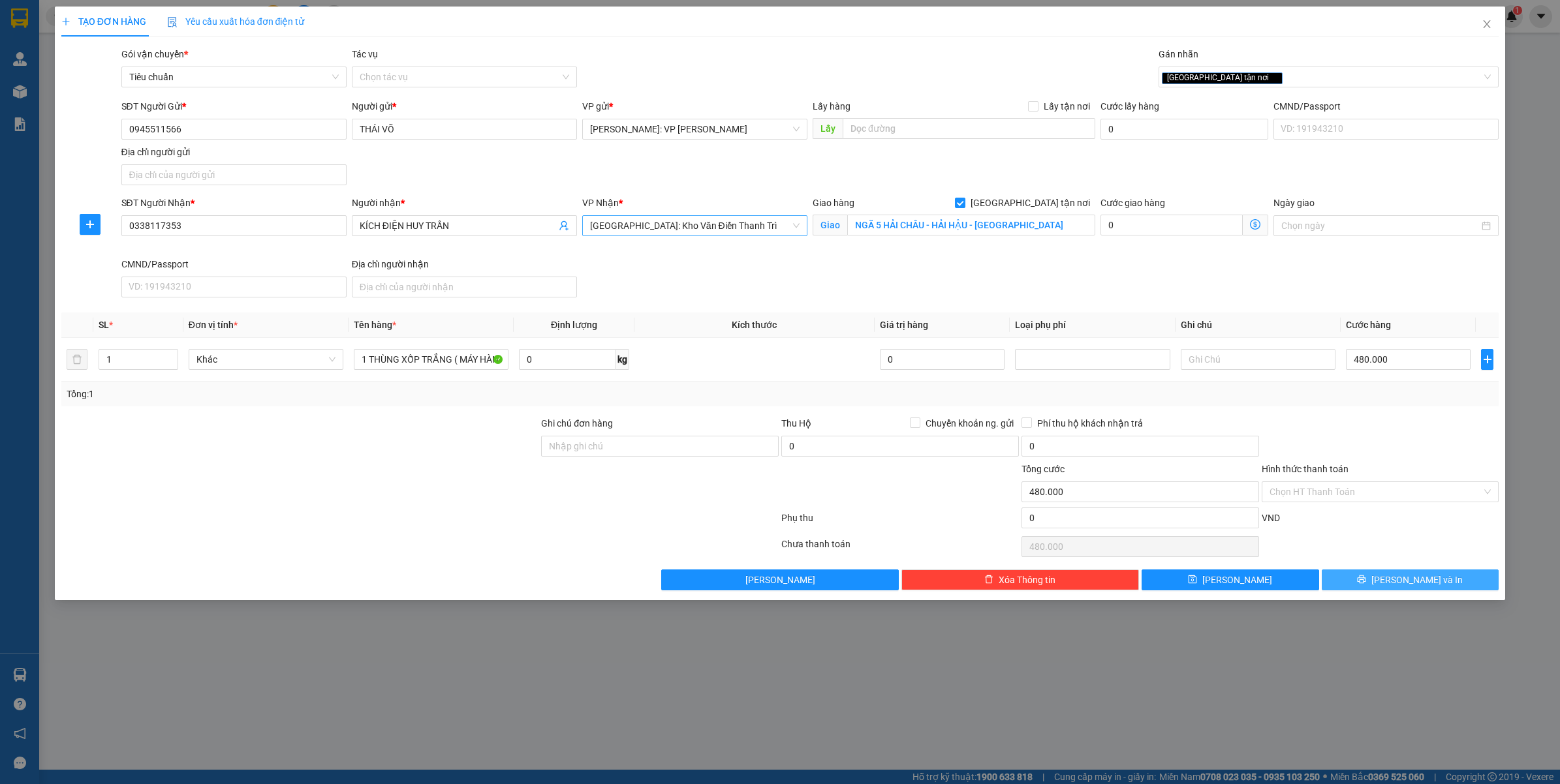
click at [1398, 581] on span "[PERSON_NAME] và In" at bounding box center [1416, 580] width 92 height 15
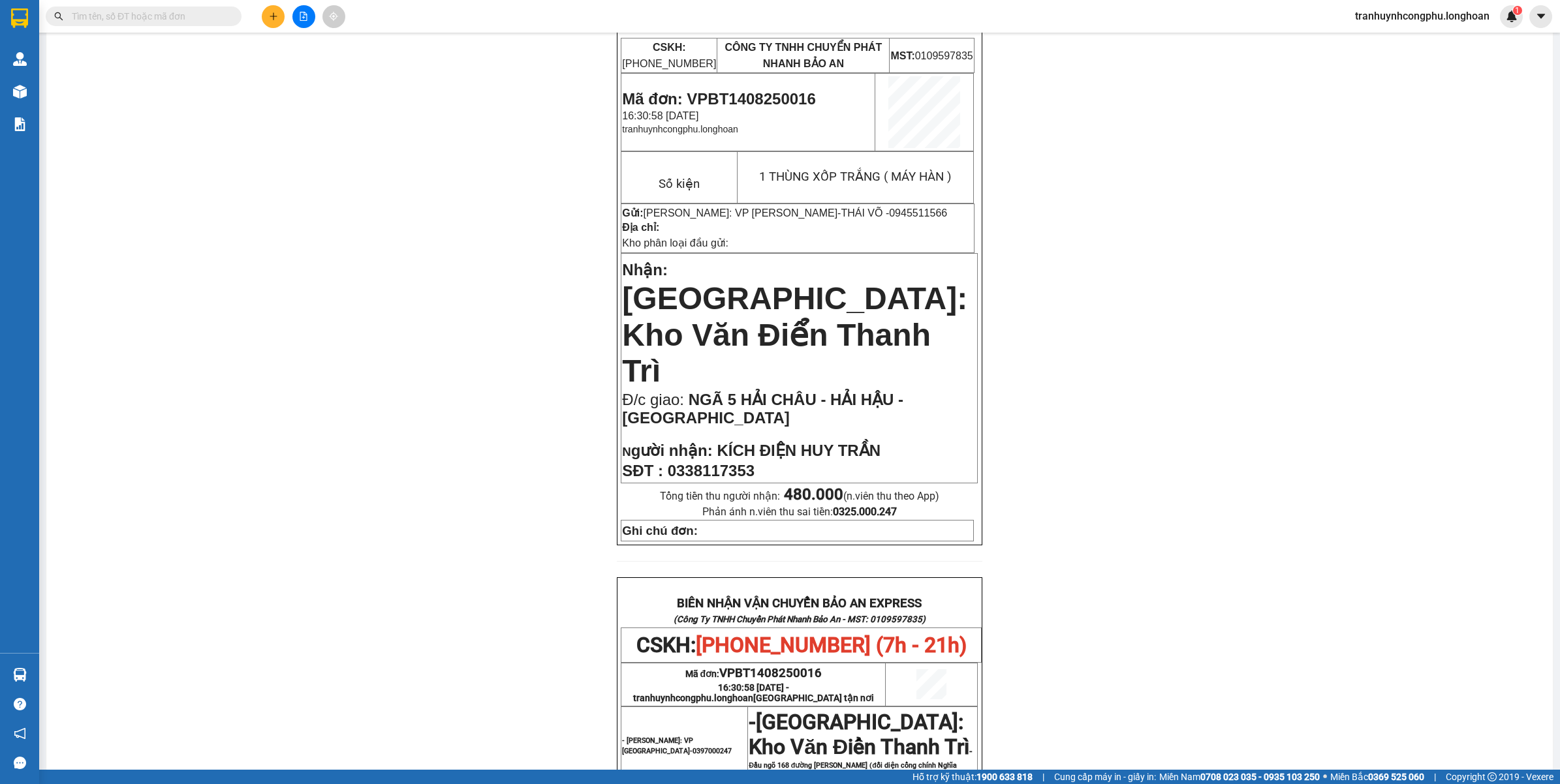
scroll to position [244, 0]
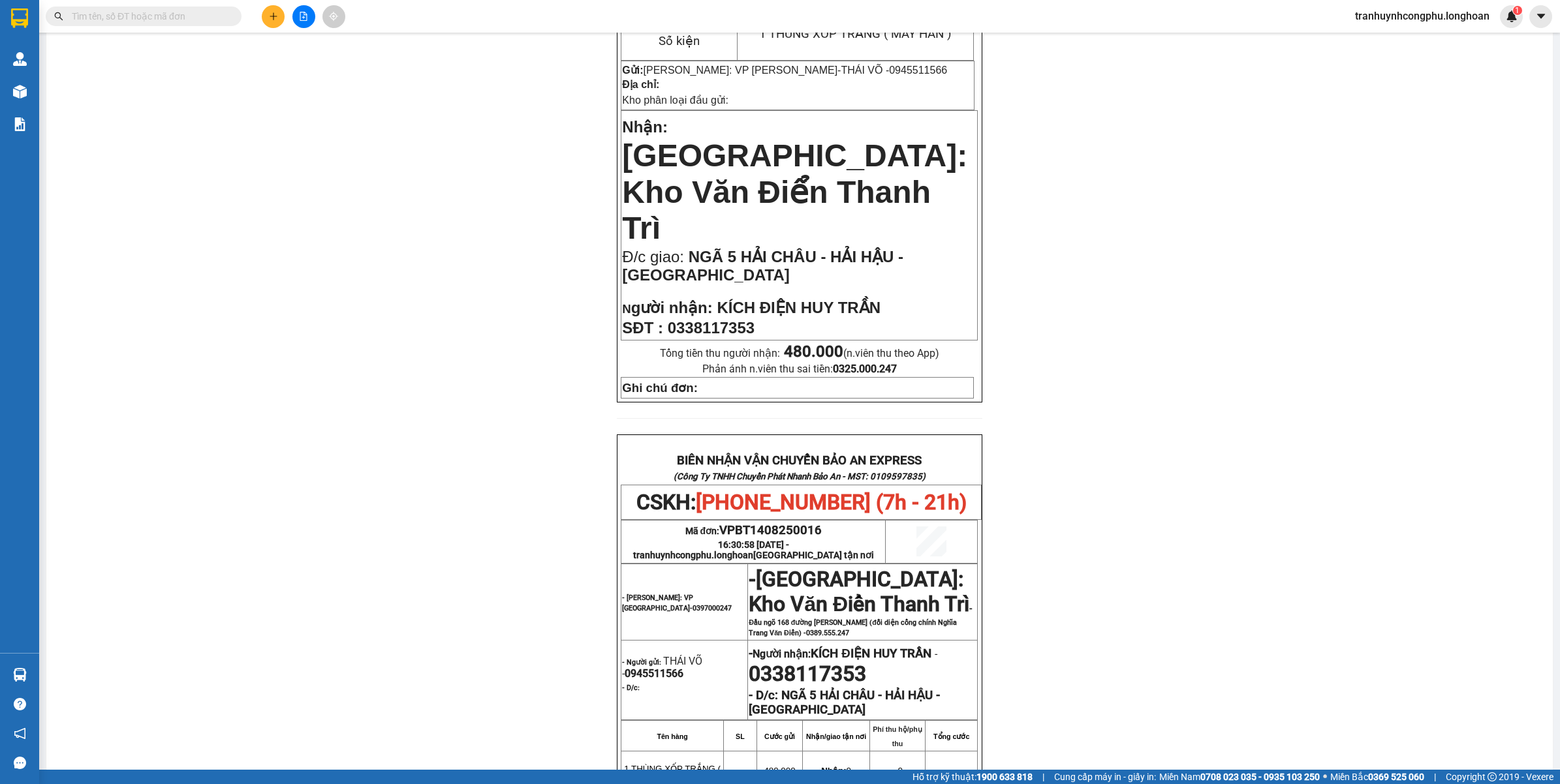
click at [849, 646] on span "KÍCH ĐIỆN HUY TRẦN" at bounding box center [871, 654] width 120 height 15
click at [823, 661] on span "0338117353" at bounding box center [807, 673] width 117 height 25
copy span "0338117353"
drag, startPoint x: 1232, startPoint y: 401, endPoint x: 1559, endPoint y: 373, distance: 328.2
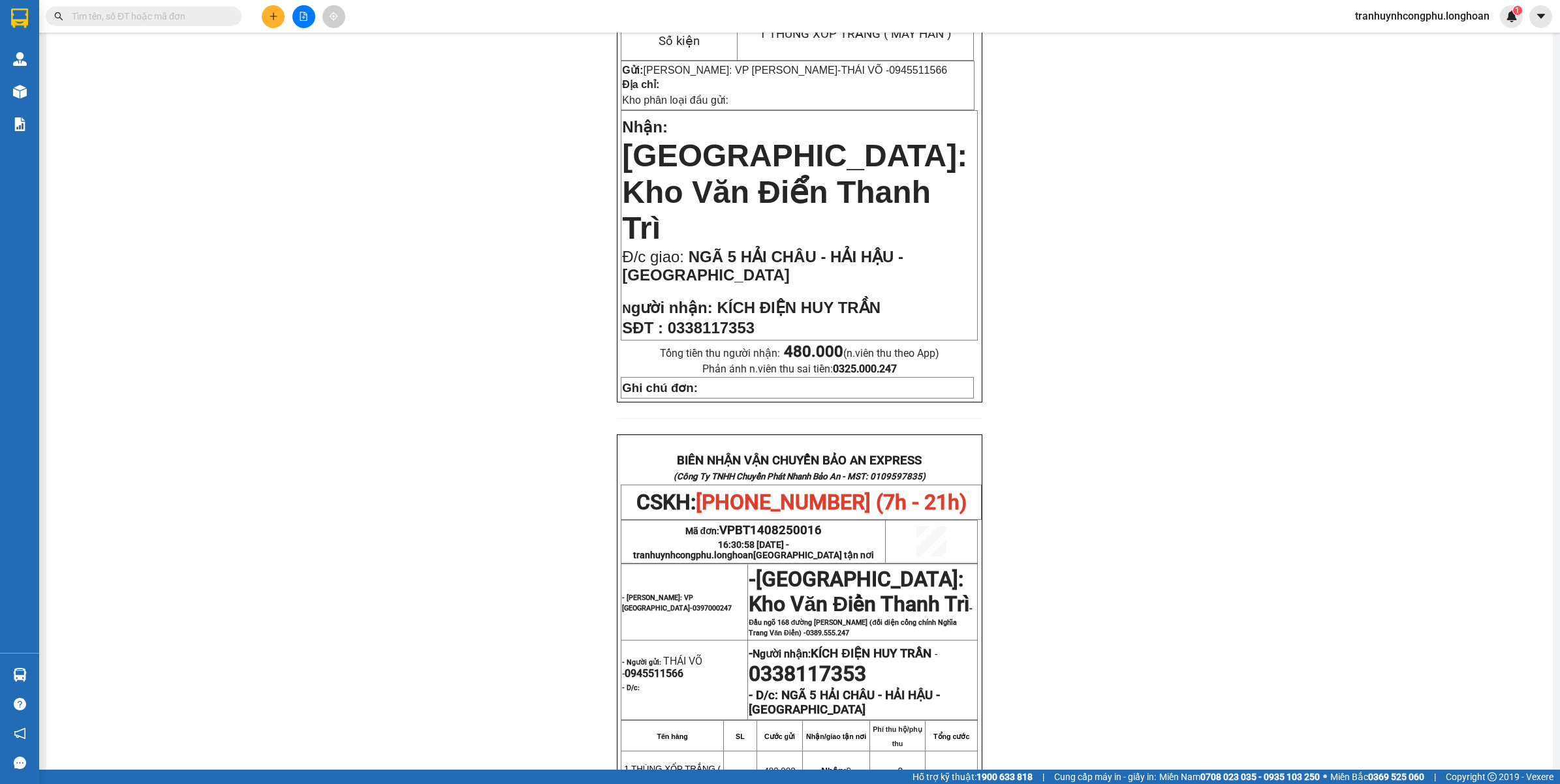
click at [1241, 400] on div "PHIẾU DÁN LÊN HÀNG CSKH: [PHONE_NUMBER] CÔNG TY TNHH CHUYỂN PHÁT NHANH BẢO AN M…" at bounding box center [800, 485] width 1475 height 1233
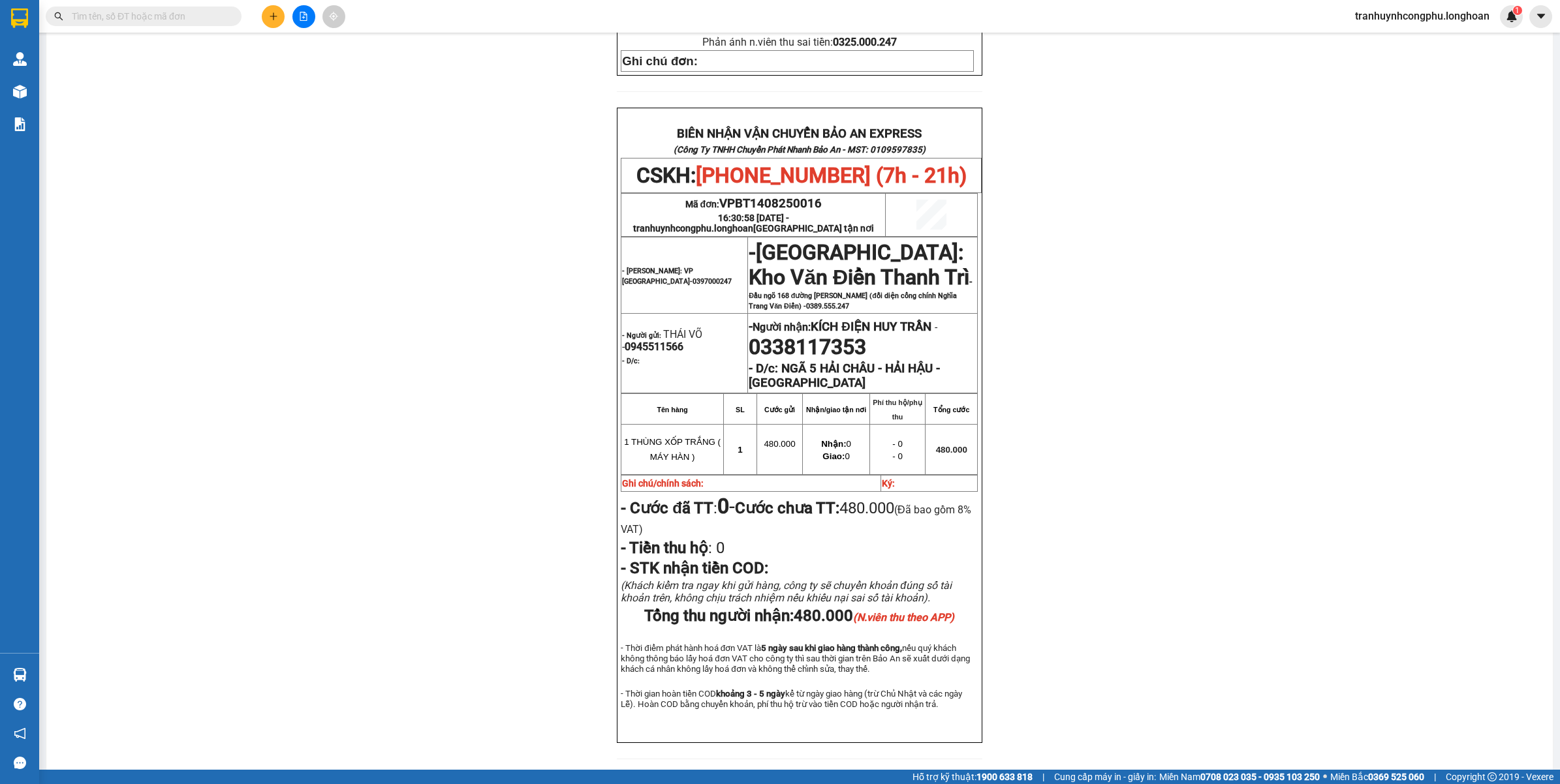
scroll to position [576, 0]
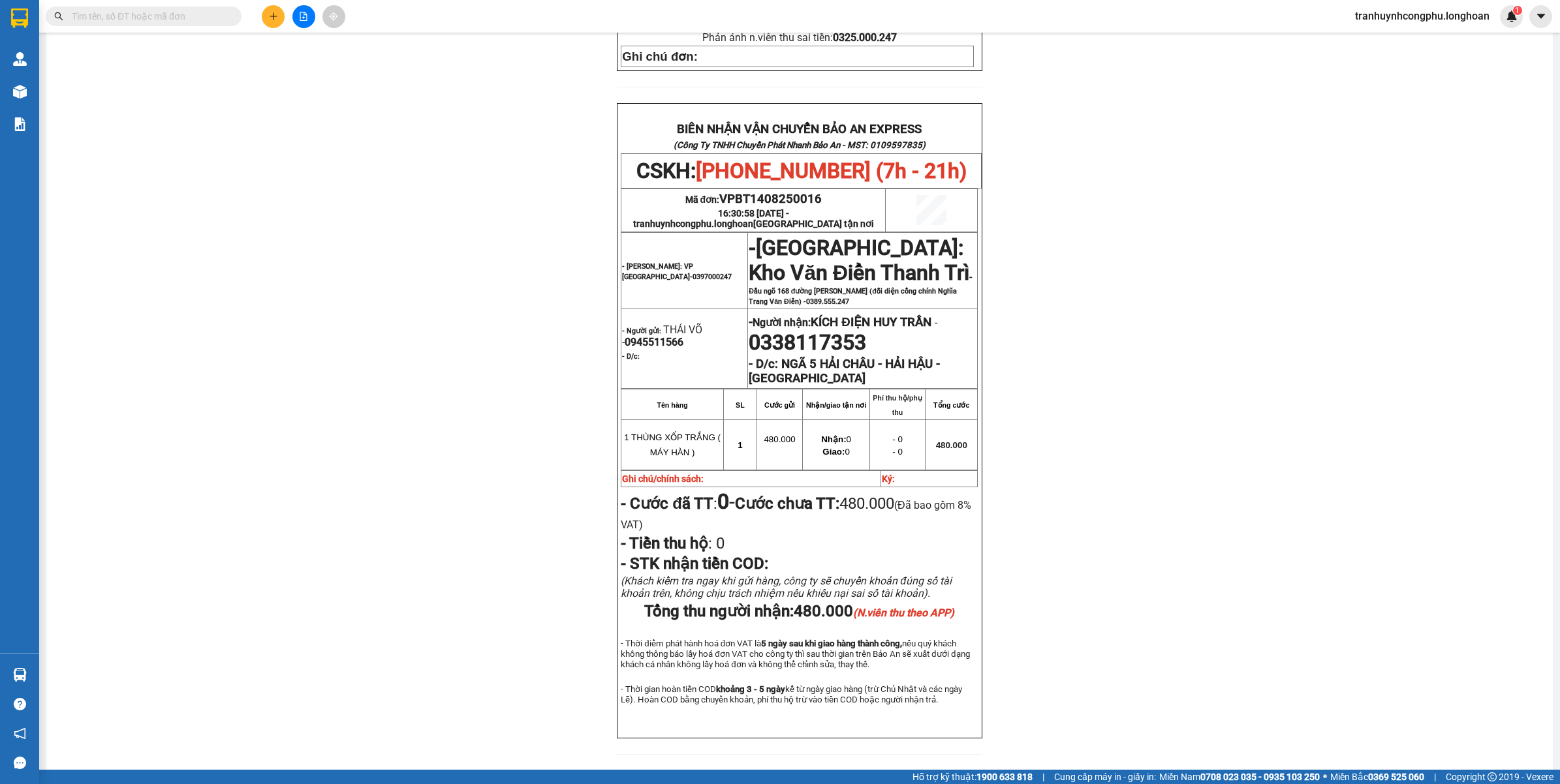
click at [452, 527] on div "PHIẾU DÁN LÊN HÀNG CSKH: [PHONE_NUMBER] CÔNG TY TNHH CHUYỂN PHÁT NHANH BẢO AN M…" at bounding box center [800, 154] width 1475 height 1233
click at [332, 484] on div "PHIẾU DÁN LÊN HÀNG CSKH: [PHONE_NUMBER] CÔNG TY TNHH CHUYỂN PHÁT NHANH BẢO AN M…" at bounding box center [800, 154] width 1475 height 1233
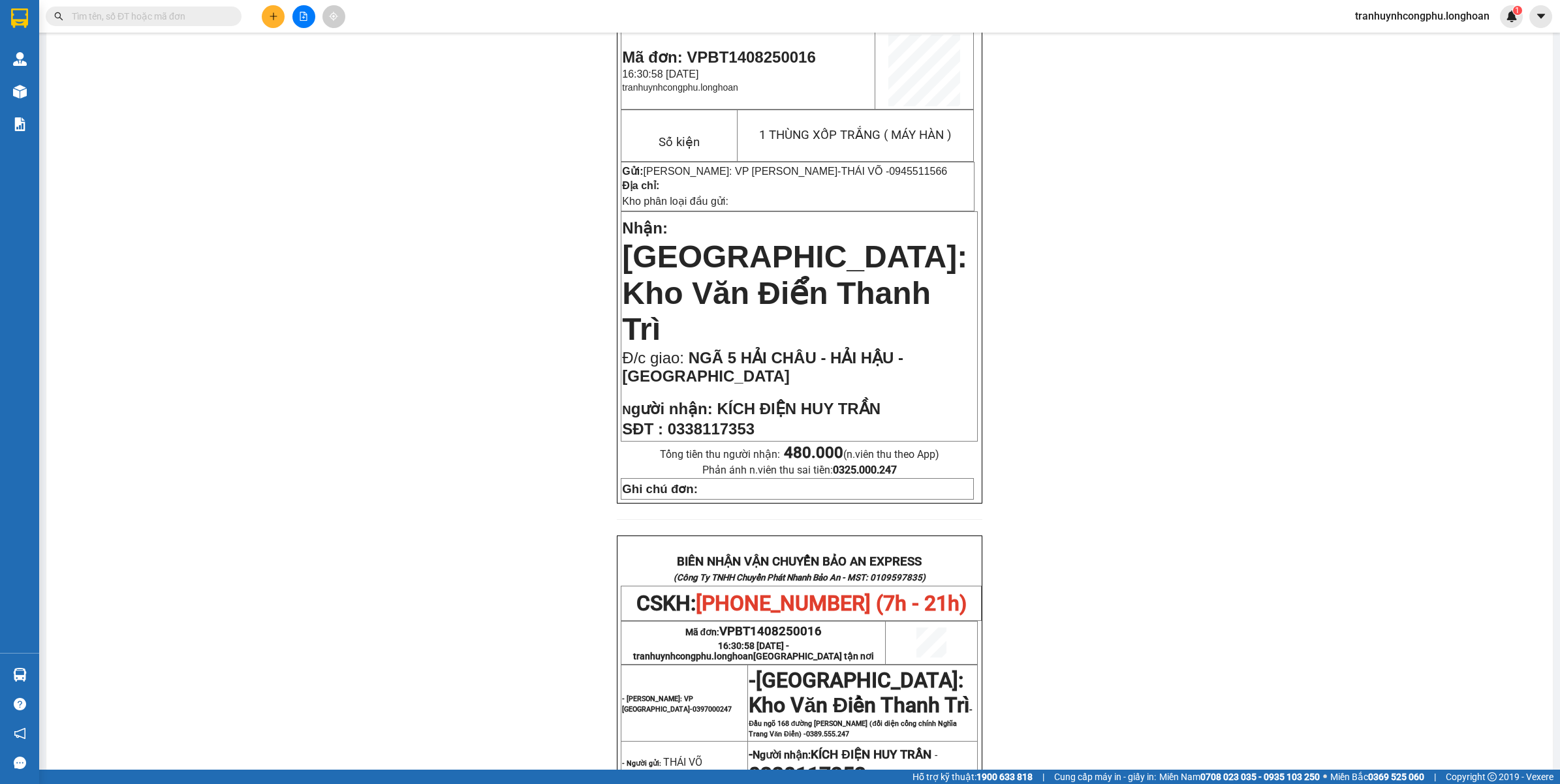
scroll to position [0, 0]
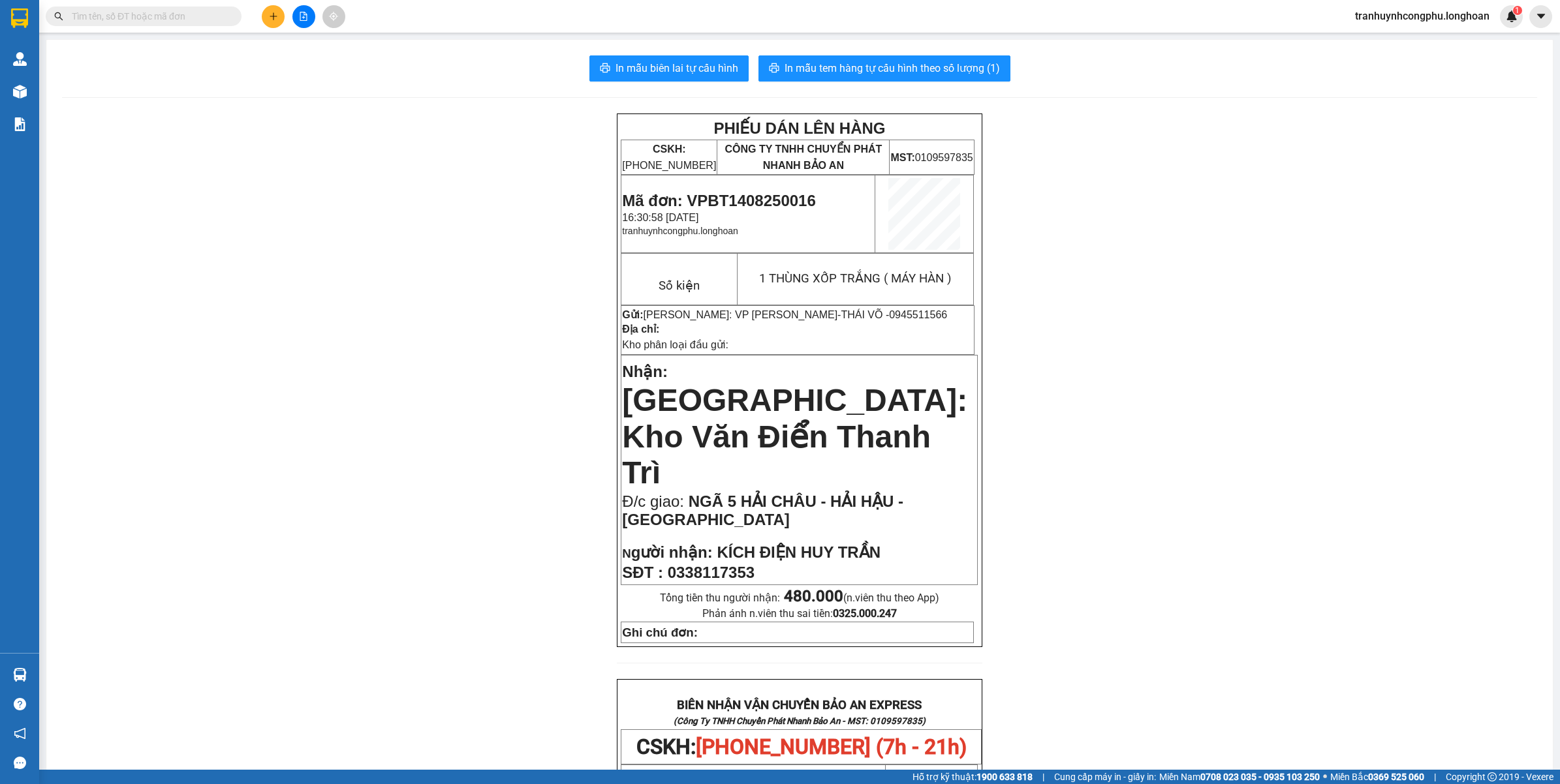
click at [776, 203] on span "Mã đơn: VPBT1408250016" at bounding box center [718, 201] width 193 height 18
copy span "VPBT1408250016"
drag, startPoint x: 256, startPoint y: 312, endPoint x: 674, endPoint y: 261, distance: 421.1
click at [258, 312] on div "PHIẾU DÁN LÊN HÀNG CSKH: [PHONE_NUMBER] CÔNG TY TNHH CHUYỂN PHÁT NHANH BẢO AN M…" at bounding box center [800, 730] width 1475 height 1233
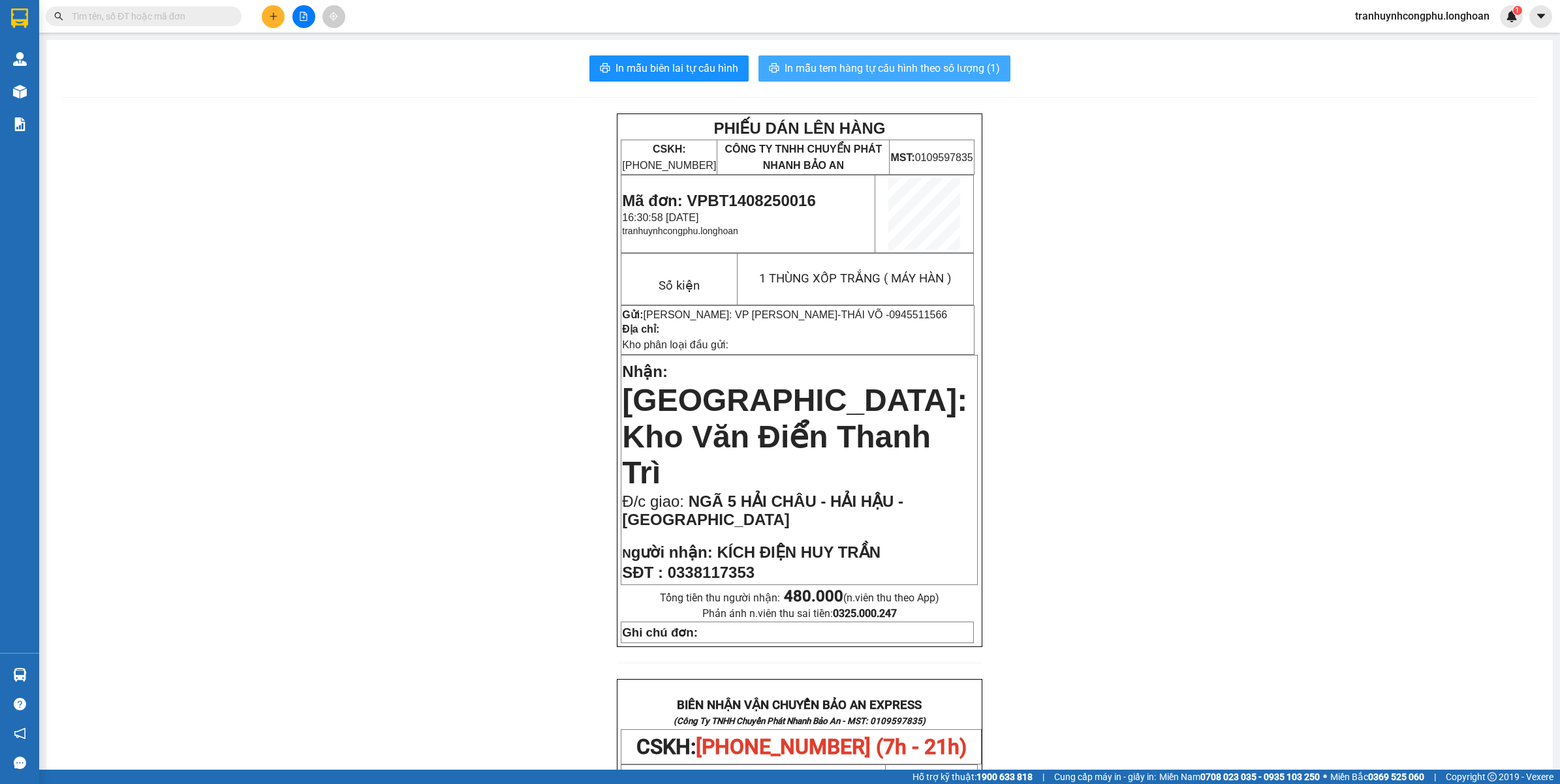
click at [920, 69] on span "In mẫu tem hàng tự cấu hình theo số lượng (1)" at bounding box center [892, 68] width 215 height 16
click at [1418, 455] on div "PHIẾU DÁN LÊN HÀNG CSKH: [PHONE_NUMBER] CÔNG TY TNHH CHUYỂN PHÁT NHANH BẢO AN M…" at bounding box center [800, 730] width 1475 height 1233
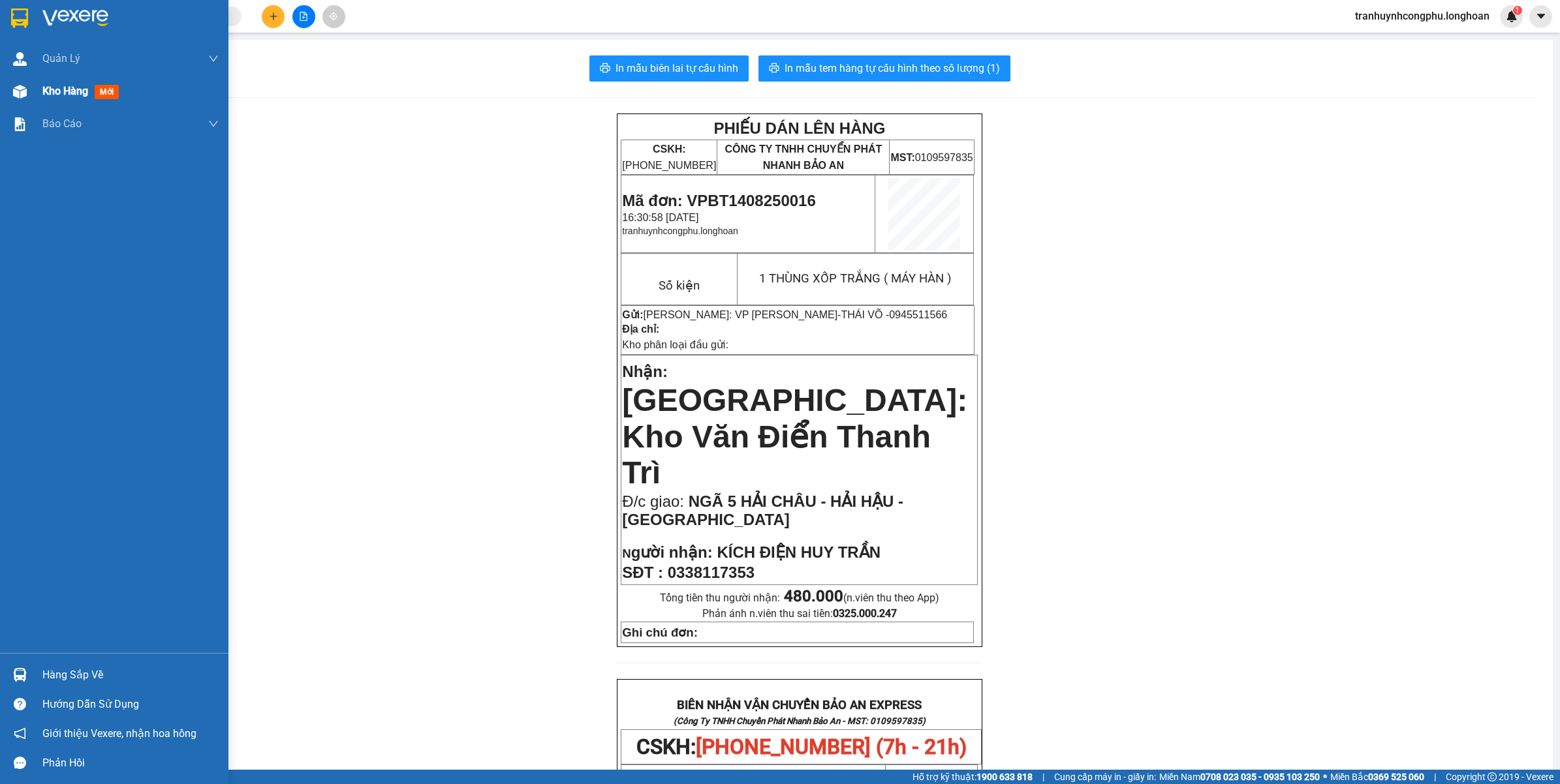
click at [69, 96] on span "Kho hàng" at bounding box center [65, 91] width 45 height 12
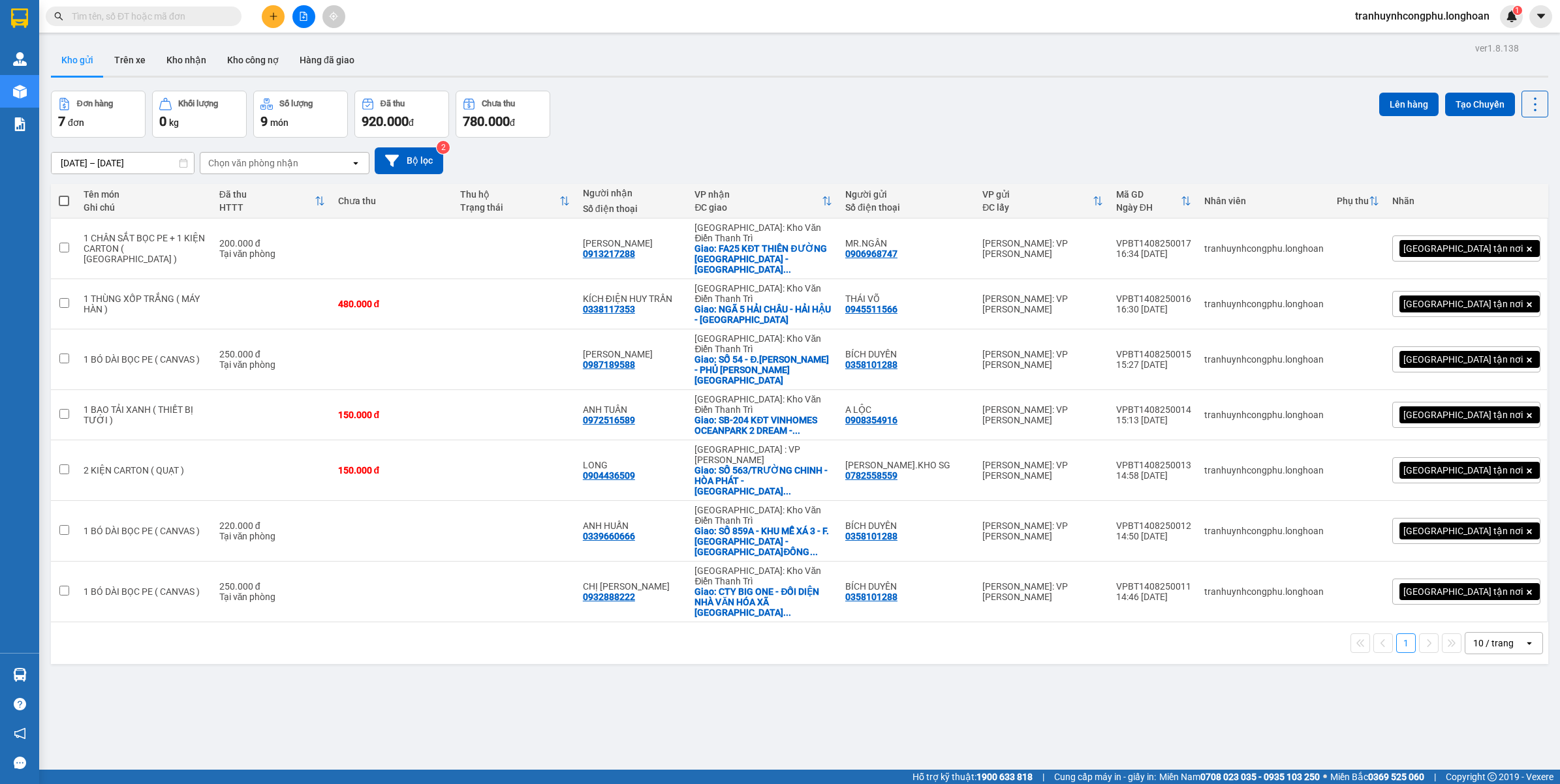
drag, startPoint x: 758, startPoint y: 482, endPoint x: 1148, endPoint y: 628, distance: 416.4
click at [1148, 628] on div "ver 1.8.138 Kho gửi Trên xe Kho nhận Kho công nợ Hàng đã giao Đơn hàng 7 đơn Kh…" at bounding box center [799, 430] width 1507 height 784
click at [497, 610] on div "ver 1.8.138 Kho gửi Trên xe Kho nhận Kho công nợ Hàng đã giao Đơn hàng 7 đơn Kh…" at bounding box center [799, 430] width 1507 height 784
click at [593, 702] on div "ver 1.8.138 Kho gửi Trên xe Kho nhận Kho công nợ Hàng đã giao Đơn hàng 7 đơn Kh…" at bounding box center [799, 430] width 1507 height 784
click at [141, 23] on input "text" at bounding box center [149, 16] width 154 height 15
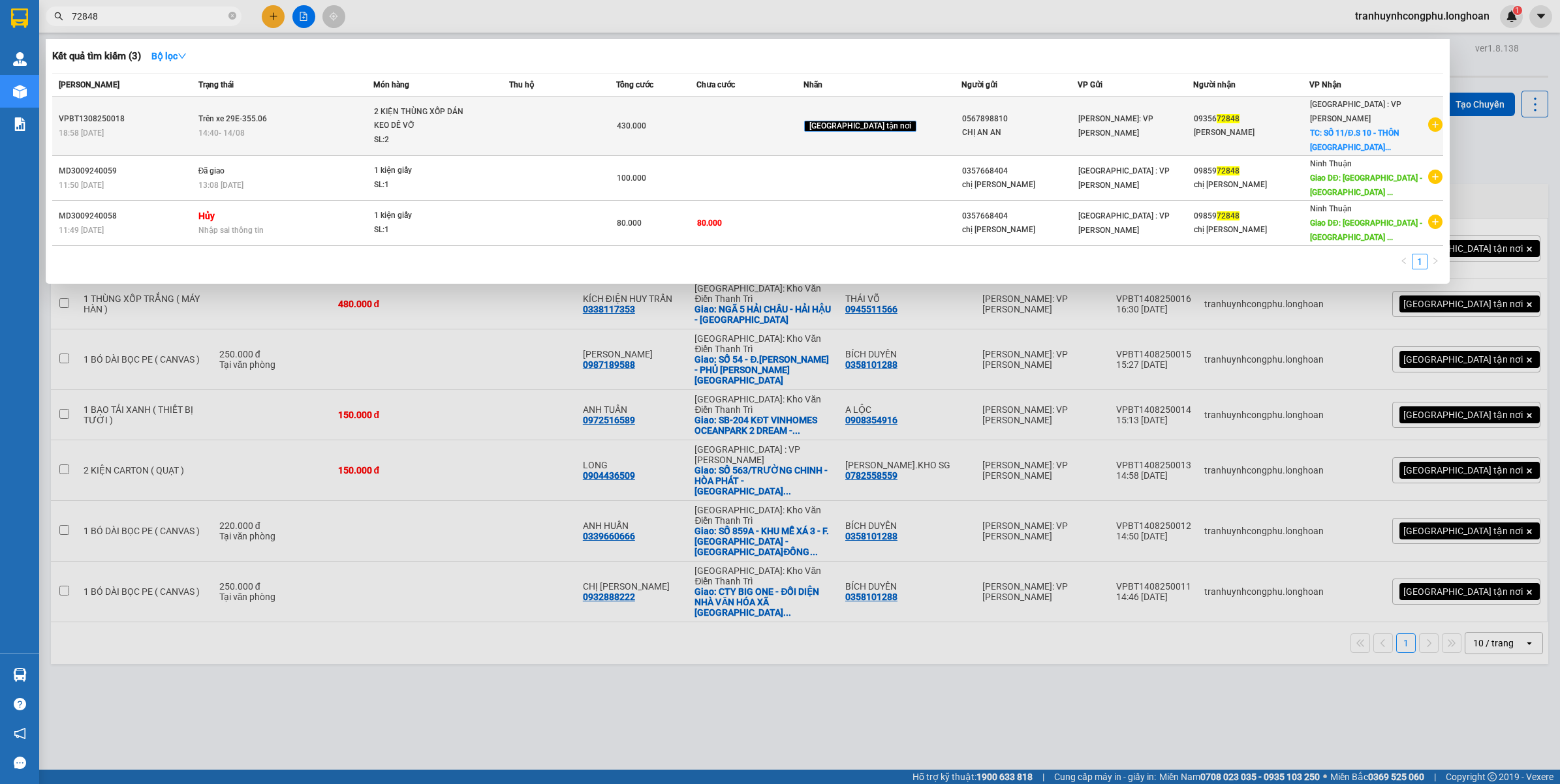
type input "72848"
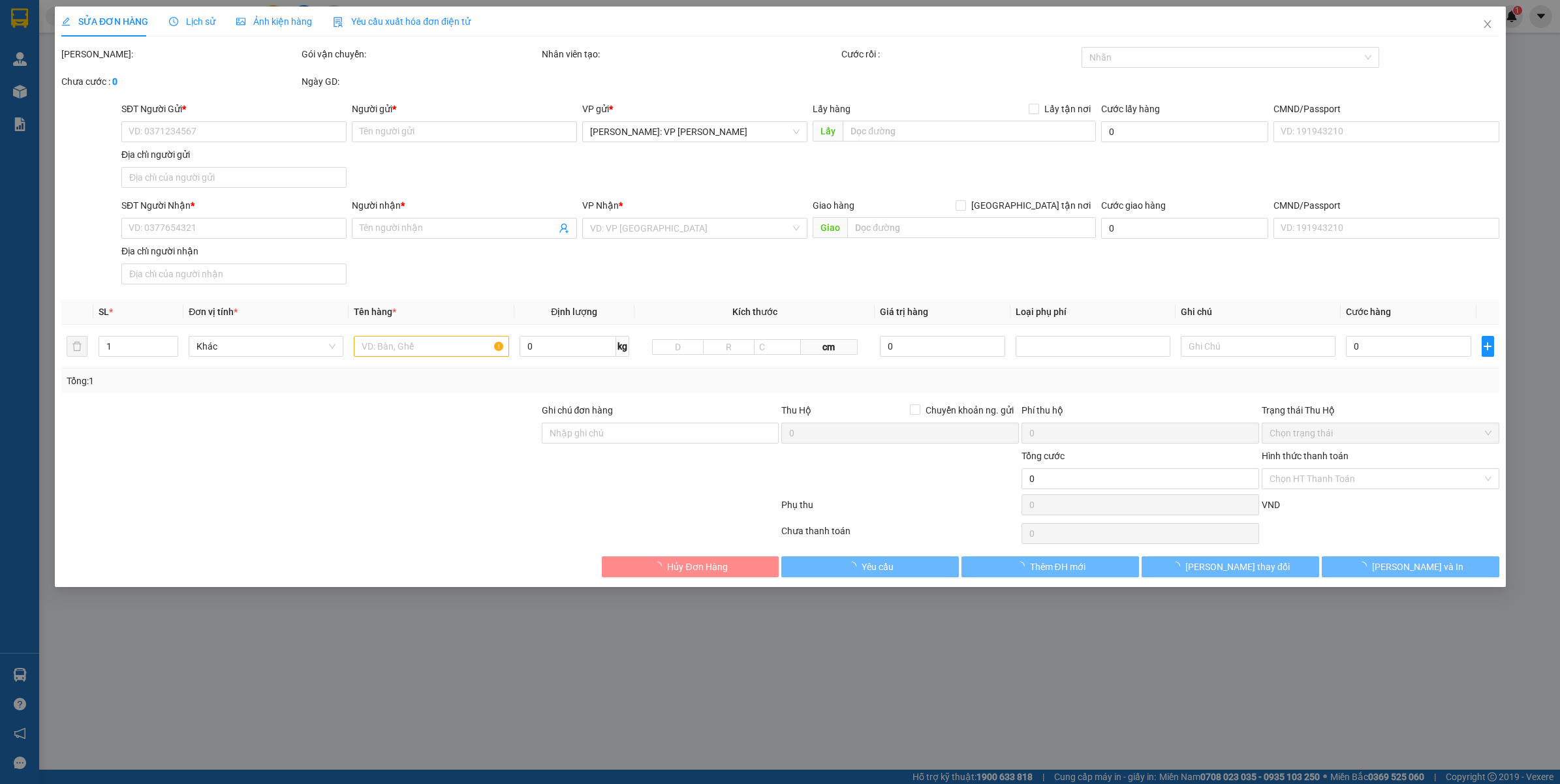
type input "0567898810"
type input "CHỊ AN AN"
type input "0935672848"
type input "[PERSON_NAME]"
checkbox input "true"
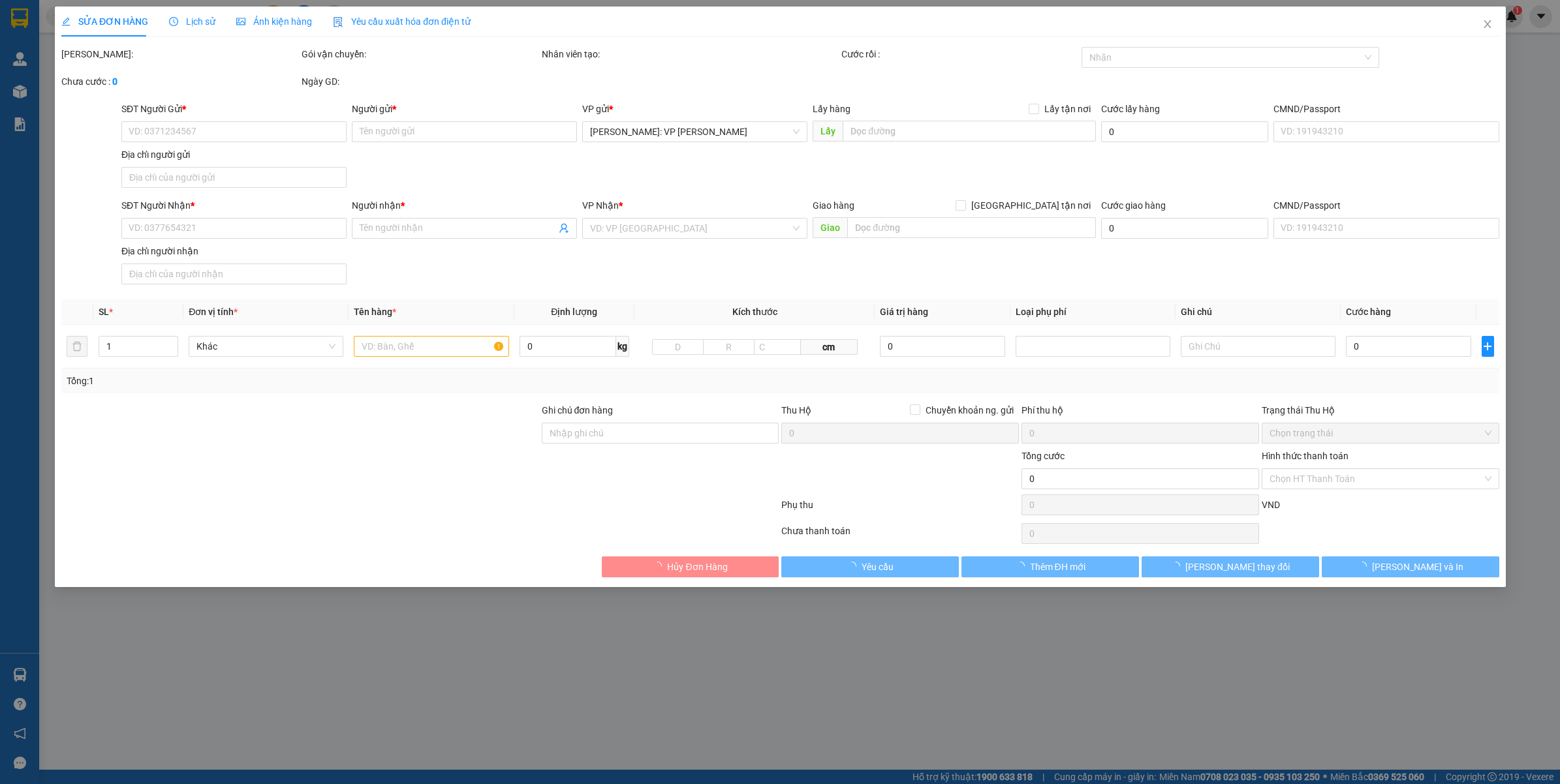
type input "SỐ 11/Đ.S 10 - THÔN [GEOGRAPHIC_DATA] 2 - [GEOGRAPHIC_DATA] - [GEOGRAPHIC_DATA]…"
type input "430.000"
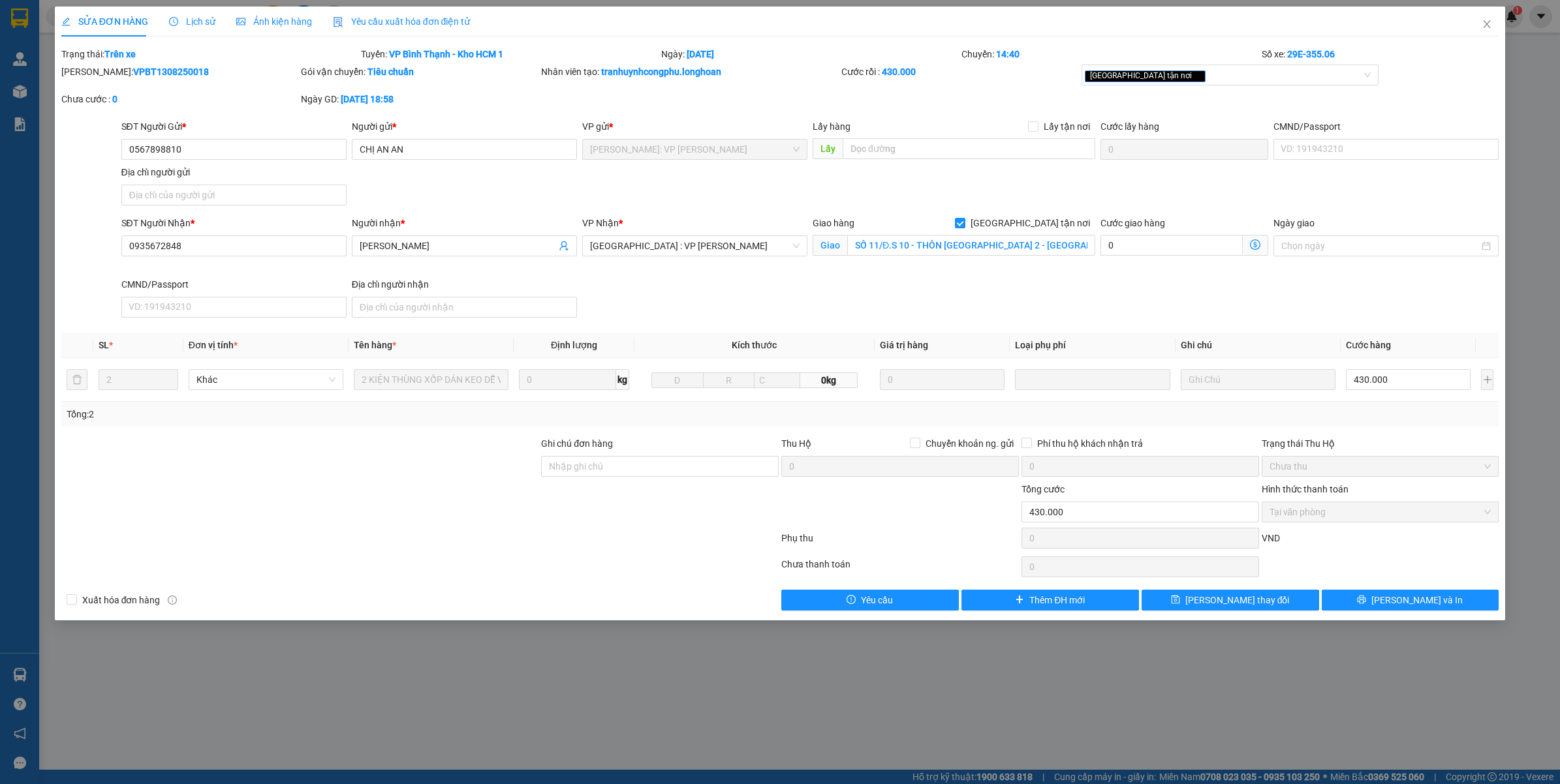
click at [133, 70] on b "VPBT1308250018" at bounding box center [171, 72] width 75 height 10
copy b "VPBT1308250018"
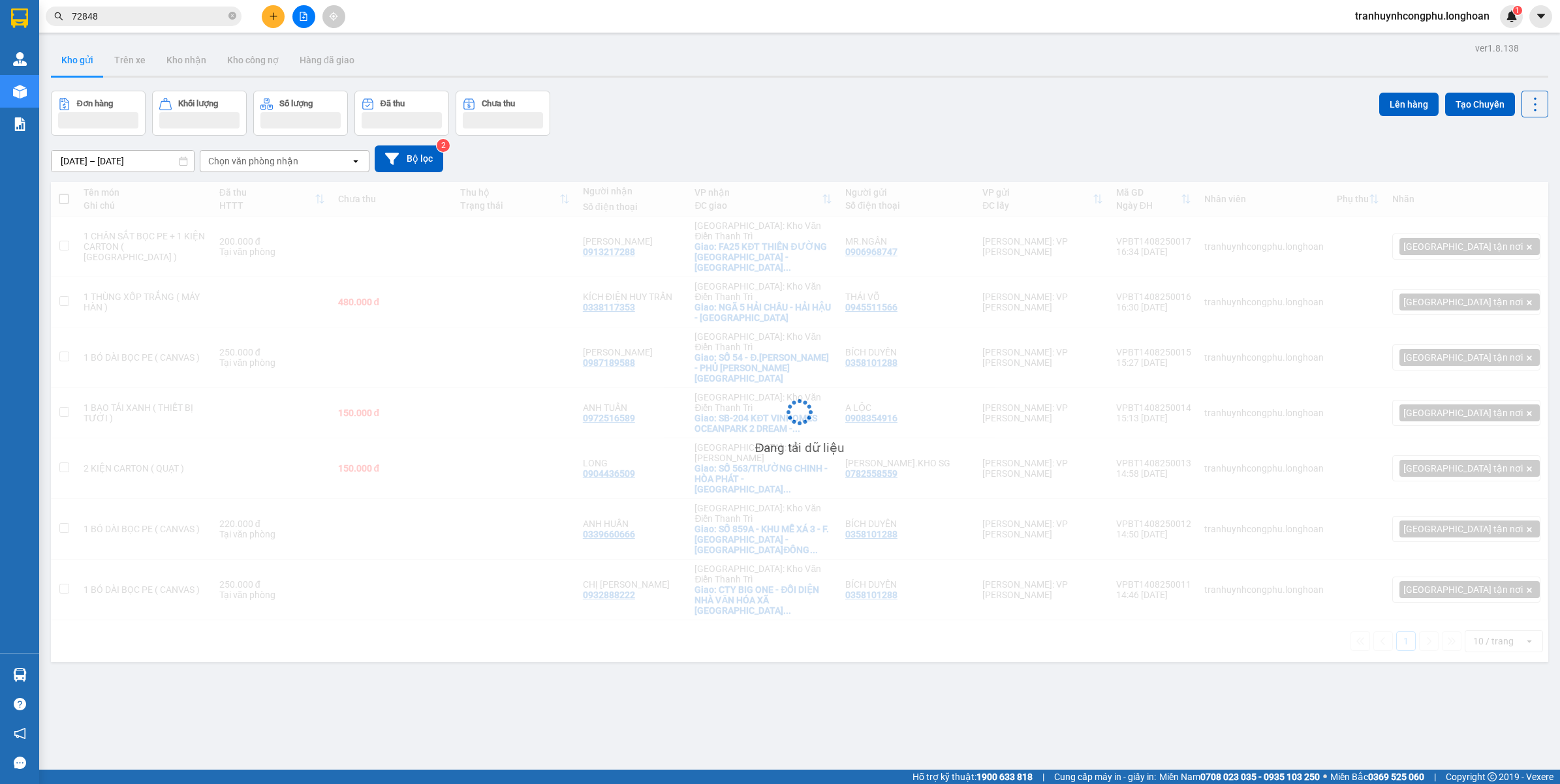
click at [384, 699] on div "ver 1.8.138 Kho gửi Trên xe Kho nhận Kho công nợ Hàng đã giao Đơn hàng Khối lượ…" at bounding box center [799, 430] width 1507 height 784
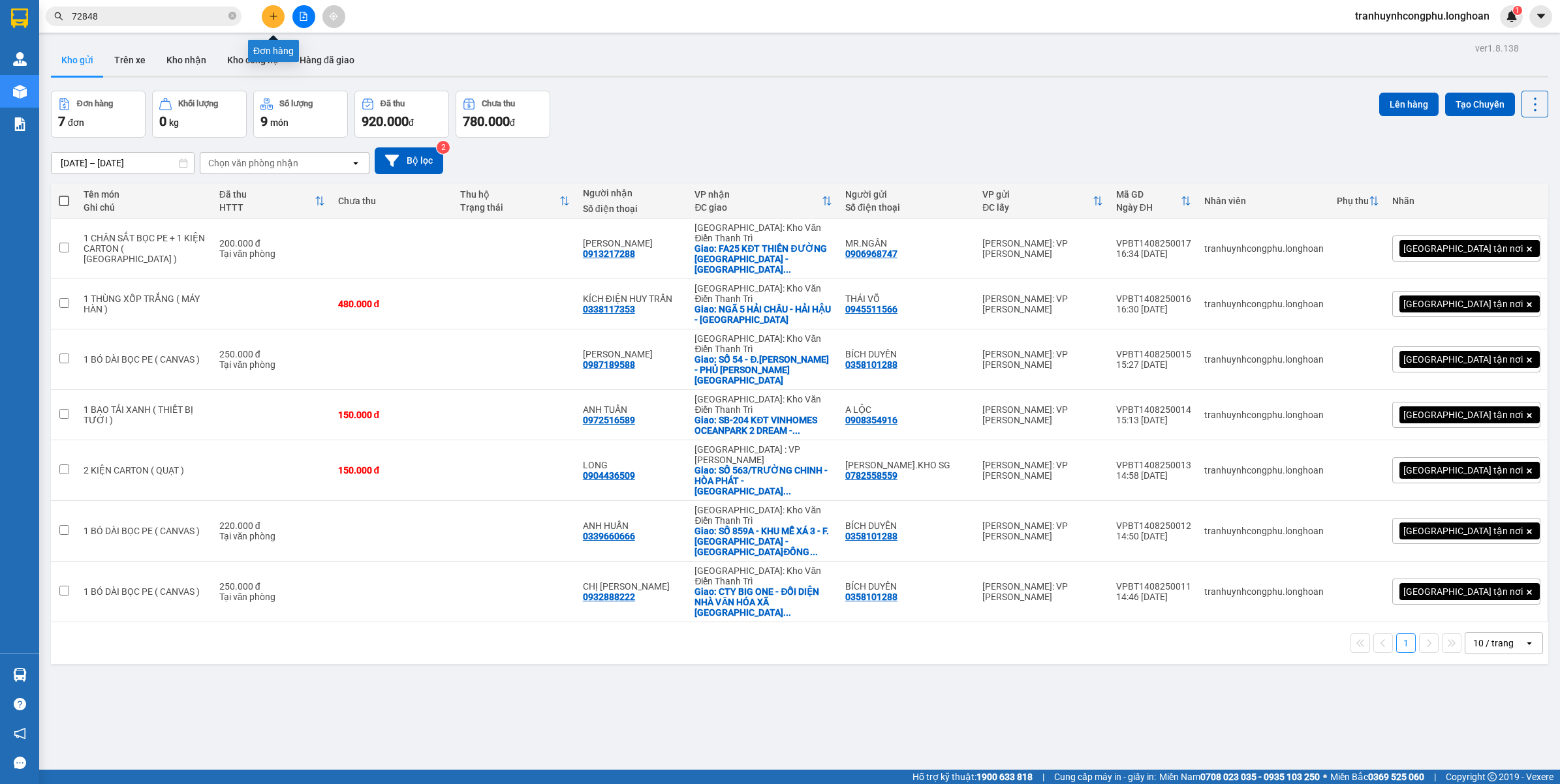
click at [269, 17] on icon "plus" at bounding box center [273, 16] width 9 height 9
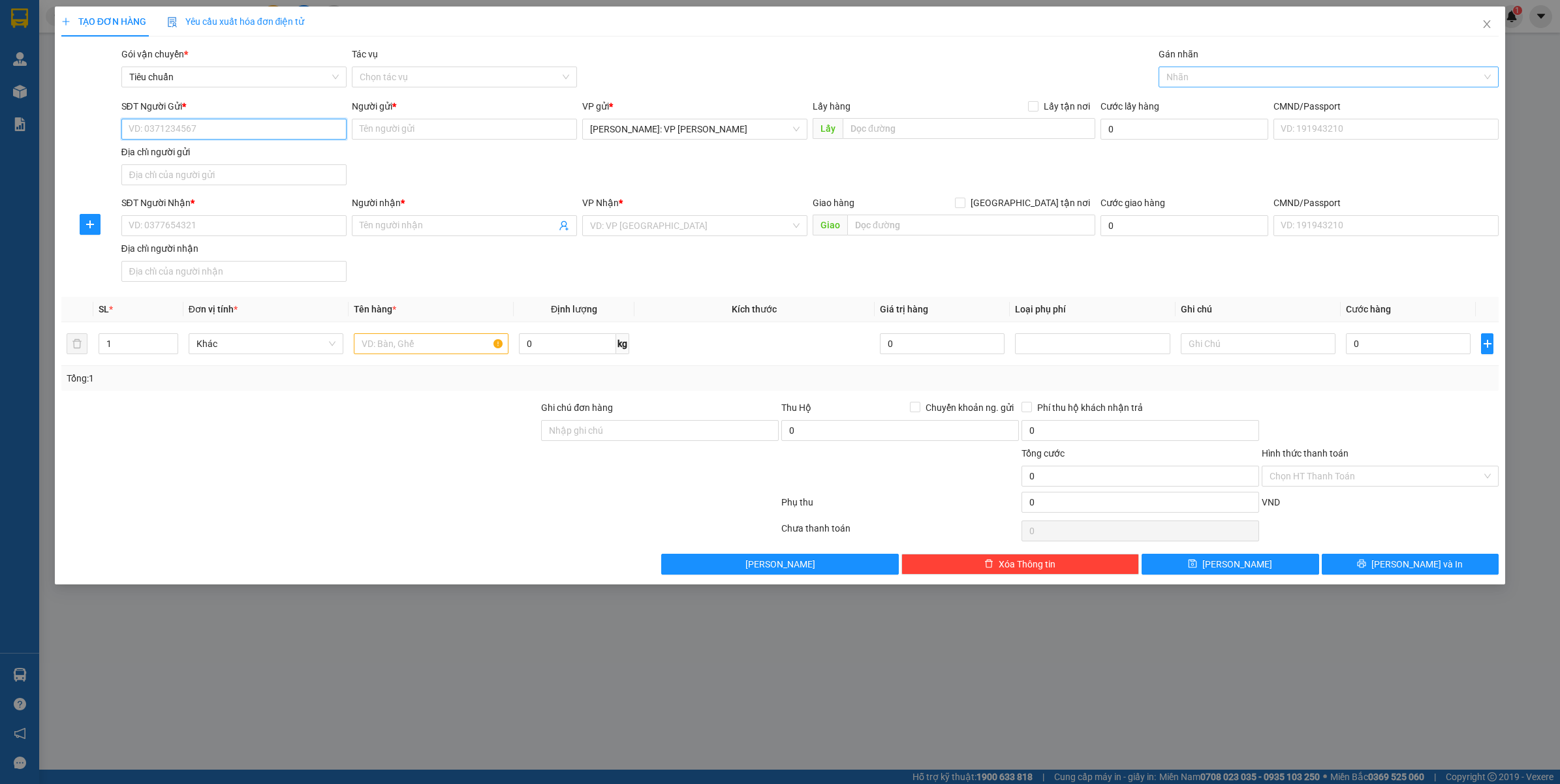
click at [1240, 83] on div at bounding box center [1322, 76] width 321 height 15
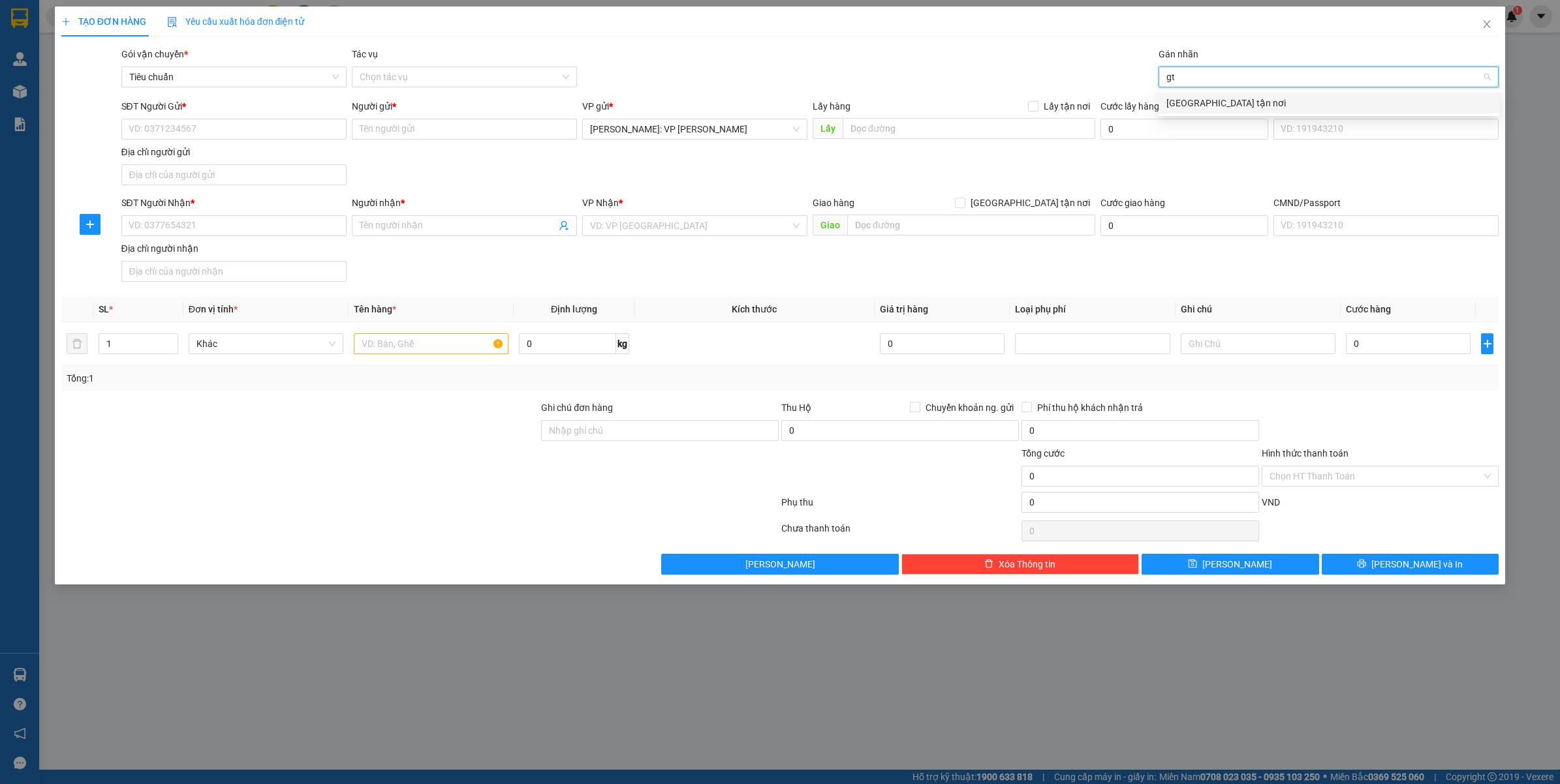
type input "gtn"
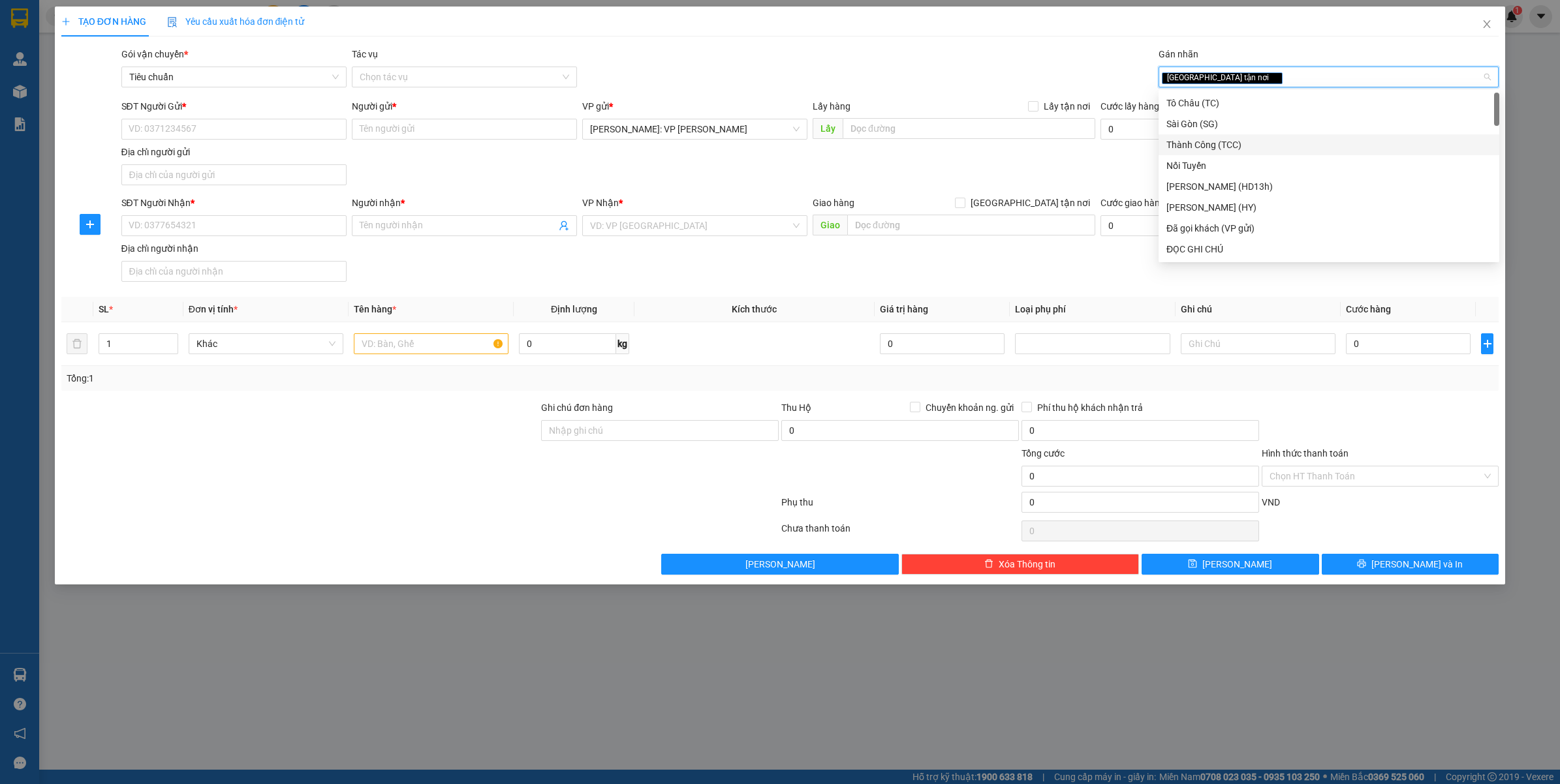
click at [1049, 195] on form "SĐT Người Gửi * VD: 0371234567 Người gửi * Tên người gửi VP gửi * [GEOGRAPHIC_D…" at bounding box center [780, 193] width 1438 height 188
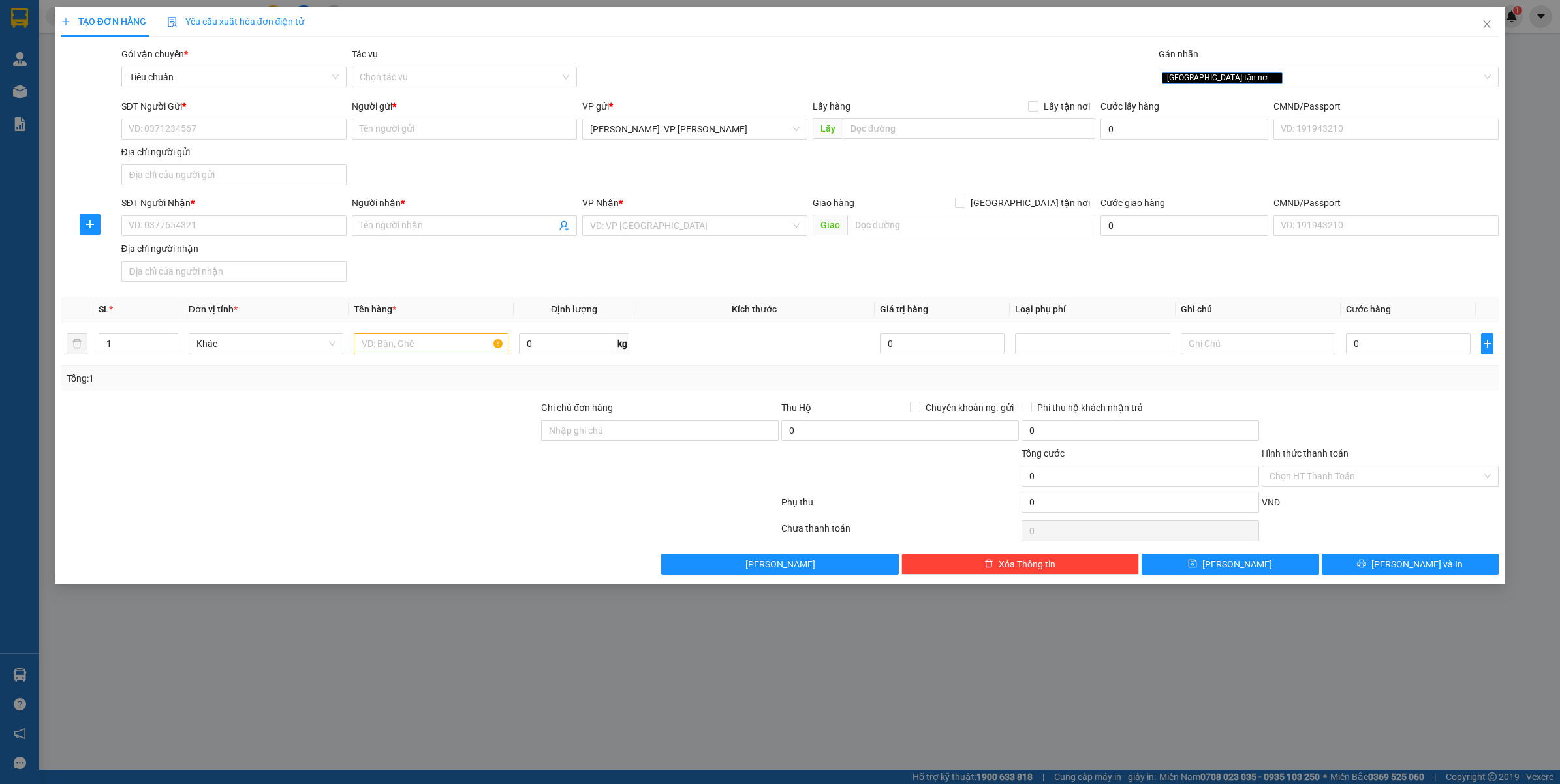
drag, startPoint x: 1045, startPoint y: 197, endPoint x: 869, endPoint y: 204, distance: 176.1
click at [1045, 198] on span "[GEOGRAPHIC_DATA] tận nơi" at bounding box center [1030, 203] width 130 height 15
click at [964, 198] on input "[GEOGRAPHIC_DATA] tận nơi" at bounding box center [959, 202] width 9 height 9
checkbox input "true"
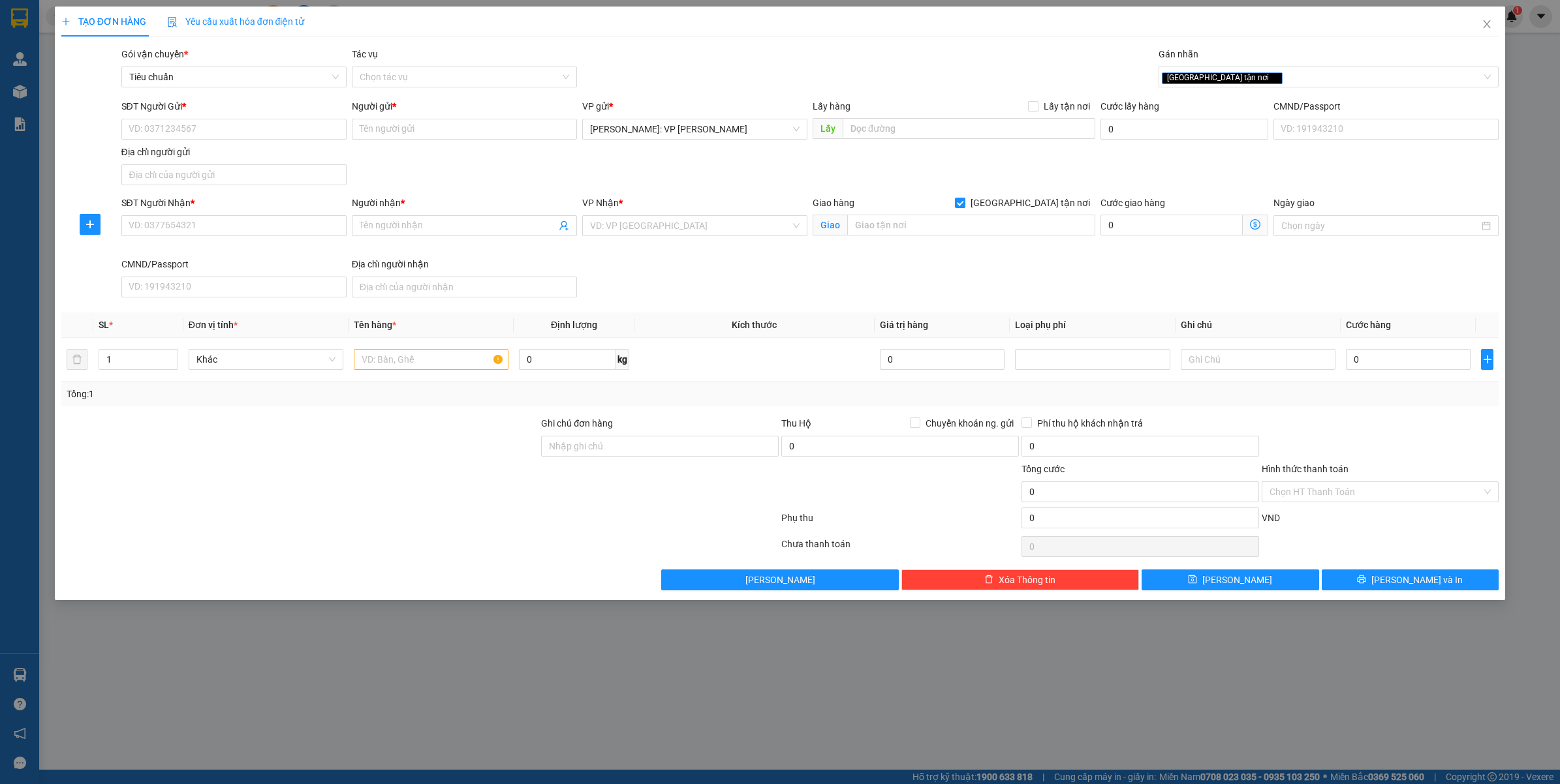
click at [269, 141] on div "SĐT Người Gửi * VD: 0371234567" at bounding box center [234, 122] width 225 height 45
click at [278, 138] on input "SĐT Người Gửi *" at bounding box center [234, 129] width 225 height 21
type input "0941663782"
click at [252, 158] on div "0941663782 - TUYẾT ANH" at bounding box center [234, 156] width 209 height 15
type input "TUYẾT ANH"
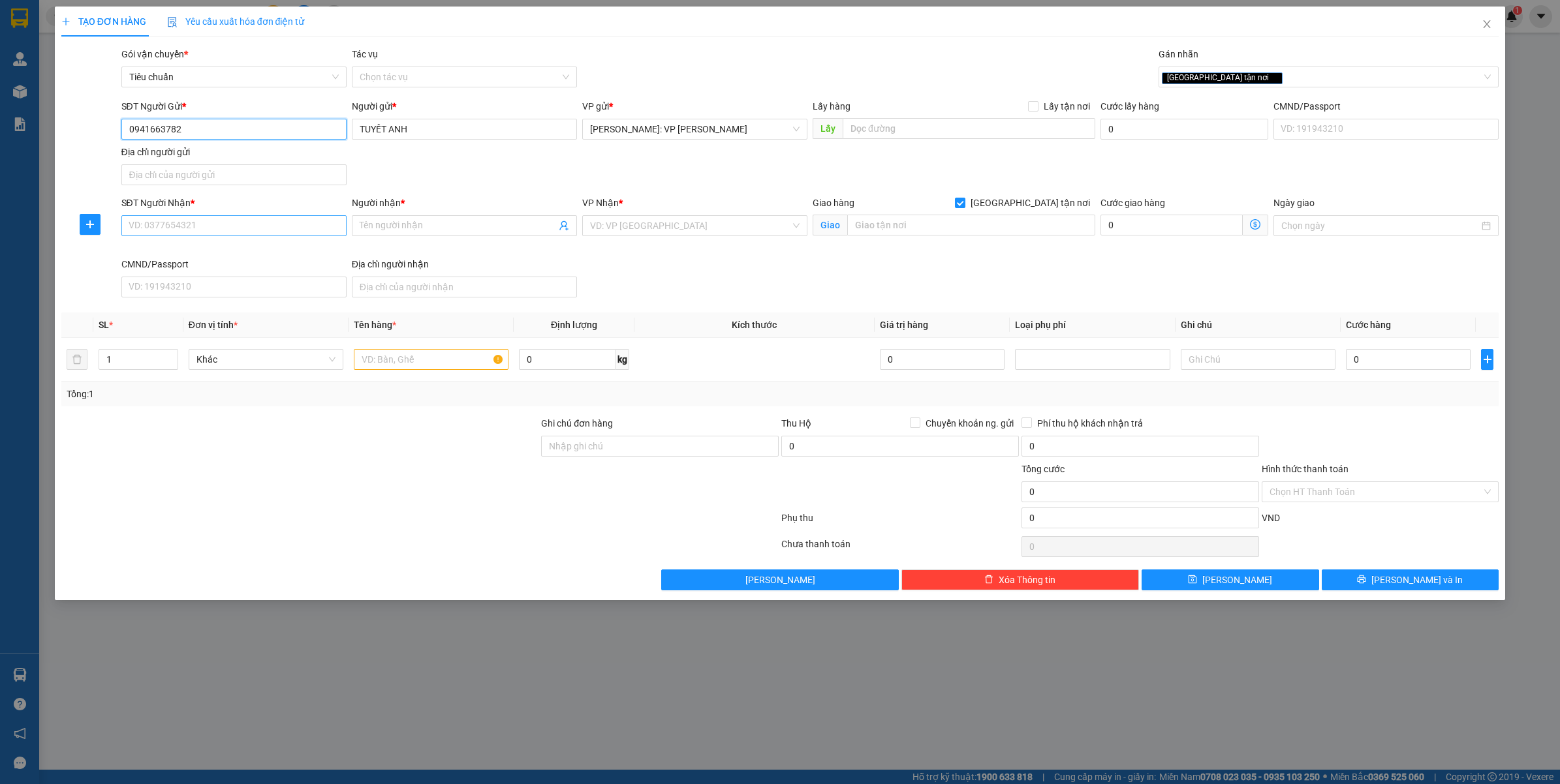
type input "0941663782"
click at [242, 223] on input "SĐT Người Nhận *" at bounding box center [234, 225] width 225 height 21
click at [242, 225] on input "0868228266" at bounding box center [234, 225] width 225 height 21
type input "0868228266"
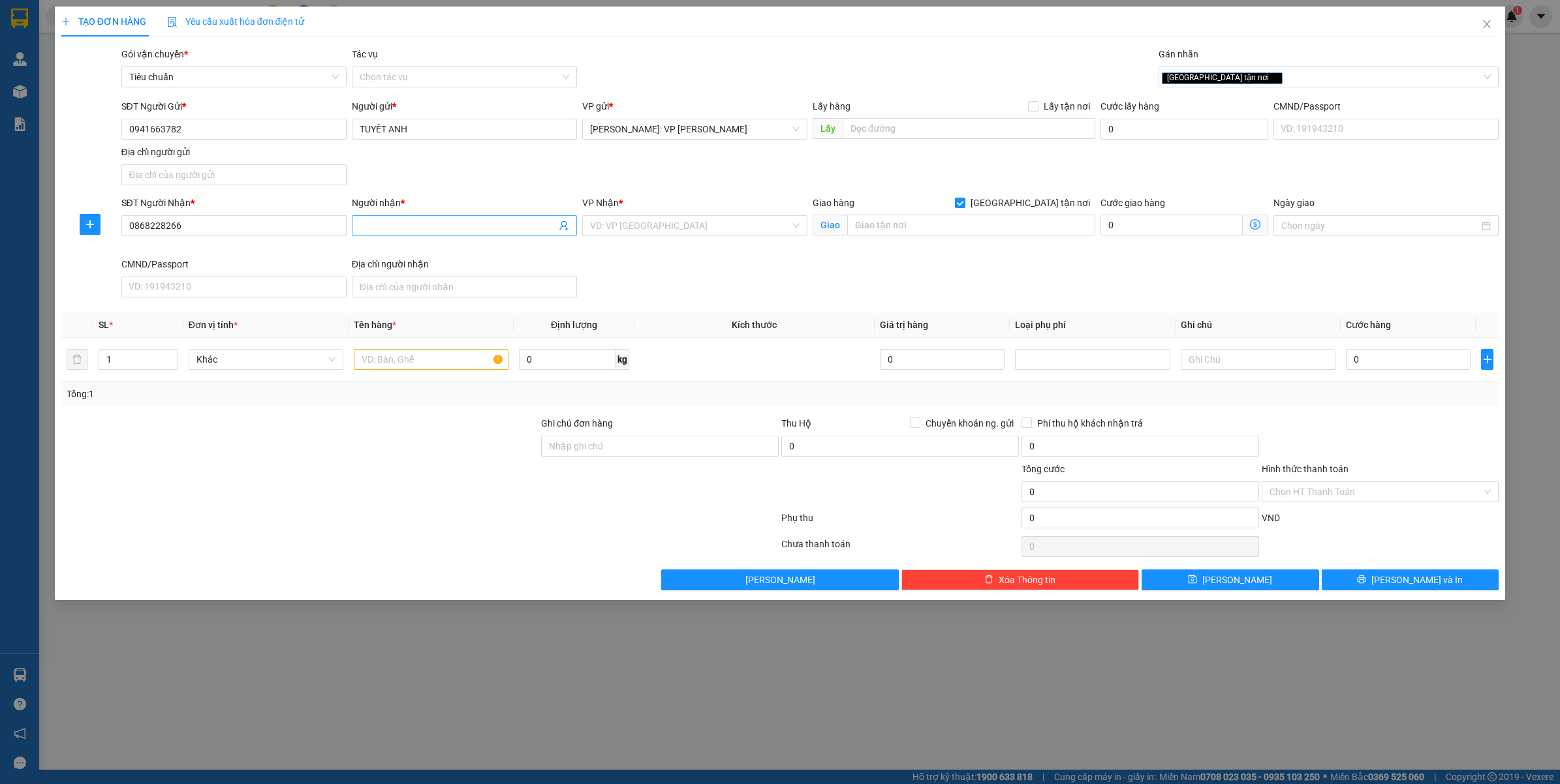
click at [429, 233] on input "Người nhận *" at bounding box center [458, 225] width 196 height 15
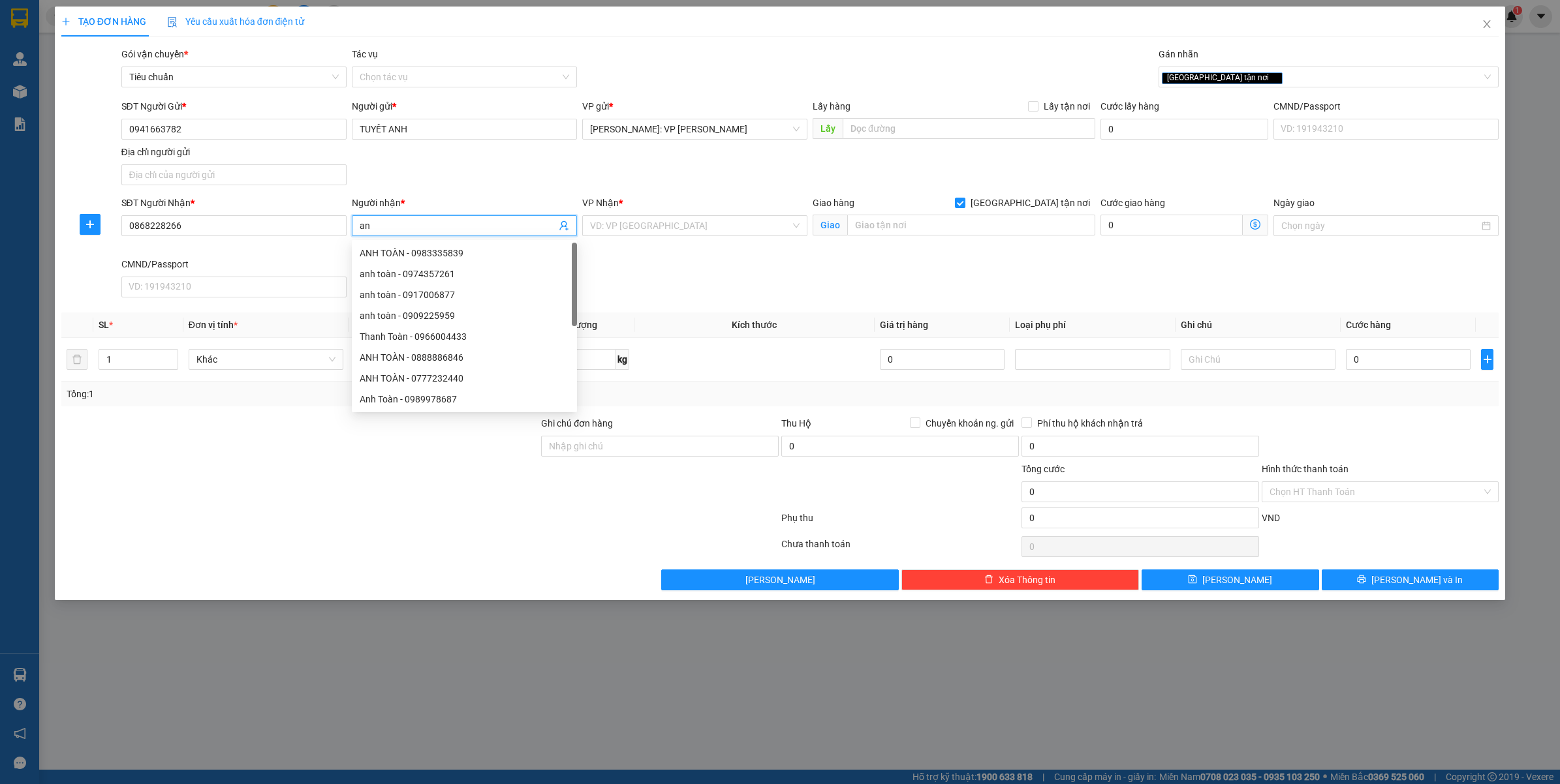
type input "a"
type input "ANH TOÀN"
click at [615, 227] on input "search" at bounding box center [690, 225] width 201 height 20
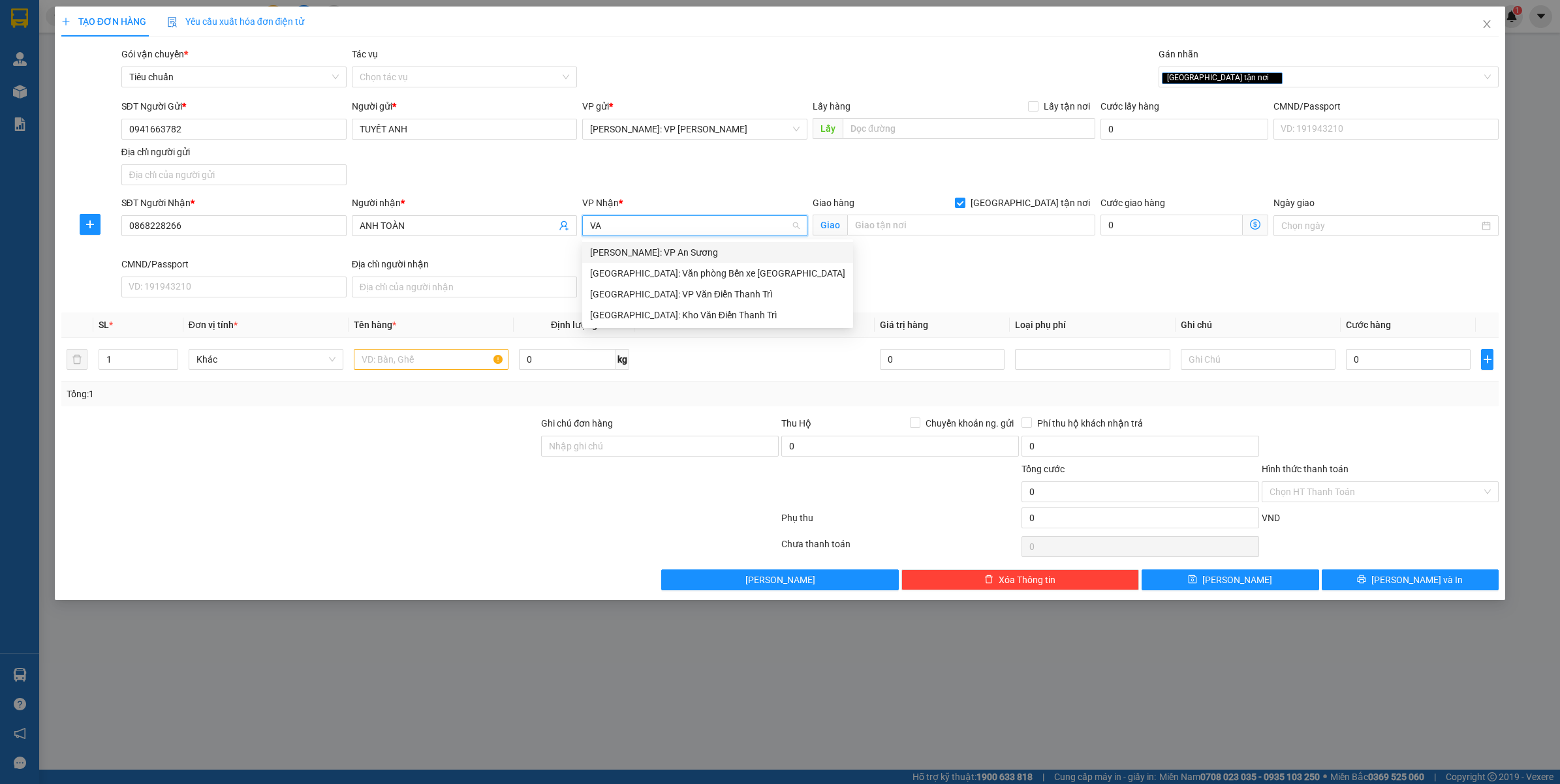
type input "VĂ"
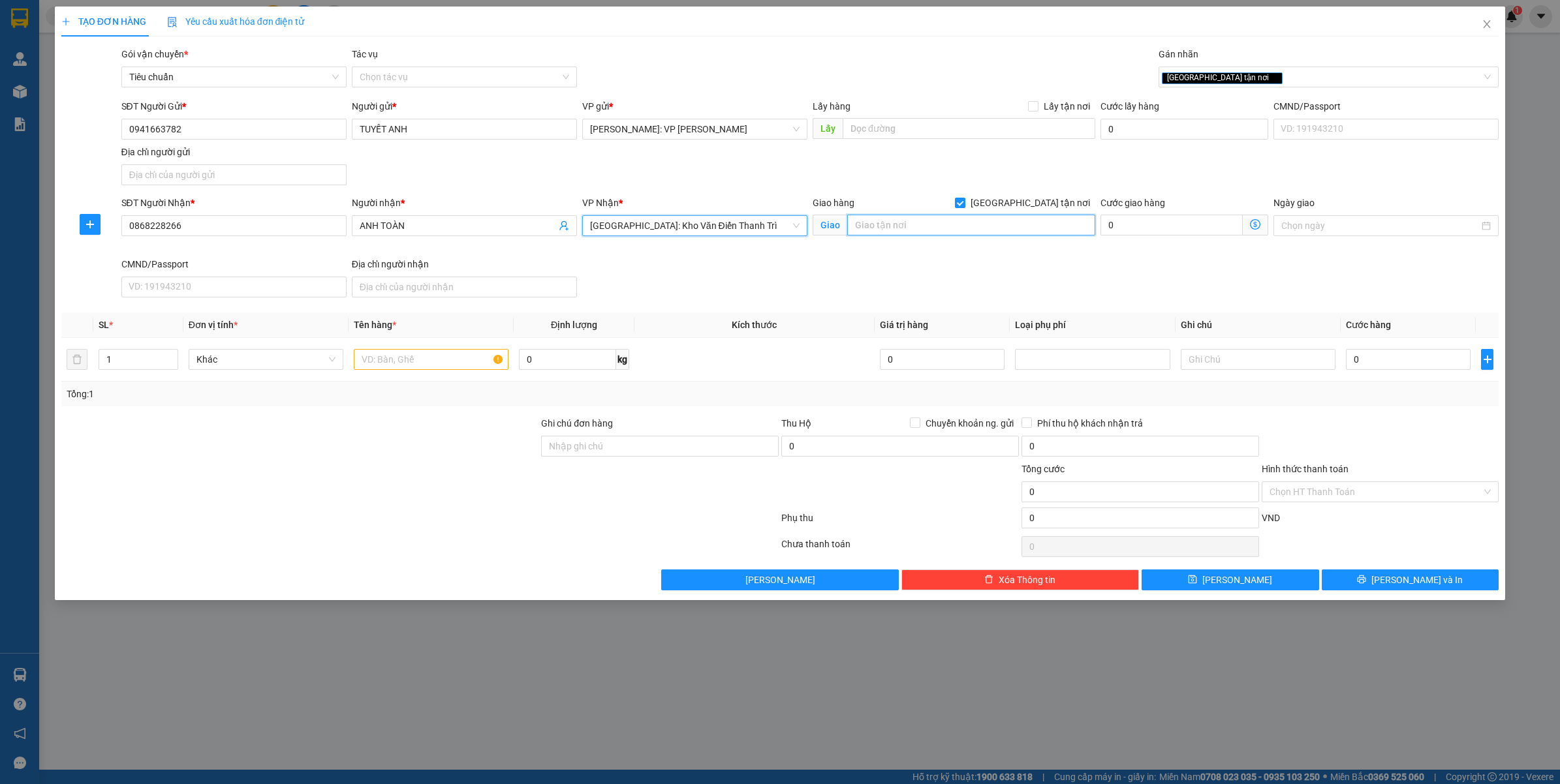
click at [888, 226] on input "text" at bounding box center [971, 225] width 248 height 21
type input "S2.08 KĐT VINHOMES [GEOGRAPHIC_DATA] - [GEOGRAPHIC_DATA] - [GEOGRAPHIC_DATA]"
click at [408, 361] on input "text" at bounding box center [431, 359] width 155 height 21
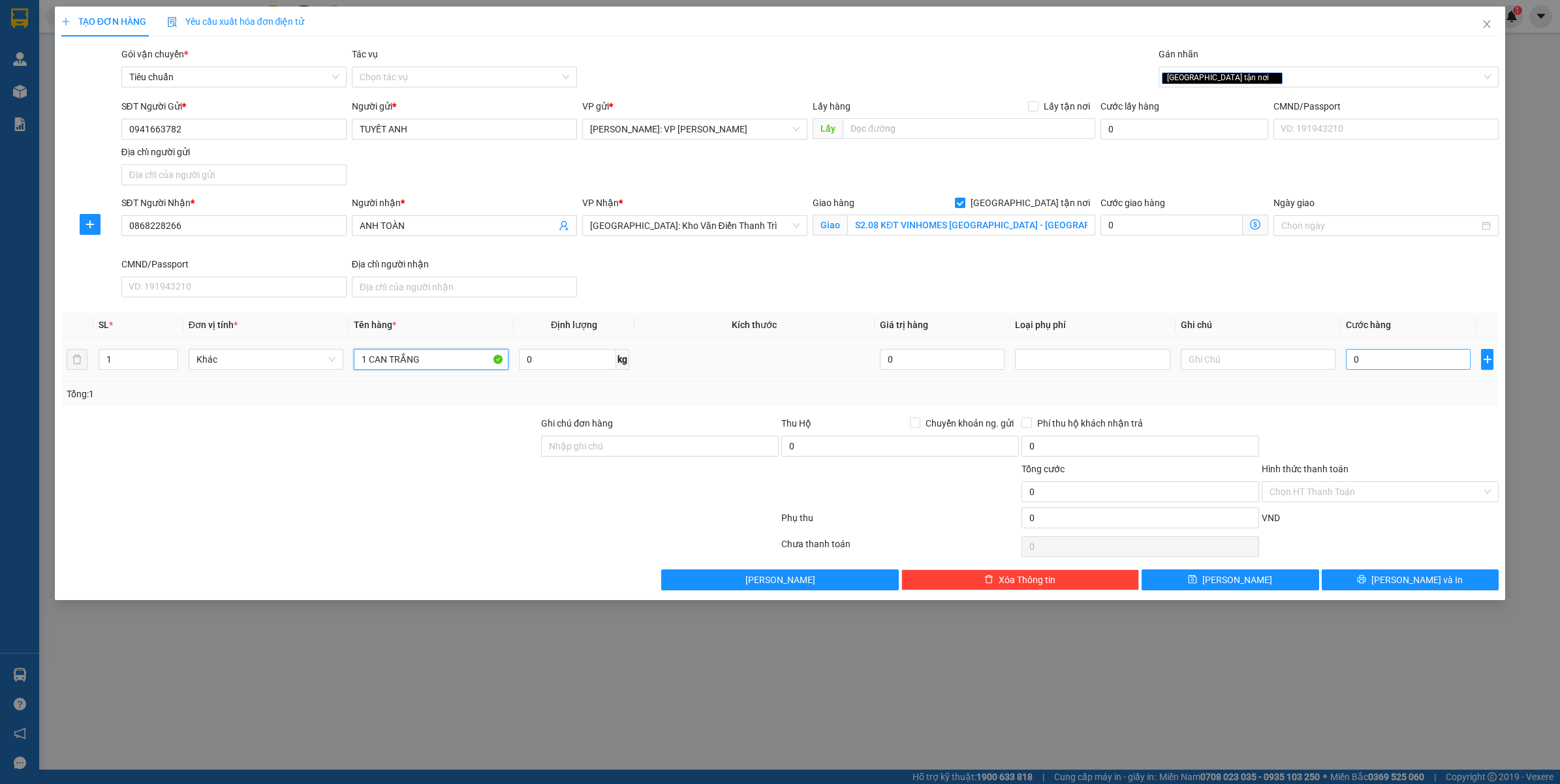
type input "1 CAN TRẮNG"
click at [1397, 366] on input "0" at bounding box center [1408, 359] width 125 height 21
type input "1"
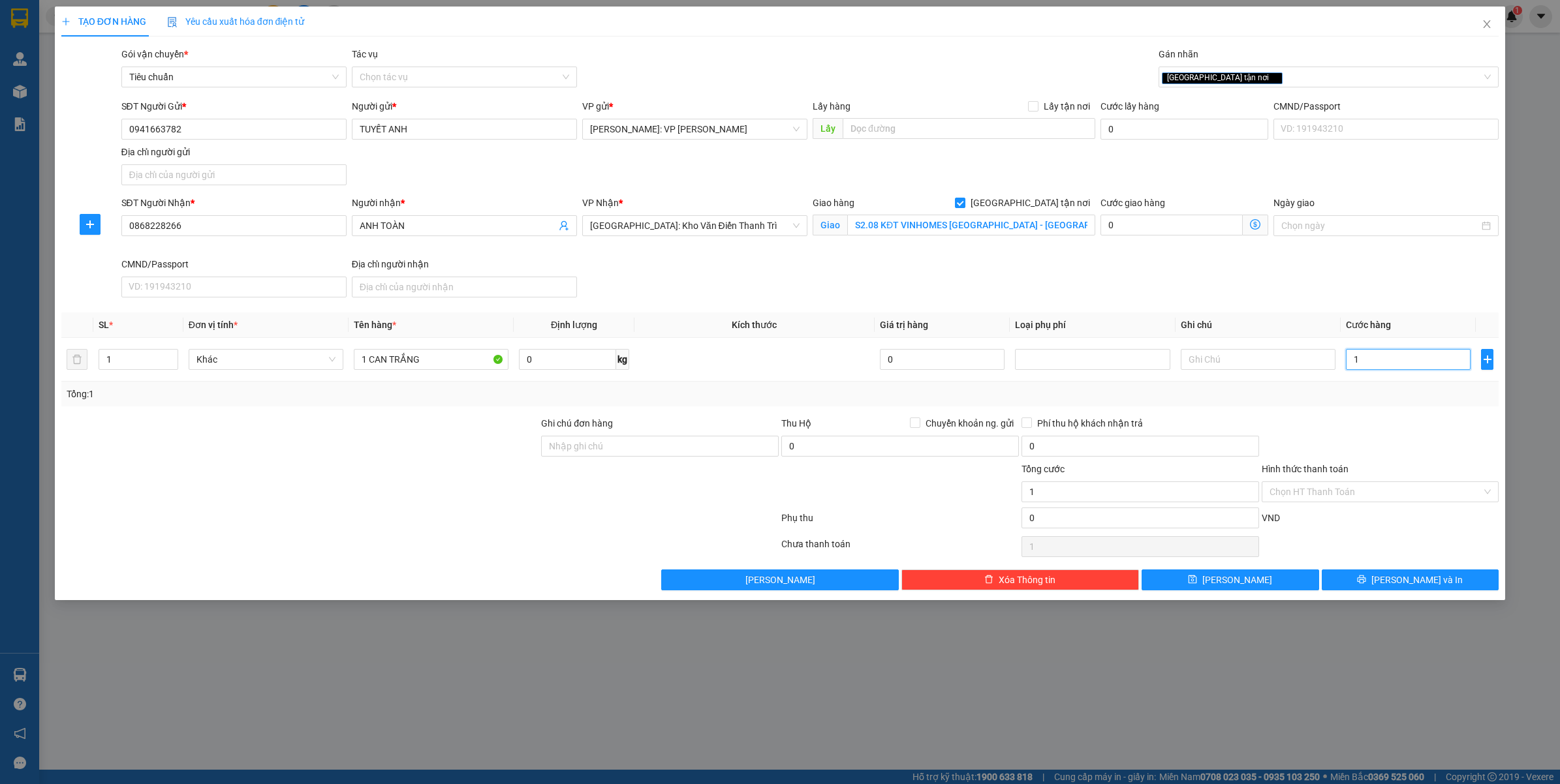
type input "17"
type input "170"
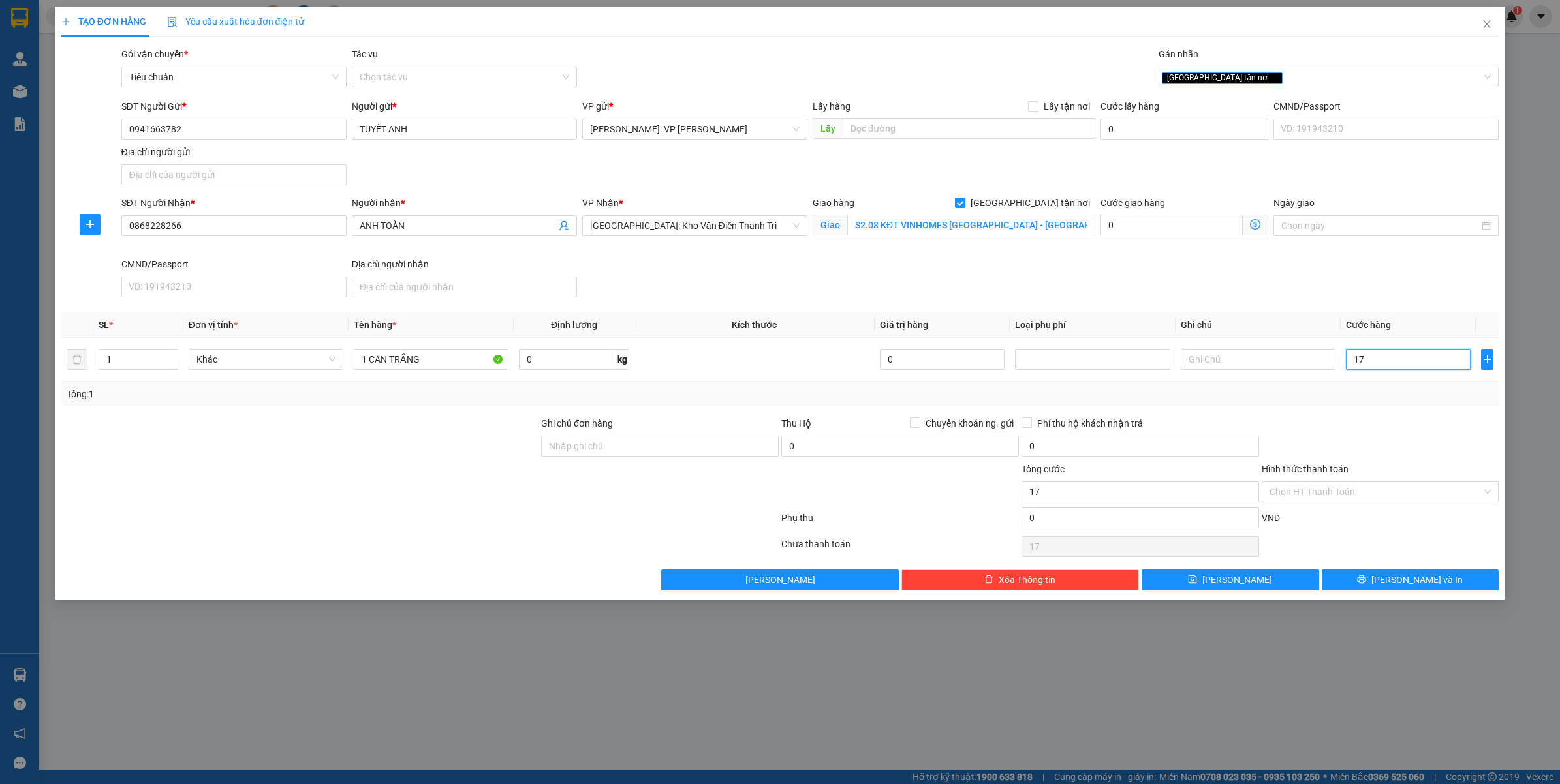
type input "170"
click at [1362, 450] on div at bounding box center [1381, 438] width 240 height 45
type input "170.000"
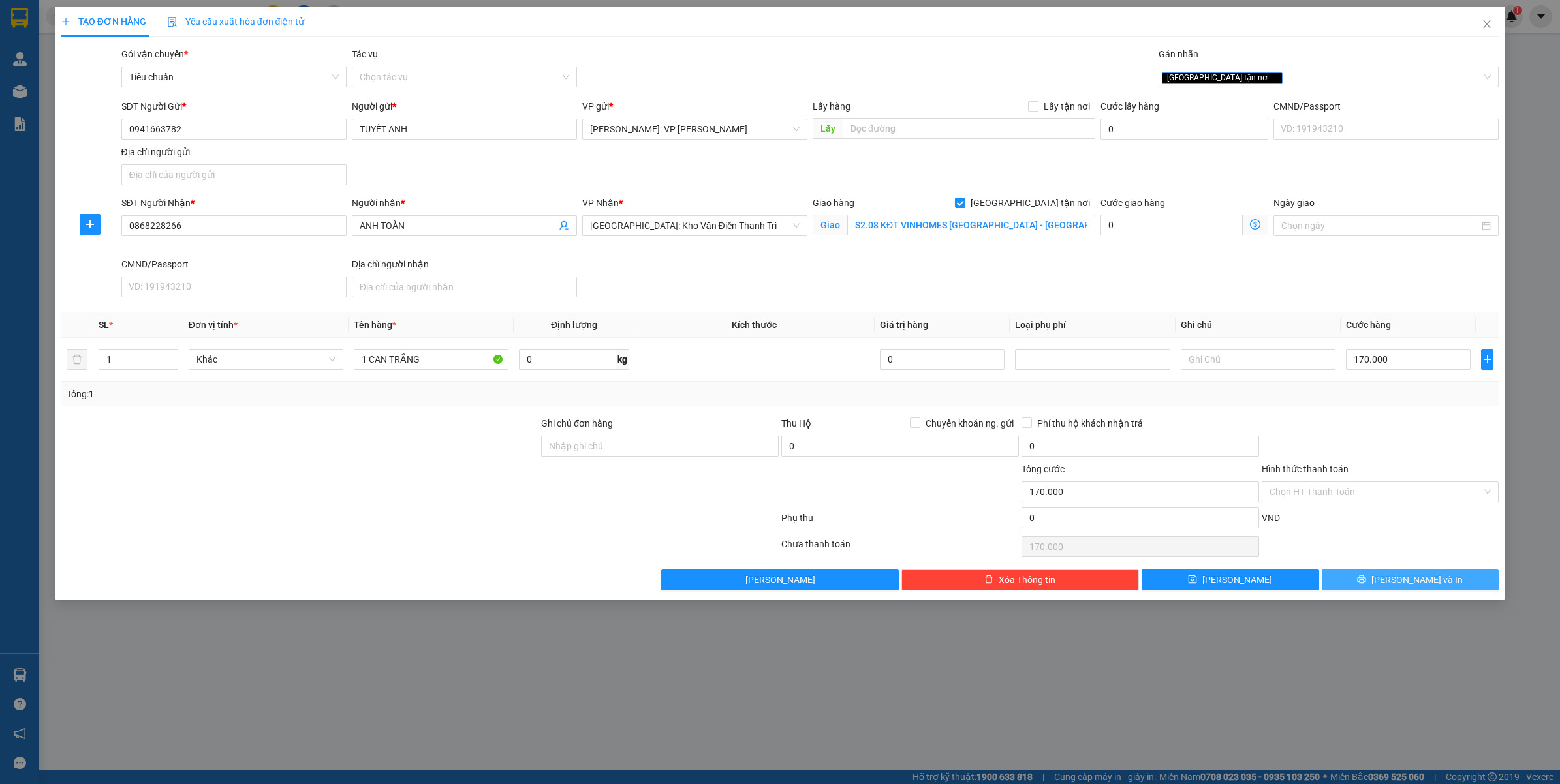
click at [1379, 585] on button "[PERSON_NAME] và In" at bounding box center [1410, 580] width 177 height 21
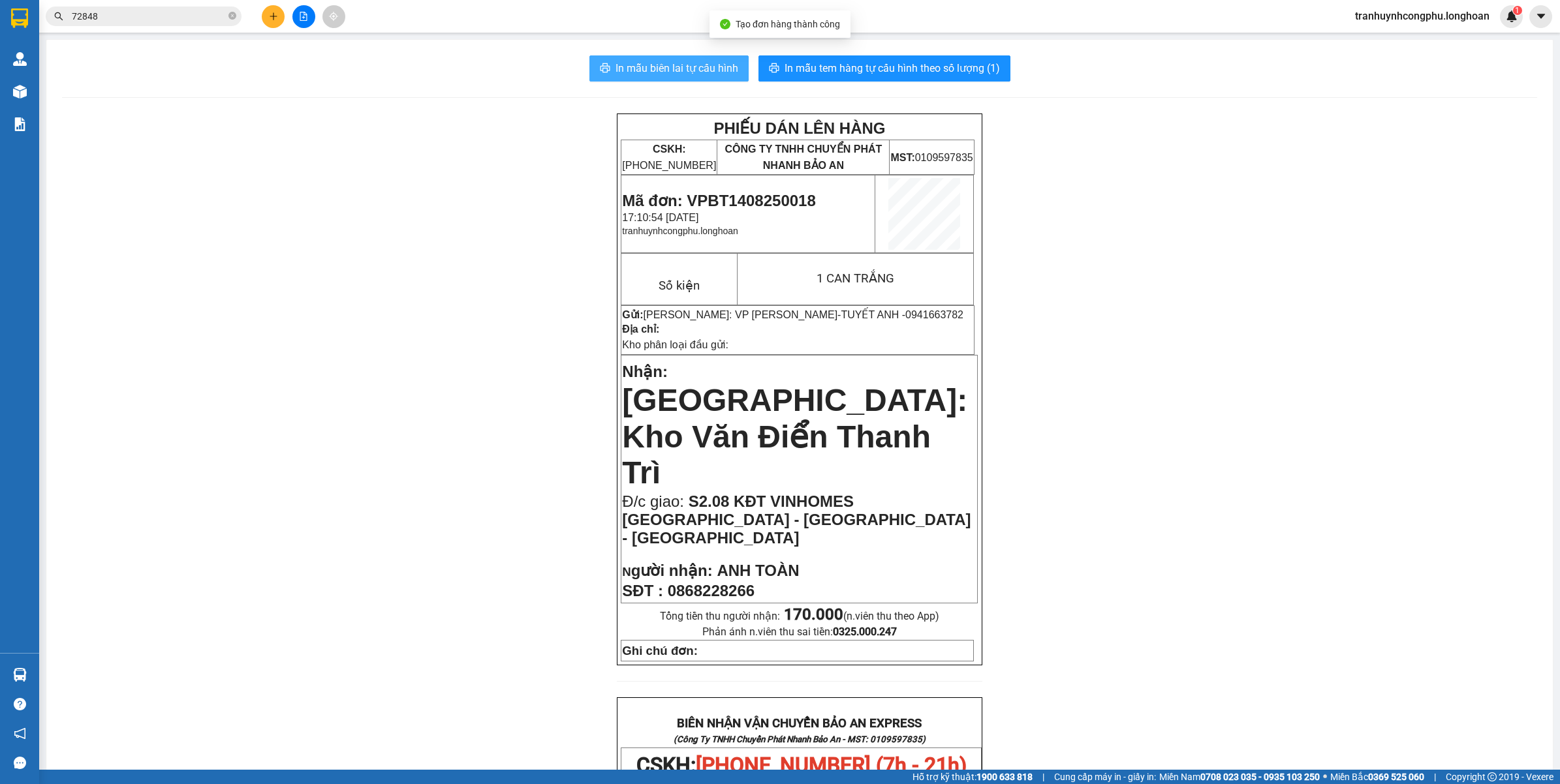
click at [623, 67] on span "In mẫu biên lai tự cấu hình" at bounding box center [677, 68] width 123 height 16
click at [905, 318] on span "0941663782" at bounding box center [934, 314] width 58 height 11
copy span "0941663782"
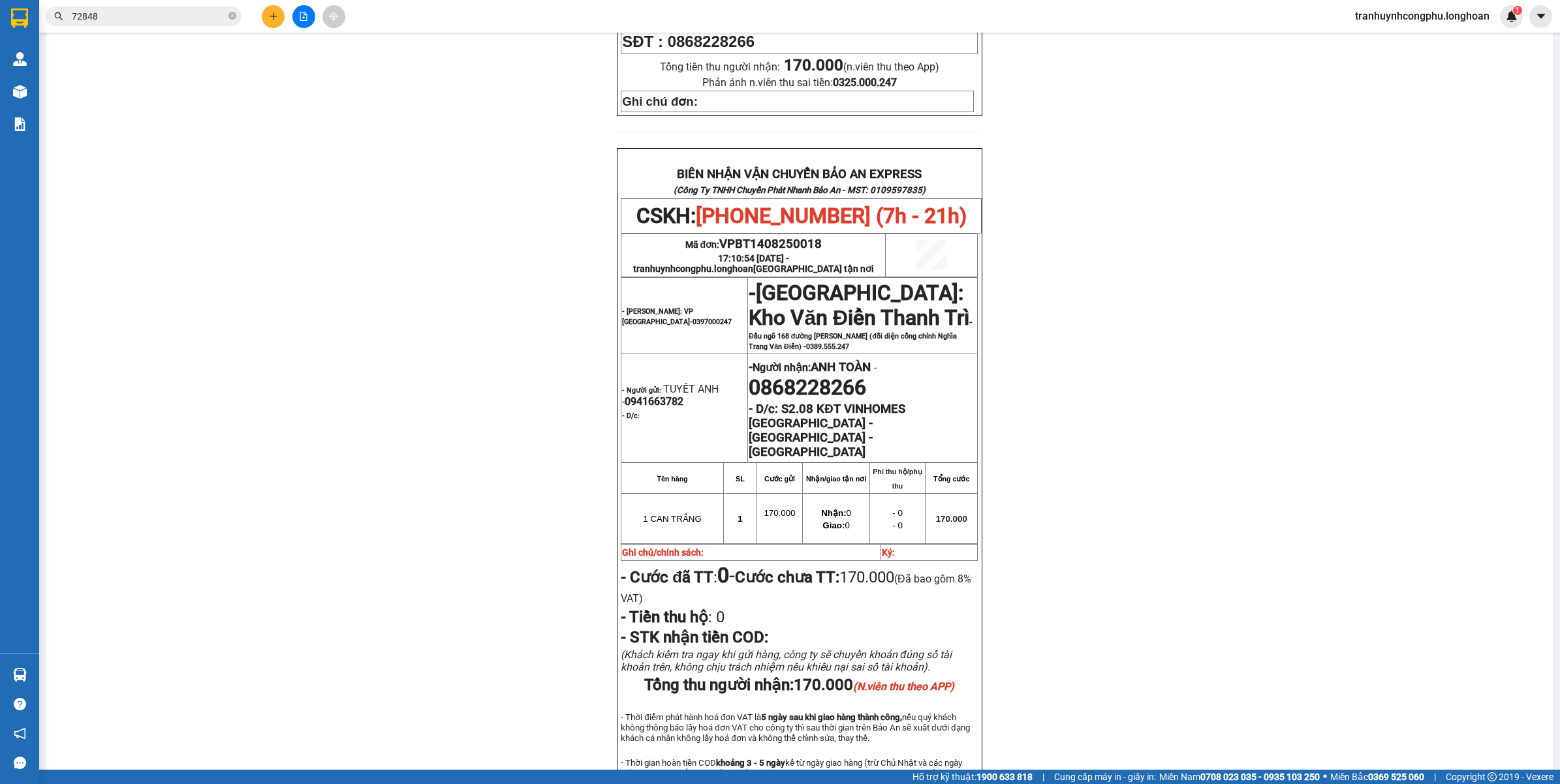
scroll to position [566, 0]
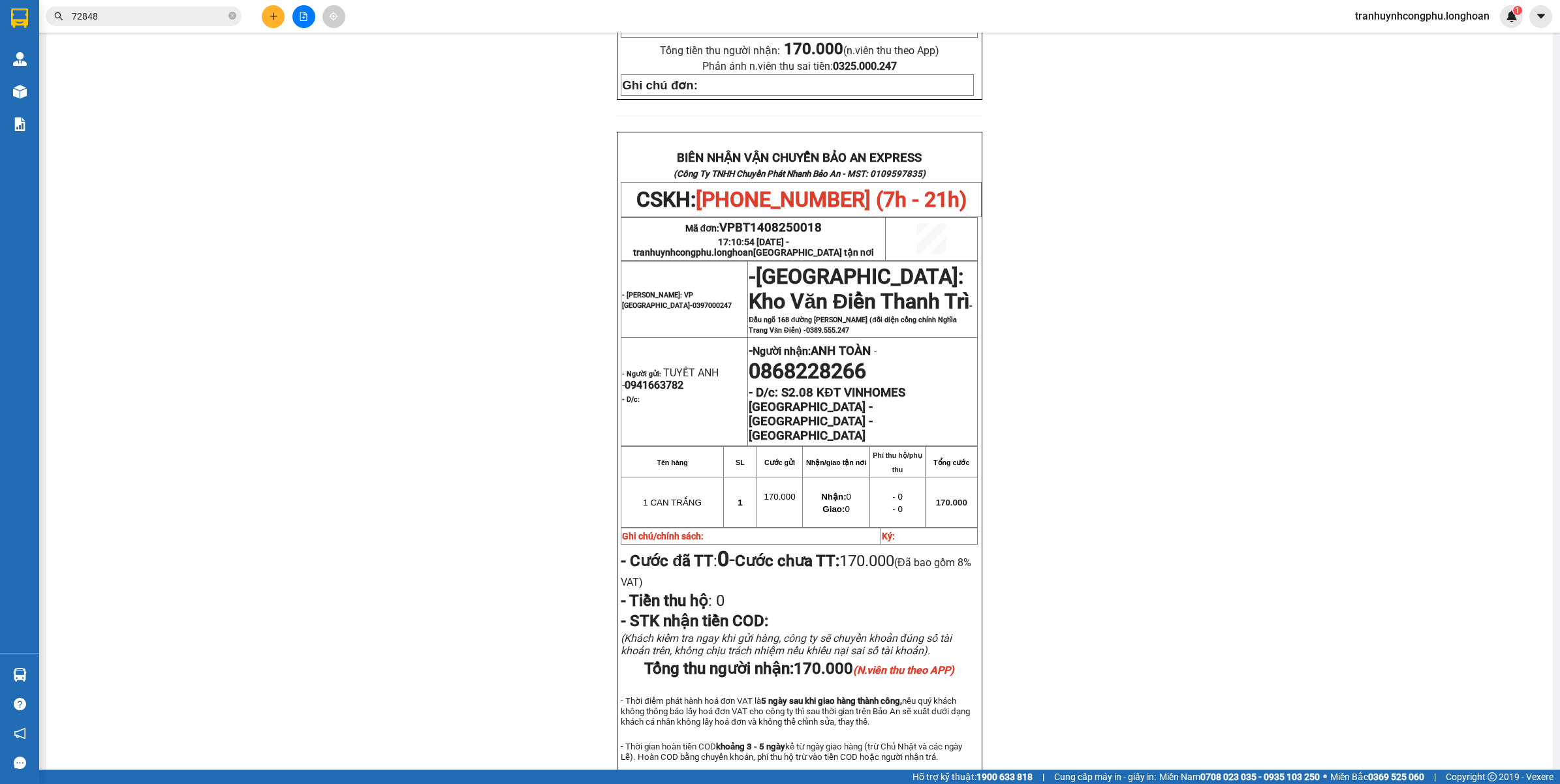
click at [1221, 373] on div "PHIẾU DÁN LÊN HÀNG CSKH: [PHONE_NUMBER] CÔNG TY TNHH CHUYỂN PHÁT NHANH BẢO AN M…" at bounding box center [800, 188] width 1475 height 1280
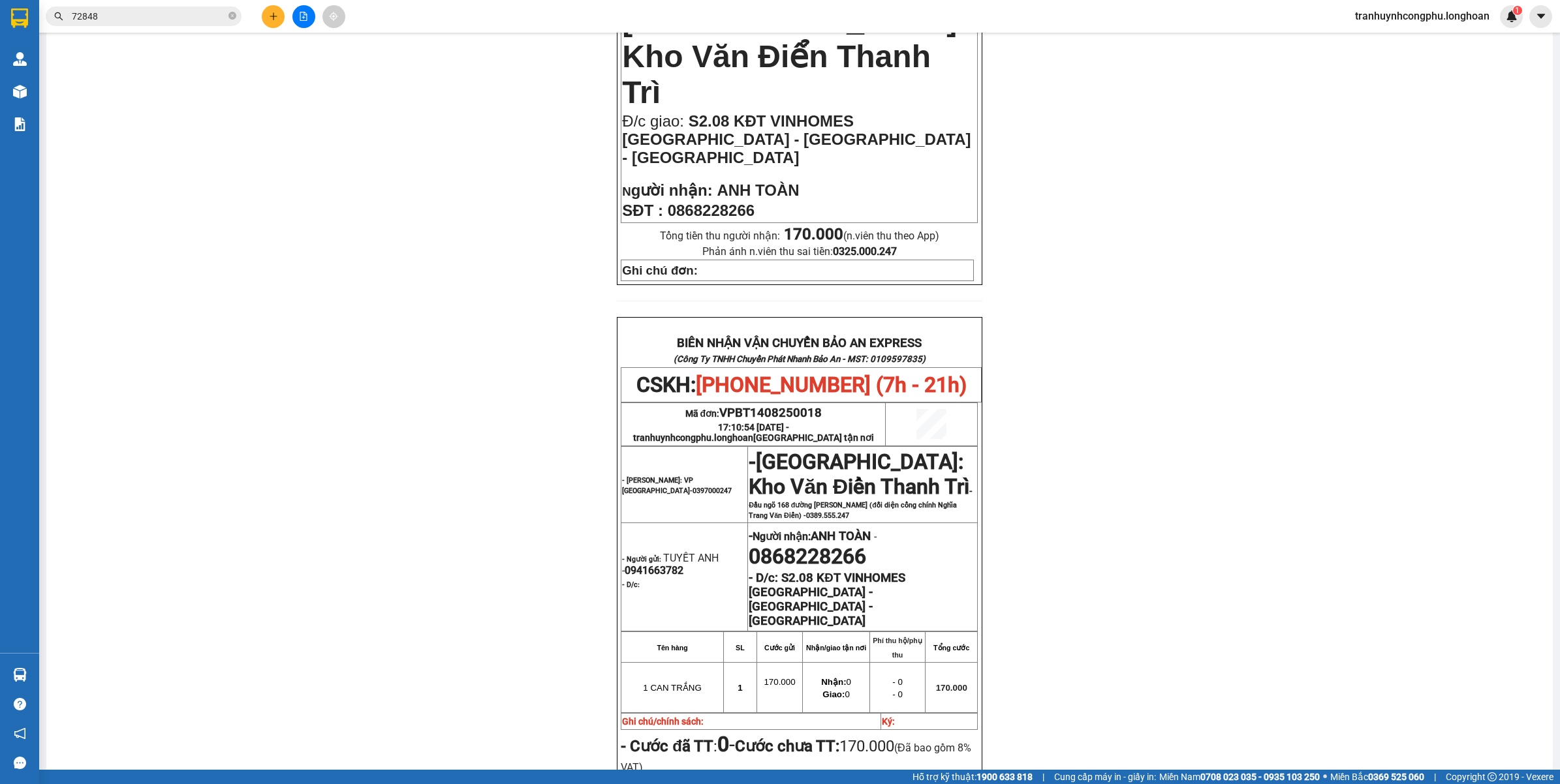
scroll to position [158, 0]
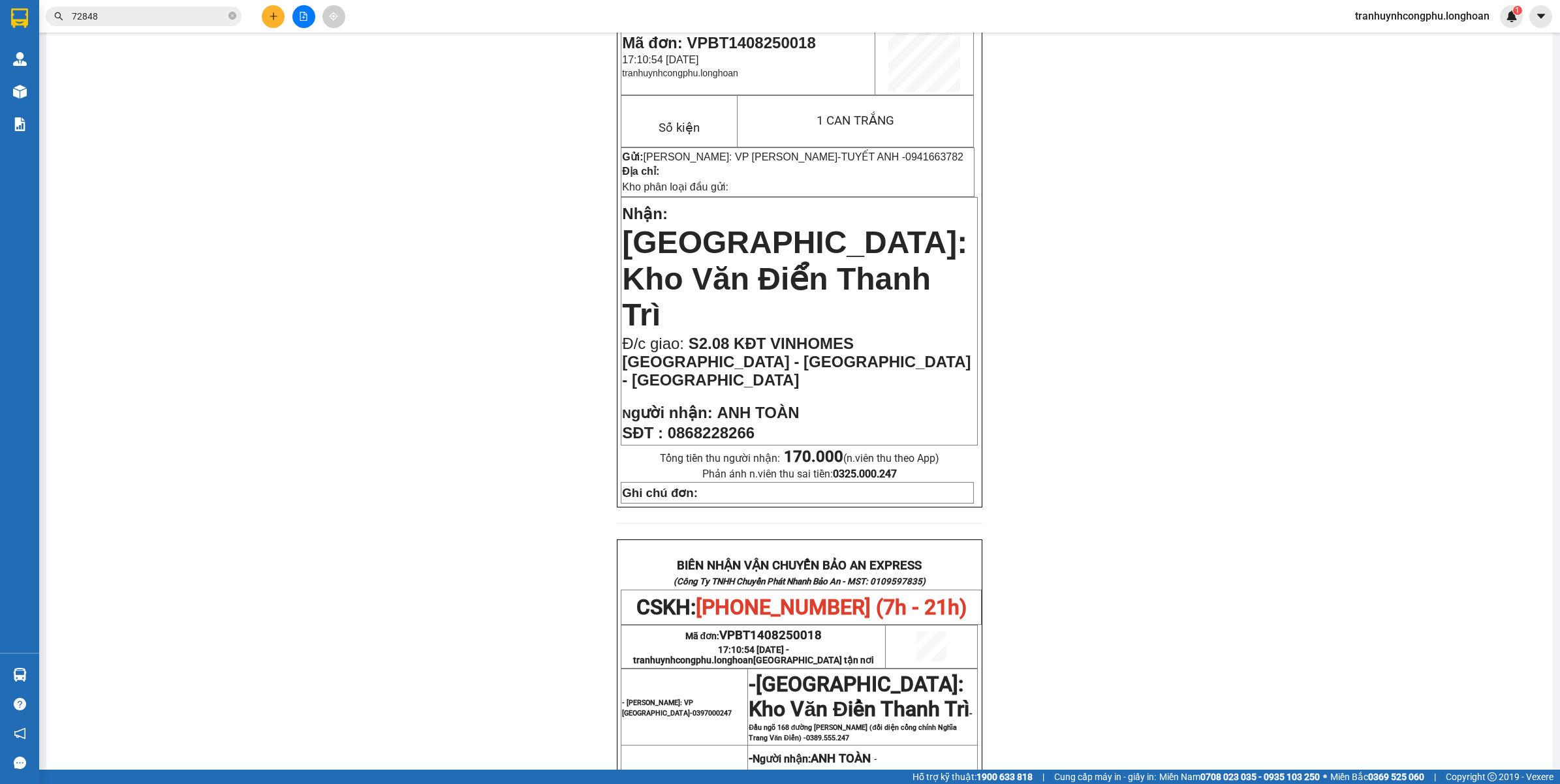
drag, startPoint x: 1244, startPoint y: 374, endPoint x: 1225, endPoint y: 378, distance: 19.4
click at [1225, 378] on div "PHIẾU DÁN LÊN HÀNG CSKH: [PHONE_NUMBER] CÔNG TY TNHH CHUYỂN PHÁT NHANH BẢO AN M…" at bounding box center [800, 595] width 1475 height 1280
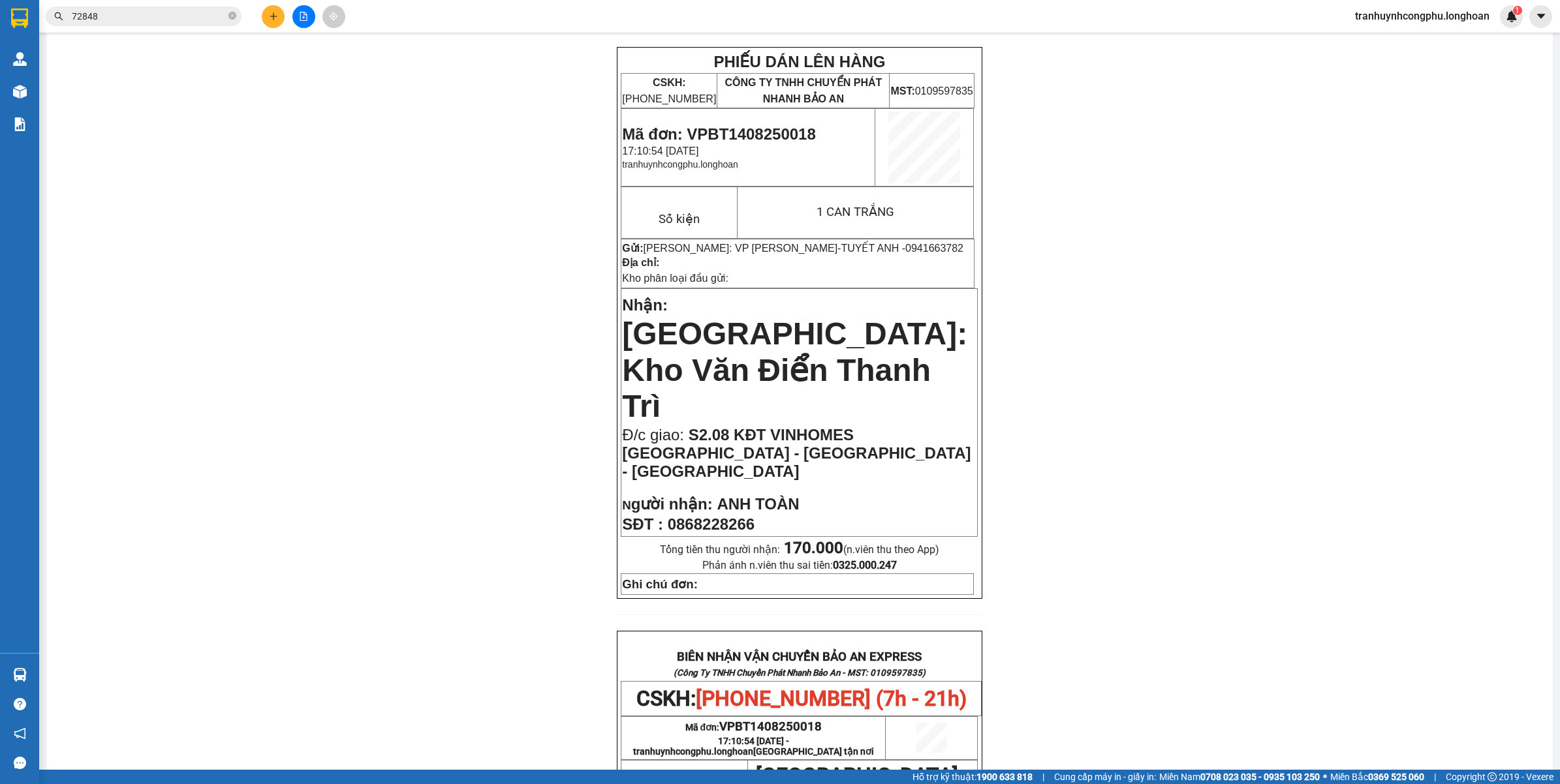
scroll to position [0, 0]
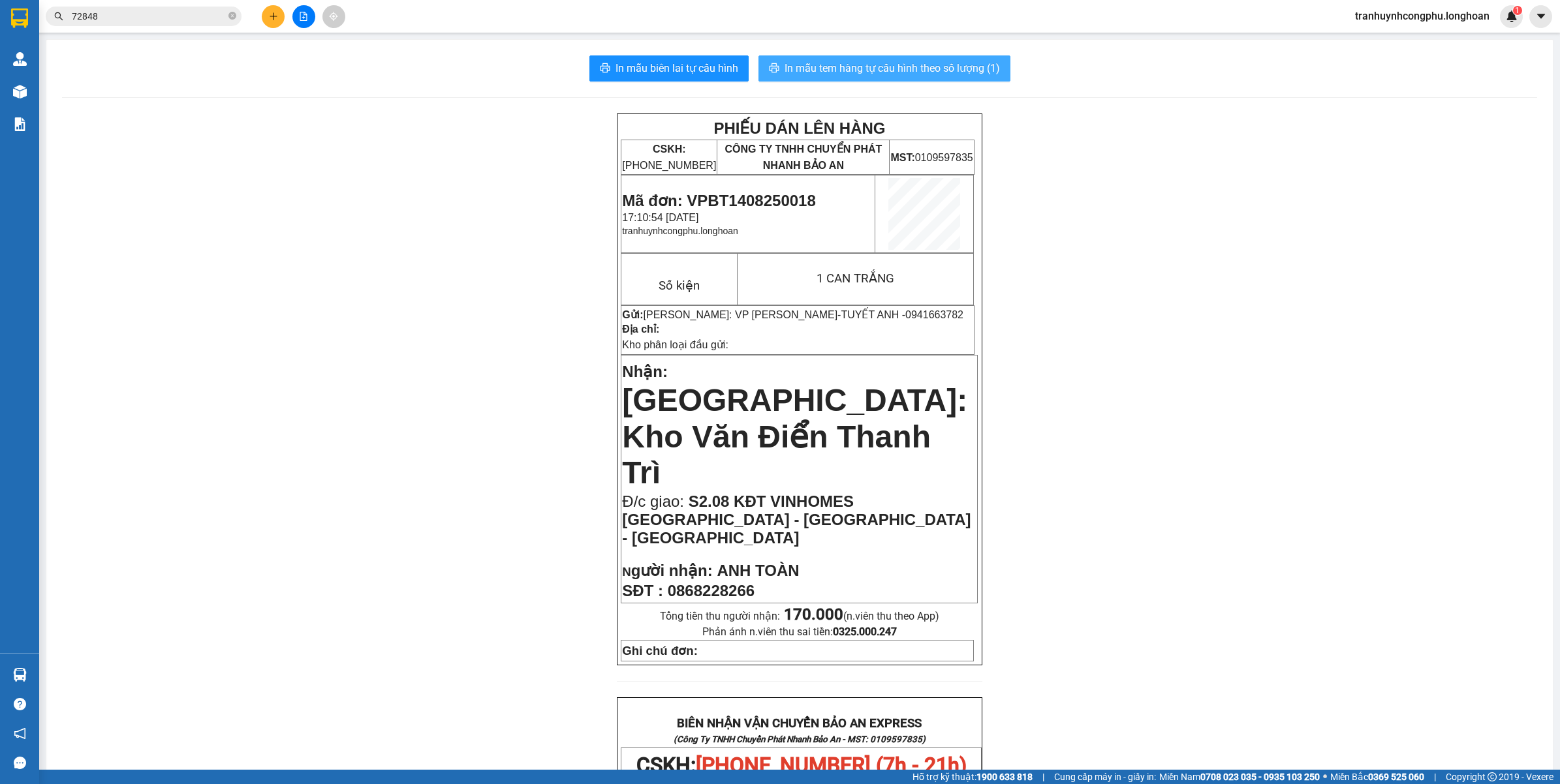
click at [921, 64] on span "In mẫu tem hàng tự cấu hình theo số lượng (1)" at bounding box center [892, 68] width 215 height 16
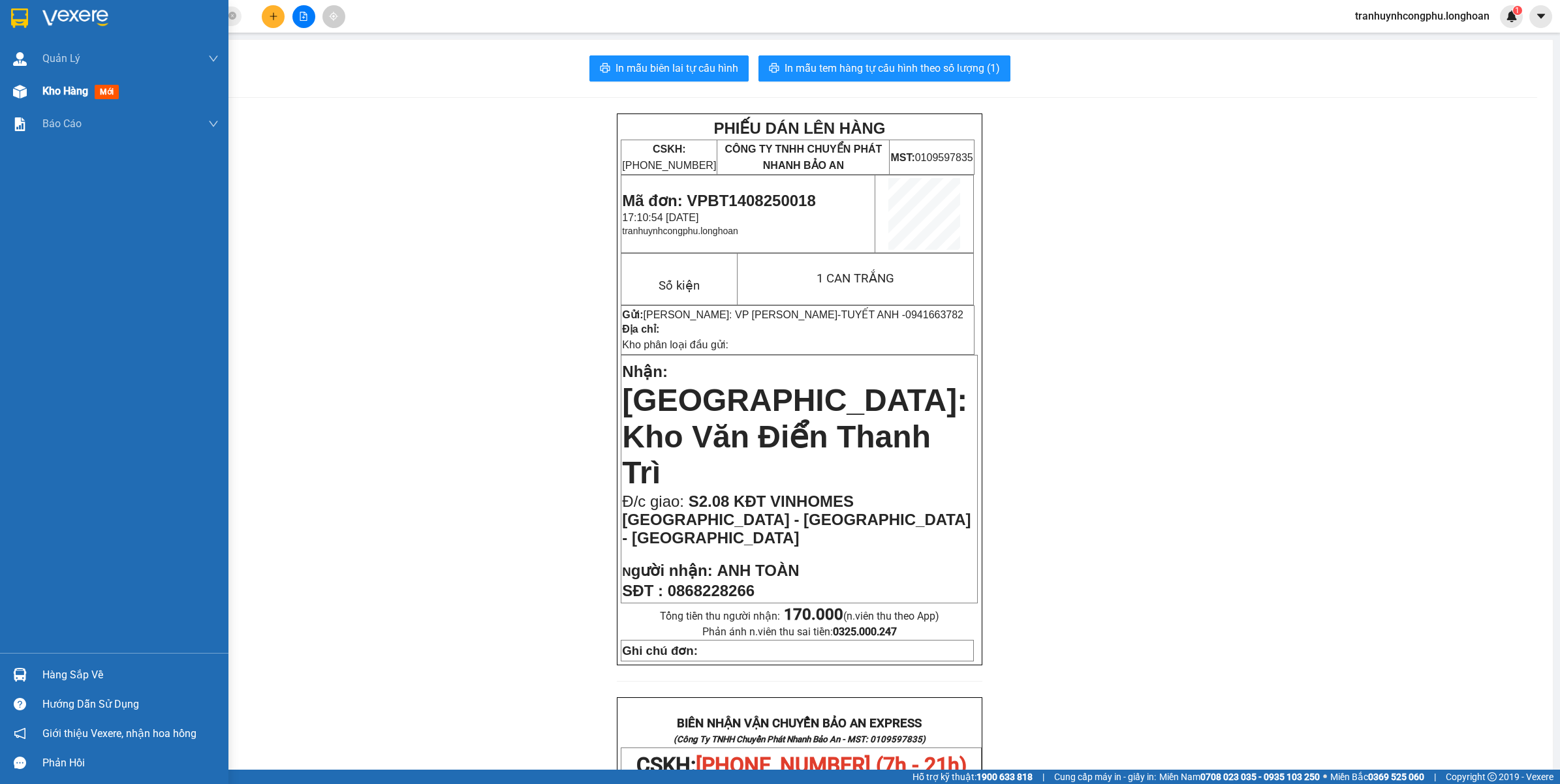
click at [100, 99] on div "Kho hàng mới" at bounding box center [83, 91] width 81 height 16
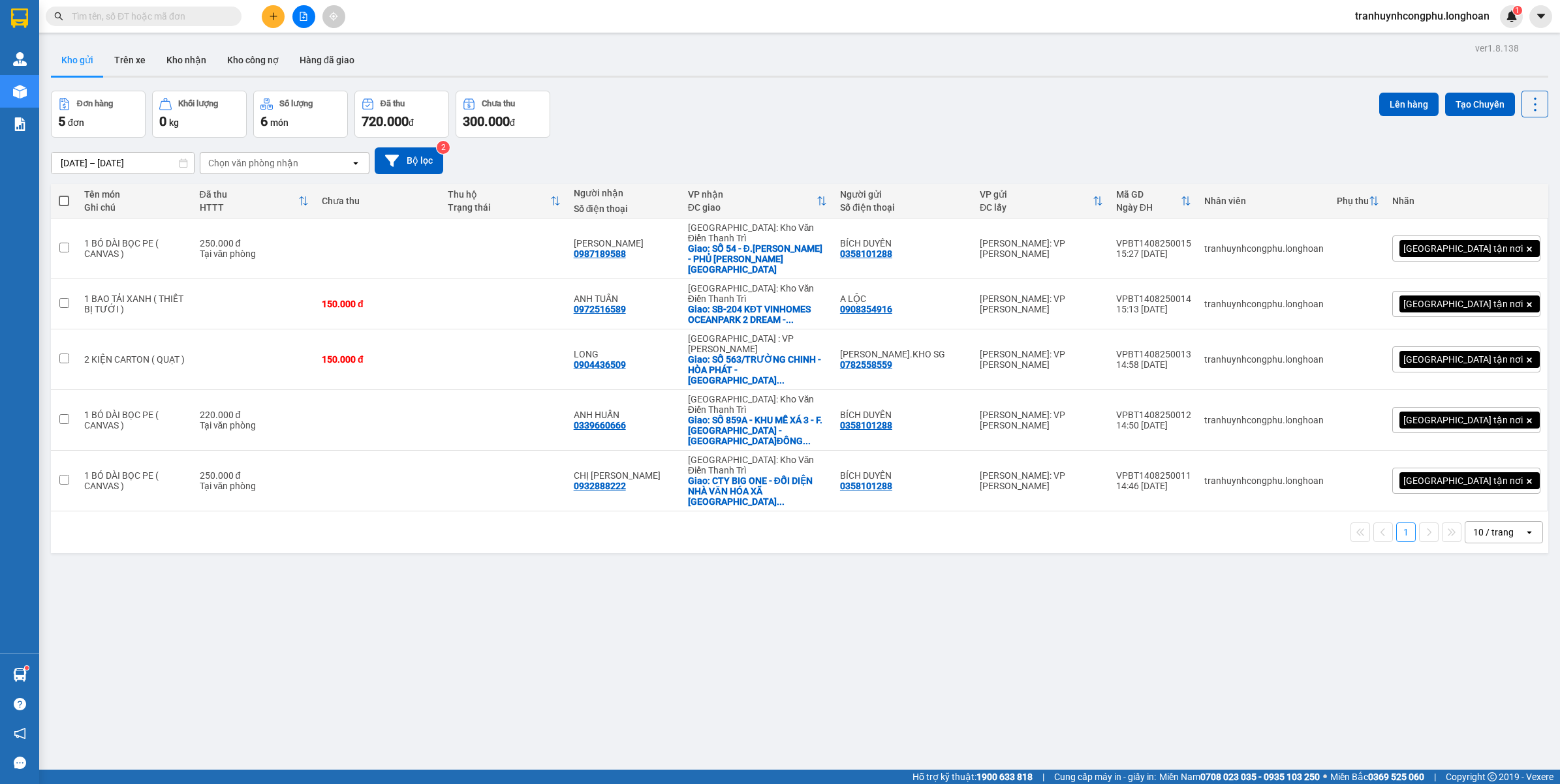
click at [252, 586] on div "ver 1.8.138 Kho gửi Trên xe Kho nhận Kho công nợ Hàng đã giao Đơn hàng 5 đơn Kh…" at bounding box center [799, 430] width 1507 height 784
click at [274, 12] on icon "plus" at bounding box center [273, 16] width 9 height 9
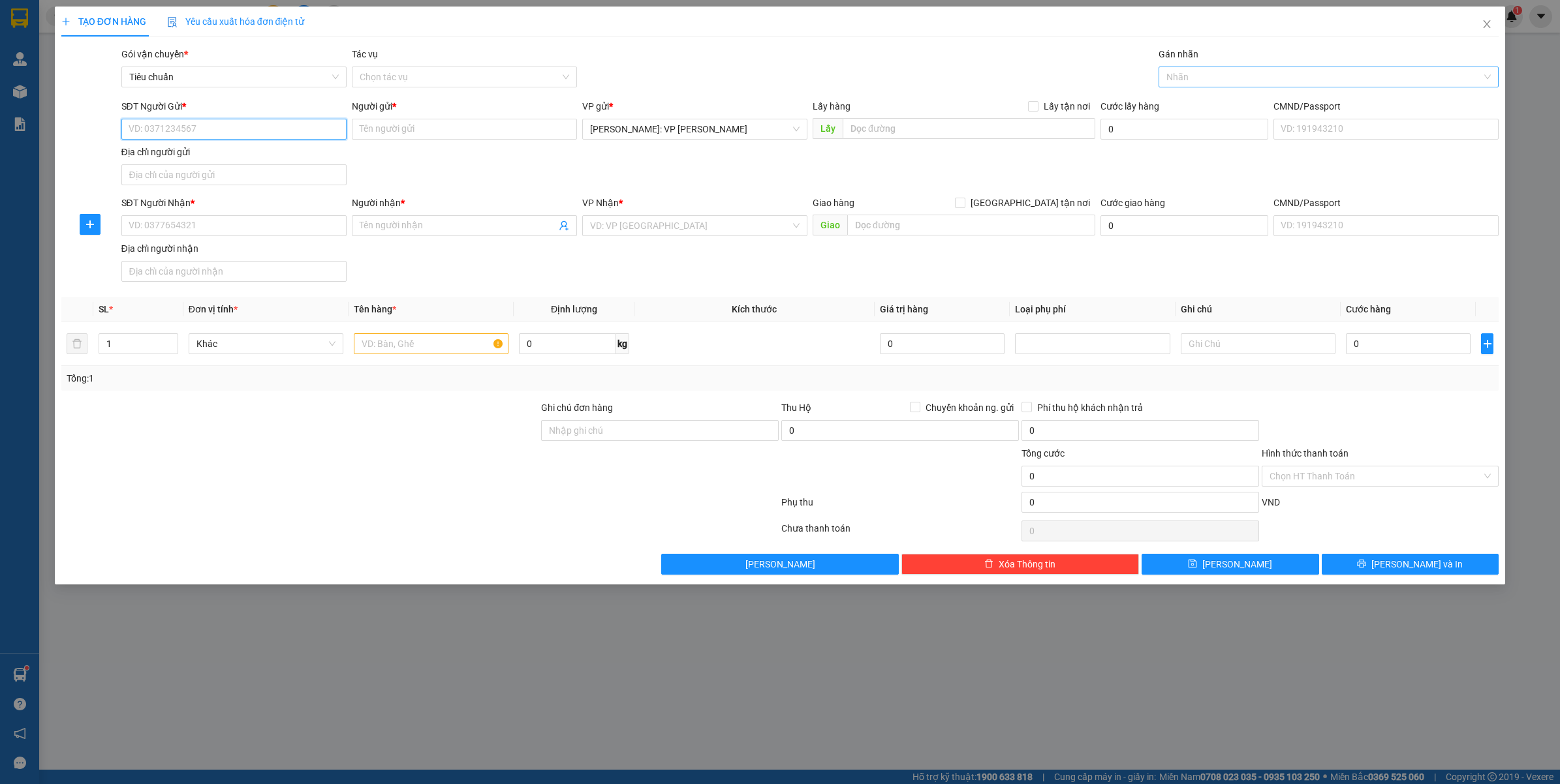
click at [1199, 83] on div at bounding box center [1322, 76] width 321 height 15
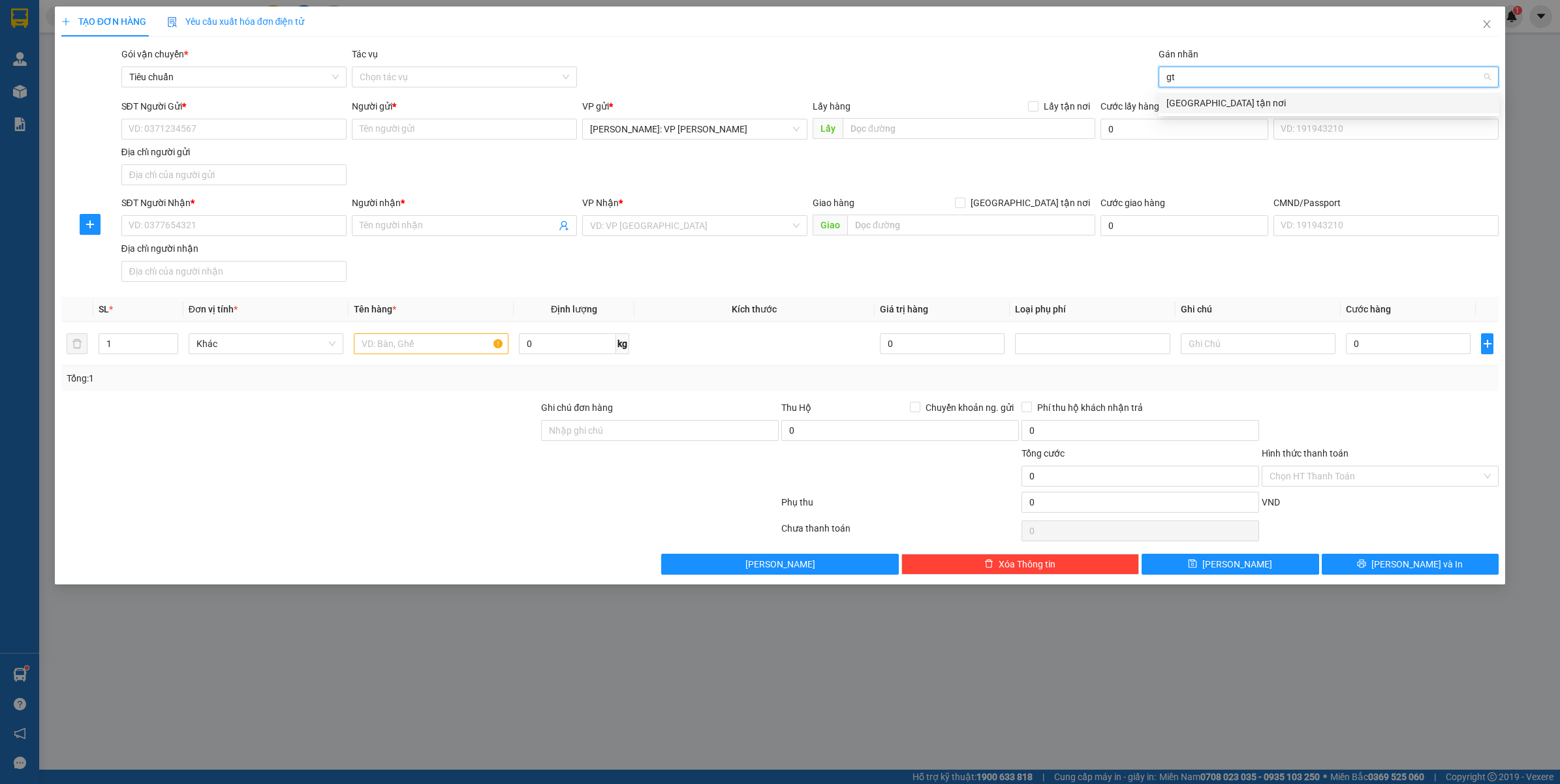
type input "gtn"
click at [1195, 102] on div "[GEOGRAPHIC_DATA] tận nơi" at bounding box center [1329, 103] width 325 height 15
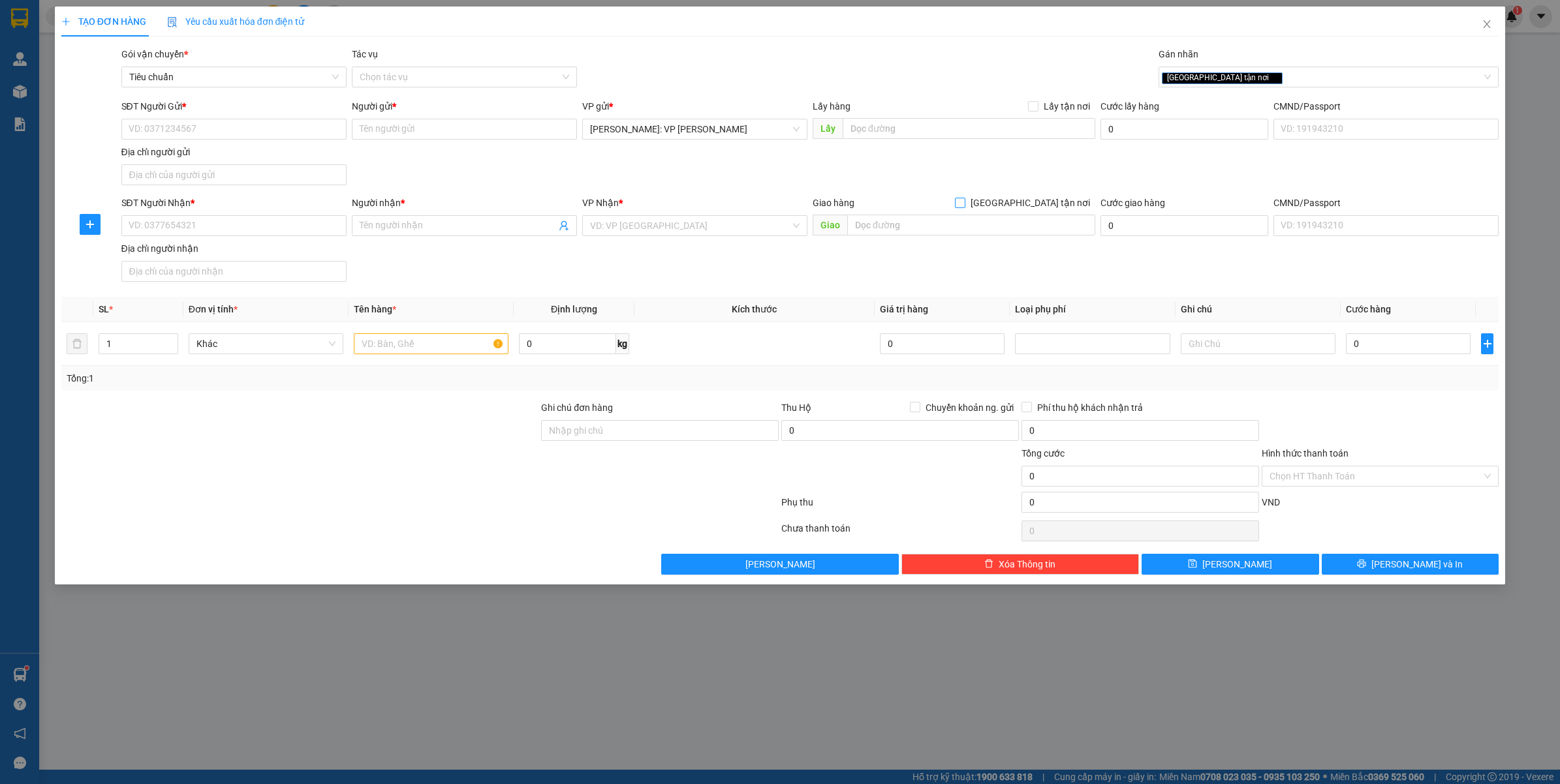
click at [1047, 204] on span "[GEOGRAPHIC_DATA] tận nơi" at bounding box center [1030, 203] width 130 height 15
click at [964, 204] on input "[GEOGRAPHIC_DATA] tận nơi" at bounding box center [959, 202] width 9 height 9
checkbox input "true"
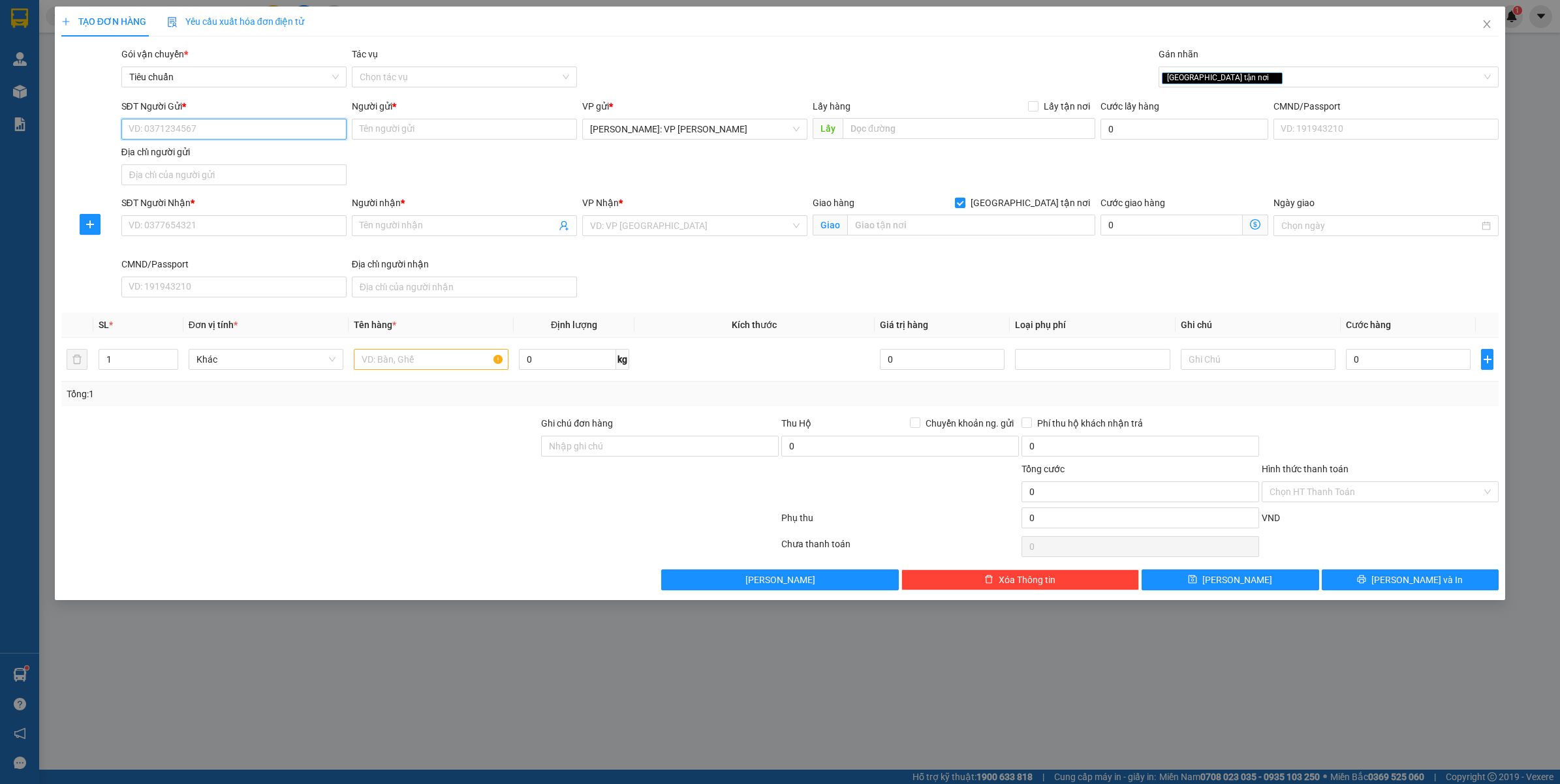
click at [203, 135] on input "SĐT Người Gửi *" at bounding box center [234, 129] width 225 height 21
click at [236, 159] on div "0906968747 - MR.NGÂN" at bounding box center [234, 156] width 209 height 15
type input "0906968747"
type input "MR.NGÂN"
type input "0906968747"
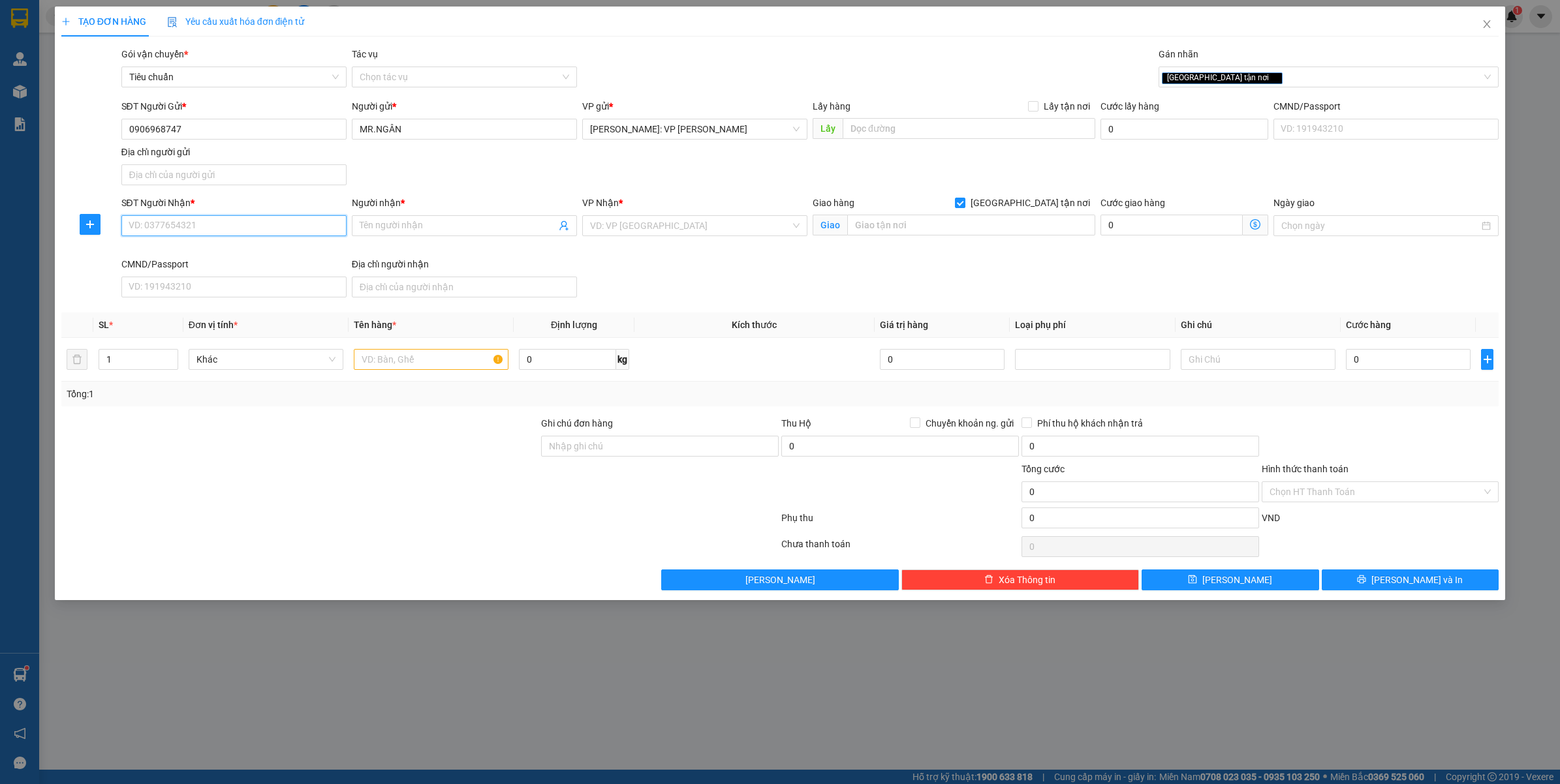
click at [212, 228] on input "SĐT Người Nhận *" at bounding box center [234, 225] width 225 height 21
click at [276, 234] on input "0913217288" at bounding box center [234, 225] width 225 height 21
click at [278, 233] on input "0913217288" at bounding box center [234, 225] width 225 height 21
type input "0913217288"
click at [465, 236] on div "Người nhận * Tên người nhận" at bounding box center [464, 218] width 225 height 45
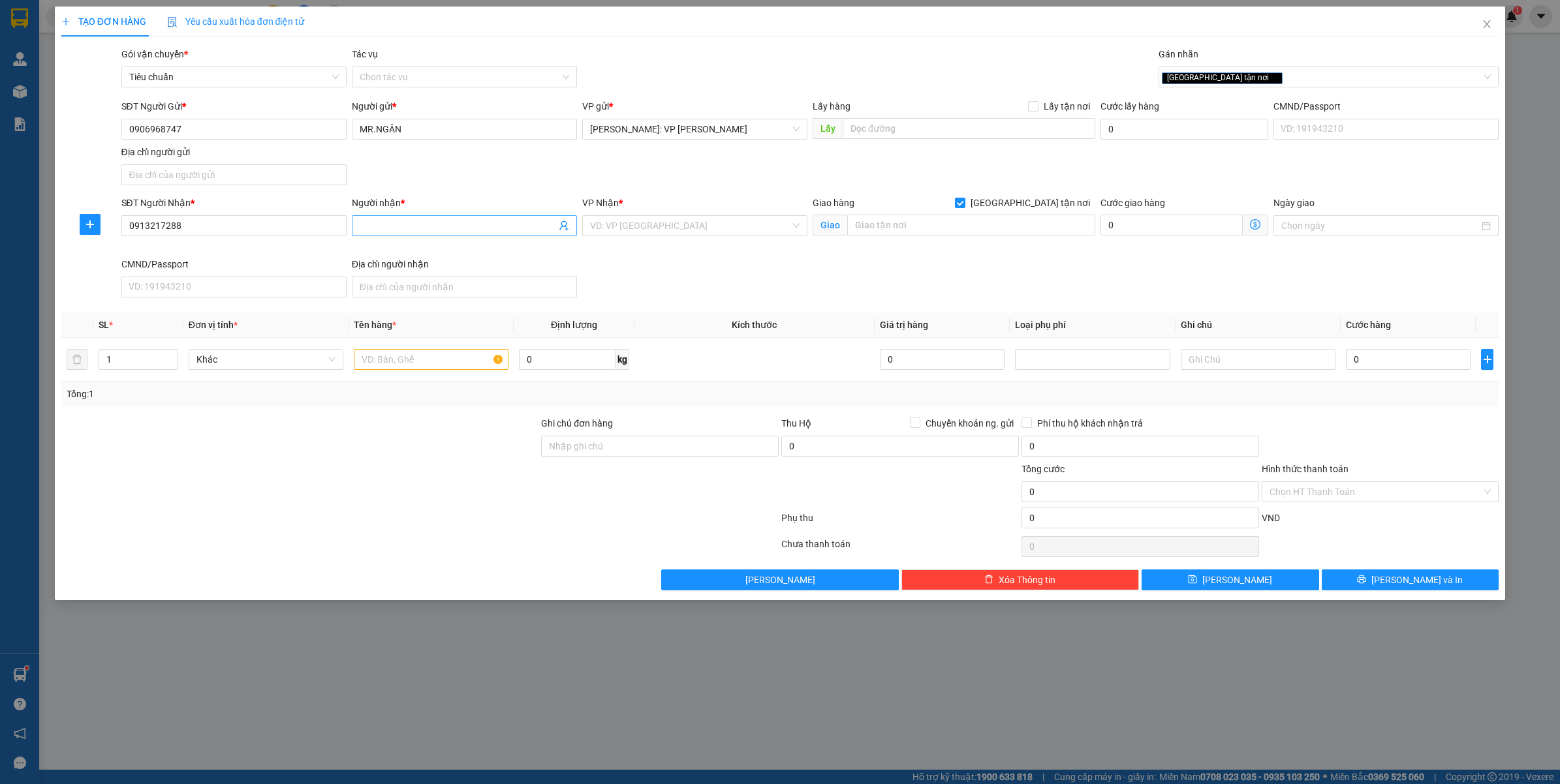
click at [464, 225] on input "Người nhận *" at bounding box center [458, 225] width 196 height 15
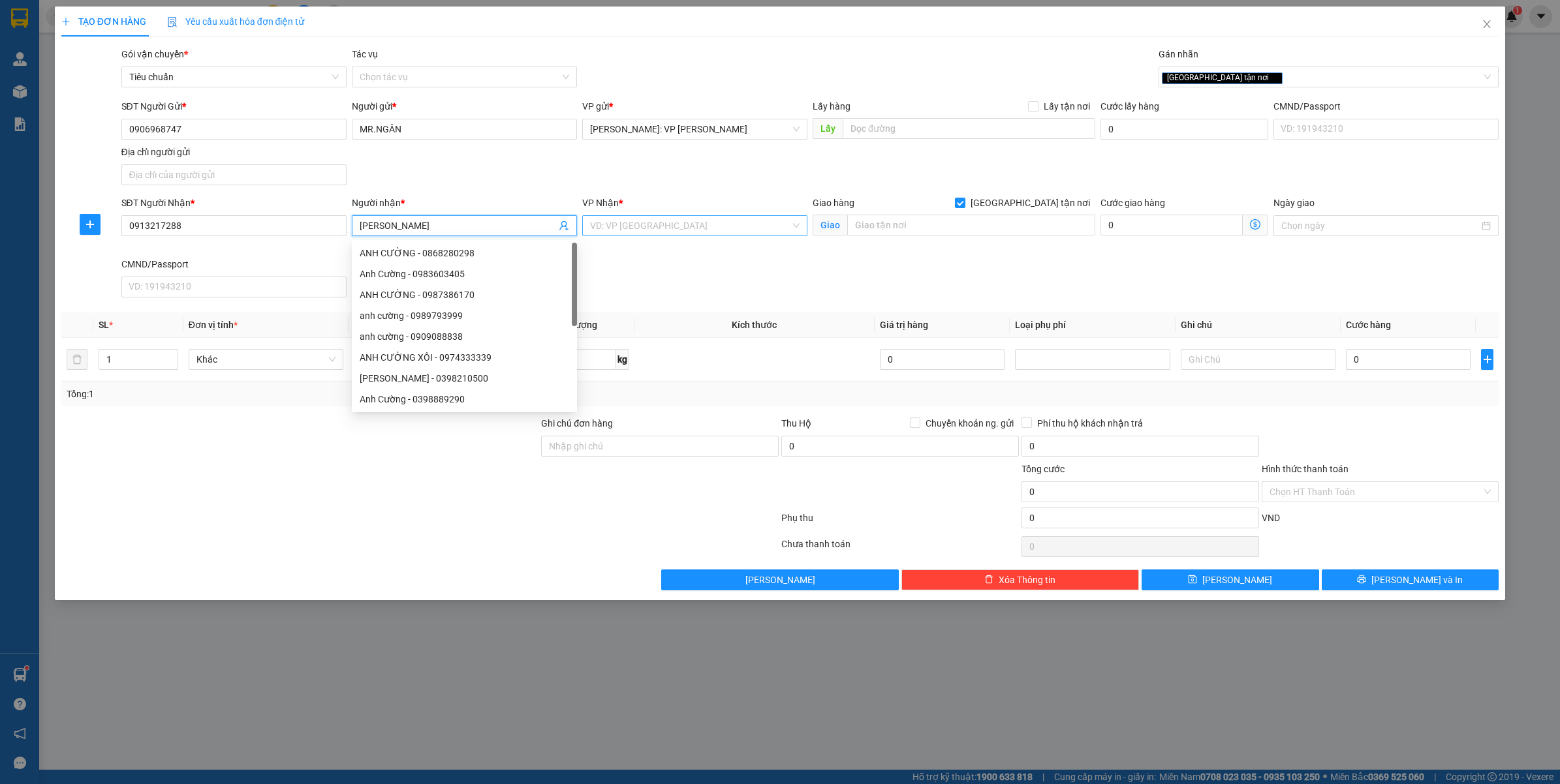
type input "[PERSON_NAME]"
click at [642, 222] on input "search" at bounding box center [690, 225] width 201 height 20
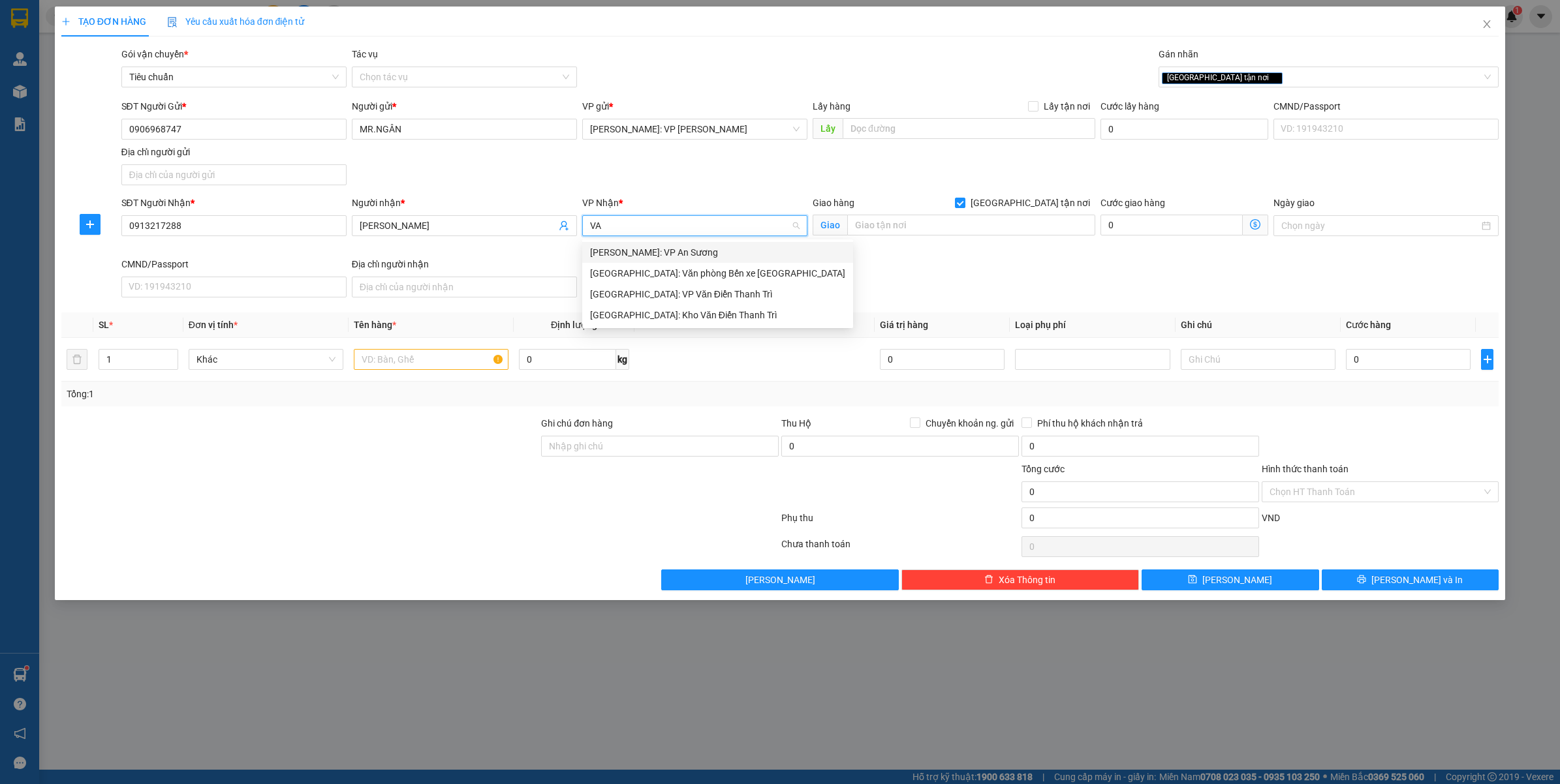
type input "VĂ"
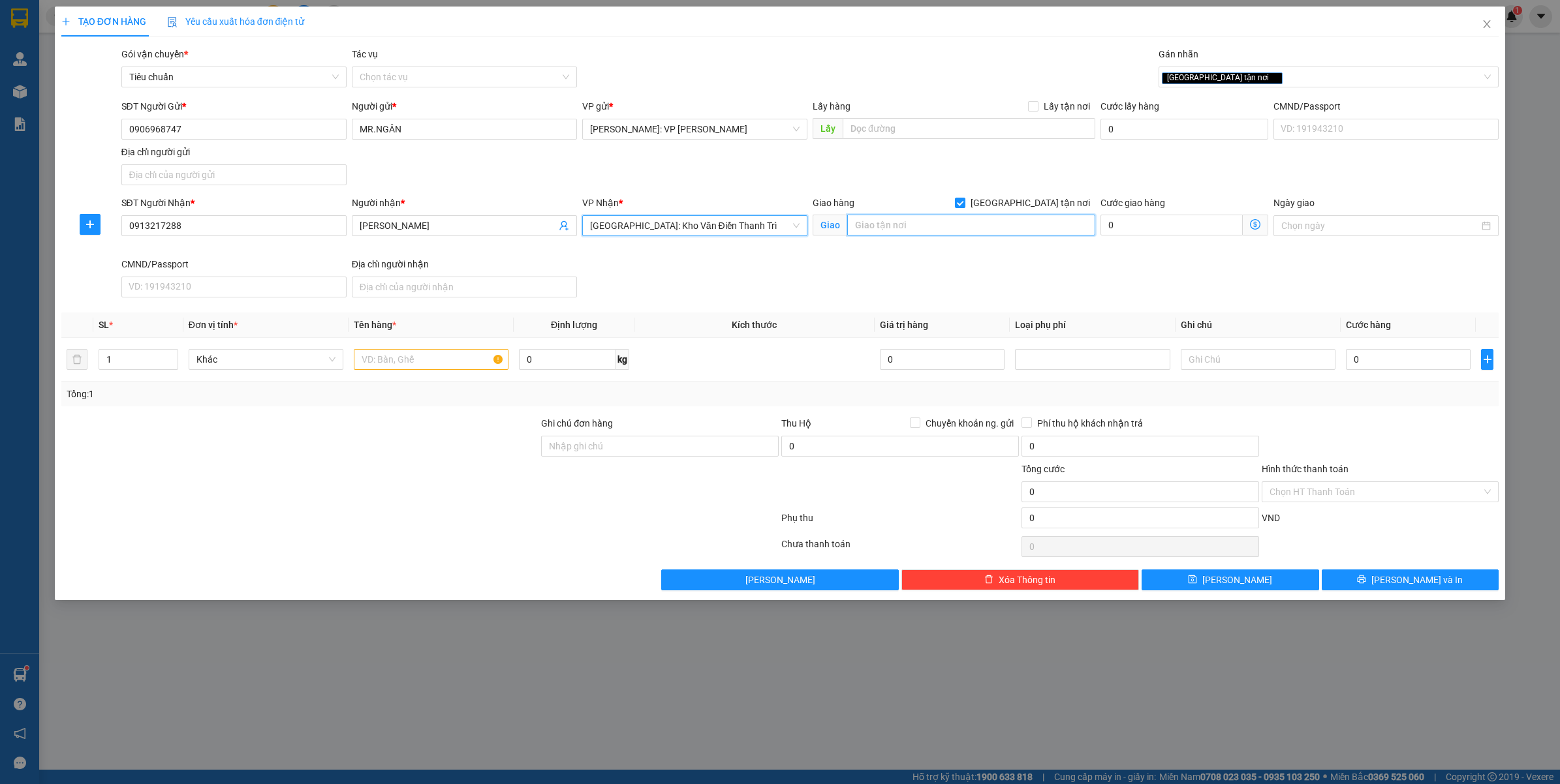
click at [885, 225] on input "text" at bounding box center [971, 225] width 248 height 21
type input "FA25 KĐT THIÊN ĐƯỜNG BẢO SƠN - AN KHÁNH - HOÀI ĐỨC - HÀ NỘI"
click at [168, 356] on icon "up" at bounding box center [171, 355] width 4 height 4
type input "2"
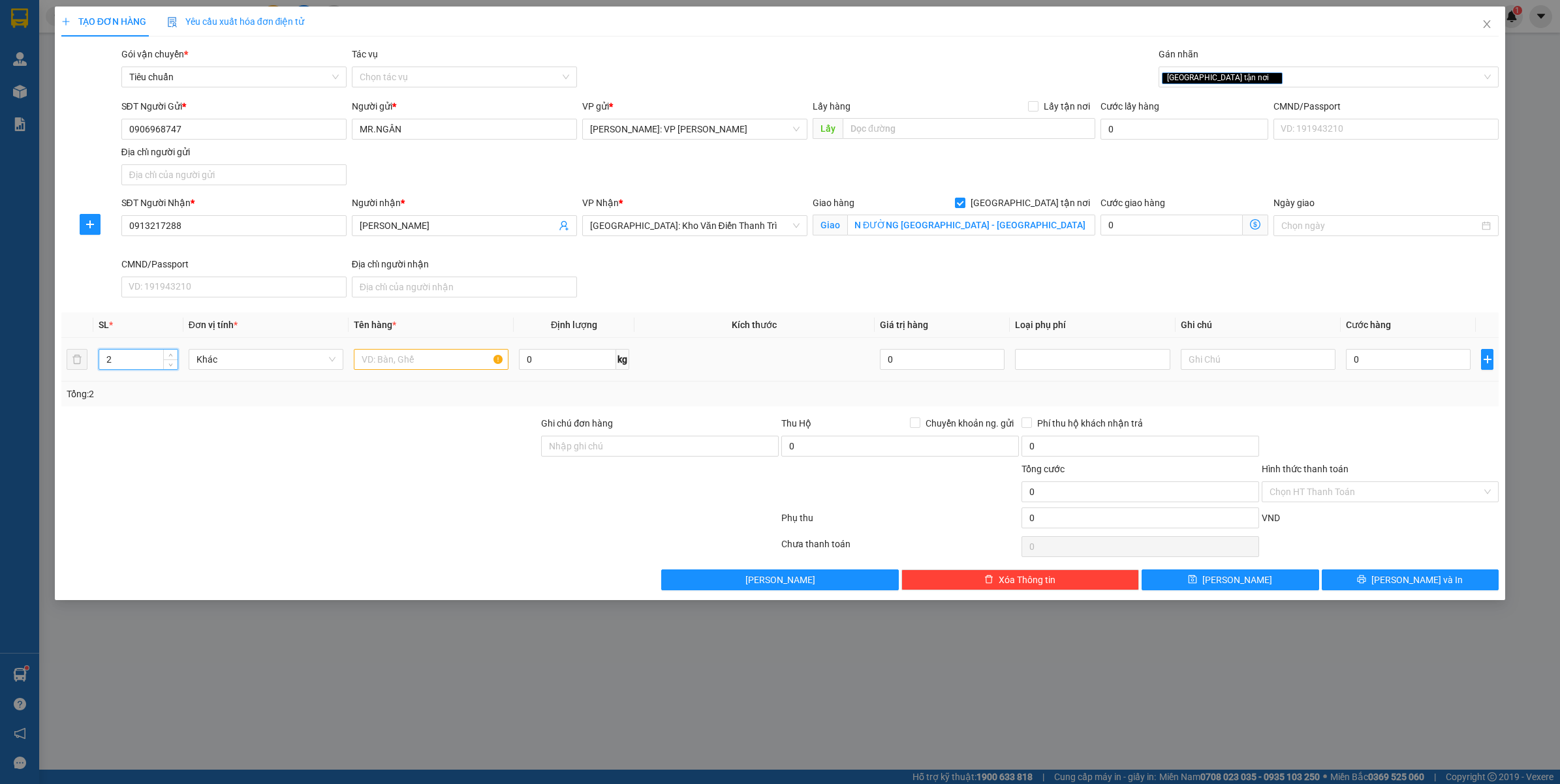
scroll to position [0, 0]
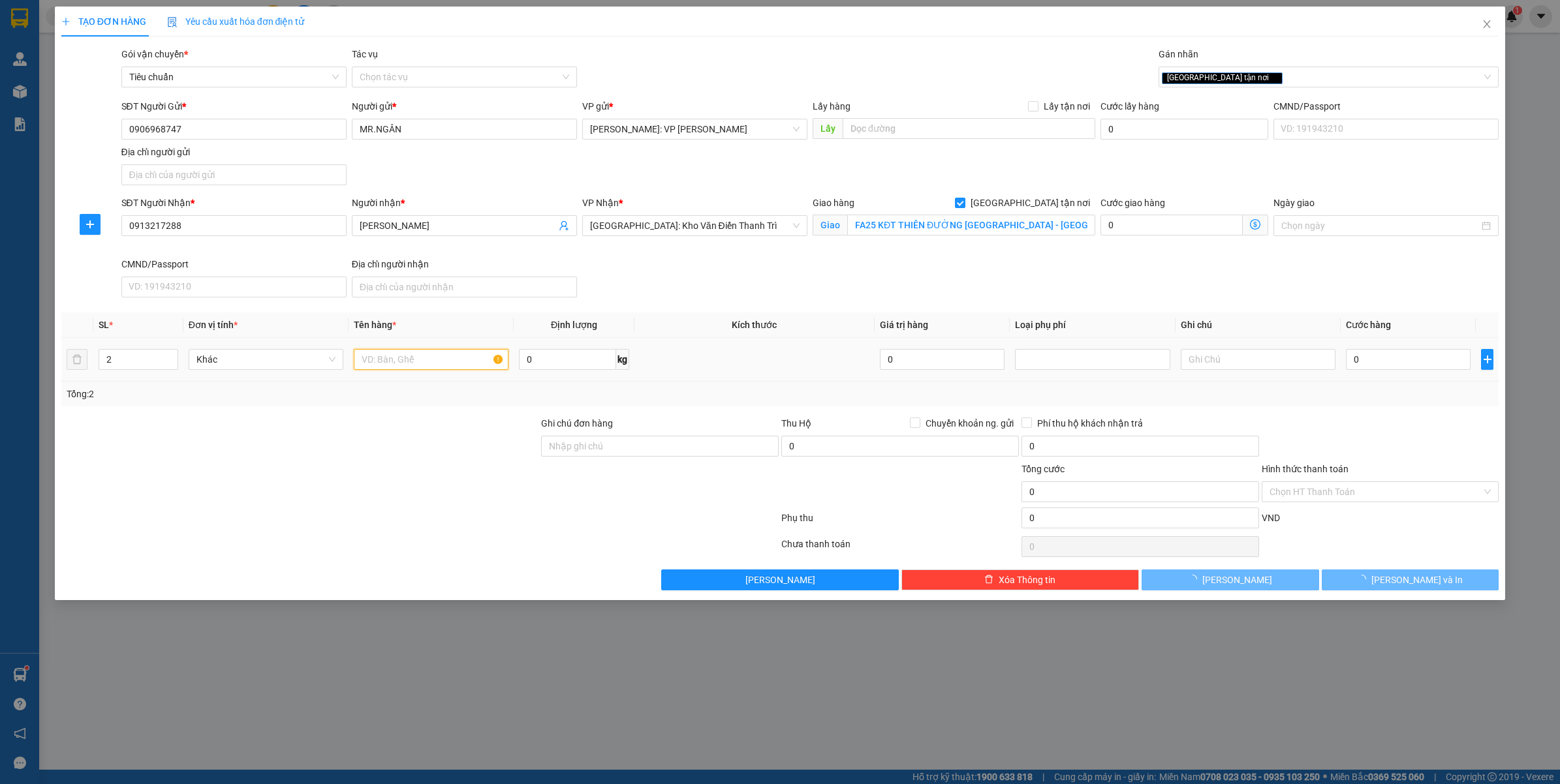
click at [390, 353] on input "text" at bounding box center [431, 359] width 155 height 21
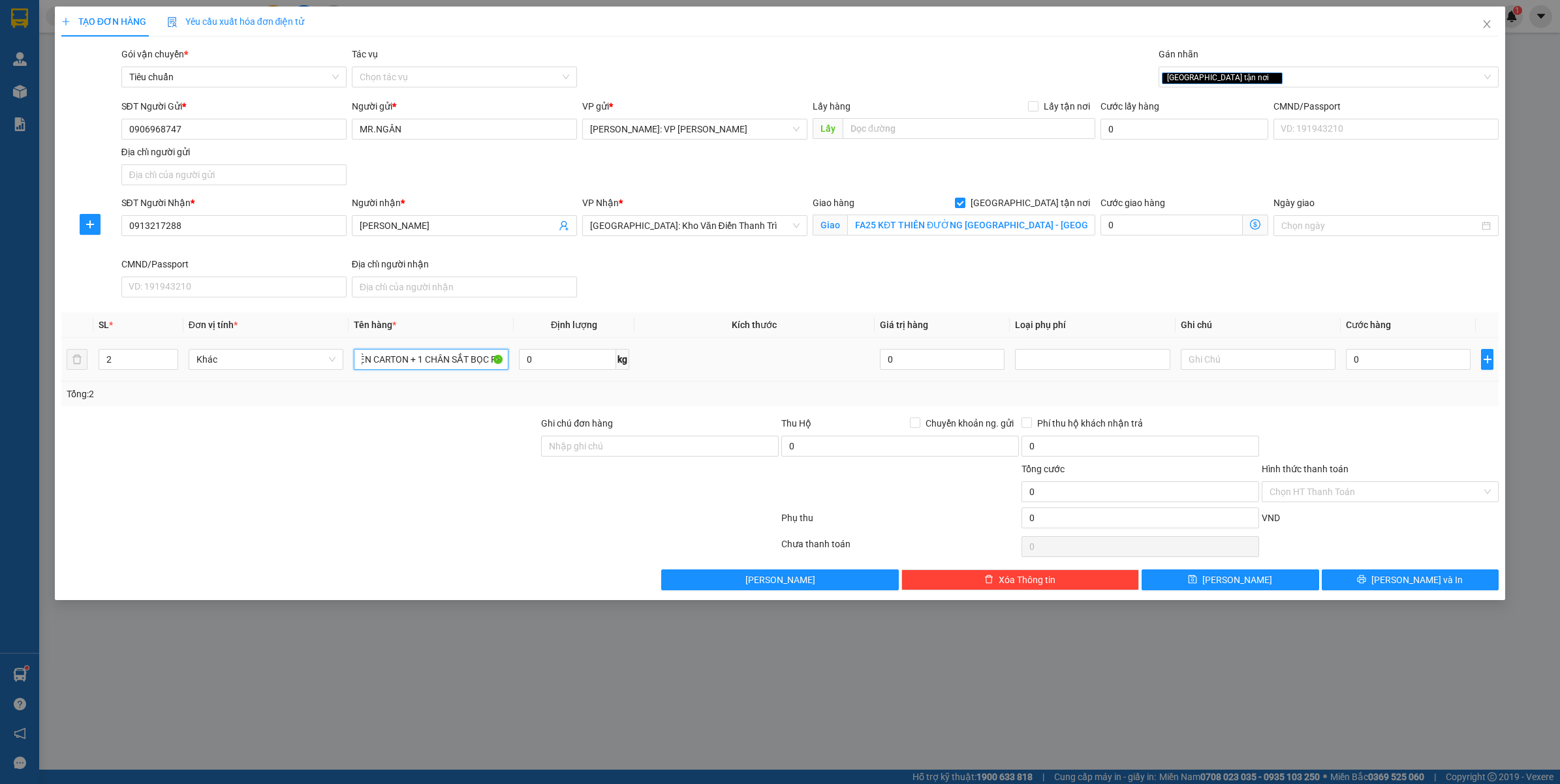
scroll to position [0, 21]
click at [415, 357] on input "1 KIỆN CARTON + 1 CHÂN SẮT BỌC PE" at bounding box center [431, 359] width 155 height 21
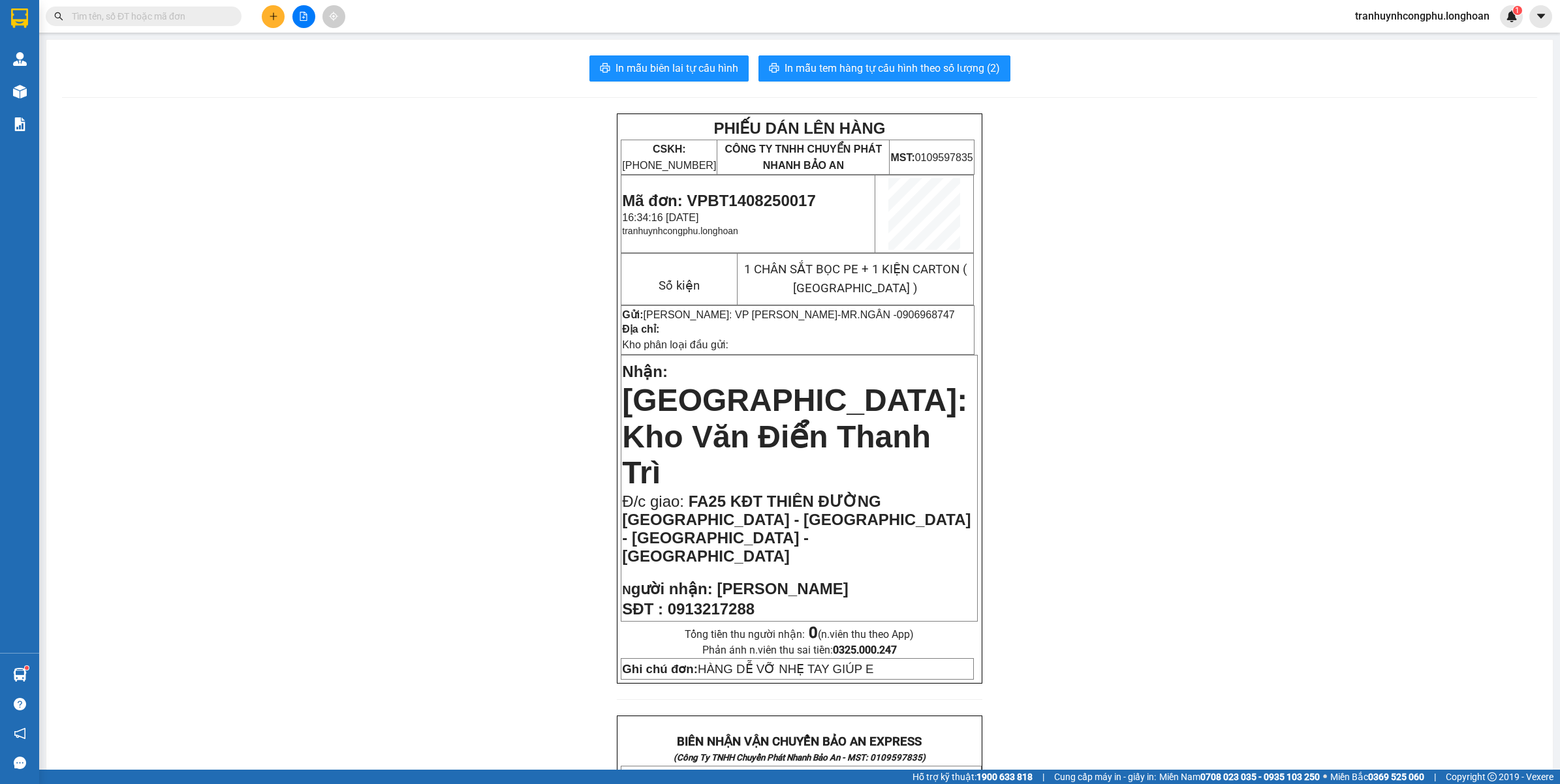
click at [250, 330] on div "PHIẾU DÁN LÊN HÀNG CSKH: [PHONE_NUMBER] CÔNG TY TNHH CHUYỂN PHÁT NHANH BẢO AN M…" at bounding box center [800, 769] width 1475 height 1313
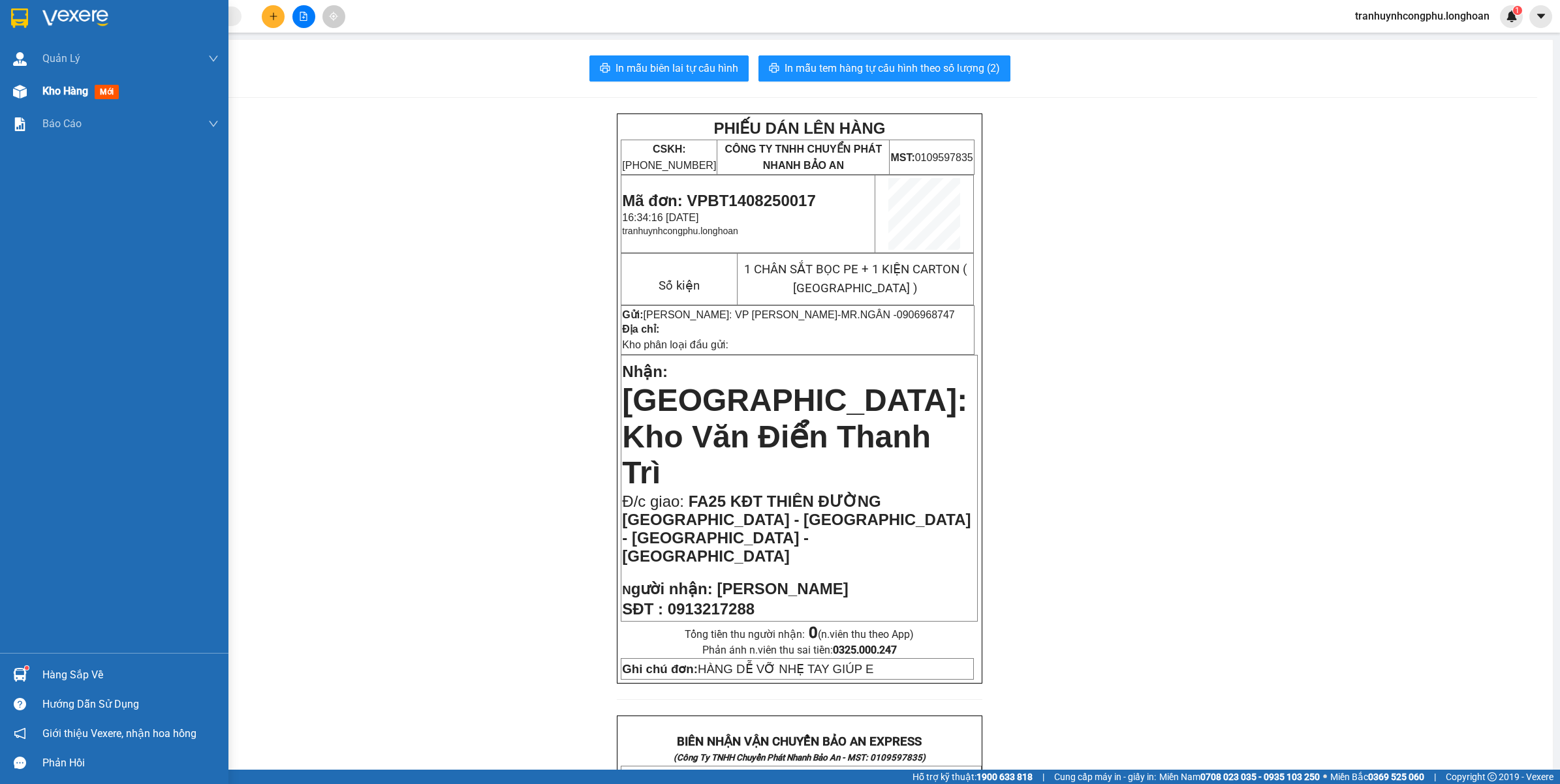
click at [48, 89] on span "Kho hàng" at bounding box center [65, 91] width 45 height 12
